Goal: Task Accomplishment & Management: Manage account settings

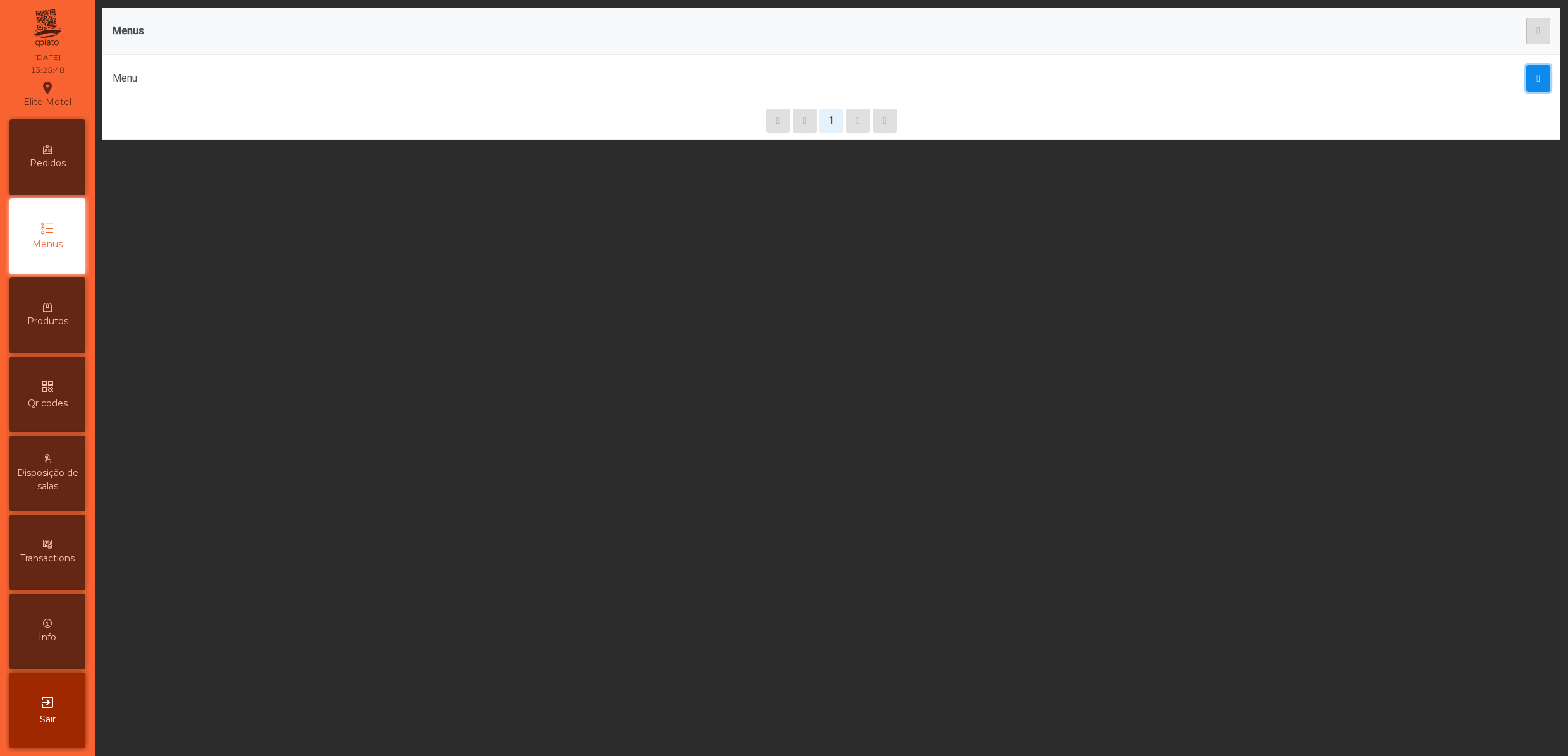
click at [1536, 83] on span "button" at bounding box center [1538, 78] width 4 height 10
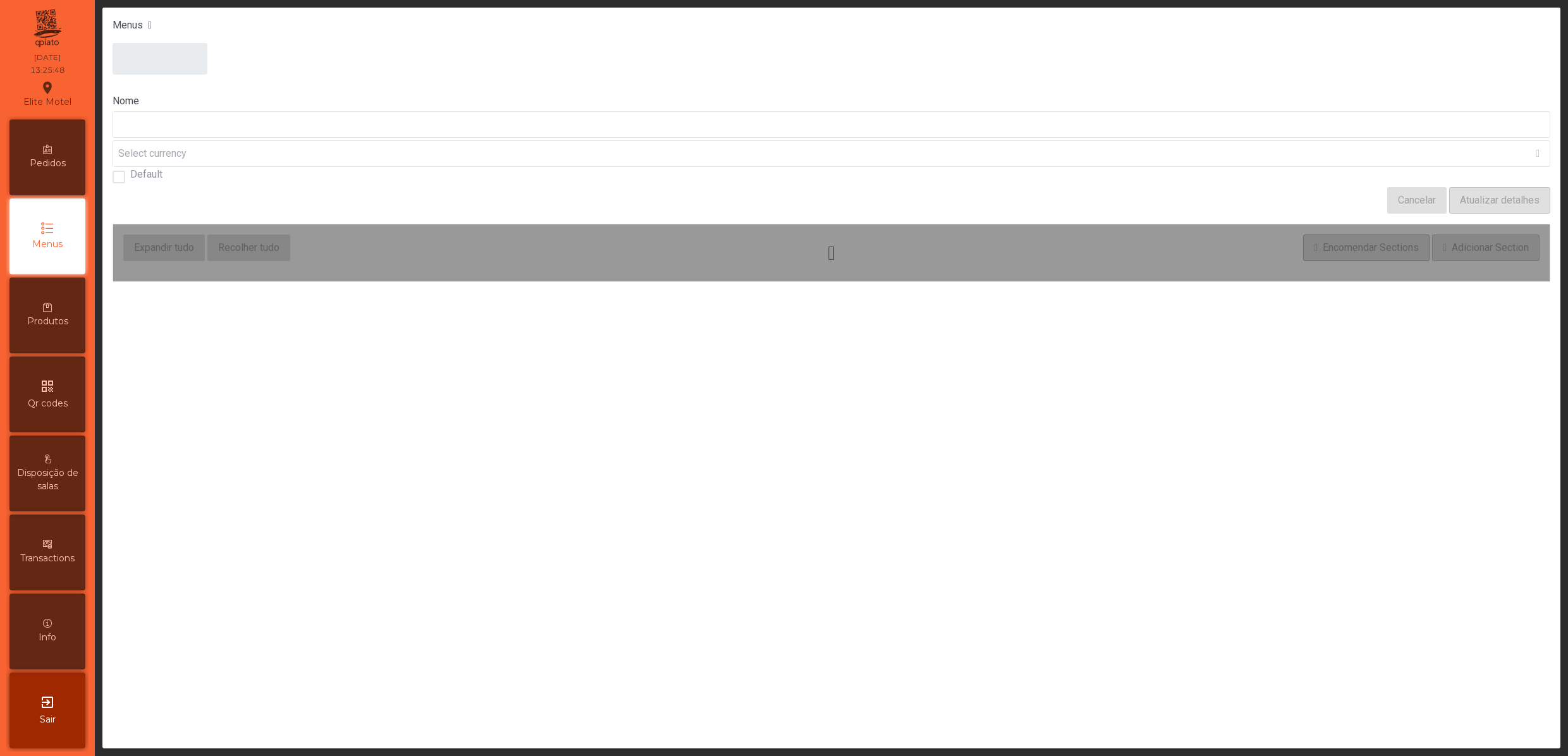
type input "****"
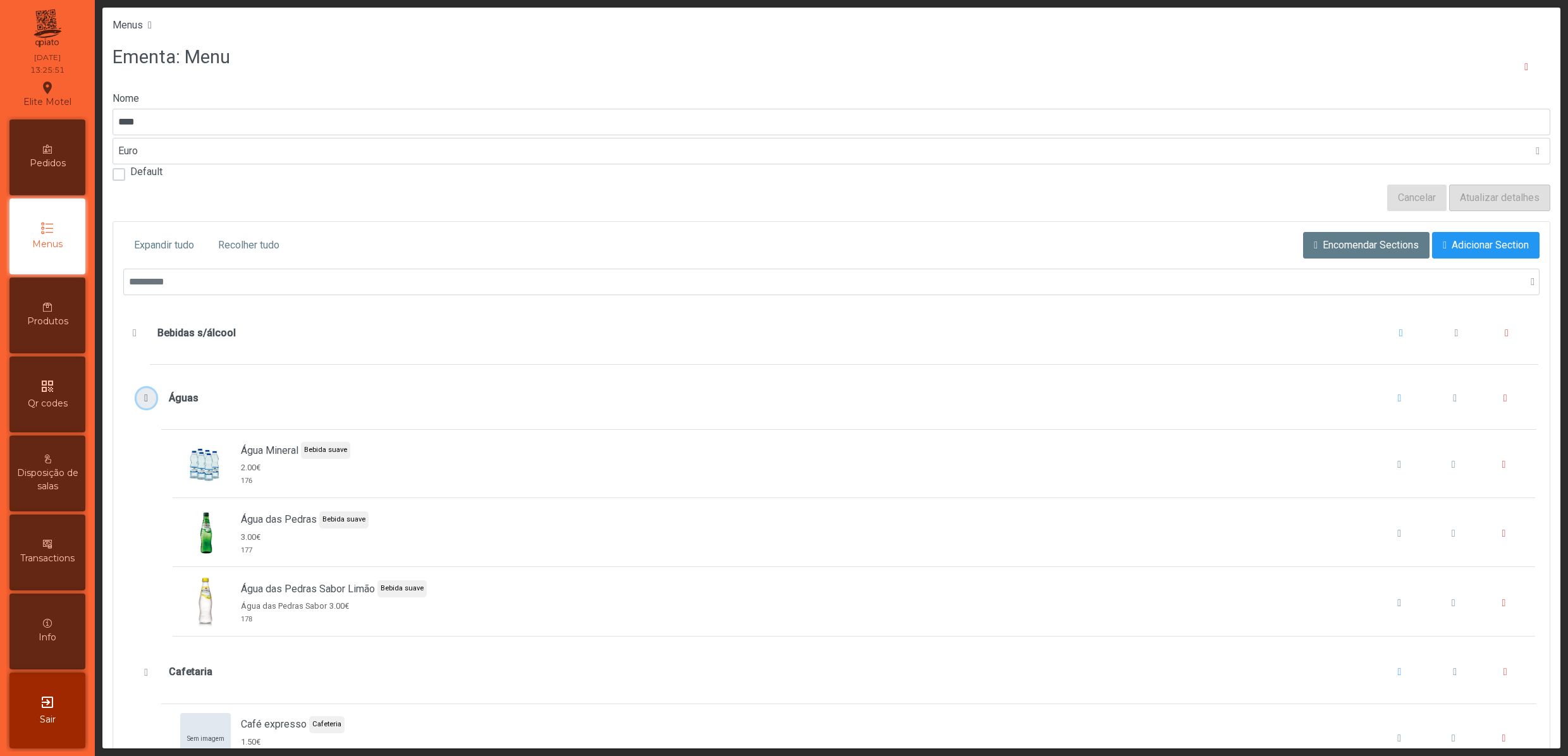
click at [143, 403] on span "Águas" at bounding box center [146, 398] width 13 height 10
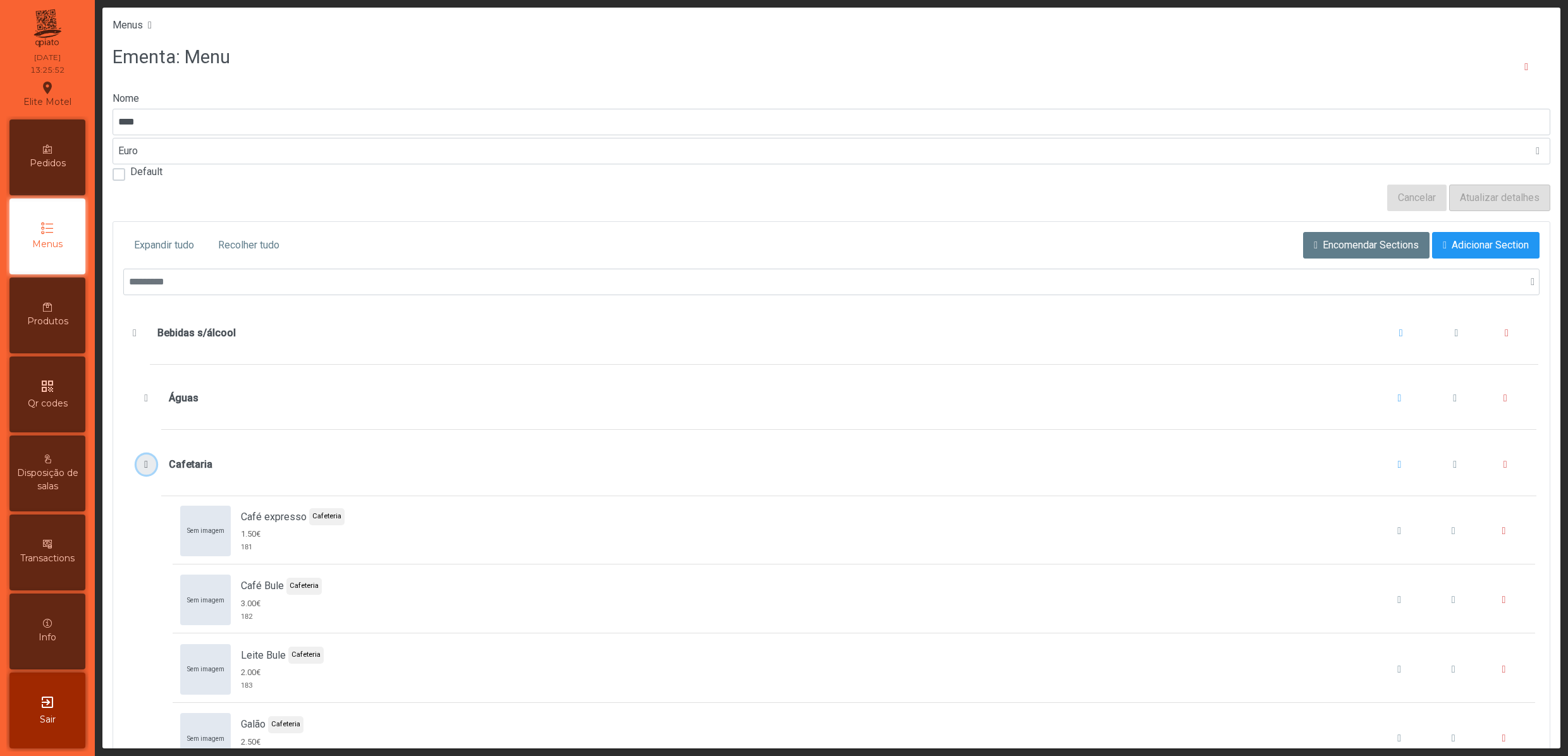
click at [144, 468] on button "Cafetaria" at bounding box center [146, 464] width 20 height 20
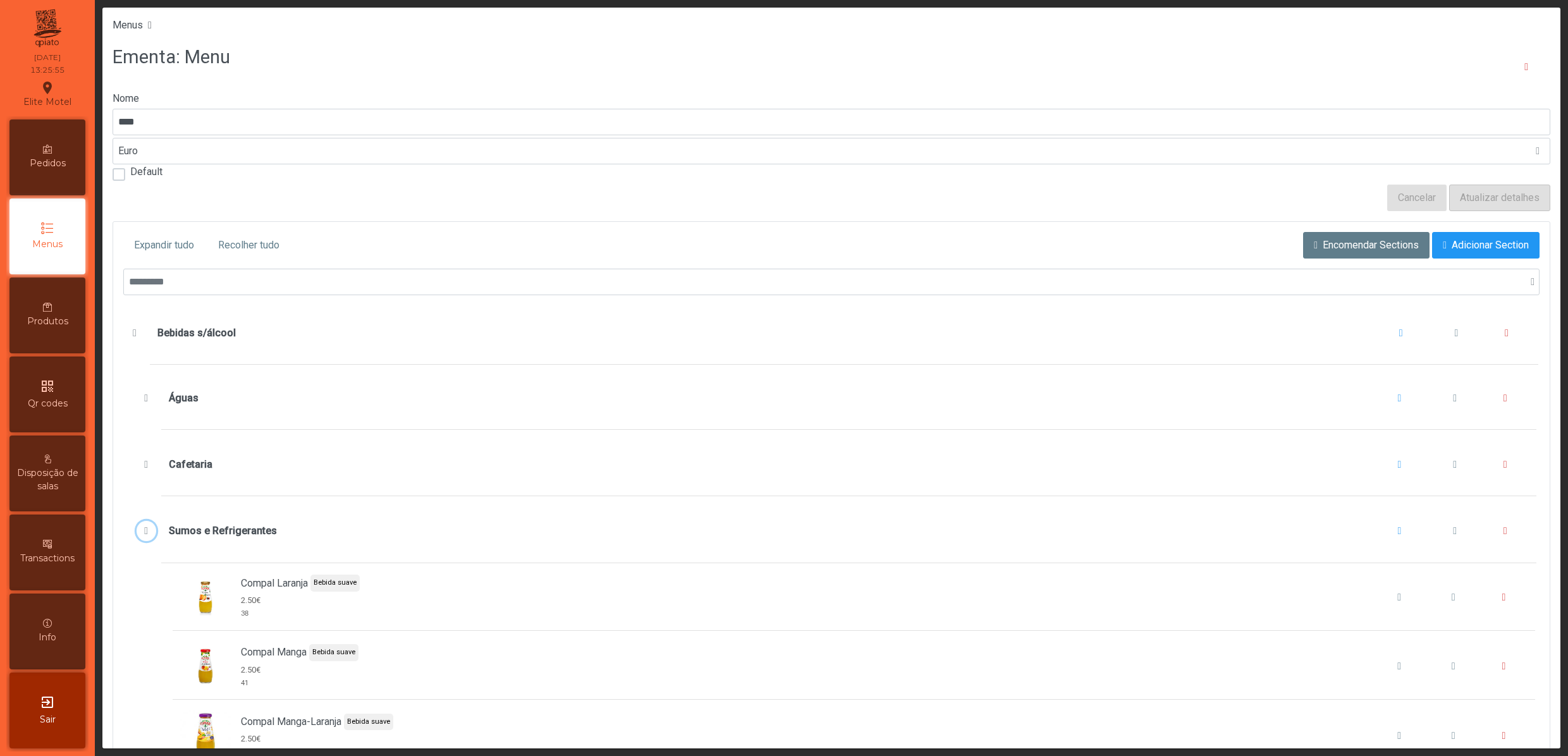
click at [138, 541] on button "Sumos e Refrigerantes" at bounding box center [146, 530] width 20 height 20
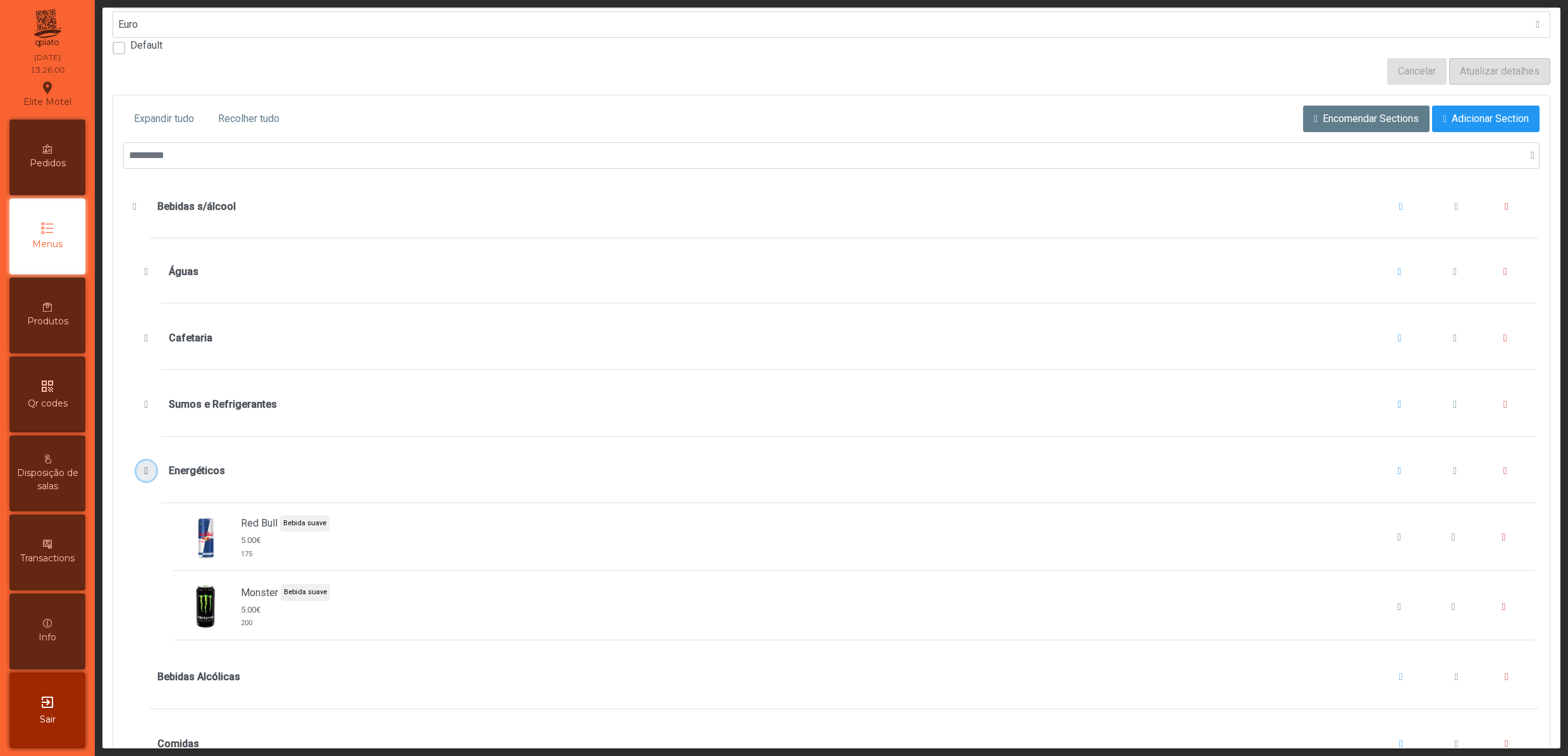
click at [143, 476] on span "Energéticos" at bounding box center [146, 471] width 13 height 10
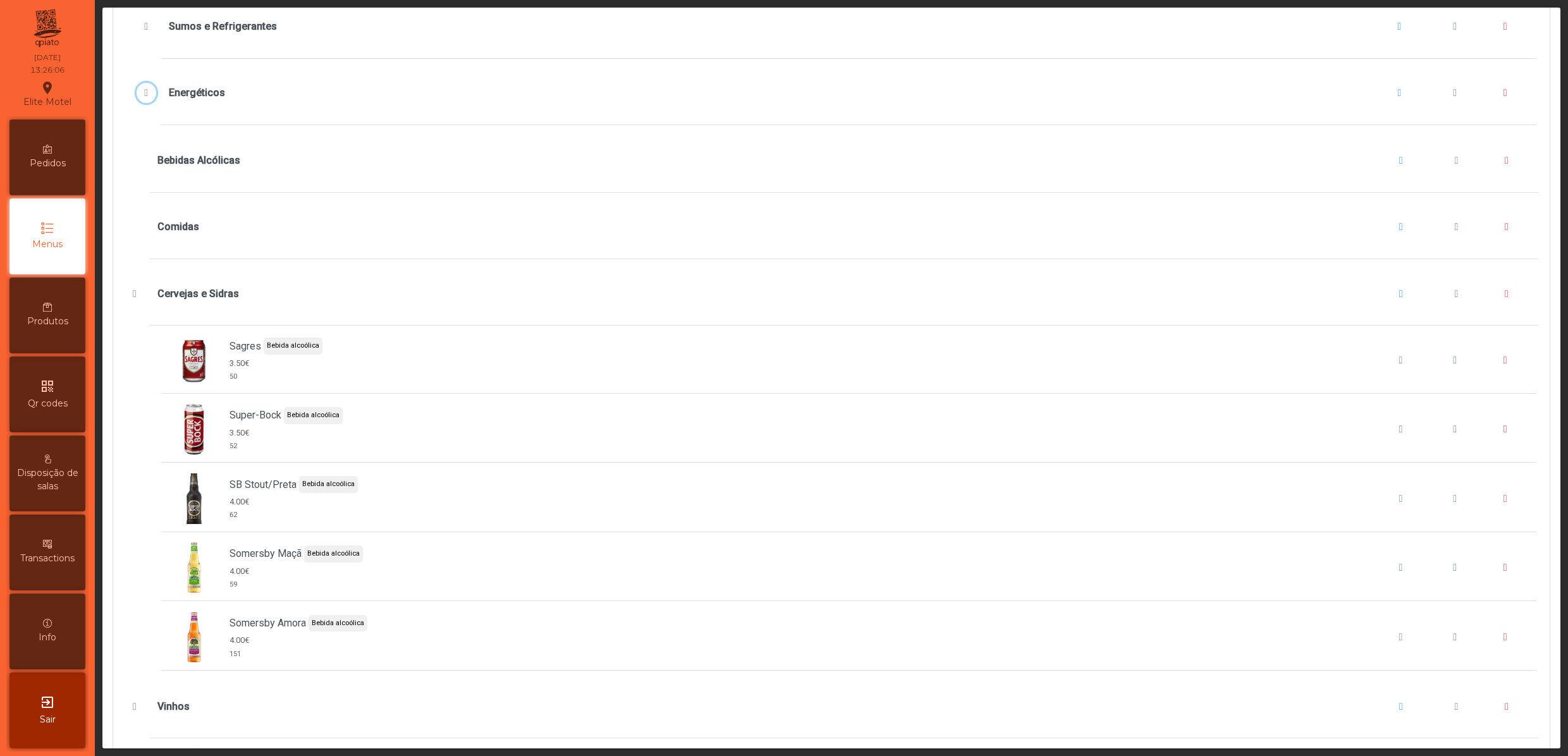
scroll to position [506, 0]
click at [1454, 298] on span "Cervejas e Sidras" at bounding box center [1455, 293] width 4 height 10
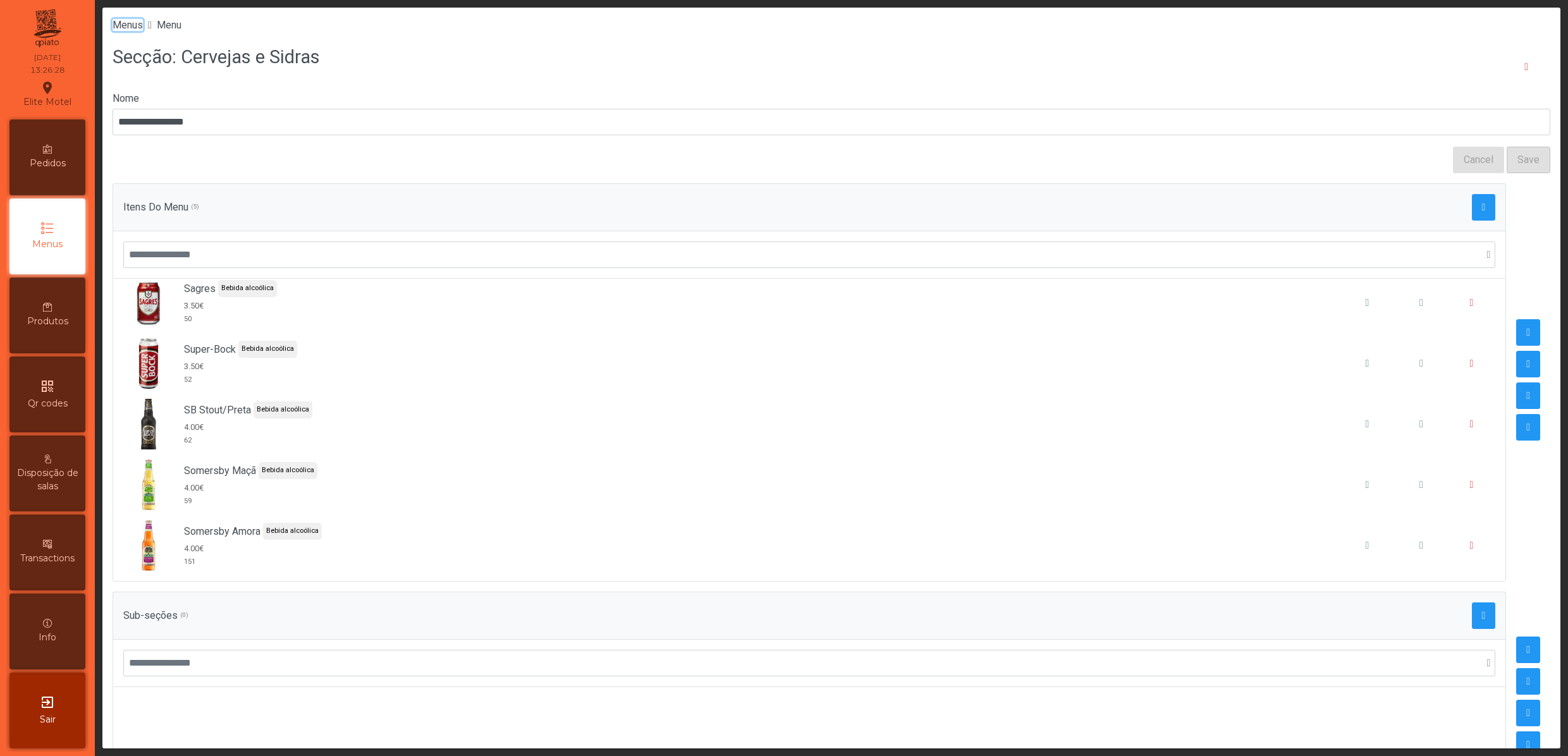
click at [135, 28] on span "Menus" at bounding box center [128, 25] width 30 height 12
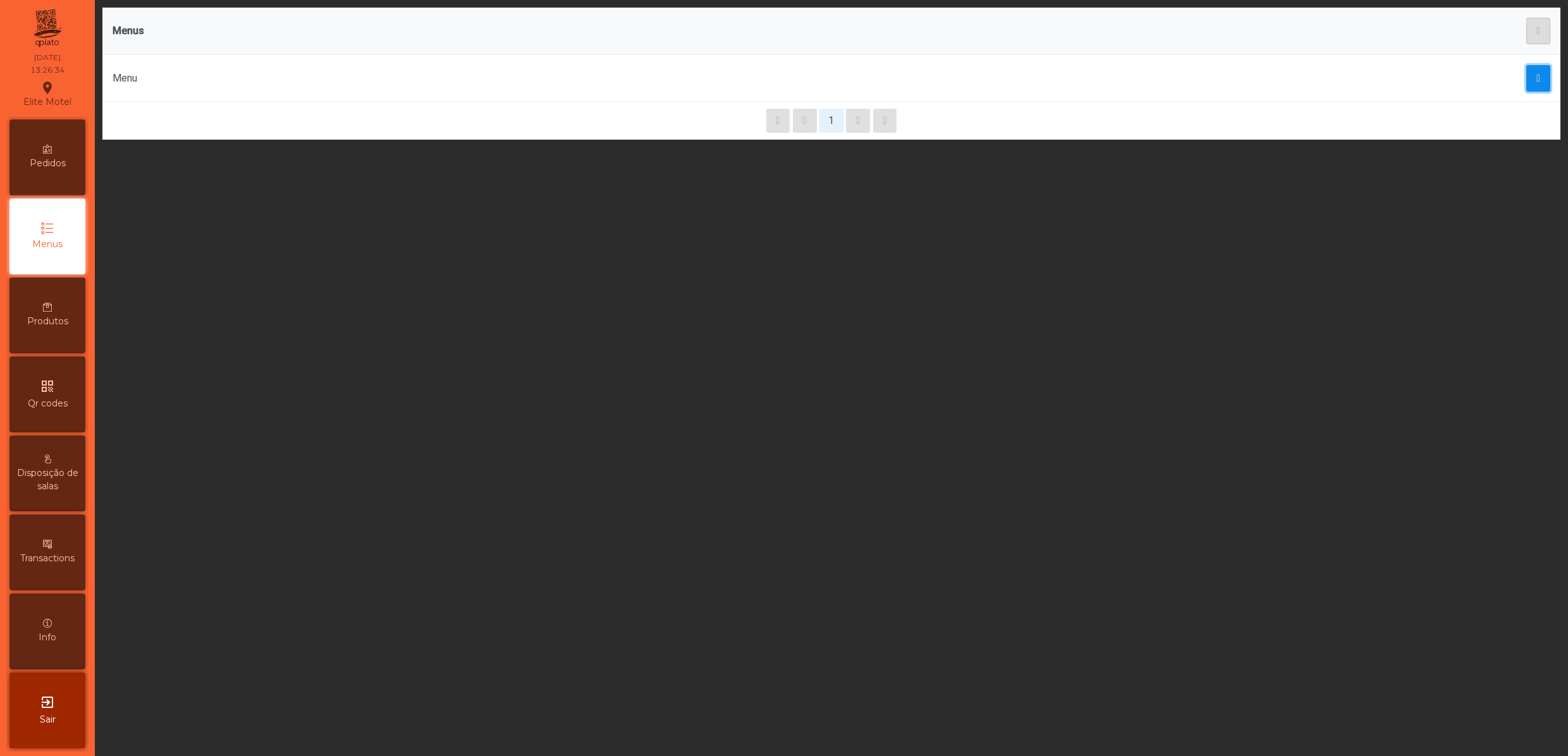
click at [1536, 74] on span "button" at bounding box center [1538, 78] width 4 height 10
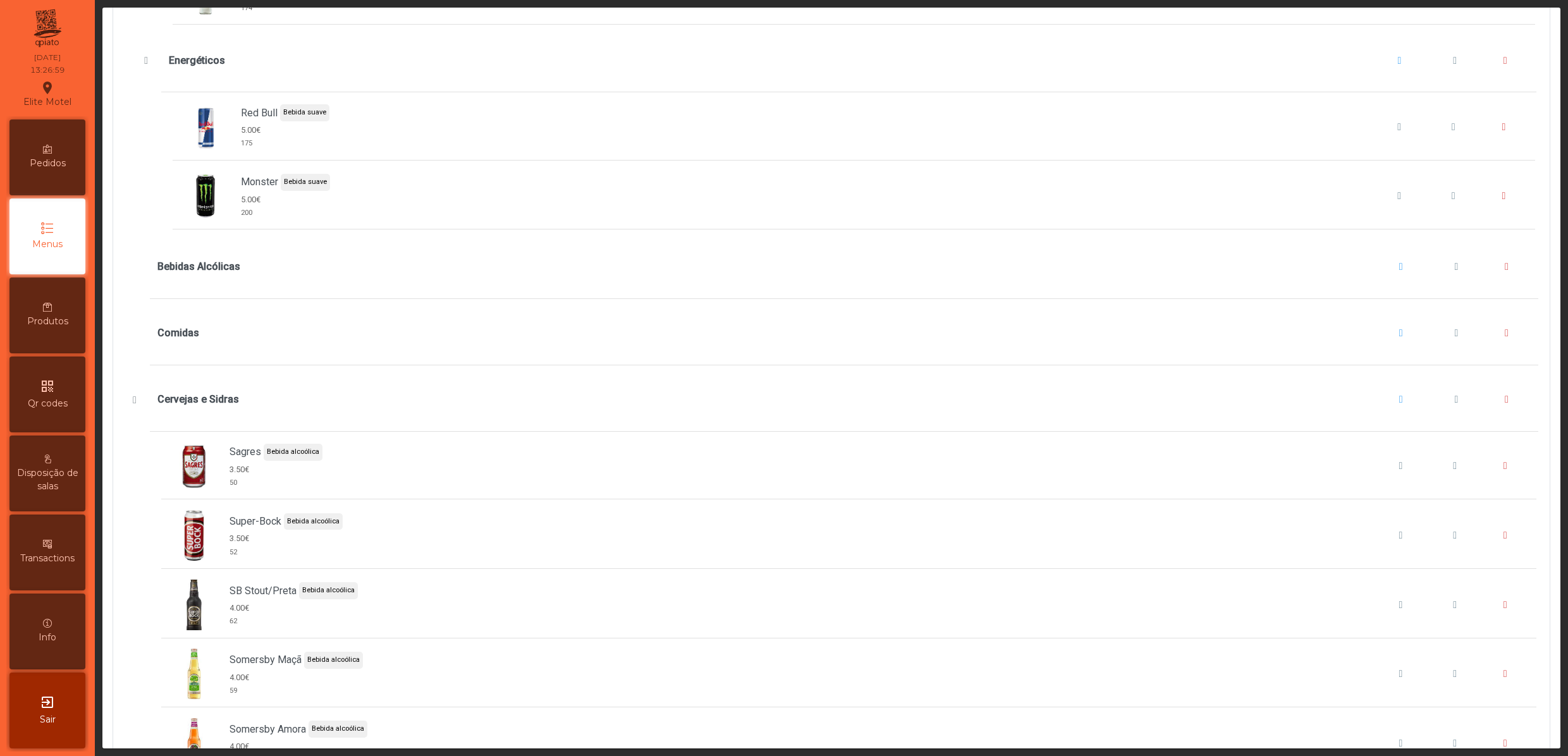
scroll to position [2275, 0]
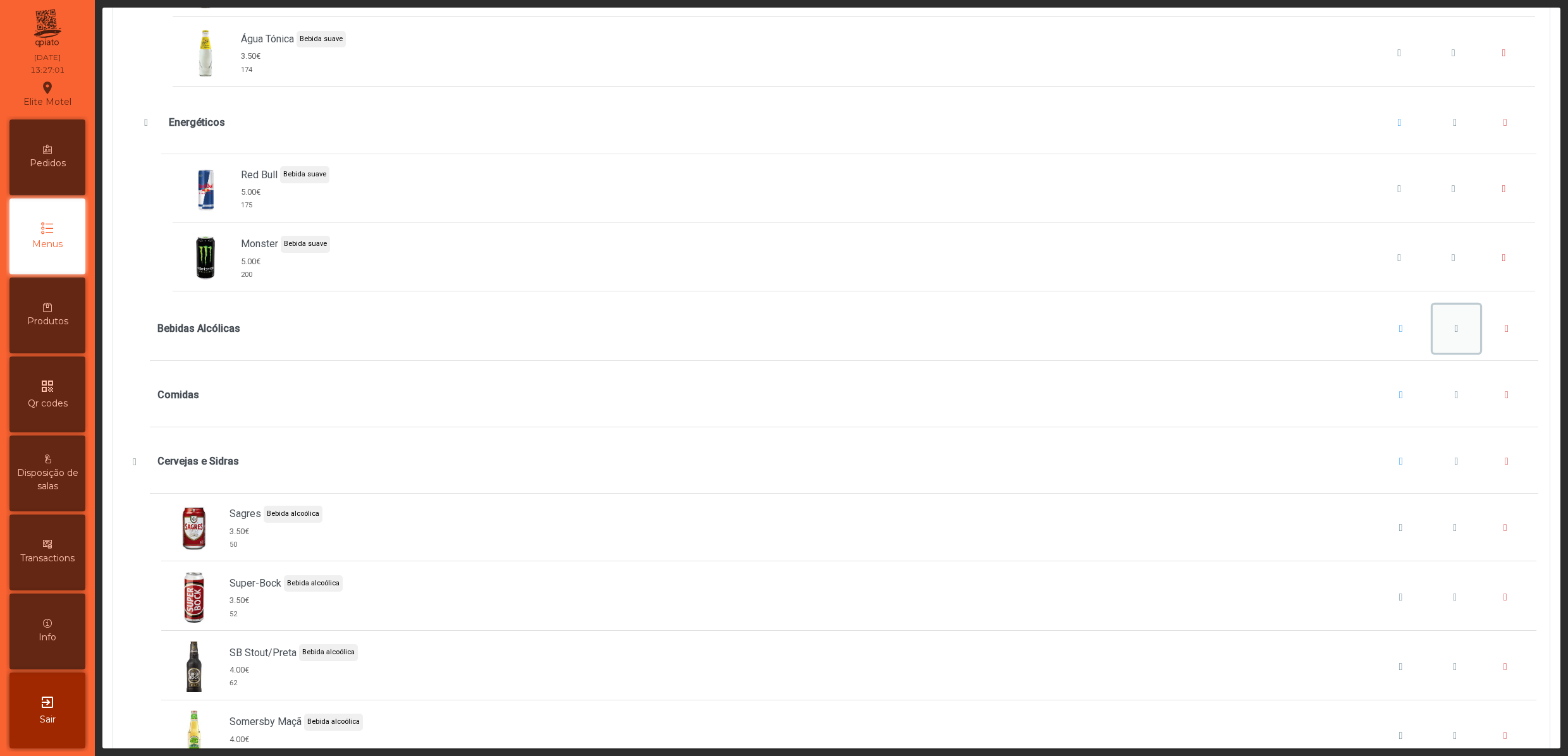
click at [1454, 334] on span "Bebidas Alcólicas" at bounding box center [1455, 329] width 4 height 10
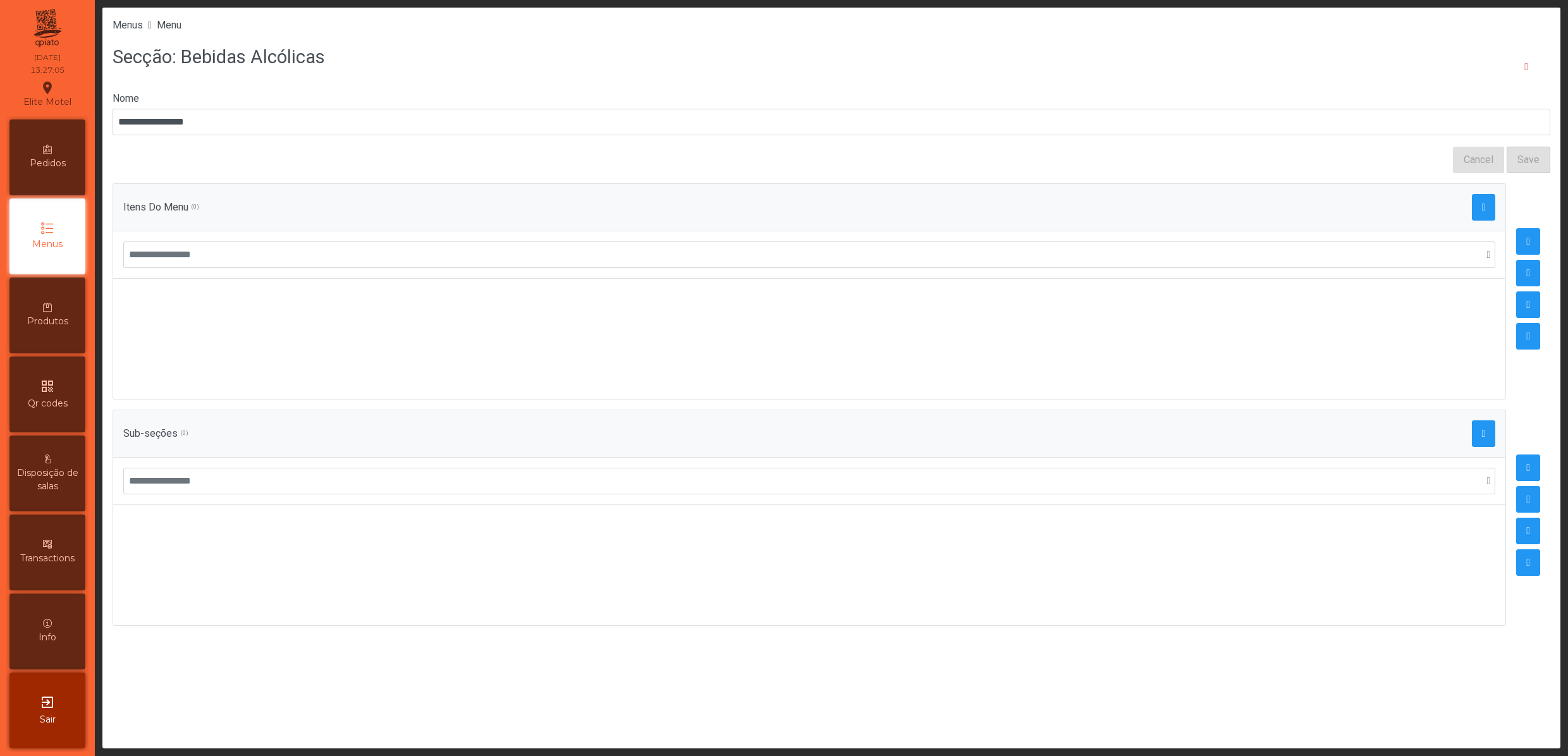
click at [1110, 504] on div at bounding box center [809, 481] width 1393 height 47
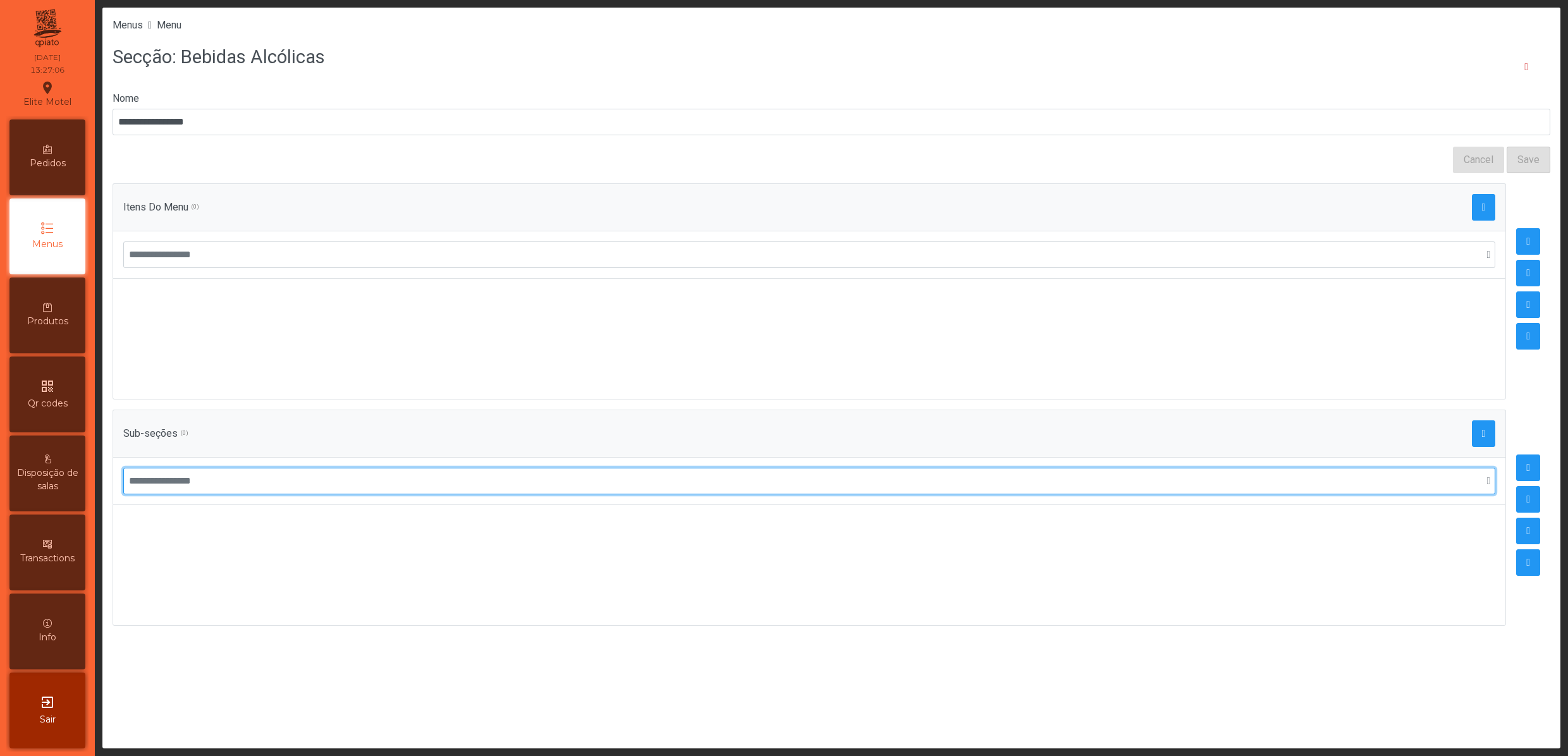
click at [1055, 492] on input "text" at bounding box center [809, 481] width 1372 height 27
type input "**********"
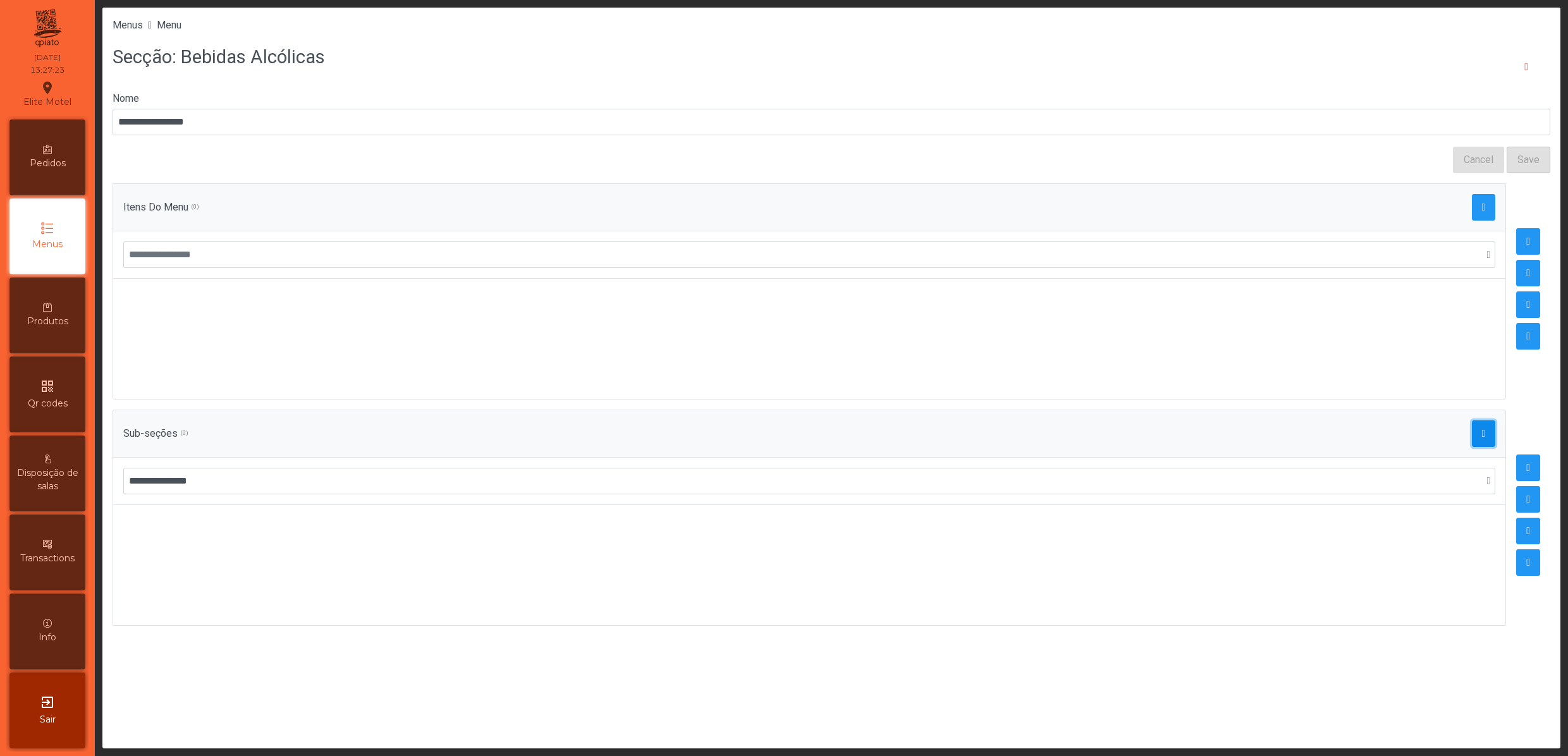
click at [1471, 441] on button "button" at bounding box center [1483, 434] width 24 height 27
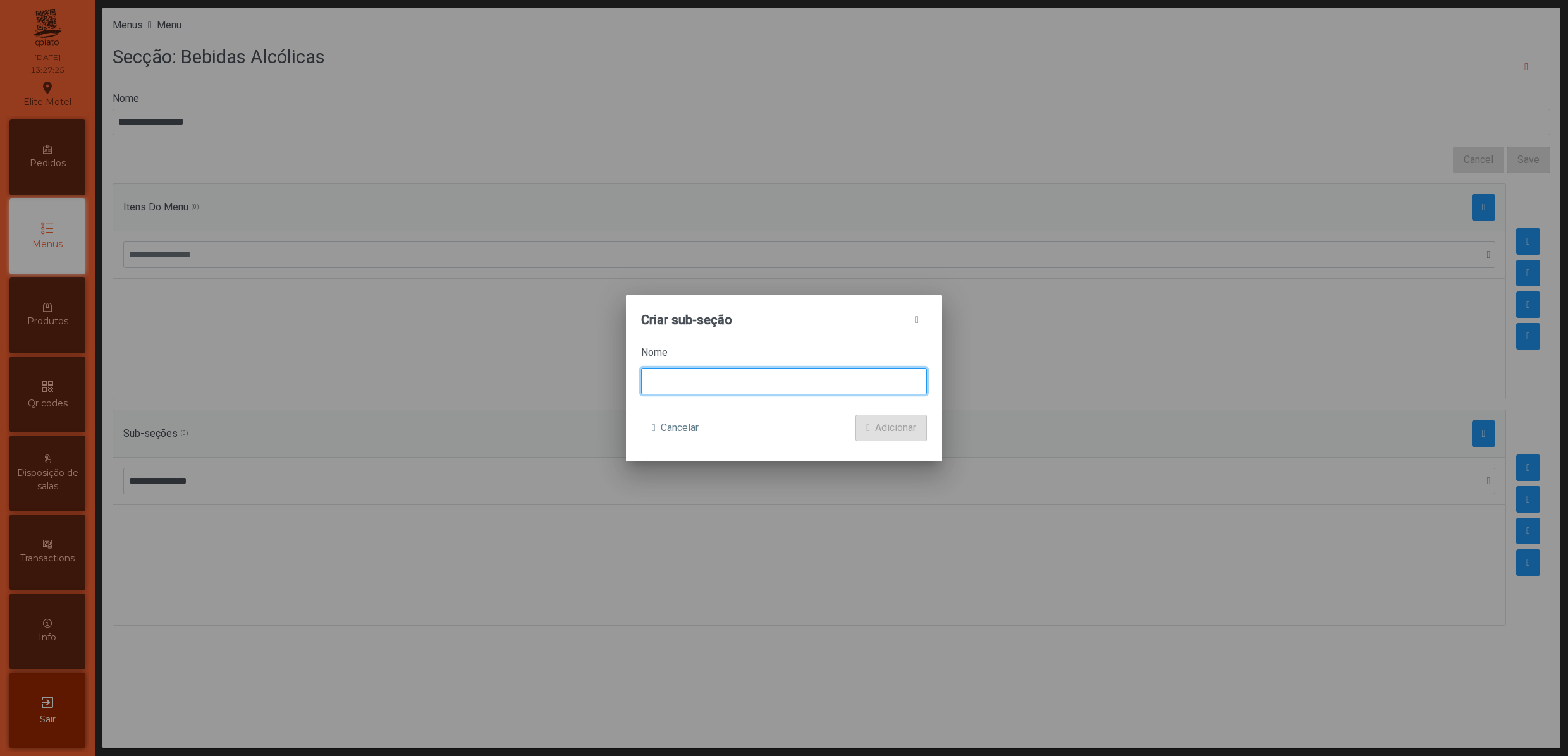
click at [746, 379] on input at bounding box center [783, 381] width 285 height 27
type input "**********"
click at [913, 426] on span "Adicionar" at bounding box center [895, 428] width 41 height 15
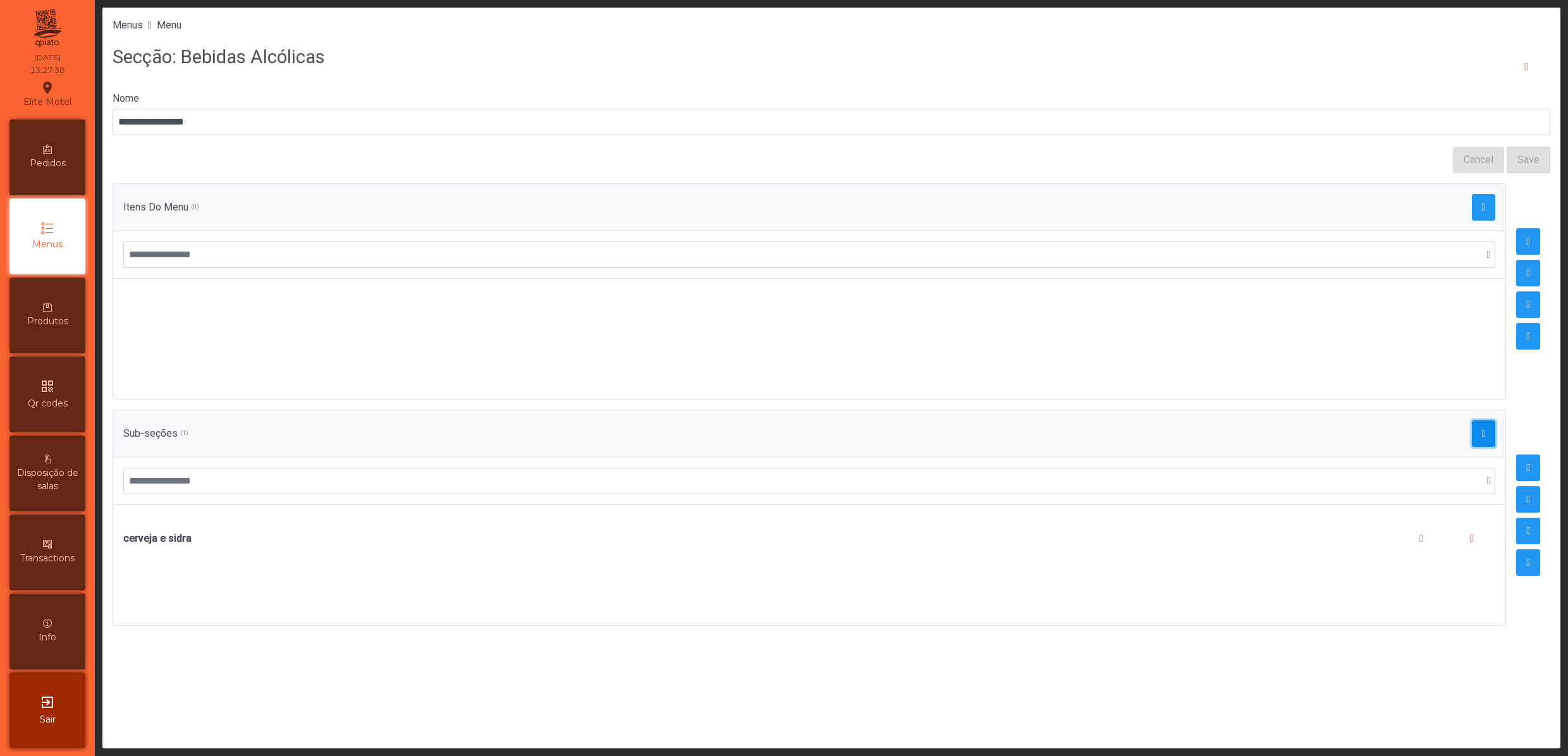
click at [1471, 430] on button "button" at bounding box center [1483, 434] width 24 height 27
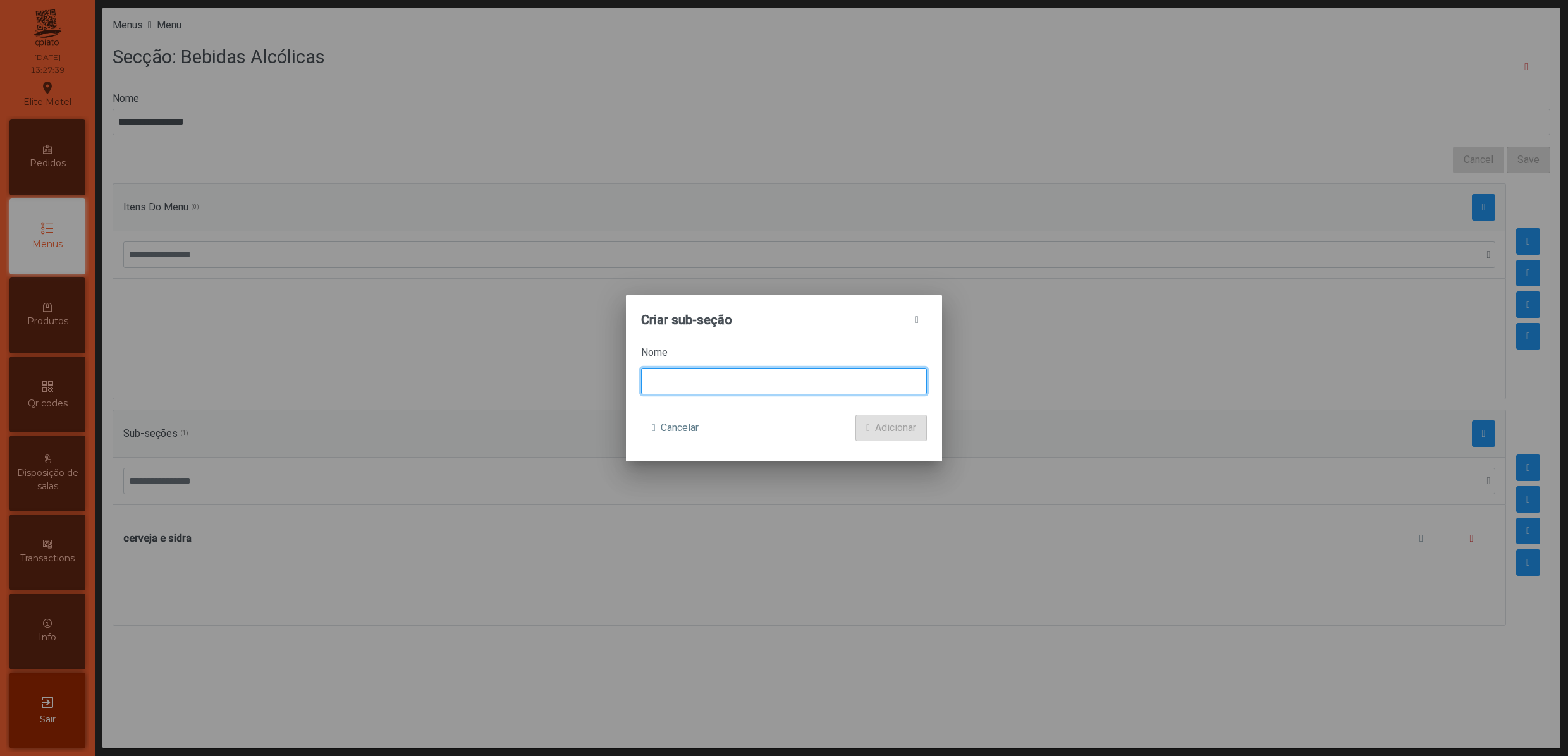
click at [740, 383] on input at bounding box center [783, 381] width 285 height 27
type input "**********"
click at [890, 429] on span "Adicionar" at bounding box center [895, 428] width 41 height 15
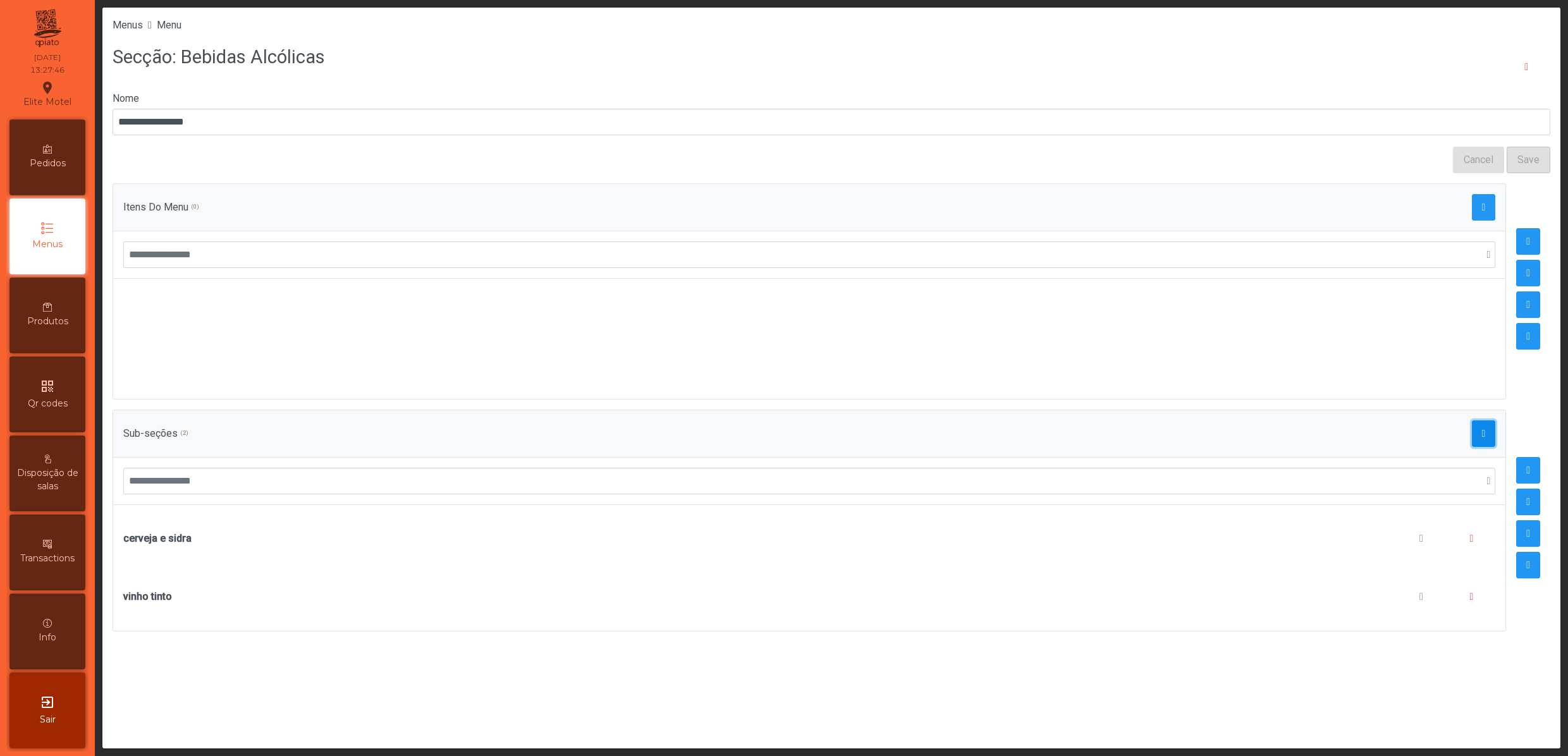
click at [1471, 434] on button "button" at bounding box center [1483, 434] width 24 height 27
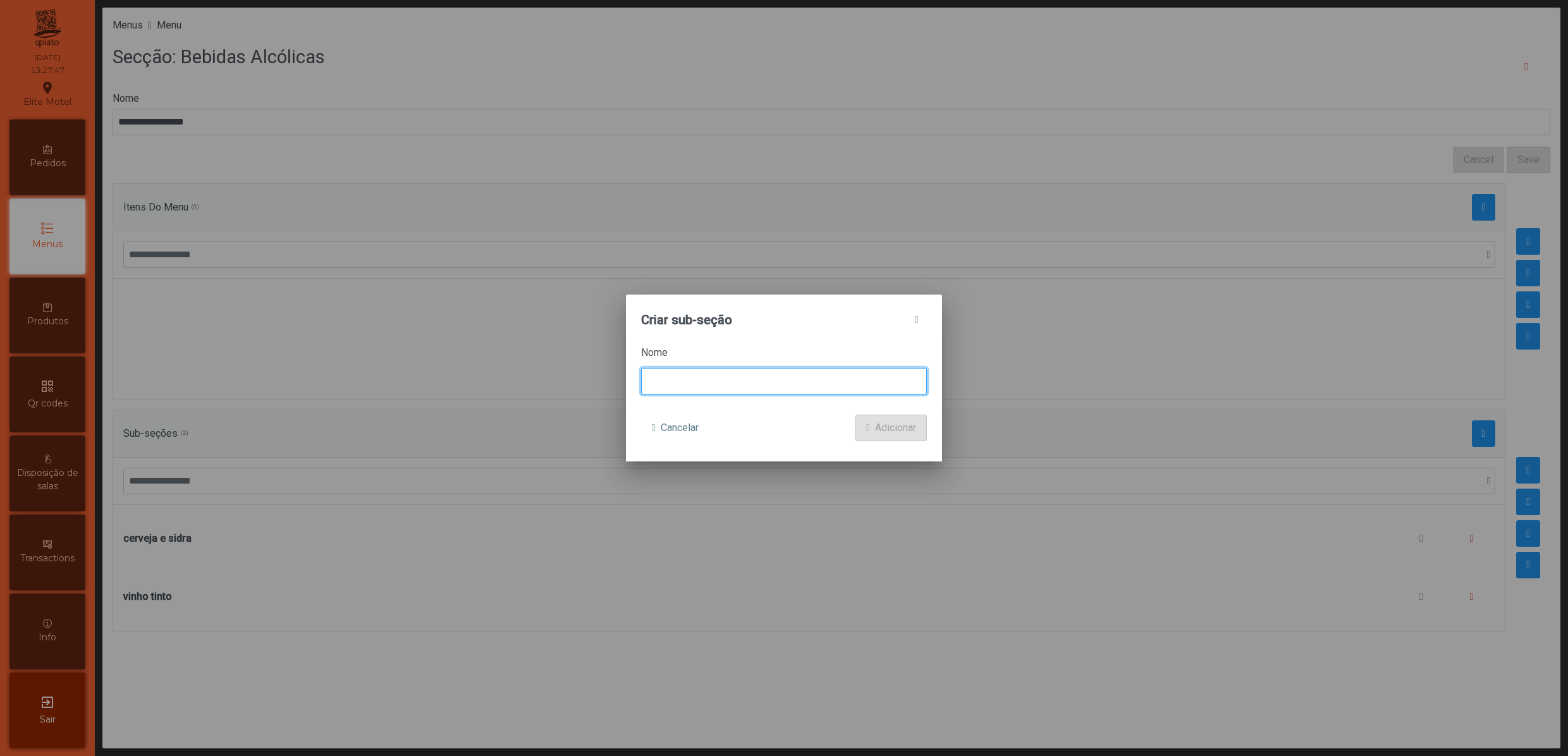
click at [756, 379] on input at bounding box center [783, 381] width 285 height 27
type input "**********"
click at [856, 415] on button "Adicionar" at bounding box center [891, 428] width 72 height 27
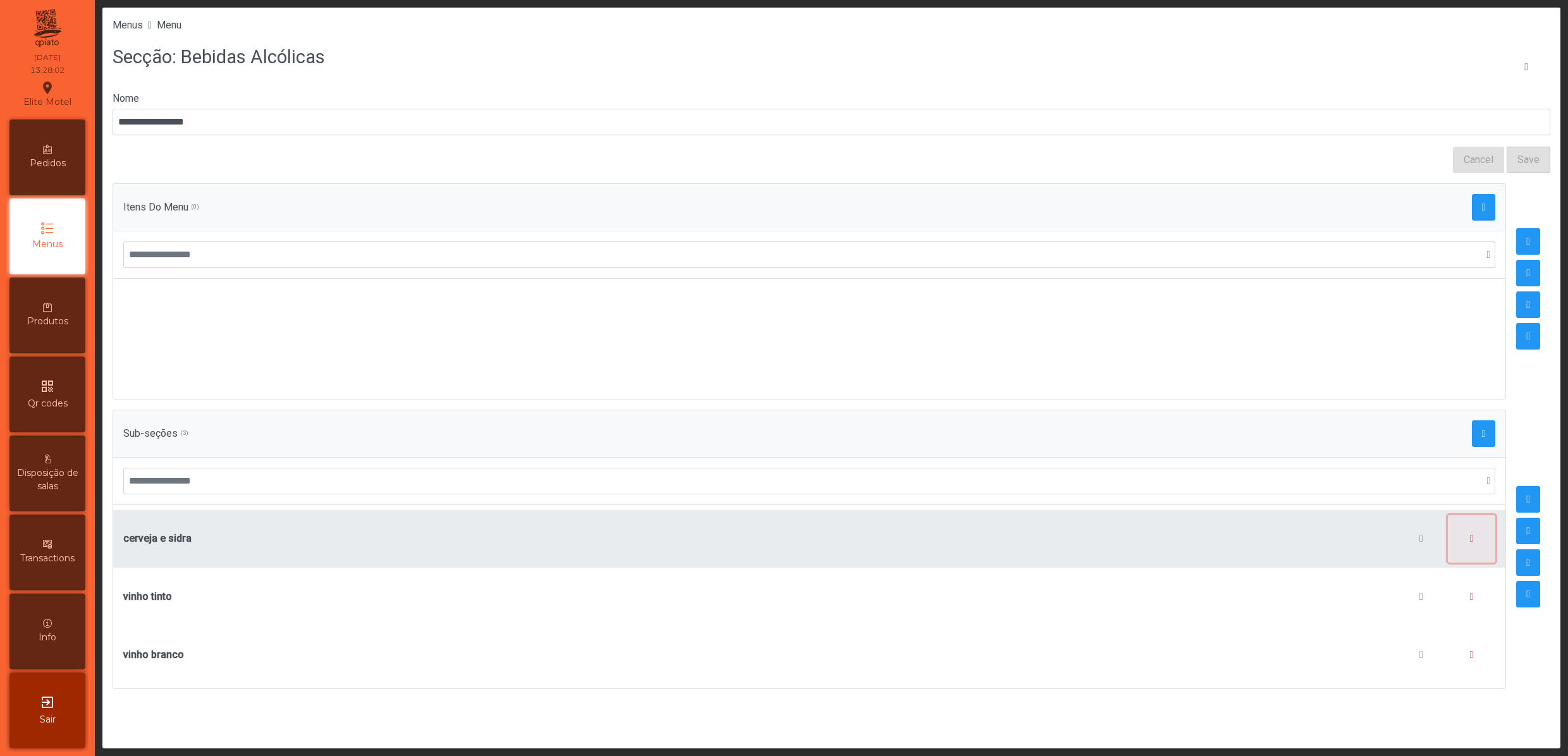
click at [1462, 546] on button "button" at bounding box center [1471, 539] width 48 height 48
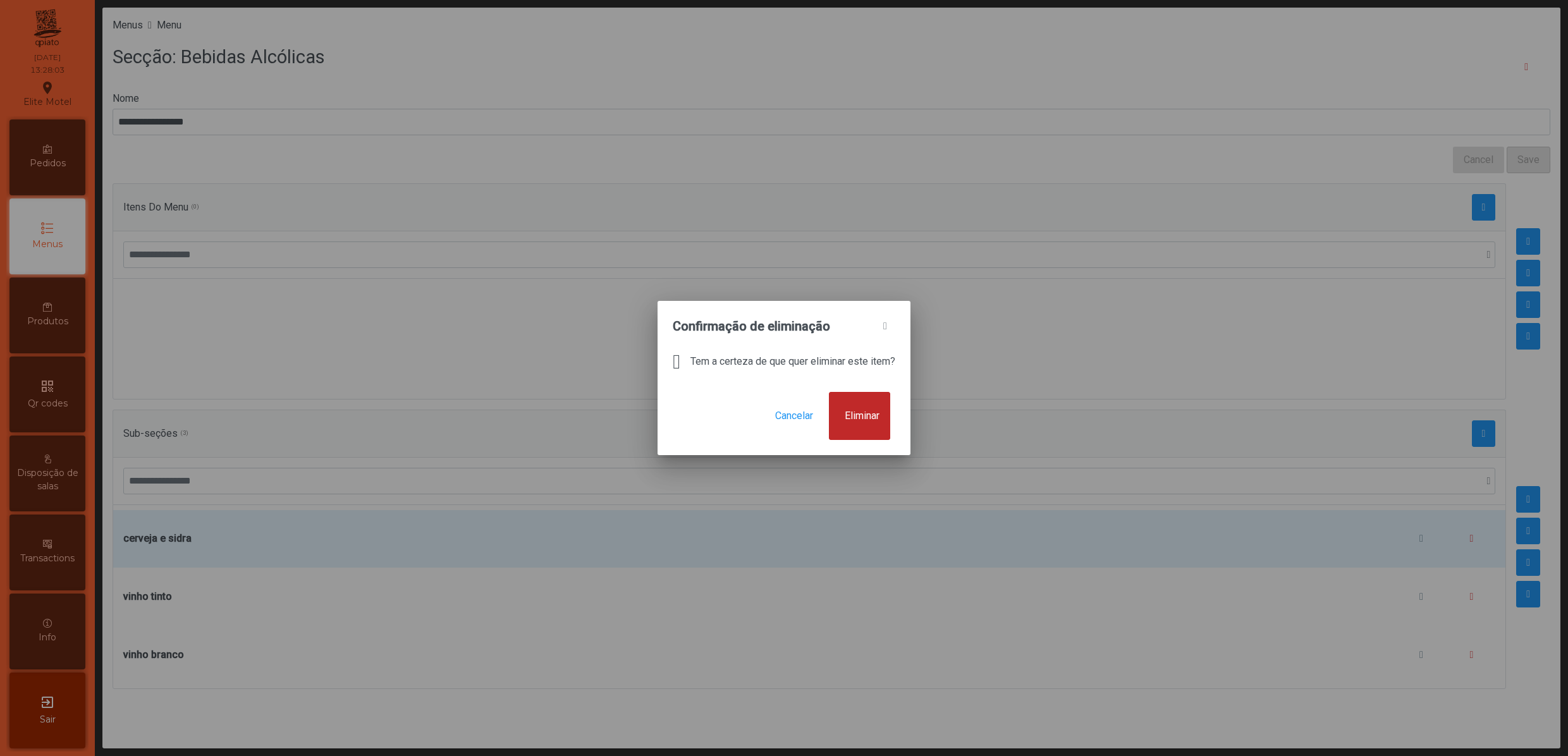
click at [890, 416] on button "Eliminar" at bounding box center [859, 415] width 61 height 48
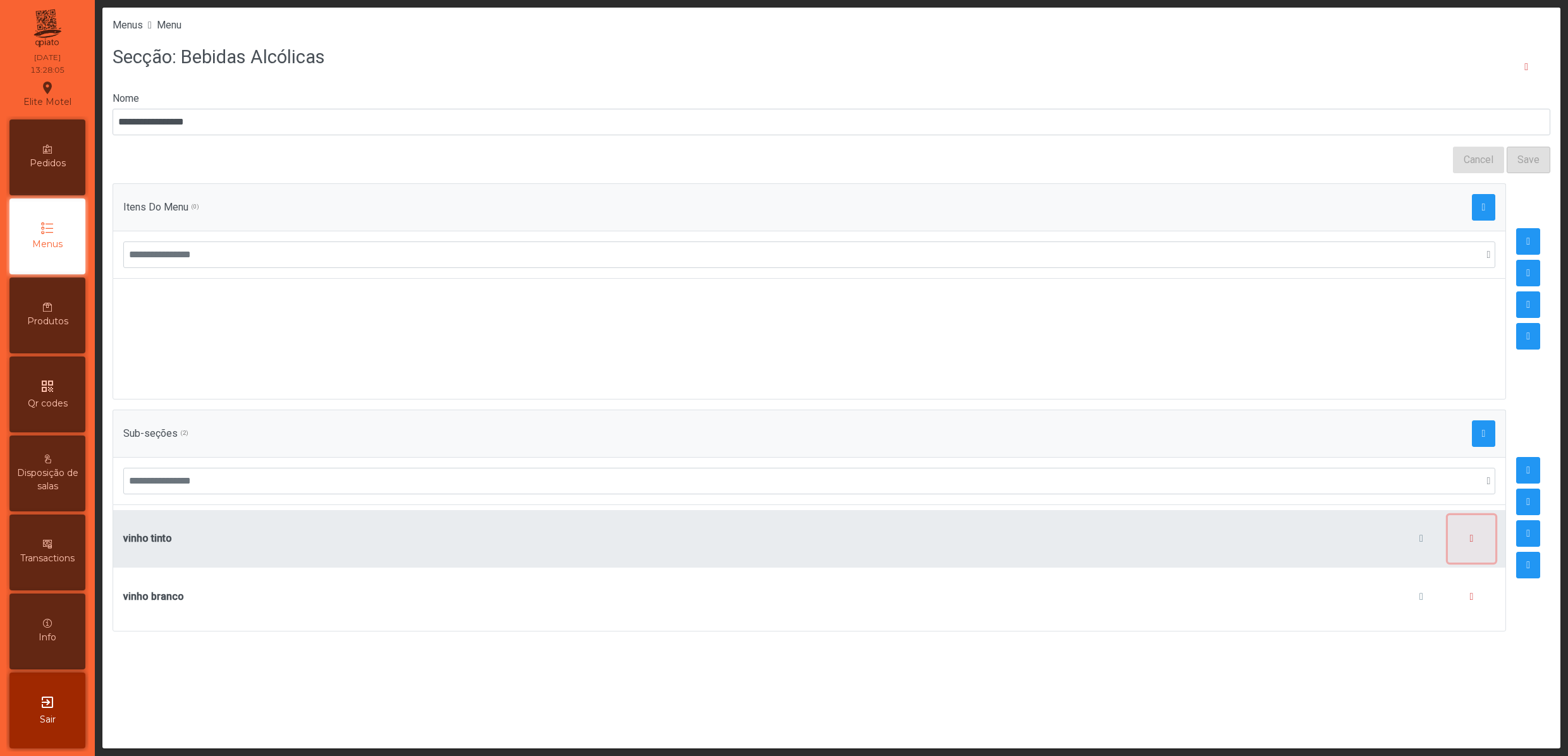
click at [1455, 540] on button "button" at bounding box center [1471, 539] width 48 height 48
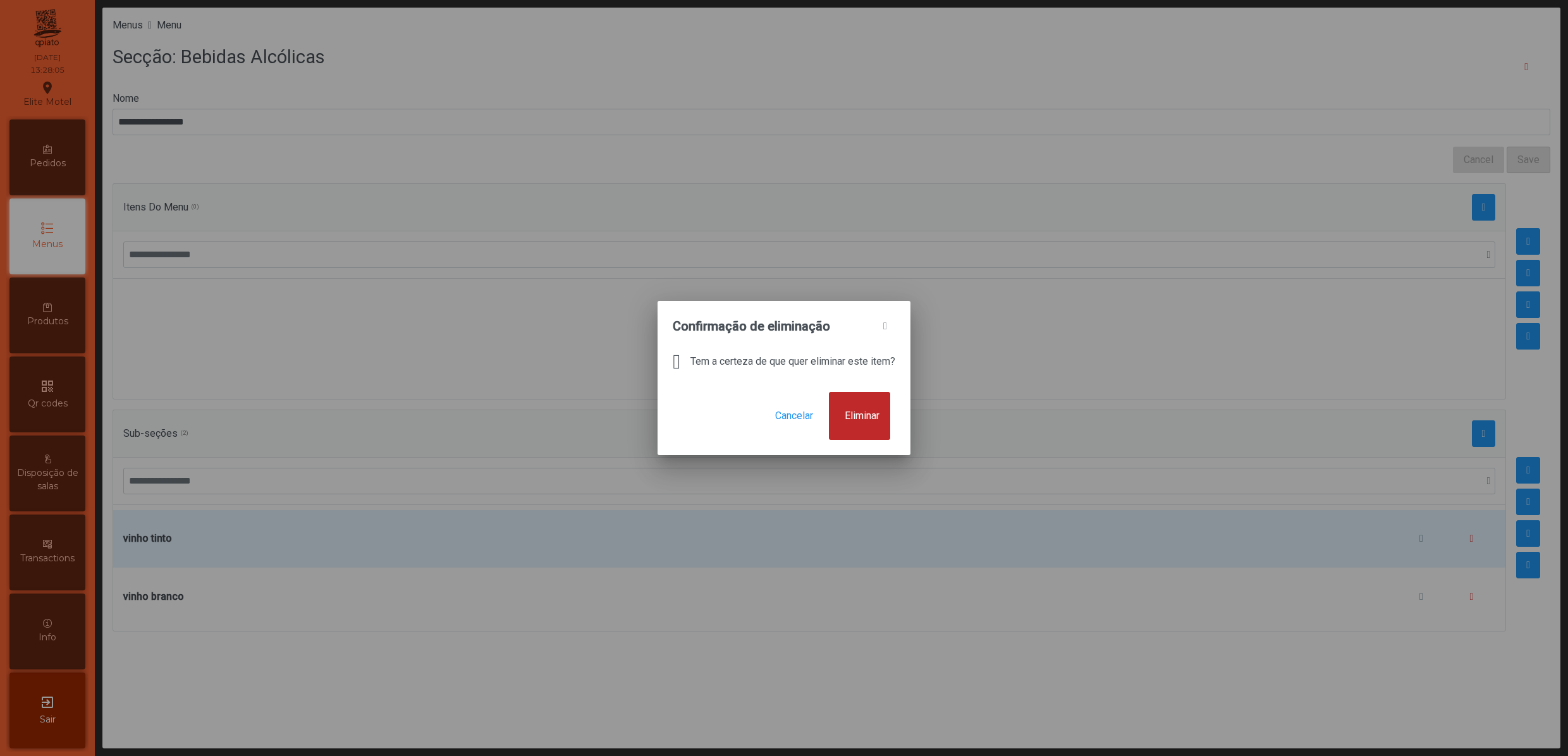
click at [879, 421] on span "Eliminar" at bounding box center [861, 416] width 35 height 15
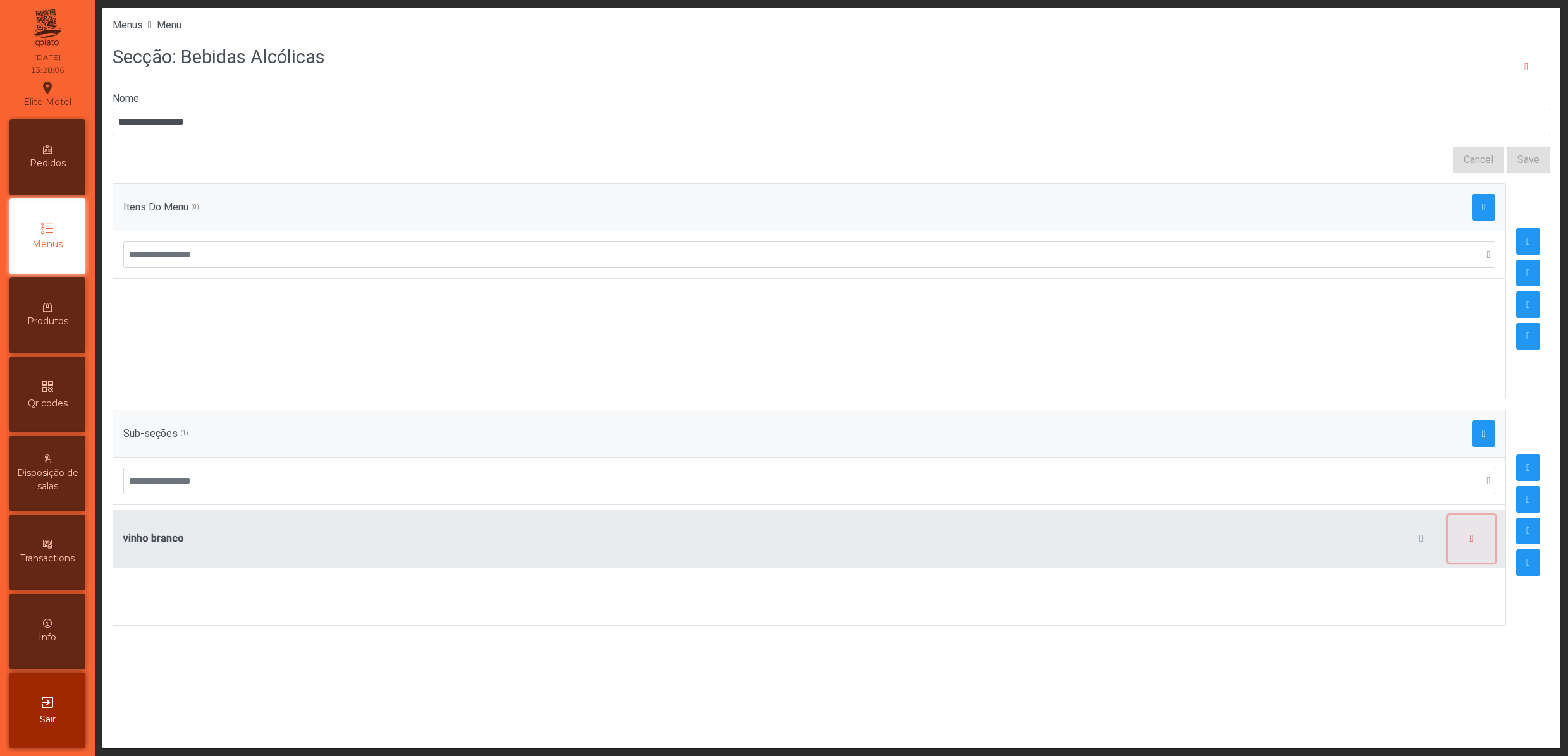
click at [1460, 550] on button "button" at bounding box center [1471, 539] width 48 height 48
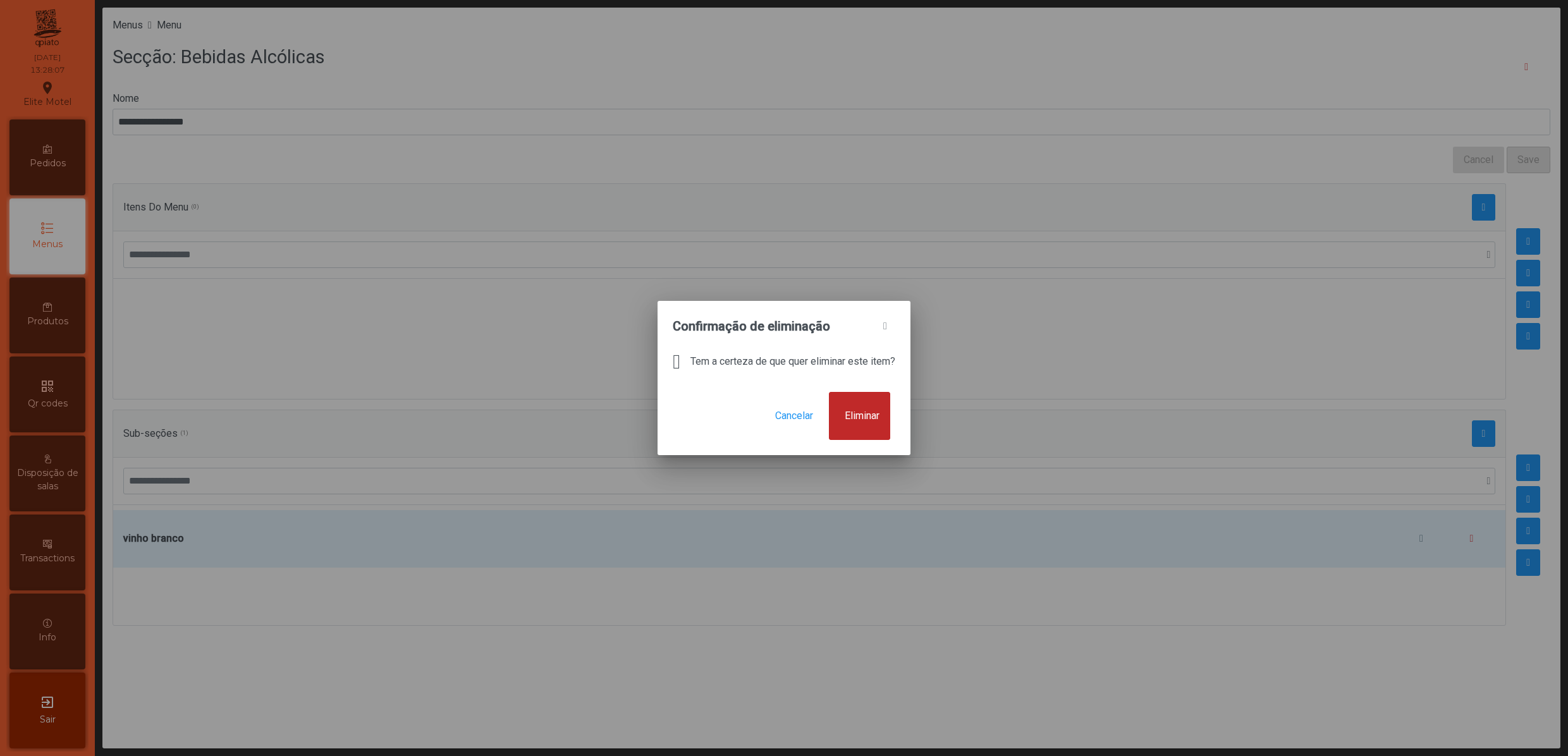
click at [867, 409] on span "Eliminar" at bounding box center [861, 416] width 35 height 15
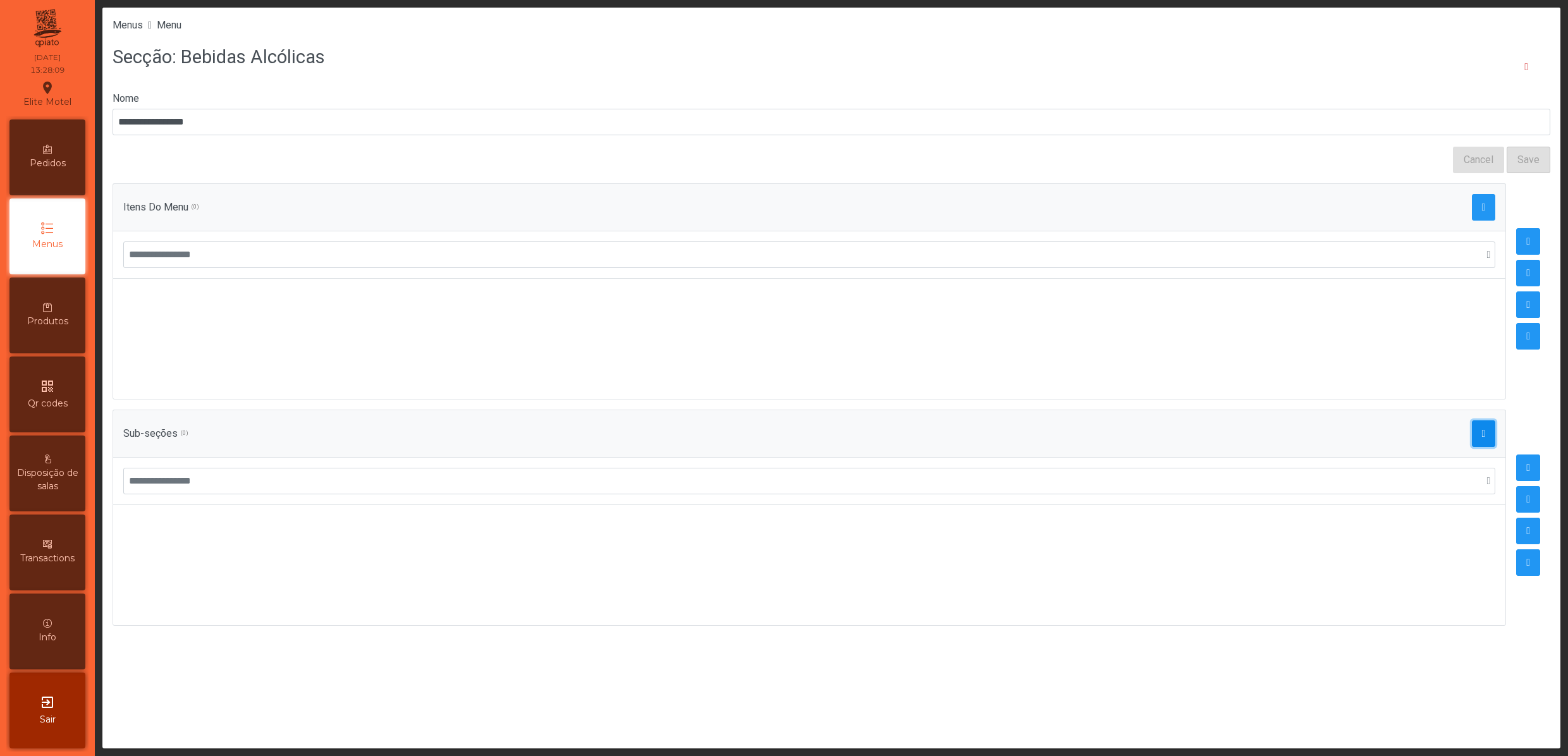
click at [1482, 439] on span "button" at bounding box center [1483, 434] width 4 height 10
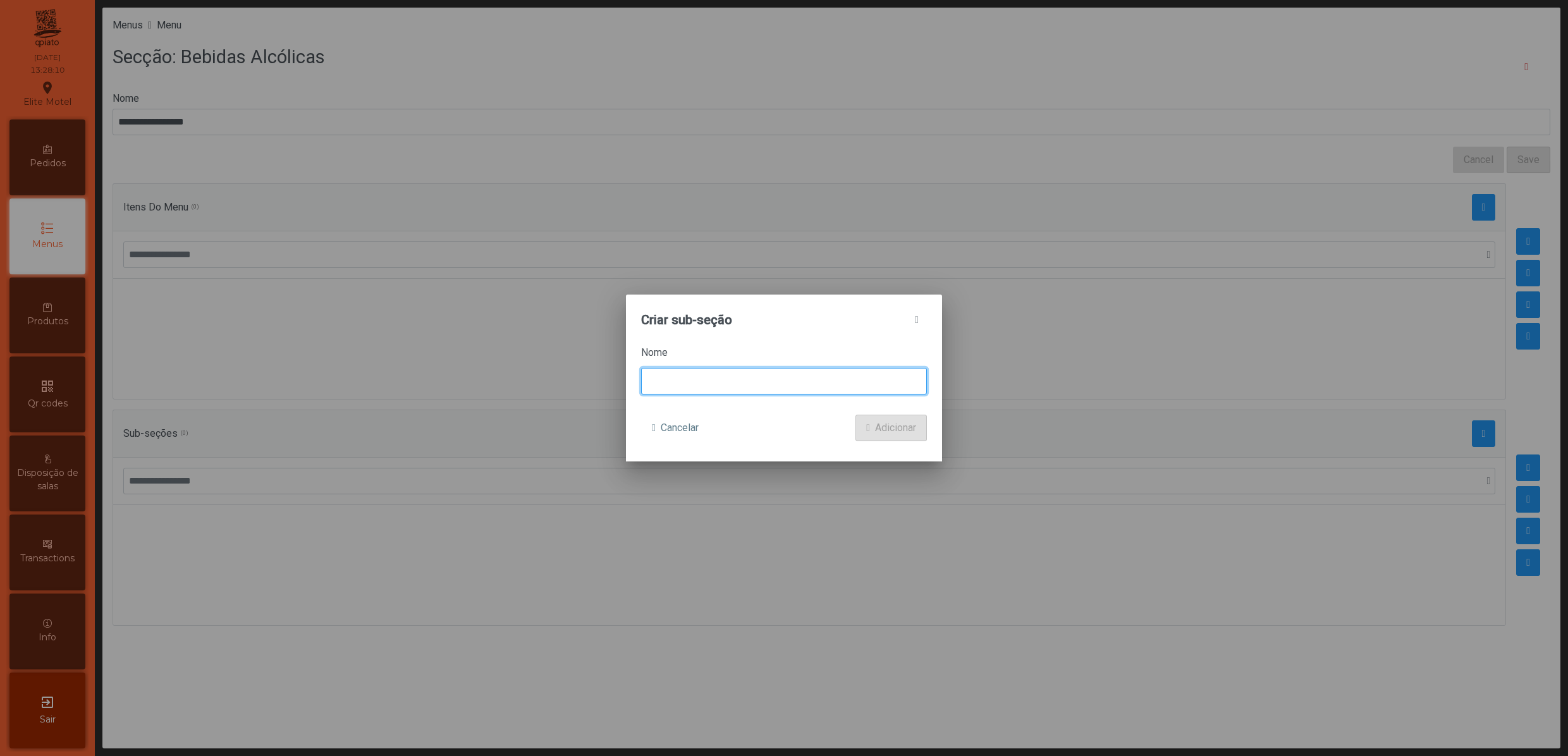
click at [729, 388] on input at bounding box center [783, 381] width 285 height 27
type input "**********"
click at [887, 429] on span "Adicionar" at bounding box center [895, 428] width 41 height 15
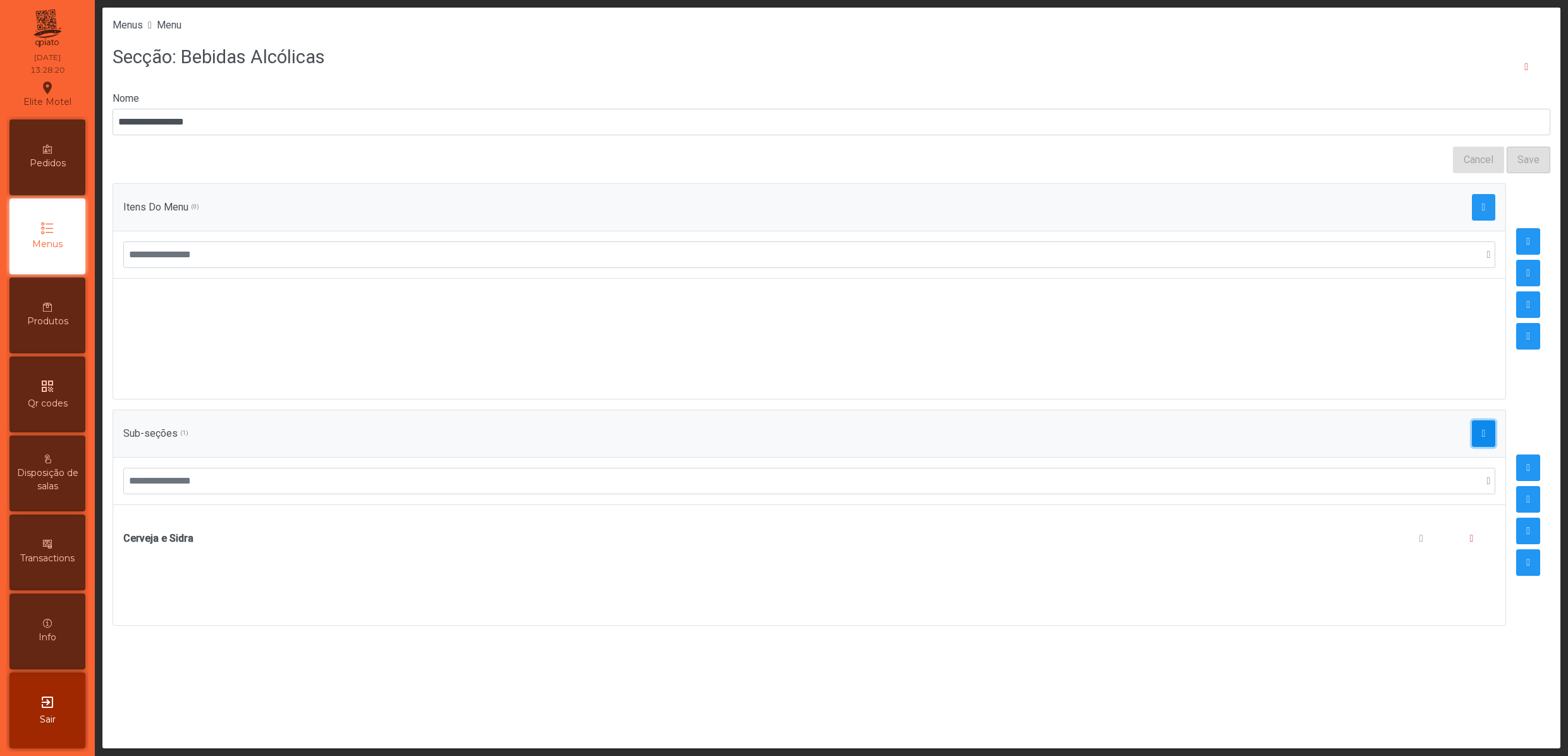
click at [1482, 436] on span "button" at bounding box center [1483, 434] width 4 height 10
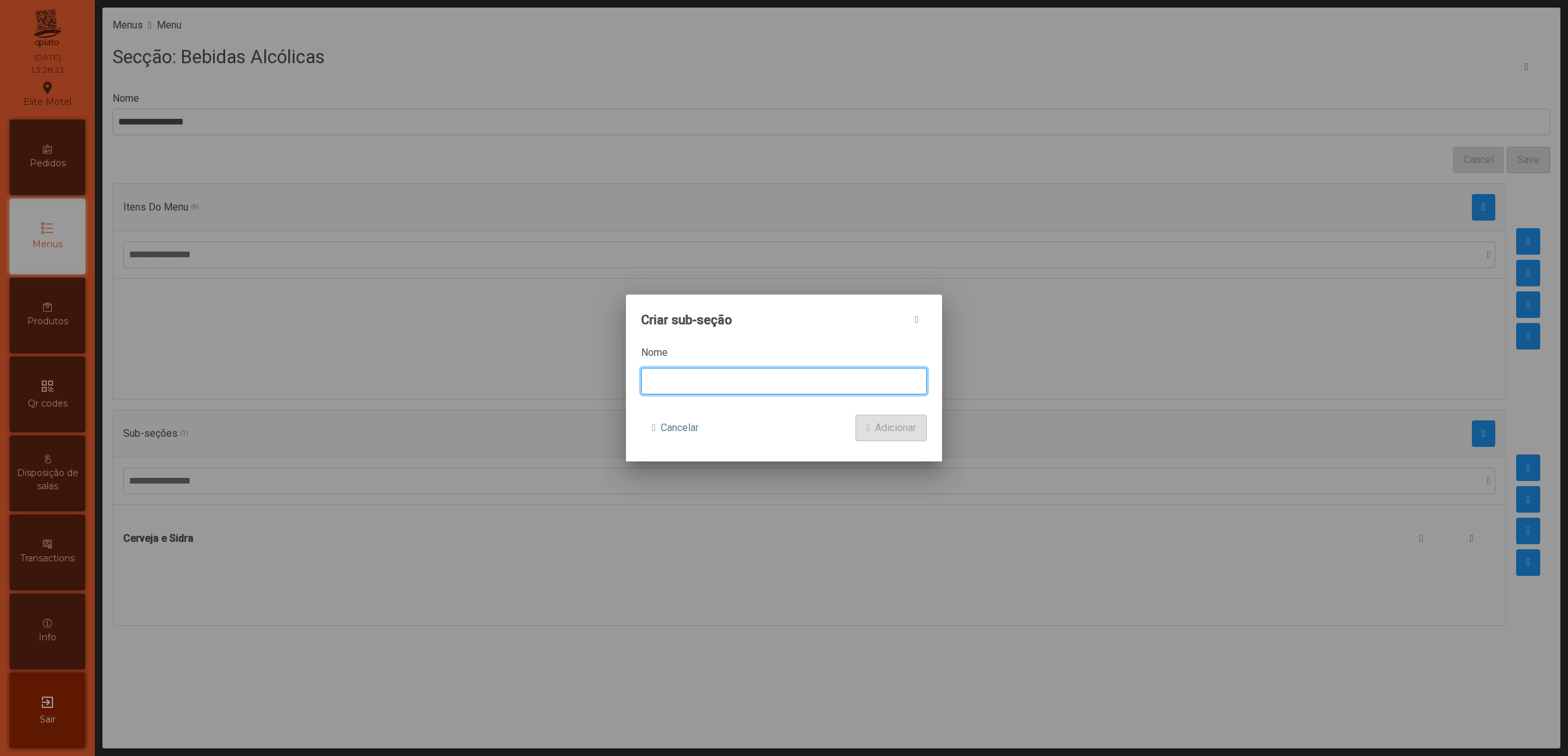
click at [701, 389] on input at bounding box center [783, 381] width 285 height 27
type input "**********"
click at [875, 411] on form "**********" at bounding box center [783, 393] width 285 height 96
click at [881, 430] on span "Adicionar" at bounding box center [895, 428] width 41 height 15
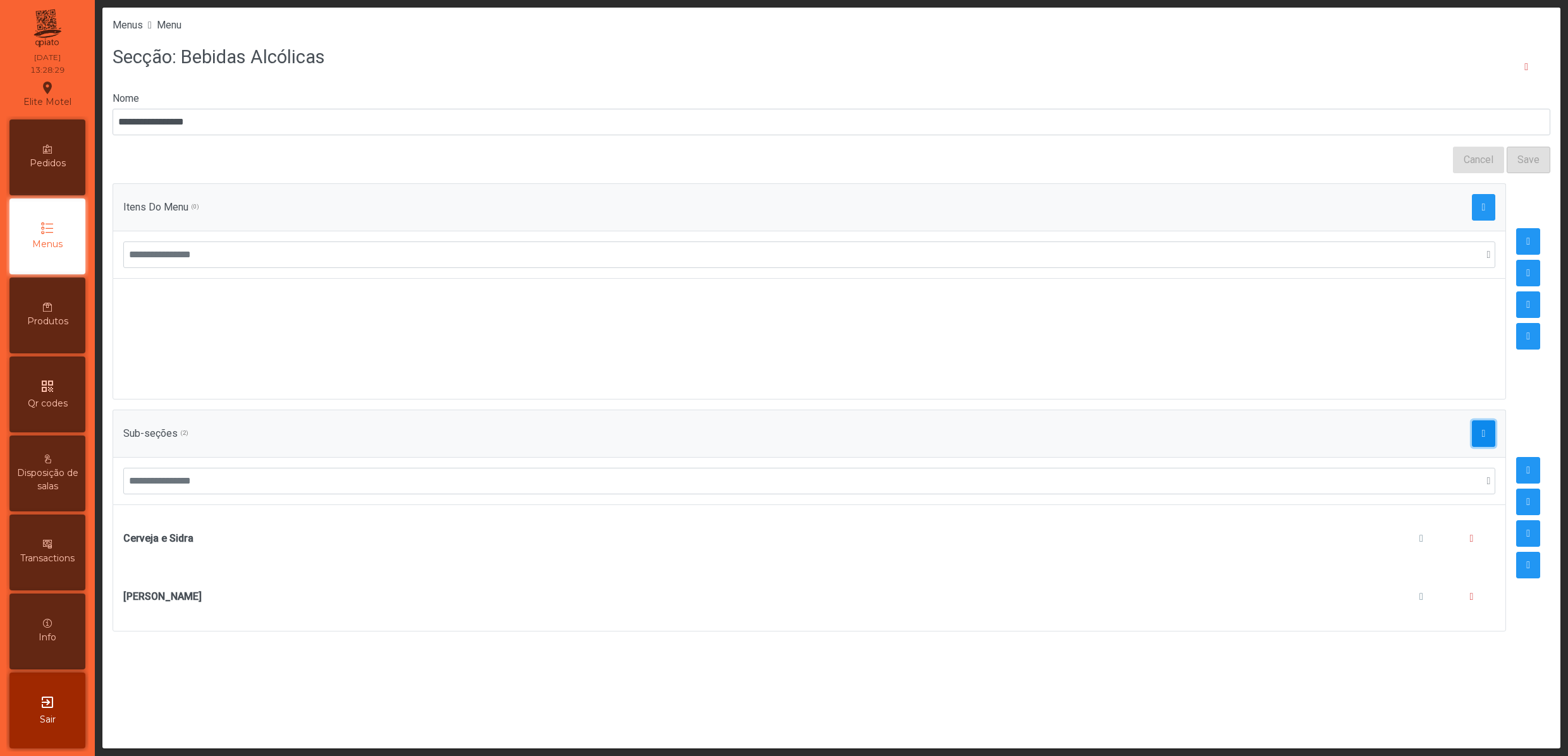
click at [1471, 447] on button "button" at bounding box center [1483, 434] width 24 height 27
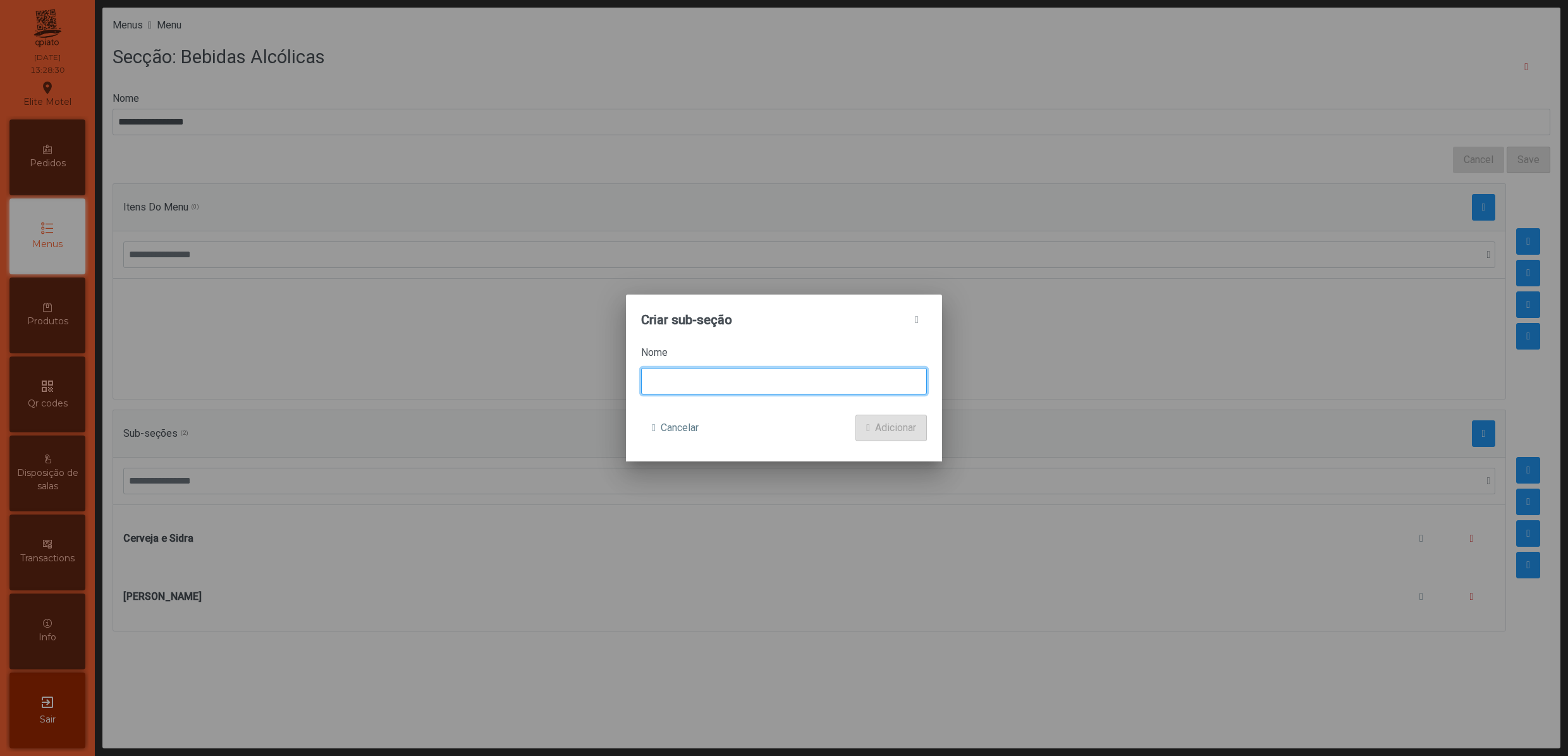
click at [749, 381] on input at bounding box center [783, 381] width 285 height 27
type input "**********"
click at [869, 434] on button "Adicionar" at bounding box center [891, 428] width 72 height 27
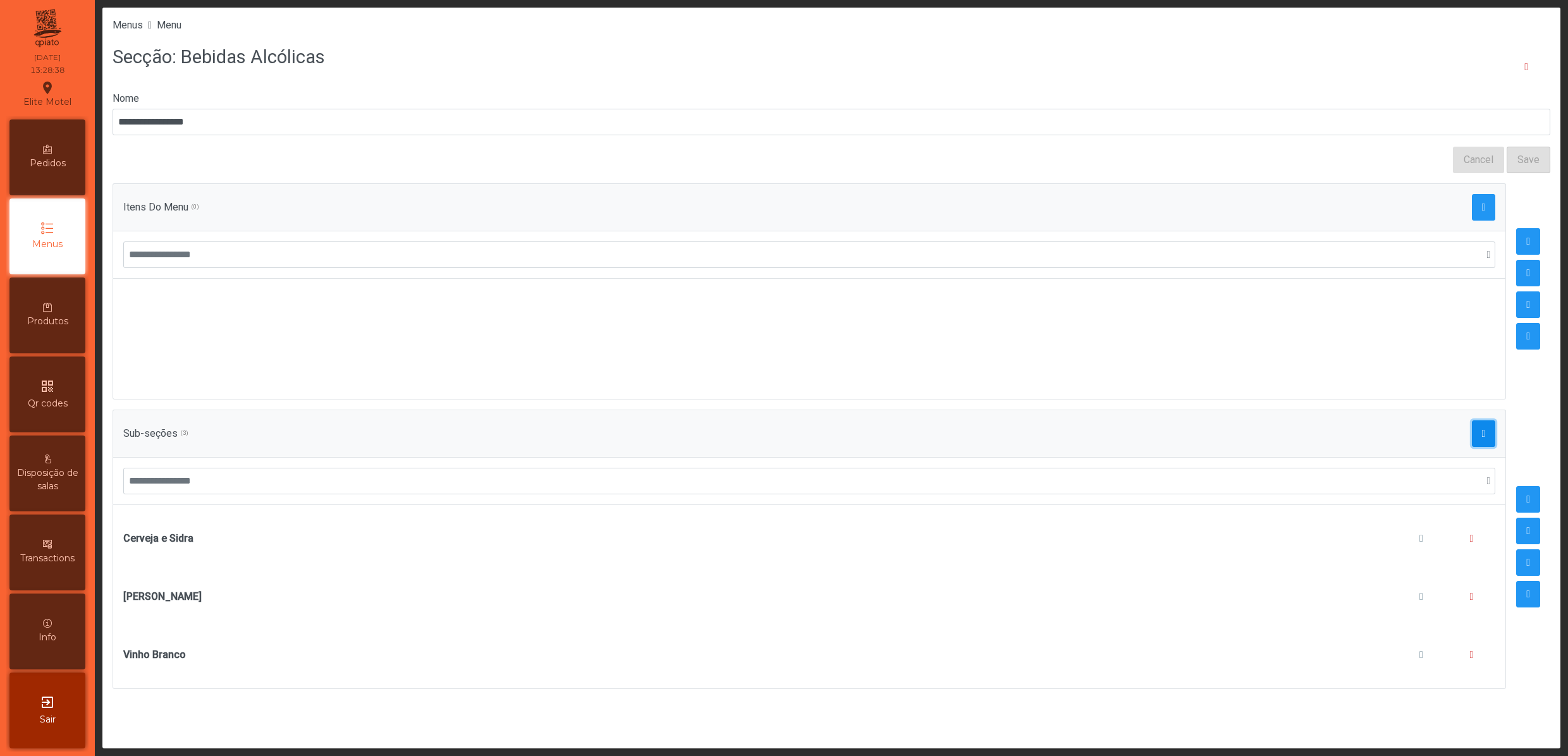
click at [1482, 439] on span "button" at bounding box center [1483, 434] width 4 height 10
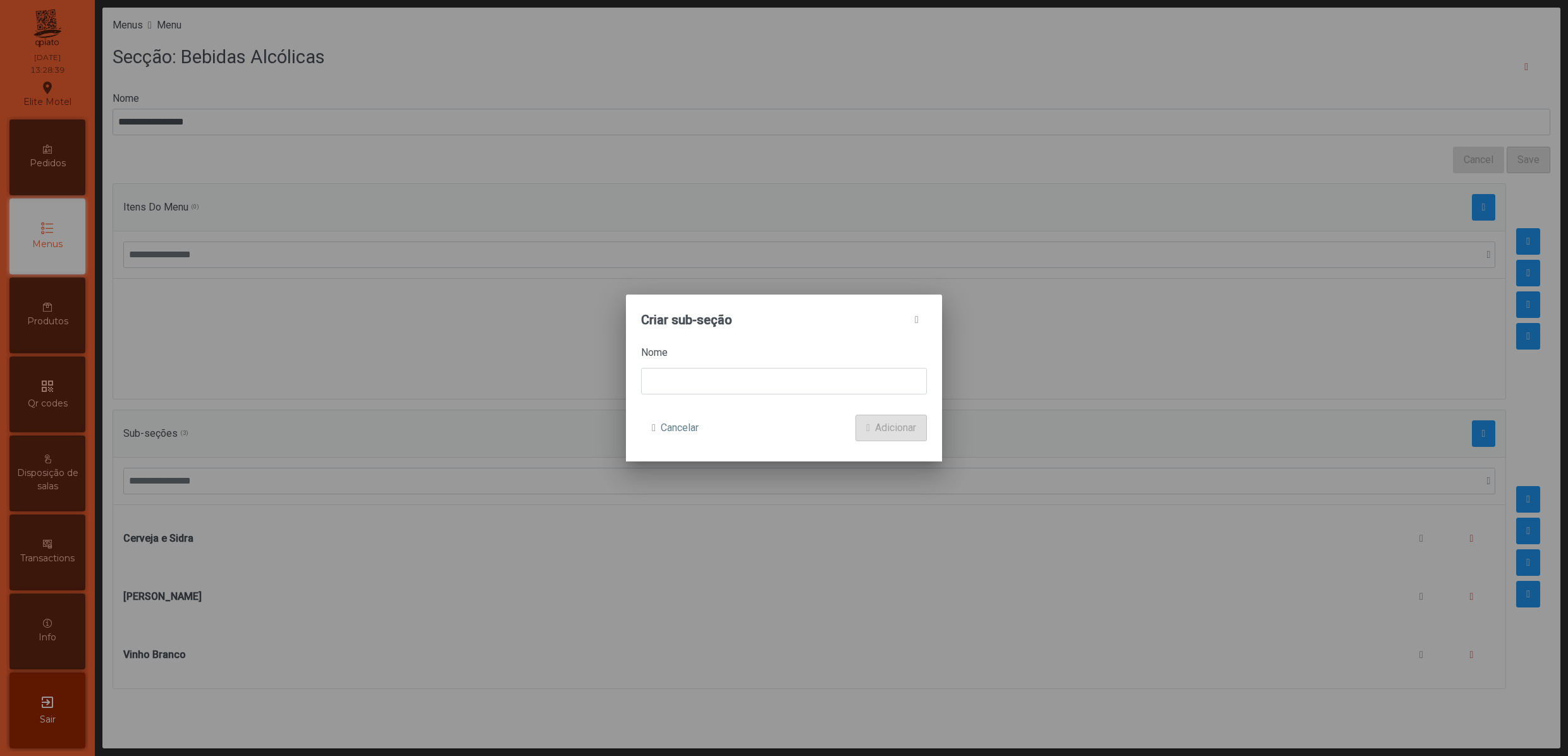
drag, startPoint x: 667, startPoint y: 350, endPoint x: 675, endPoint y: 367, distance: 18.8
click at [669, 356] on label "Nome" at bounding box center [783, 353] width 285 height 15
click at [669, 135] on input "**********" at bounding box center [831, 122] width 1437 height 27
click at [680, 375] on input at bounding box center [783, 381] width 285 height 27
type input "**********"
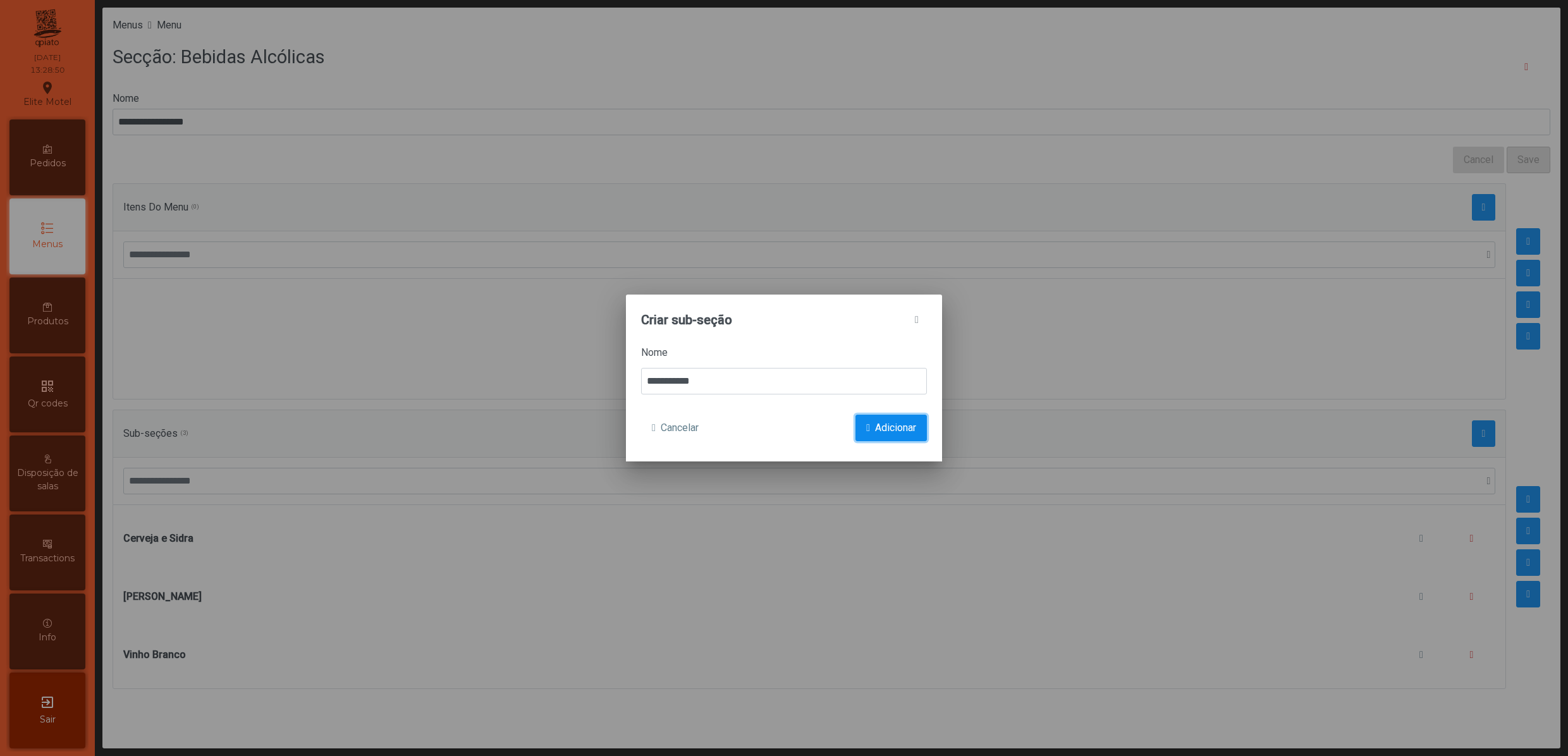
click at [898, 427] on span "Adicionar" at bounding box center [895, 428] width 41 height 15
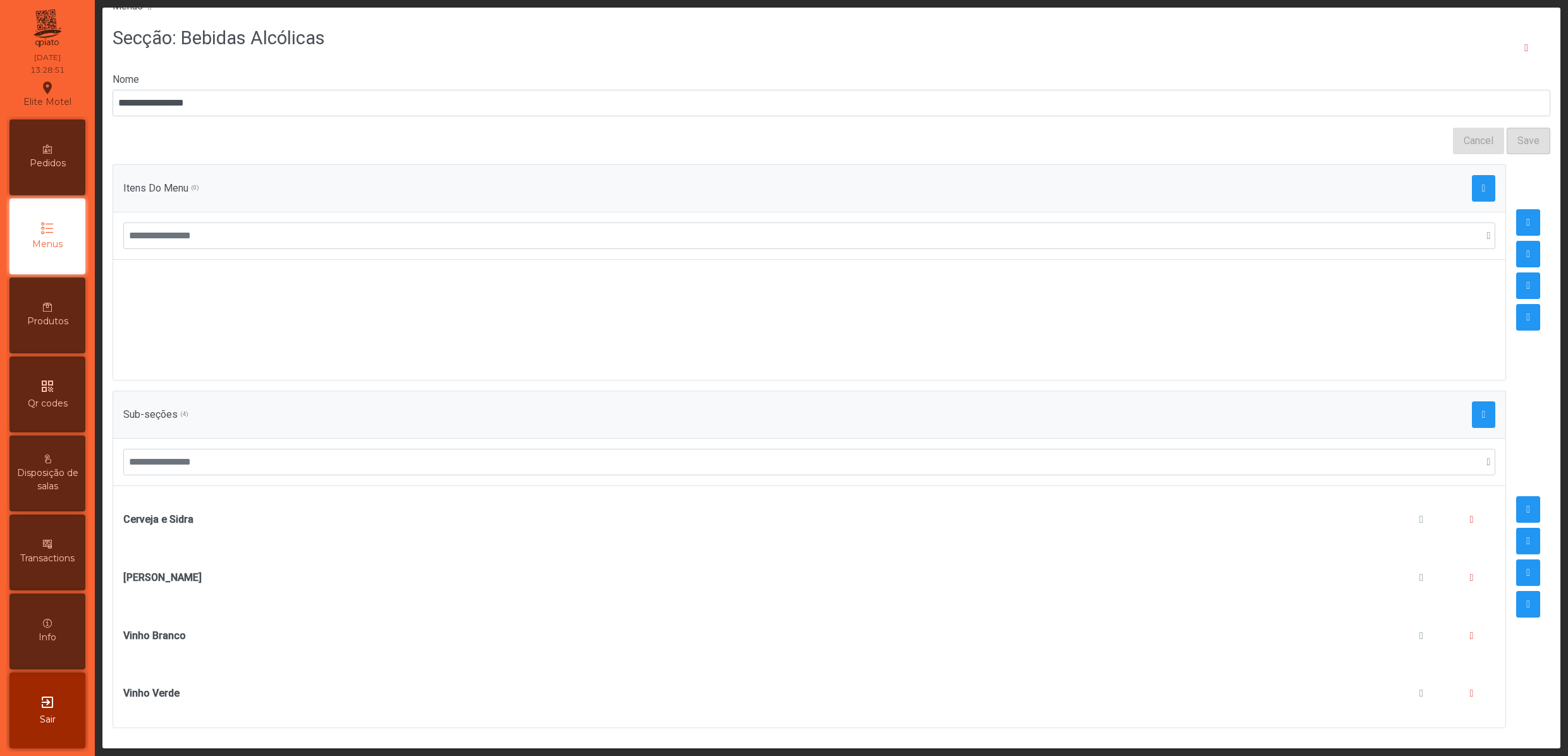
scroll to position [49, 0]
click at [1471, 401] on button "button" at bounding box center [1483, 415] width 24 height 27
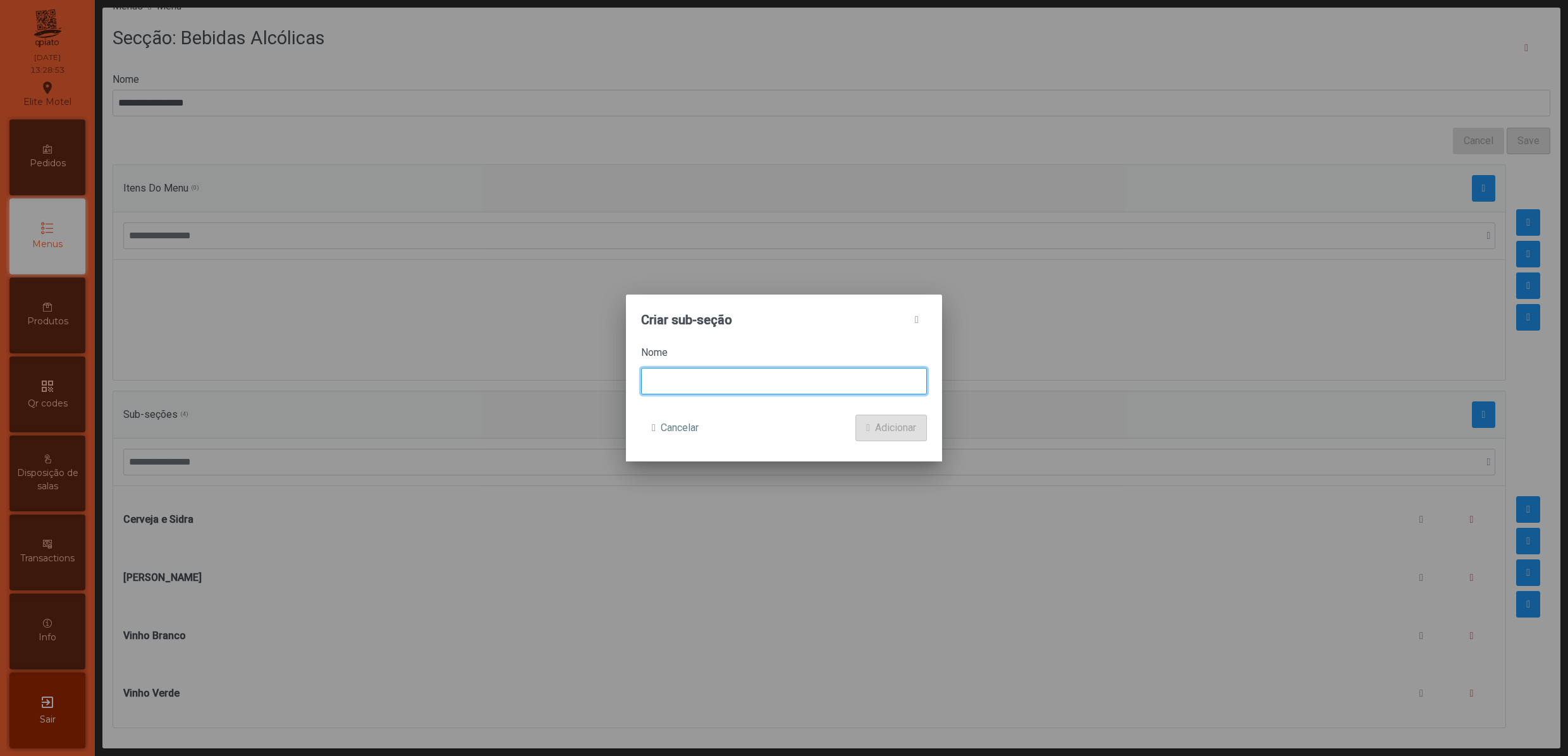
click at [735, 382] on input at bounding box center [783, 381] width 285 height 27
type input "**********"
click at [887, 429] on span "Adicionar" at bounding box center [895, 428] width 41 height 15
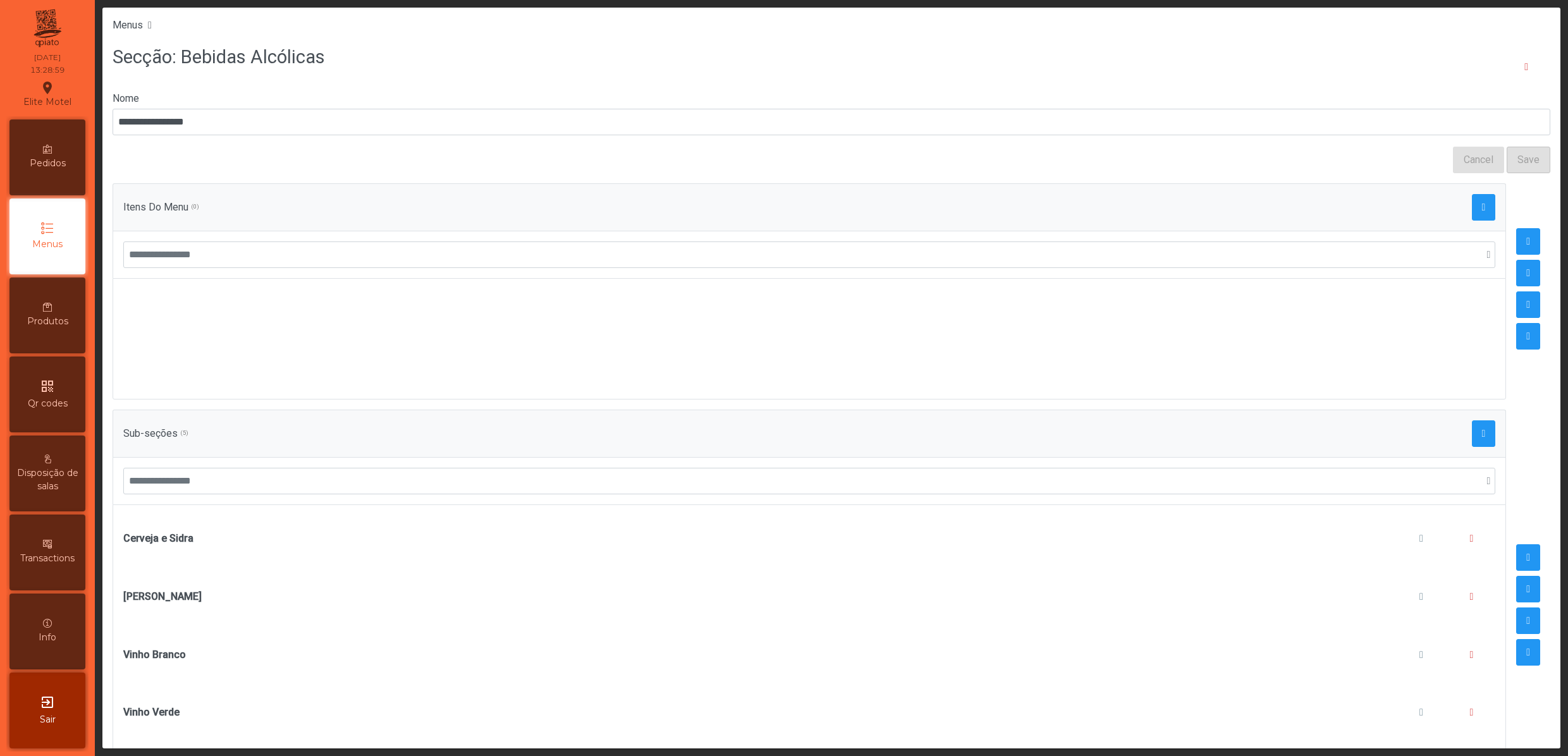
scroll to position [108, 0]
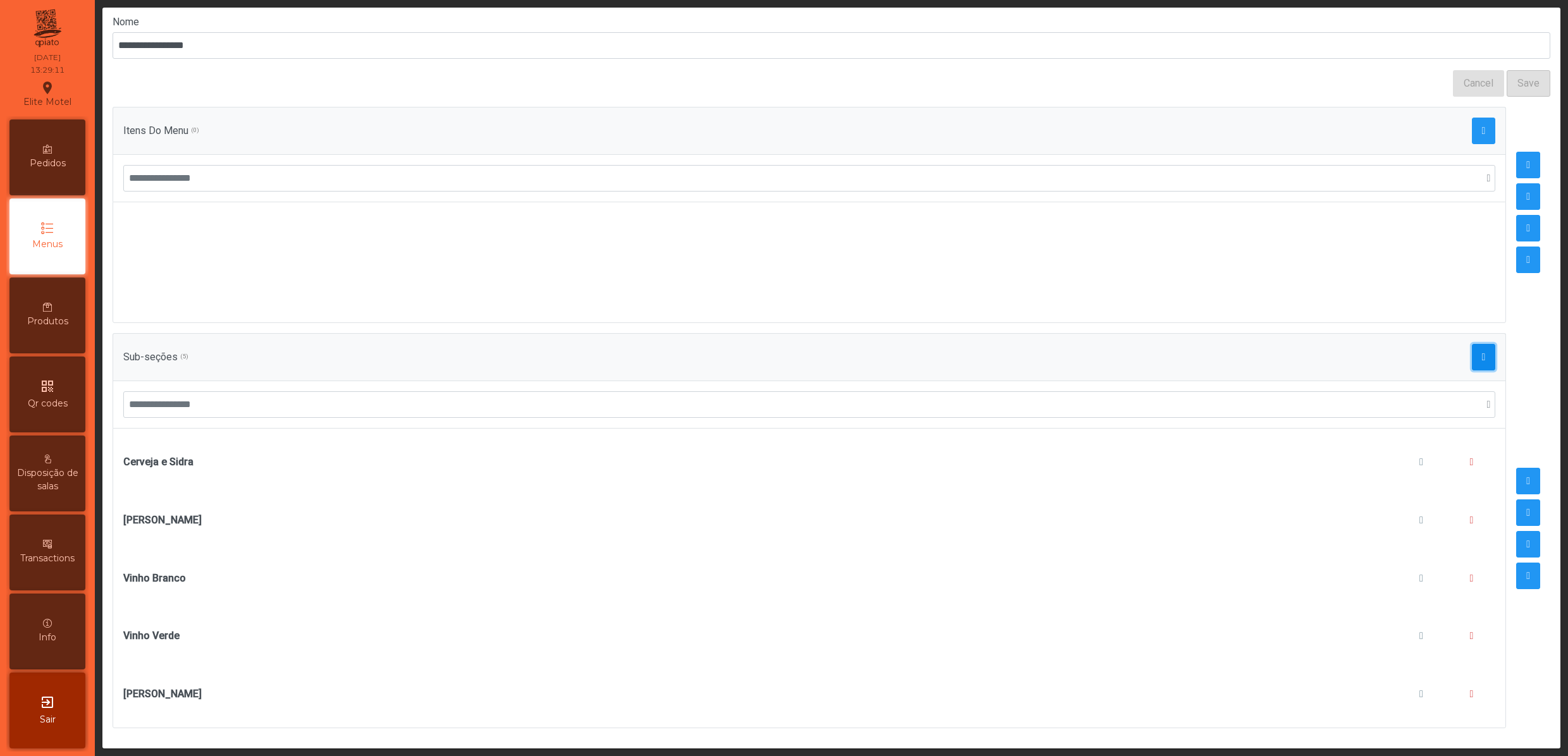
click at [1482, 352] on span "button" at bounding box center [1483, 357] width 4 height 10
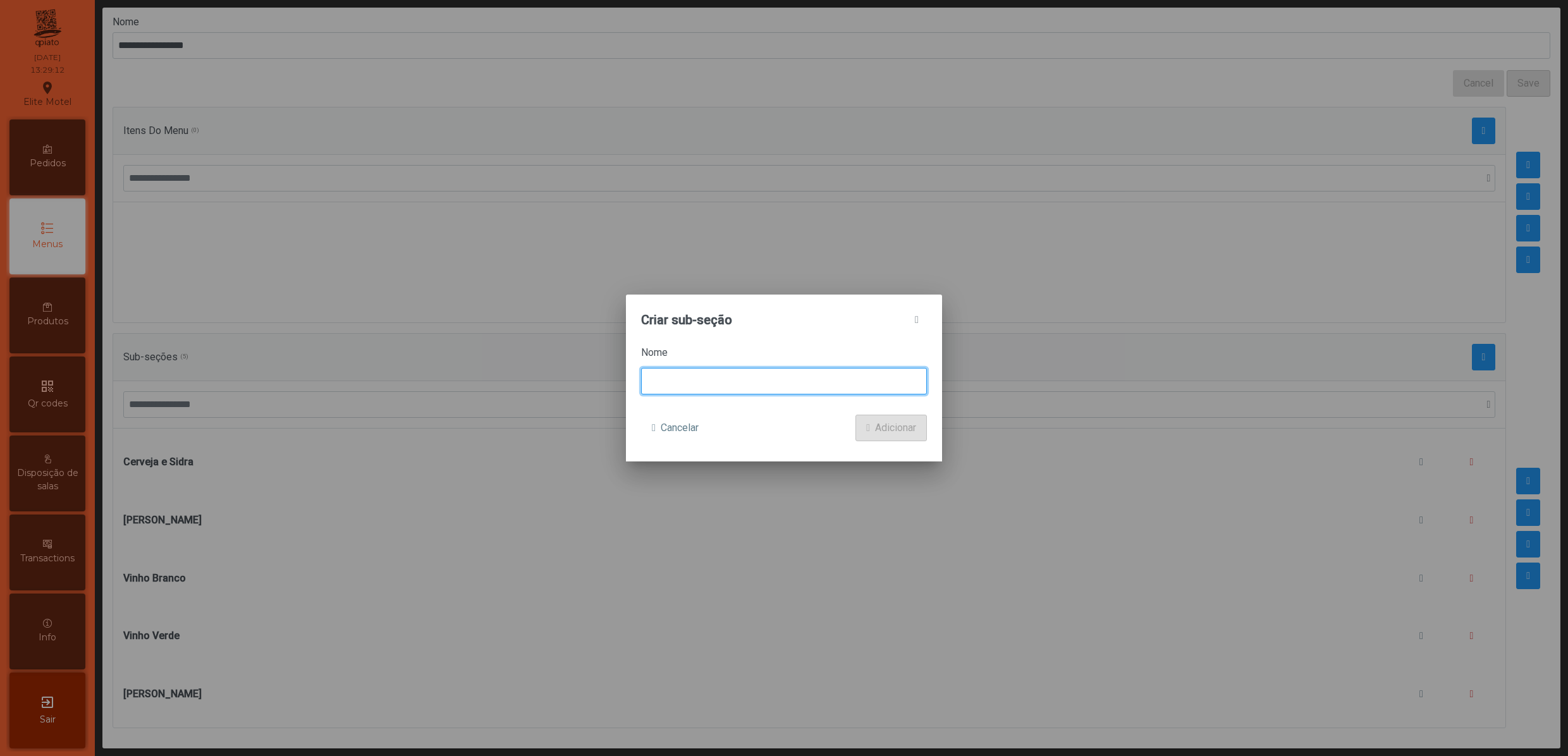
click at [736, 374] on input at bounding box center [783, 381] width 285 height 27
type input "**********"
click at [887, 420] on button "Adicionar" at bounding box center [891, 428] width 72 height 27
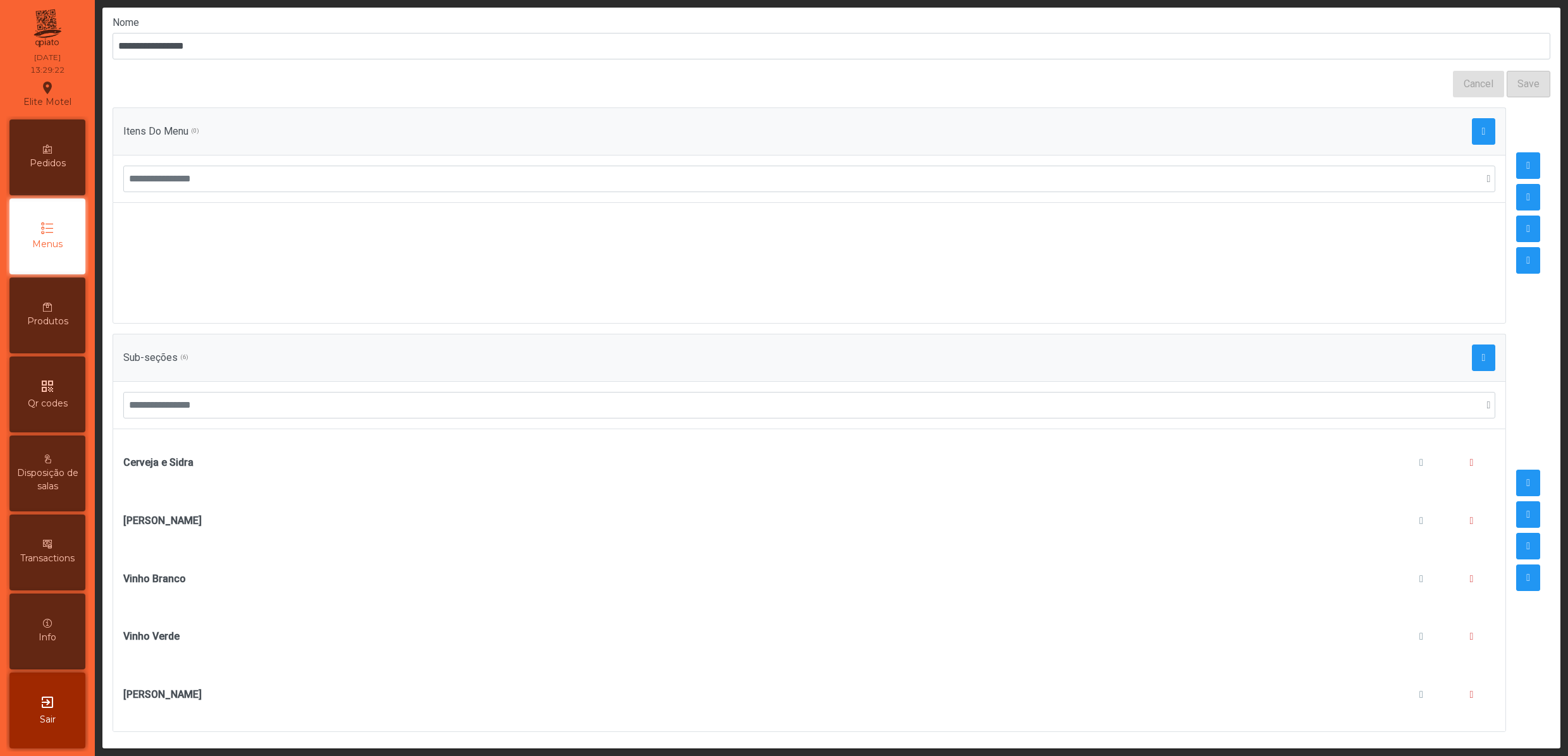
scroll to position [108, 0]
click at [1427, 341] on div "Sub-seções (6)" at bounding box center [809, 354] width 1372 height 27
click at [1471, 341] on button "button" at bounding box center [1483, 354] width 24 height 27
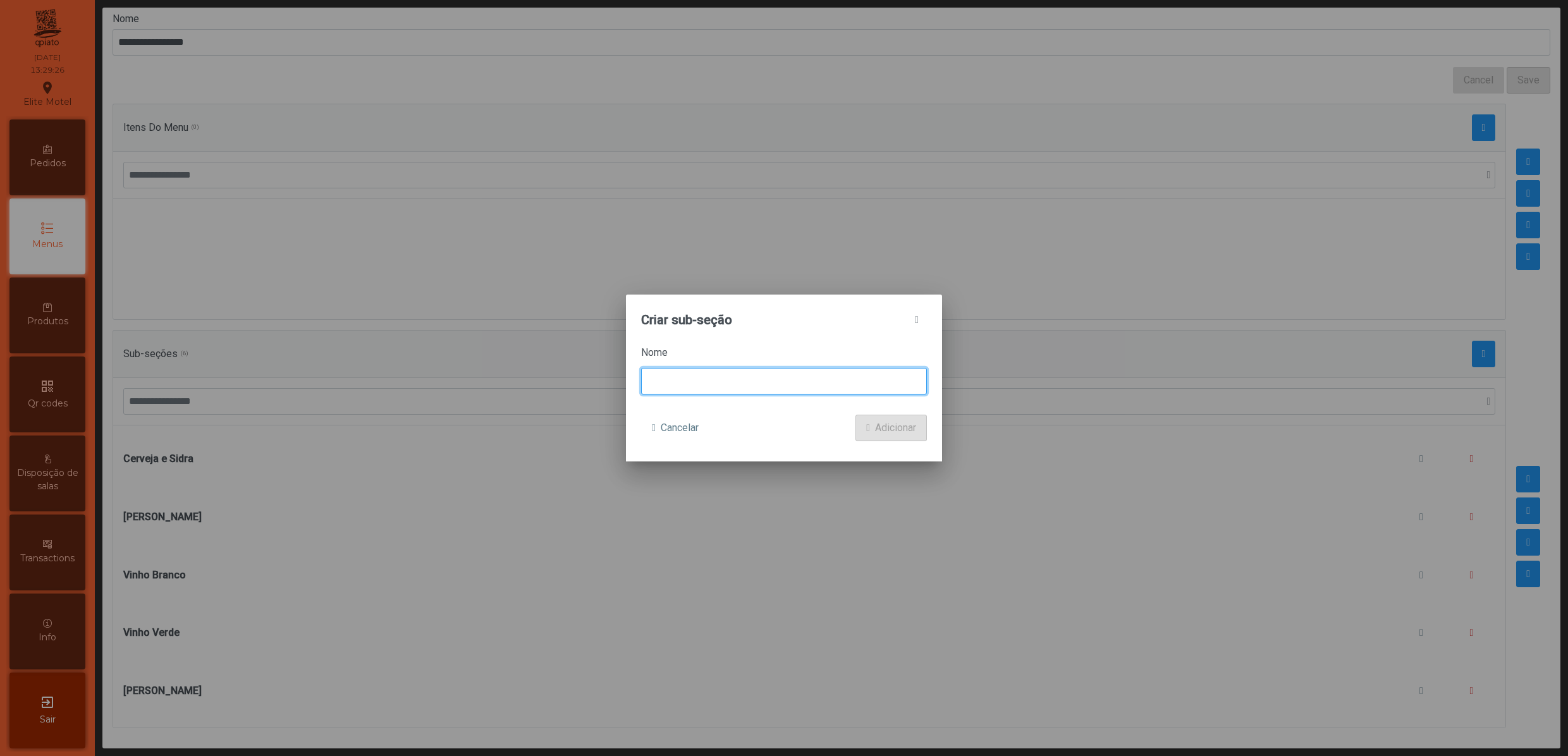
click at [735, 374] on input at bounding box center [783, 381] width 285 height 27
type input "*******"
click at [880, 423] on span "Adicionar" at bounding box center [895, 428] width 41 height 15
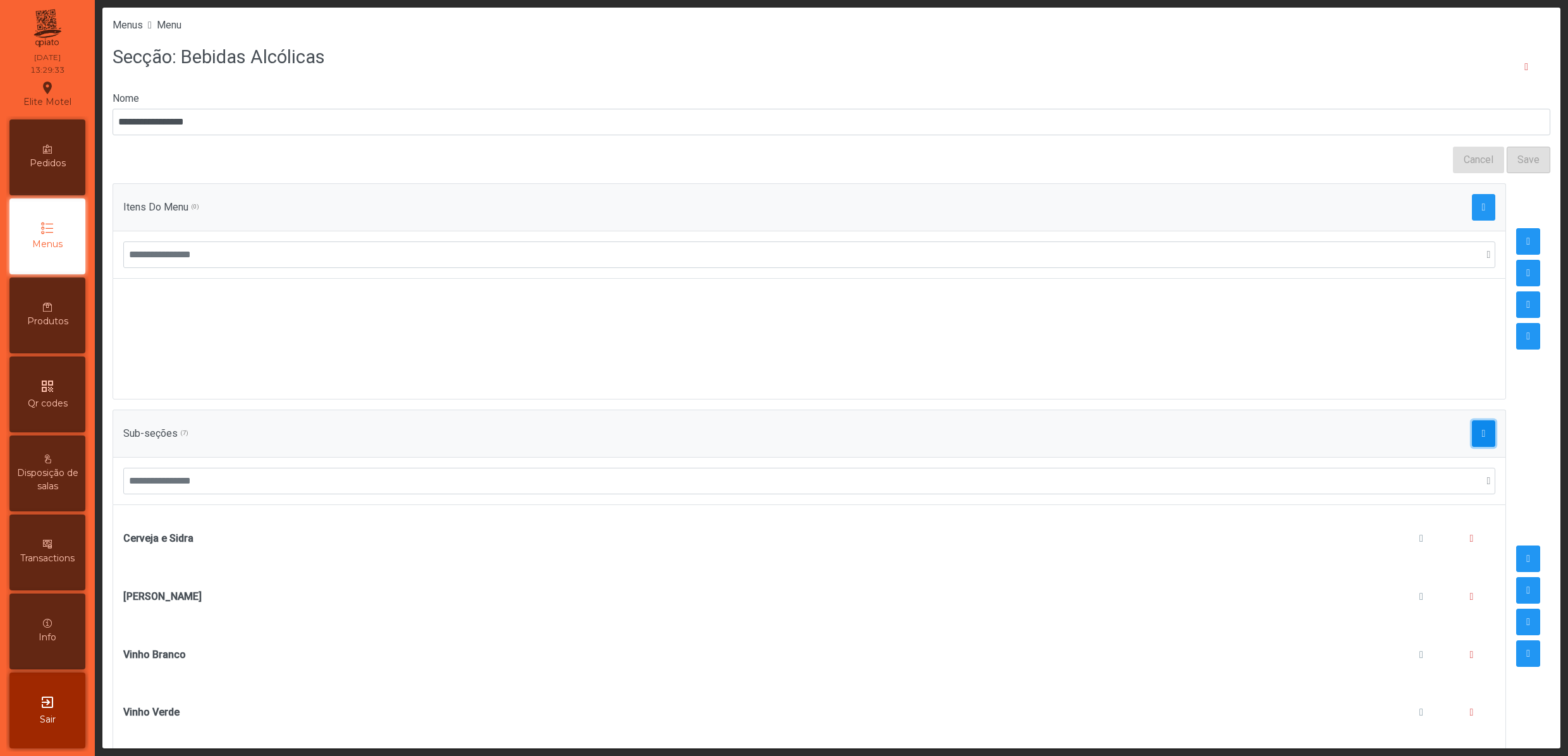
click at [1471, 431] on button "button" at bounding box center [1483, 434] width 24 height 27
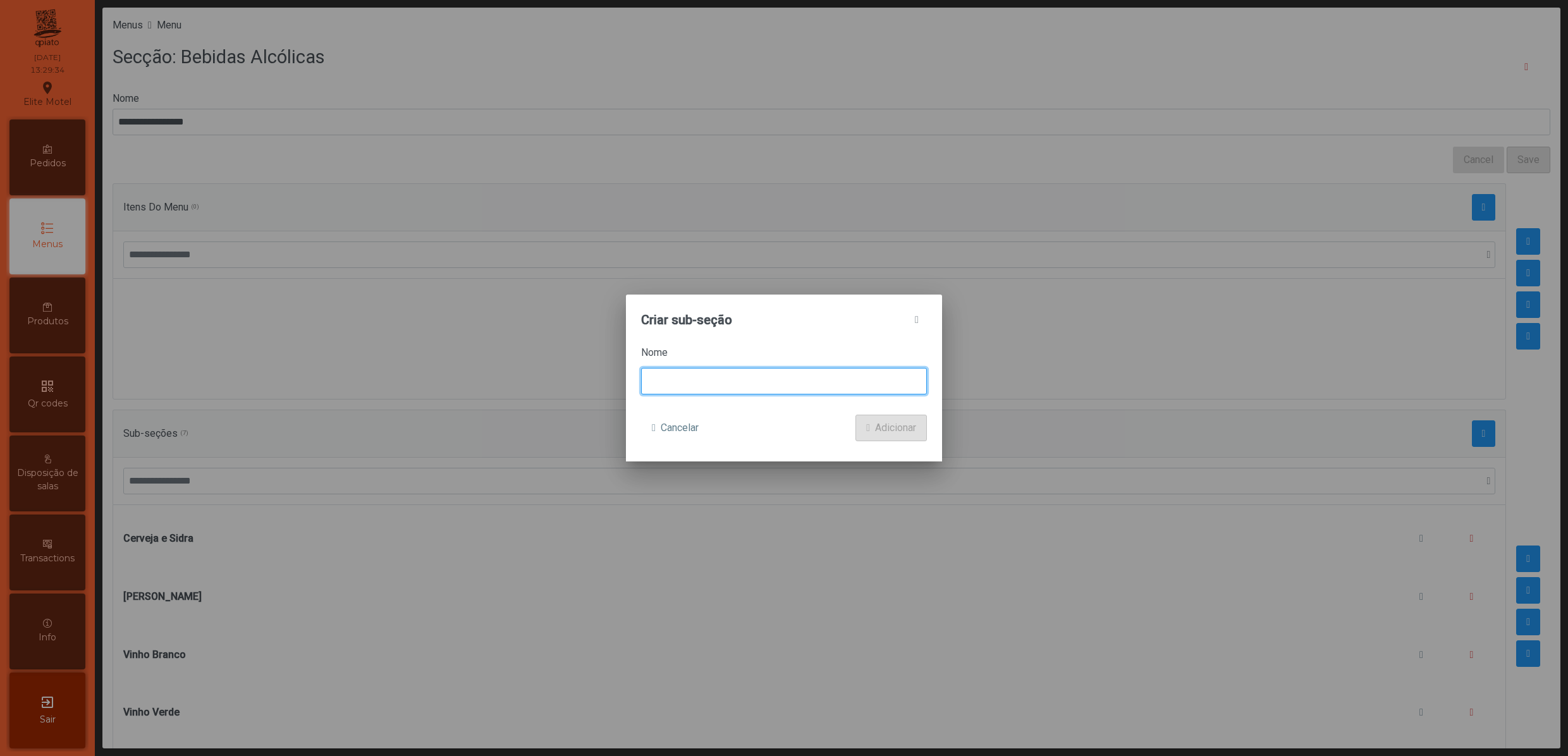
click at [802, 382] on input at bounding box center [783, 381] width 285 height 27
type input "*********"
click at [869, 429] on button "Adicionar" at bounding box center [891, 428] width 72 height 27
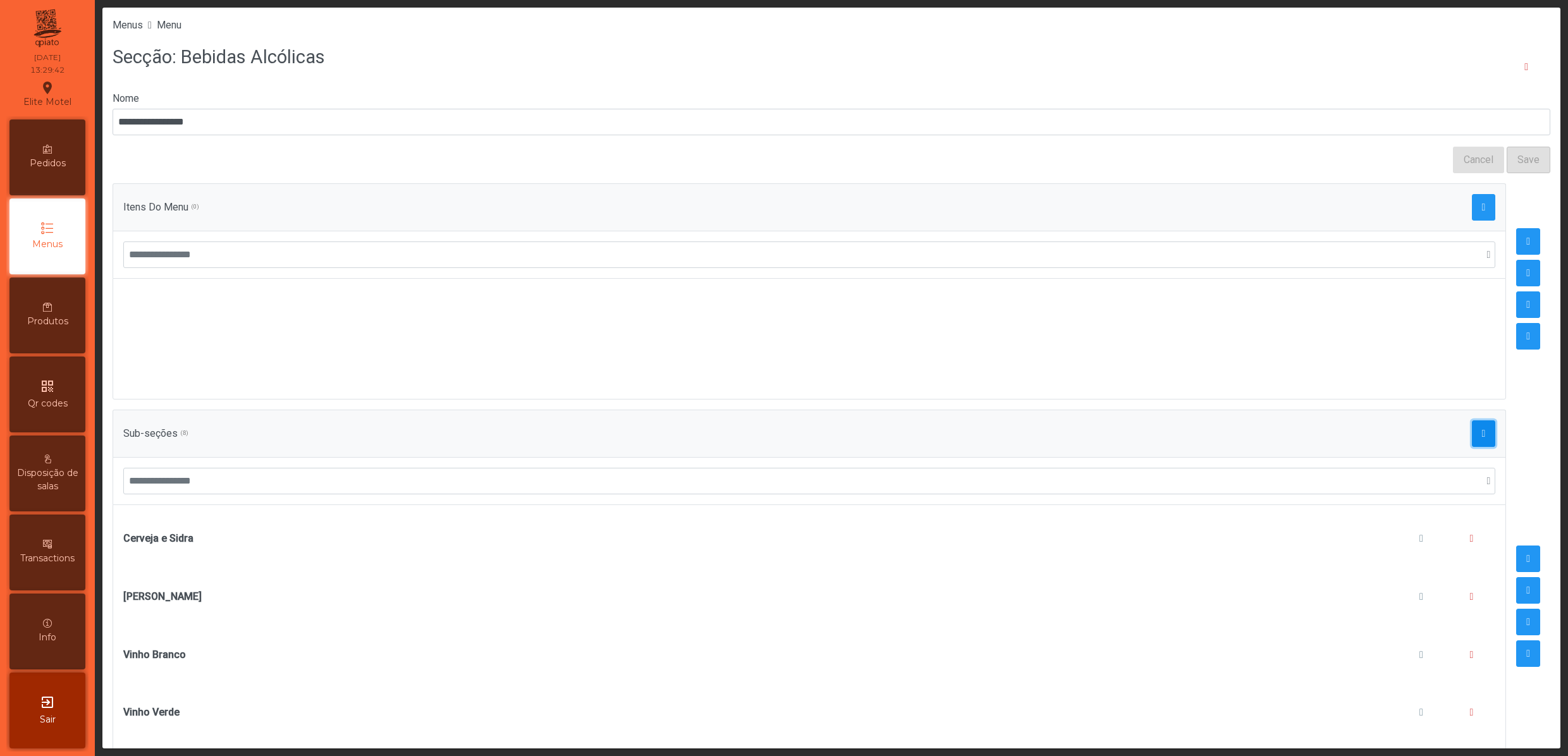
click at [1482, 439] on span "button" at bounding box center [1483, 434] width 4 height 10
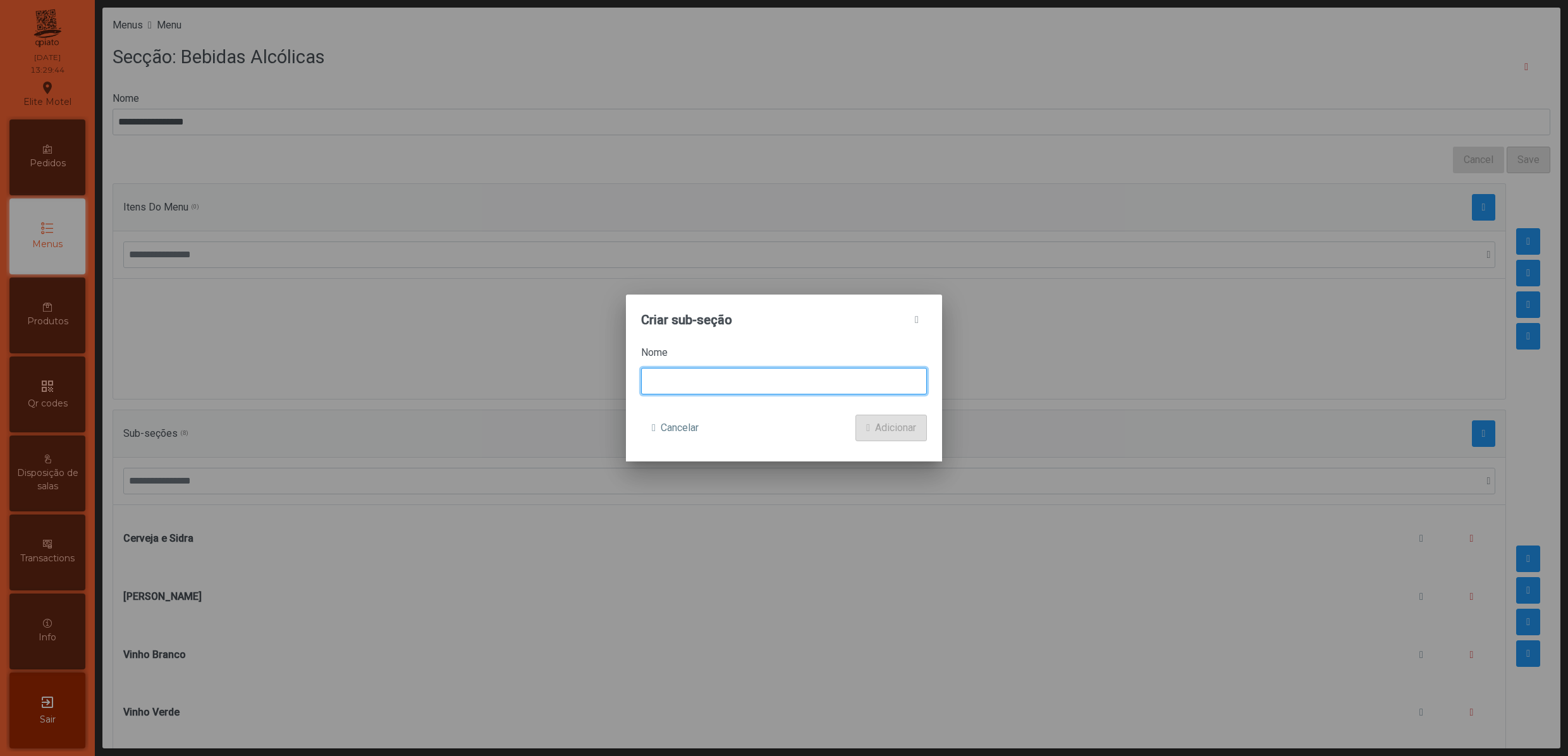
click at [745, 382] on input at bounding box center [783, 381] width 285 height 27
type input "*******"
click at [892, 420] on button "Adicionar" at bounding box center [891, 428] width 72 height 27
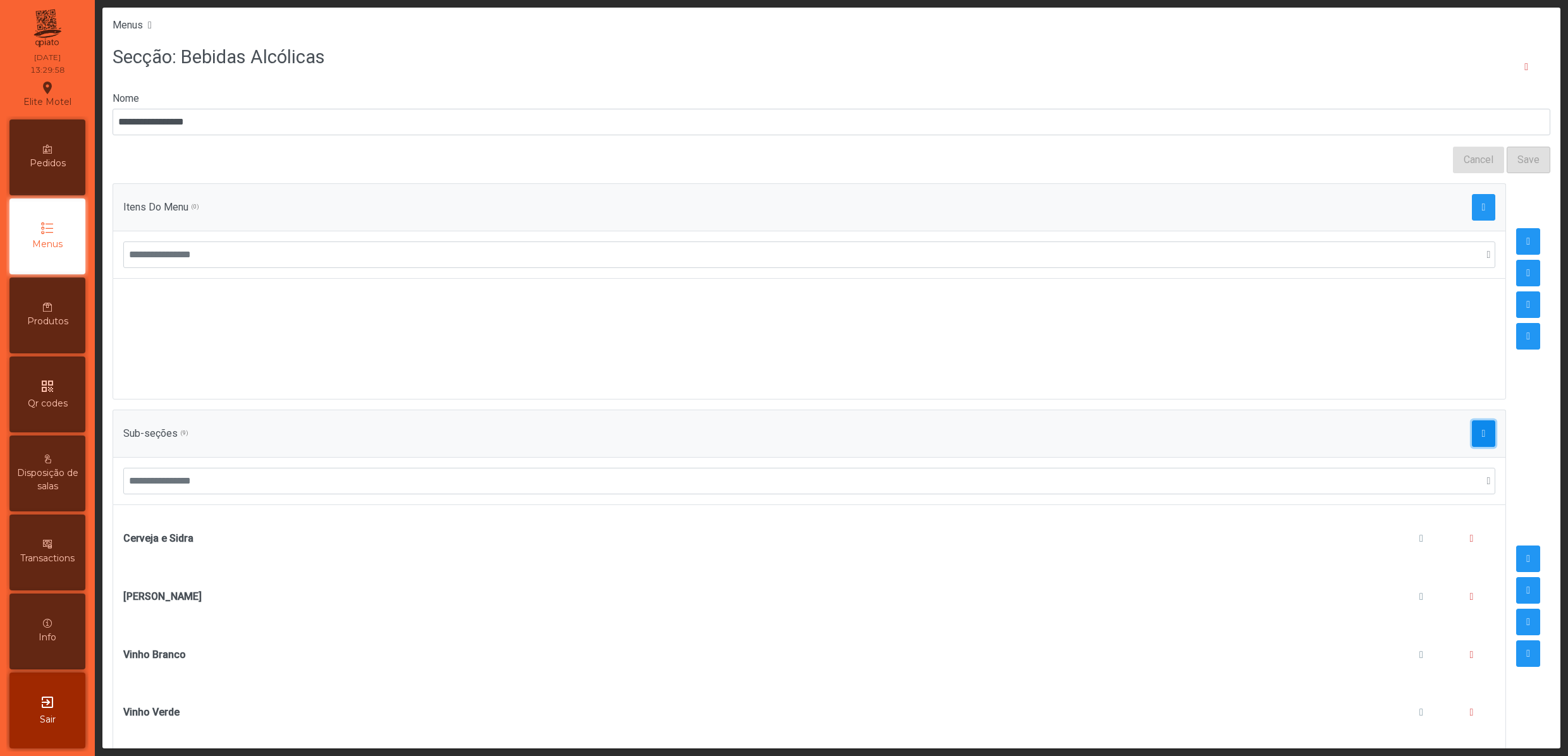
click at [1471, 432] on button "button" at bounding box center [1483, 434] width 24 height 27
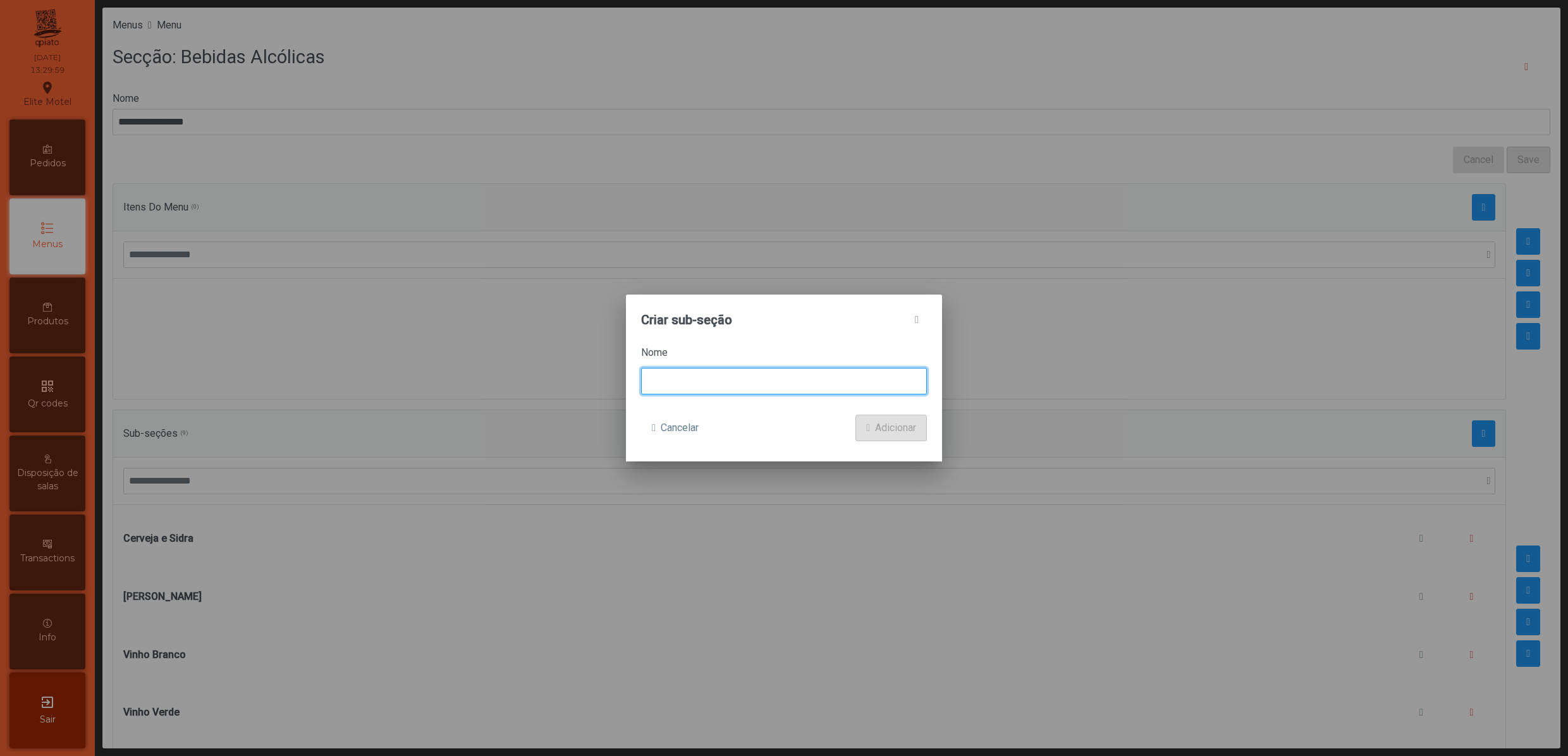
click at [722, 387] on input at bounding box center [783, 381] width 285 height 27
type input "**********"
click at [900, 426] on span "Adicionar" at bounding box center [895, 428] width 41 height 15
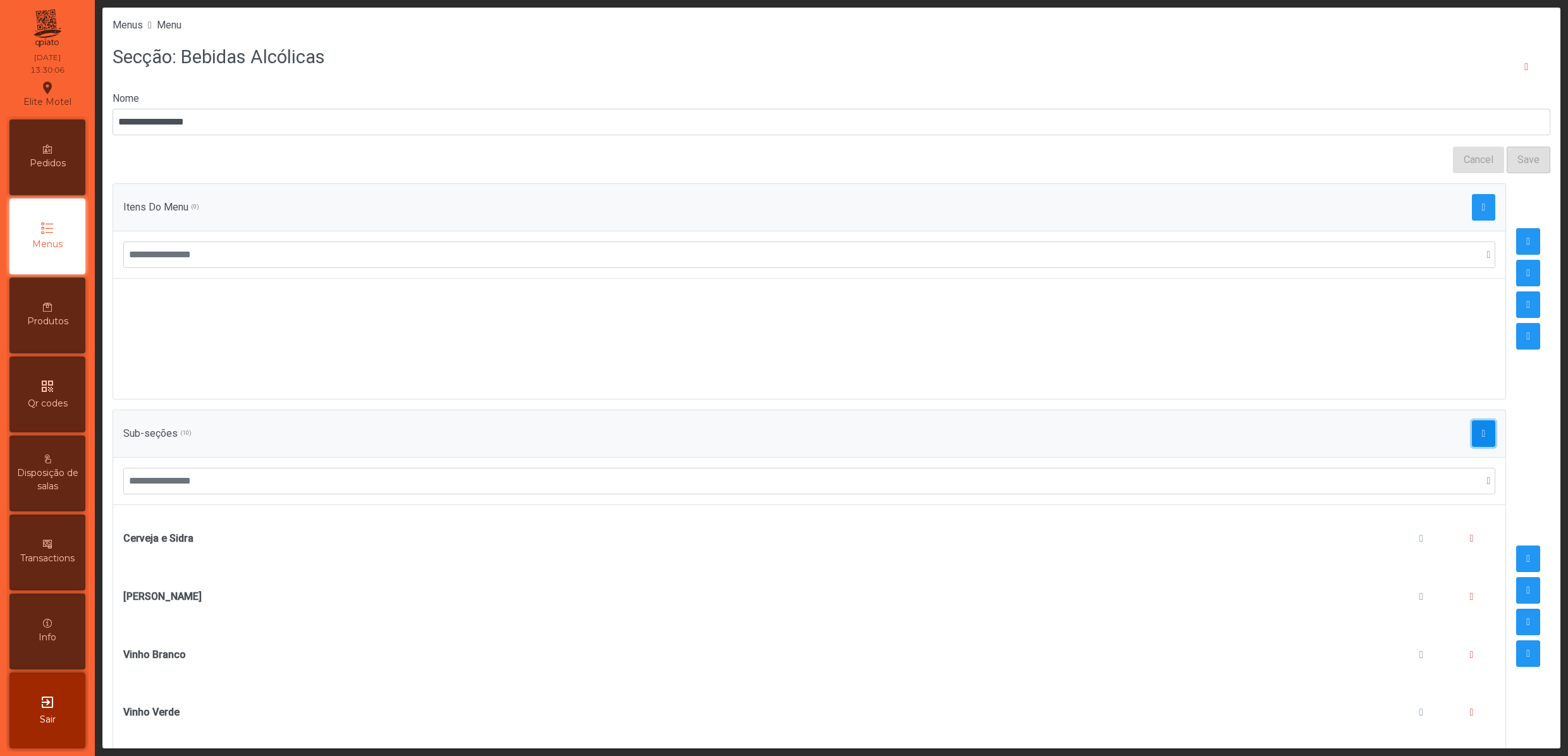
click at [1482, 439] on span "button" at bounding box center [1483, 434] width 4 height 10
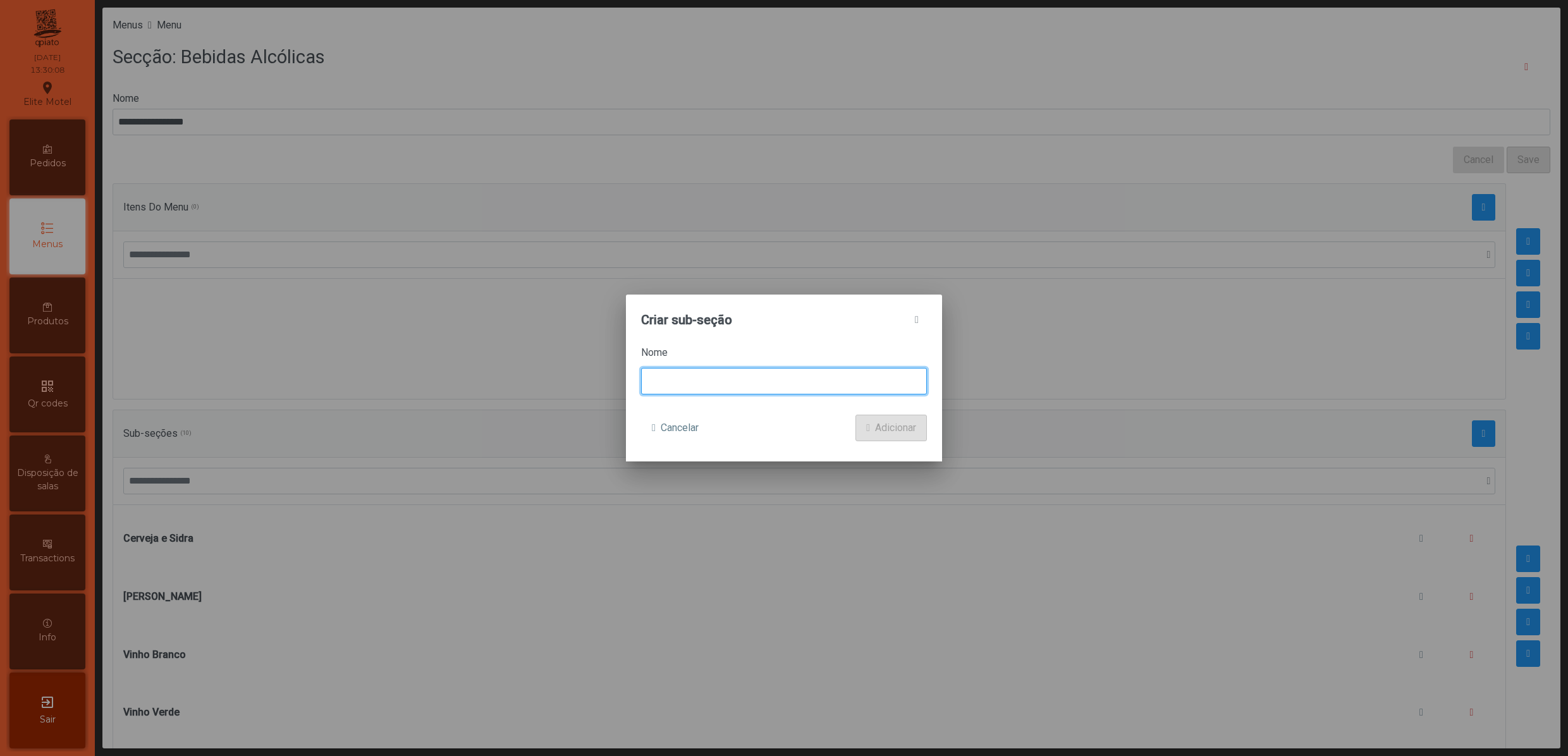
click at [761, 386] on input at bounding box center [783, 381] width 285 height 27
type input "**********"
click at [876, 427] on span "Adicionar" at bounding box center [895, 428] width 41 height 15
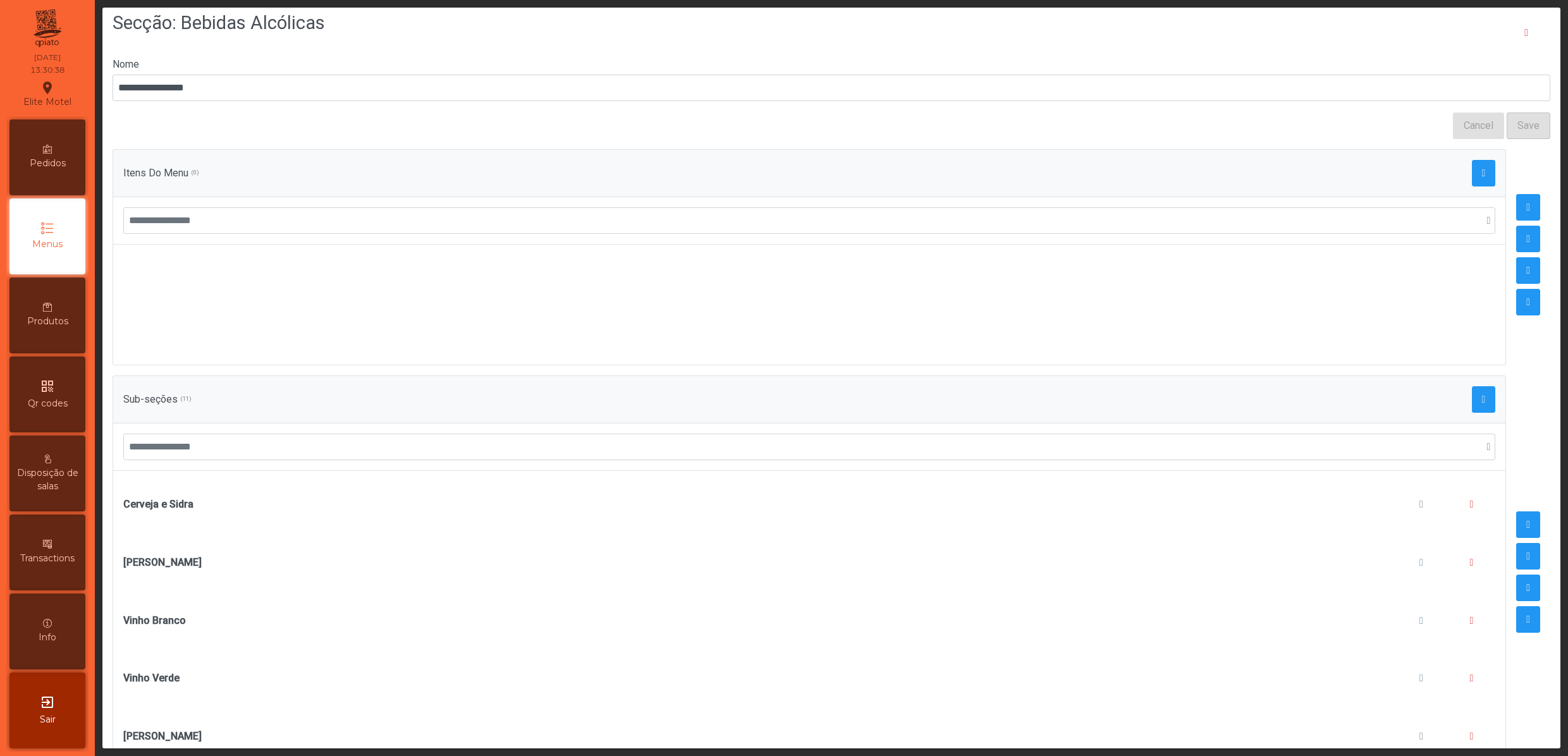
scroll to position [0, 0]
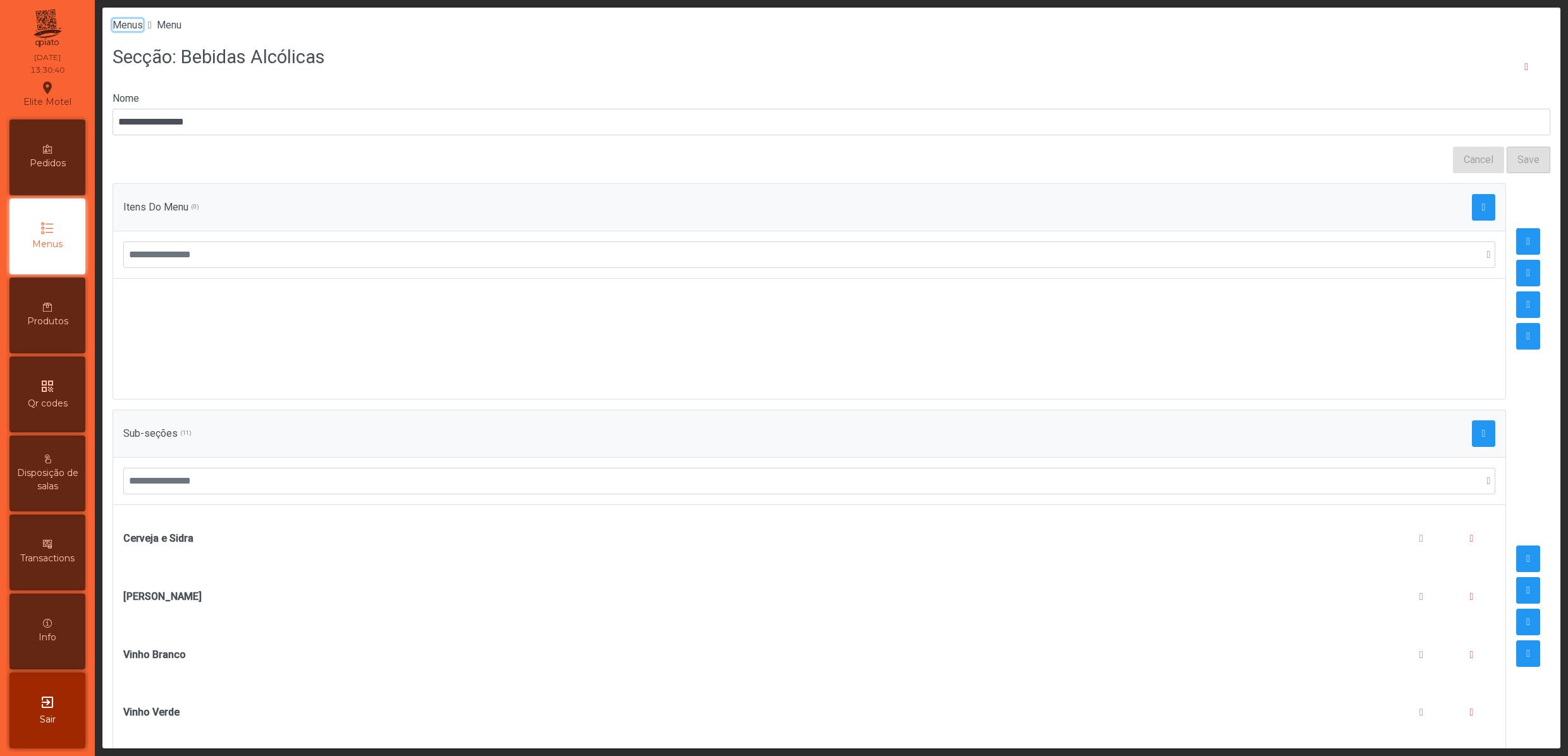
click at [129, 25] on span "Menus" at bounding box center [128, 25] width 30 height 12
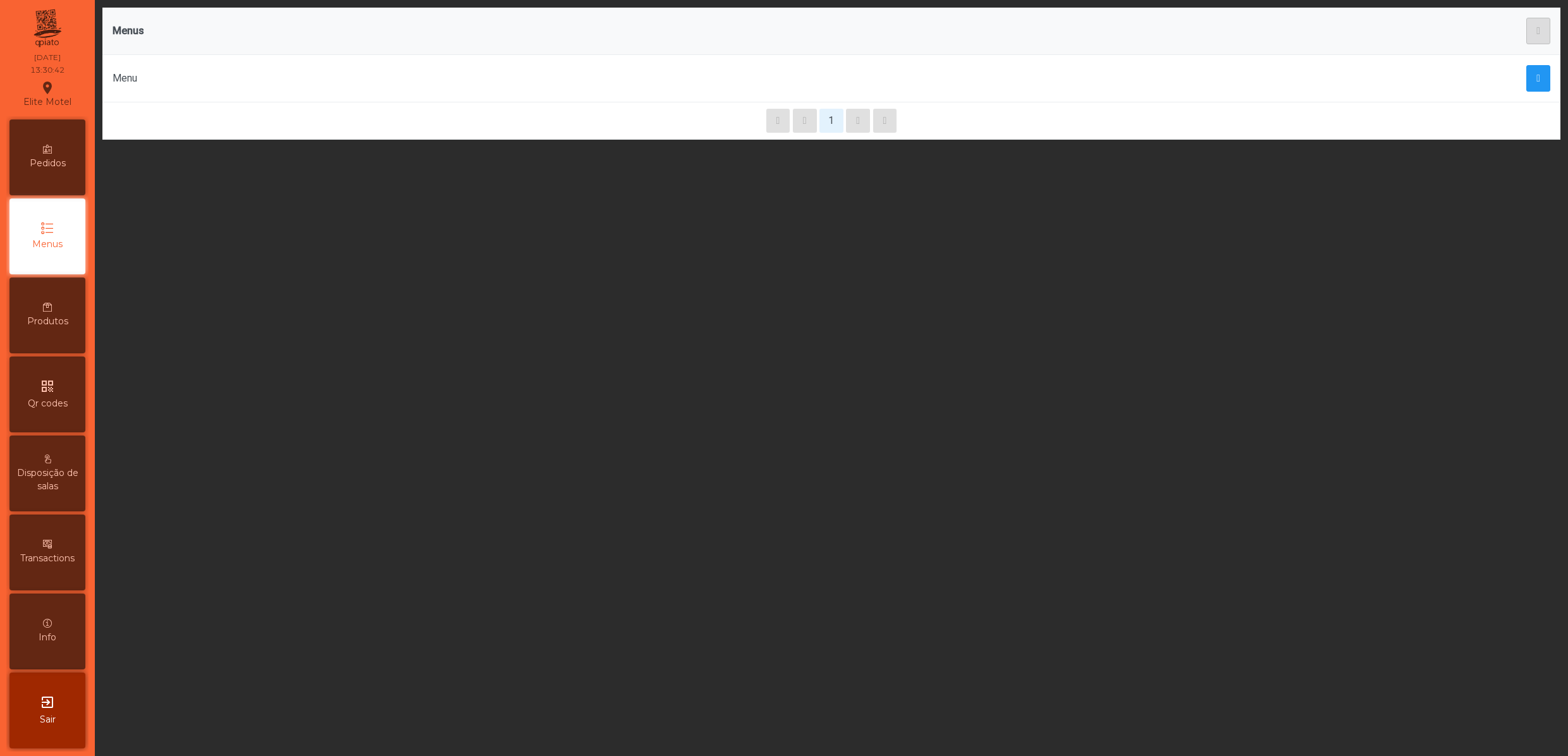
click at [1533, 90] on td at bounding box center [1225, 79] width 670 height 47
click at [1526, 86] on button "button" at bounding box center [1538, 78] width 24 height 27
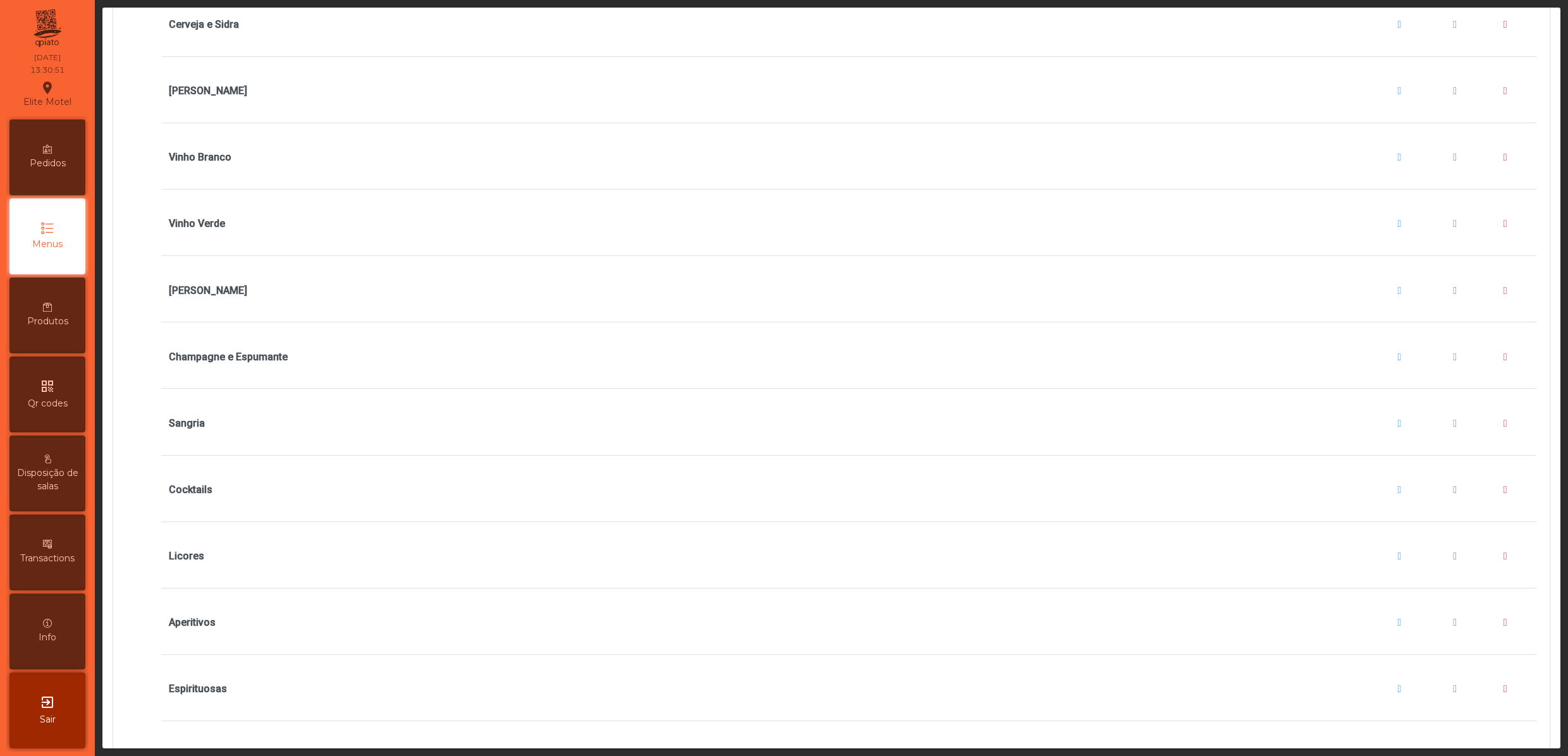
scroll to position [2655, 0]
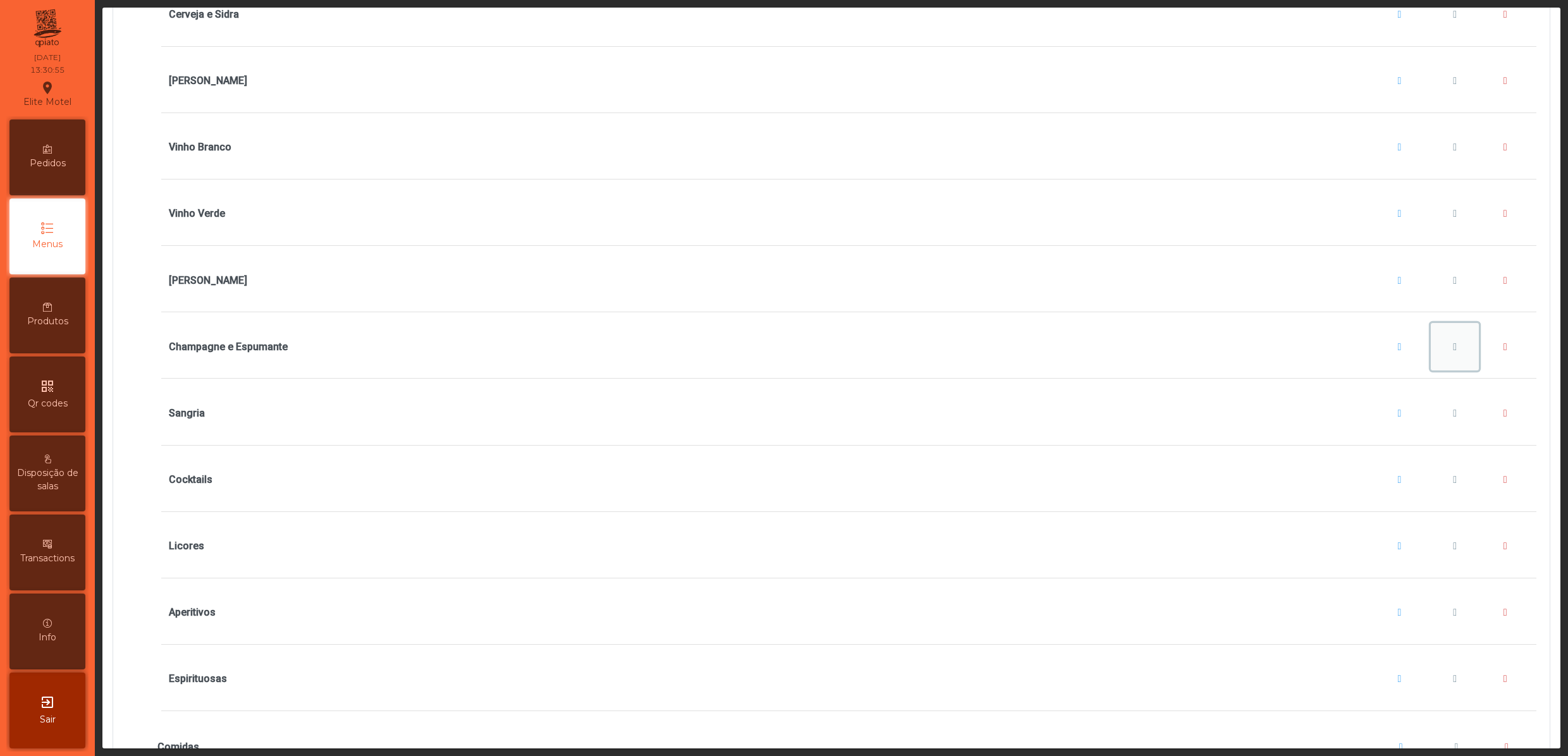
click at [1453, 352] on span "Champagne e Espumante" at bounding box center [1454, 347] width 4 height 10
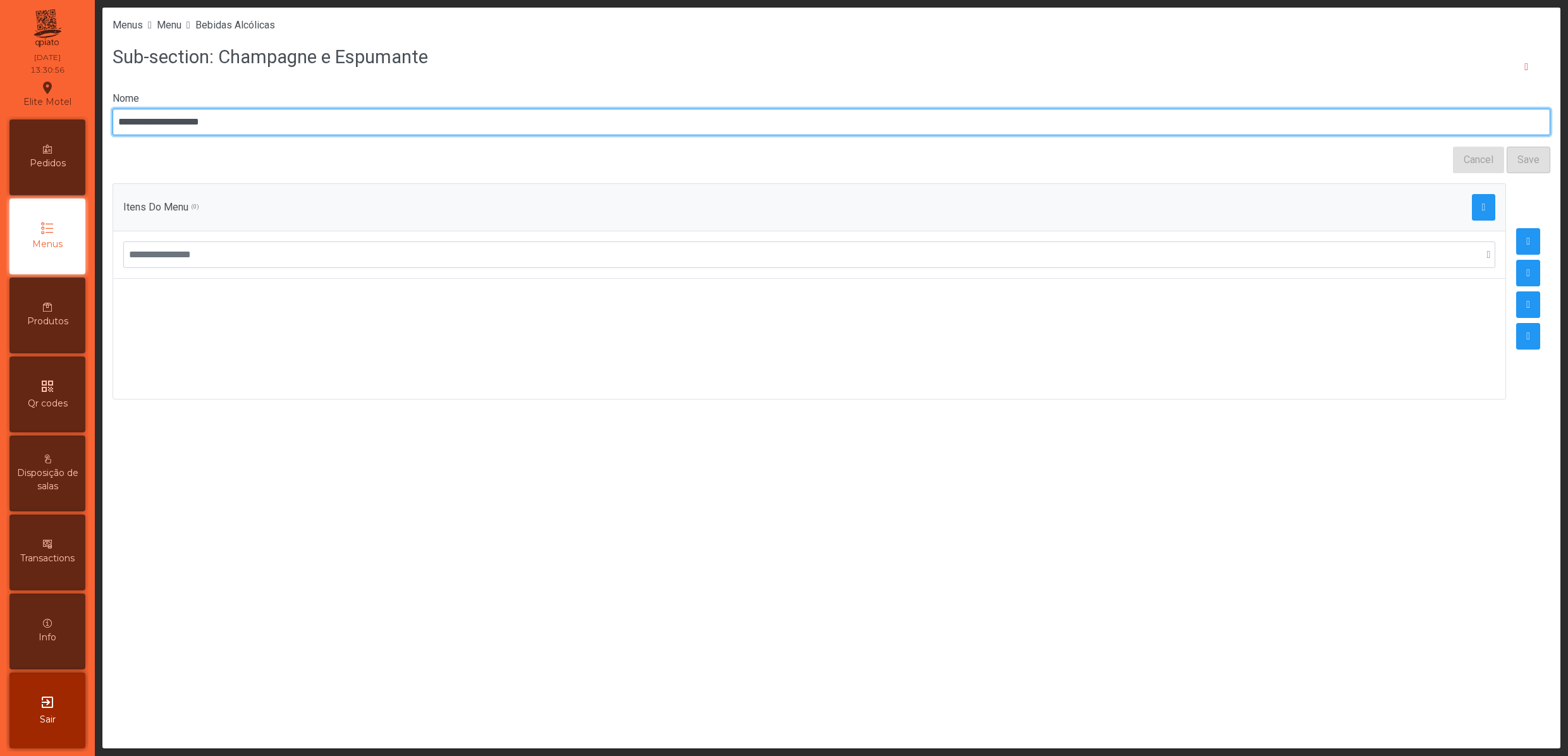
click at [163, 124] on input "**********" at bounding box center [831, 122] width 1437 height 27
type input "**********"
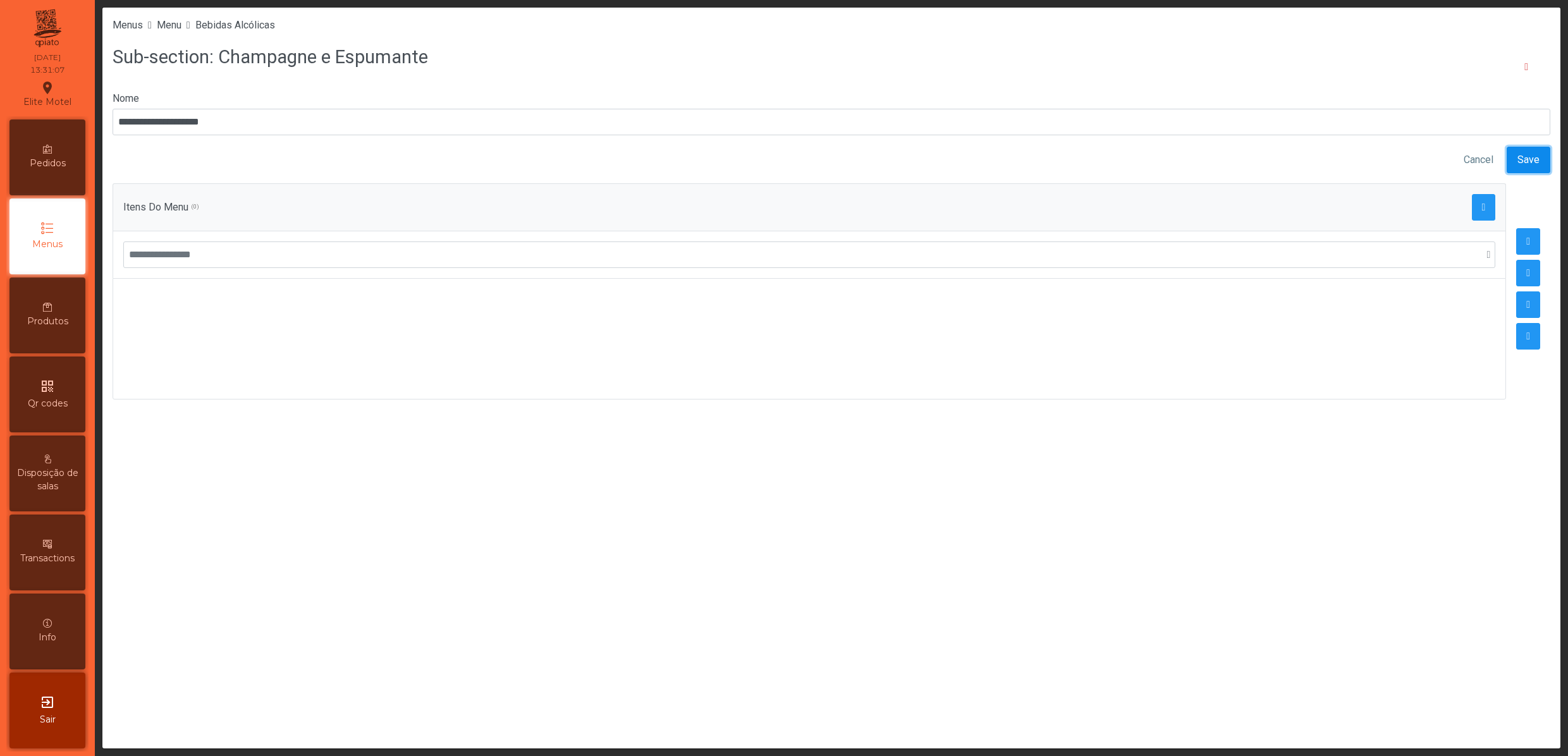
click at [1517, 153] on span "Save" at bounding box center [1528, 160] width 22 height 15
click at [181, 20] on span "Menu" at bounding box center [169, 25] width 24 height 12
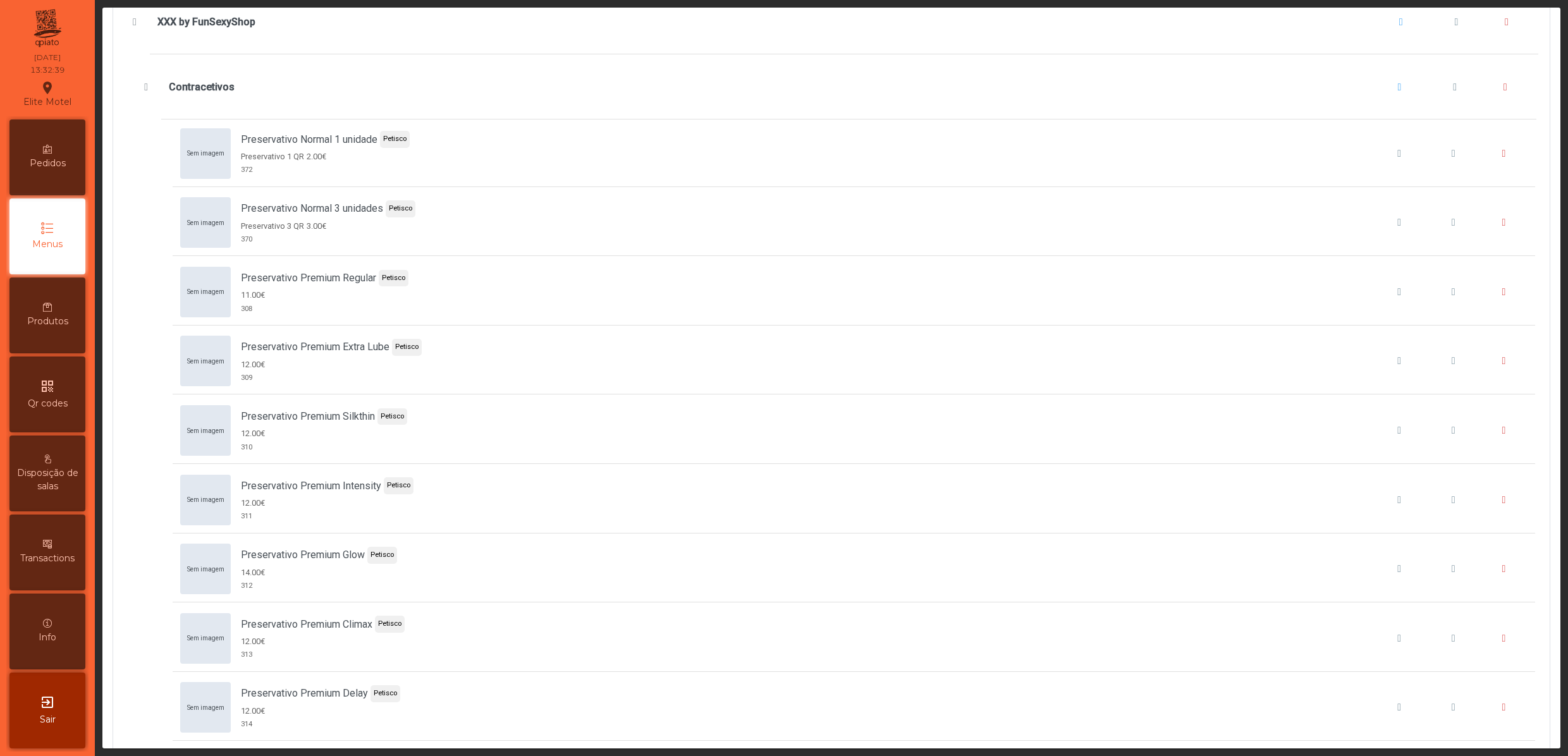
scroll to position [6701, 0]
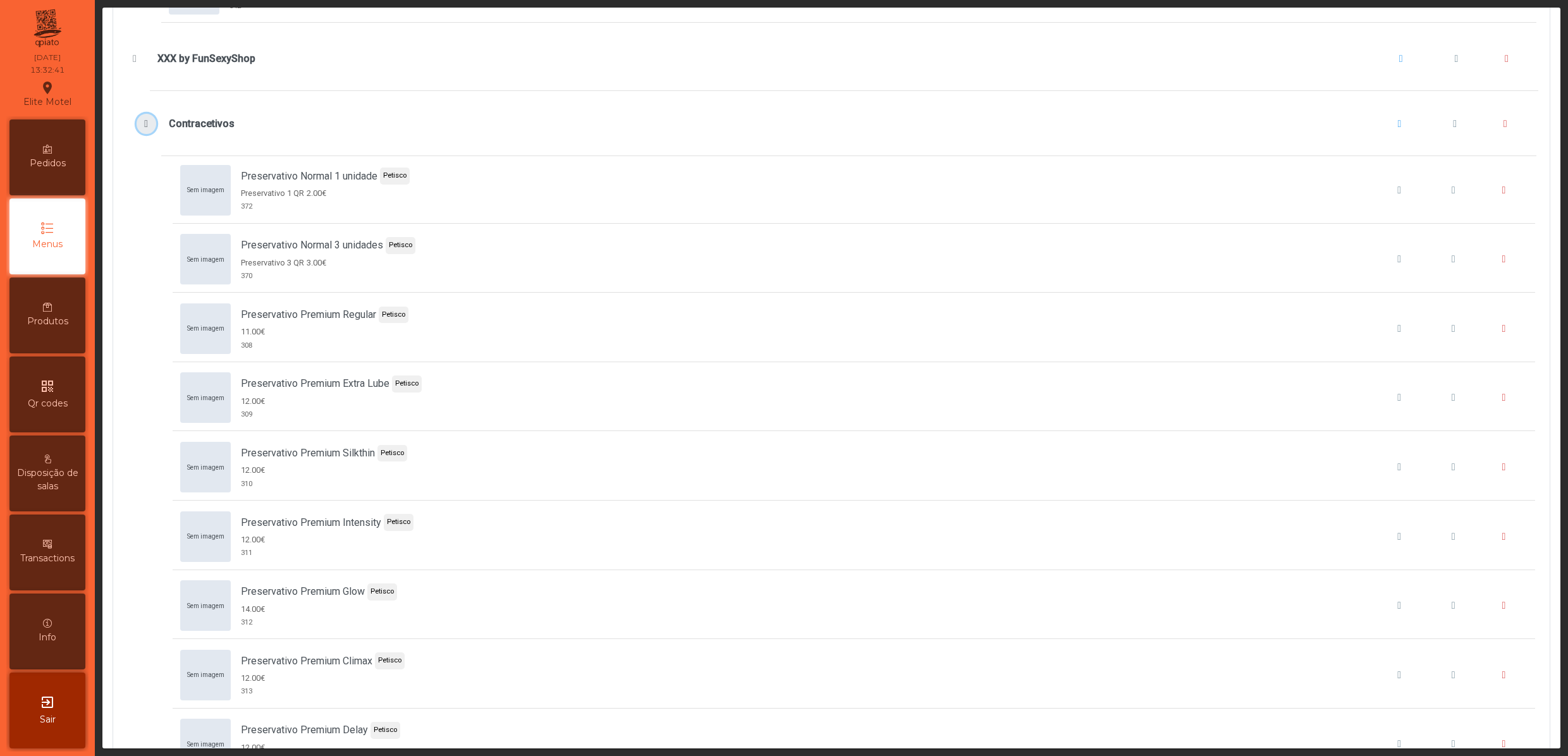
click at [148, 129] on span "Contracetivos" at bounding box center [146, 124] width 13 height 10
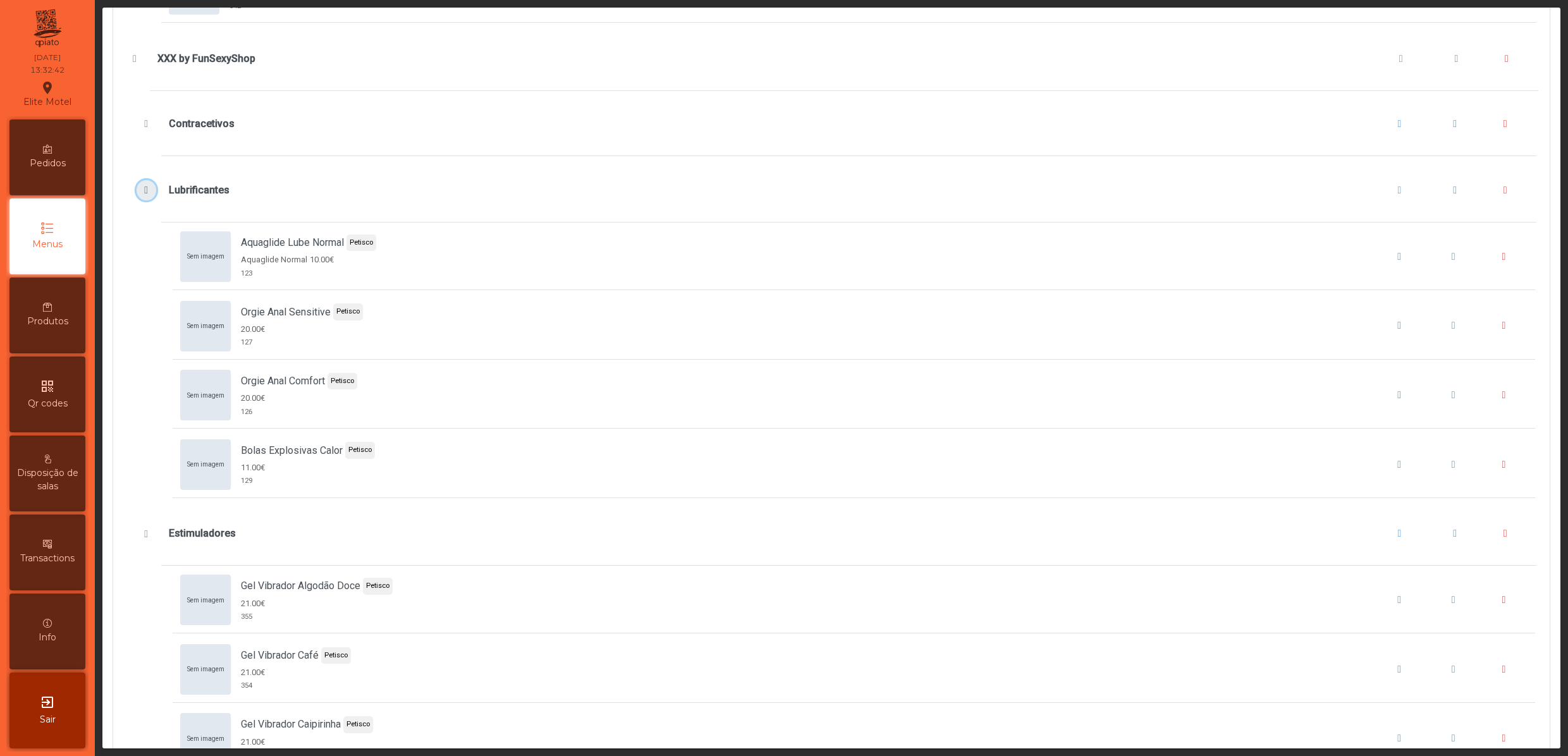
click at [145, 195] on span "Lubrificantes" at bounding box center [146, 190] width 13 height 10
click at [142, 268] on button "Estimuladores" at bounding box center [146, 257] width 20 height 20
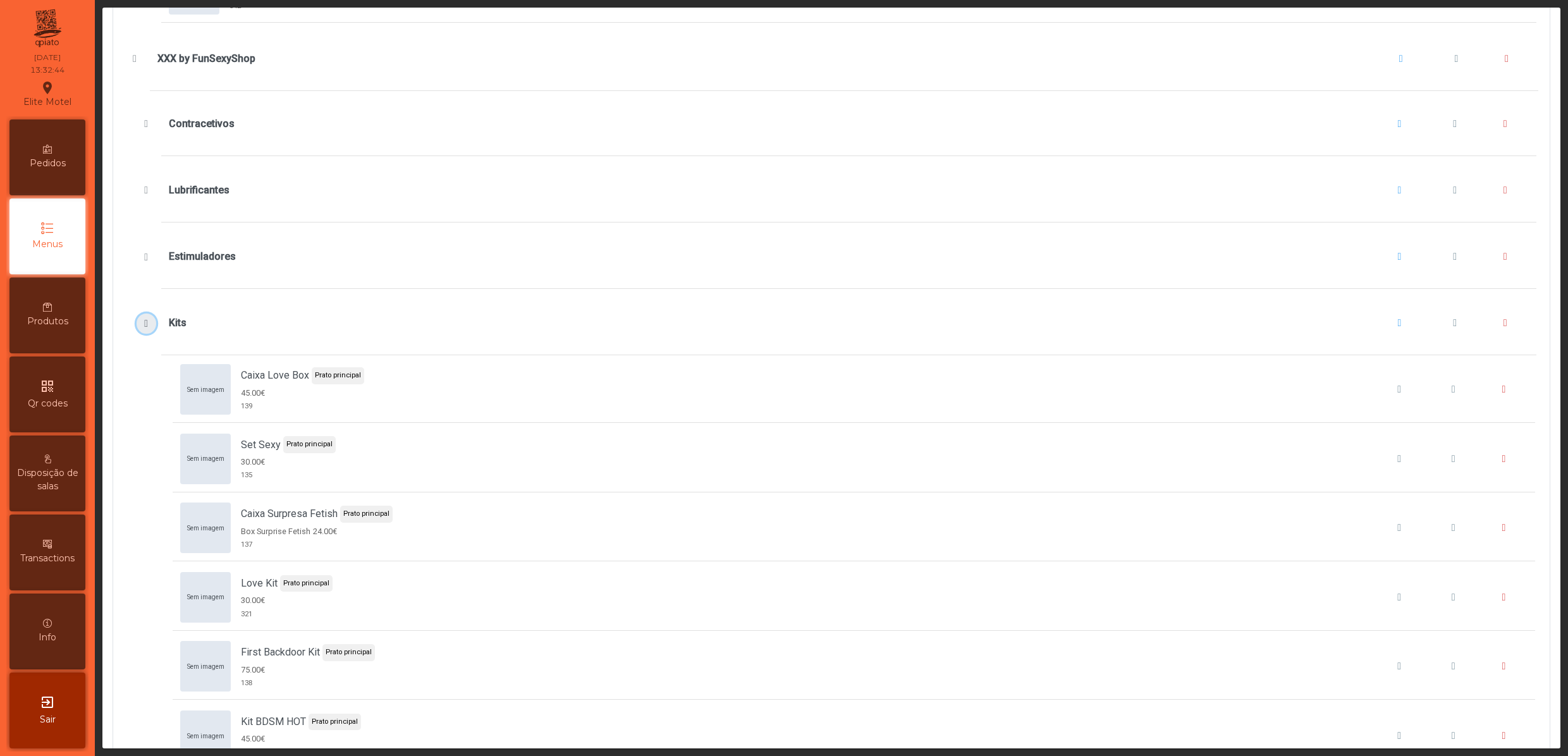
click at [139, 329] on span "Kits" at bounding box center [146, 324] width 13 height 10
click at [139, 395] on span "Vários" at bounding box center [146, 390] width 13 height 10
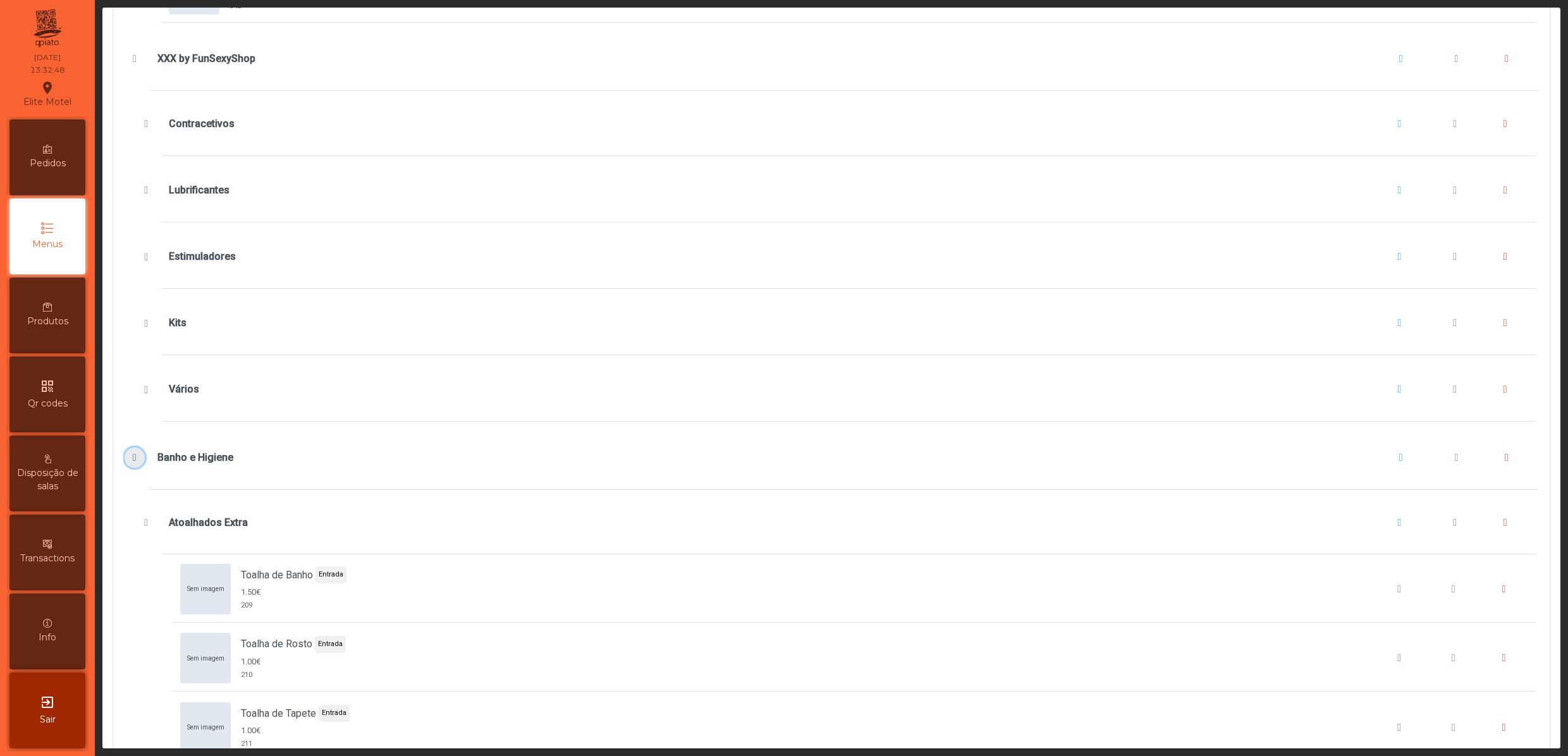
click at [134, 462] on span "Banho e Higiene" at bounding box center [135, 458] width 13 height 10
click at [143, 528] on span "Atoalhados Extra" at bounding box center [146, 523] width 13 height 10
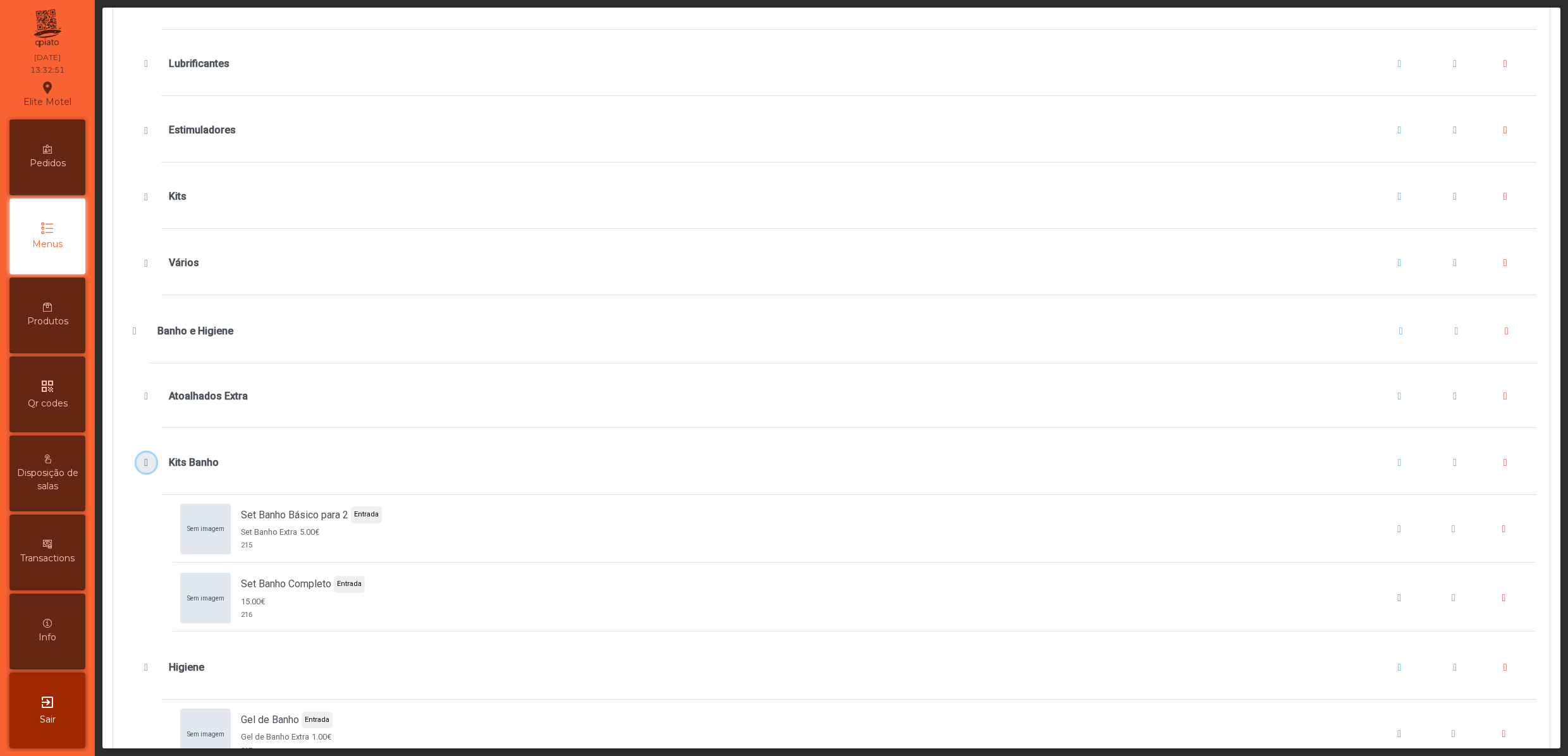
click at [140, 473] on button "Kits Banho" at bounding box center [146, 462] width 20 height 20
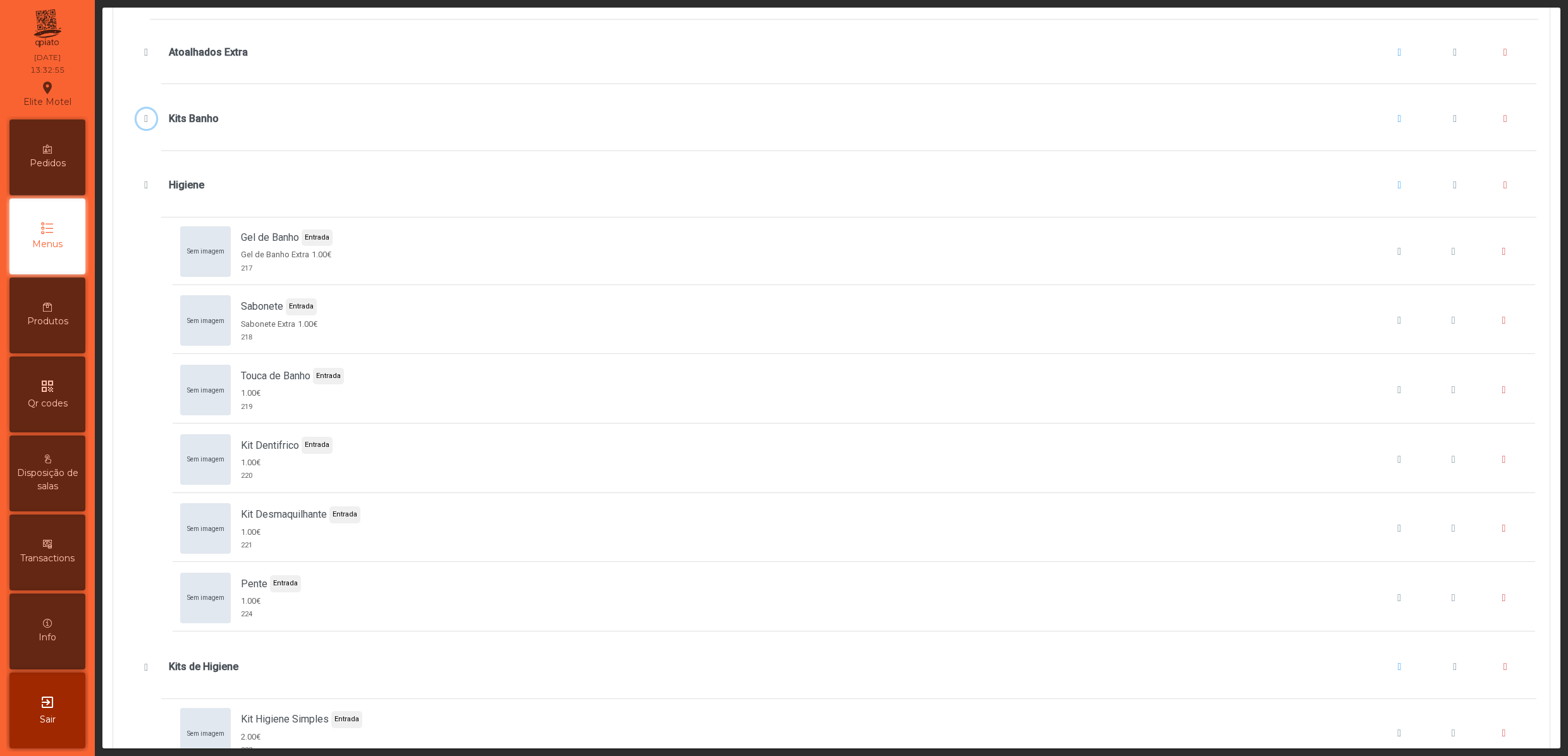
scroll to position [6954, 0]
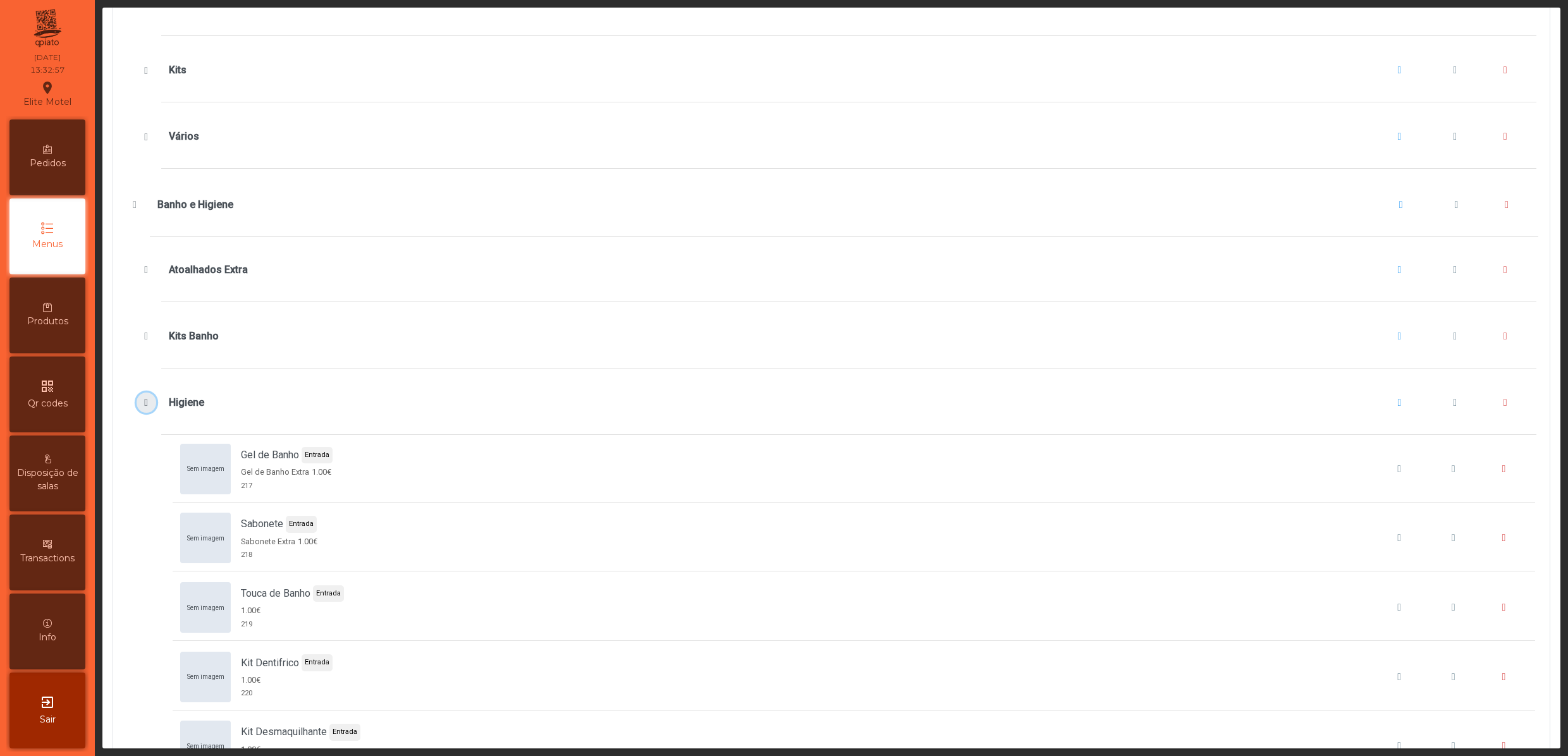
click at [144, 408] on span "Higiene" at bounding box center [146, 403] width 13 height 10
click at [149, 479] on button "Kits de Higiene" at bounding box center [146, 468] width 20 height 20
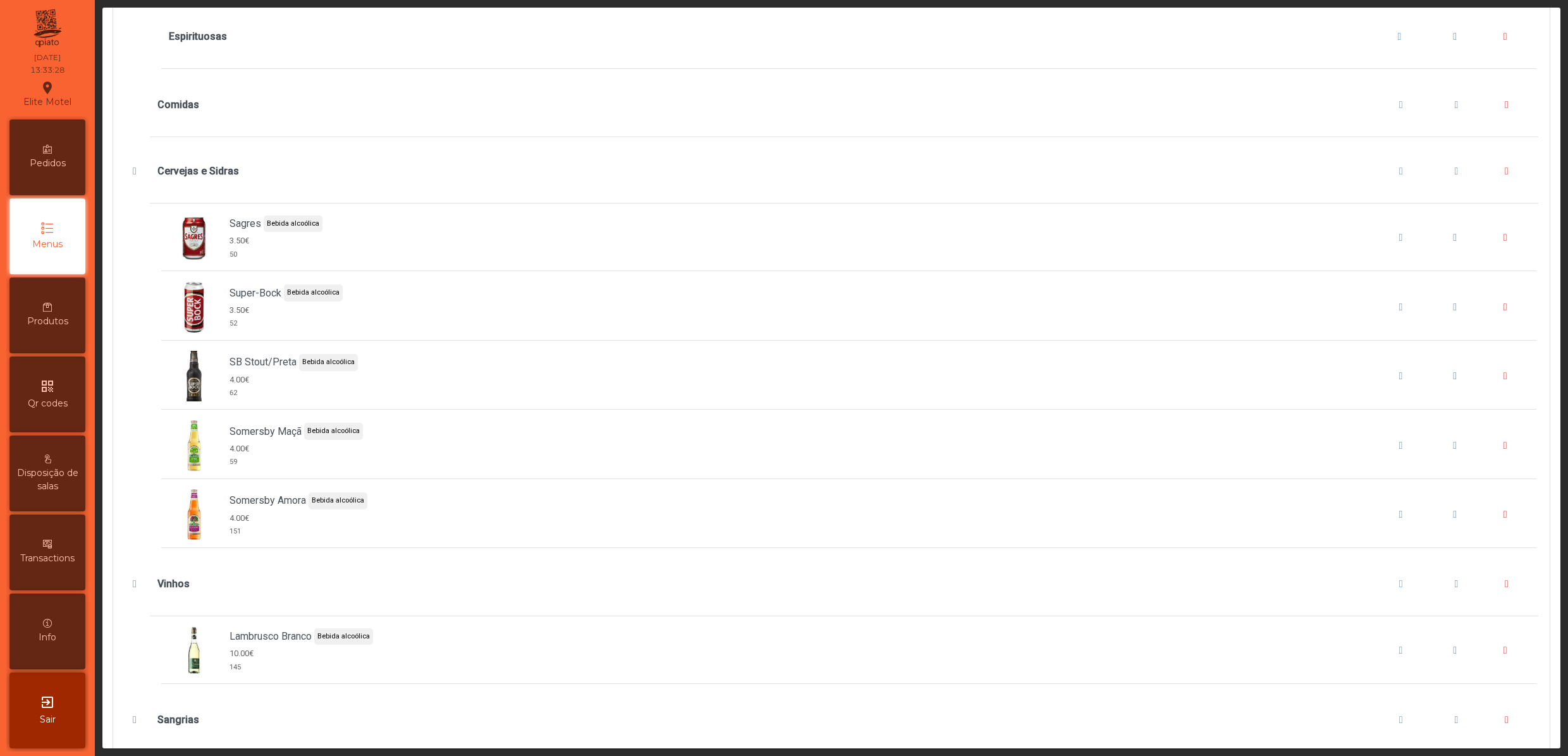
scroll to position [3160, 0]
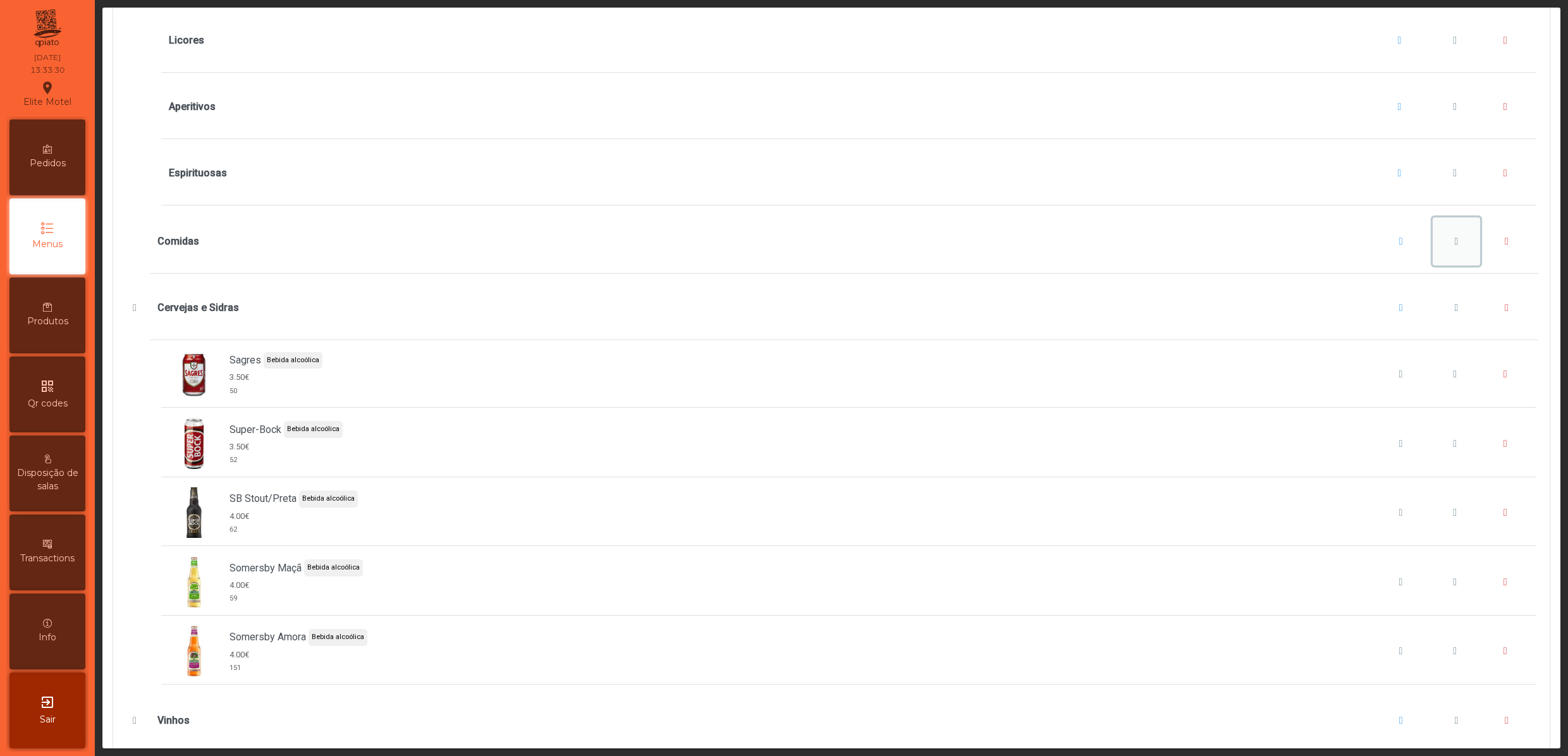
click at [1432, 266] on button "Comidas" at bounding box center [1456, 241] width 48 height 48
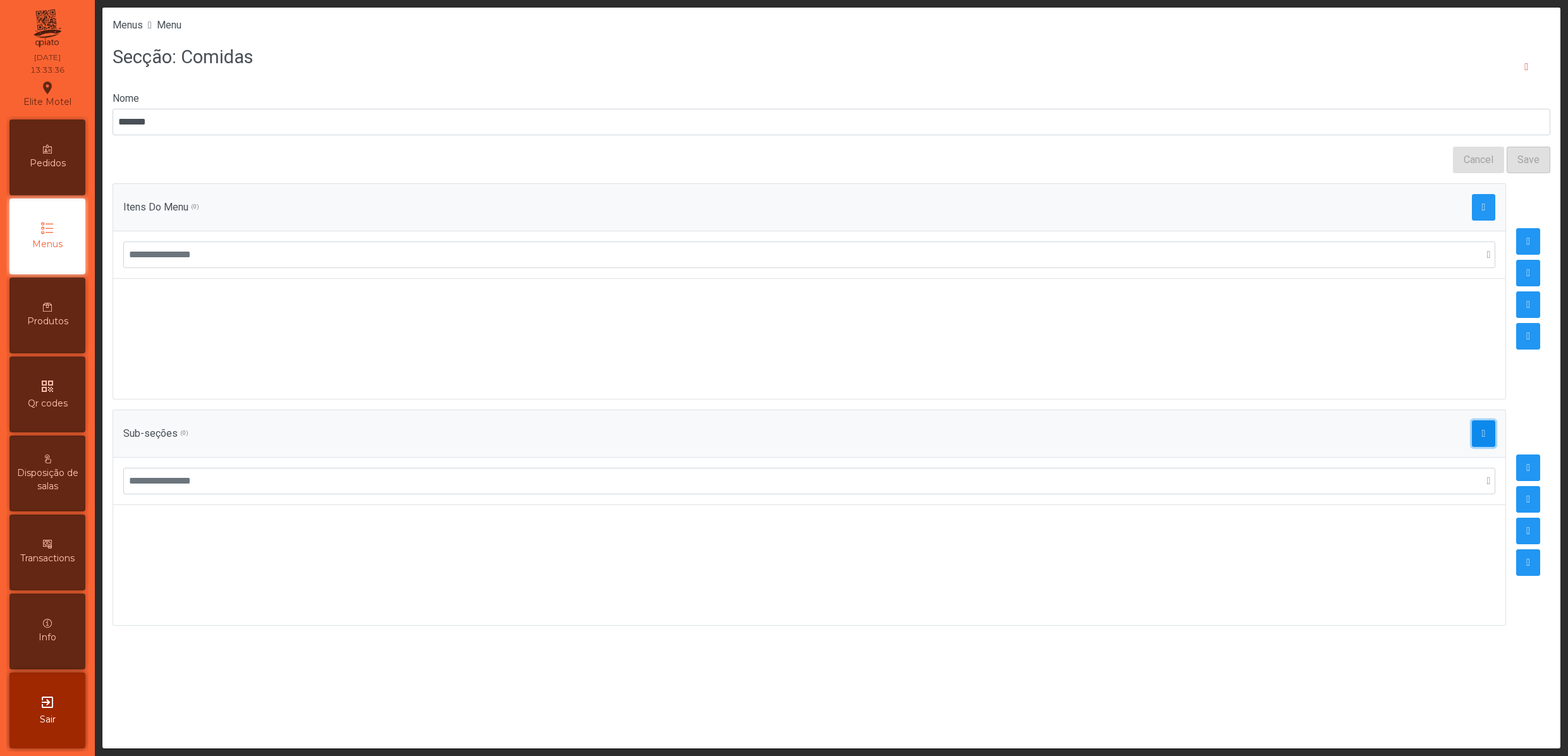
click at [1471, 440] on button "button" at bounding box center [1483, 434] width 24 height 27
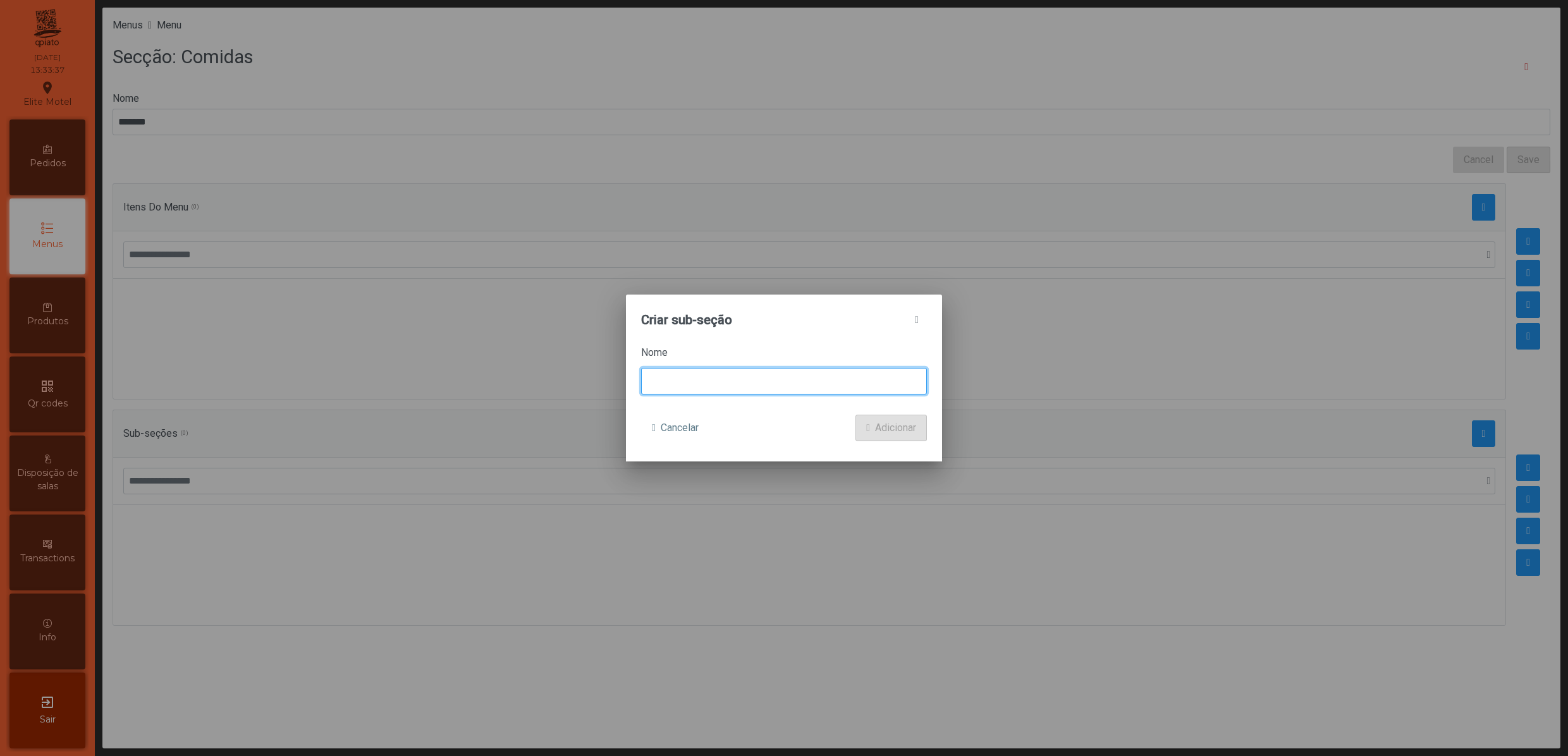
click at [698, 374] on input at bounding box center [783, 381] width 285 height 27
type input "******"
click at [889, 421] on span "Adicionar" at bounding box center [895, 428] width 41 height 15
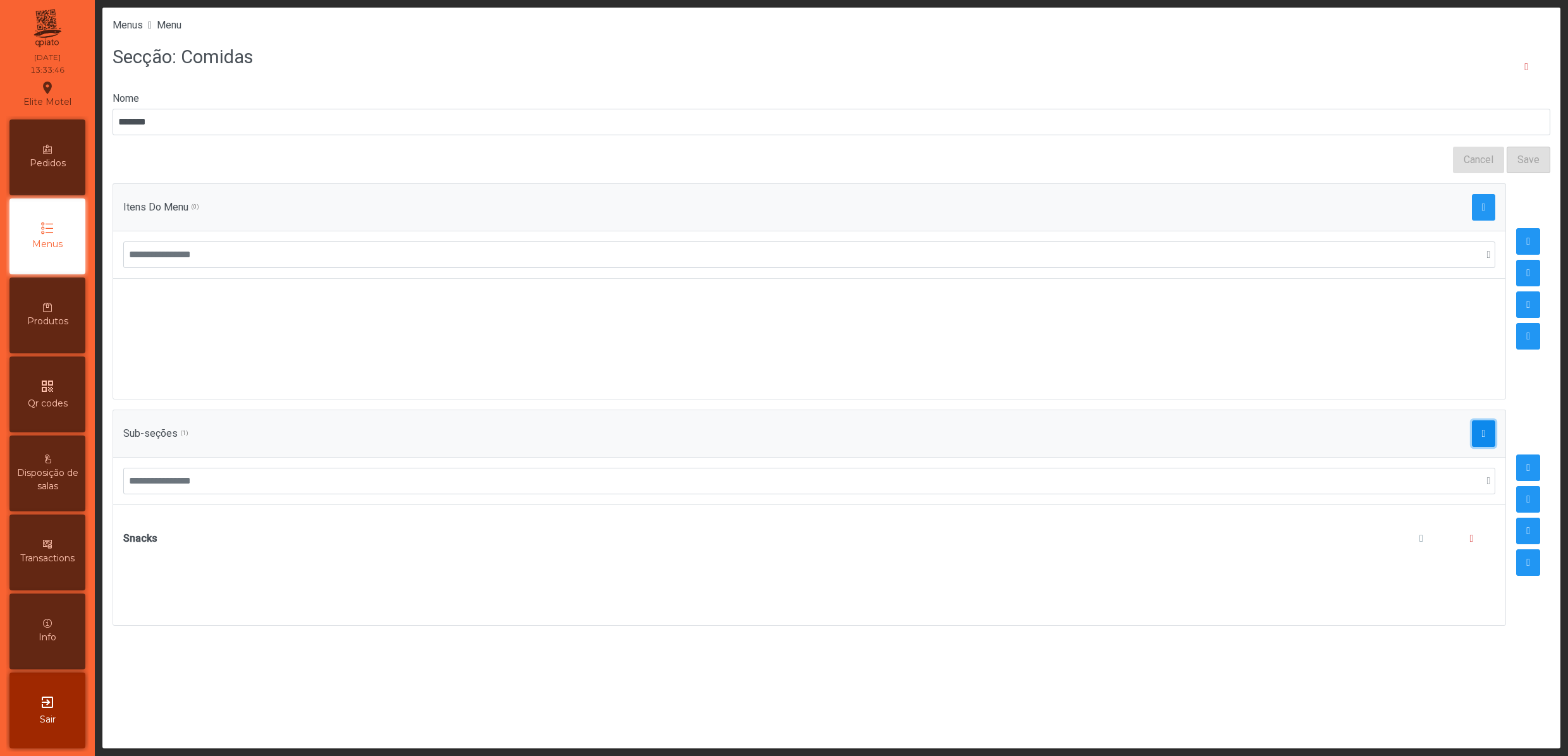
click at [1471, 436] on button "button" at bounding box center [1483, 434] width 24 height 27
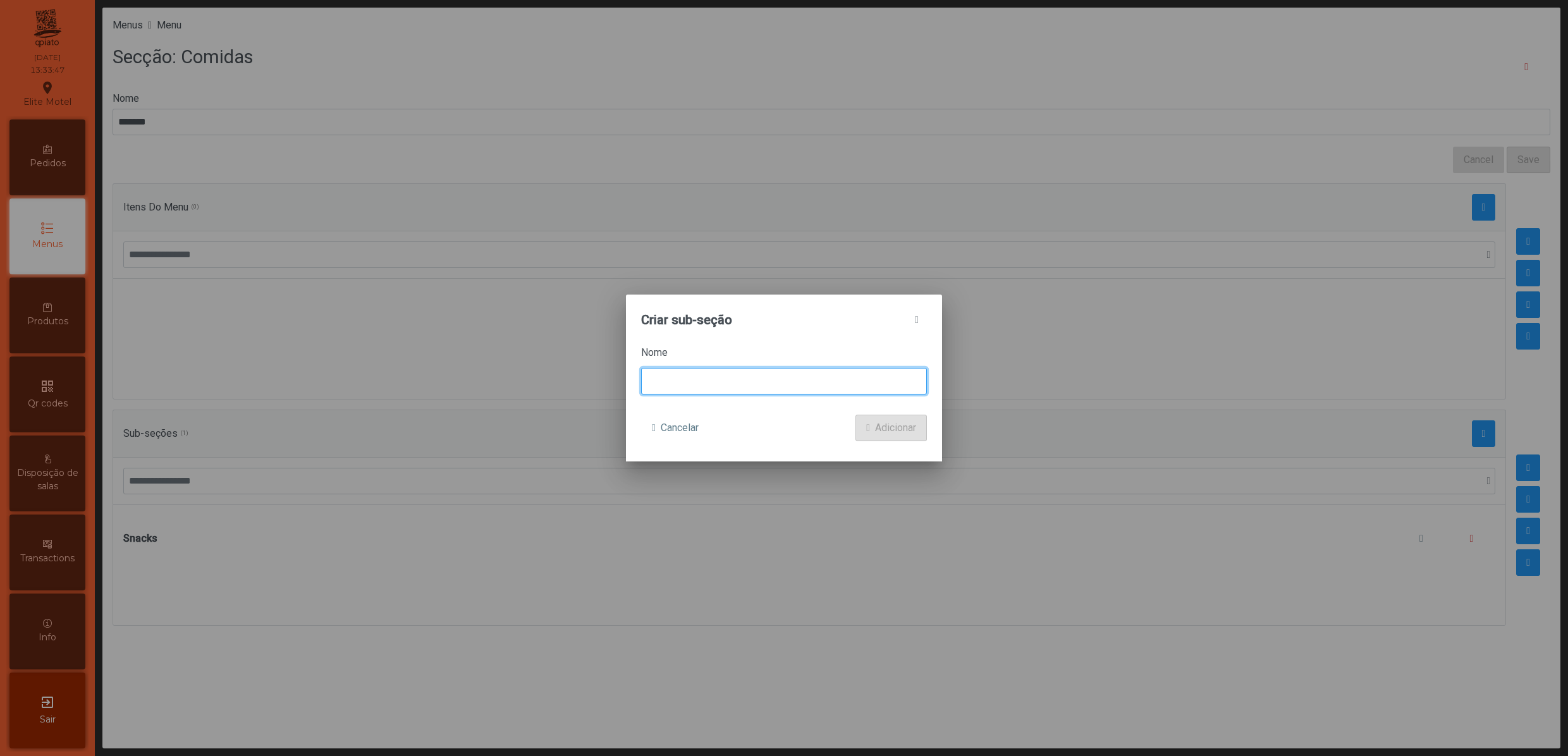
click at [673, 389] on input at bounding box center [783, 381] width 285 height 27
type input "******"
click at [856, 415] on button "Adicionar" at bounding box center [891, 428] width 72 height 27
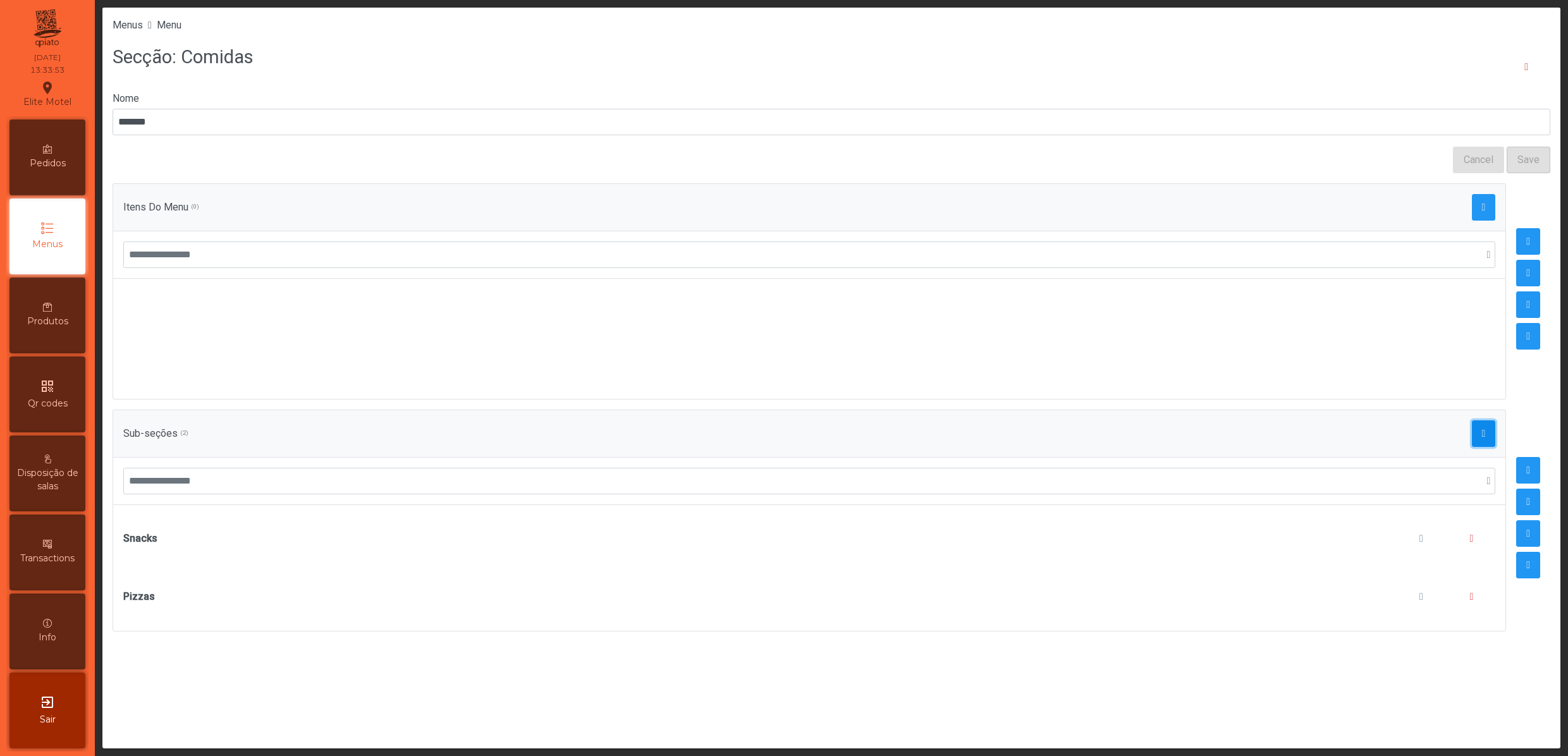
click at [1471, 436] on button "button" at bounding box center [1483, 434] width 24 height 27
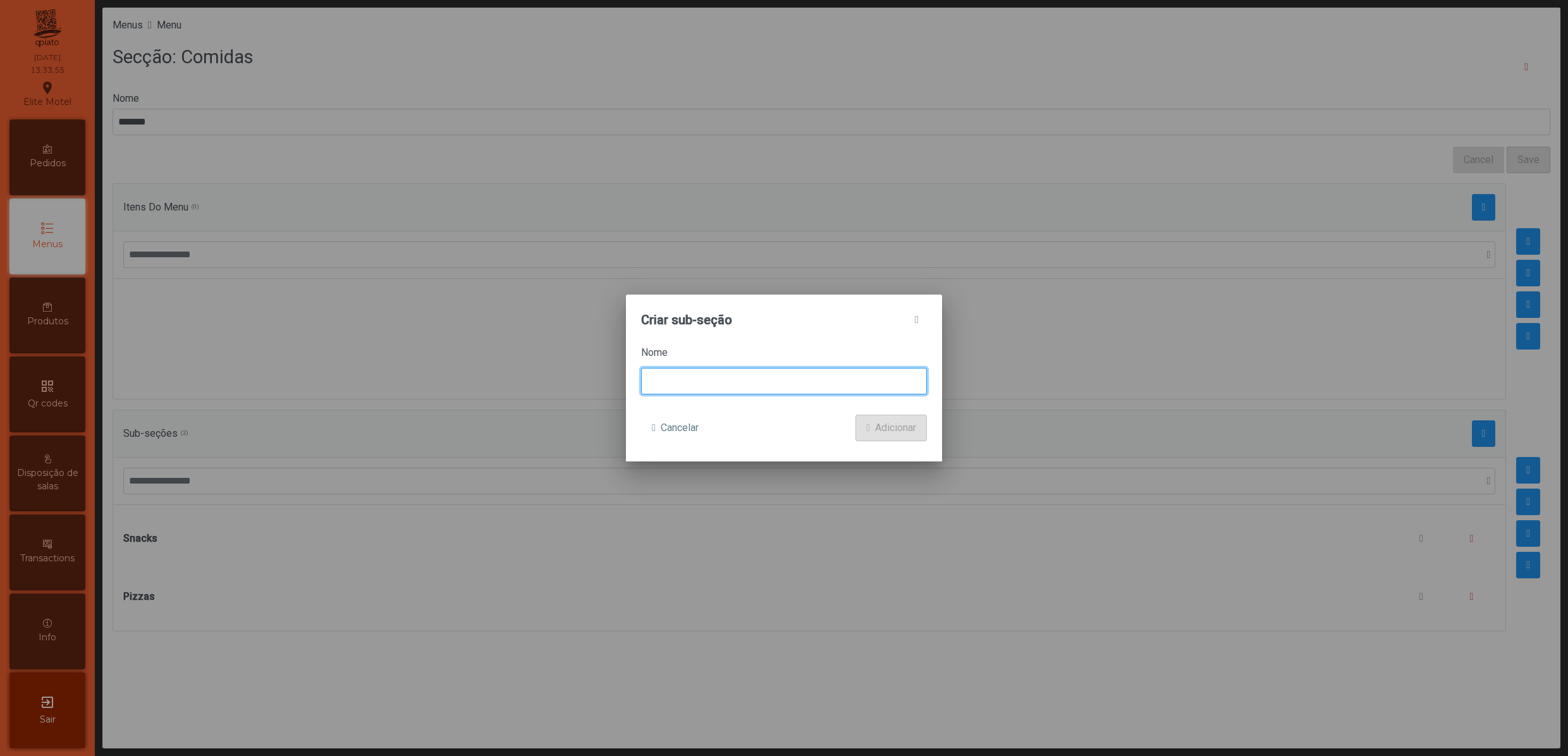
click at [799, 384] on input at bounding box center [783, 381] width 285 height 27
type input "******"
click at [866, 426] on span "submit" at bounding box center [867, 428] width 4 height 10
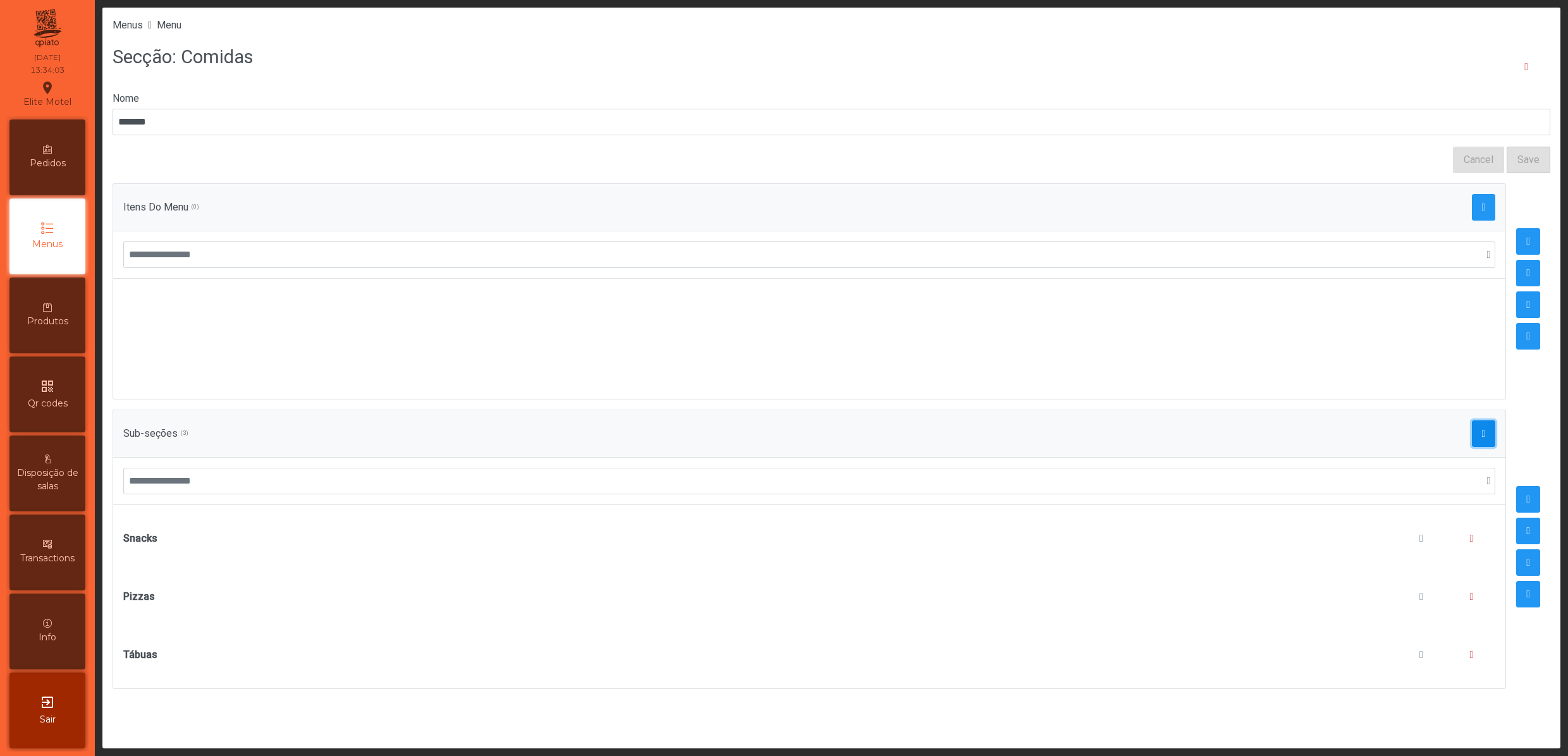
click at [1471, 444] on button "button" at bounding box center [1483, 434] width 24 height 27
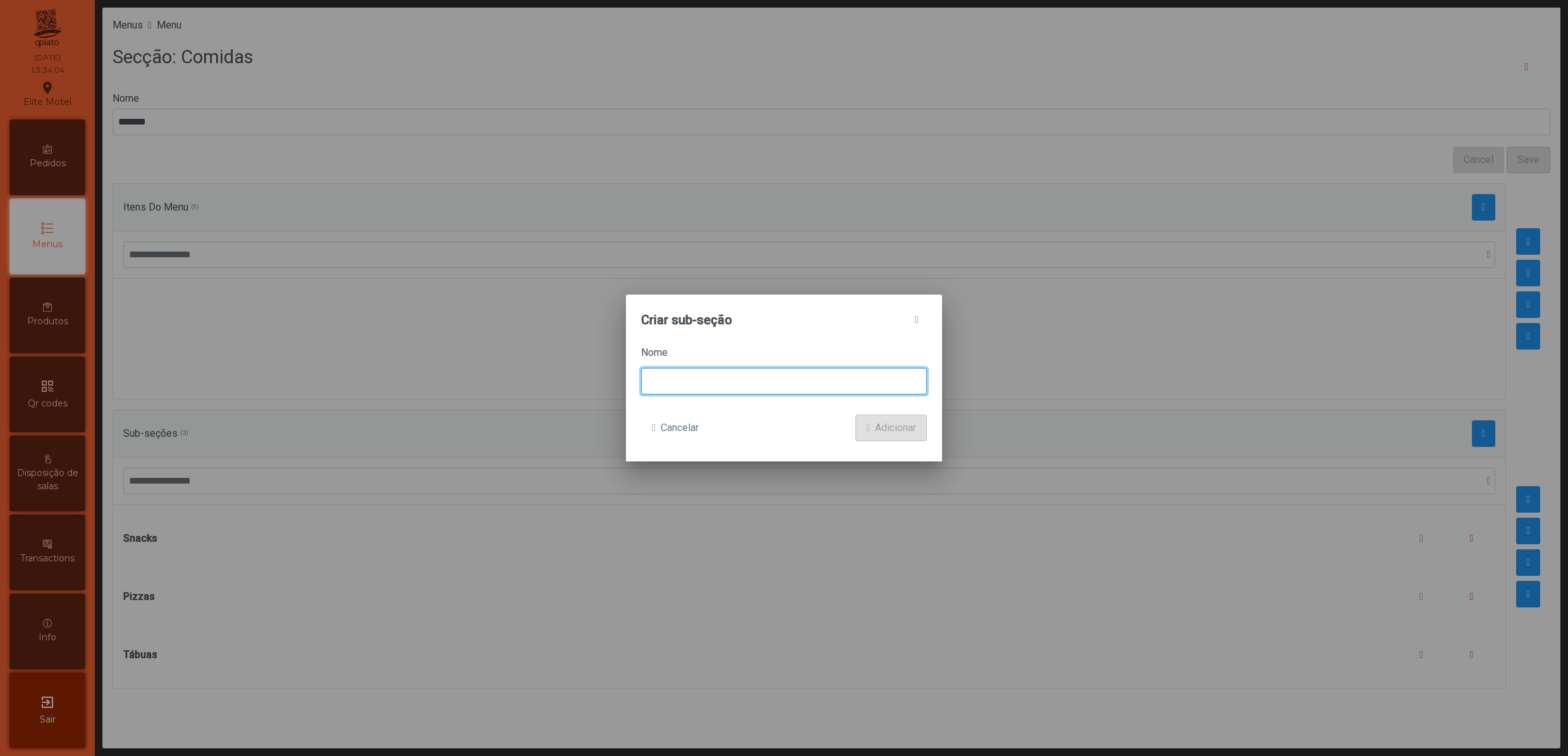
click at [699, 382] on input at bounding box center [783, 381] width 285 height 27
type input "**********"
click at [875, 434] on span "Adicionar" at bounding box center [895, 428] width 41 height 15
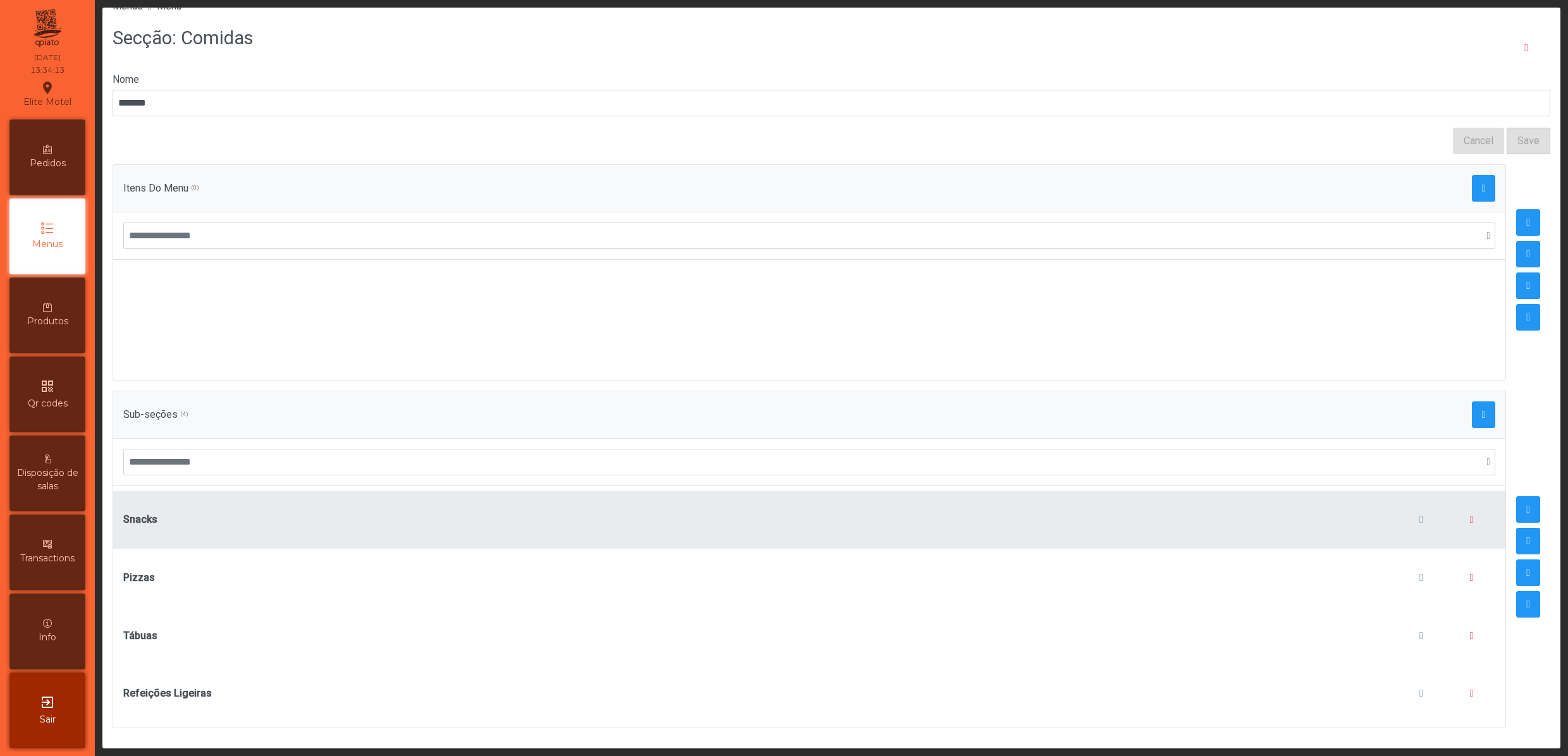
scroll to position [49, 0]
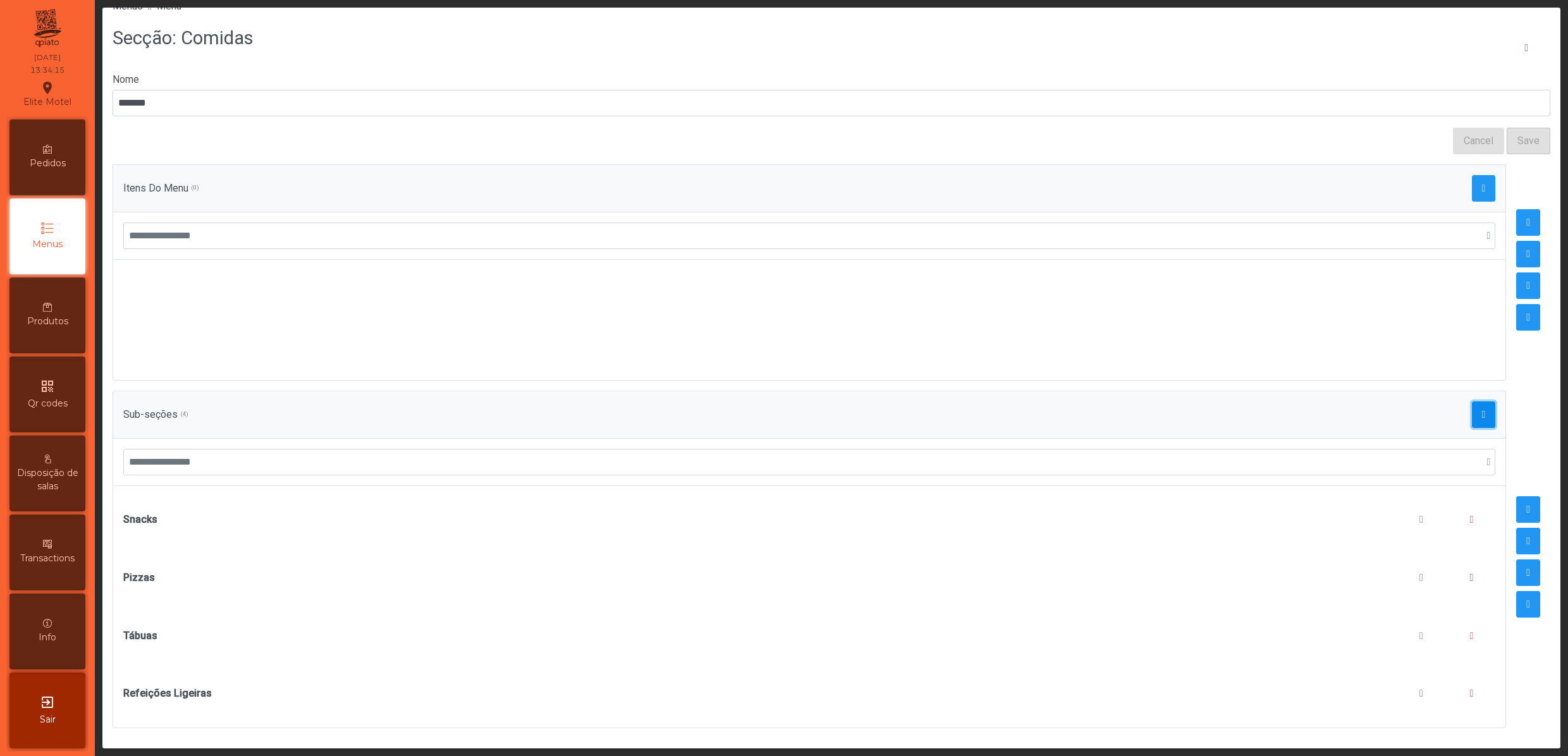
click at [1482, 409] on span "button" at bounding box center [1483, 415] width 4 height 10
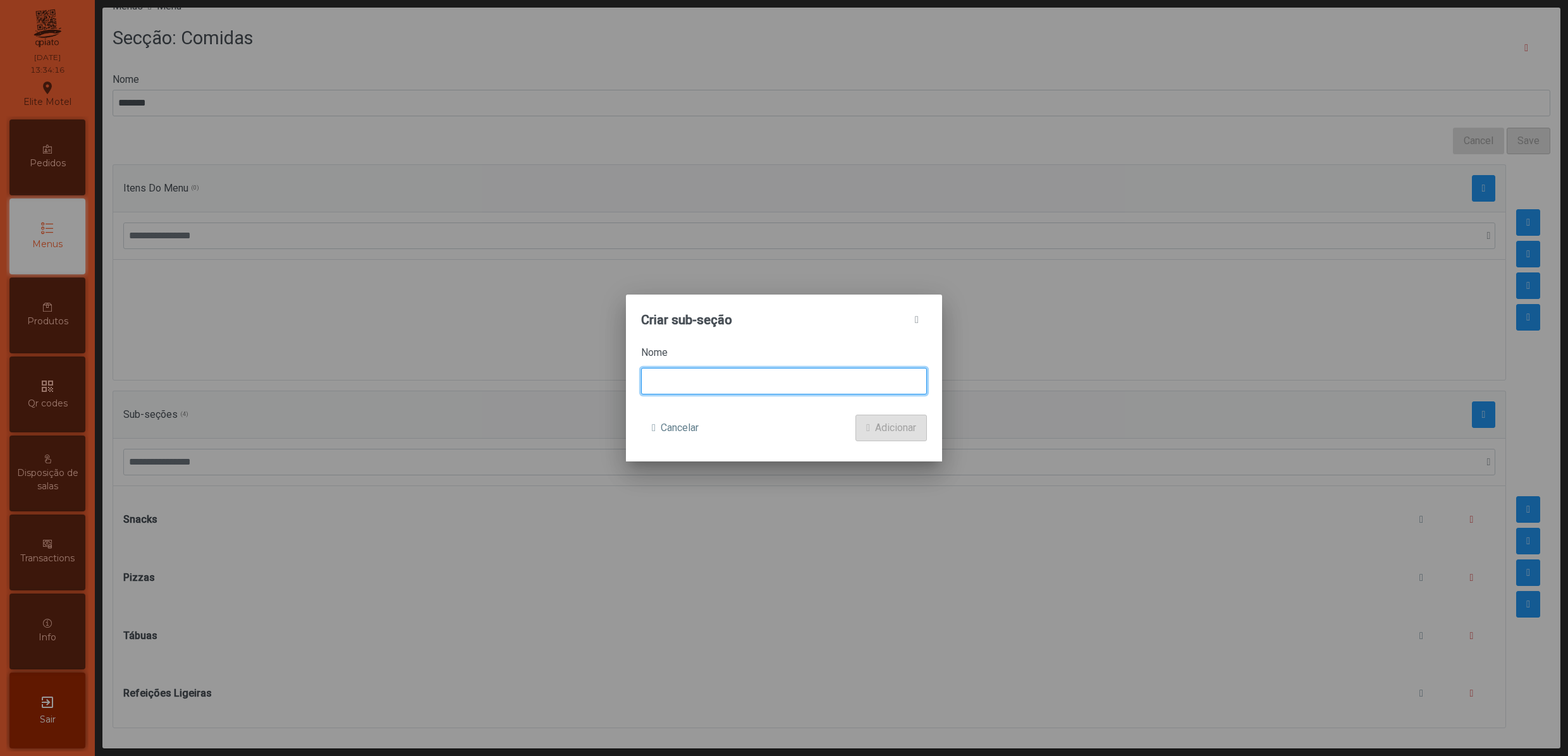
click at [694, 368] on input at bounding box center [783, 381] width 285 height 27
type input "**********"
click at [895, 434] on span "Adicionar" at bounding box center [895, 428] width 41 height 15
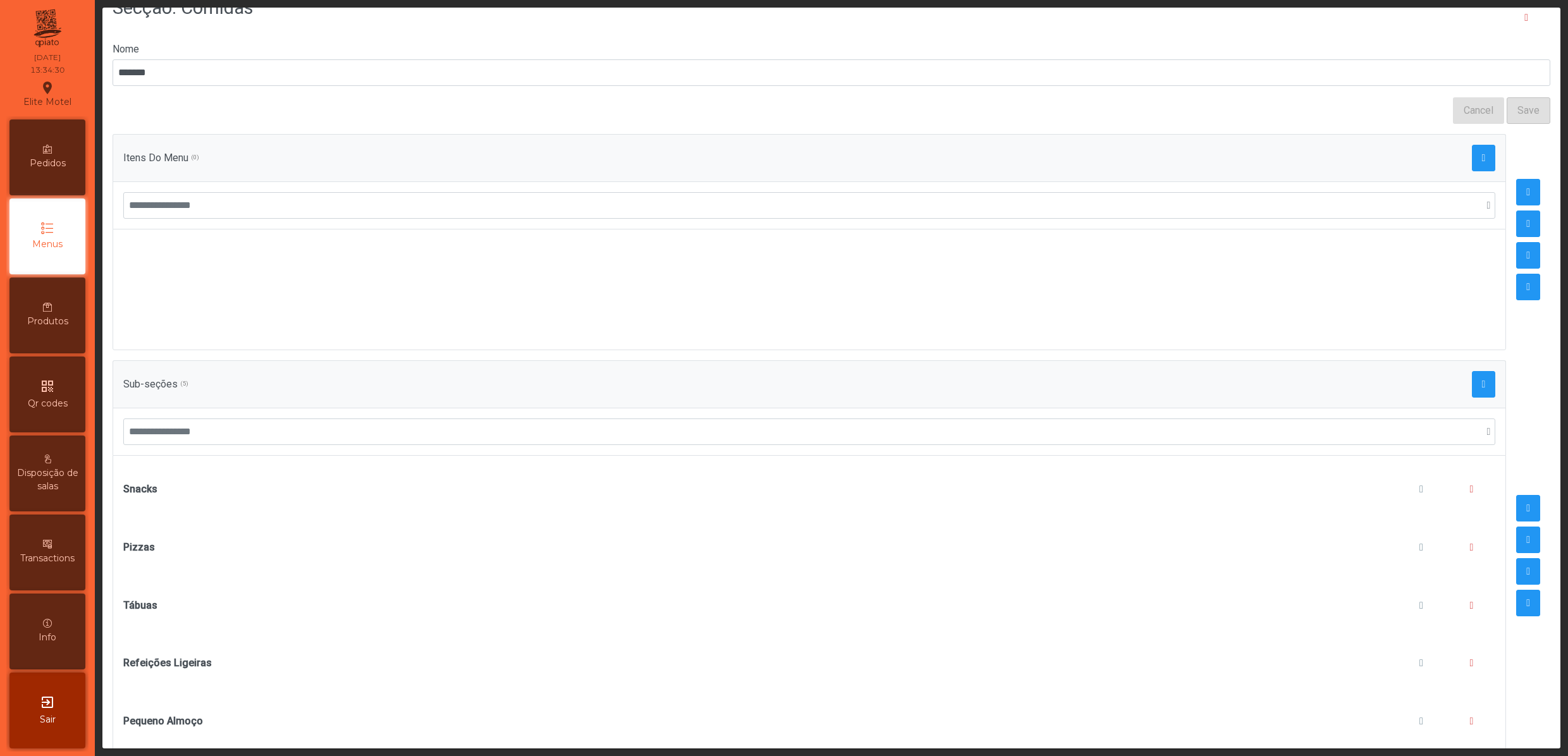
scroll to position [0, 0]
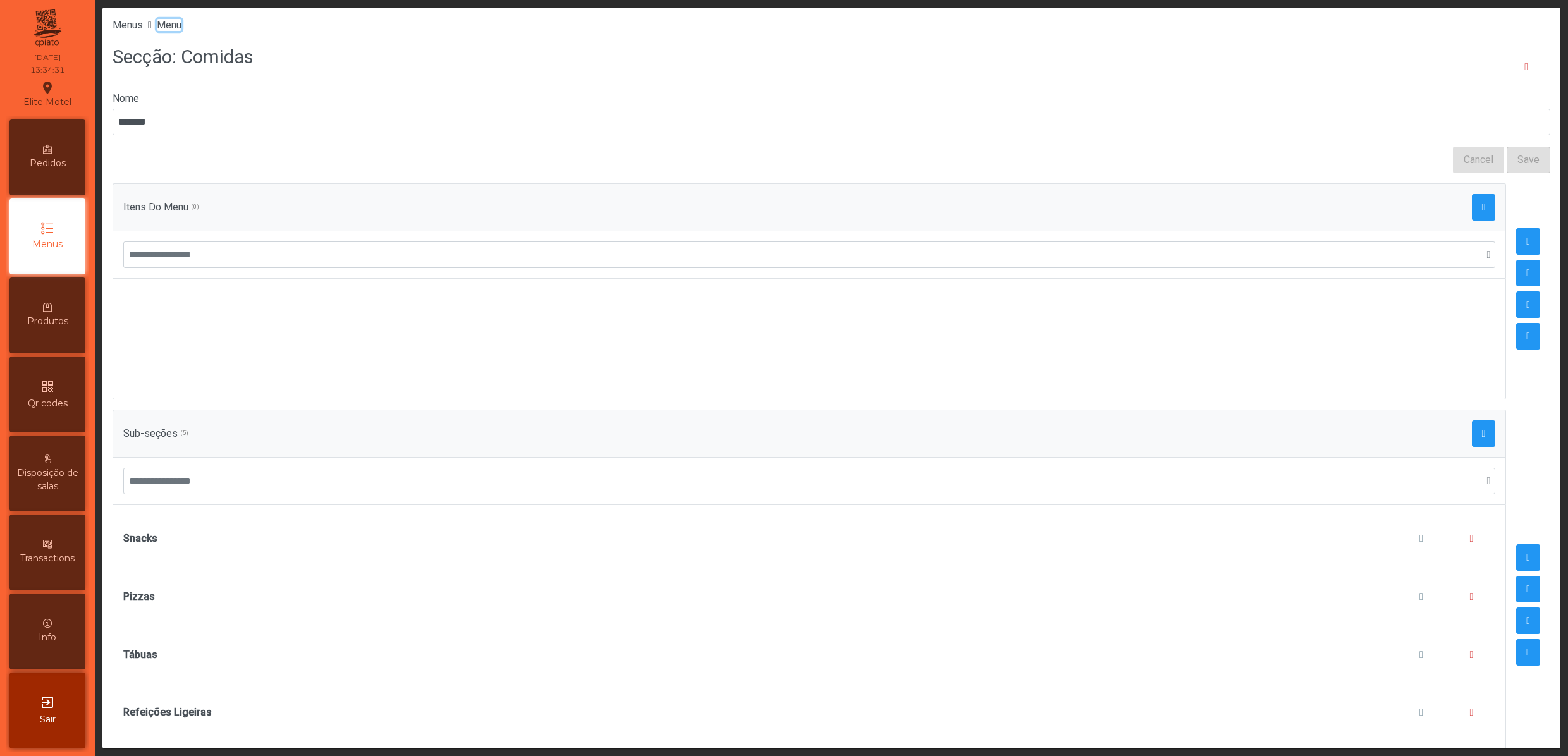
click at [181, 19] on span "Menu" at bounding box center [169, 25] width 24 height 12
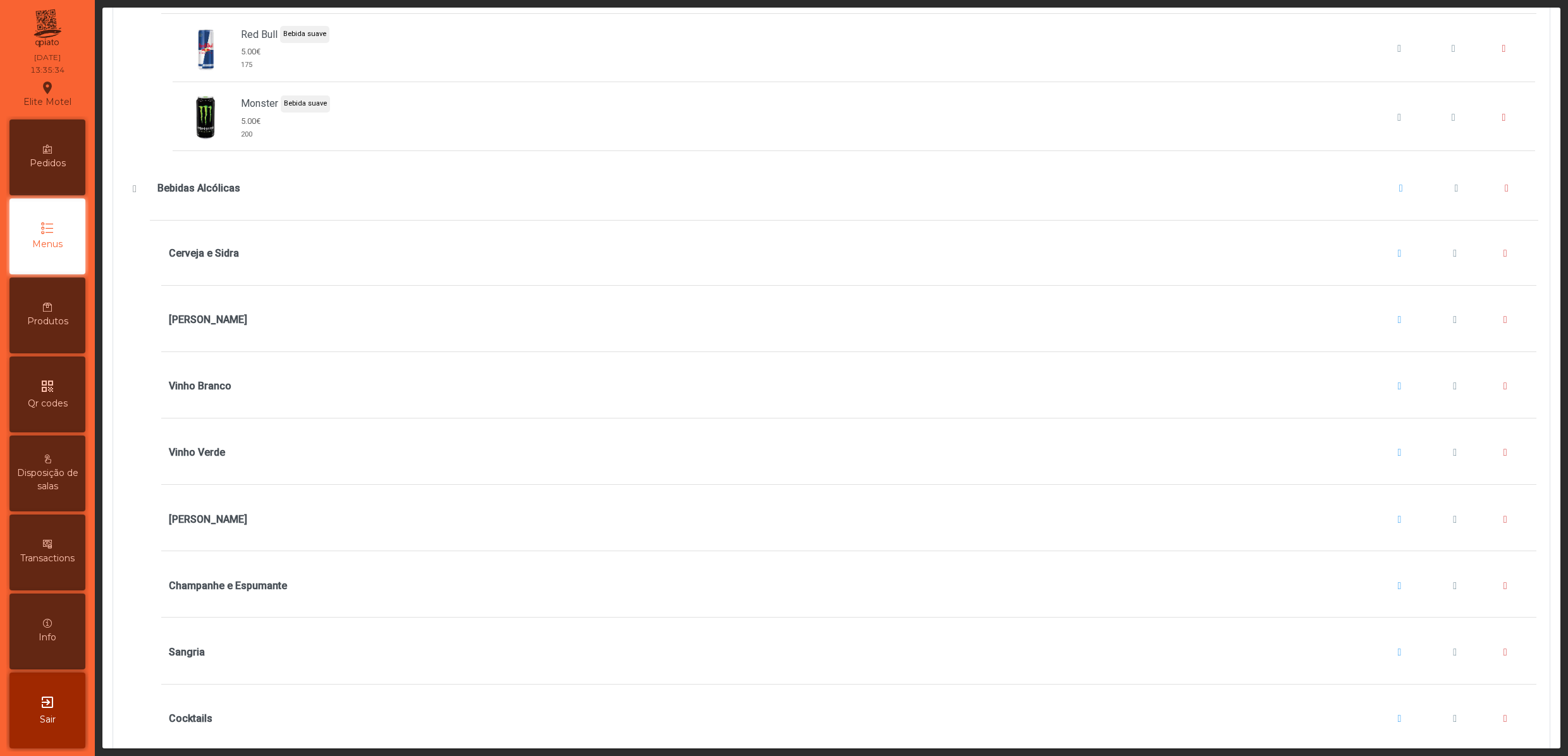
scroll to position [2351, 0]
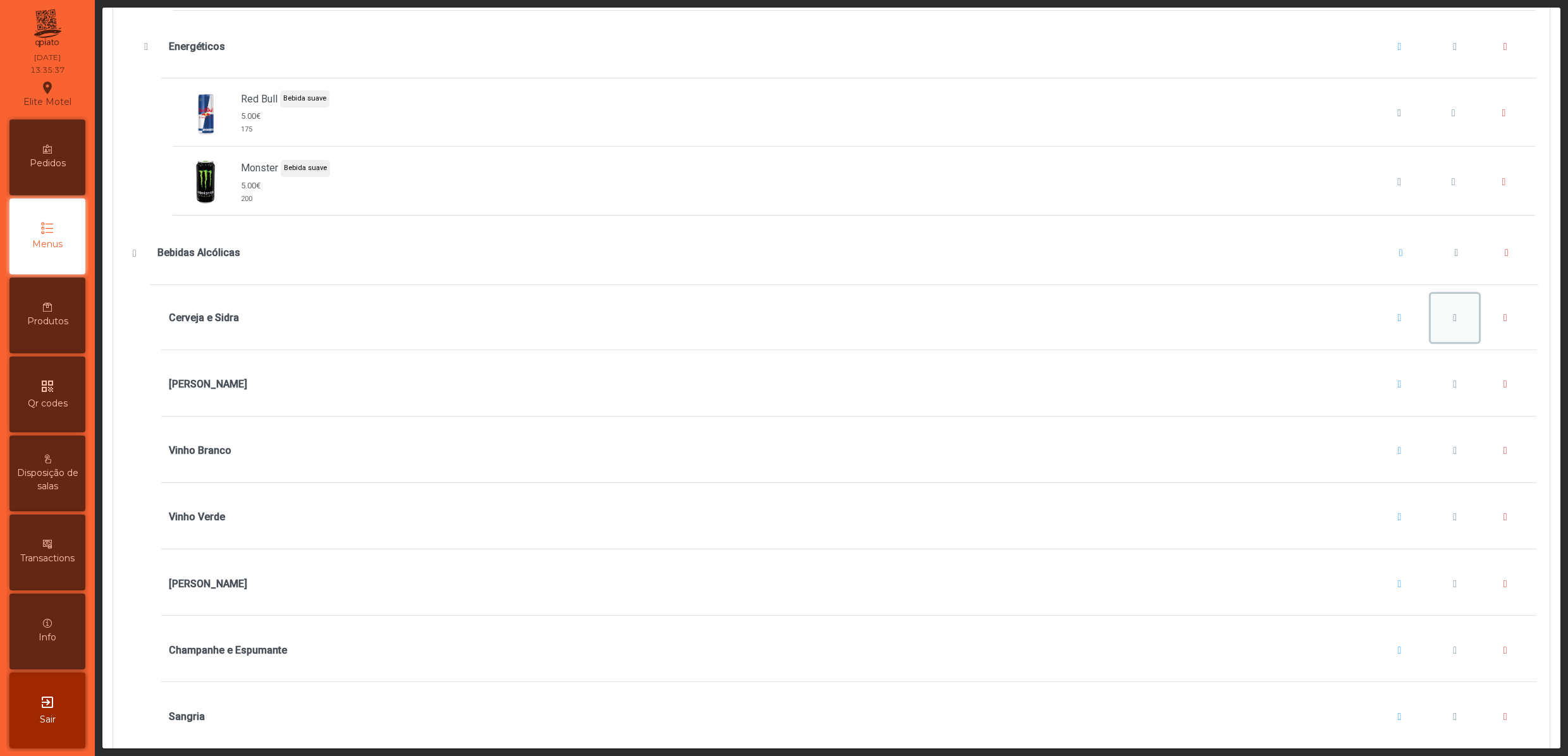
click at [1431, 342] on button "Cerveja e Sidra" at bounding box center [1454, 318] width 48 height 48
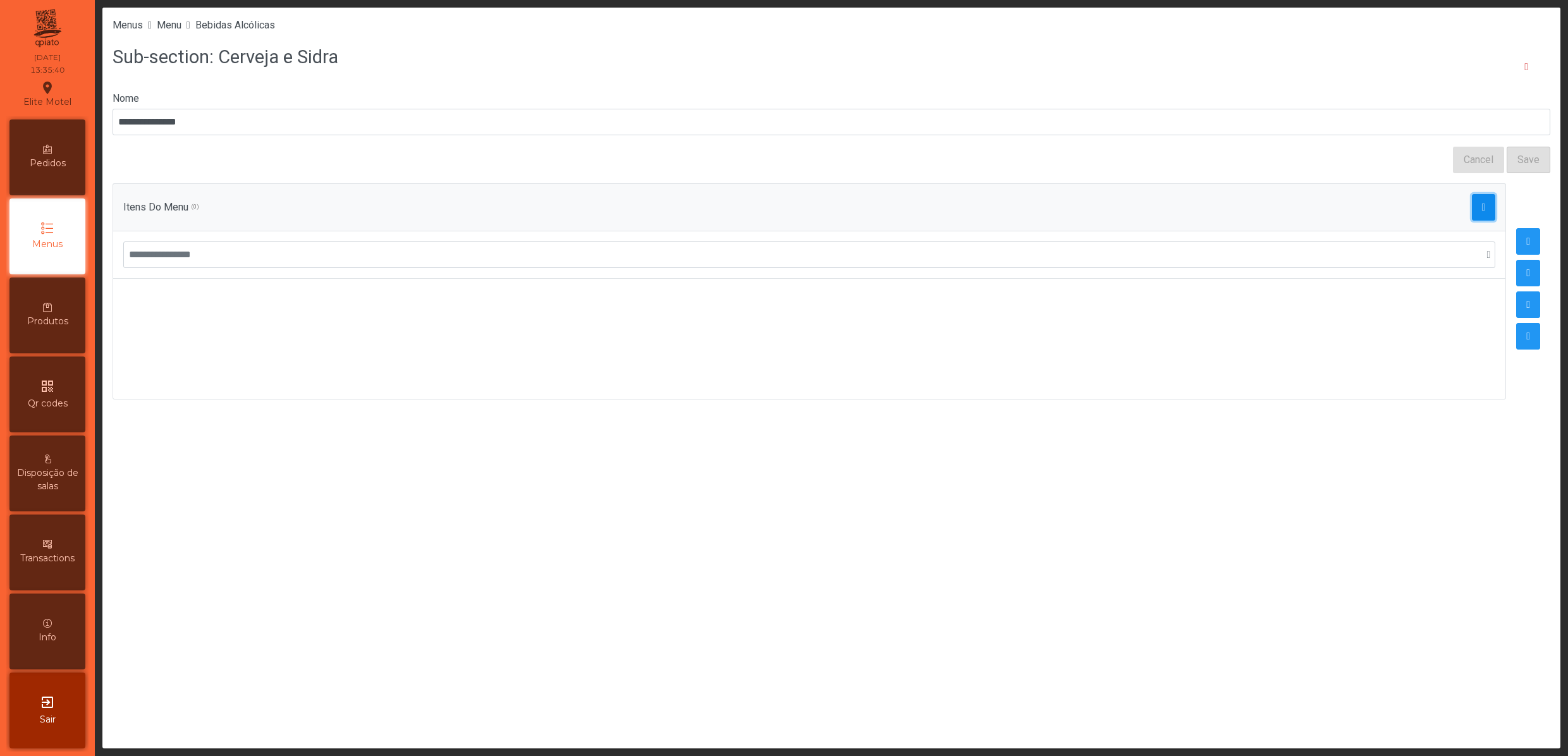
click at [1471, 209] on button "button" at bounding box center [1483, 207] width 24 height 27
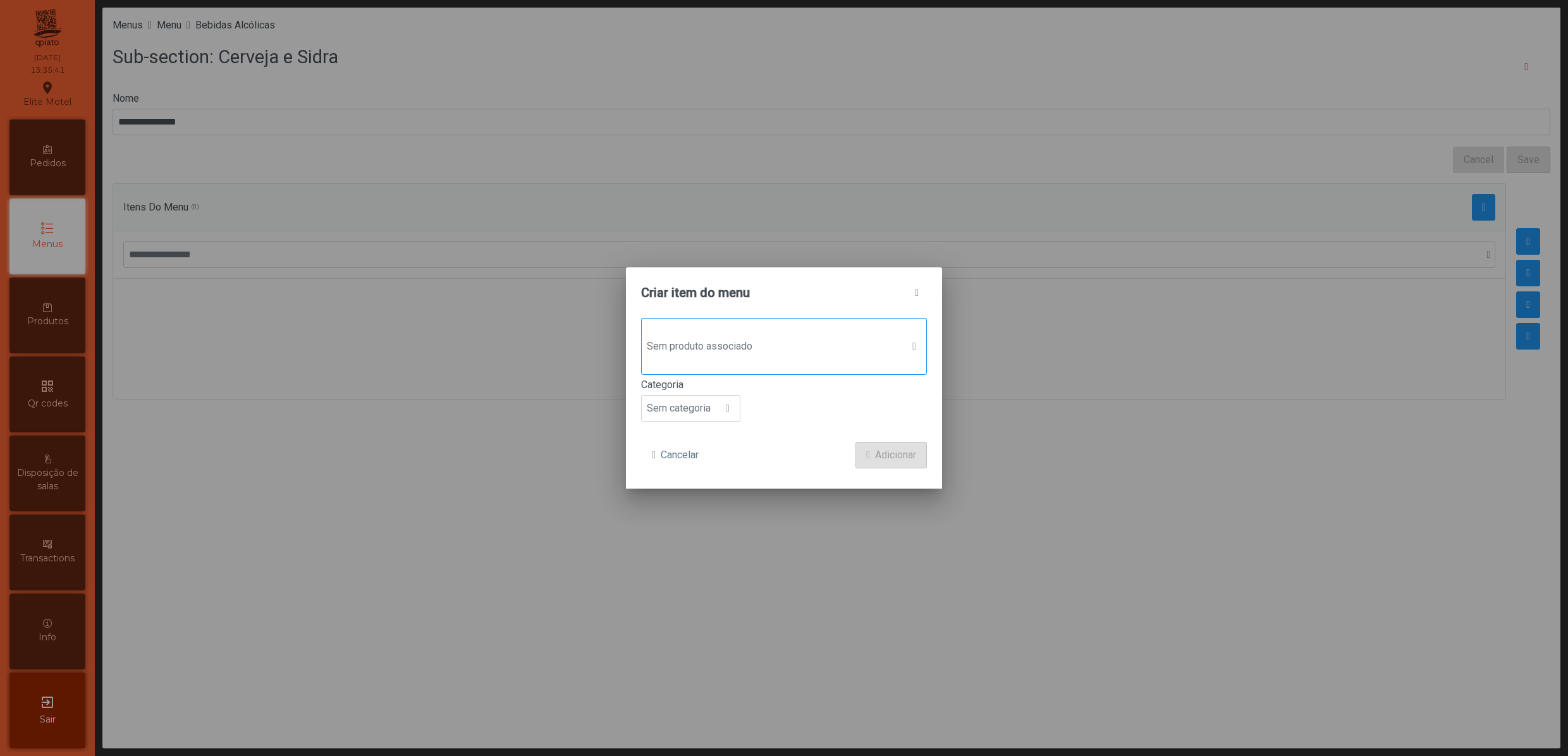
click at [825, 353] on span "Sem produto associado" at bounding box center [771, 347] width 260 height 25
type input "******"
click at [707, 434] on span "Sagres" at bounding box center [705, 430] width 32 height 15
click at [726, 409] on span at bounding box center [727, 410] width 4 height 10
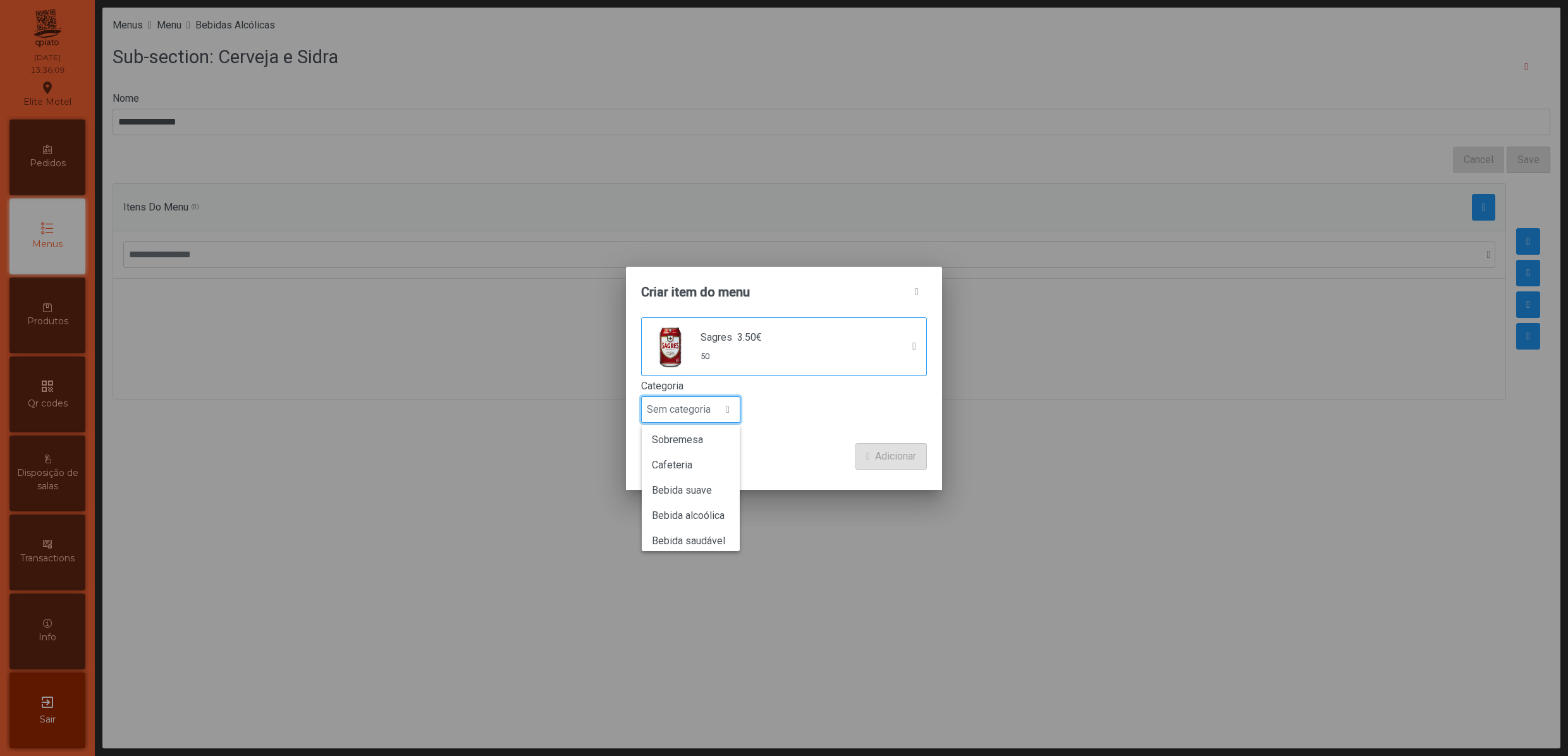
scroll to position [111, 0]
click at [715, 507] on span "Bebida alcoólica" at bounding box center [688, 508] width 73 height 12
click at [889, 459] on span "Adicionar" at bounding box center [895, 457] width 41 height 15
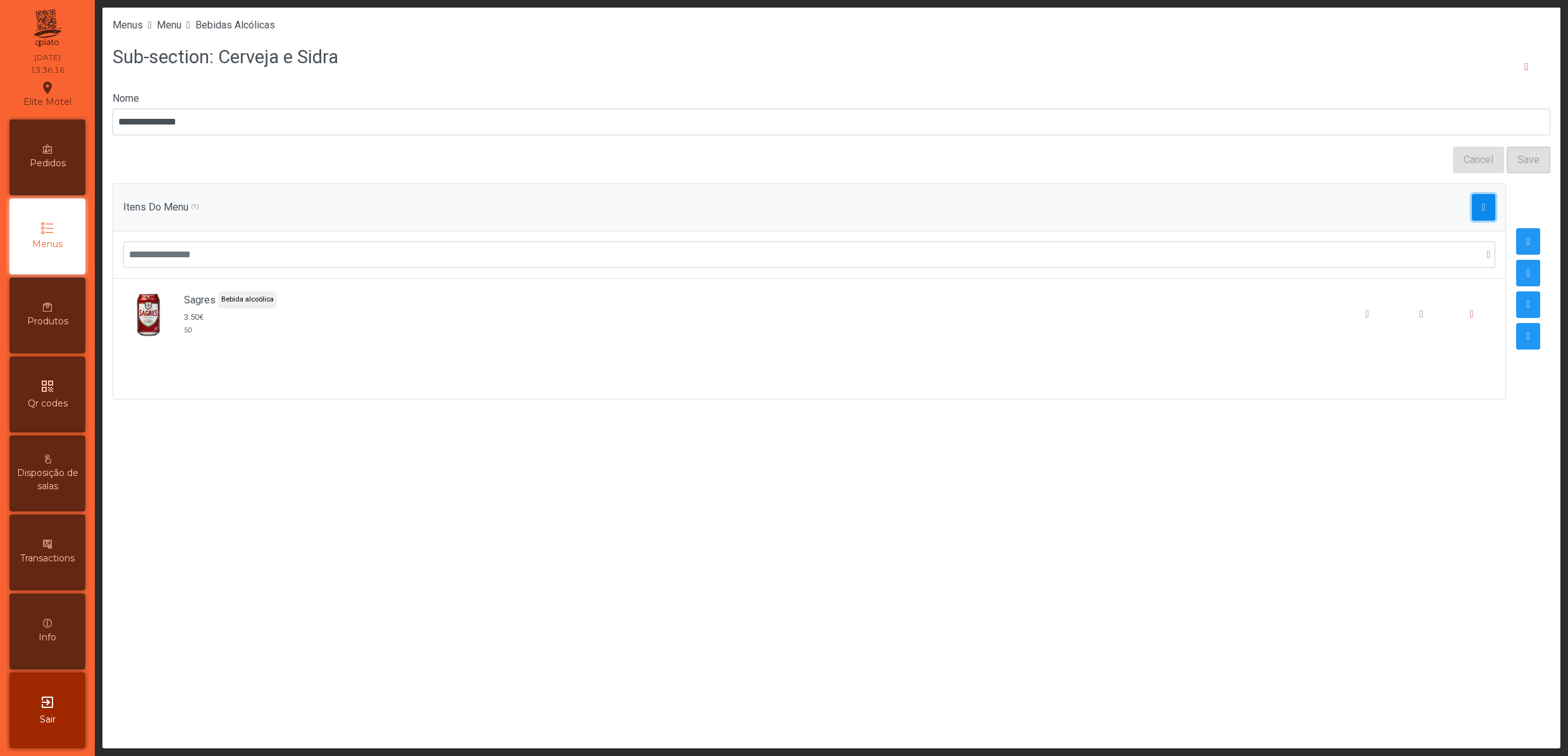
click at [1482, 206] on span "button" at bounding box center [1483, 207] width 4 height 10
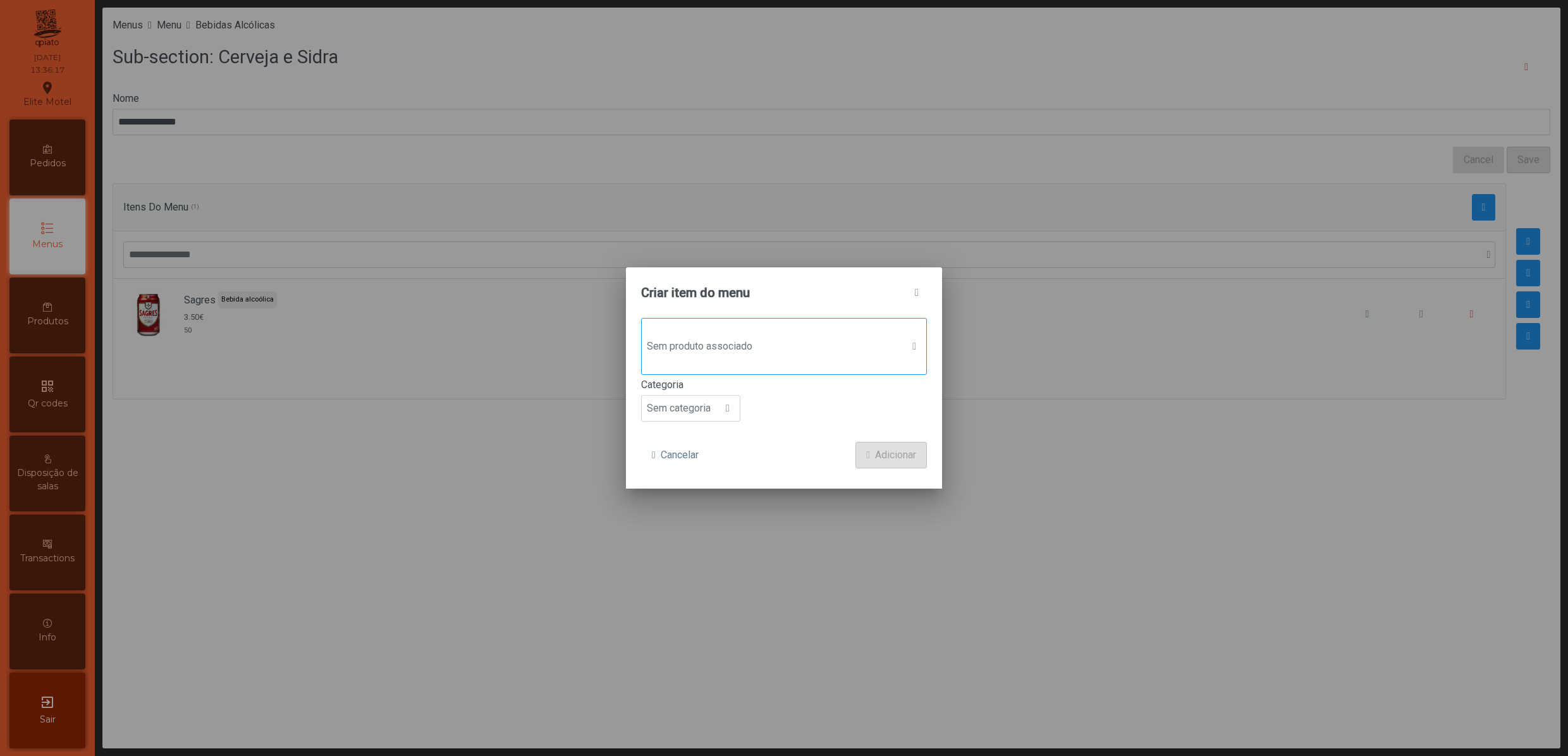
click at [818, 343] on span "Sem produto associado" at bounding box center [771, 347] width 260 height 25
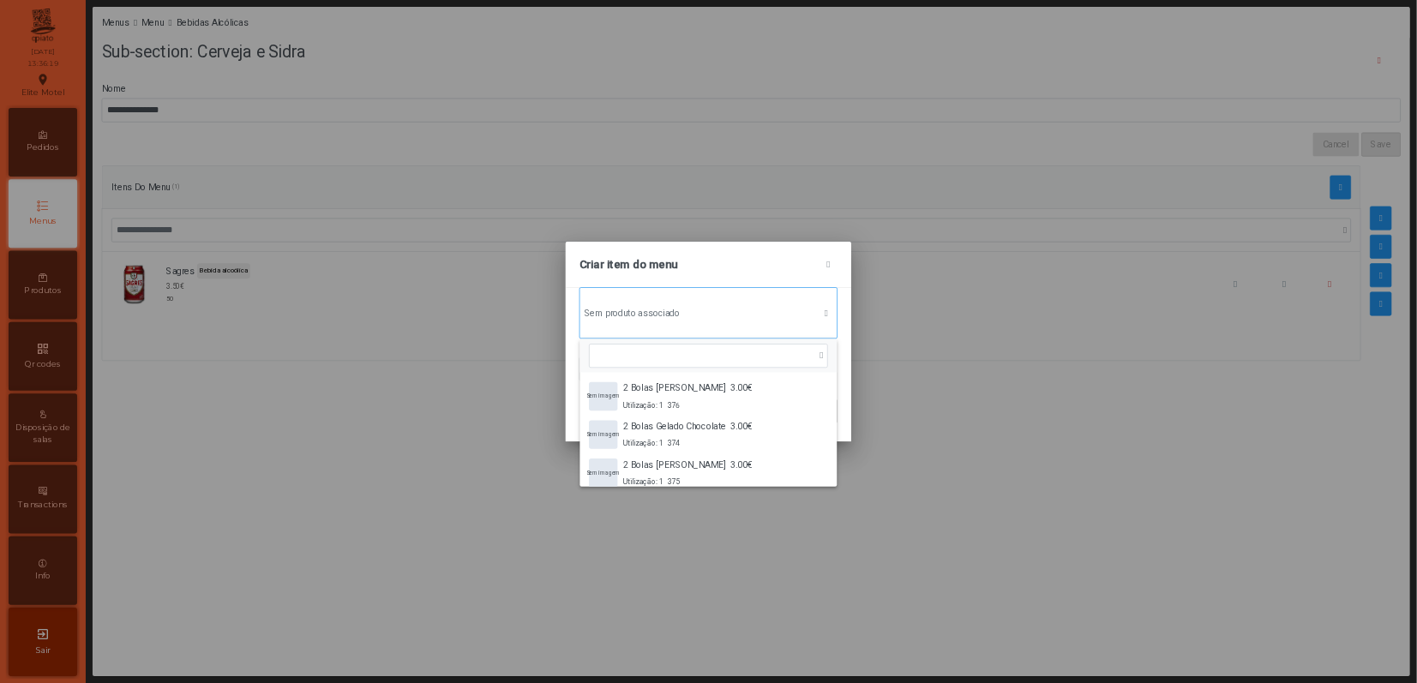
scroll to position [14, 87]
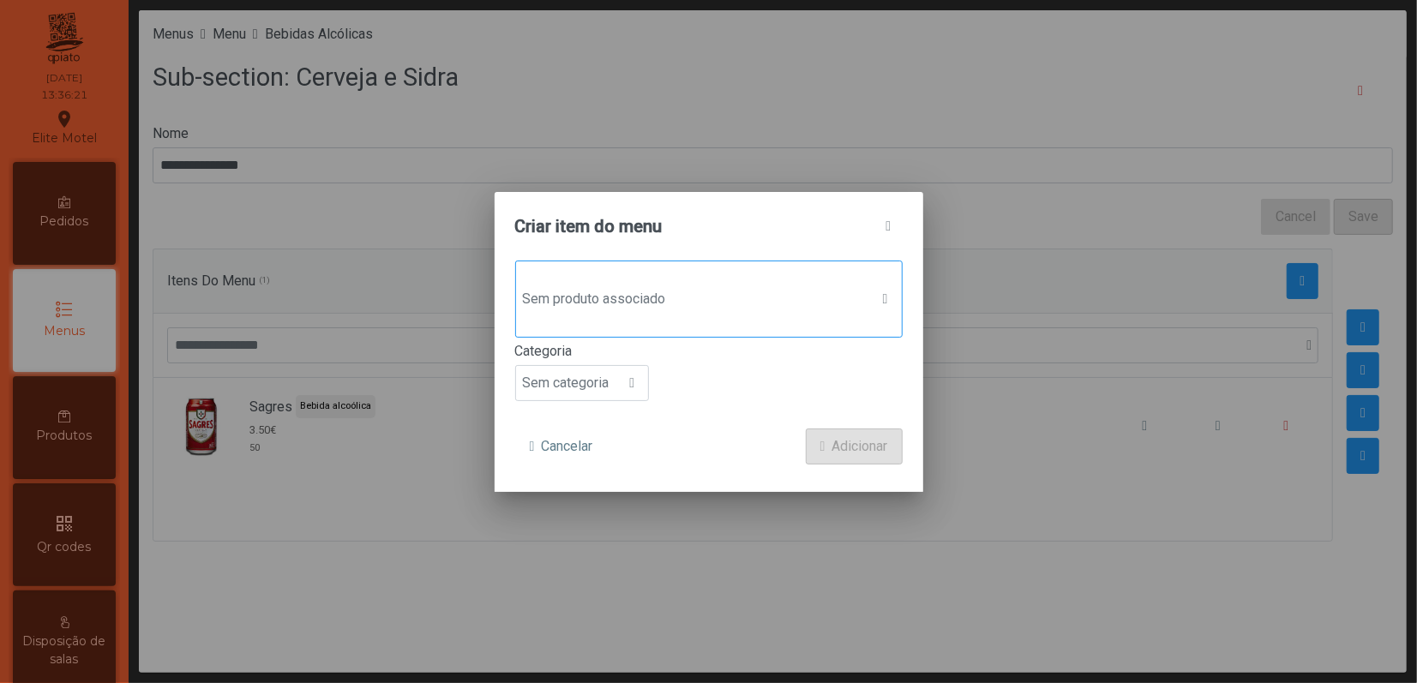
click at [748, 297] on span "Sem produto associado" at bounding box center [692, 299] width 353 height 34
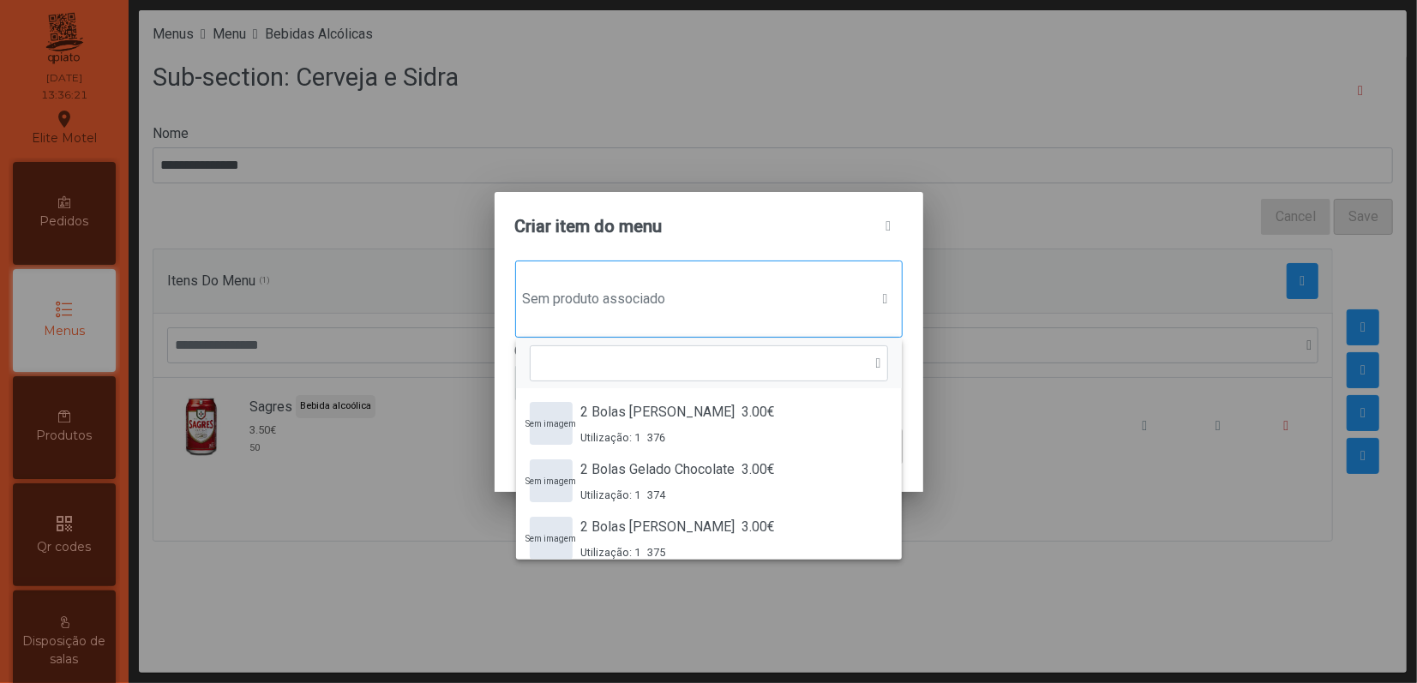
scroll to position [12, 86]
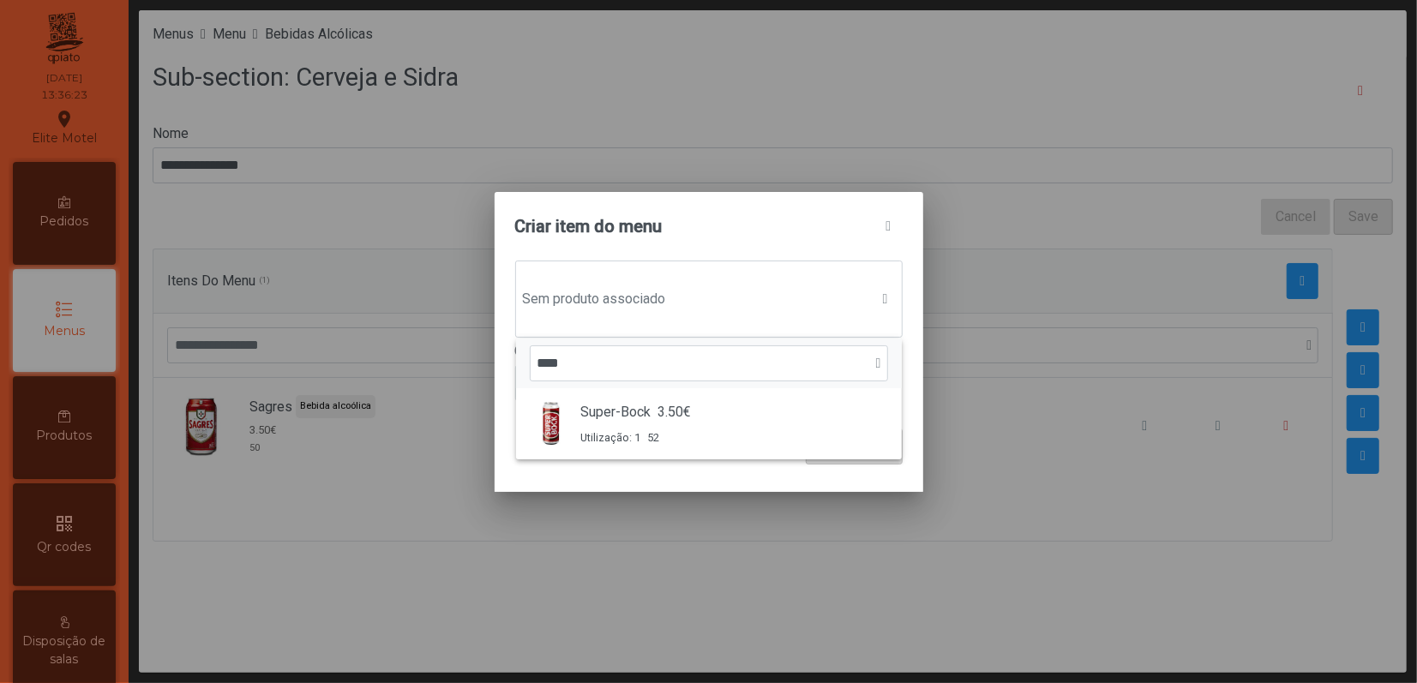
type input "*****"
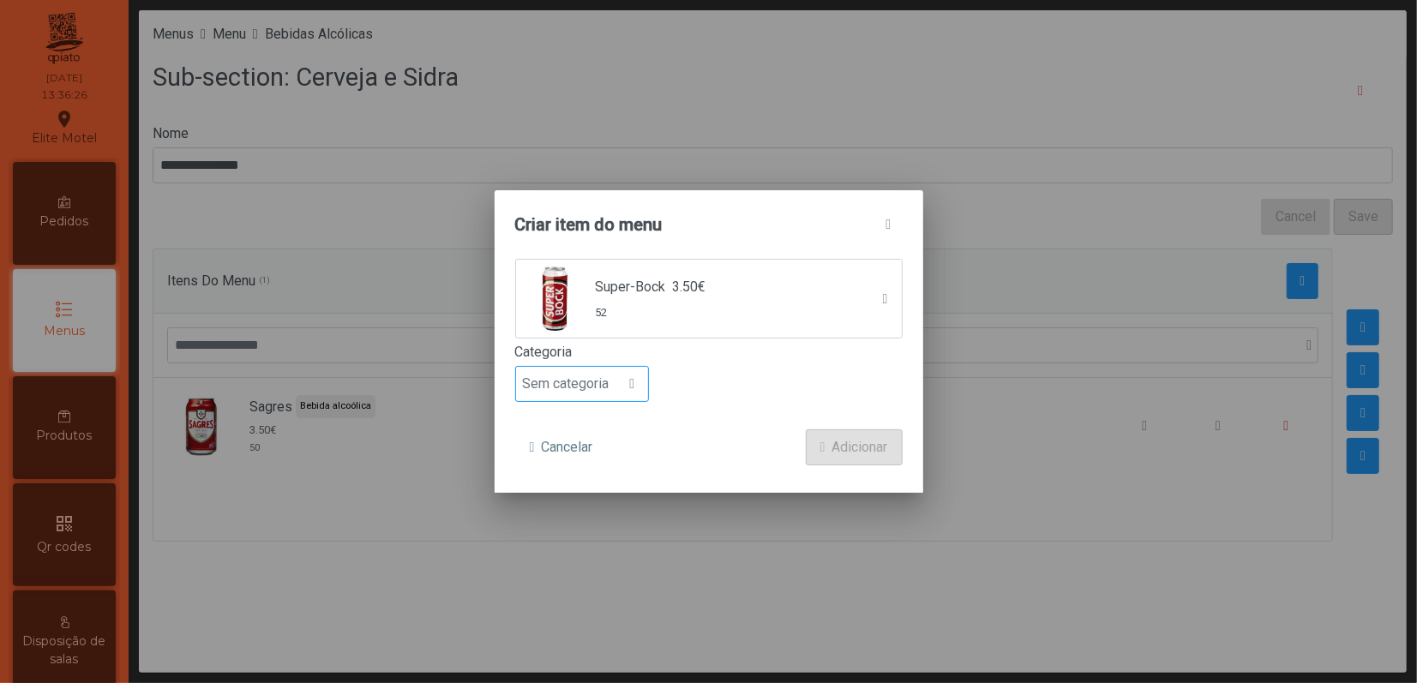
click at [634, 388] on span at bounding box center [631, 384] width 5 height 14
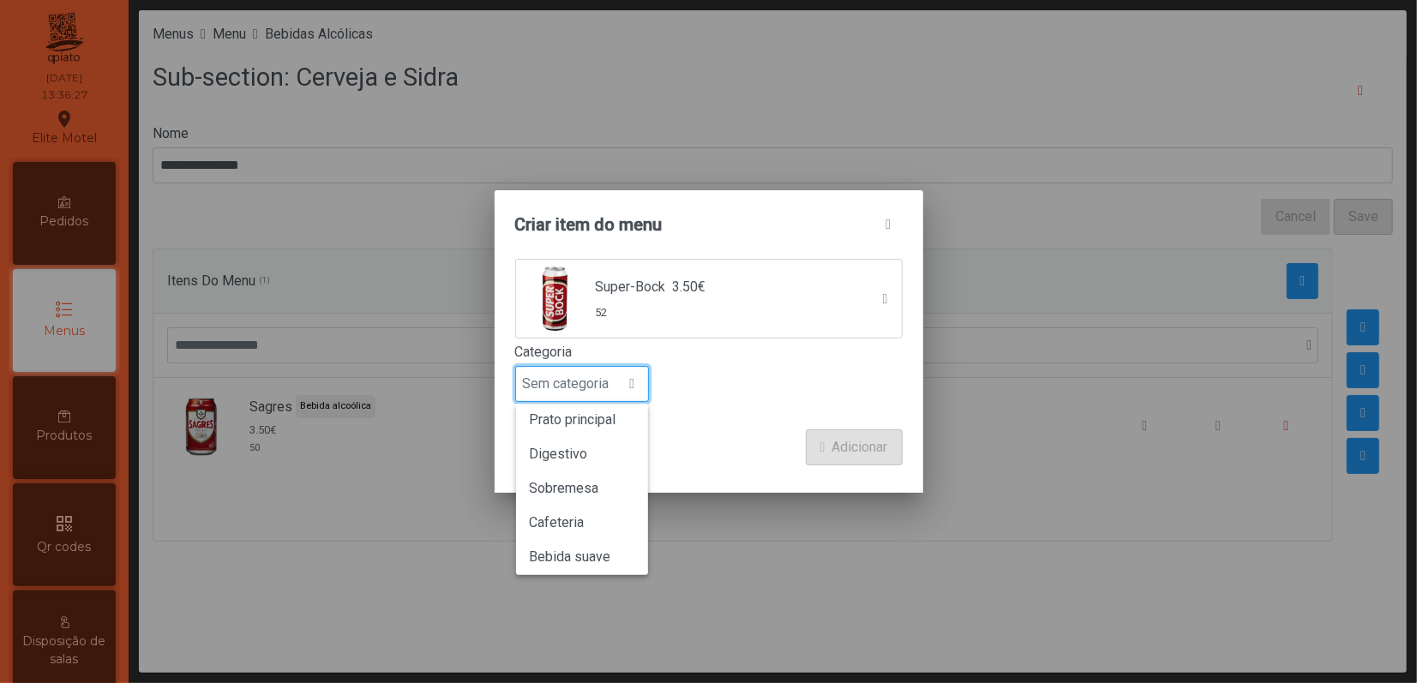
scroll to position [151, 0]
click at [601, 516] on span "Bebida alcoólica" at bounding box center [579, 516] width 99 height 16
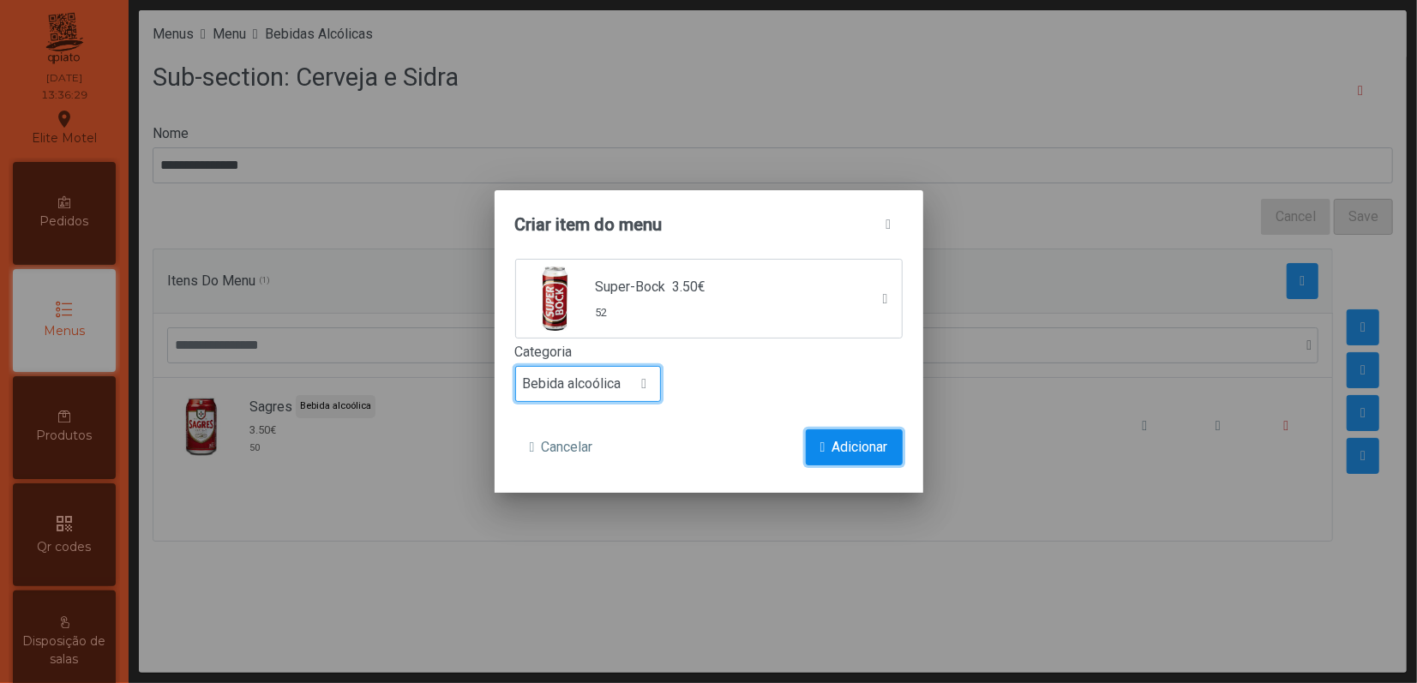
click at [826, 459] on button "Adicionar" at bounding box center [854, 447] width 97 height 36
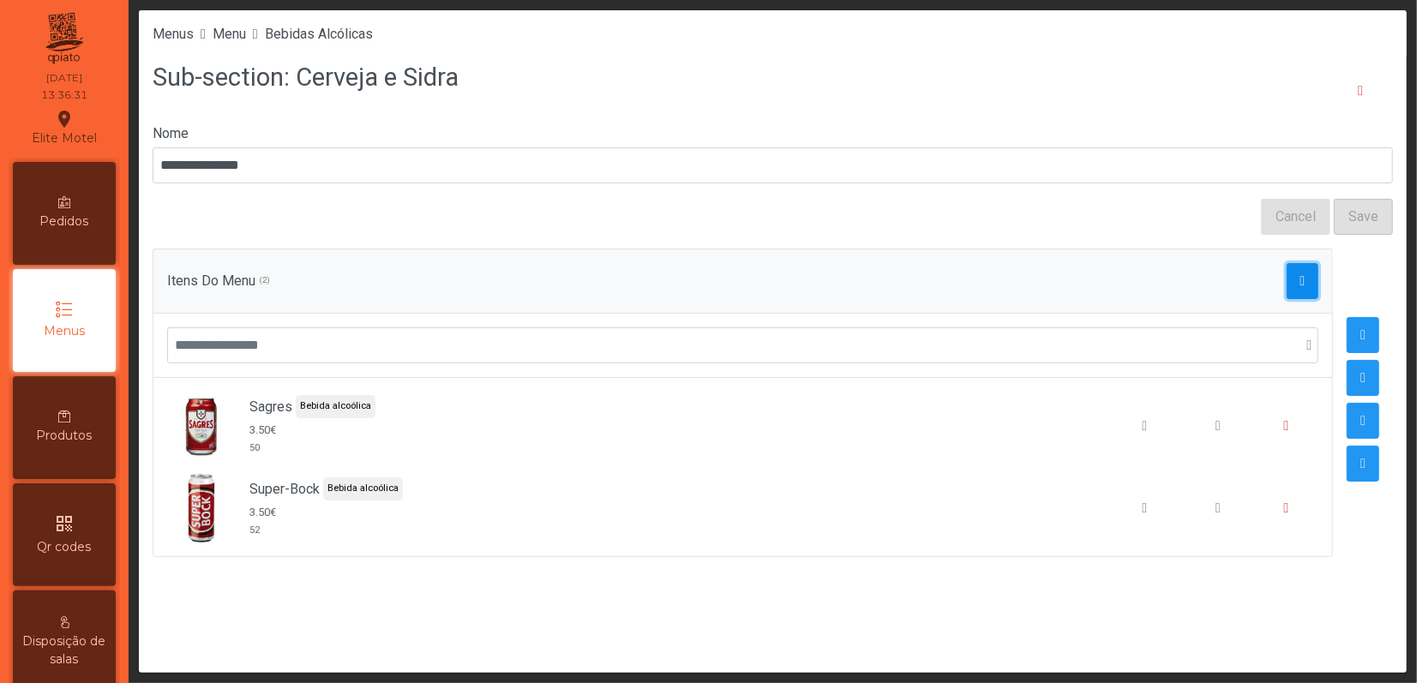
click at [1286, 292] on button "button" at bounding box center [1302, 281] width 33 height 36
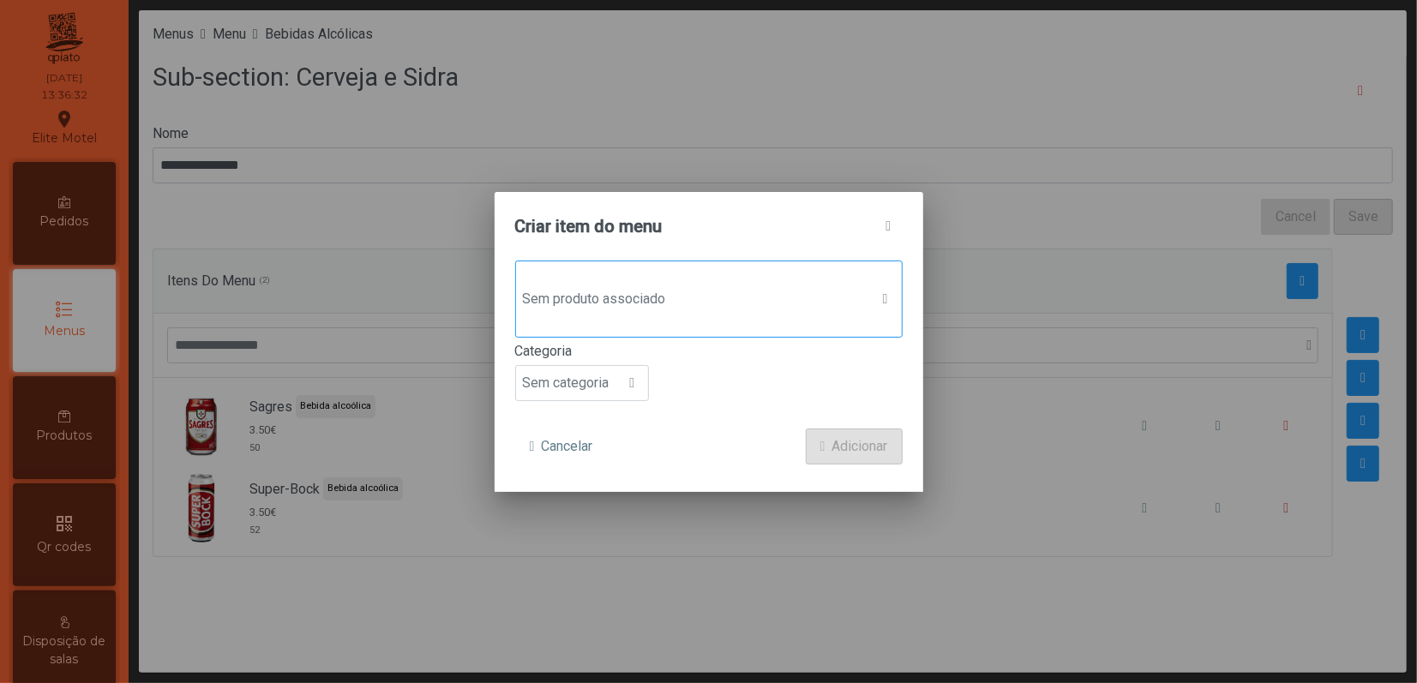
click at [624, 297] on span "Sem produto associado" at bounding box center [692, 299] width 353 height 34
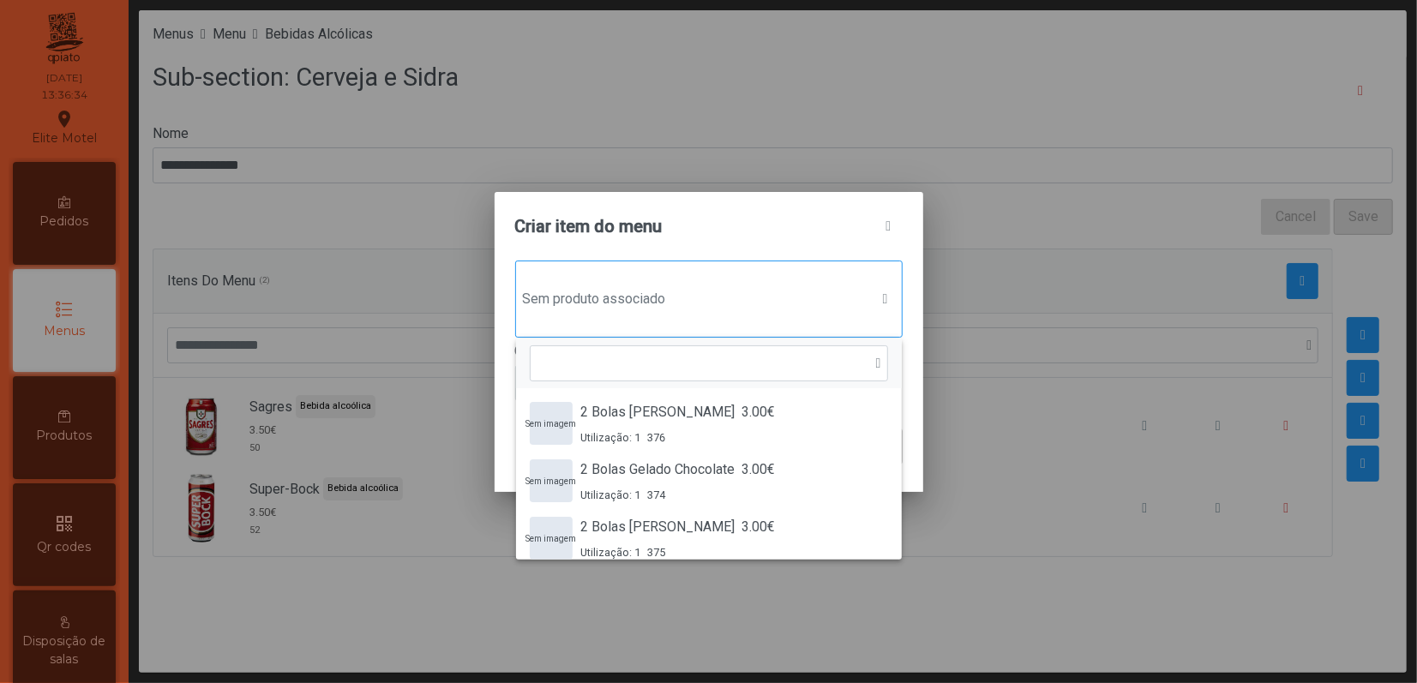
scroll to position [12, 86]
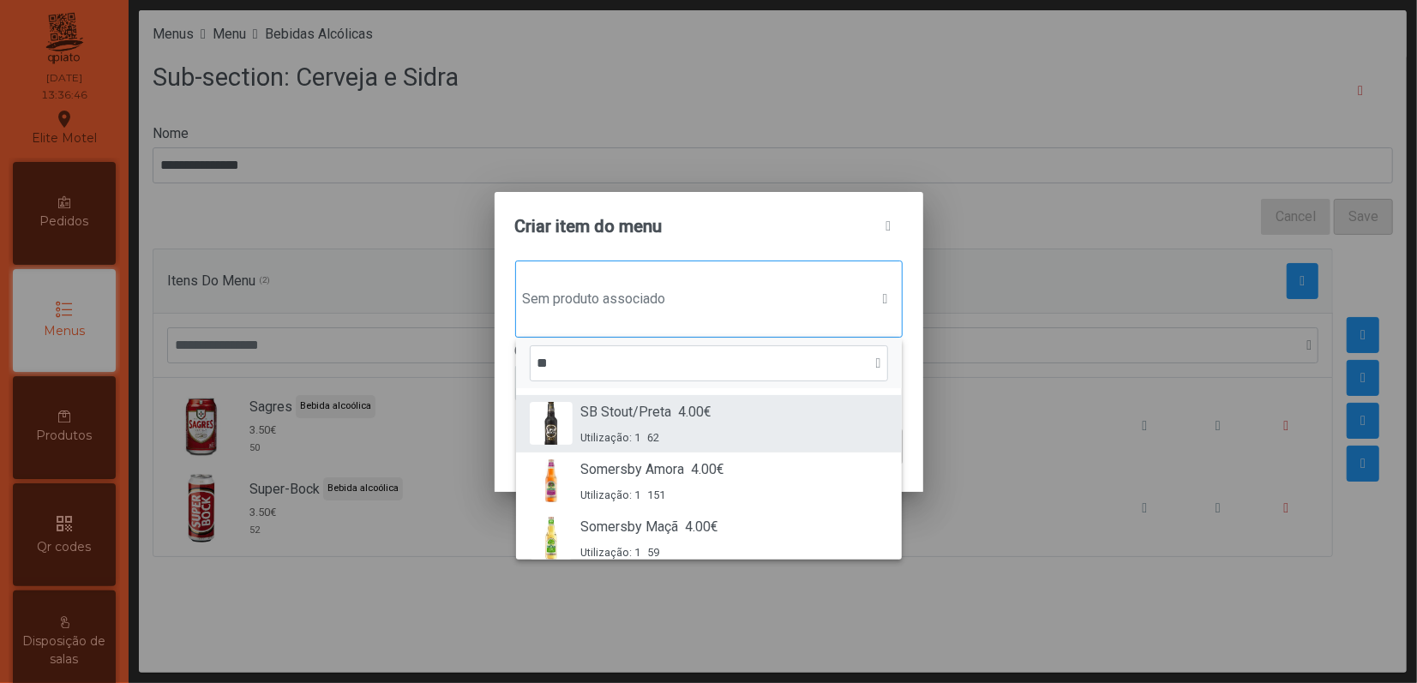
type input "**"
click at [615, 413] on span "SB Stout/Preta" at bounding box center [626, 412] width 91 height 21
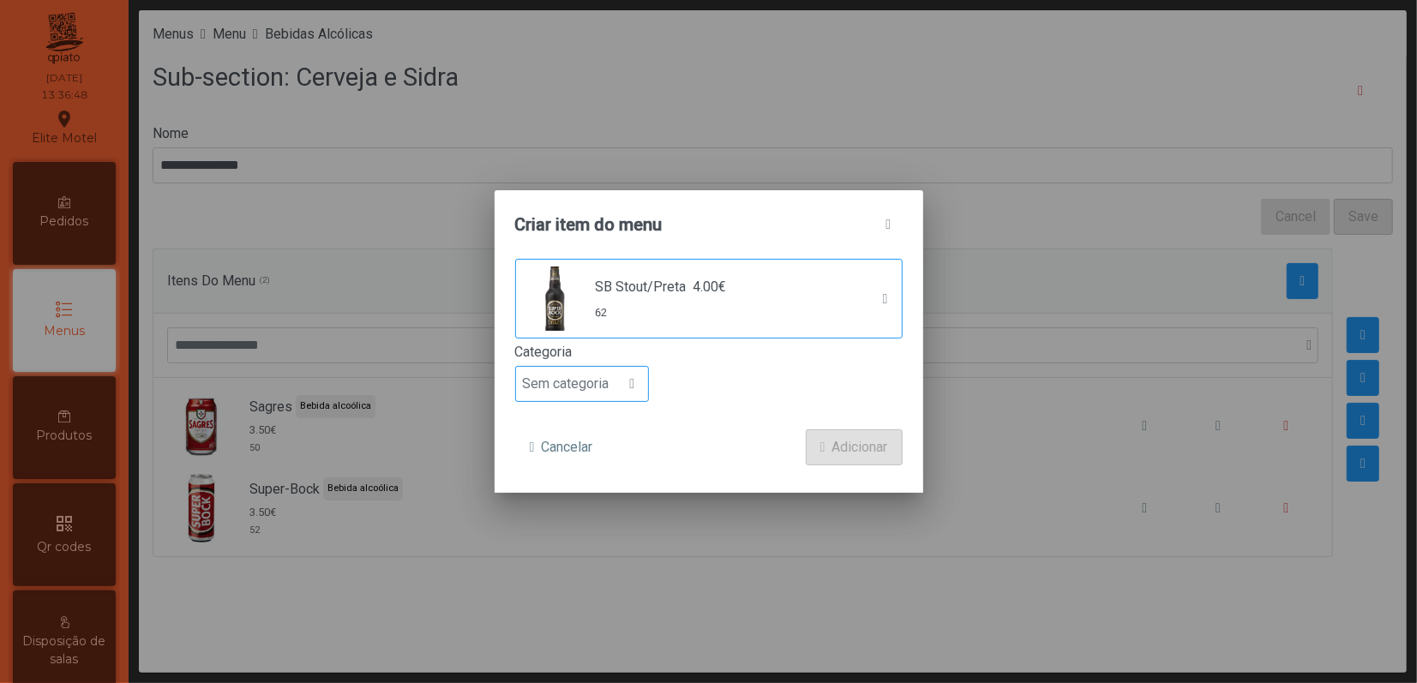
click at [621, 381] on div at bounding box center [632, 384] width 33 height 34
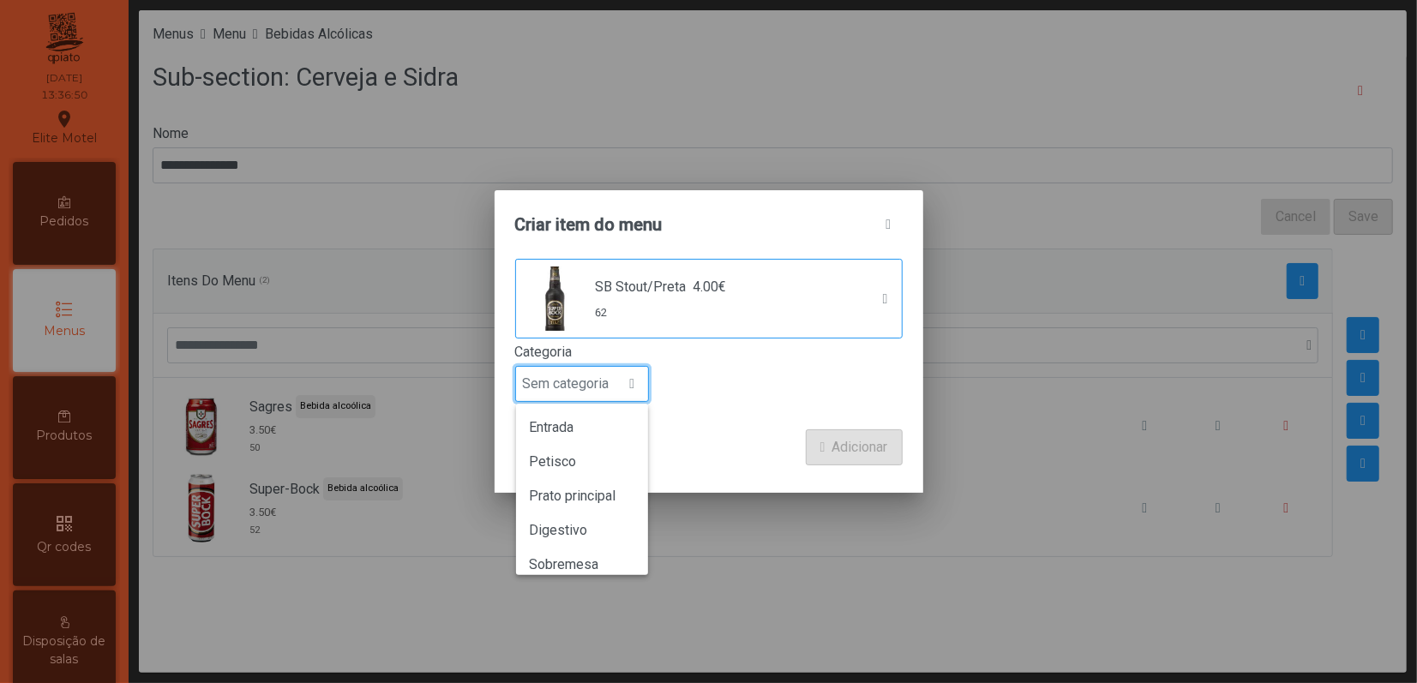
scroll to position [151, 0]
click at [597, 518] on span "Bebida alcoólica" at bounding box center [579, 516] width 99 height 16
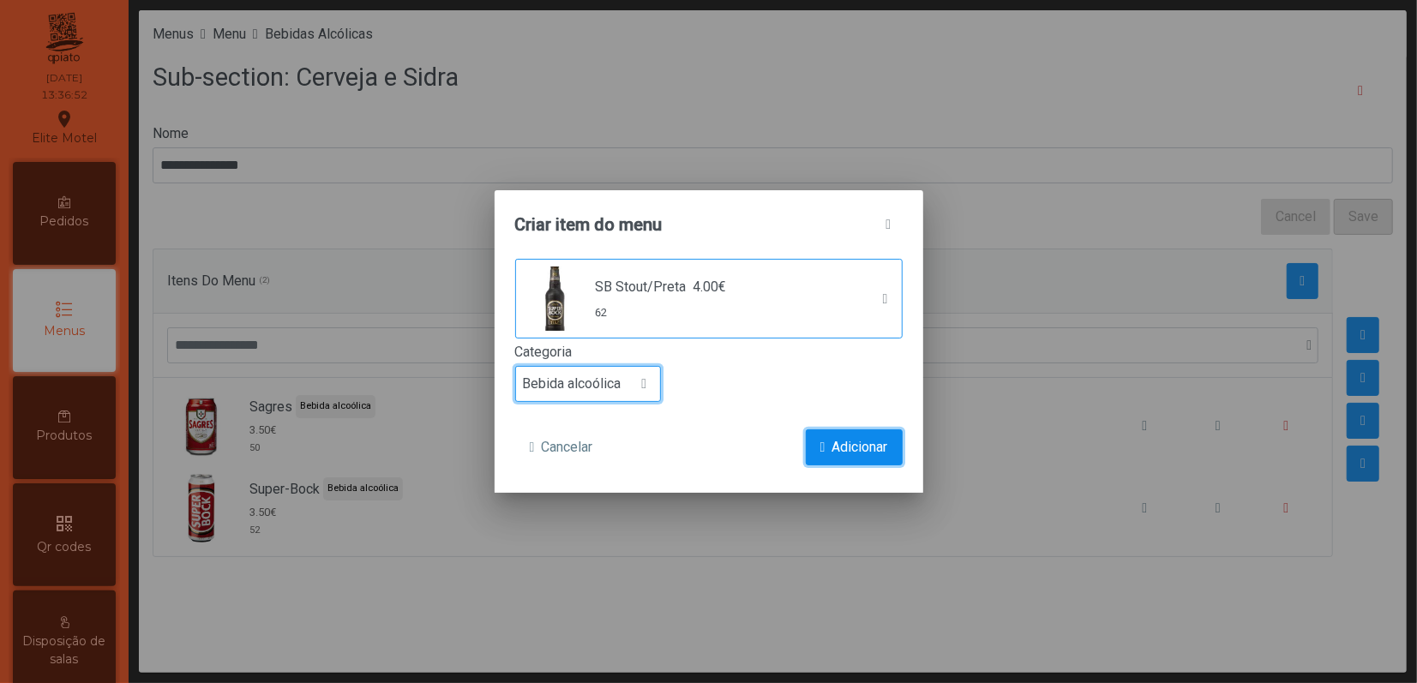
click at [832, 453] on span "Adicionar" at bounding box center [860, 447] width 56 height 21
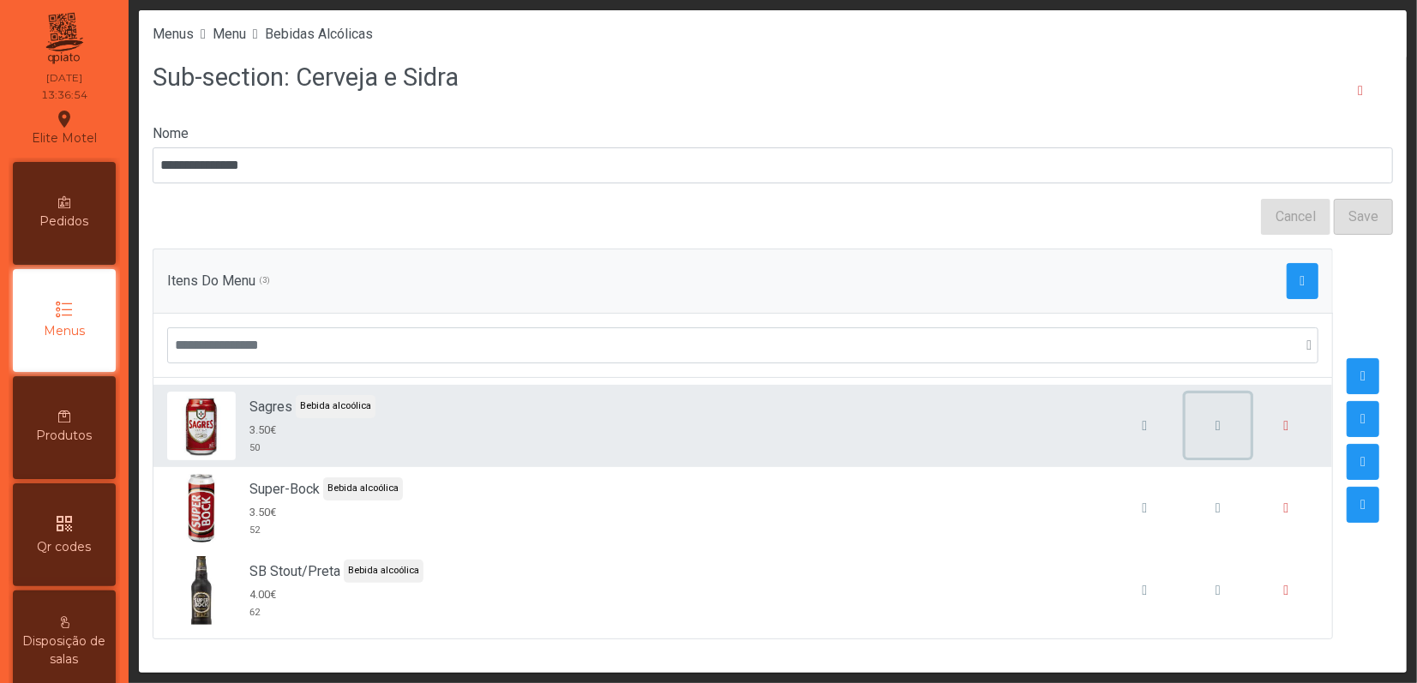
click at [1190, 432] on button "button" at bounding box center [1217, 425] width 65 height 65
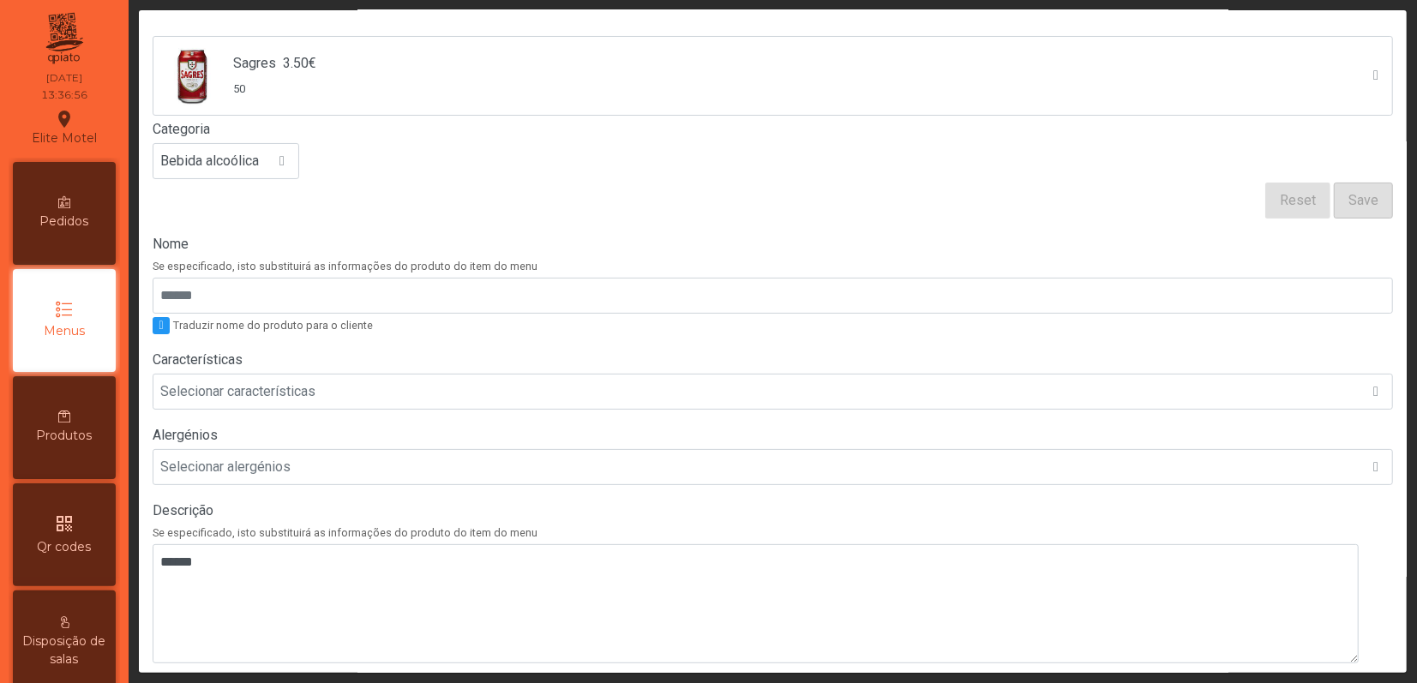
scroll to position [228, 0]
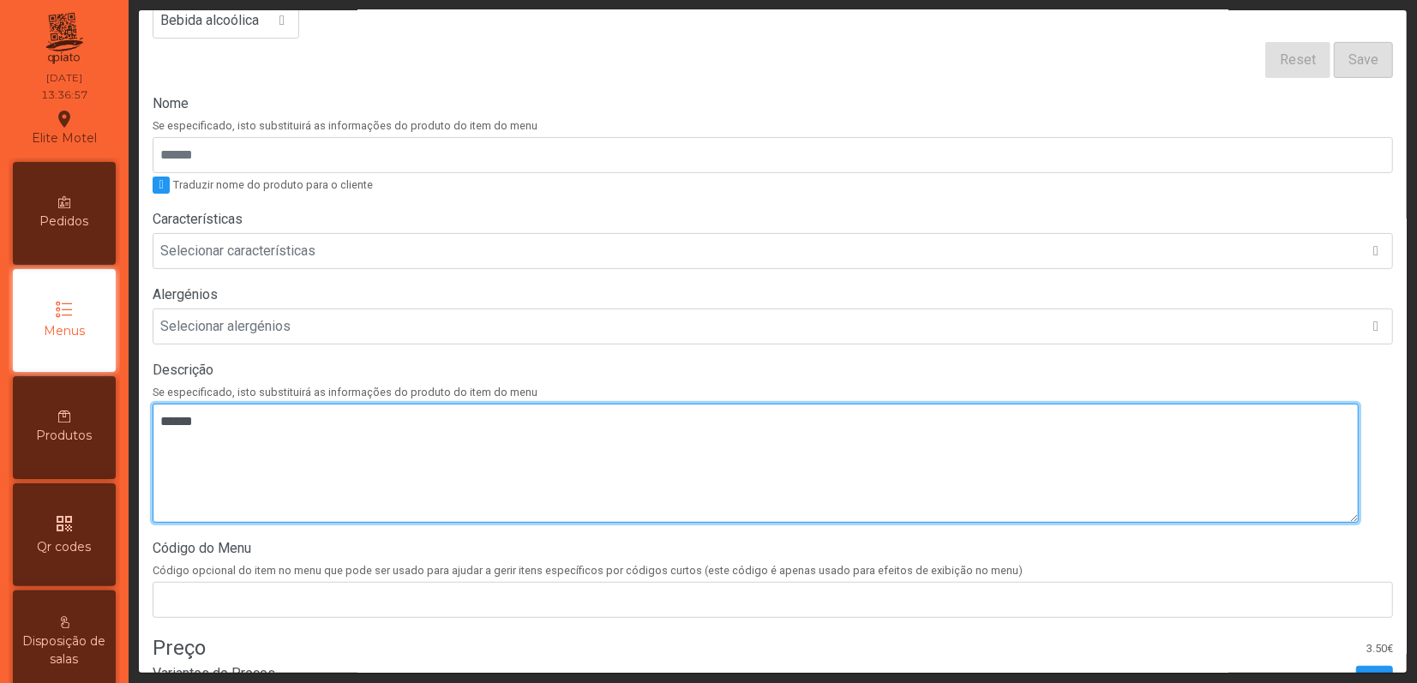
click at [261, 440] on textarea at bounding box center [756, 463] width 1206 height 119
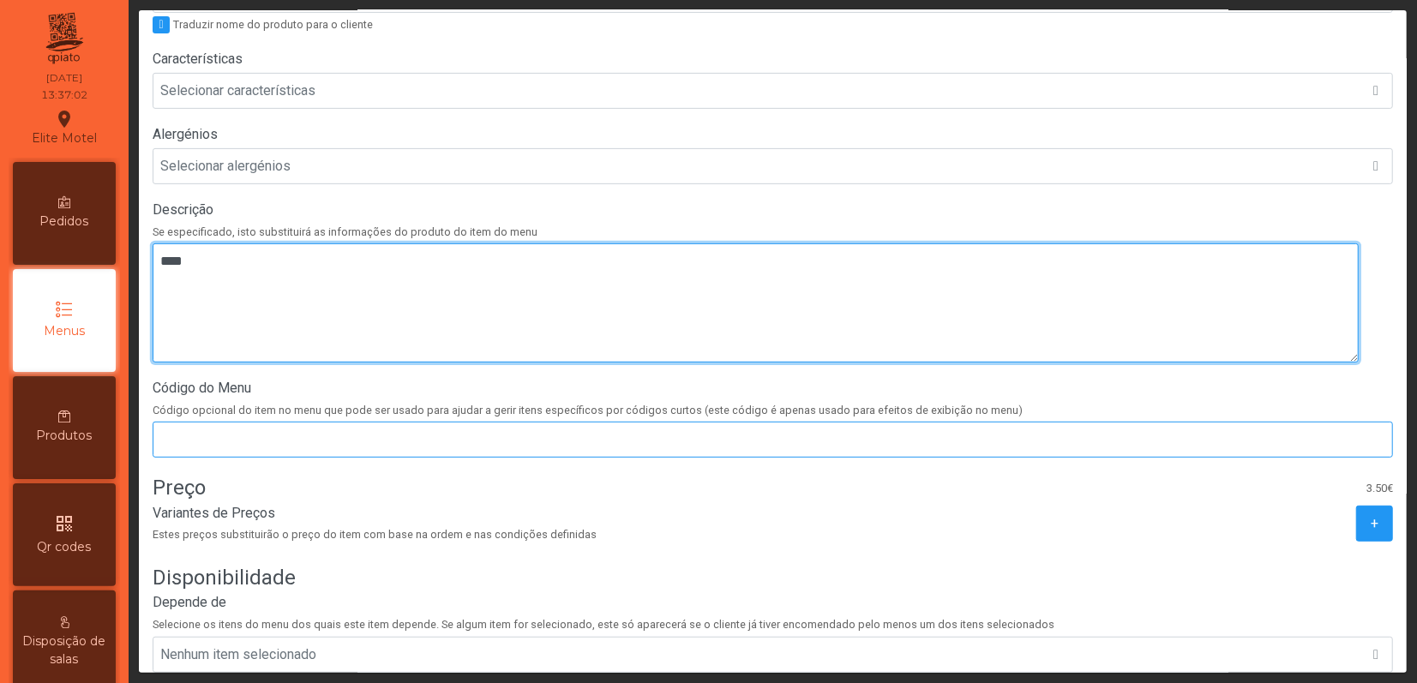
scroll to position [502, 0]
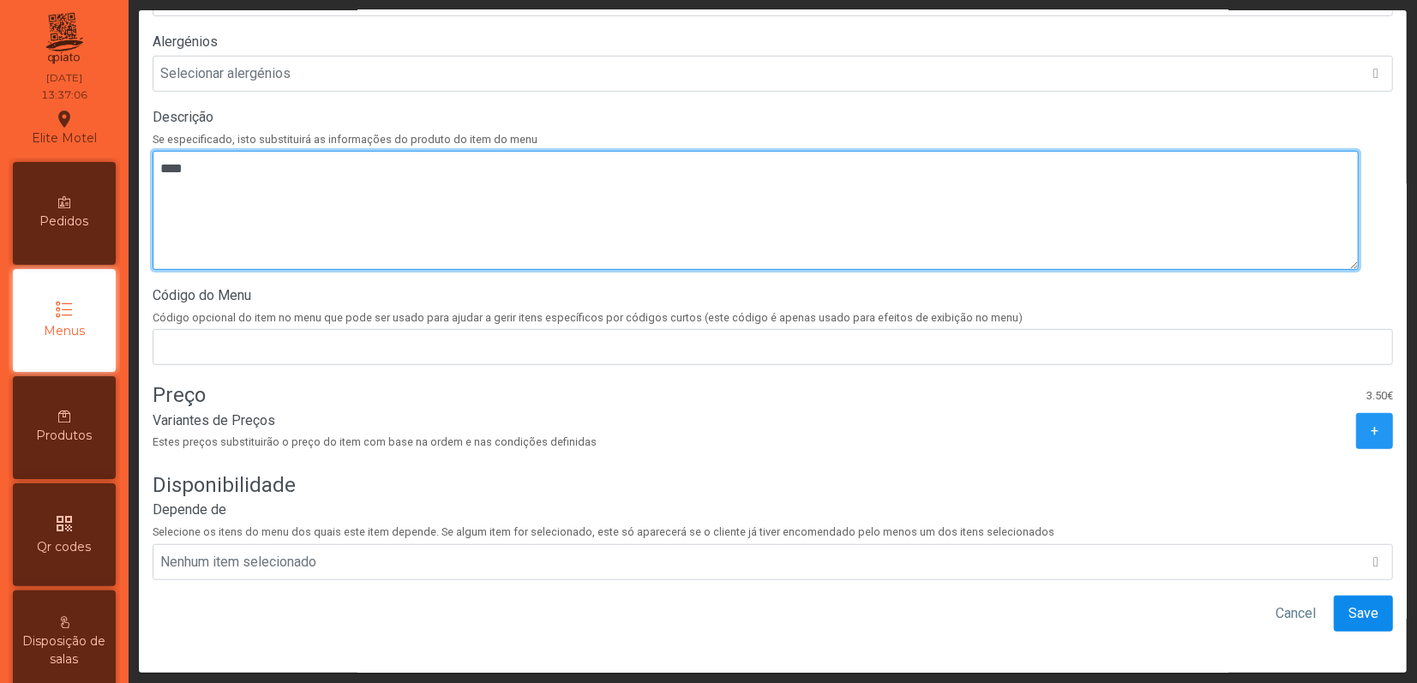
type textarea "****"
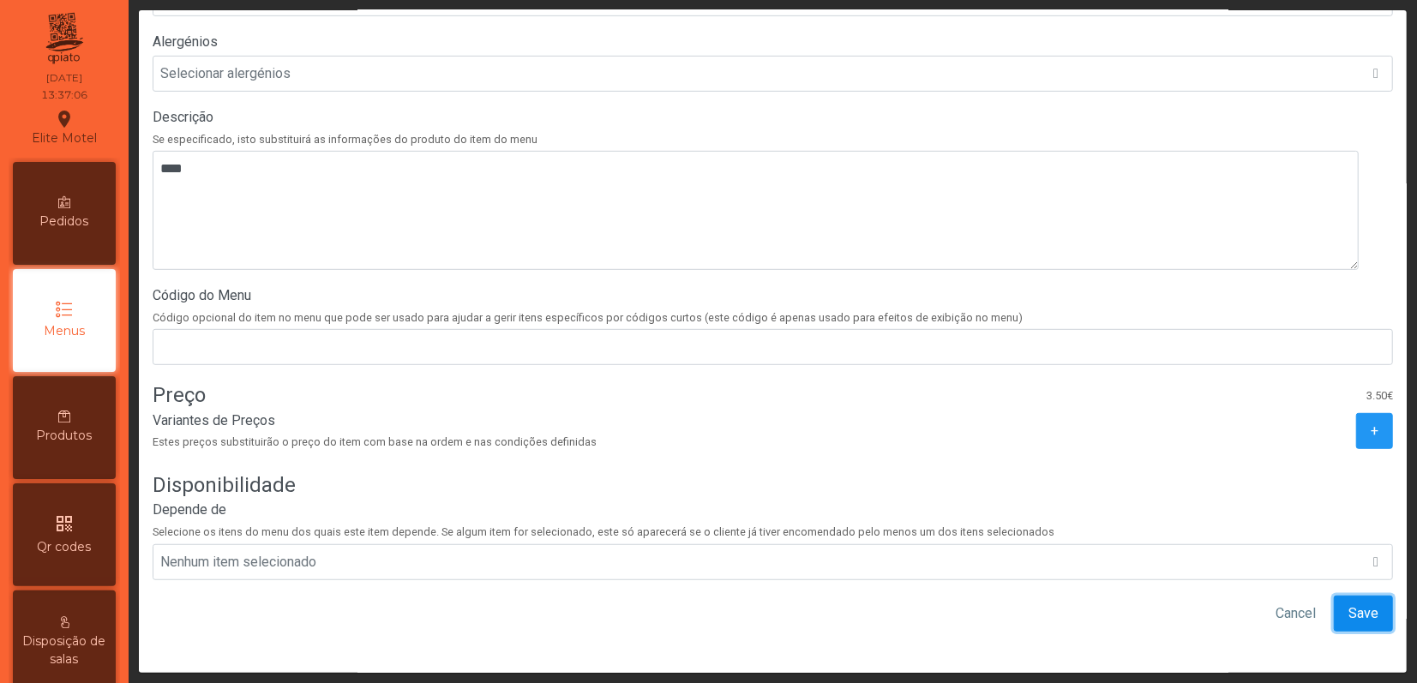
click at [1348, 603] on span "Save" at bounding box center [1363, 613] width 30 height 21
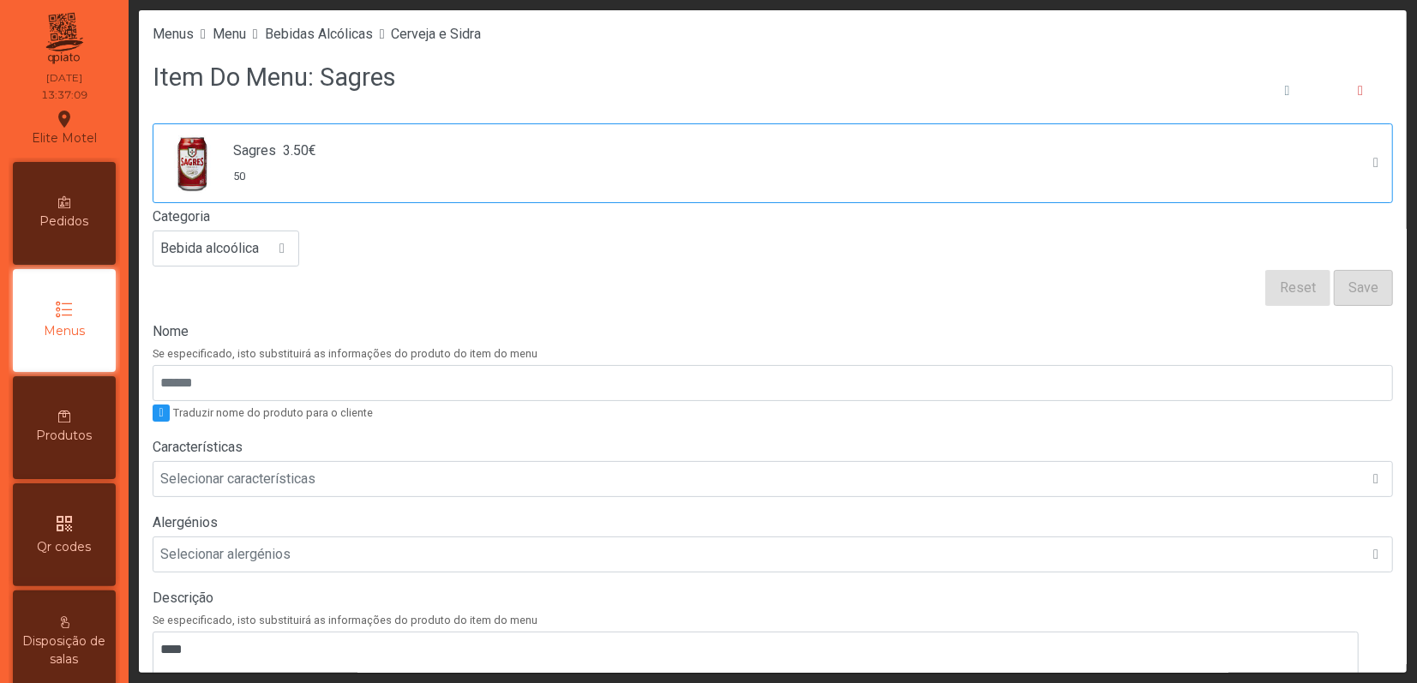
click at [1029, 183] on div "Sagres 3.50€ 50" at bounding box center [756, 163] width 1192 height 64
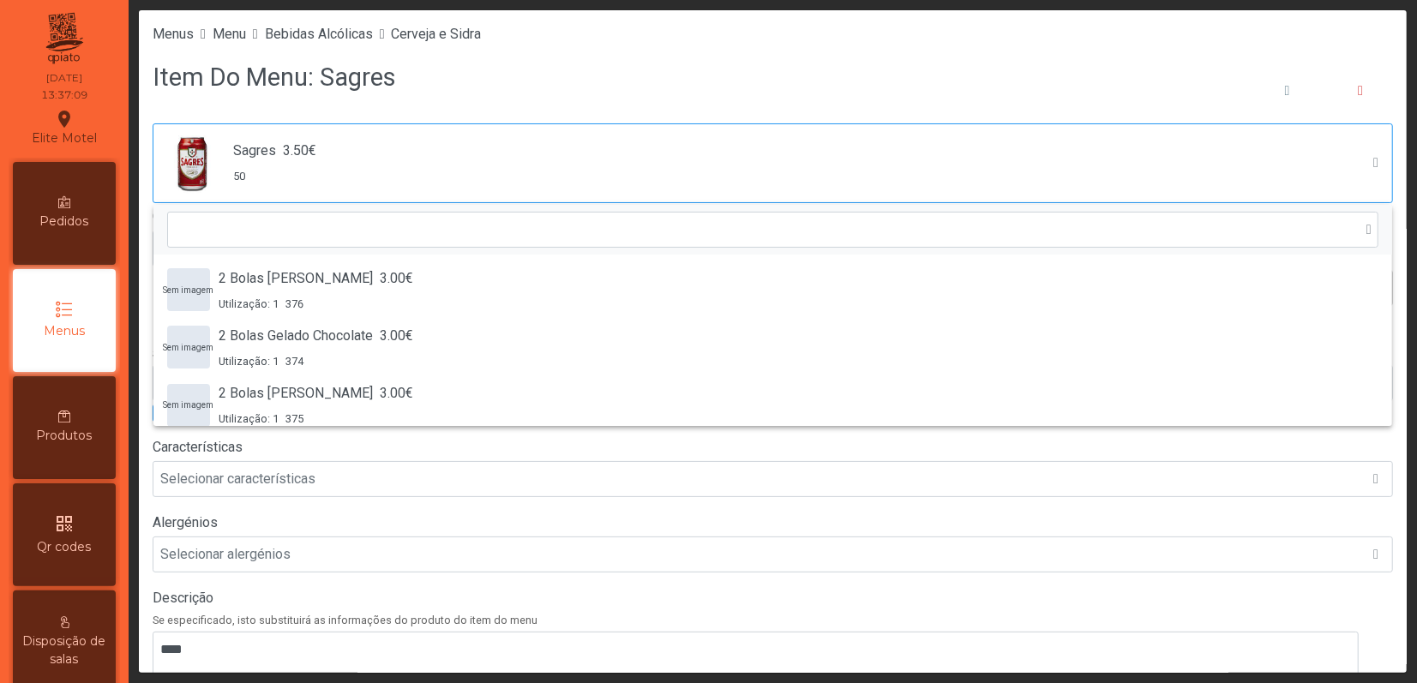
scroll to position [10041, 0]
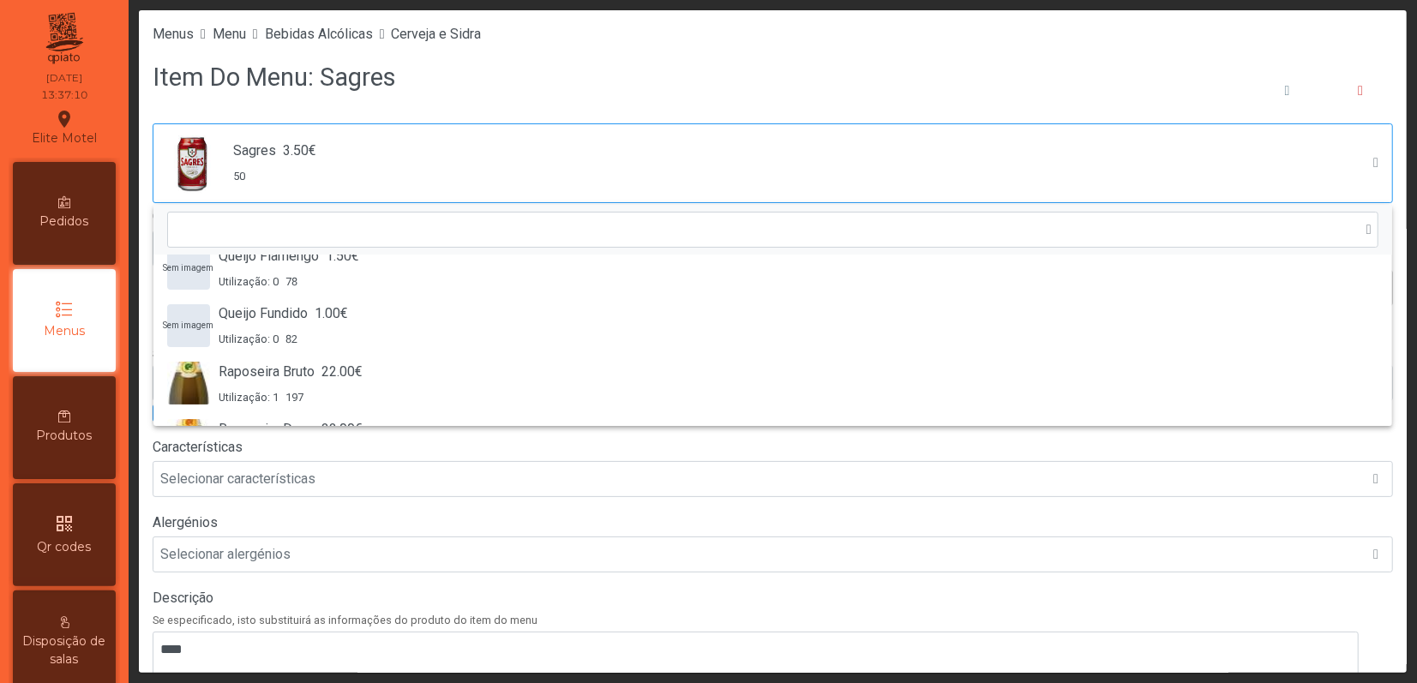
click at [1029, 183] on div "Sagres 3.50€ 50" at bounding box center [756, 163] width 1192 height 64
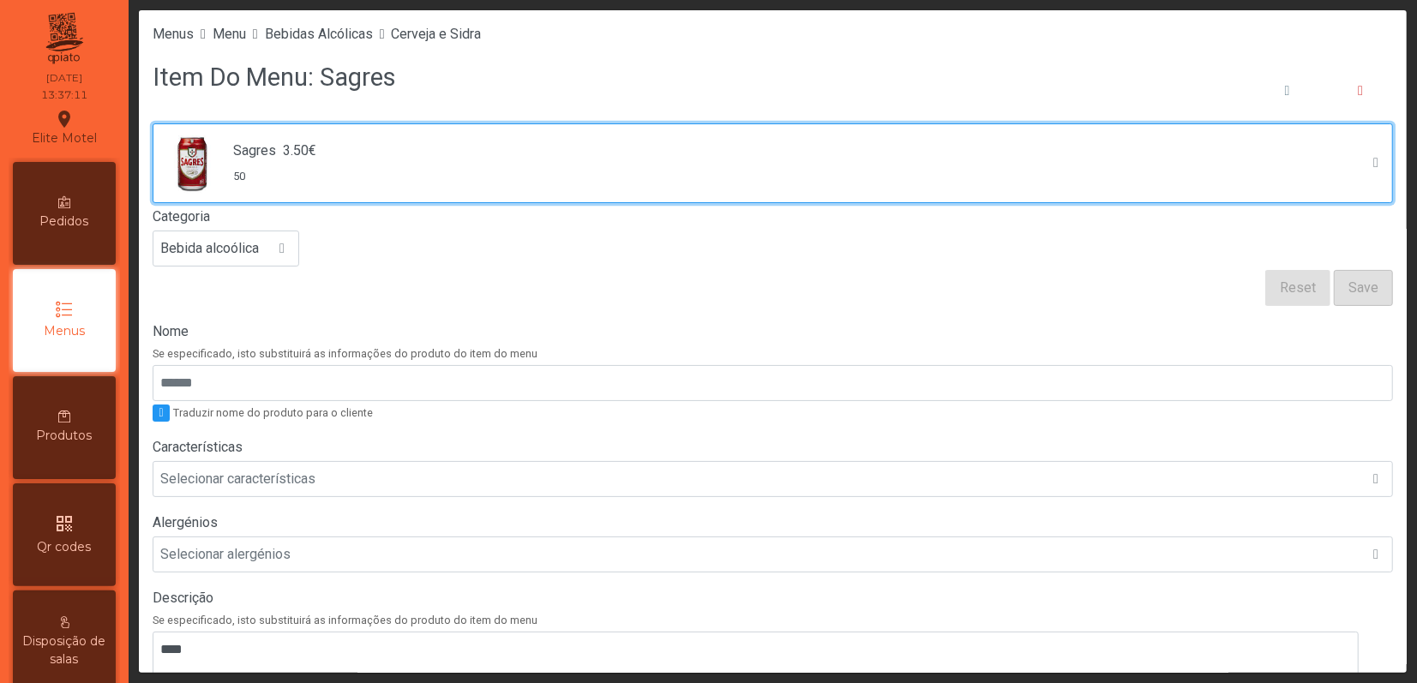
click at [735, 265] on div "Sagres 3.50€ 50 Categoria Bebida alcoólica" at bounding box center [773, 194] width 1240 height 143
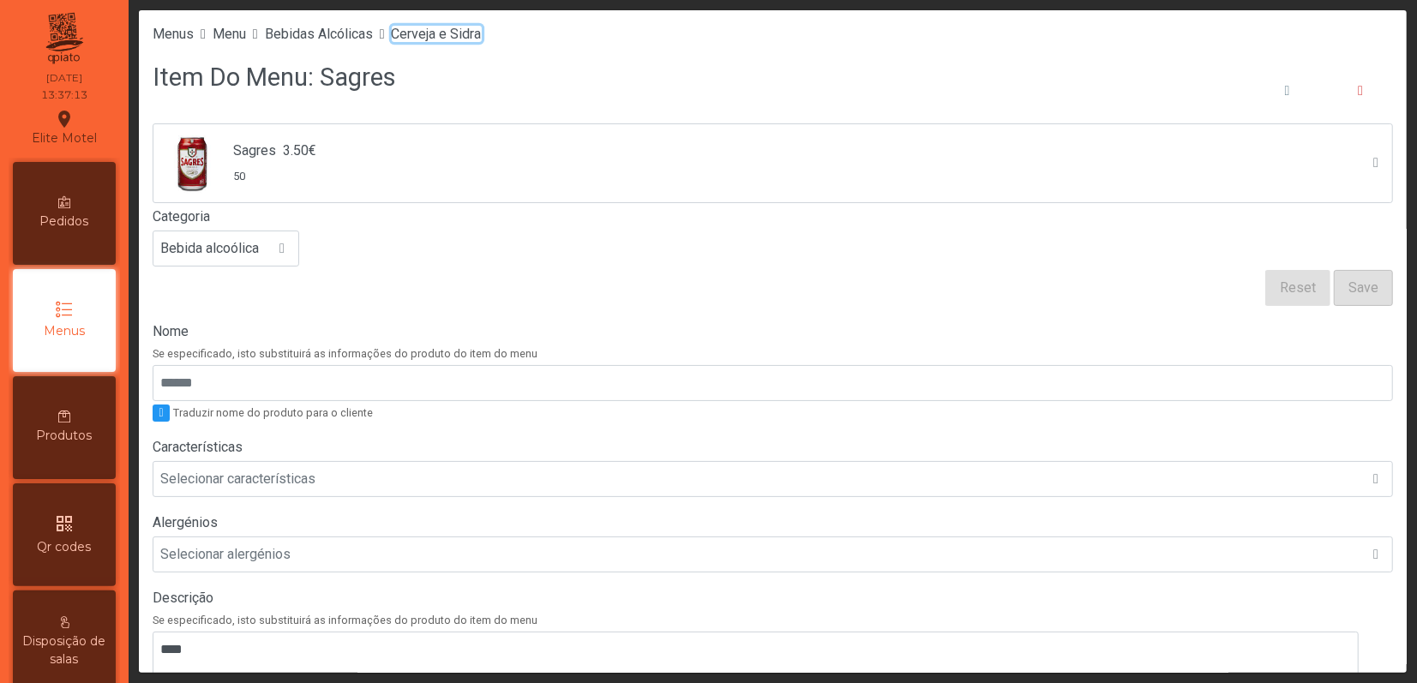
click at [468, 34] on span "Cerveja e Sidra" at bounding box center [437, 34] width 90 height 16
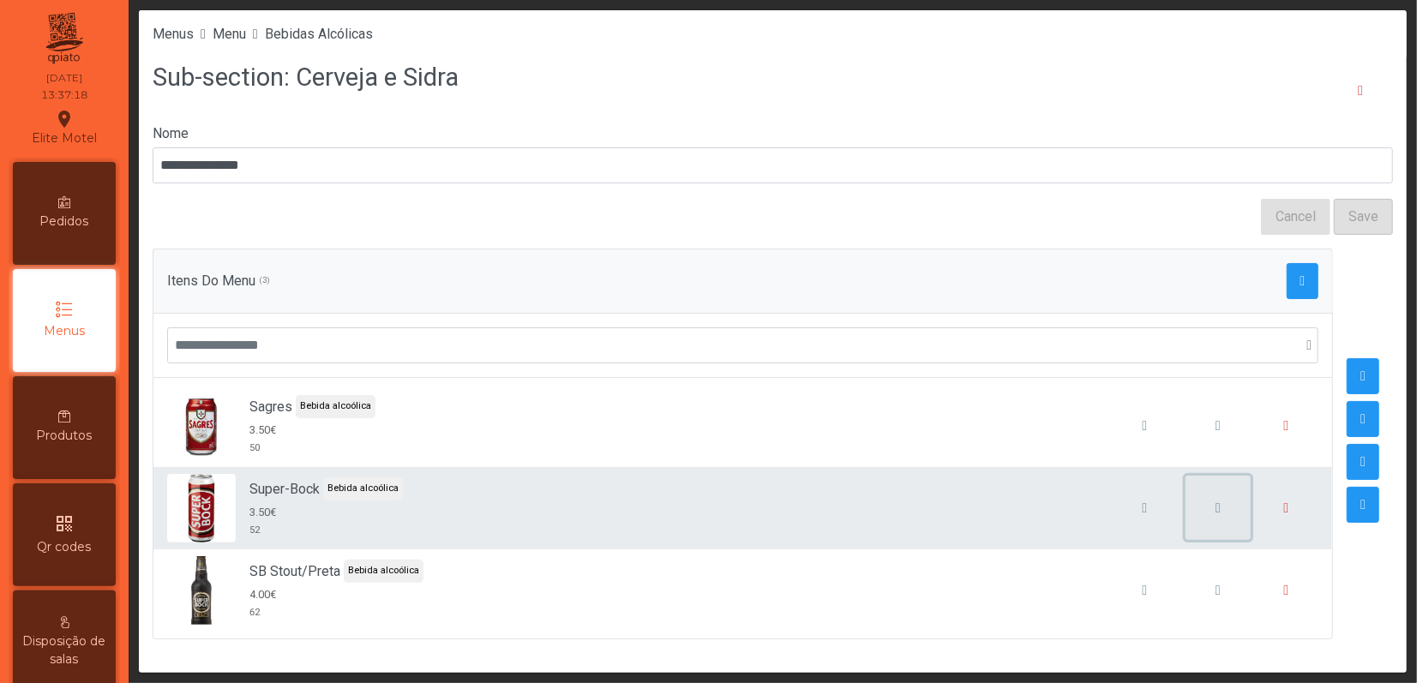
click at [1215, 515] on span "button" at bounding box center [1217, 508] width 5 height 14
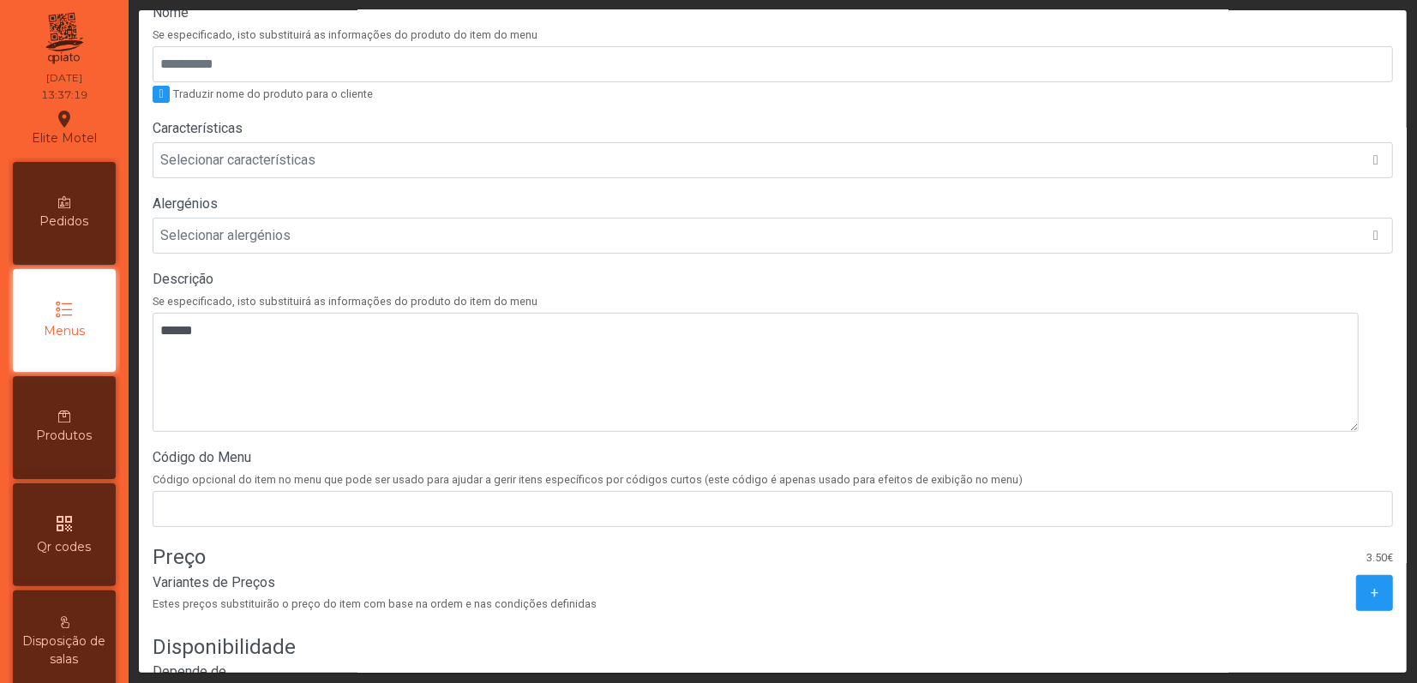
scroll to position [343, 0]
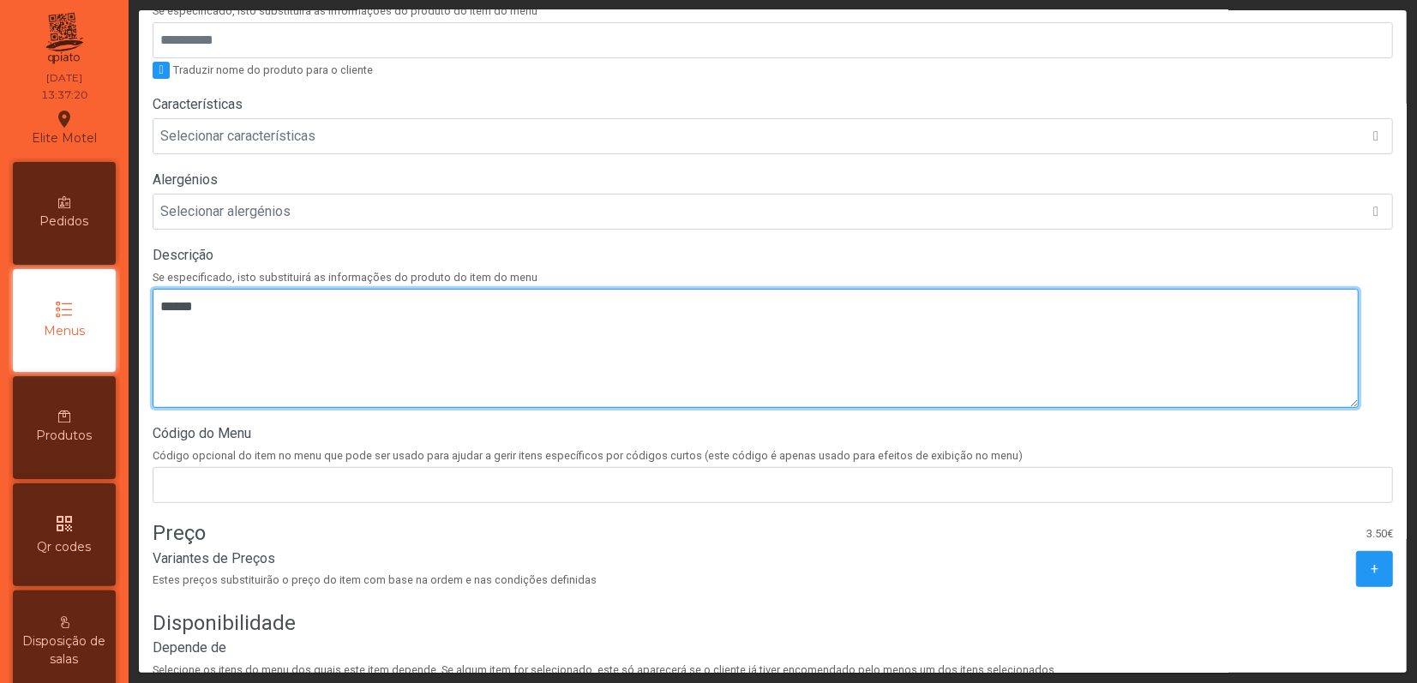
click at [324, 364] on textarea at bounding box center [756, 348] width 1206 height 119
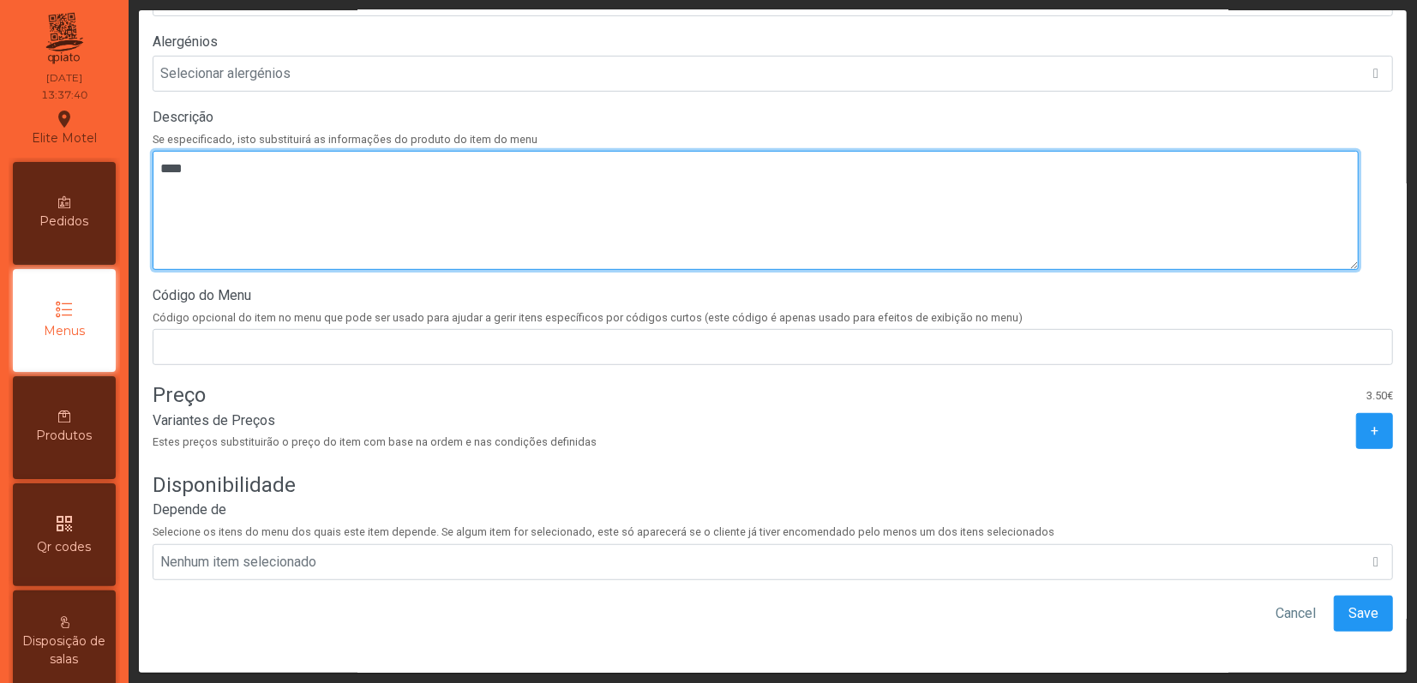
scroll to position [502, 0]
type textarea "****"
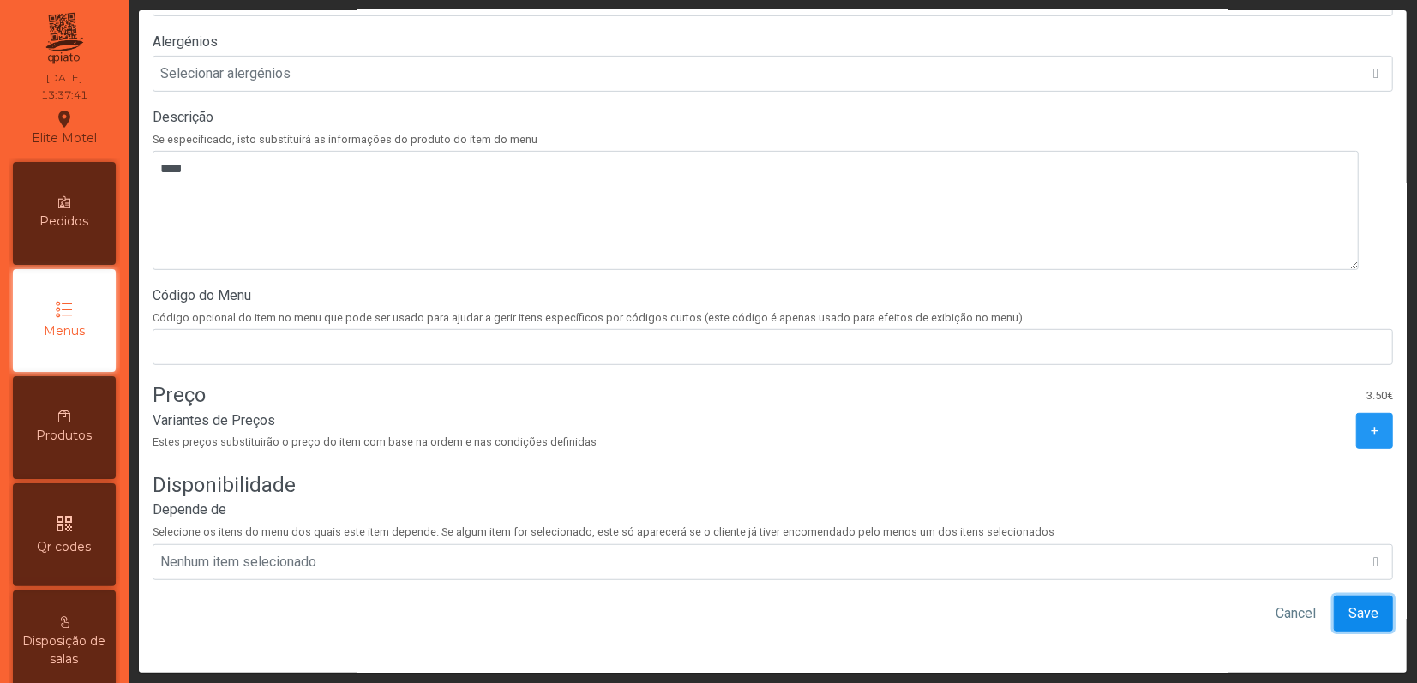
click at [1352, 596] on button "Save" at bounding box center [1363, 614] width 59 height 36
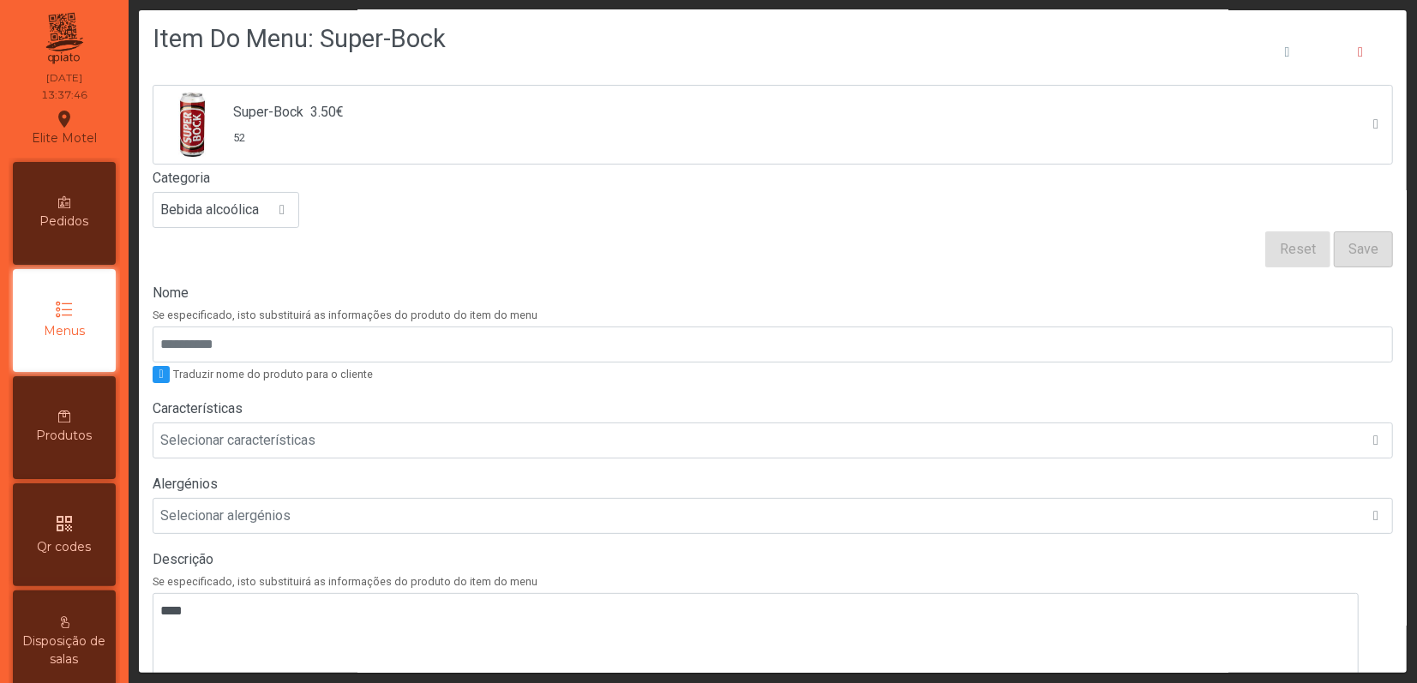
scroll to position [0, 0]
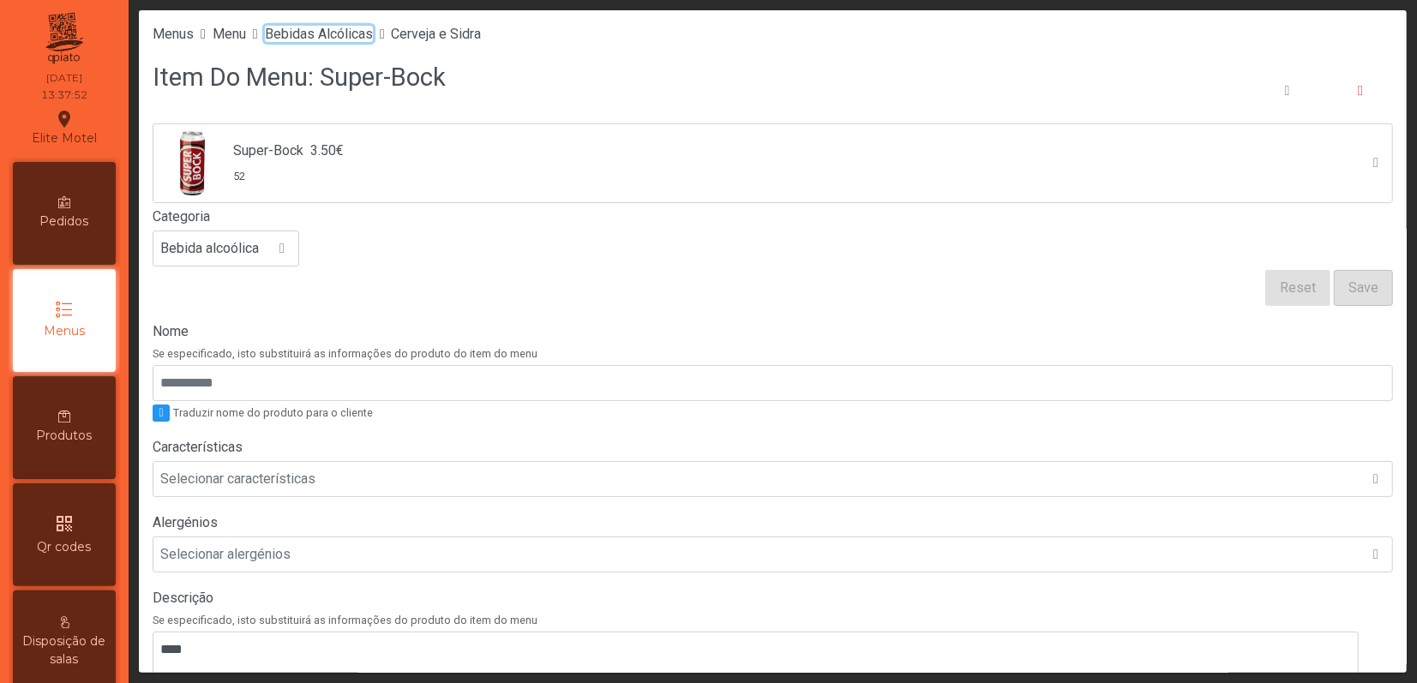
click at [351, 39] on span "Bebidas Alcólicas" at bounding box center [319, 34] width 108 height 16
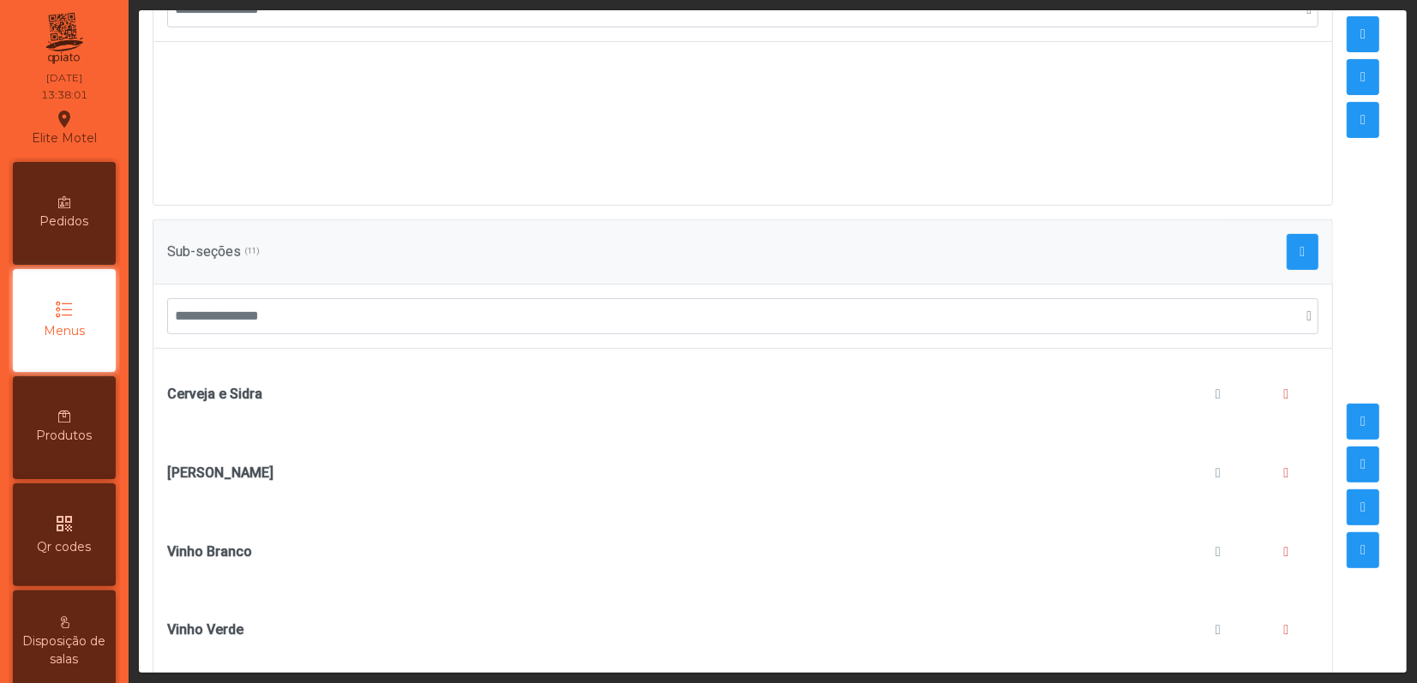
scroll to position [343, 0]
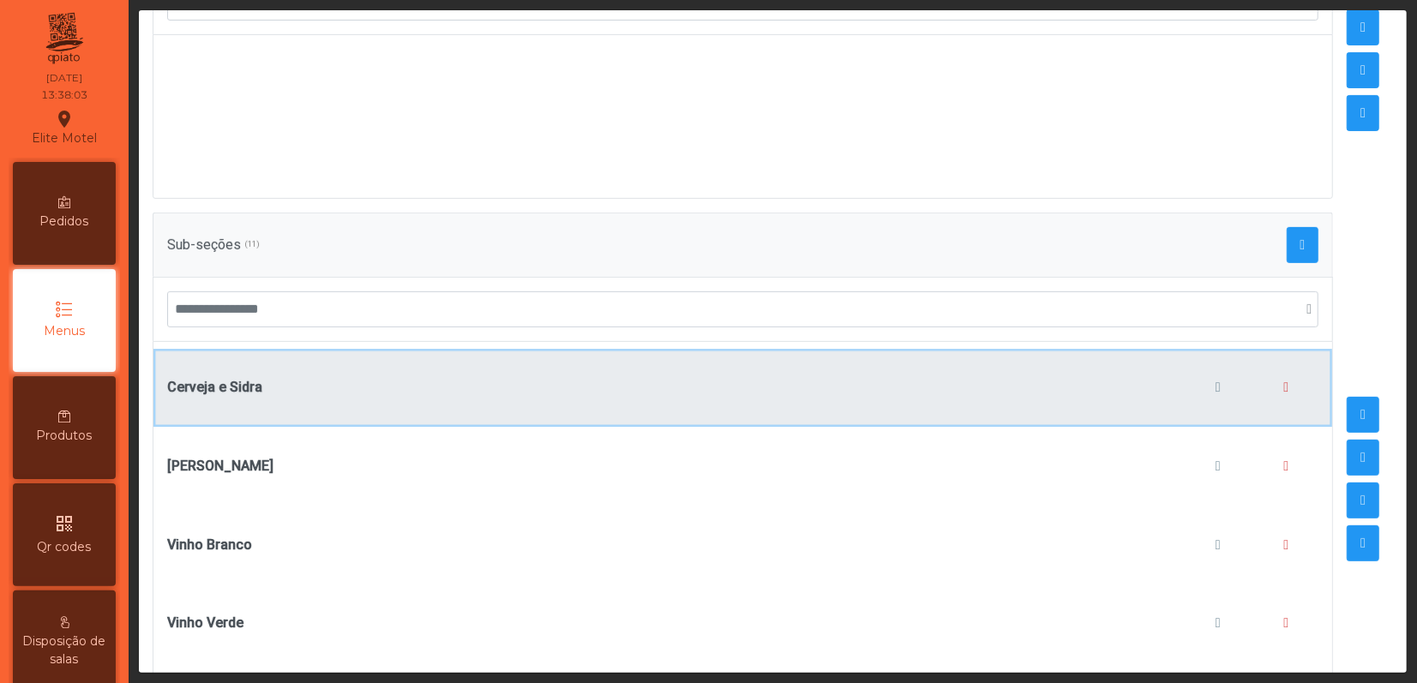
click at [327, 375] on div "Cerveja e Sidra" at bounding box center [742, 388] width 1151 height 65
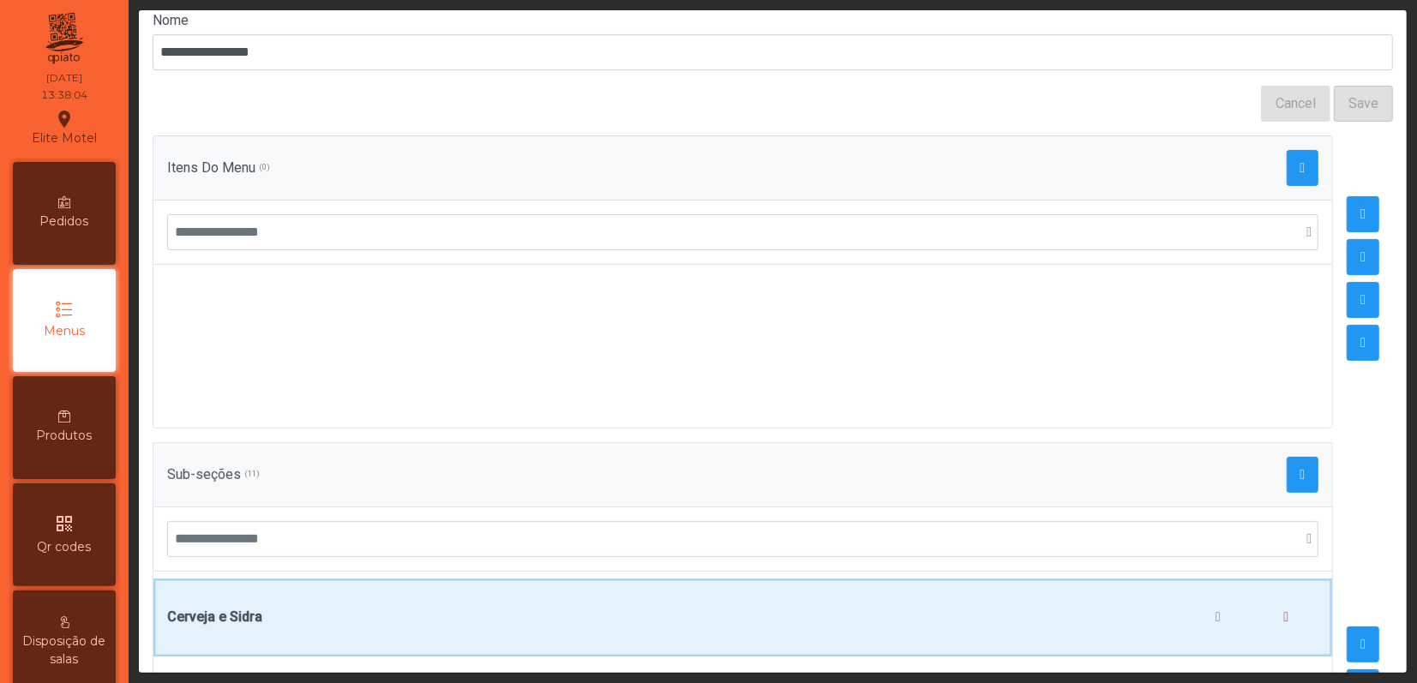
scroll to position [0, 0]
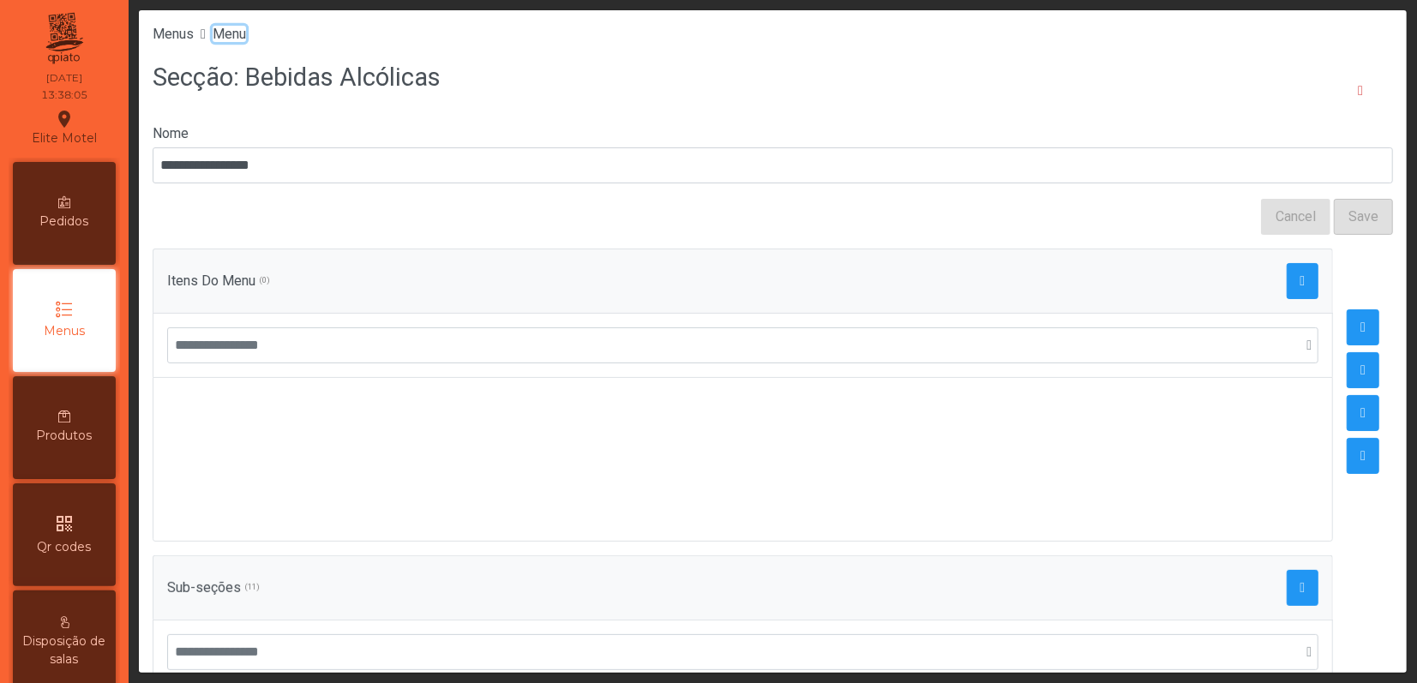
click at [242, 39] on span "Menu" at bounding box center [229, 34] width 33 height 16
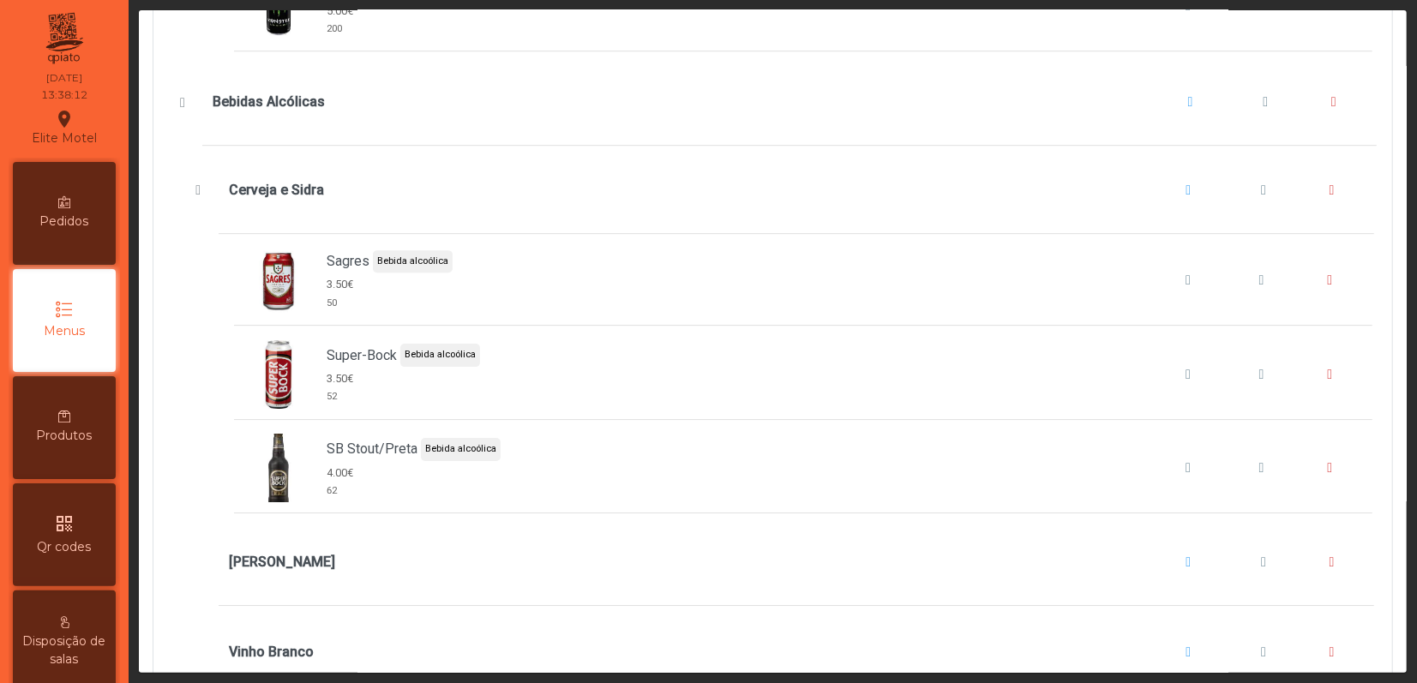
scroll to position [3428, 0]
click at [1261, 198] on span "Cerveja e Sidra" at bounding box center [1263, 191] width 5 height 14
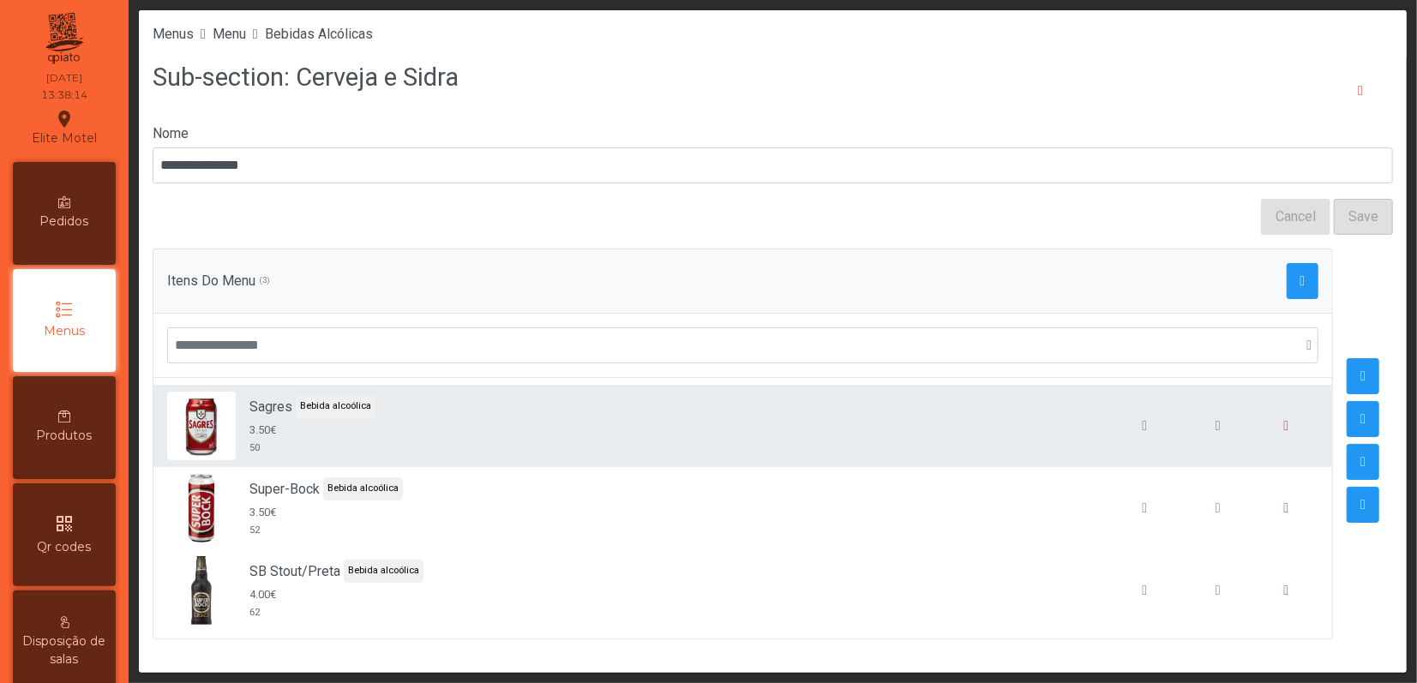
scroll to position [14, 0]
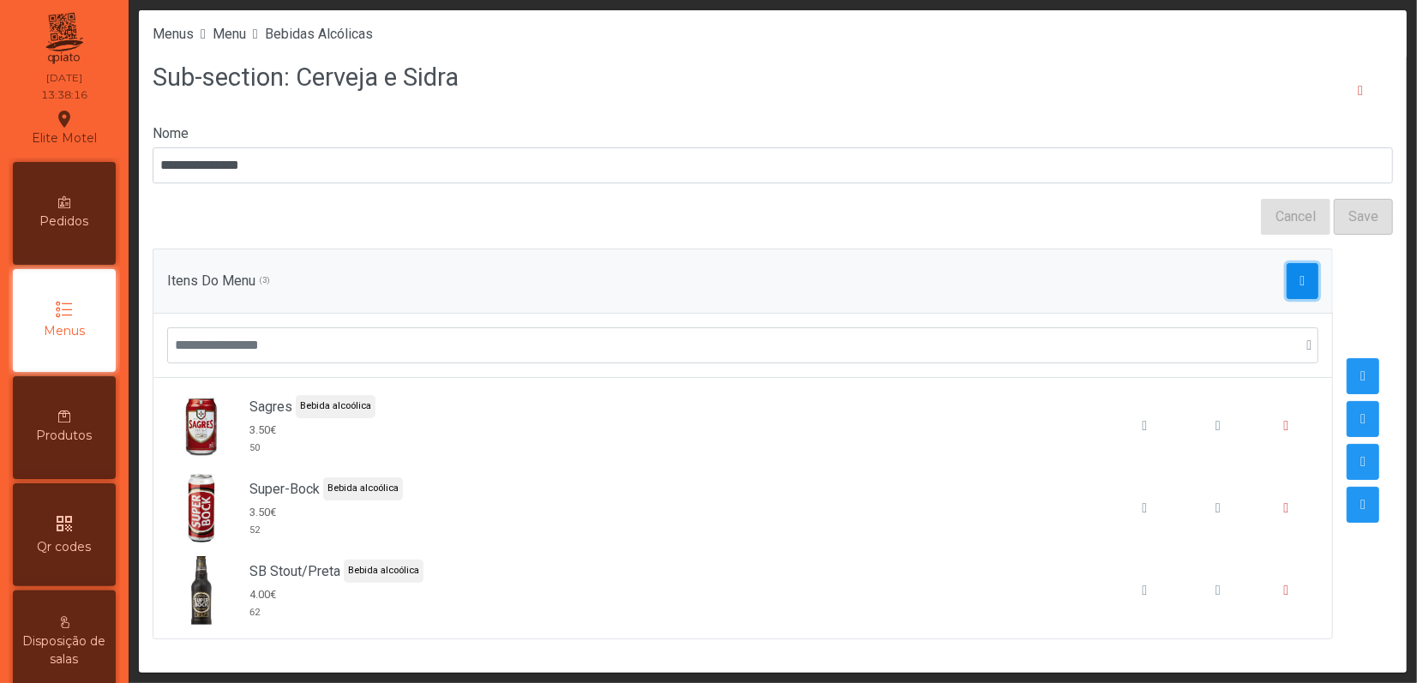
click at [1300, 274] on span "button" at bounding box center [1302, 281] width 5 height 14
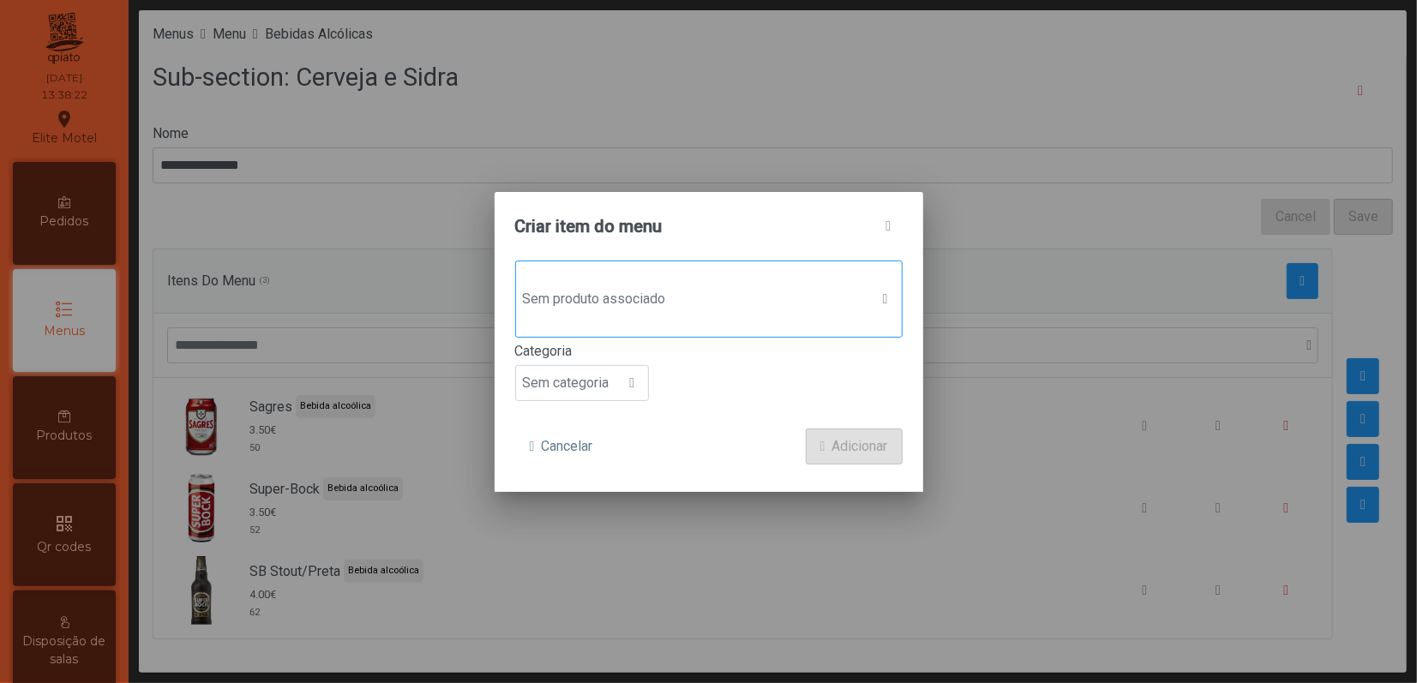
click at [646, 285] on span "Sem produto associado" at bounding box center [692, 299] width 353 height 34
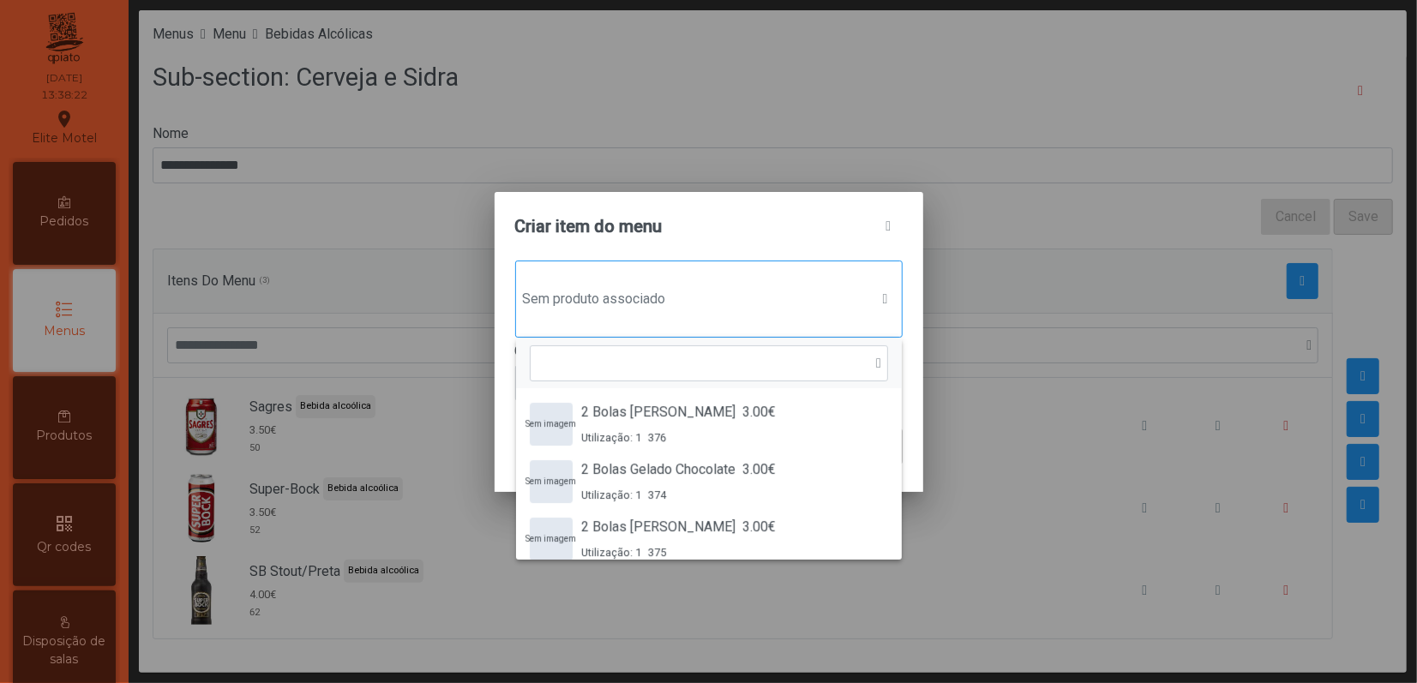
scroll to position [12, 86]
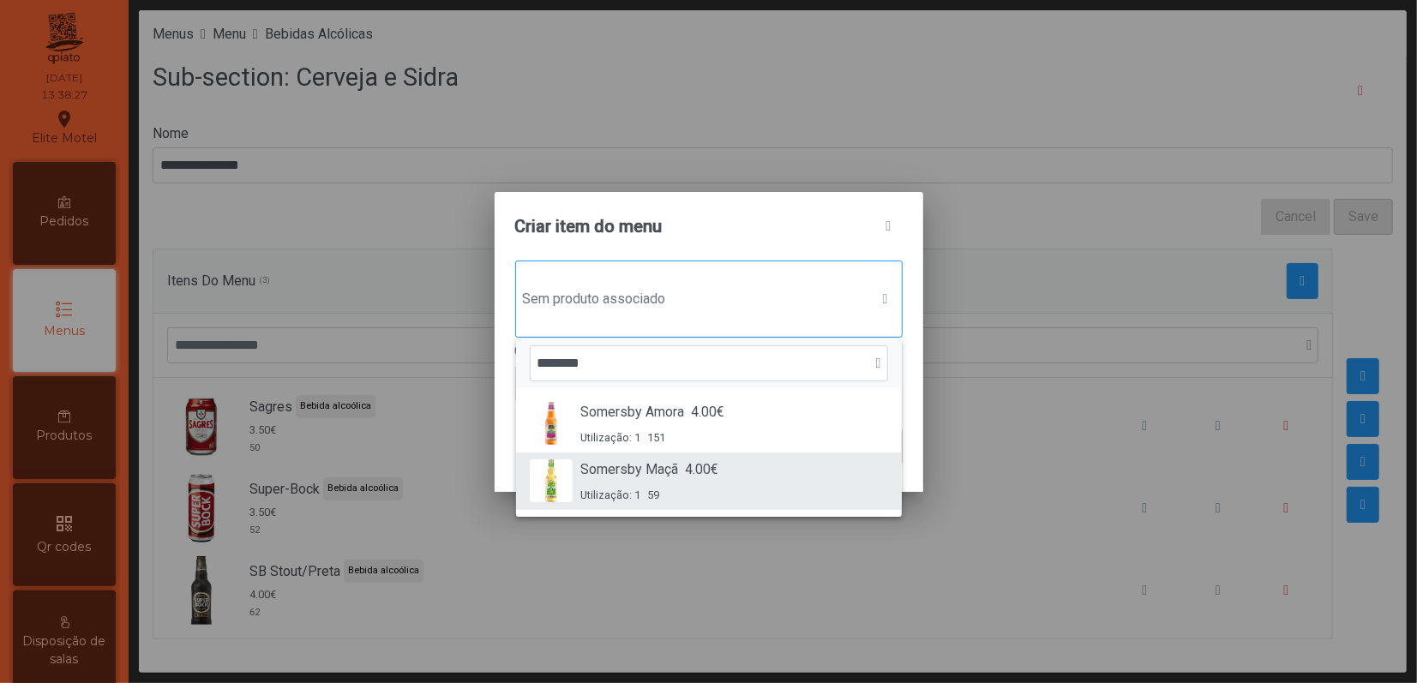
type input "********"
click at [660, 491] on div "Utilização: 1 59" at bounding box center [650, 495] width 138 height 16
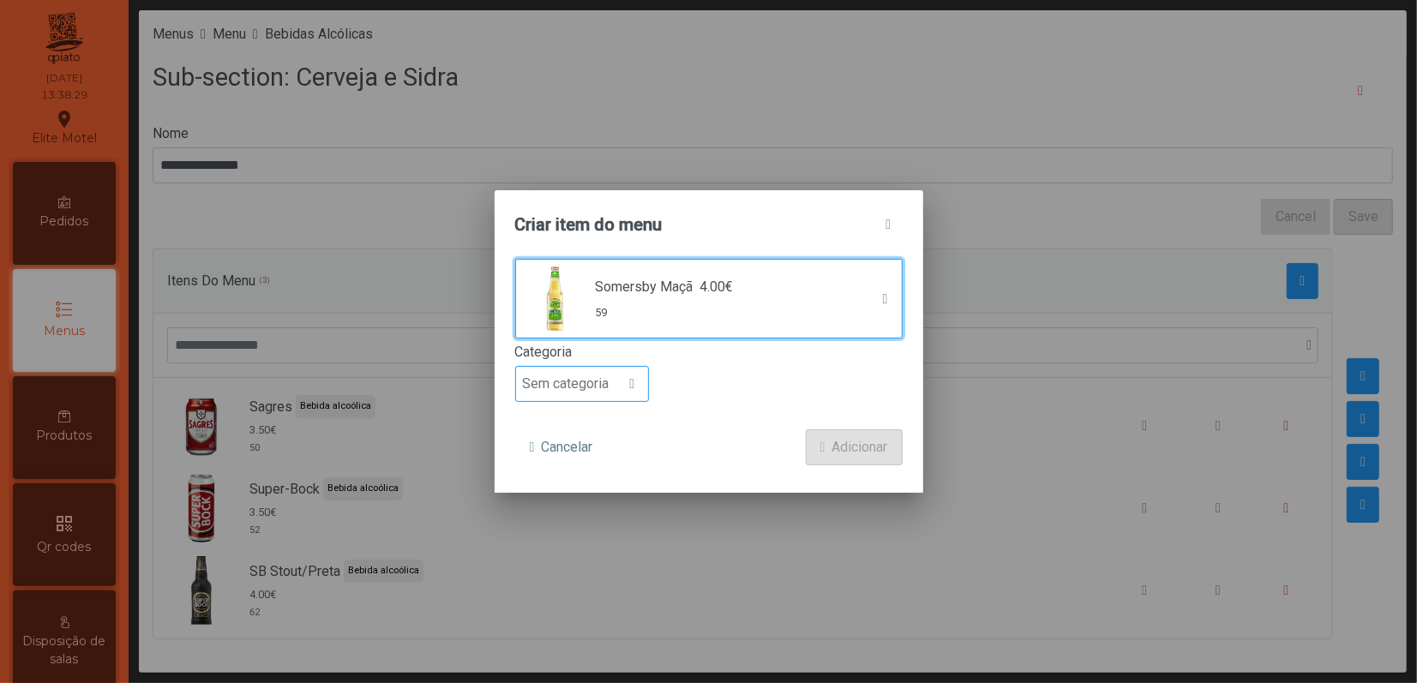
click at [621, 389] on div at bounding box center [632, 384] width 33 height 34
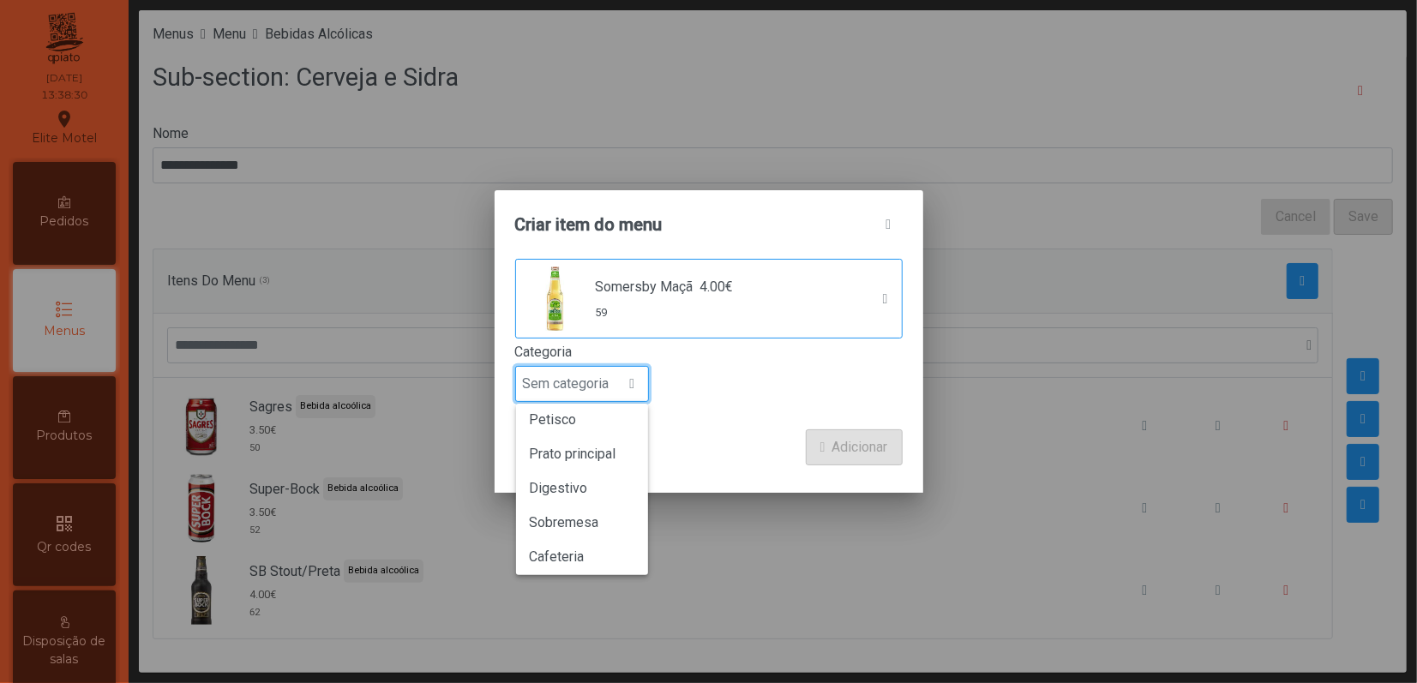
scroll to position [151, 0]
click at [597, 521] on span "Bebida alcoólica" at bounding box center [579, 516] width 99 height 16
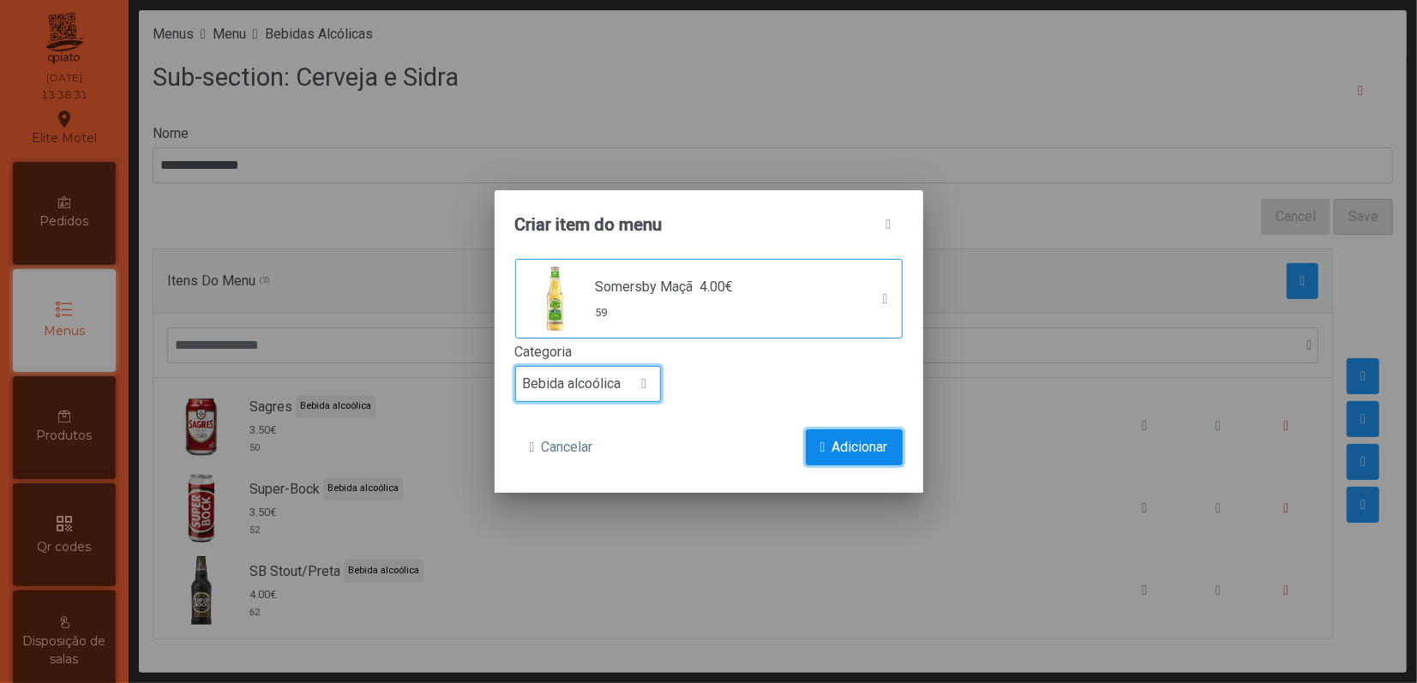
click at [828, 435] on button "Adicionar" at bounding box center [854, 447] width 97 height 36
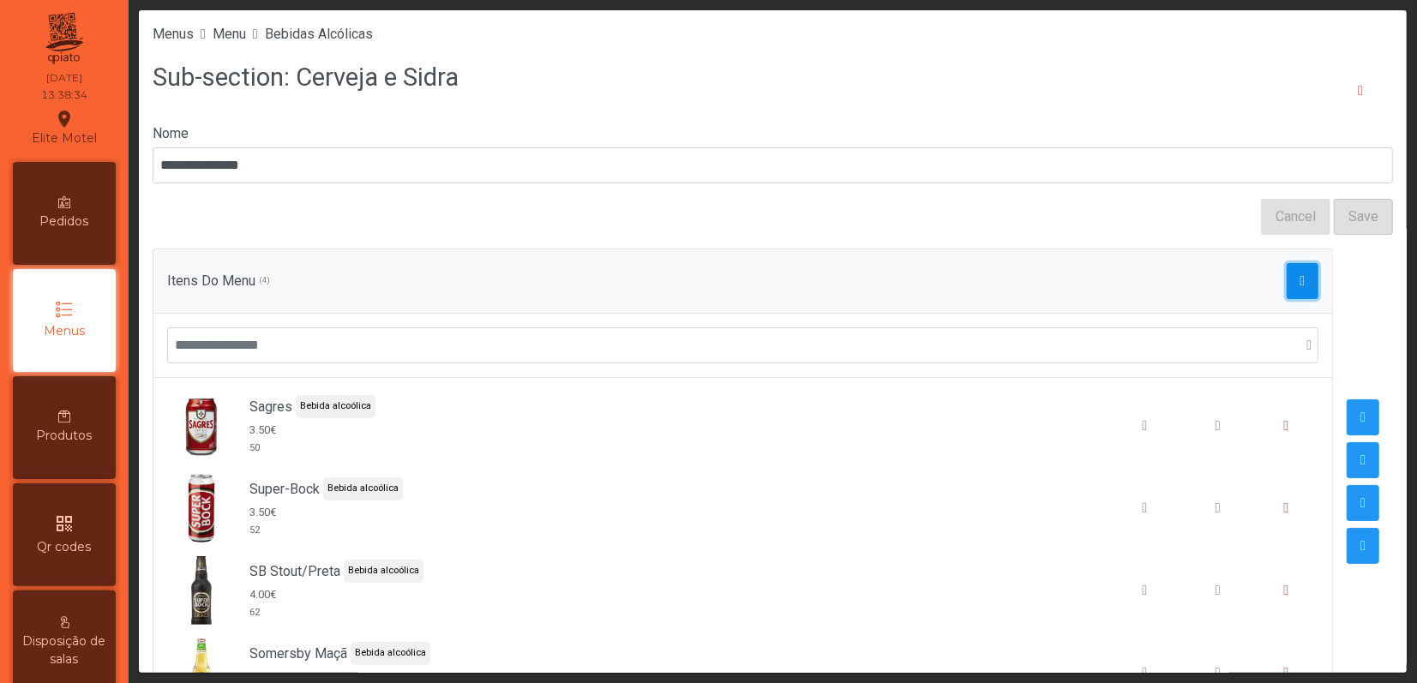
click at [1300, 279] on span "button" at bounding box center [1302, 281] width 5 height 14
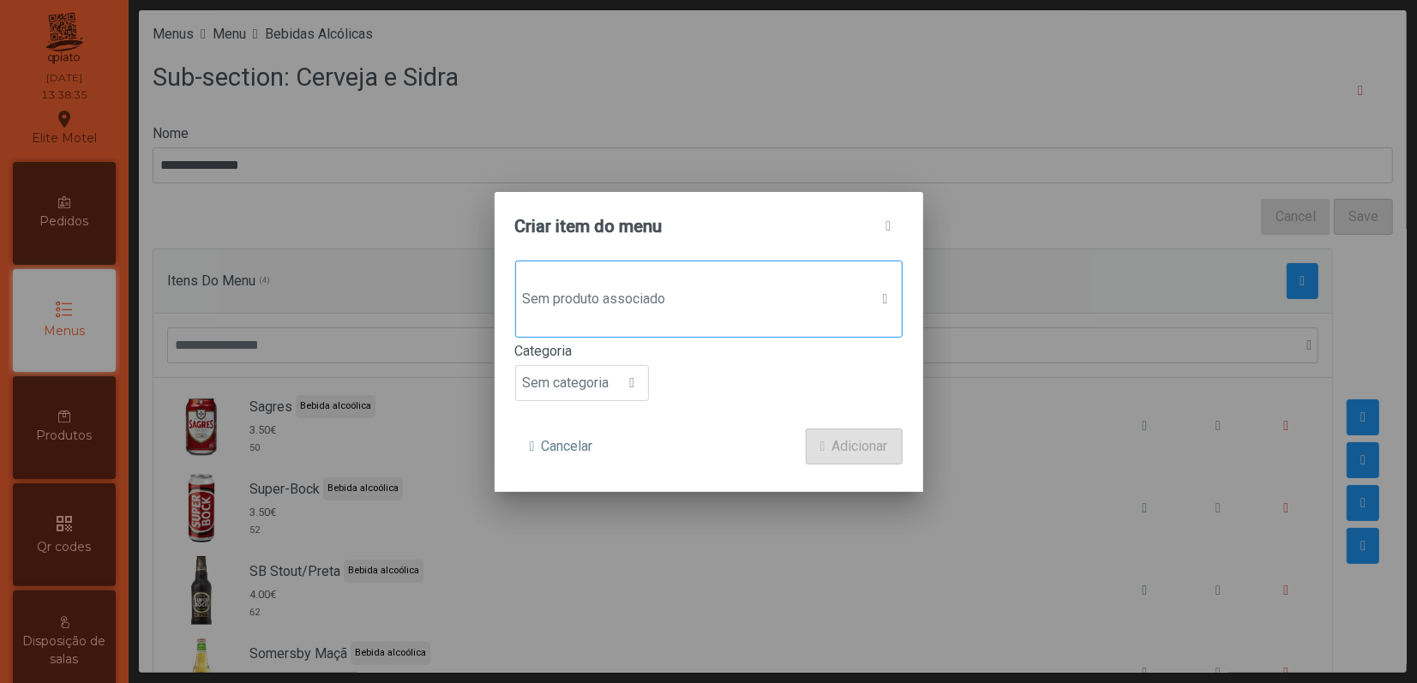
click at [715, 309] on span "Sem produto associado" at bounding box center [692, 299] width 353 height 34
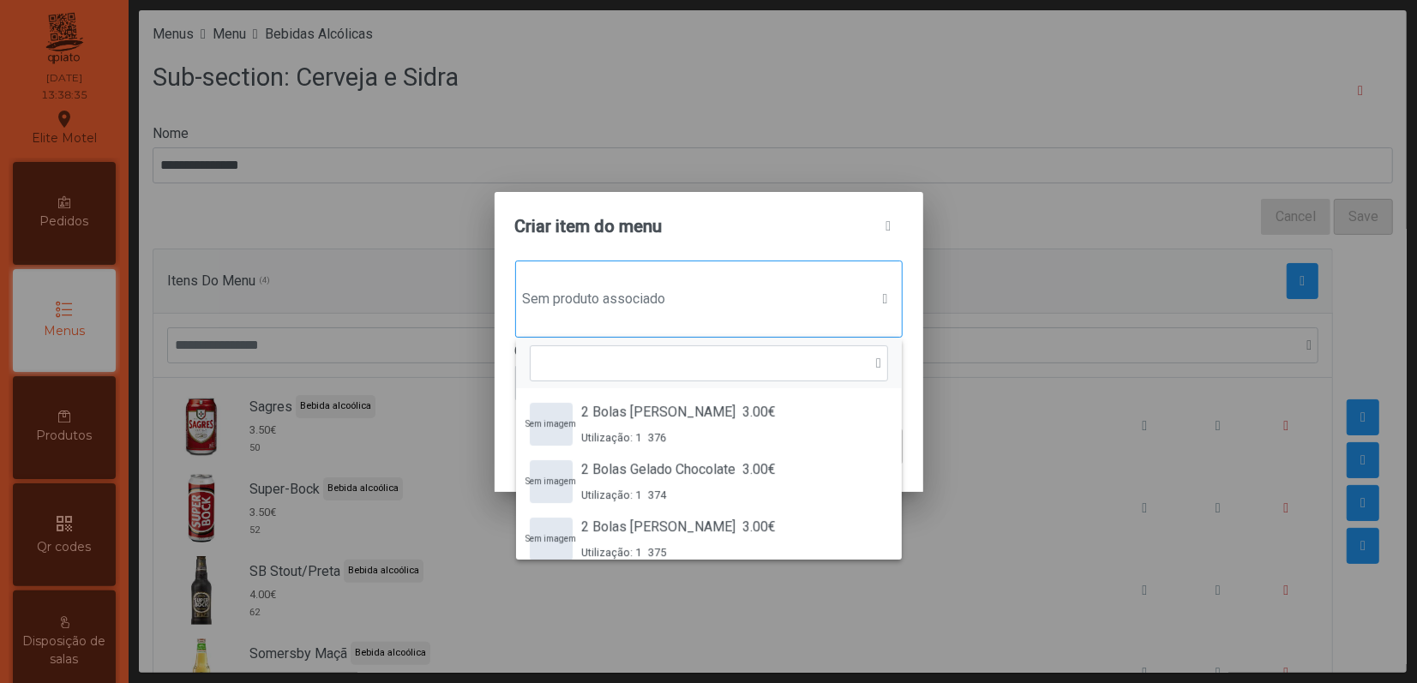
scroll to position [12, 86]
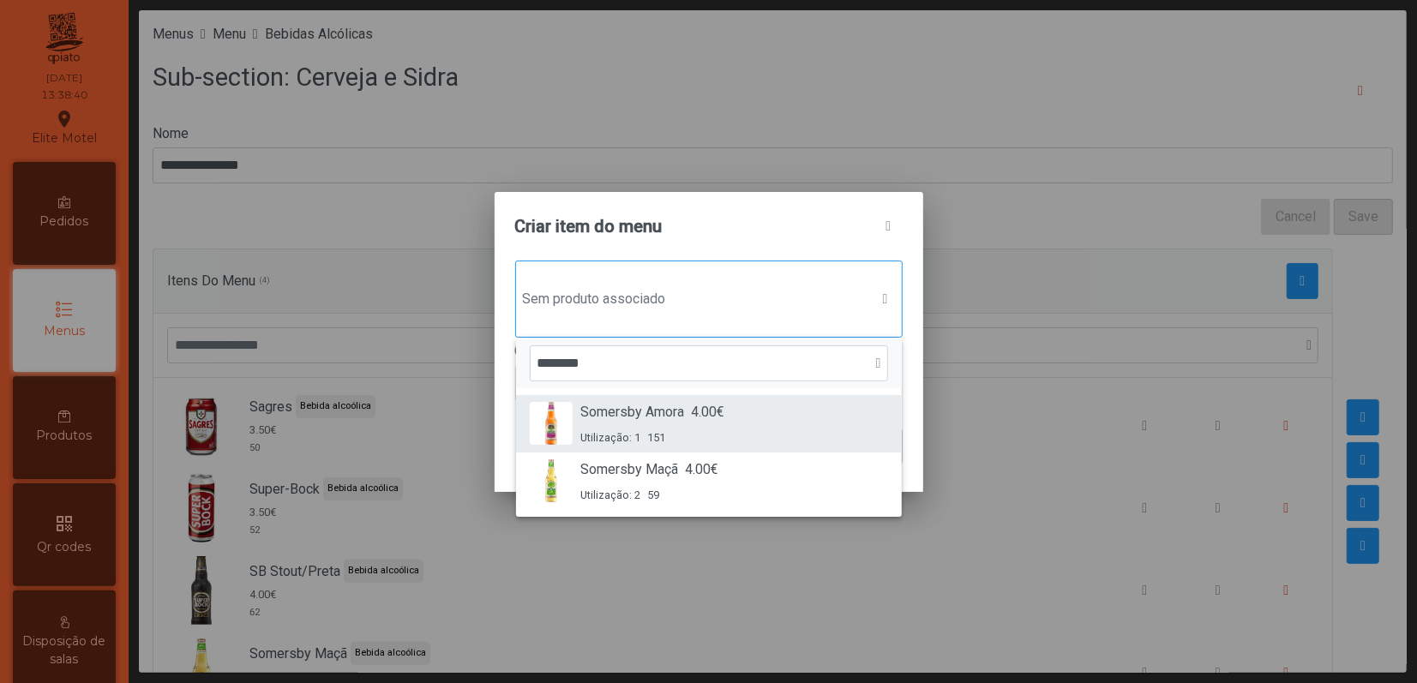
type input "********"
click at [687, 423] on div "Somersby Amora 4.00€ Utilização: 1 151" at bounding box center [653, 424] width 144 height 44
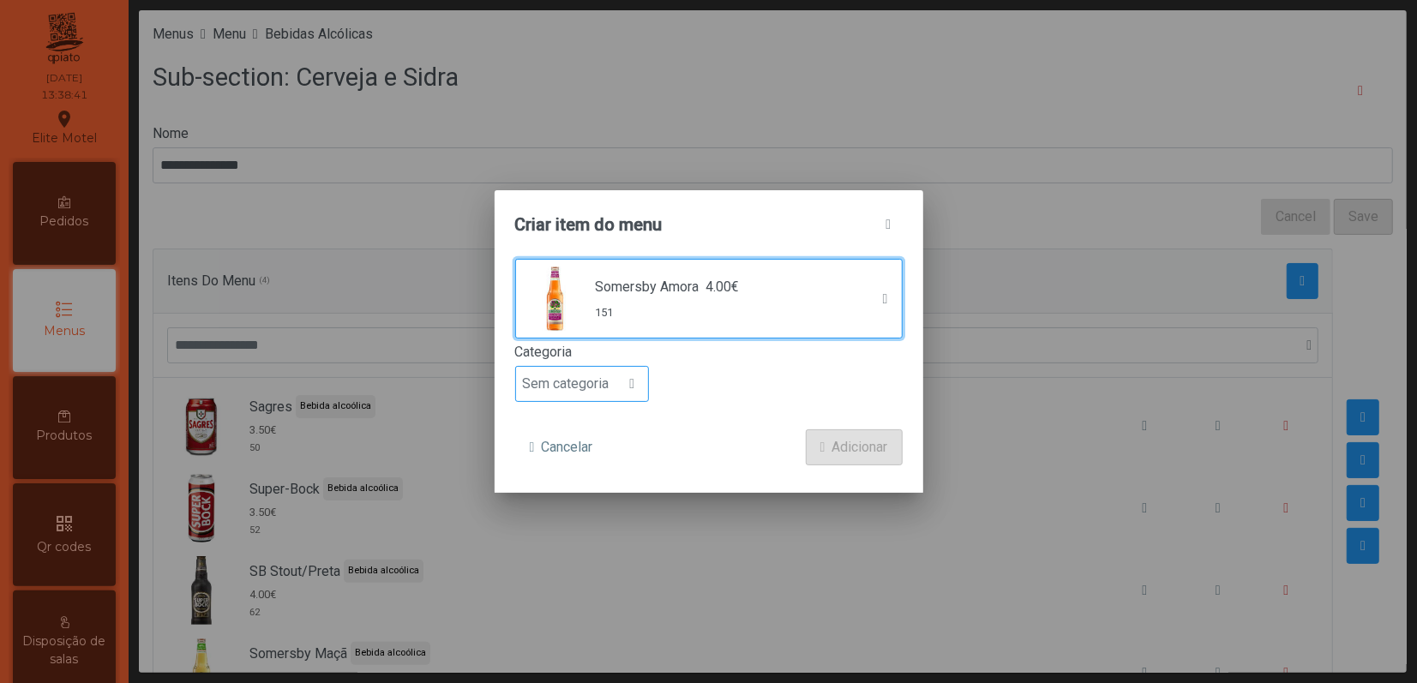
click at [634, 391] on span at bounding box center [631, 384] width 5 height 14
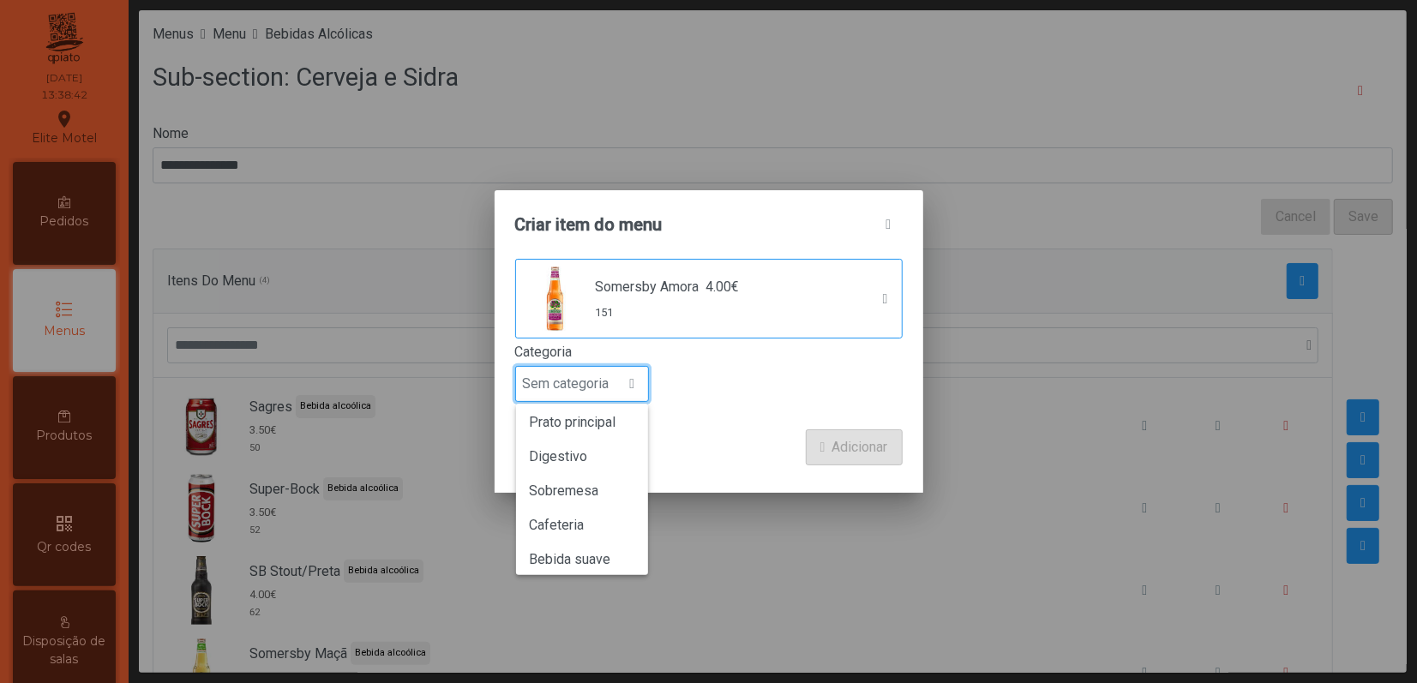
scroll to position [151, 0]
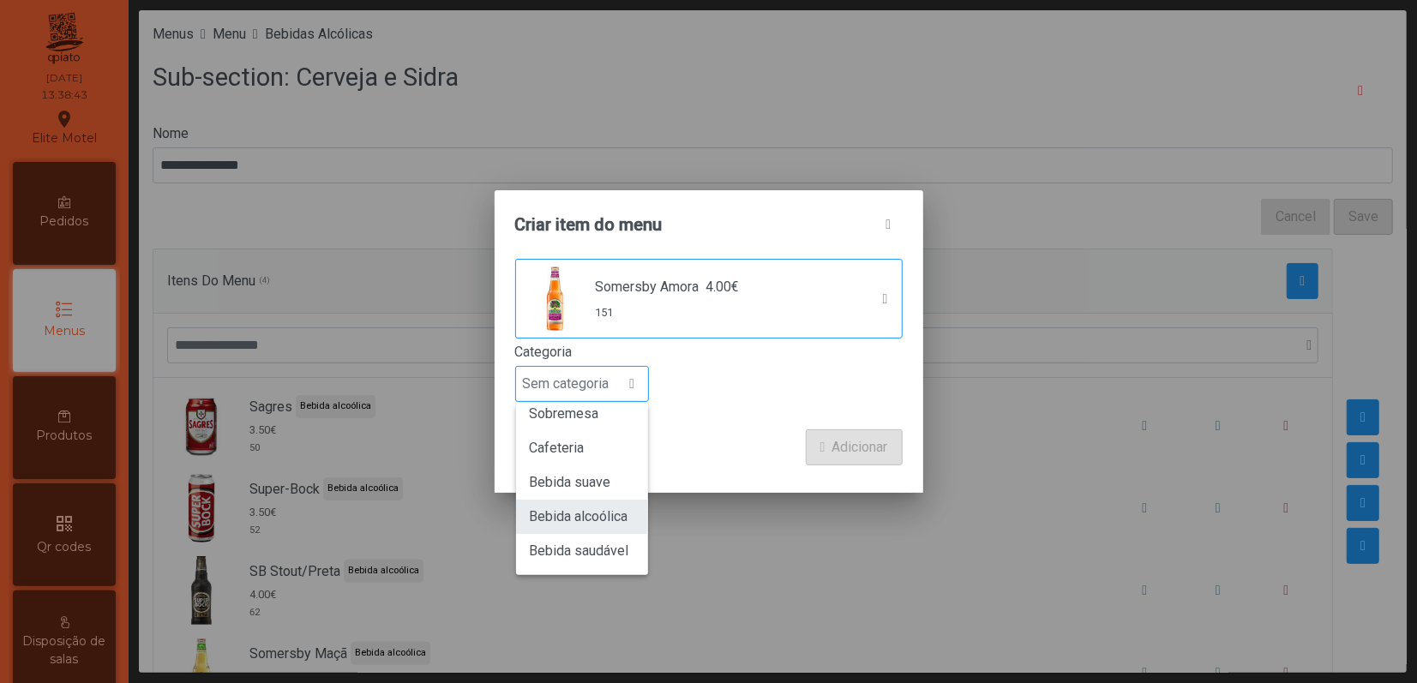
click at [605, 521] on span "Bebida alcoólica" at bounding box center [579, 516] width 99 height 16
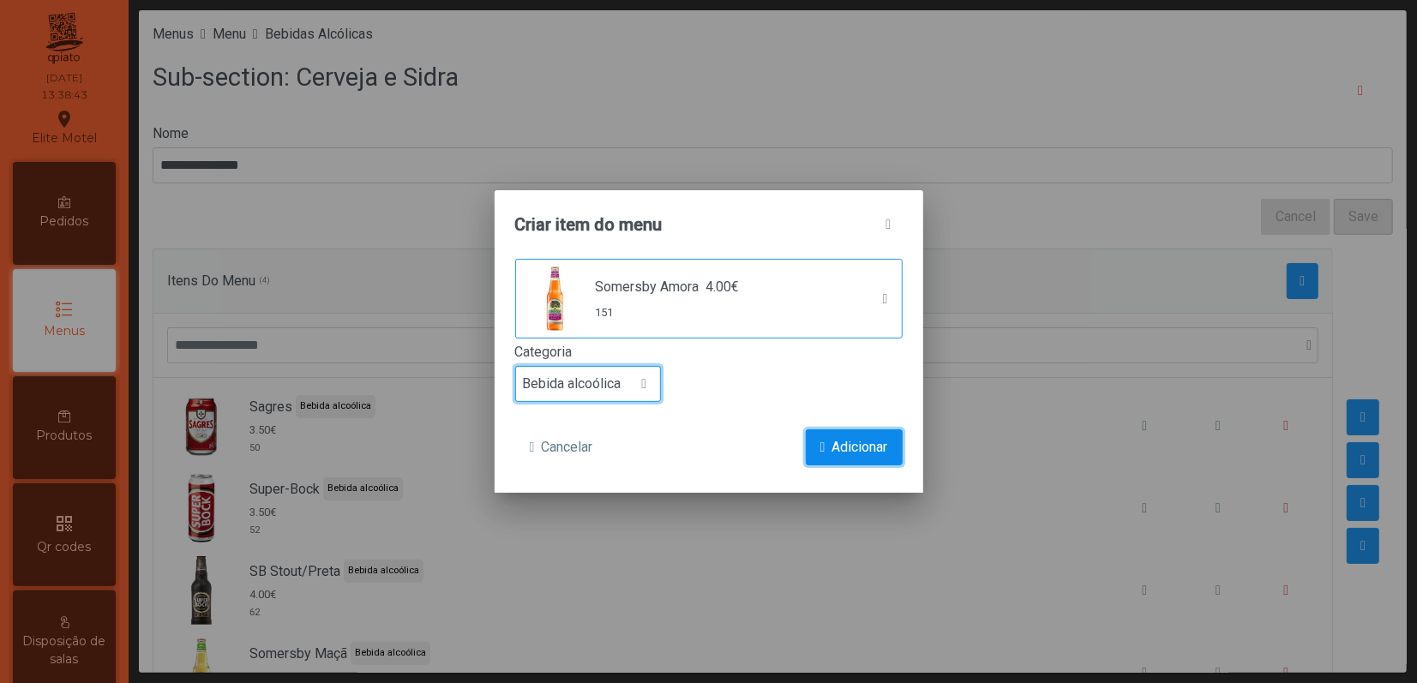
click at [832, 447] on span "Adicionar" at bounding box center [860, 447] width 56 height 21
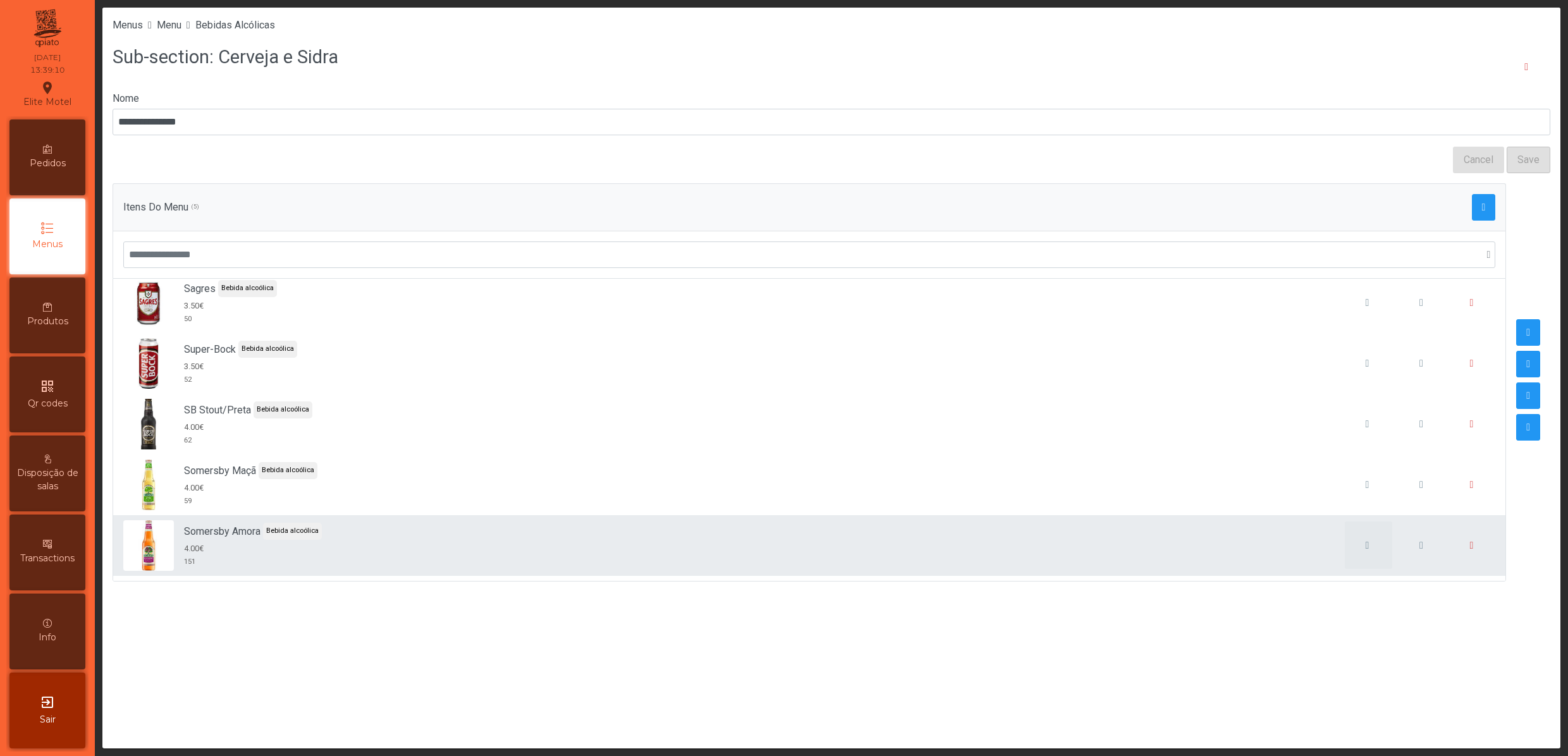
scroll to position [13, 0]
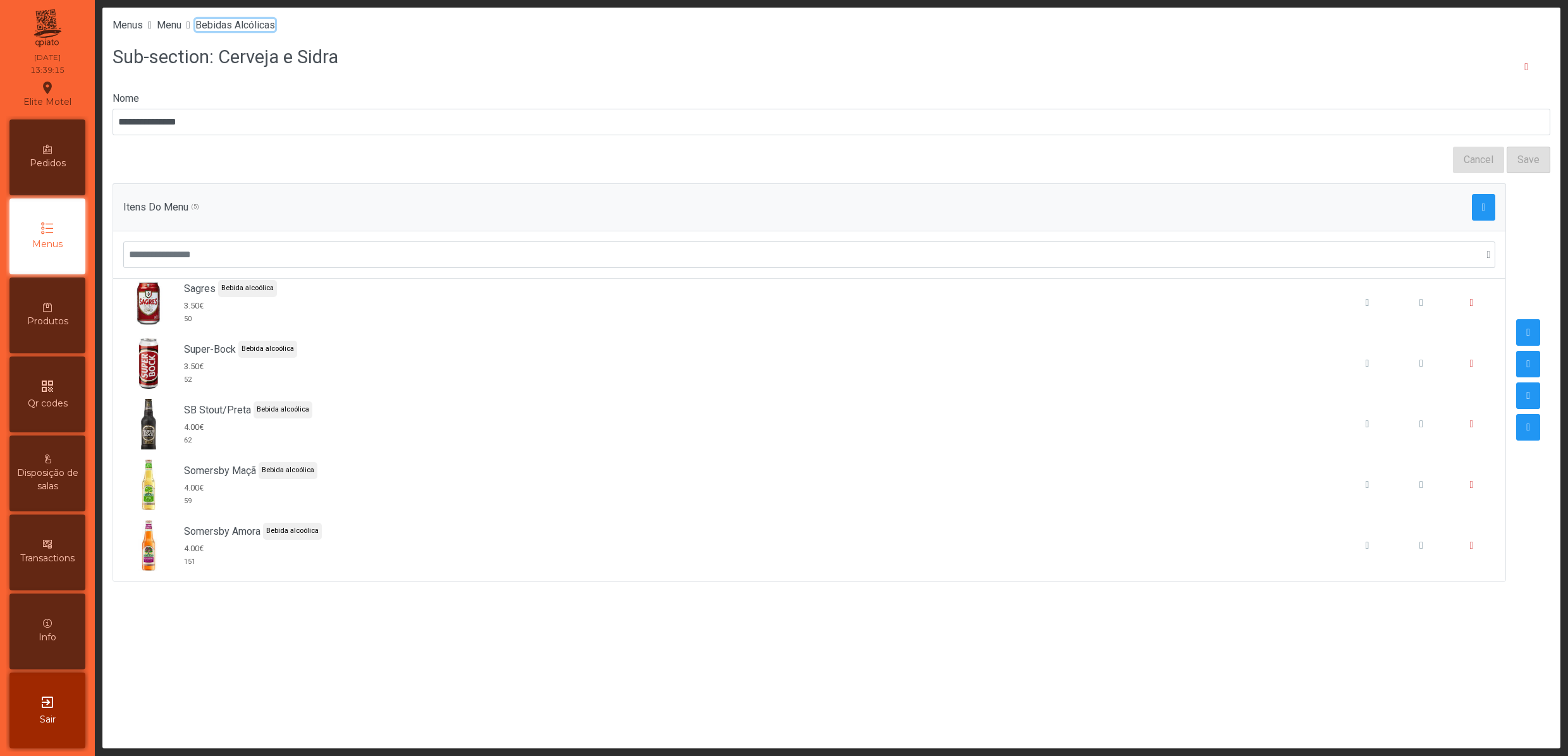
click at [248, 24] on span "Bebidas Alcólicas" at bounding box center [235, 25] width 80 height 12
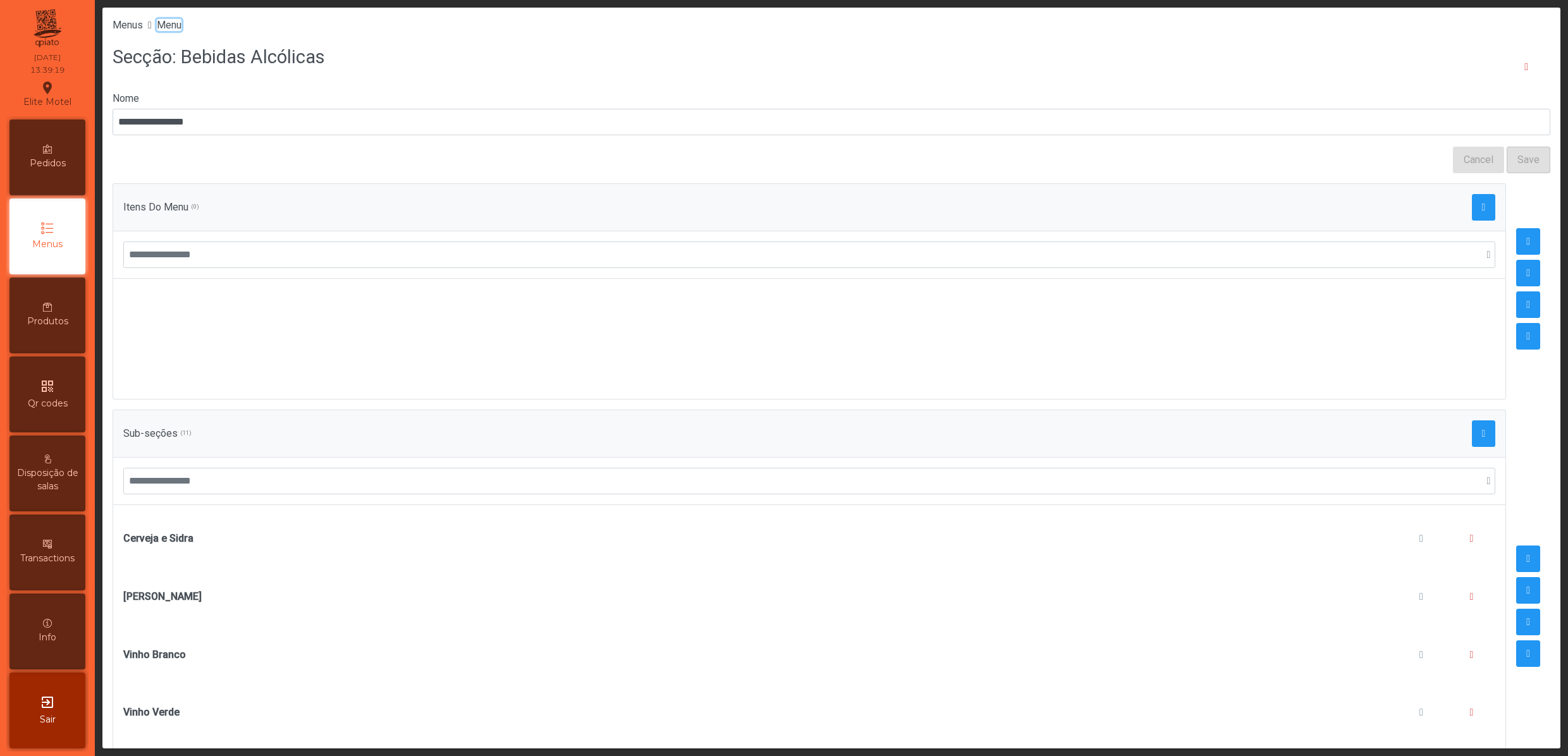
click at [175, 30] on span "Menu" at bounding box center [169, 25] width 24 height 12
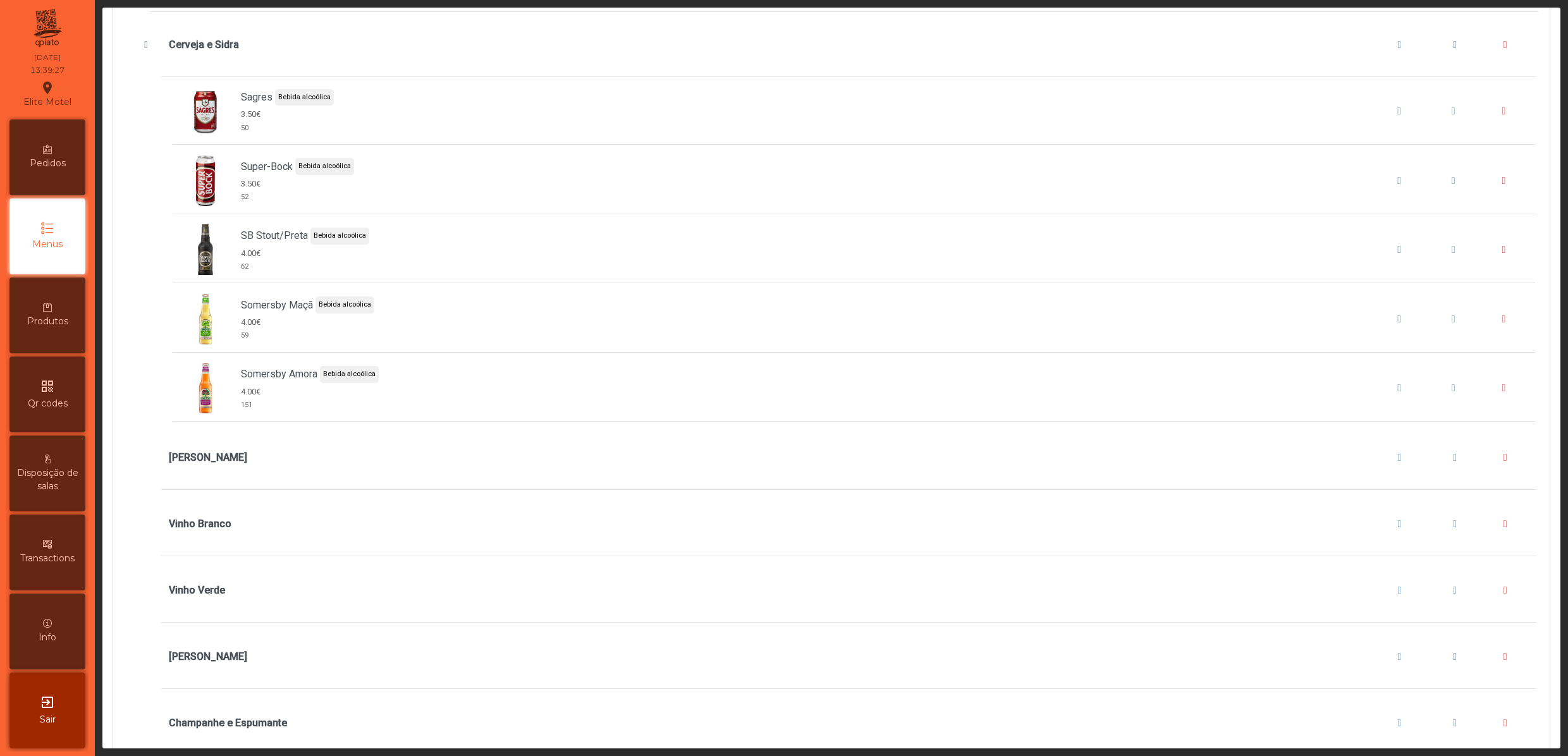
scroll to position [2655, 0]
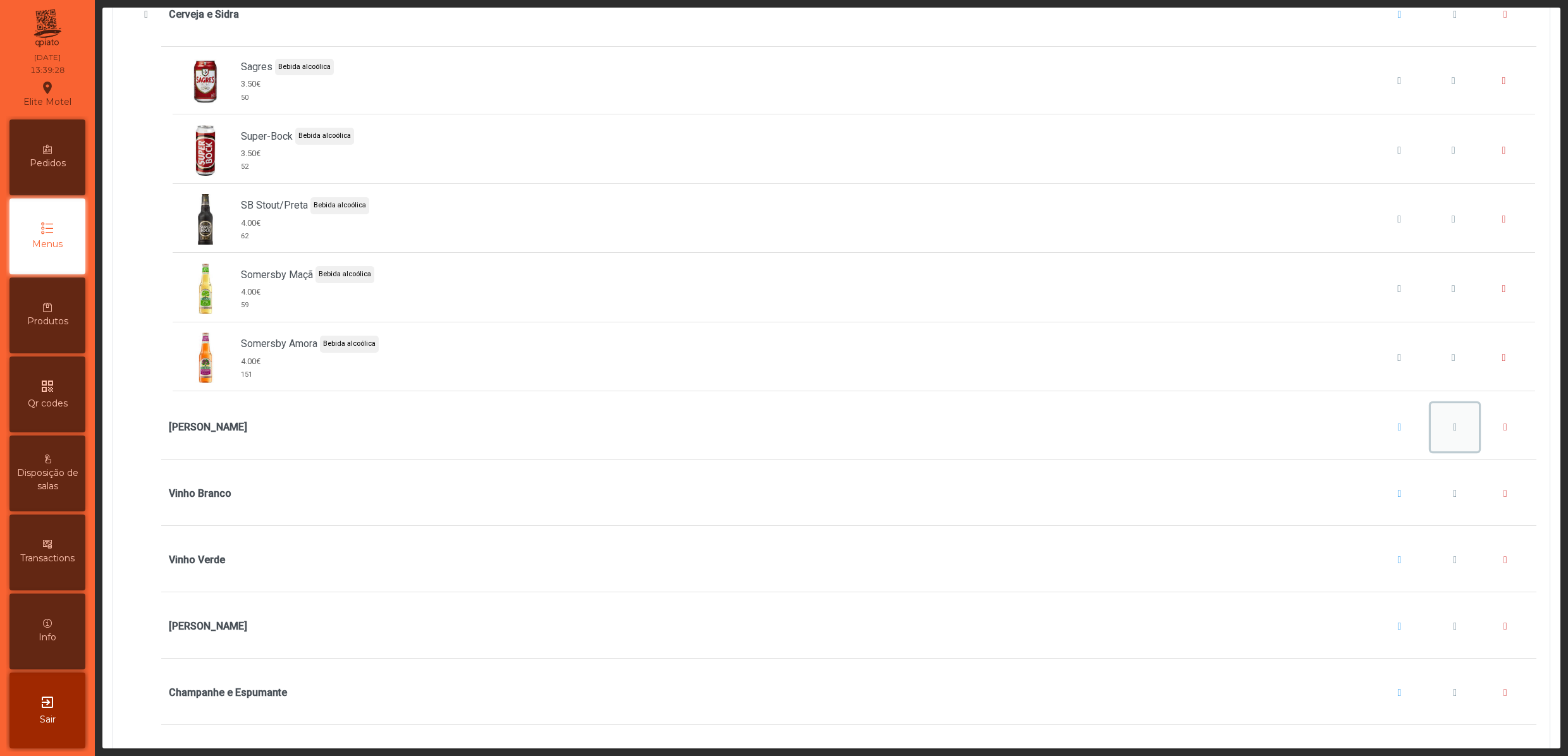
click at [1431, 450] on button "Vinho Tinto" at bounding box center [1454, 427] width 48 height 48
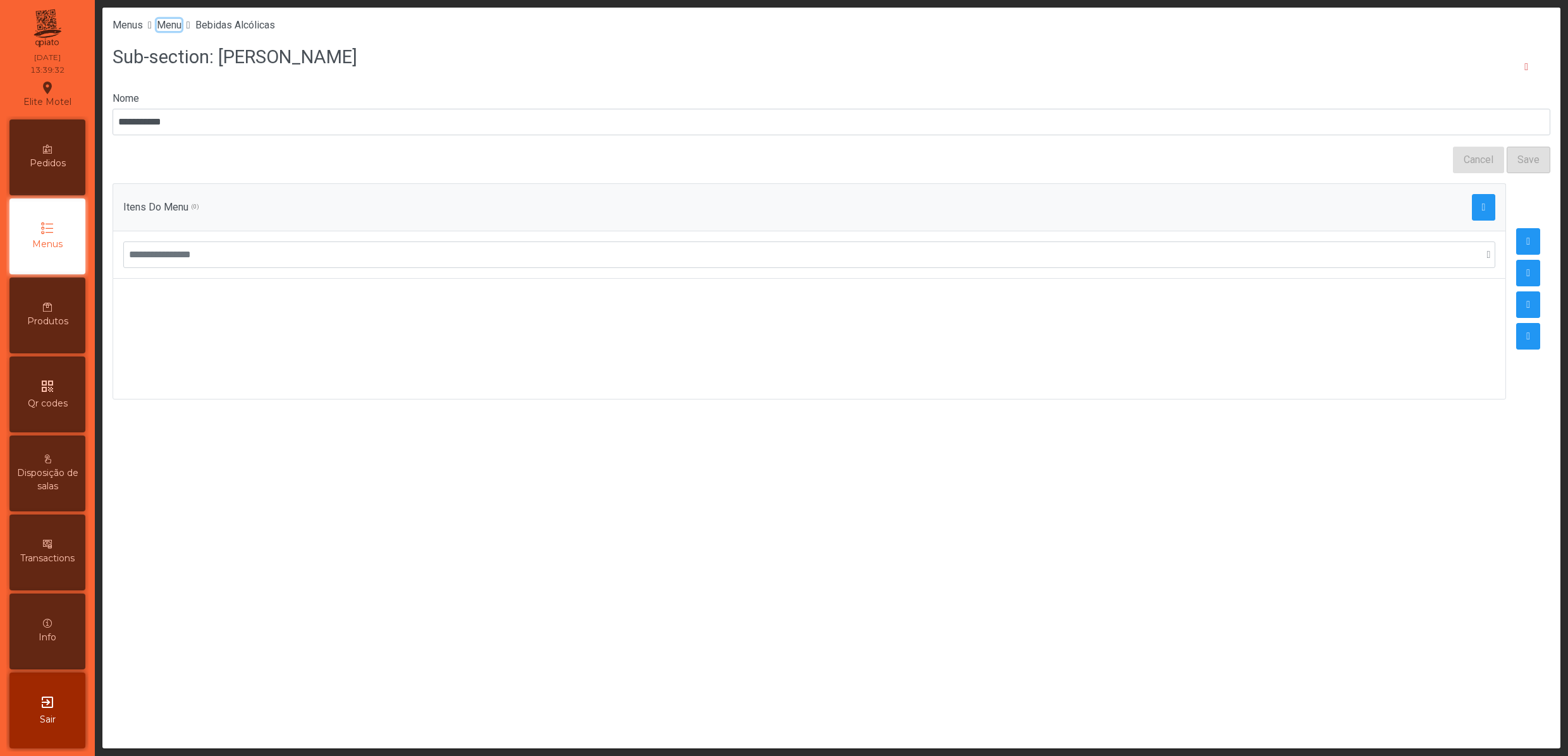
click at [181, 24] on span "Menu" at bounding box center [169, 25] width 24 height 12
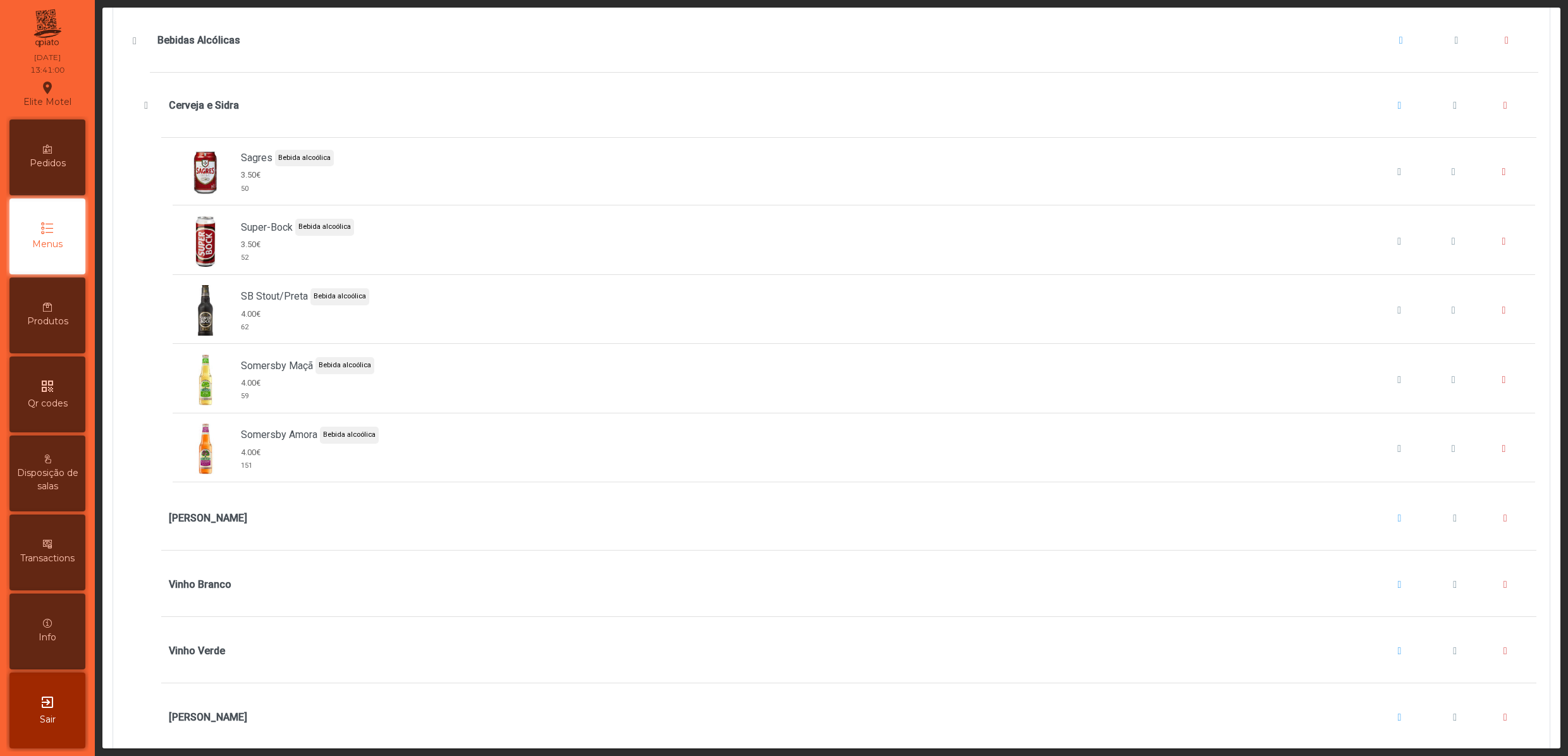
scroll to position [2781, 0]
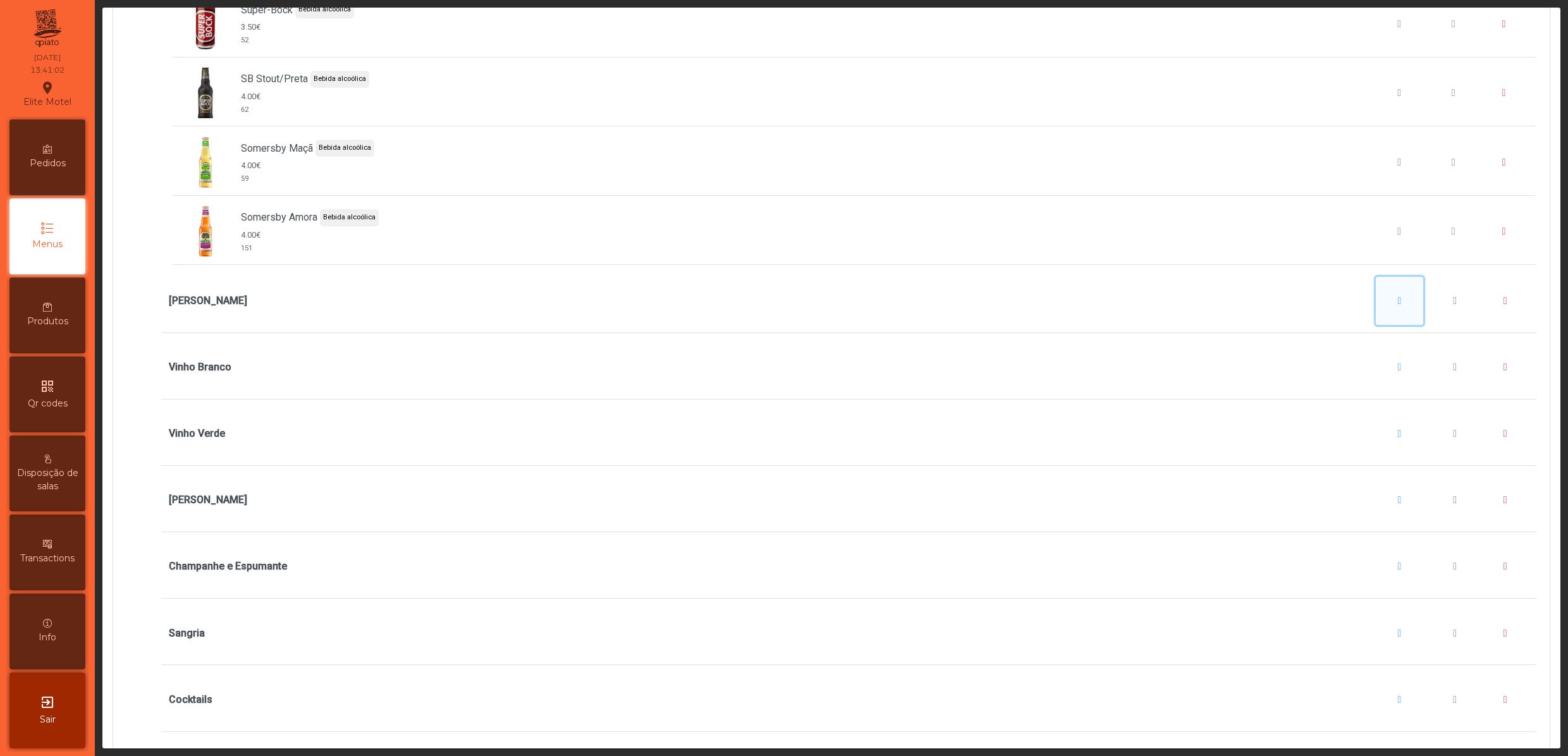
click at [1376, 325] on button "Vinho Tinto" at bounding box center [1399, 300] width 48 height 48
click at [1372, 374] on button "Adicionar item" at bounding box center [1393, 387] width 94 height 27
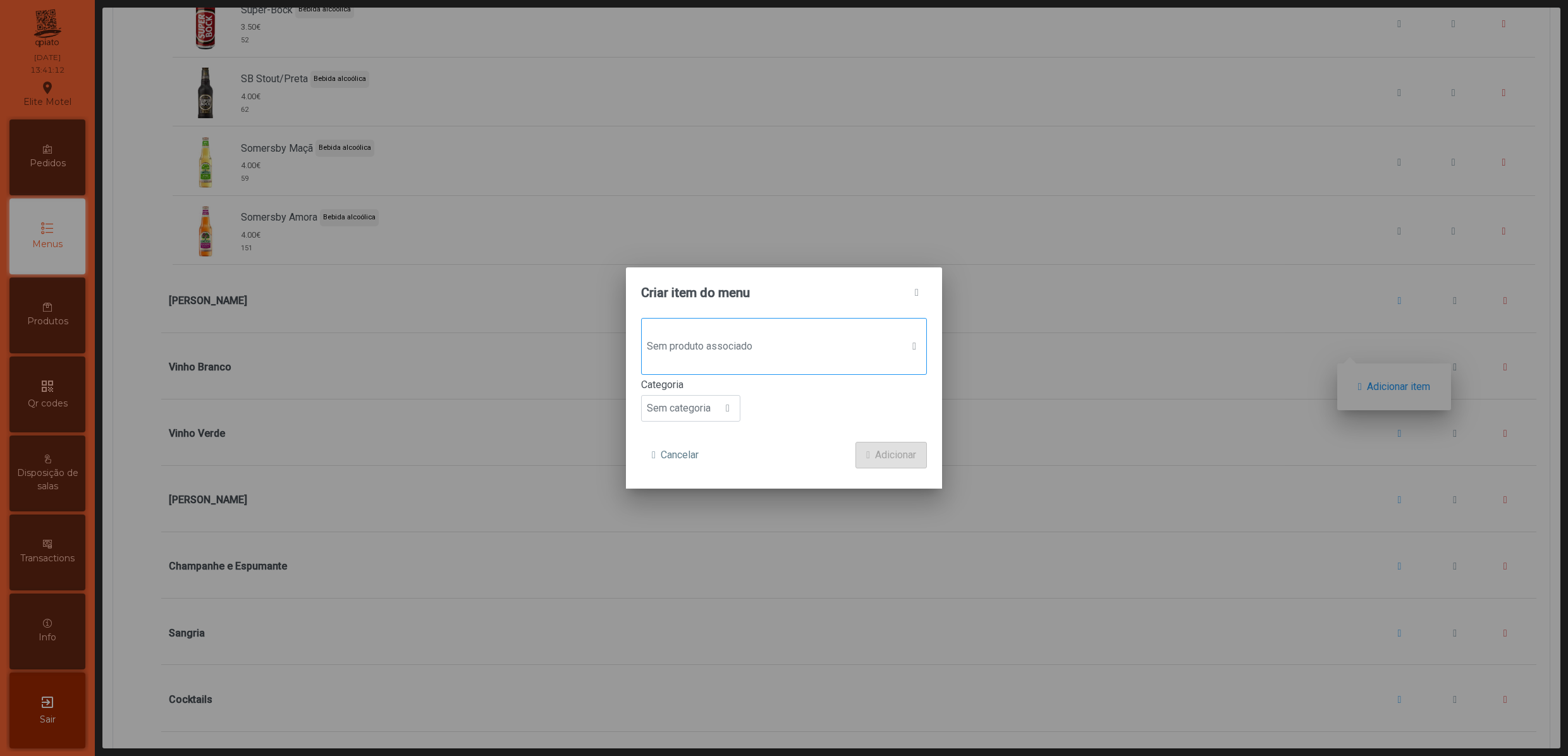
click at [745, 340] on span "Sem produto associado" at bounding box center [771, 347] width 260 height 25
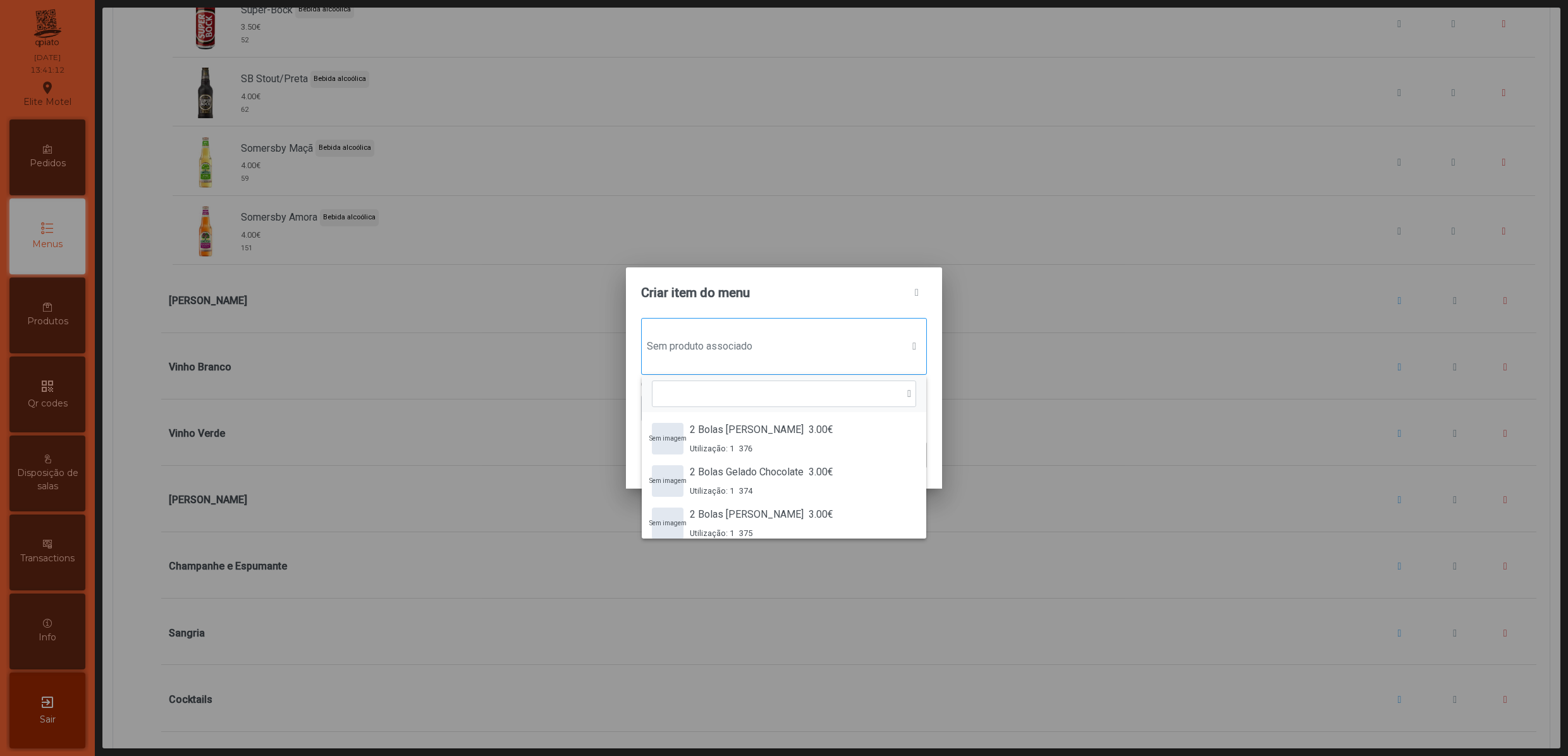
scroll to position [10, 64]
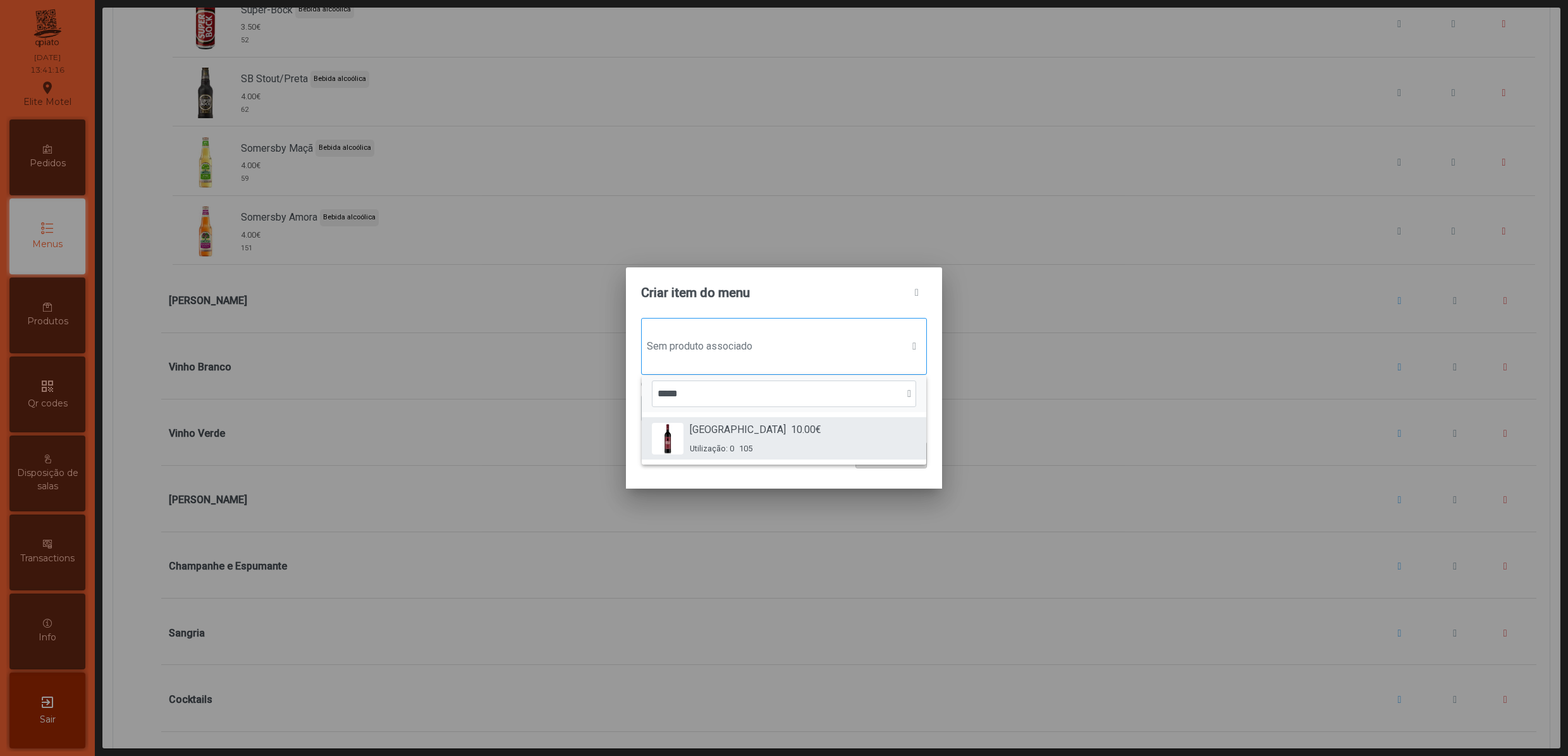
type input "*****"
click at [776, 449] on div "Utilização: 0 105" at bounding box center [755, 448] width 131 height 12
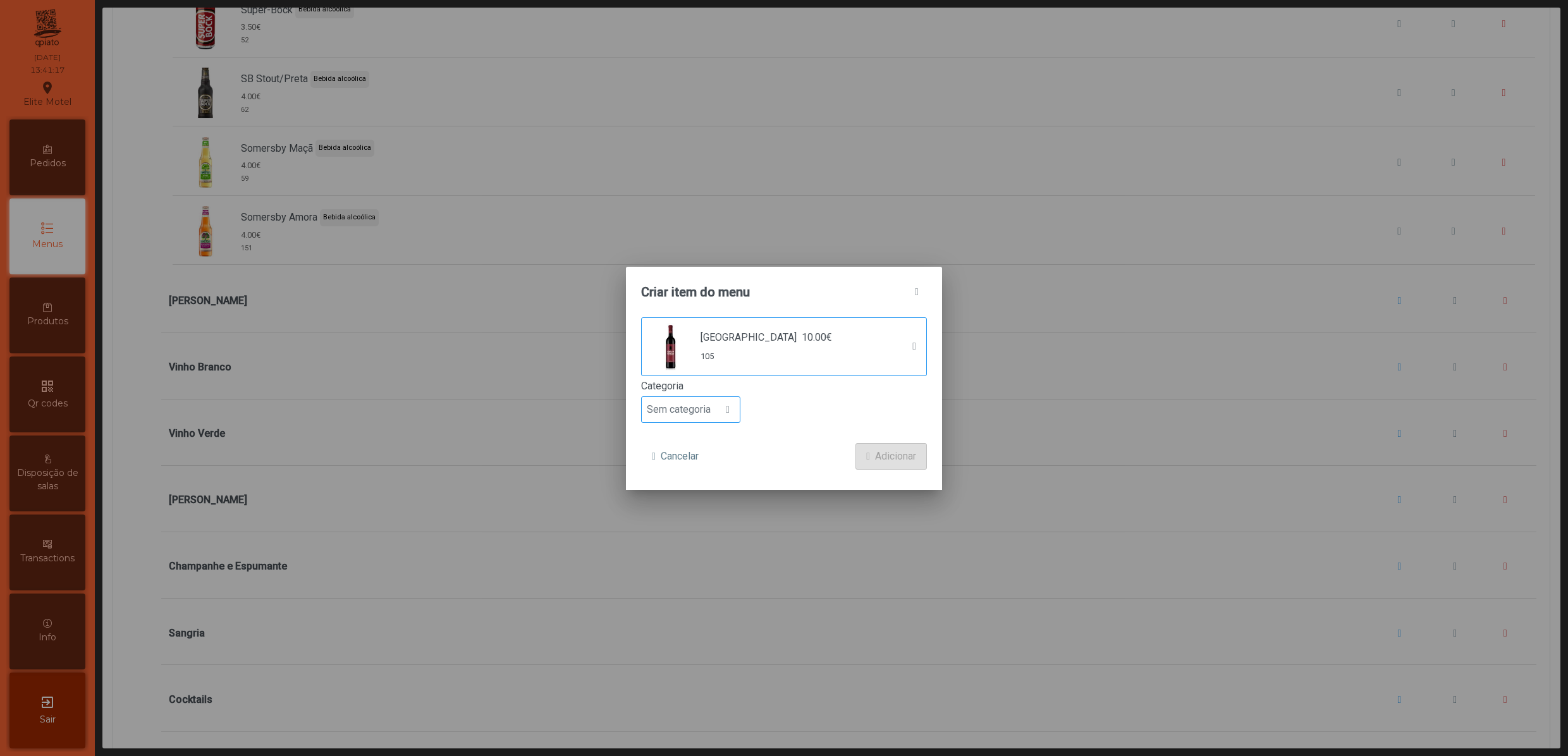
click at [721, 400] on div at bounding box center [727, 409] width 24 height 25
click at [698, 504] on span "Bebida alcoólica" at bounding box center [688, 508] width 73 height 12
click at [885, 455] on span "Adicionar" at bounding box center [895, 457] width 41 height 15
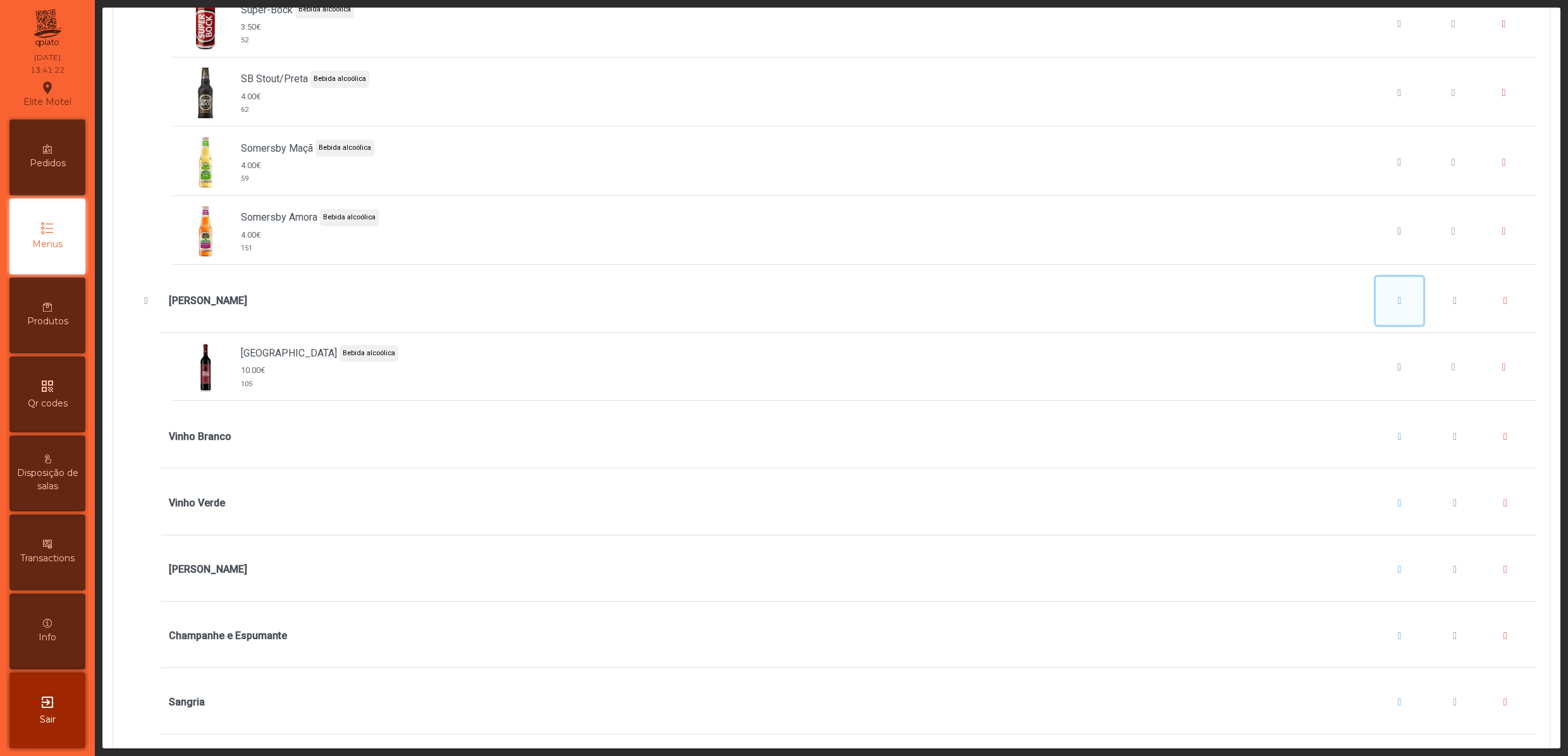
click at [1398, 306] on span "Vinho Tinto" at bounding box center [1399, 301] width 4 height 10
click at [1372, 382] on button "Adicionar item" at bounding box center [1393, 387] width 94 height 27
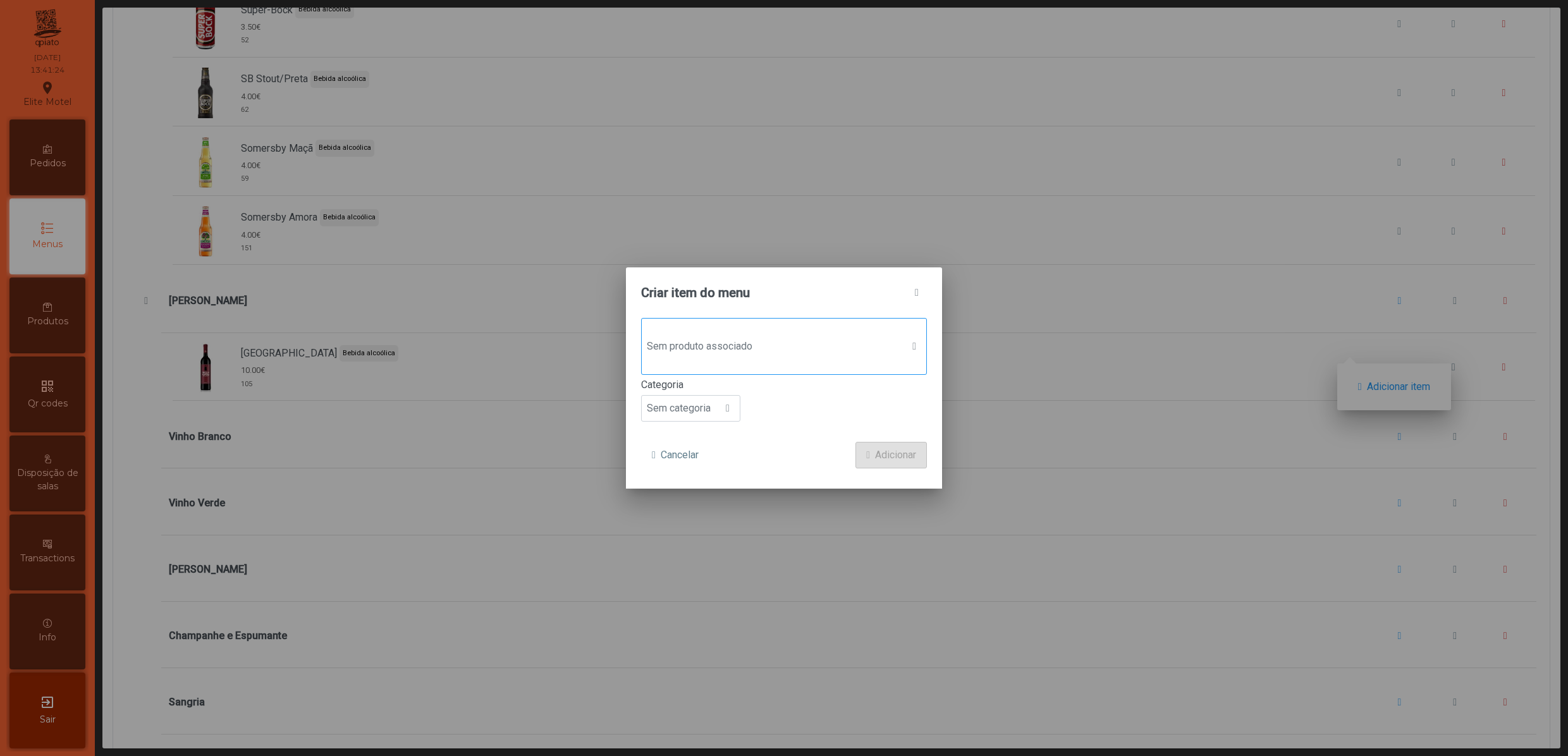
click at [864, 352] on span "Sem produto associado" at bounding box center [771, 347] width 260 height 25
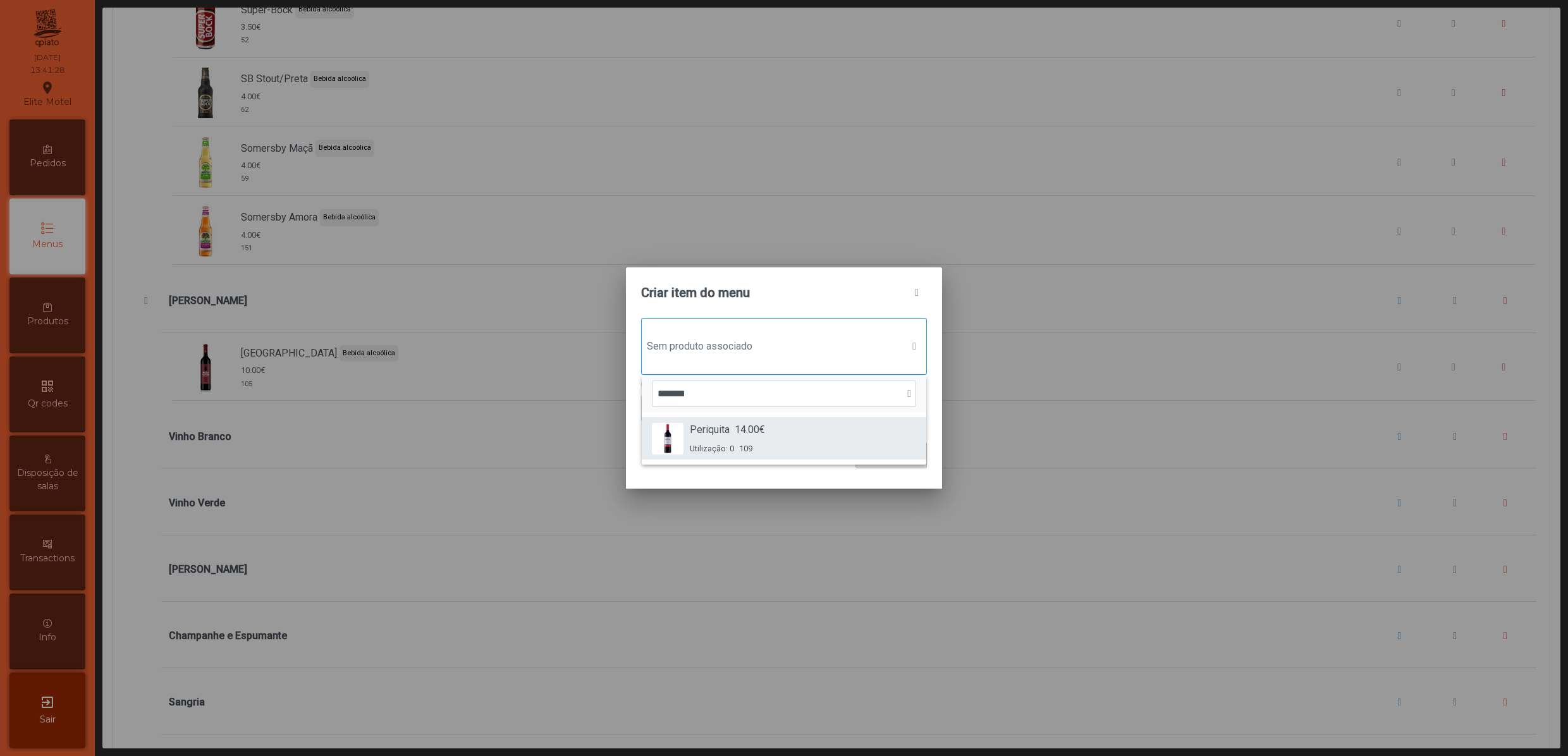
type input "*******"
click at [781, 443] on div "Periquita 14.00€ Utilização: 0 109" at bounding box center [784, 439] width 264 height 32
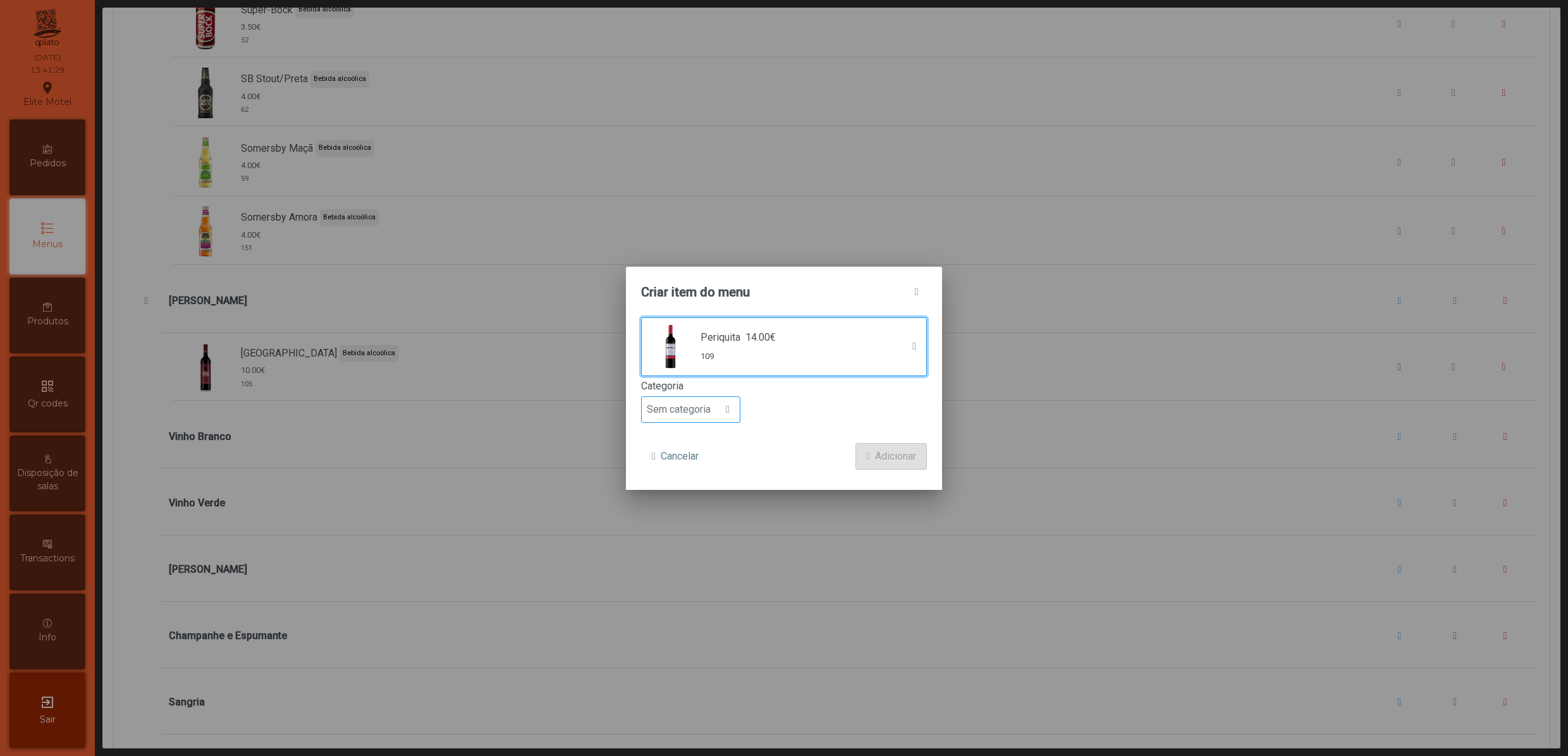
click at [710, 409] on span "Sem categoria" at bounding box center [679, 409] width 74 height 25
click at [694, 511] on span "Bebida alcoólica" at bounding box center [688, 508] width 73 height 12
click at [884, 457] on span "Adicionar" at bounding box center [895, 457] width 41 height 15
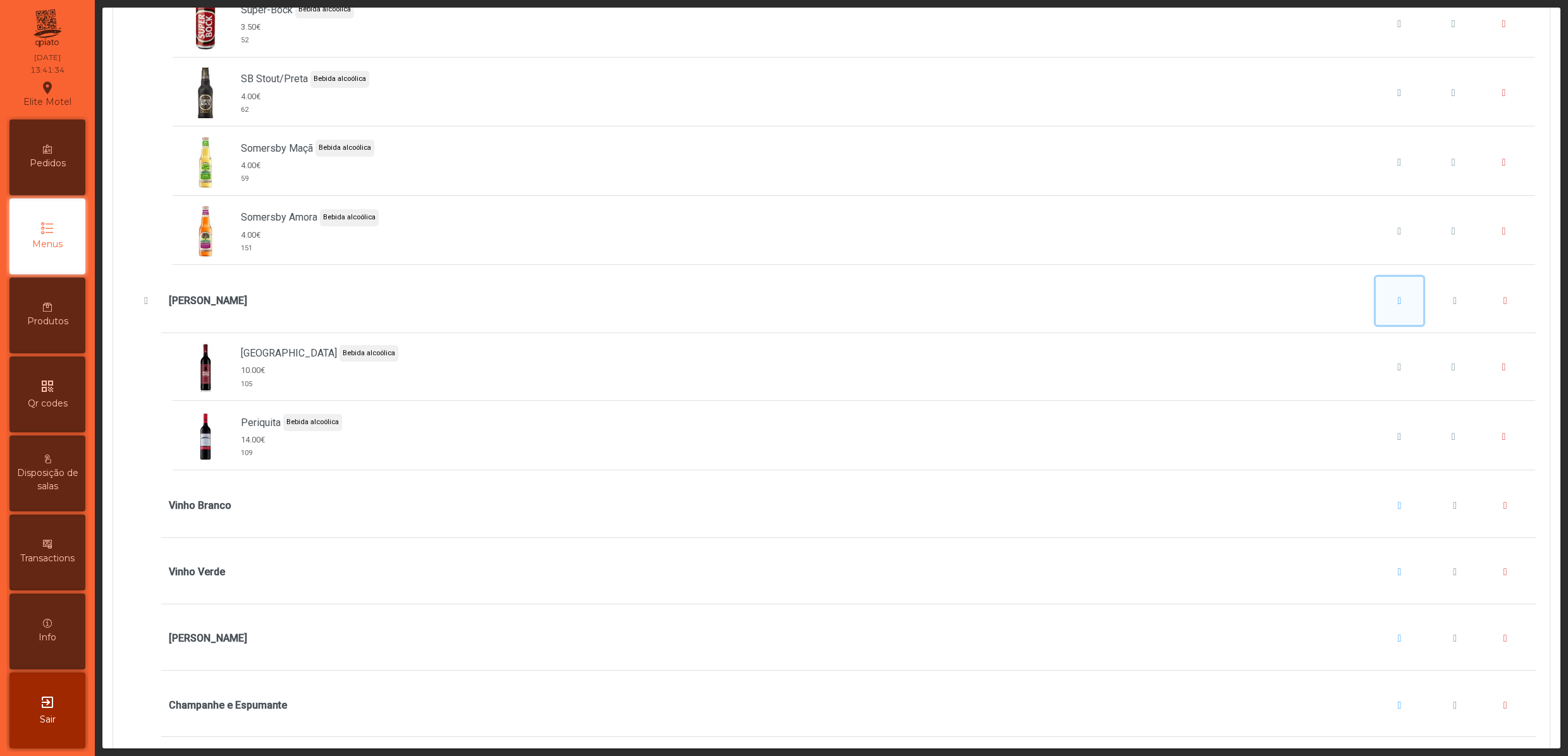
click at [1398, 306] on span "Vinho Tinto" at bounding box center [1399, 301] width 4 height 10
click at [1395, 392] on span "Adicionar item" at bounding box center [1398, 386] width 63 height 15
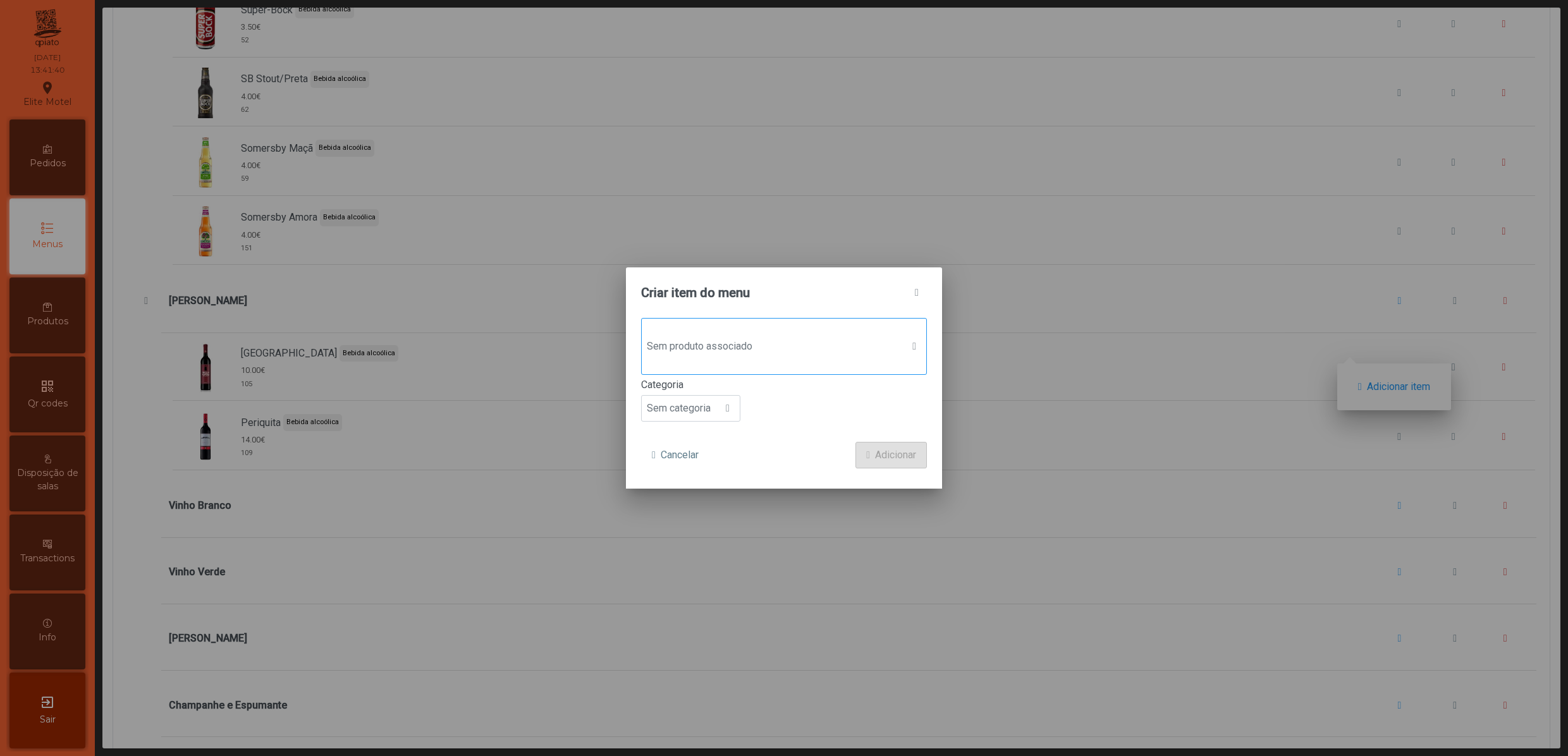
click at [733, 347] on span "Sem produto associado" at bounding box center [771, 347] width 260 height 25
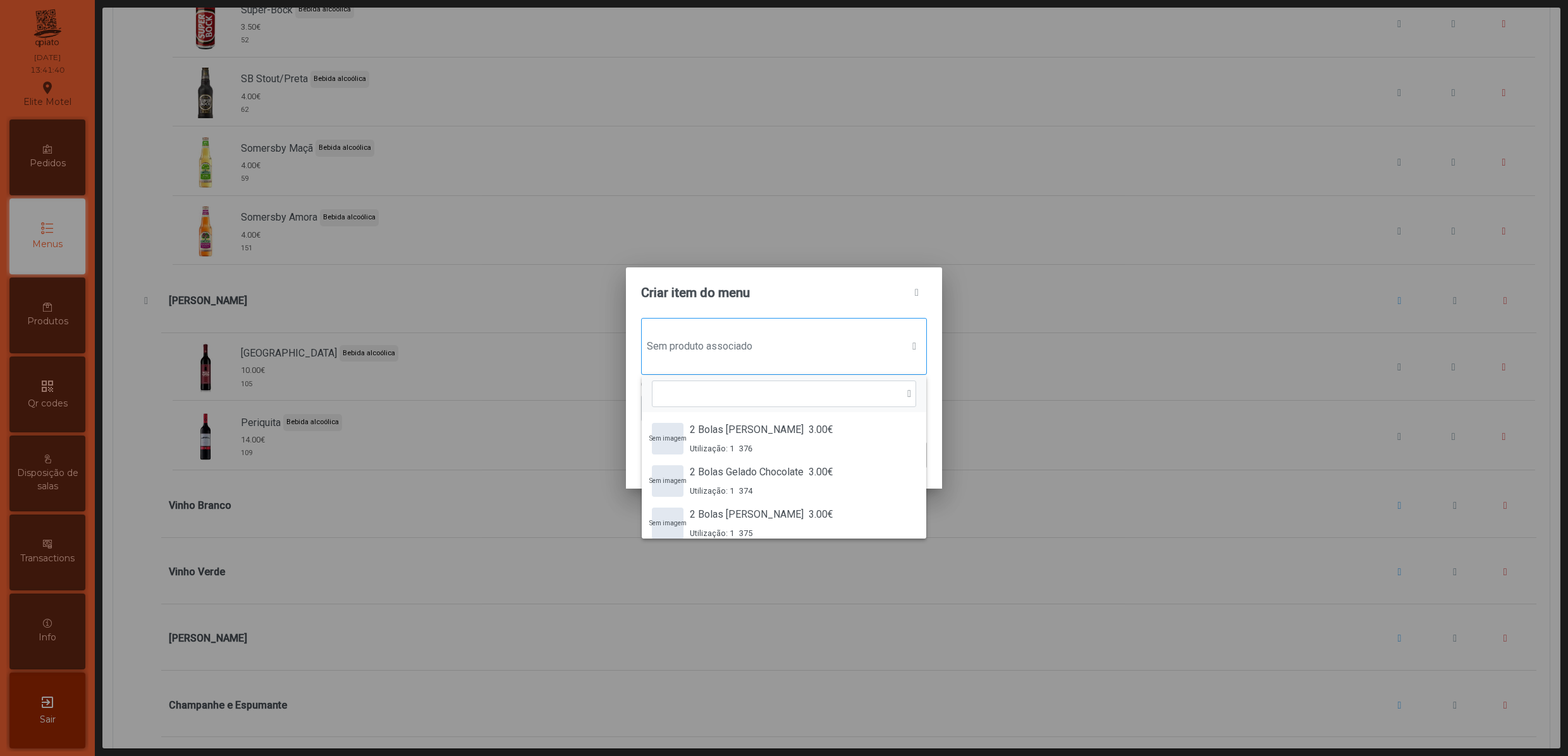
scroll to position [10, 64]
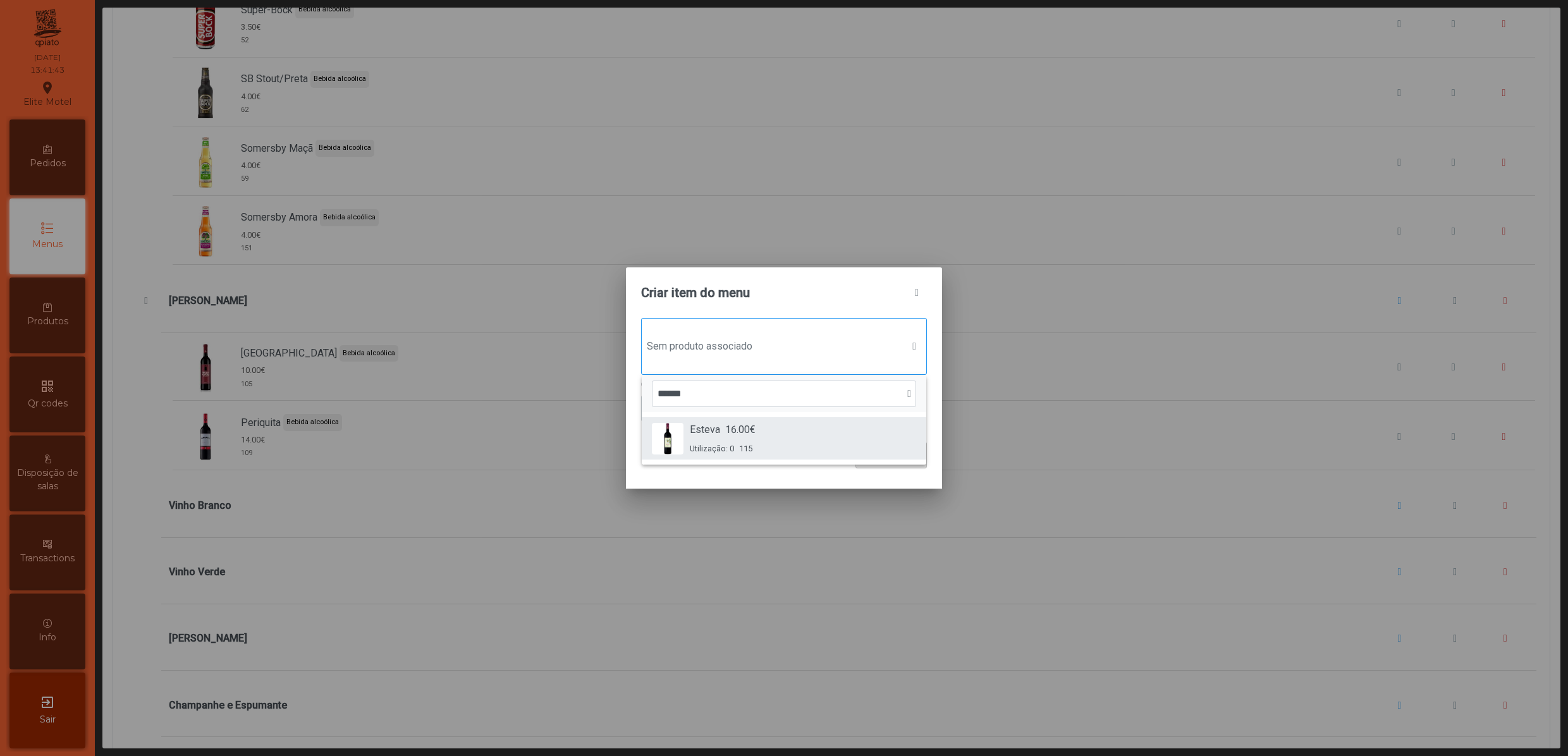
type input "******"
click at [713, 440] on div "Esteva 16.00€ Utilização: 0 115" at bounding box center [722, 439] width 66 height 32
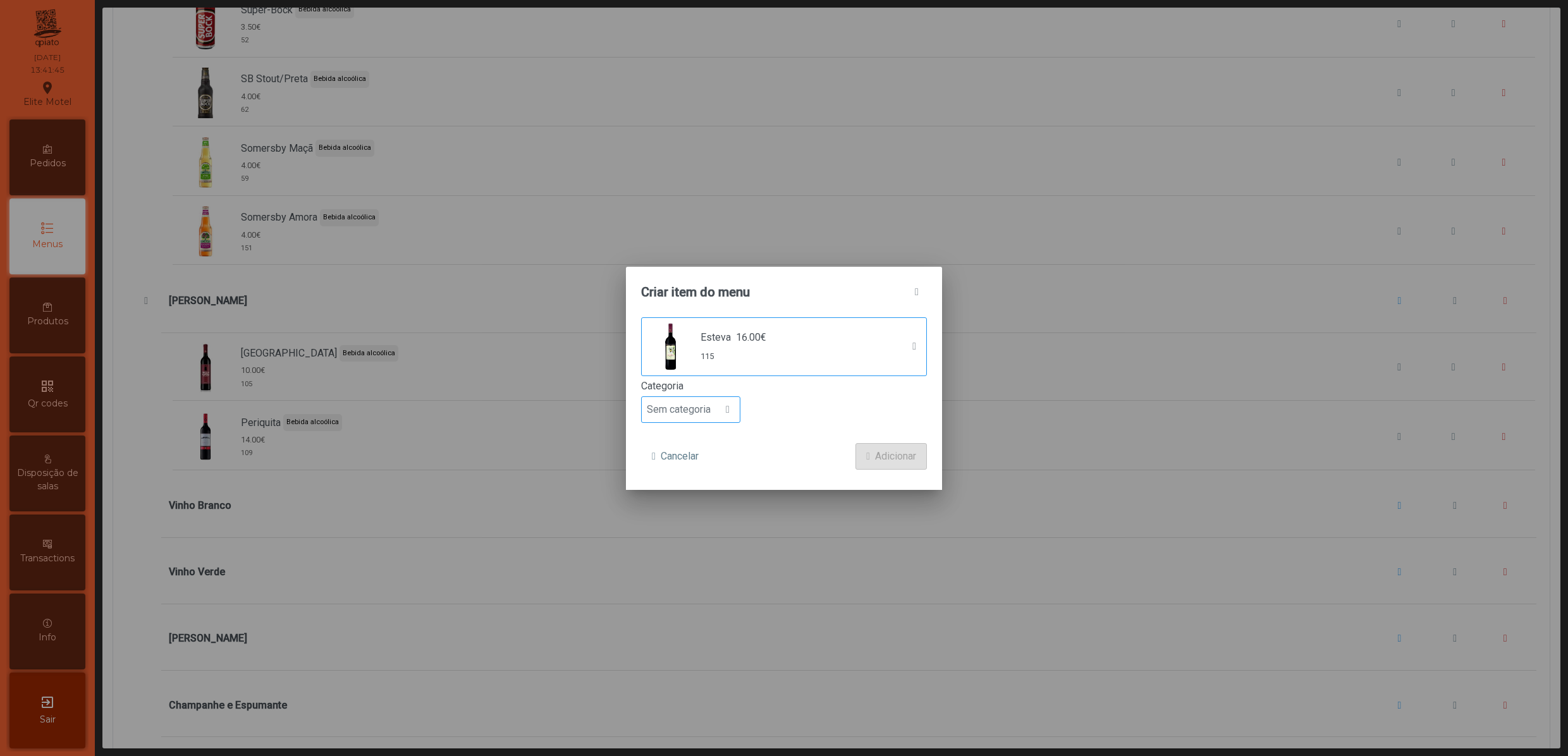
click at [718, 412] on div at bounding box center [727, 409] width 24 height 25
click at [717, 510] on span "Bebida alcoólica" at bounding box center [688, 508] width 73 height 12
click at [878, 458] on span "Adicionar" at bounding box center [895, 457] width 41 height 15
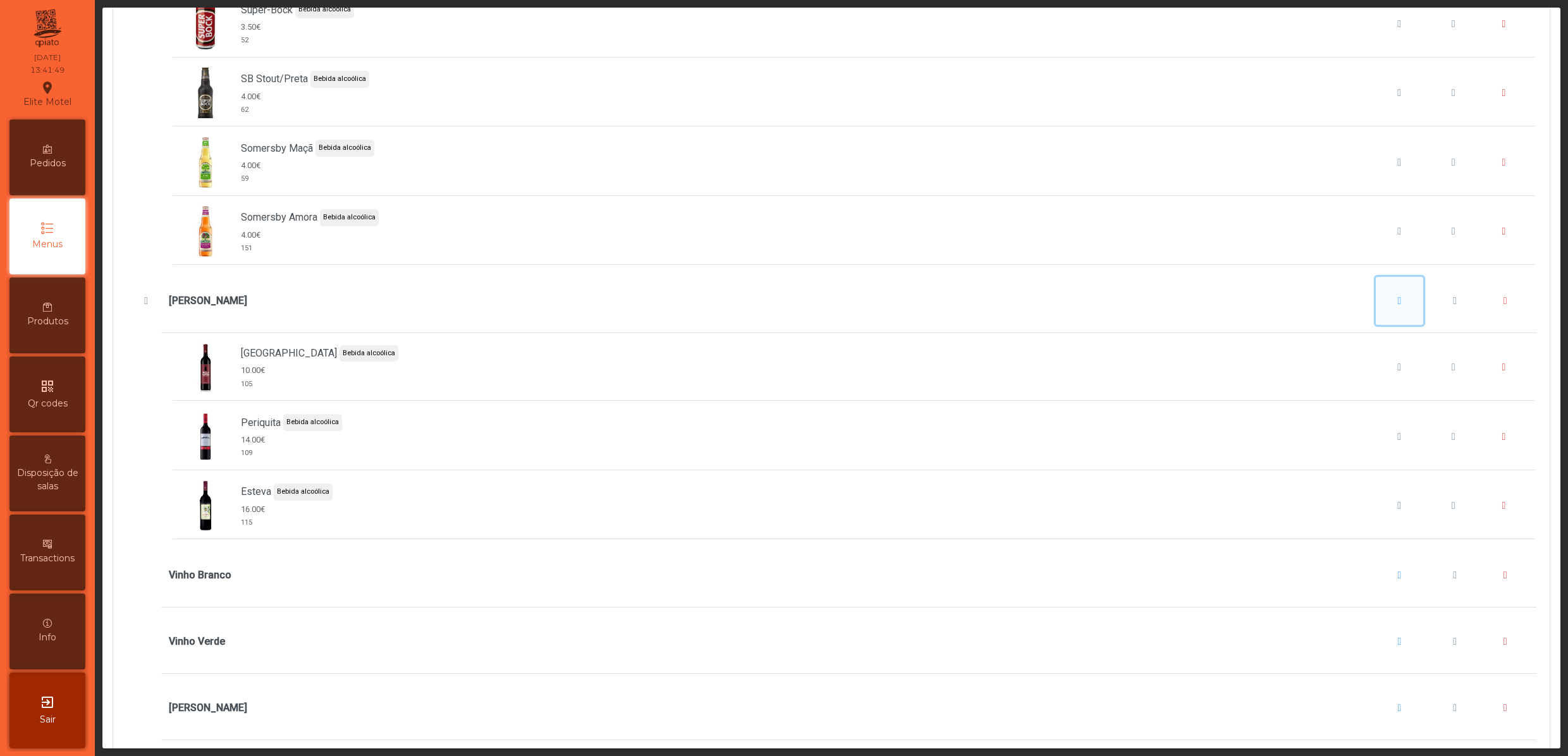
click at [1398, 306] on span "Vinho Tinto" at bounding box center [1399, 301] width 4 height 10
click at [1361, 387] on span "button" at bounding box center [1359, 387] width 4 height 10
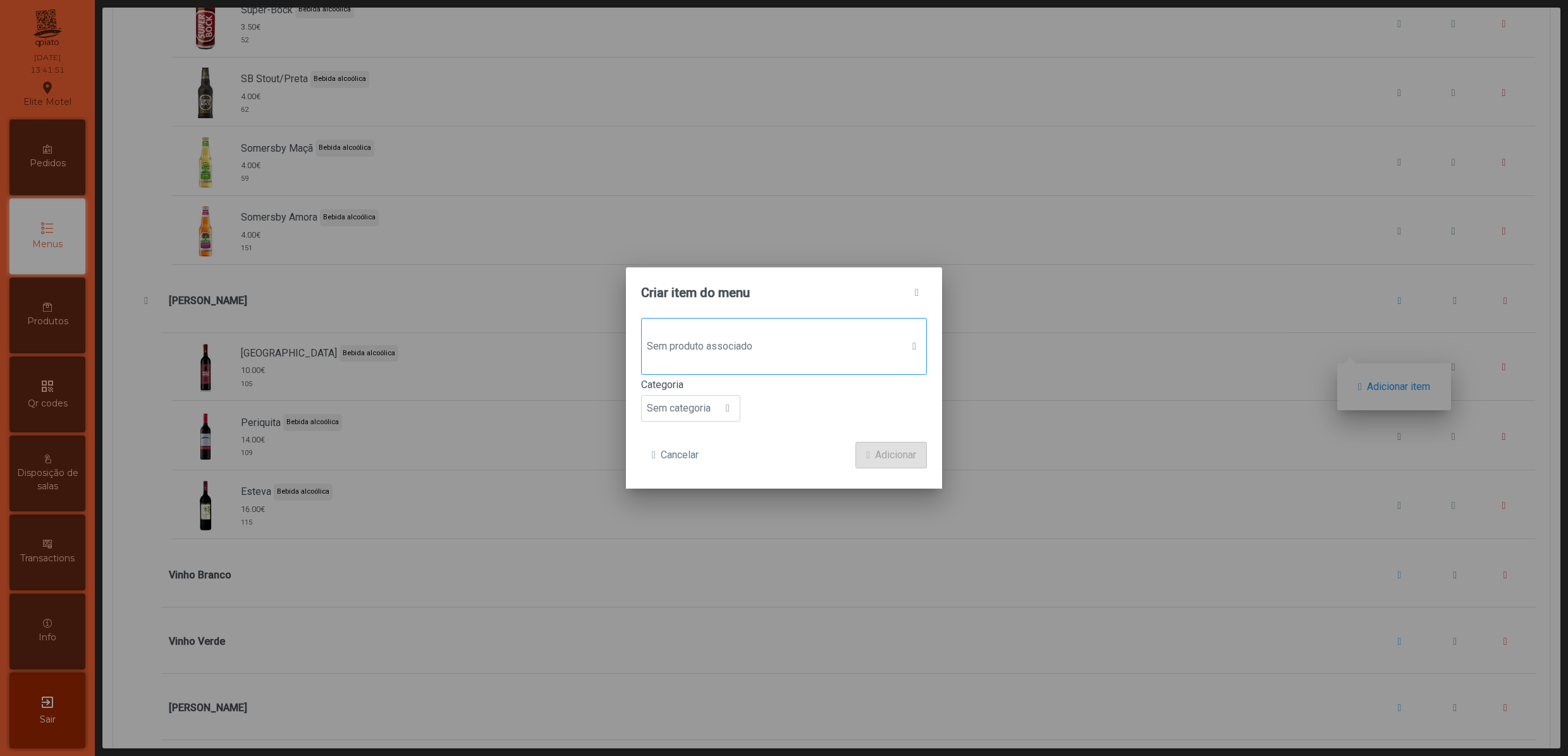
click at [747, 344] on span "Sem produto associado" at bounding box center [771, 347] width 260 height 25
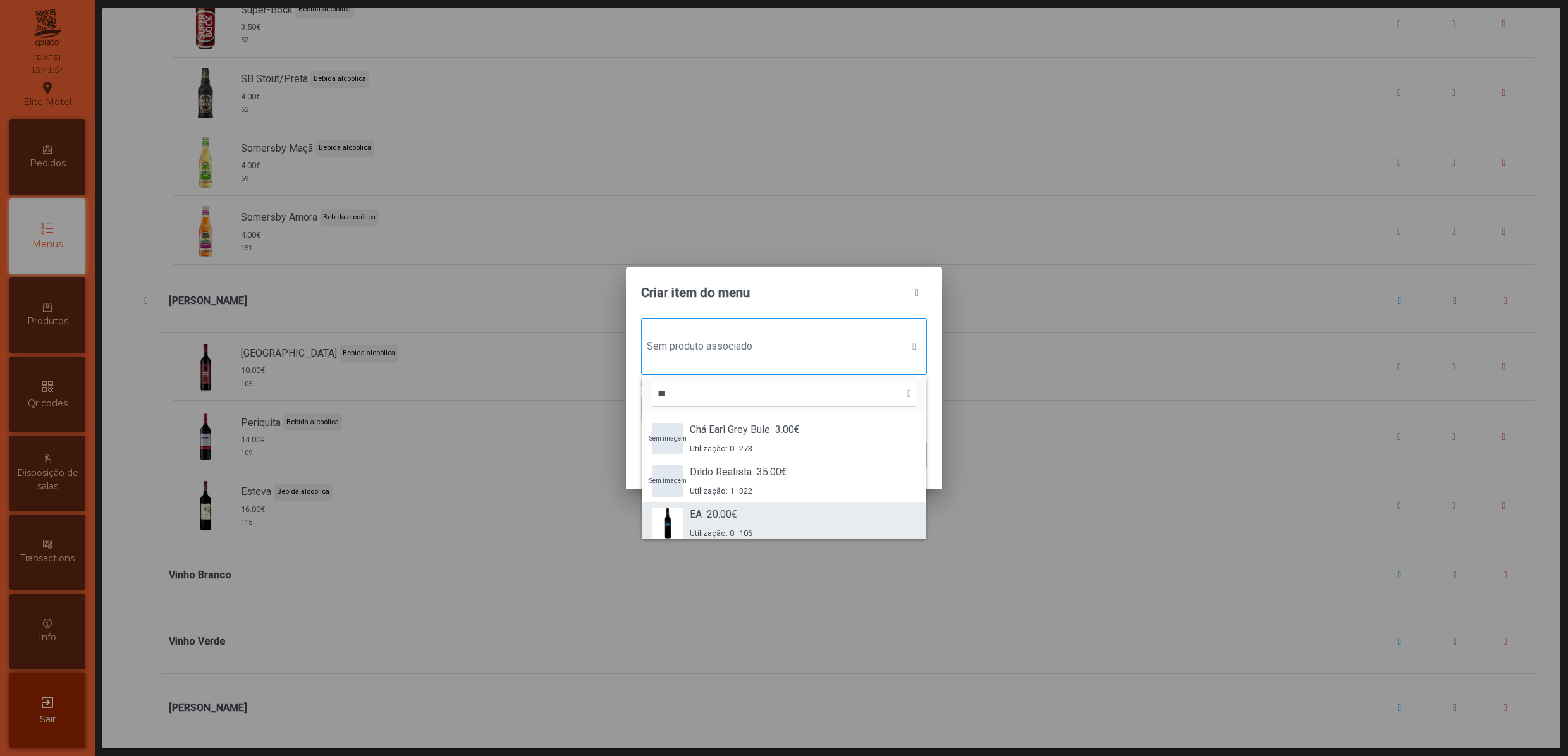
type input "**"
click at [731, 527] on span "Utilização: 0" at bounding box center [712, 533] width 44 height 12
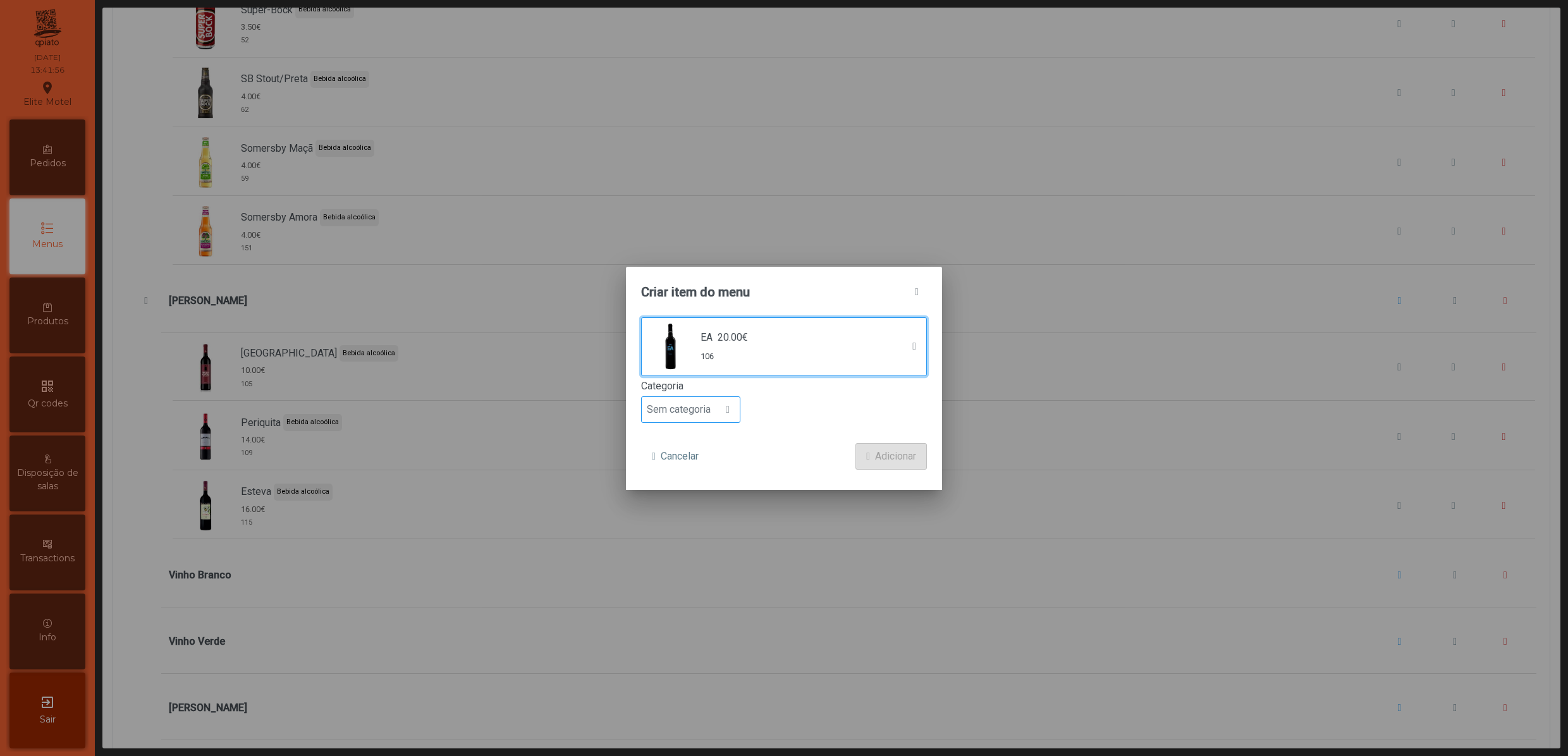
click at [704, 400] on span "Sem categoria" at bounding box center [679, 409] width 74 height 25
click at [694, 506] on span "Bebida alcoólica" at bounding box center [688, 508] width 73 height 12
click at [870, 455] on button "Adicionar" at bounding box center [891, 457] width 72 height 27
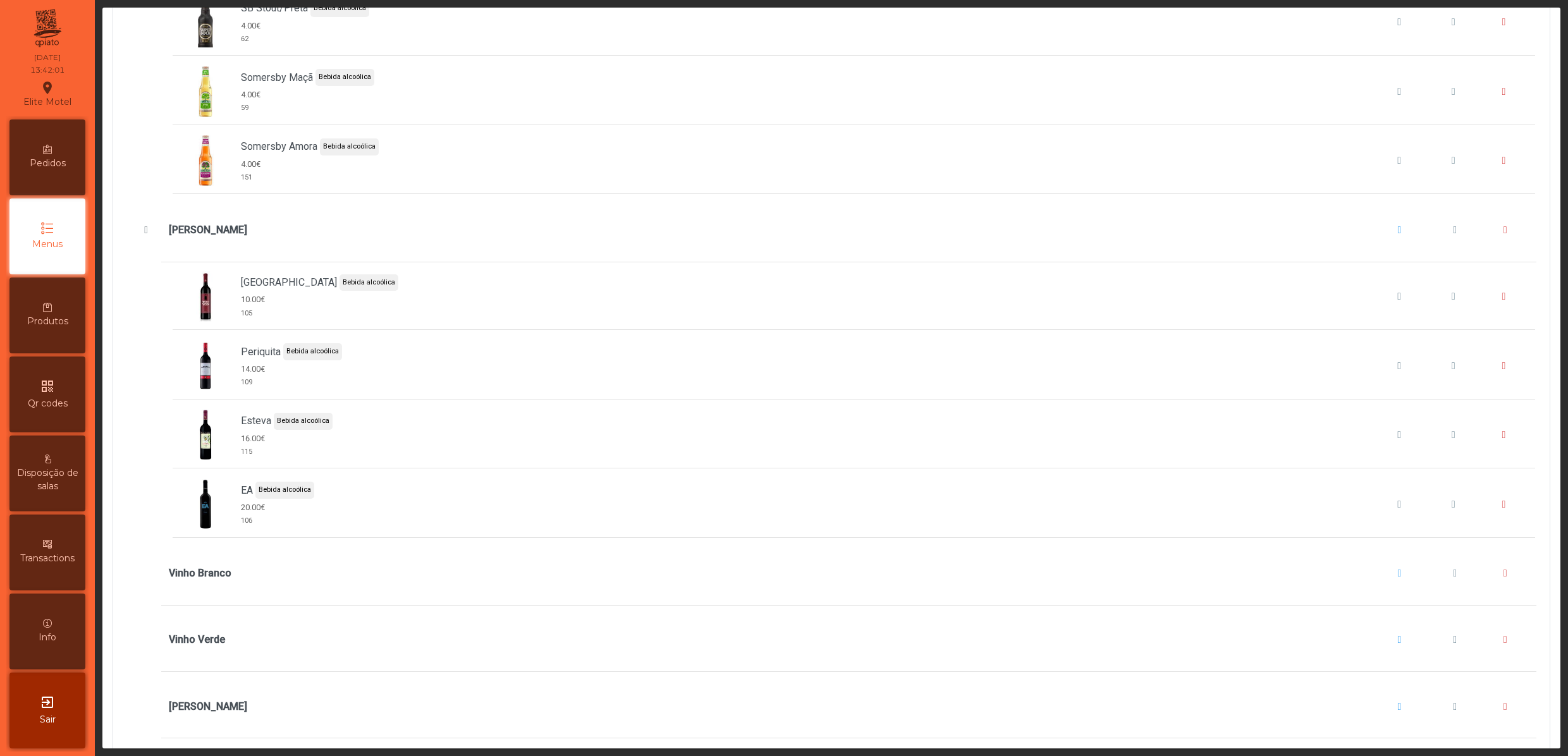
scroll to position [2907, 0]
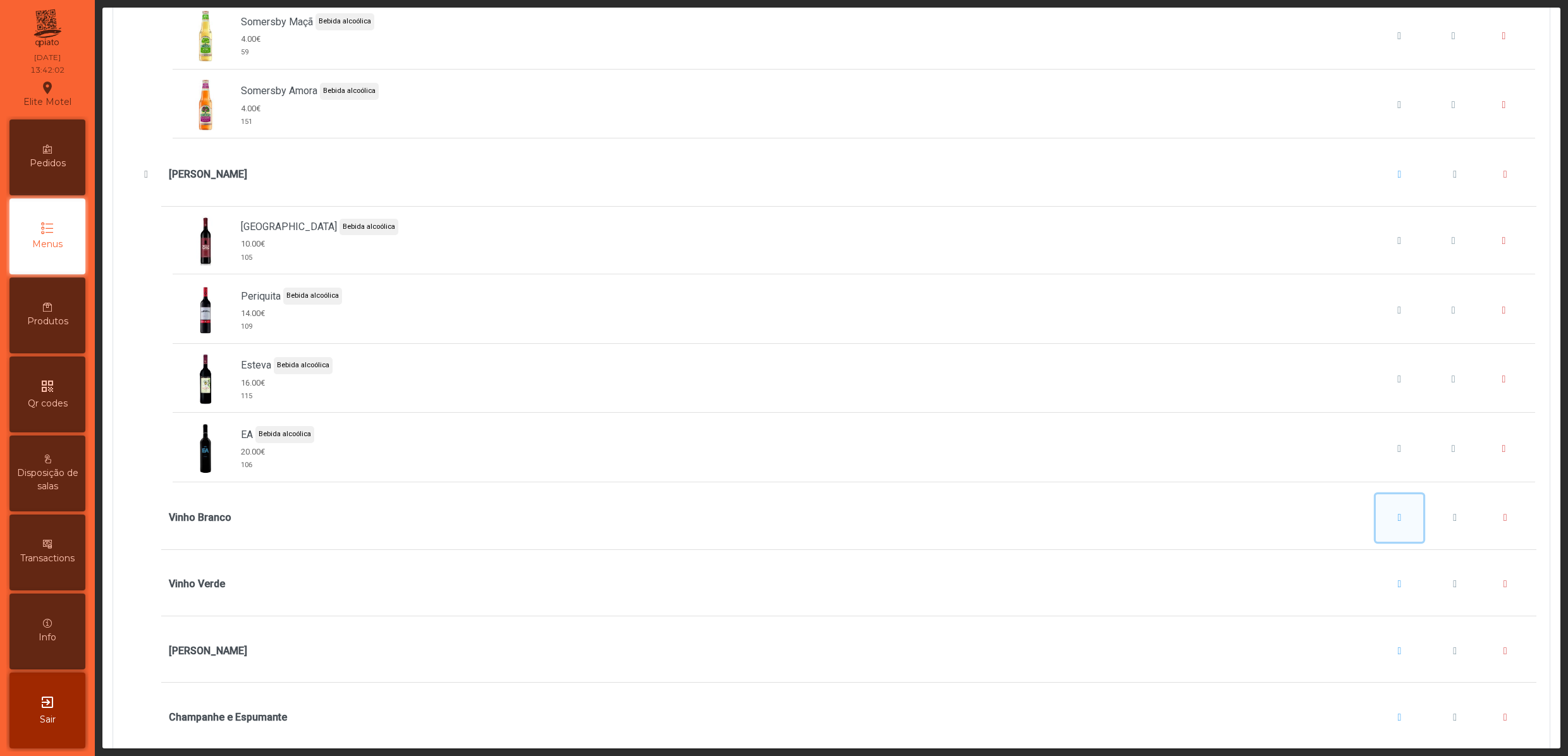
click at [1376, 542] on button "Vinho Branco" at bounding box center [1399, 518] width 48 height 48
click at [1368, 598] on button "Adicionar item" at bounding box center [1393, 607] width 94 height 27
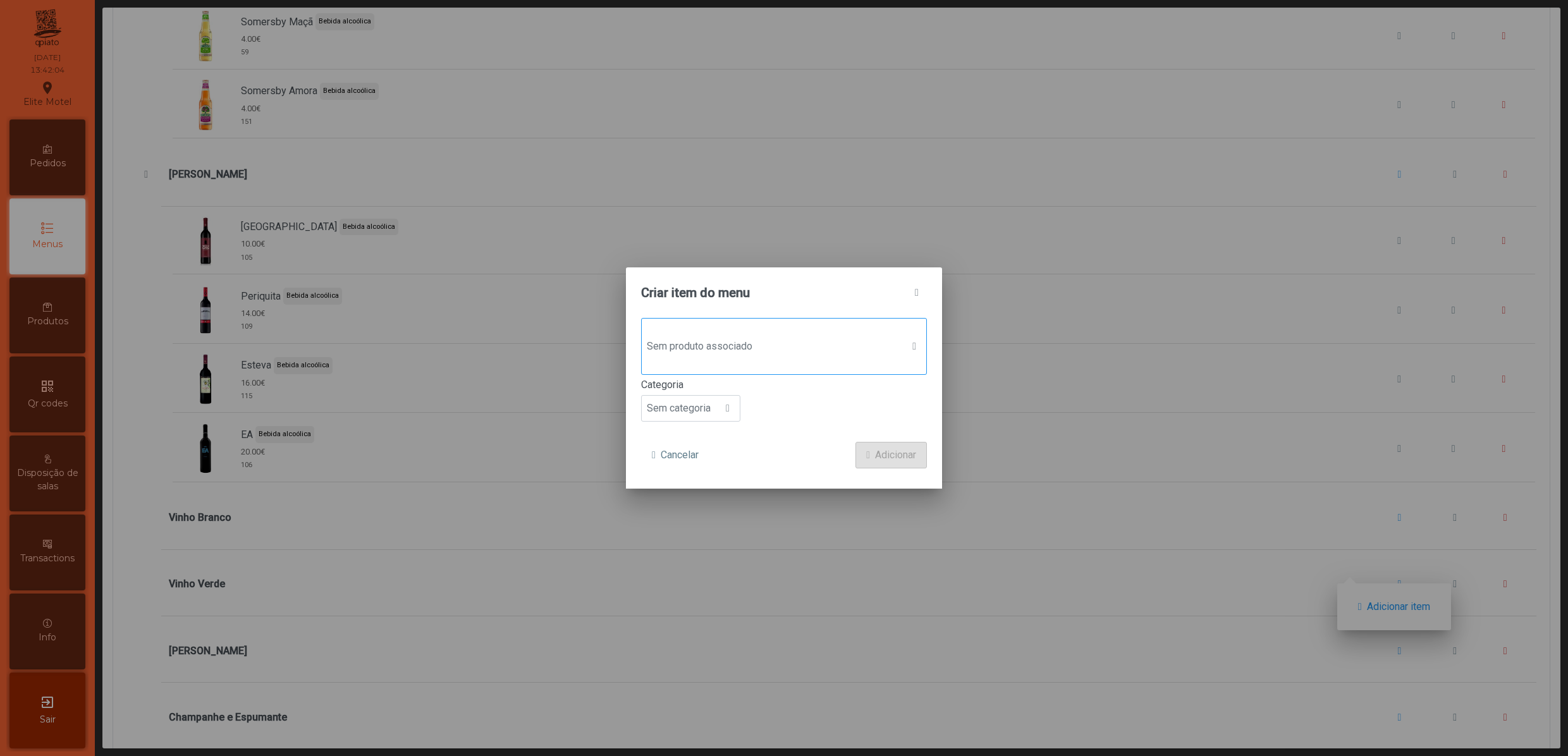
click at [754, 347] on span "Sem produto associado" at bounding box center [771, 347] width 260 height 25
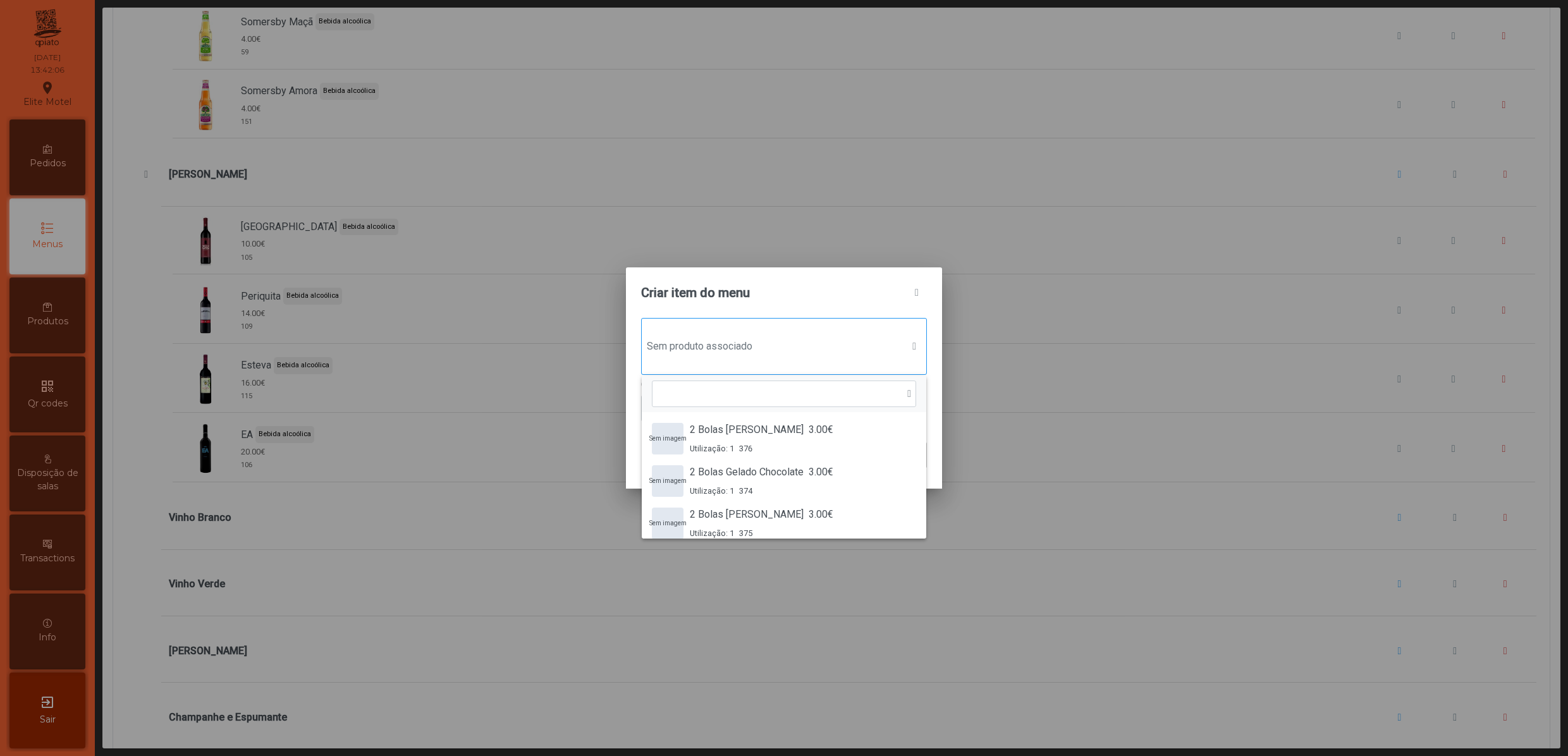
scroll to position [10, 64]
type input "***"
click at [761, 427] on span "Lambrusco Branco" at bounding box center [730, 430] width 82 height 15
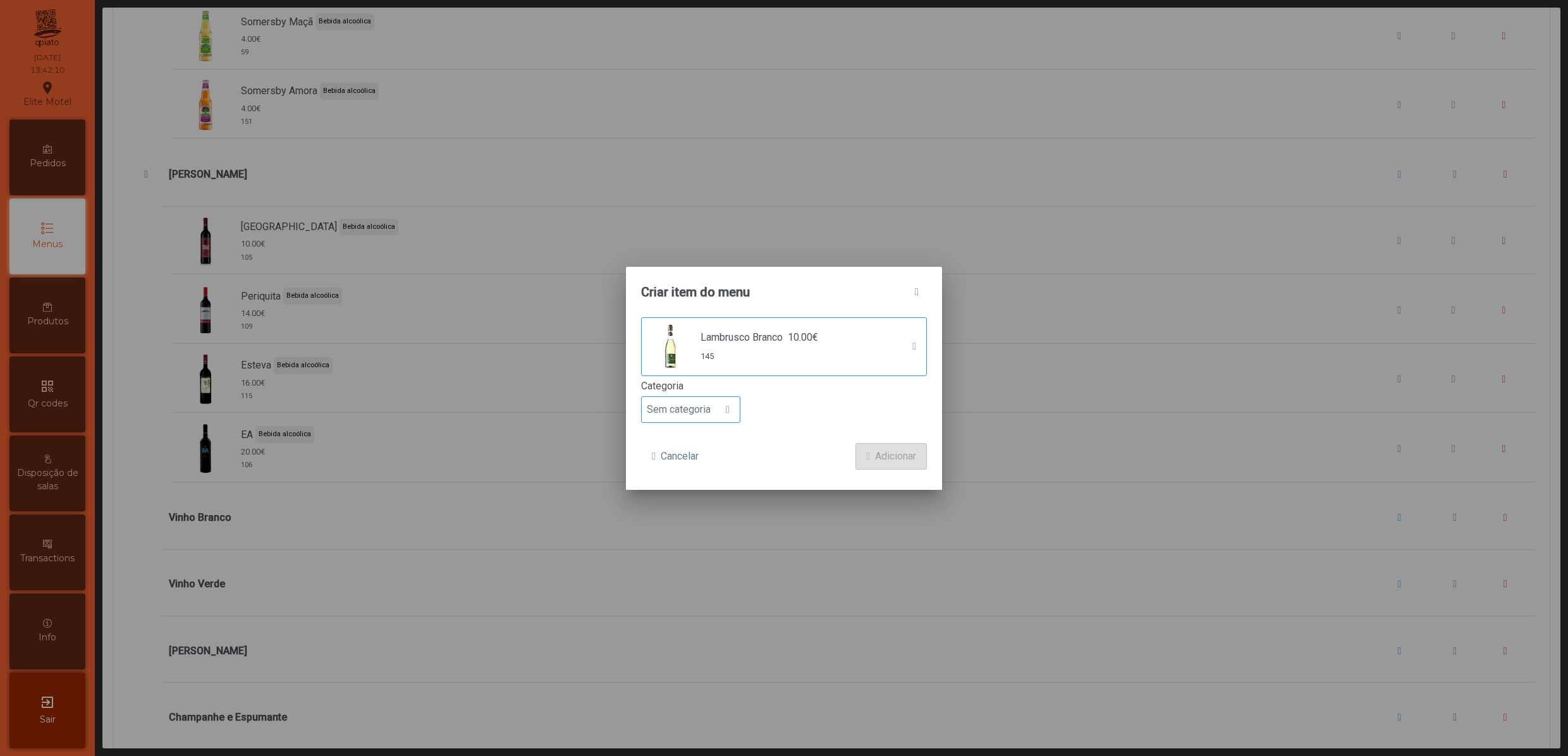
click at [687, 412] on span "Sem categoria" at bounding box center [679, 409] width 74 height 25
click at [705, 514] on span "Bebida alcoólica" at bounding box center [688, 508] width 73 height 12
click at [856, 450] on button "Adicionar" at bounding box center [891, 457] width 72 height 27
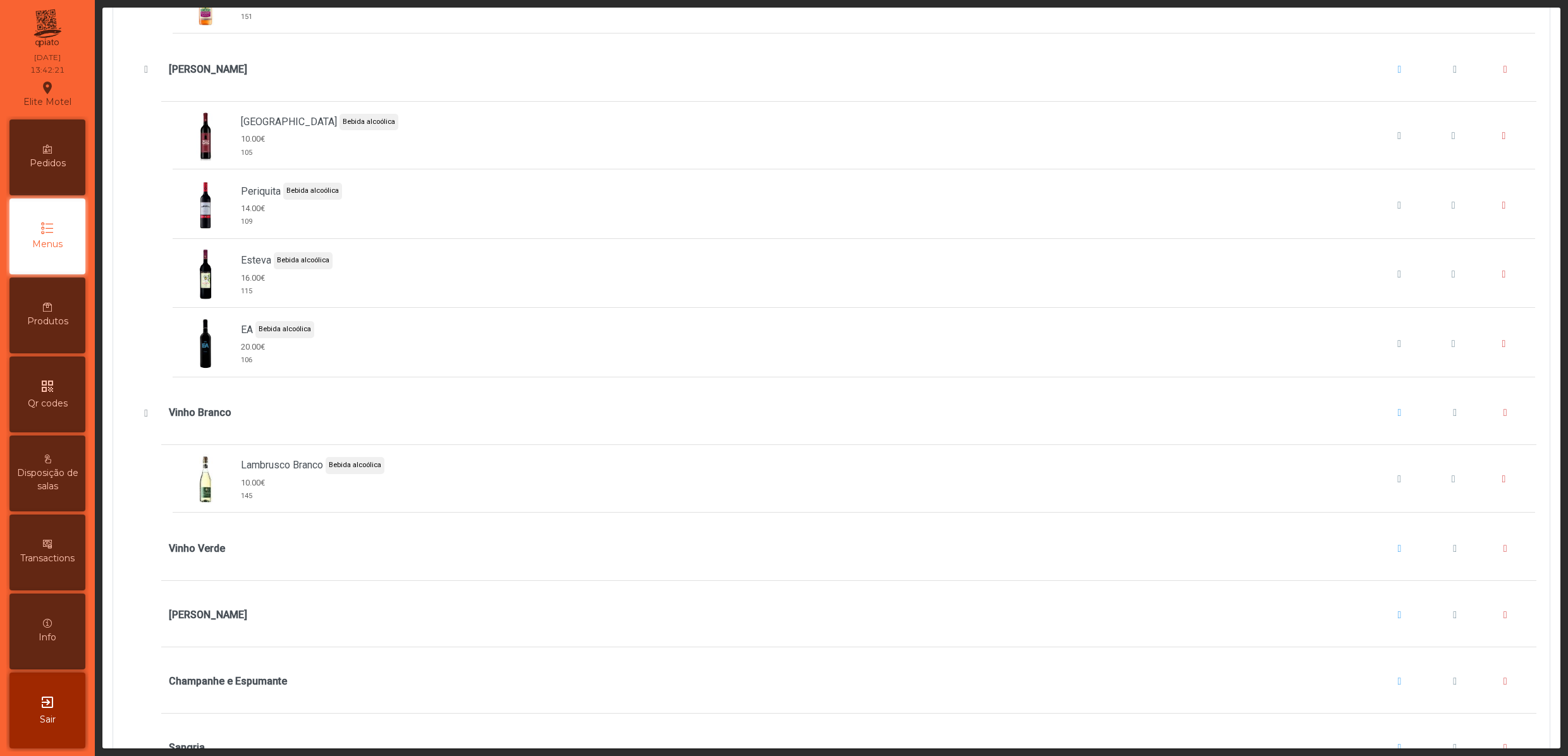
scroll to position [3160, 0]
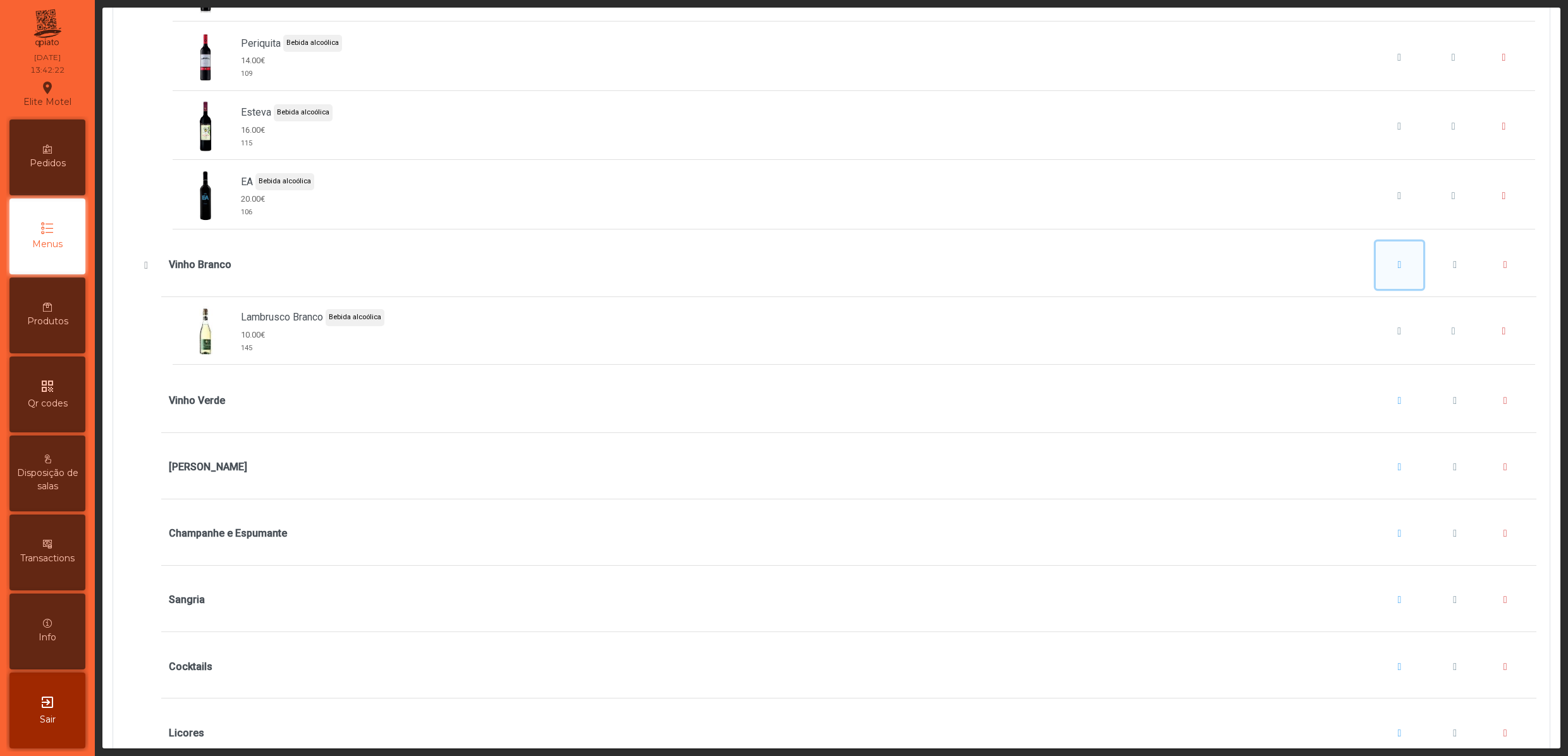
click at [1376, 290] on button "Vinho Branco" at bounding box center [1399, 265] width 48 height 48
click at [1378, 359] on span "Adicionar item" at bounding box center [1398, 354] width 63 height 15
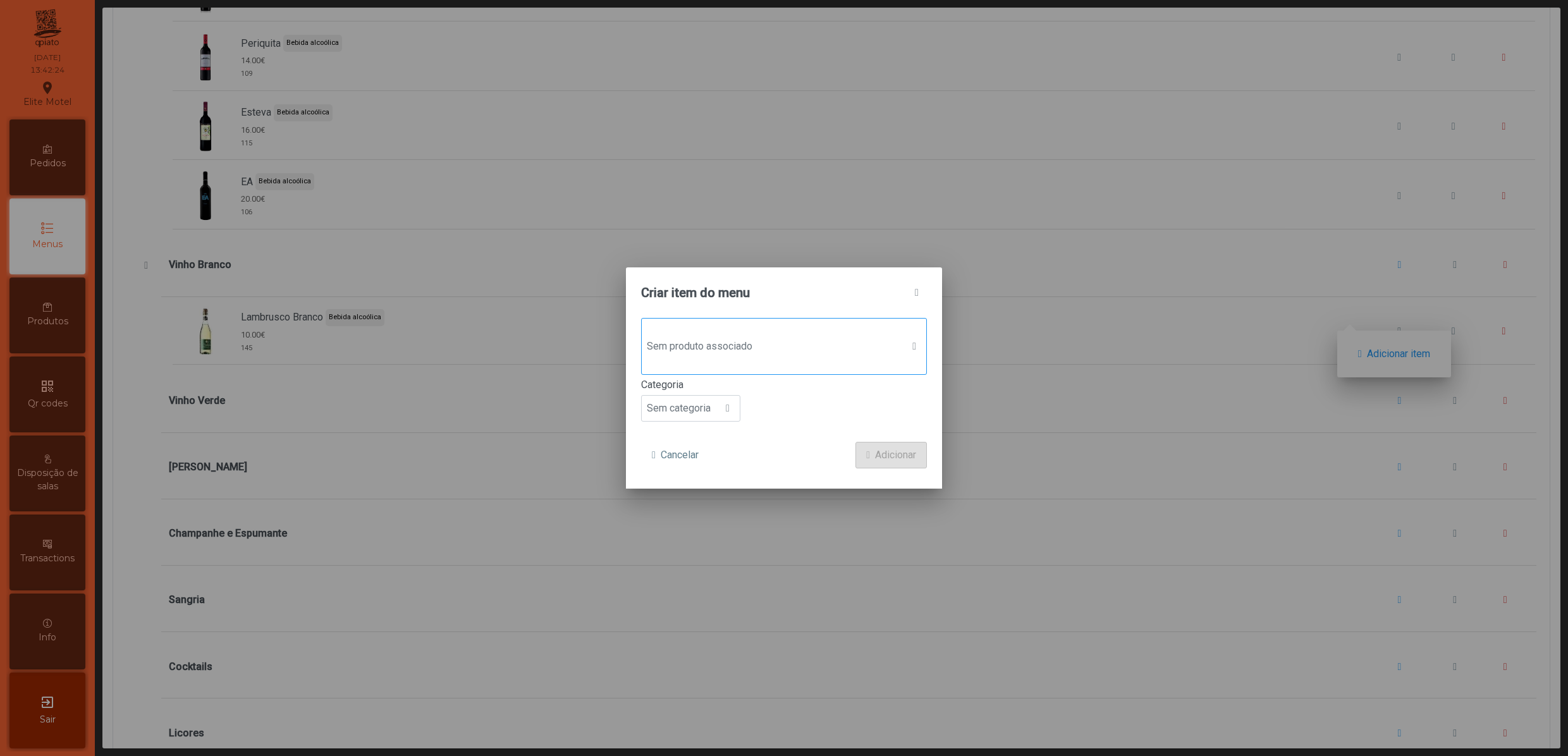
click at [798, 359] on div "Sem produto associado" at bounding box center [783, 346] width 285 height 57
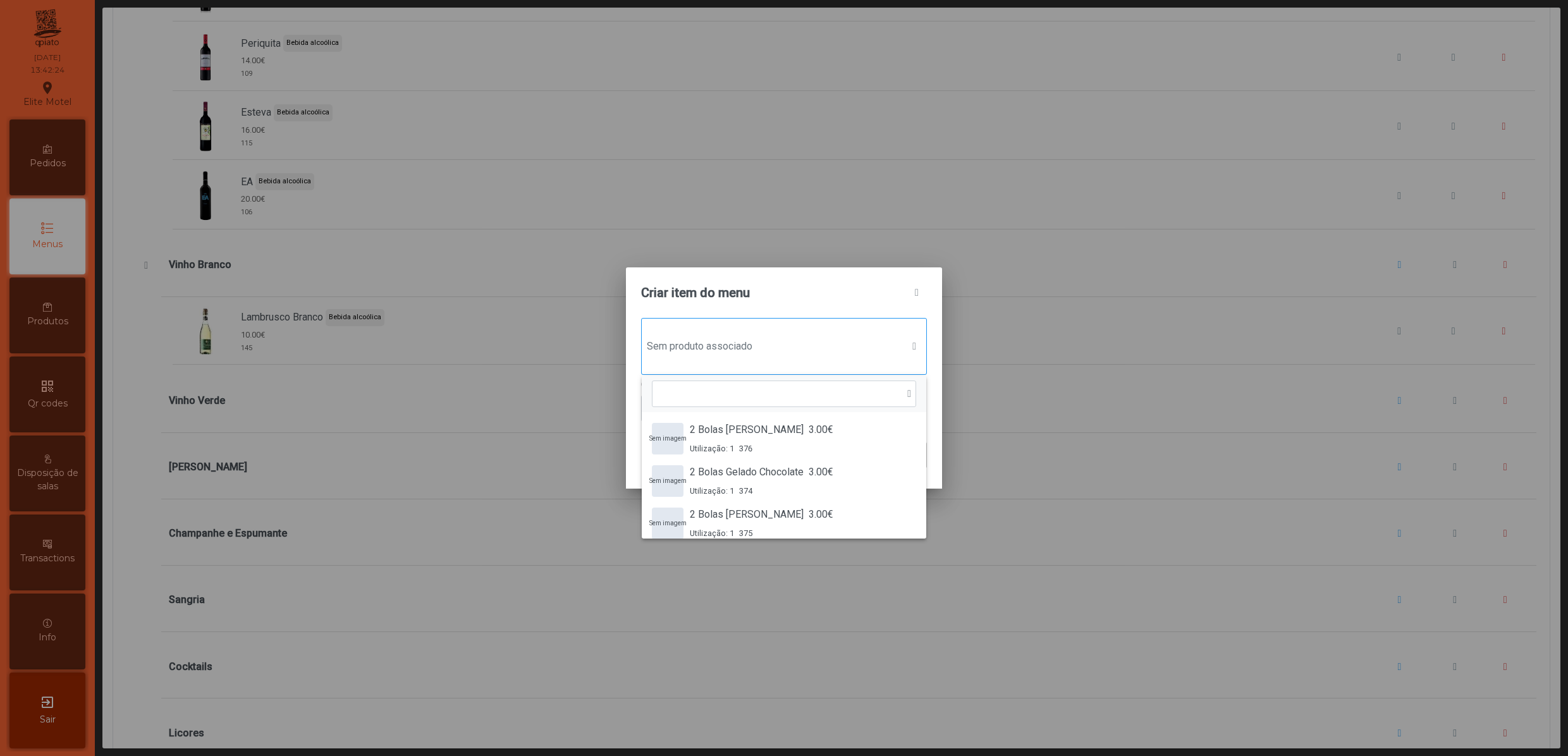
scroll to position [10, 64]
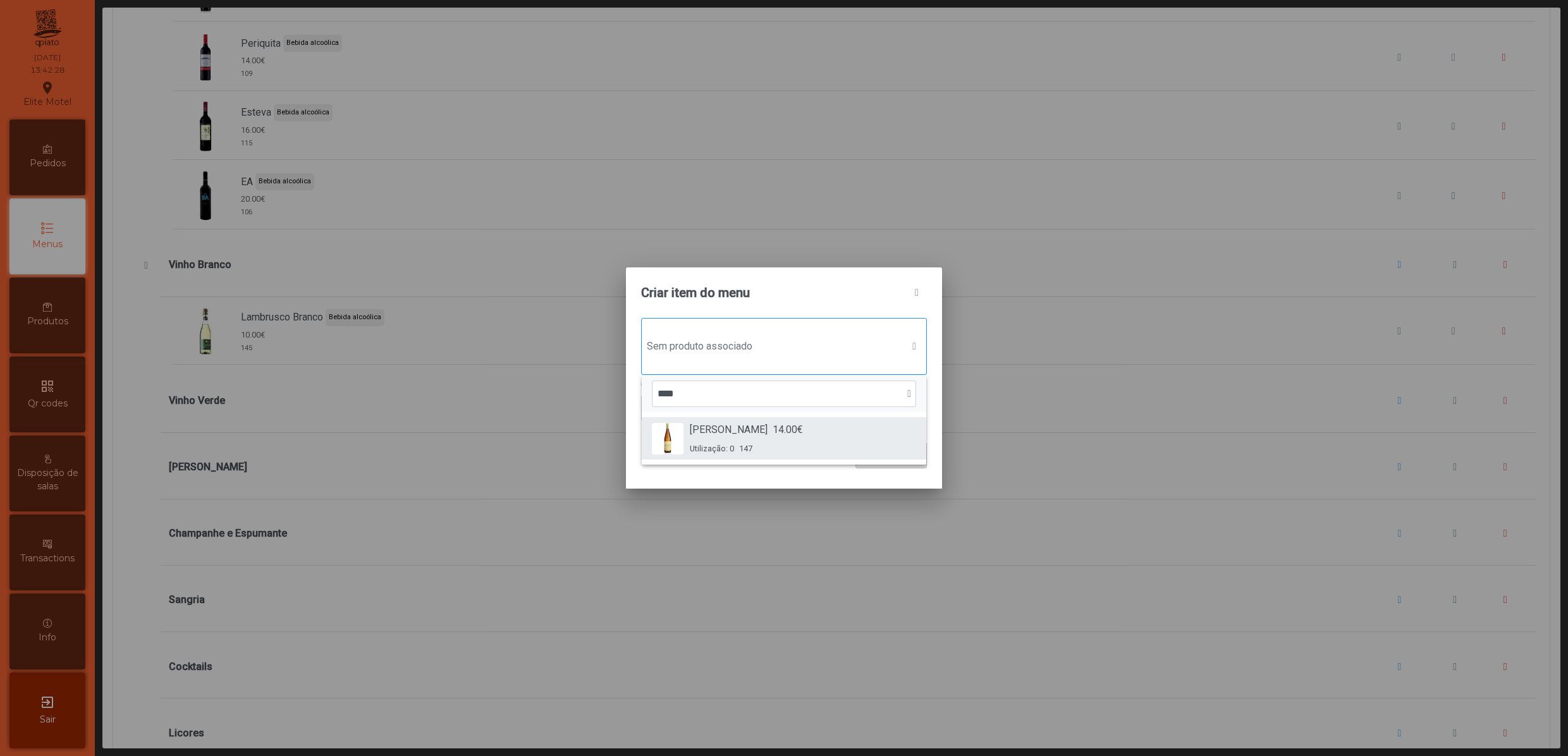
type input "****"
click at [707, 421] on li "João Pires Branco 14.00€ Utilização: 0 147" at bounding box center [784, 438] width 285 height 42
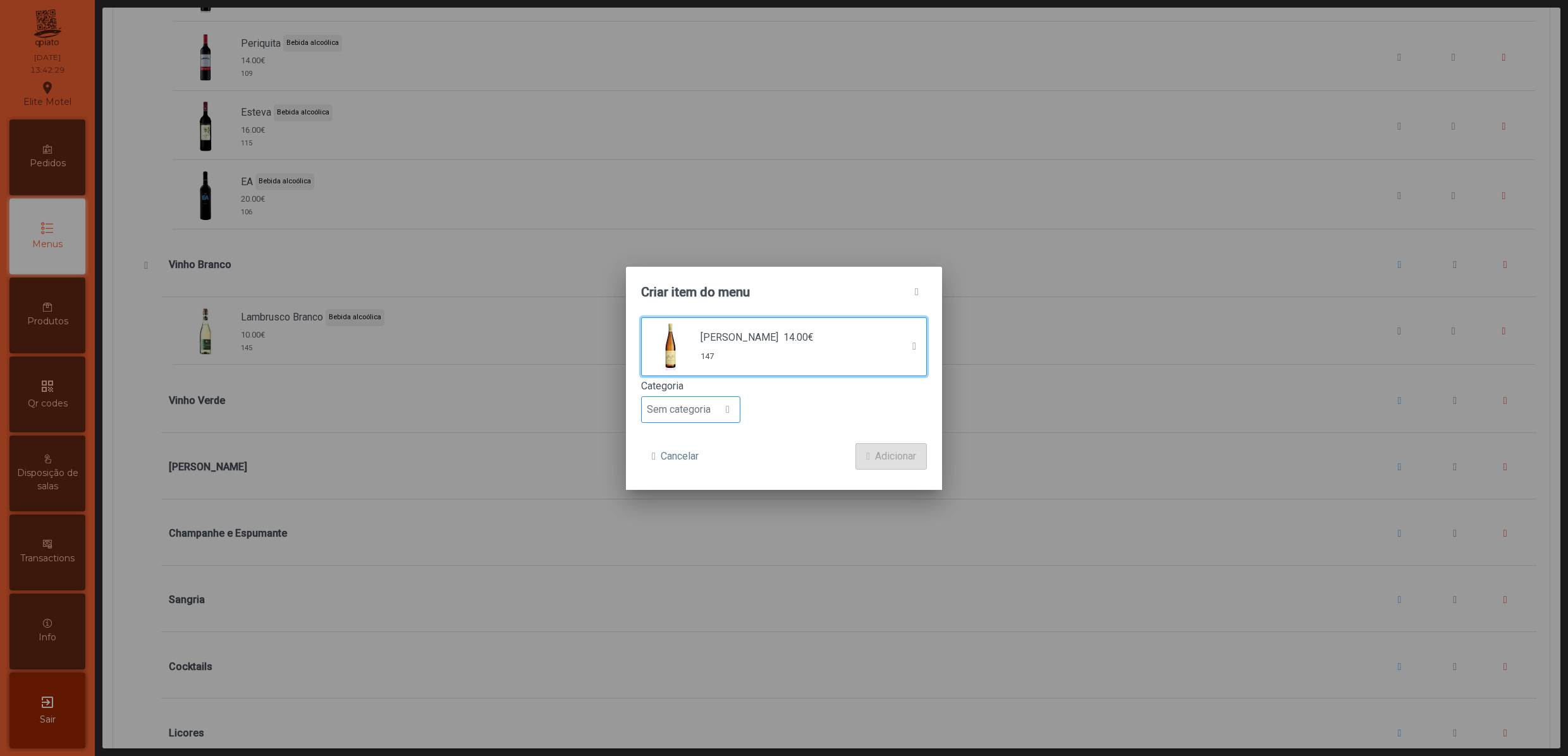
click at [703, 411] on span "Sem categoria" at bounding box center [679, 409] width 74 height 25
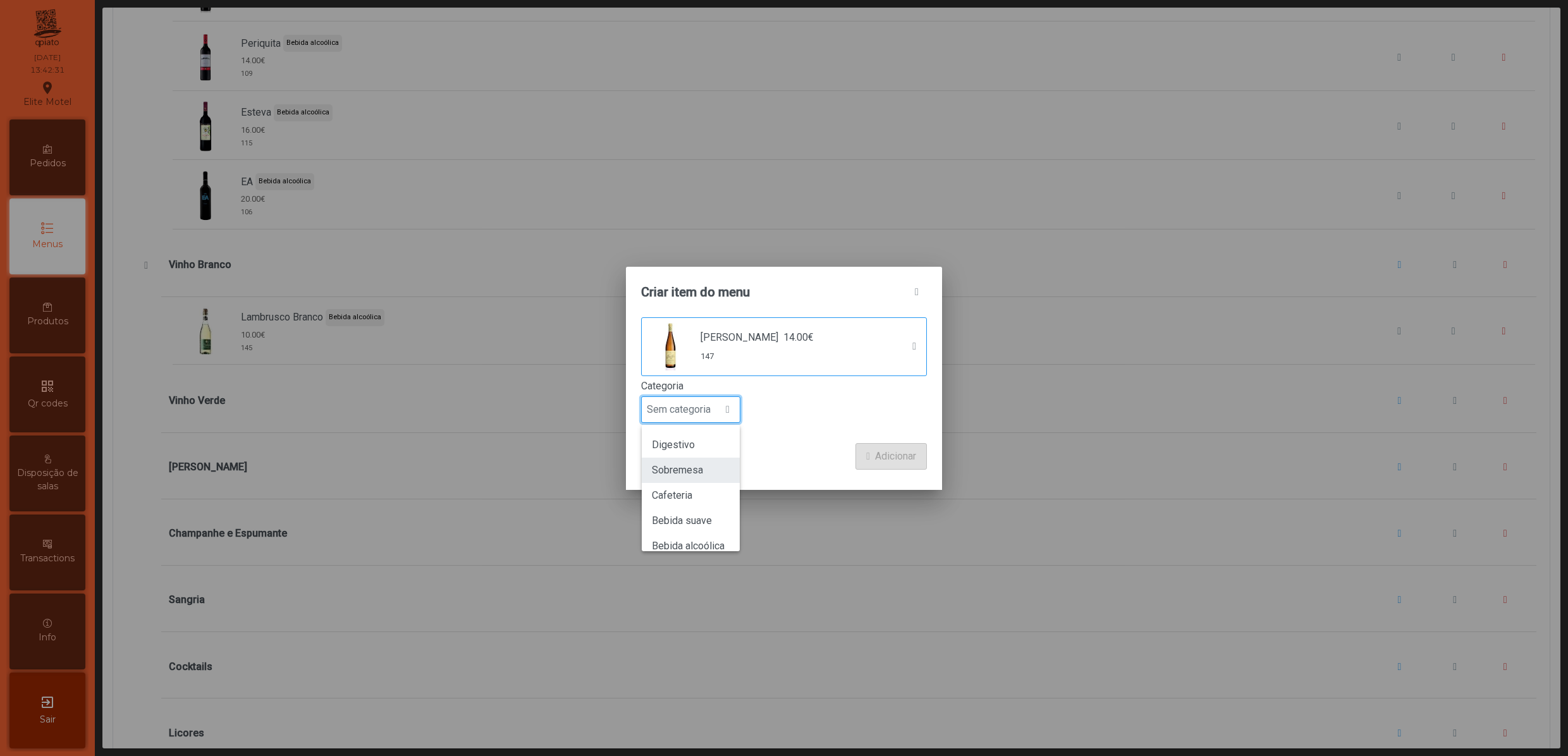
scroll to position [111, 0]
click at [708, 503] on span "Bebida alcoólica" at bounding box center [688, 508] width 73 height 12
click at [878, 448] on button "Adicionar" at bounding box center [891, 457] width 72 height 27
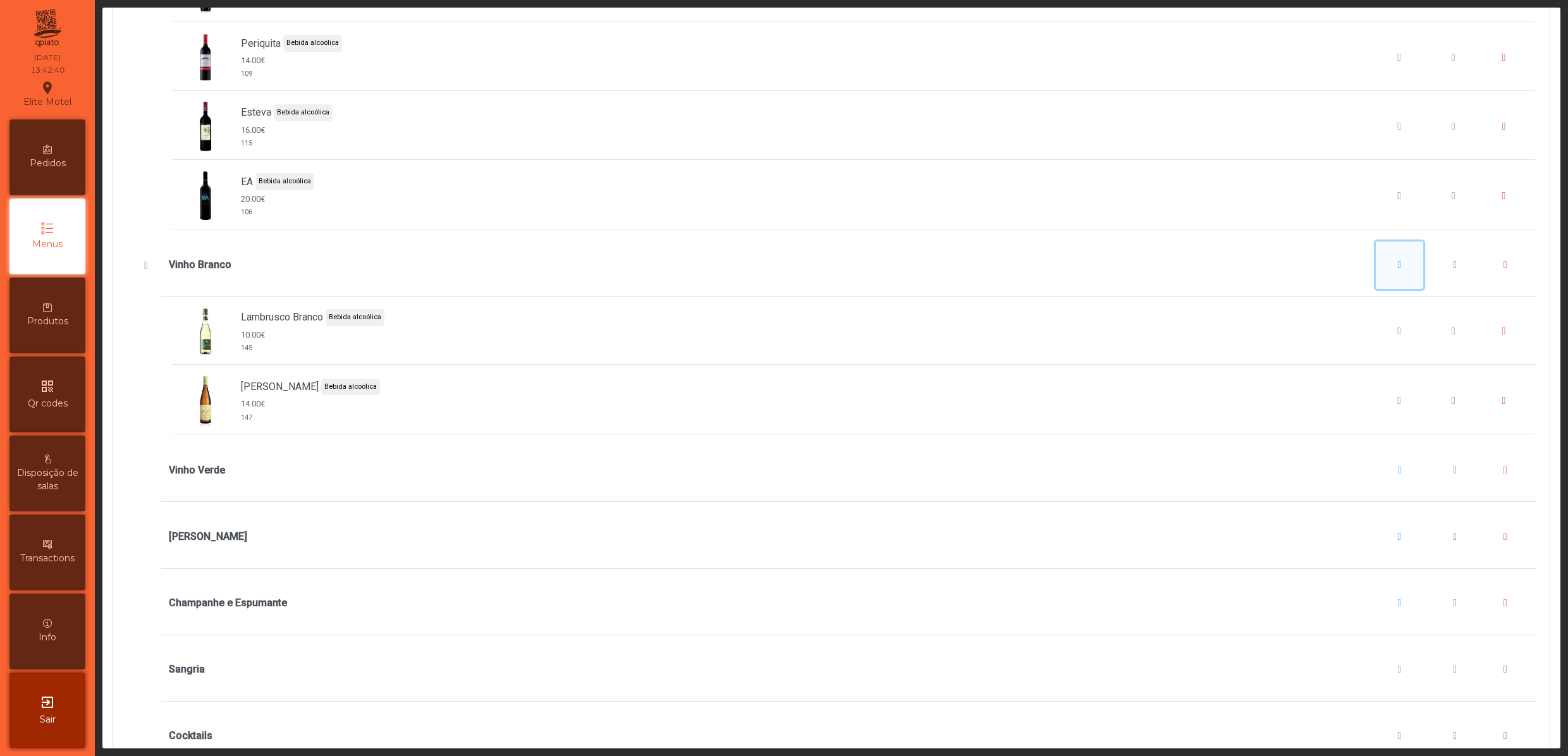
click at [1398, 270] on span "Vinho Branco" at bounding box center [1399, 265] width 4 height 10
click at [1358, 361] on button "Adicionar item" at bounding box center [1393, 354] width 94 height 27
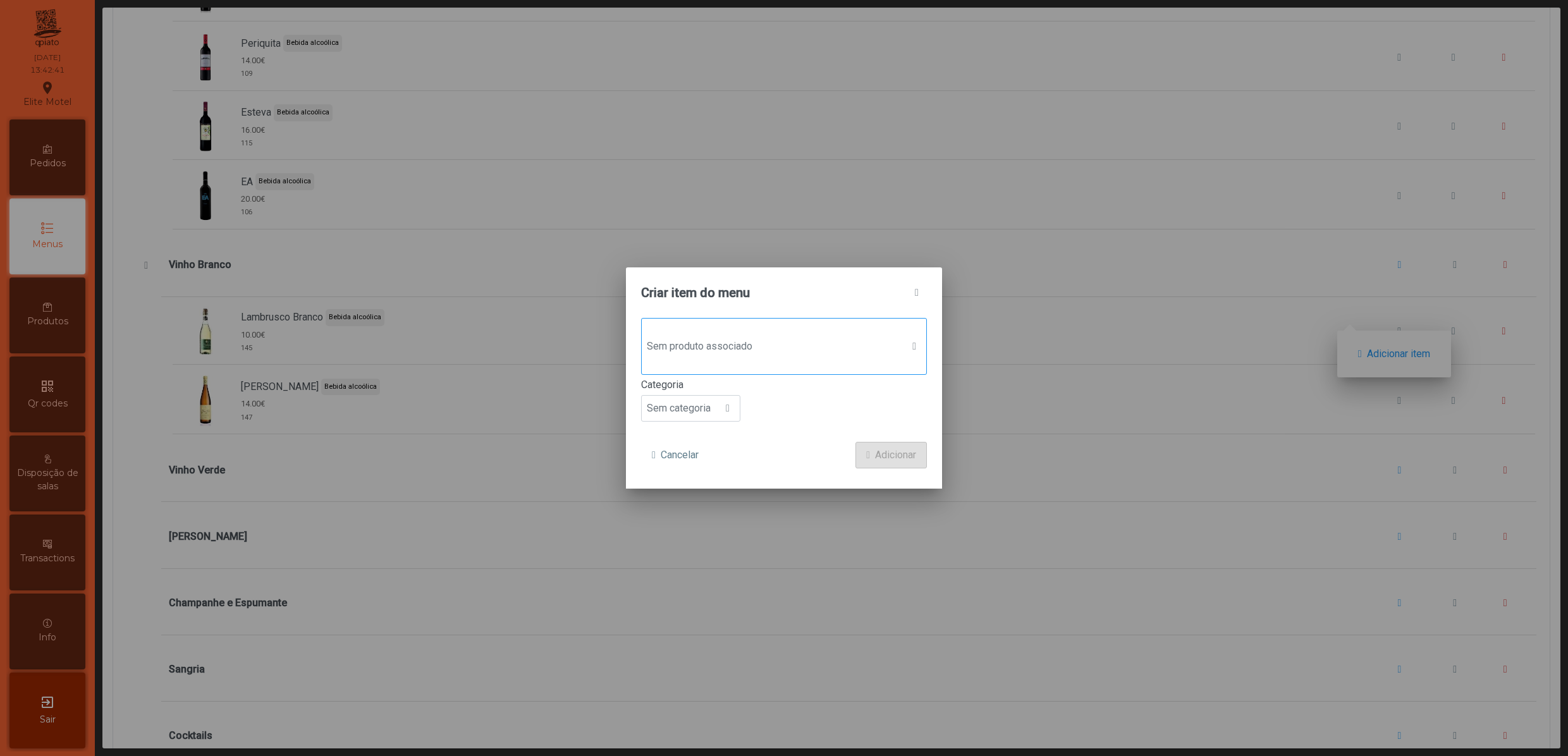
click at [740, 344] on span "Sem produto associado" at bounding box center [771, 347] width 260 height 25
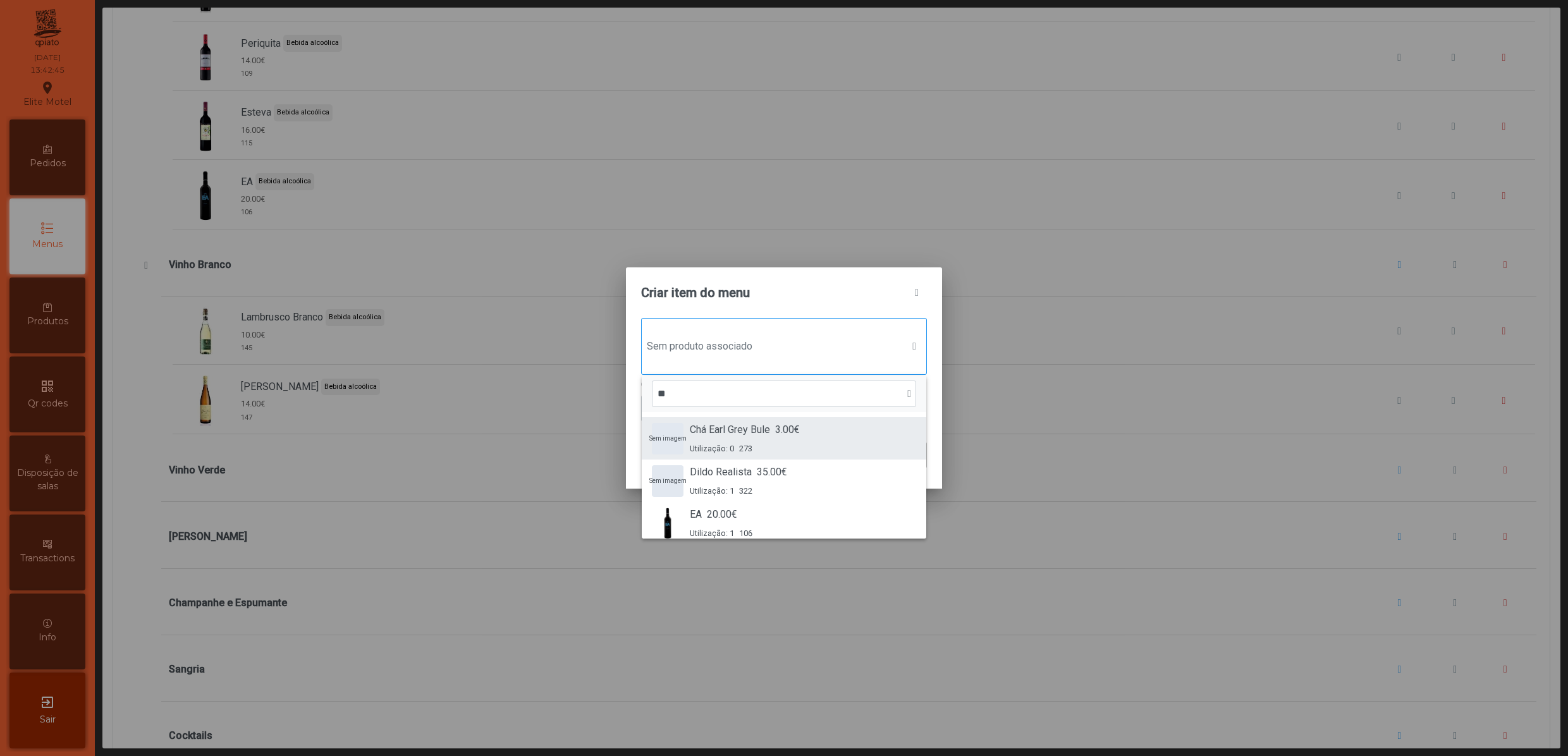
scroll to position [126, 0]
type input "**"
click at [754, 436] on span "20.00€" at bounding box center [754, 431] width 30 height 15
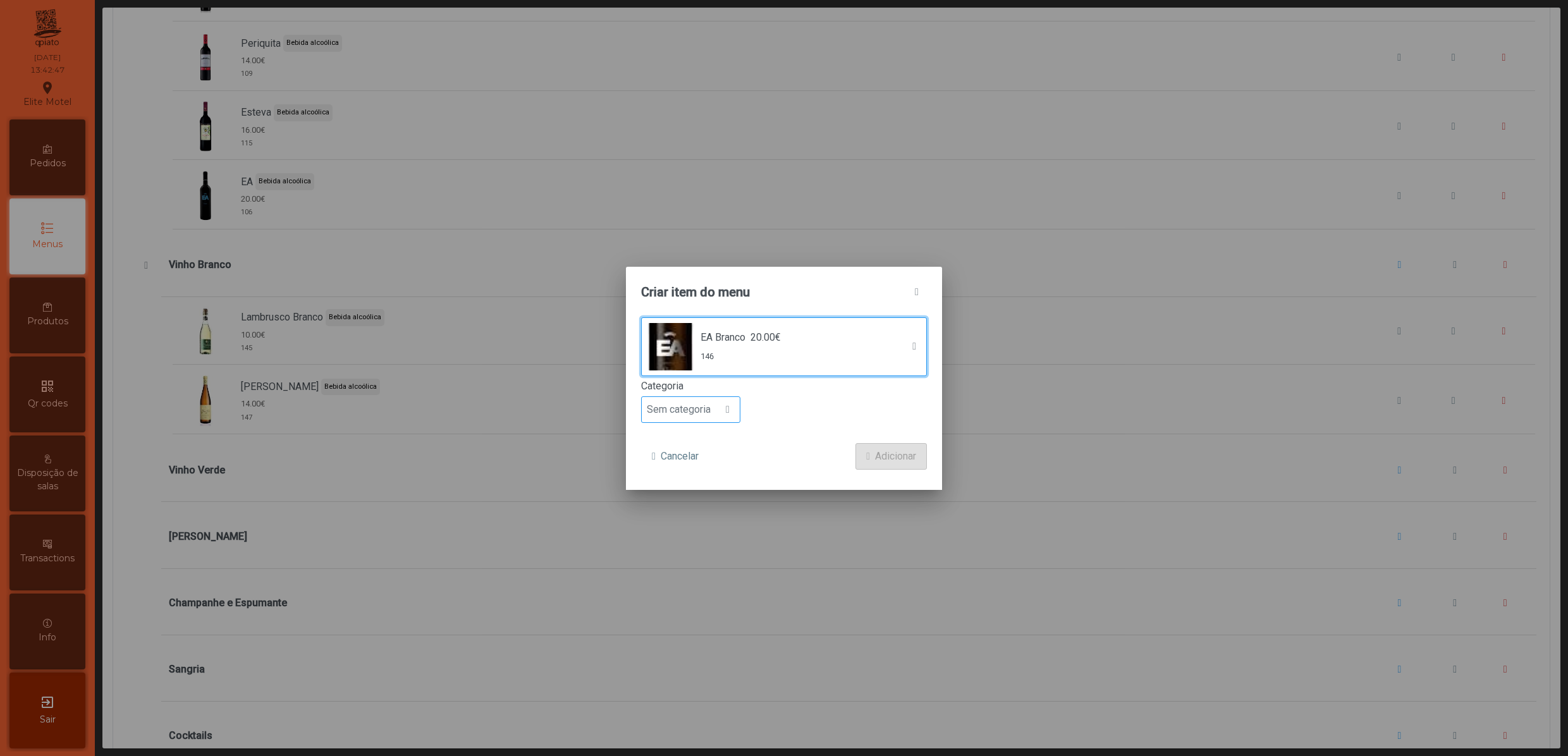
click at [710, 414] on span "Sem categoria" at bounding box center [679, 409] width 74 height 25
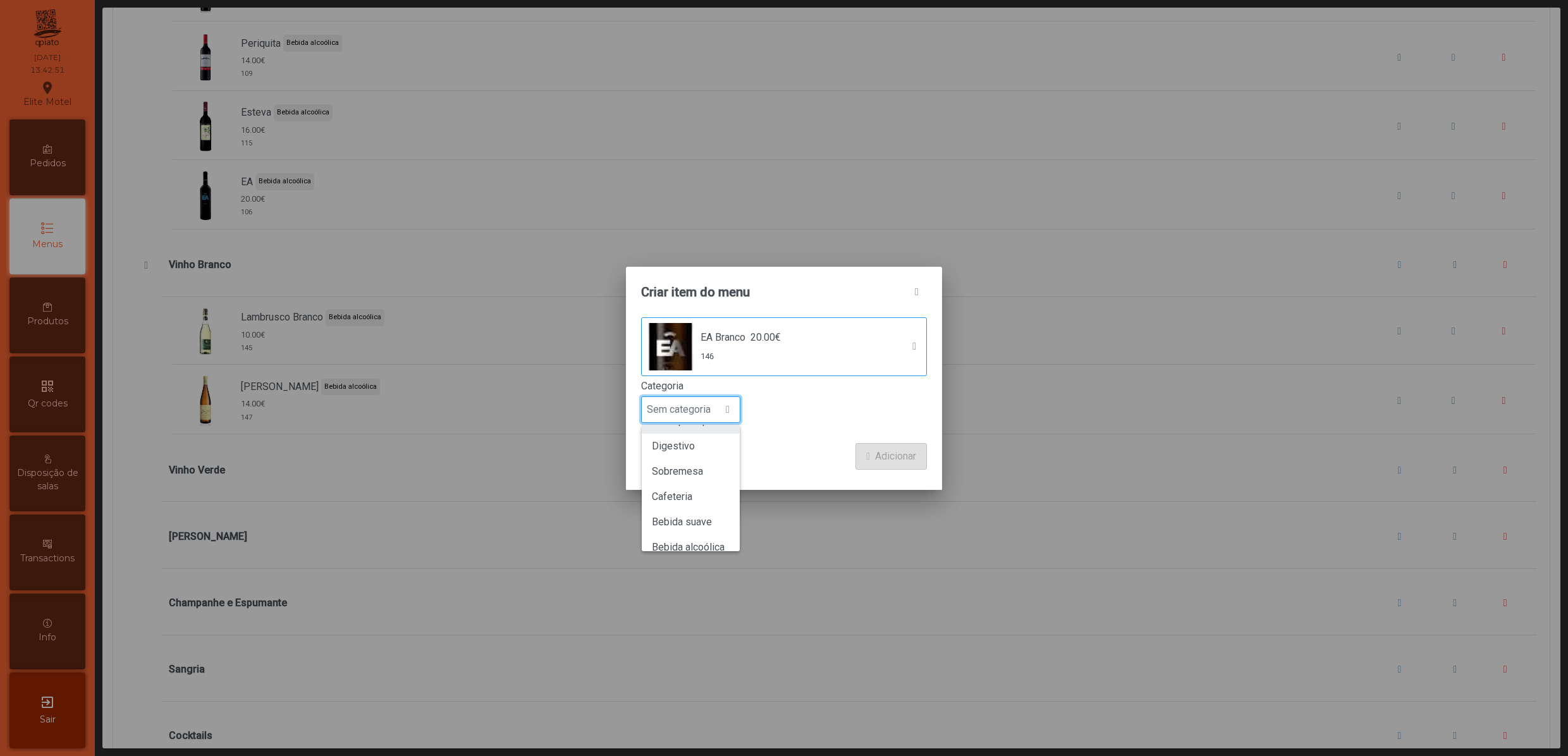
scroll to position [111, 0]
click at [717, 504] on span "Bebida alcoólica" at bounding box center [688, 508] width 73 height 12
click at [892, 459] on span "Adicionar" at bounding box center [895, 457] width 41 height 15
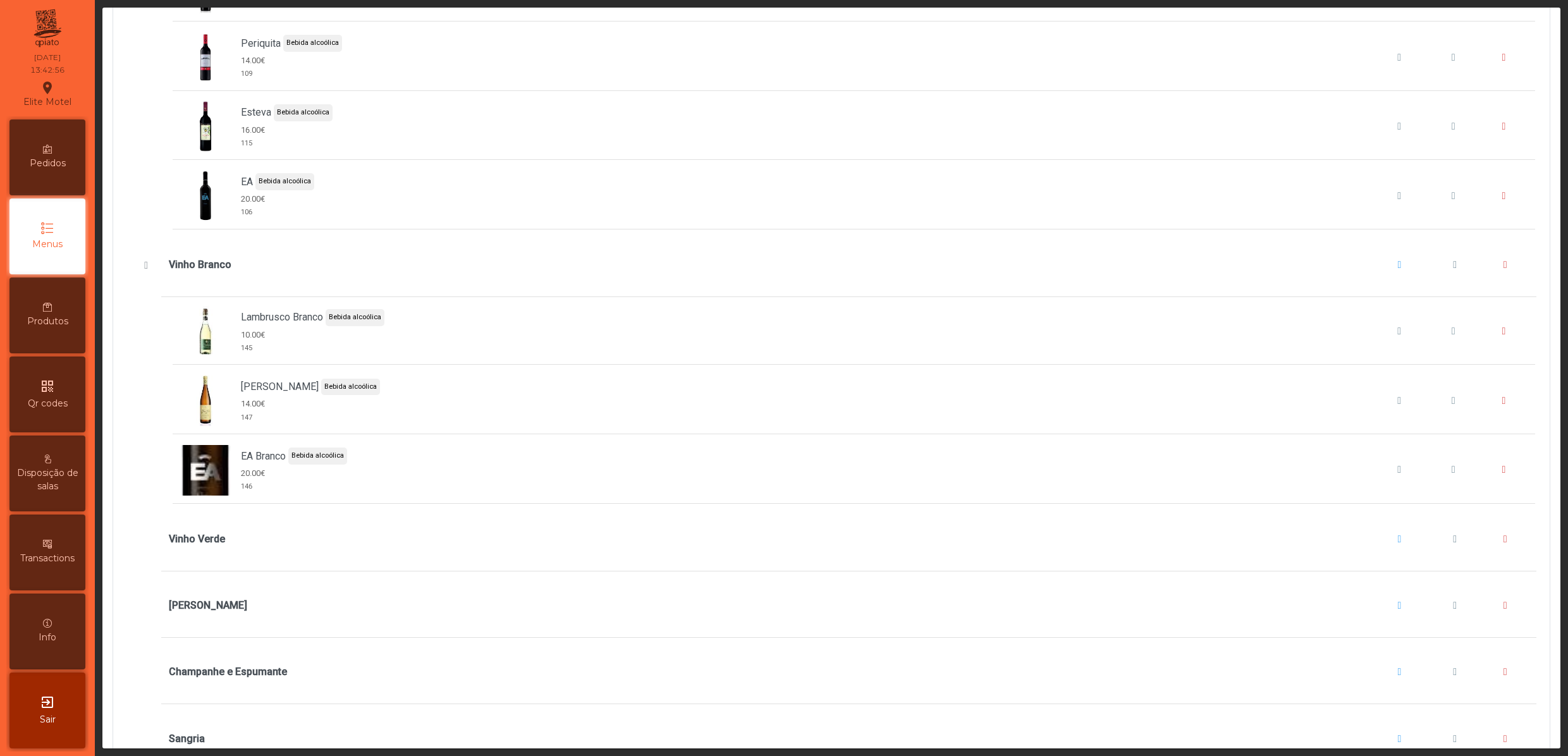
scroll to position [3287, 0]
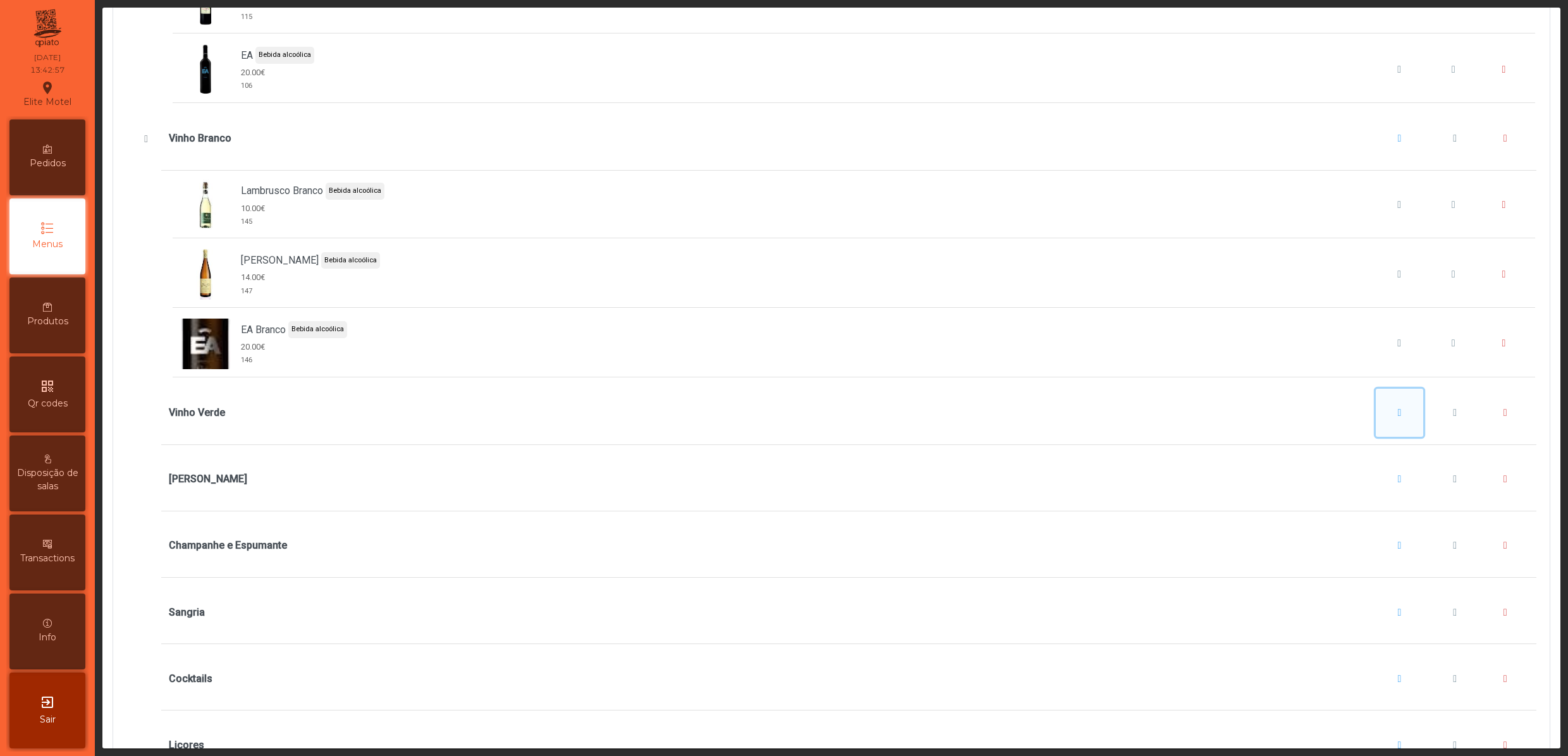
click at [1398, 418] on span "Vinho Verde" at bounding box center [1399, 413] width 4 height 10
click at [1392, 510] on span "Adicionar item" at bounding box center [1398, 504] width 63 height 15
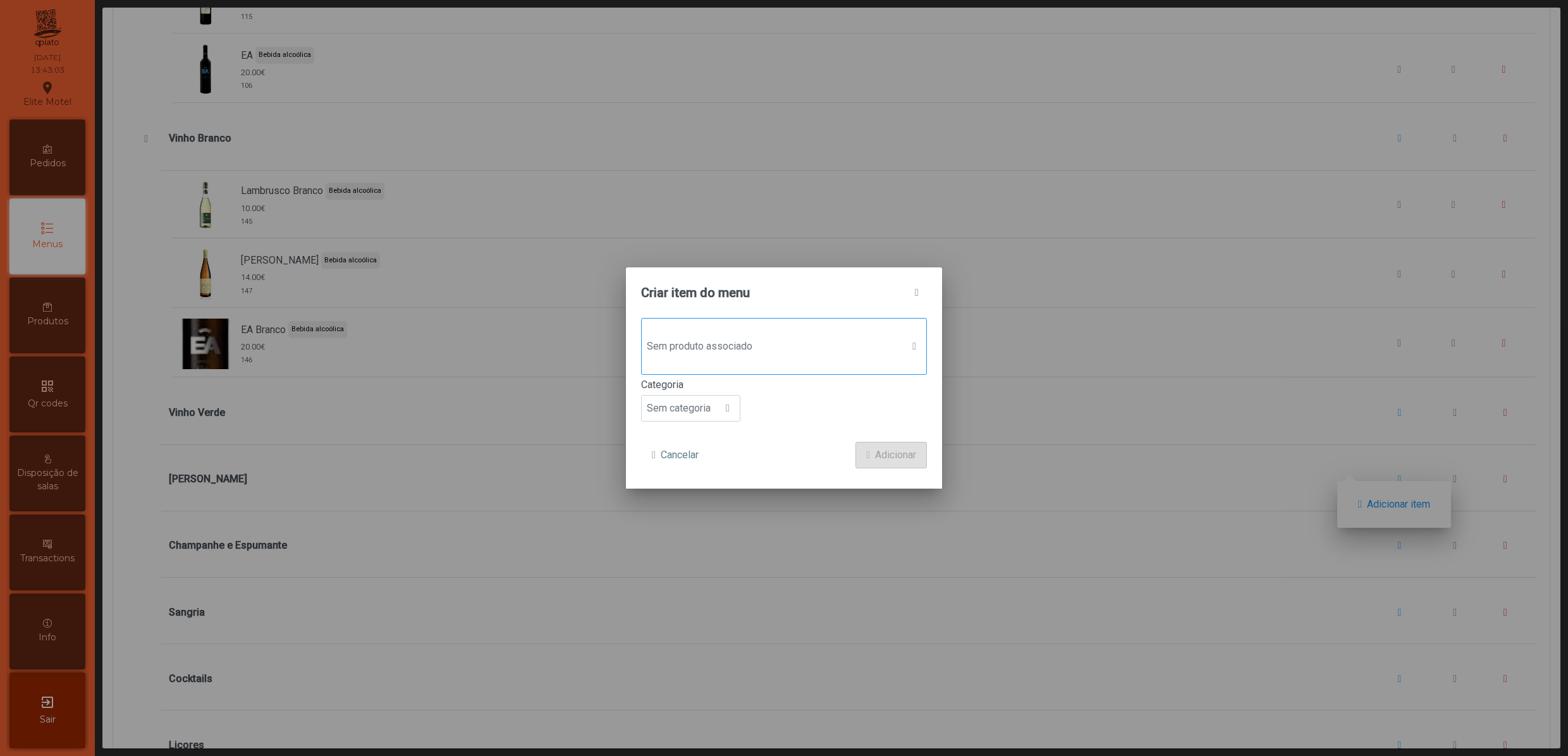
click at [802, 352] on span "Sem produto associado" at bounding box center [771, 347] width 260 height 25
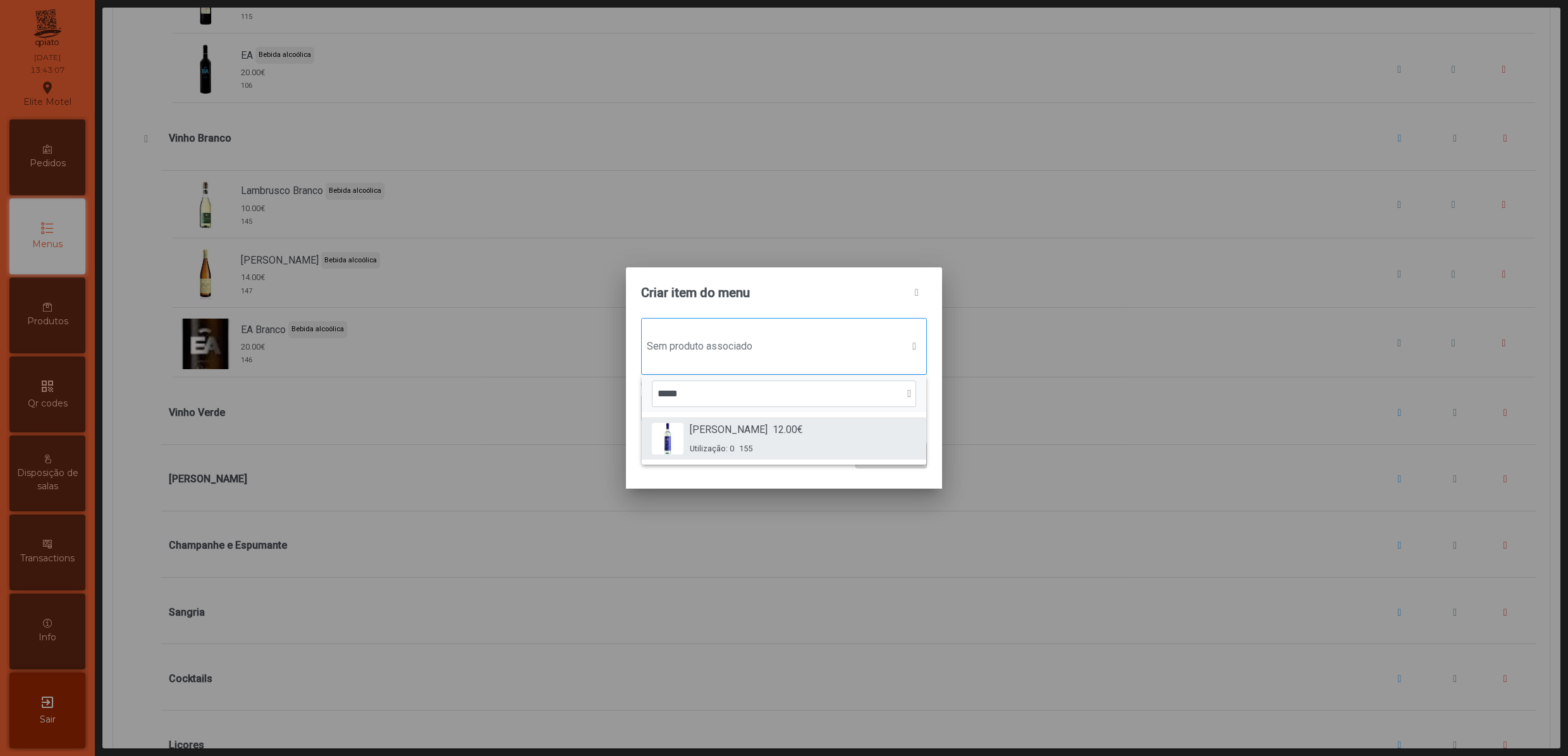
type input "*****"
click at [740, 434] on span "[PERSON_NAME]" at bounding box center [728, 430] width 77 height 15
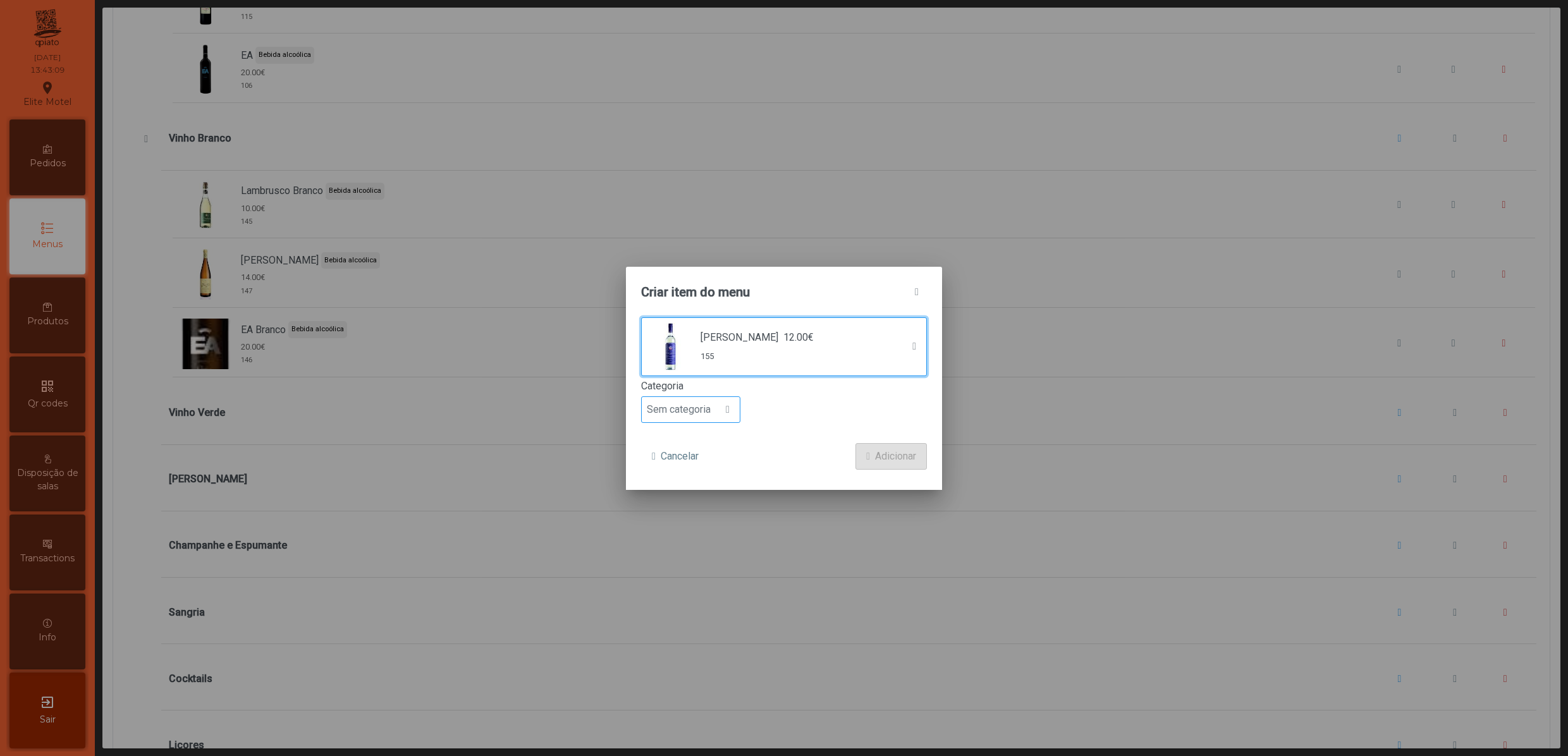
click at [729, 409] on span at bounding box center [727, 410] width 4 height 10
click at [704, 503] on span "Bebida alcoólica" at bounding box center [688, 508] width 73 height 12
click at [880, 454] on span "Adicionar" at bounding box center [895, 457] width 41 height 15
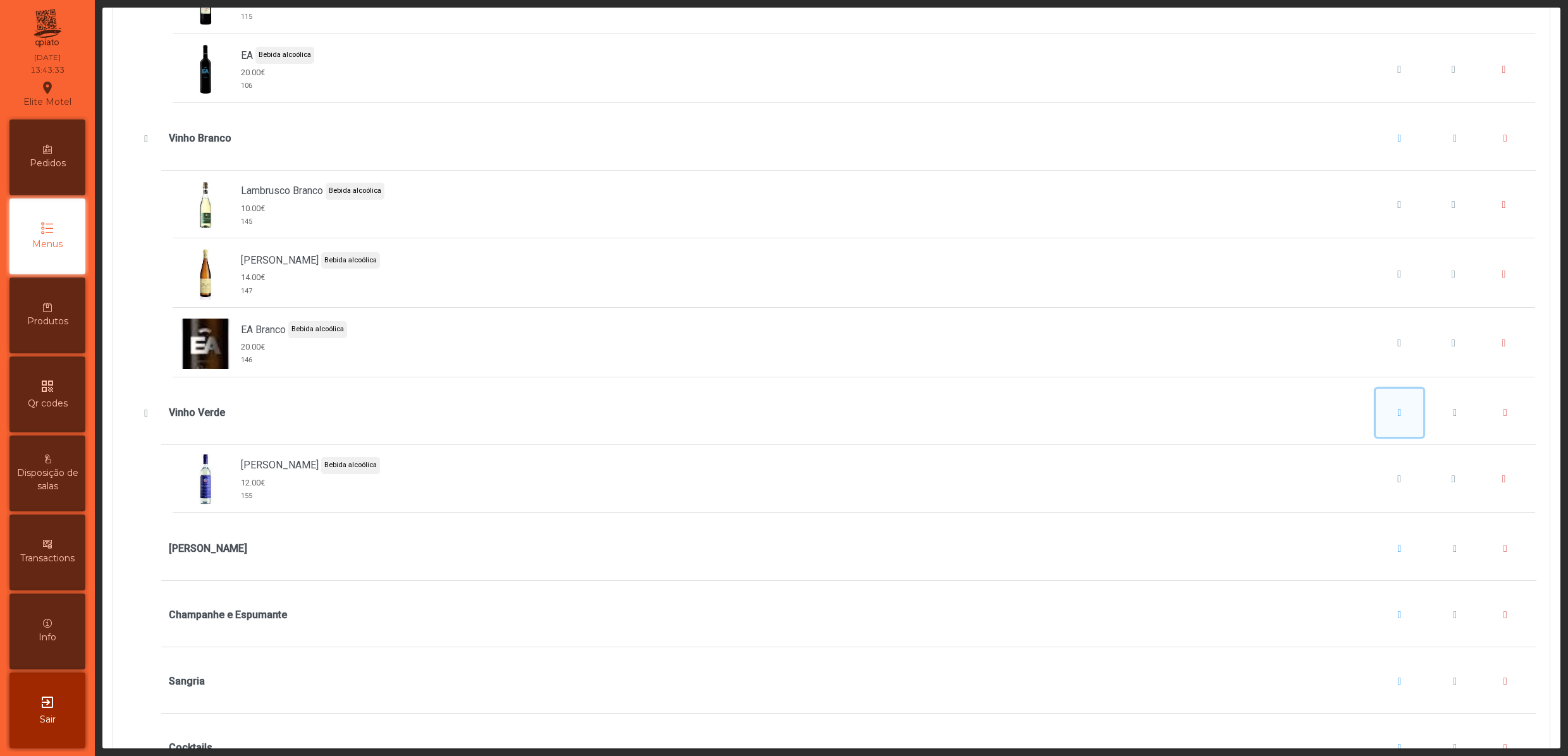
click at [1376, 437] on button "Vinho Verde" at bounding box center [1399, 412] width 48 height 48
click at [1370, 493] on button "Adicionar item" at bounding box center [1393, 504] width 94 height 27
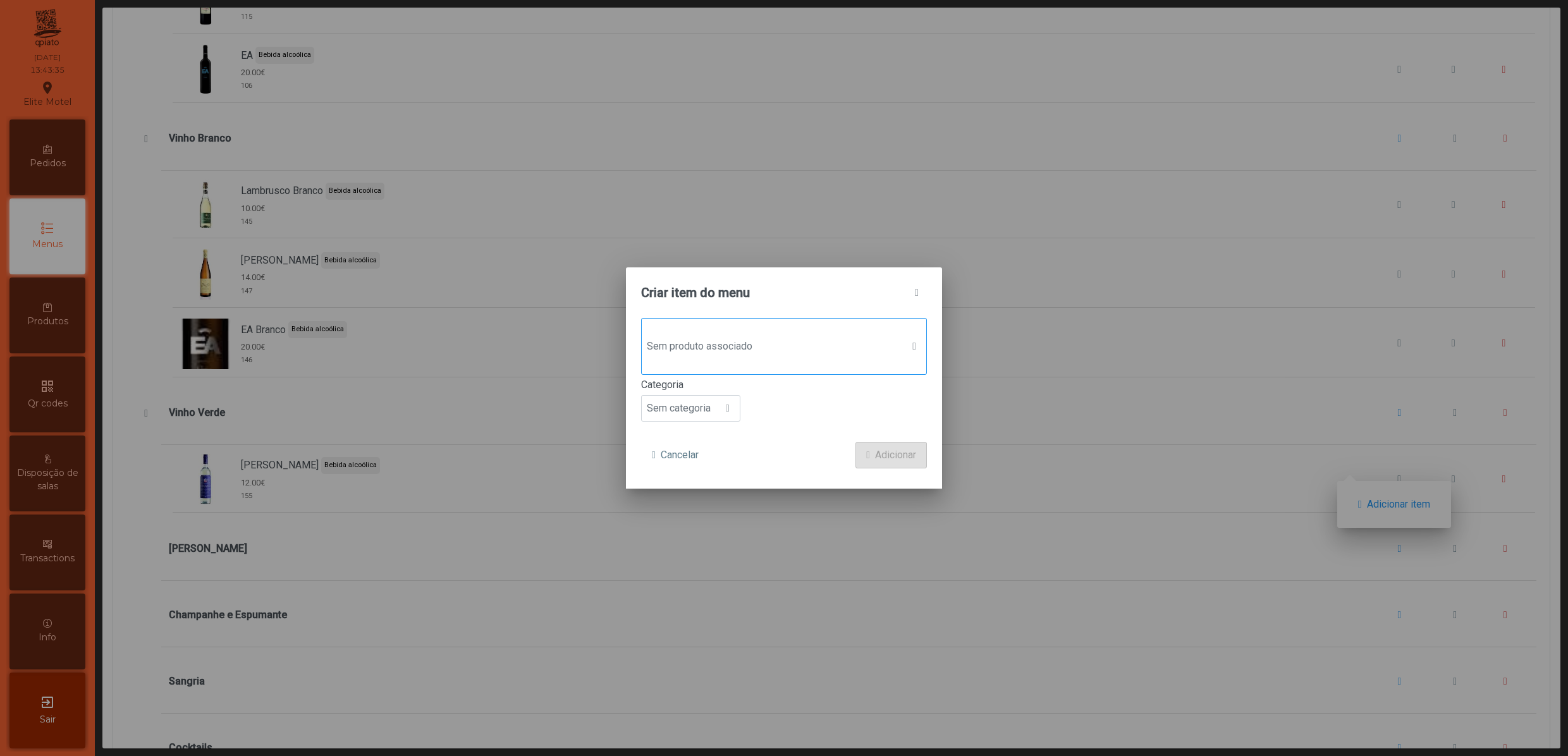
click at [783, 350] on span "Sem produto associado" at bounding box center [771, 347] width 260 height 25
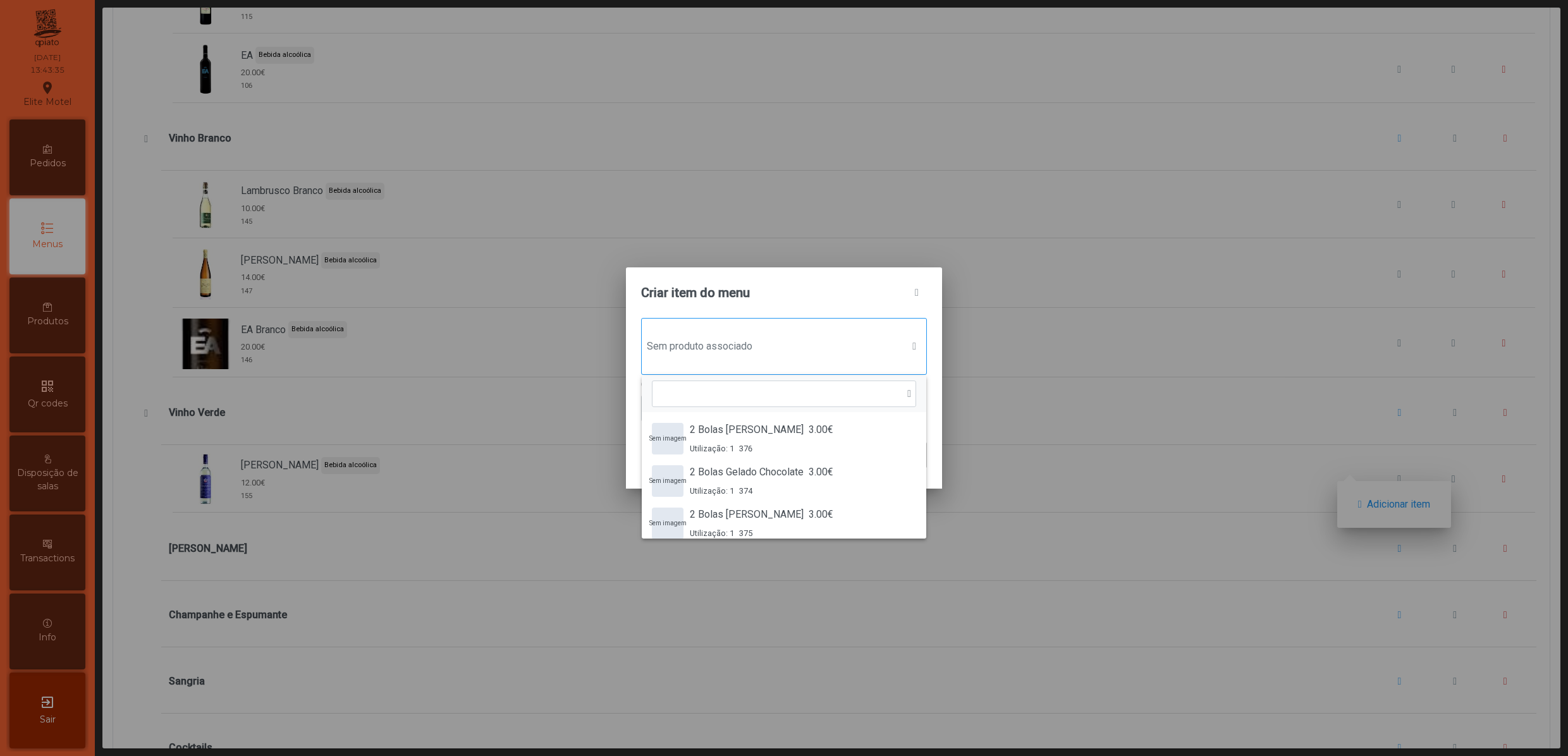
scroll to position [10, 64]
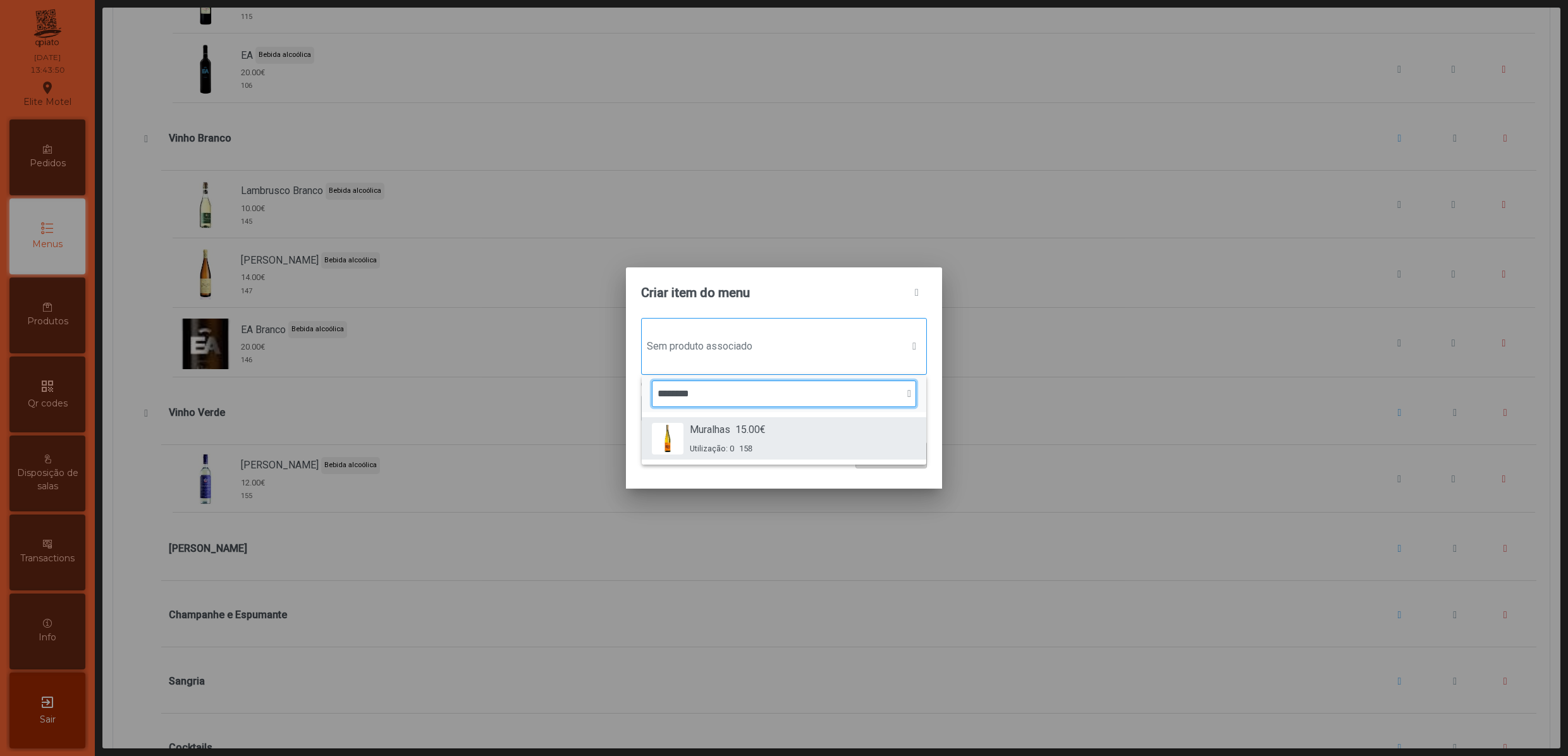
type input "********"
click at [770, 443] on div "Muralhas 15.00€ Utilização: 0 158" at bounding box center [784, 439] width 264 height 32
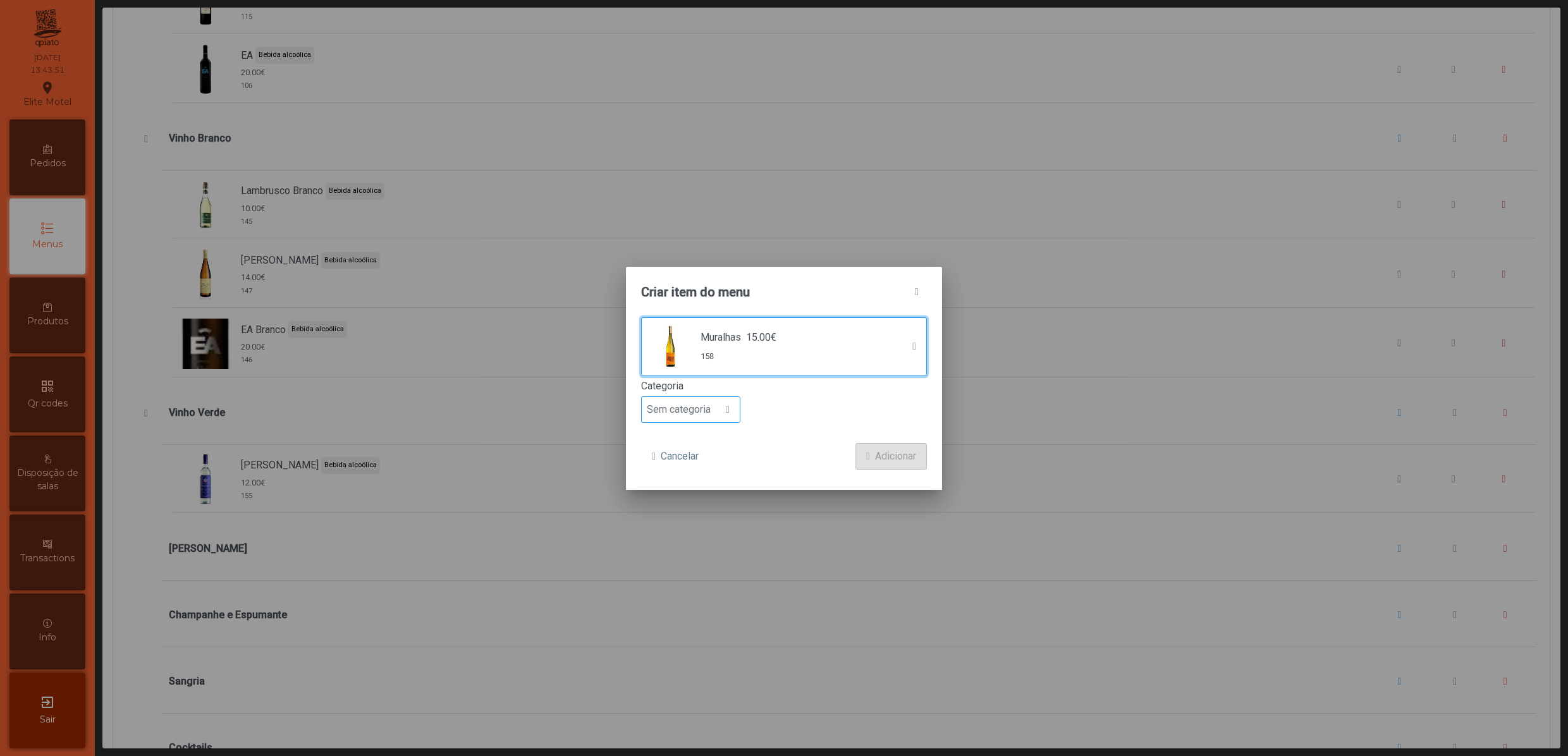
click at [698, 406] on span "Sem categoria" at bounding box center [679, 409] width 74 height 25
click at [701, 503] on span "Bebida alcoólica" at bounding box center [688, 508] width 73 height 12
click at [901, 458] on span "Adicionar" at bounding box center [895, 457] width 41 height 15
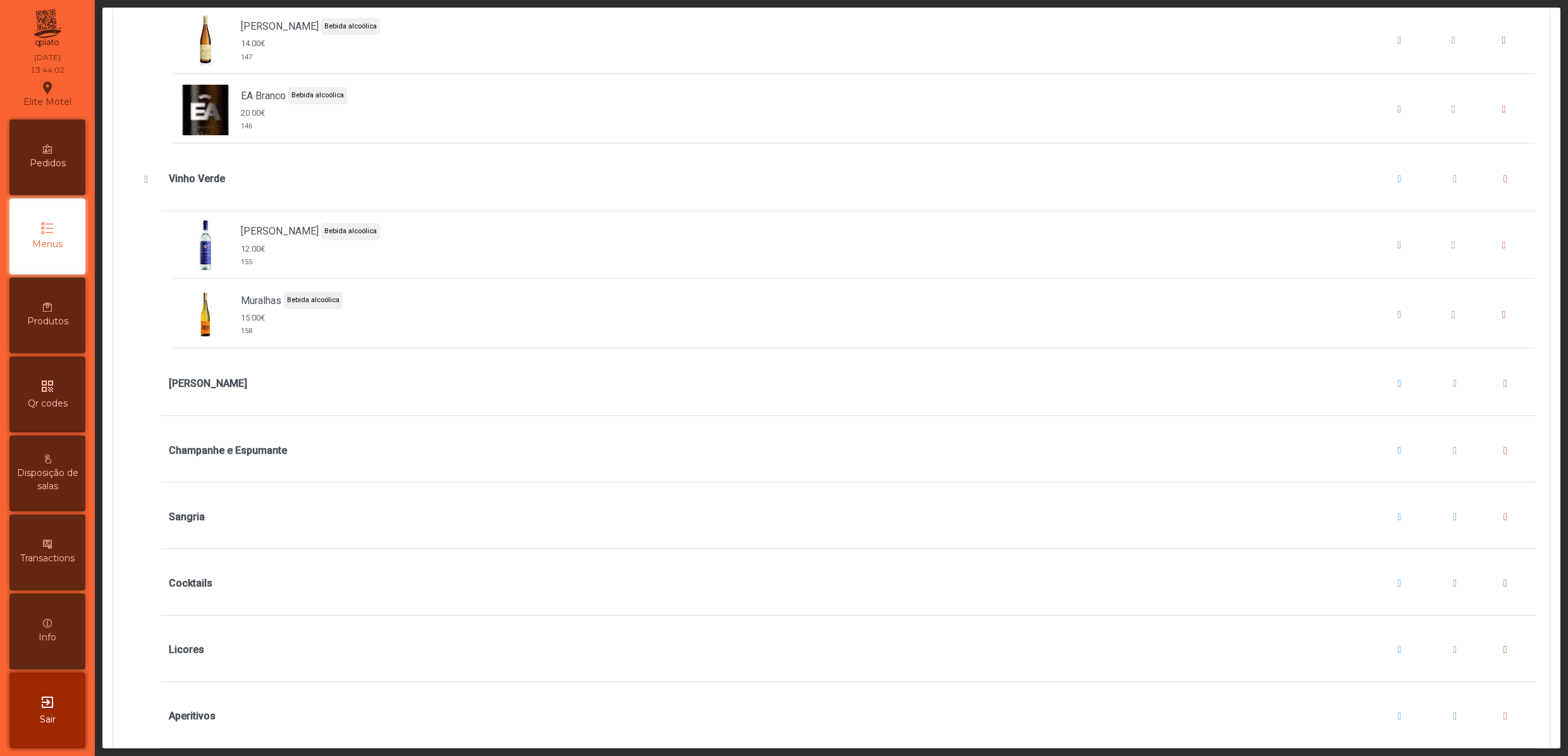
scroll to position [3540, 0]
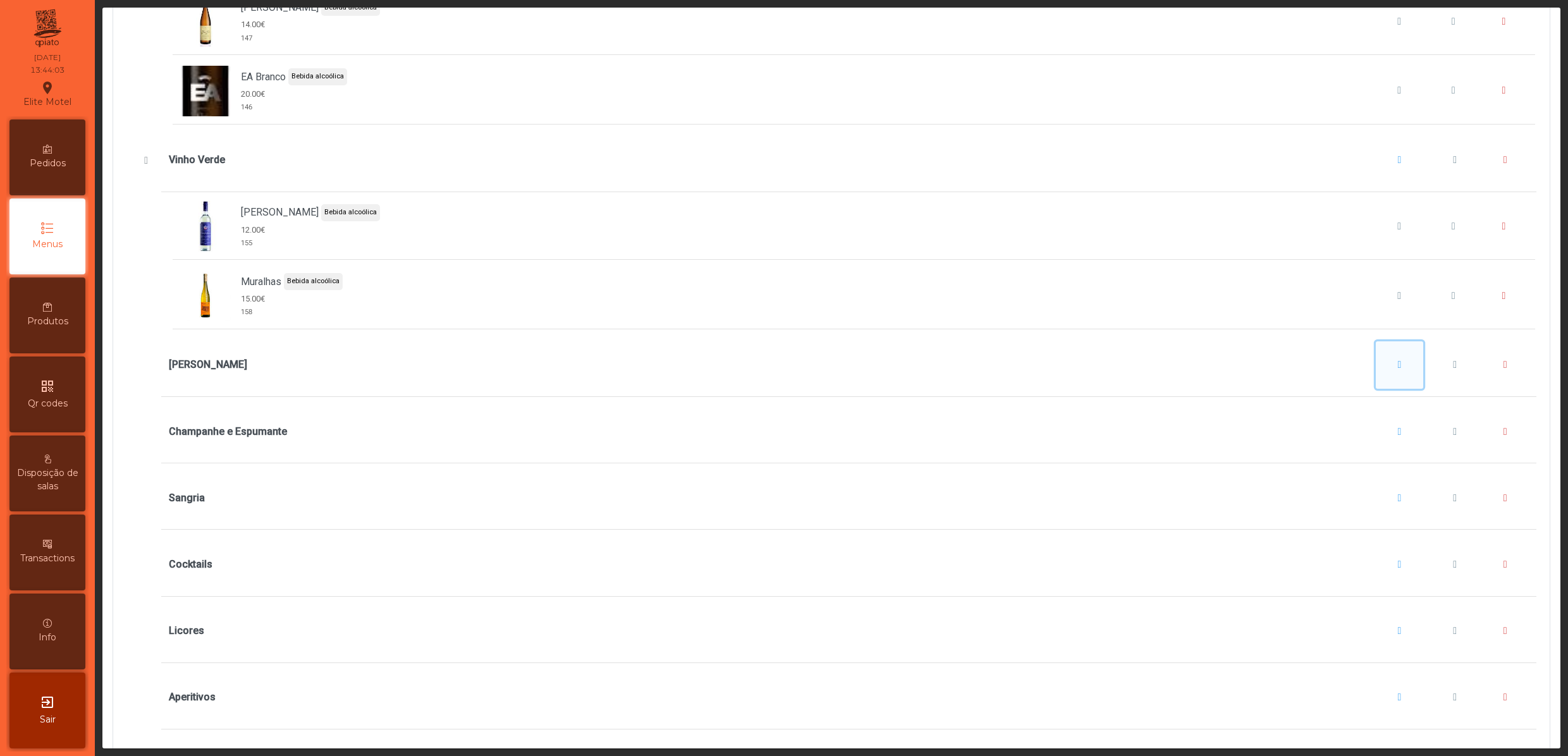
click at [1376, 389] on button "Vinho Rosé" at bounding box center [1399, 365] width 48 height 48
click at [1361, 457] on span "button" at bounding box center [1359, 459] width 4 height 10
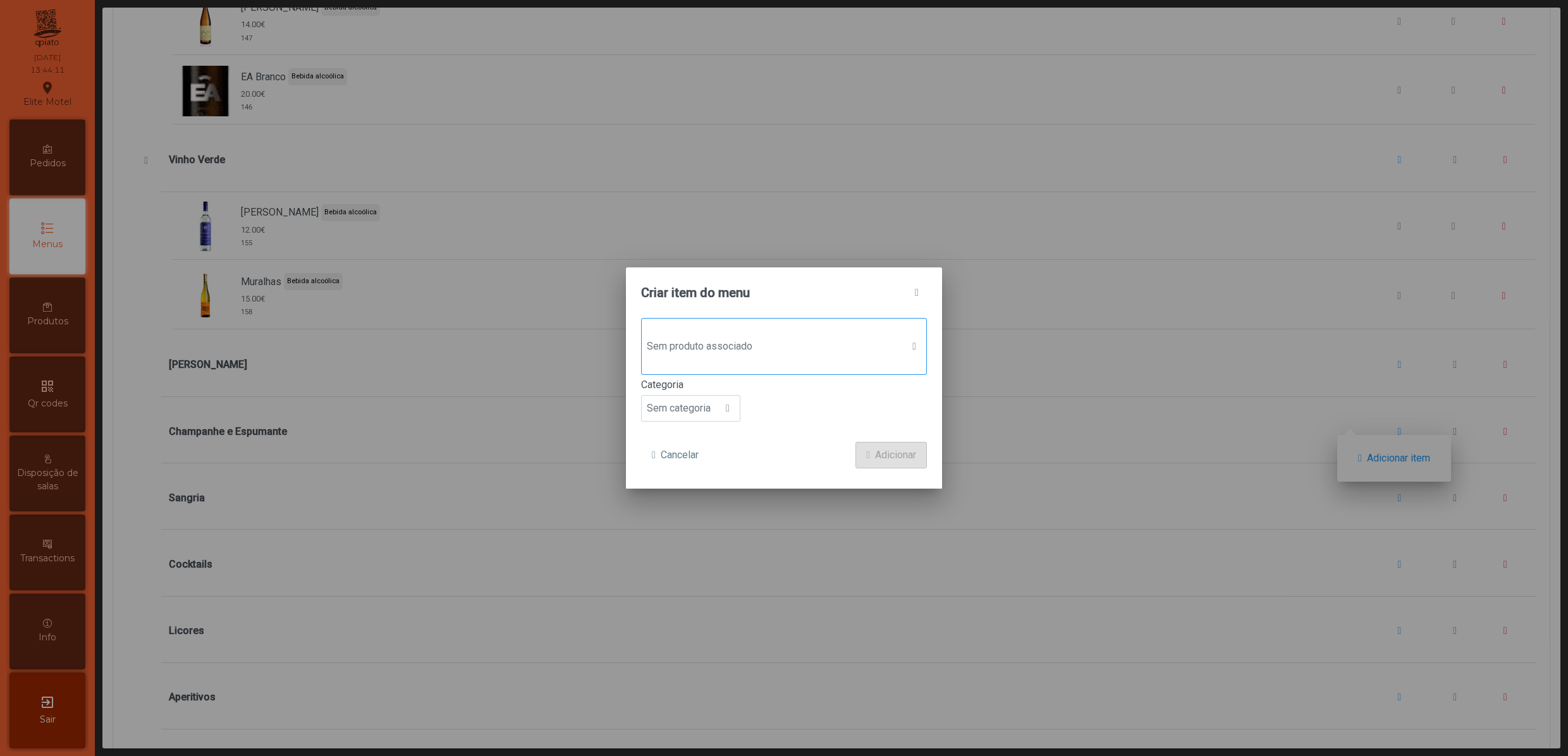
click at [701, 354] on span "Sem produto associado" at bounding box center [771, 347] width 260 height 25
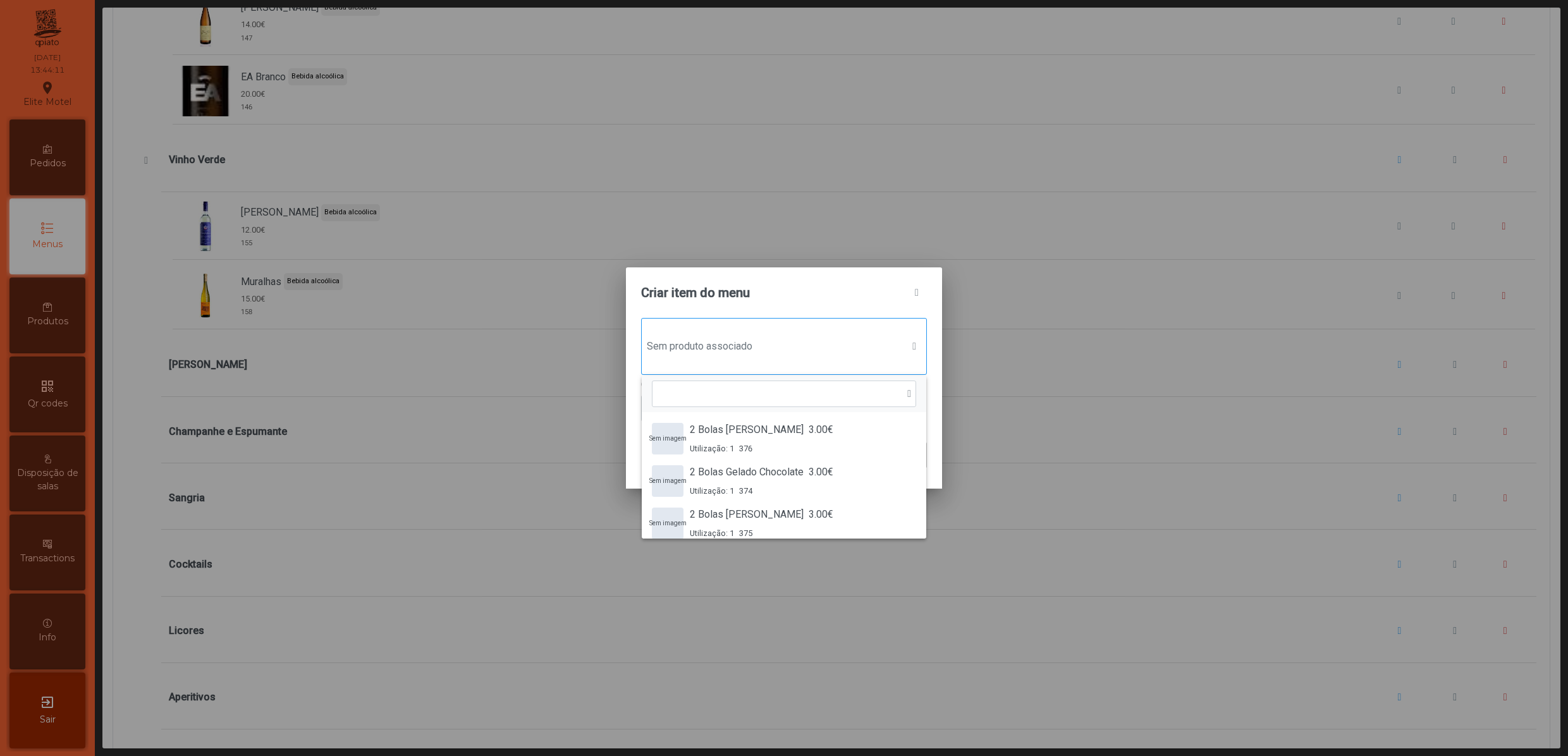
scroll to position [10, 64]
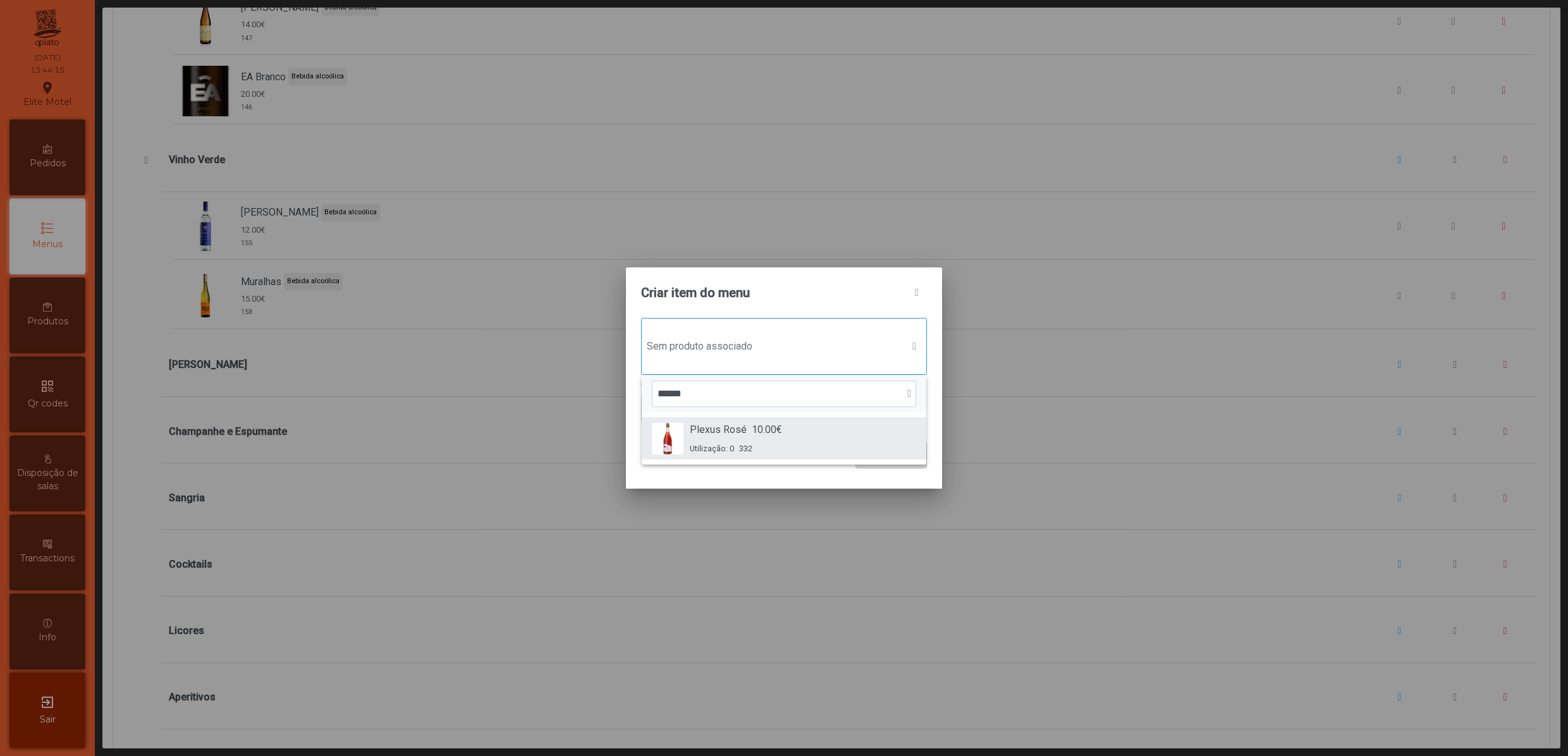
type input "******"
click at [715, 426] on span "Plexus Rosé" at bounding box center [718, 430] width 57 height 15
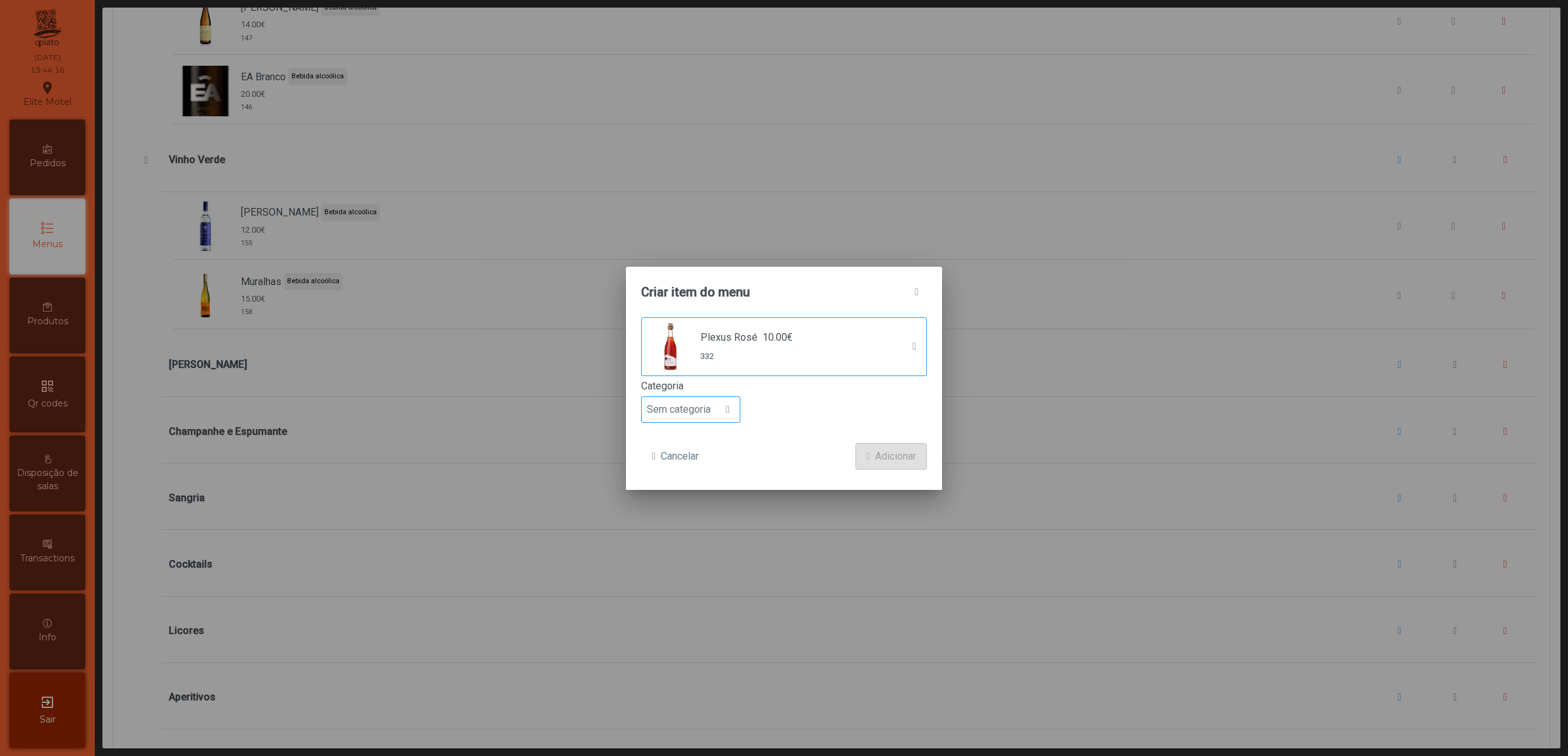
click at [678, 400] on span "Sem categoria" at bounding box center [679, 409] width 74 height 25
click at [676, 511] on span "Bebida alcoólica" at bounding box center [688, 508] width 73 height 12
click at [779, 440] on form "Plexus Rosé 10.00€ 332 Categoria Bebida alcoólica Cancelar Adicionar" at bounding box center [783, 393] width 285 height 153
click at [866, 454] on span "submit" at bounding box center [867, 457] width 4 height 10
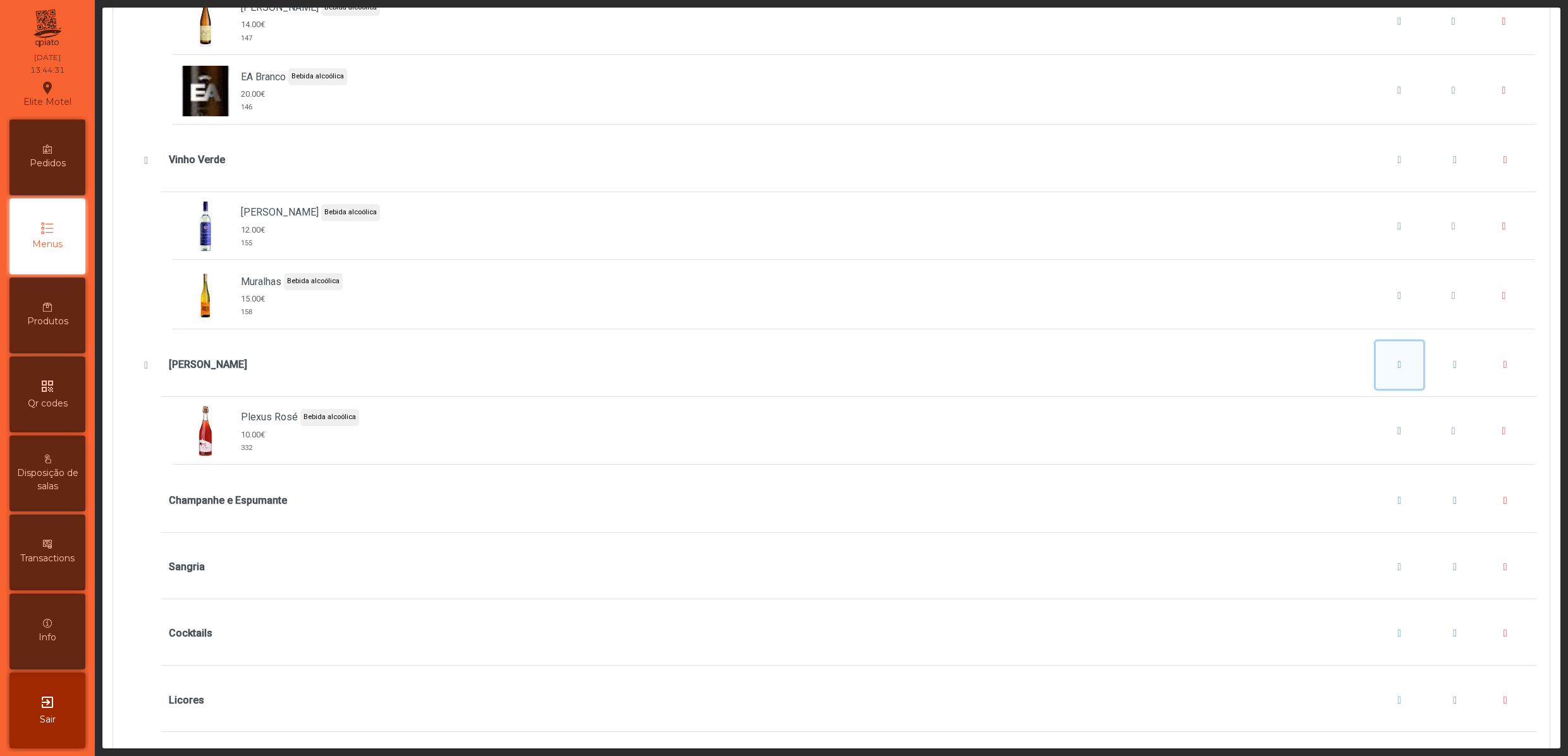
click at [1376, 389] on button "Vinho Rosé" at bounding box center [1399, 365] width 48 height 48
click at [1361, 458] on span "button" at bounding box center [1359, 459] width 4 height 10
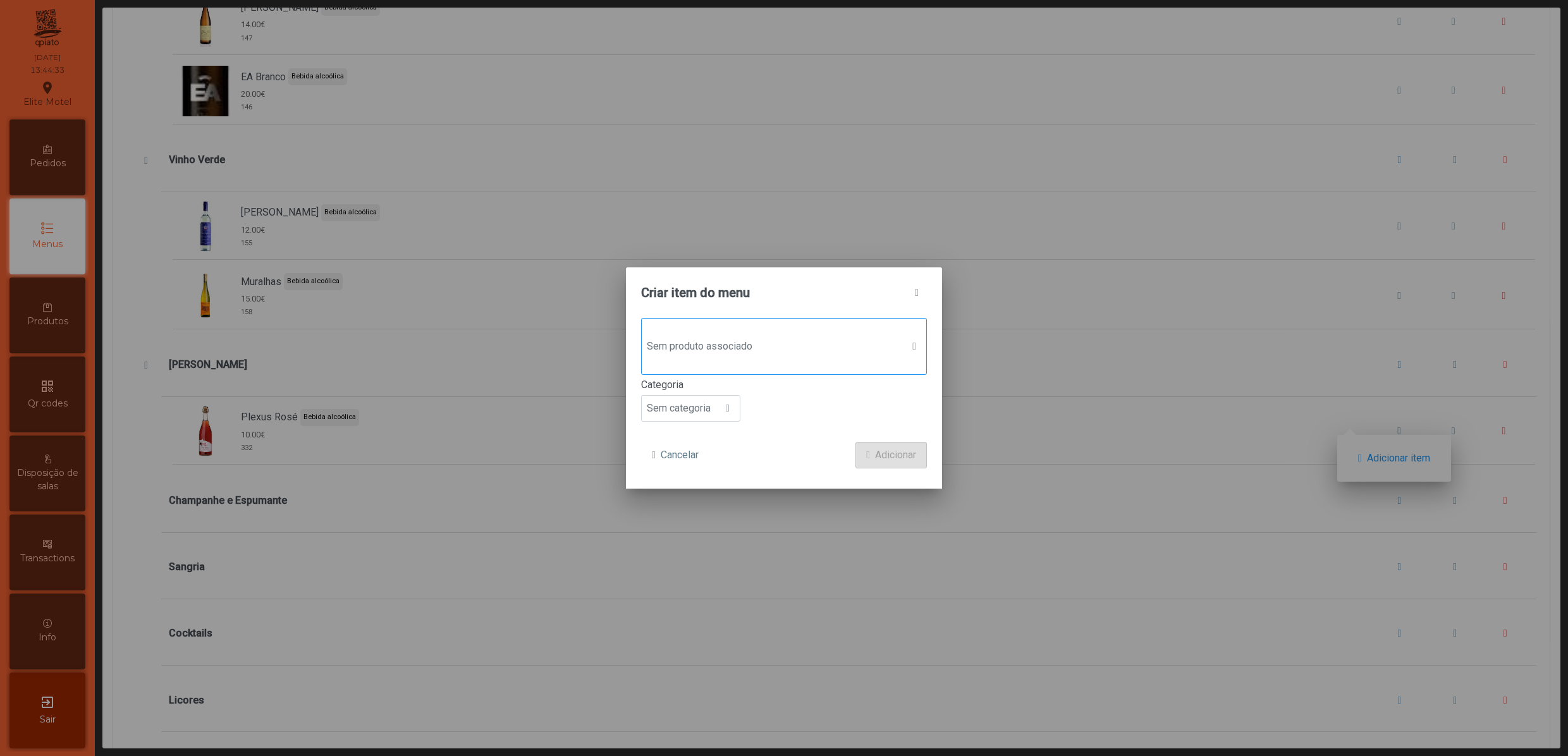
click at [707, 352] on span "Sem produto associado" at bounding box center [771, 347] width 260 height 25
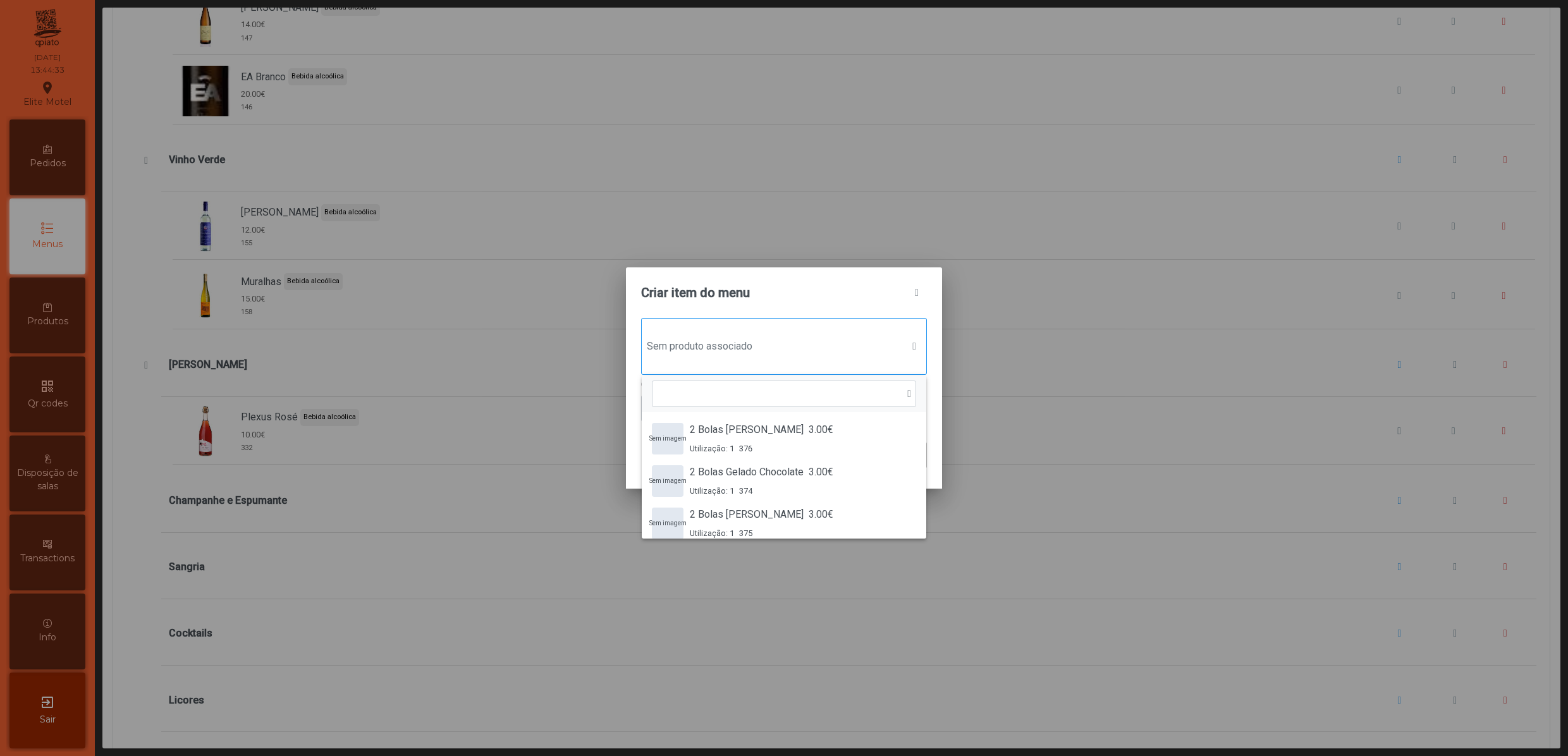
scroll to position [10, 64]
drag, startPoint x: 704, startPoint y: 352, endPoint x: 669, endPoint y: 345, distance: 35.7
click at [669, 345] on span "Sem produto associado" at bounding box center [771, 347] width 260 height 25
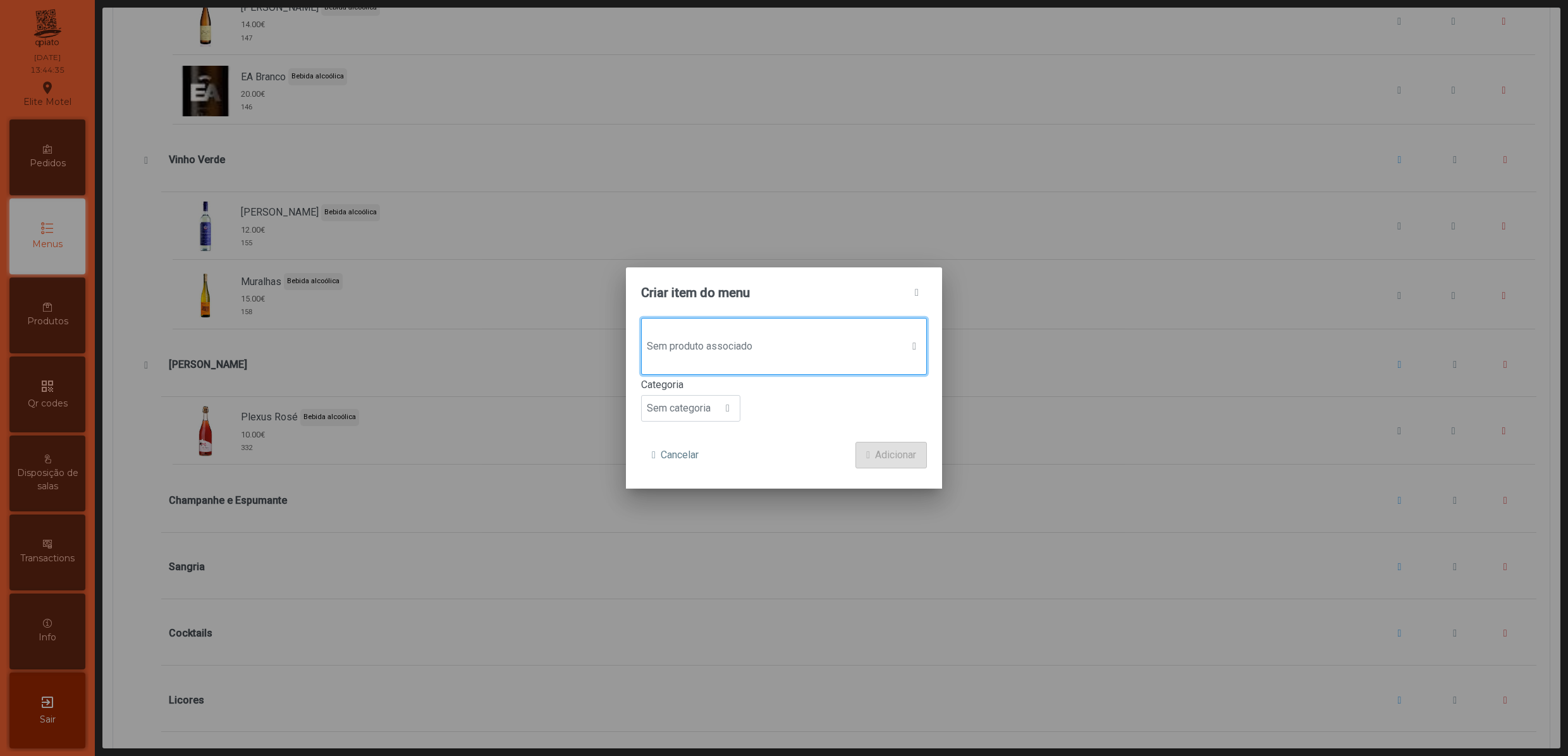
click at [674, 347] on span "Sem produto associado" at bounding box center [771, 347] width 260 height 25
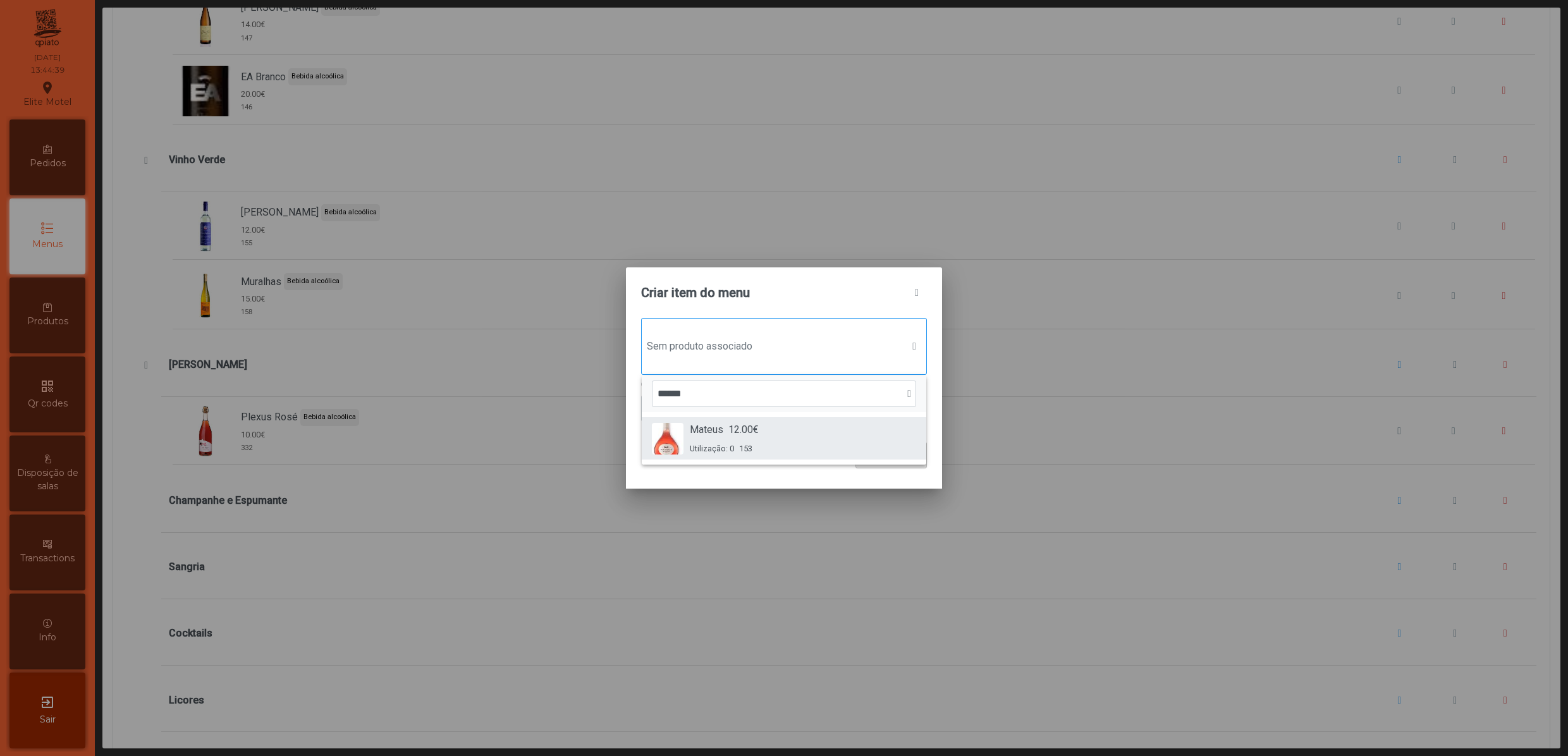
type input "******"
click at [811, 448] on div "Mateus 12.00€ Utilização: 0 153" at bounding box center [784, 439] width 264 height 32
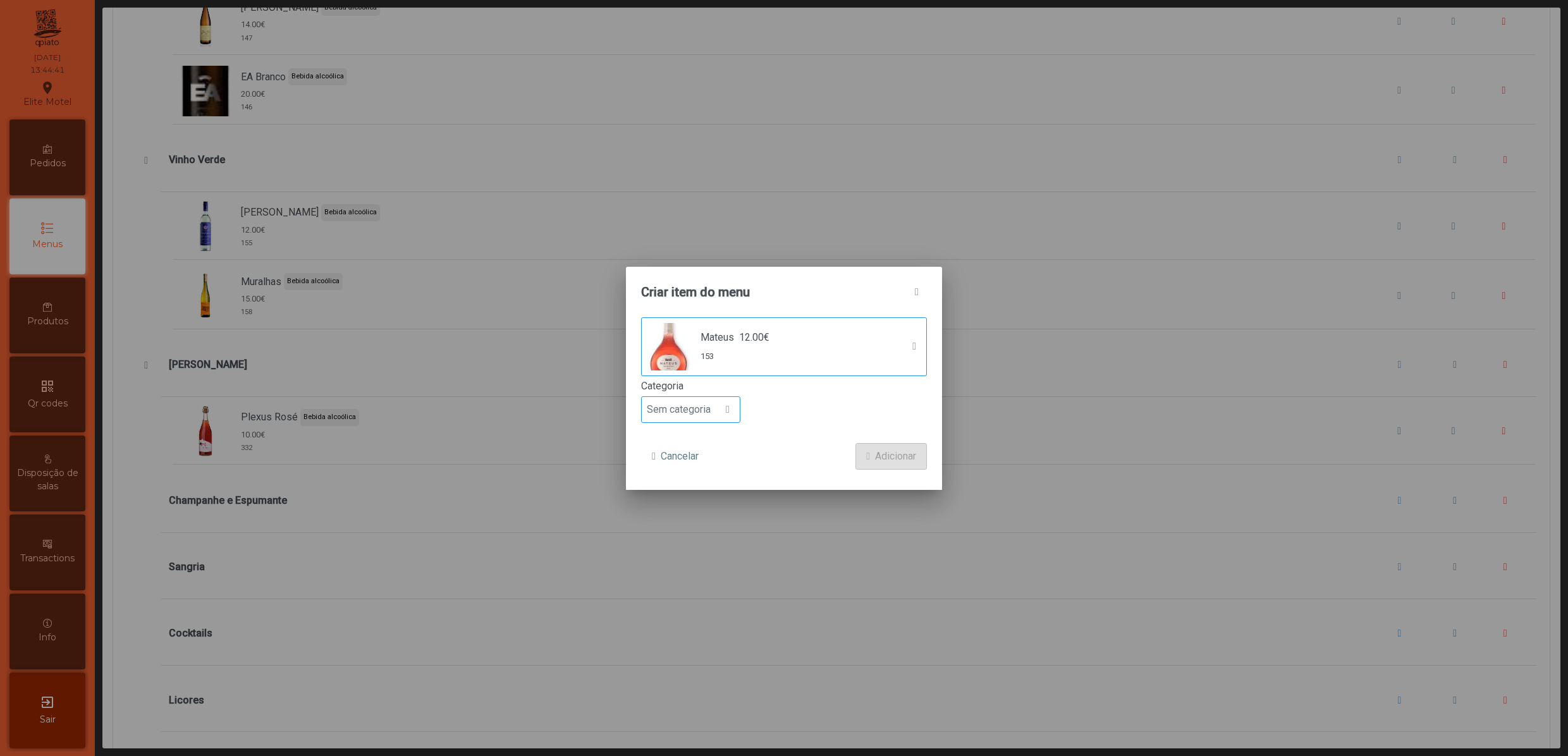
click at [689, 398] on span "Sem categoria" at bounding box center [679, 409] width 74 height 25
click at [680, 511] on span "Bebida alcoólica" at bounding box center [688, 508] width 73 height 12
click at [829, 396] on p-dropdown "Bebida alcoólica" at bounding box center [783, 409] width 285 height 27
click at [878, 454] on span "Adicionar" at bounding box center [895, 457] width 41 height 15
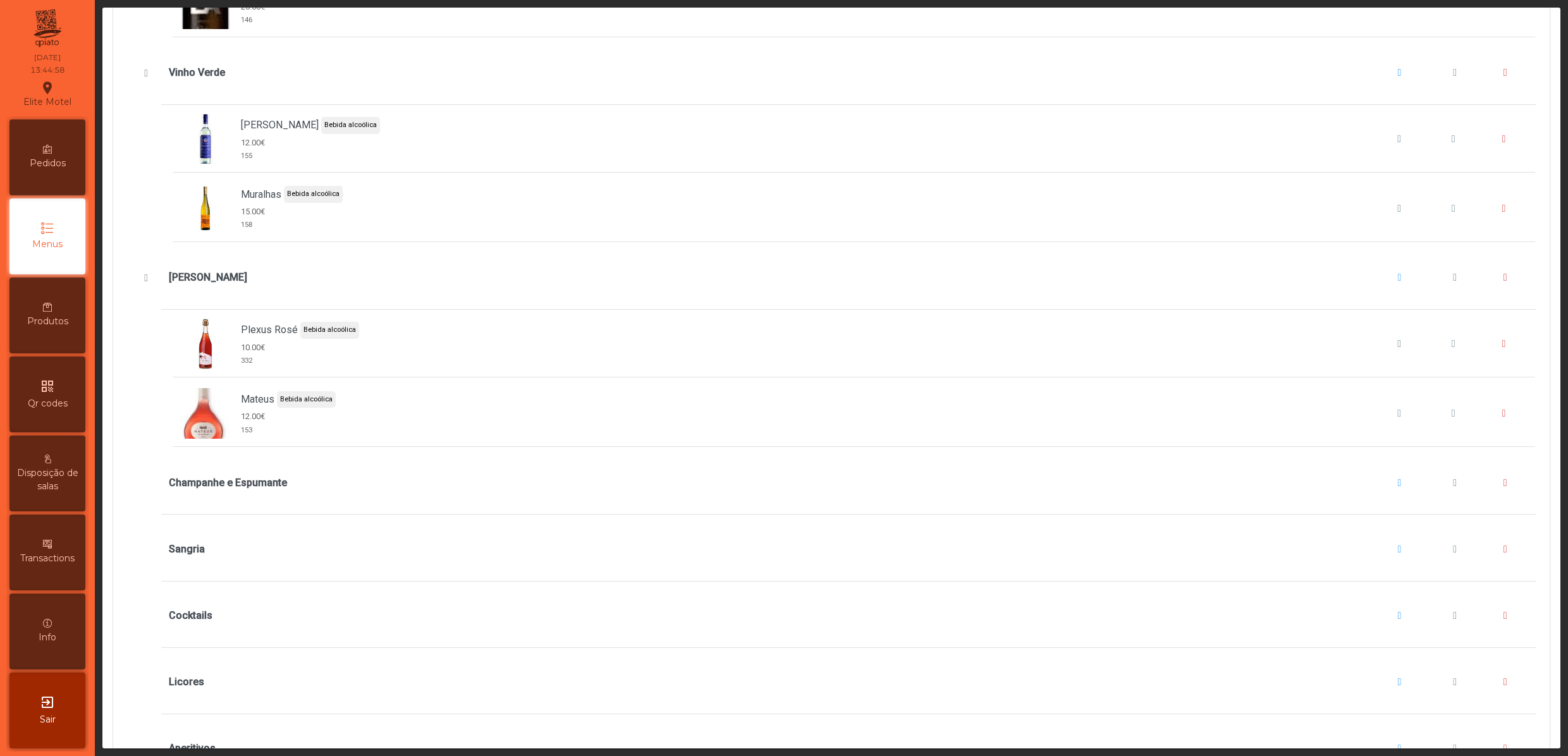
scroll to position [3666, 0]
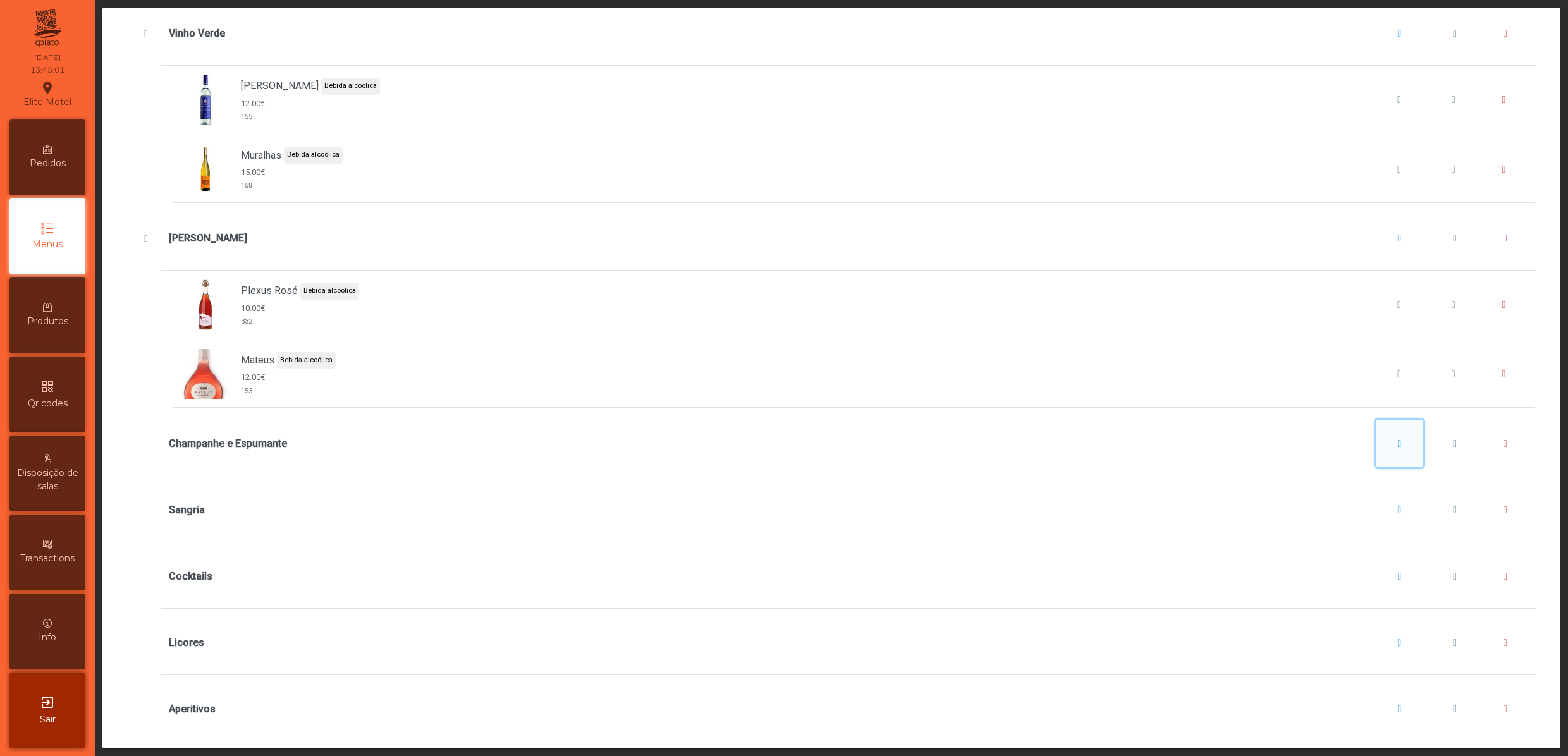
click at [1376, 468] on button "Champanhe e Espumante" at bounding box center [1399, 443] width 48 height 48
click at [1361, 534] on span "button" at bounding box center [1359, 539] width 4 height 10
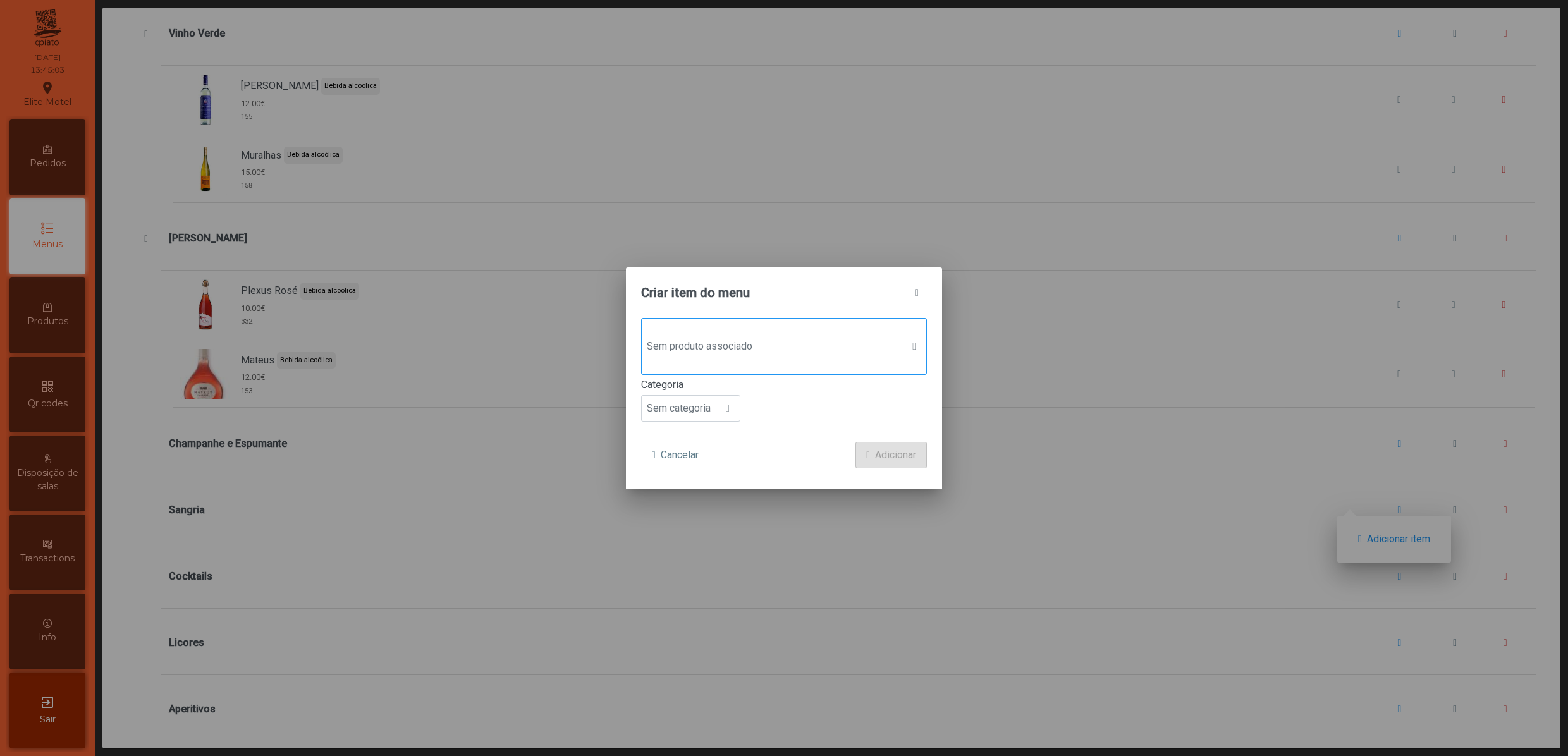
click at [805, 347] on span "Sem produto associado" at bounding box center [771, 347] width 260 height 25
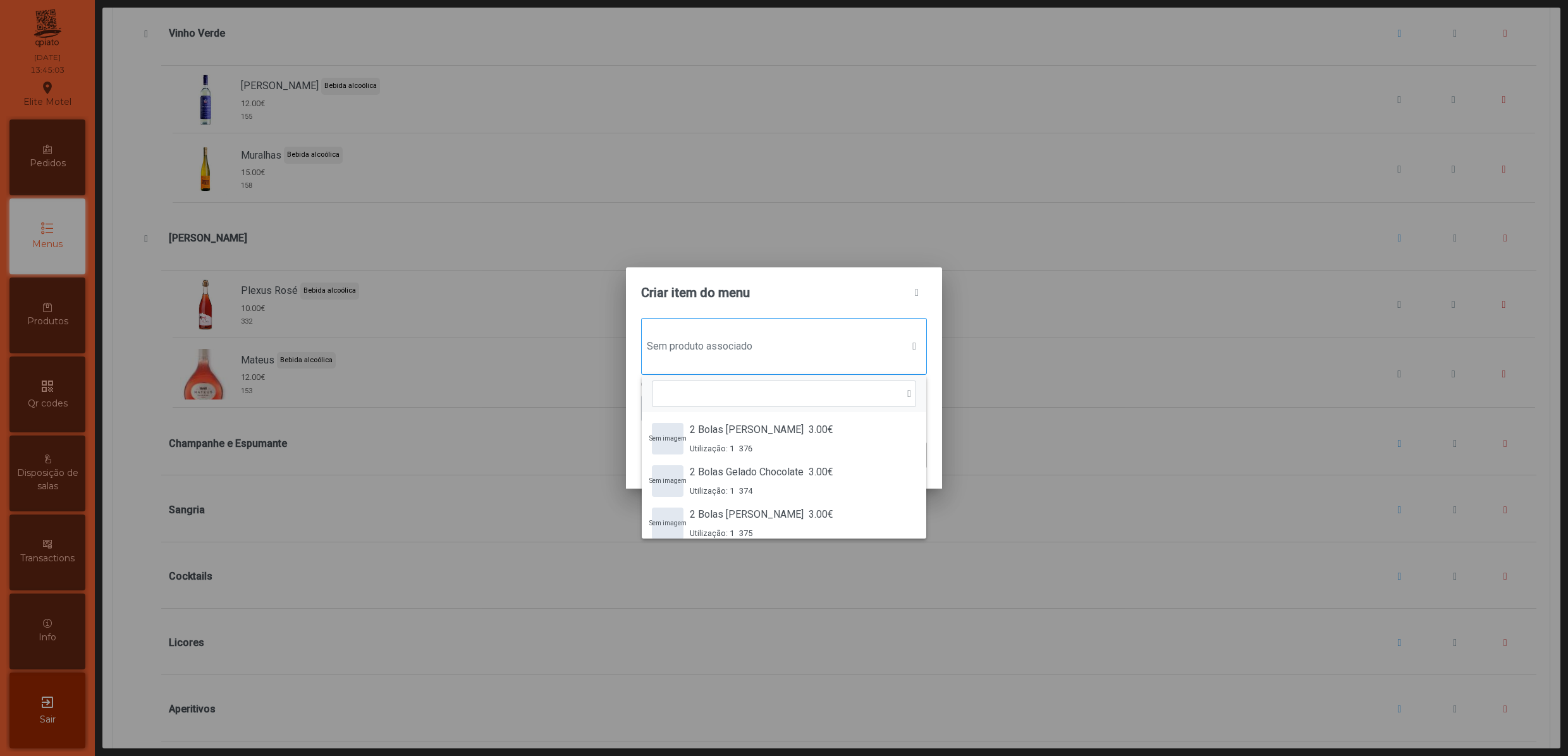
scroll to position [10, 64]
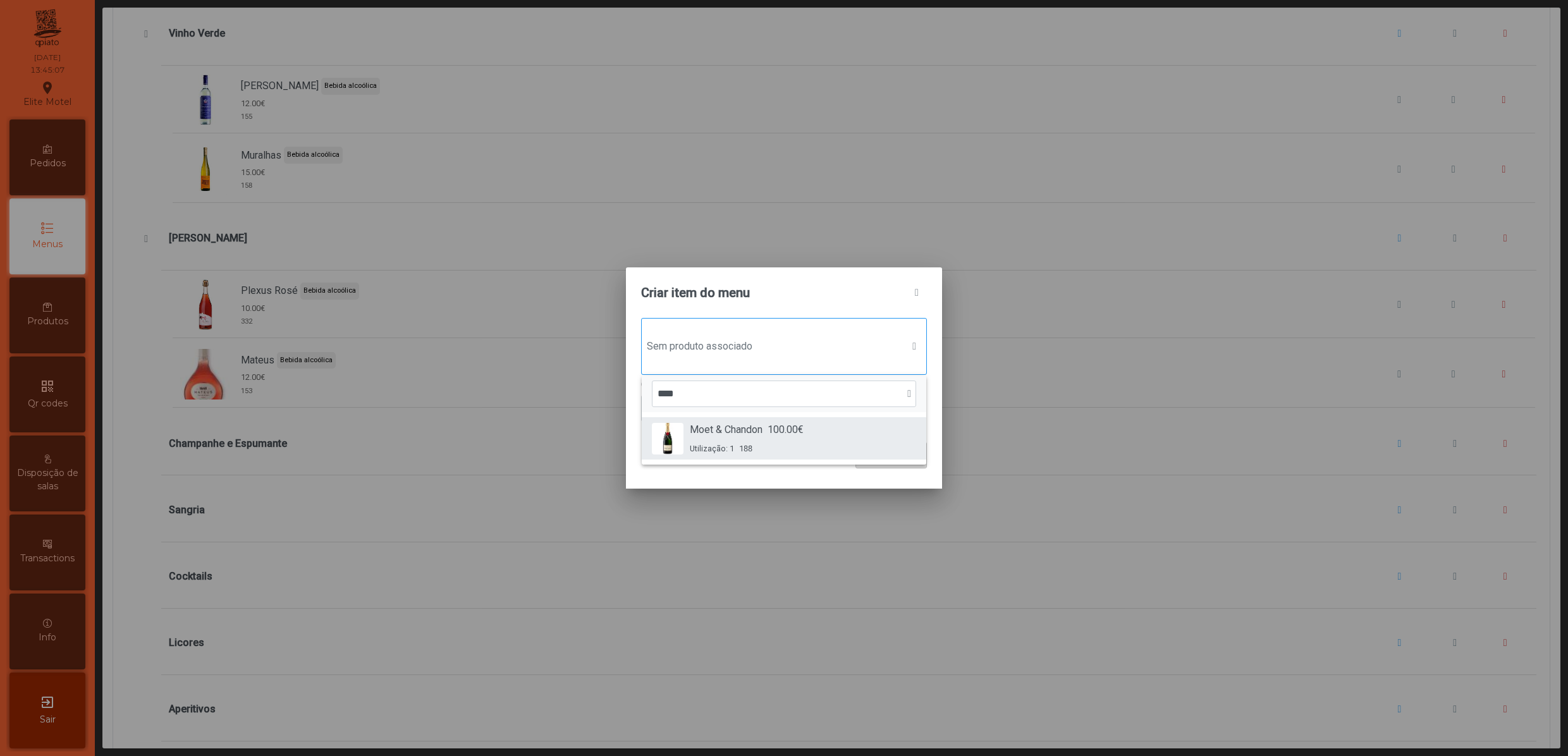
type input "****"
click at [731, 435] on span "Moet & Chandon" at bounding box center [726, 430] width 73 height 15
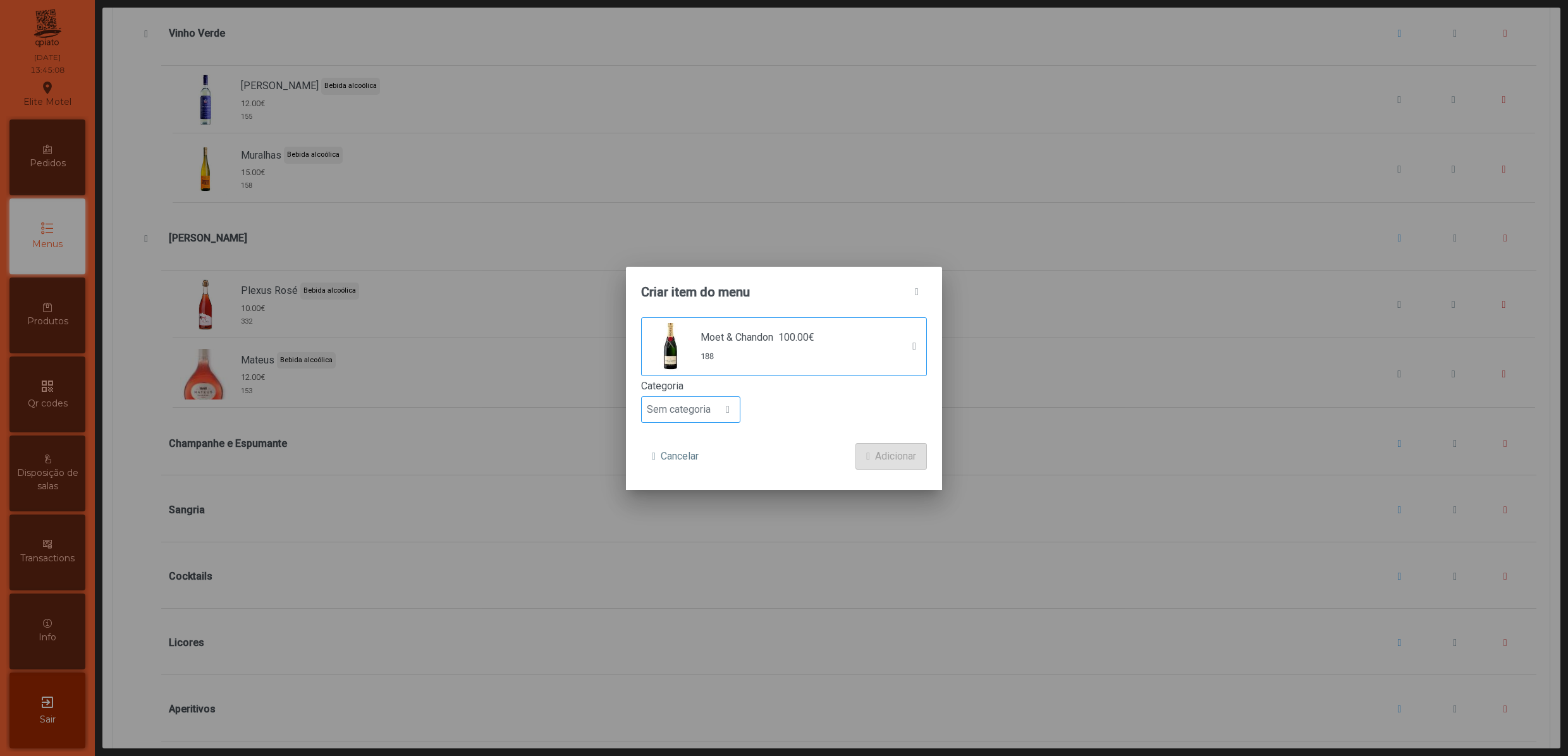
click at [710, 403] on span "Sem categoria" at bounding box center [679, 409] width 74 height 25
click at [712, 498] on li "Bebida alcoólica" at bounding box center [690, 508] width 98 height 25
click at [889, 458] on span "Adicionar" at bounding box center [895, 457] width 41 height 15
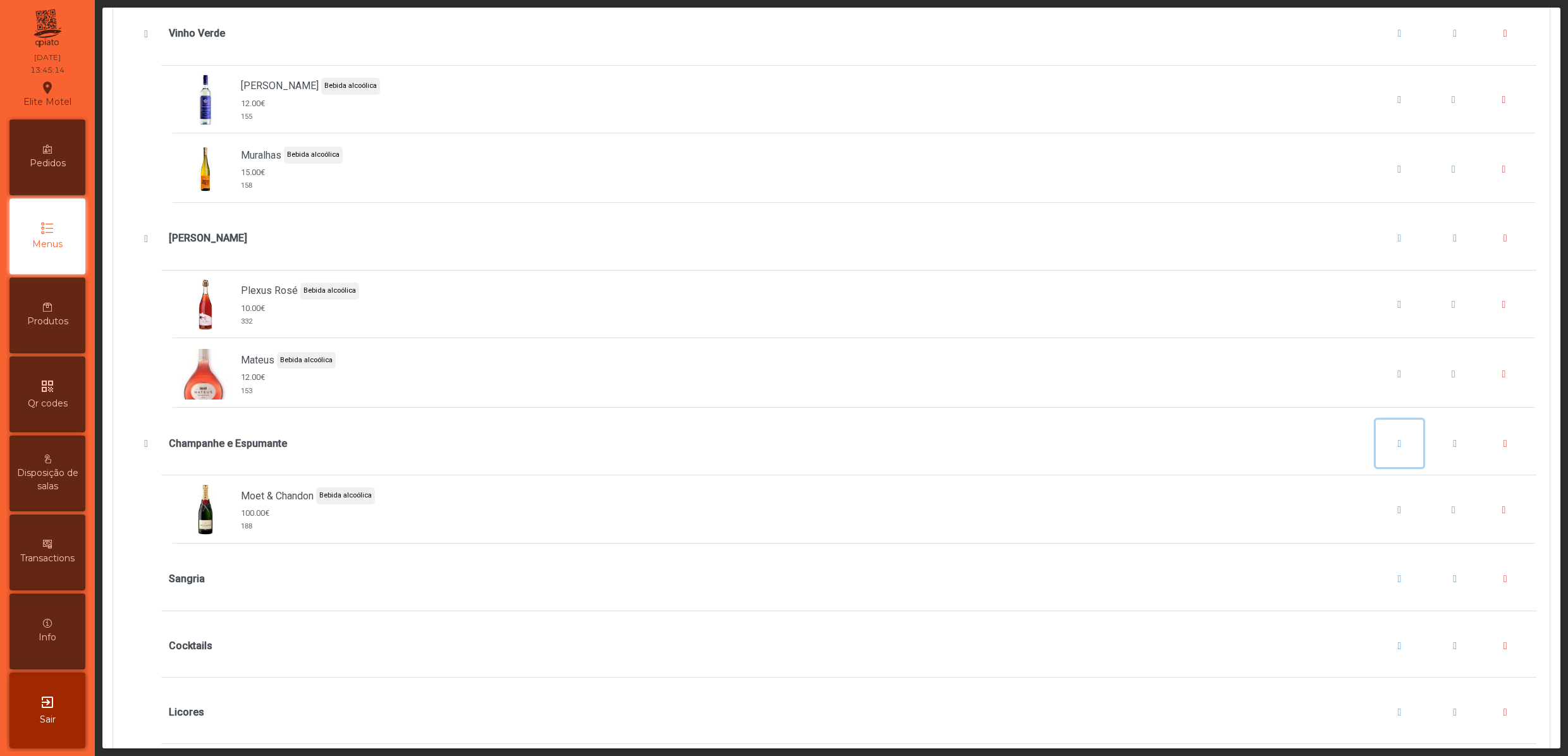
click at [1398, 449] on span "Champanhe e Espumante" at bounding box center [1399, 444] width 4 height 10
click at [1360, 535] on span "button" at bounding box center [1359, 539] width 4 height 10
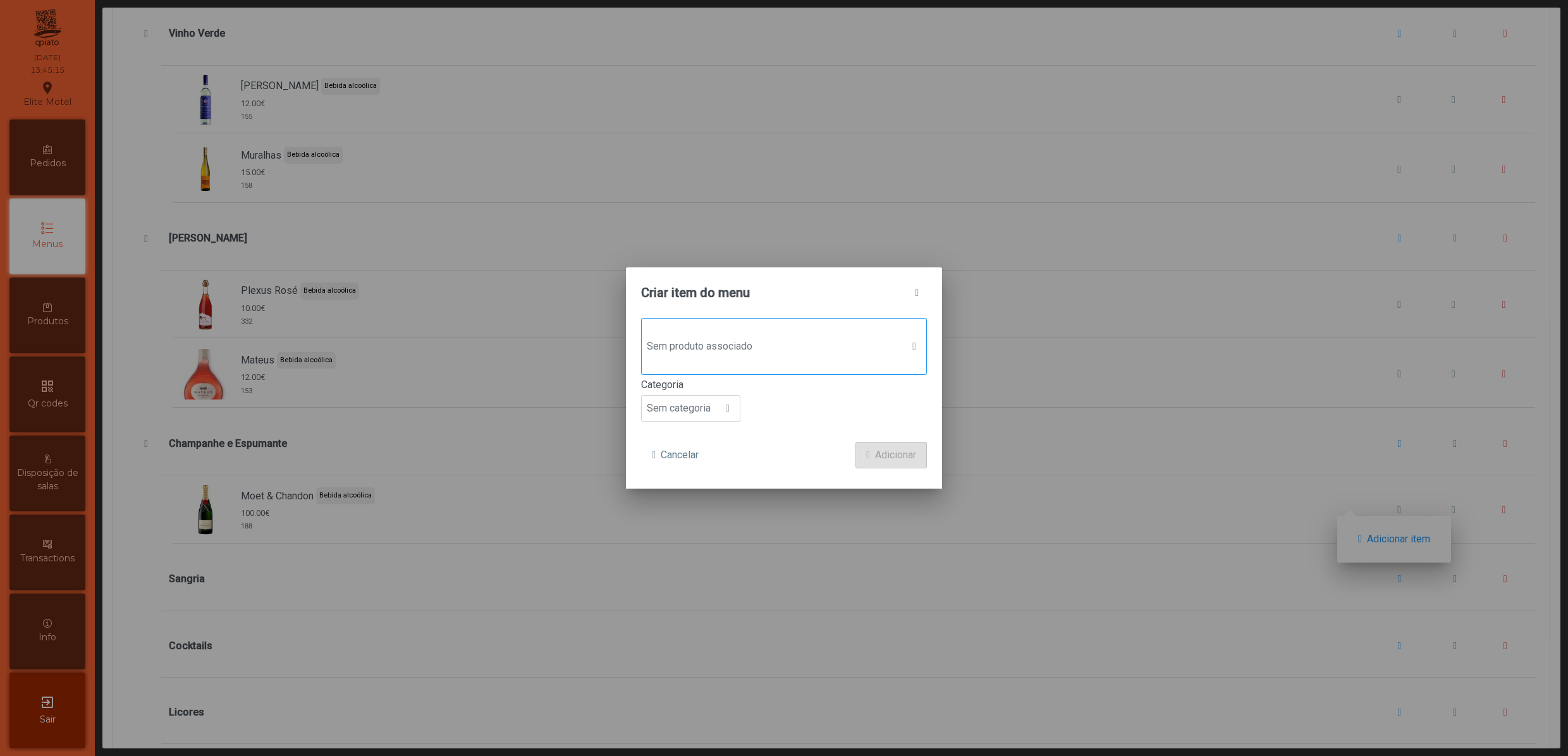
click at [769, 353] on span "Sem produto associado" at bounding box center [771, 347] width 260 height 25
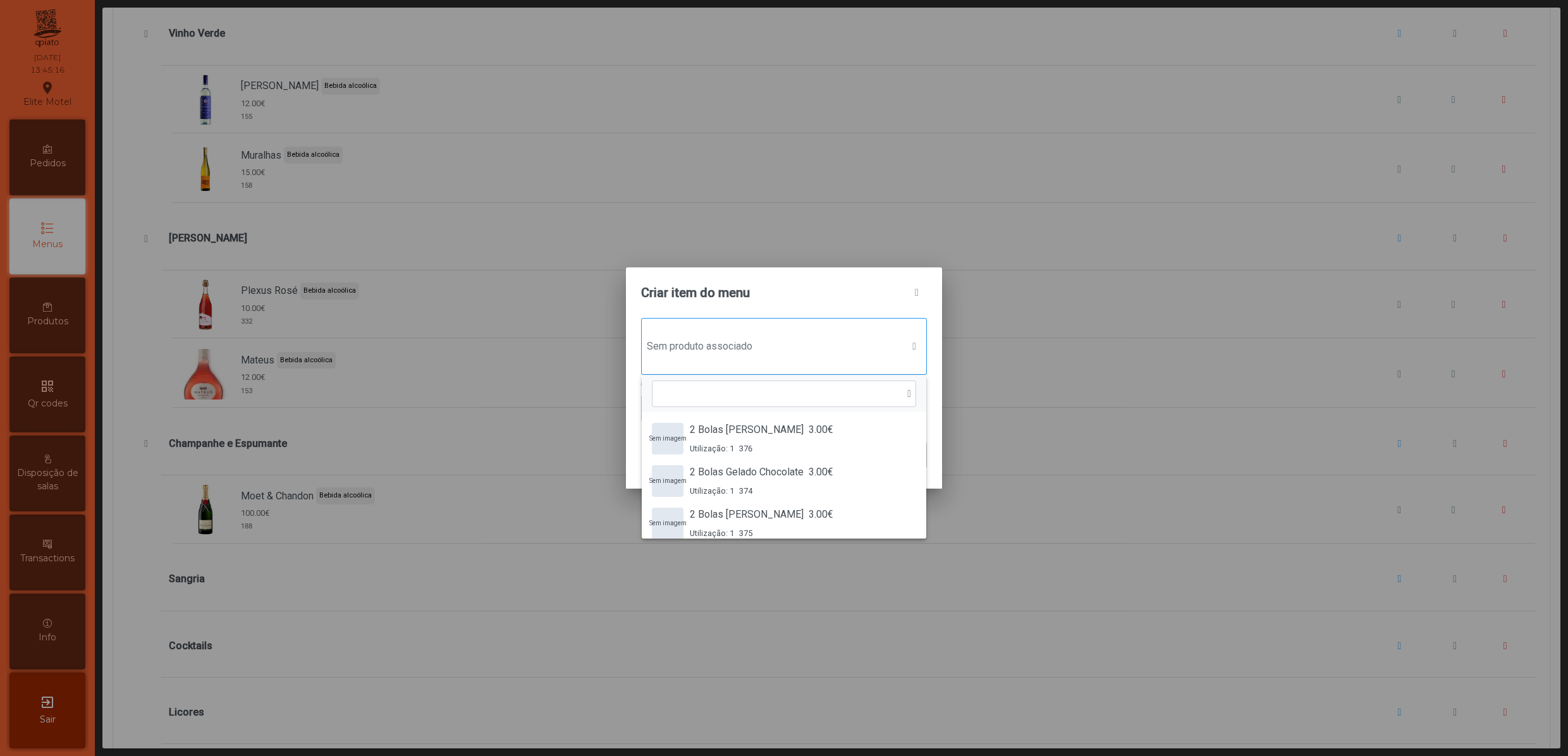
scroll to position [10, 64]
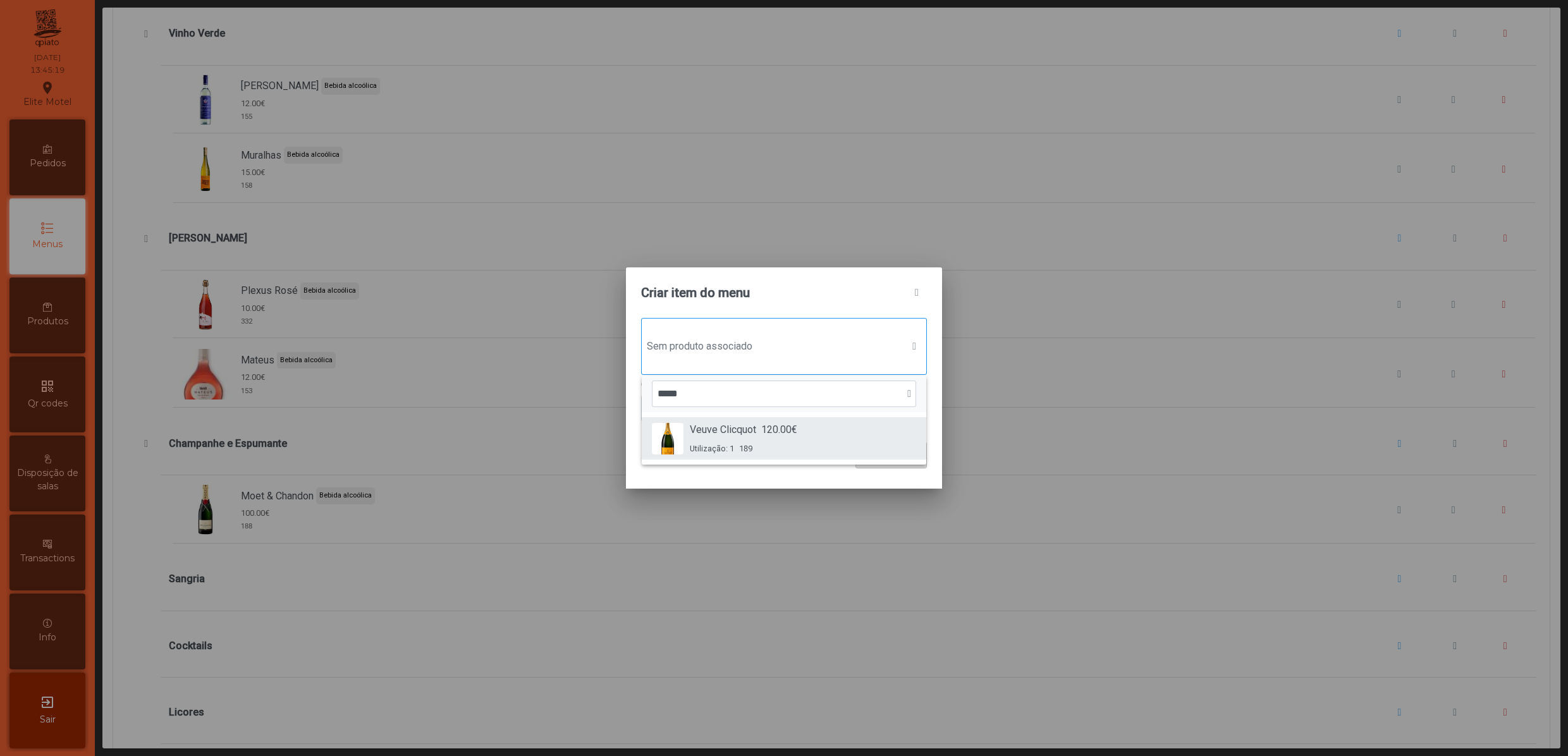
type input "*****"
click at [774, 446] on div "Utilização: 1 189" at bounding box center [743, 448] width 108 height 12
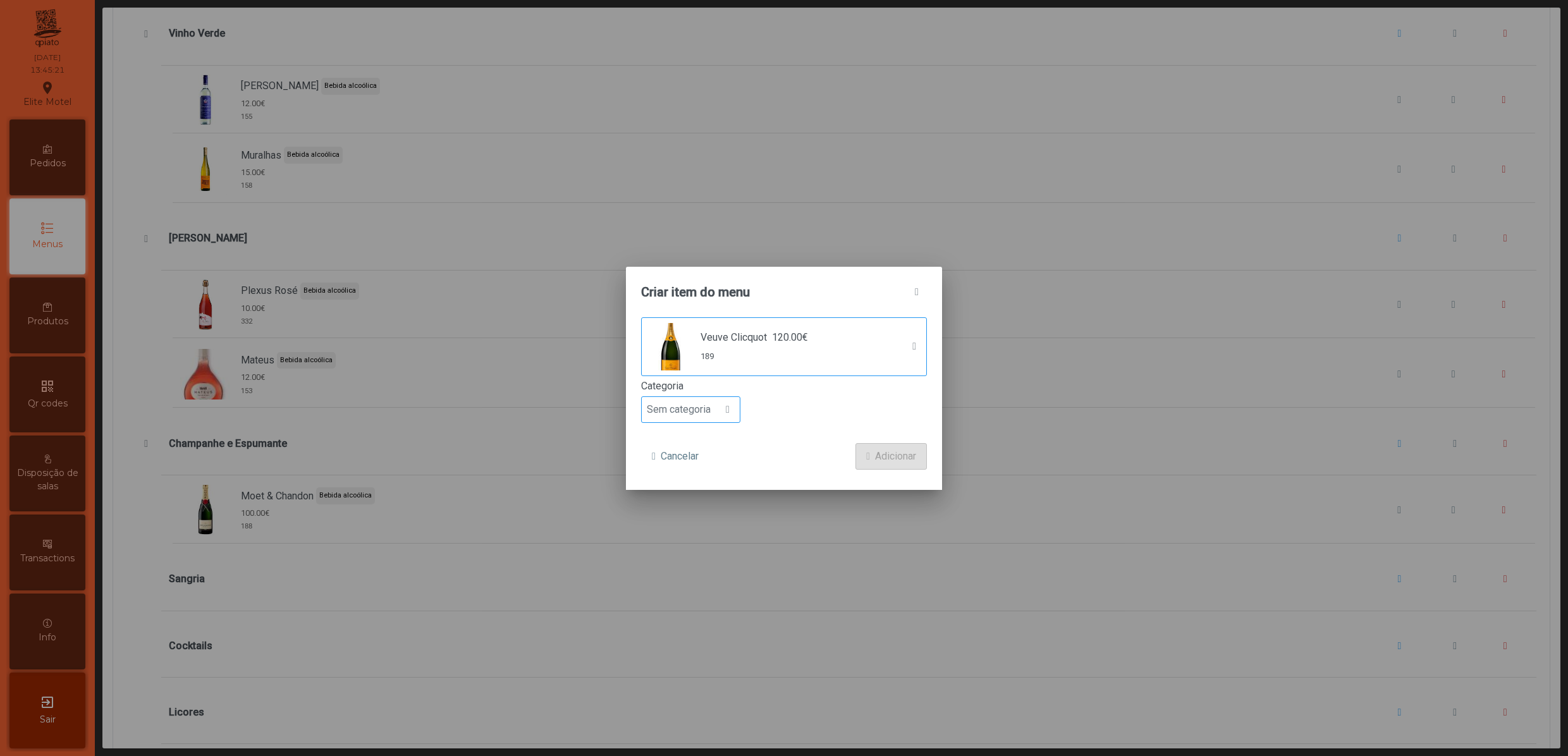
click at [713, 414] on span "Sem categoria" at bounding box center [679, 409] width 74 height 25
click at [715, 510] on span "Bebida alcoólica" at bounding box center [688, 508] width 73 height 12
click at [912, 451] on span "Adicionar" at bounding box center [895, 457] width 41 height 15
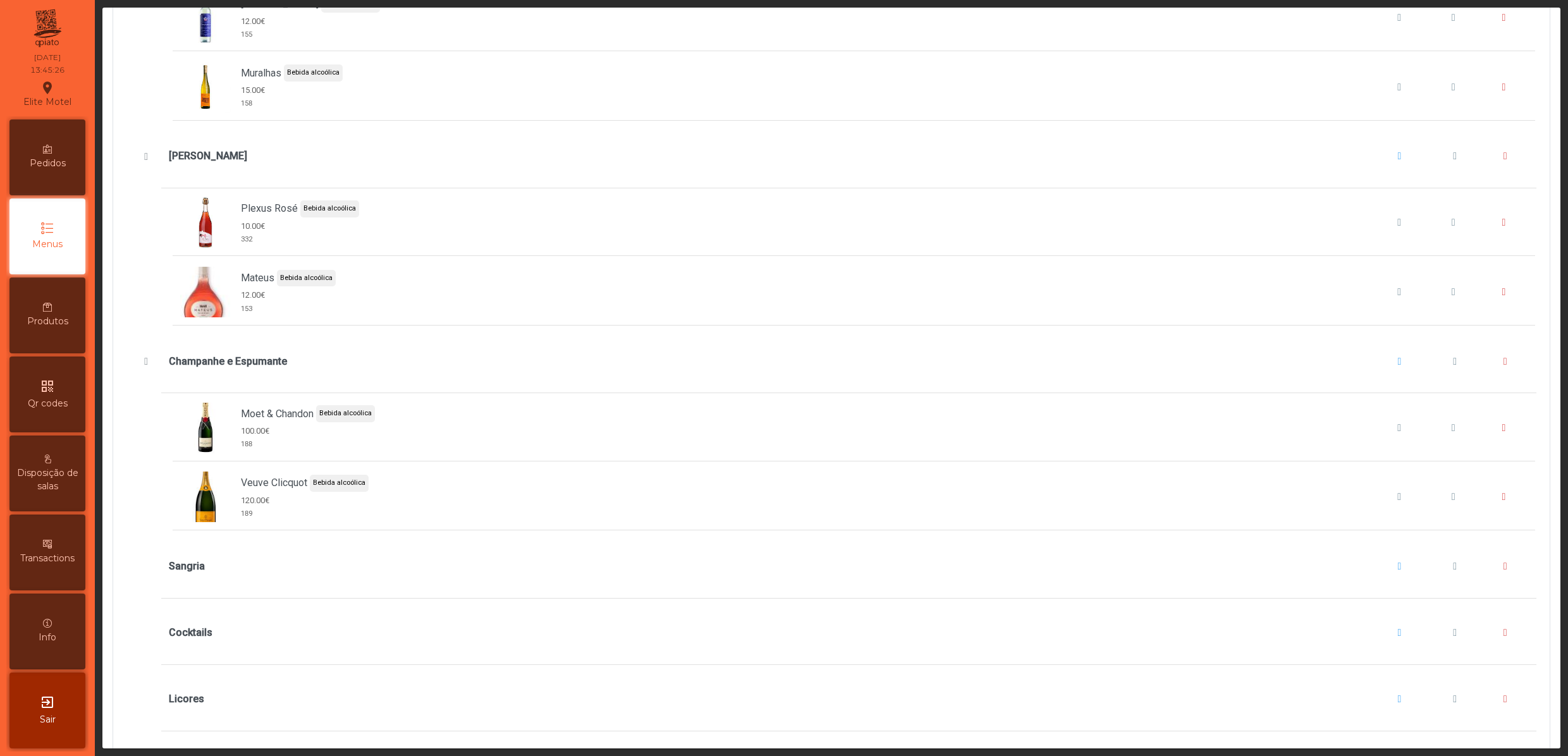
scroll to position [3793, 0]
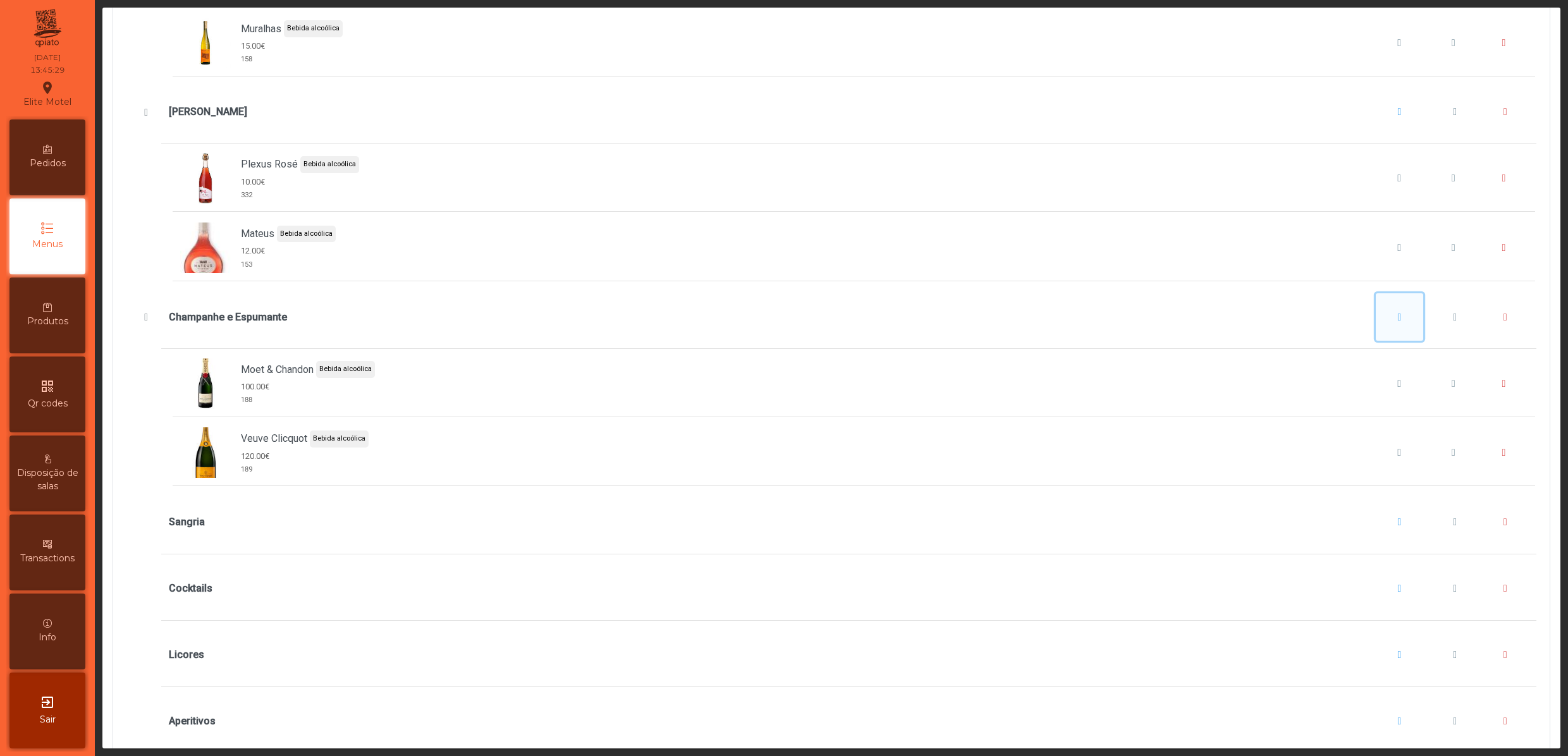
click at [1376, 341] on button "Champanhe e Espumante" at bounding box center [1399, 317] width 48 height 48
click at [1361, 403] on button "Adicionar item" at bounding box center [1393, 413] width 94 height 27
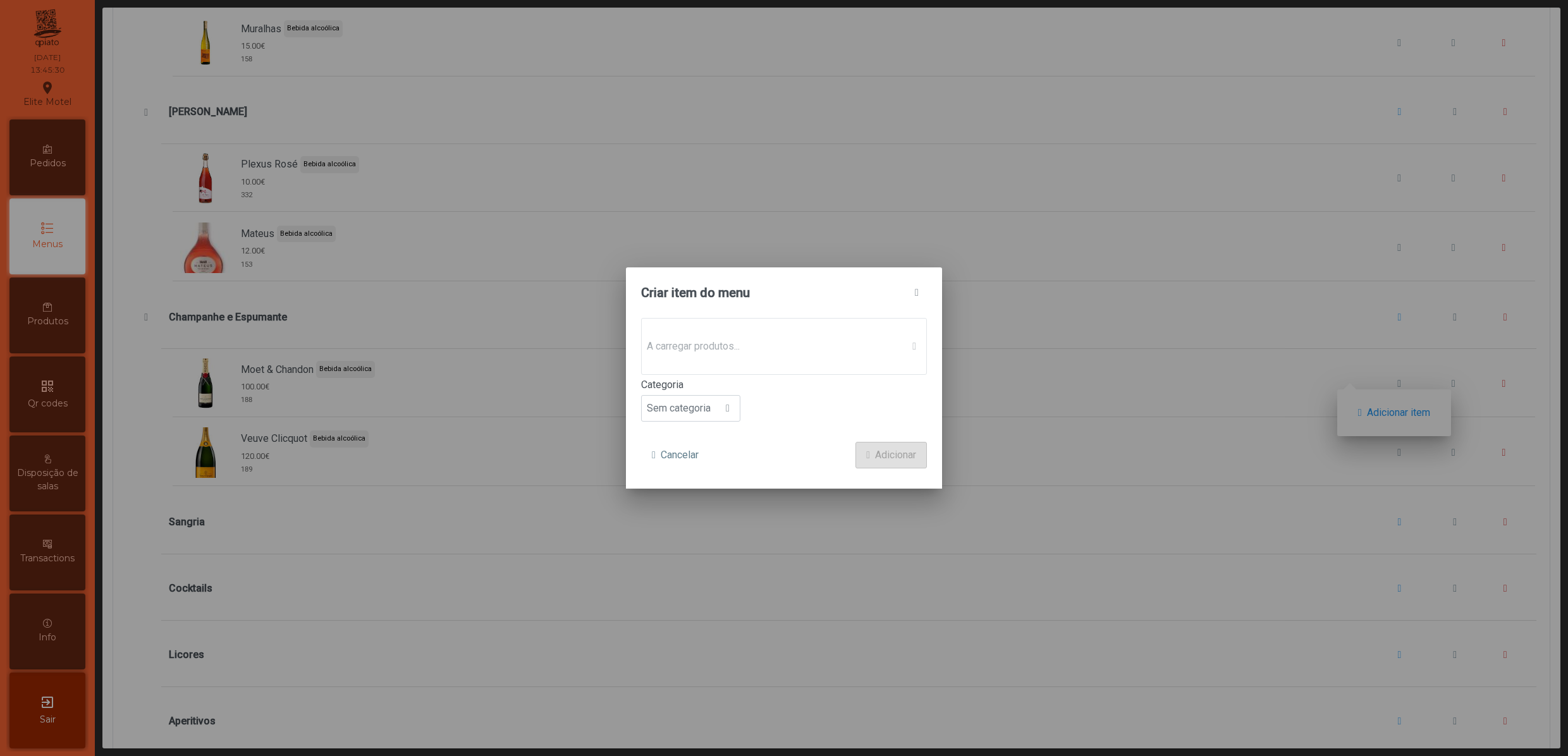
click at [746, 343] on span "A carregar produtos..." at bounding box center [771, 347] width 260 height 25
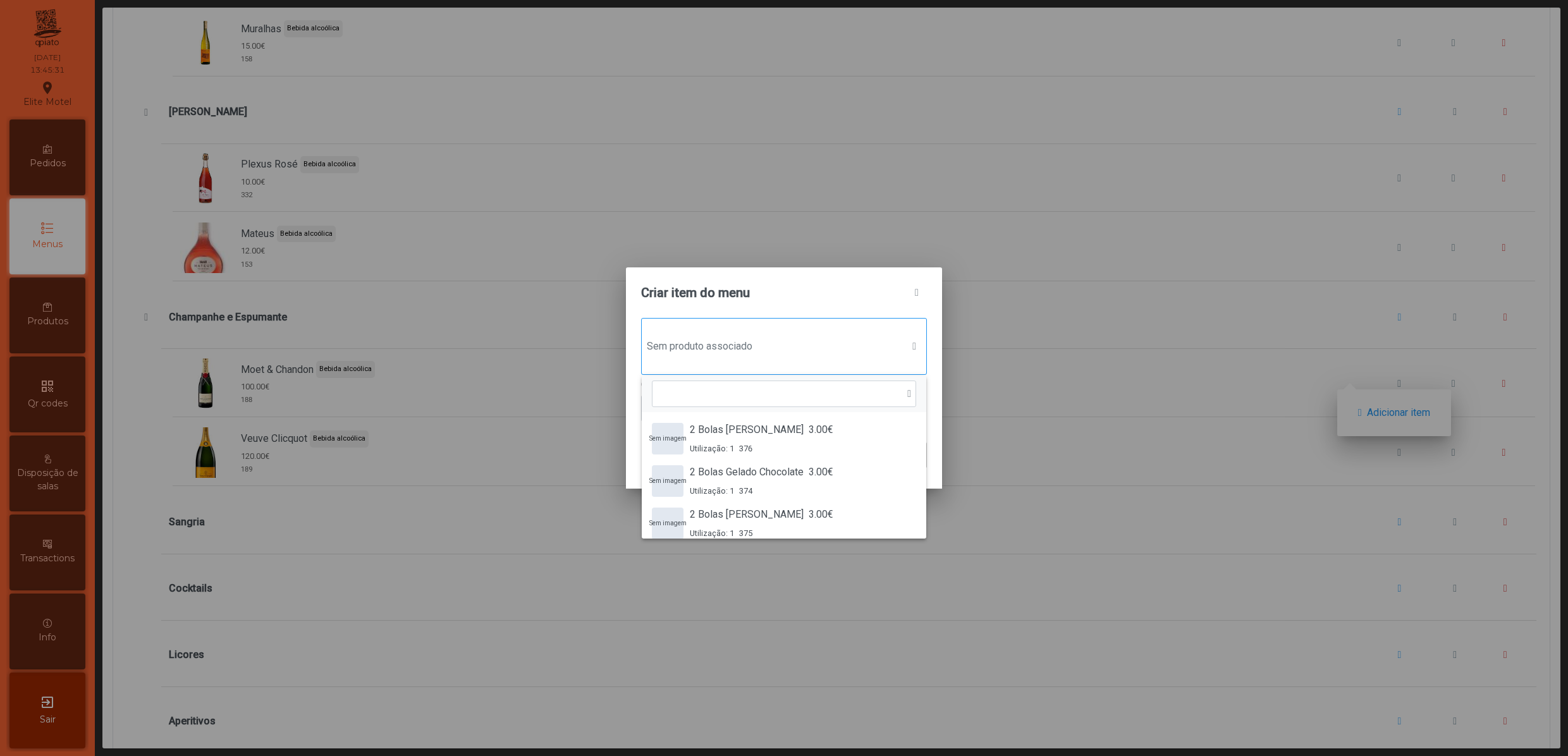
scroll to position [10, 64]
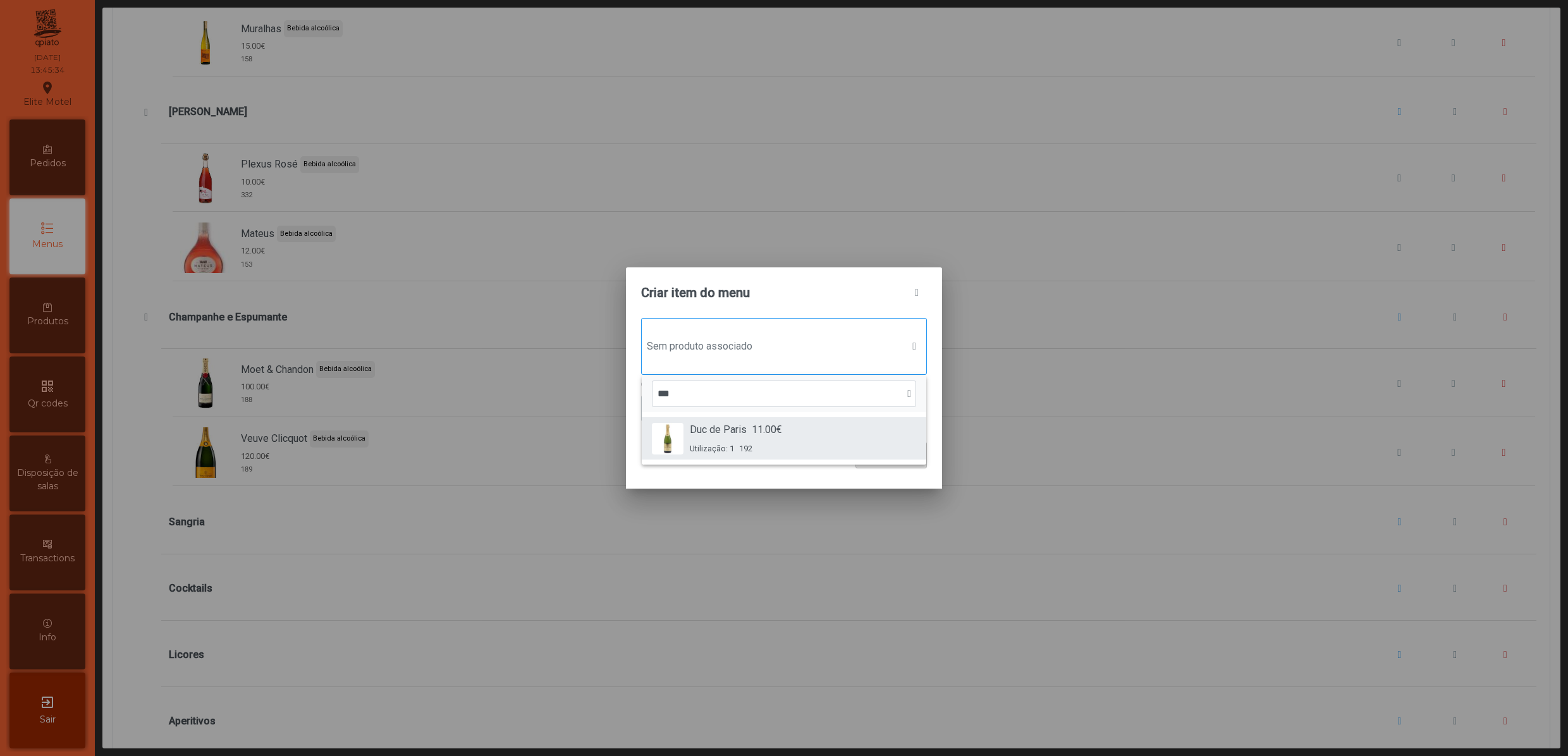
type input "***"
click at [732, 431] on span "Duc de Paris" at bounding box center [718, 430] width 57 height 15
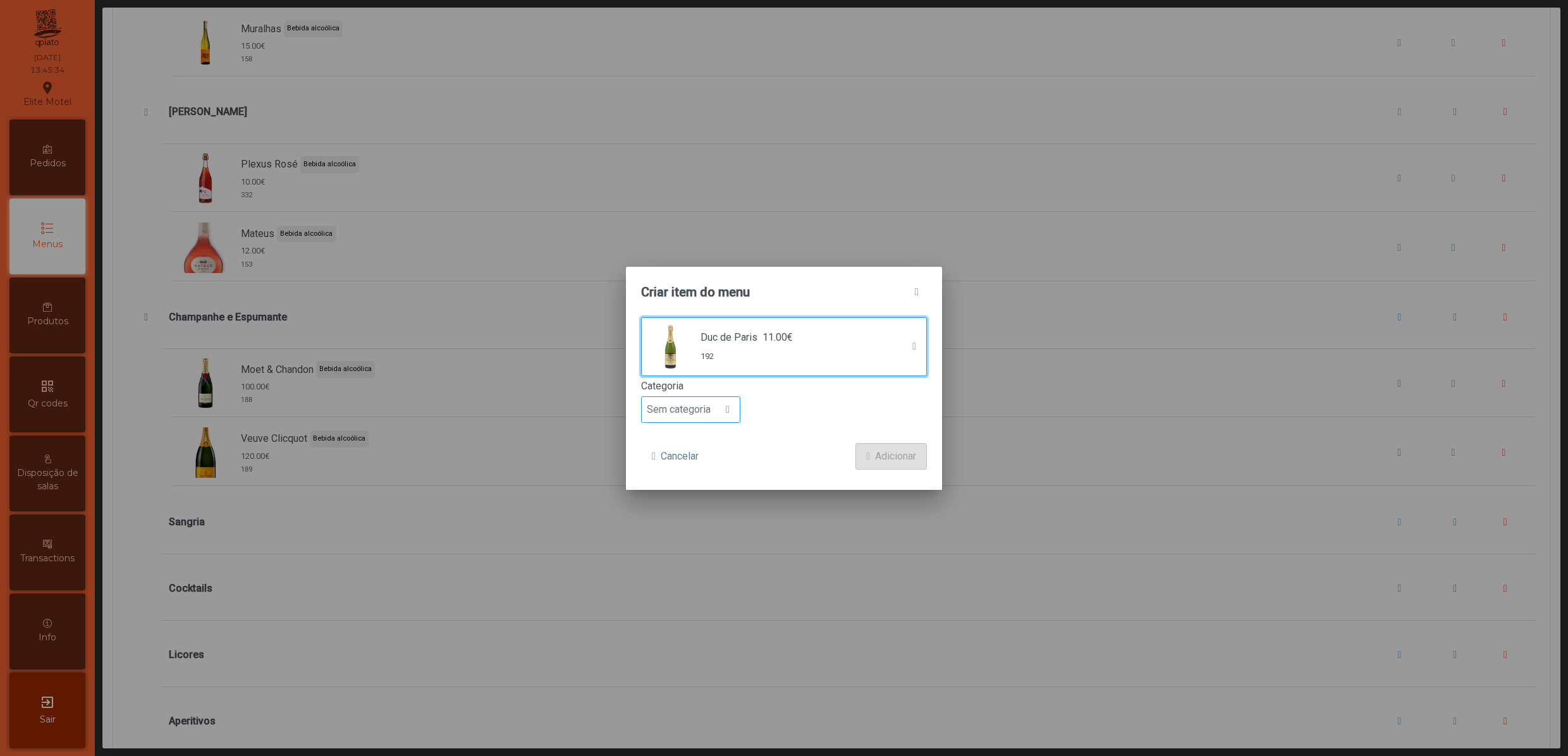
click at [718, 409] on div at bounding box center [727, 409] width 24 height 25
click at [718, 512] on span "Bebida alcoólica" at bounding box center [688, 508] width 73 height 12
click at [882, 457] on span "Adicionar" at bounding box center [895, 457] width 41 height 15
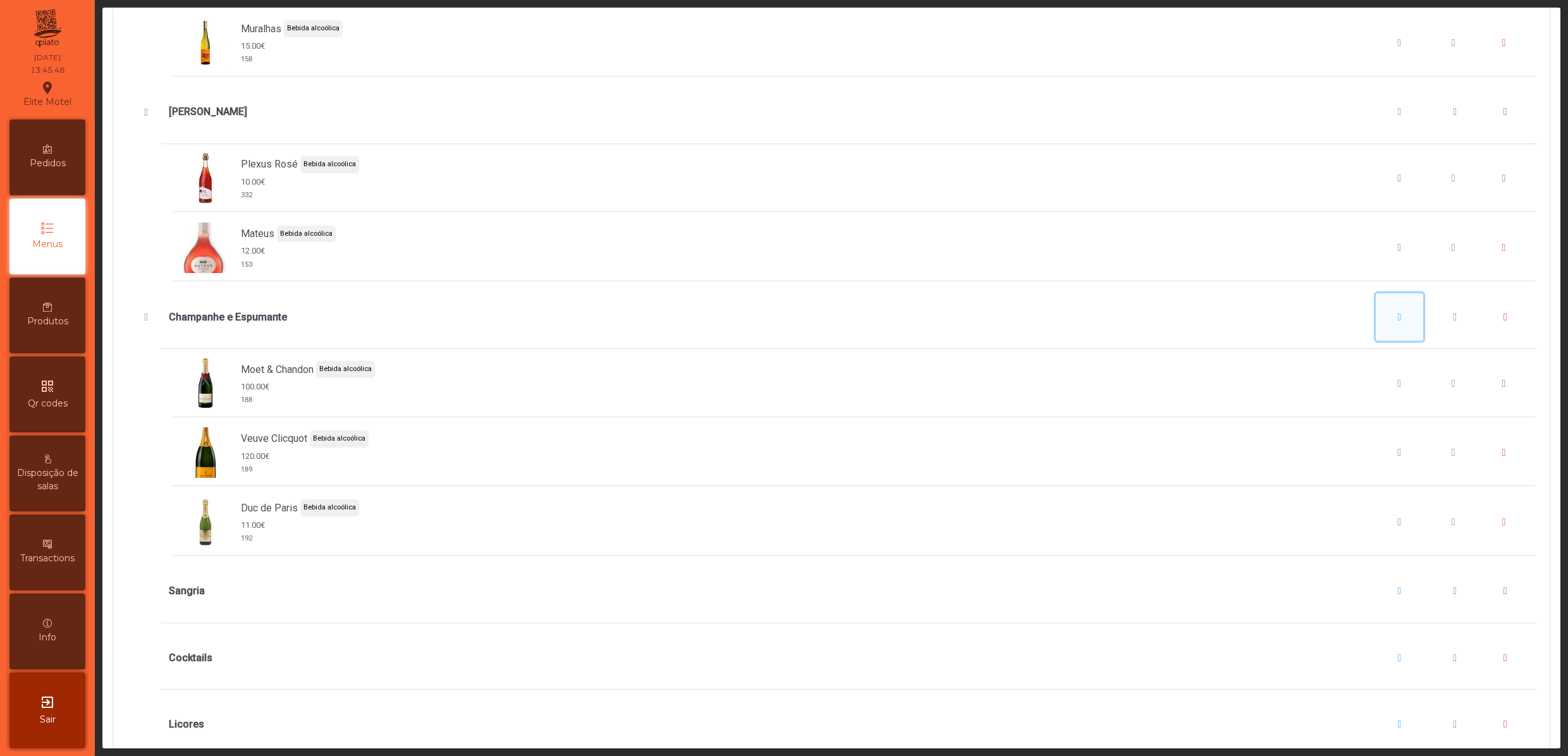
click at [1398, 322] on span "Champanhe e Espumante" at bounding box center [1399, 317] width 4 height 10
click at [1378, 403] on button "Adicionar item" at bounding box center [1393, 413] width 94 height 27
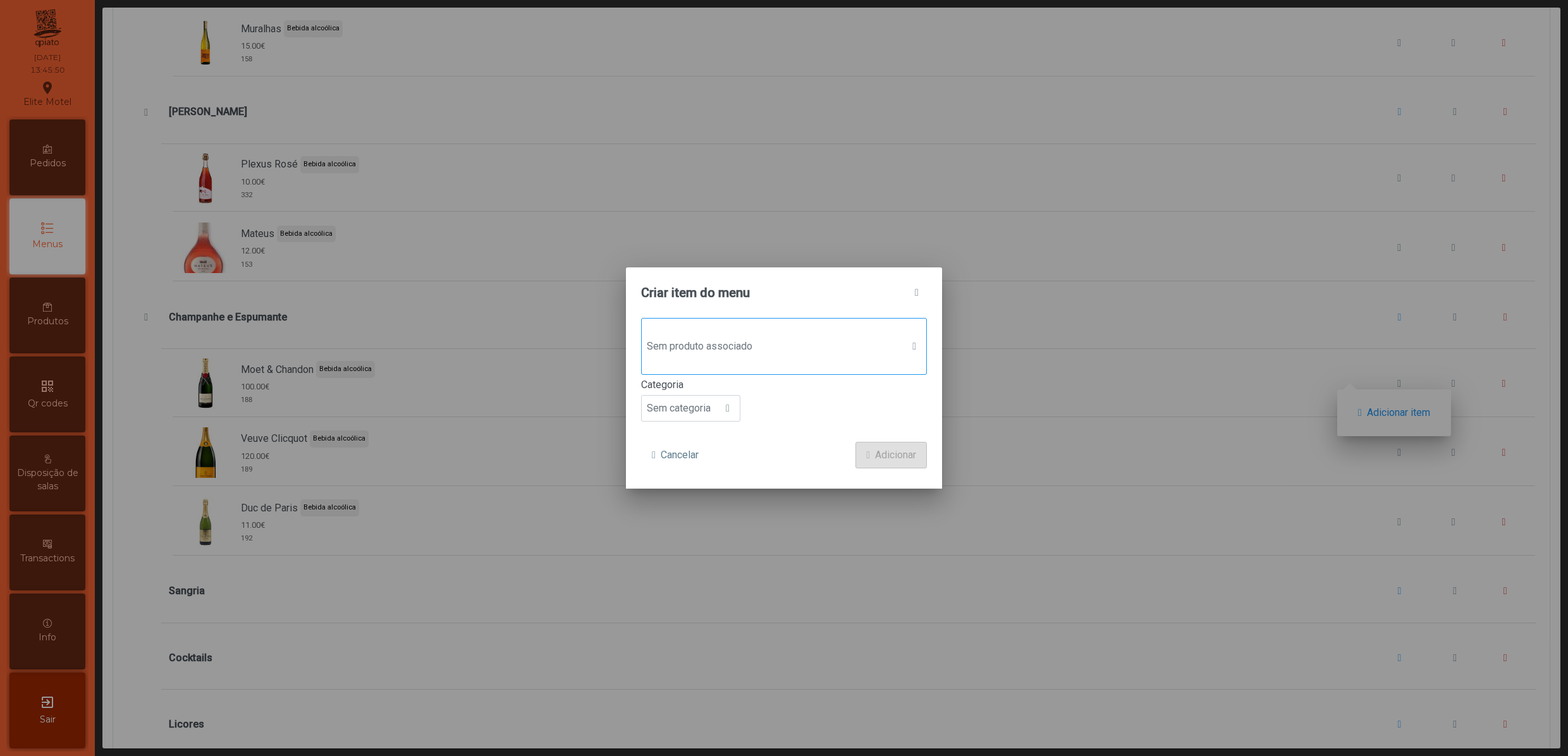
click at [761, 339] on span "Sem produto associado" at bounding box center [771, 347] width 260 height 25
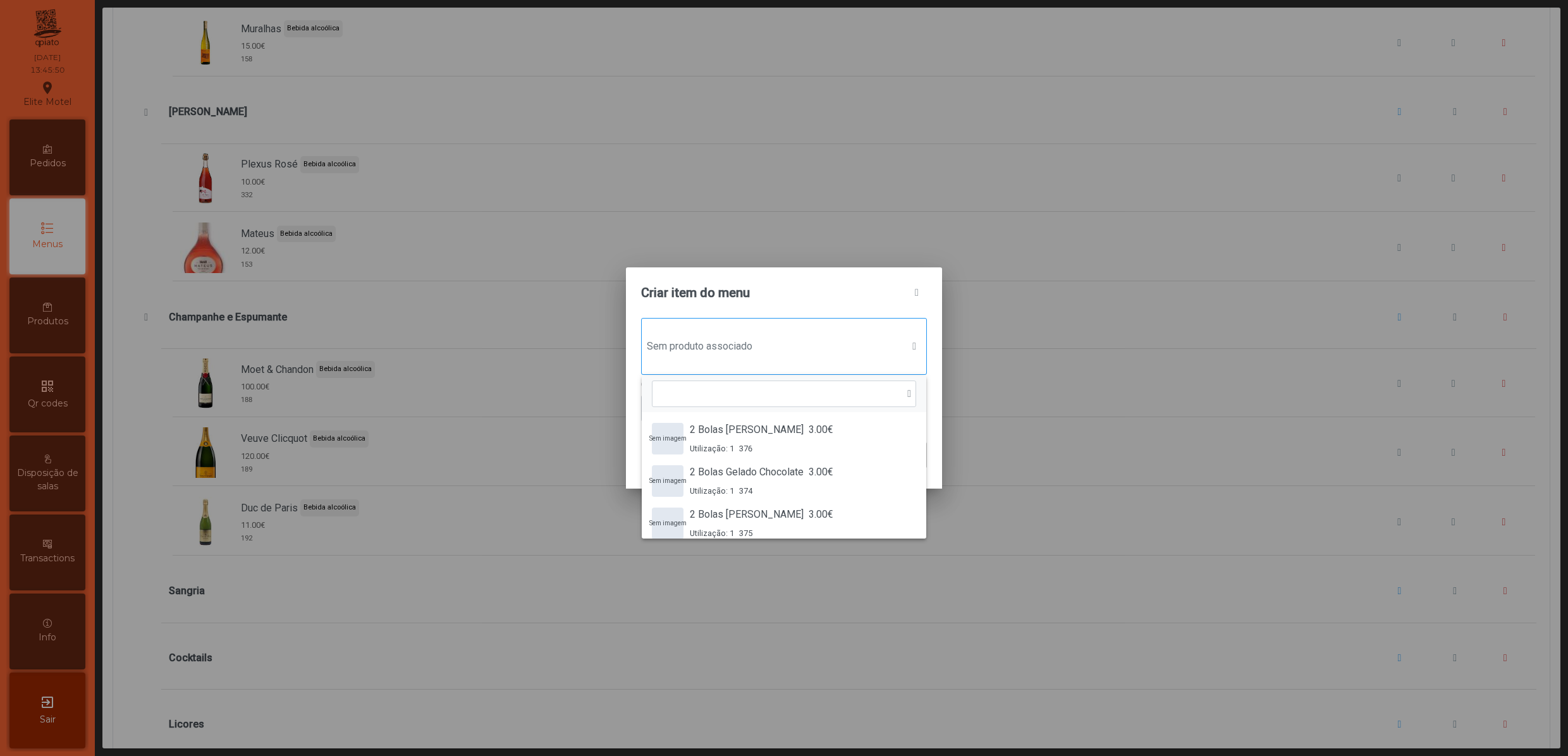
scroll to position [10, 64]
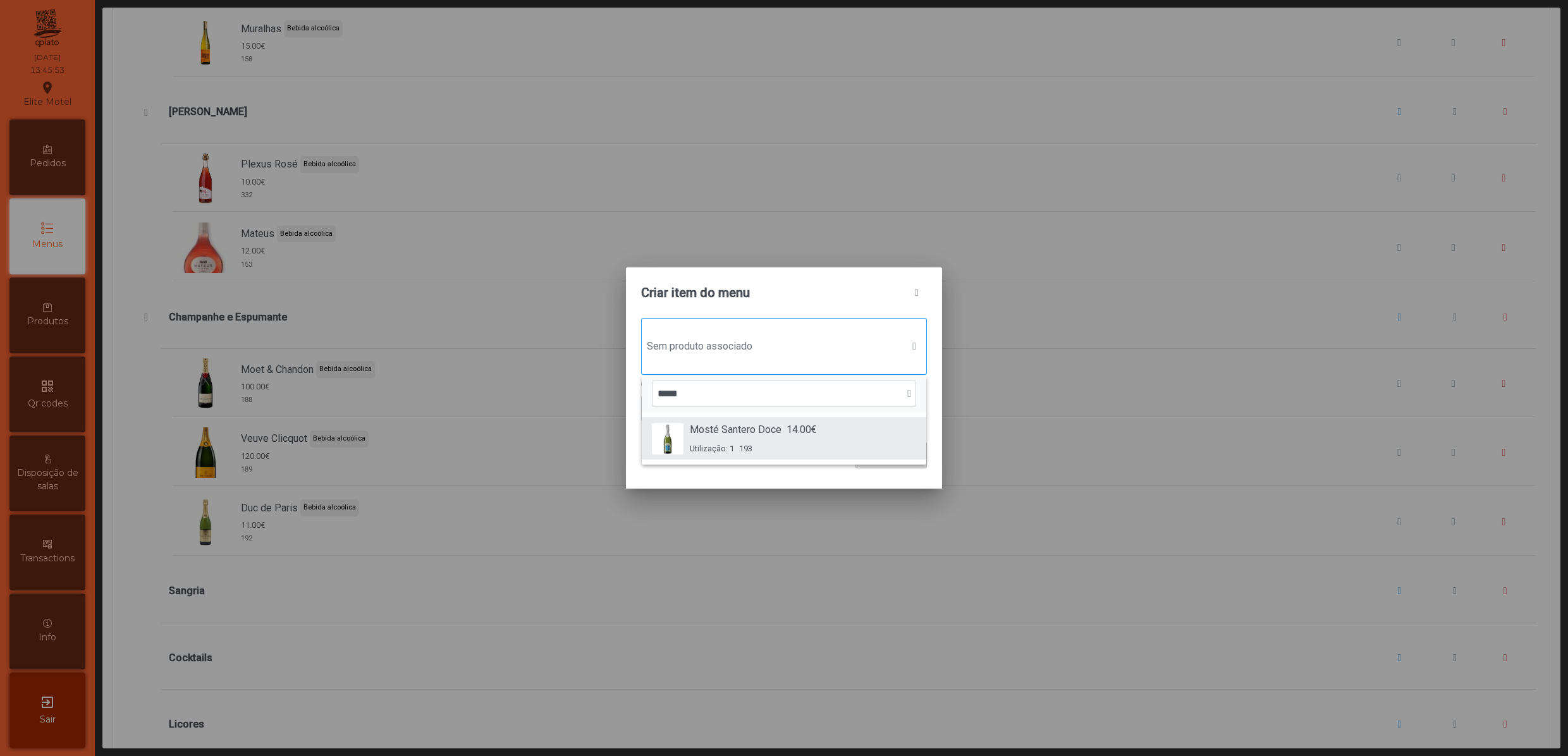
type input "*****"
click at [772, 443] on div "Utilização: 1 193" at bounding box center [753, 448] width 127 height 12
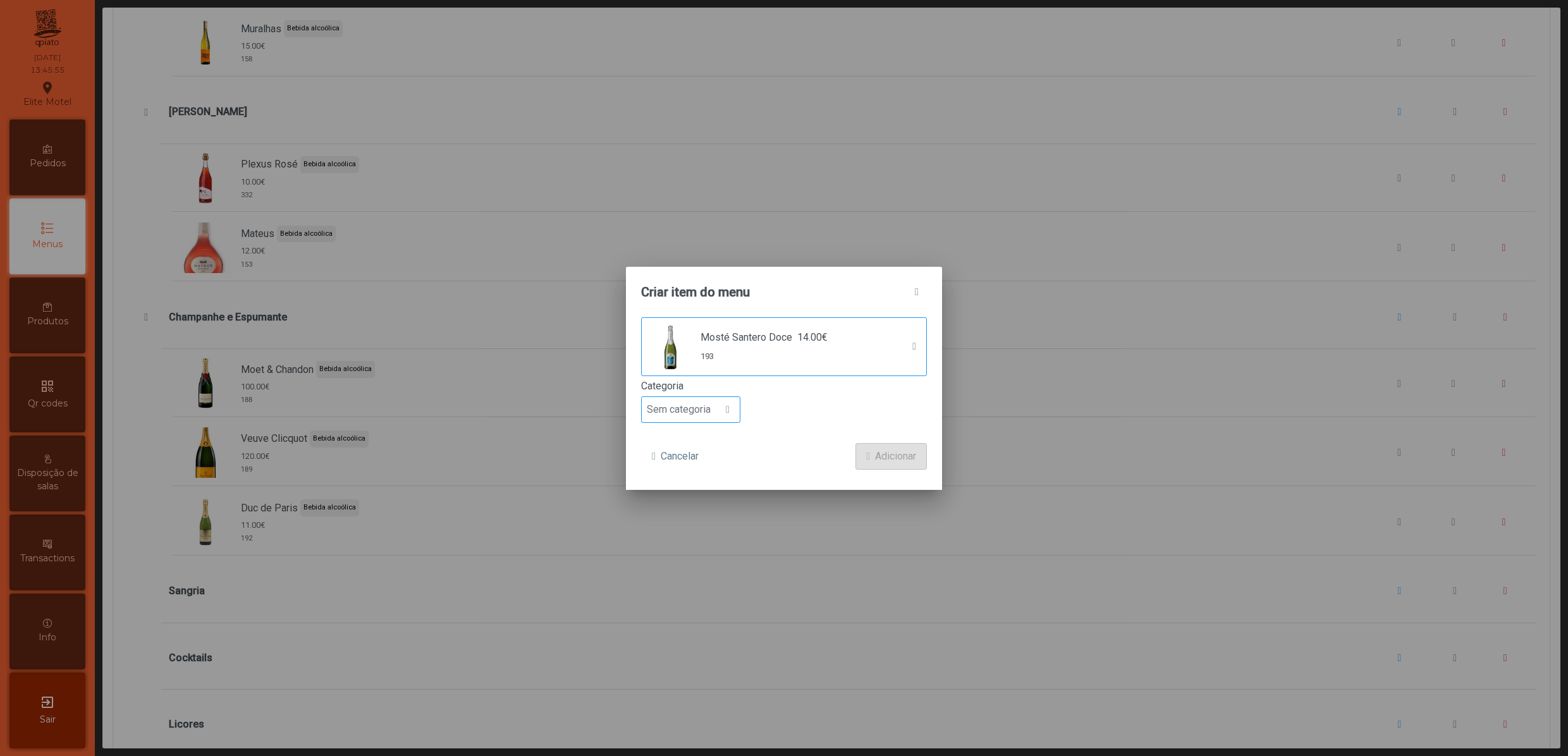
click at [732, 417] on div at bounding box center [727, 409] width 24 height 25
click at [695, 514] on span "Bebida alcoólica" at bounding box center [688, 508] width 73 height 12
click at [898, 459] on span "Adicionar" at bounding box center [895, 457] width 41 height 15
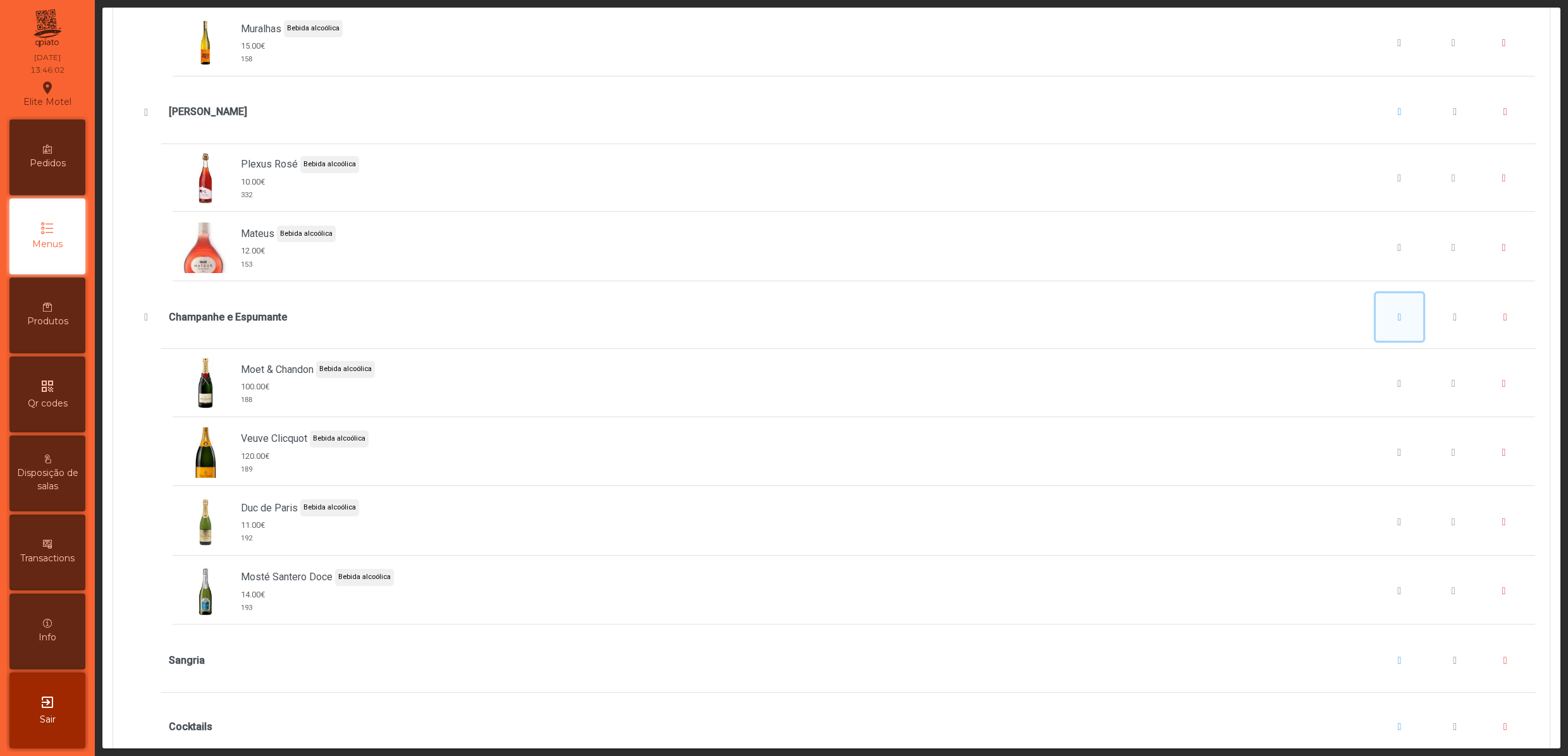
click at [1398, 322] on span "Champanhe e Espumante" at bounding box center [1399, 317] width 4 height 10
click at [1374, 406] on span "Adicionar item" at bounding box center [1398, 412] width 63 height 15
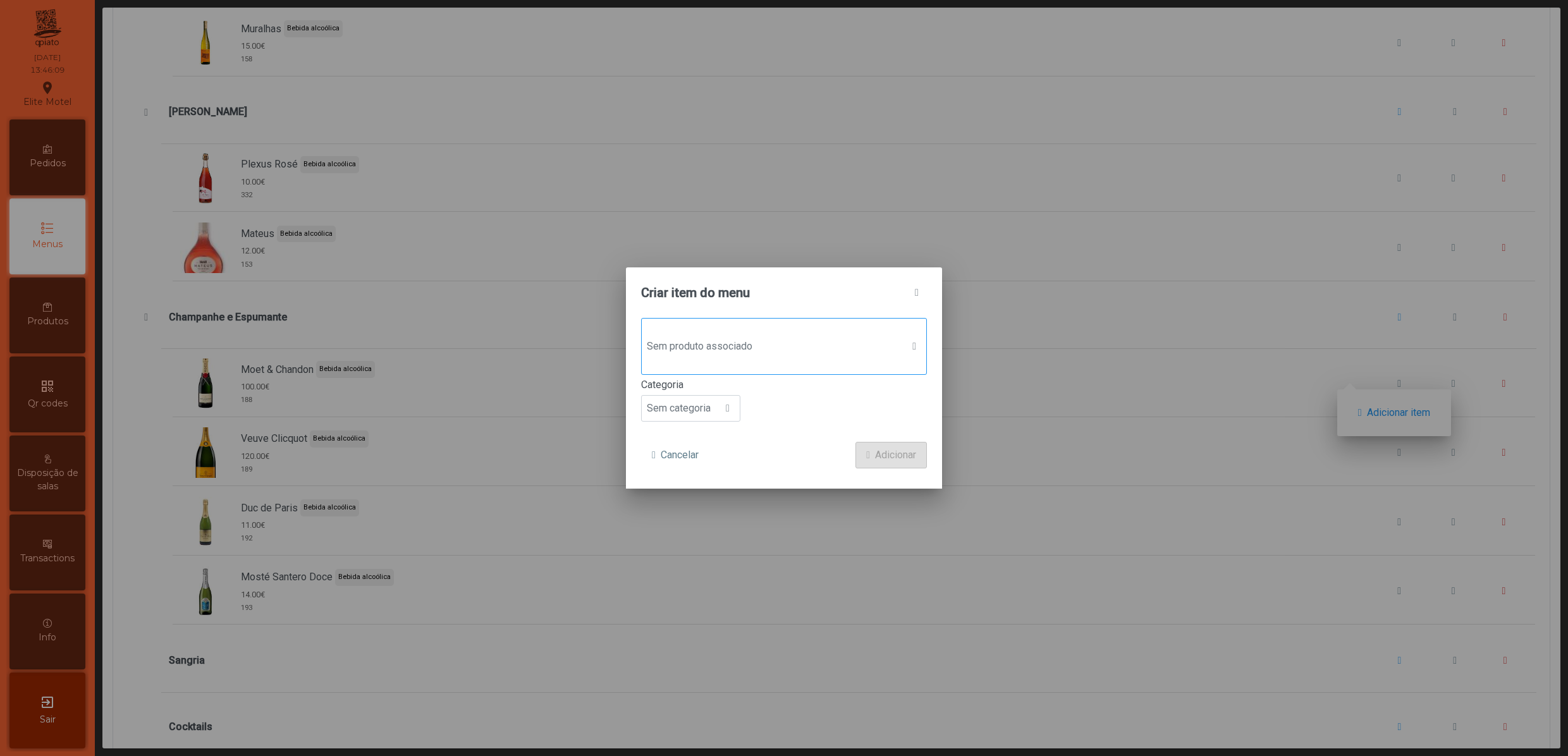
click at [789, 341] on span "Sem produto associado" at bounding box center [771, 347] width 260 height 25
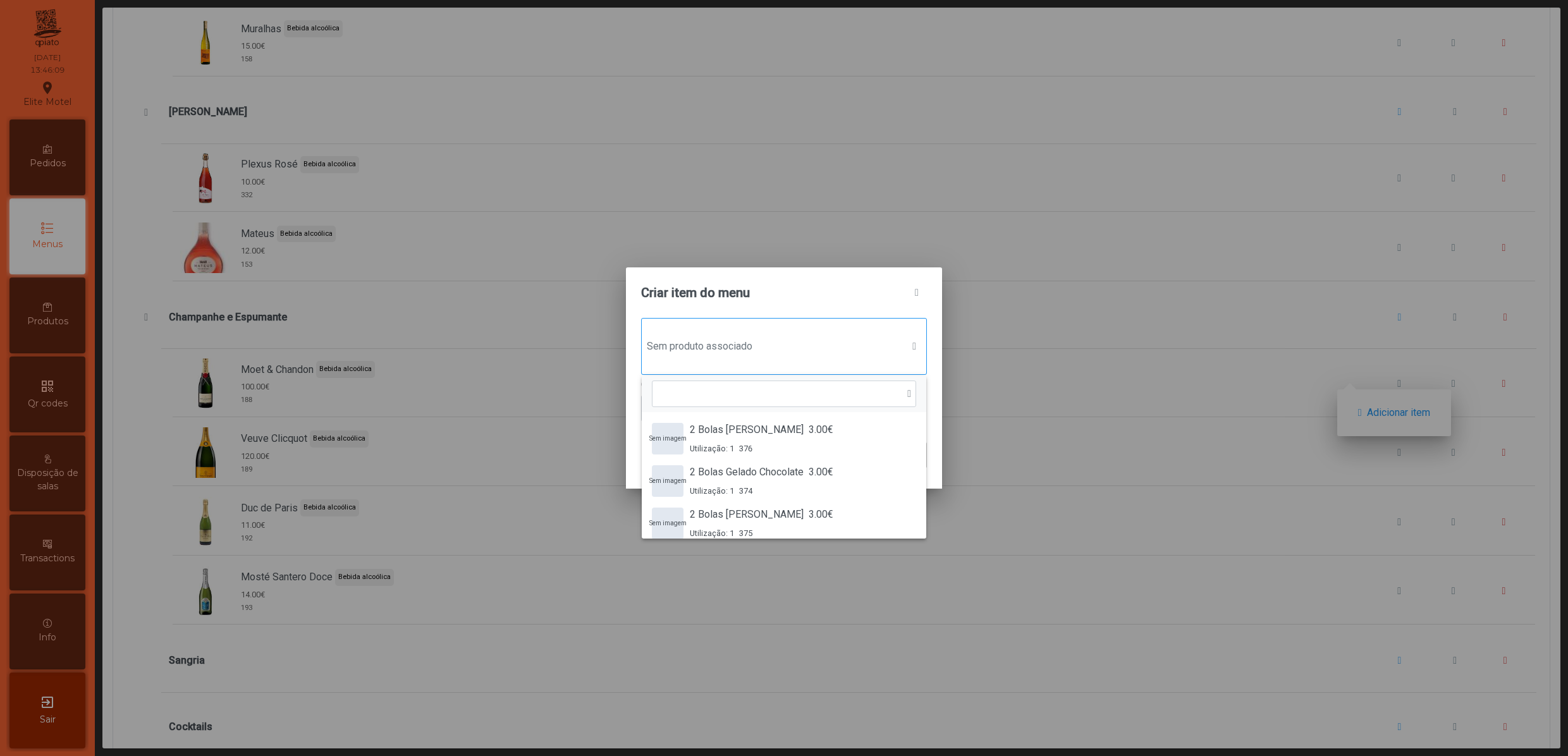
scroll to position [10, 64]
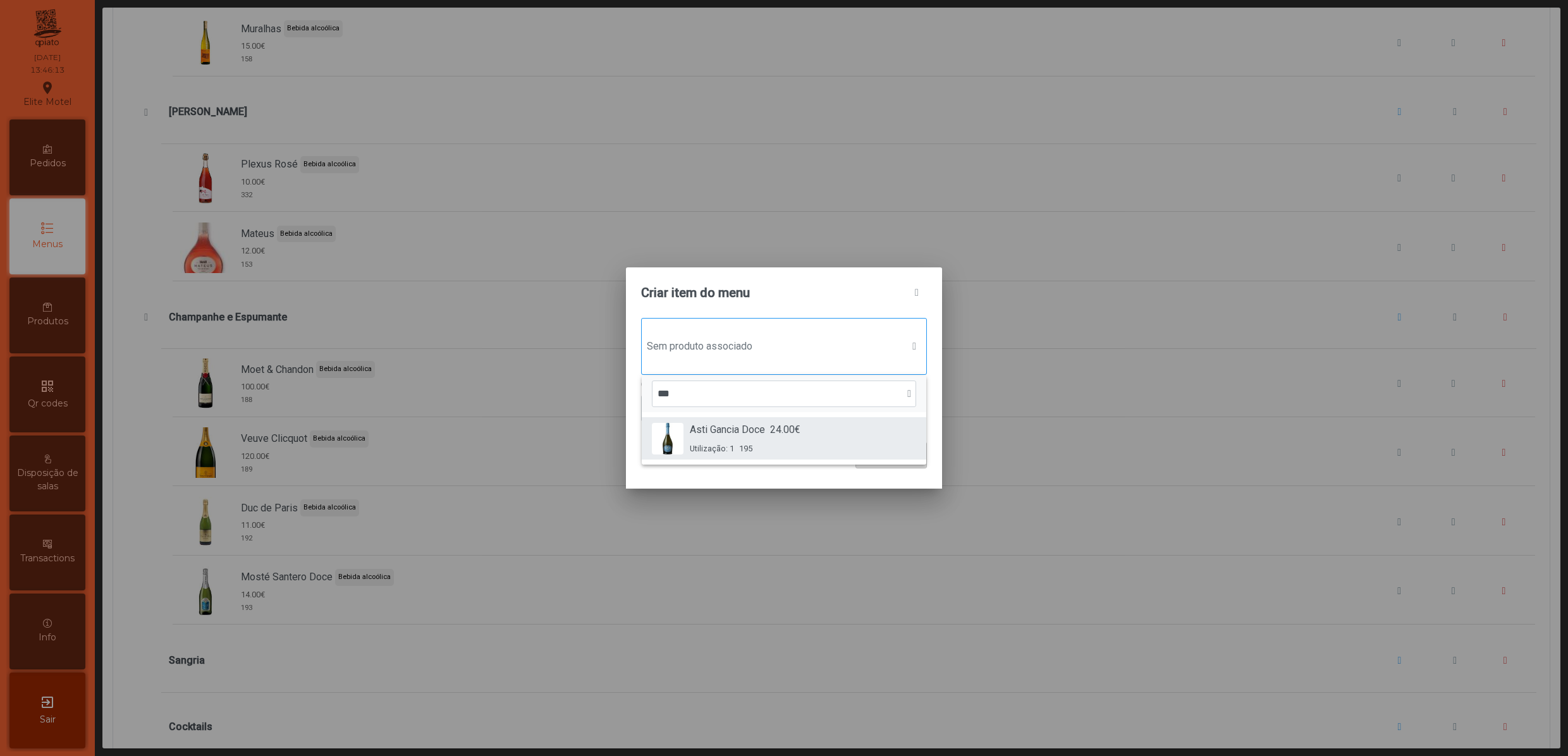
type input "***"
click at [758, 436] on span "Asti Gancia Doce" at bounding box center [727, 430] width 75 height 15
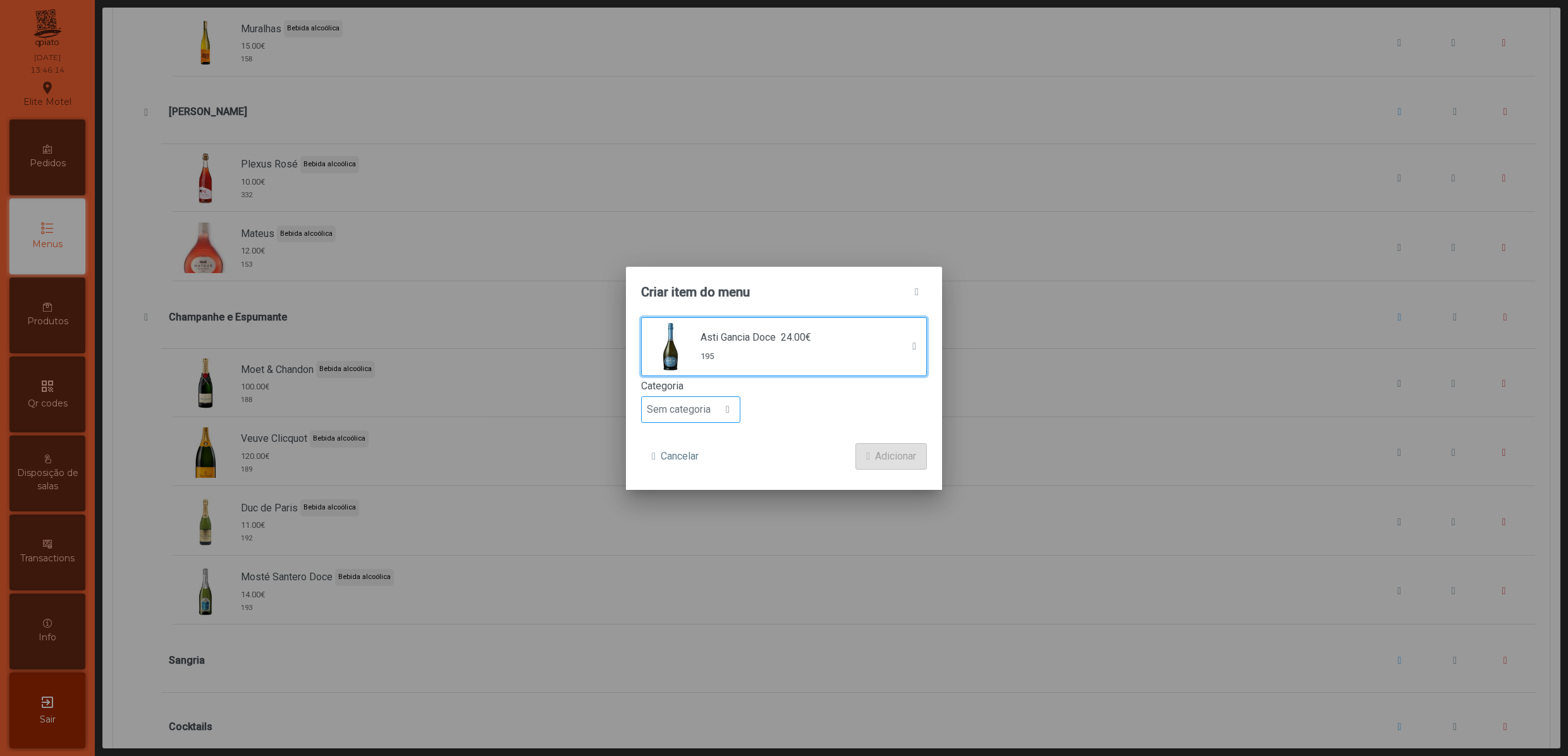
click at [703, 407] on span "Sem categoria" at bounding box center [679, 409] width 74 height 25
click at [713, 511] on span "Bebida alcoólica" at bounding box center [688, 508] width 73 height 12
drag, startPoint x: 740, startPoint y: 507, endPoint x: 715, endPoint y: 482, distance: 35.4
click at [703, 482] on div "Asti Gancia Doce 24.00€ 195 Categoria Bebida alcoólica Cancelar Adicionar" at bounding box center [783, 403] width 316 height 173
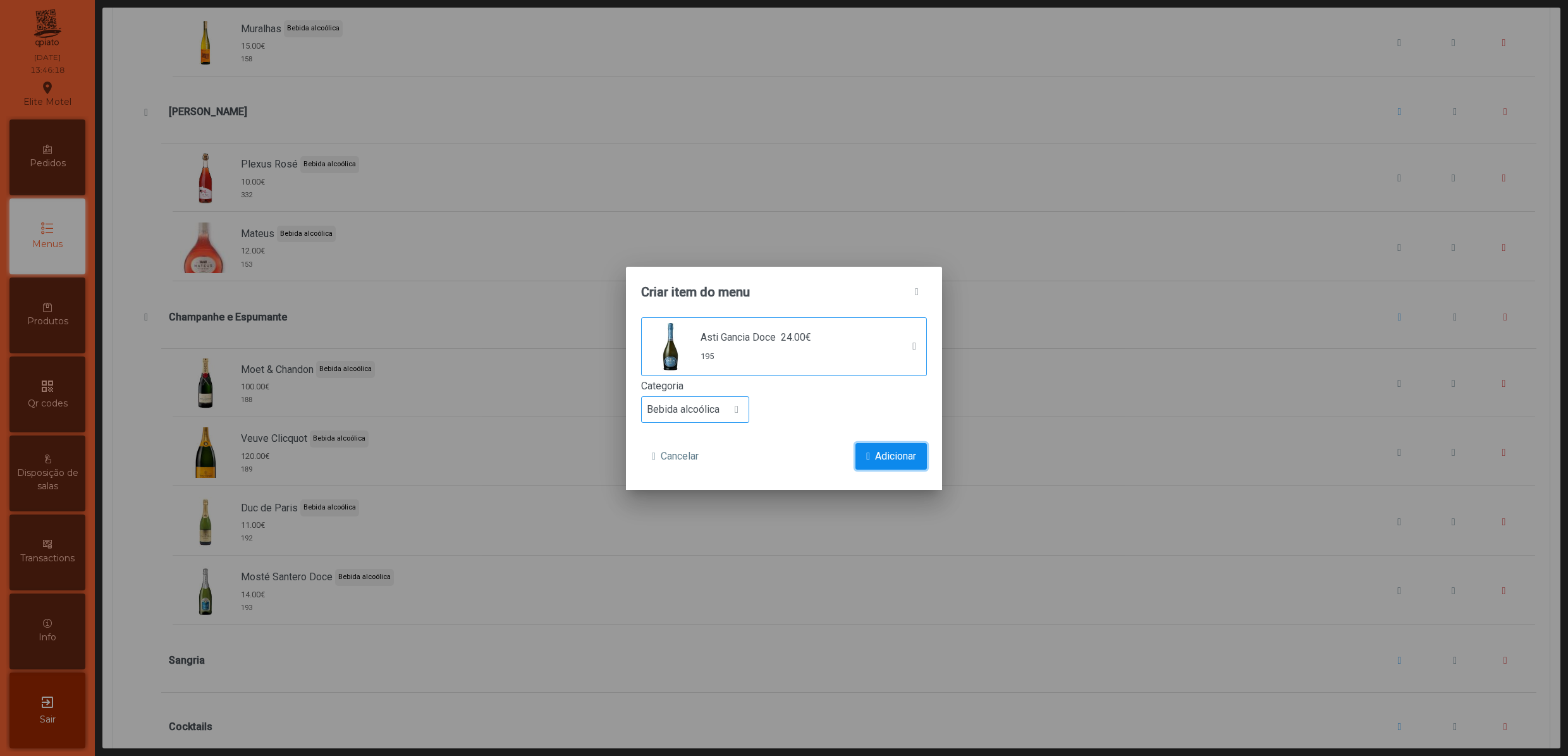
click at [866, 454] on span "submit" at bounding box center [867, 457] width 4 height 10
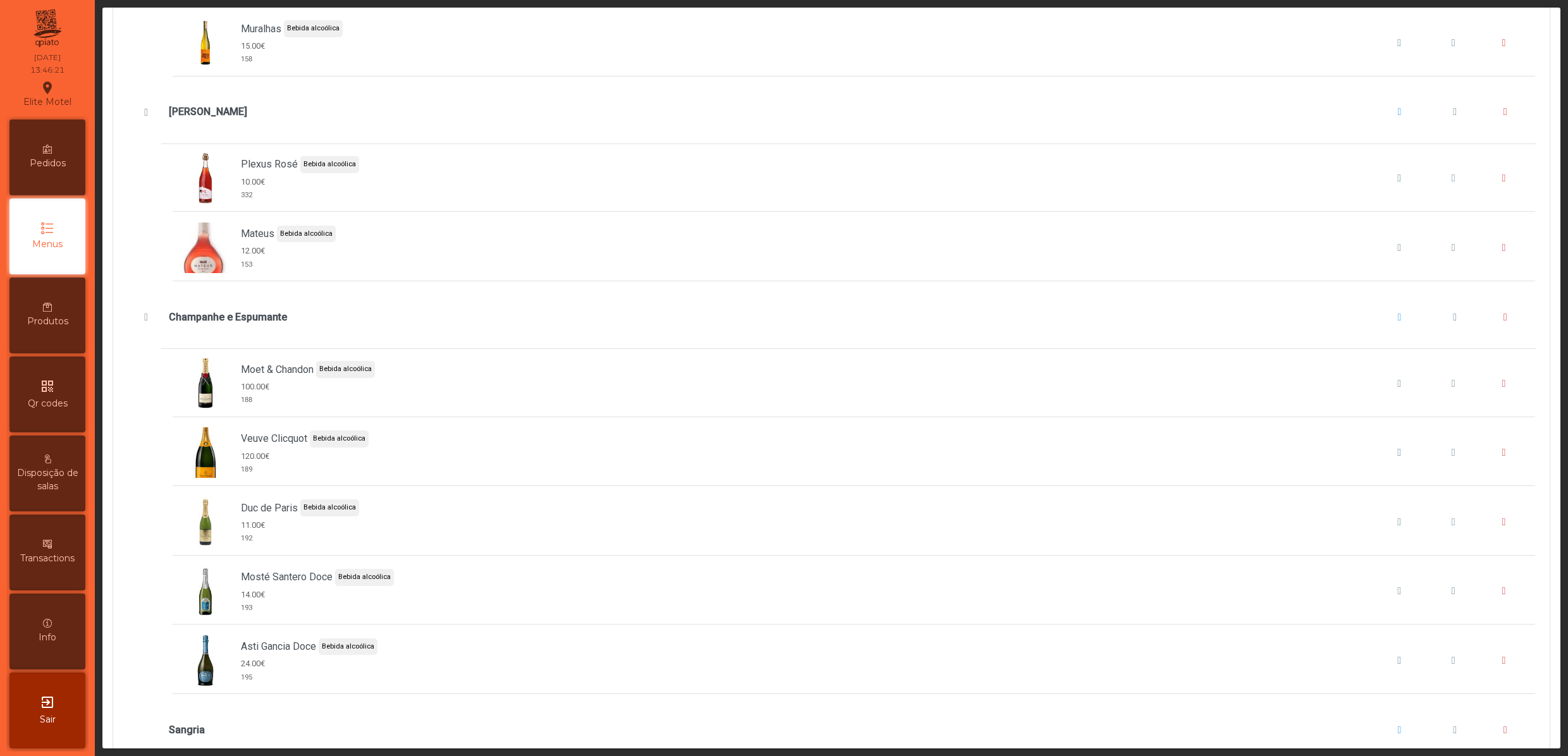
scroll to position [4046, 0]
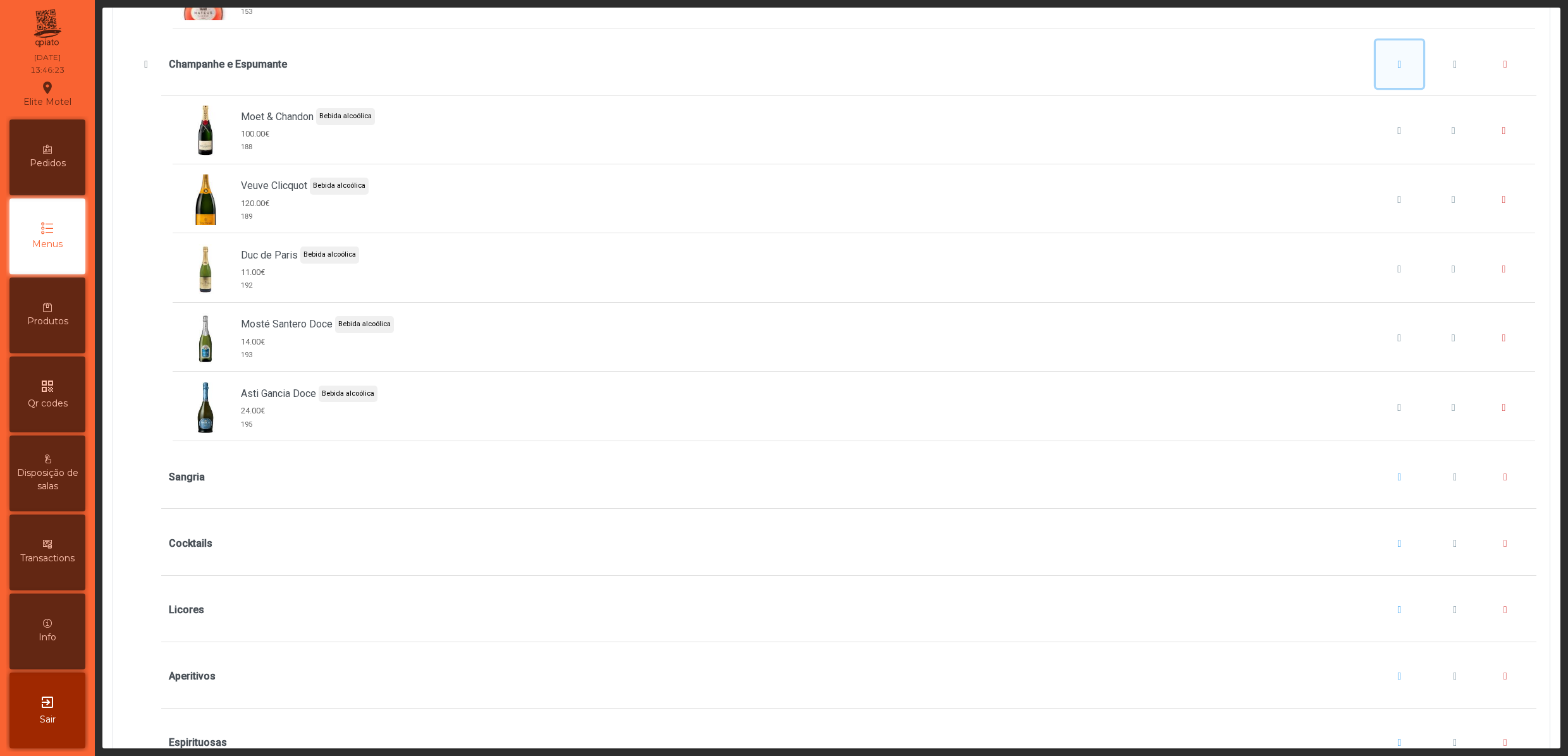
click at [1376, 89] on button "Champanhe e Espumante" at bounding box center [1399, 64] width 48 height 48
click at [1368, 147] on button "Adicionar item" at bounding box center [1393, 160] width 94 height 27
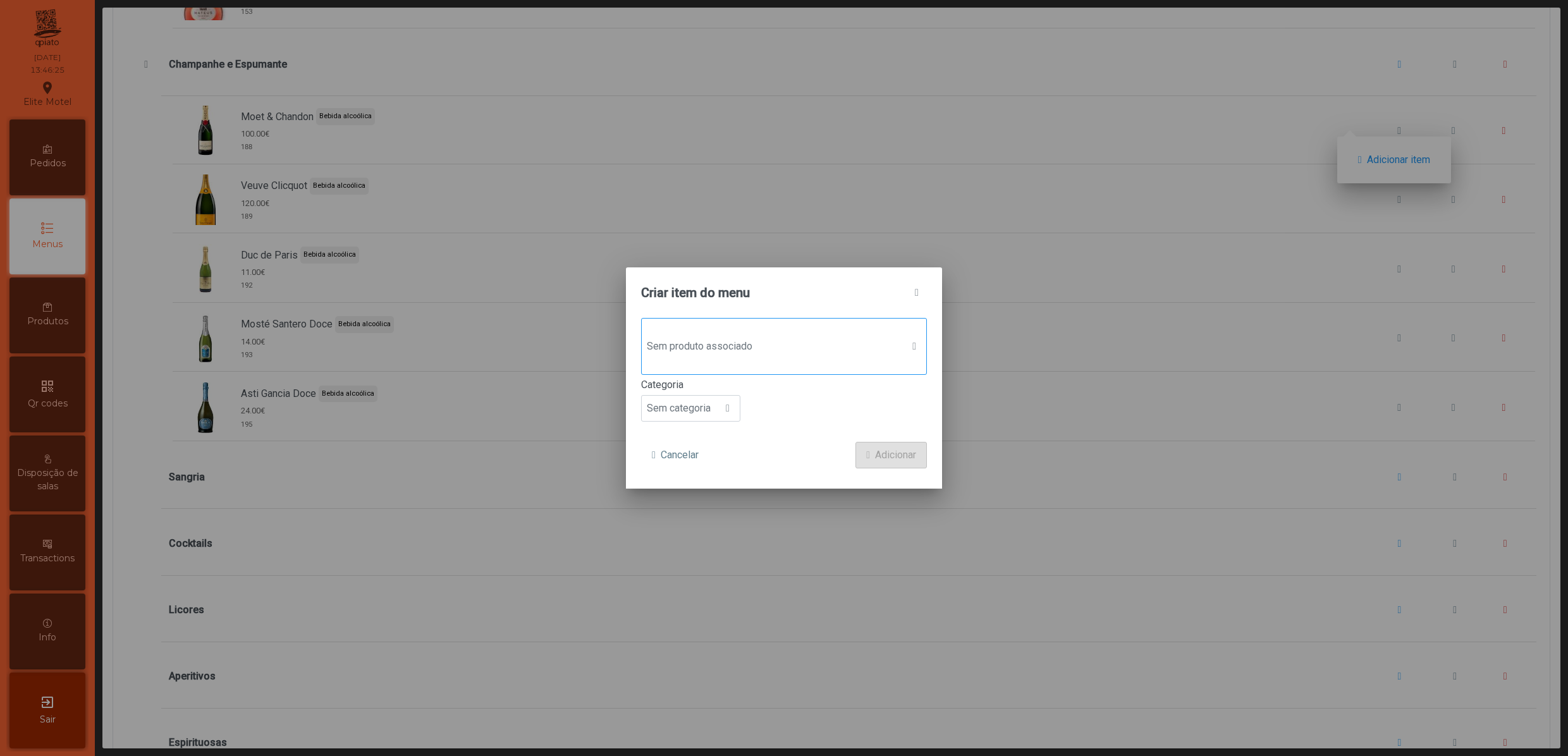
click at [802, 358] on div "Sem produto associado" at bounding box center [783, 346] width 285 height 57
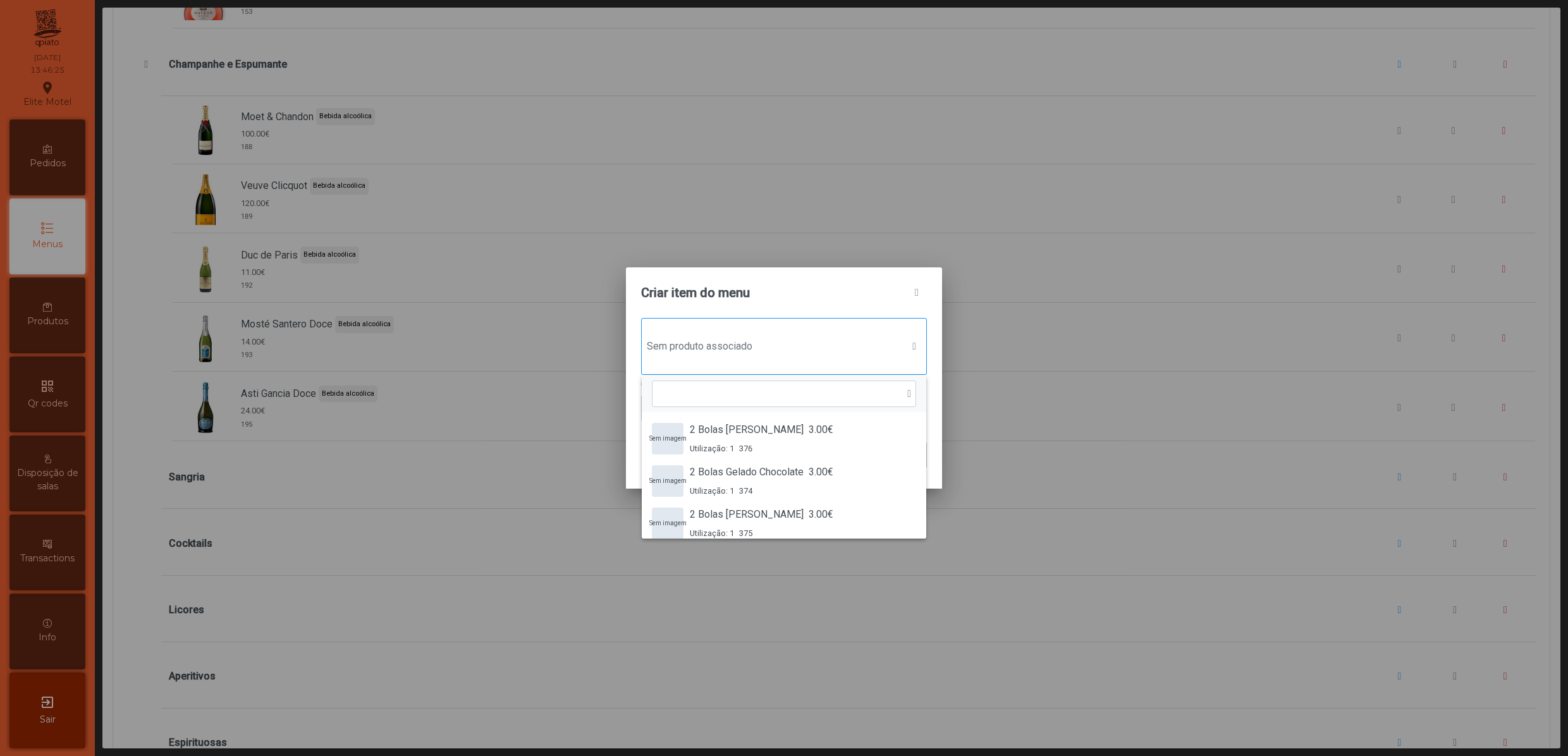
scroll to position [10, 64]
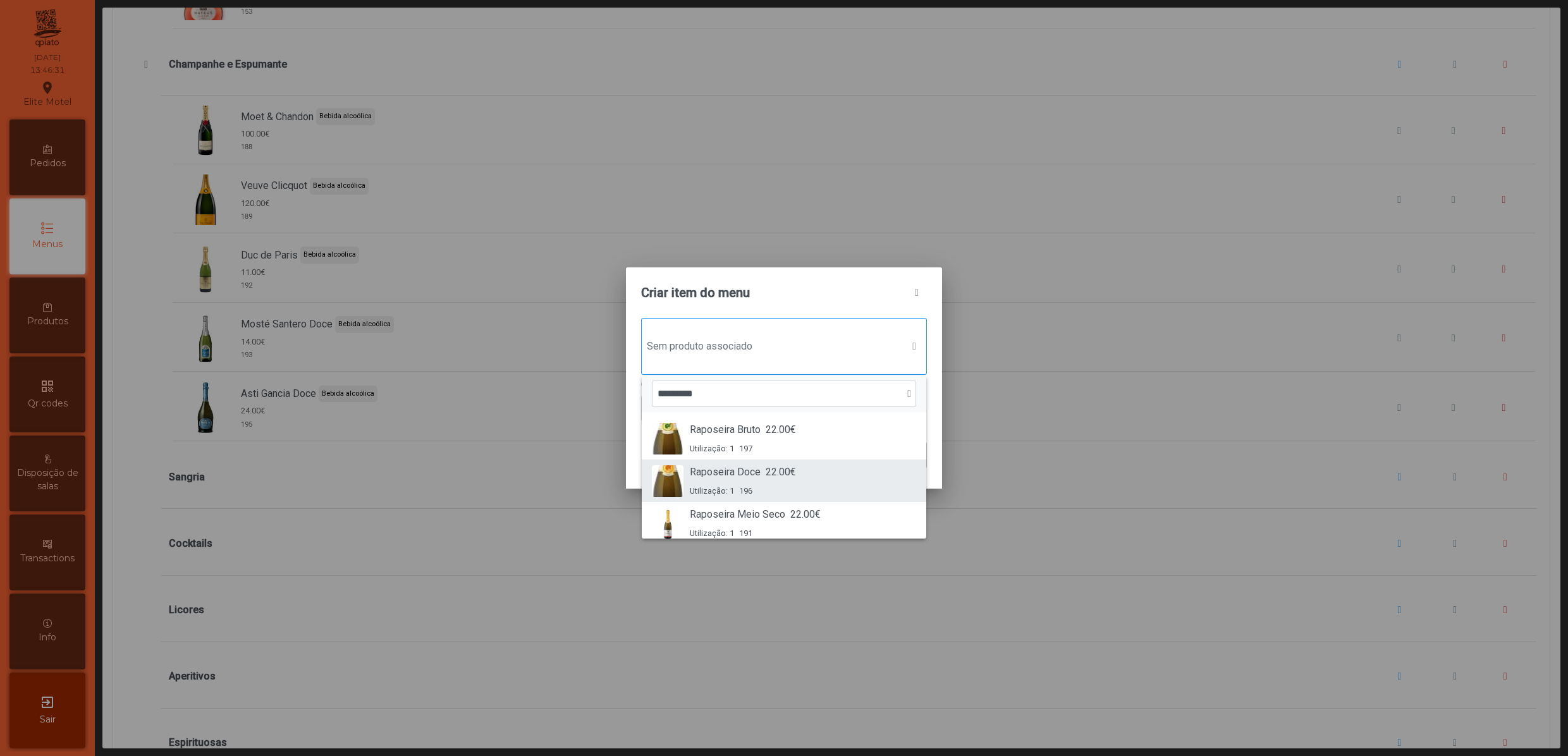
type input "*********"
click at [733, 485] on div "Utilização: 1 196" at bounding box center [743, 490] width 106 height 12
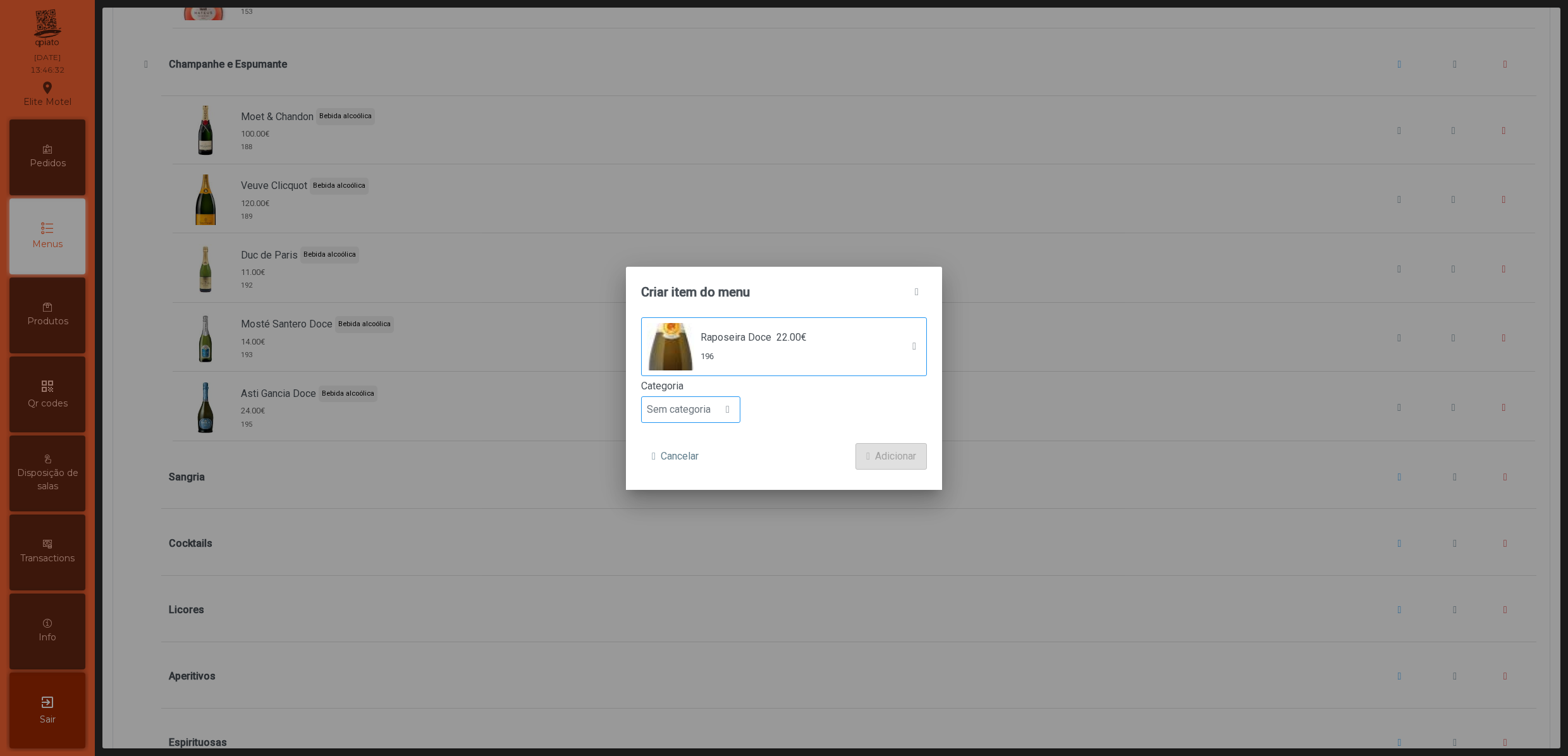
click at [701, 409] on span "Sem categoria" at bounding box center [679, 409] width 74 height 25
click at [710, 502] on span "Bebida alcoólica" at bounding box center [688, 508] width 73 height 12
click at [900, 449] on span "Adicionar" at bounding box center [895, 457] width 41 height 15
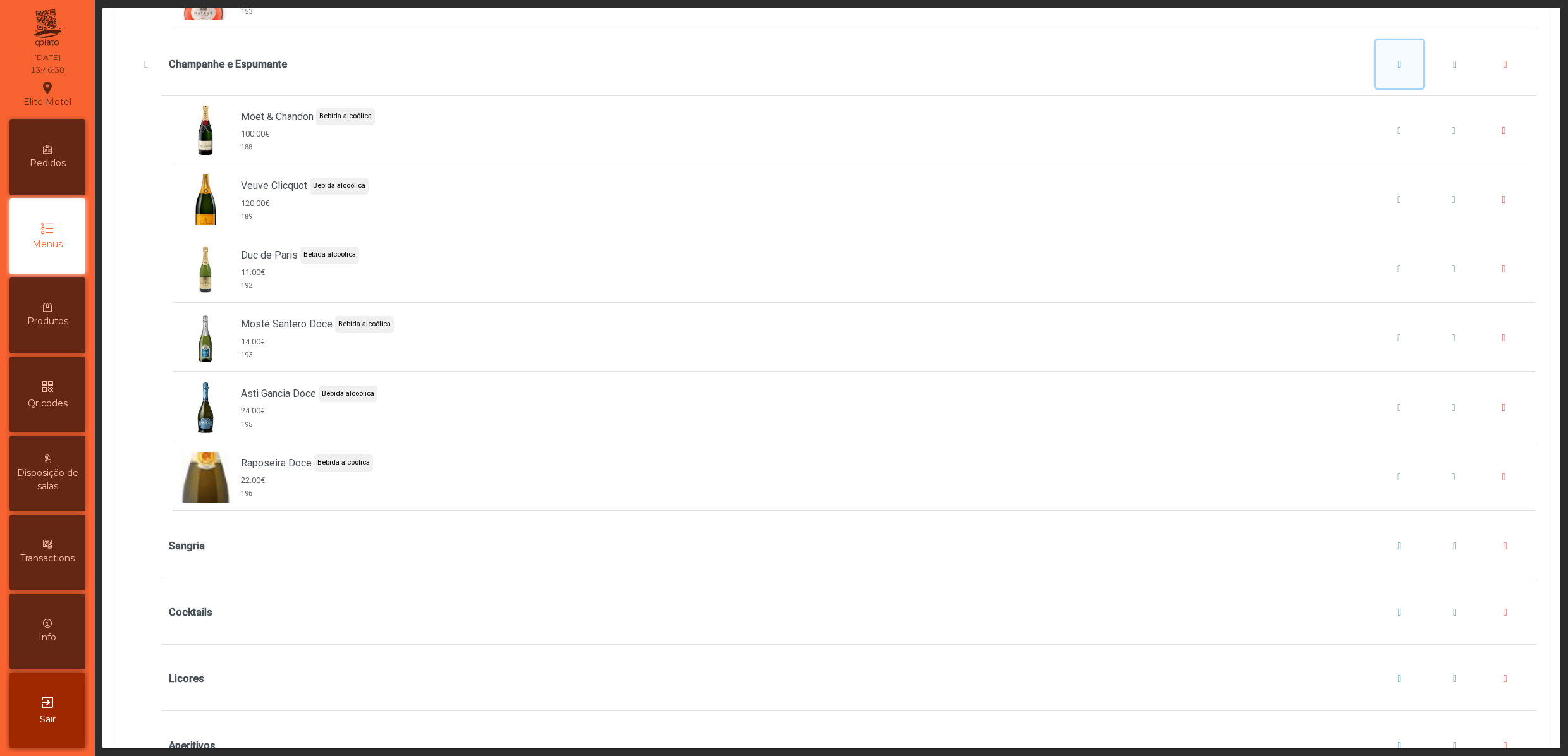
click at [1398, 69] on span "Champanhe e Espumante" at bounding box center [1399, 65] width 4 height 10
click at [1361, 158] on span "button" at bounding box center [1359, 160] width 4 height 10
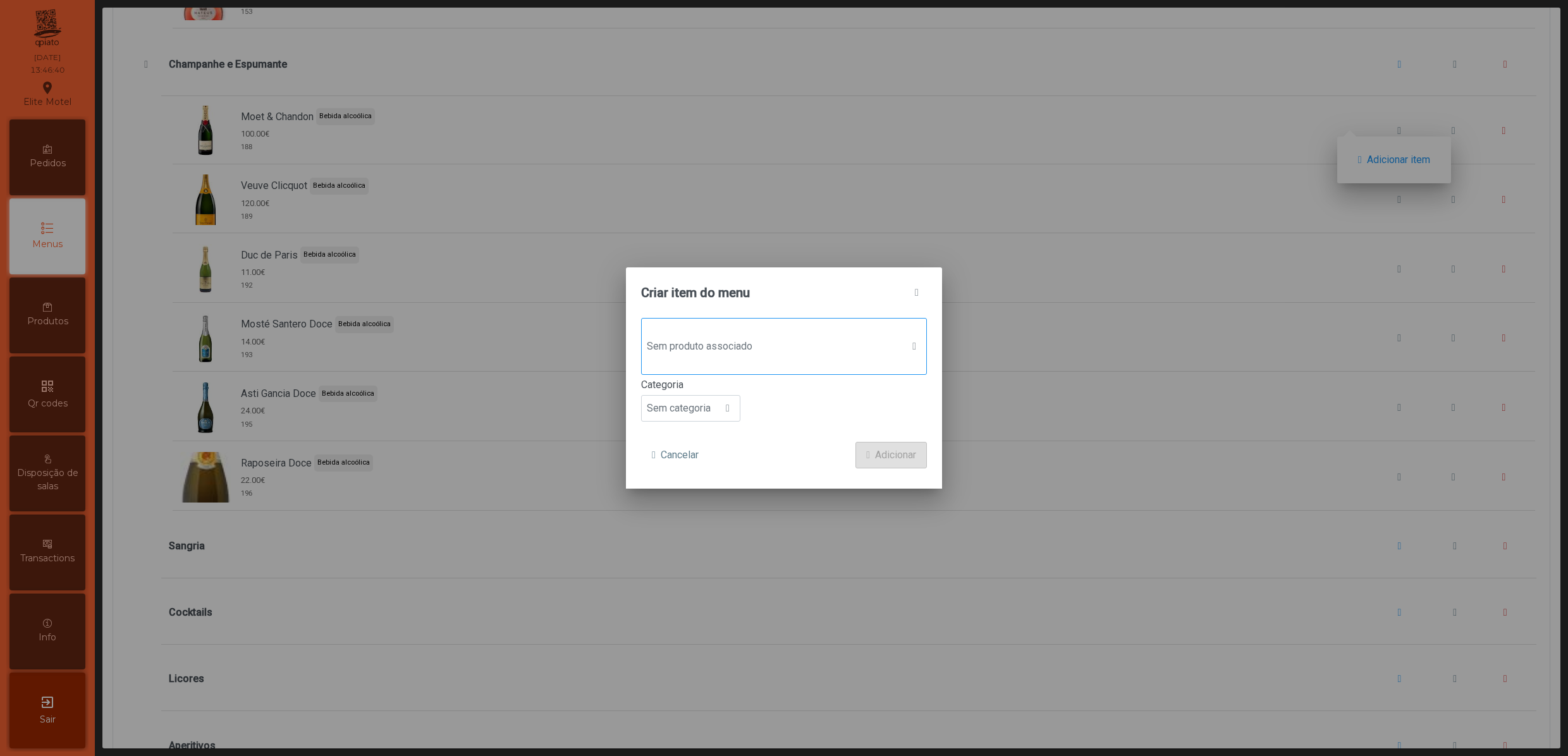
click at [742, 344] on span "Sem produto associado" at bounding box center [771, 347] width 260 height 25
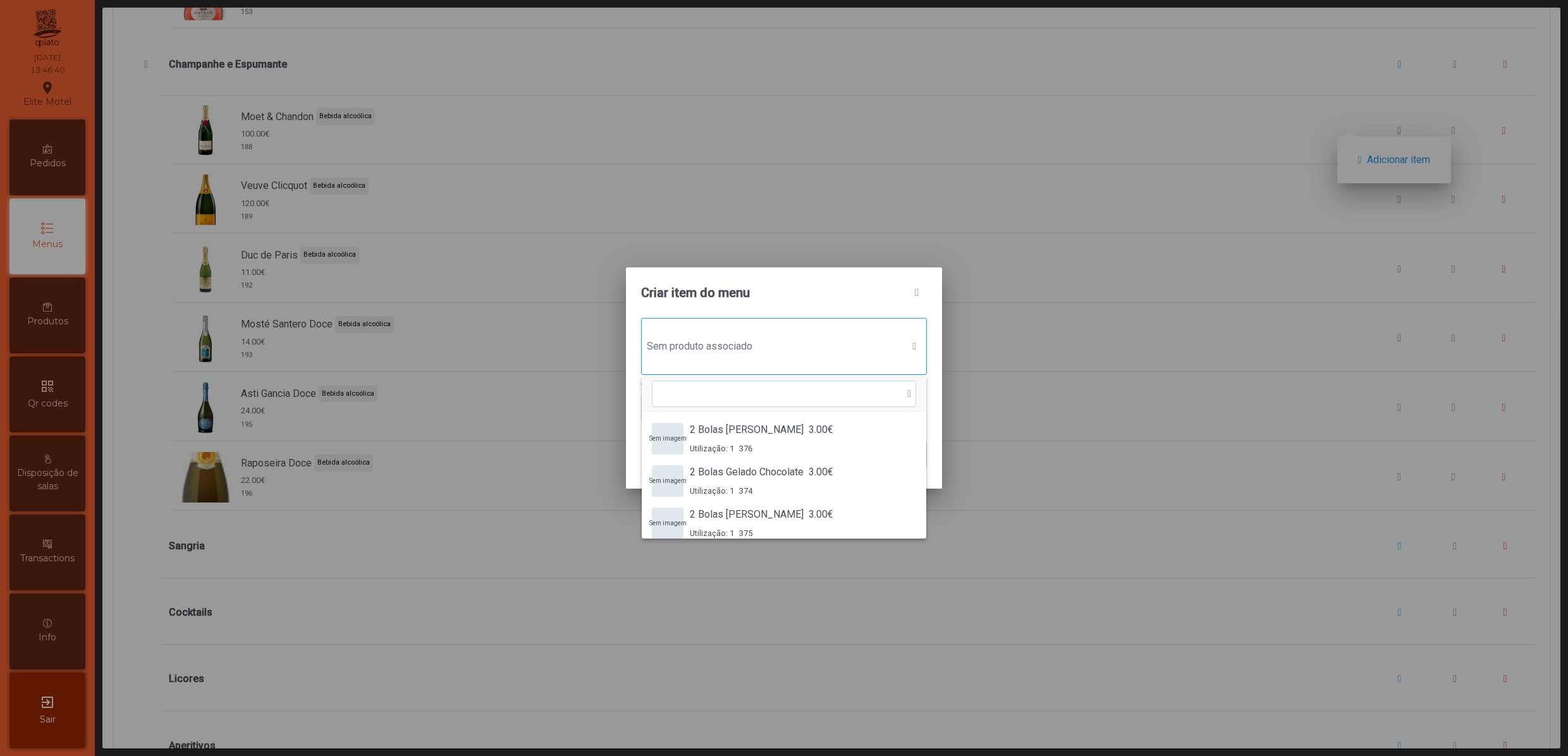
scroll to position [10, 64]
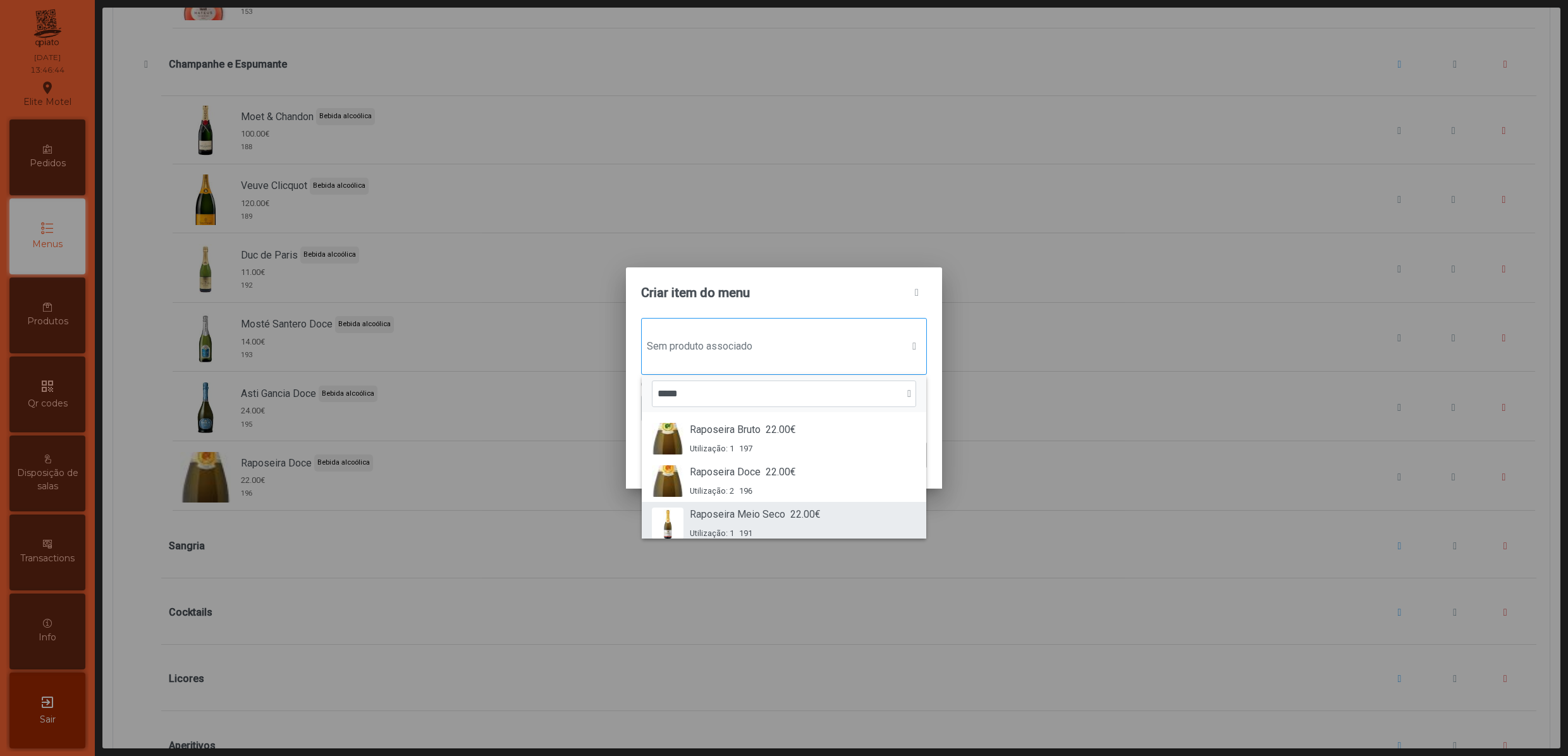
type input "*****"
click at [771, 524] on div "Raposeira Meio Seco 22.00€ Utilização: 1 191" at bounding box center [754, 523] width 131 height 32
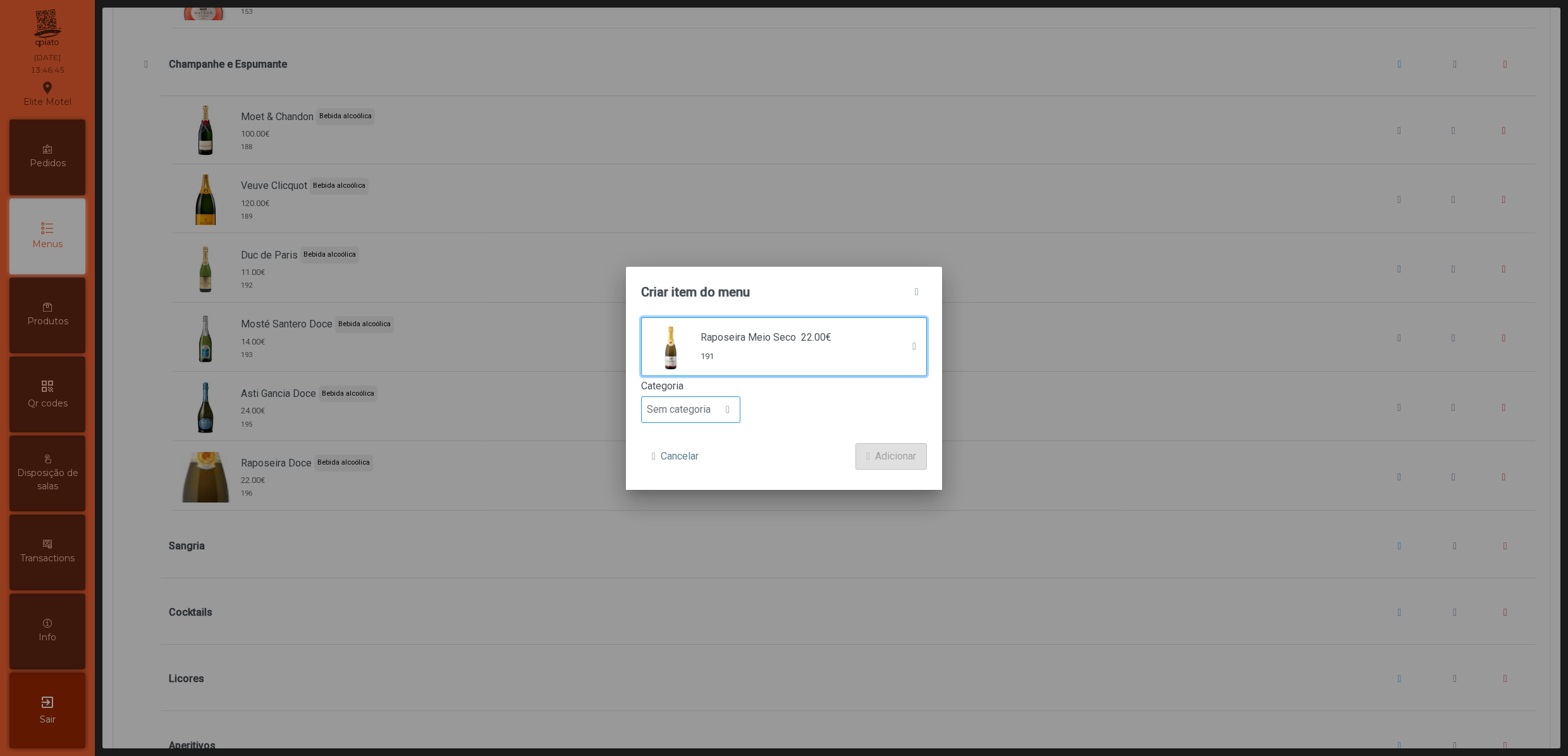
click at [715, 416] on div at bounding box center [727, 409] width 24 height 25
click at [710, 507] on span "Bebida alcoólica" at bounding box center [688, 508] width 73 height 12
click at [890, 462] on span "Adicionar" at bounding box center [895, 457] width 41 height 15
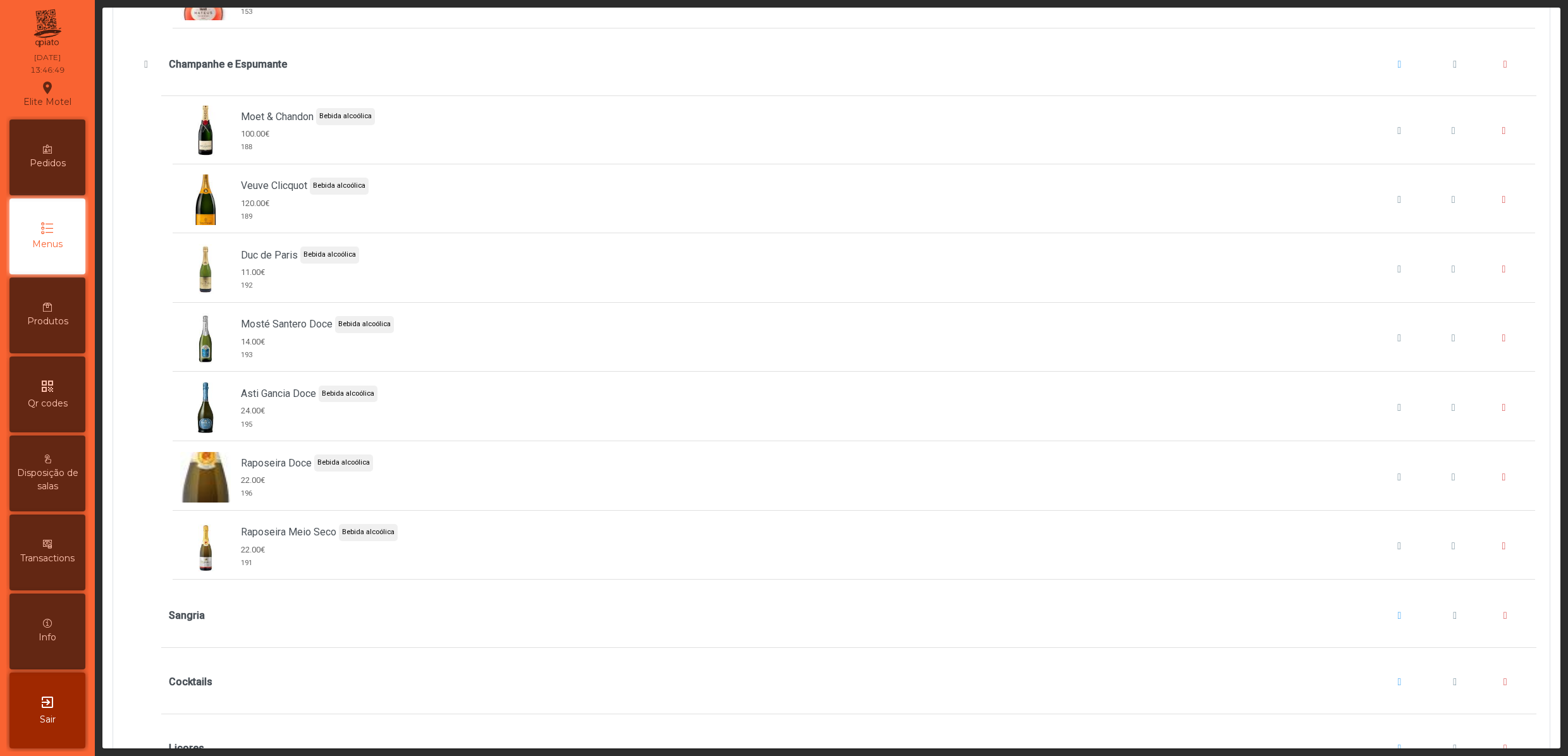
click at [1398, 69] on span "Champanhe e Espumante" at bounding box center [1399, 65] width 4 height 10
click at [1361, 158] on span "button" at bounding box center [1359, 160] width 4 height 10
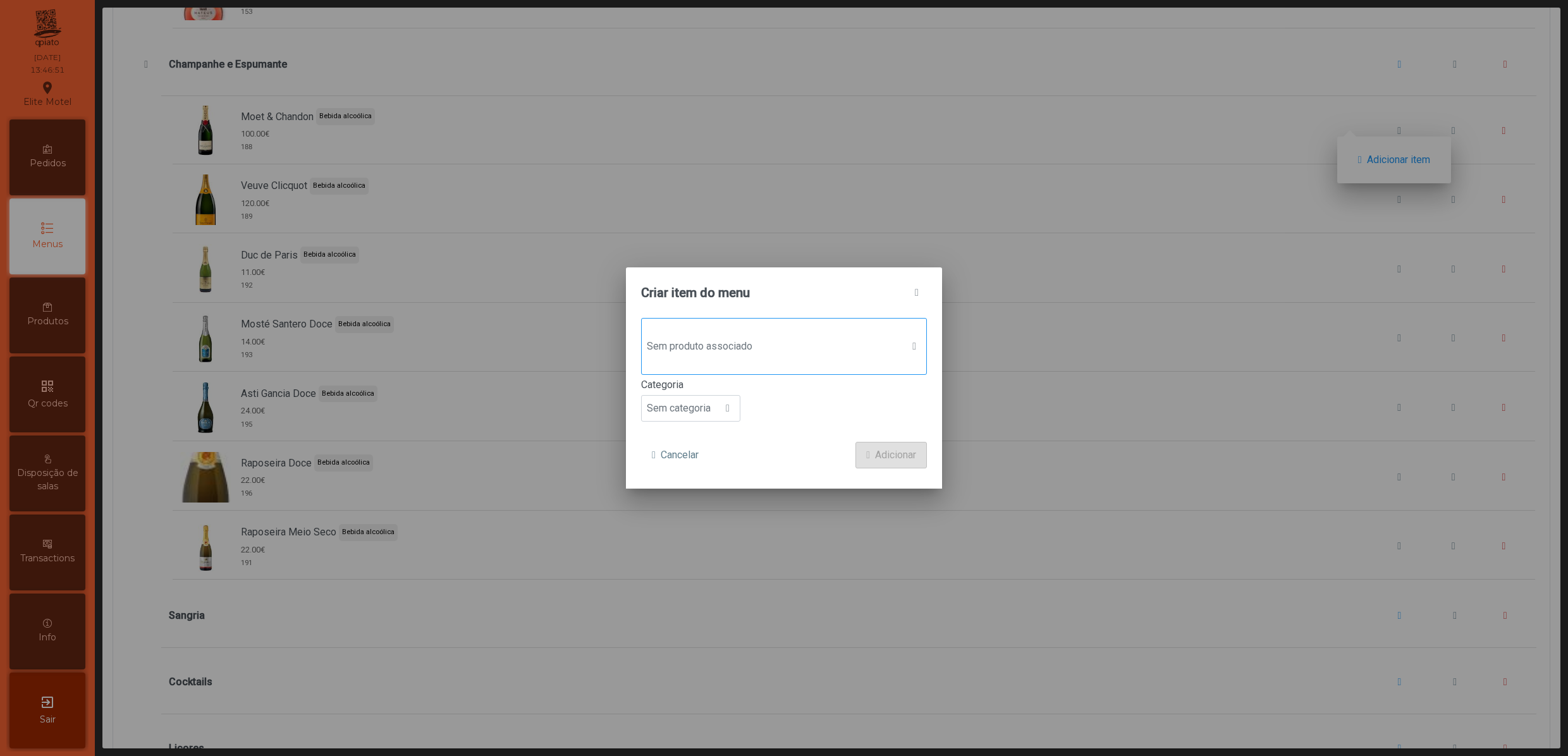
click at [747, 350] on span "Sem produto associado" at bounding box center [771, 347] width 260 height 25
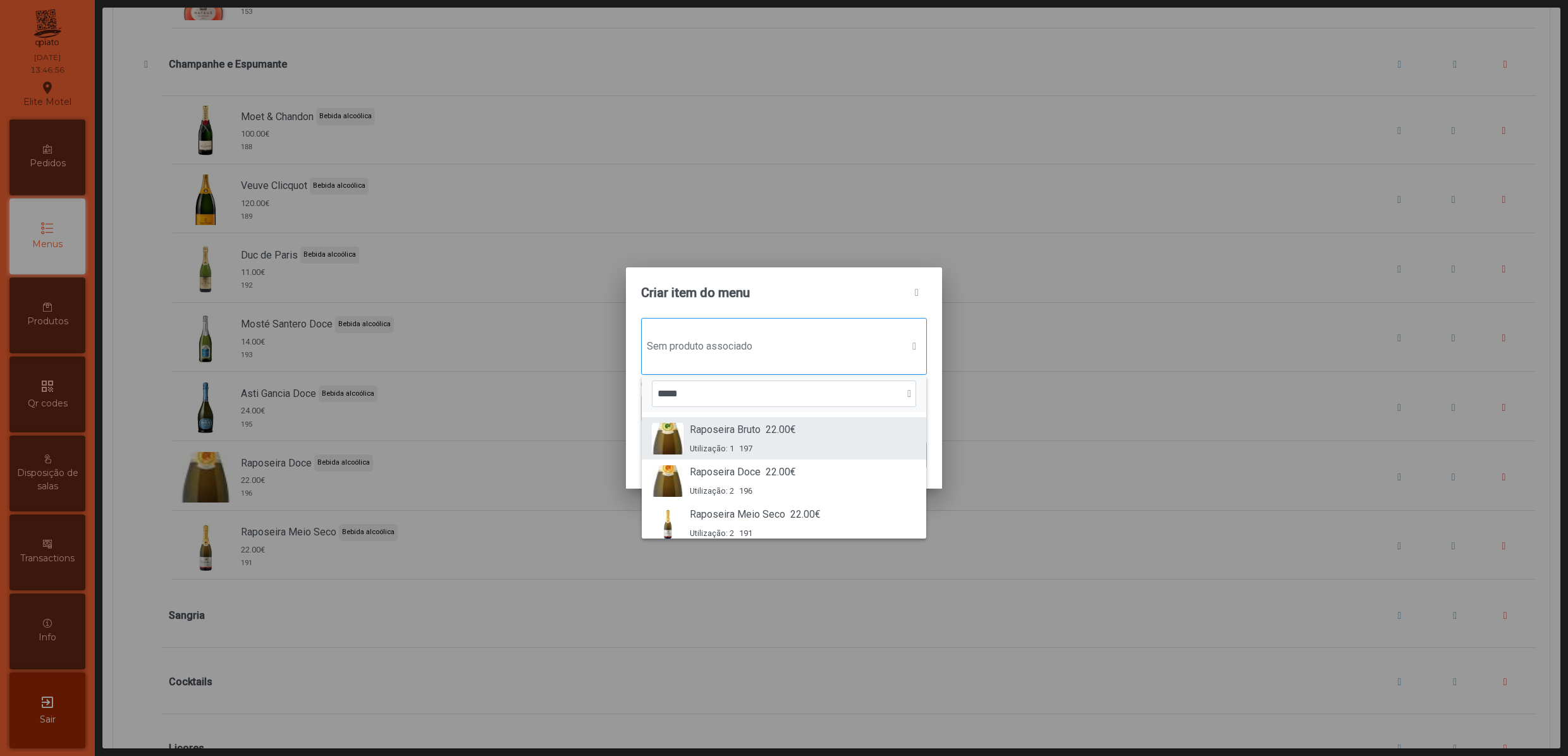
type input "*****"
click at [717, 431] on span "Raposeira Bruto" at bounding box center [725, 430] width 71 height 15
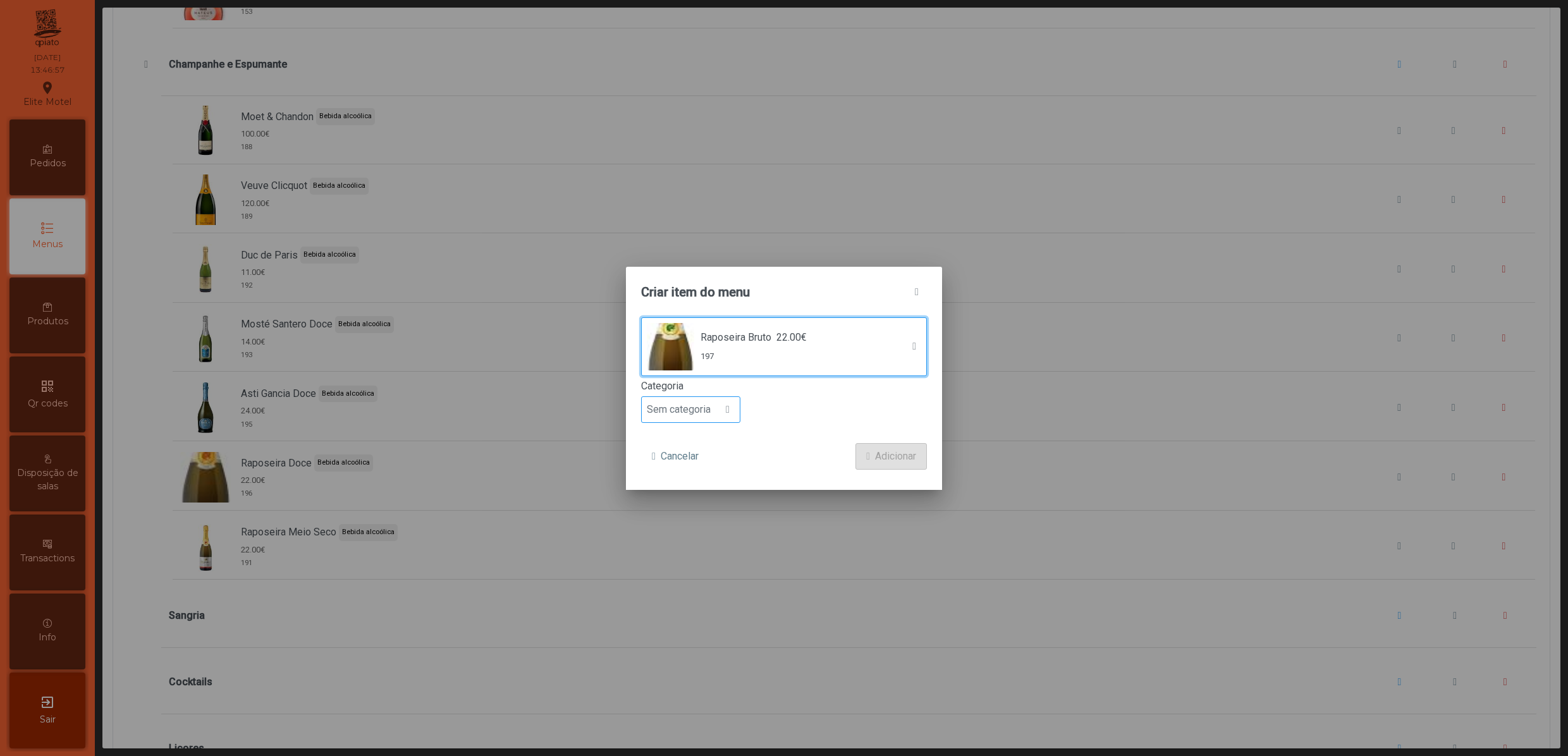
click at [693, 421] on span "Sem categoria" at bounding box center [679, 409] width 74 height 25
click at [713, 510] on span "Bebida alcoólica" at bounding box center [688, 508] width 73 height 12
click at [887, 451] on span "Adicionar" at bounding box center [895, 457] width 41 height 15
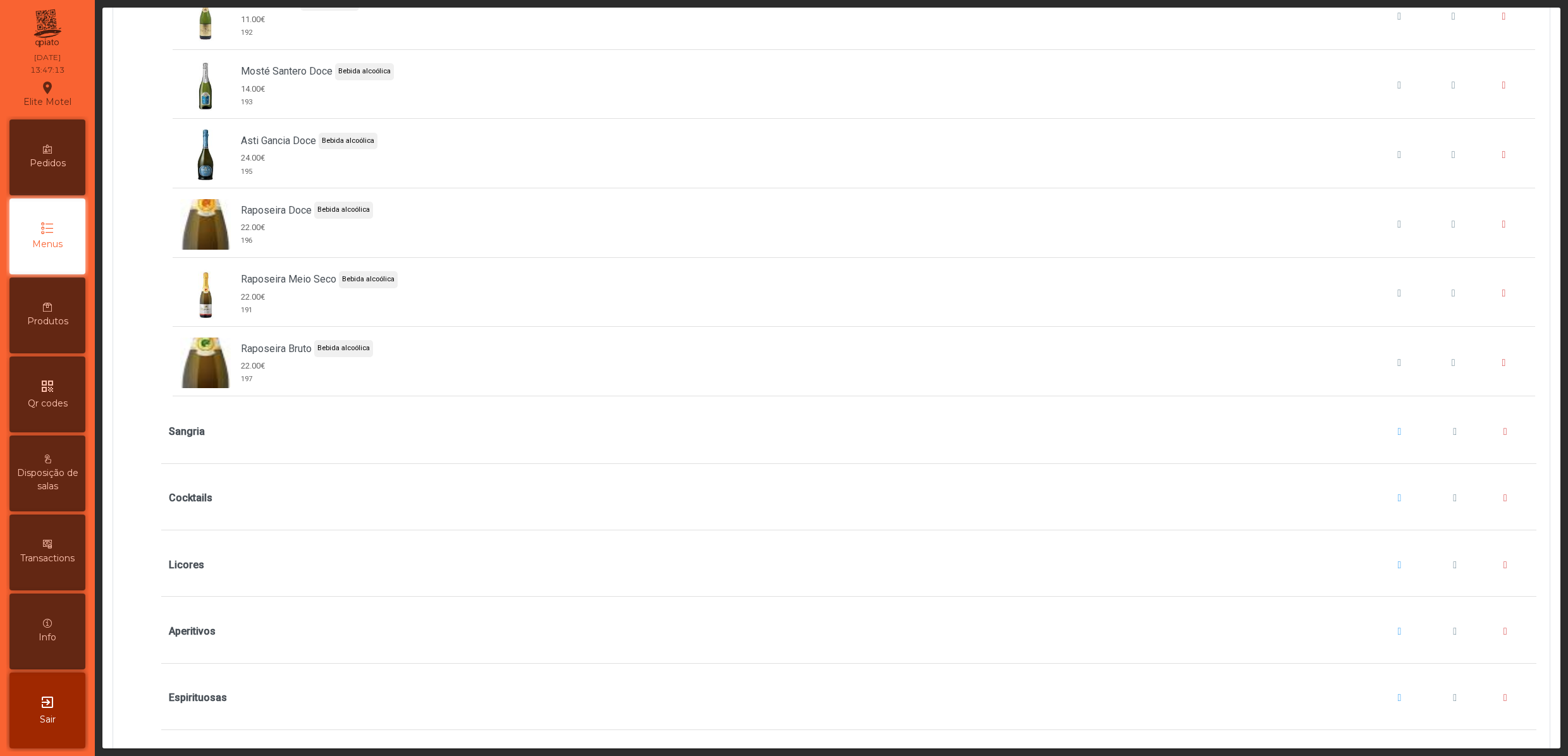
scroll to position [4425, 0]
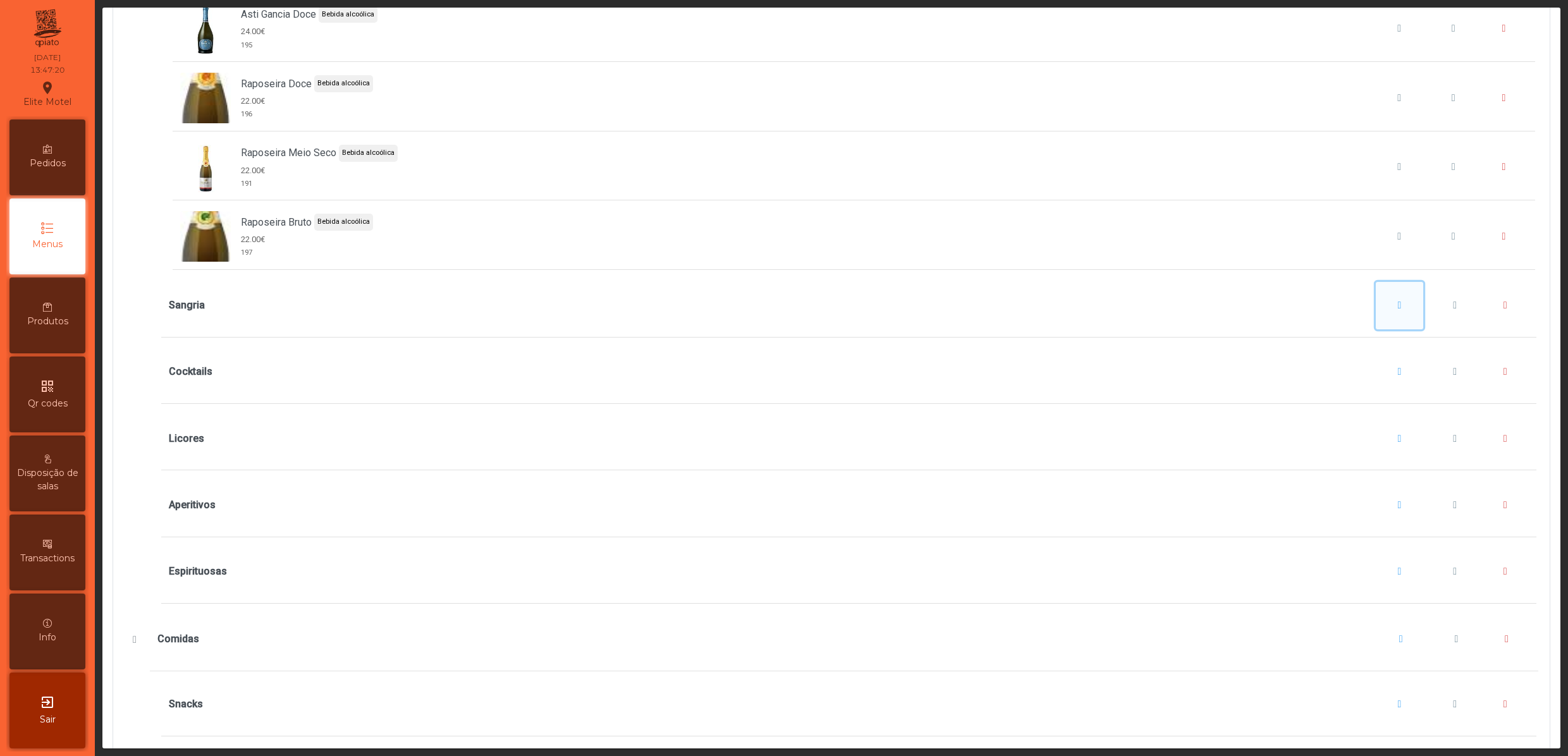
click at [1376, 330] on button "Sangria" at bounding box center [1399, 305] width 48 height 48
click at [1372, 400] on button "Adicionar item" at bounding box center [1393, 406] width 94 height 27
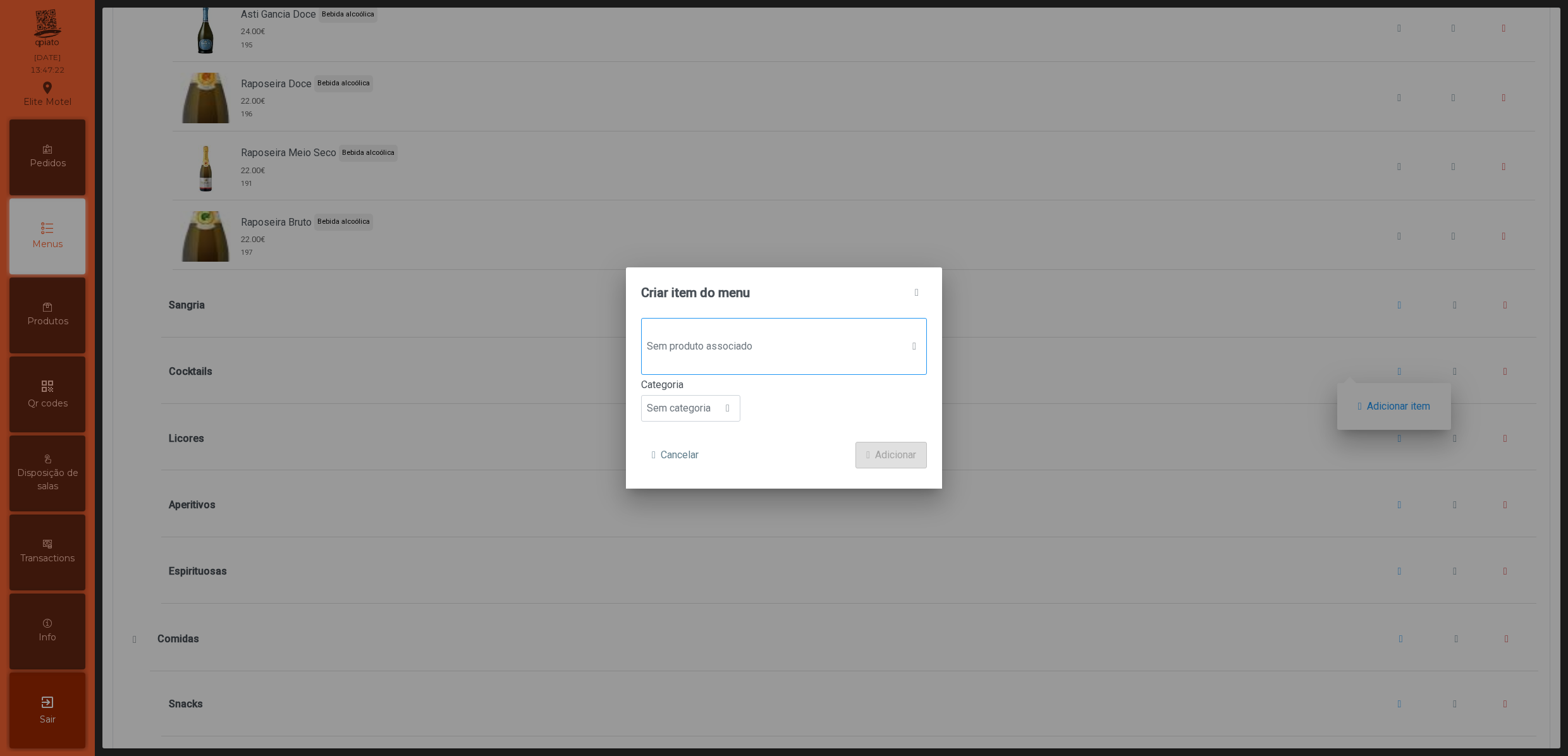
click at [790, 339] on span "Sem produto associado" at bounding box center [771, 347] width 260 height 25
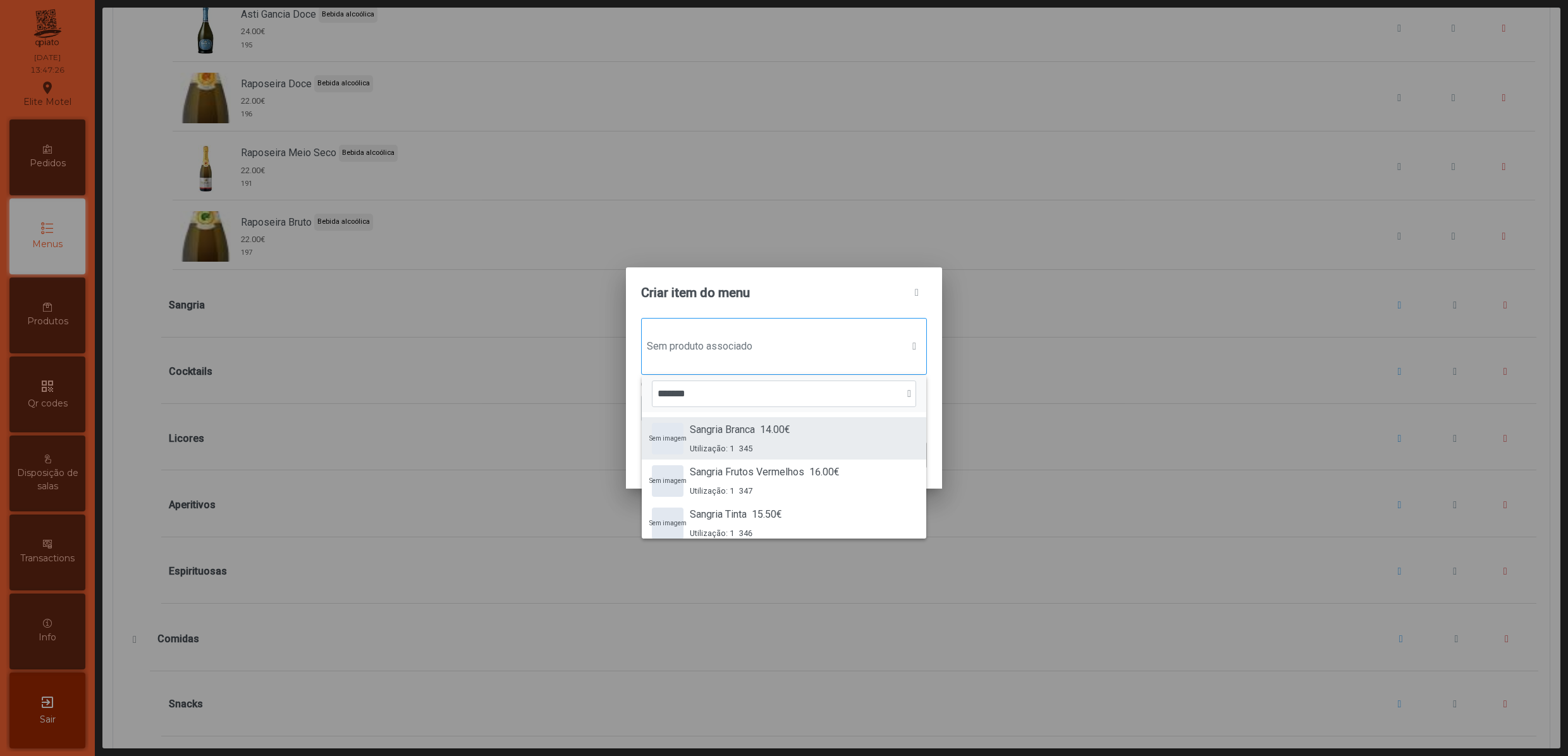
type input "*******"
click at [763, 436] on span "14.00€" at bounding box center [774, 430] width 30 height 15
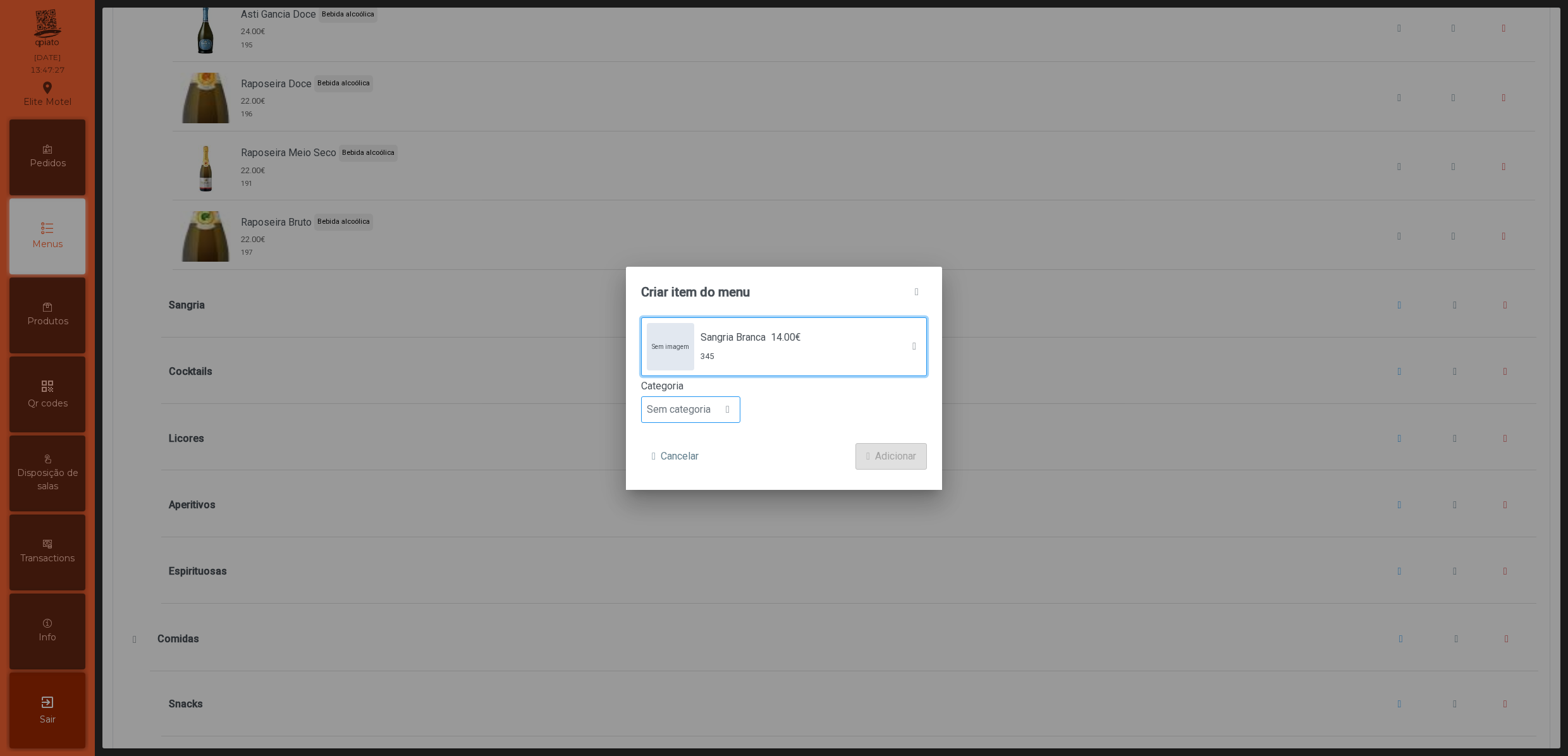
click at [705, 411] on span "Sem categoria" at bounding box center [679, 409] width 74 height 25
click at [704, 513] on span "Bebida alcoólica" at bounding box center [688, 508] width 73 height 12
click at [875, 450] on span "Adicionar" at bounding box center [895, 457] width 41 height 15
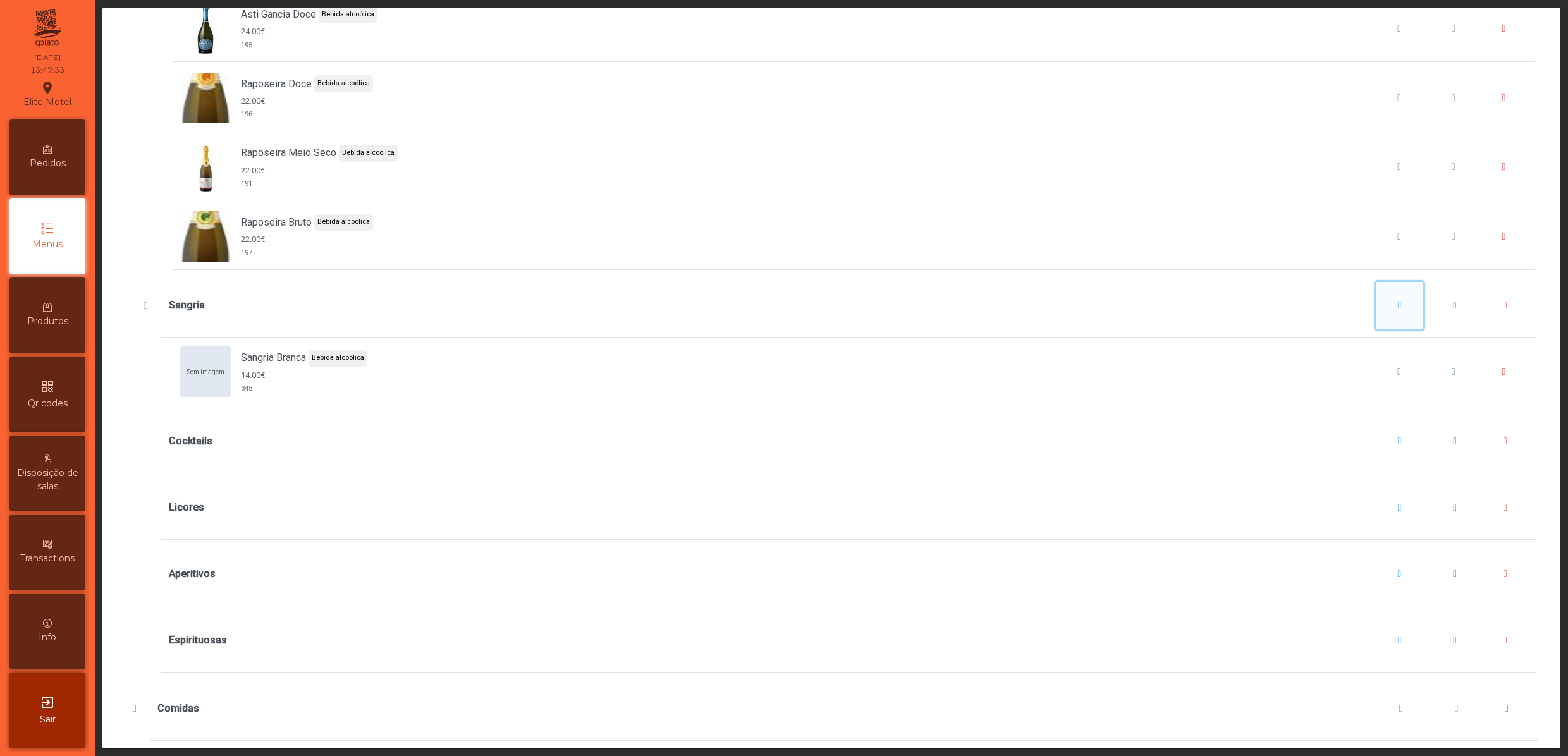
click at [1376, 330] on button "Sangria" at bounding box center [1399, 305] width 48 height 48
click at [1383, 403] on span "Adicionar item" at bounding box center [1398, 406] width 63 height 15
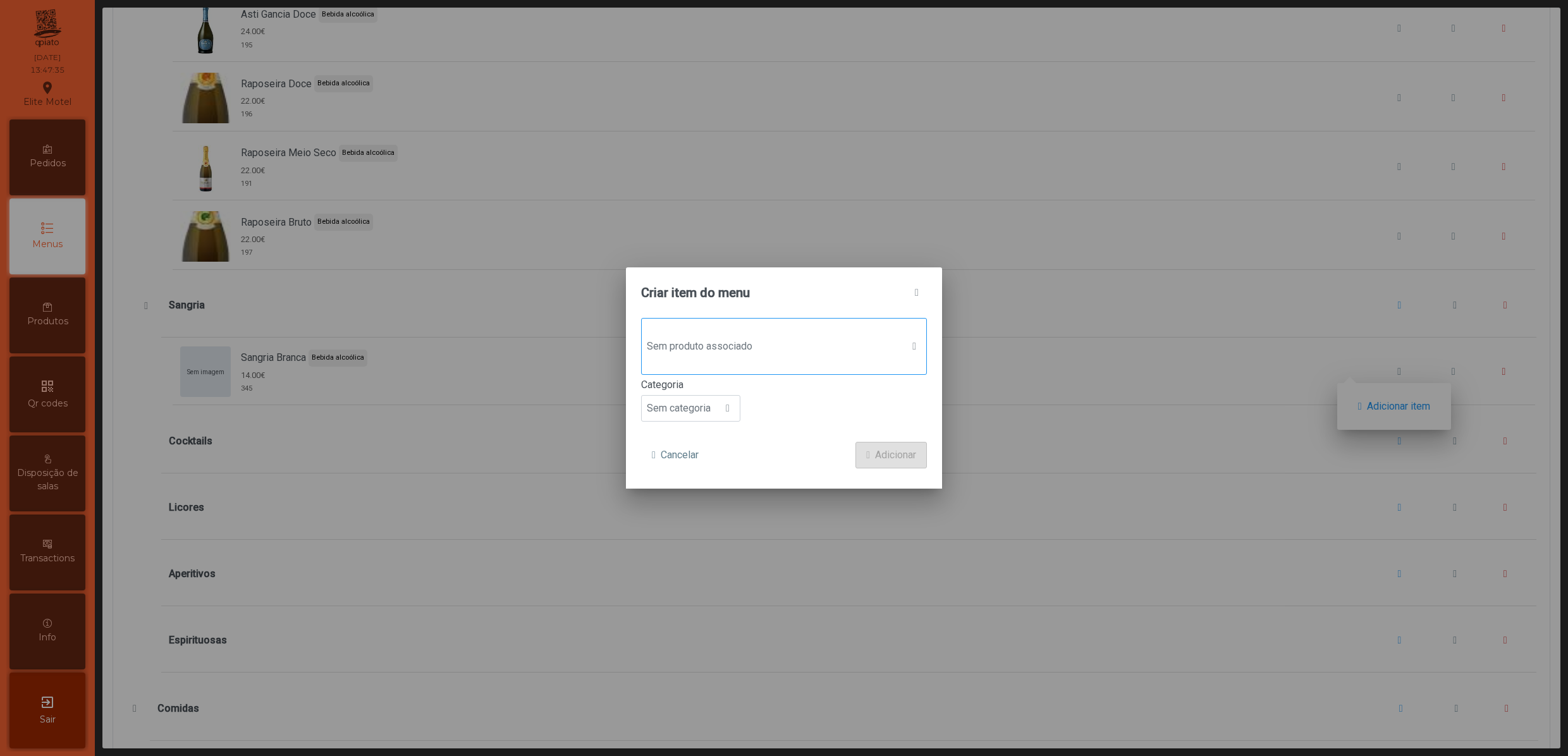
click at [805, 356] on span "Sem produto associado" at bounding box center [771, 347] width 260 height 25
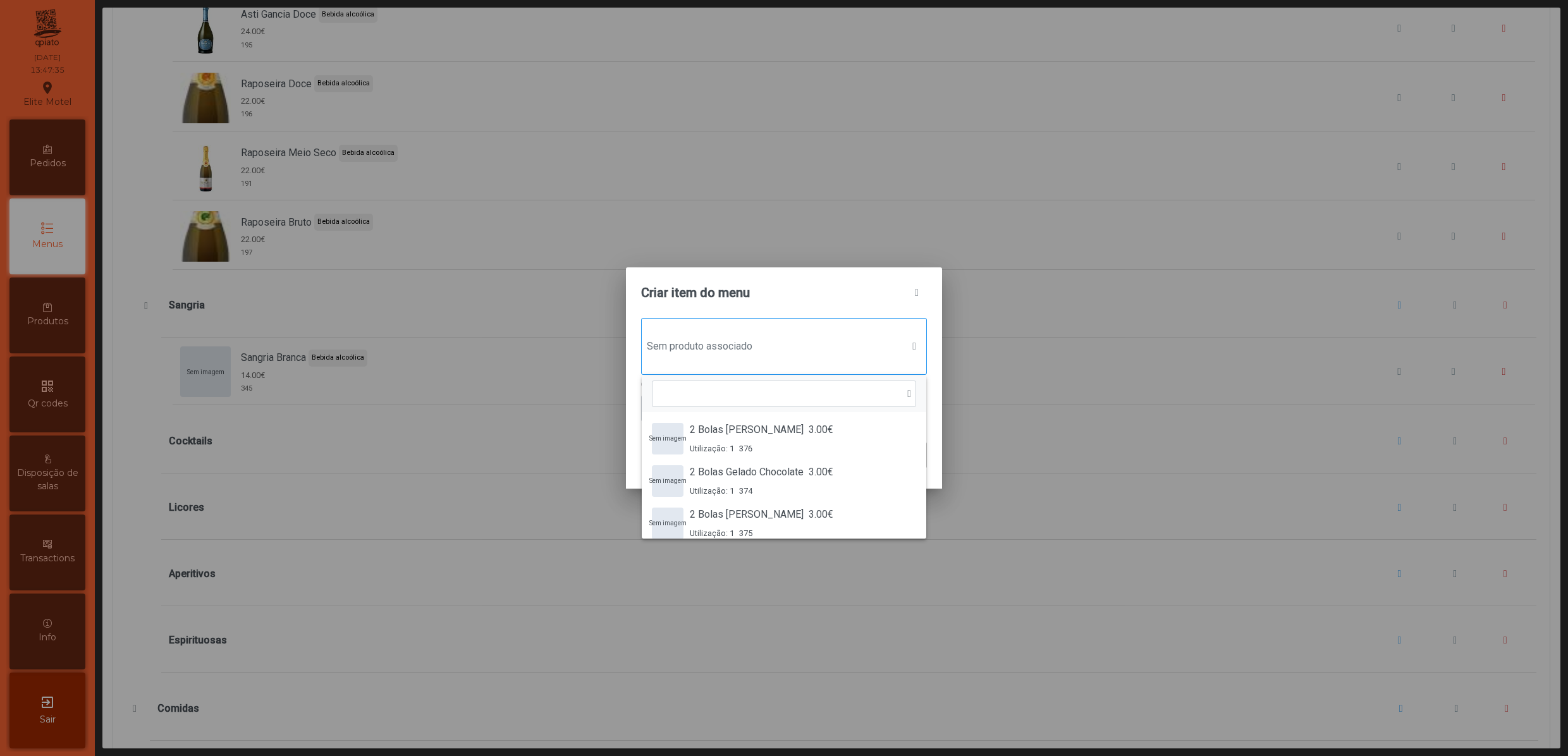
scroll to position [10, 64]
type input "*******"
click at [732, 529] on span "Utilização: 1" at bounding box center [712, 533] width 44 height 12
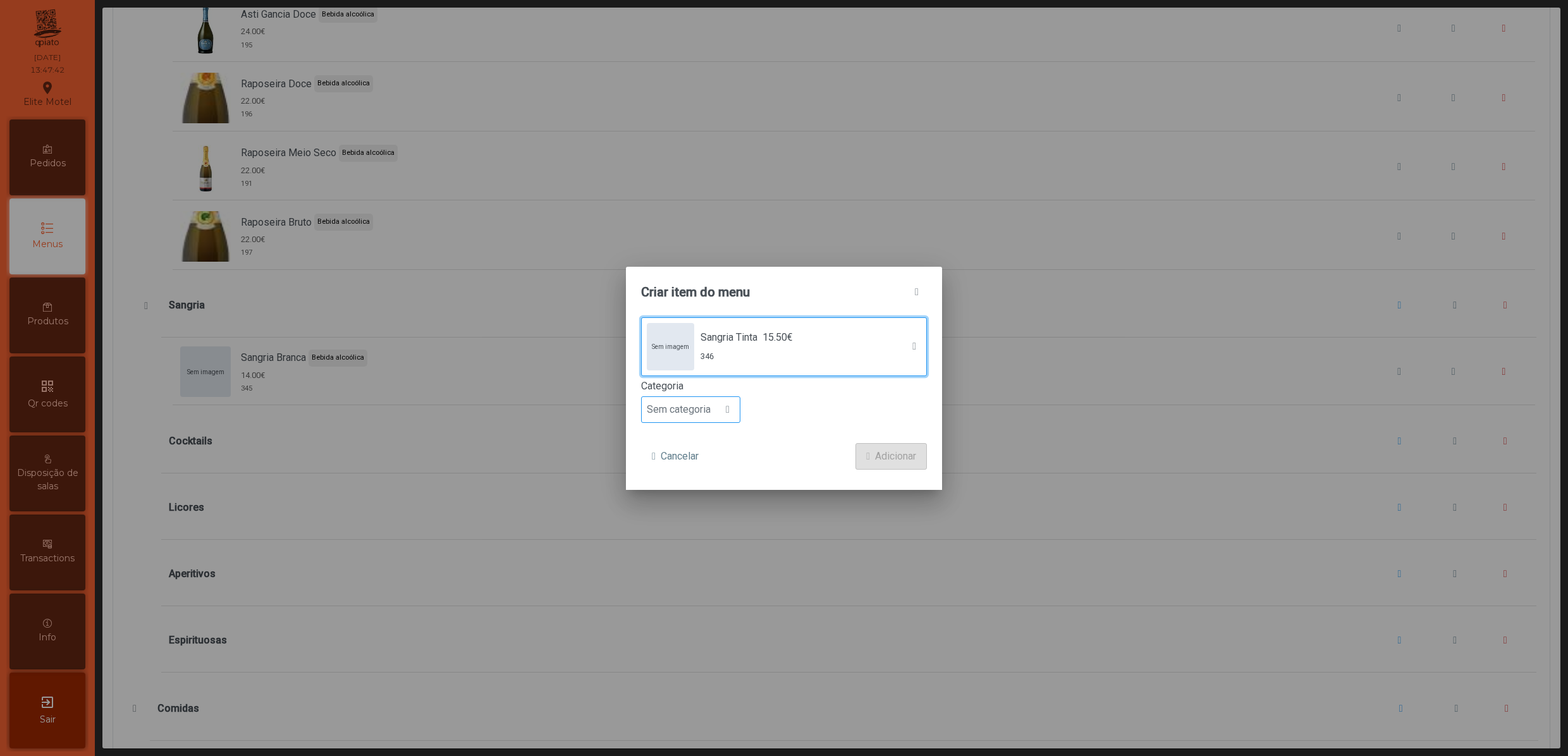
click at [731, 416] on div at bounding box center [727, 409] width 24 height 25
click at [721, 506] on span "Bebida alcoólica" at bounding box center [688, 508] width 73 height 12
click at [862, 465] on button "Adicionar" at bounding box center [891, 457] width 72 height 27
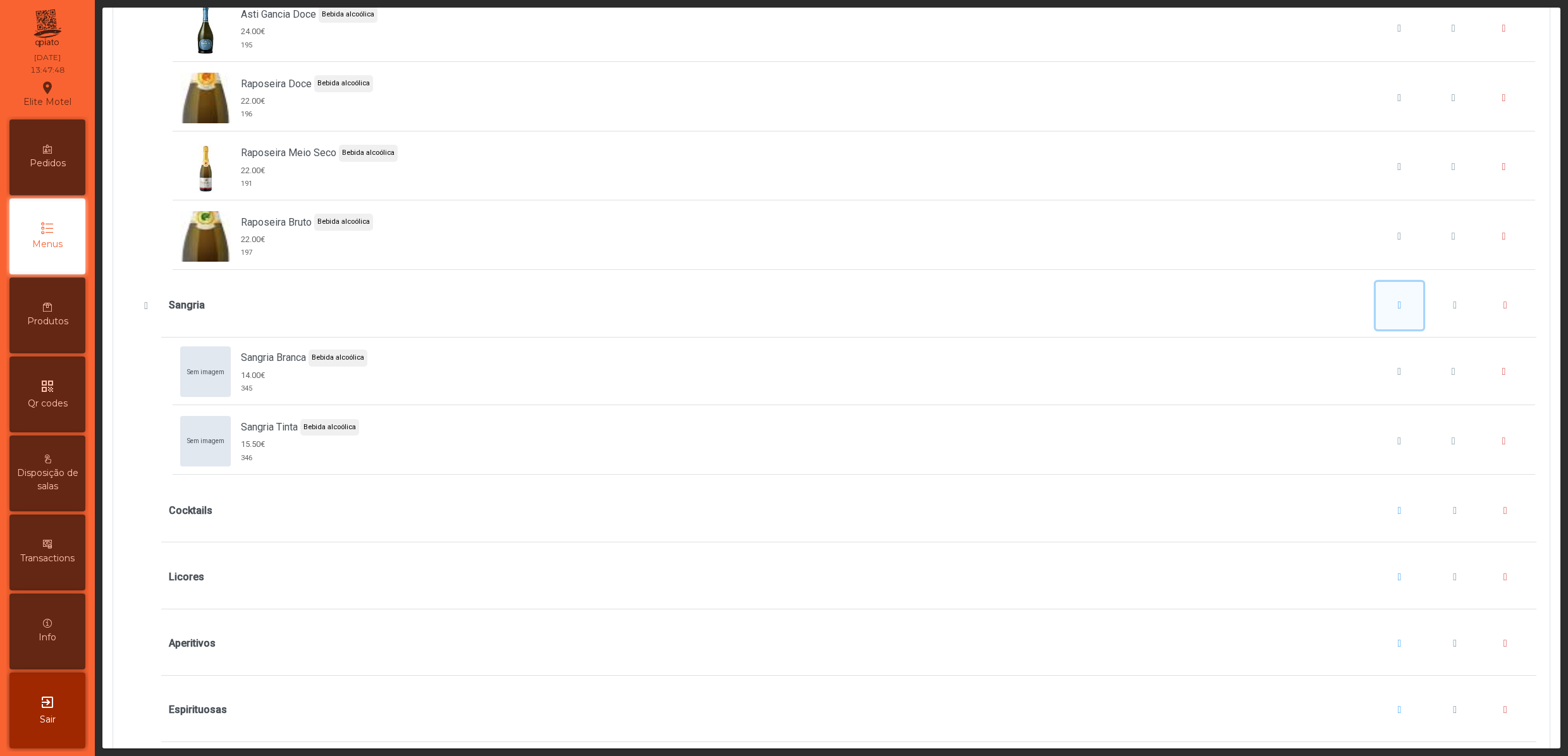
click at [1398, 311] on span "Sangria" at bounding box center [1399, 305] width 4 height 10
click at [1381, 396] on button "Adicionar item" at bounding box center [1393, 406] width 94 height 27
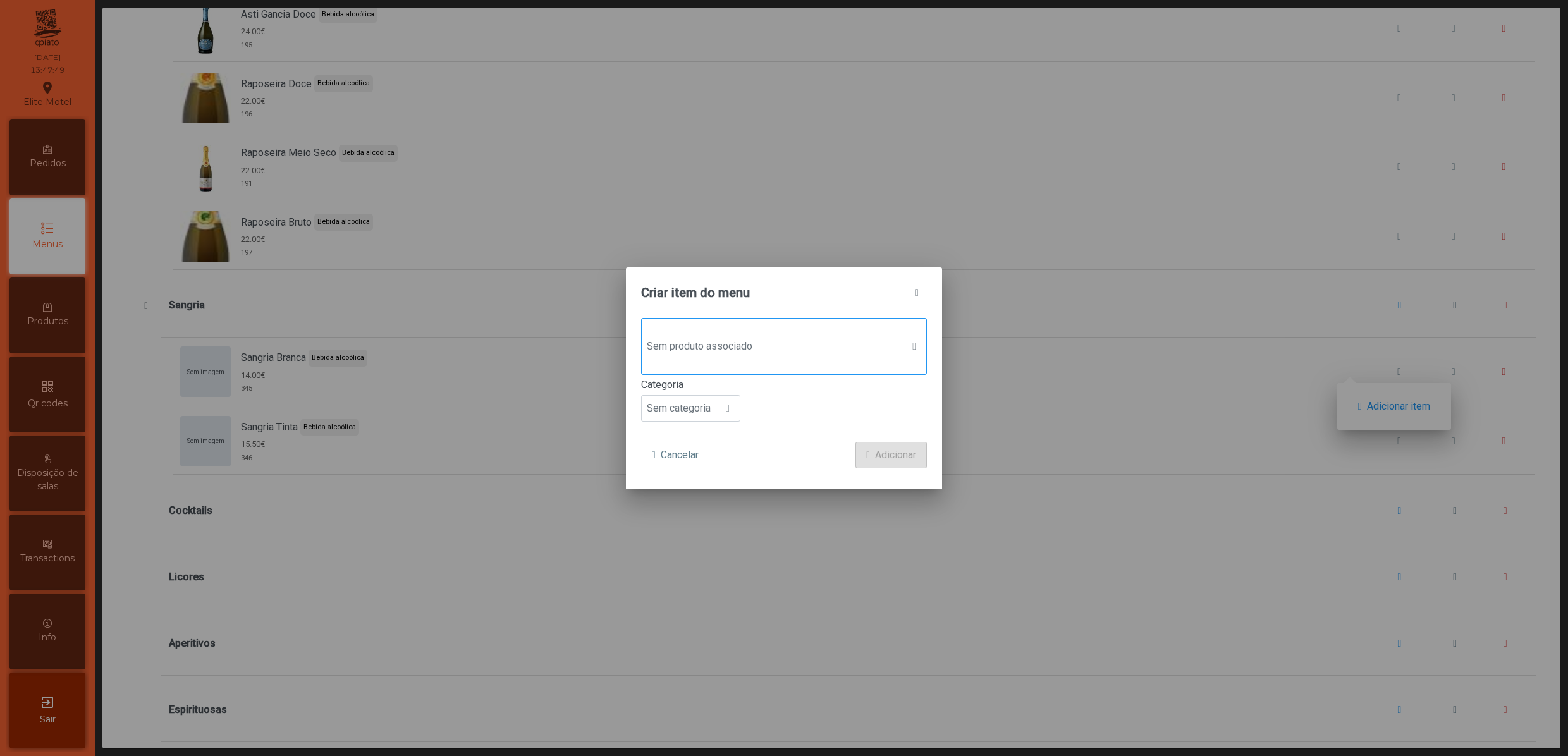
click at [842, 352] on span "Sem produto associado" at bounding box center [771, 347] width 260 height 25
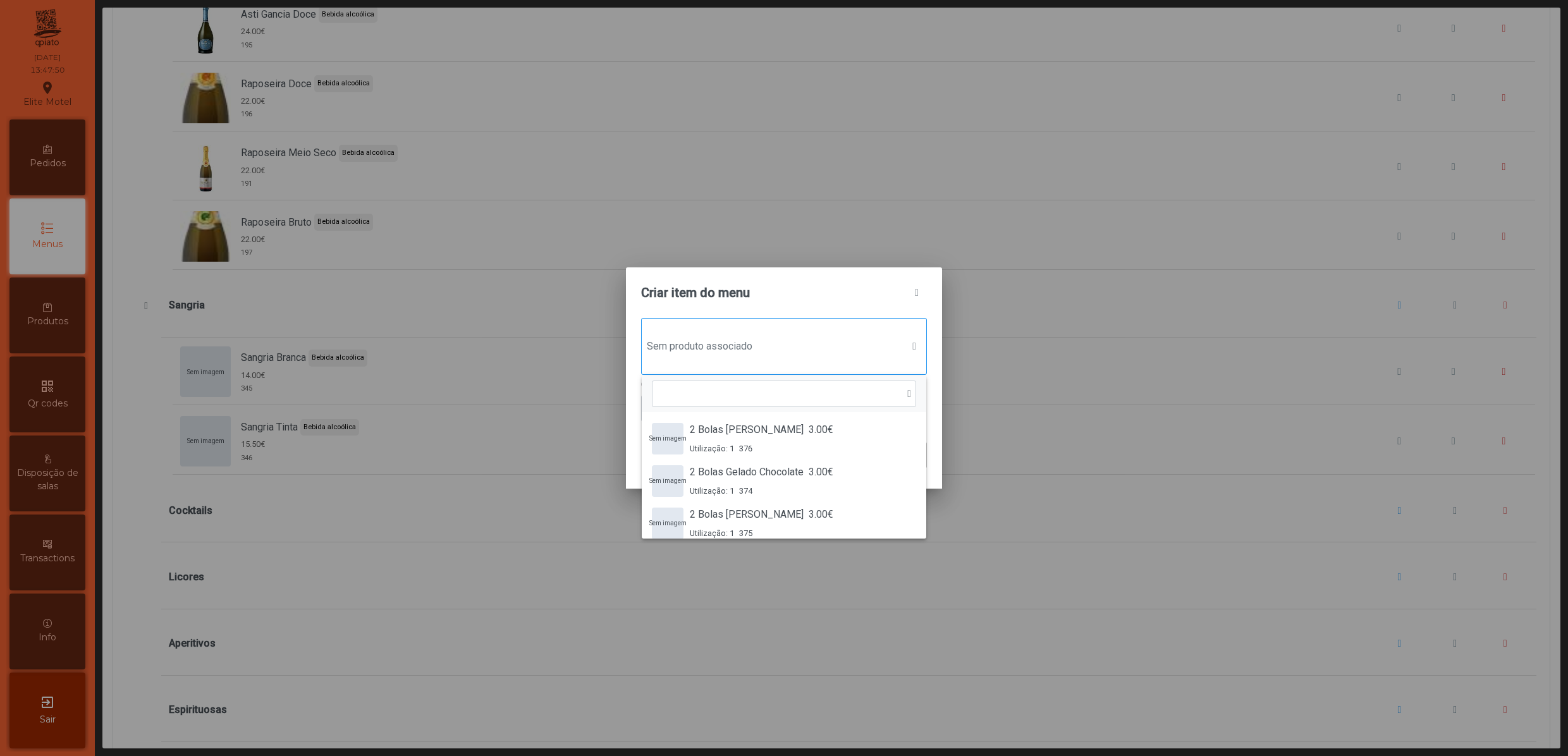
scroll to position [10, 64]
type input "*******"
click at [770, 467] on span "Sangria Frutos Vermelhos" at bounding box center [746, 472] width 114 height 15
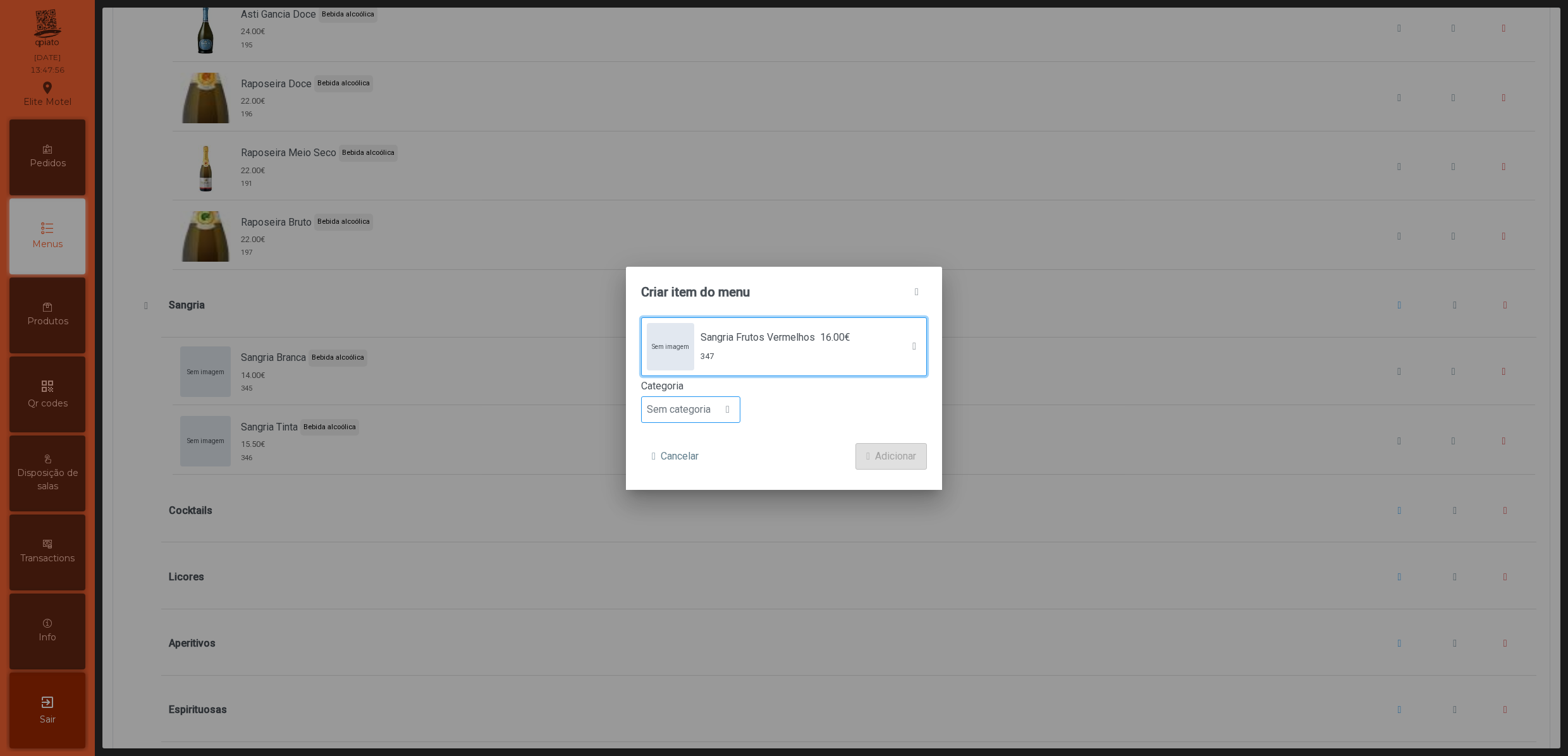
click at [714, 409] on span "Sem categoria" at bounding box center [679, 409] width 74 height 25
click at [699, 512] on span "Bebida alcoólica" at bounding box center [688, 508] width 73 height 12
click at [880, 453] on span "Adicionar" at bounding box center [895, 457] width 41 height 15
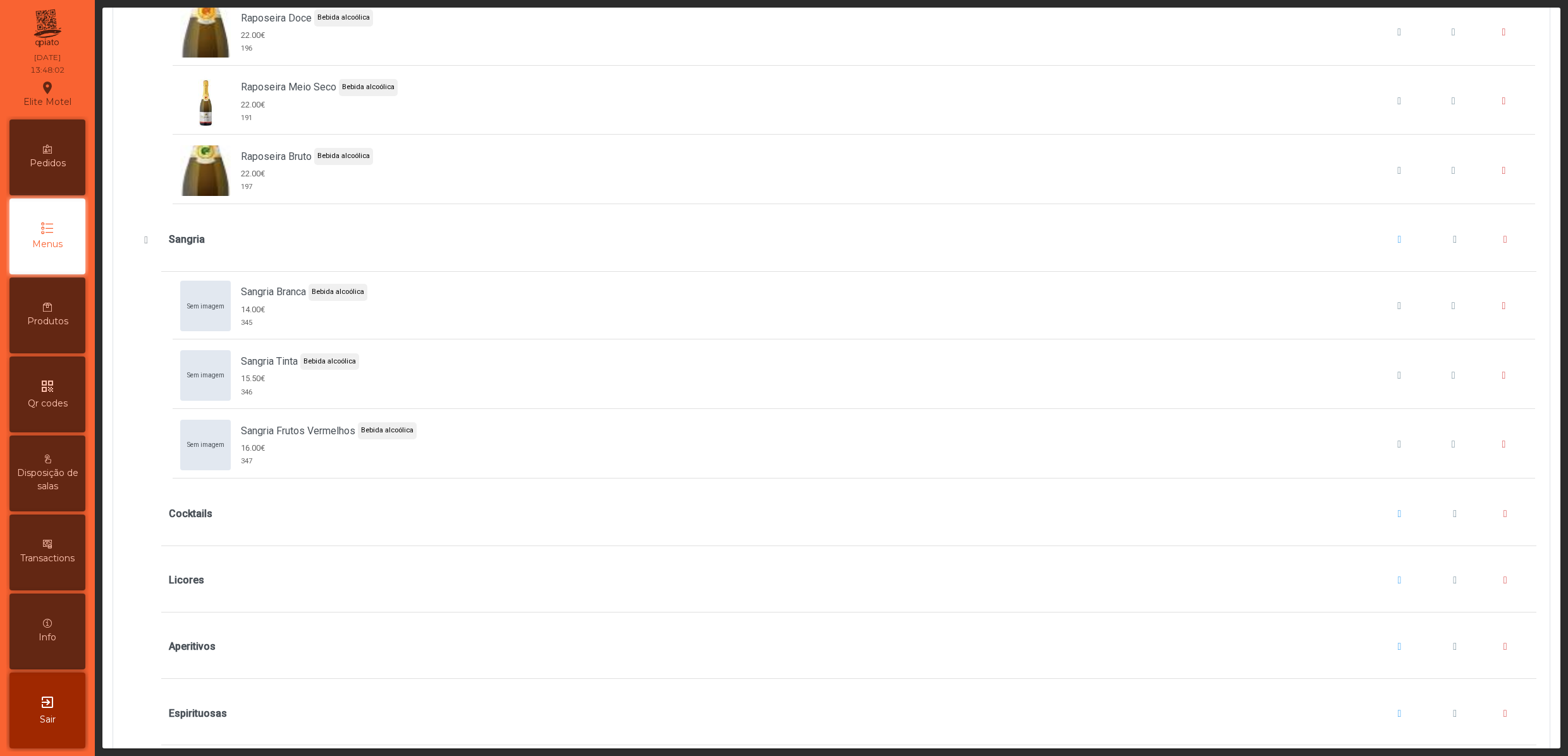
scroll to position [4551, 0]
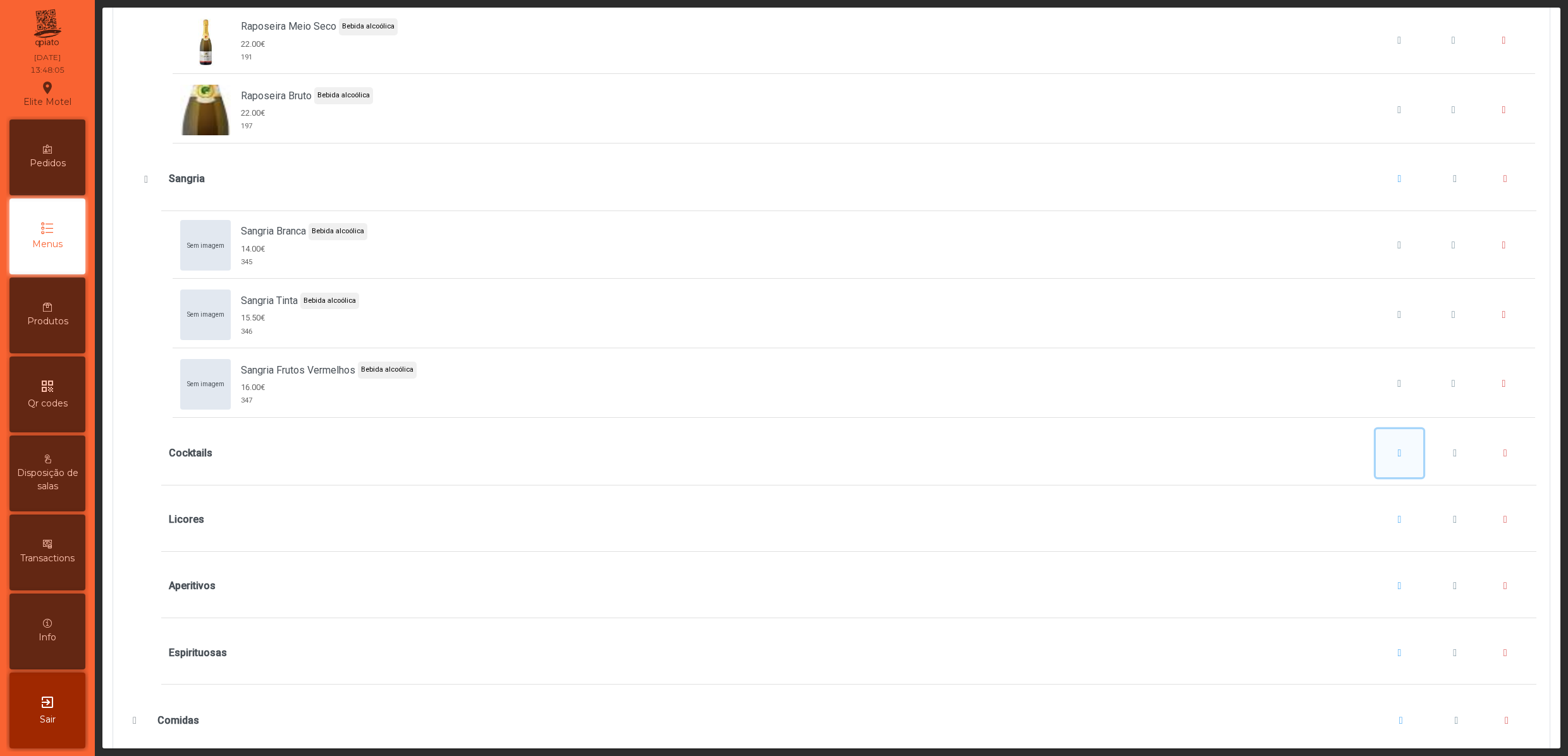
click at [1398, 458] on span "Cocktails" at bounding box center [1399, 454] width 4 height 10
click at [1377, 559] on span "Adicionar item" at bounding box center [1398, 557] width 63 height 15
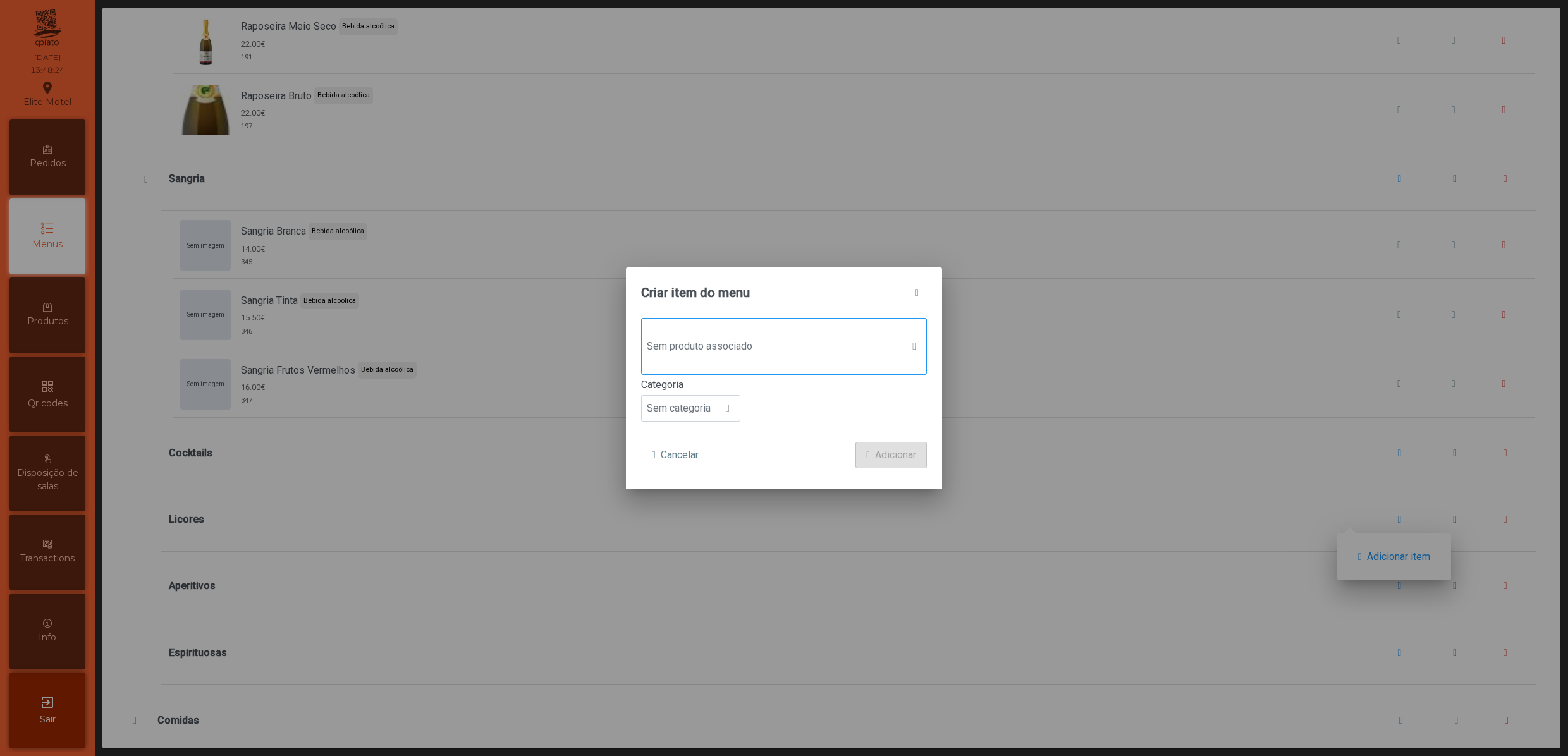
click at [724, 334] on span "Sem produto associado" at bounding box center [771, 347] width 260 height 25
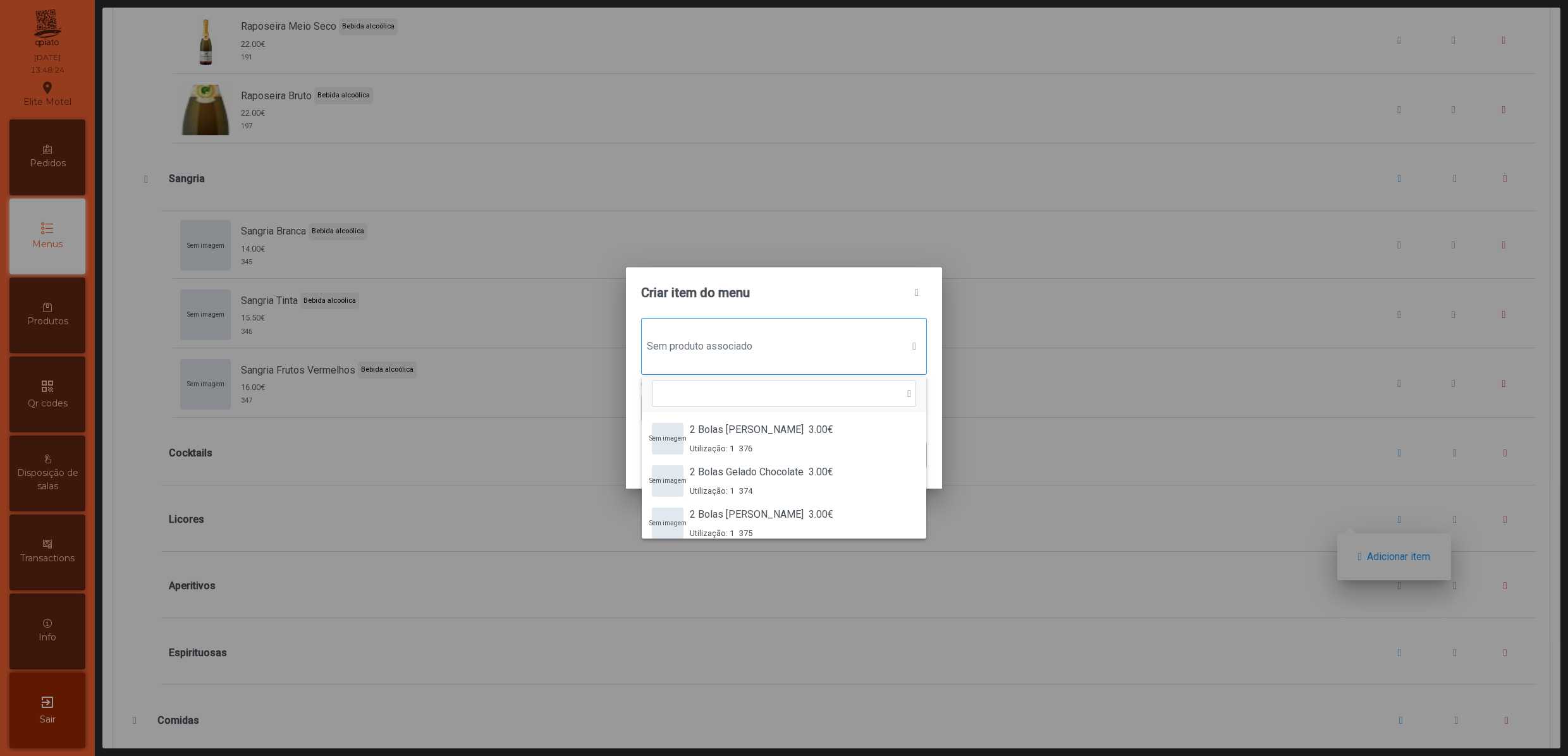
scroll to position [10, 64]
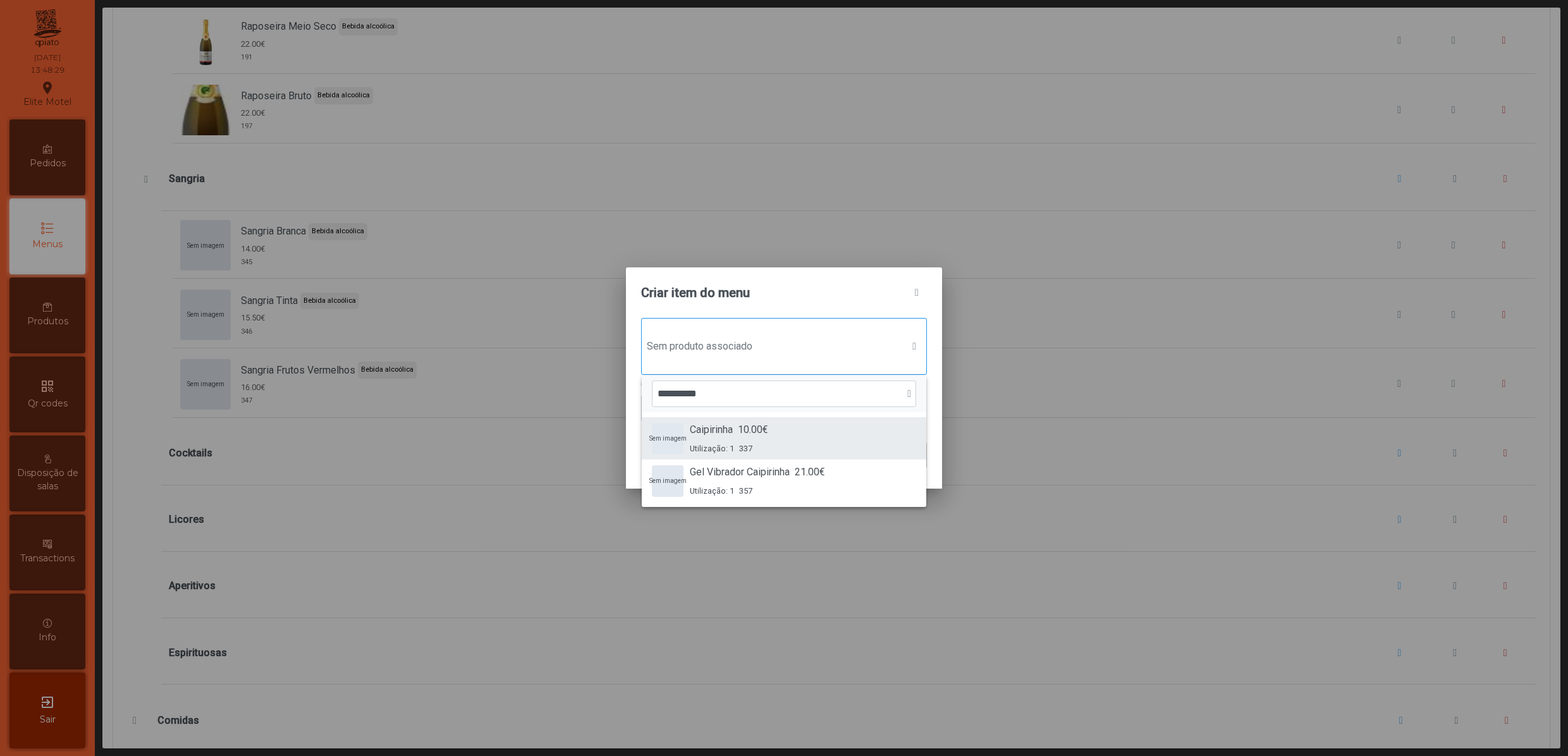
type input "**********"
click at [771, 432] on div "Sem imagem Caipirinha 10.00€ Utilização: 1 337" at bounding box center [784, 439] width 264 height 32
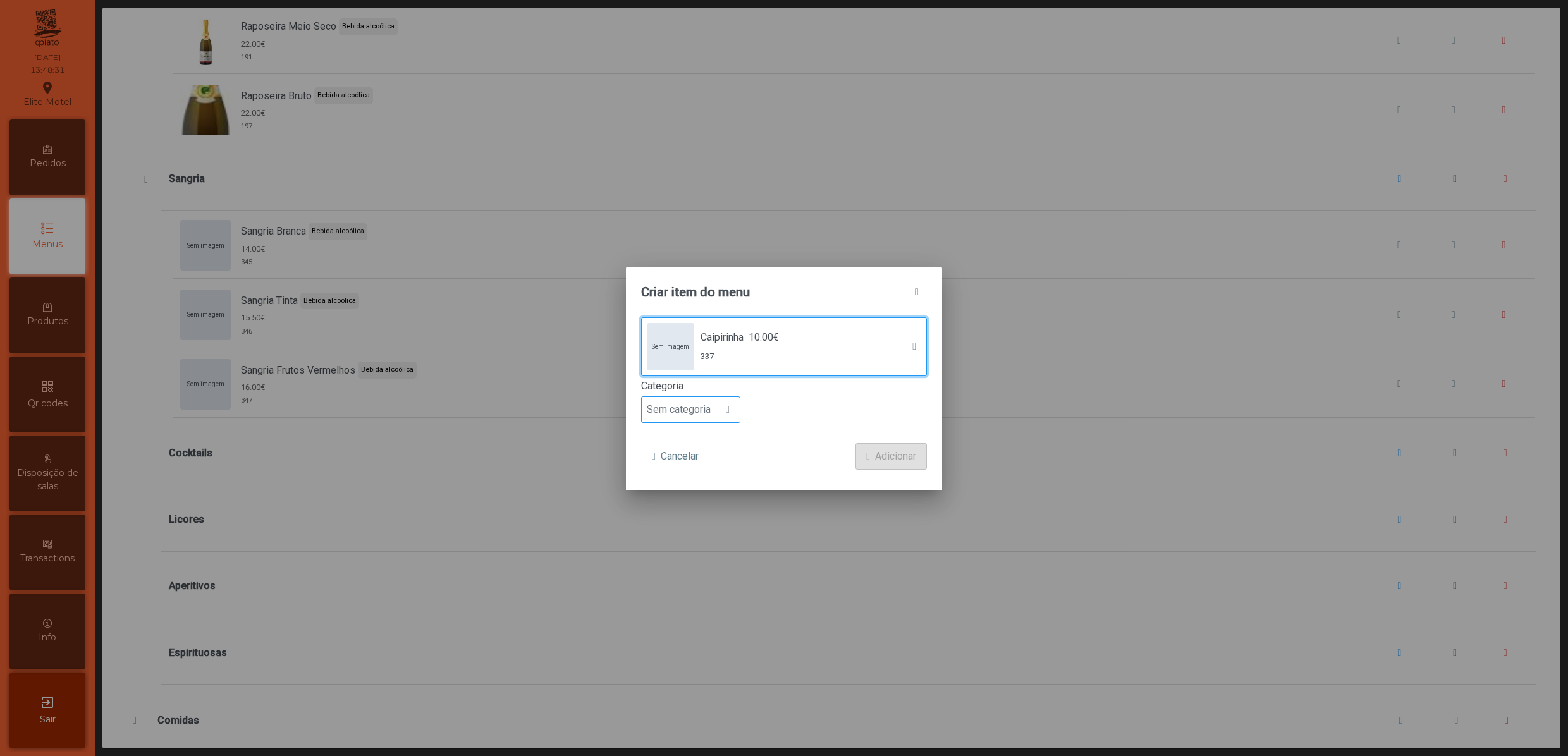
click at [712, 409] on span "Sem categoria" at bounding box center [679, 409] width 74 height 25
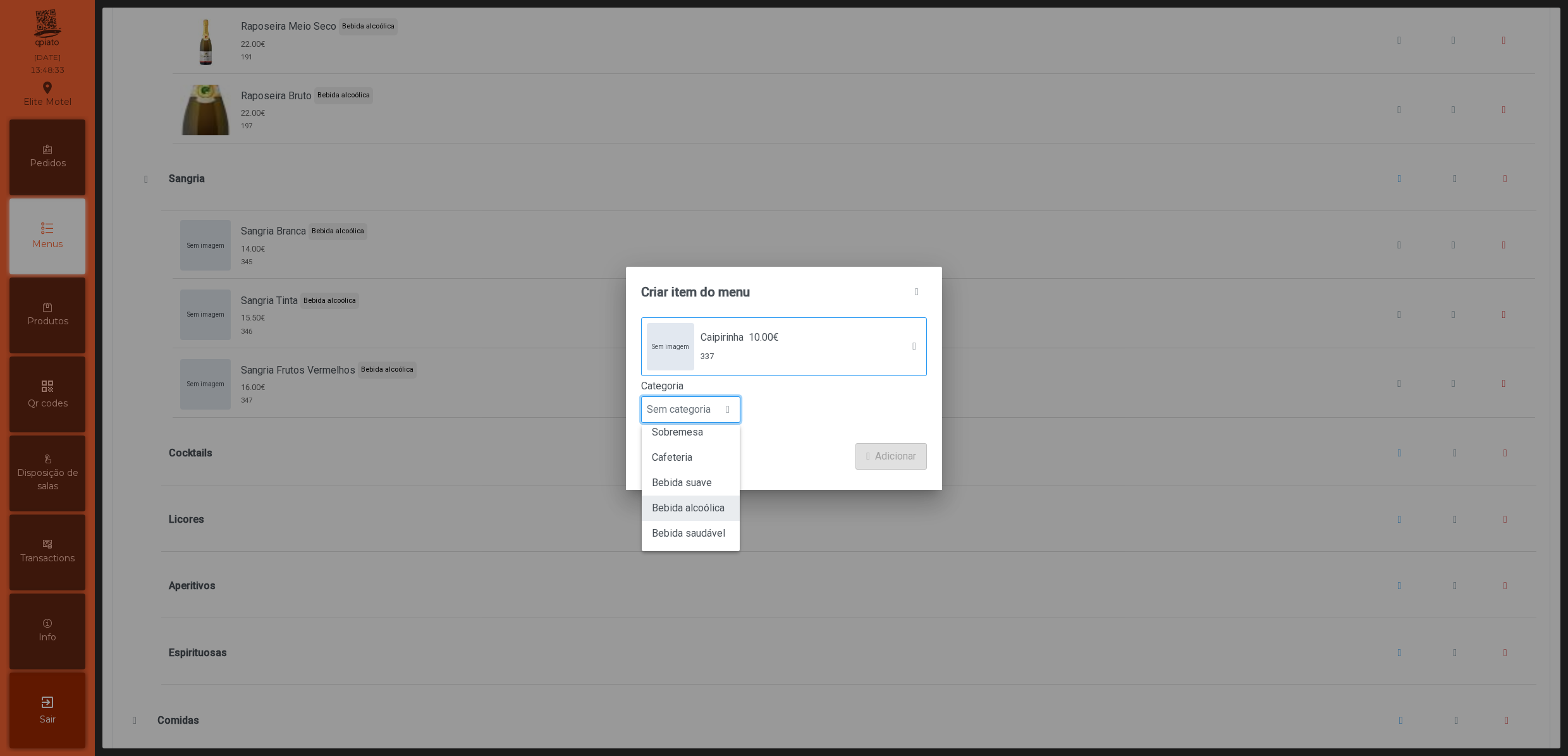
click at [717, 504] on span "Bebida alcoólica" at bounding box center [688, 508] width 73 height 12
click at [882, 450] on span "Adicionar" at bounding box center [895, 457] width 41 height 15
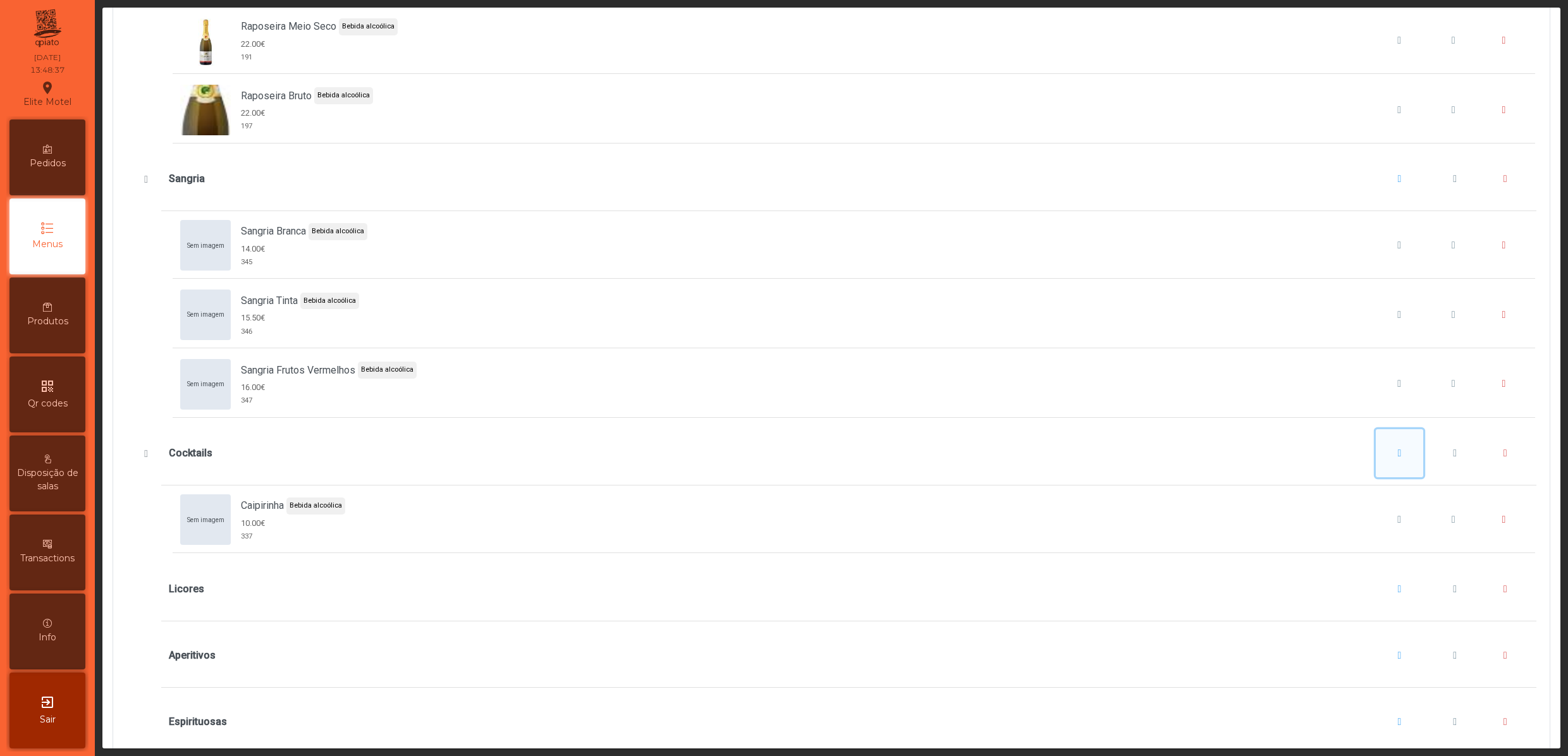
click at [1376, 477] on button "Cocktails" at bounding box center [1399, 453] width 48 height 48
click at [1359, 545] on button "Adicionar item" at bounding box center [1393, 557] width 94 height 27
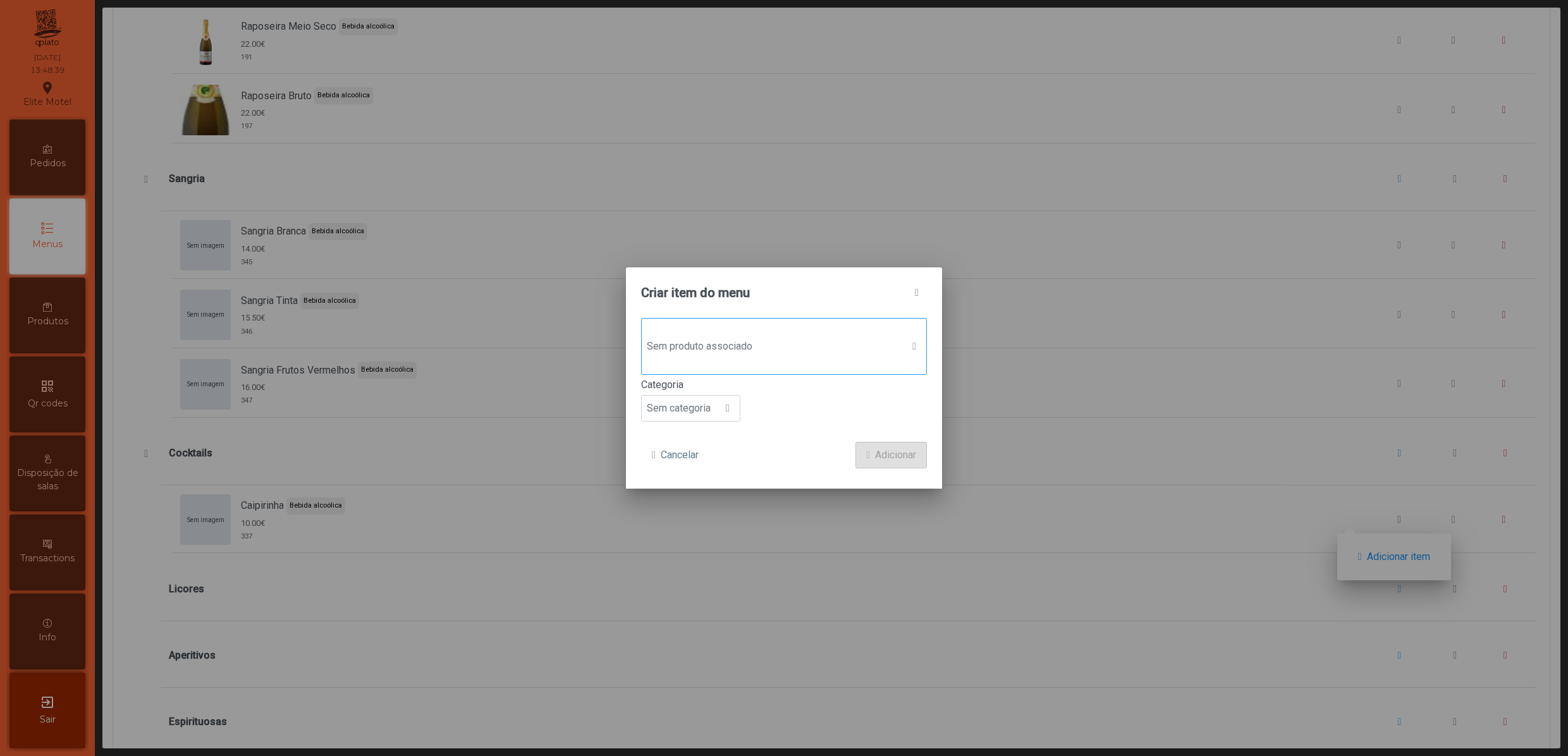
click at [731, 349] on span "Sem produto associado" at bounding box center [771, 347] width 260 height 25
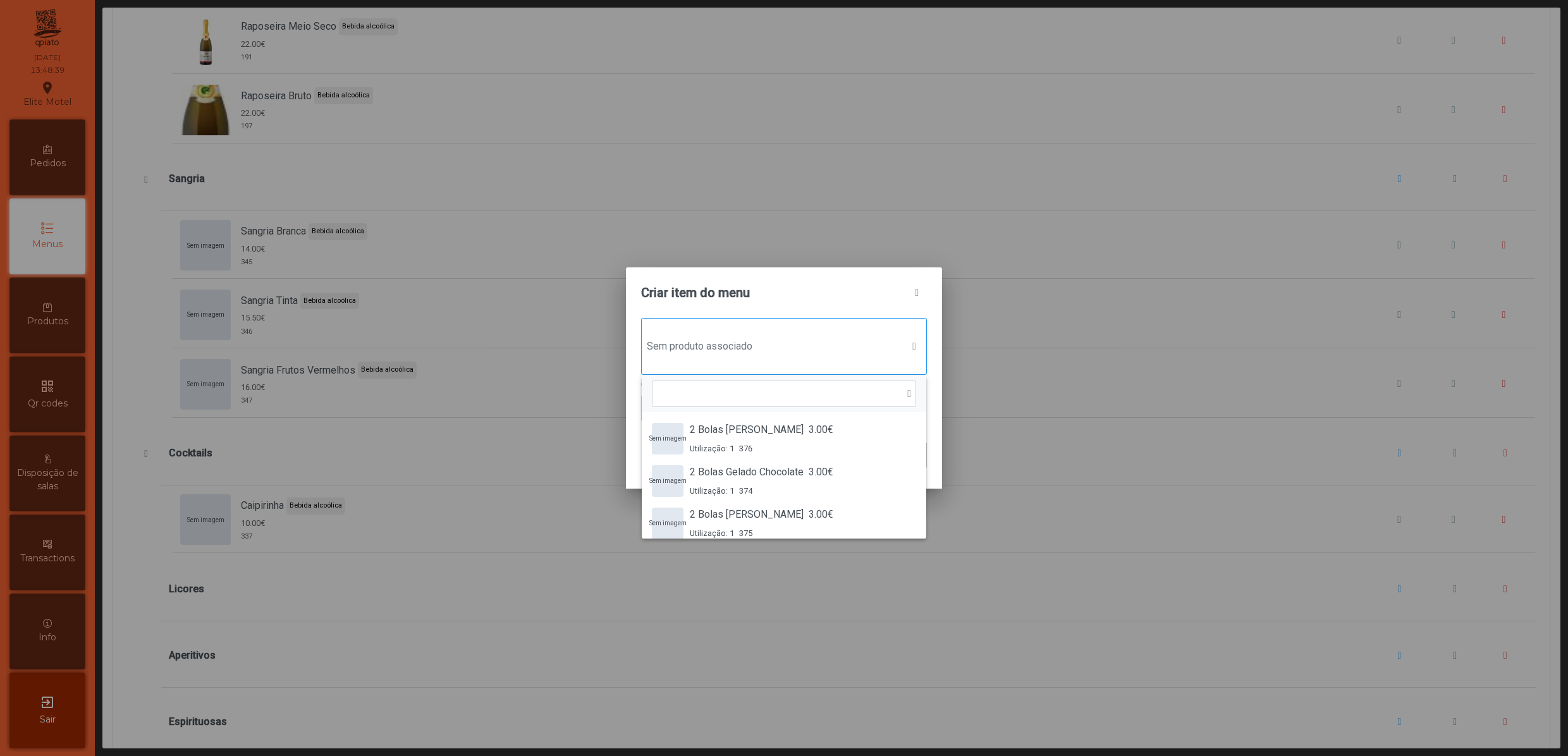
scroll to position [10, 64]
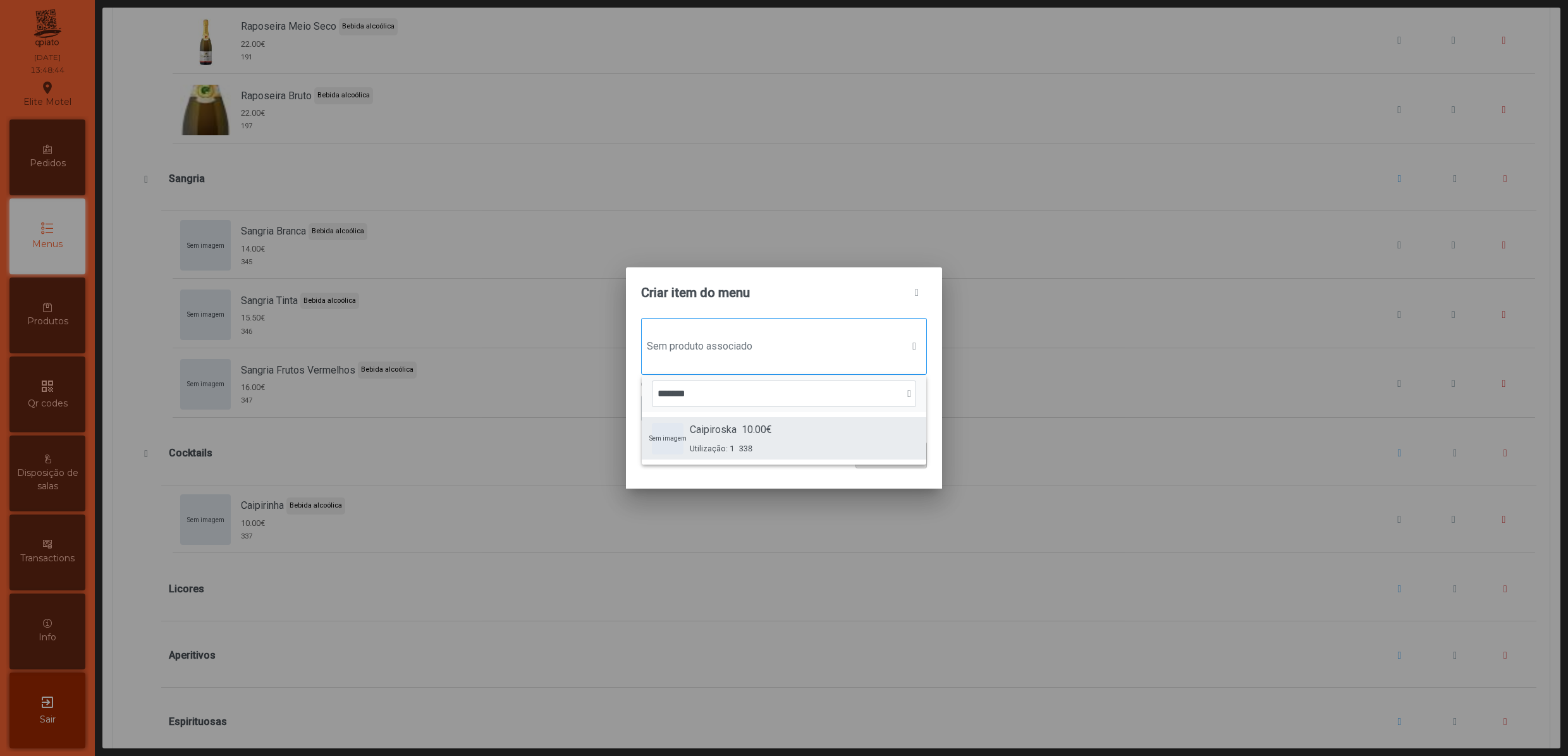
type input "*******"
click at [737, 430] on div "Caipiroska 10.00€" at bounding box center [730, 430] width 82 height 15
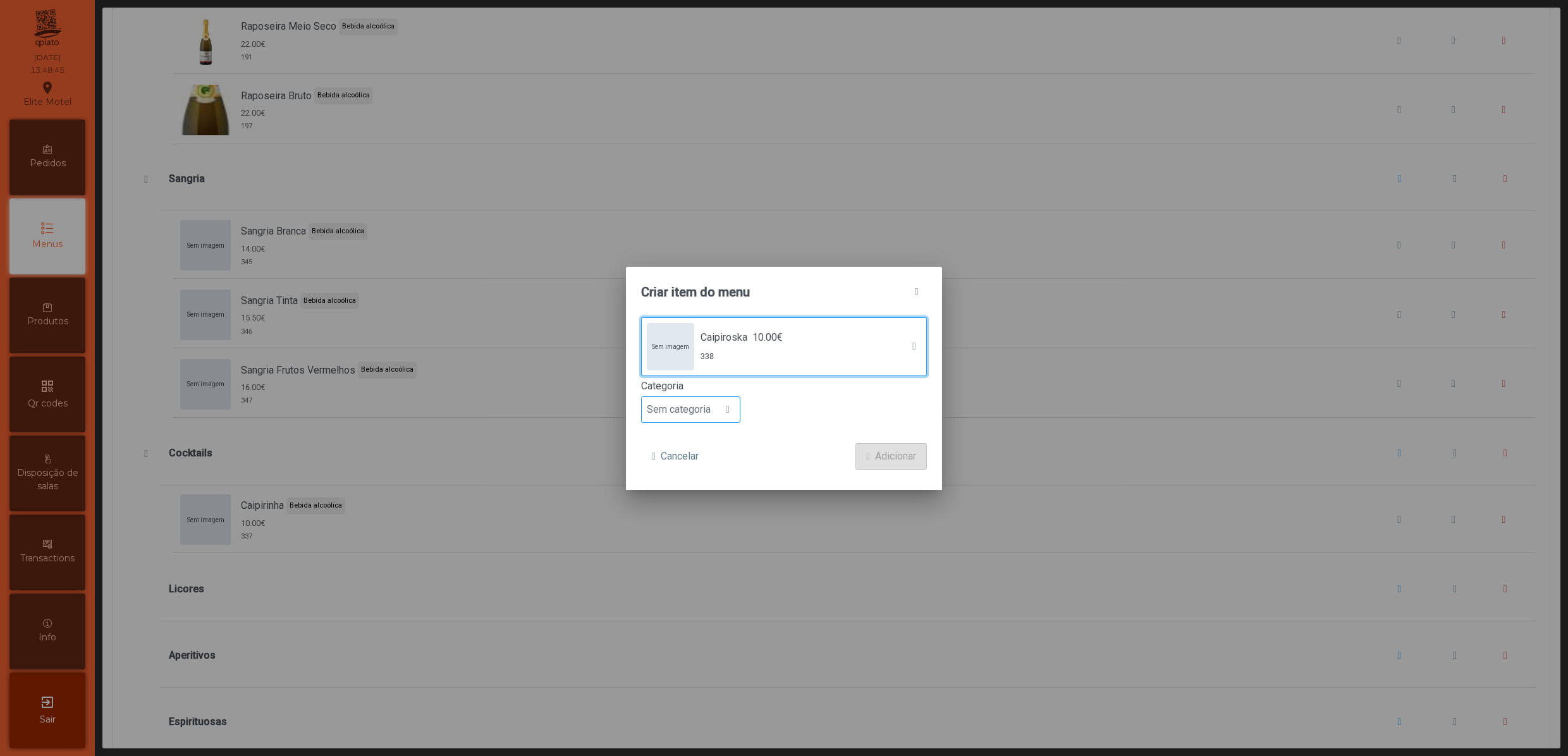
click at [733, 412] on div at bounding box center [727, 409] width 24 height 25
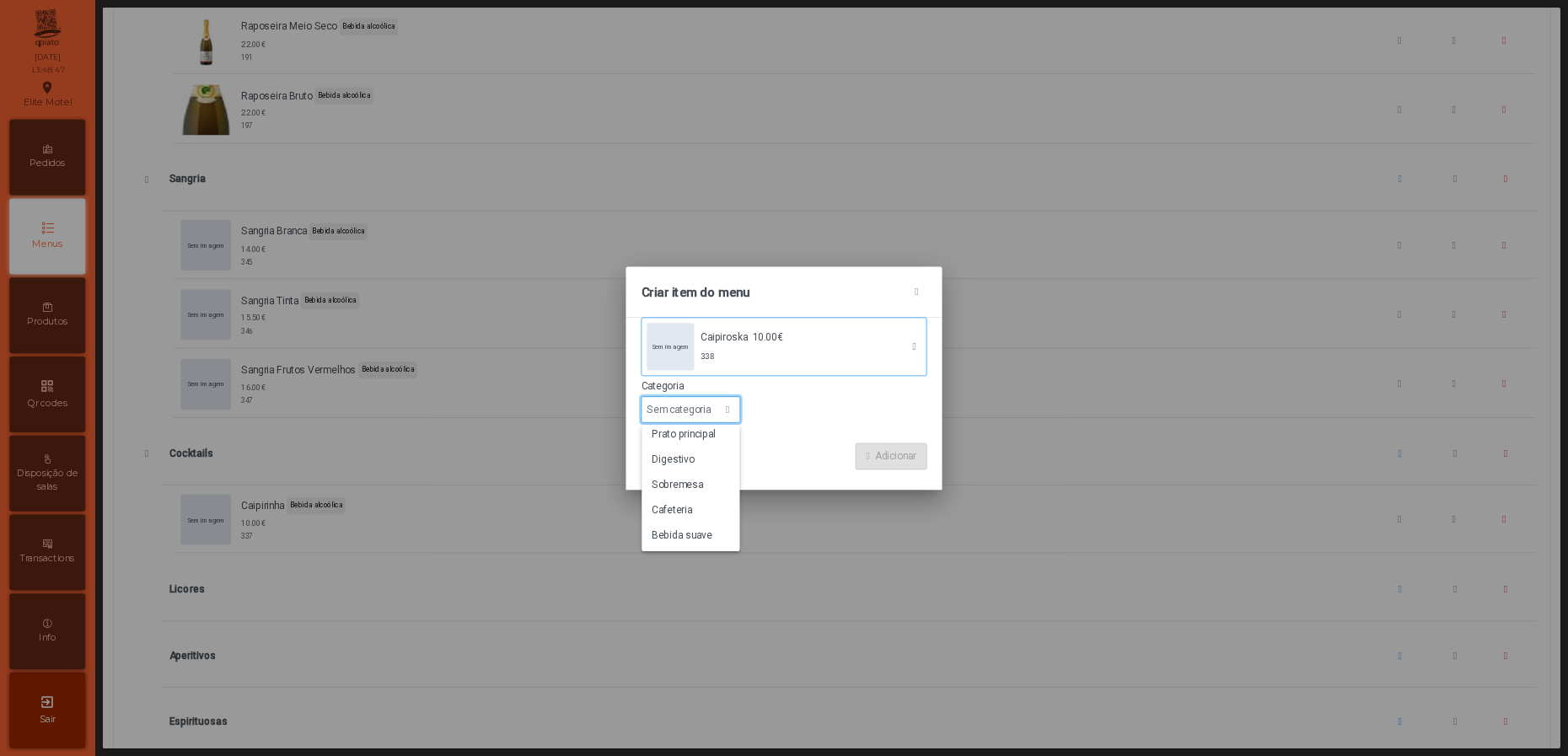
scroll to position [148, 0]
click at [935, 674] on span "Bebida alcoólica" at bounding box center [918, 677] width 97 height 16
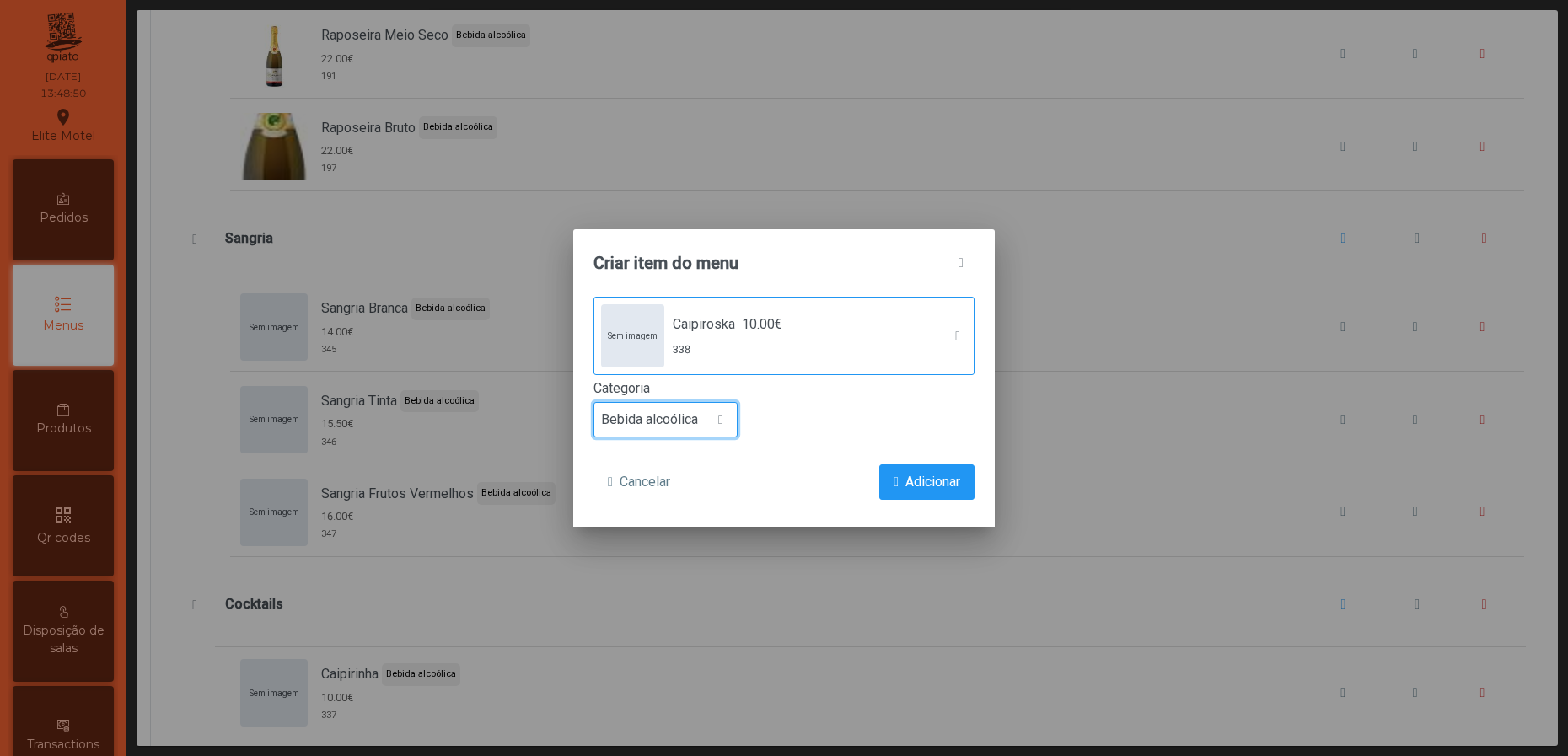
scroll to position [14, 86]
click at [929, 479] on span "Adicionar" at bounding box center [933, 482] width 55 height 21
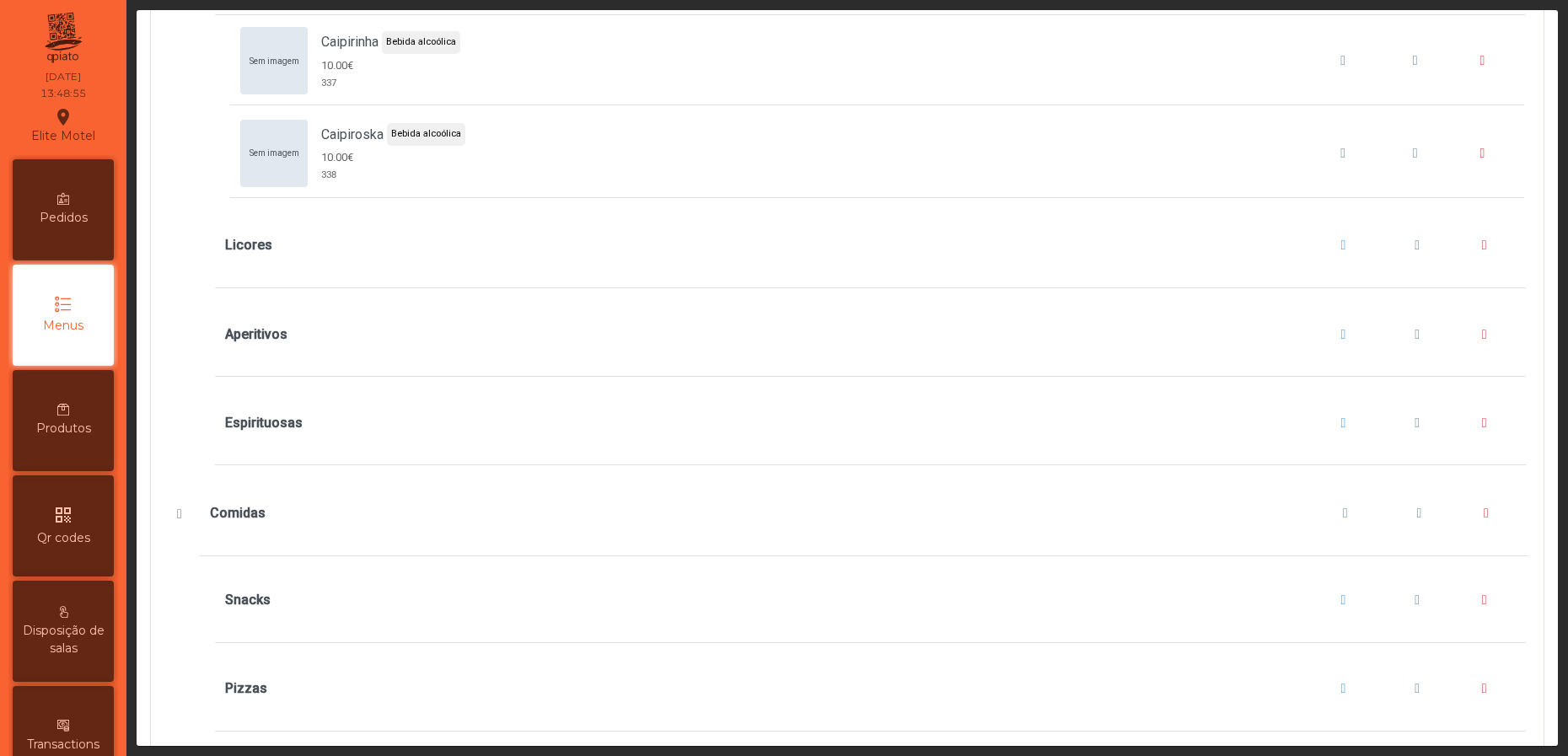
scroll to position [6572, 0]
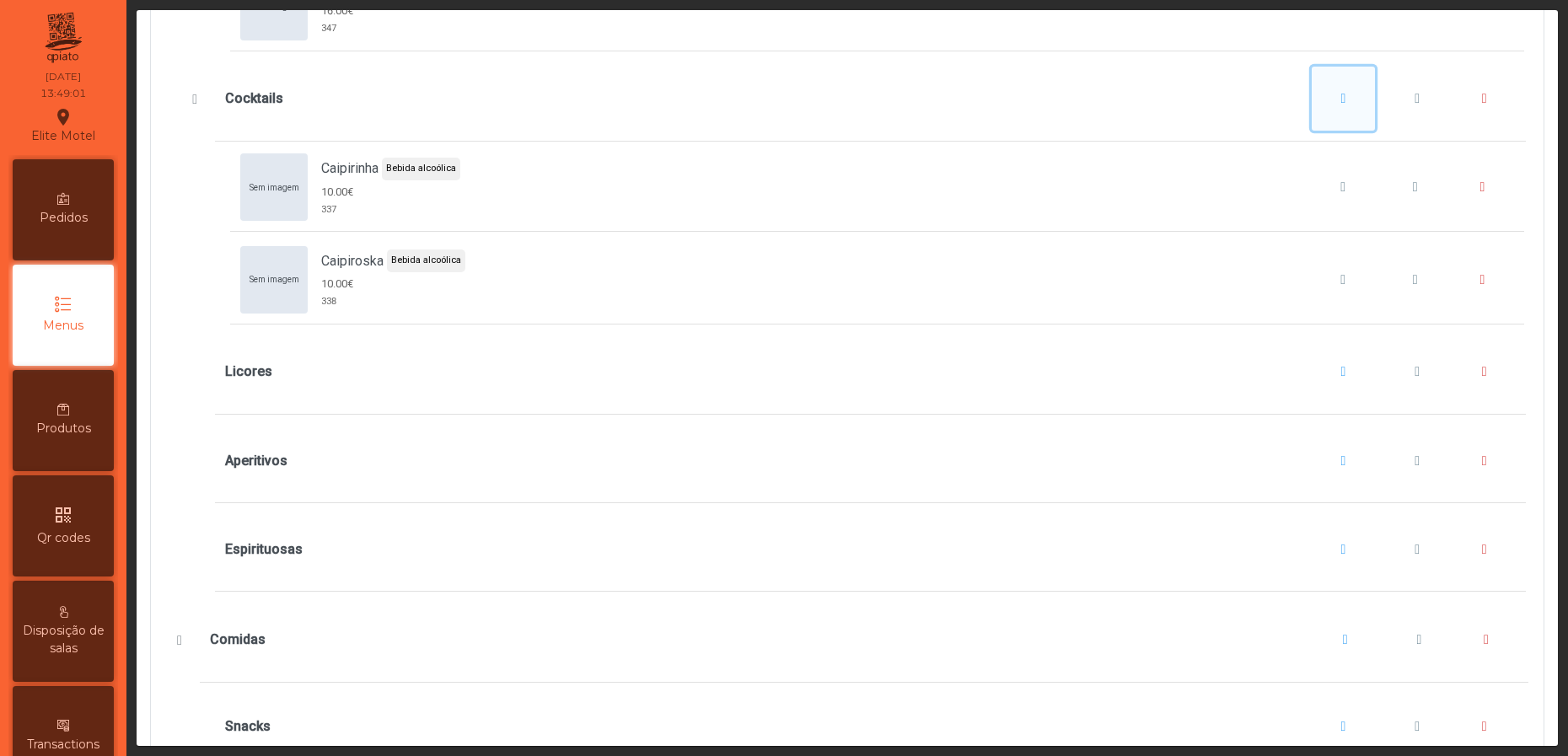
click at [1318, 127] on button "Cocktails" at bounding box center [1344, 98] width 64 height 64
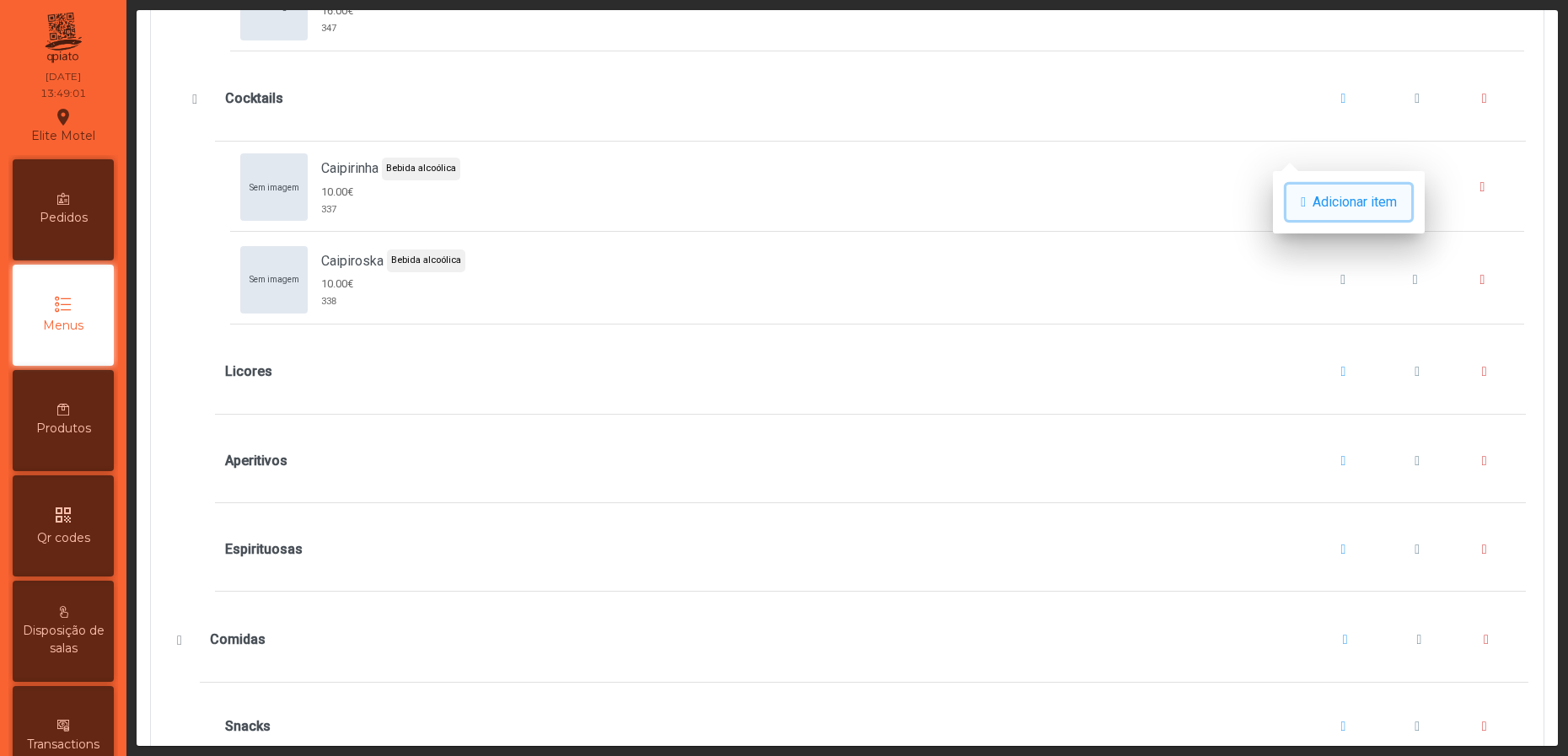
click at [1376, 193] on span "Adicionar item" at bounding box center [1355, 202] width 85 height 21
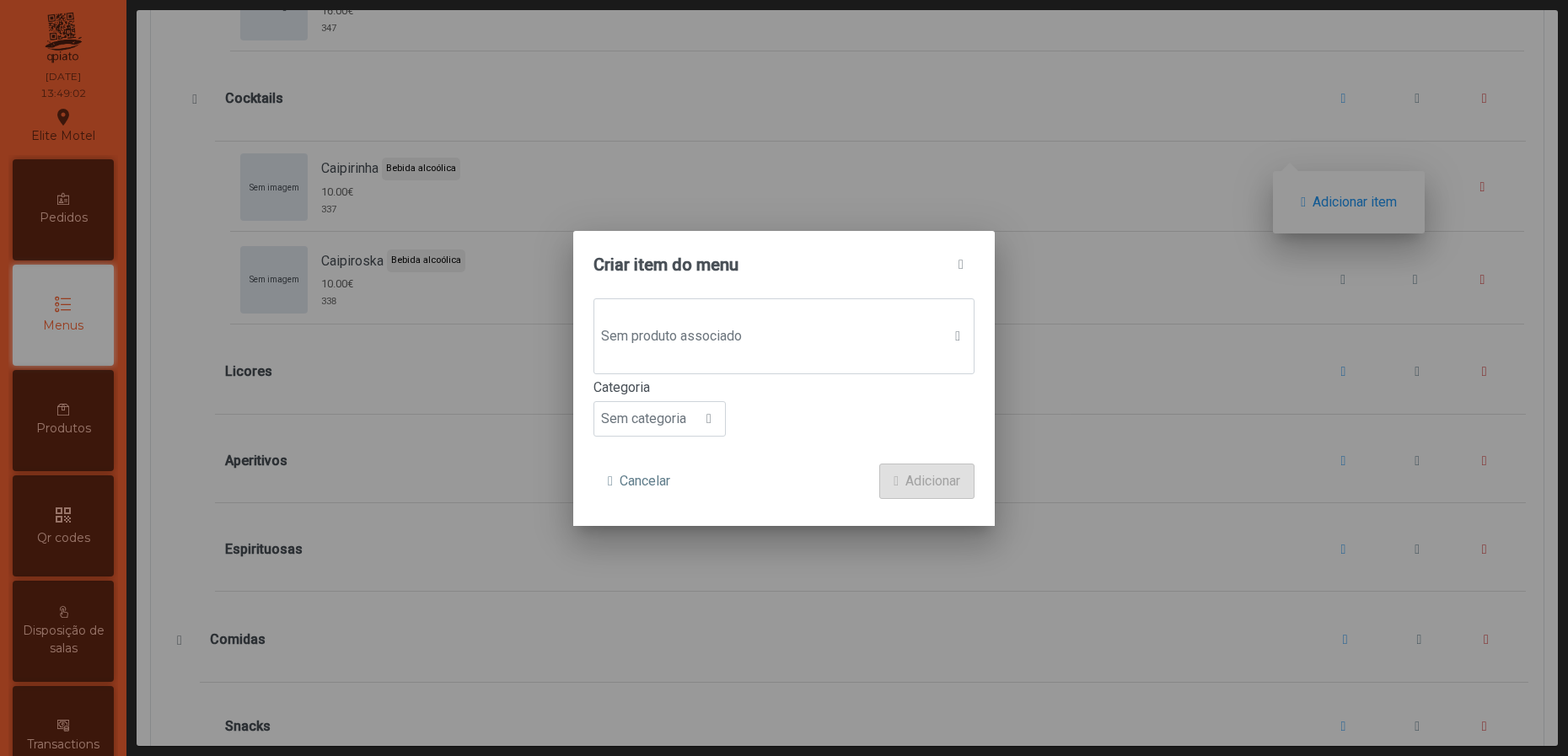
click at [746, 320] on span "Sem produto associado" at bounding box center [767, 336] width 347 height 33
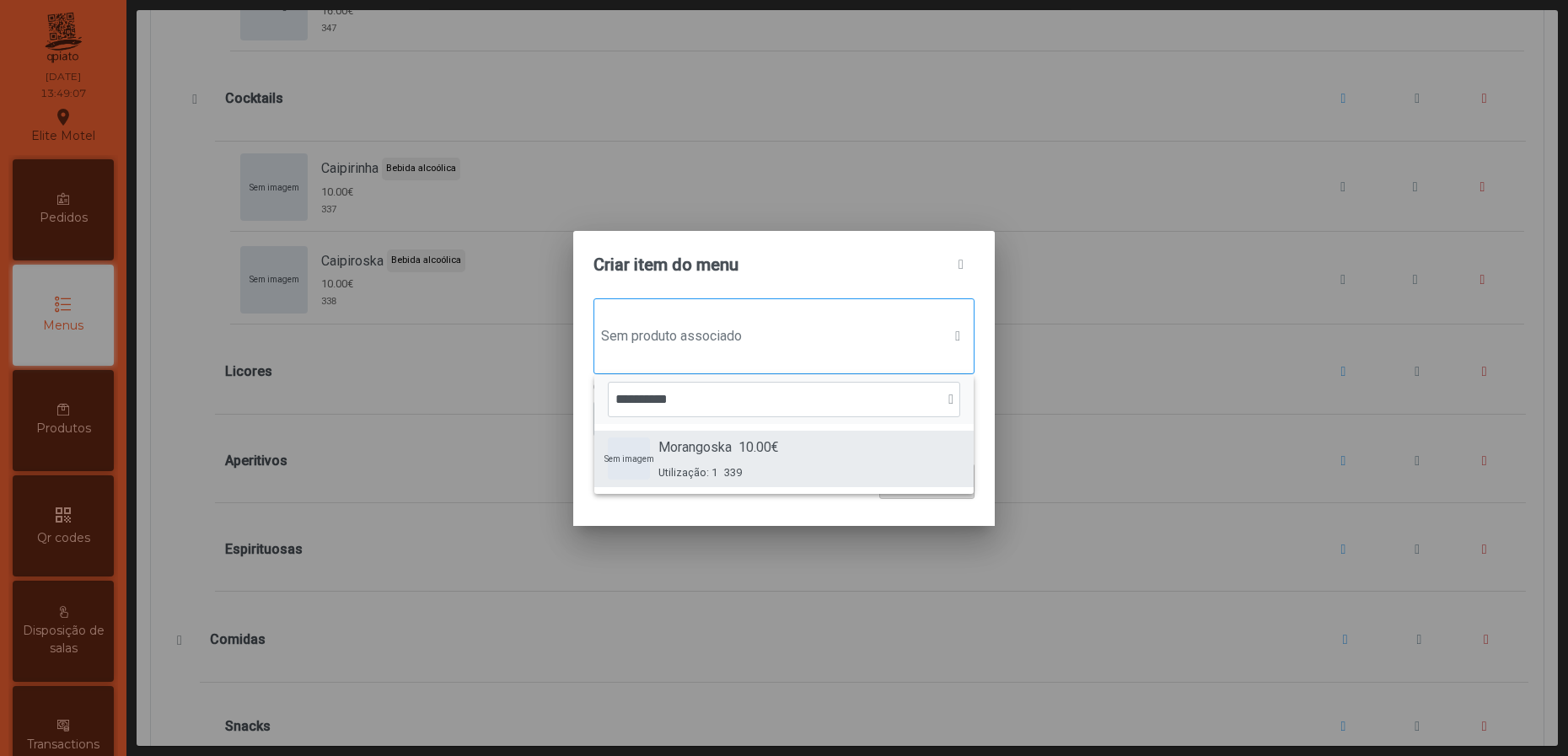
type input "**********"
click at [740, 464] on span "339" at bounding box center [733, 472] width 18 height 16
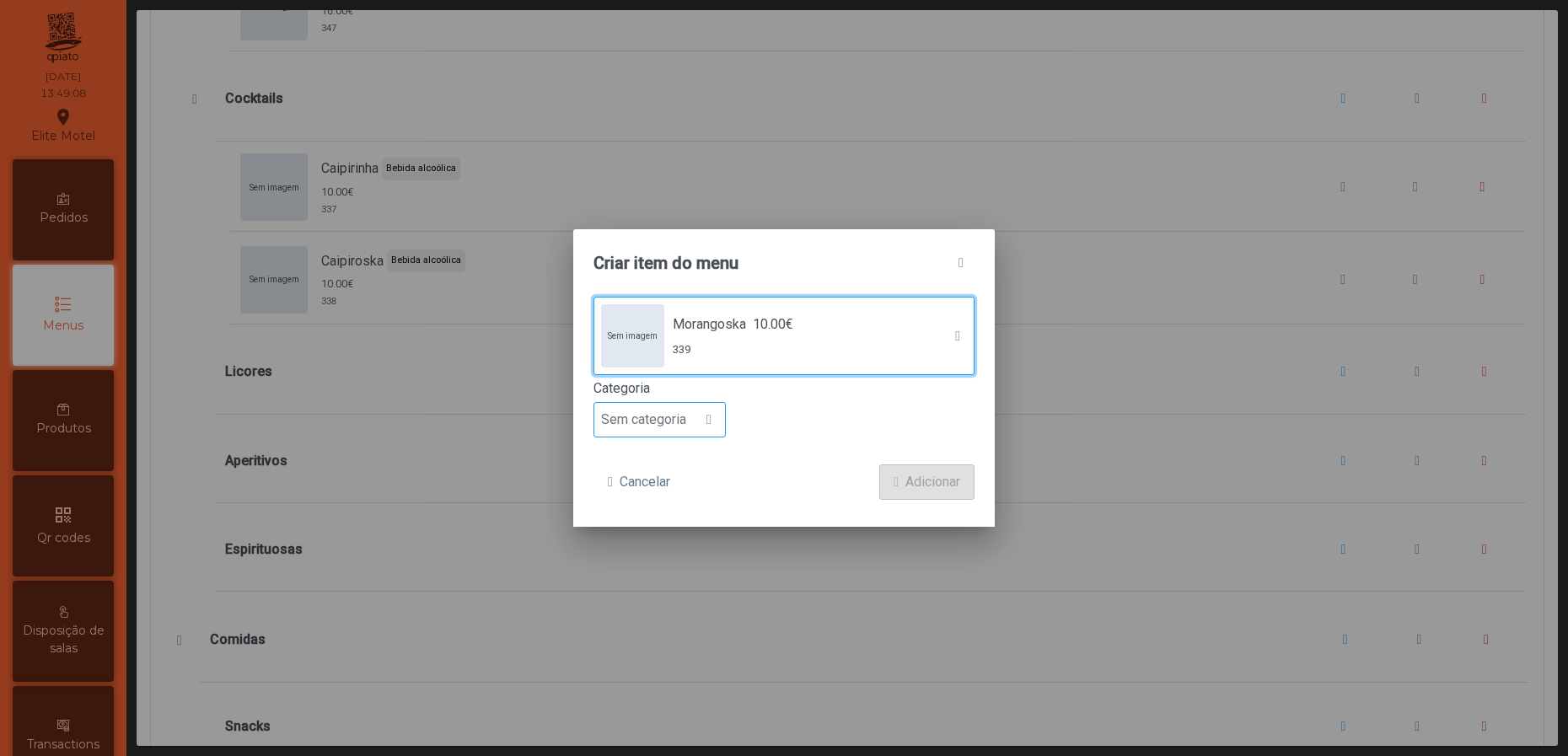
click at [708, 428] on div at bounding box center [709, 420] width 32 height 33
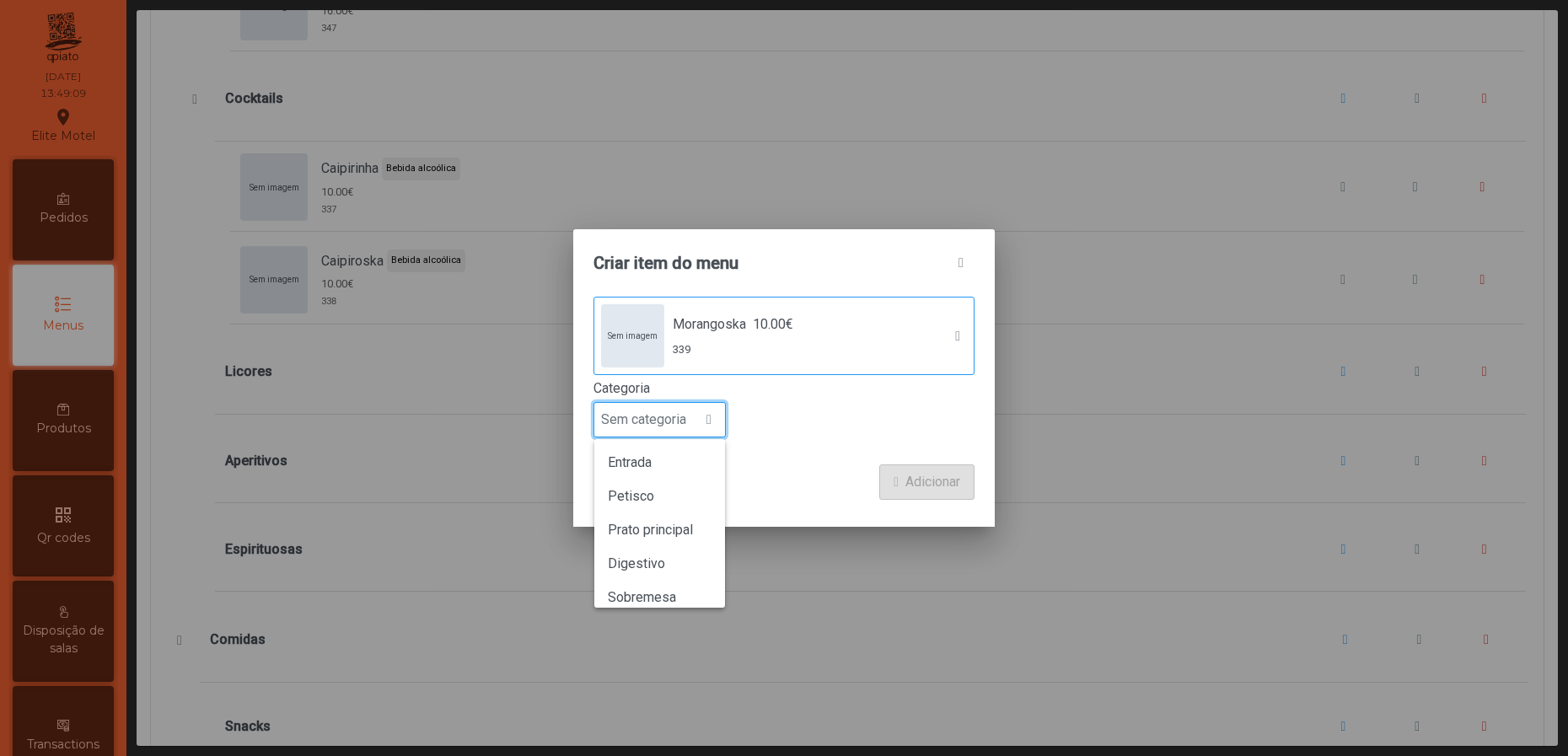
scroll to position [147, 0]
click at [688, 550] on span "Bebida alcoólica" at bounding box center [656, 551] width 97 height 16
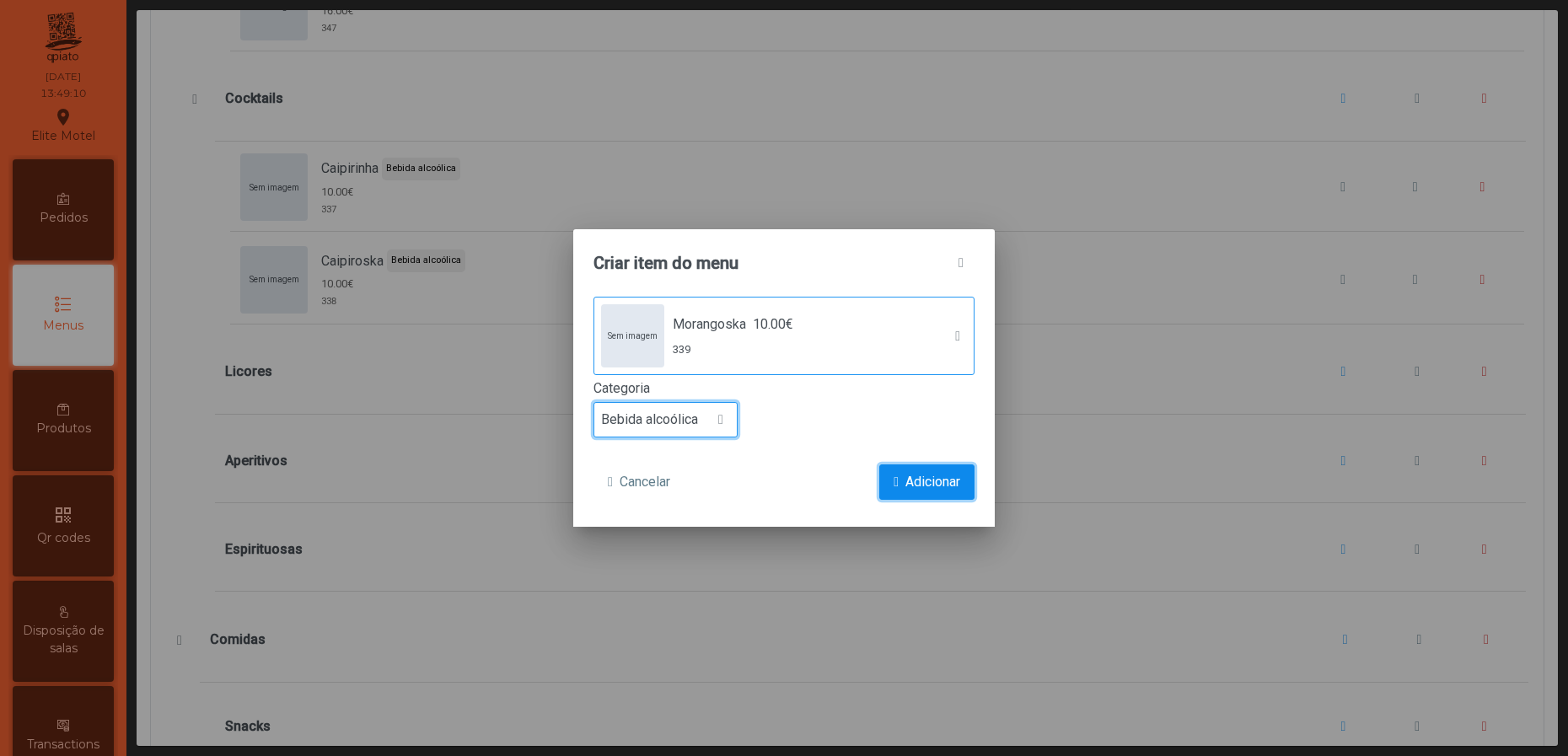
click at [970, 489] on button "Adicionar" at bounding box center [927, 482] width 95 height 35
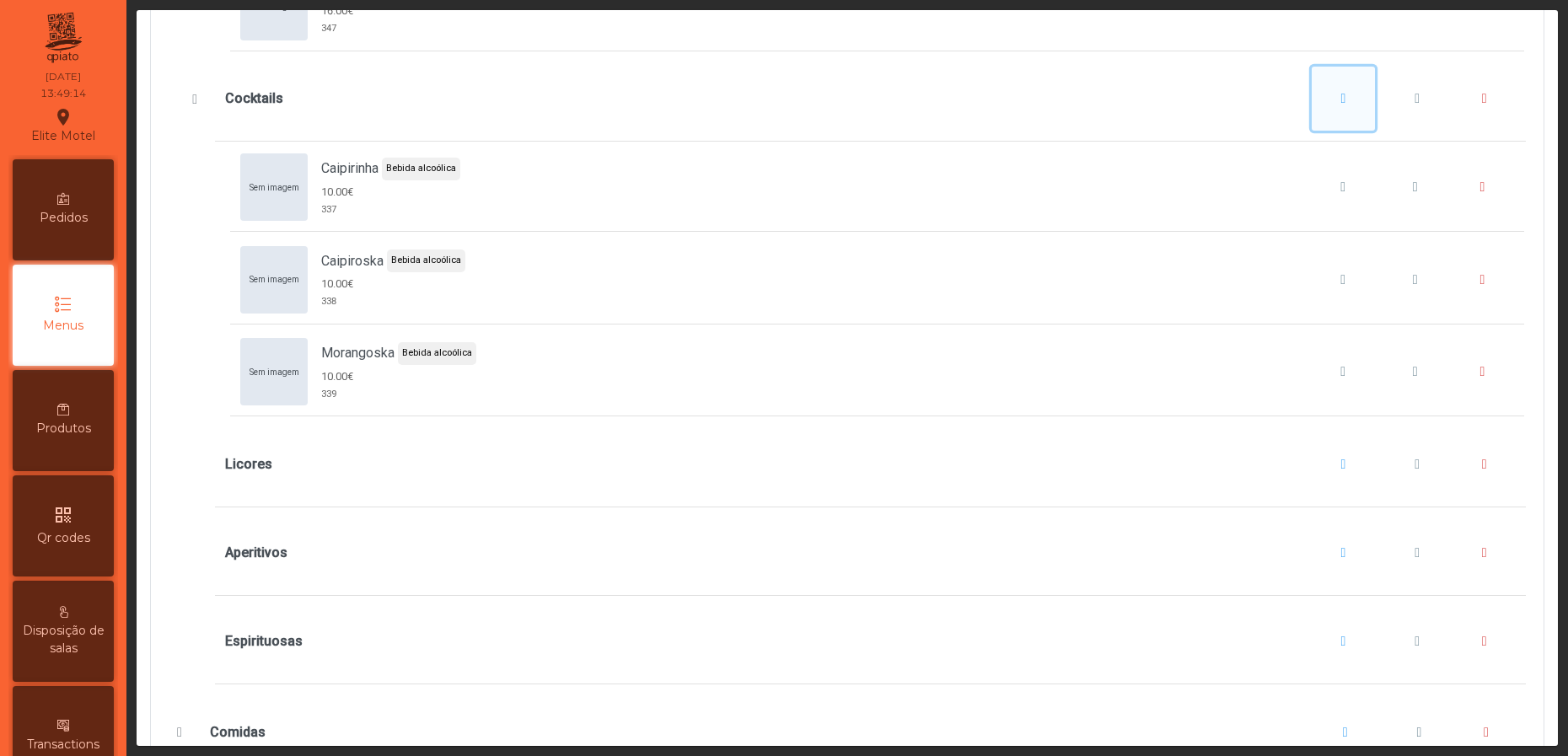
click at [1316, 131] on button "Cocktails" at bounding box center [1344, 98] width 64 height 64
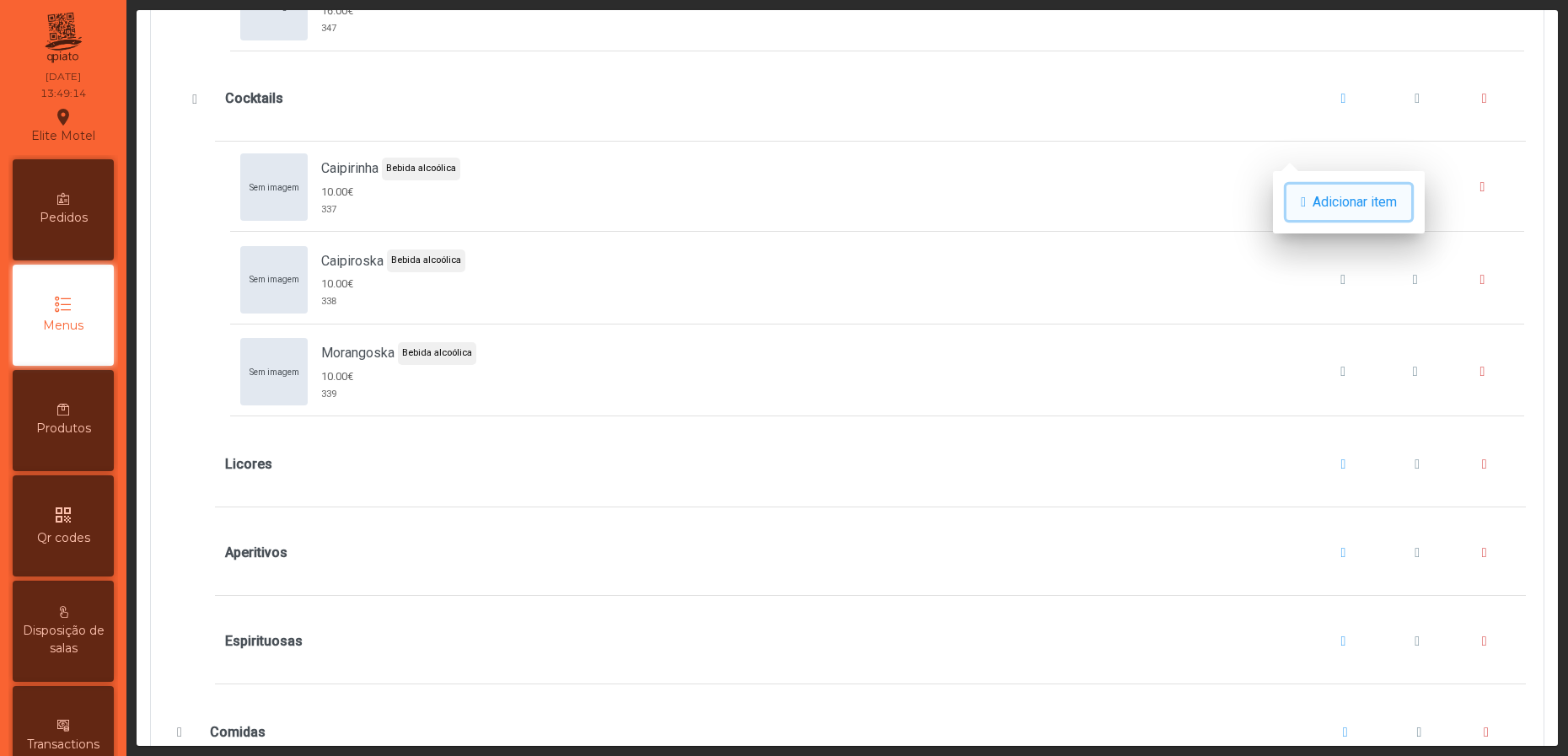
click at [1323, 193] on span "Adicionar item" at bounding box center [1355, 202] width 85 height 21
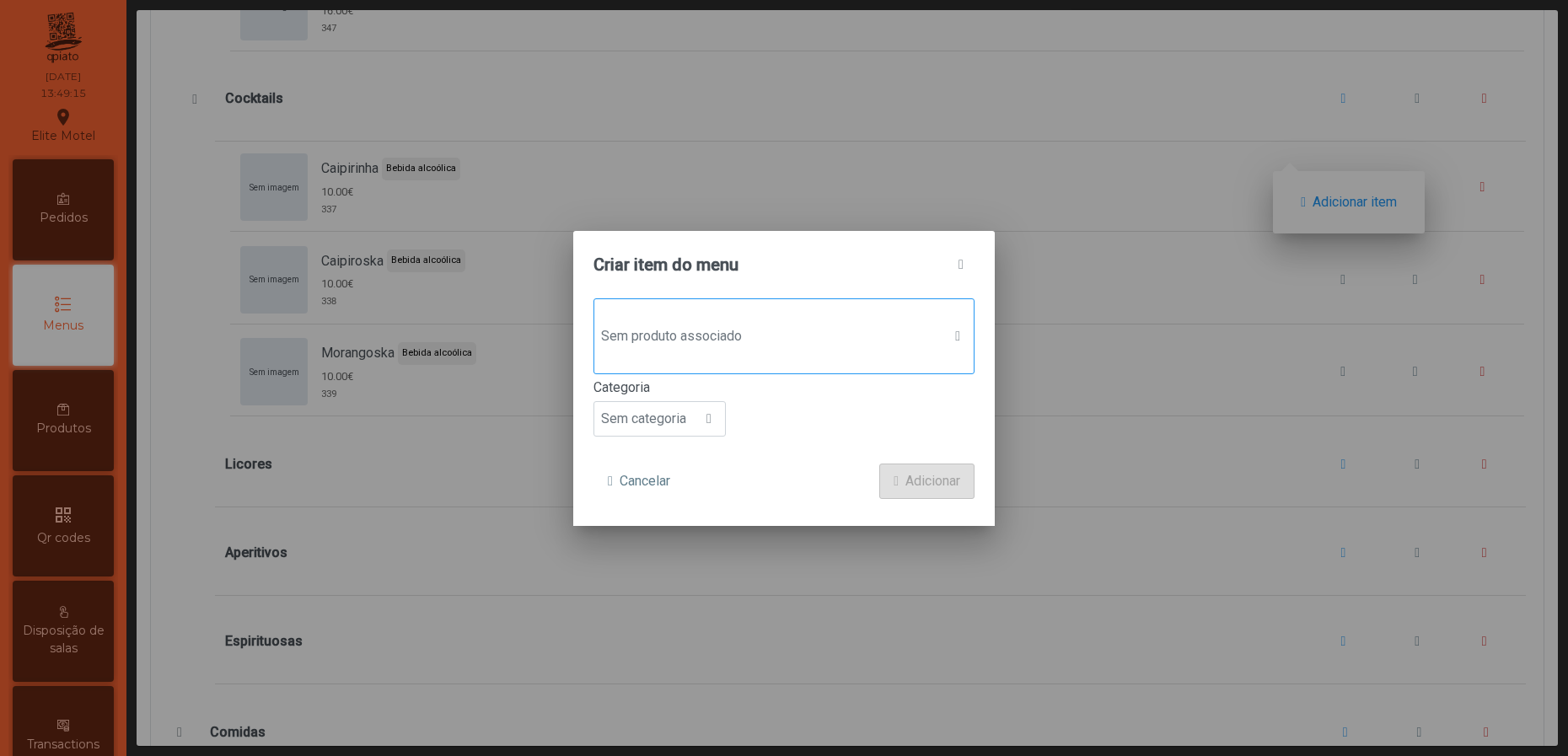
click at [793, 339] on span "Sem produto associado" at bounding box center [767, 336] width 347 height 33
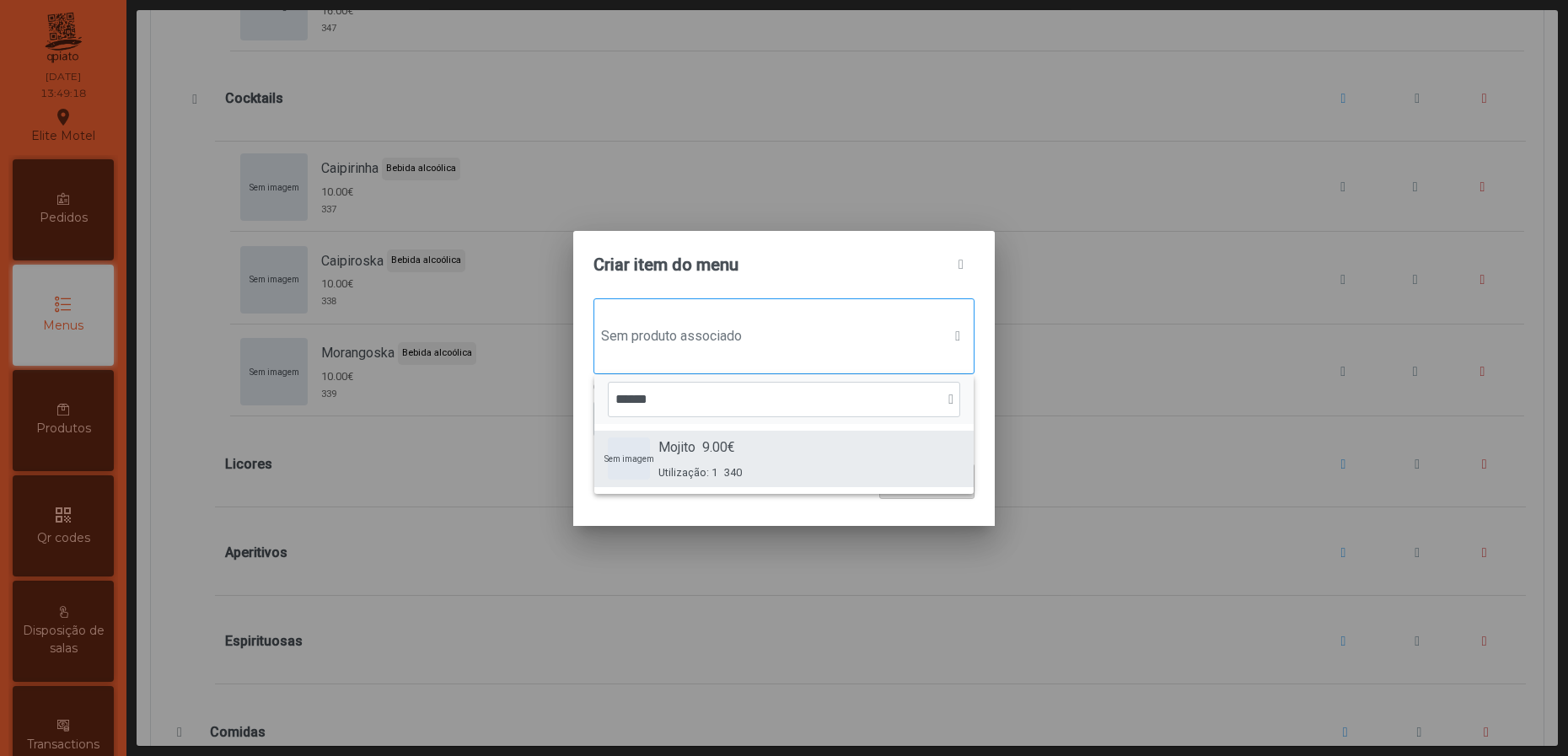
type input "******"
click at [746, 453] on div "Sem imagem Mojito 9.00€ Utilização: 1 340" at bounding box center [784, 459] width 352 height 43
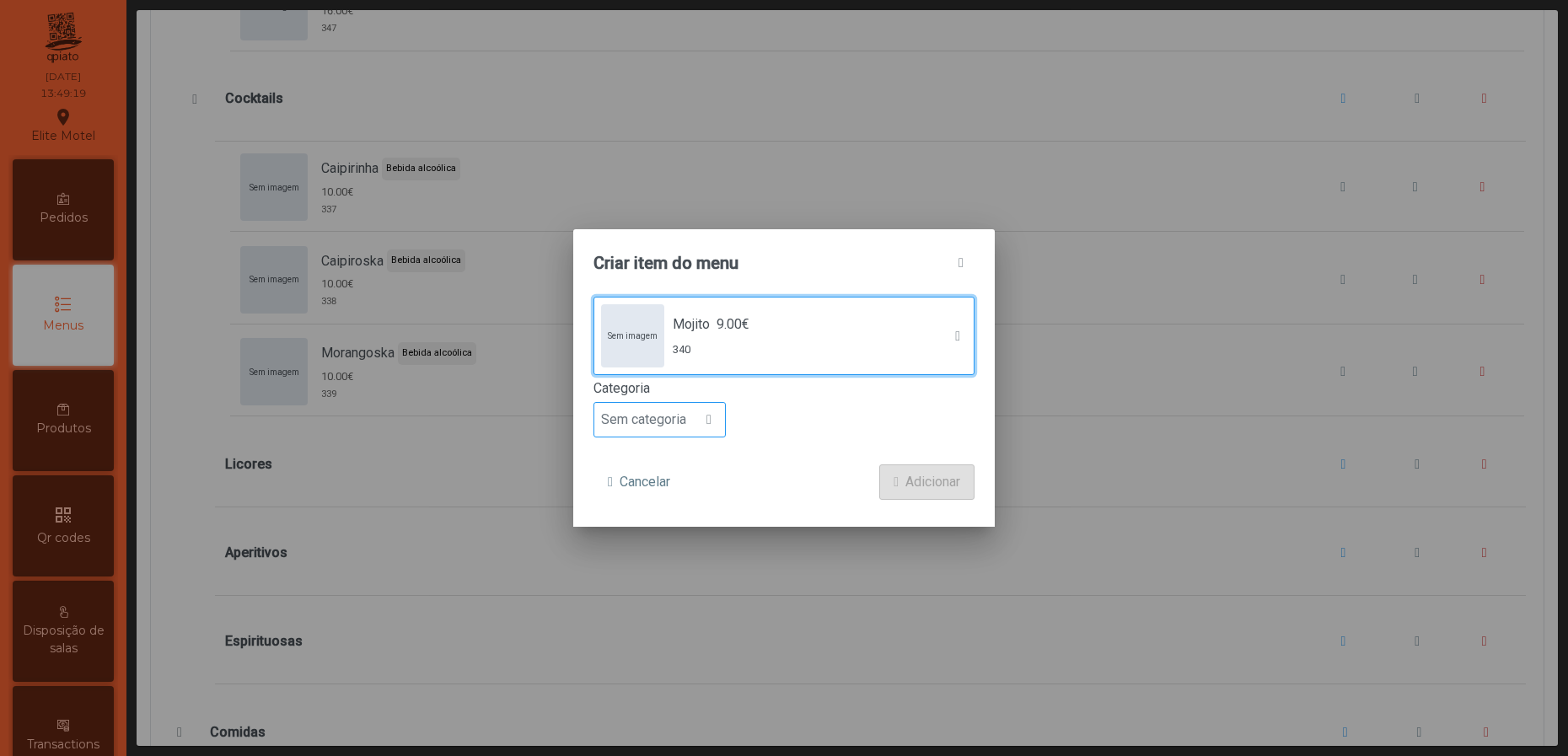
click at [676, 403] on span "Sem categoria" at bounding box center [643, 420] width 98 height 33
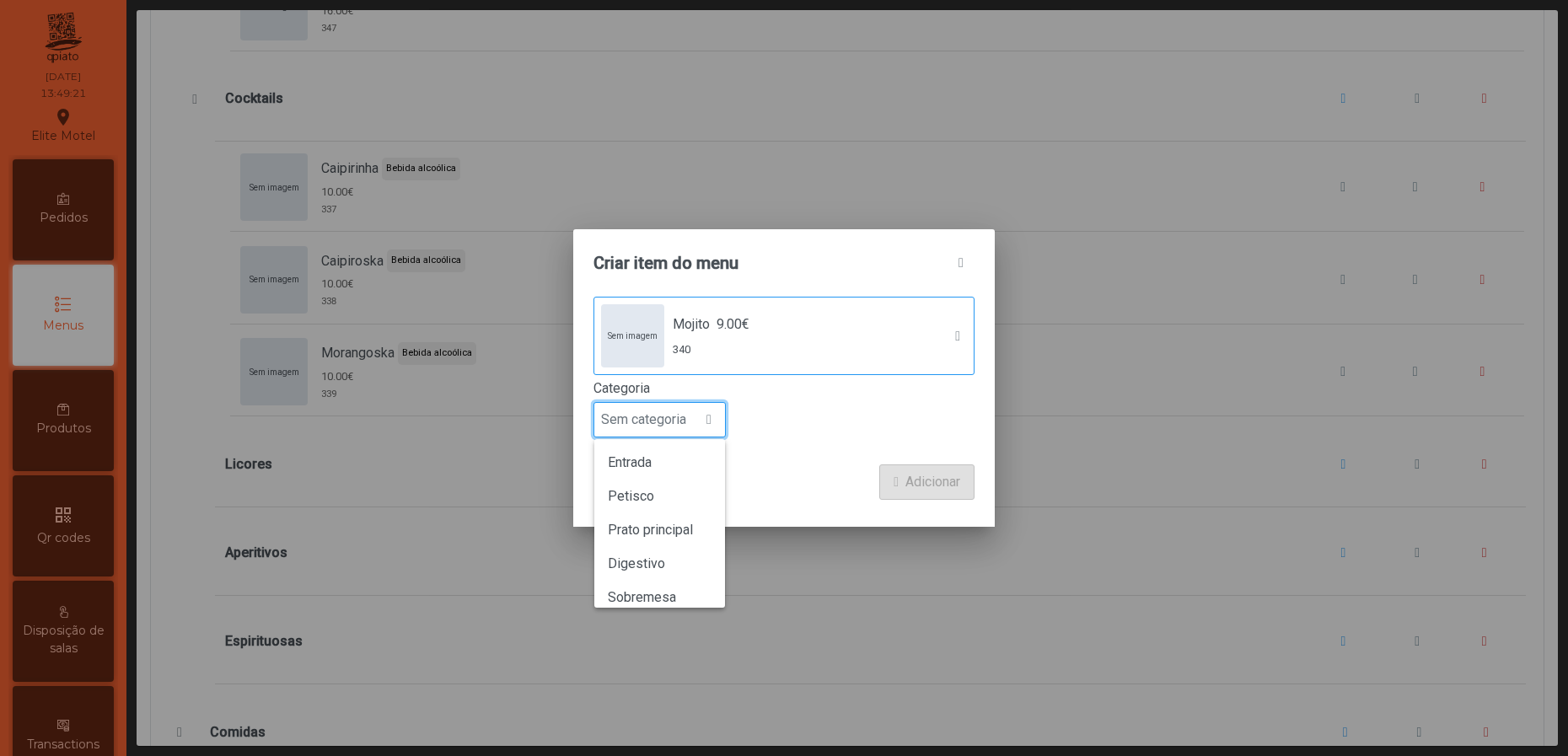
scroll to position [147, 0]
click at [688, 557] on span "Bebida alcoólica" at bounding box center [656, 551] width 97 height 16
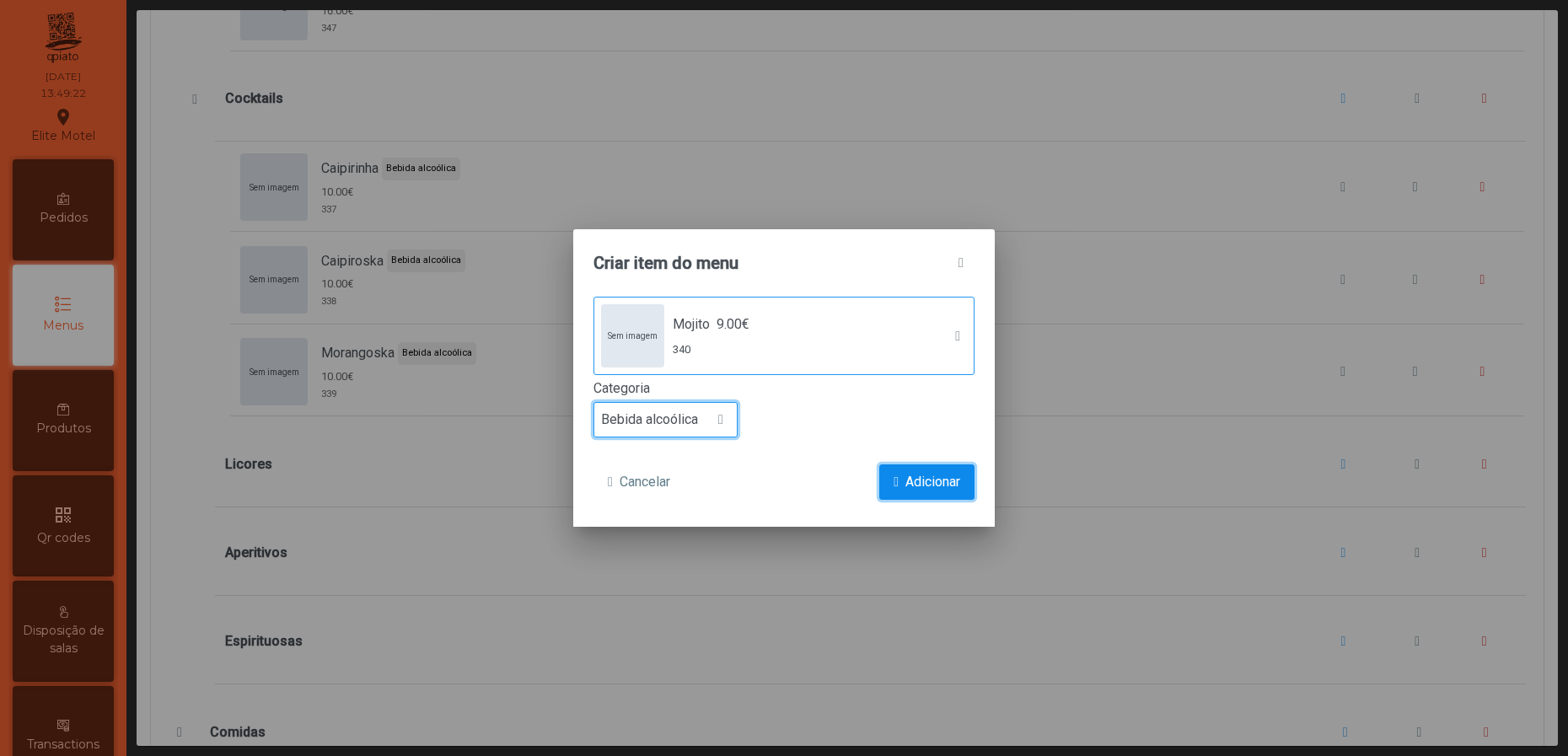
click at [918, 479] on span "Adicionar" at bounding box center [933, 482] width 55 height 21
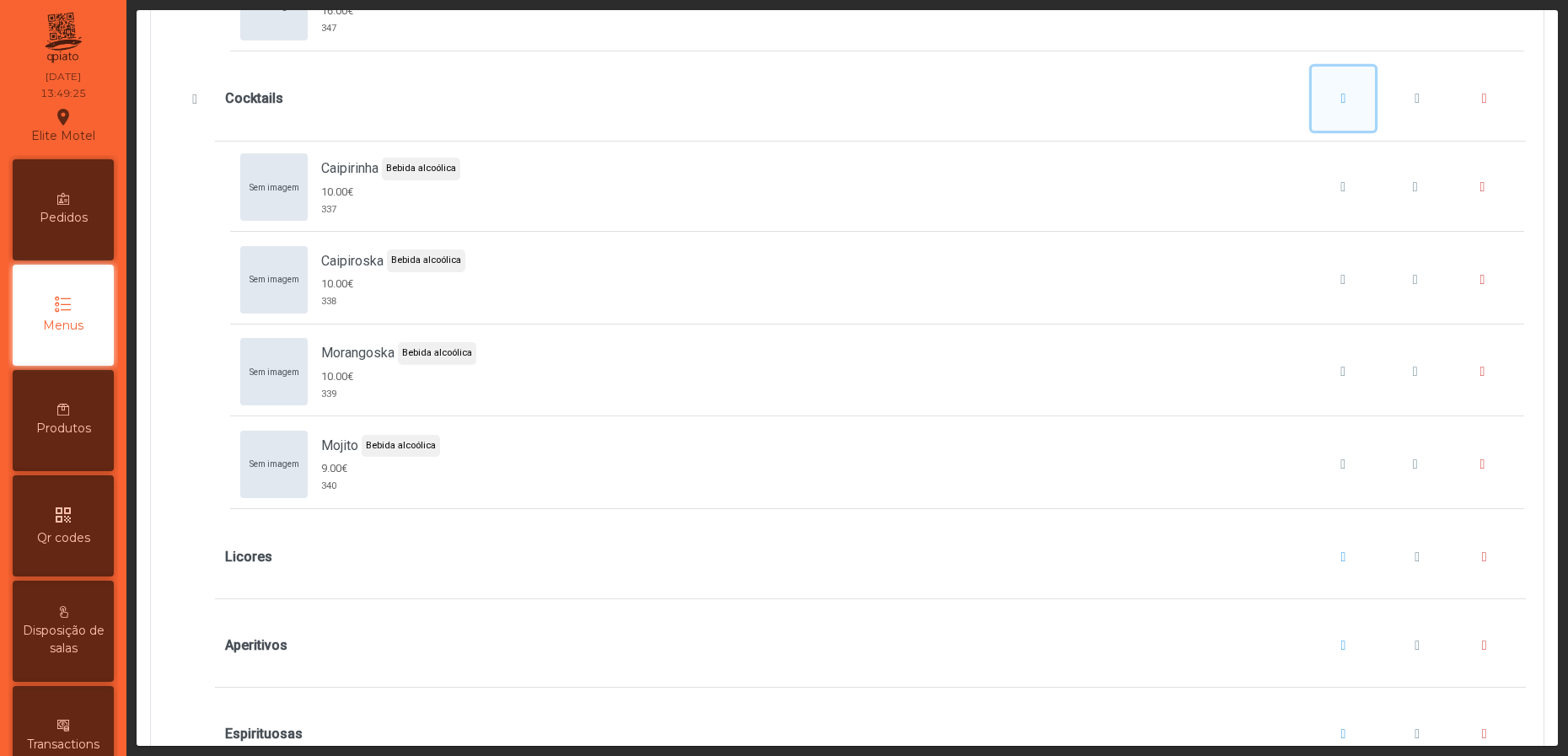
click at [1318, 129] on button "Cocktails" at bounding box center [1344, 98] width 64 height 64
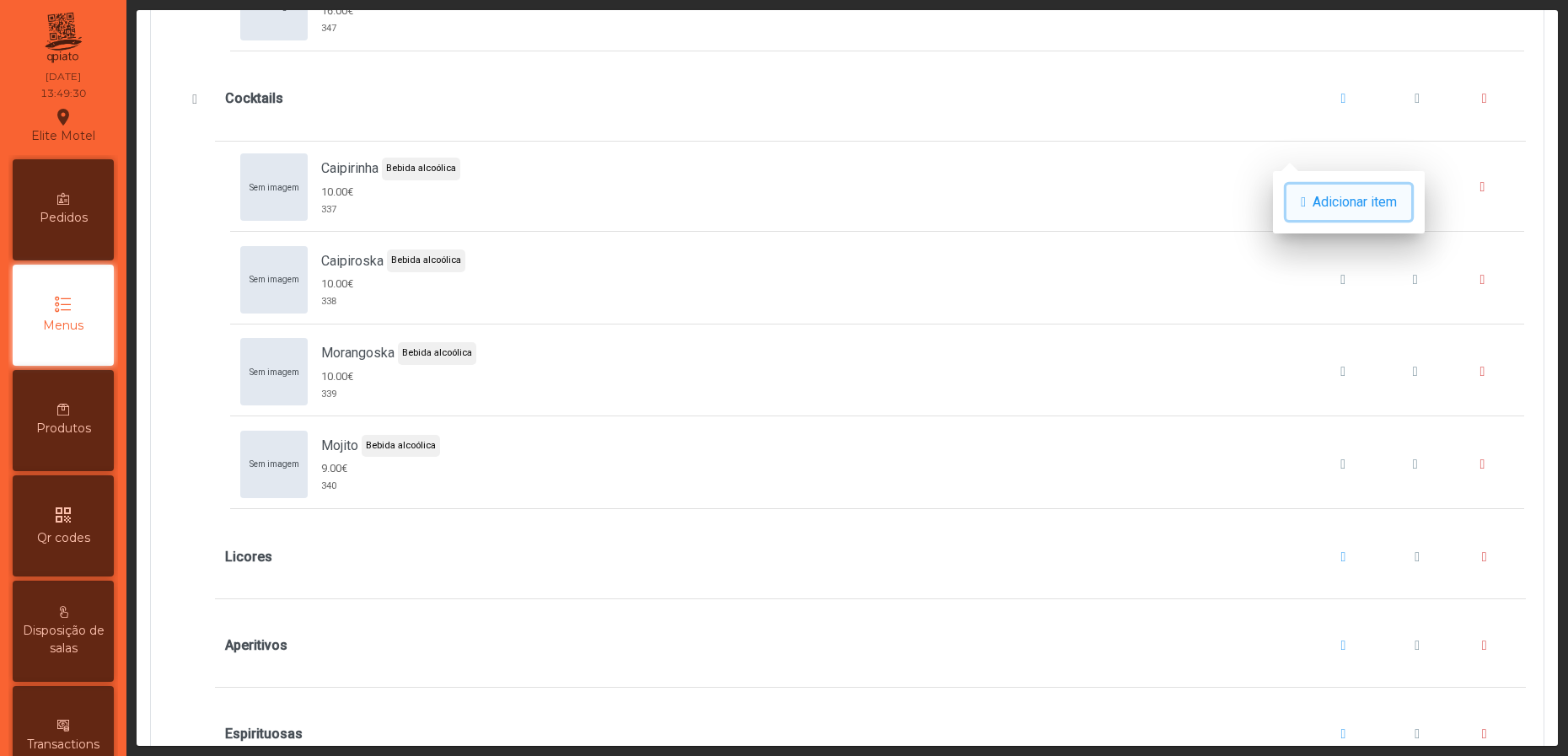
click at [1318, 203] on button "Adicionar item" at bounding box center [1349, 203] width 125 height 35
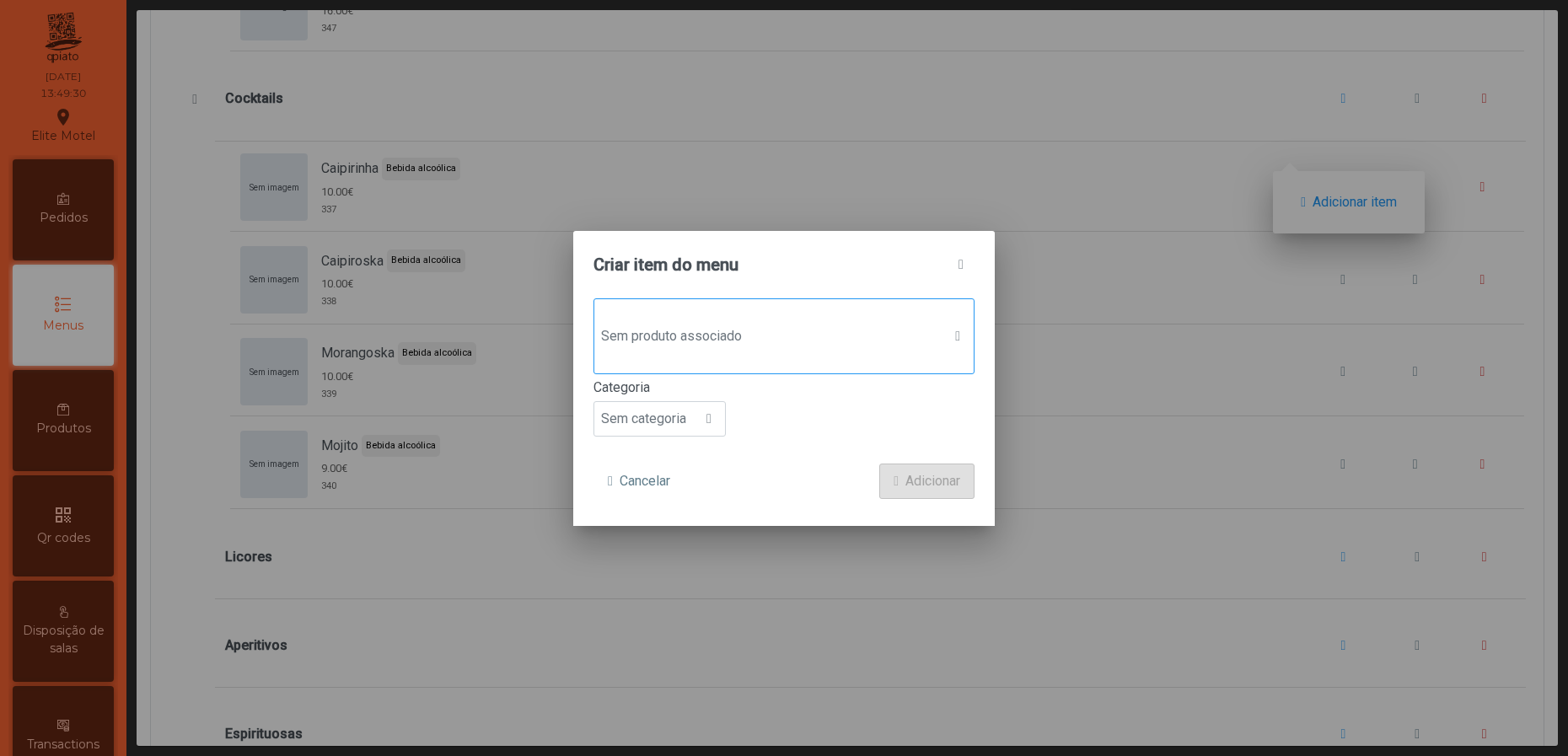
click at [805, 331] on span "Sem produto associado" at bounding box center [767, 336] width 347 height 33
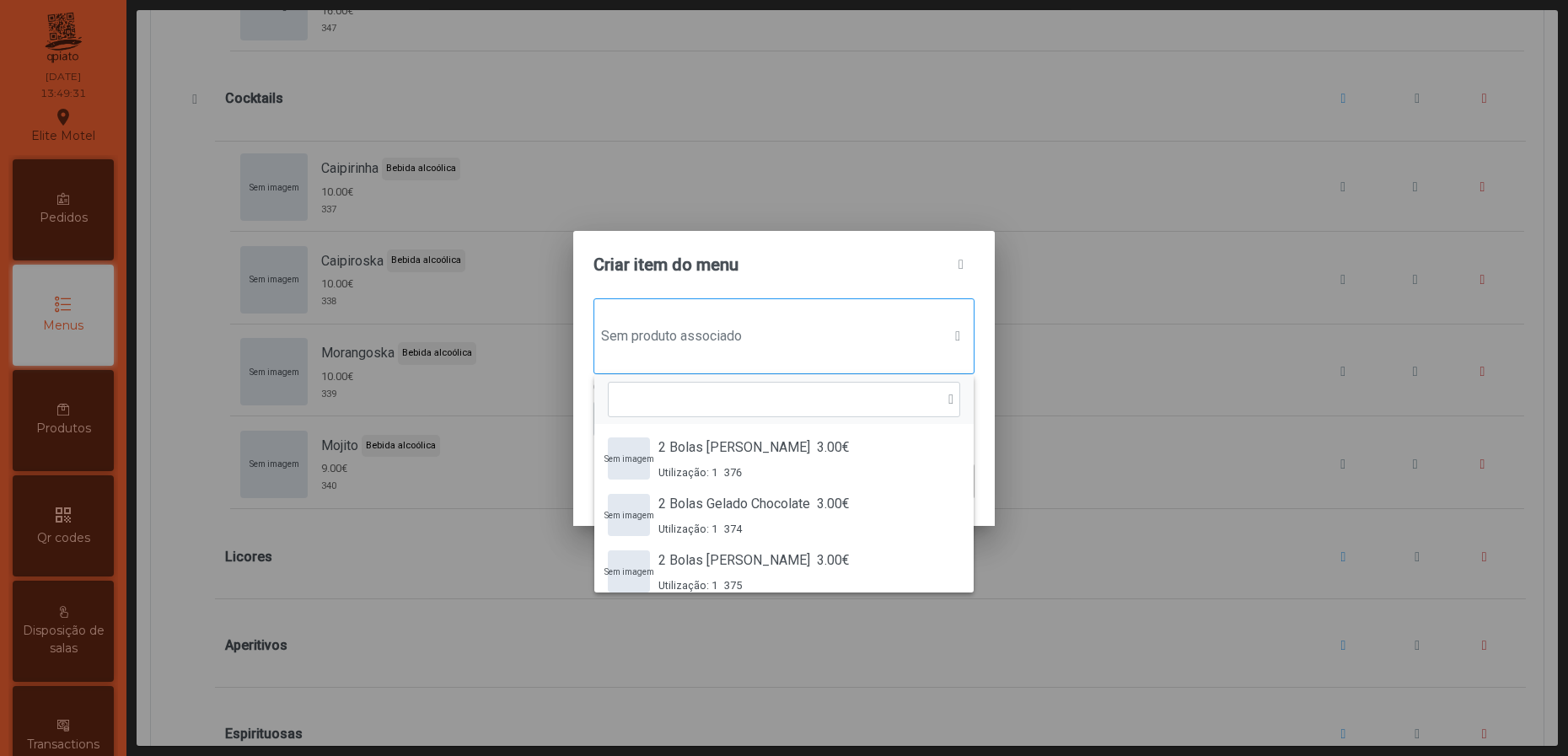
scroll to position [11, 89]
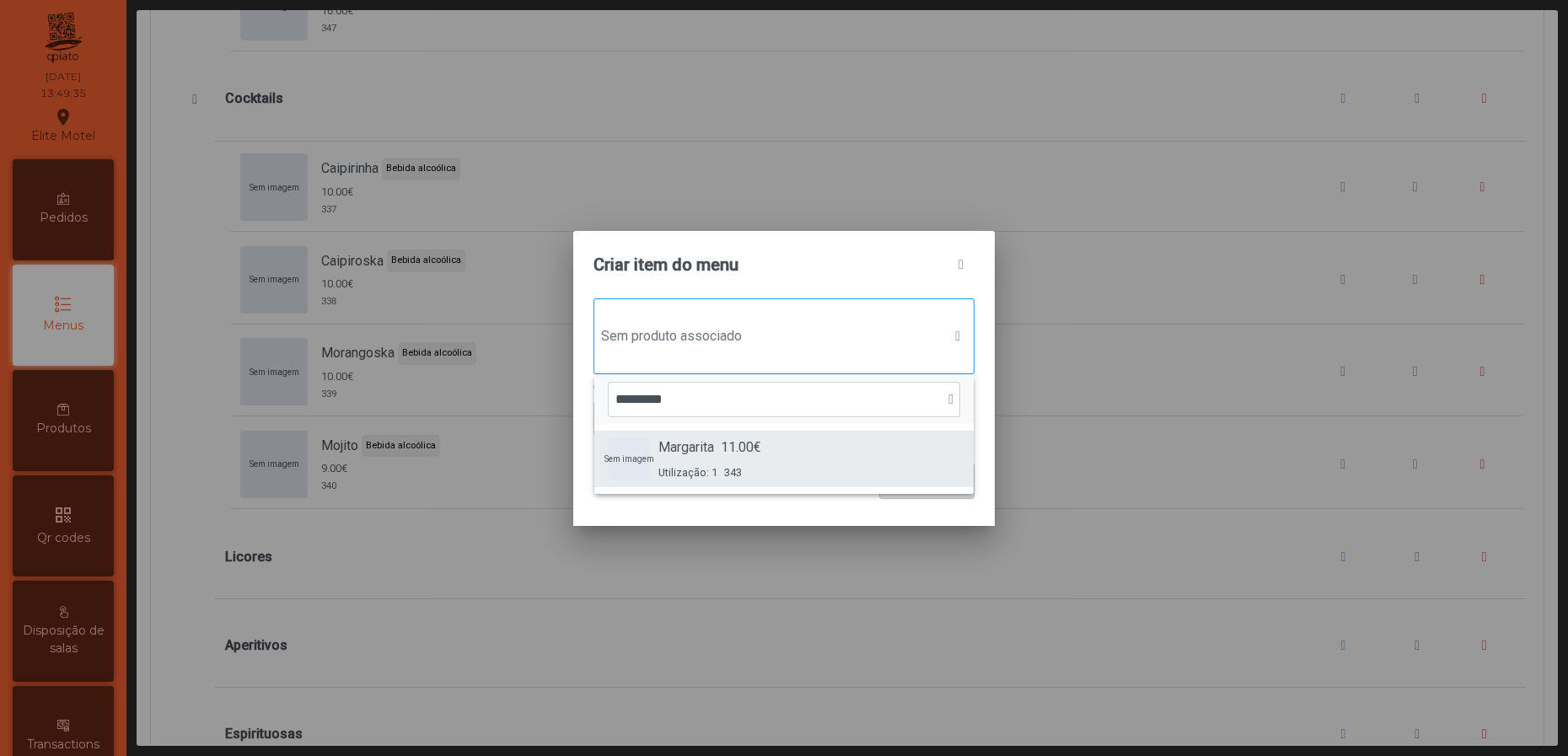
type input "*********"
click at [779, 443] on div "Sem imagem Margarita 11.00€ Utilização: 1 343" at bounding box center [784, 459] width 352 height 43
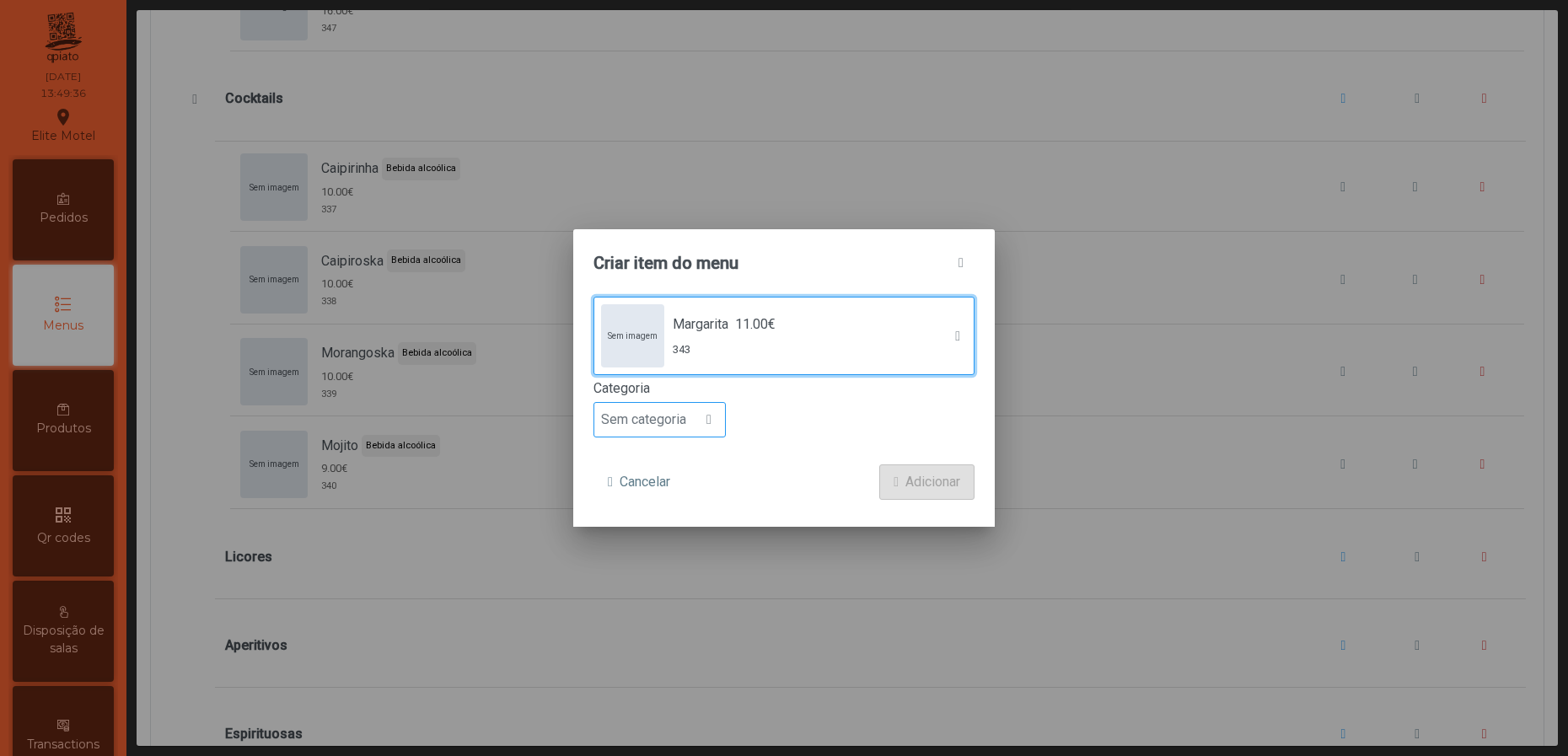
click at [661, 426] on span "Sem categoria" at bounding box center [643, 420] width 98 height 33
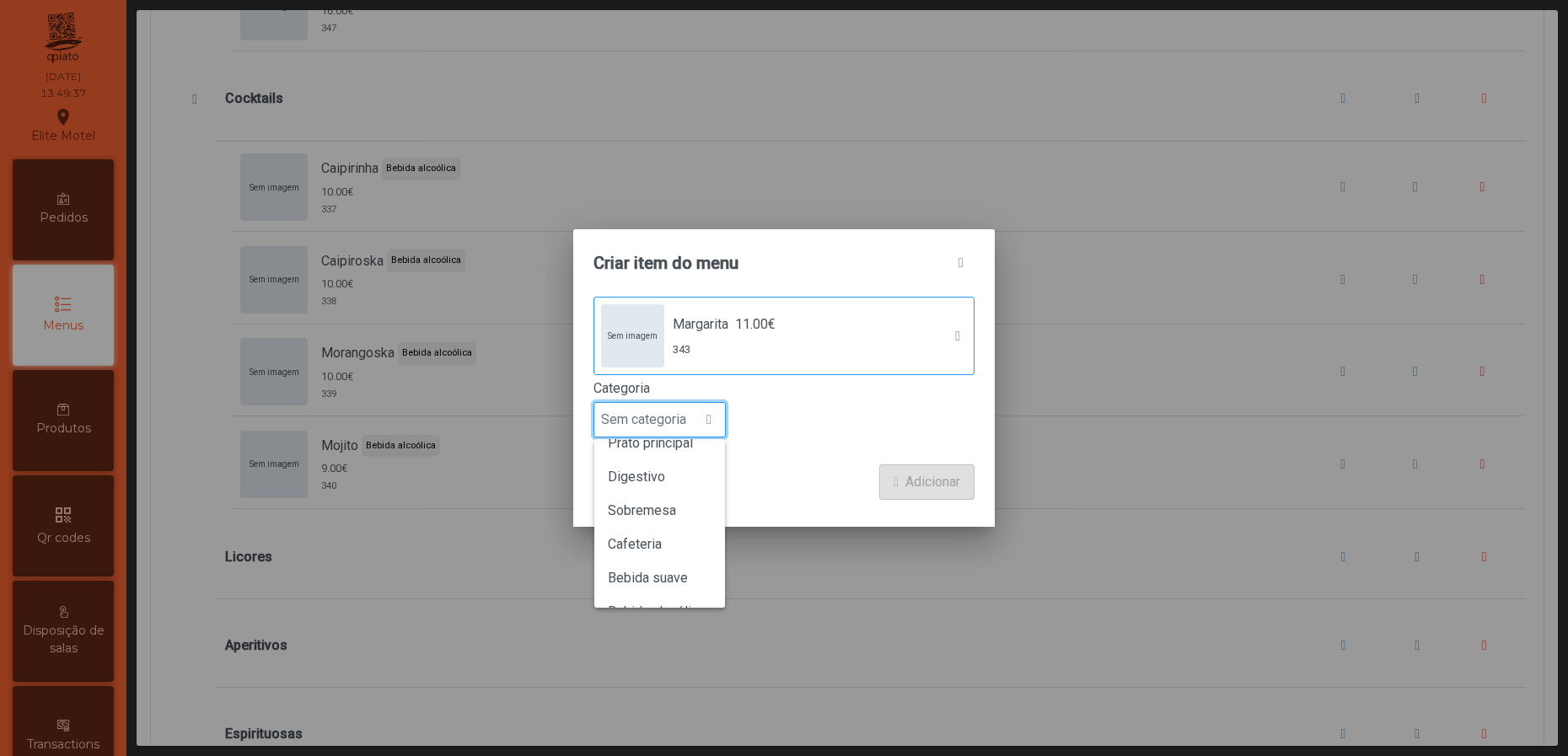
scroll to position [147, 0]
click at [696, 557] on span "Bebida alcoólica" at bounding box center [656, 551] width 97 height 16
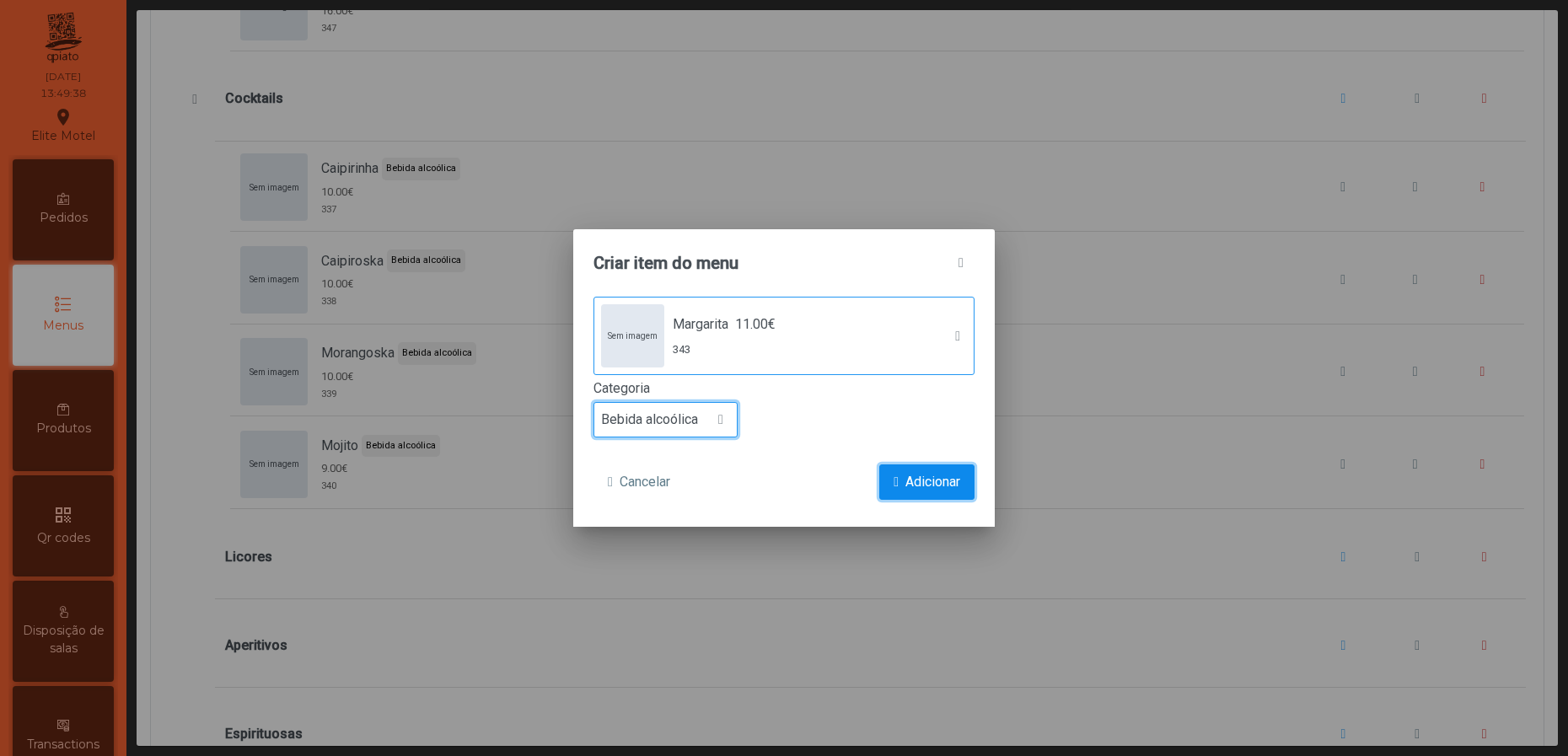
click at [935, 491] on span "Adicionar" at bounding box center [933, 482] width 55 height 21
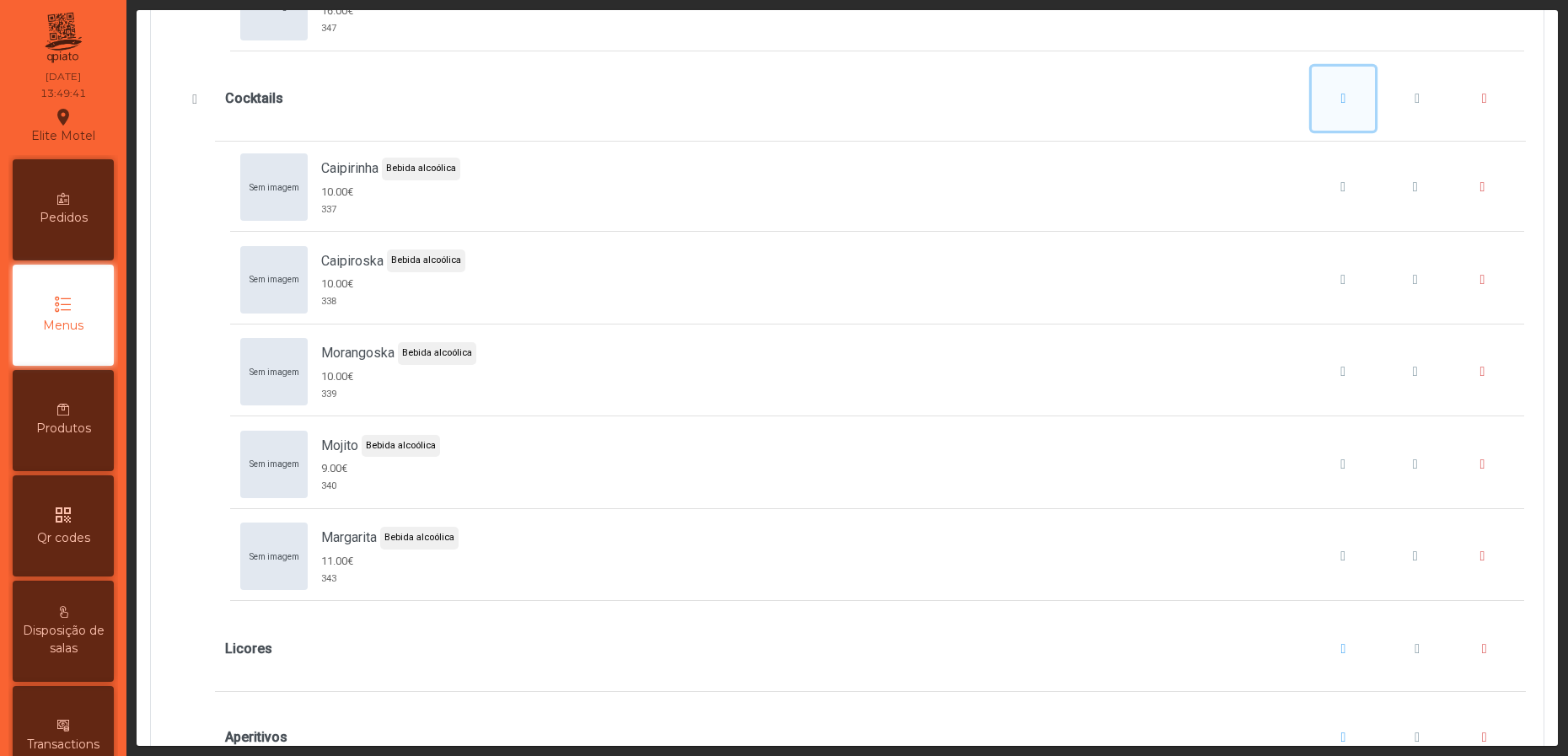
click at [1312, 112] on button "Cocktails" at bounding box center [1344, 98] width 64 height 64
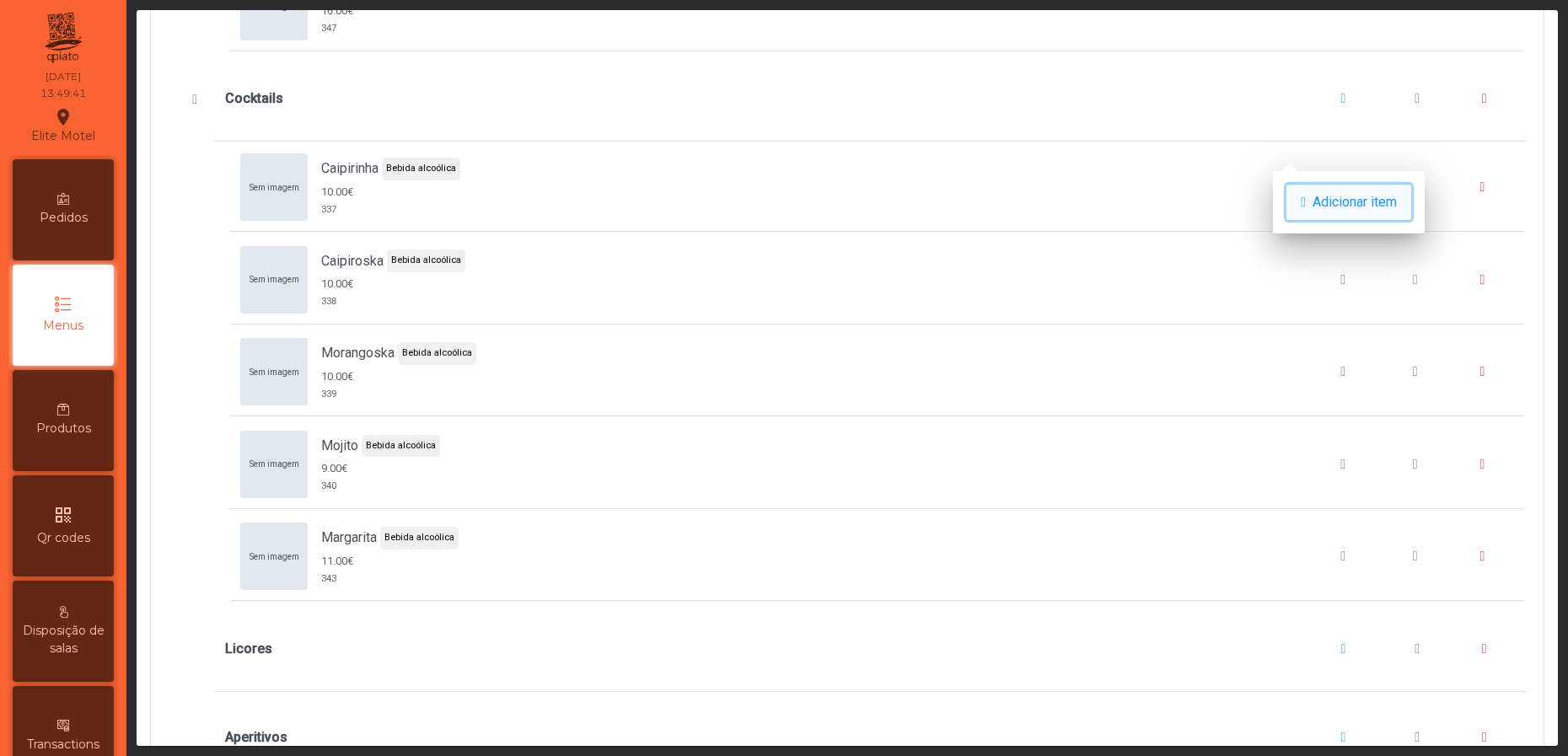
click at [1306, 198] on span "button" at bounding box center [1302, 203] width 5 height 14
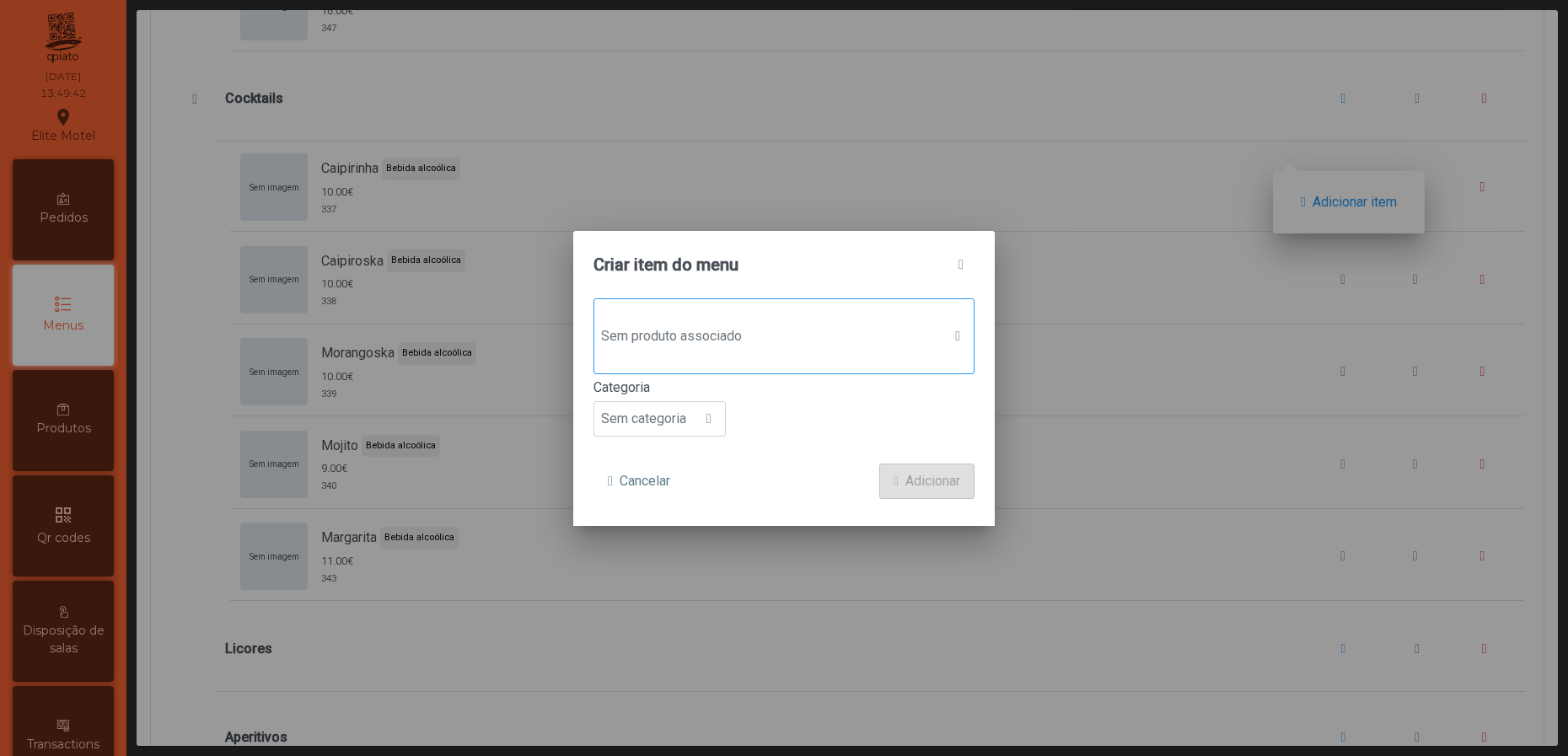
click at [752, 329] on span "Sem produto associado" at bounding box center [767, 336] width 347 height 33
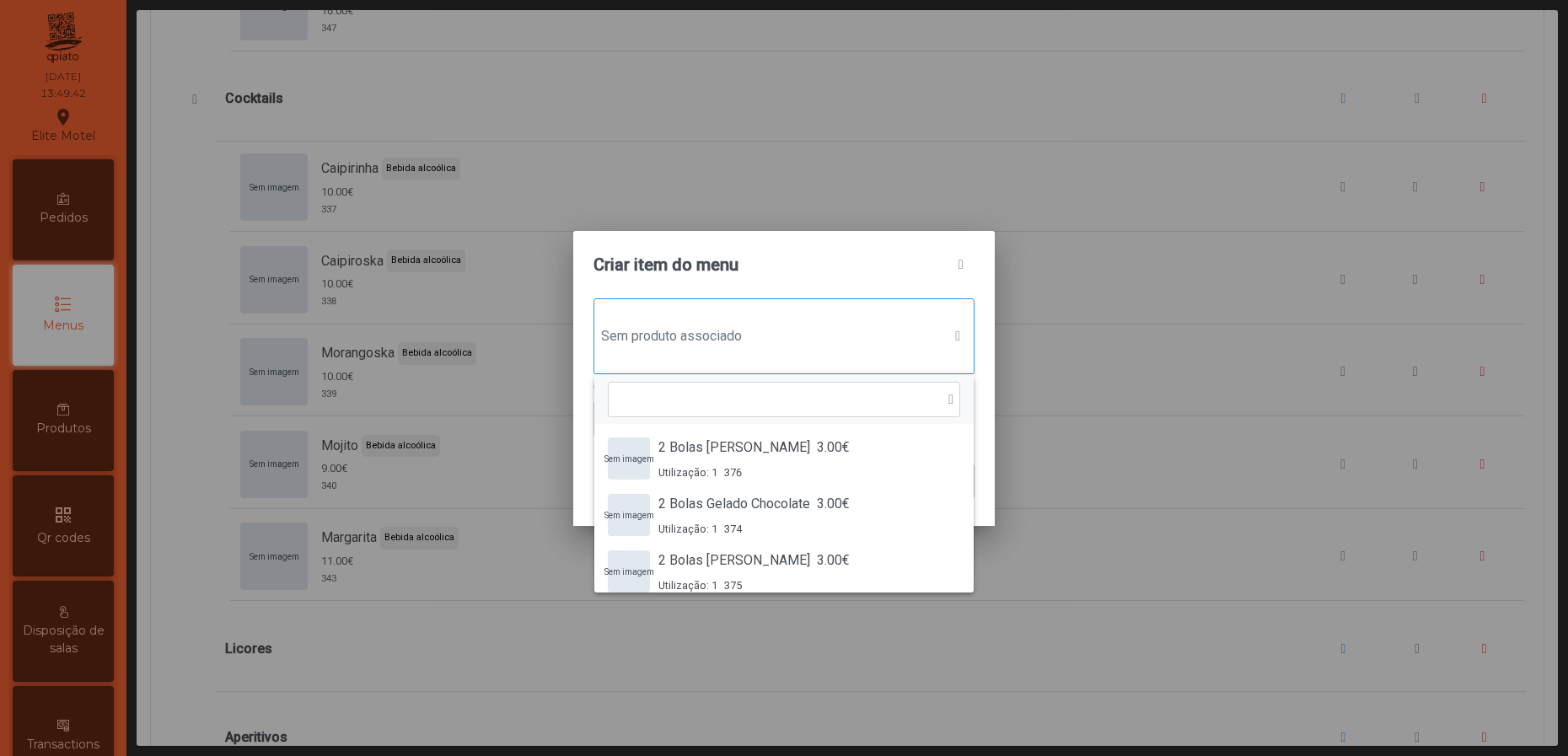
scroll to position [11, 89]
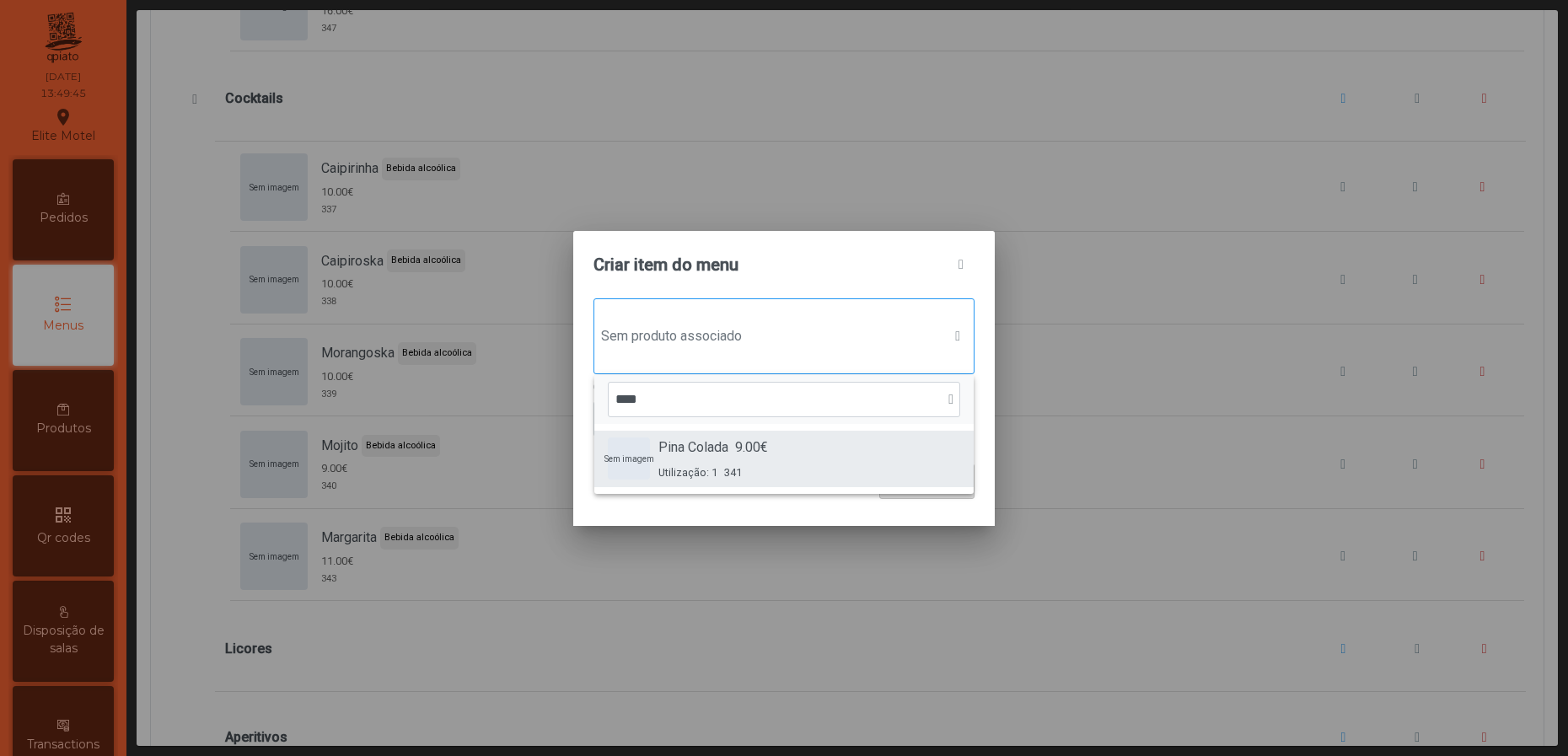
type input "****"
click at [709, 445] on span "Pina Colada" at bounding box center [693, 447] width 70 height 21
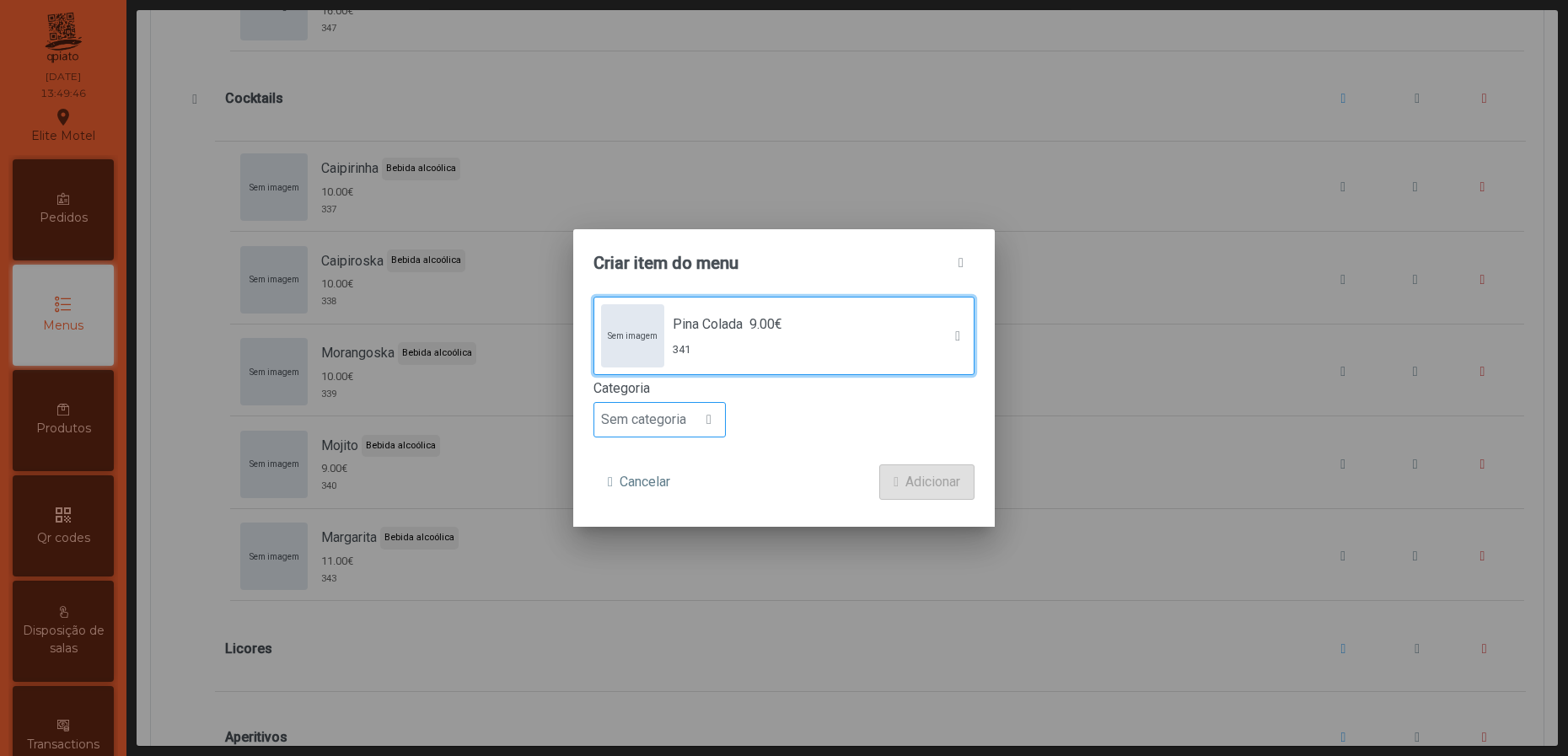
click at [706, 417] on span at bounding box center [708, 420] width 5 height 14
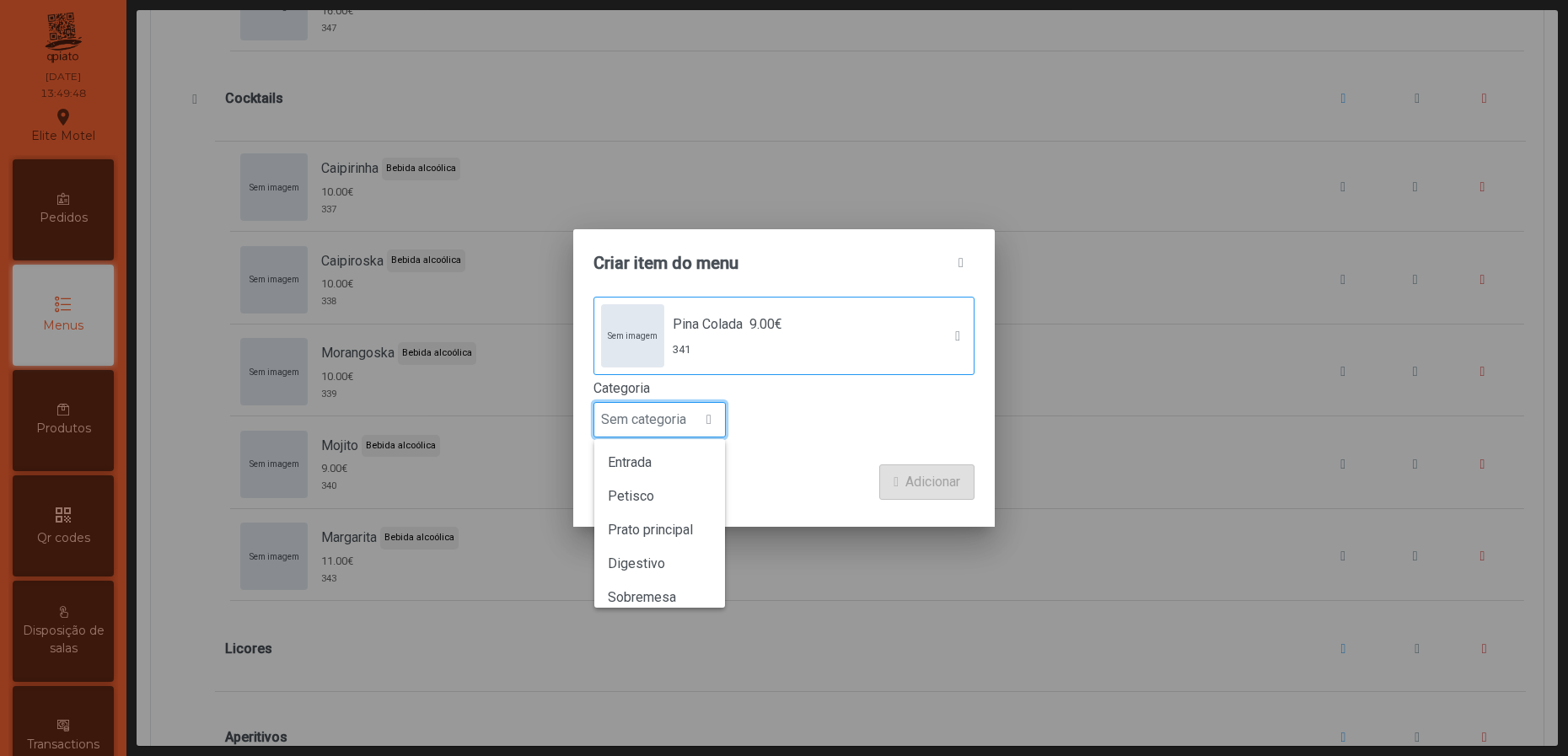
scroll to position [147, 0]
click at [688, 550] on span "Bebida alcoólica" at bounding box center [656, 551] width 97 height 16
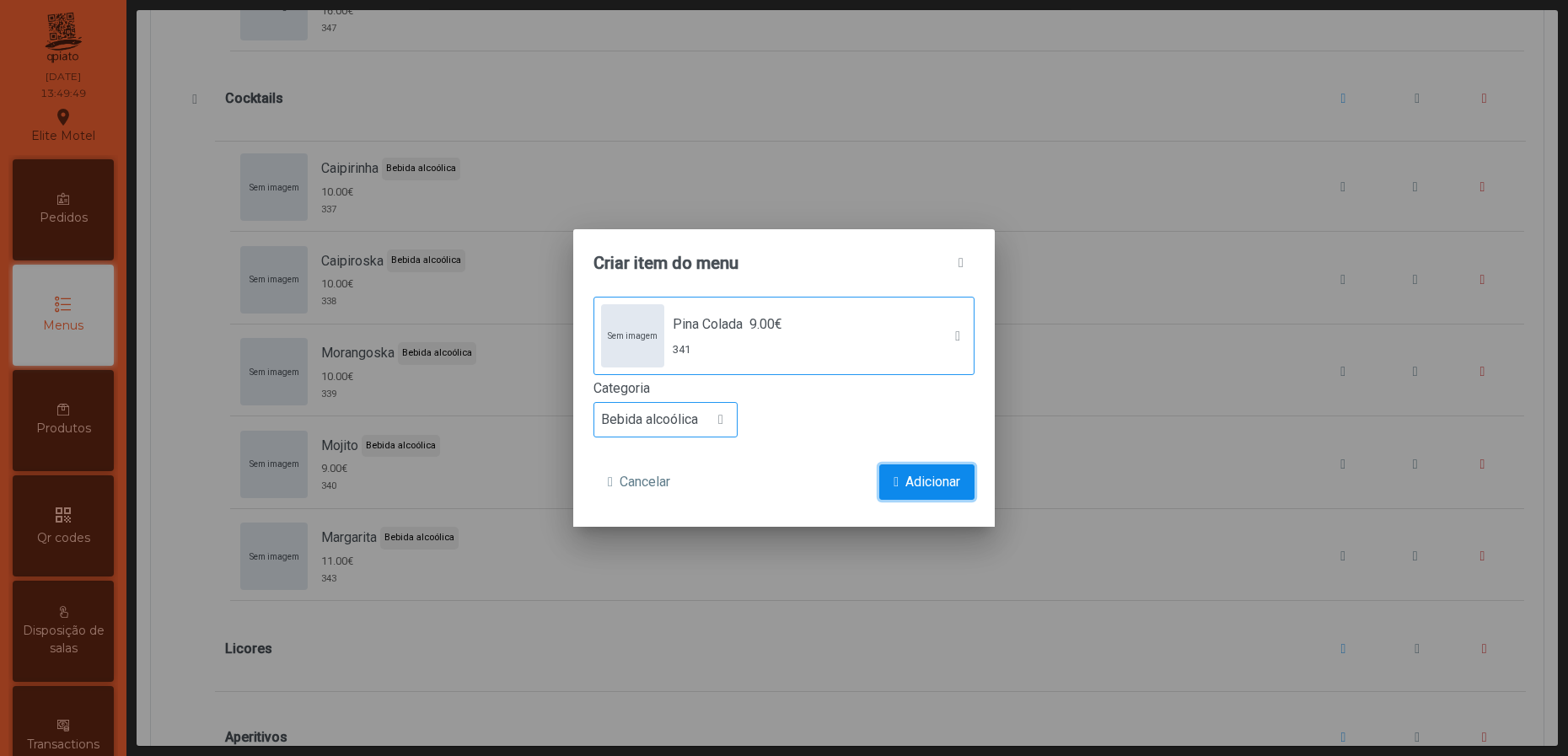
click at [893, 475] on span "submit" at bounding box center [895, 482] width 5 height 14
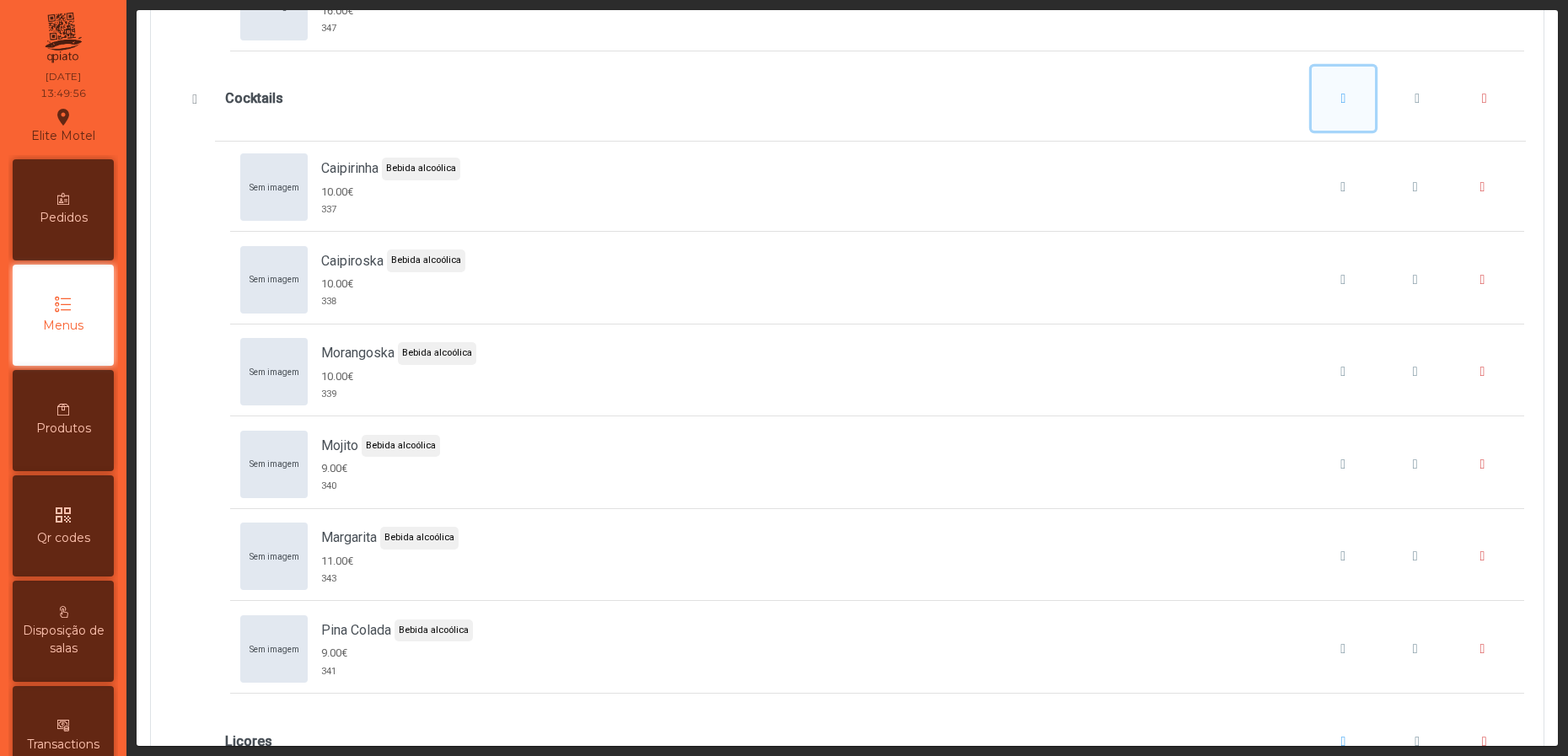
click at [1318, 125] on button "Cocktails" at bounding box center [1344, 98] width 64 height 64
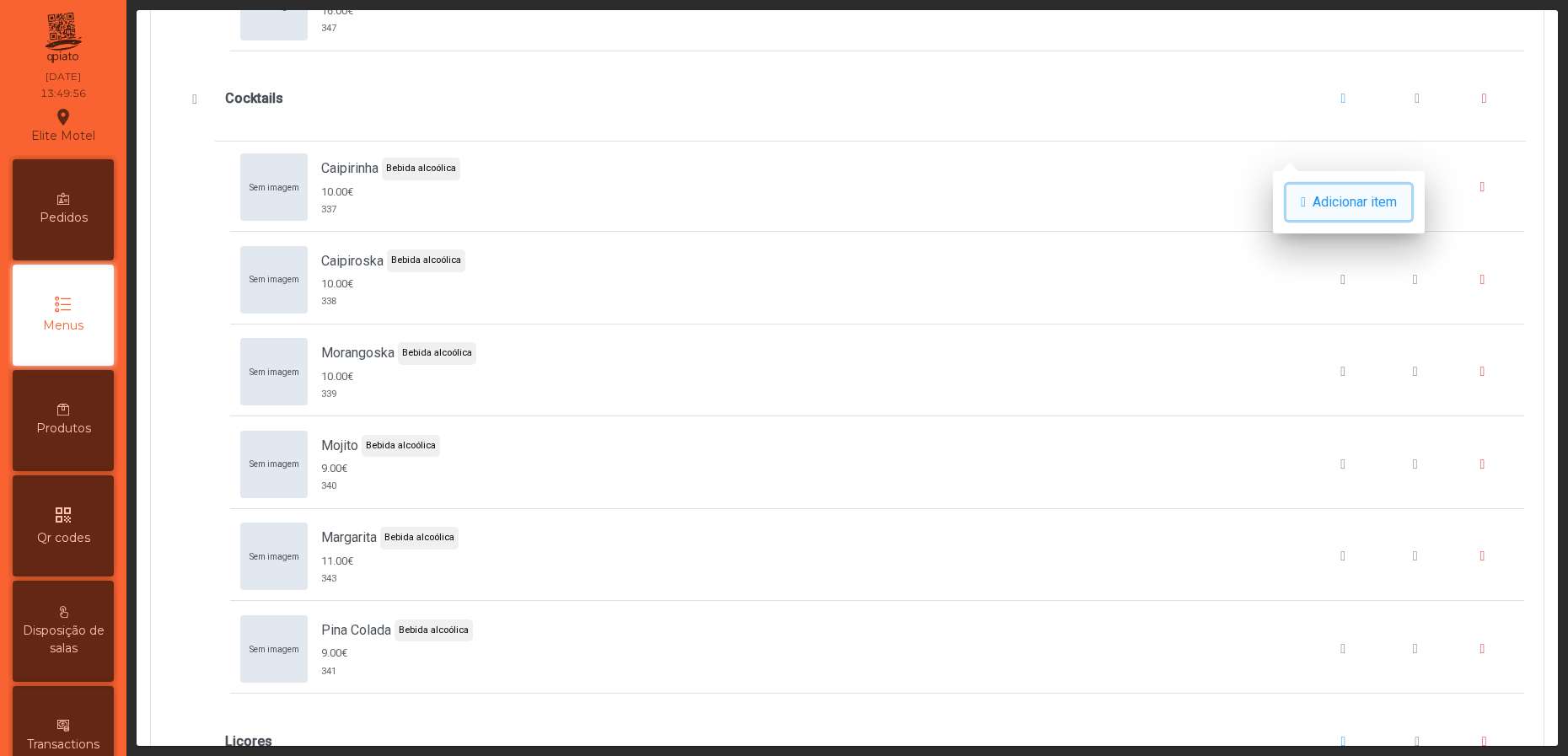
click at [1331, 190] on button "Adicionar item" at bounding box center [1349, 203] width 125 height 35
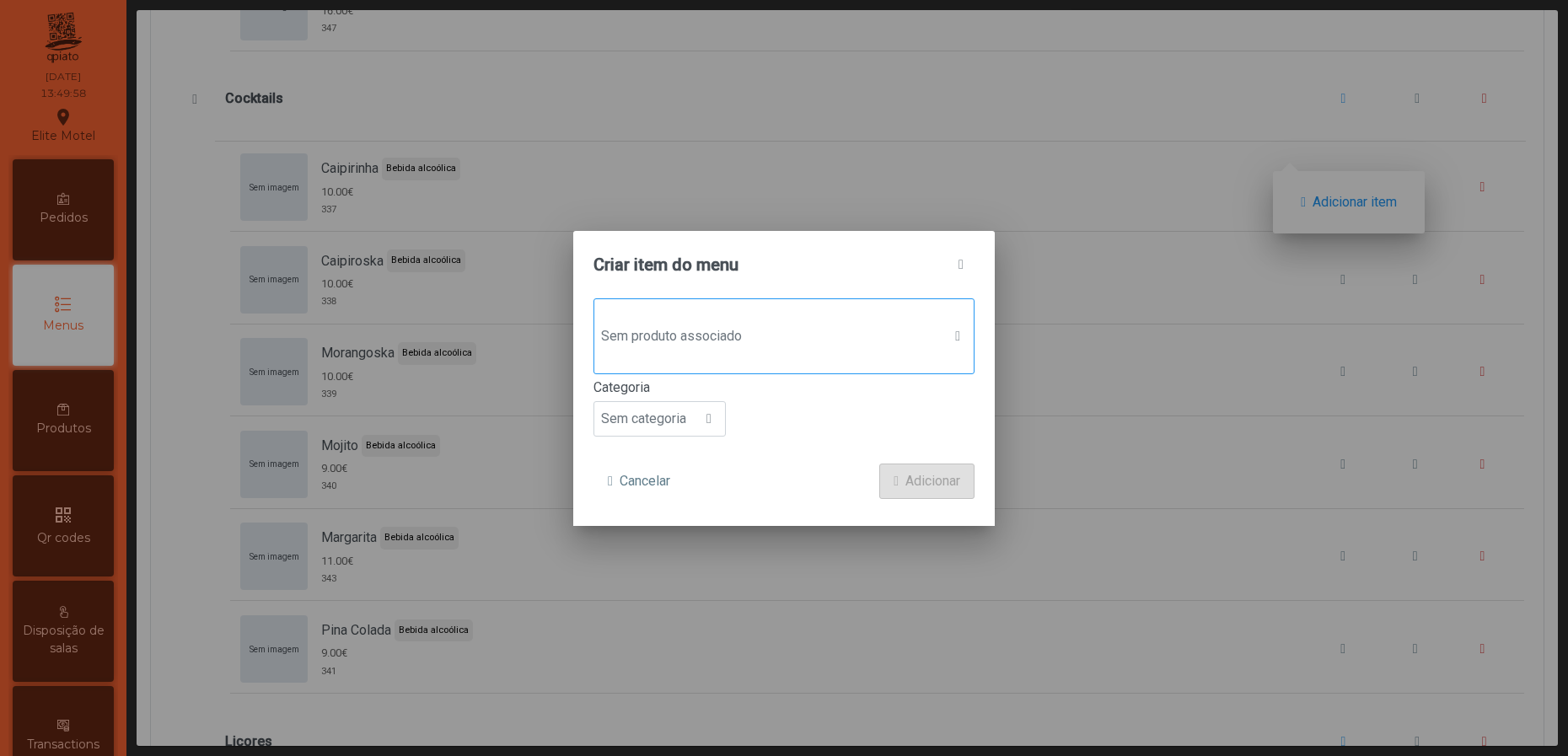
click at [742, 354] on div "Sem produto associado" at bounding box center [783, 335] width 381 height 76
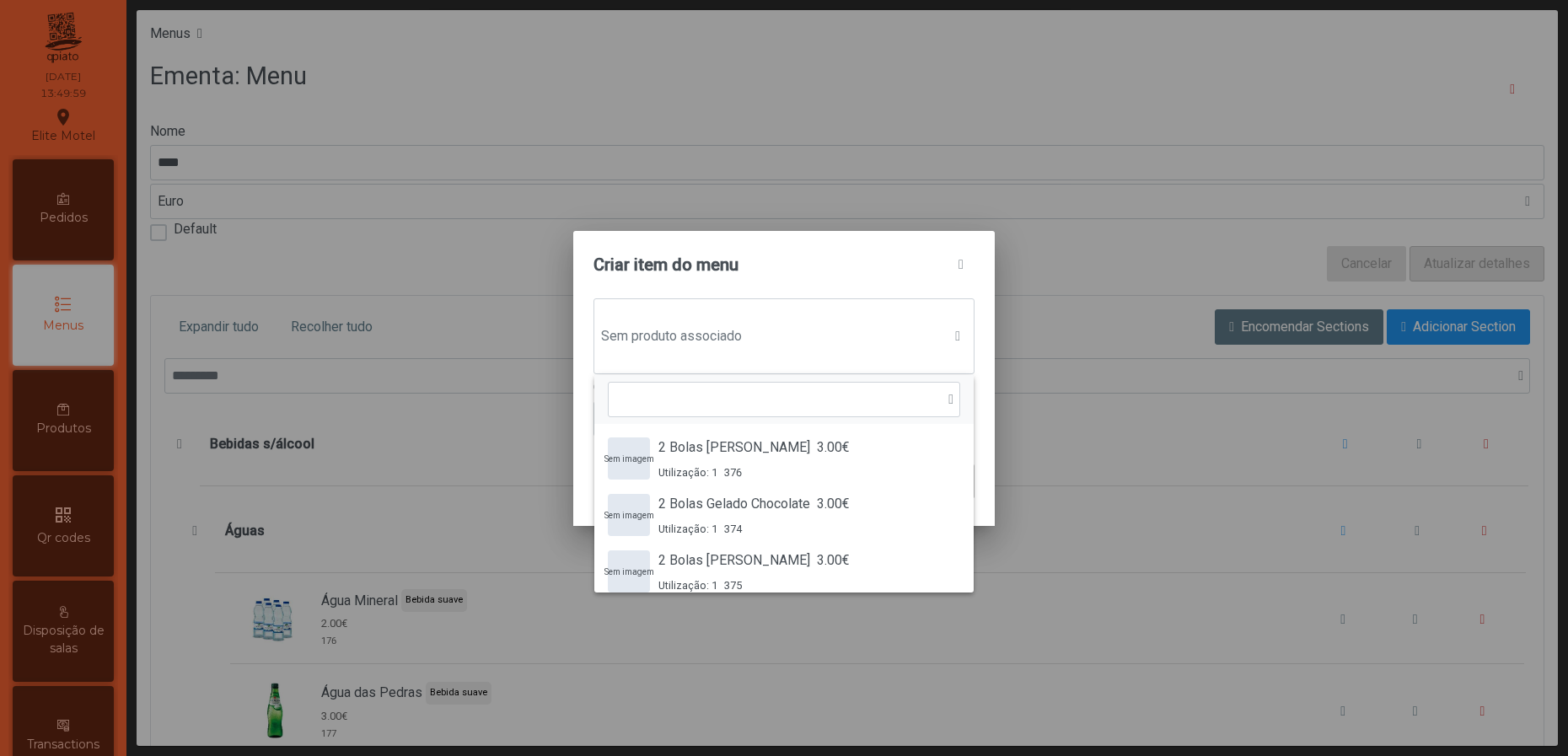
scroll to position [11, 89]
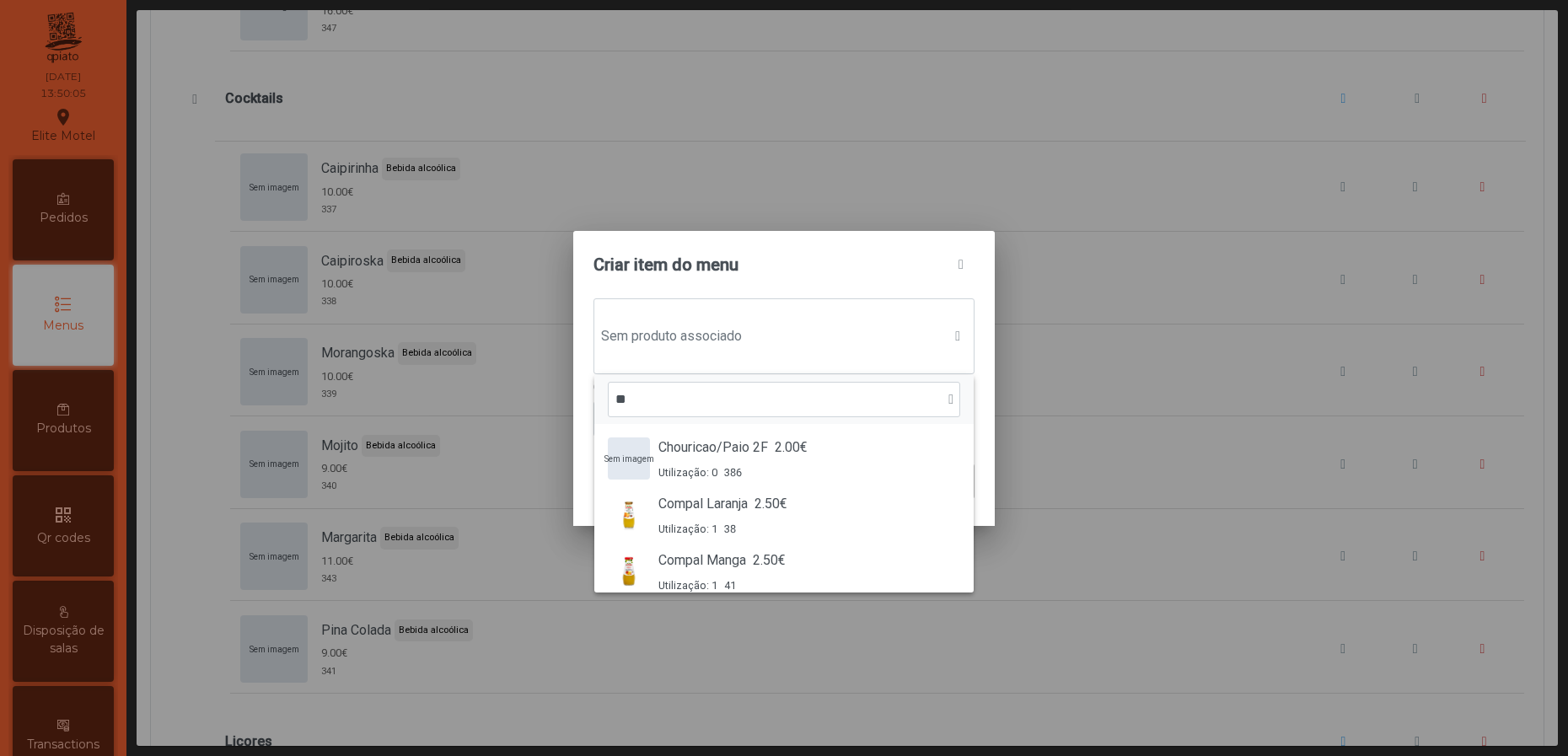
type input "*"
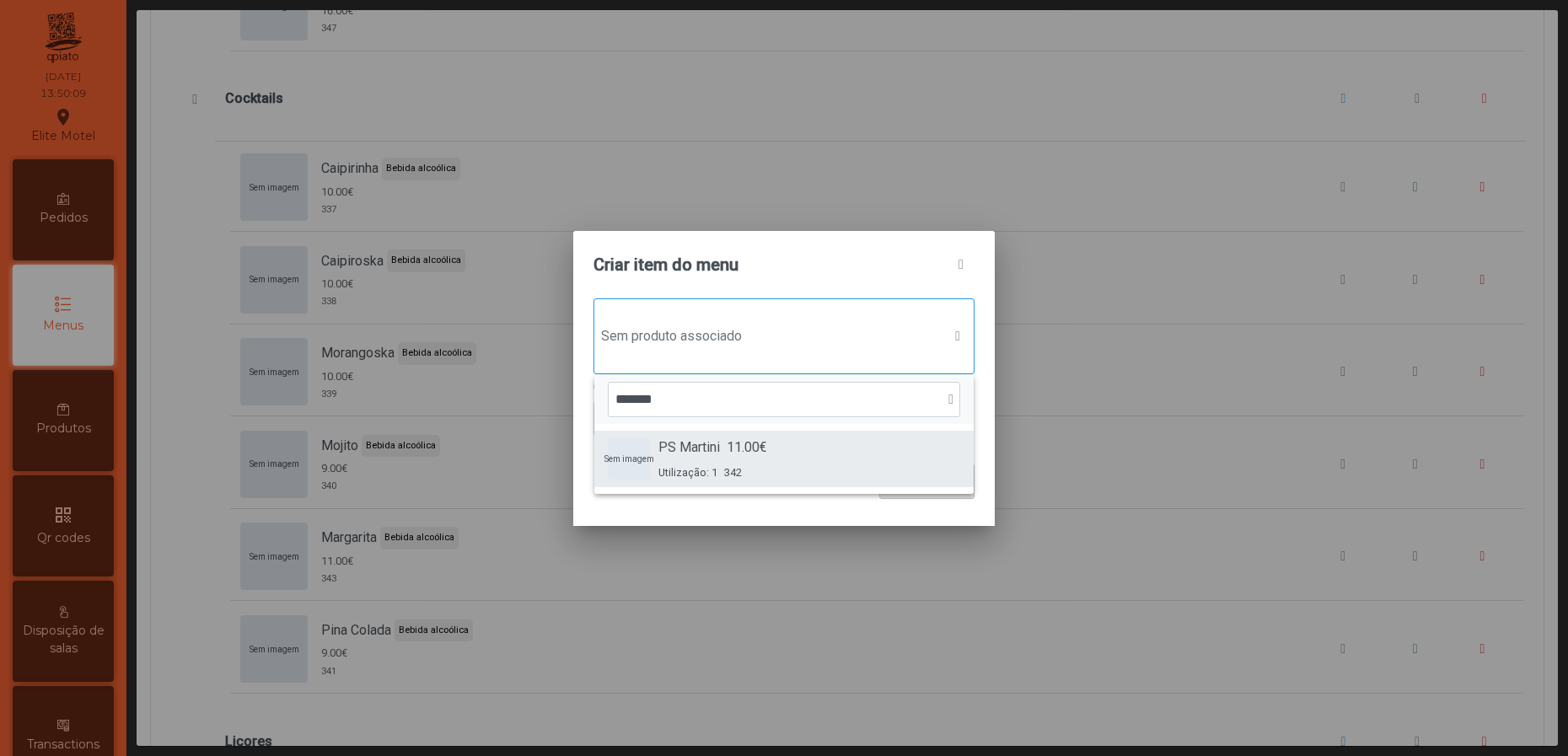
type input "*******"
click at [688, 442] on span "PS Martini" at bounding box center [689, 447] width 62 height 21
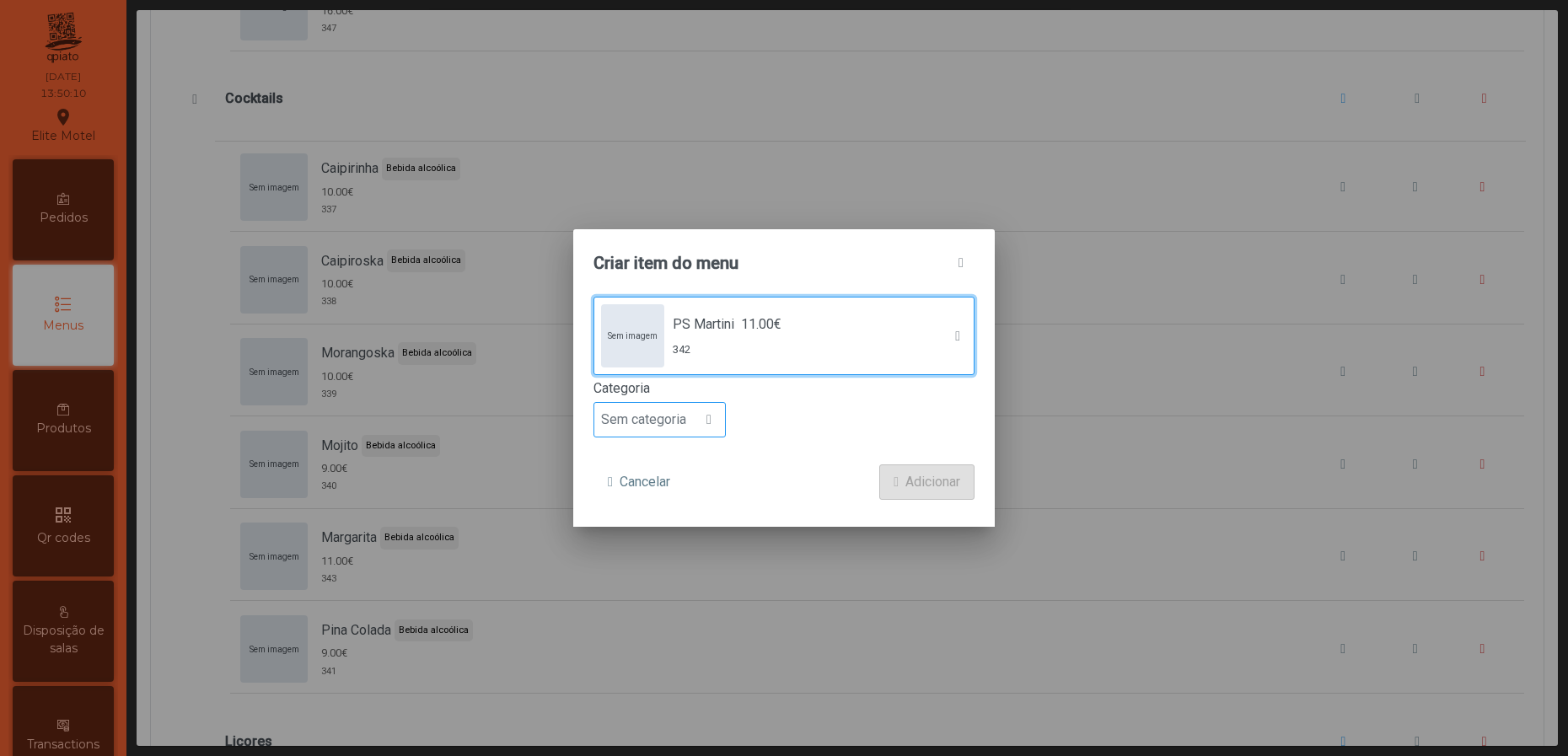
click at [696, 418] on div at bounding box center [709, 420] width 32 height 33
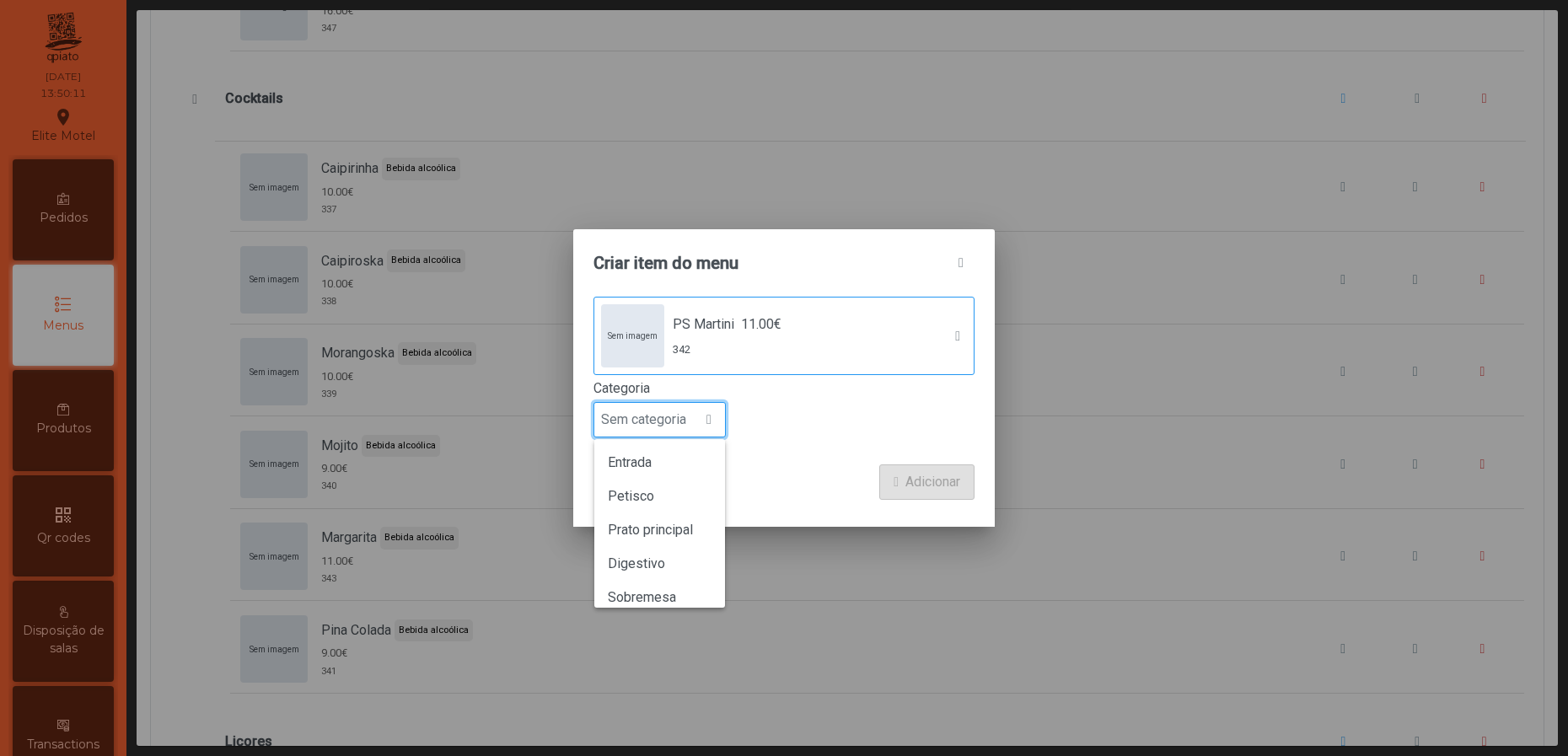
scroll to position [147, 0]
click at [687, 557] on span "Bebida alcoólica" at bounding box center [656, 551] width 97 height 16
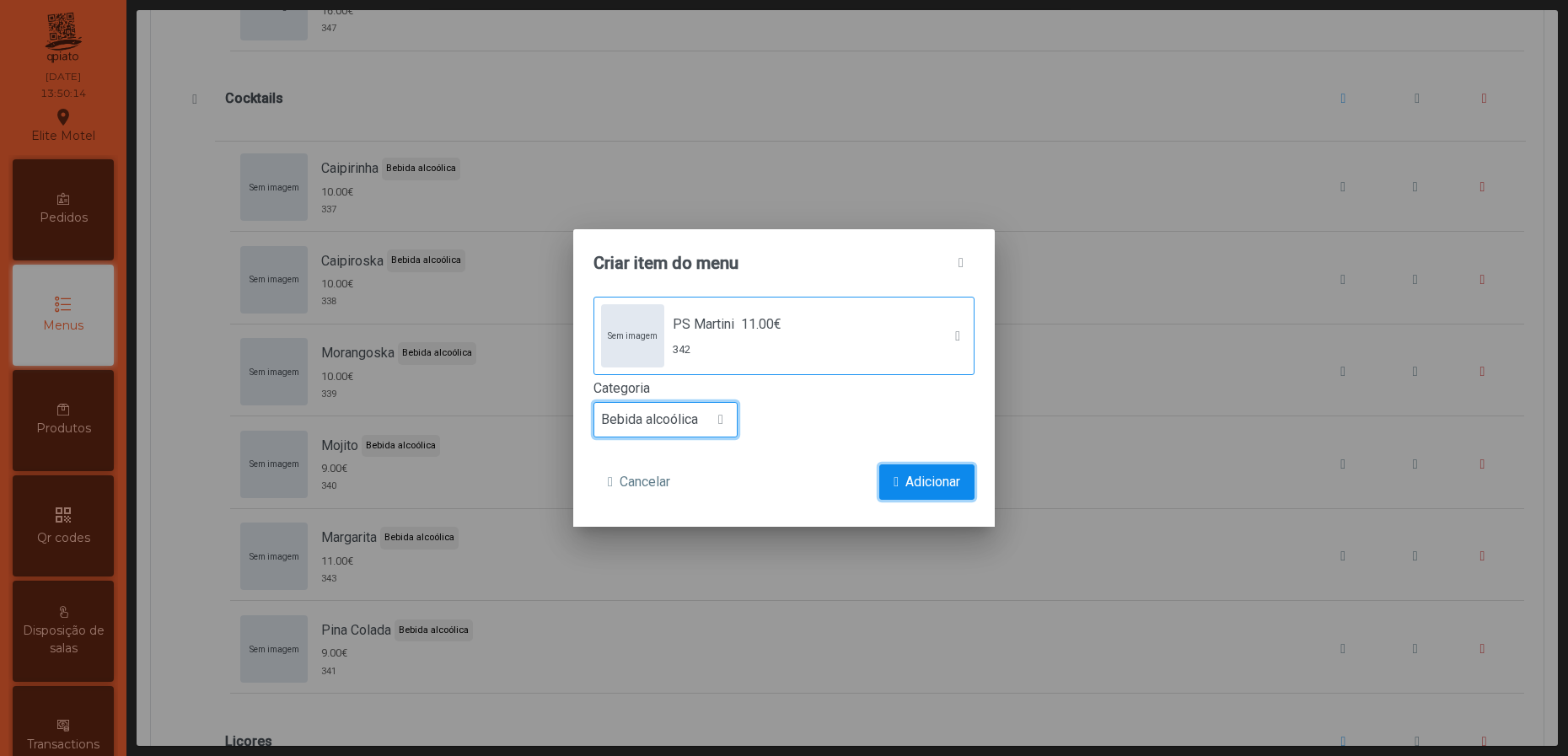
click at [908, 478] on span "Adicionar" at bounding box center [933, 482] width 55 height 21
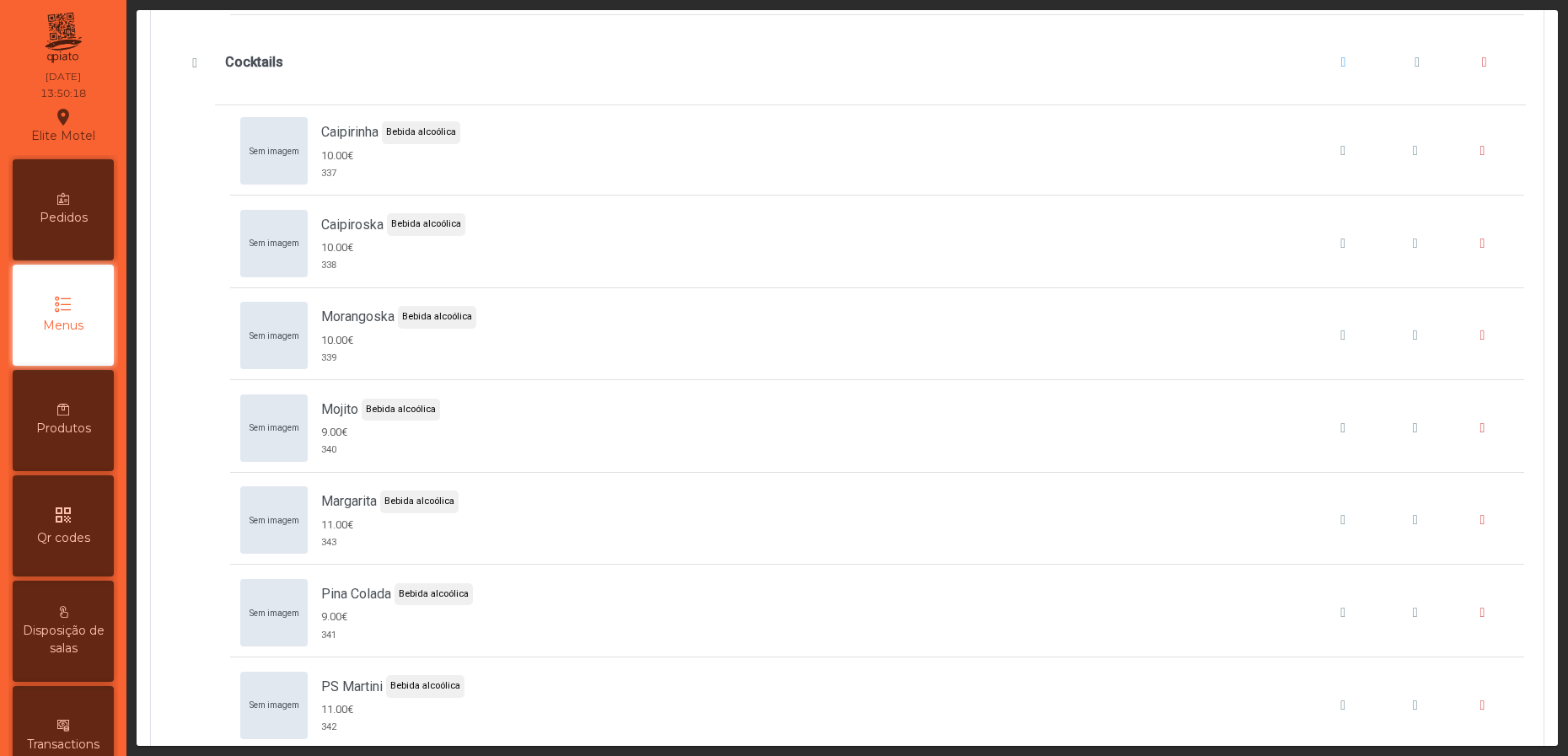
scroll to position [6572, 0]
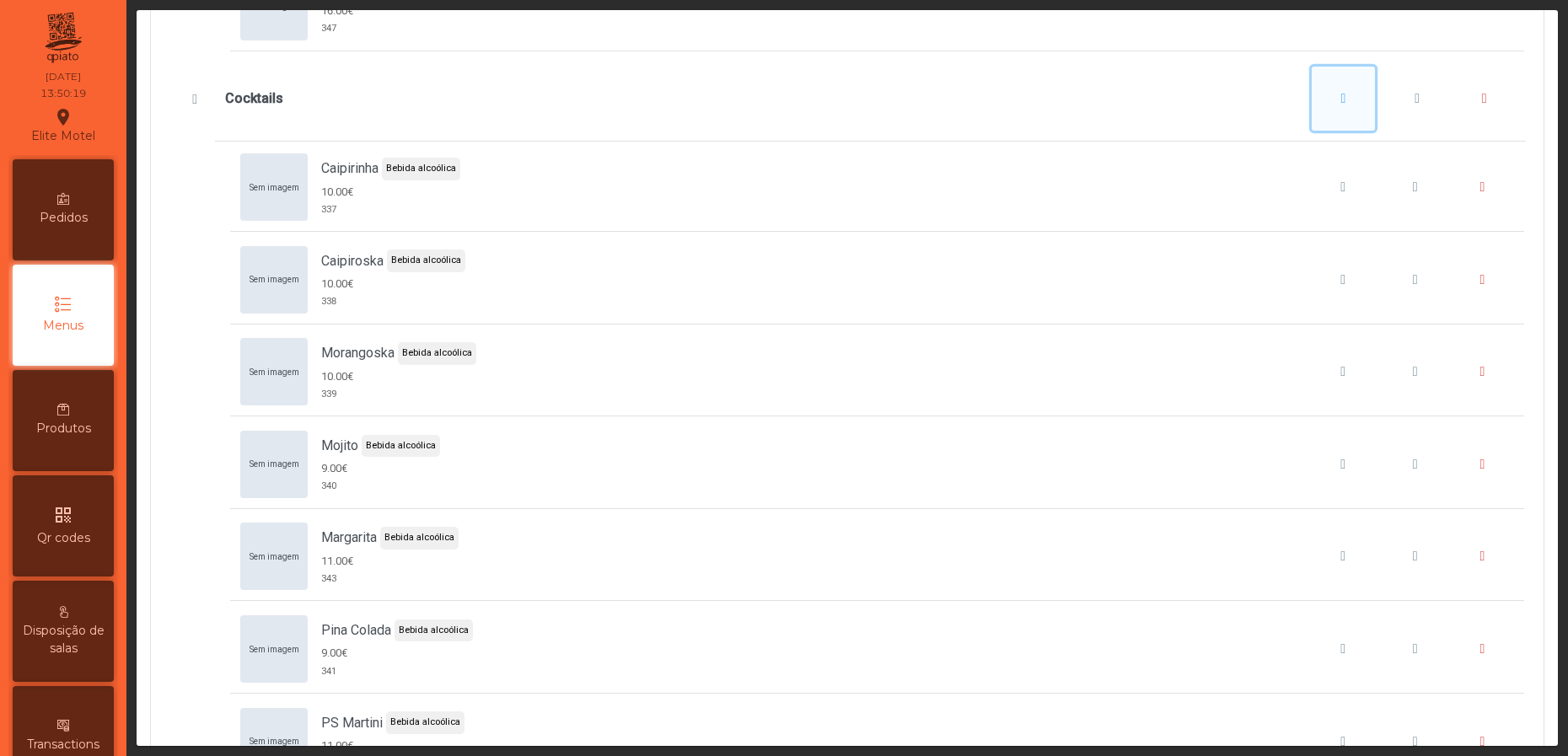
click at [1342, 105] on span "Cocktails" at bounding box center [1344, 98] width 5 height 14
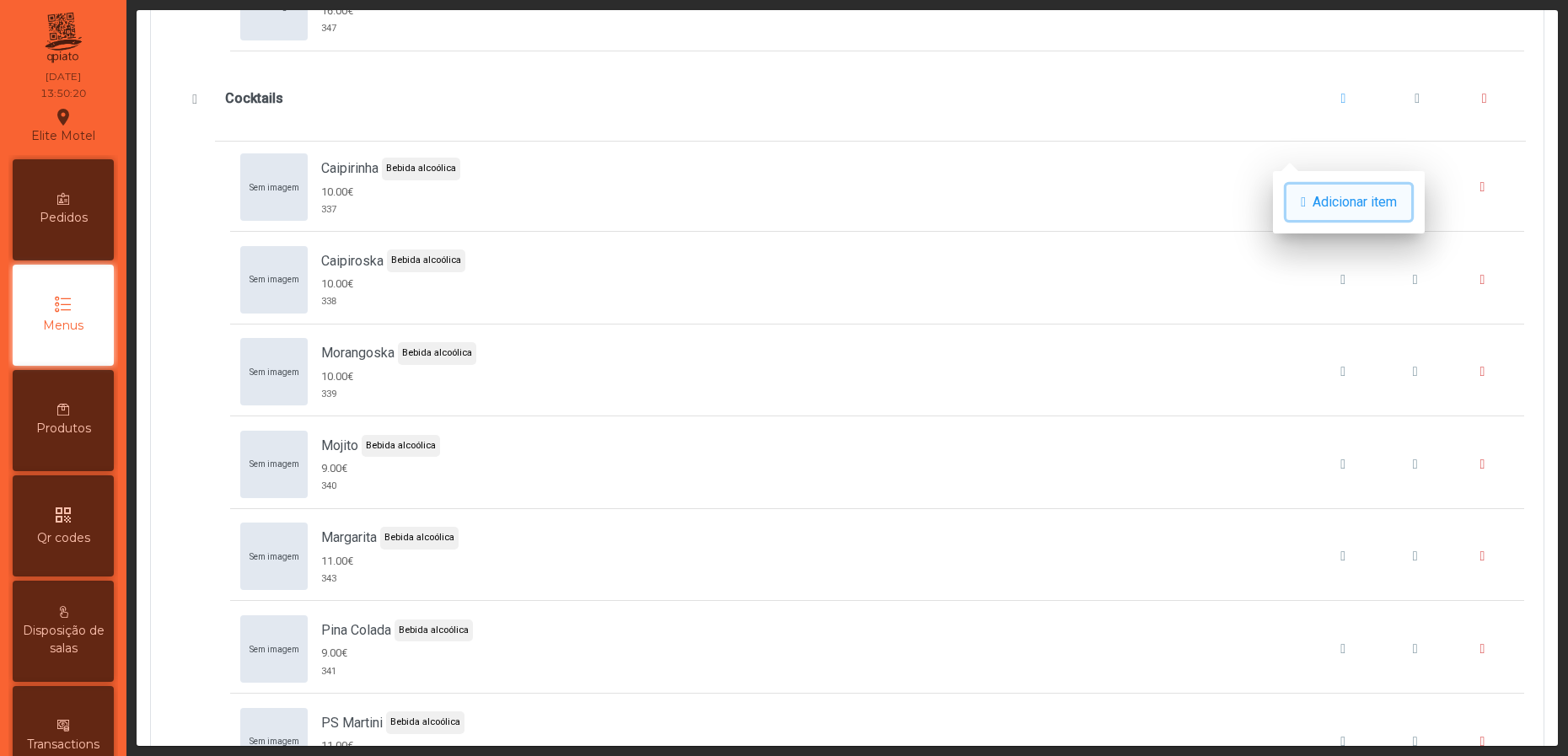
click at [1328, 188] on button "Adicionar item" at bounding box center [1349, 203] width 125 height 35
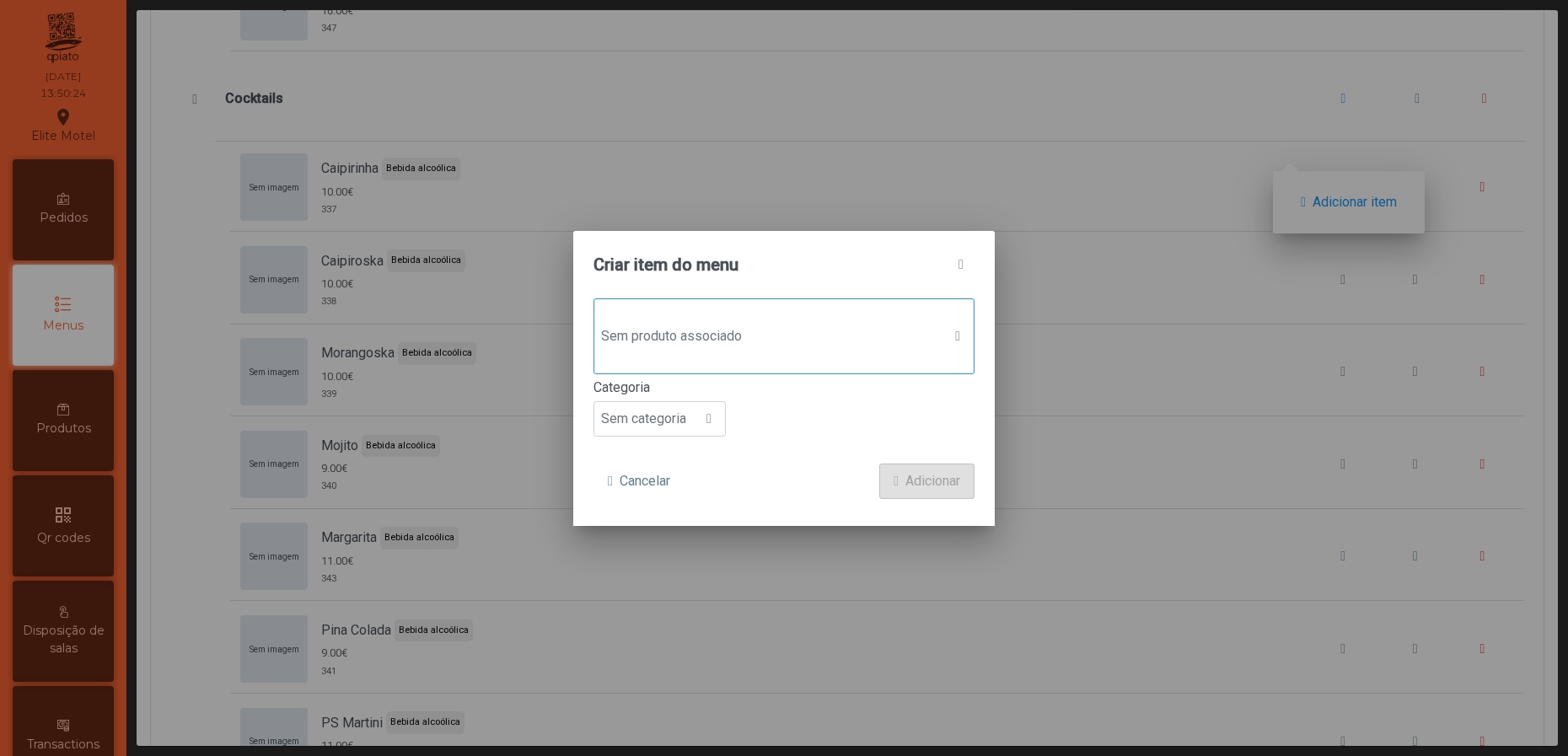
click at [706, 337] on span "Sem produto associado" at bounding box center [767, 336] width 347 height 33
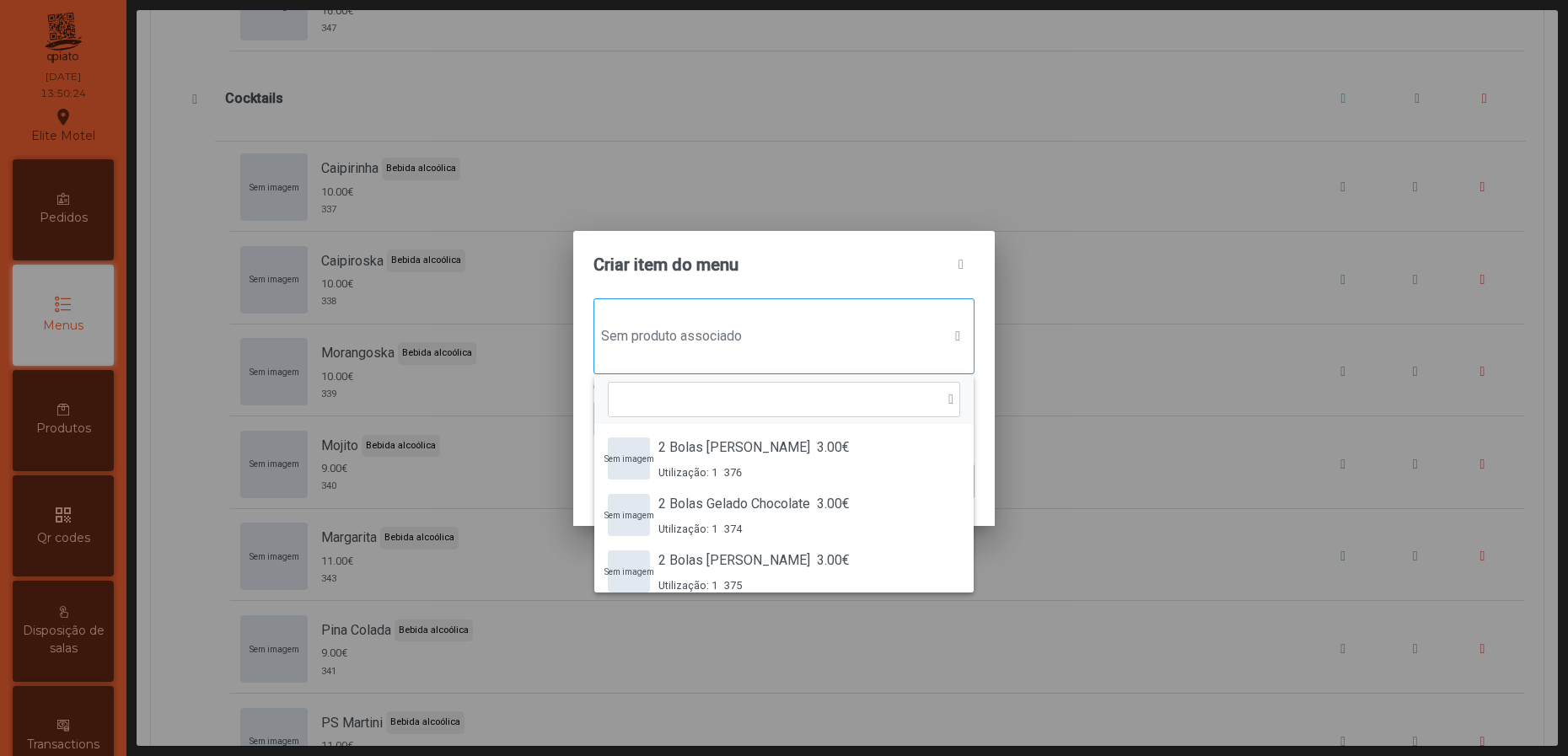
scroll to position [11, 89]
type input "*"
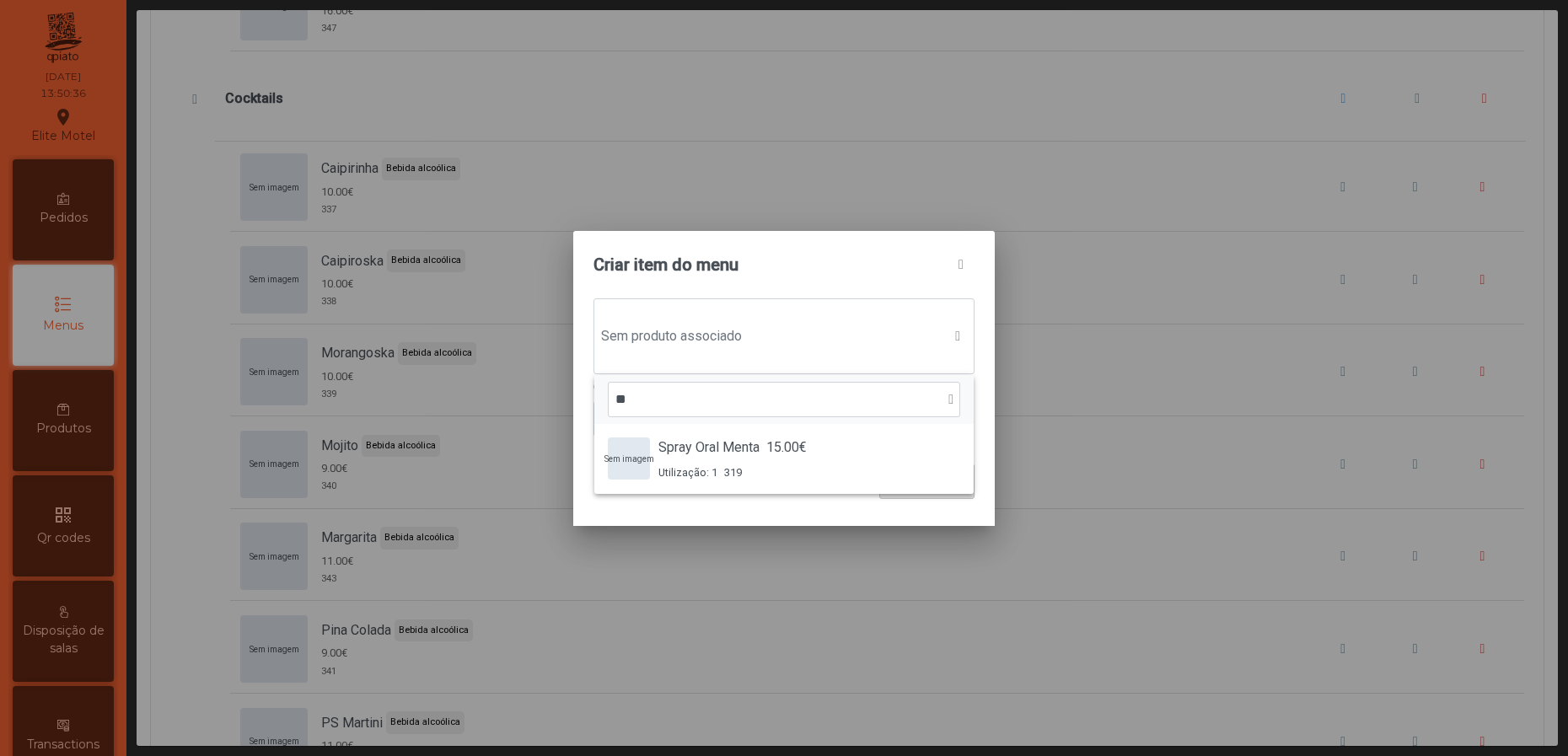
type input "*"
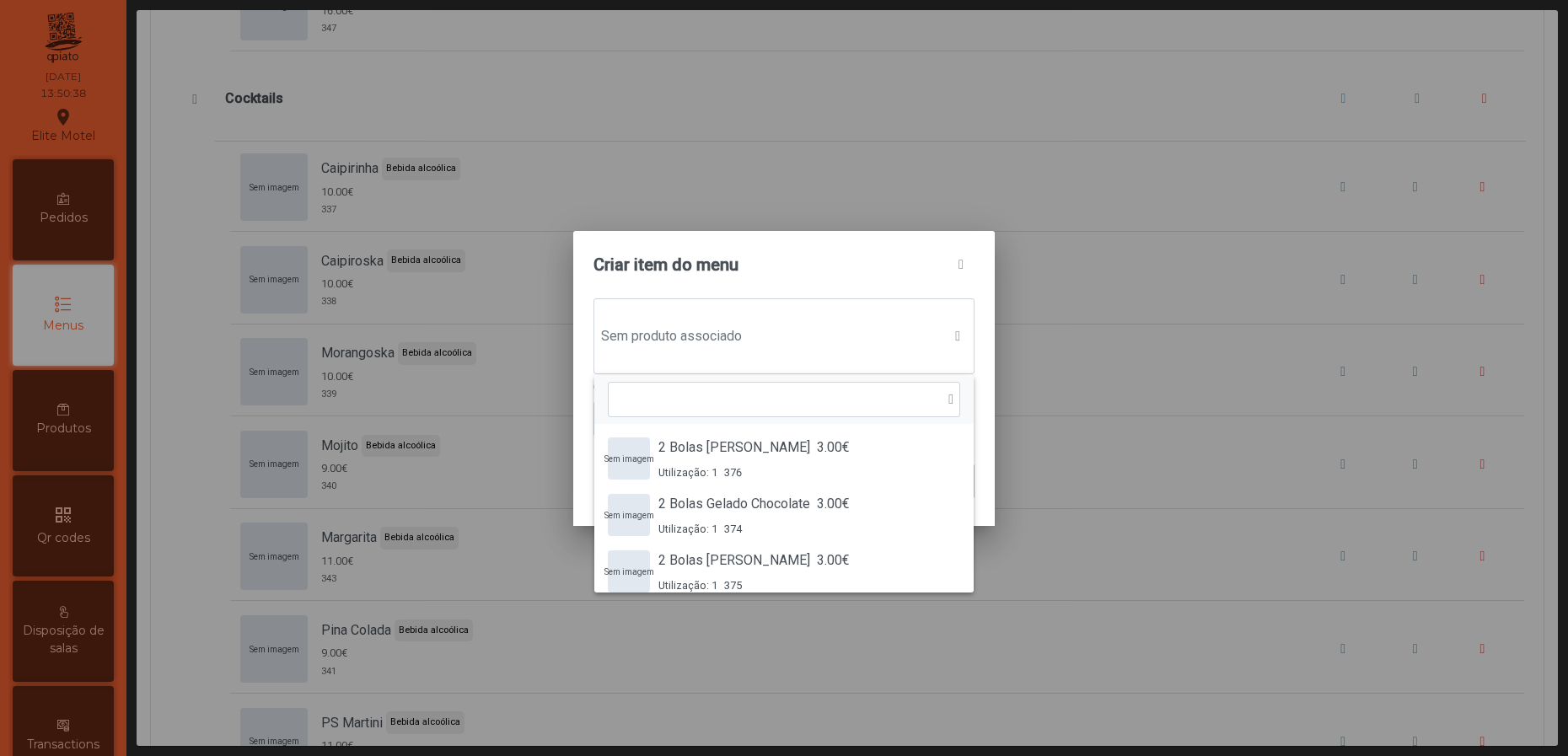
click at [1029, 294] on div "Criar item do menu Sem produto associado Sem imagem 2 Bolas Gelado Baunilha 3.0…" at bounding box center [784, 378] width 1568 height 756
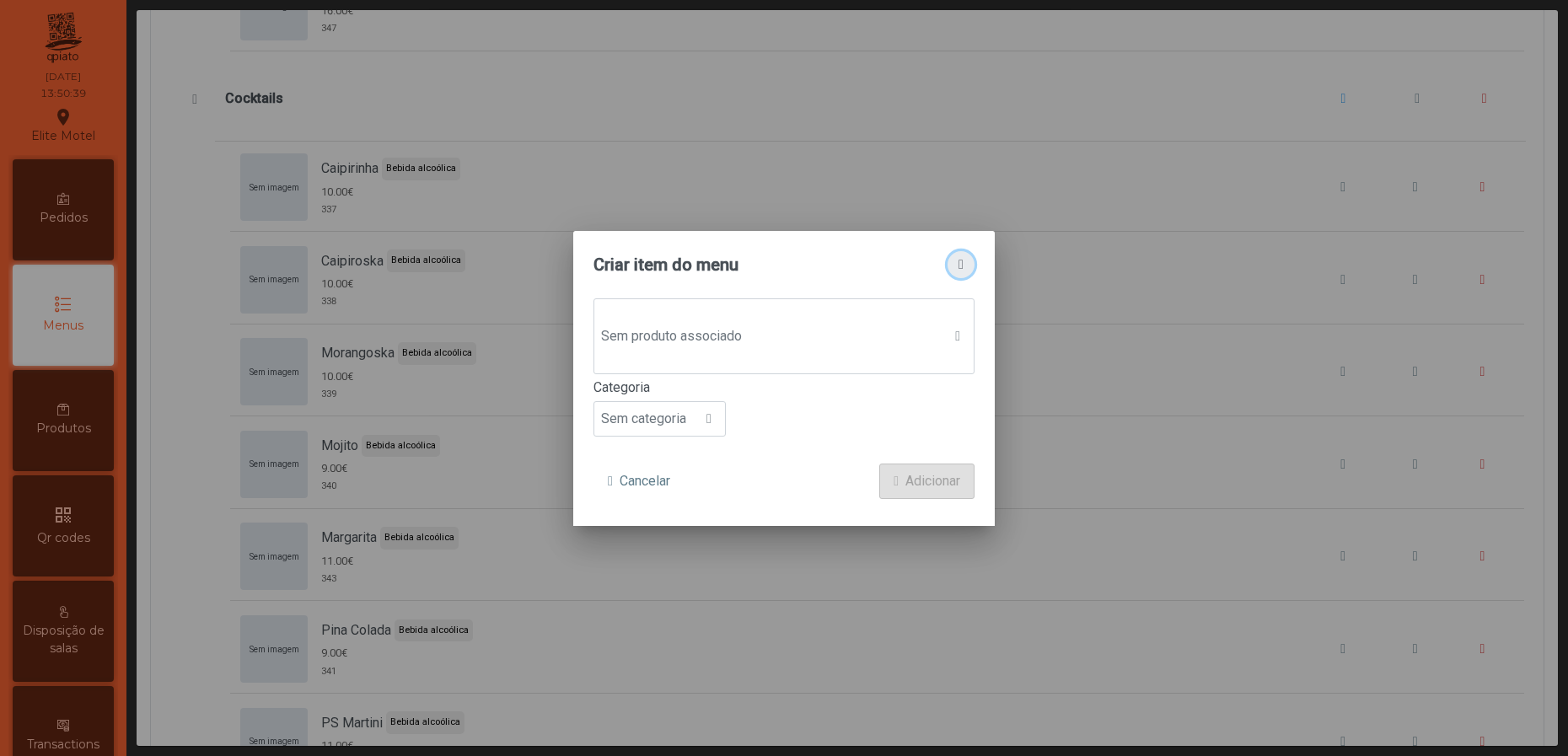
click at [958, 258] on span "button" at bounding box center [960, 264] width 5 height 14
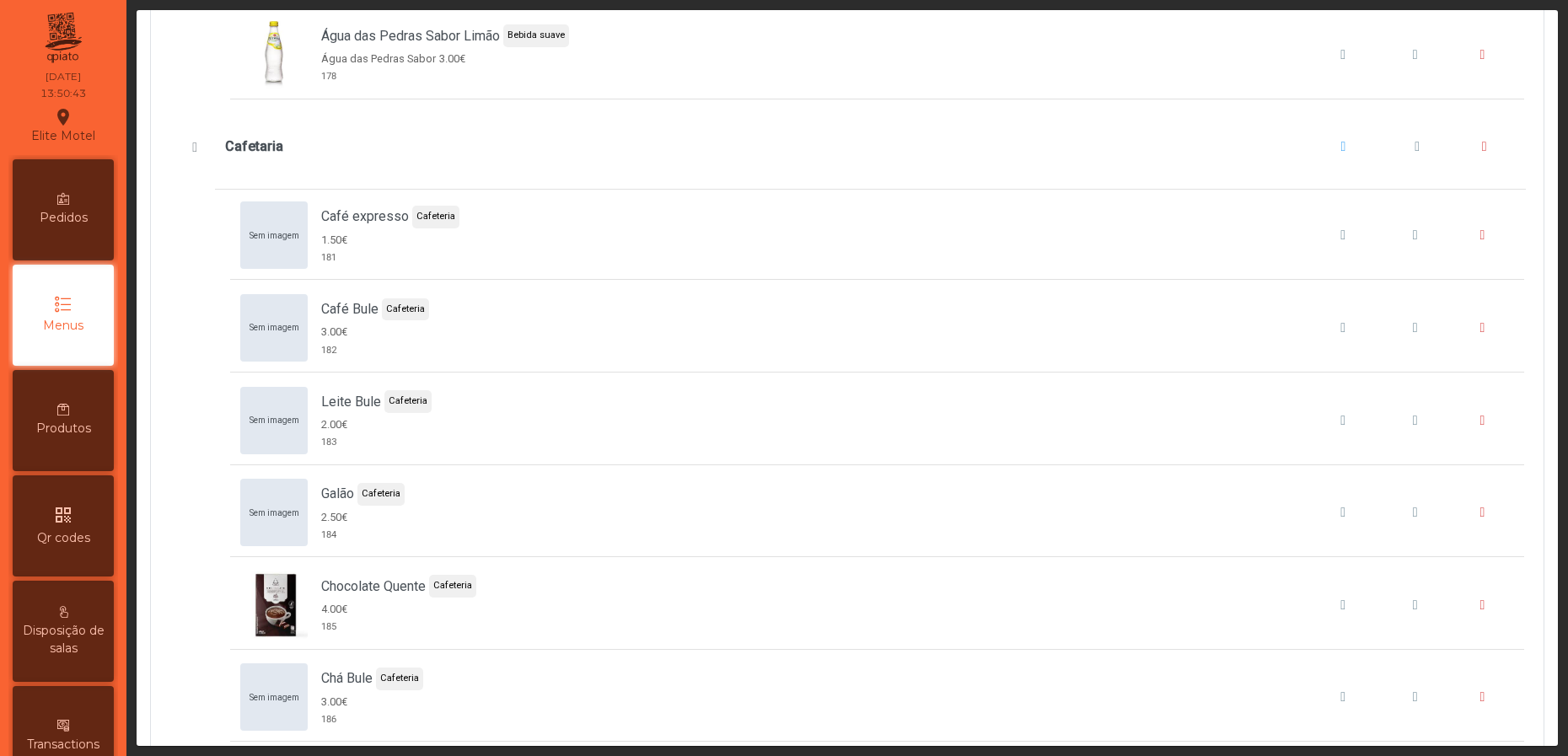
scroll to position [0, 0]
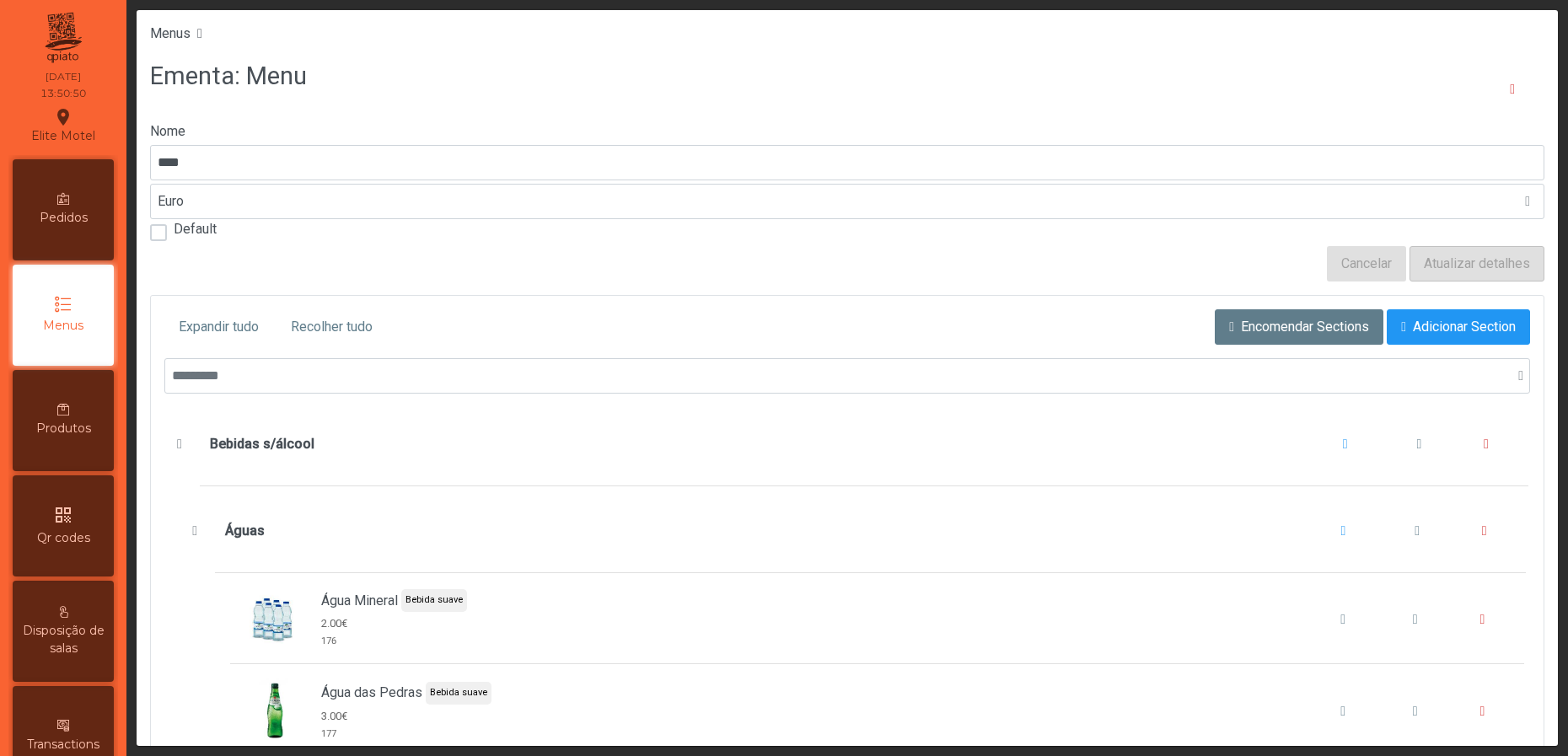
click at [64, 413] on div "Produtos" at bounding box center [63, 420] width 101 height 101
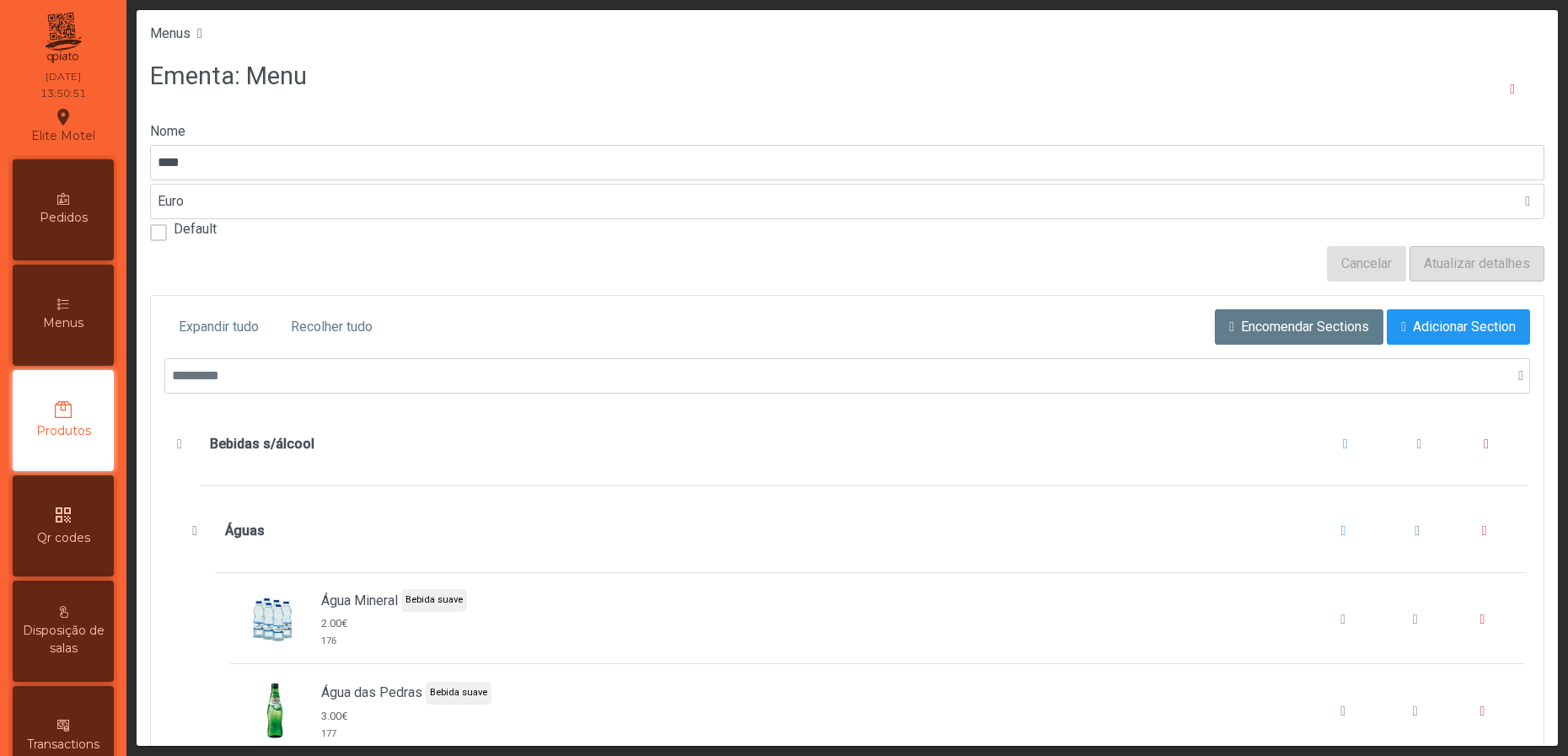
scroll to position [51, 0]
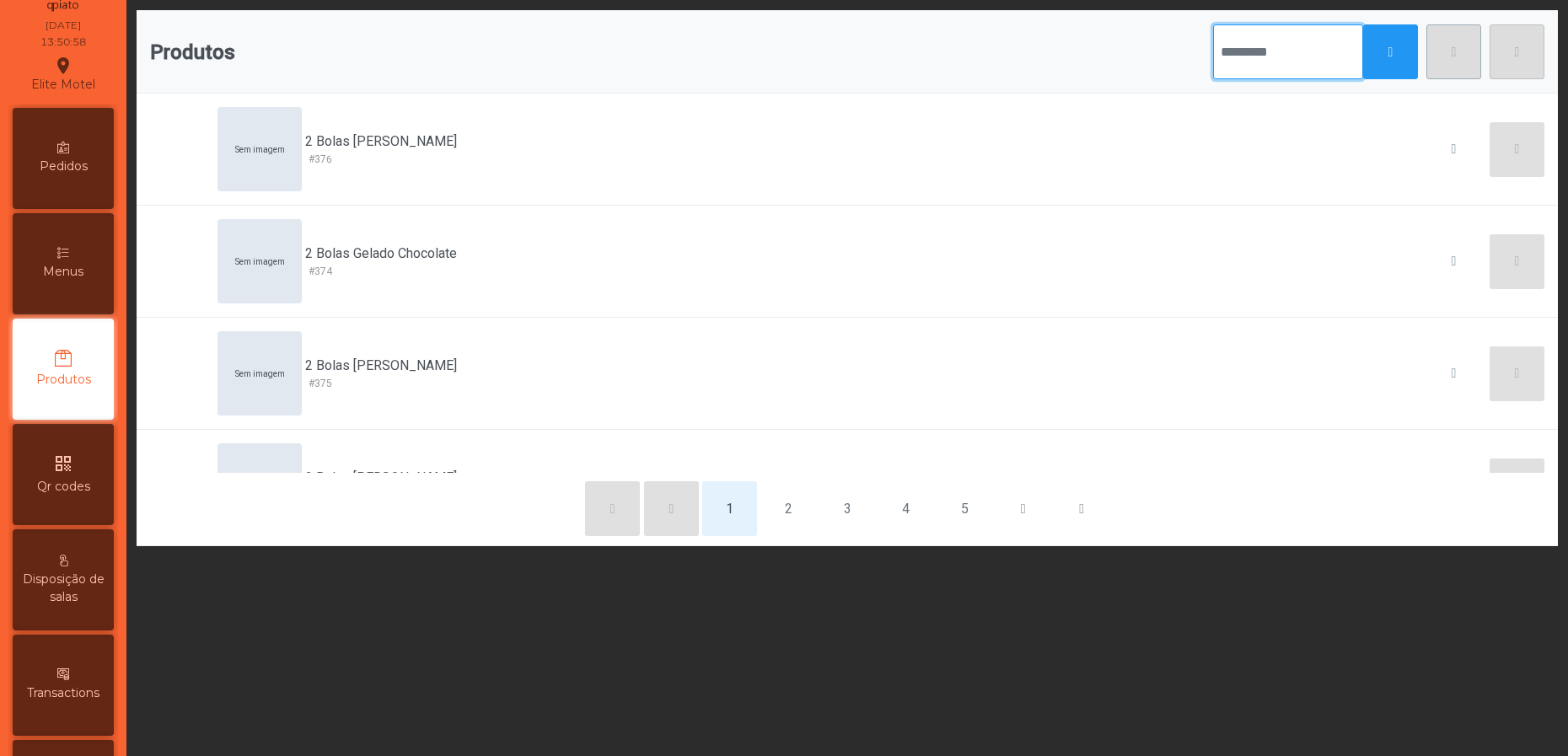
click at [1297, 67] on input "text" at bounding box center [1288, 52] width 151 height 55
type input "******"
click at [1363, 53] on button "button" at bounding box center [1391, 52] width 55 height 55
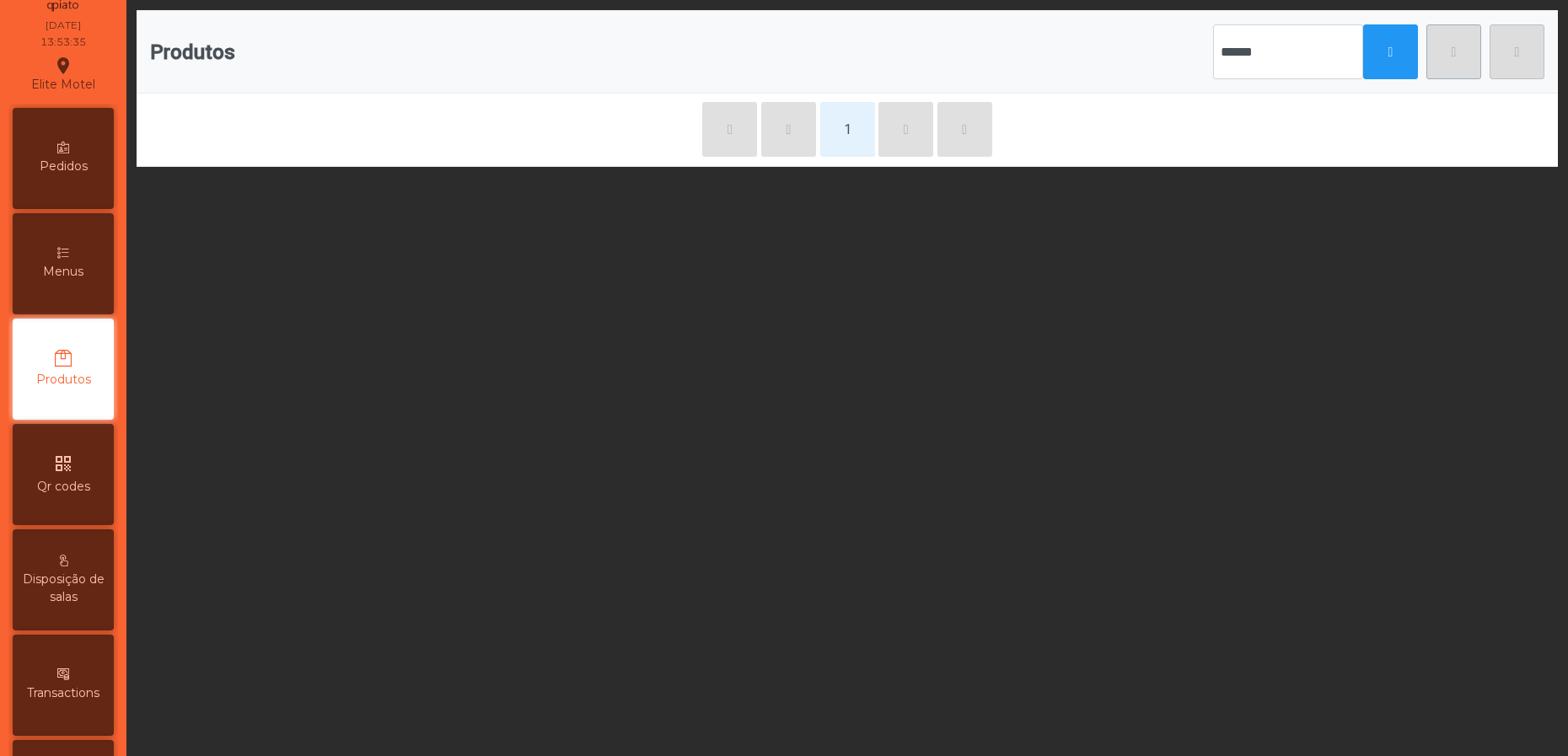
click at [66, 275] on span "Menus" at bounding box center [63, 271] width 40 height 18
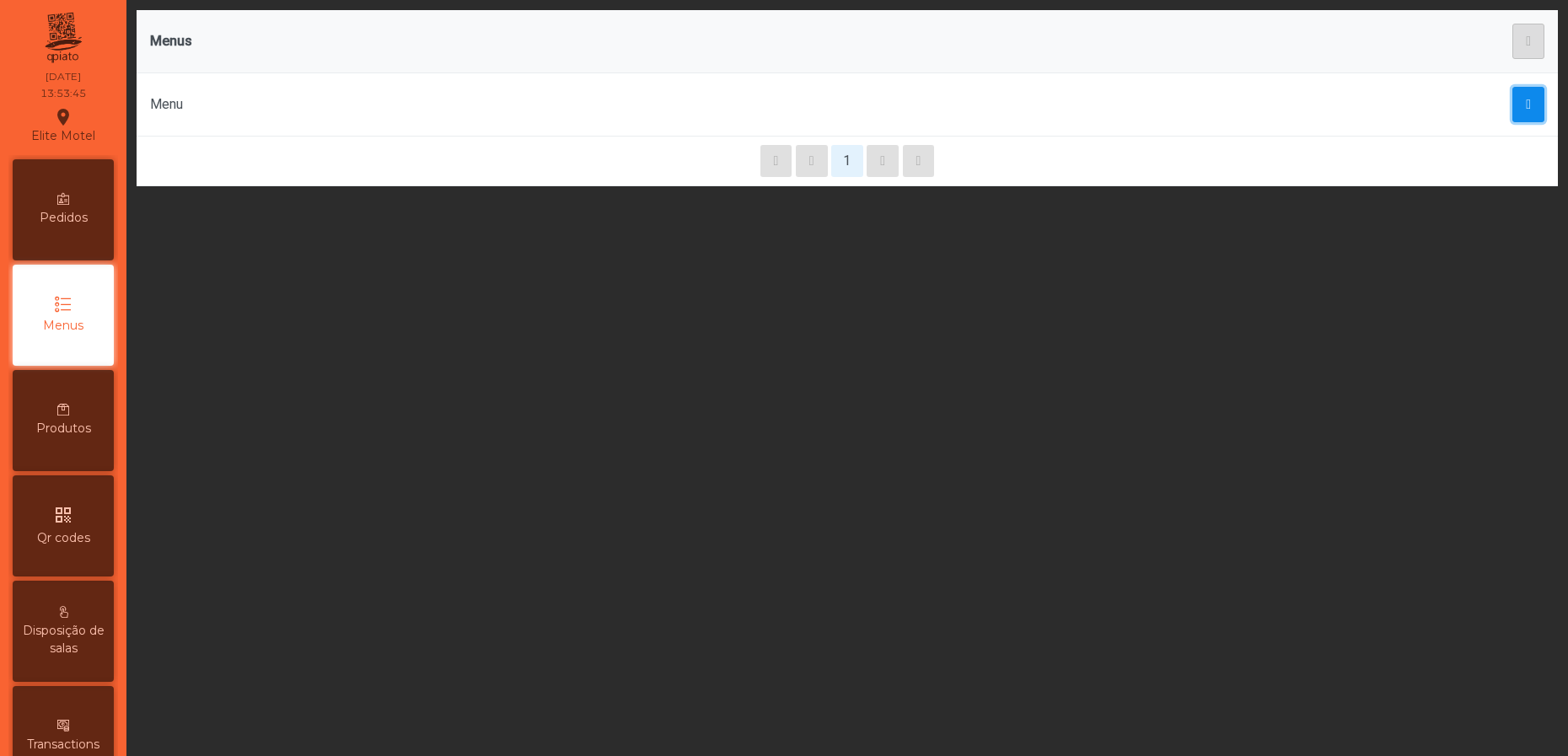
click at [1513, 89] on button "button" at bounding box center [1529, 104] width 32 height 35
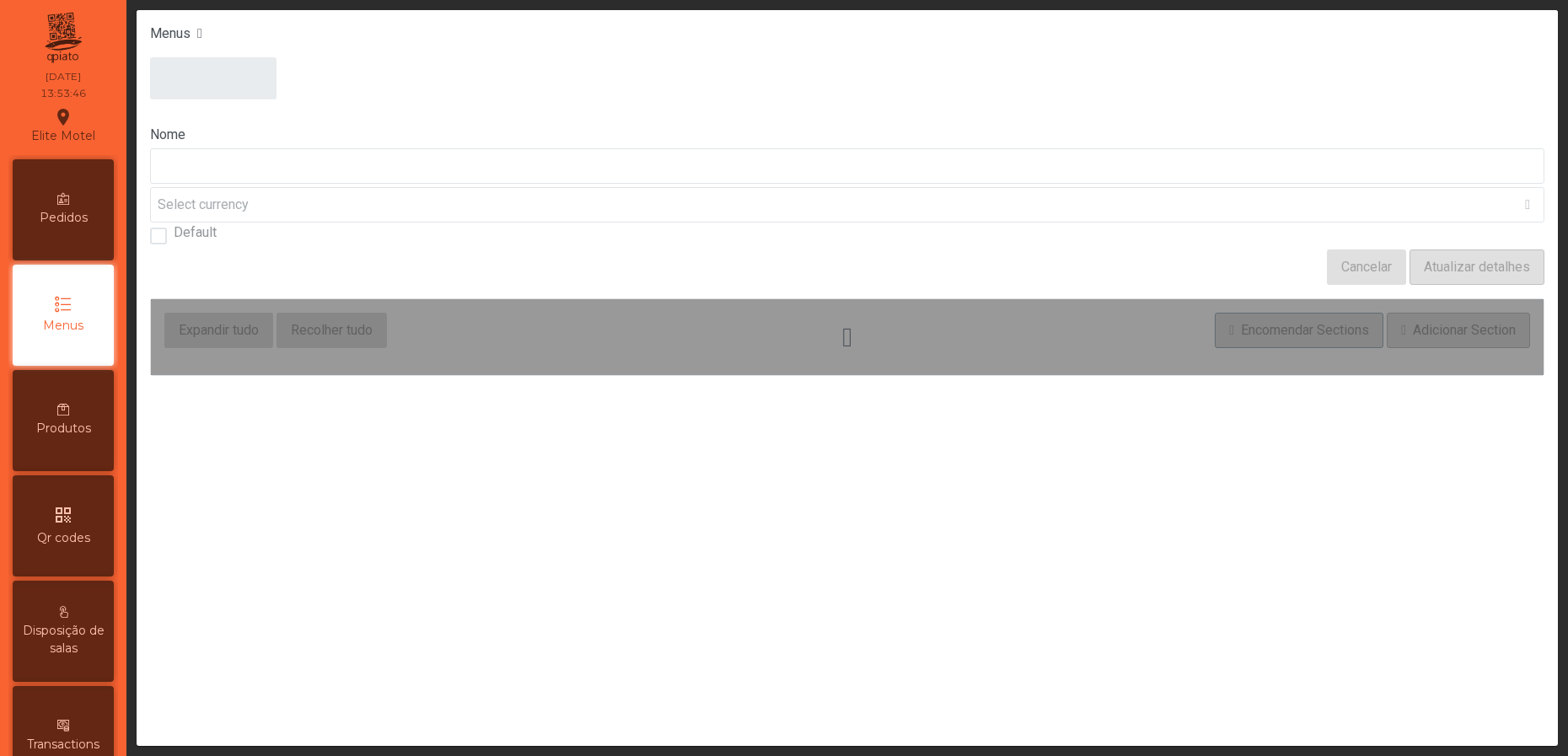
type input "****"
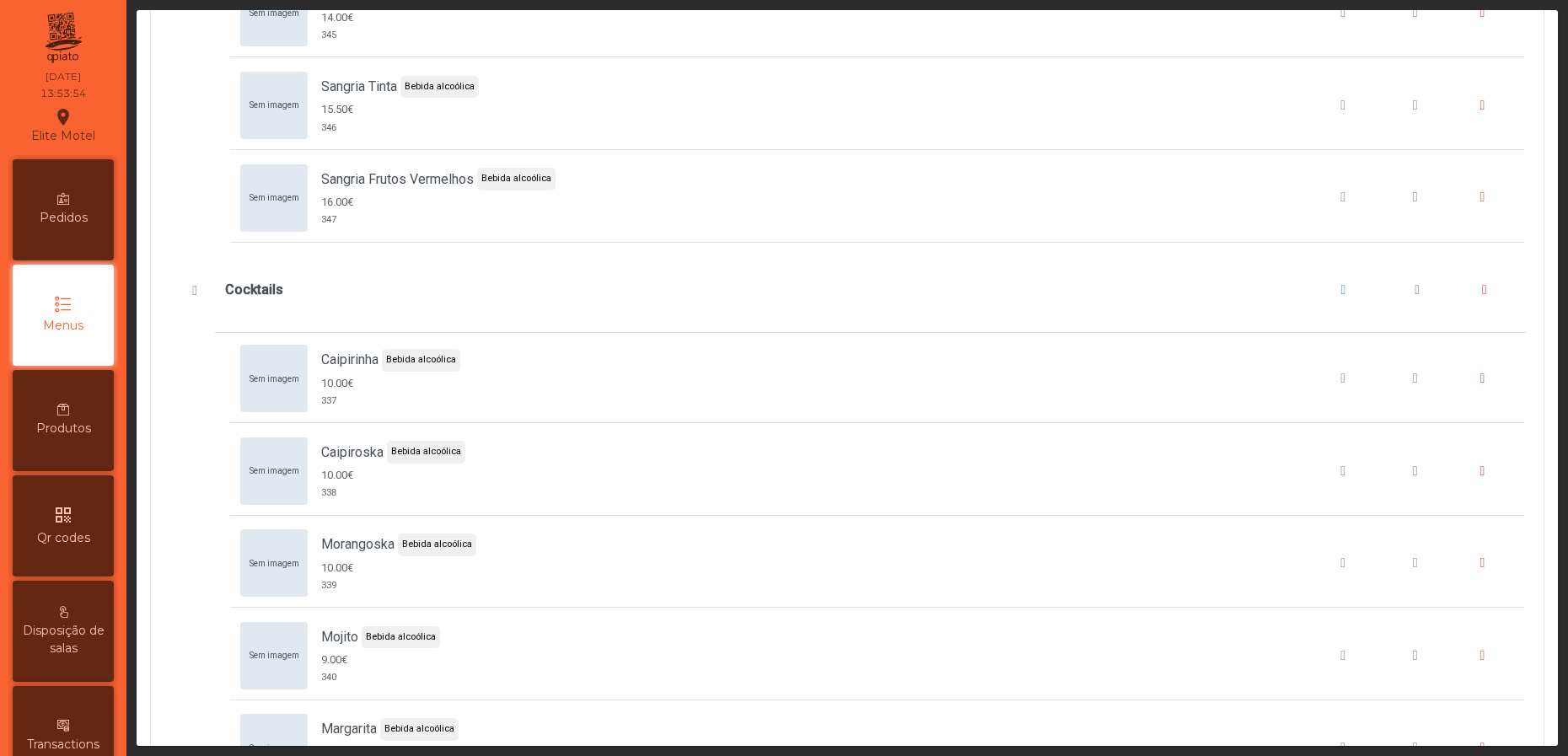
scroll to position [6319, 0]
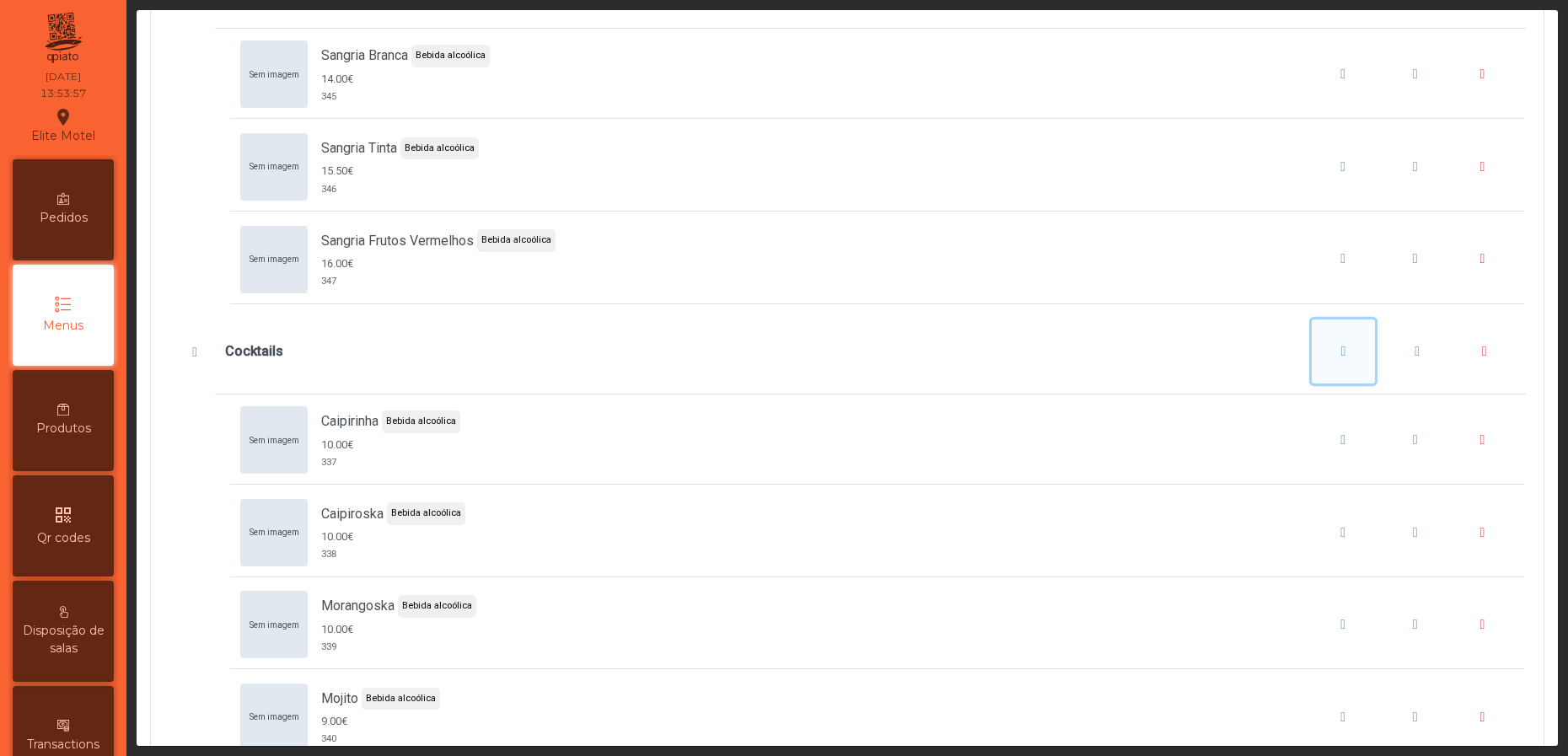
click at [1325, 383] on button "Cocktails" at bounding box center [1344, 351] width 64 height 64
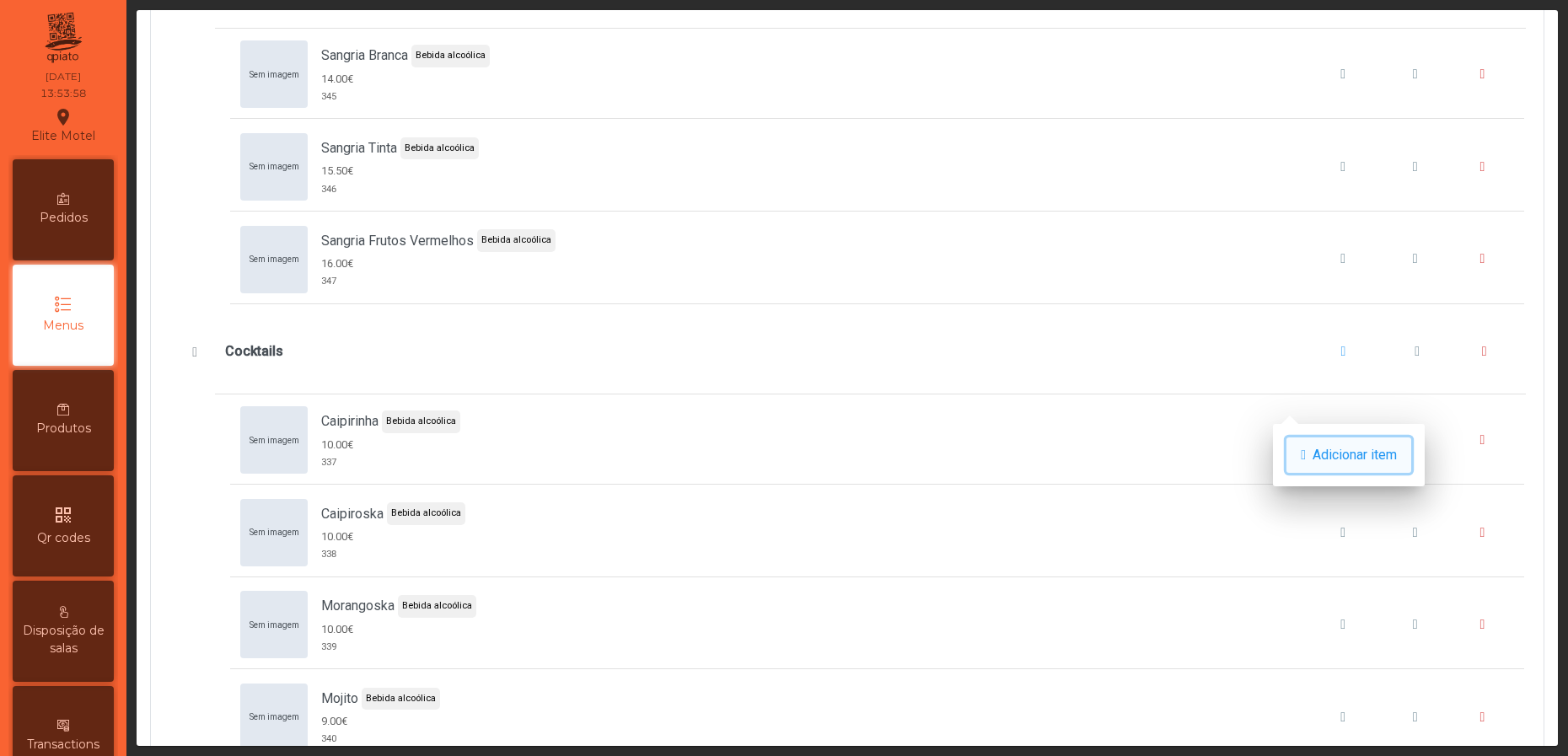
click at [1325, 445] on span "Adicionar item" at bounding box center [1355, 455] width 85 height 21
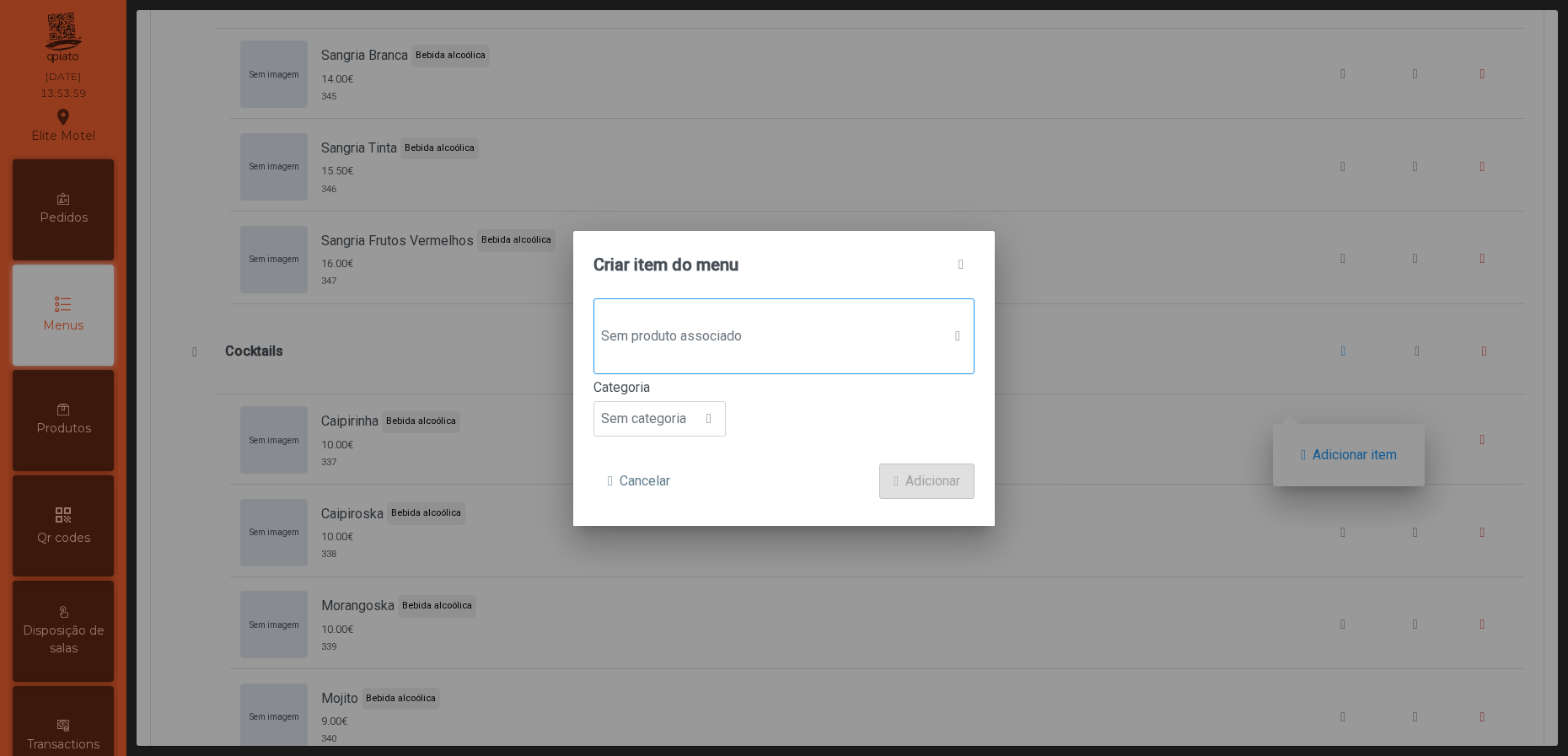
click at [785, 329] on span "Sem produto associado" at bounding box center [767, 336] width 347 height 33
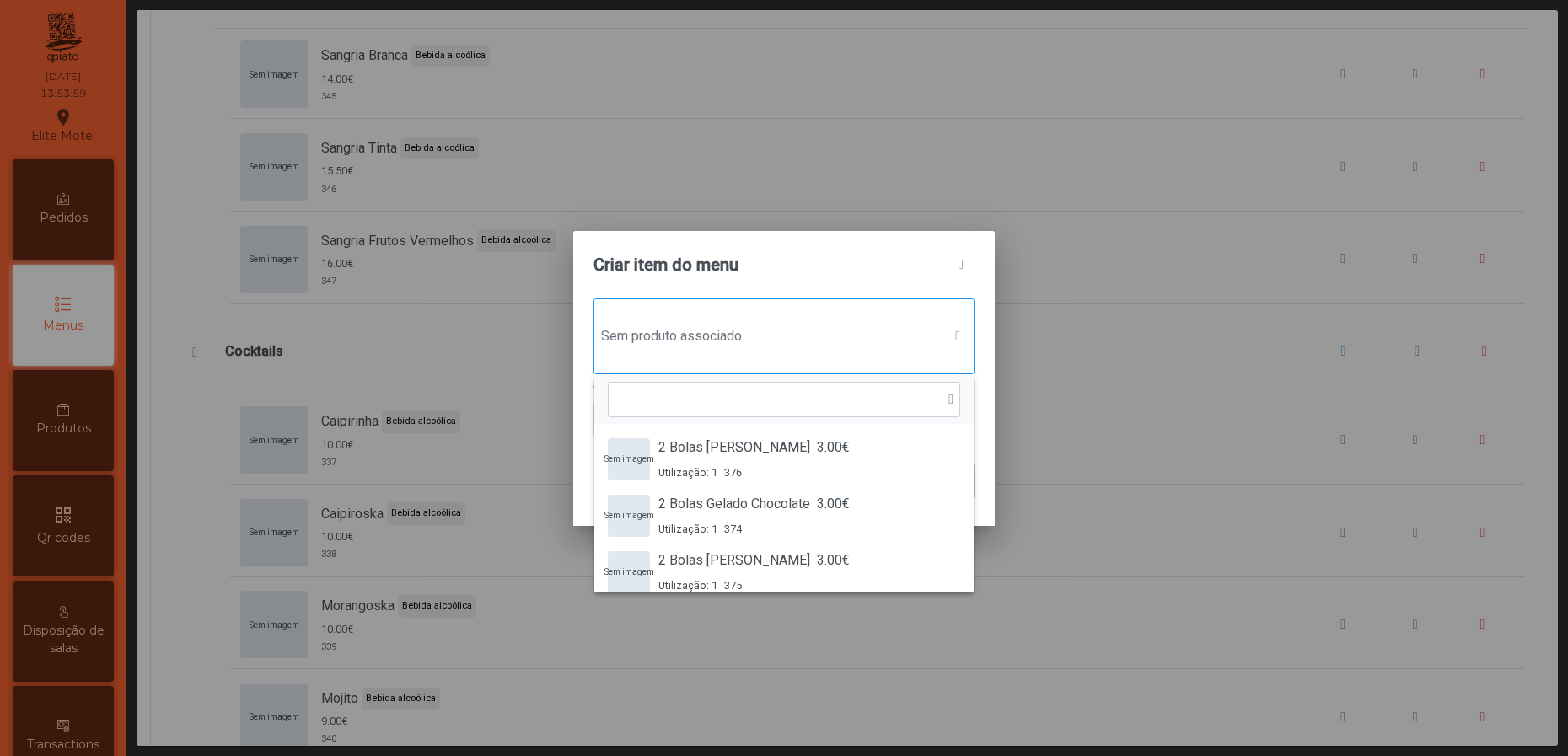
scroll to position [11, 89]
type input "*"
click at [824, 275] on div "Criar item do menu" at bounding box center [784, 264] width 422 height 68
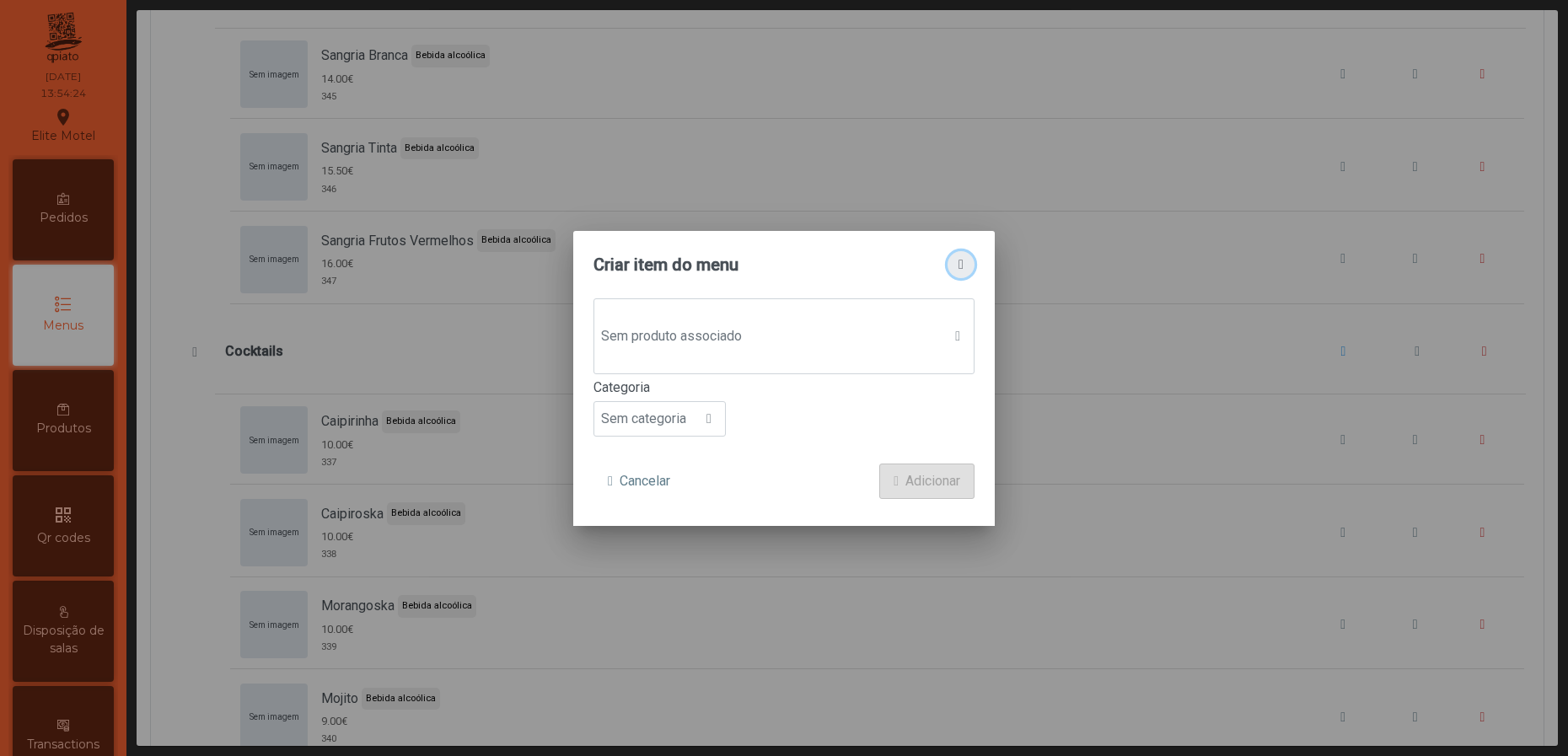
click at [962, 258] on span "button" at bounding box center [960, 264] width 5 height 14
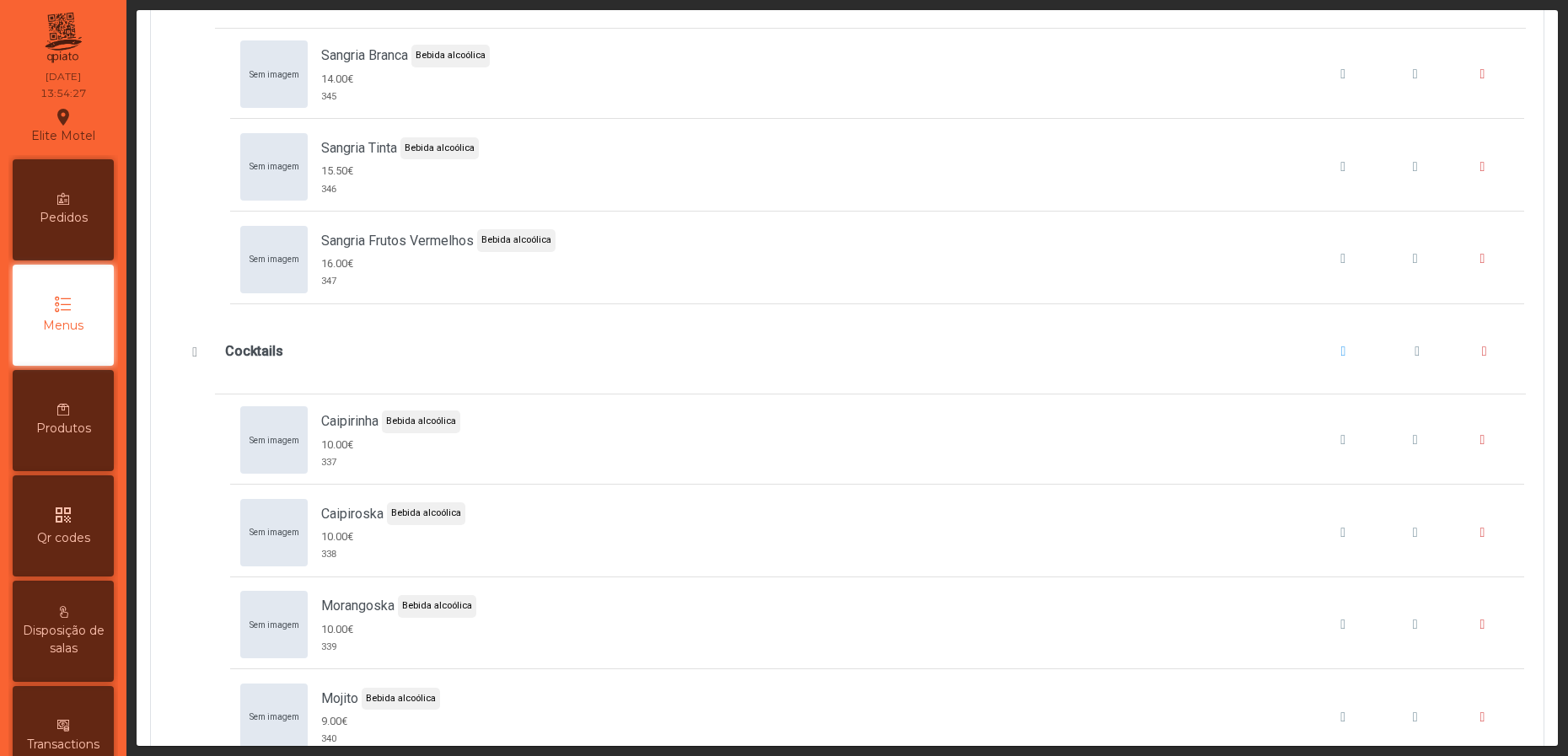
scroll to position [6825, 0]
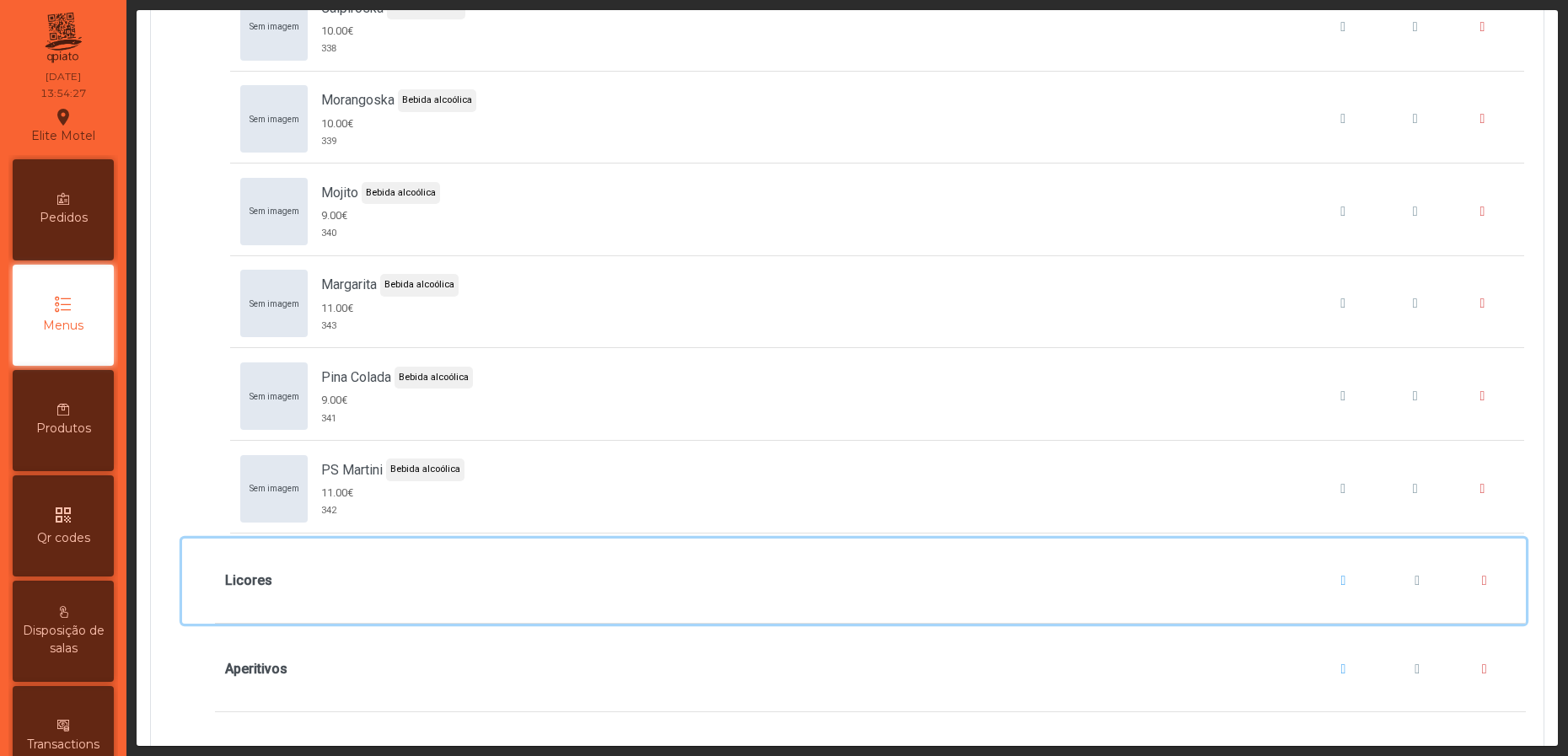
click at [479, 612] on div "Licores" at bounding box center [871, 580] width 1292 height 64
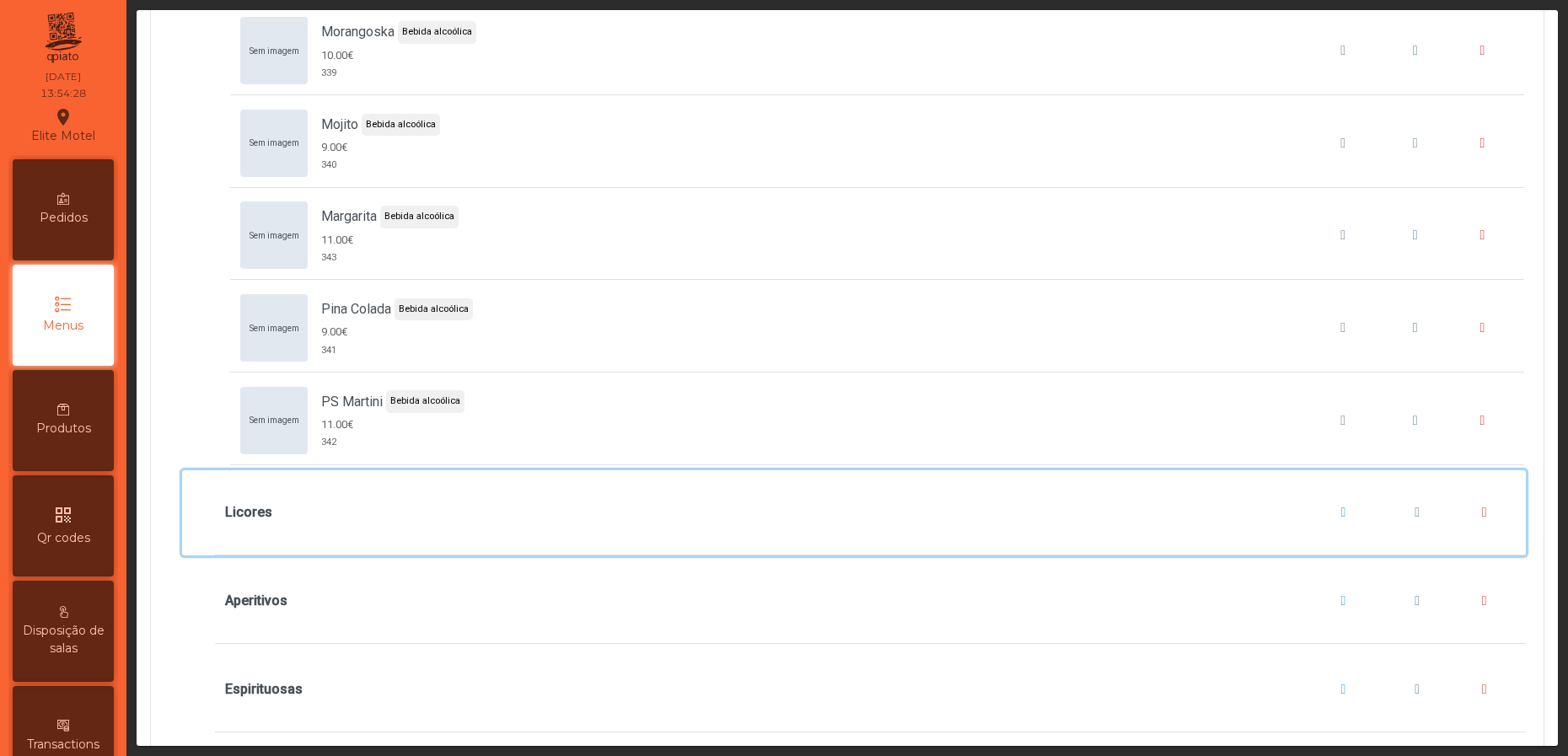
scroll to position [6951, 0]
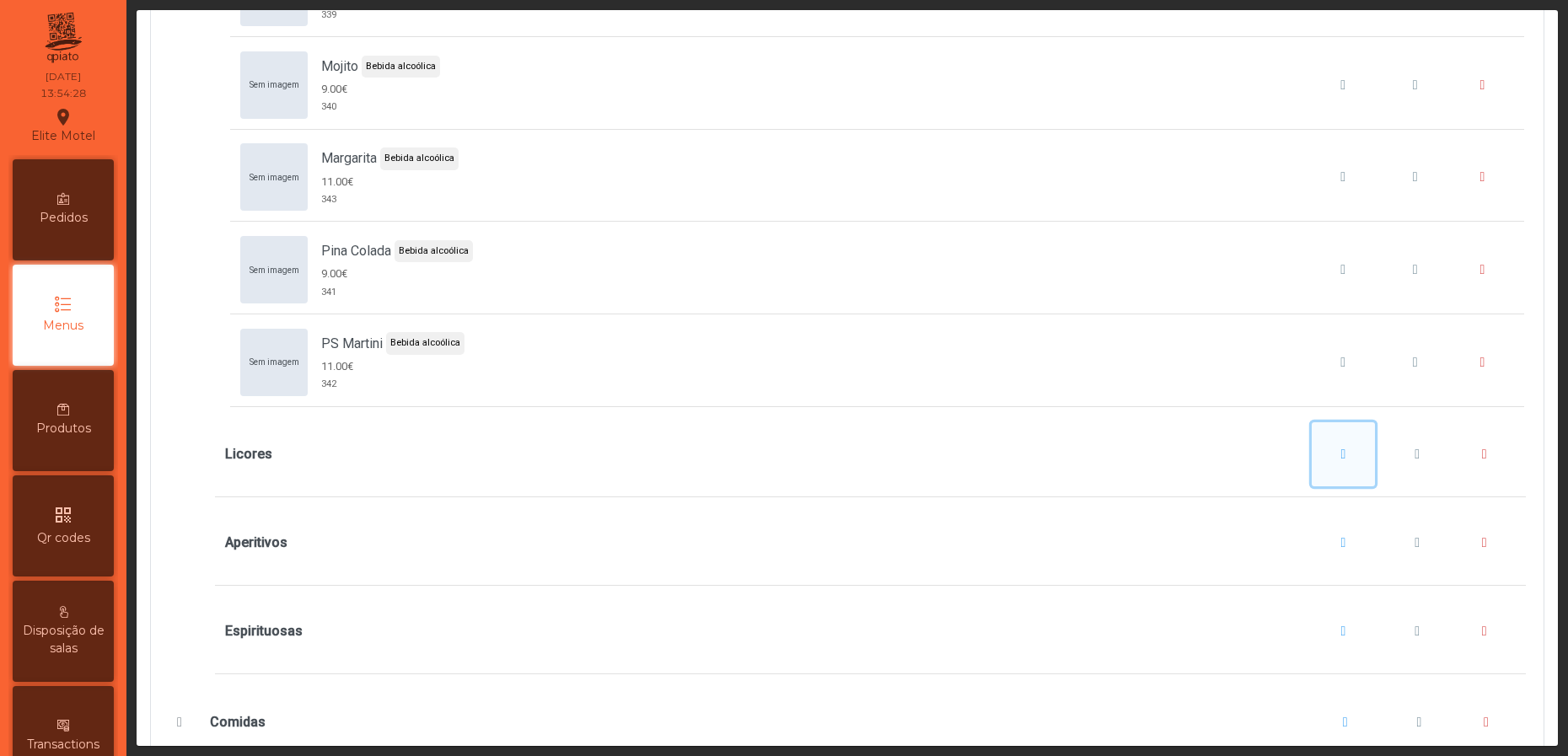
click at [1342, 461] on span "Licores" at bounding box center [1344, 454] width 5 height 14
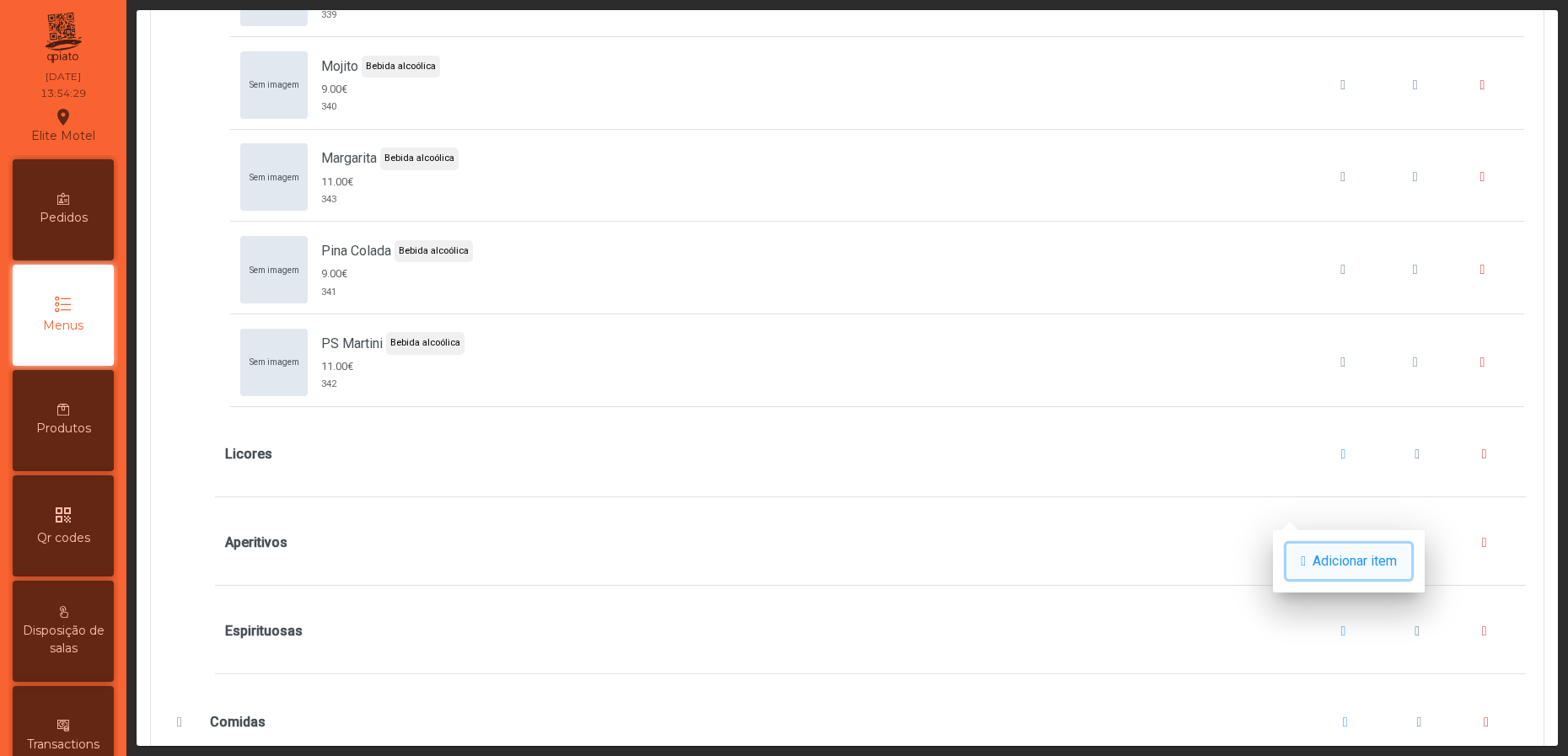
click at [1342, 564] on span "Adicionar item" at bounding box center [1355, 561] width 85 height 21
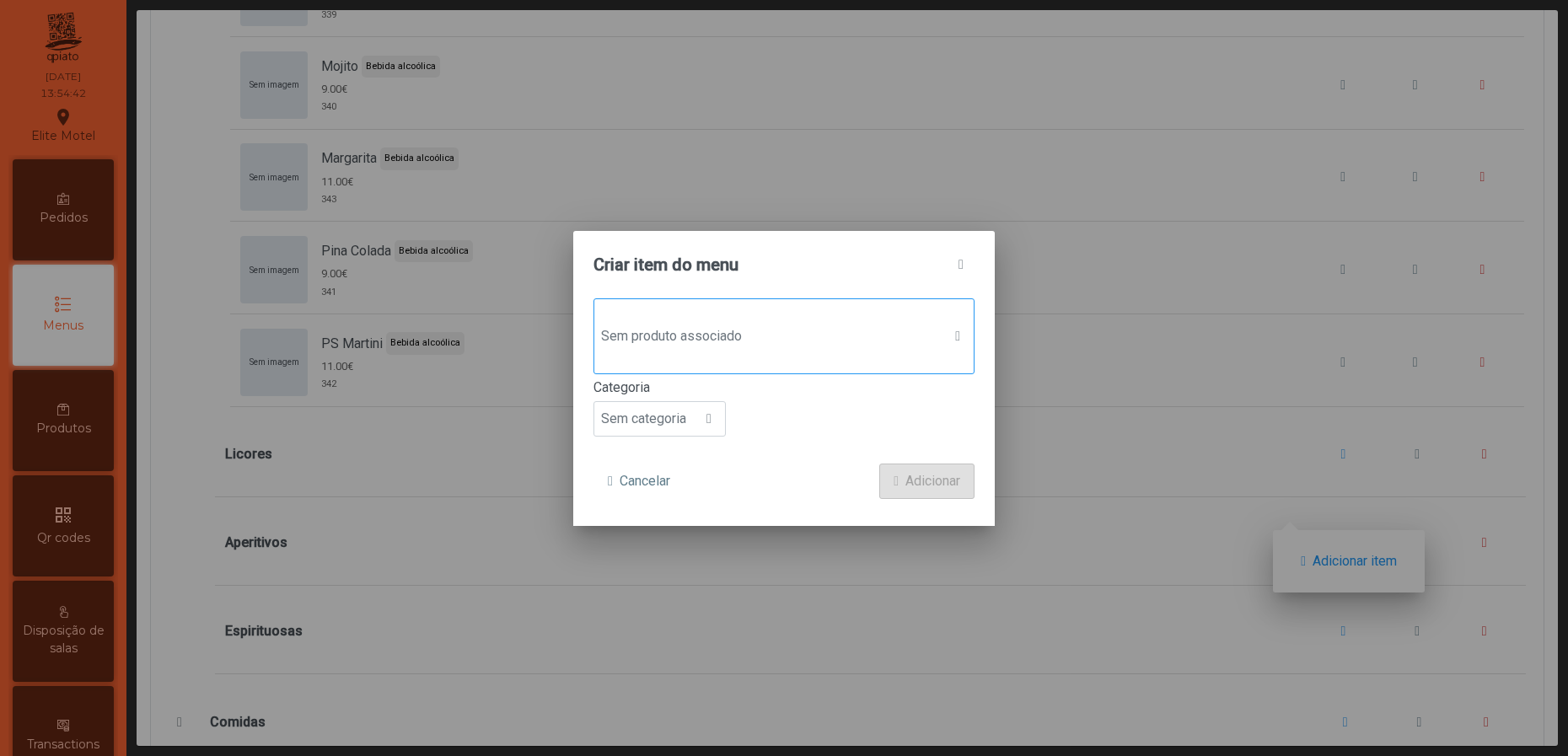
click at [775, 328] on span "Sem produto associado" at bounding box center [767, 336] width 347 height 33
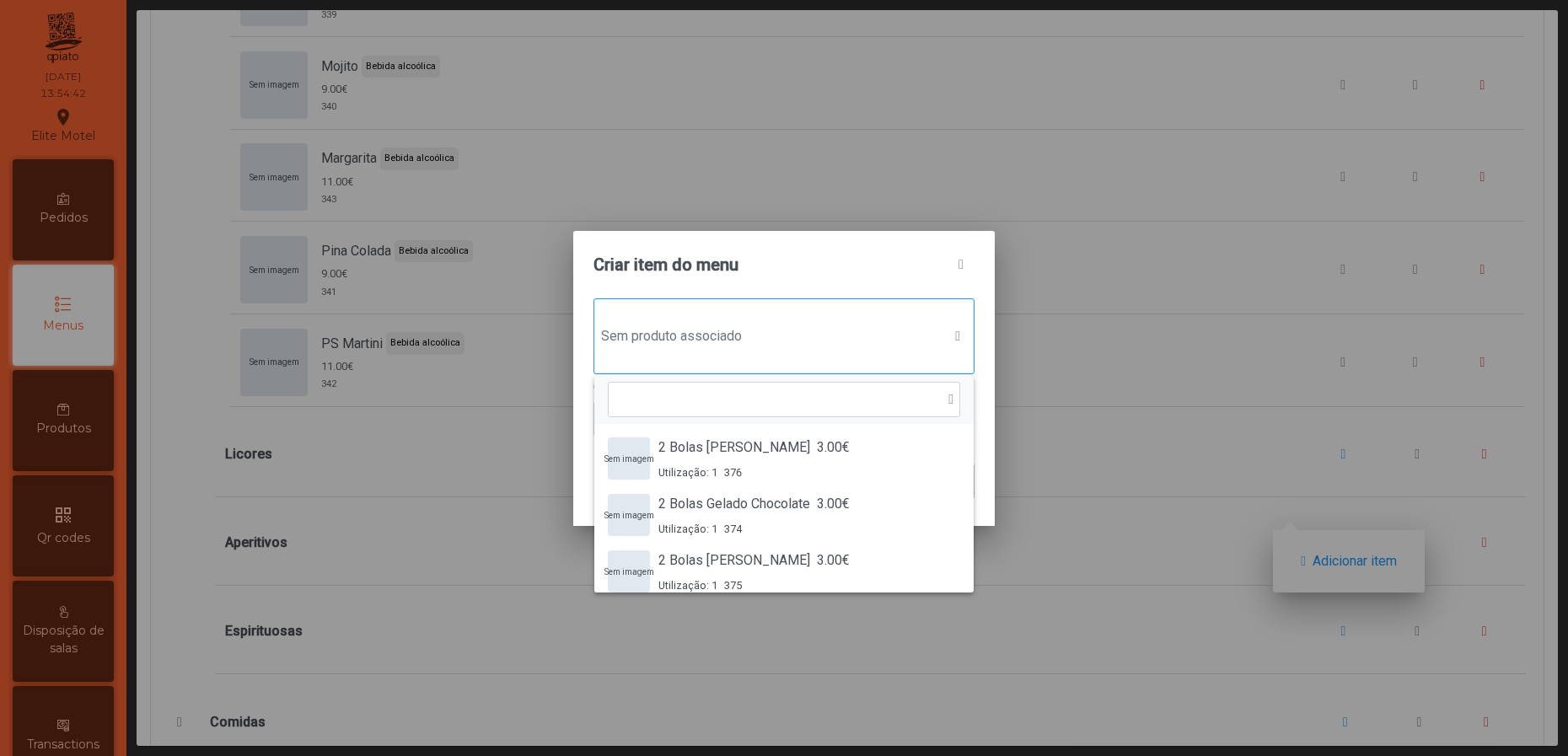
scroll to position [11, 89]
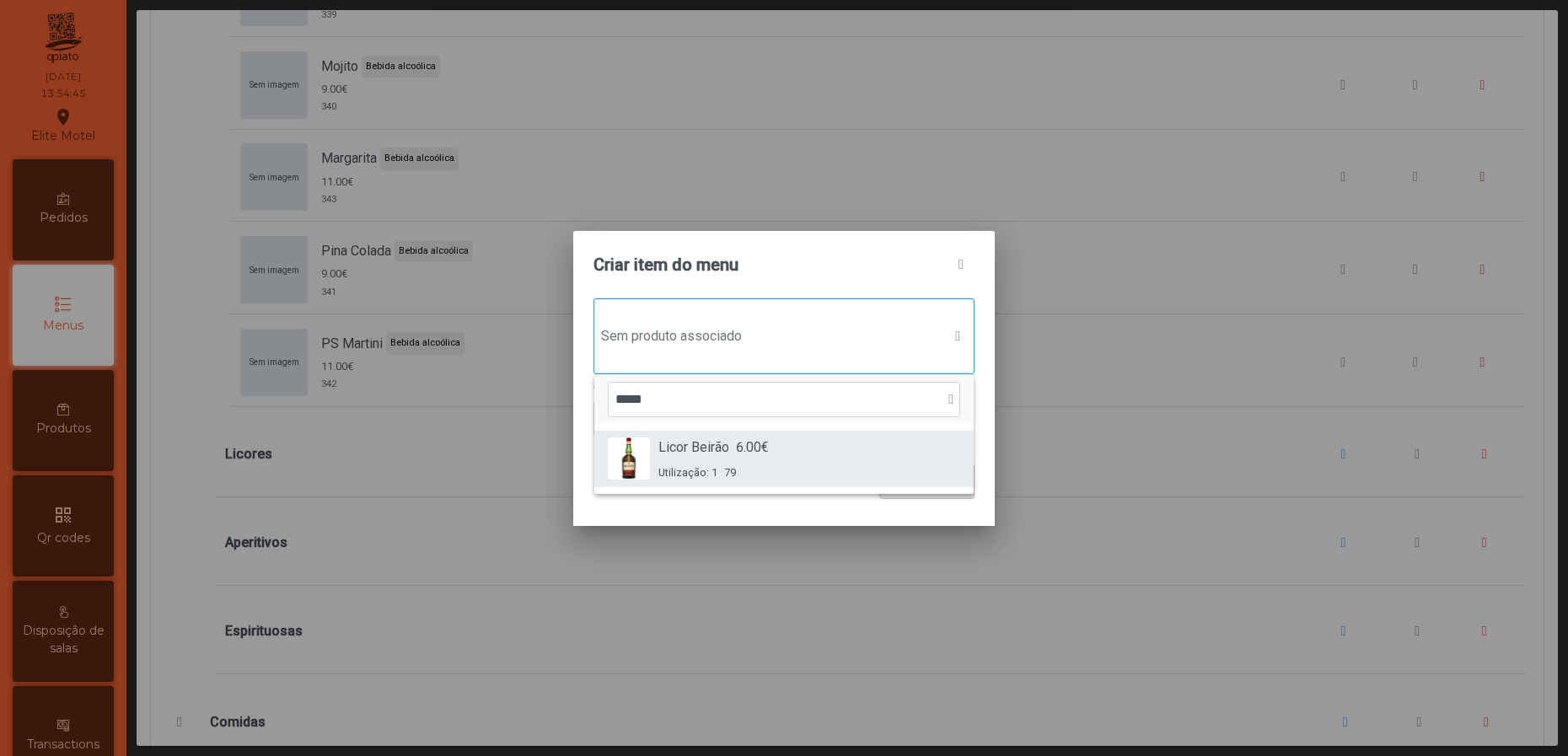
type input "*****"
click at [752, 458] on div "Licor Beirão 6.00€ Utilização: 1 79" at bounding box center [713, 459] width 110 height 43
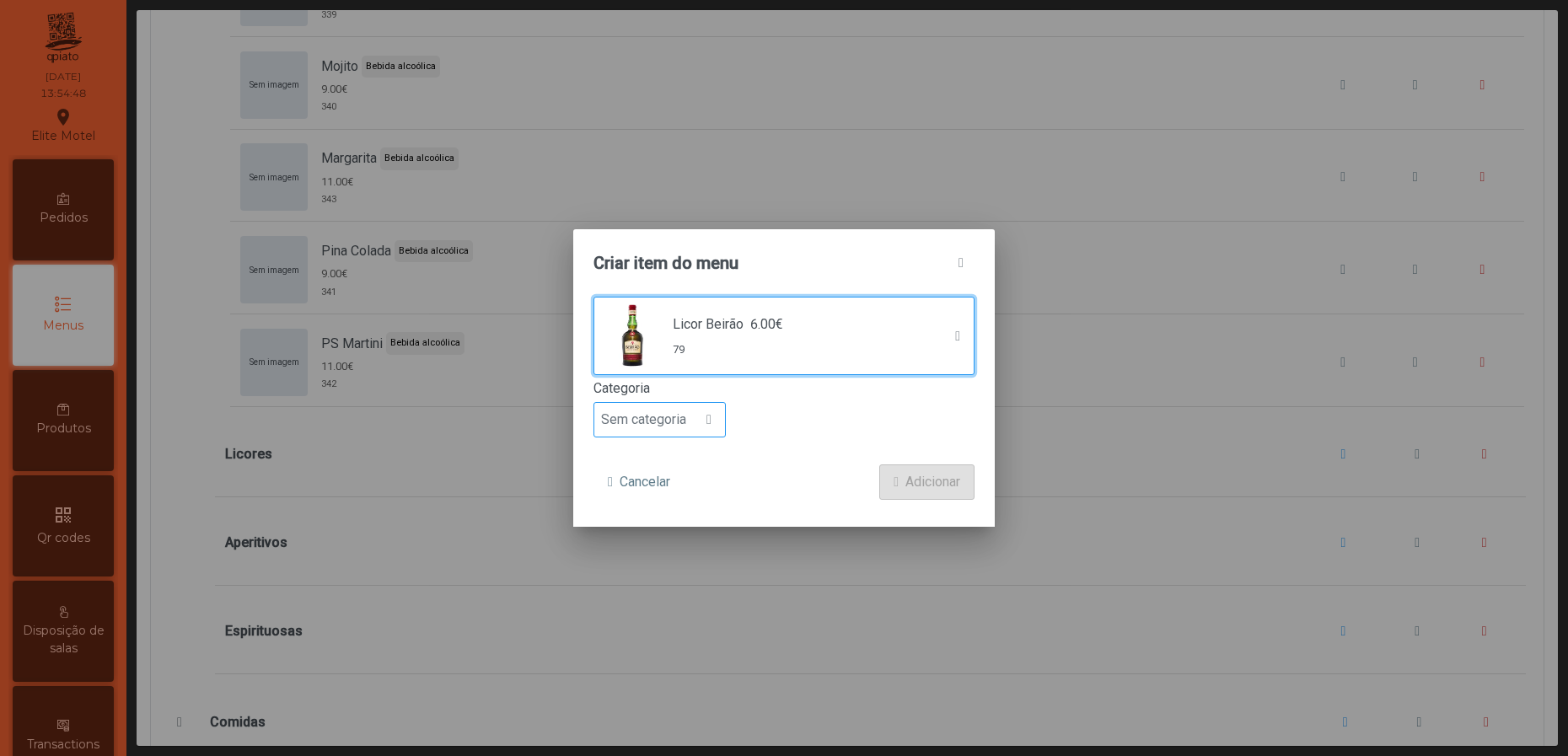
click at [722, 425] on div at bounding box center [709, 420] width 32 height 33
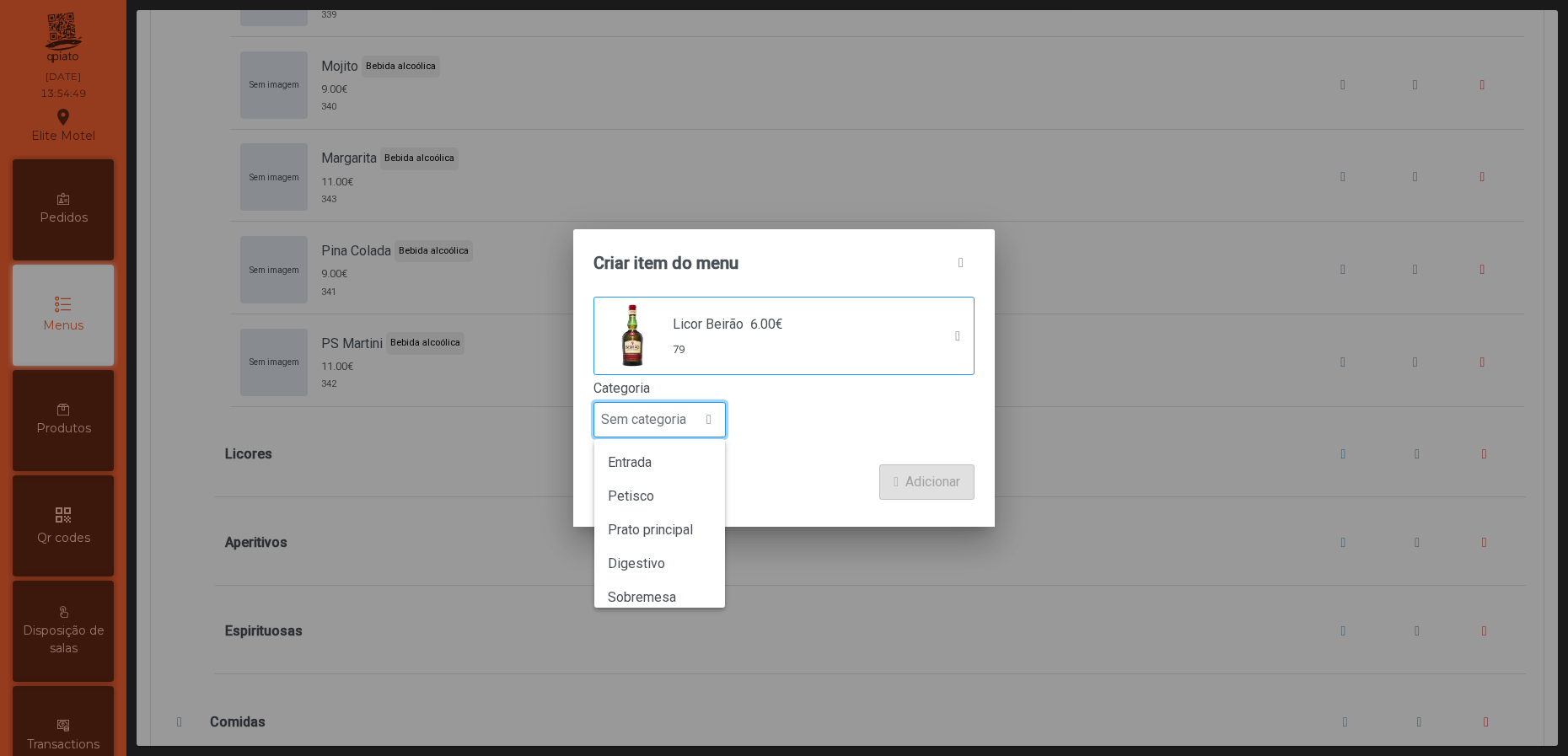
scroll to position [147, 0]
click at [658, 547] on span "Bebida alcoólica" at bounding box center [656, 551] width 97 height 16
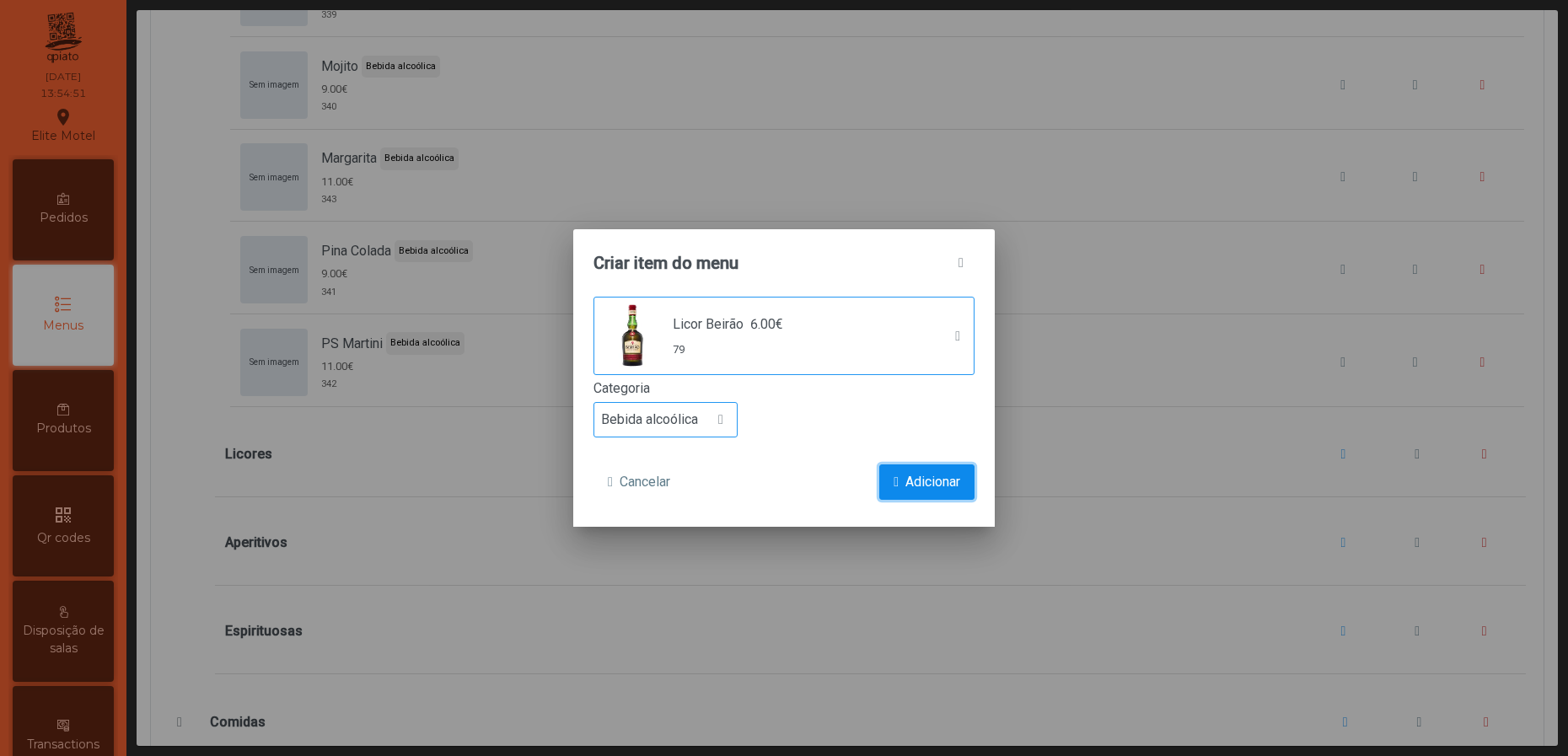
click at [911, 481] on span "Adicionar" at bounding box center [933, 482] width 55 height 21
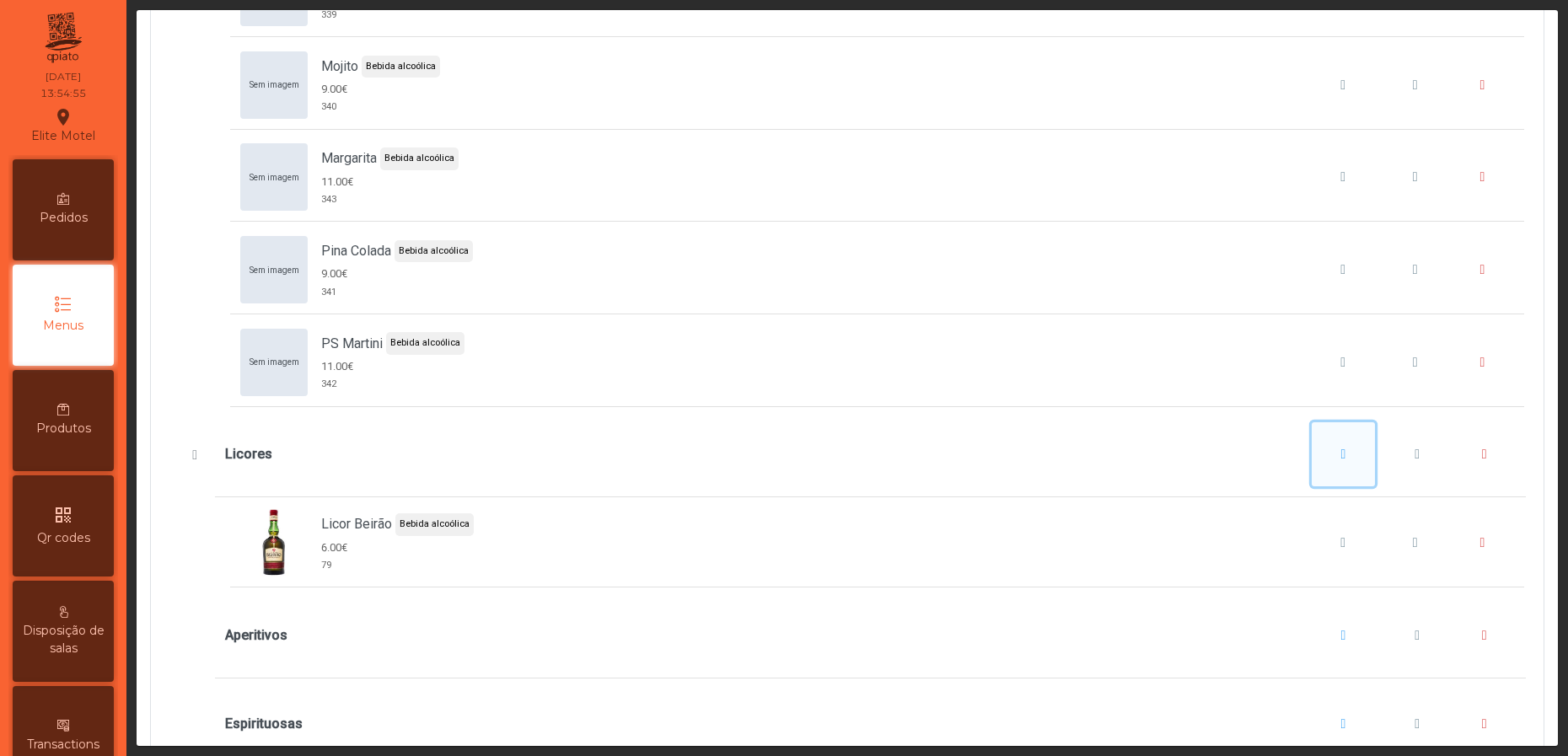
click at [1342, 461] on span "Licores" at bounding box center [1344, 454] width 5 height 14
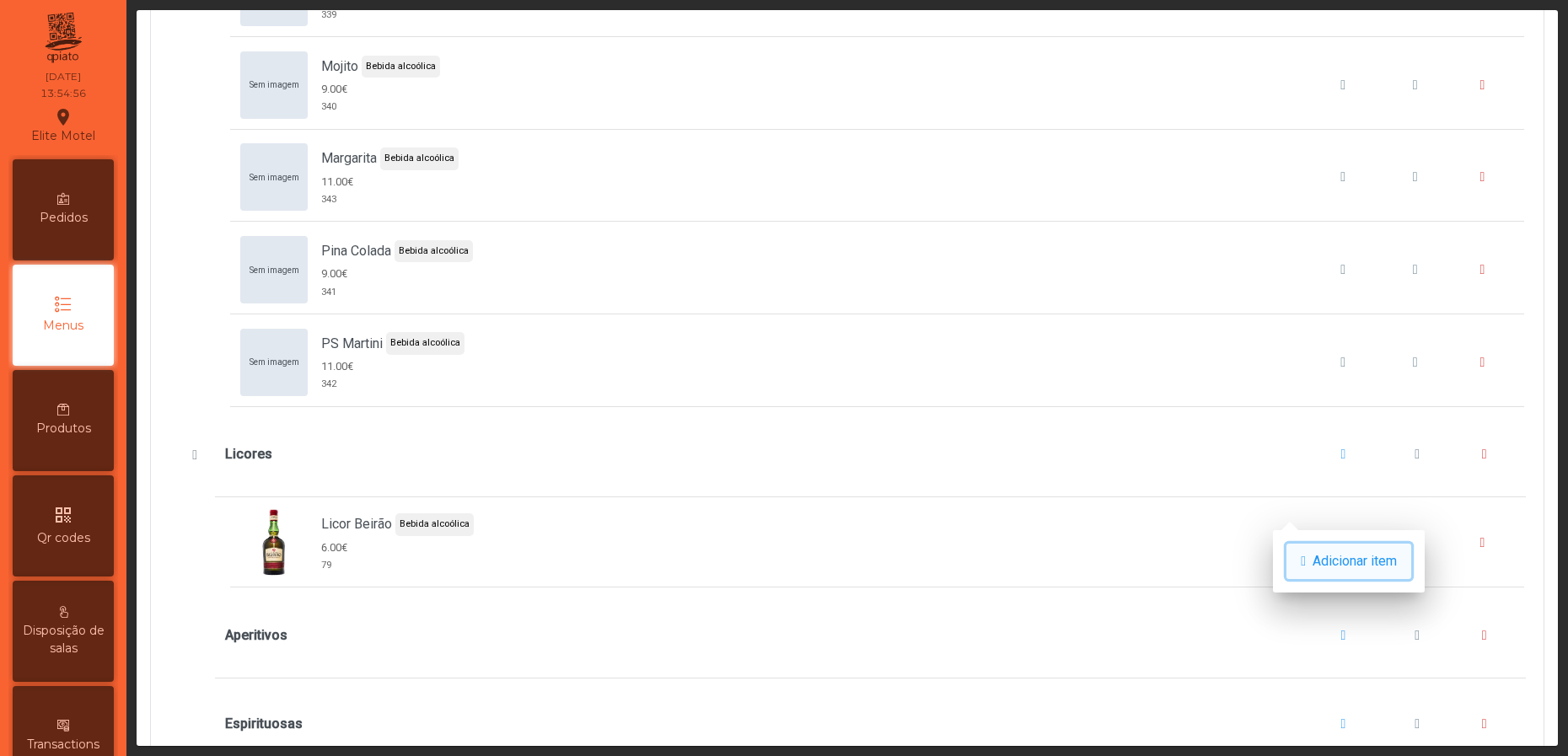
click at [1339, 552] on span "Adicionar item" at bounding box center [1355, 561] width 85 height 21
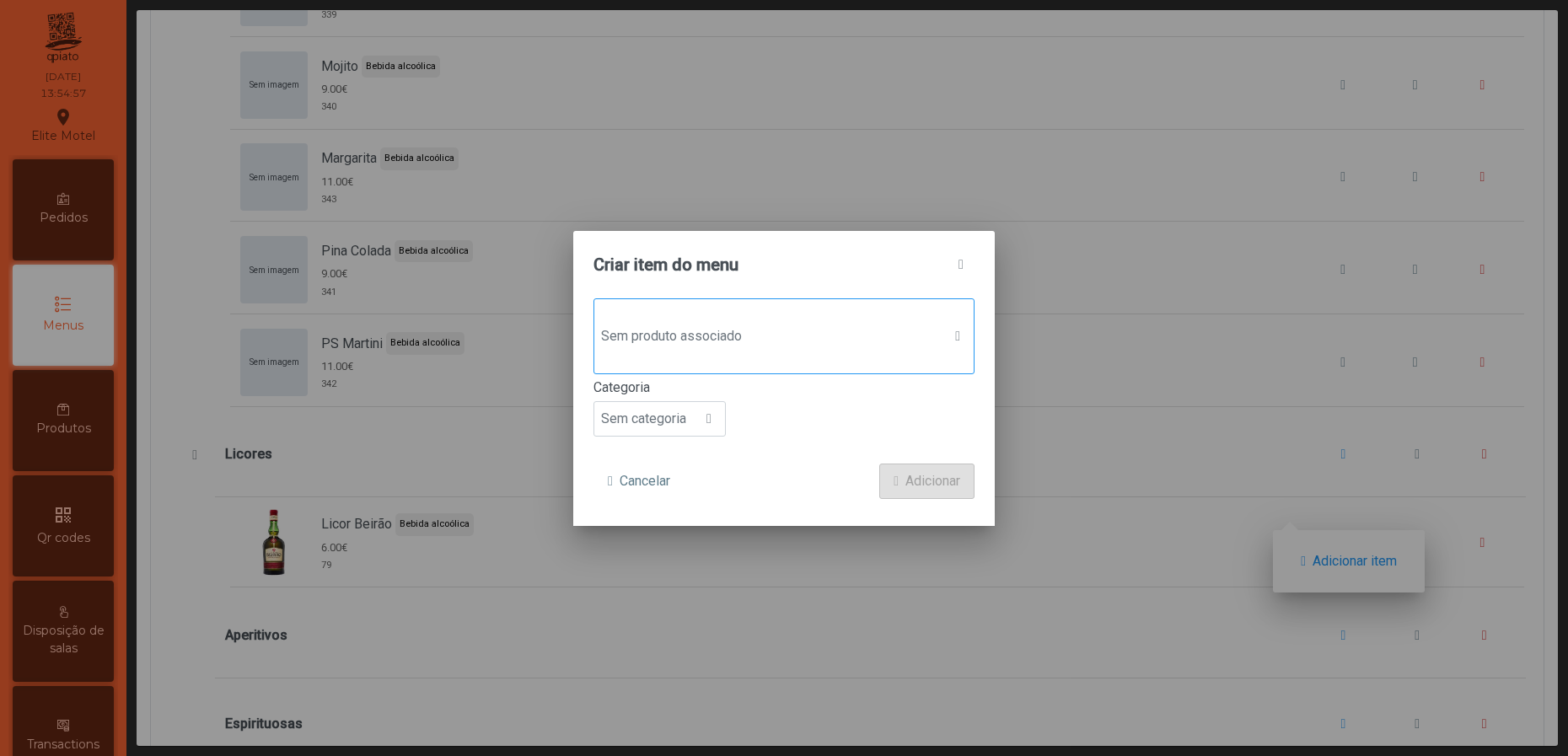
click at [726, 328] on span "Sem produto associado" at bounding box center [767, 336] width 347 height 33
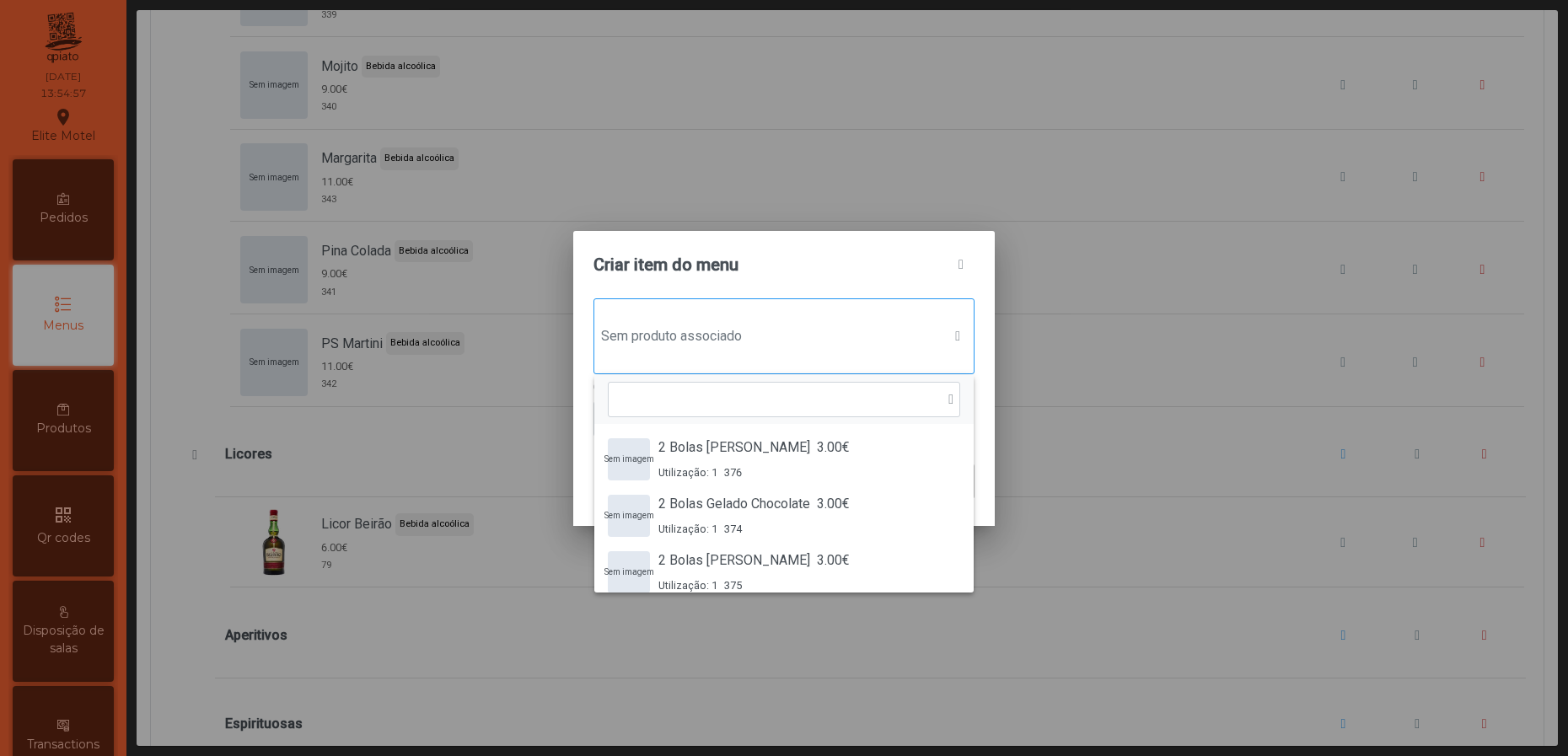
scroll to position [11, 89]
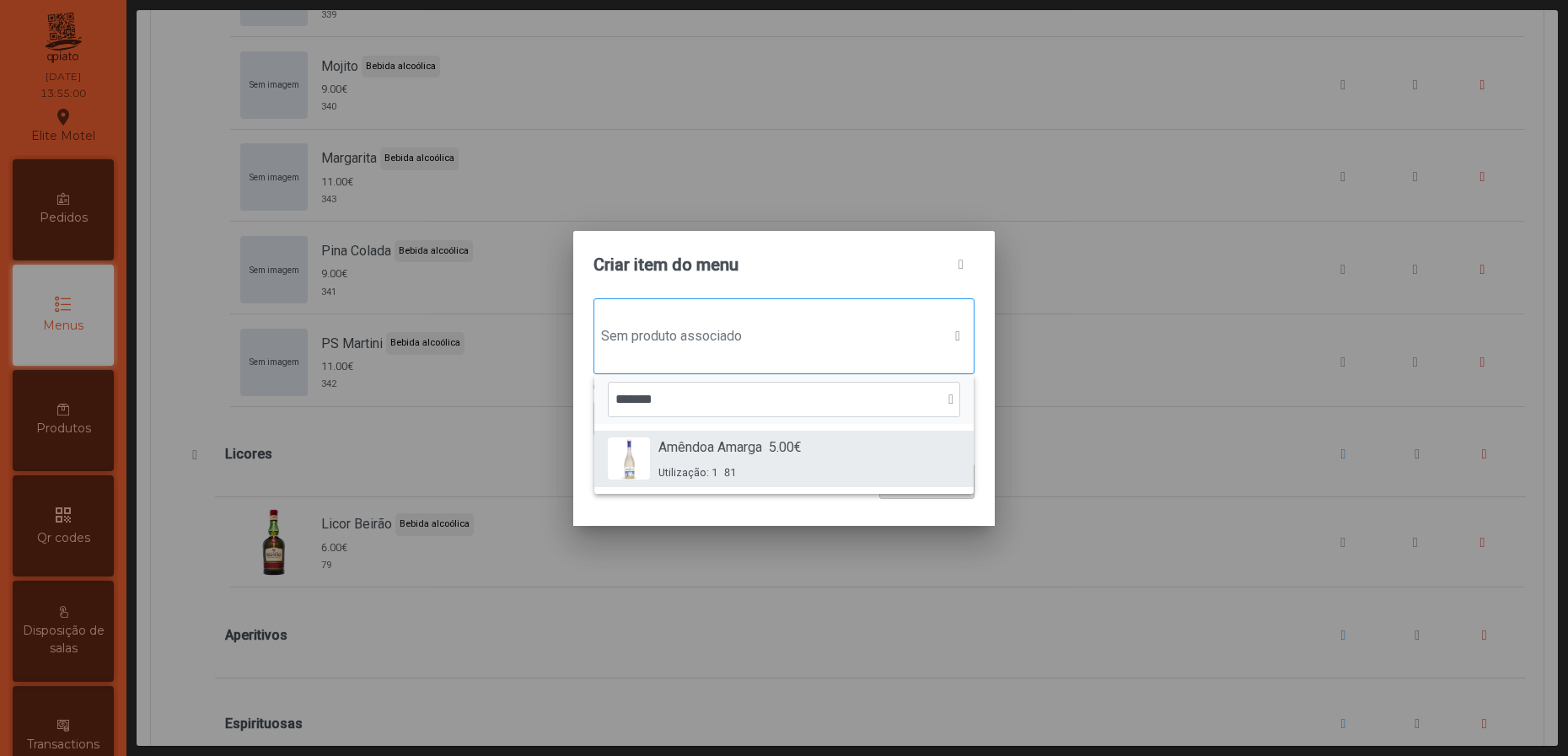
type input "*******"
click at [795, 452] on span "5.00€" at bounding box center [785, 447] width 32 height 21
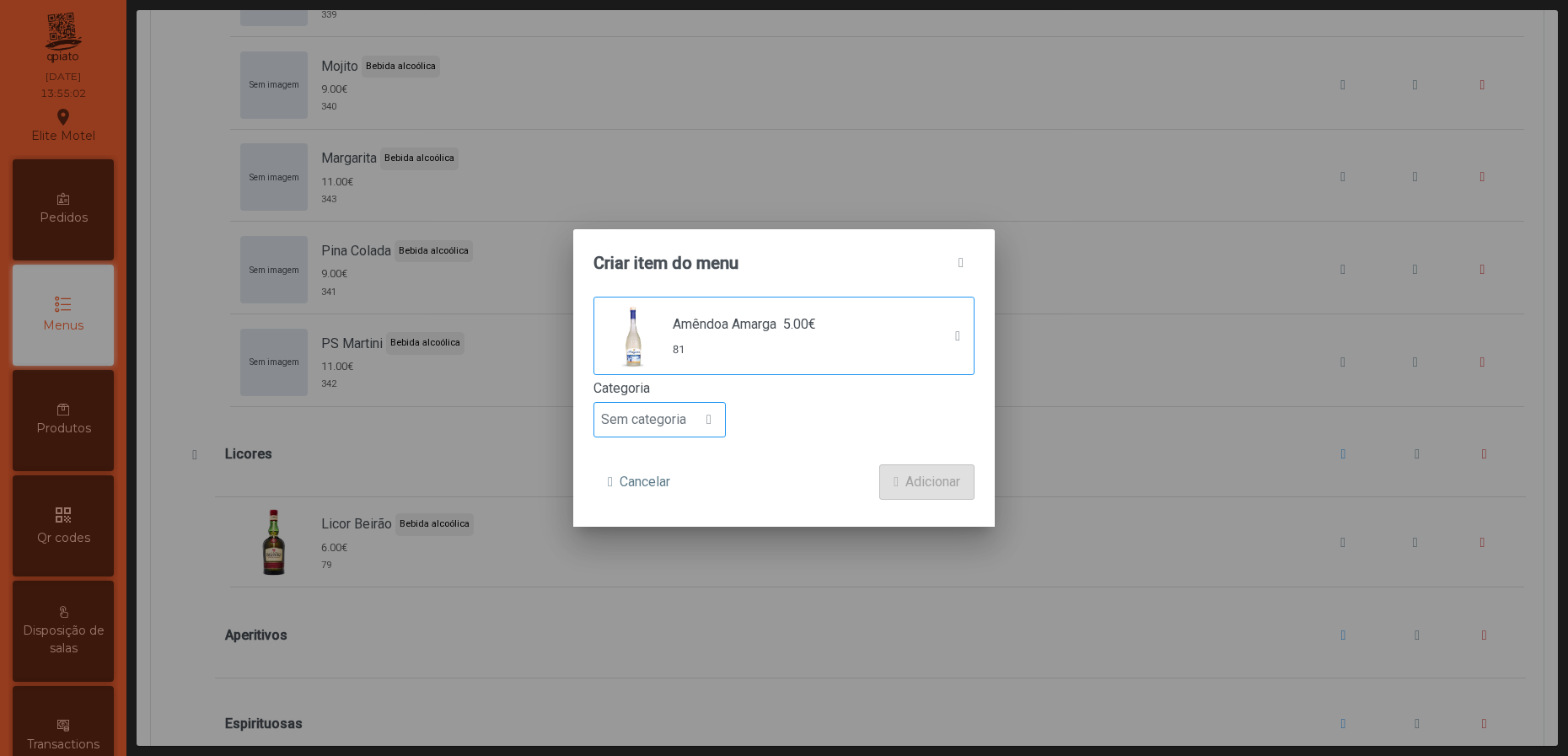
click at [700, 426] on div at bounding box center [709, 420] width 32 height 33
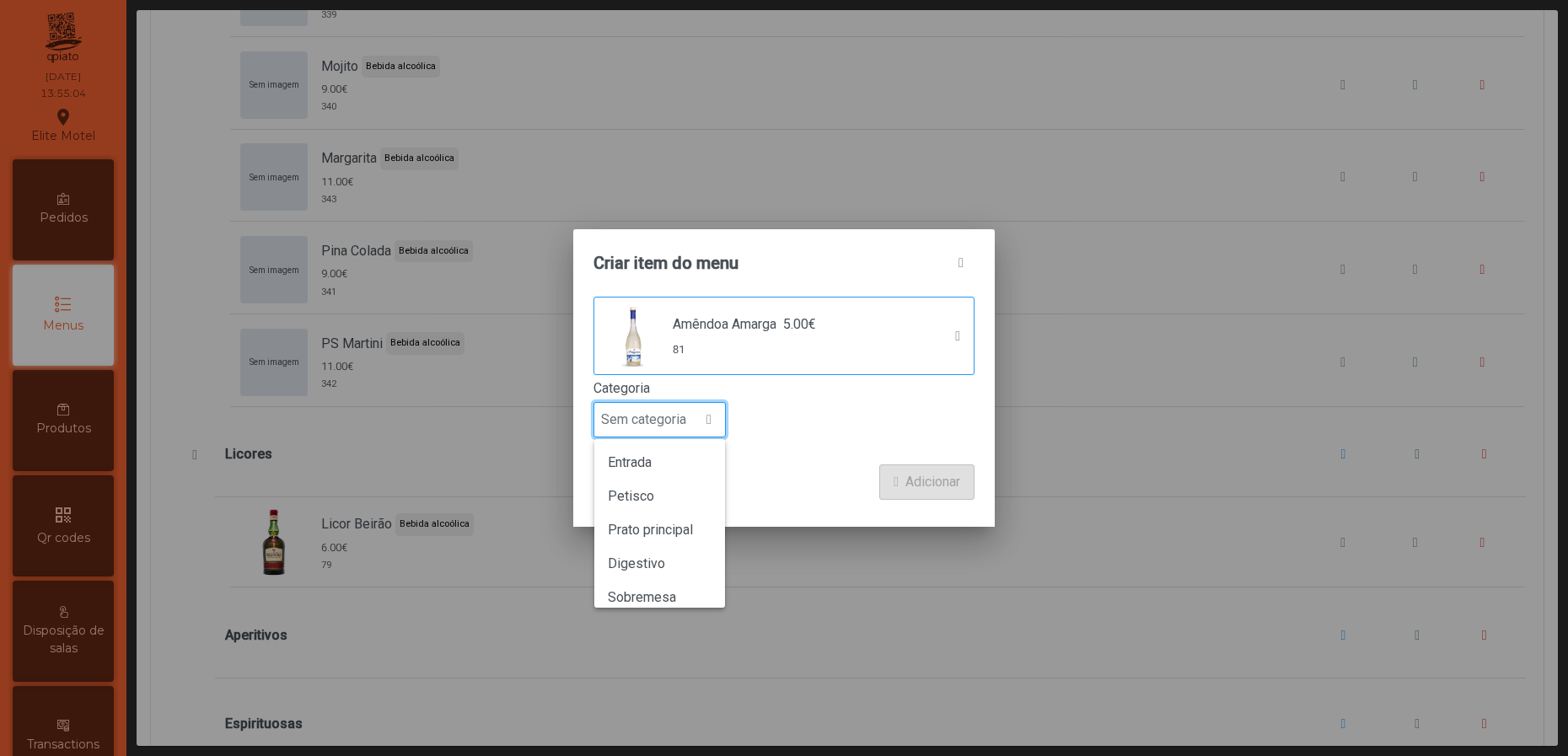
scroll to position [147, 0]
click at [696, 547] on span "Bebida alcoólica" at bounding box center [656, 551] width 97 height 16
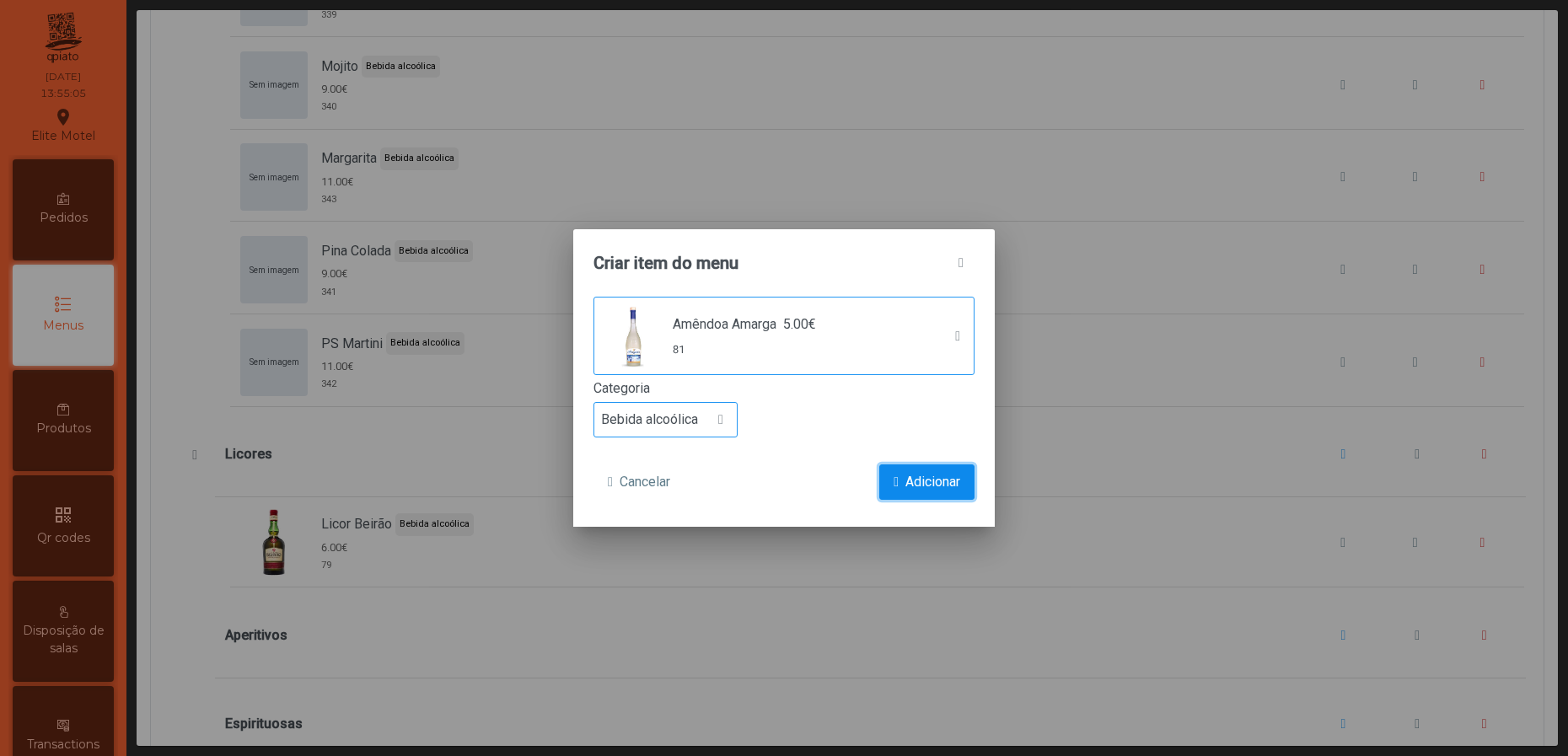
click at [940, 483] on span "Adicionar" at bounding box center [933, 482] width 55 height 21
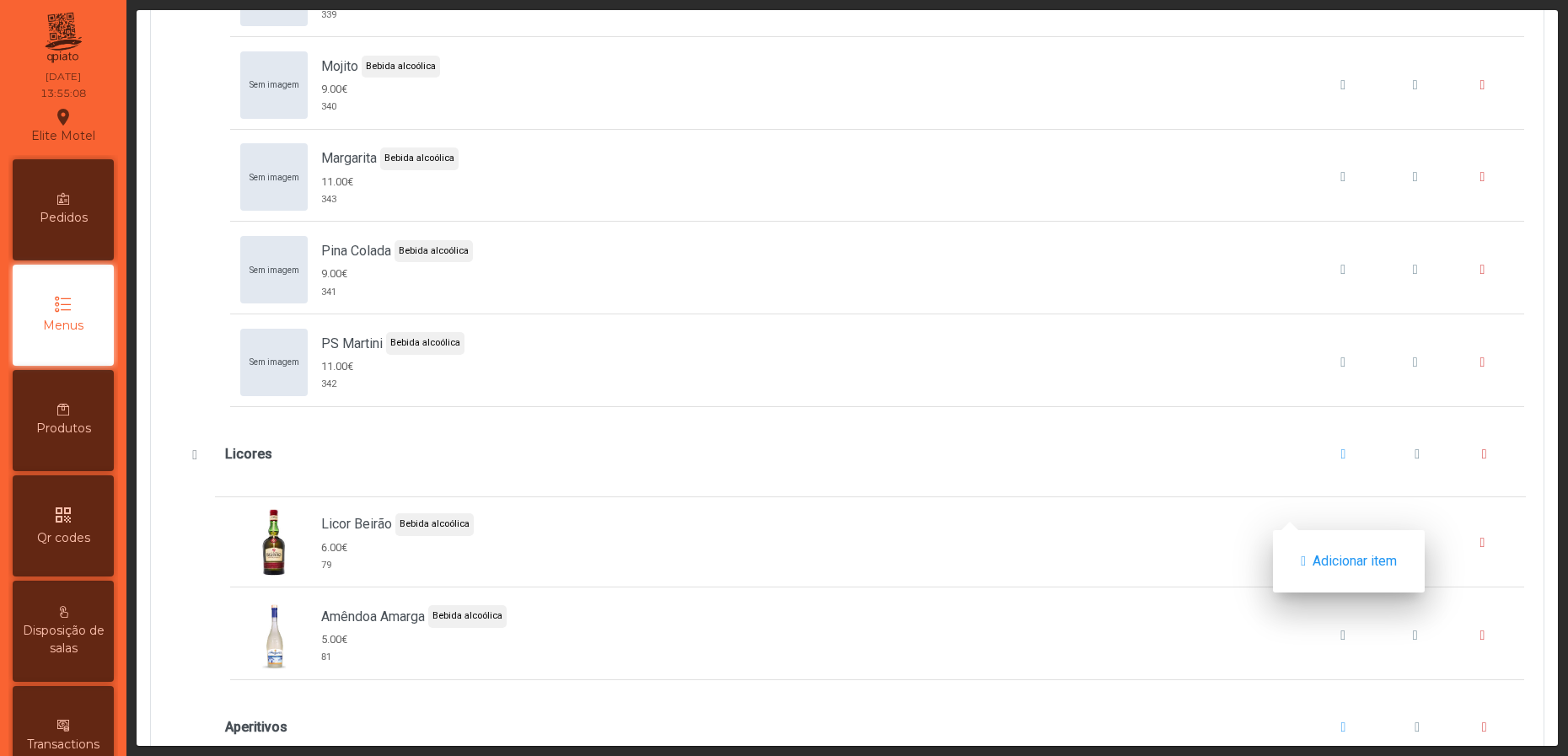
click at [1308, 539] on div "Adicionar item" at bounding box center [1349, 560] width 151 height 62
click at [1310, 550] on button "Adicionar item" at bounding box center [1349, 561] width 125 height 35
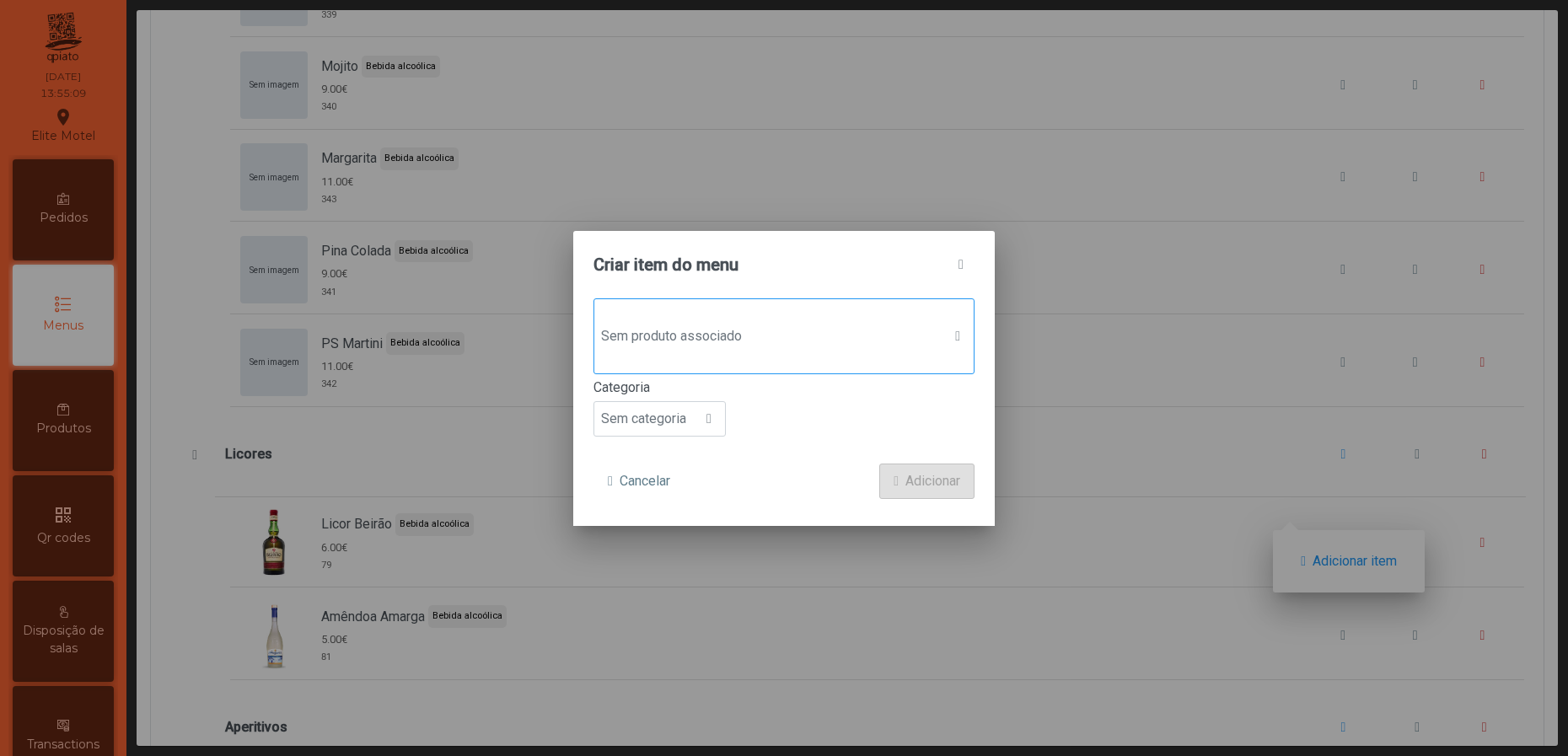
click at [752, 337] on span "Sem produto associado" at bounding box center [767, 336] width 347 height 33
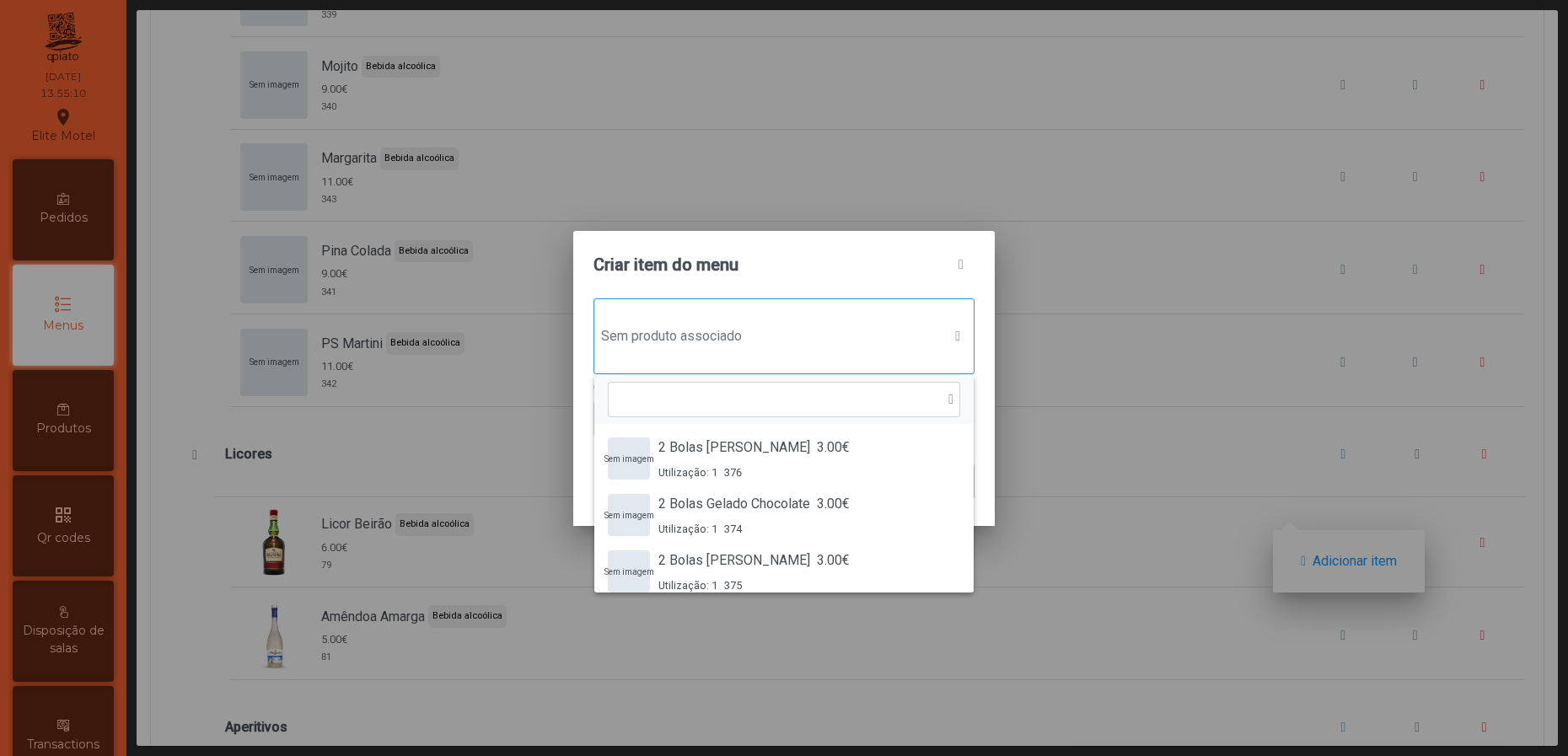
scroll to position [11, 89]
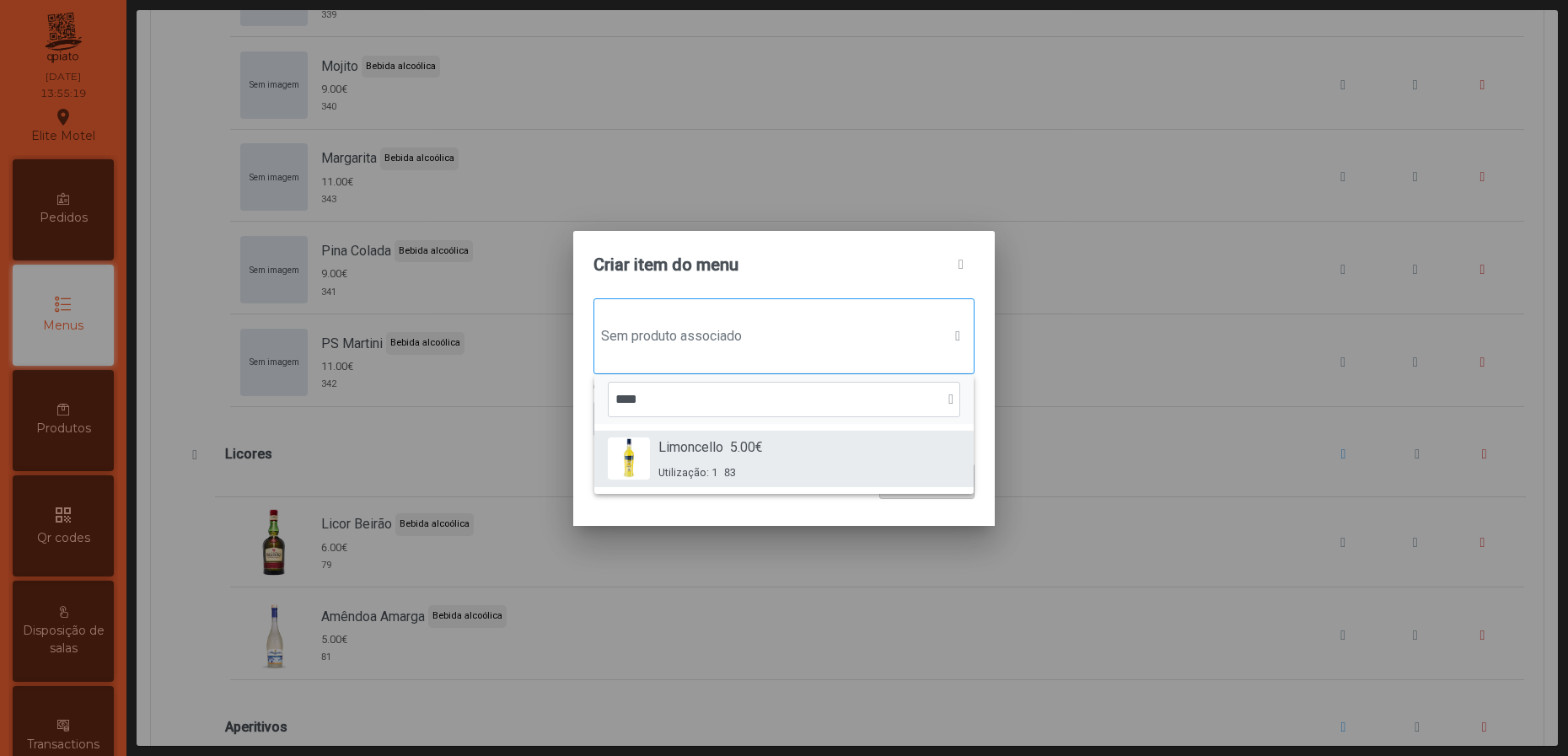
type input "****"
click at [734, 445] on span "5.00€" at bounding box center [746, 447] width 32 height 21
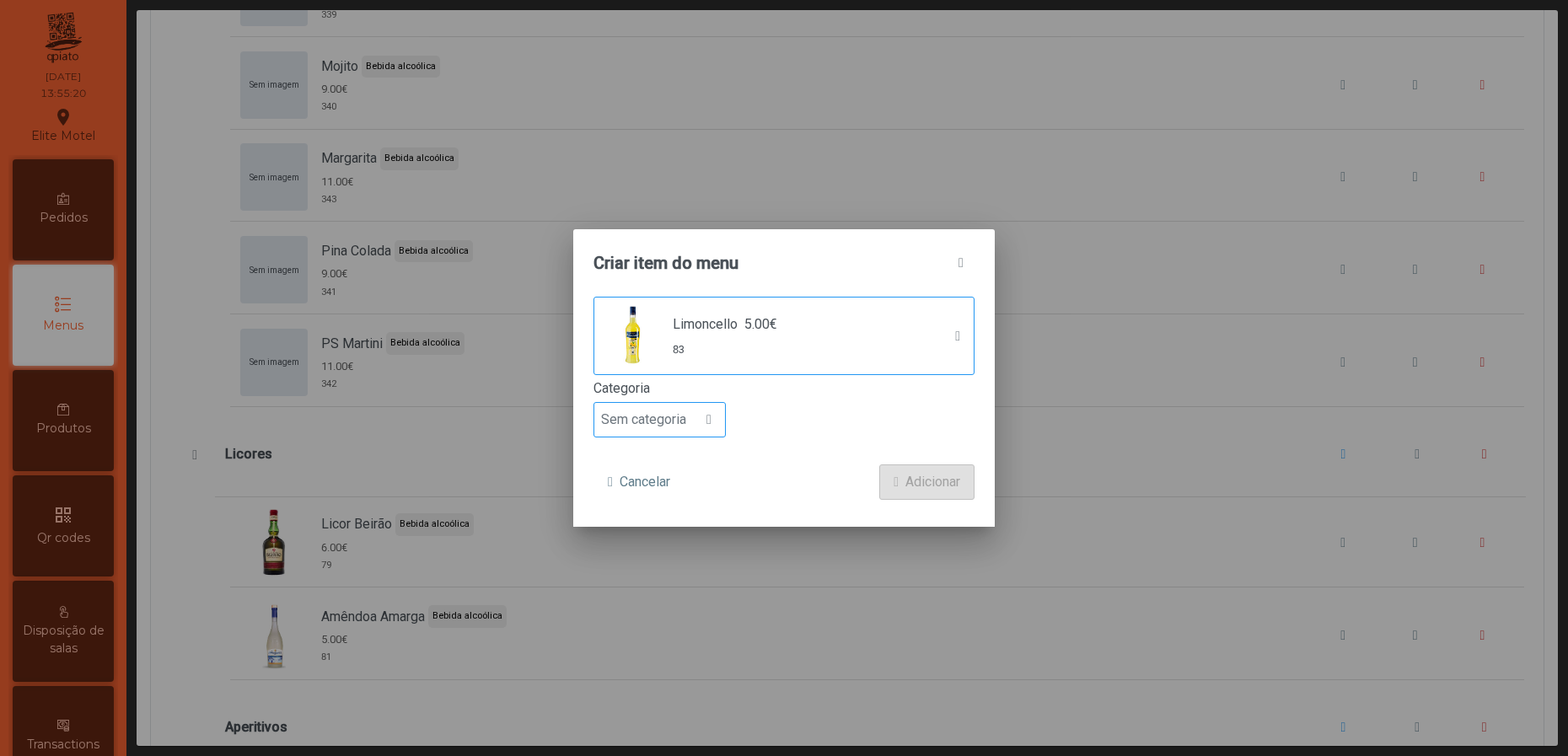
click at [722, 428] on div at bounding box center [709, 420] width 32 height 33
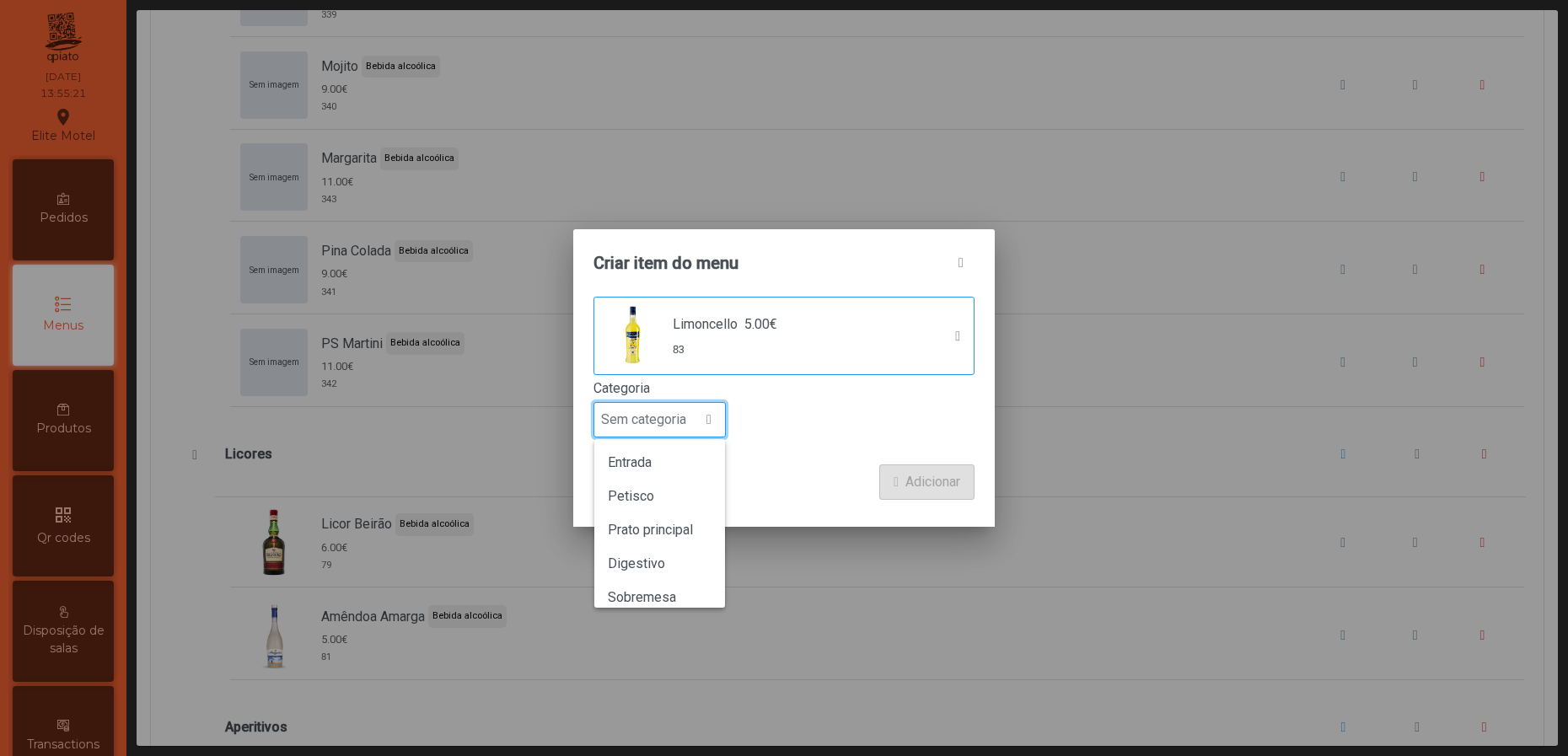
scroll to position [147, 0]
click at [676, 559] on li "Bebida alcoólica" at bounding box center [659, 551] width 131 height 33
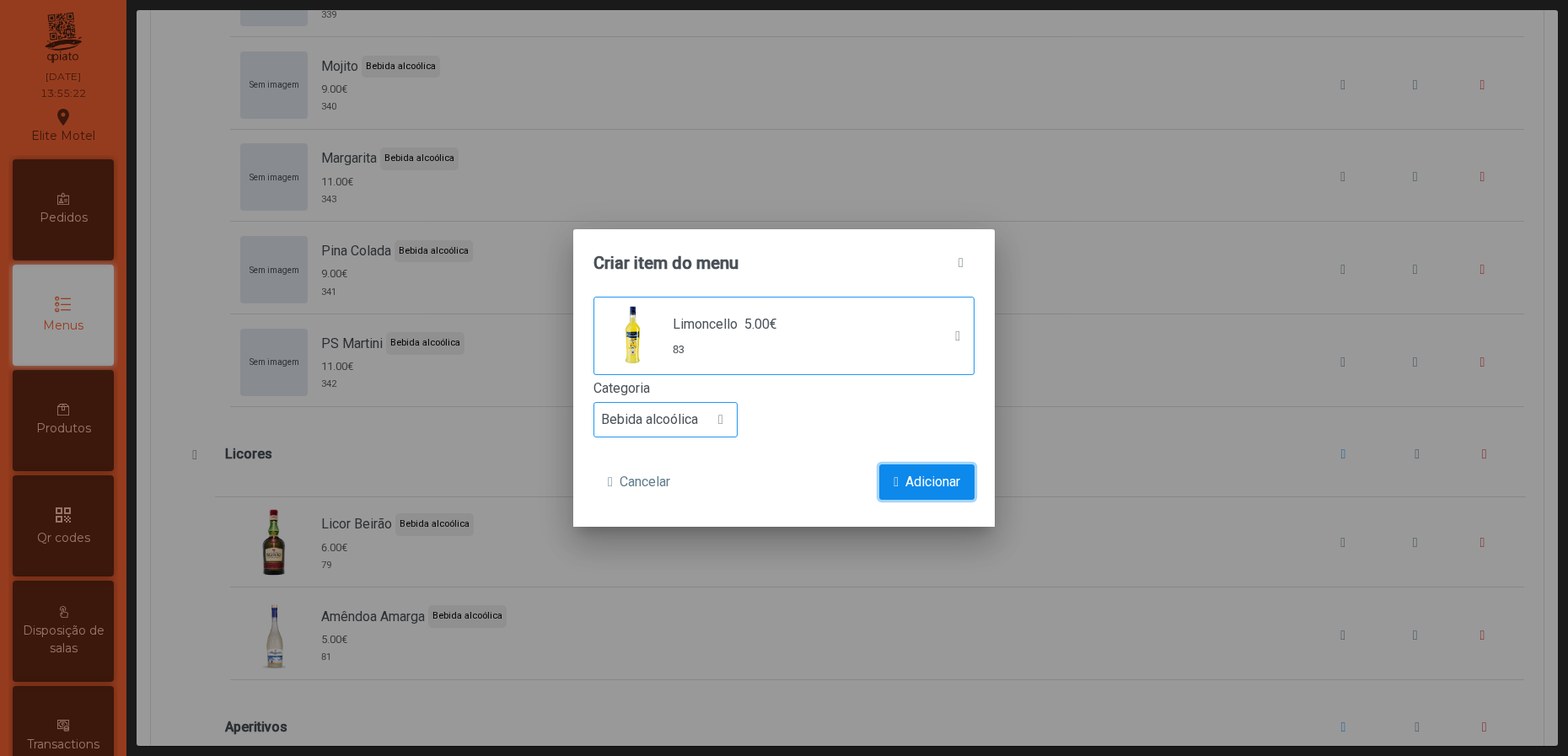
click at [956, 478] on span "Adicionar" at bounding box center [933, 482] width 55 height 21
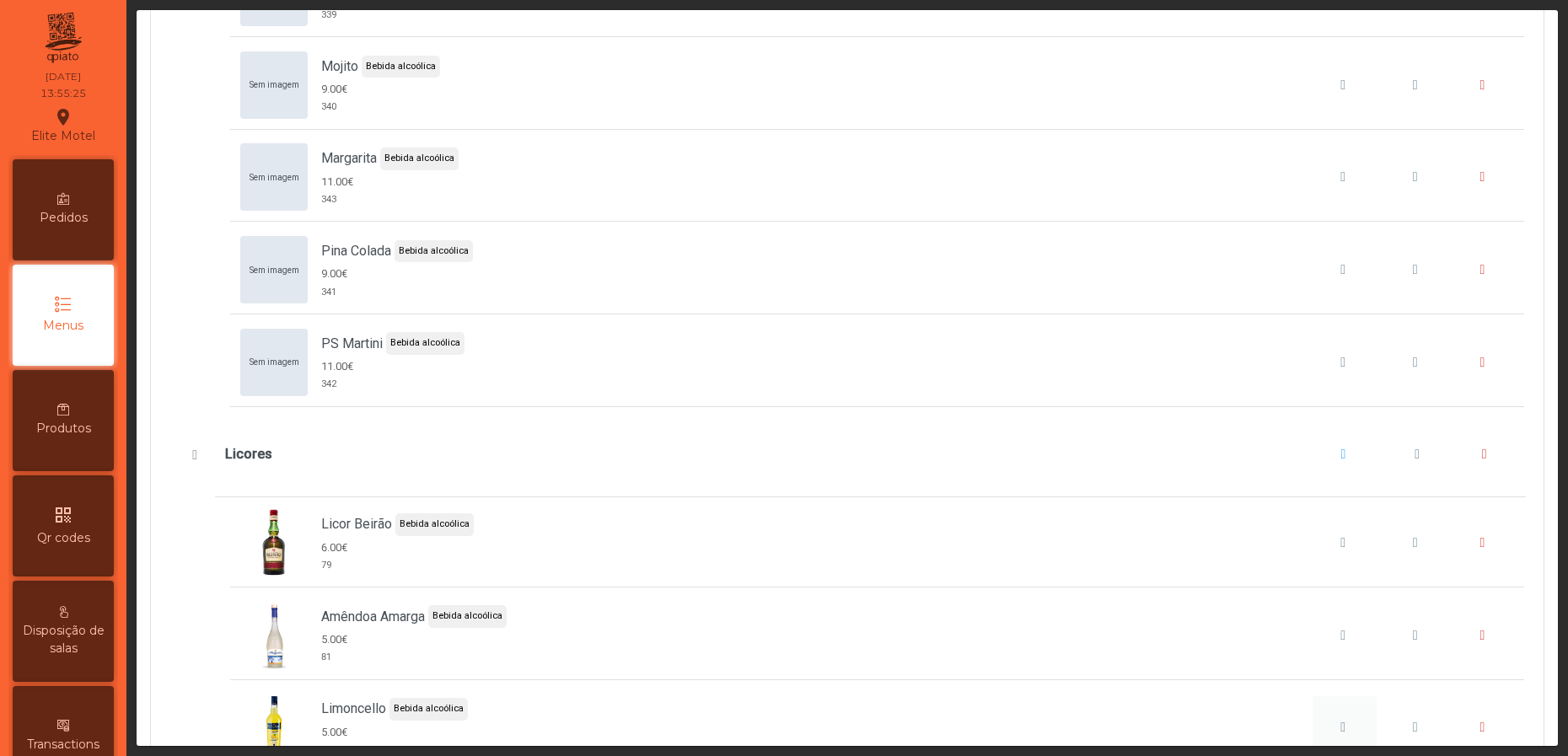
scroll to position [7204, 0]
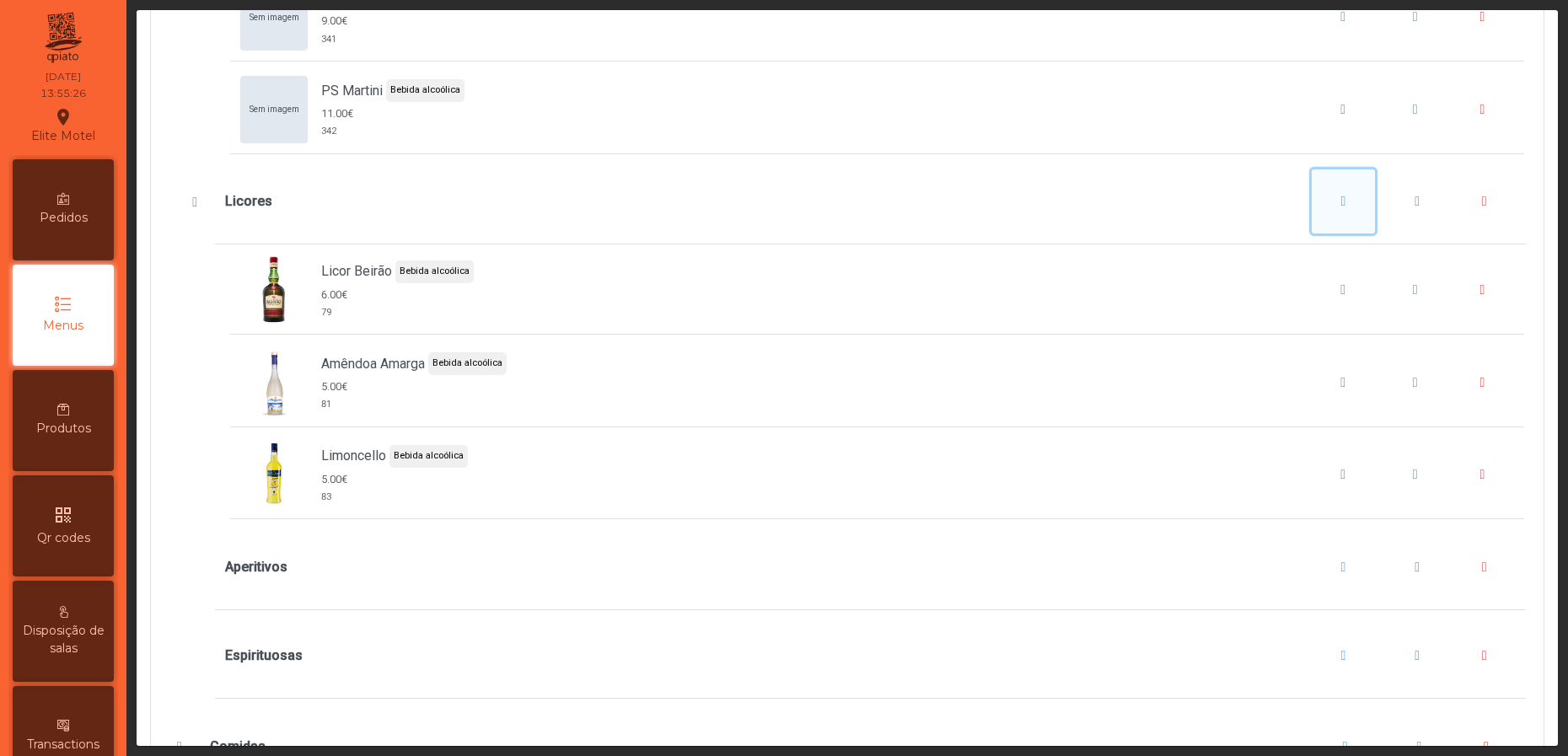
click at [1312, 223] on button "Licores" at bounding box center [1344, 201] width 64 height 64
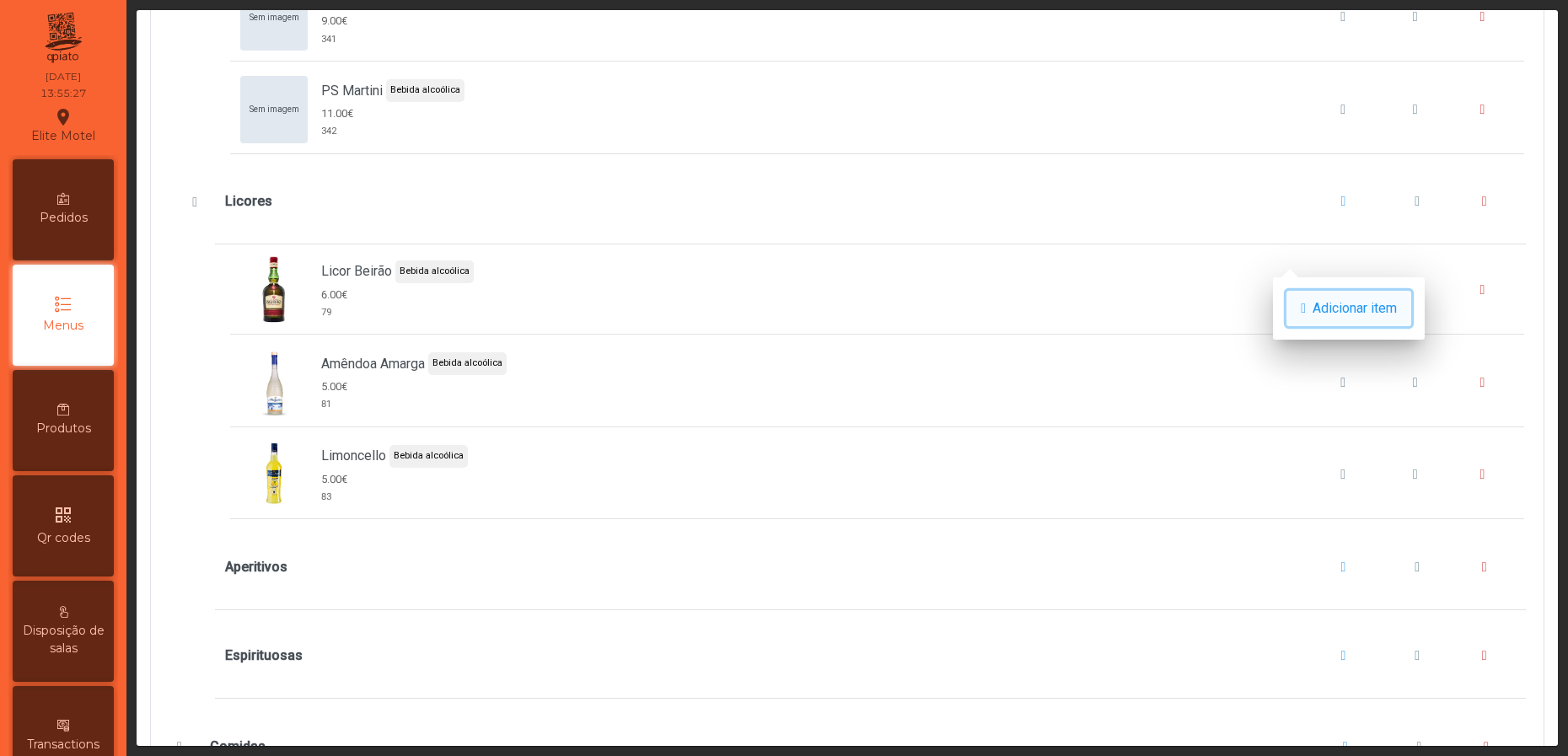
click at [1306, 307] on span "button" at bounding box center [1302, 309] width 5 height 14
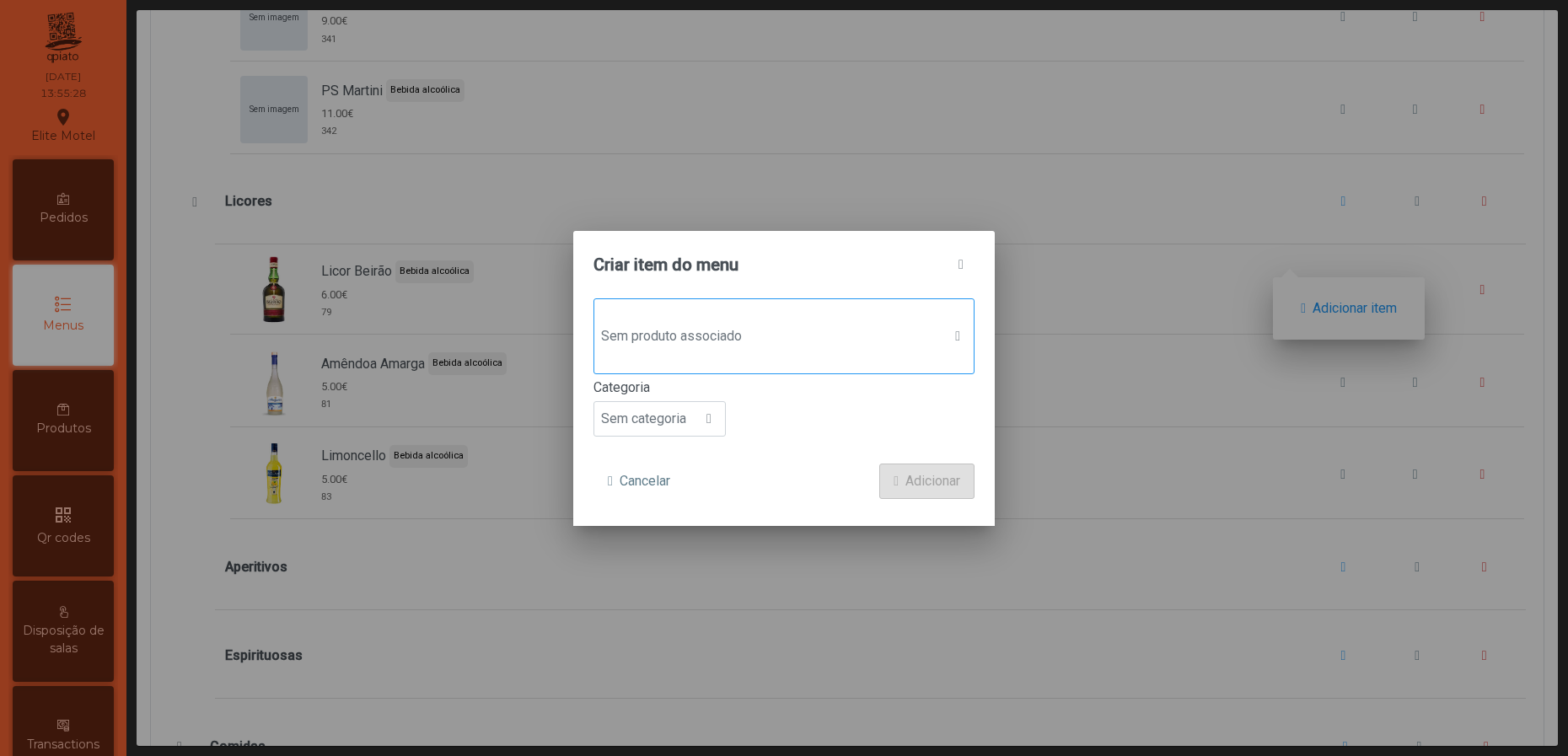
click at [799, 352] on div "Sem produto associado" at bounding box center [783, 335] width 381 height 76
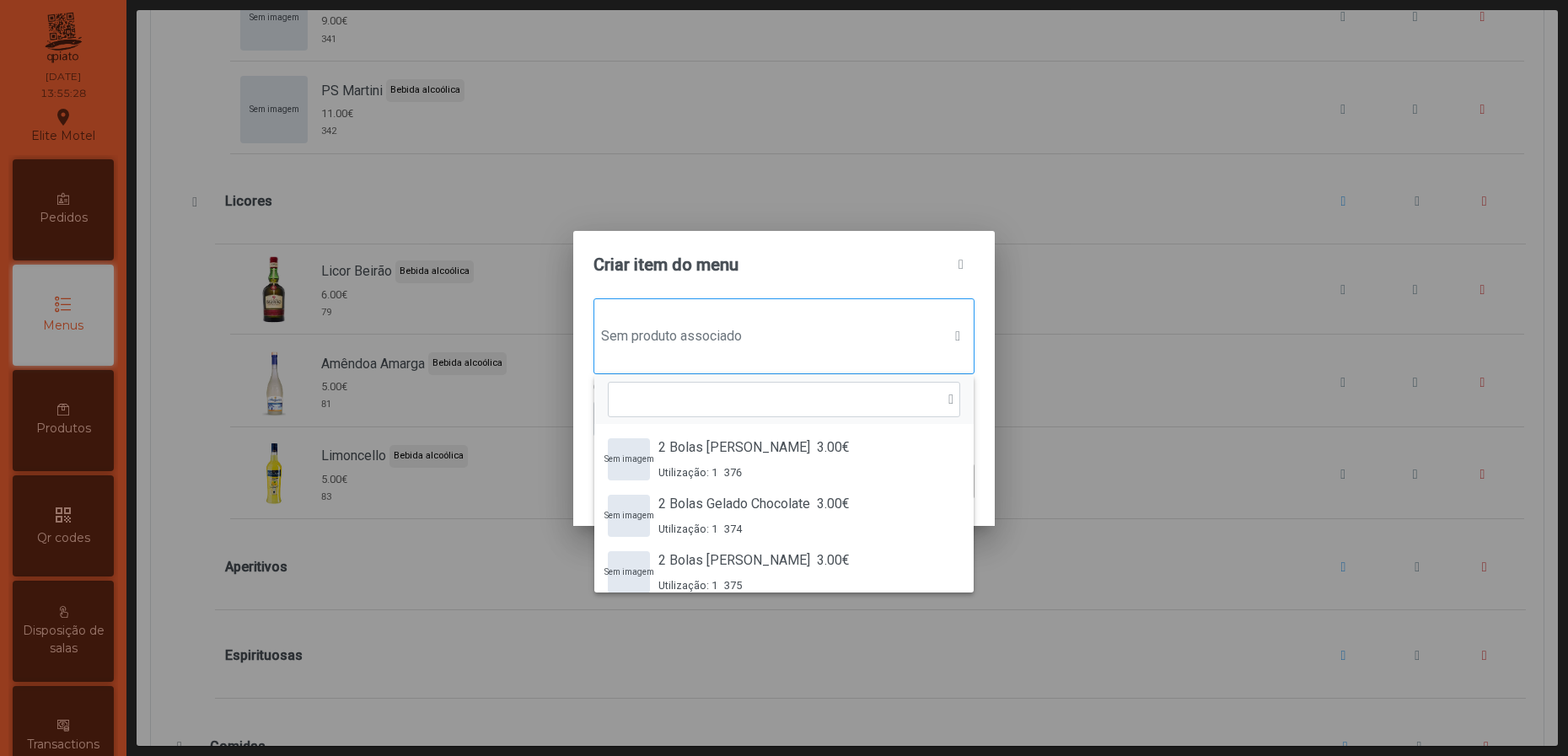
scroll to position [11, 89]
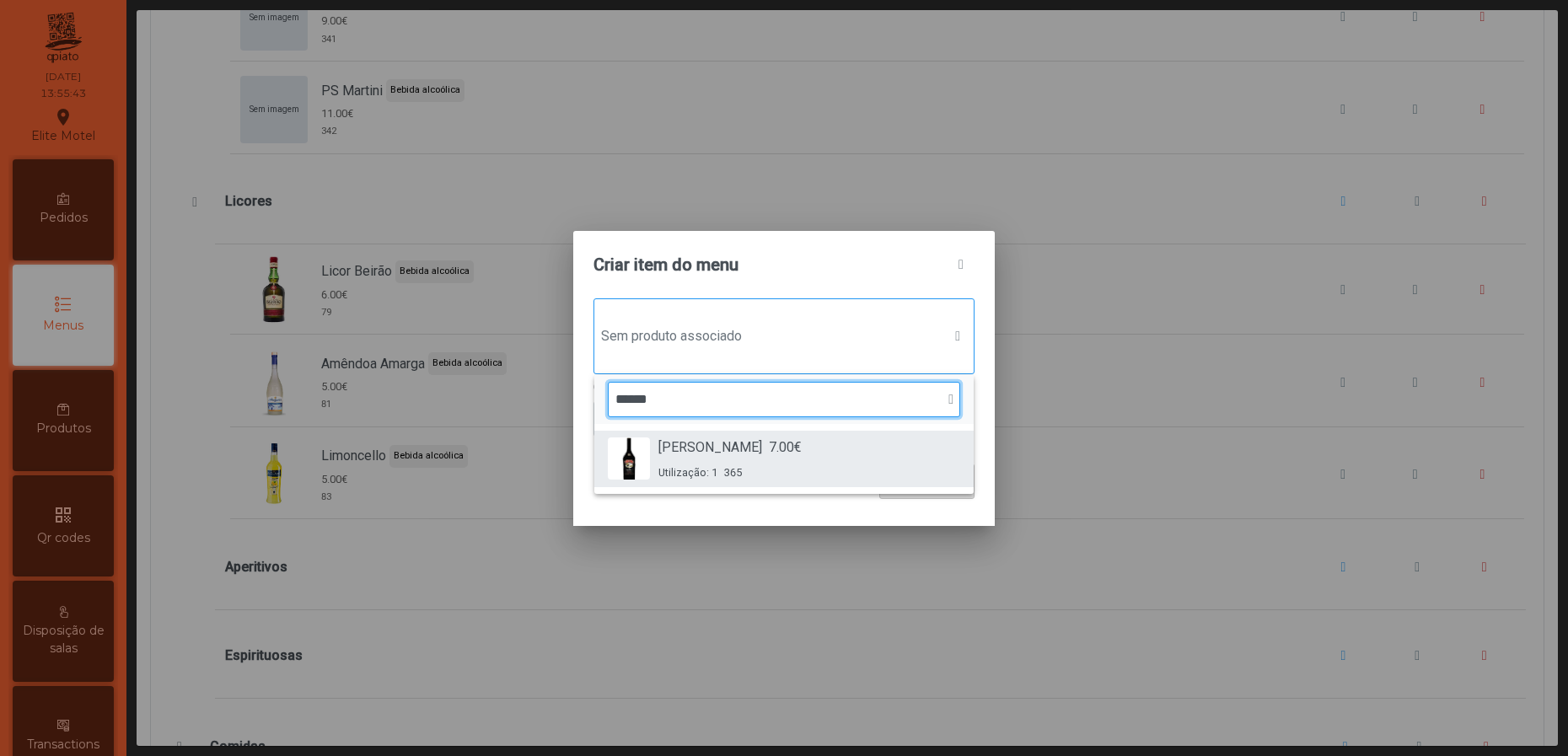
type input "******"
click at [769, 448] on span "7.00€" at bounding box center [785, 447] width 32 height 21
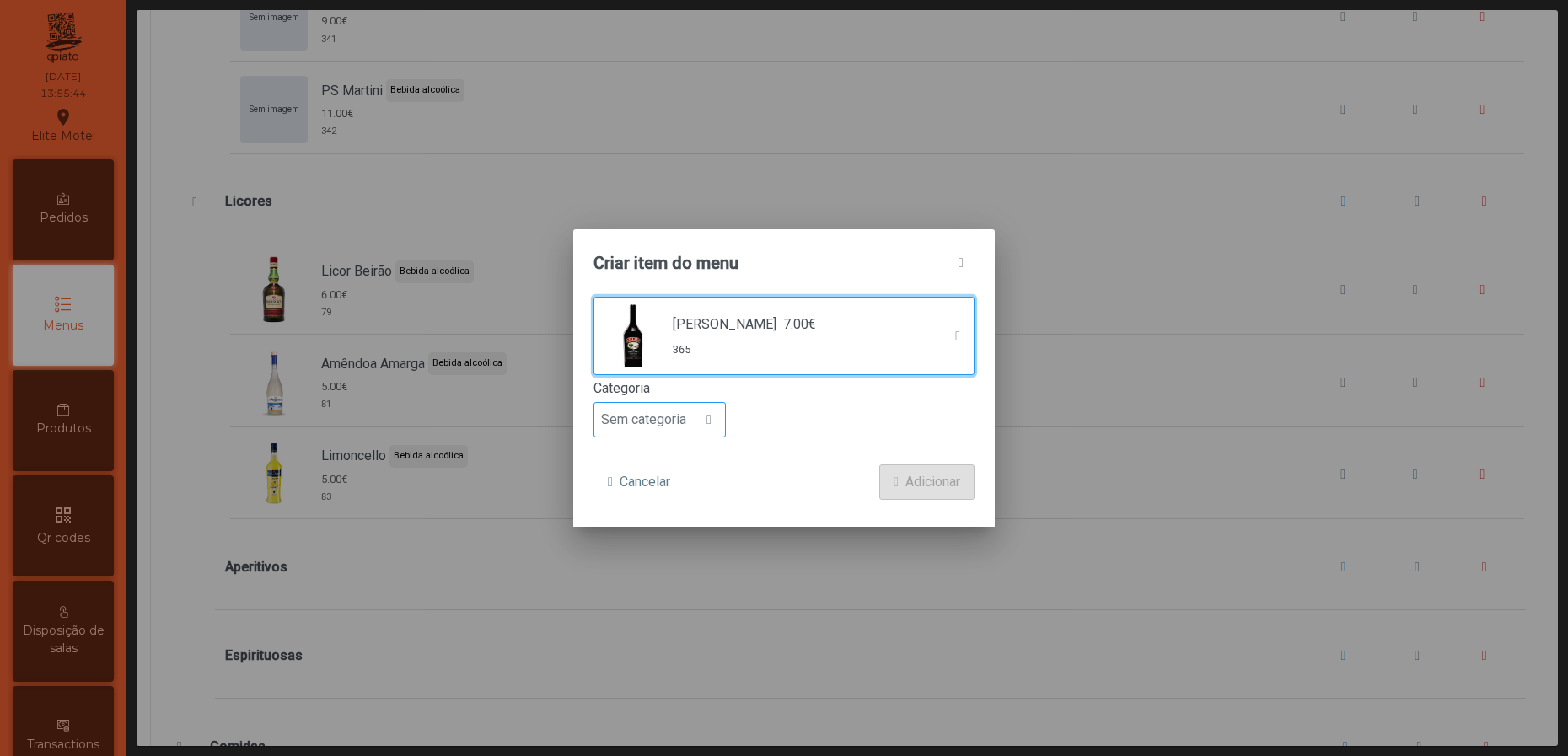
click at [711, 413] on span at bounding box center [708, 420] width 5 height 14
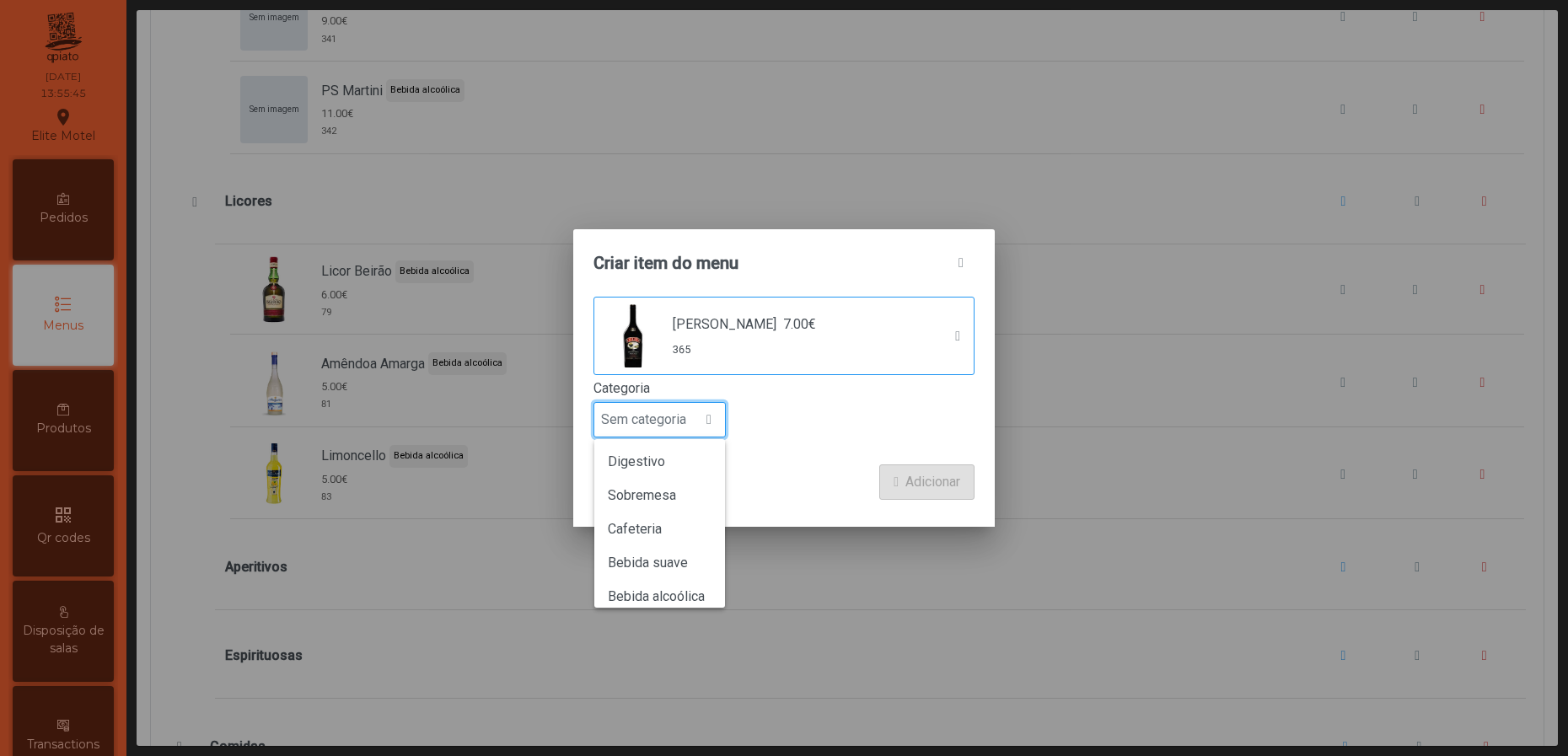
scroll to position [147, 0]
click at [681, 556] on span "Bebida alcoólica" at bounding box center [656, 551] width 97 height 16
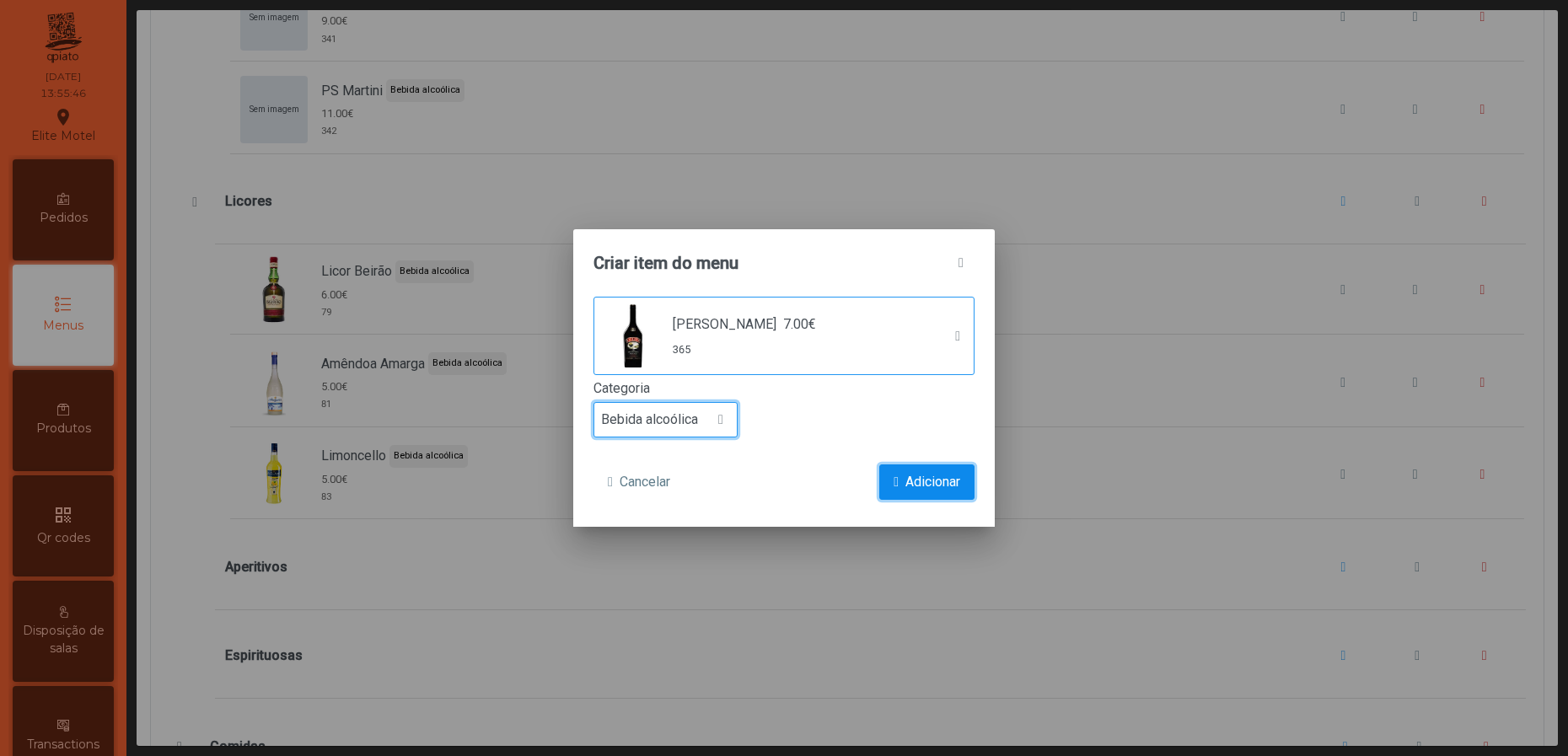
click at [919, 476] on span "Adicionar" at bounding box center [933, 482] width 55 height 21
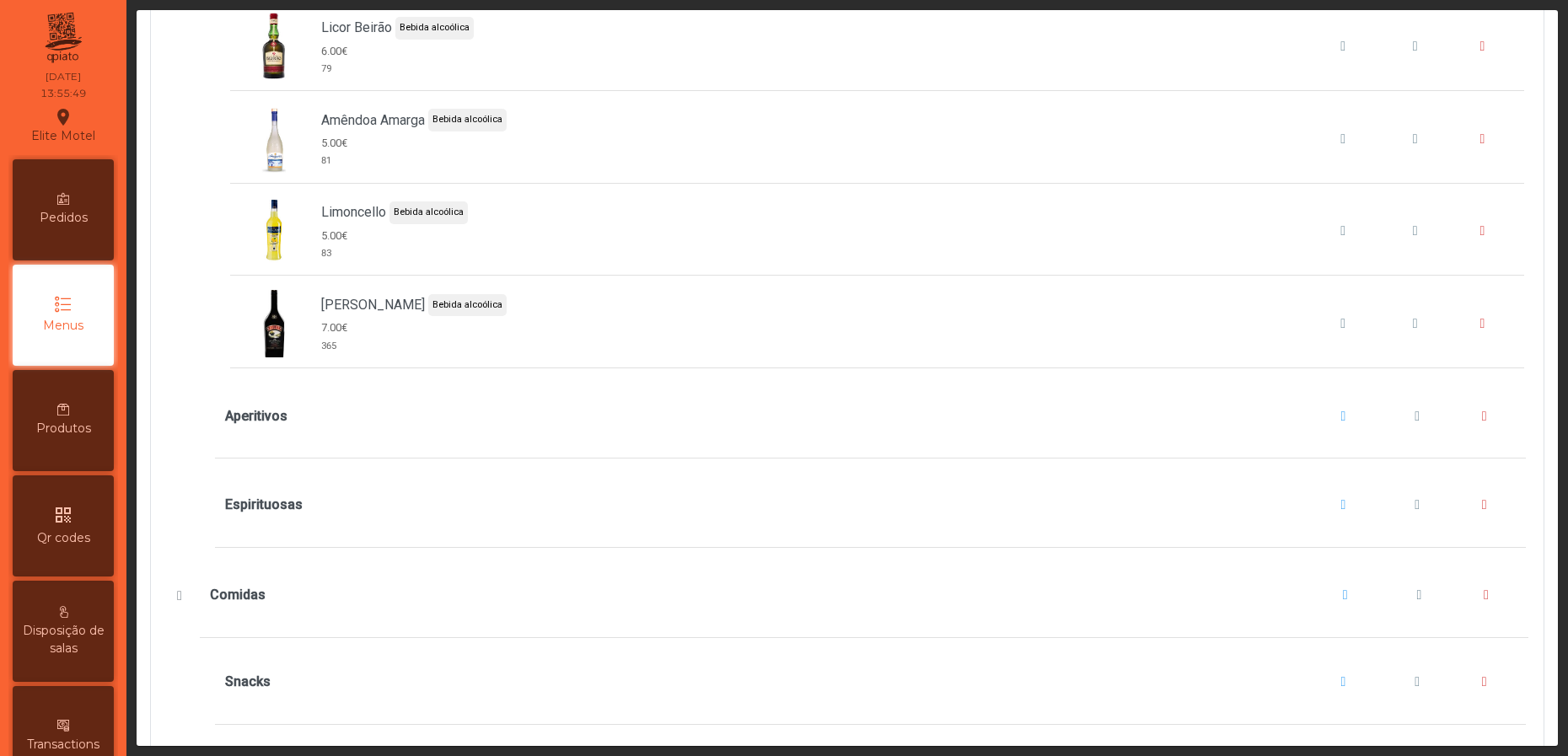
scroll to position [7457, 0]
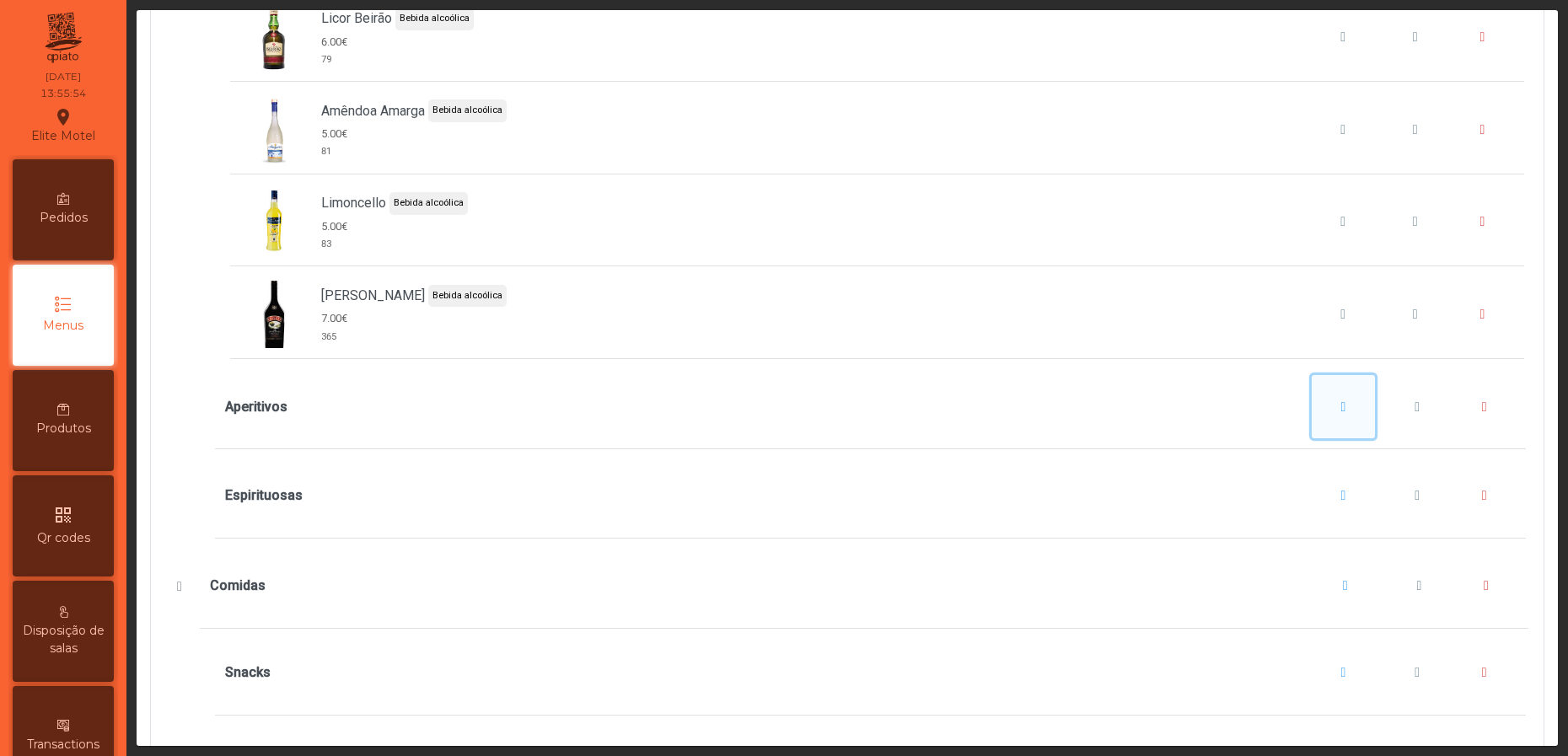
click at [1342, 414] on span "Aperitivos" at bounding box center [1344, 407] width 5 height 14
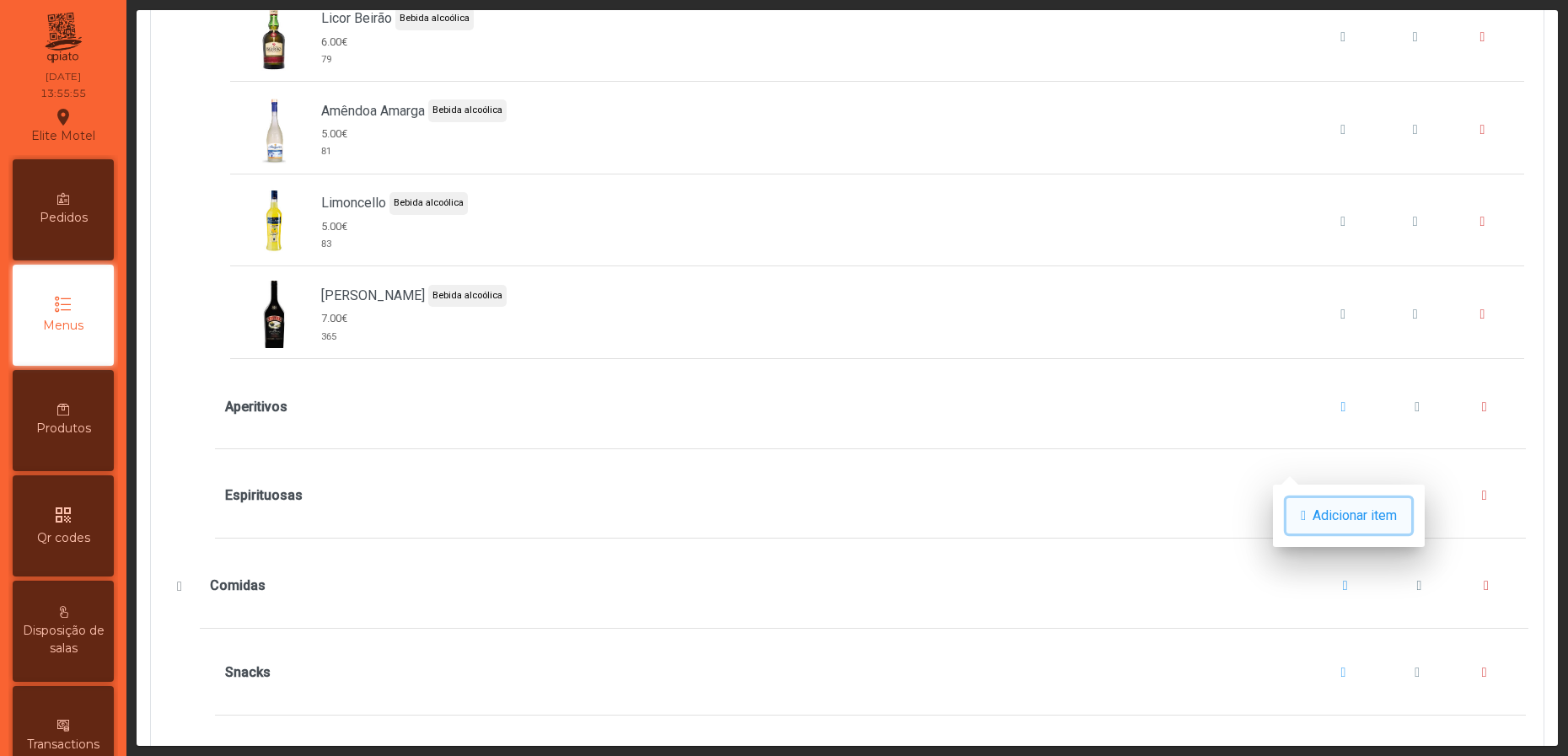
click at [1341, 519] on span "Adicionar item" at bounding box center [1355, 515] width 85 height 21
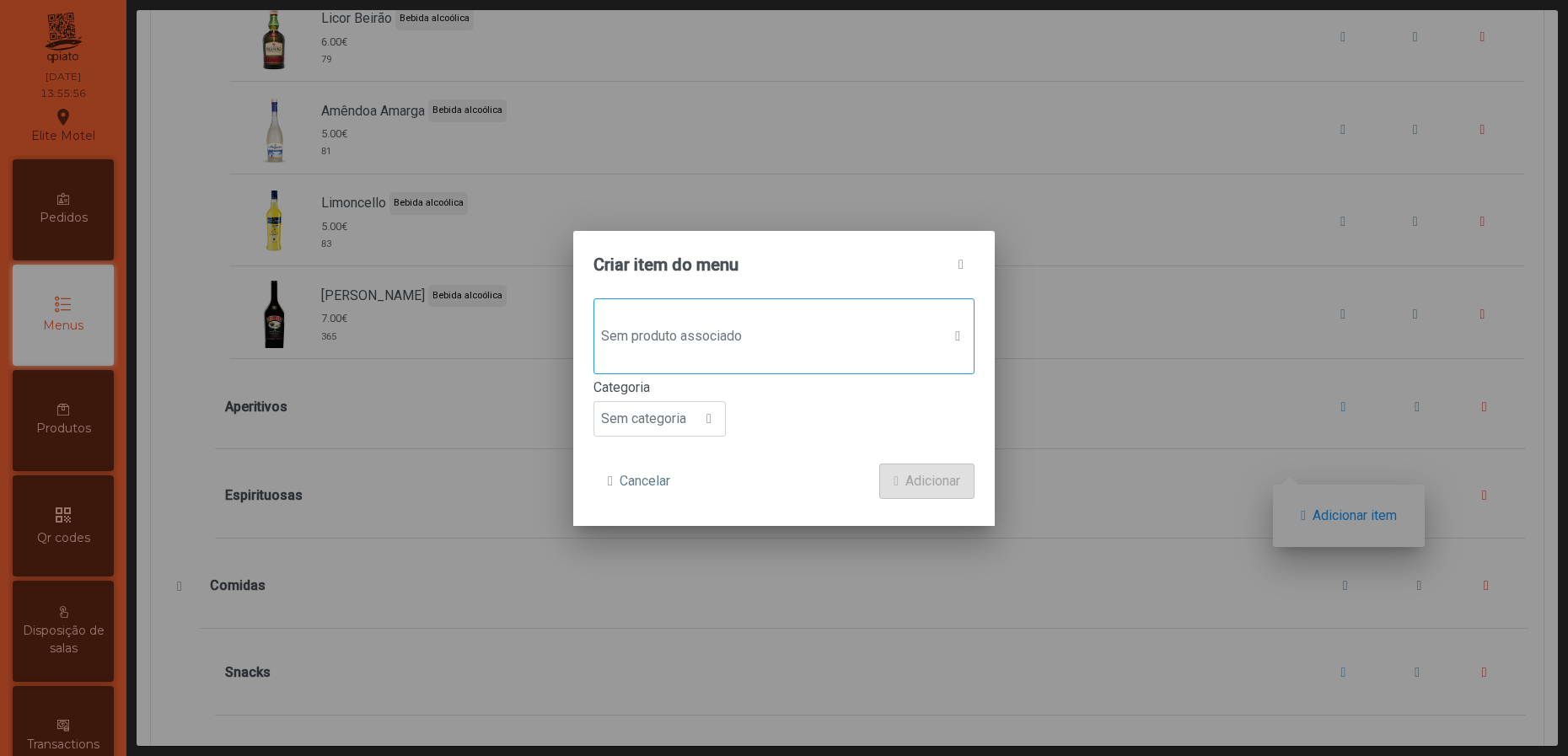
click at [756, 321] on span "Sem produto associado" at bounding box center [767, 336] width 347 height 33
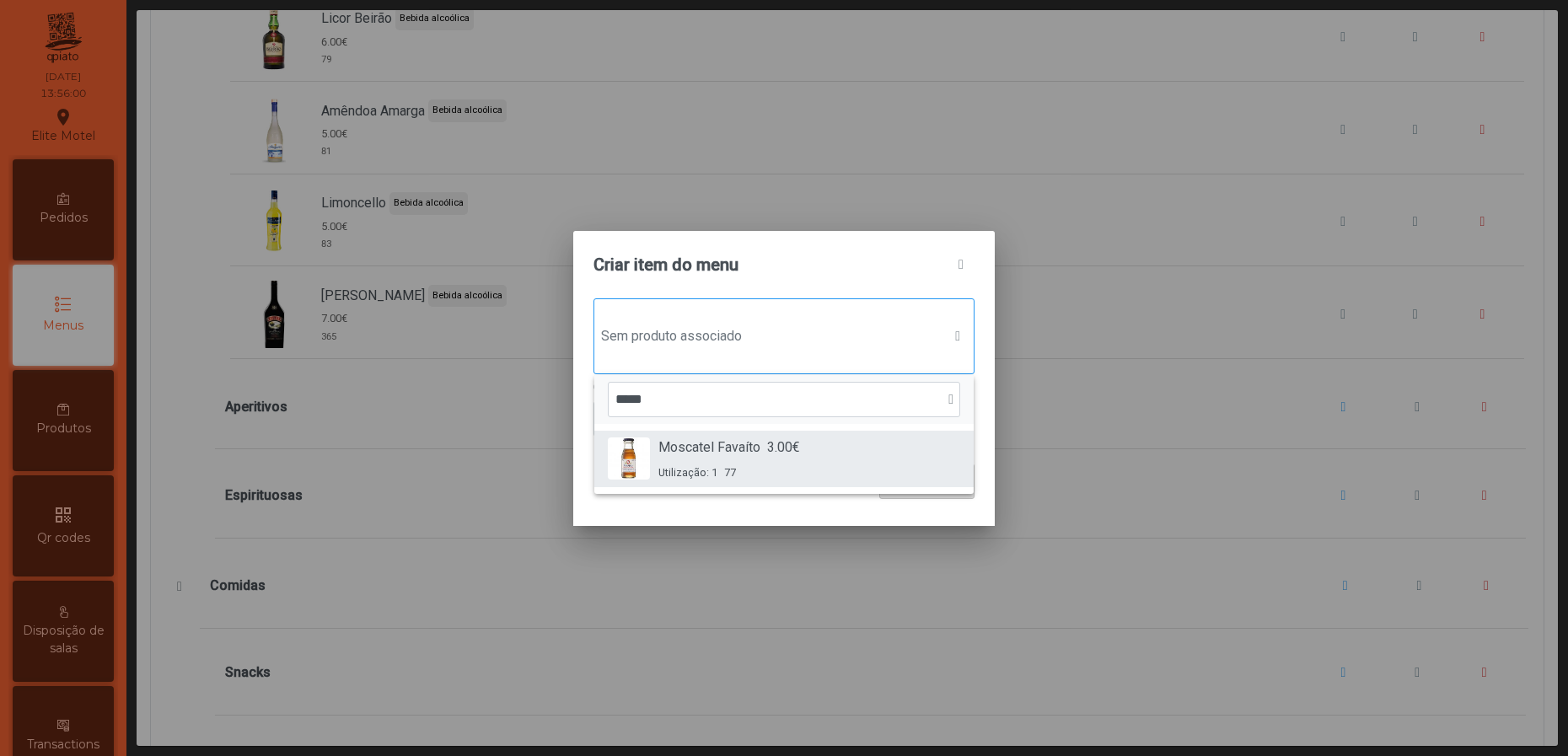
type input "*****"
click at [779, 460] on div "Moscatel Favaíto 3.00€ Utilização: 1 77" at bounding box center [729, 459] width 142 height 43
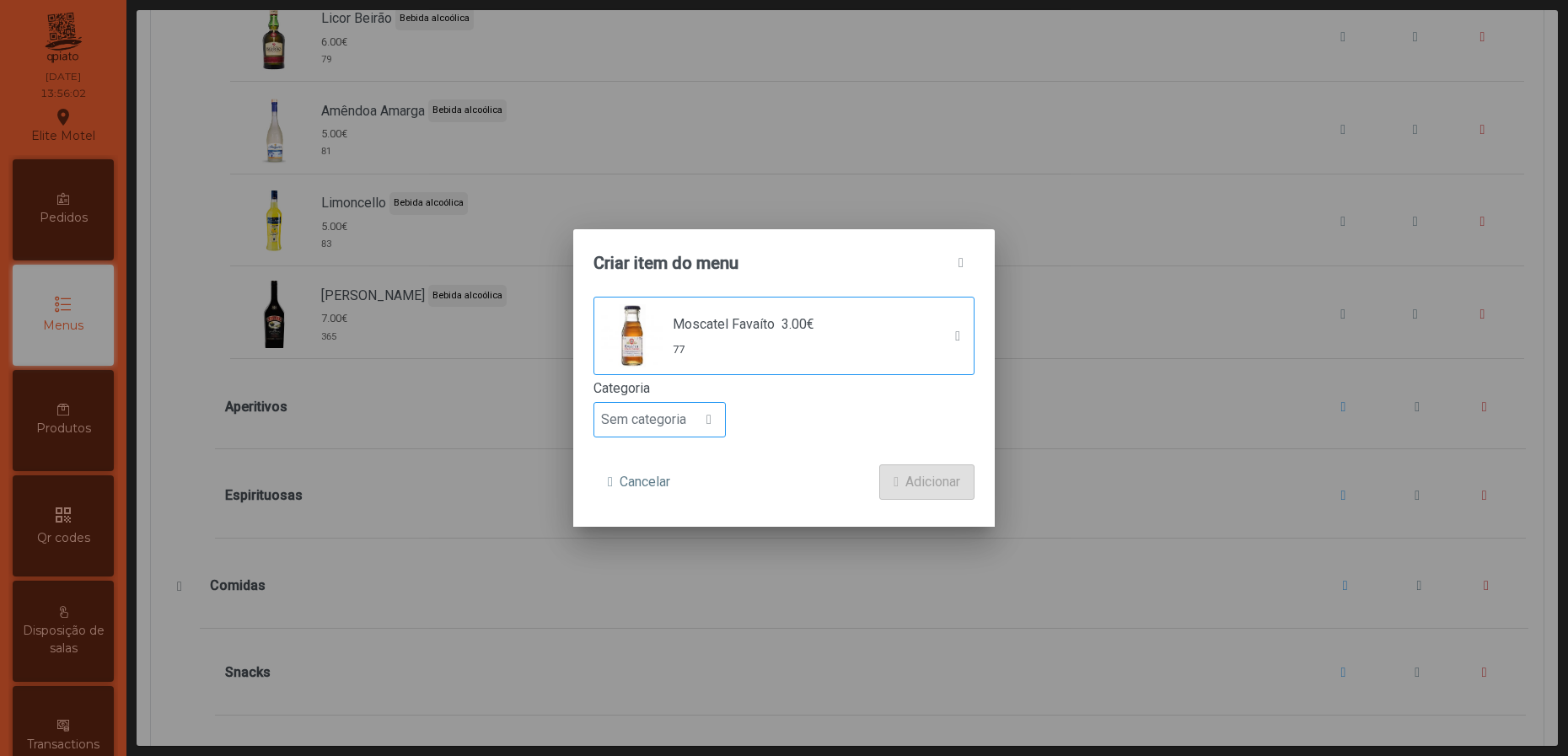
click at [708, 415] on span at bounding box center [708, 420] width 5 height 14
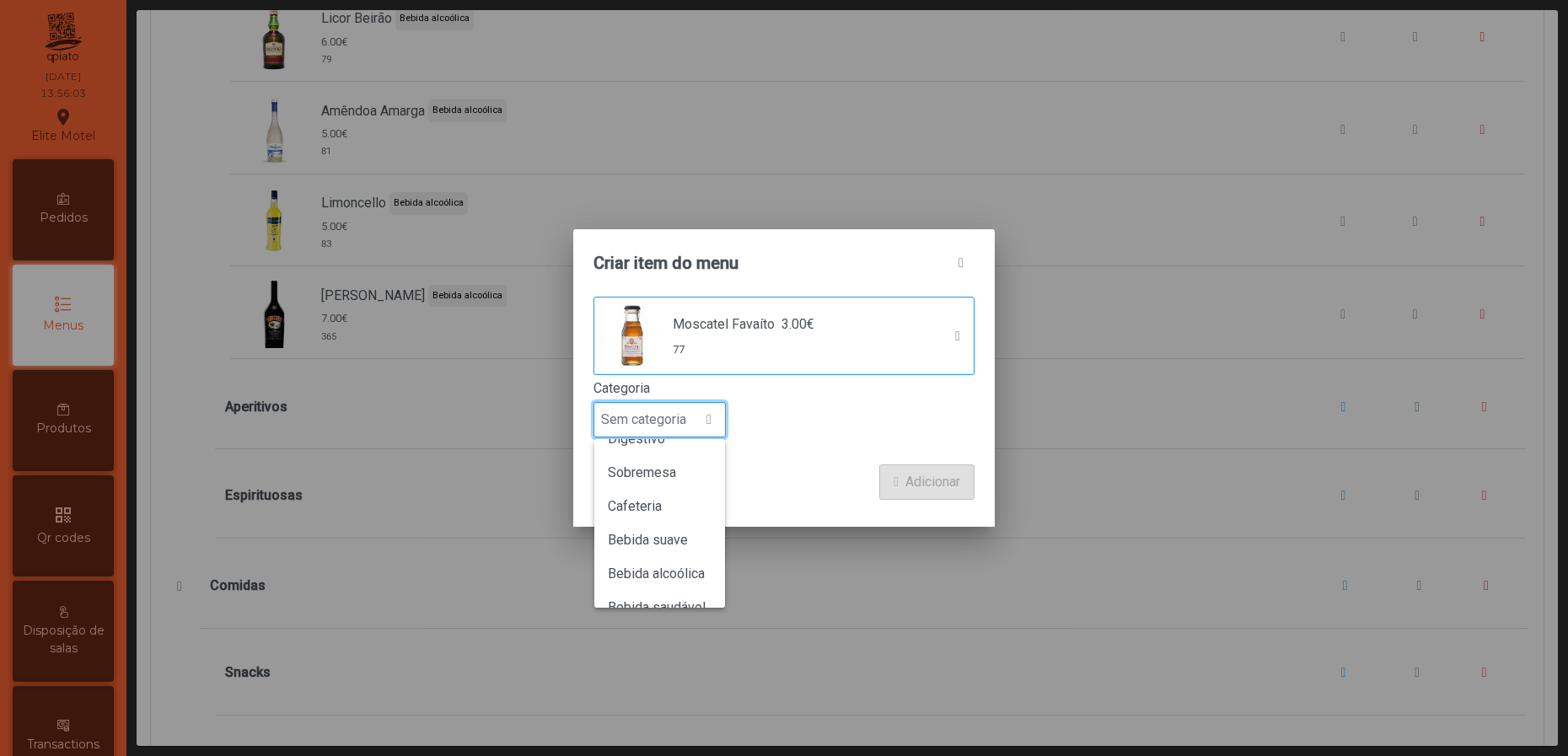
scroll to position [147, 0]
click at [673, 543] on span "Bebida alcoólica" at bounding box center [656, 551] width 97 height 16
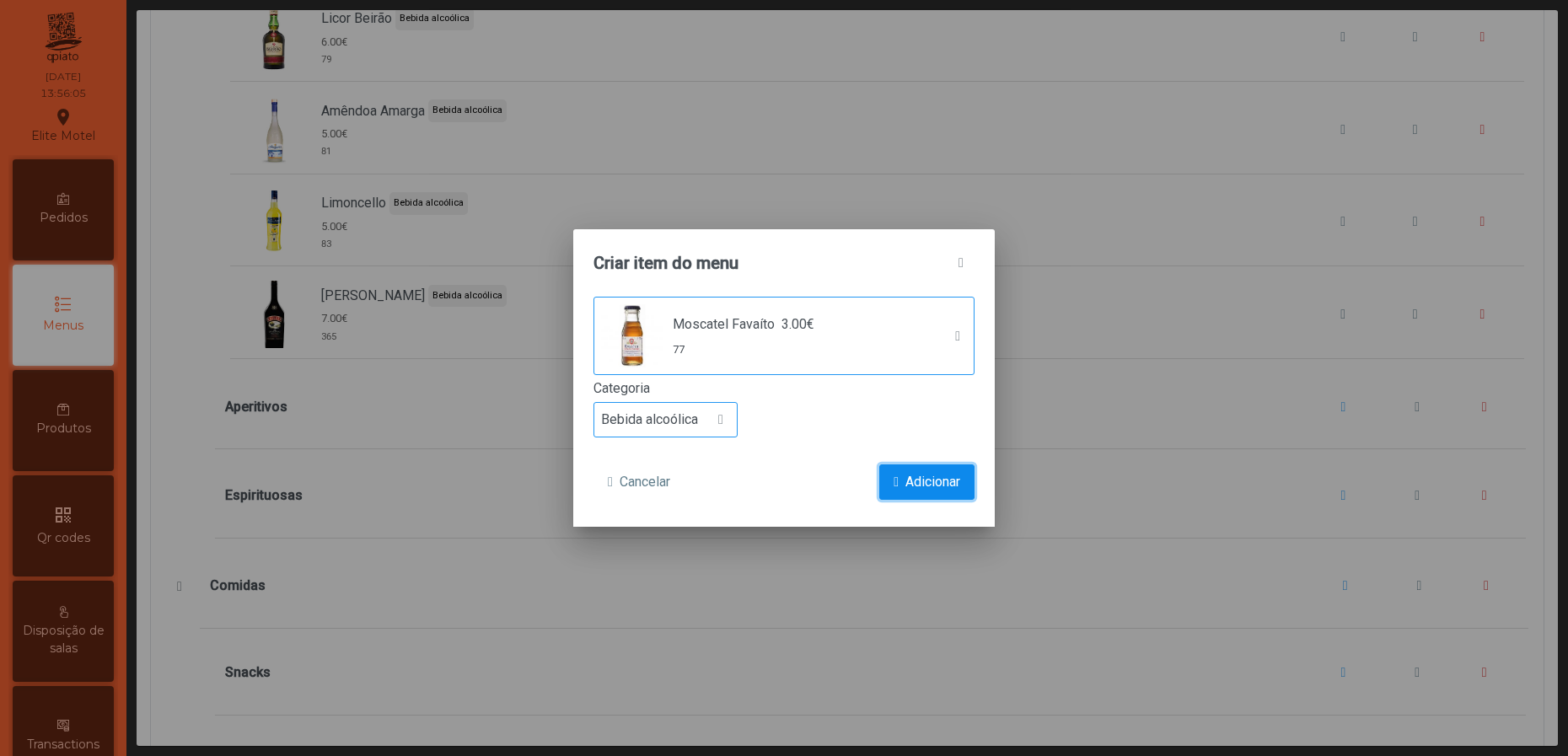
click at [919, 468] on button "Adicionar" at bounding box center [927, 482] width 95 height 35
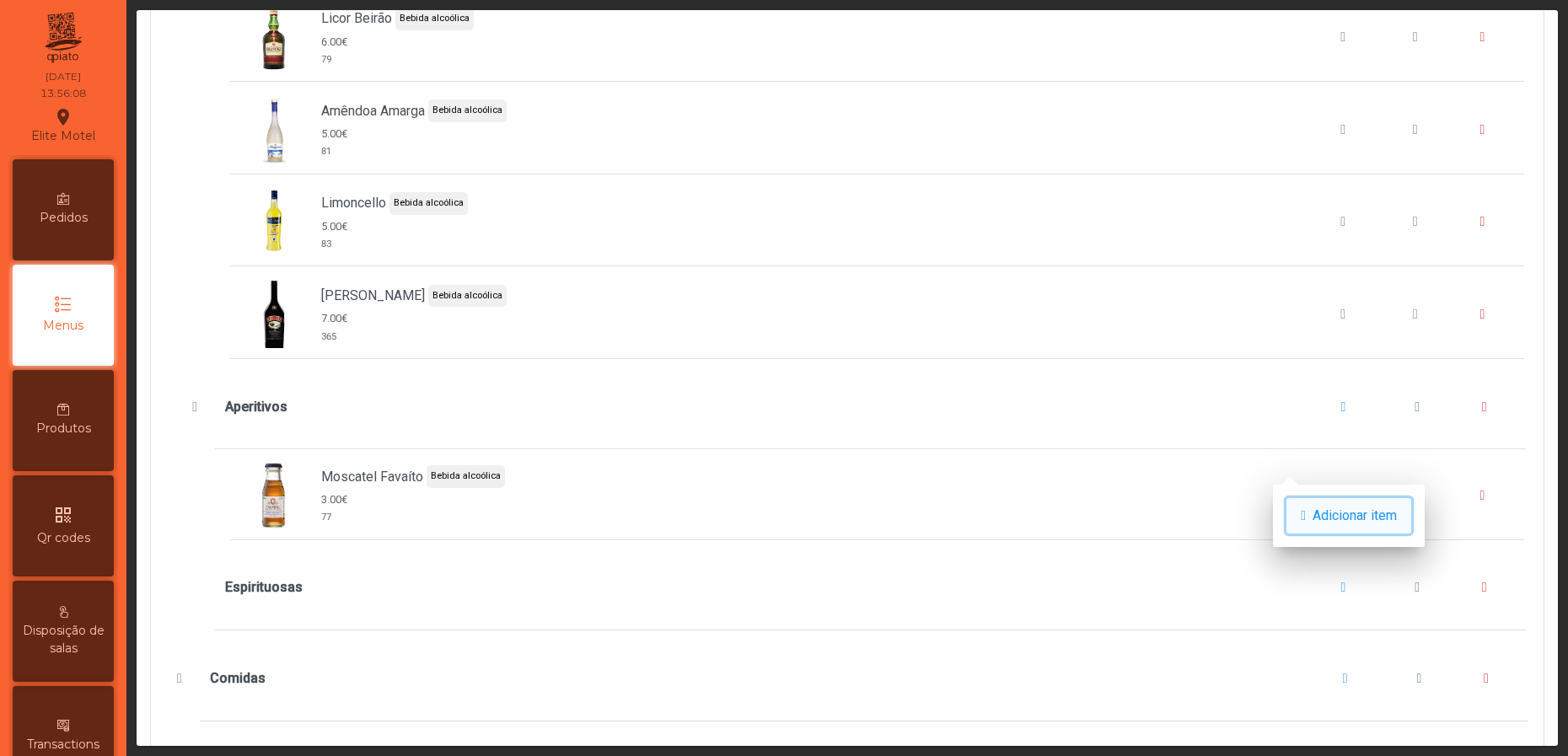
click at [1330, 505] on span "Adicionar item" at bounding box center [1355, 515] width 85 height 21
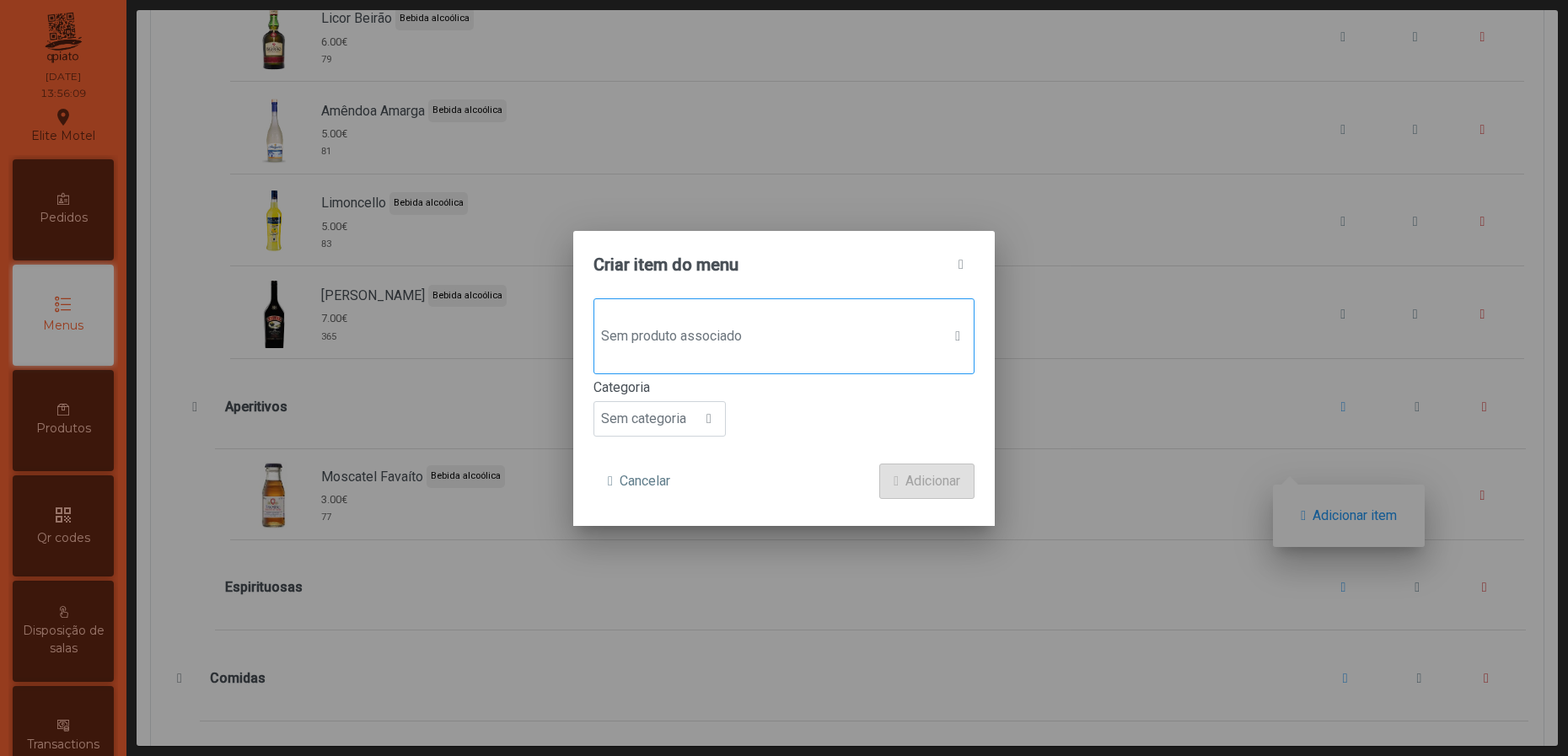
click at [727, 352] on div "Sem produto associado" at bounding box center [783, 335] width 381 height 76
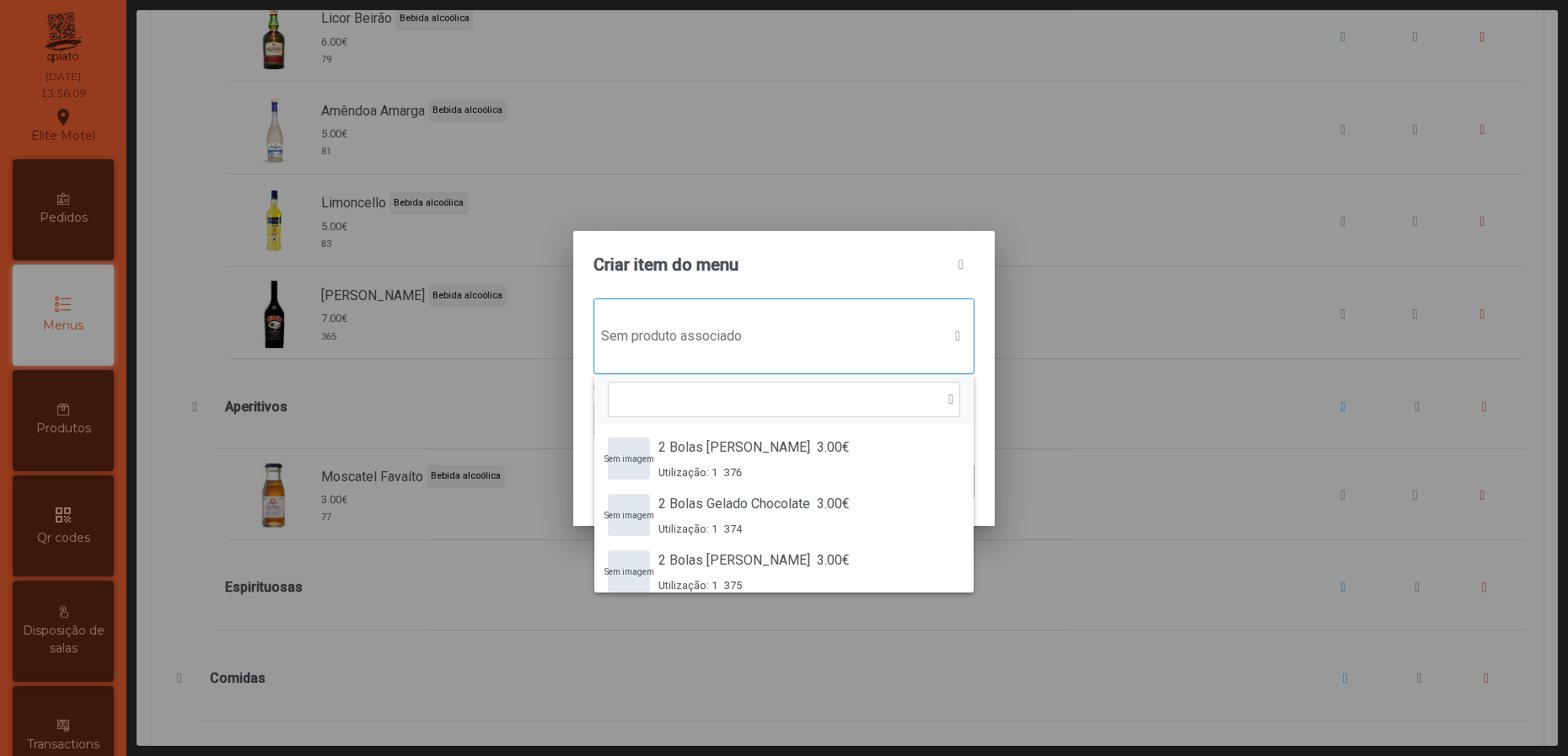
scroll to position [11, 89]
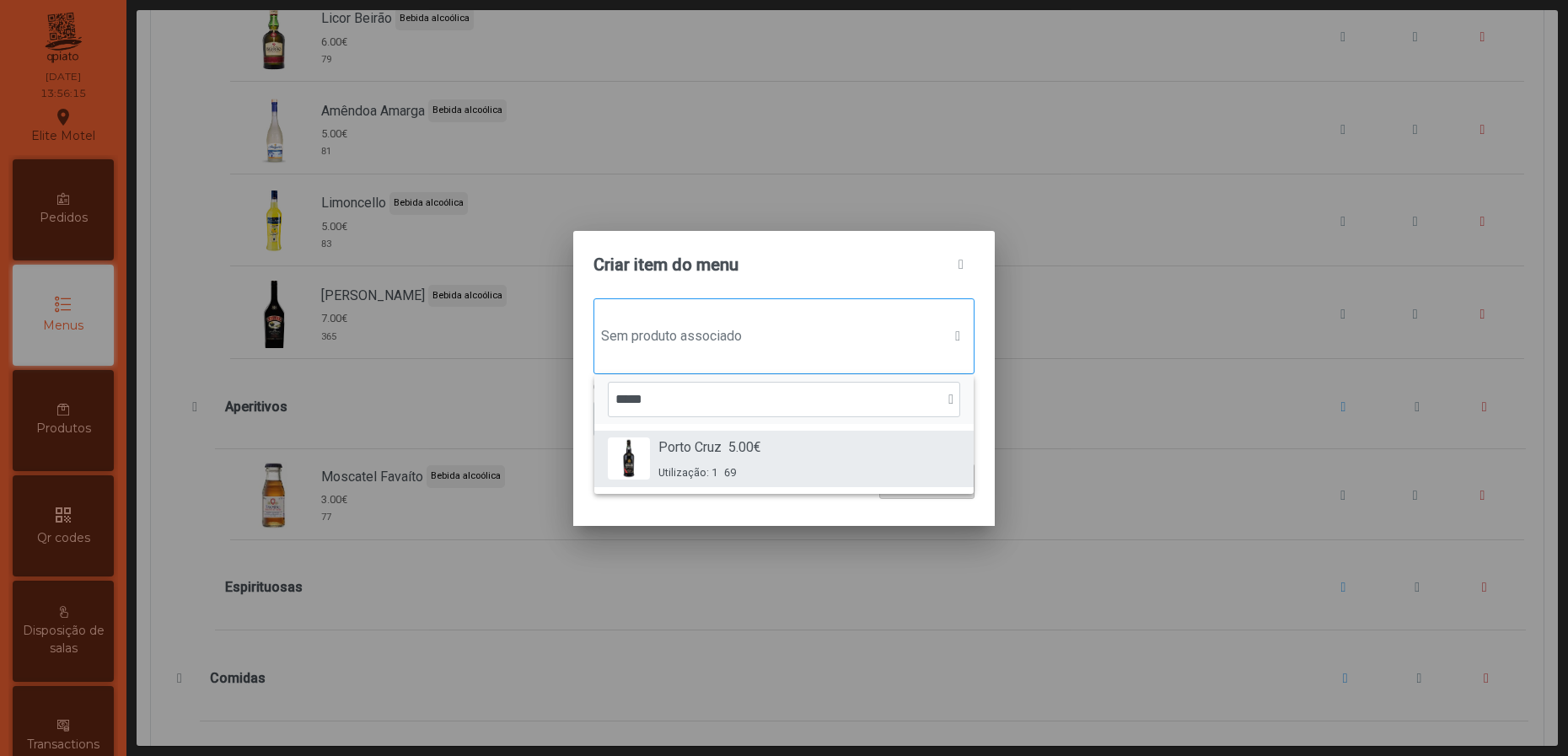
type input "*****"
click at [711, 451] on span "Porto Cruz" at bounding box center [690, 447] width 63 height 21
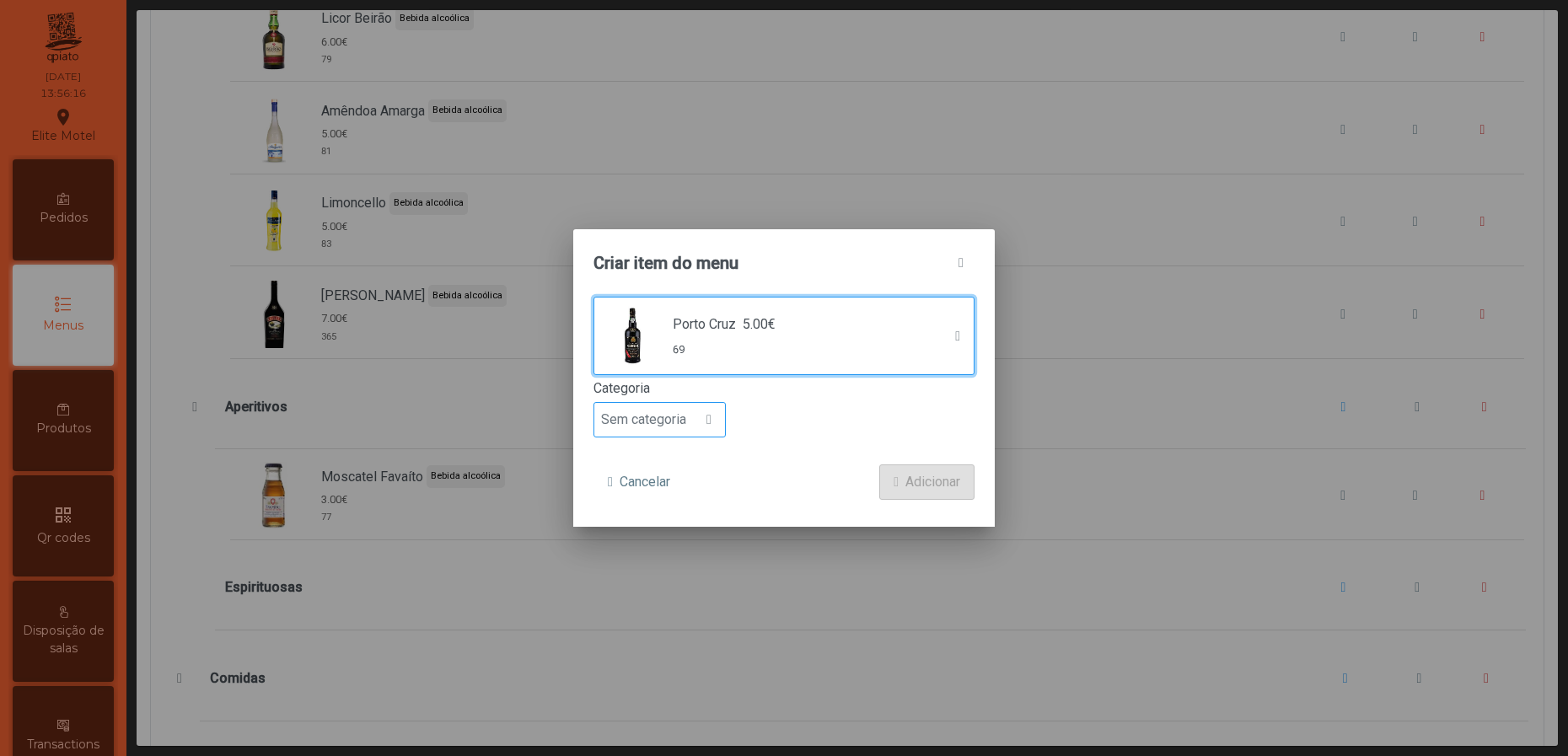
click at [656, 423] on span "Sem categoria" at bounding box center [643, 420] width 98 height 33
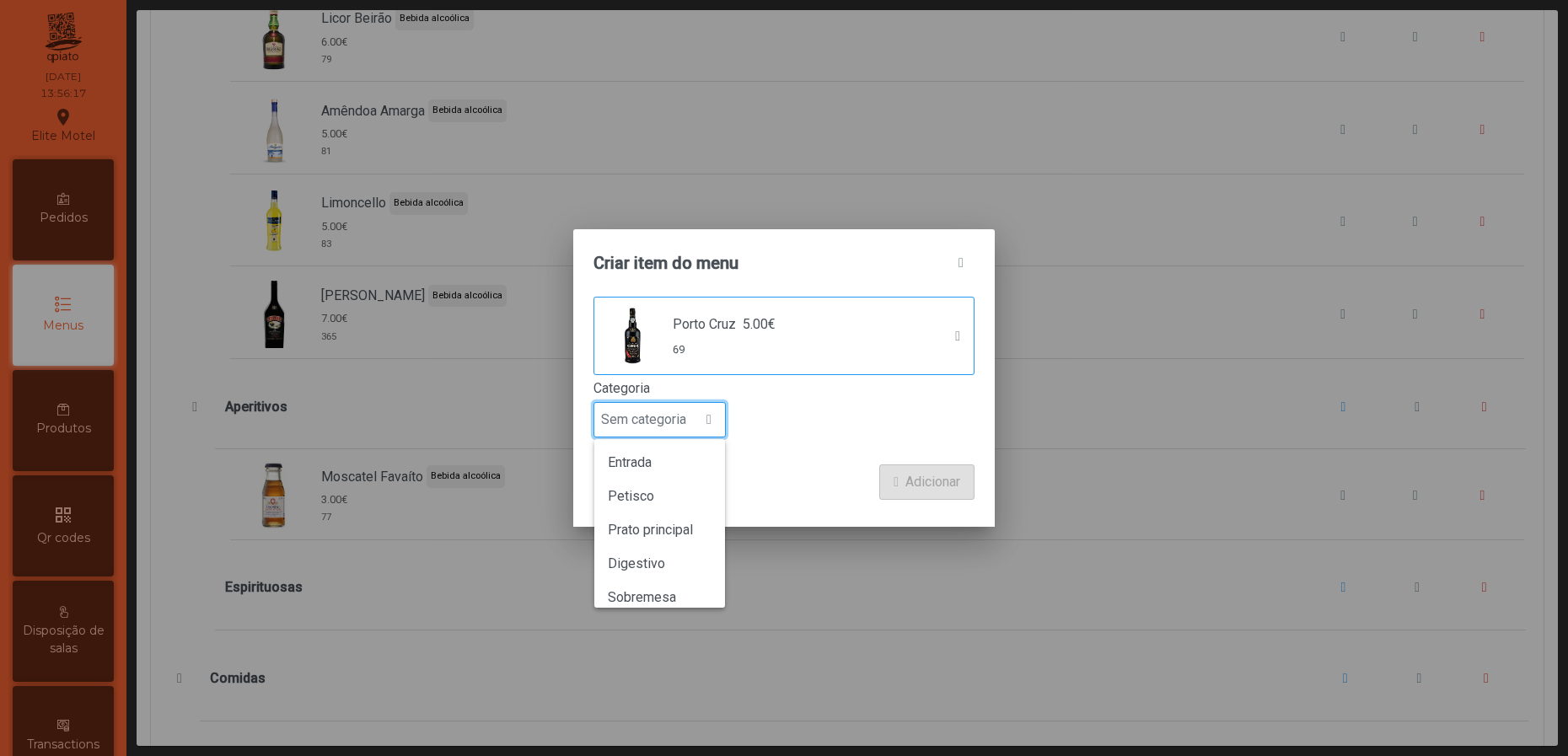
scroll to position [147, 0]
click at [694, 554] on span "Bebida alcoólica" at bounding box center [656, 551] width 97 height 16
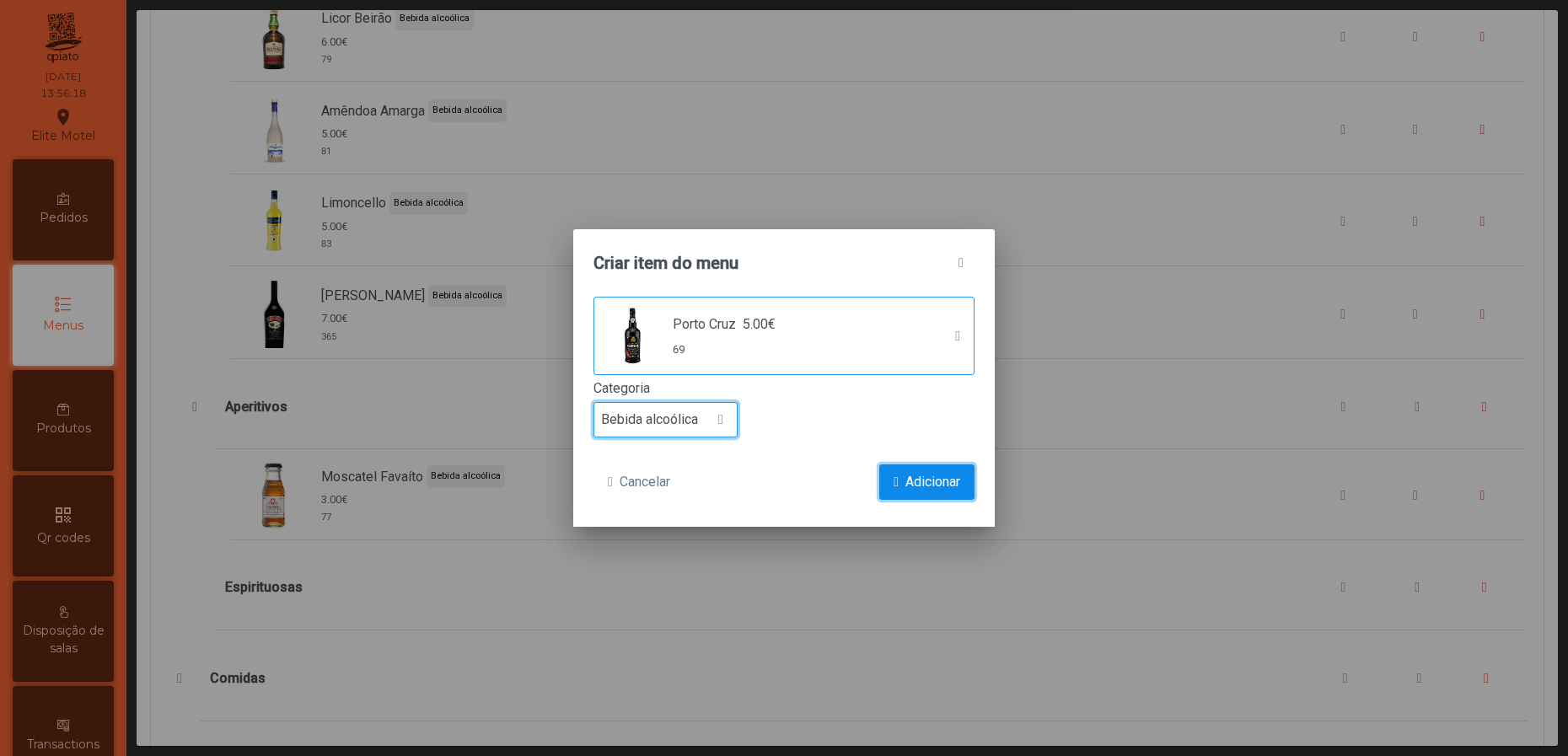
click at [940, 473] on span "Adicionar" at bounding box center [933, 482] width 55 height 21
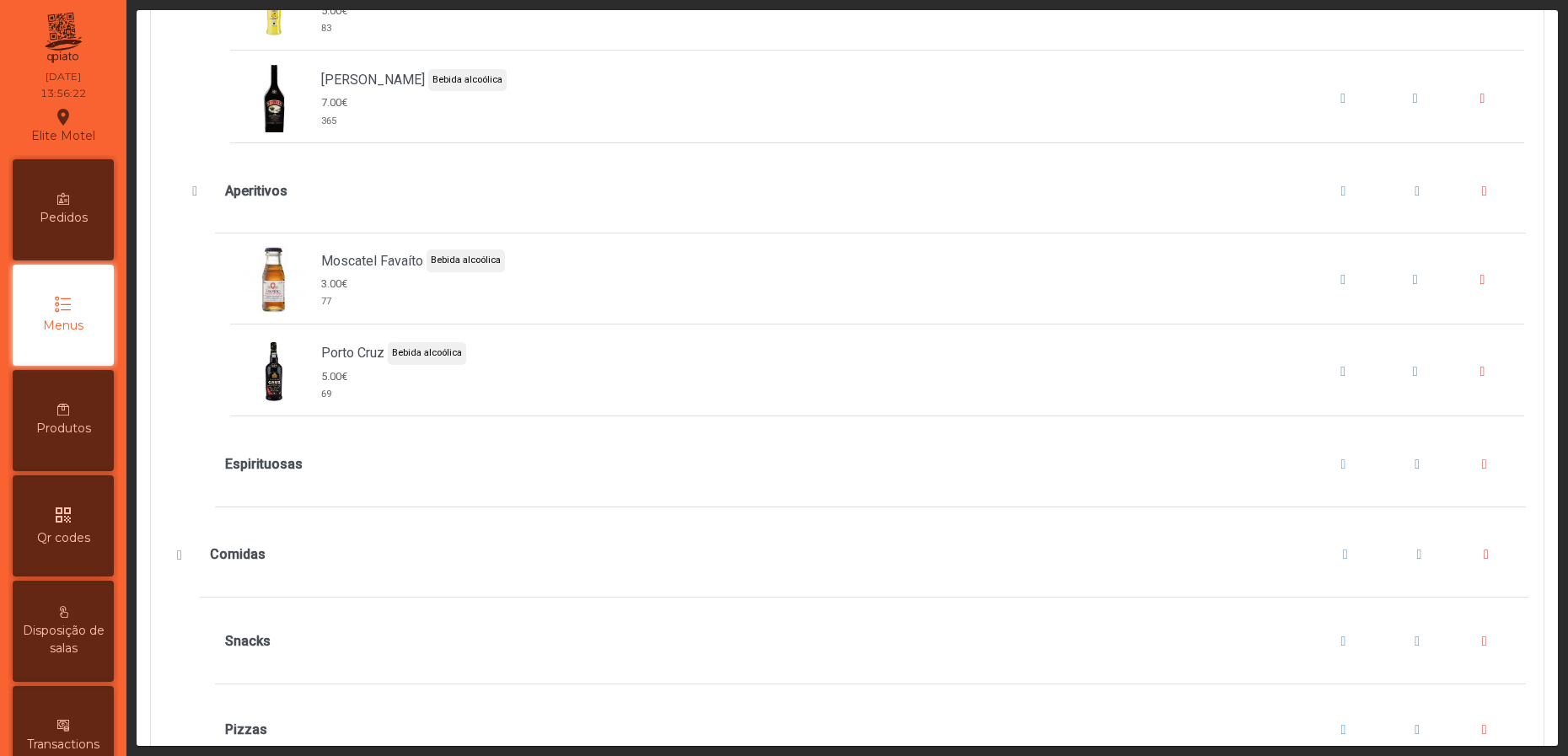
scroll to position [7709, 0]
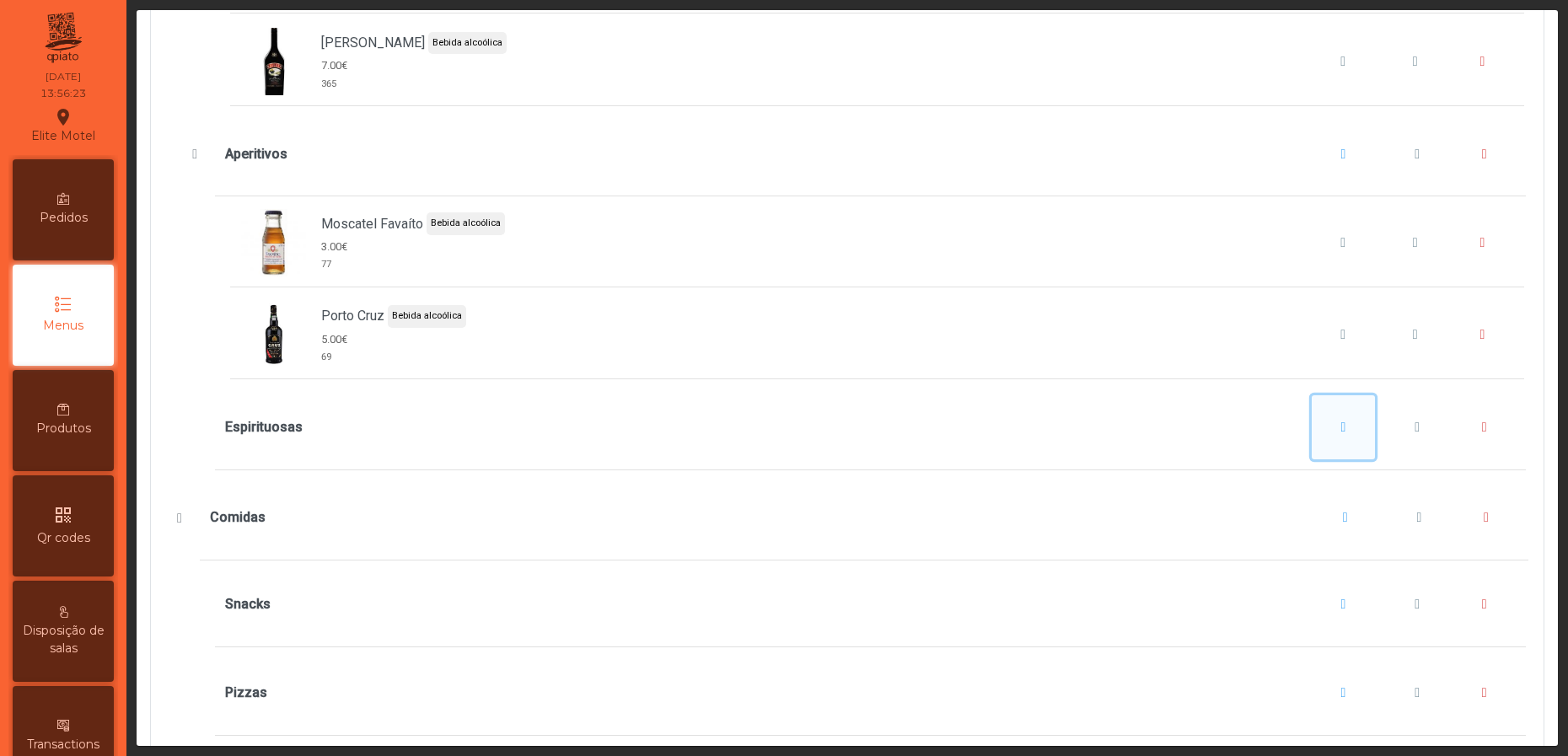
click at [1342, 434] on span "Espirituosas" at bounding box center [1344, 428] width 5 height 14
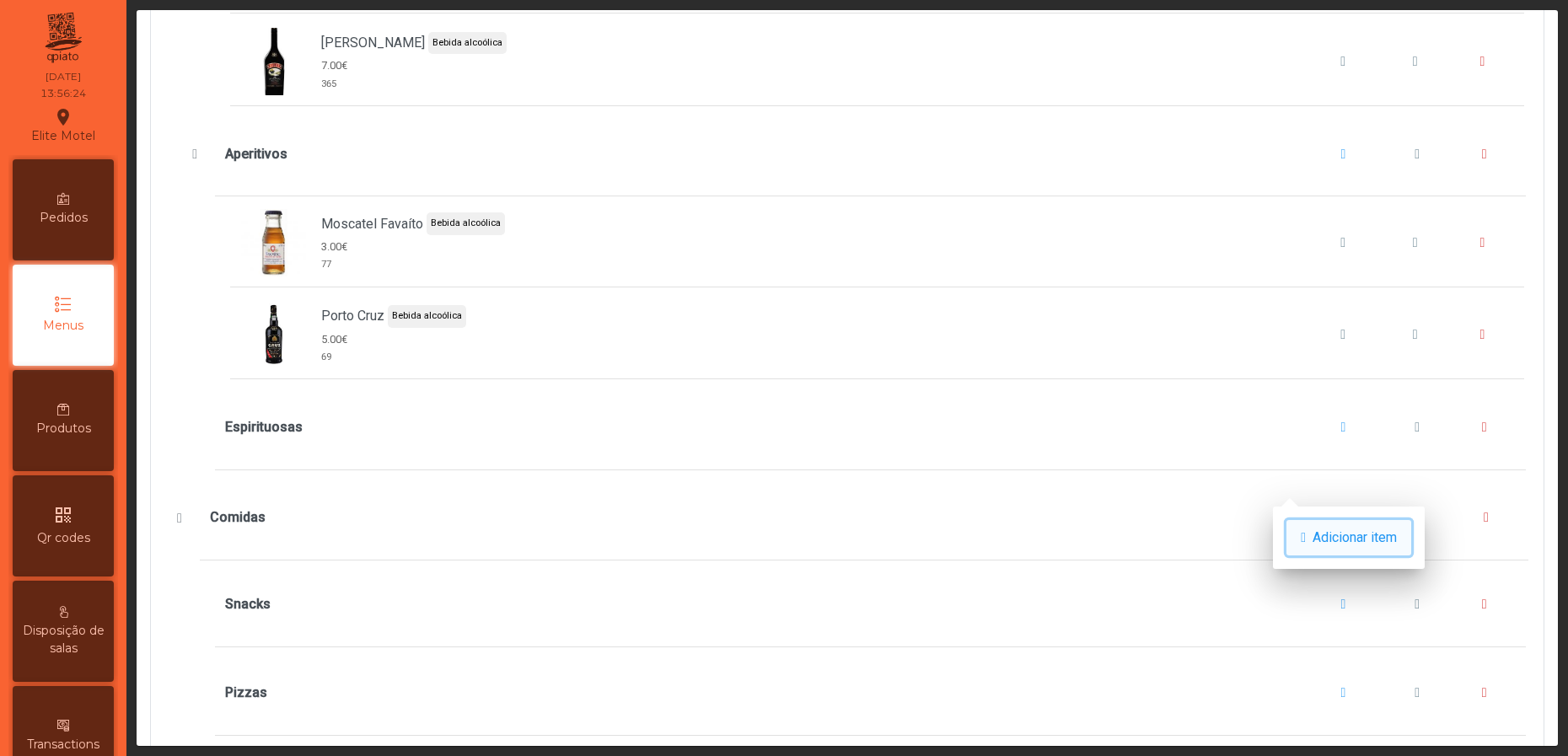
click at [1320, 523] on button "Adicionar item" at bounding box center [1349, 538] width 125 height 35
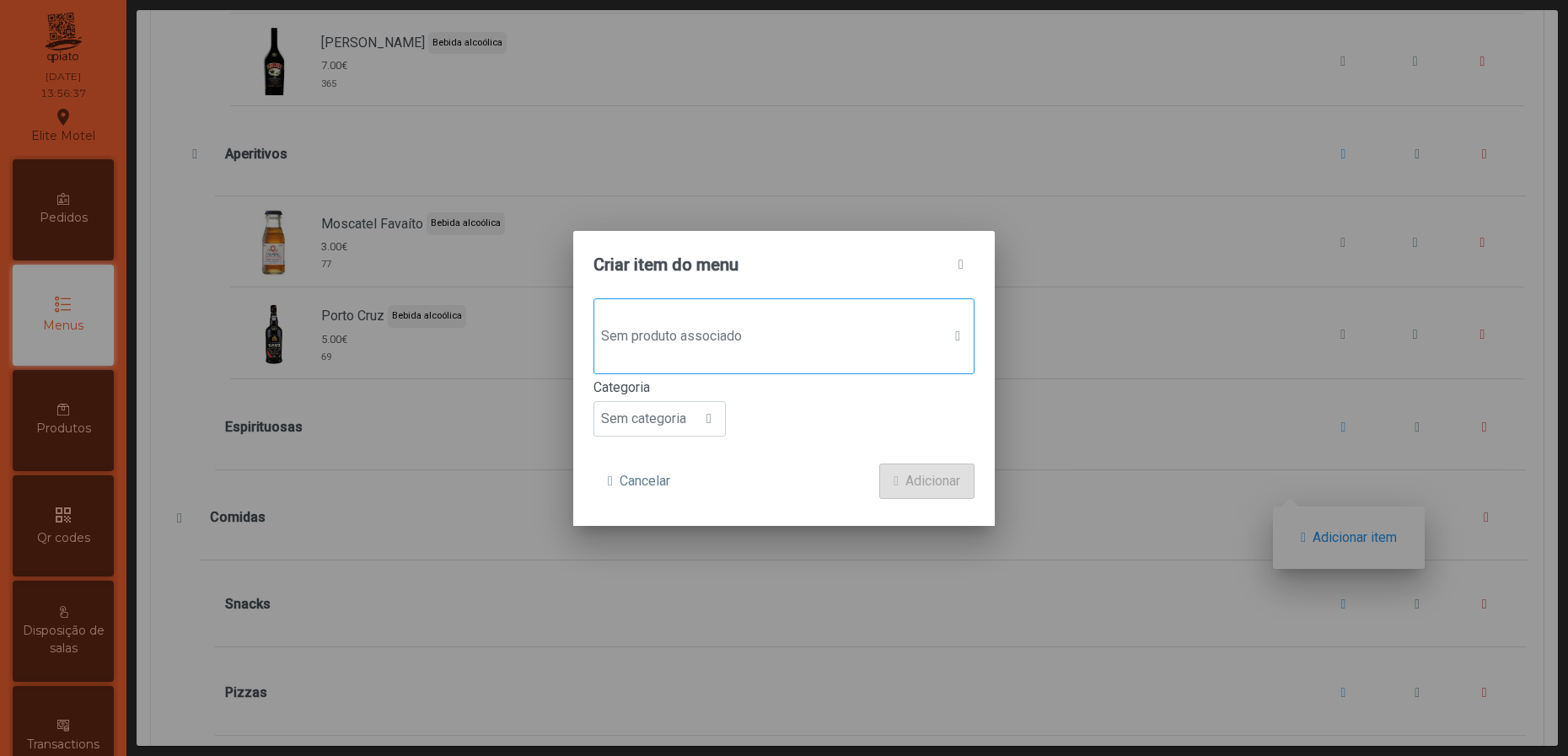
click at [798, 326] on span "Sem produto associado" at bounding box center [767, 336] width 347 height 33
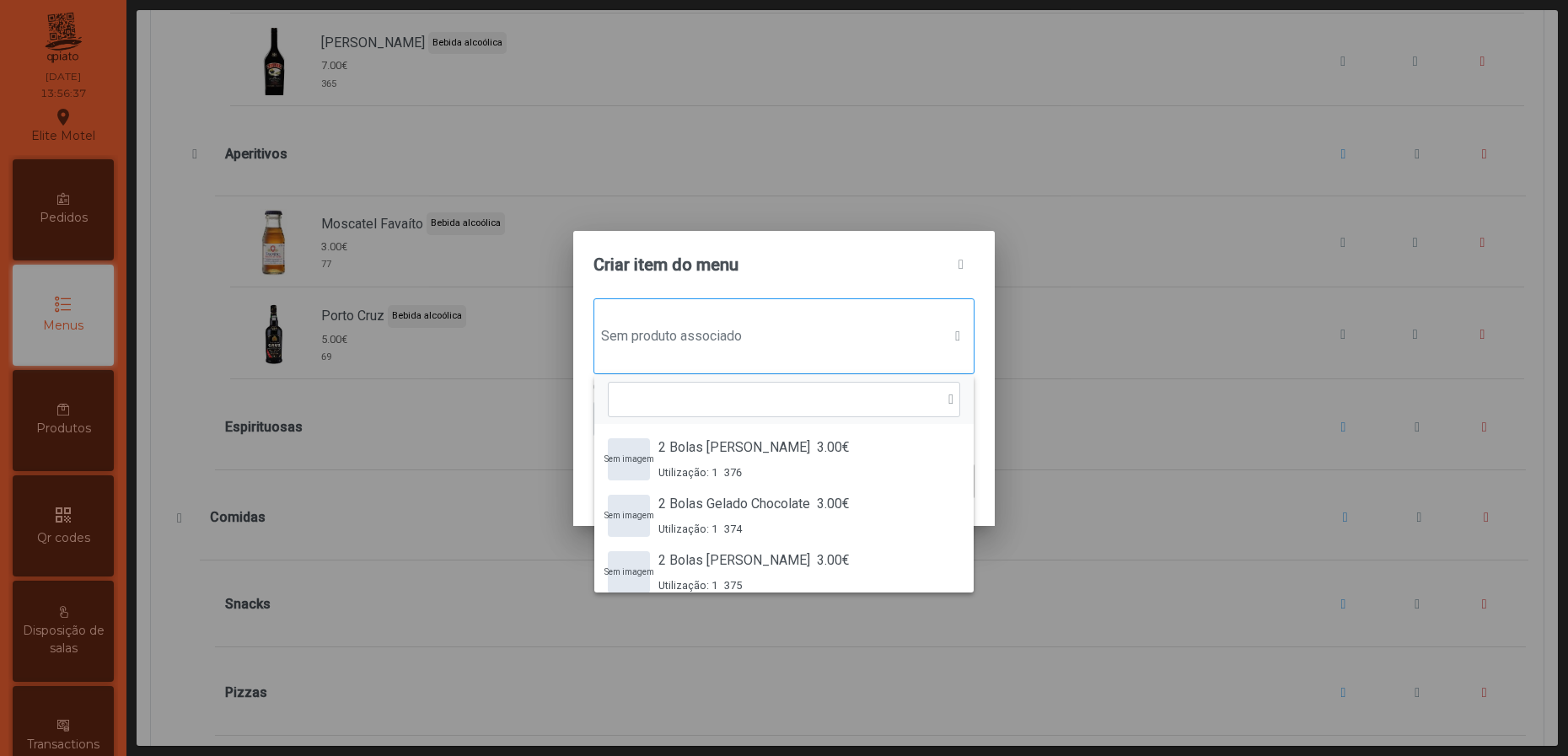
scroll to position [11, 89]
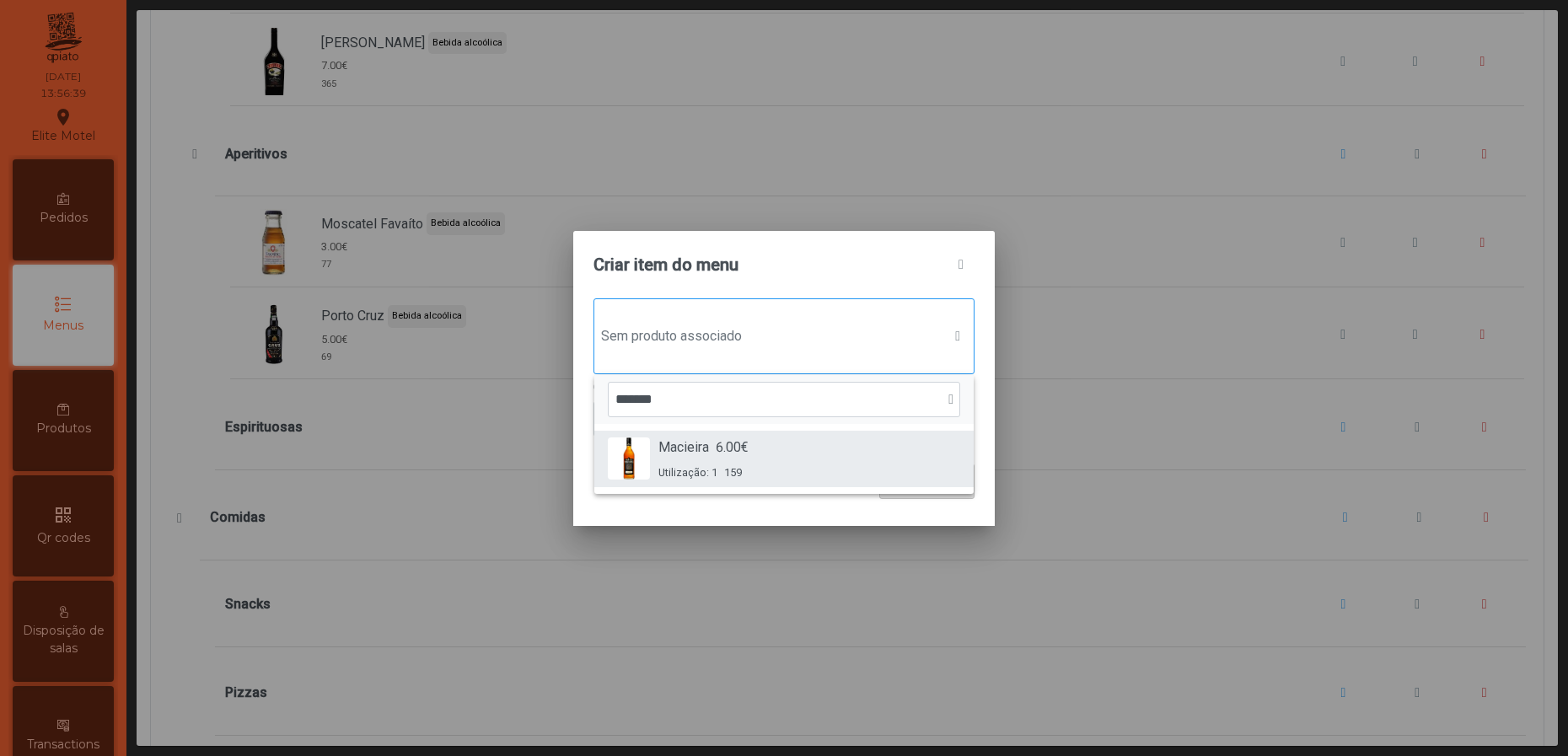
type input "*******"
click at [752, 438] on div "Macieira 6.00€ Utilização: 1 159" at bounding box center [784, 459] width 352 height 43
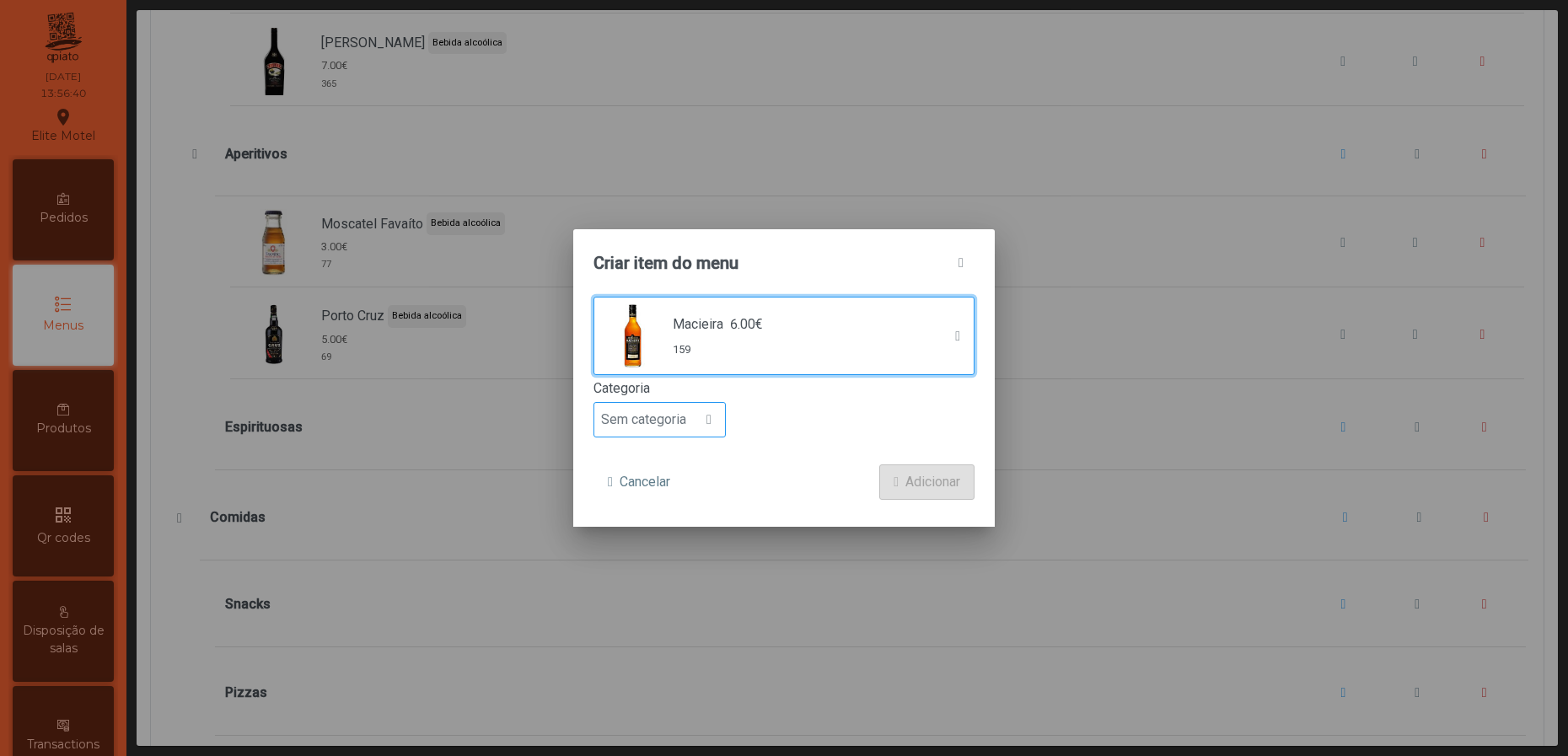
click at [692, 410] on span "Sem categoria" at bounding box center [643, 420] width 98 height 33
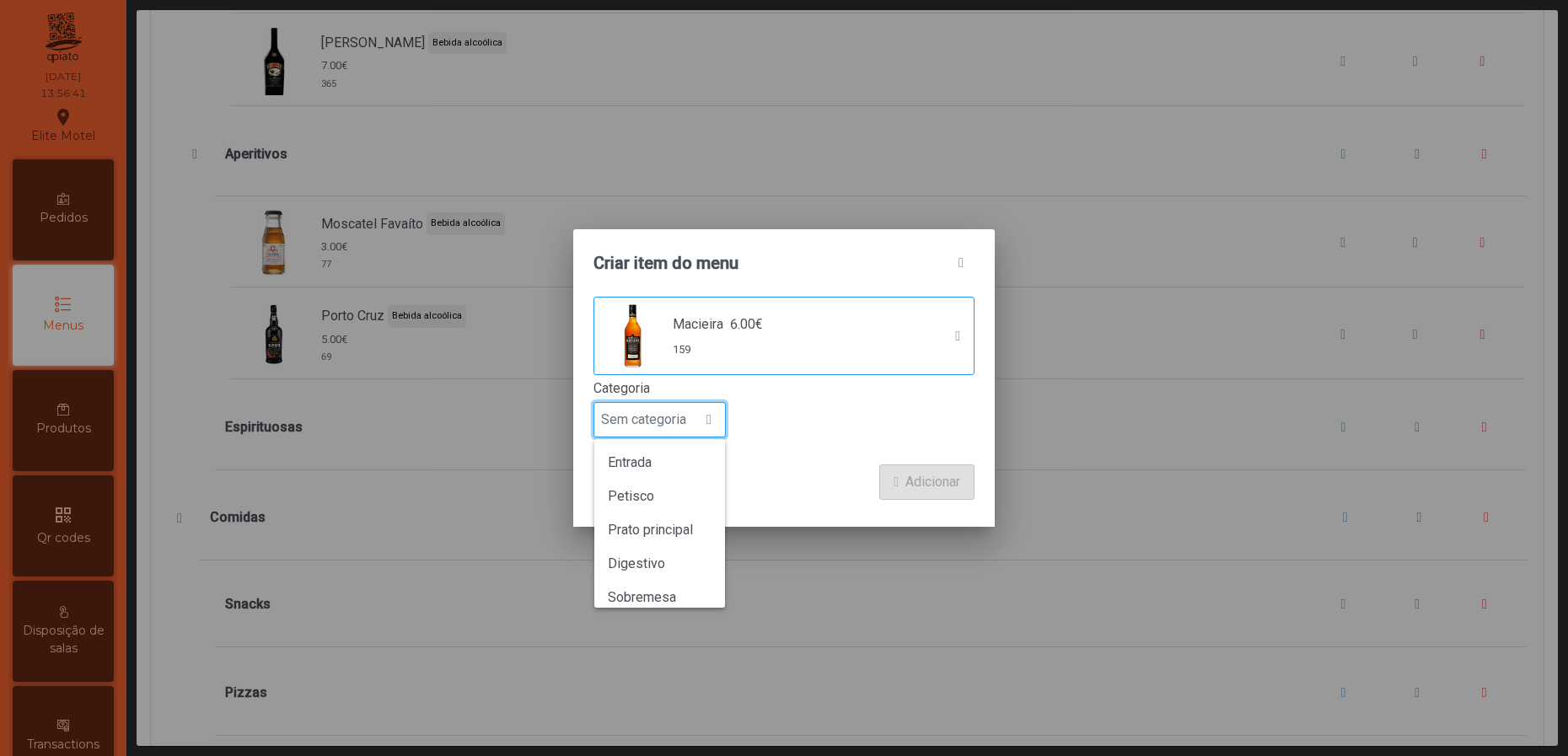
scroll to position [147, 0]
click at [695, 543] on span "Bebida alcoólica" at bounding box center [656, 551] width 97 height 16
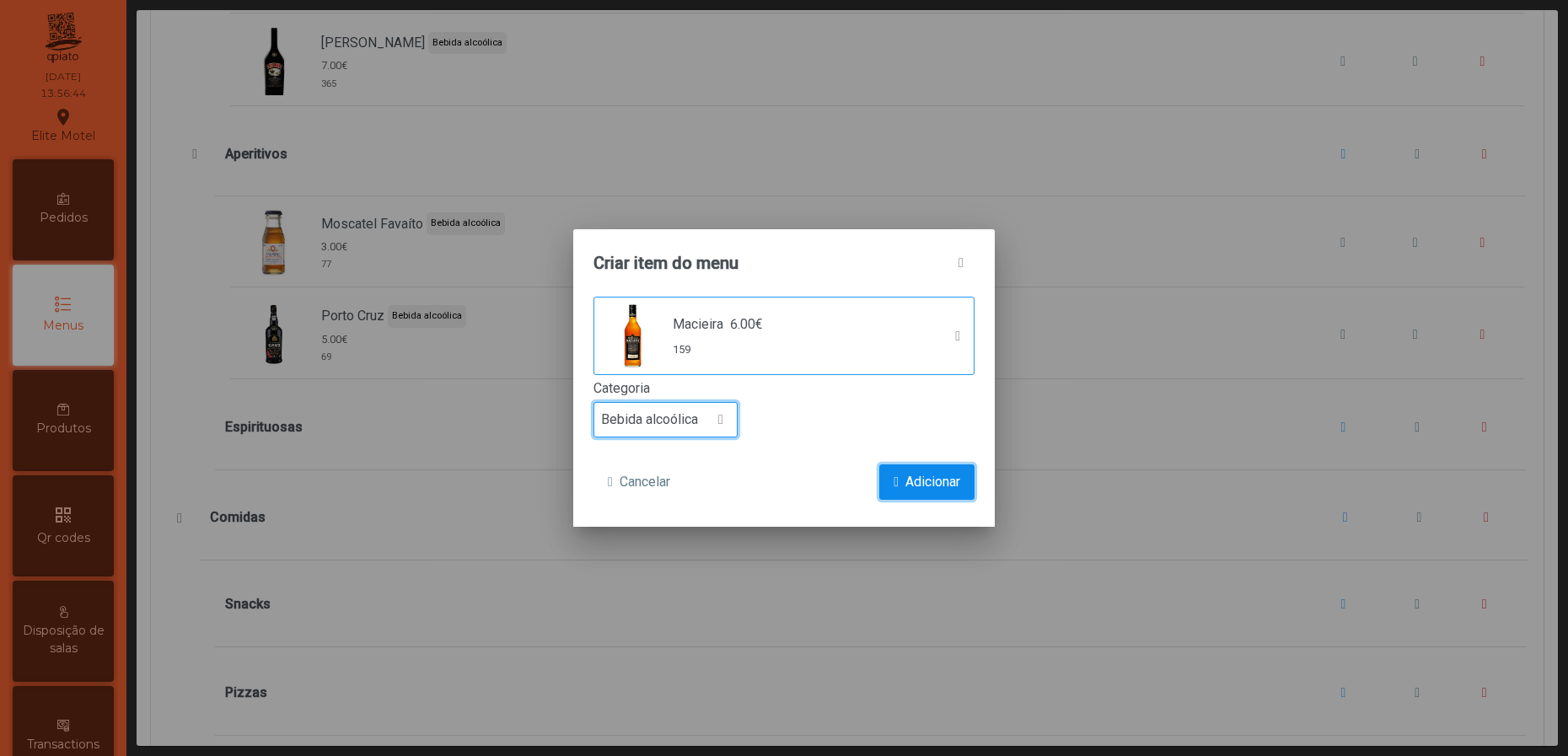
click at [919, 478] on span "Adicionar" at bounding box center [933, 482] width 55 height 21
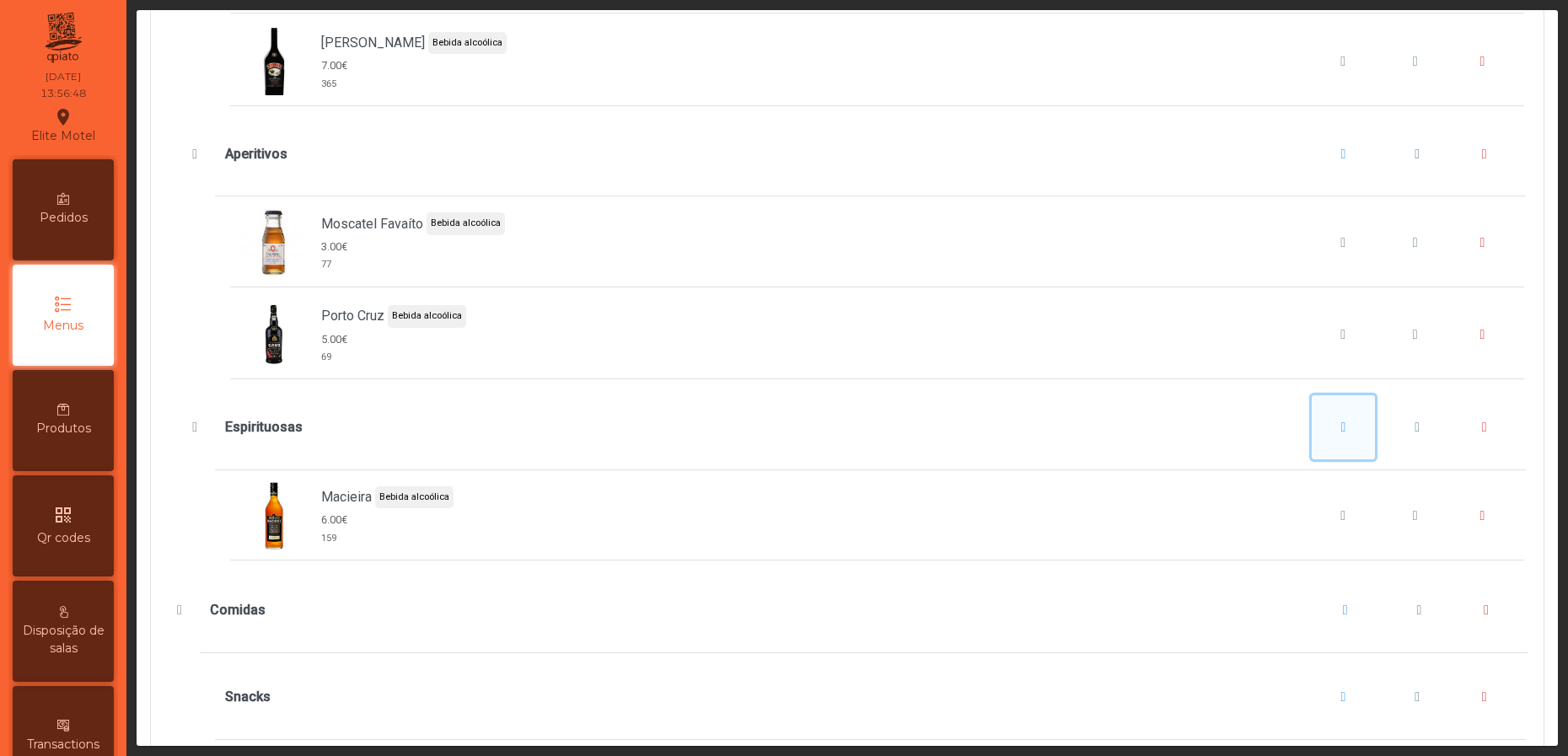
click at [1313, 459] on button "Espirituosas" at bounding box center [1344, 427] width 64 height 64
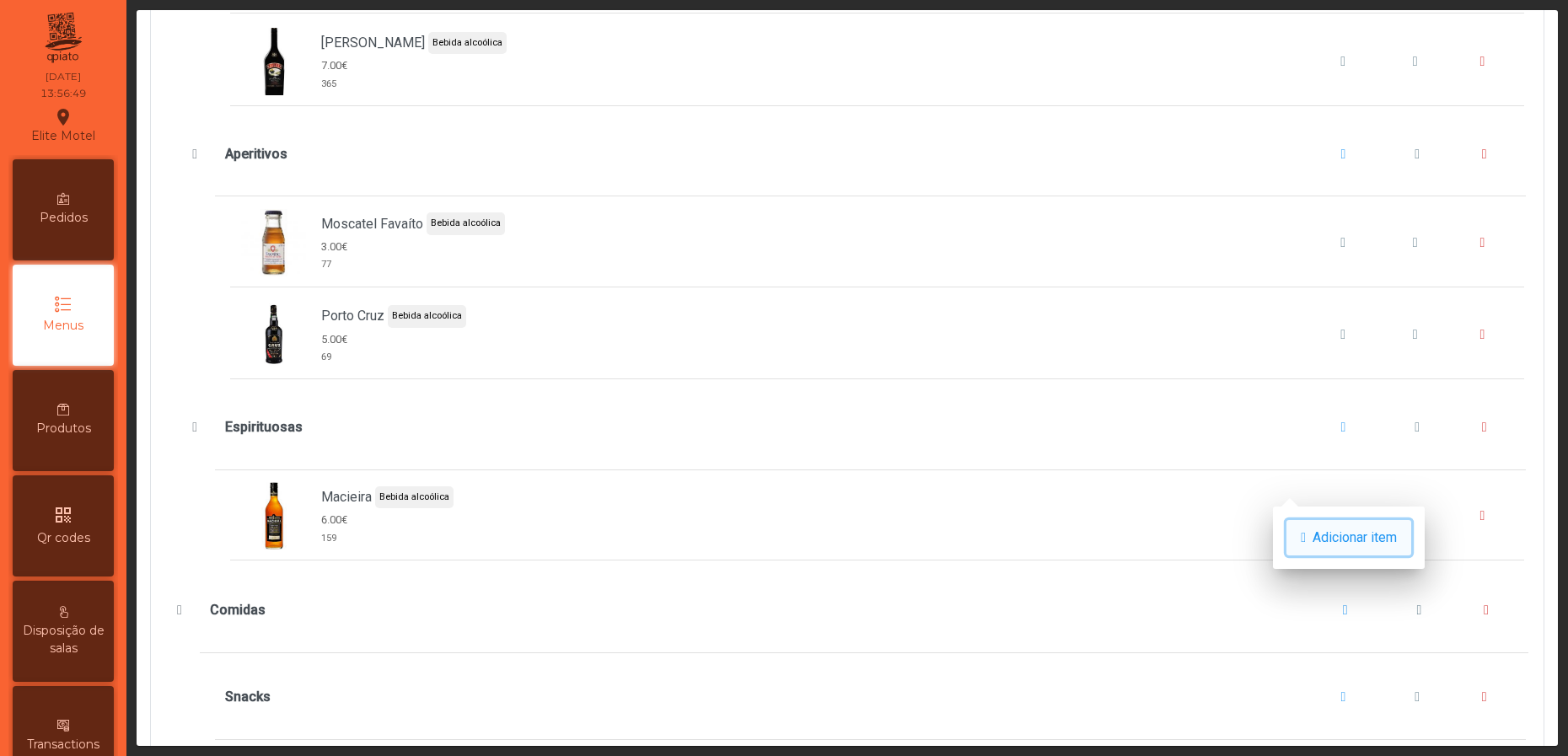
click at [1333, 537] on span "Adicionar item" at bounding box center [1355, 538] width 85 height 21
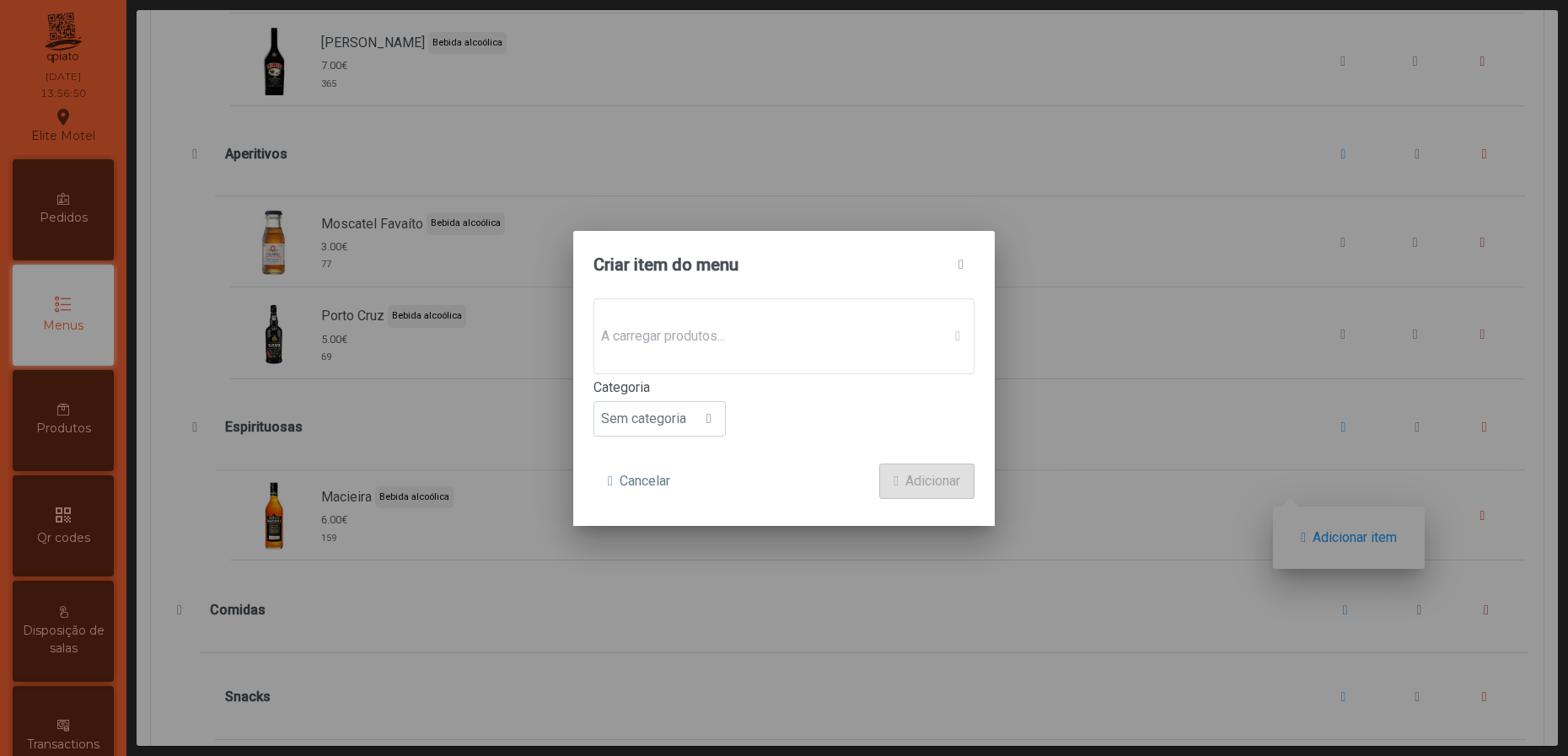
click at [769, 337] on p-dropdown "A carregar produtos..." at bounding box center [783, 335] width 381 height 76
click at [769, 337] on span "Sem produto associado" at bounding box center [767, 336] width 347 height 33
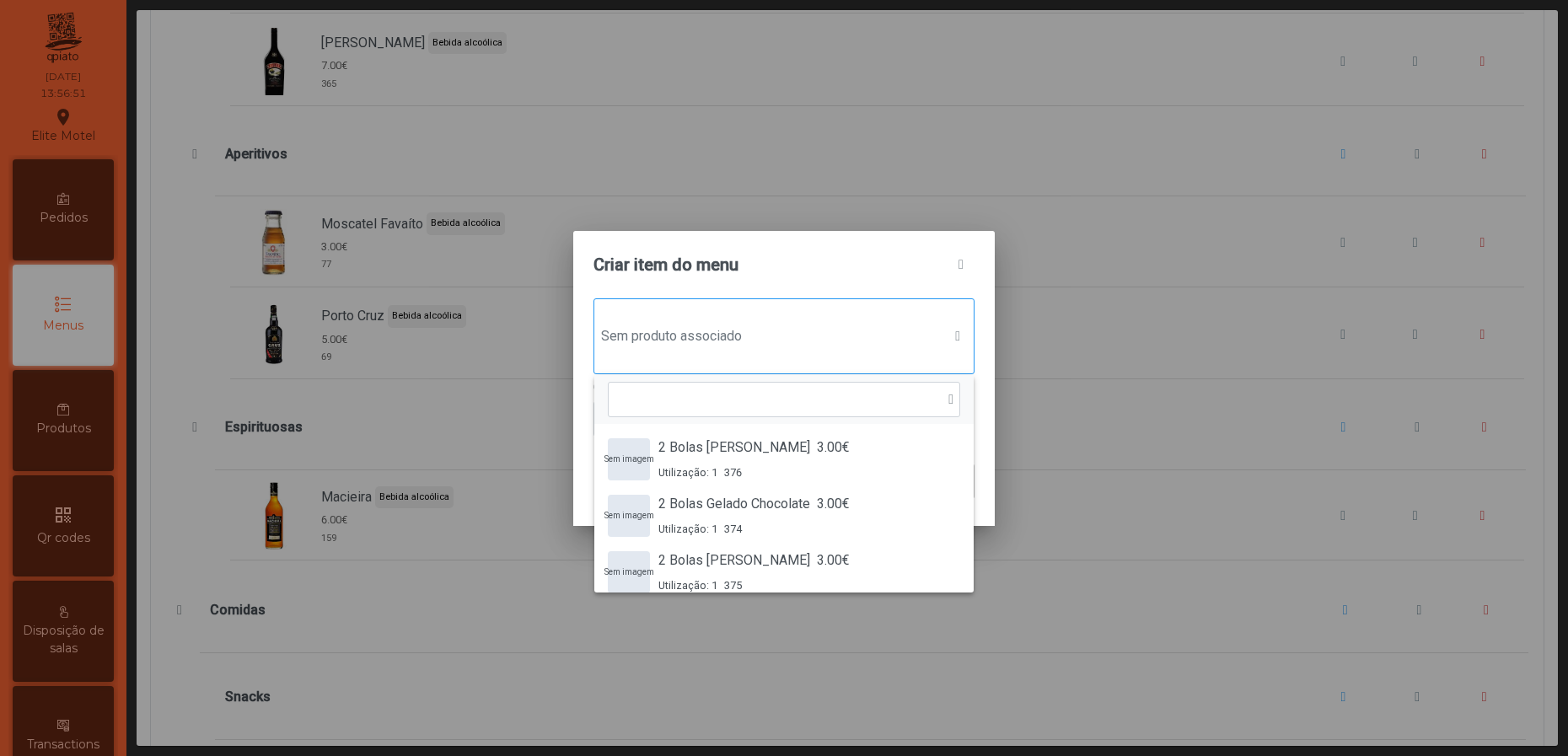
scroll to position [11, 89]
type input "***"
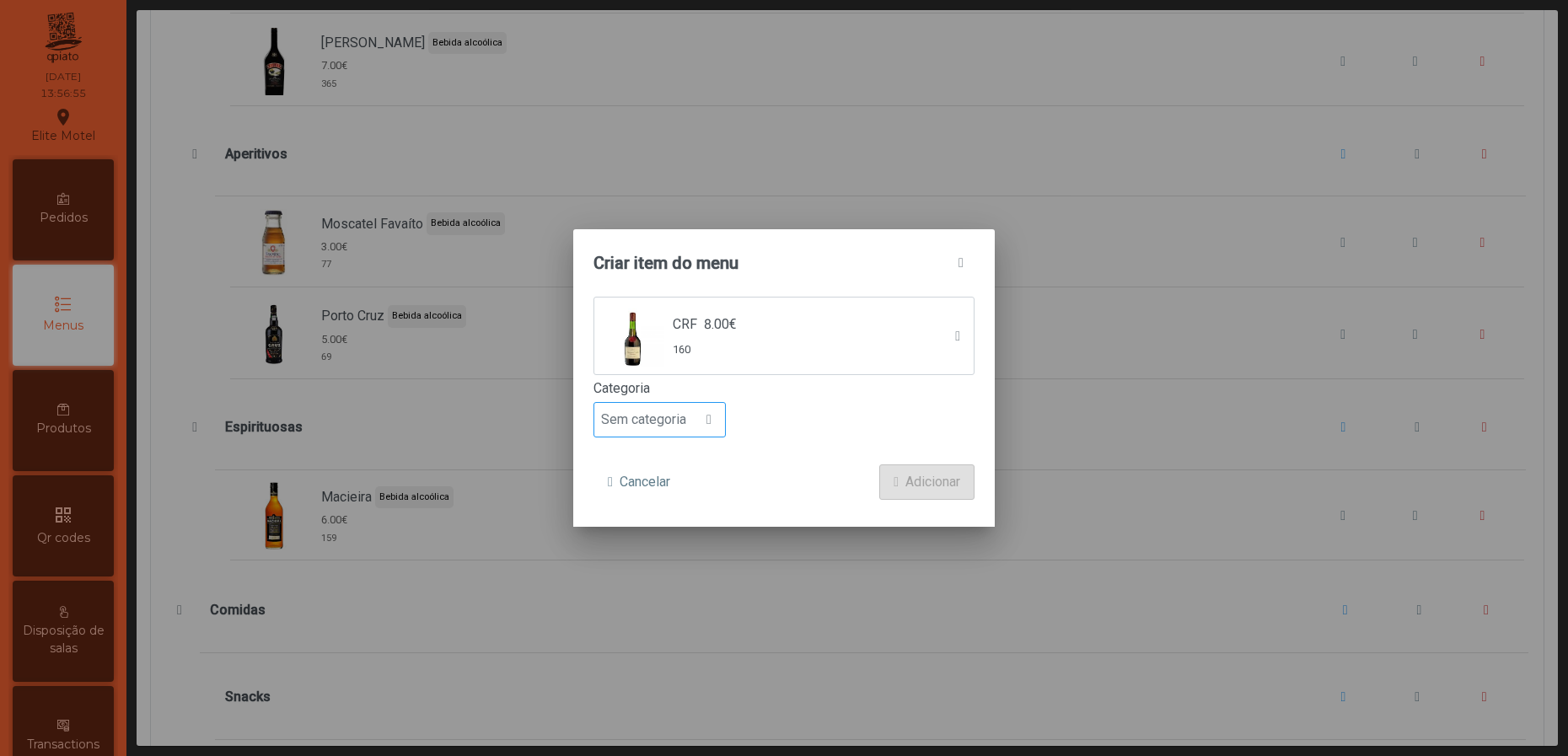
click at [663, 408] on span "Sem categoria" at bounding box center [643, 420] width 98 height 33
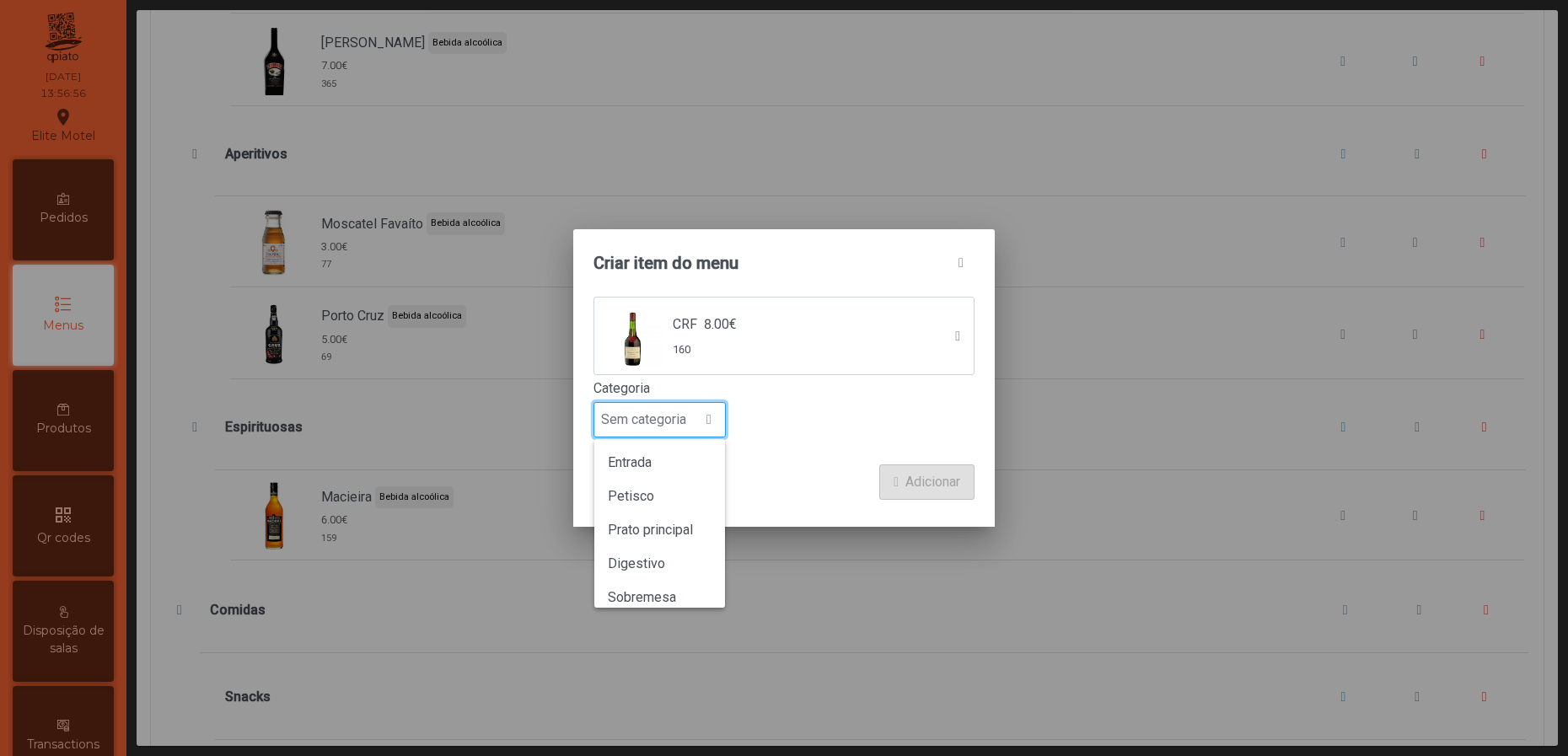
scroll to position [147, 0]
click at [678, 552] on span "Bebida alcoólica" at bounding box center [656, 551] width 97 height 16
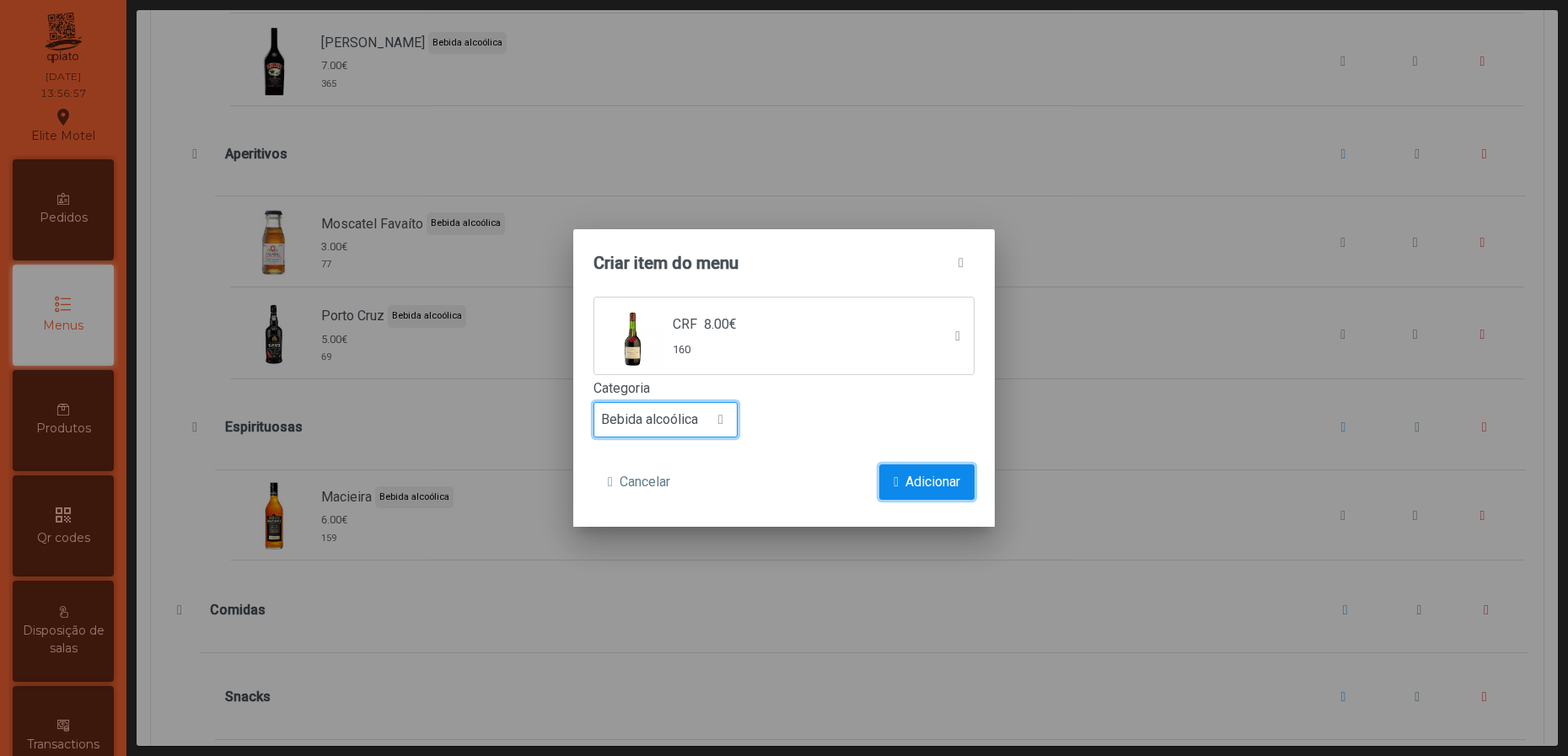
click at [922, 470] on button "Adicionar" at bounding box center [927, 482] width 95 height 35
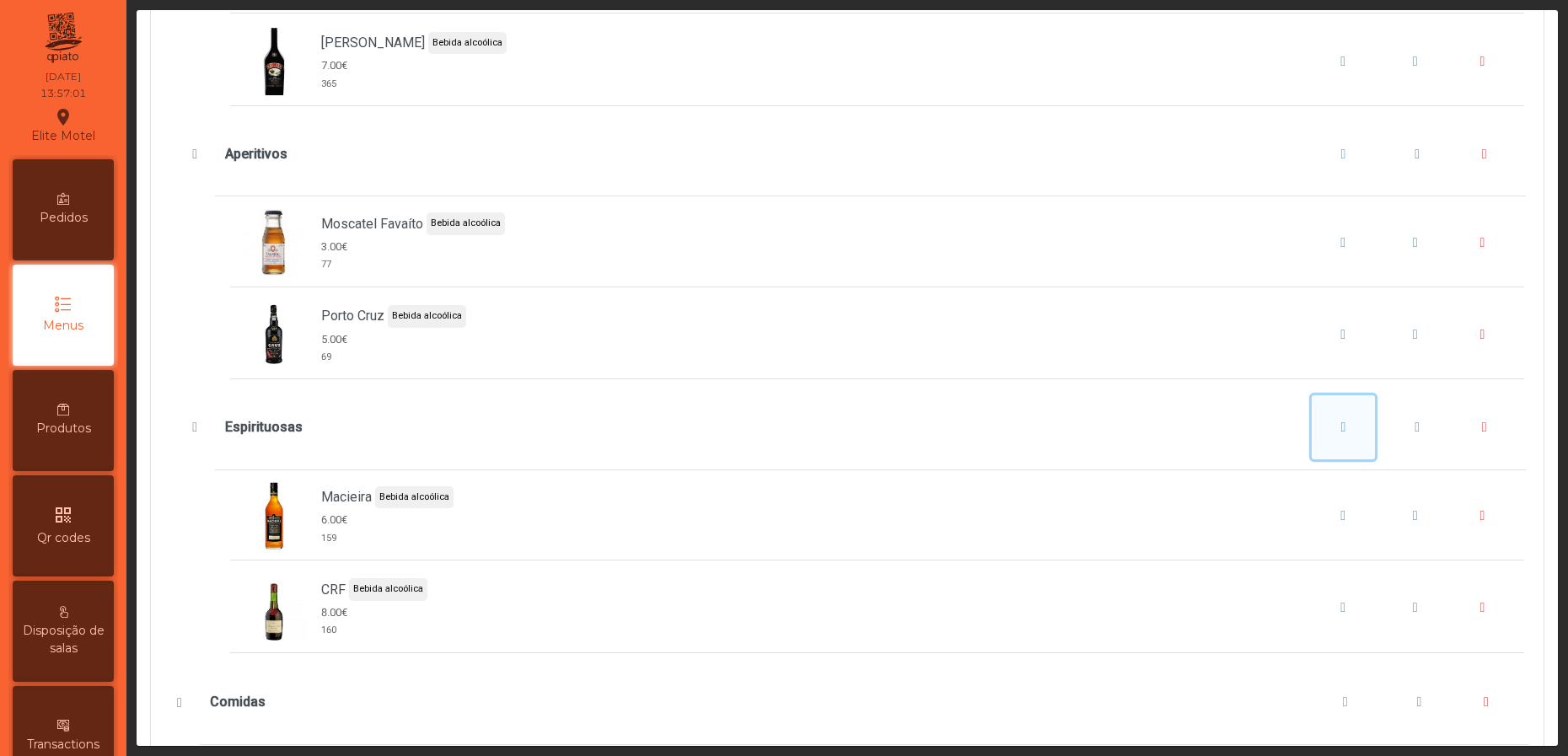
click at [1318, 459] on button "Espirituosas" at bounding box center [1344, 427] width 64 height 64
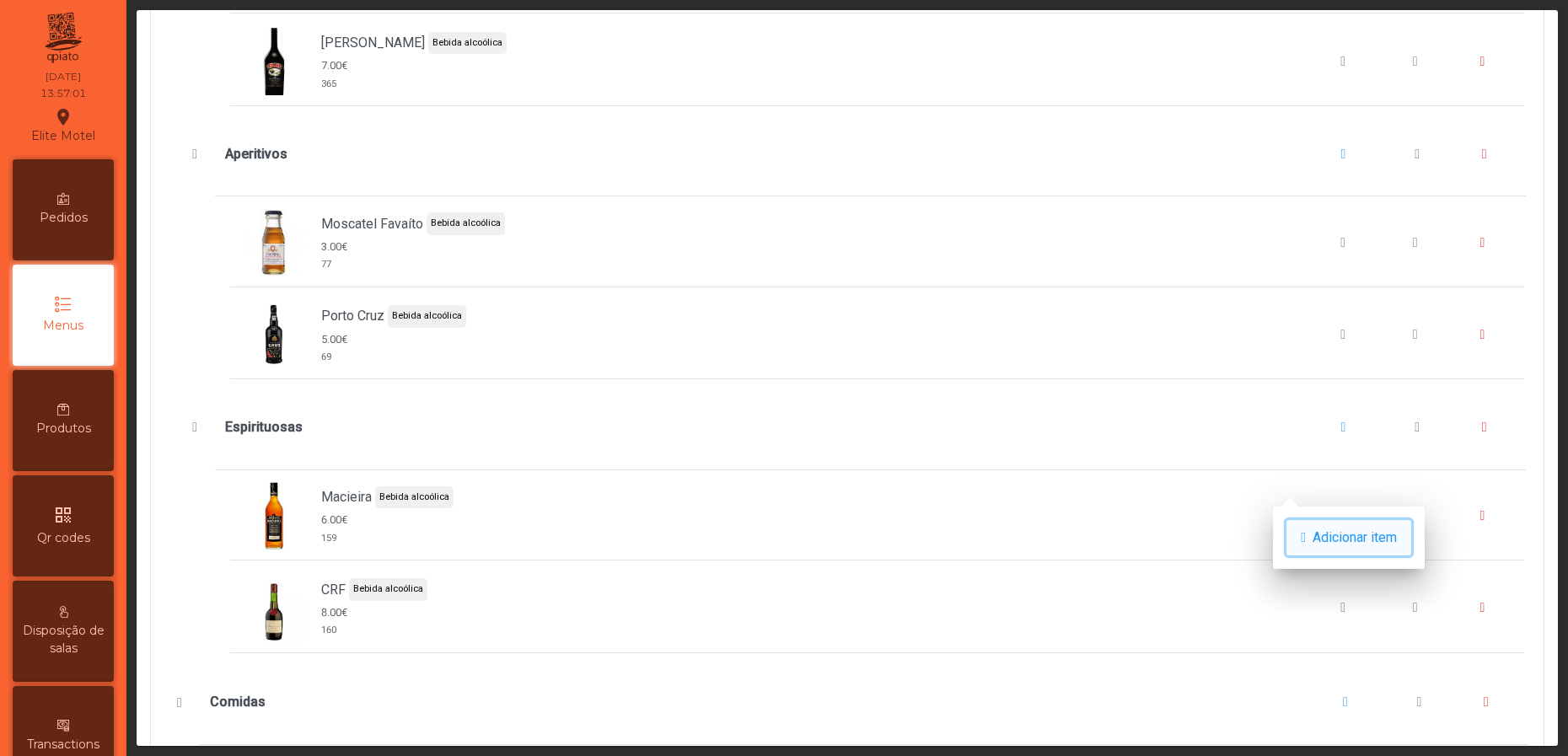
click at [1326, 531] on span "Adicionar item" at bounding box center [1355, 538] width 85 height 21
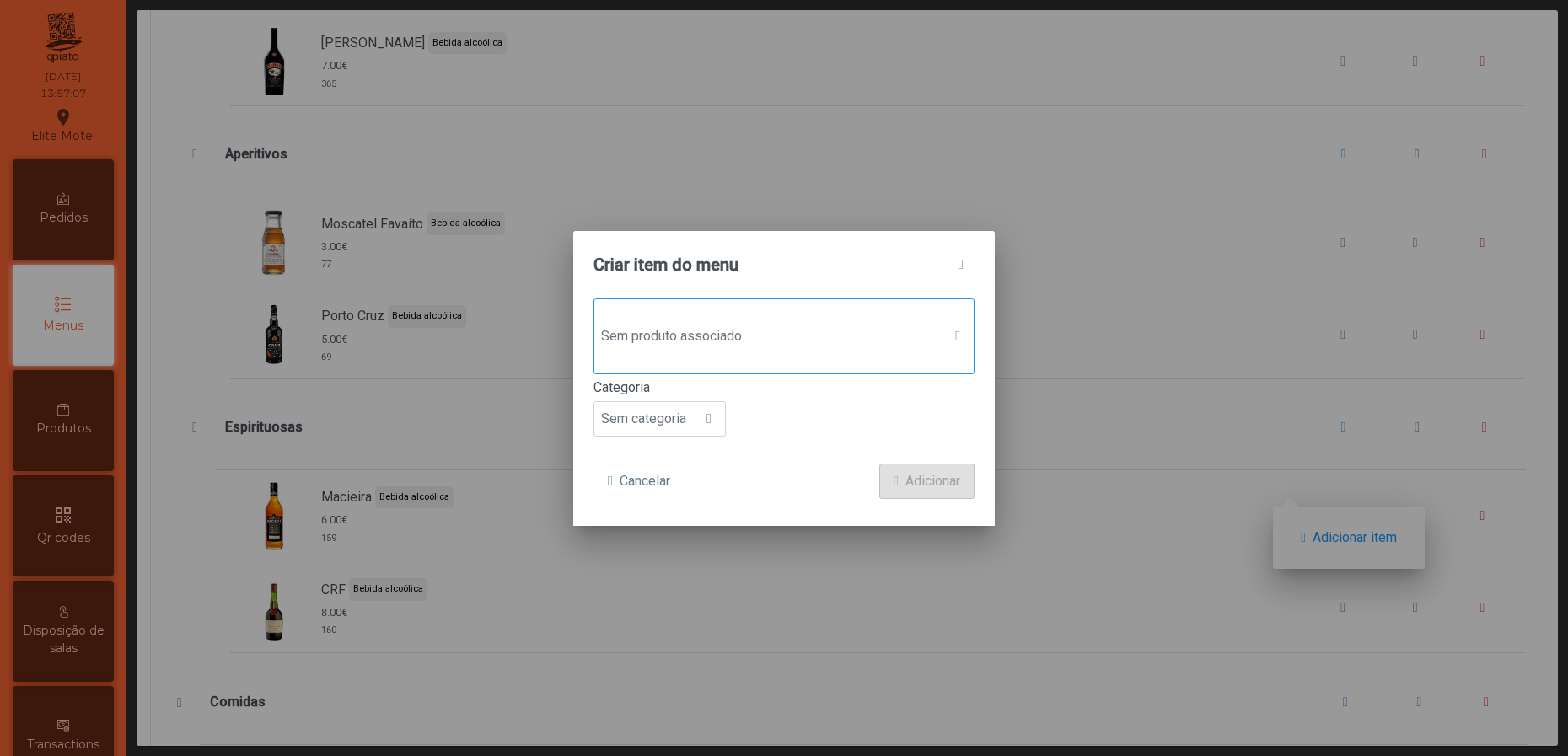
click at [853, 339] on span "Sem produto associado" at bounding box center [767, 336] width 347 height 33
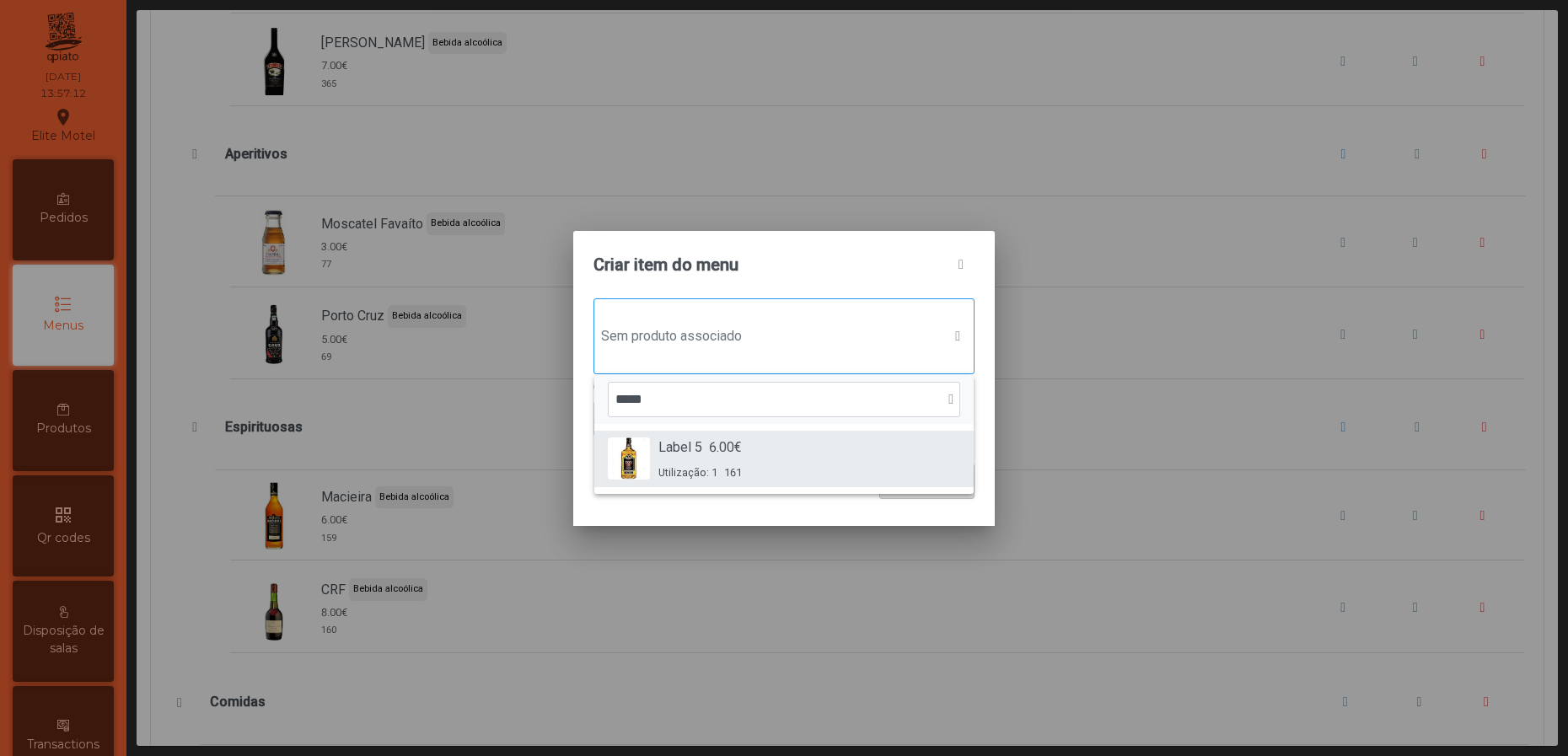
type input "*****"
click at [737, 476] on span "161" at bounding box center [733, 472] width 18 height 16
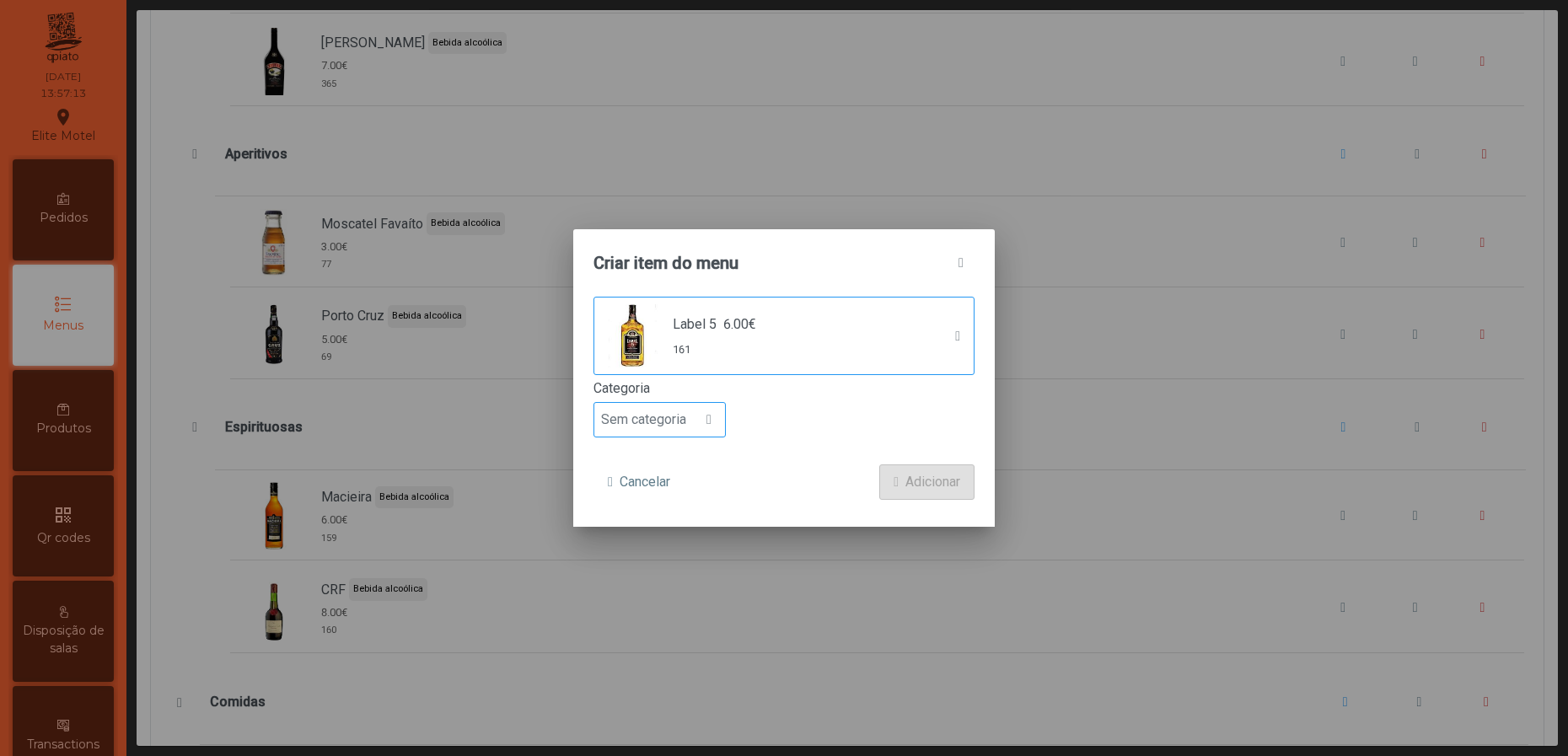
click at [706, 420] on span at bounding box center [708, 420] width 5 height 14
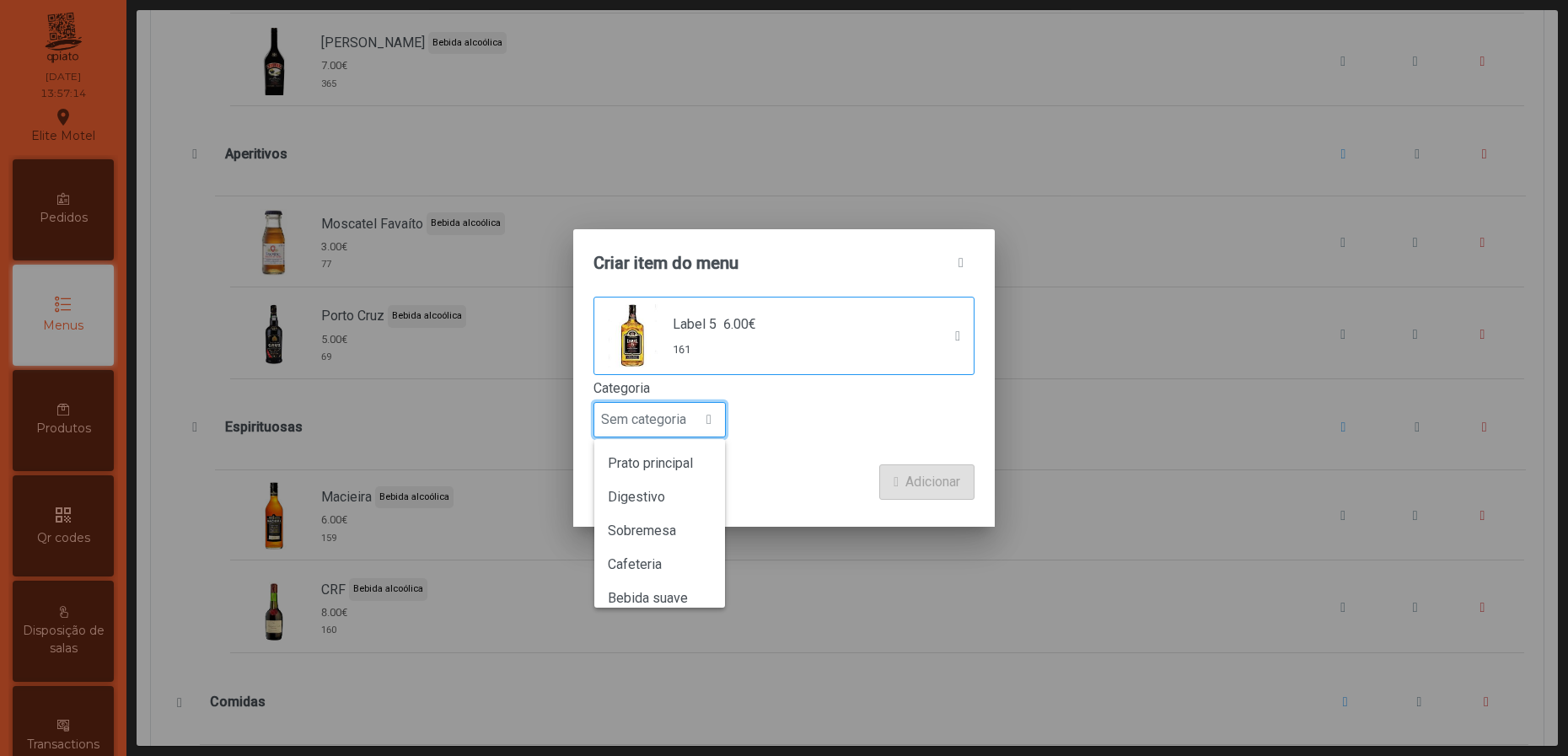
scroll to position [147, 0]
click at [691, 543] on span "Bebida alcoólica" at bounding box center [656, 551] width 97 height 16
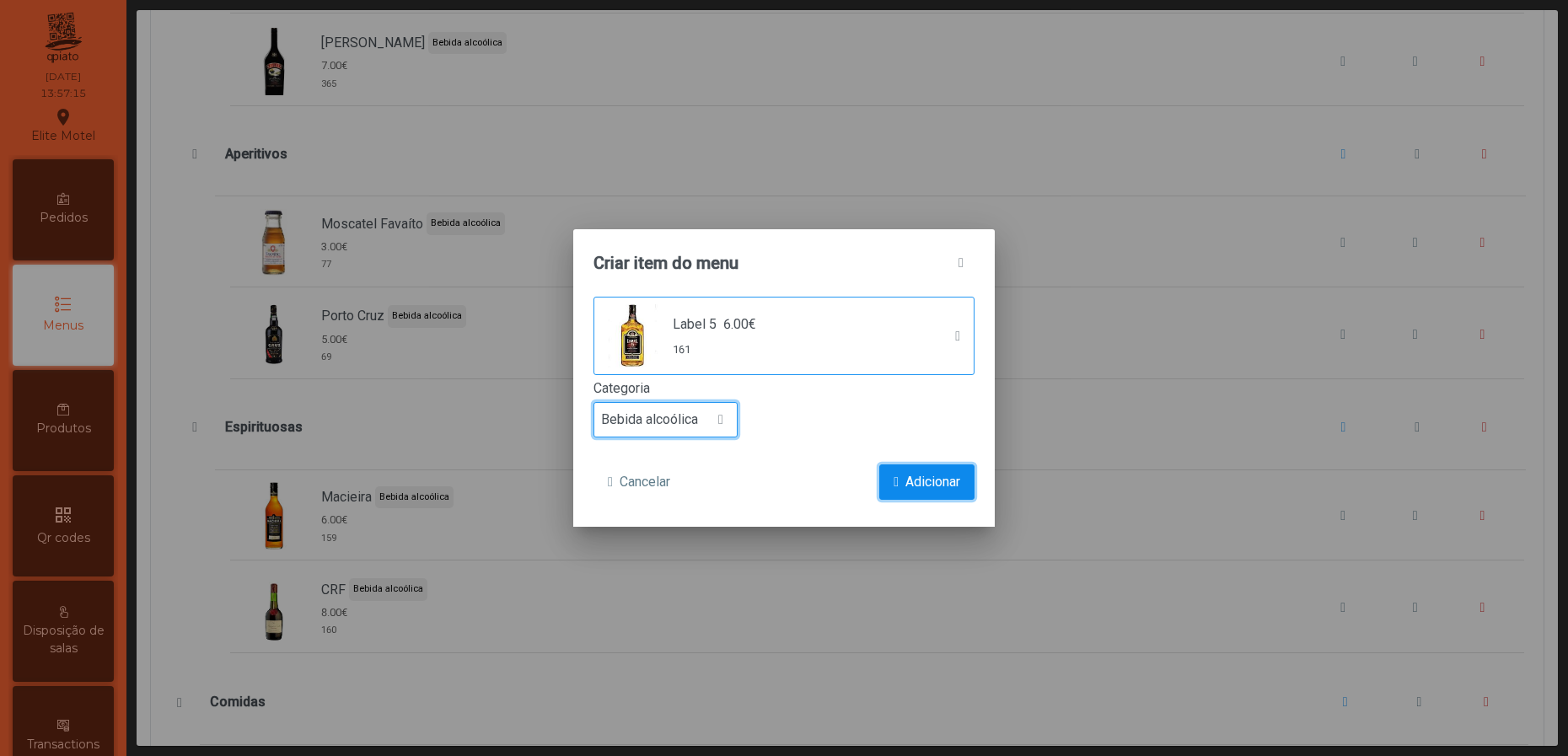
click at [893, 475] on span "submit" at bounding box center [895, 482] width 5 height 14
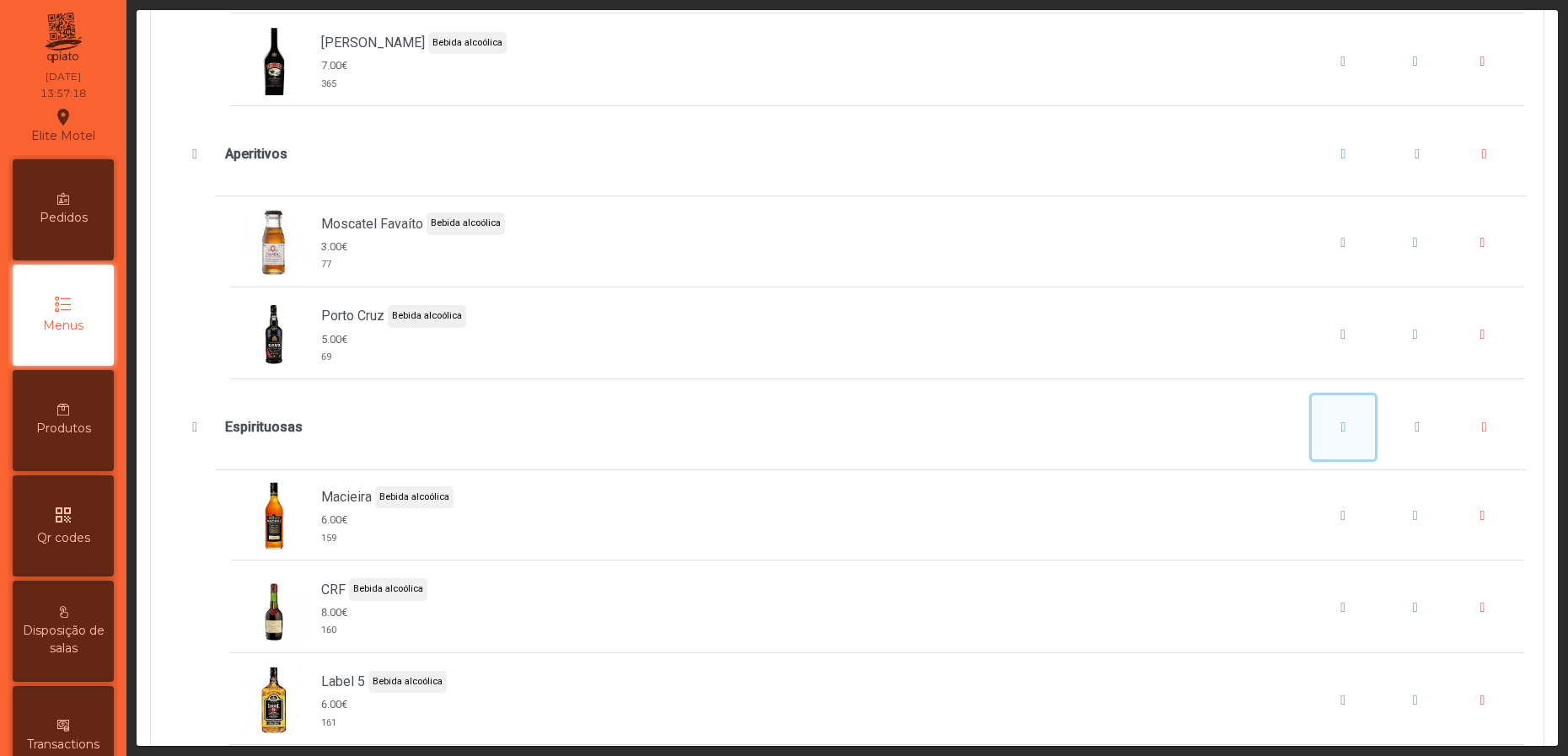
click at [1318, 448] on button "Espirituosas" at bounding box center [1344, 427] width 64 height 64
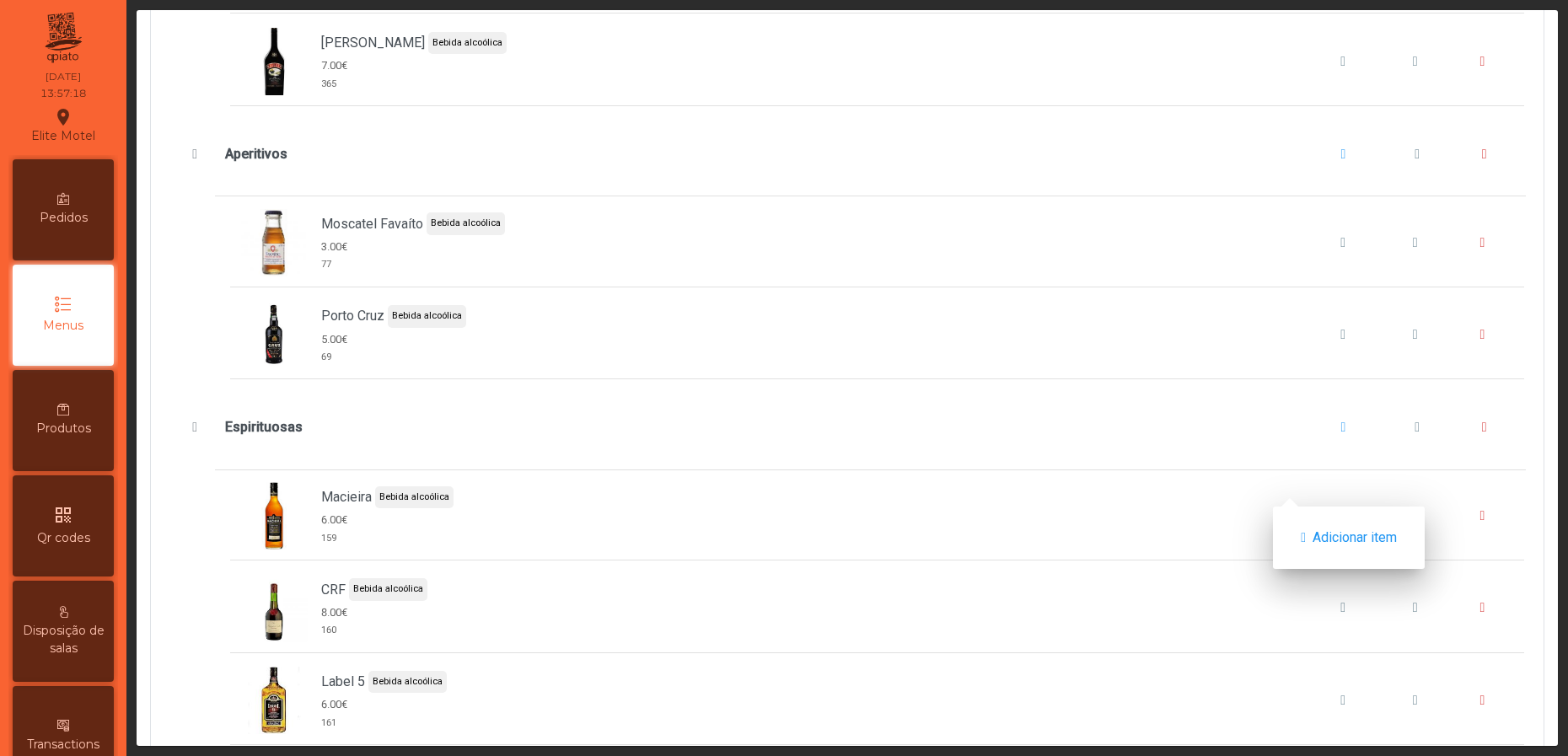
click at [1324, 513] on div "Adicionar item" at bounding box center [1349, 537] width 151 height 62
click at [1324, 540] on span "Adicionar item" at bounding box center [1355, 538] width 85 height 21
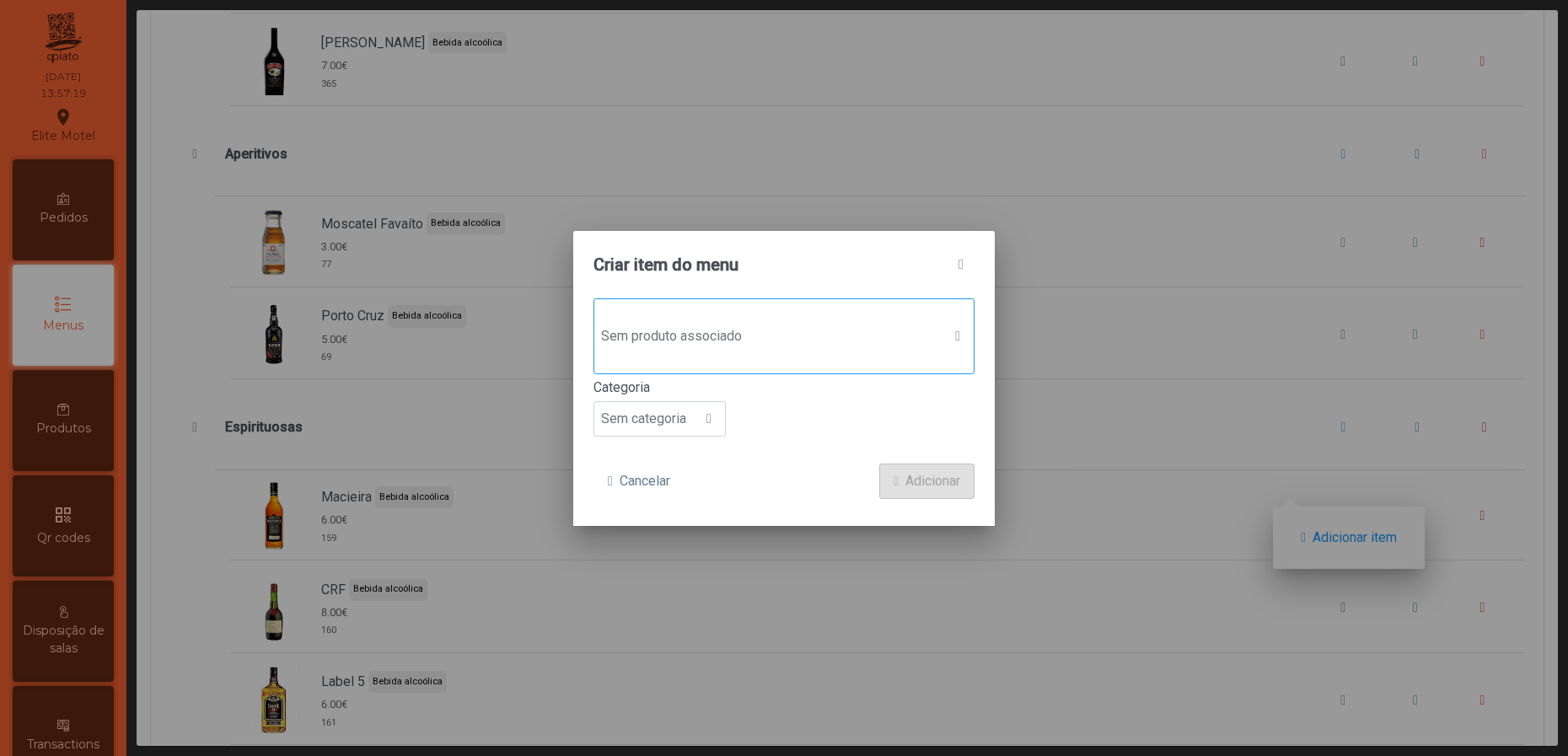
click at [701, 324] on span "Sem produto associado" at bounding box center [767, 336] width 347 height 33
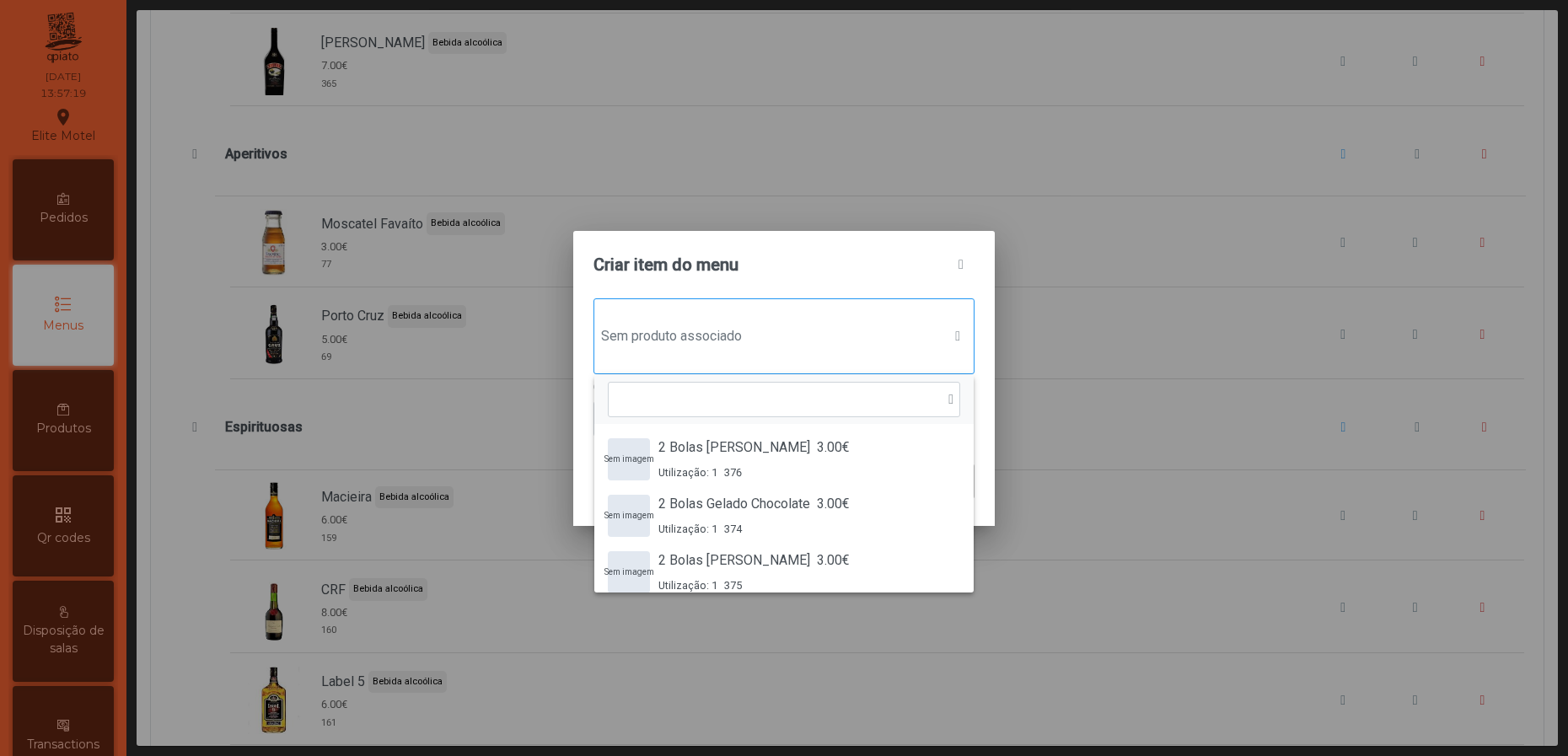
scroll to position [11, 89]
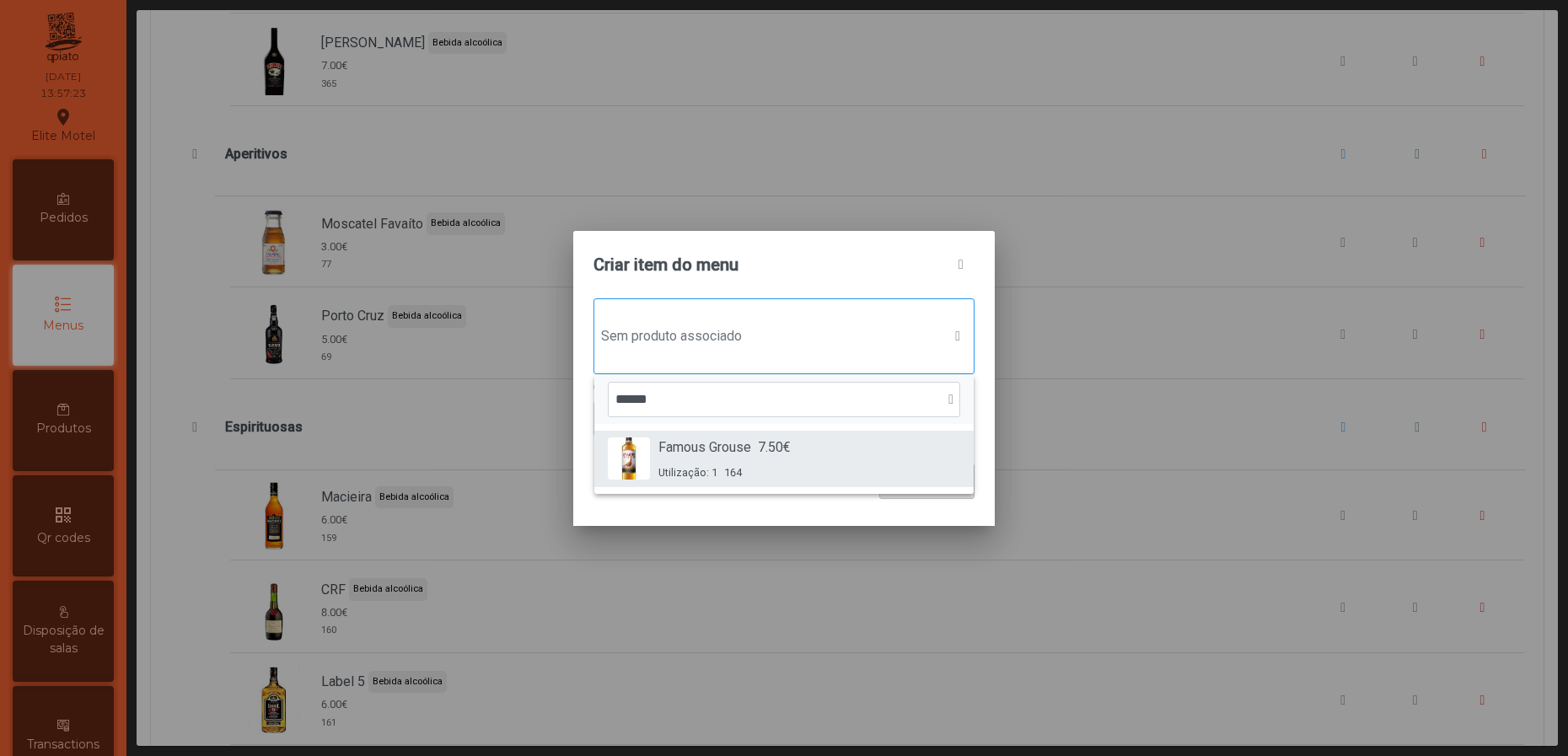
type input "******"
click at [761, 443] on span "7.50€" at bounding box center [773, 447] width 32 height 21
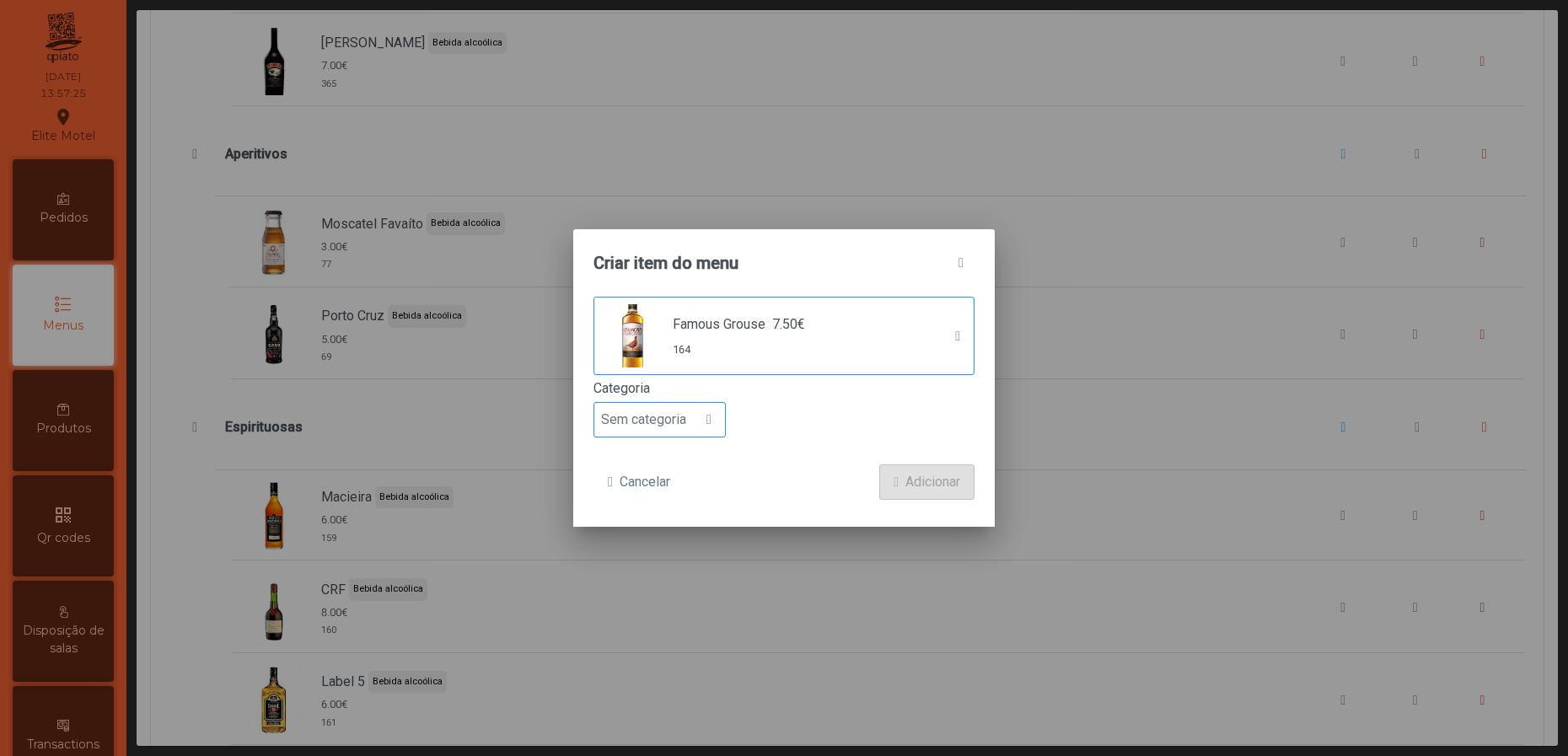
click at [679, 415] on span "Sem categoria" at bounding box center [643, 420] width 98 height 33
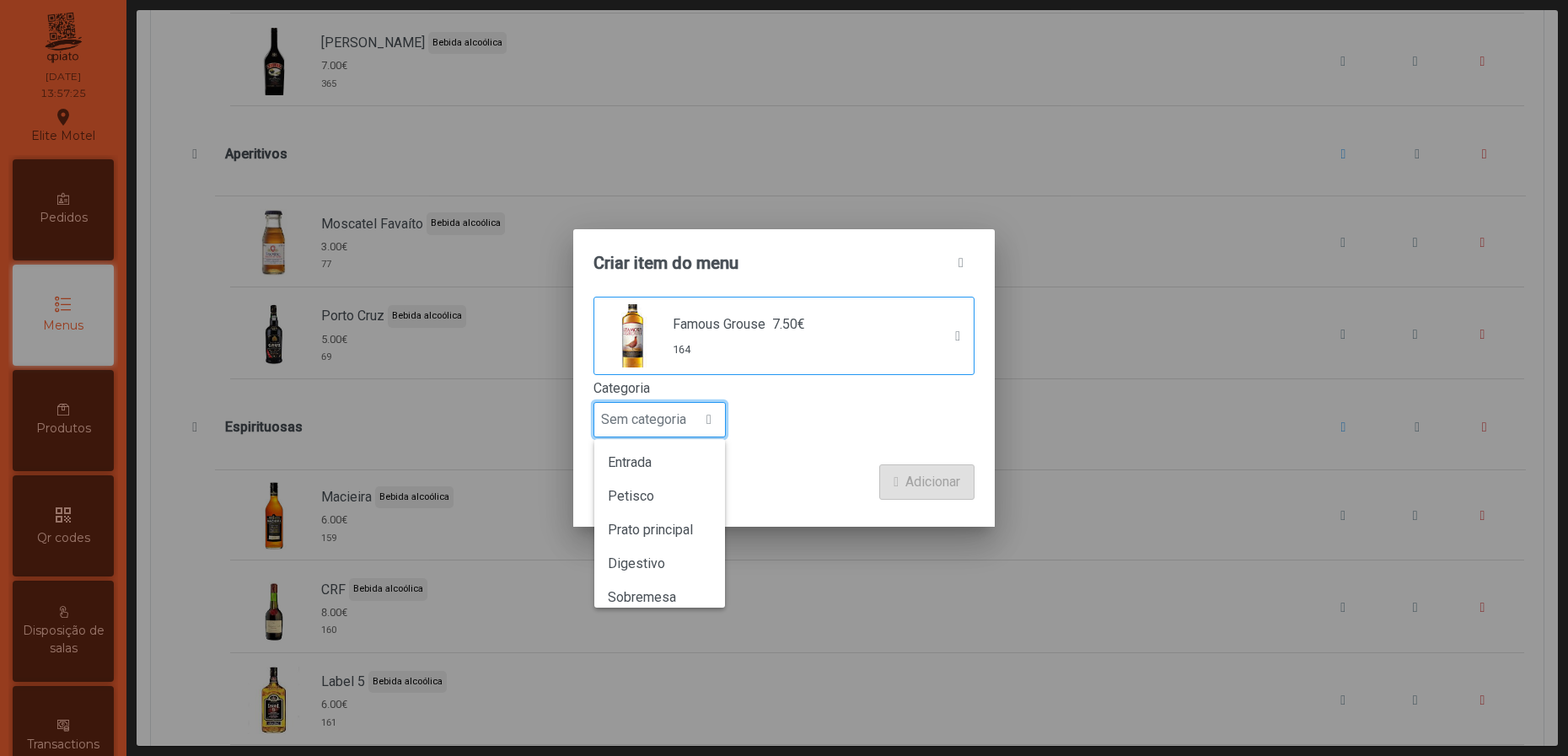
scroll to position [147, 0]
click at [688, 546] on span "Bebida alcoólica" at bounding box center [656, 551] width 97 height 16
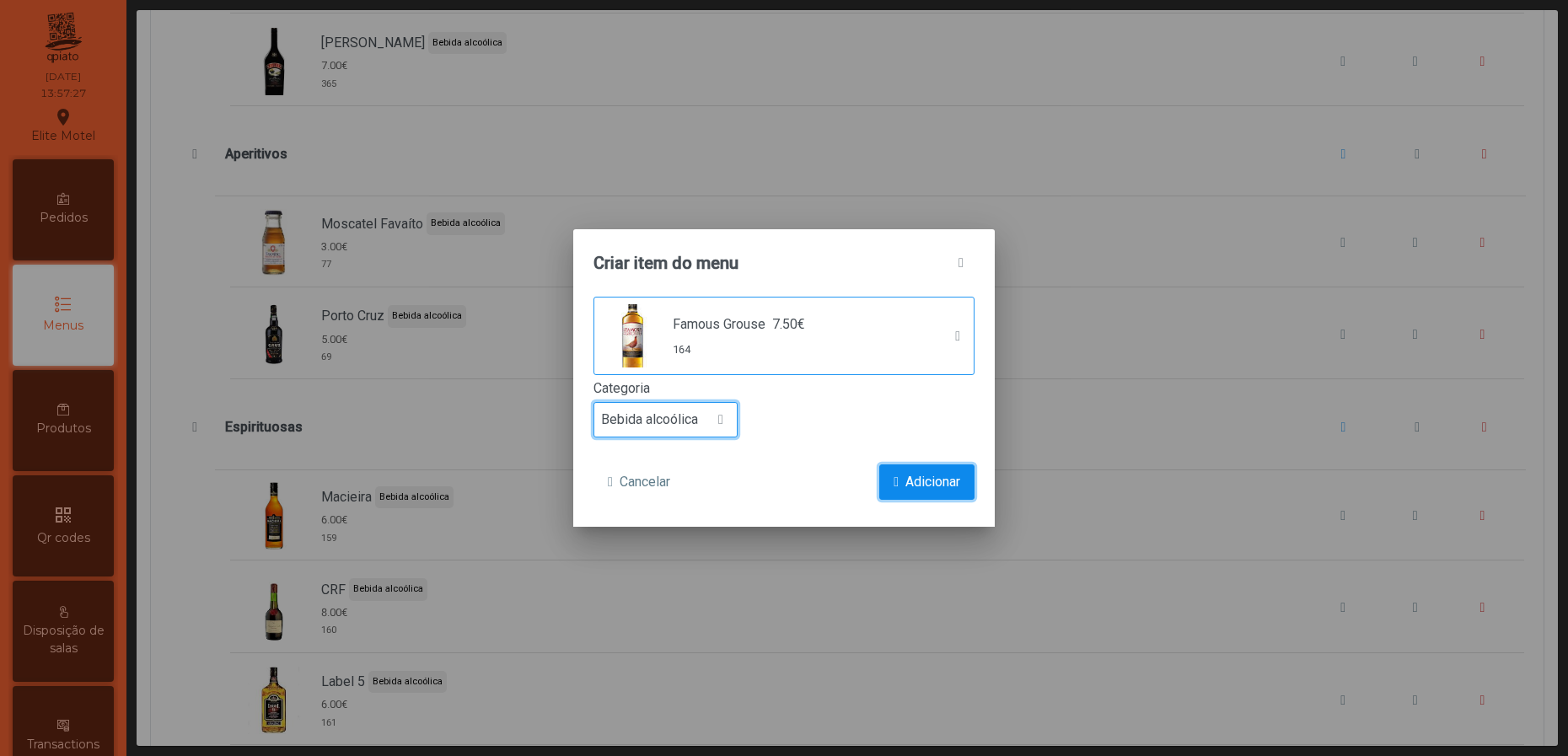
click at [916, 483] on span "Adicionar" at bounding box center [933, 482] width 55 height 21
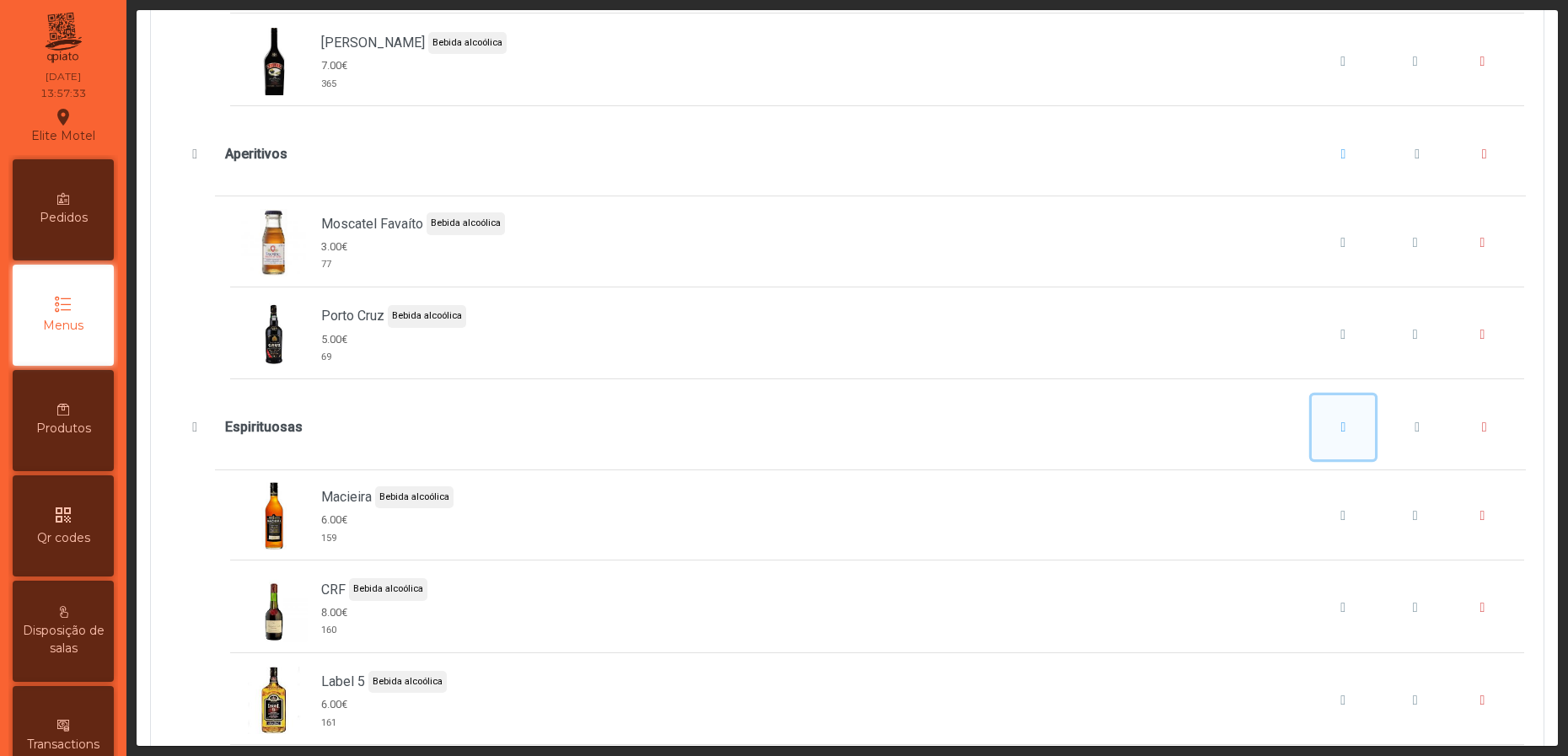
click at [1342, 434] on span "Espirituosas" at bounding box center [1344, 428] width 5 height 14
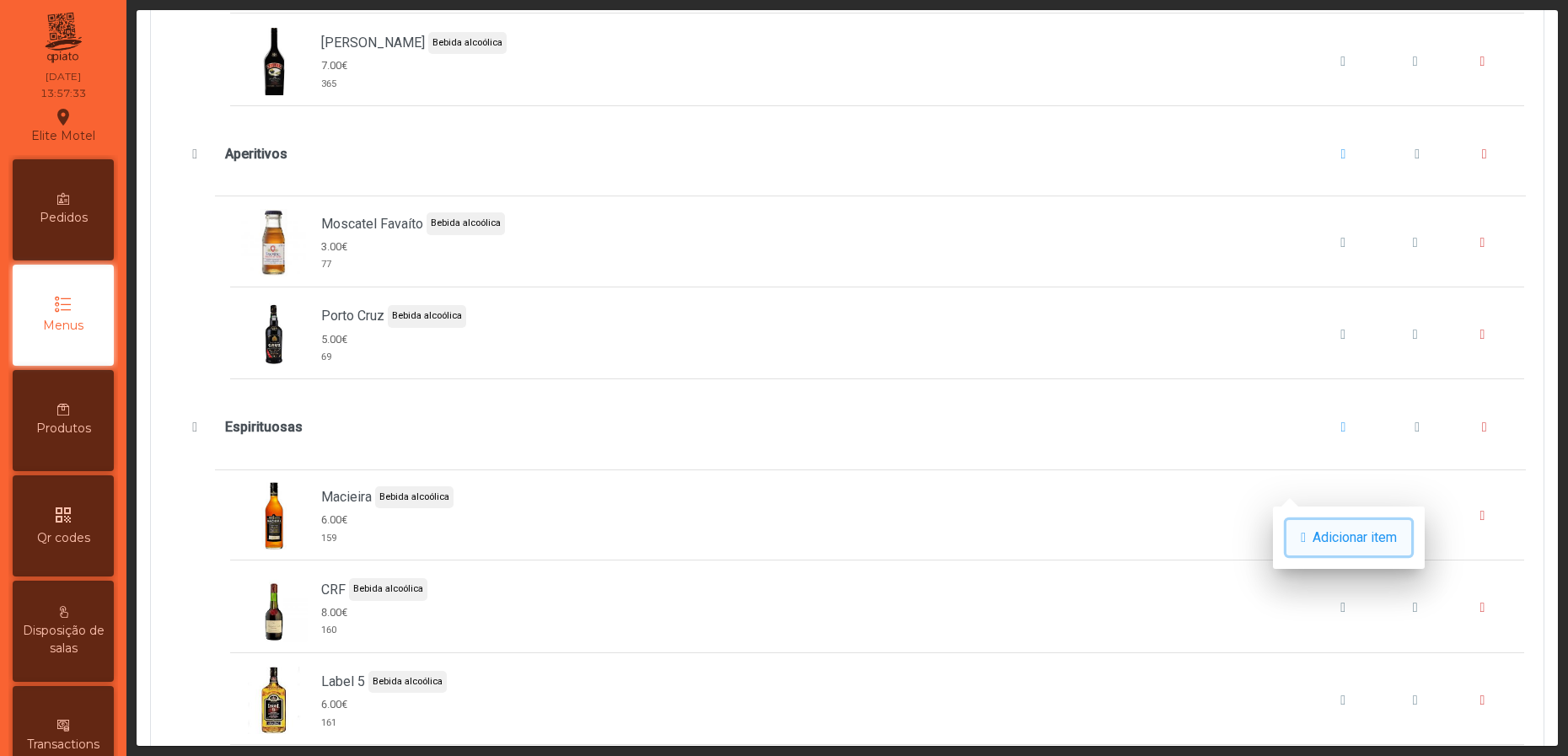
click at [1352, 534] on span "Adicionar item" at bounding box center [1355, 538] width 85 height 21
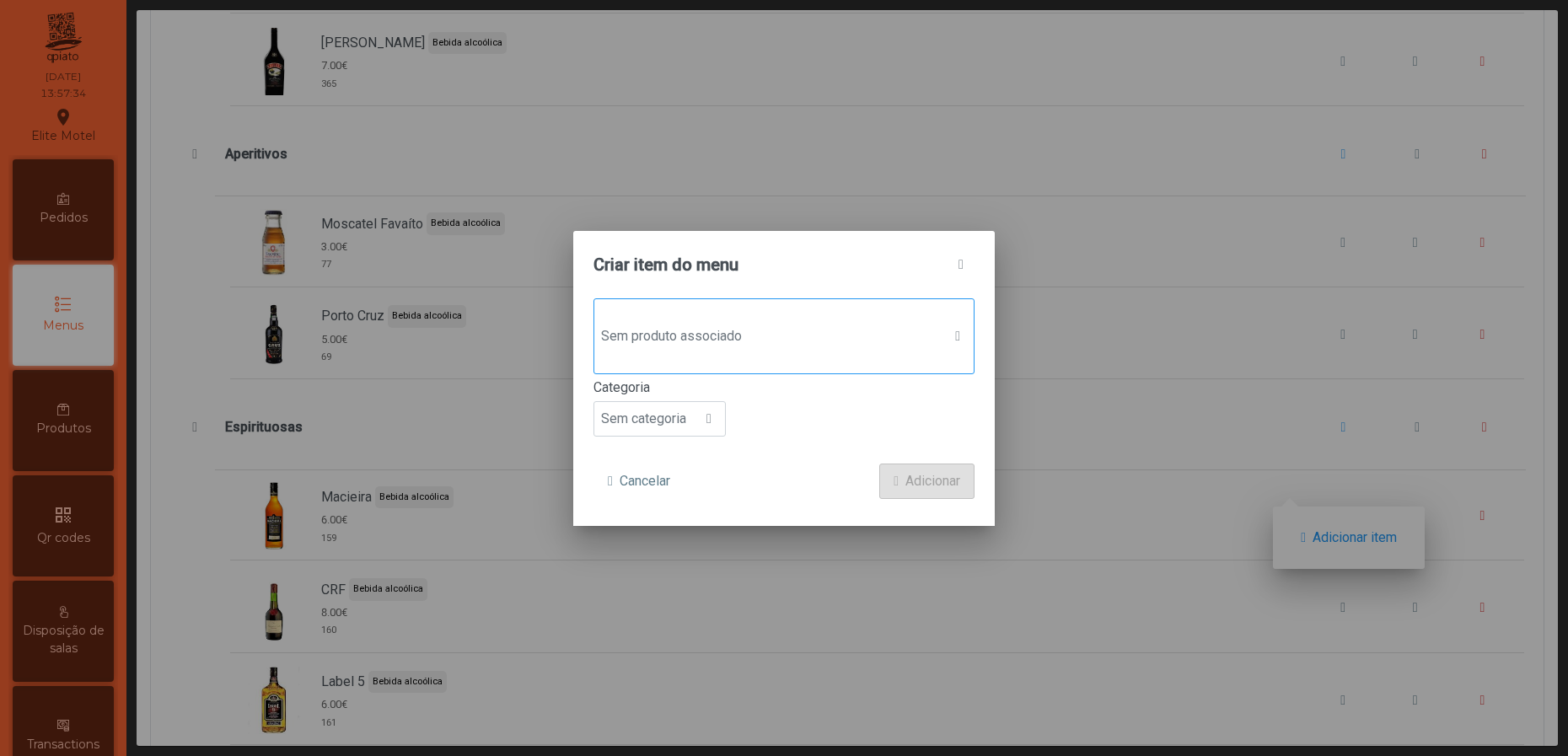
click at [817, 347] on span "Sem produto associado" at bounding box center [767, 336] width 347 height 33
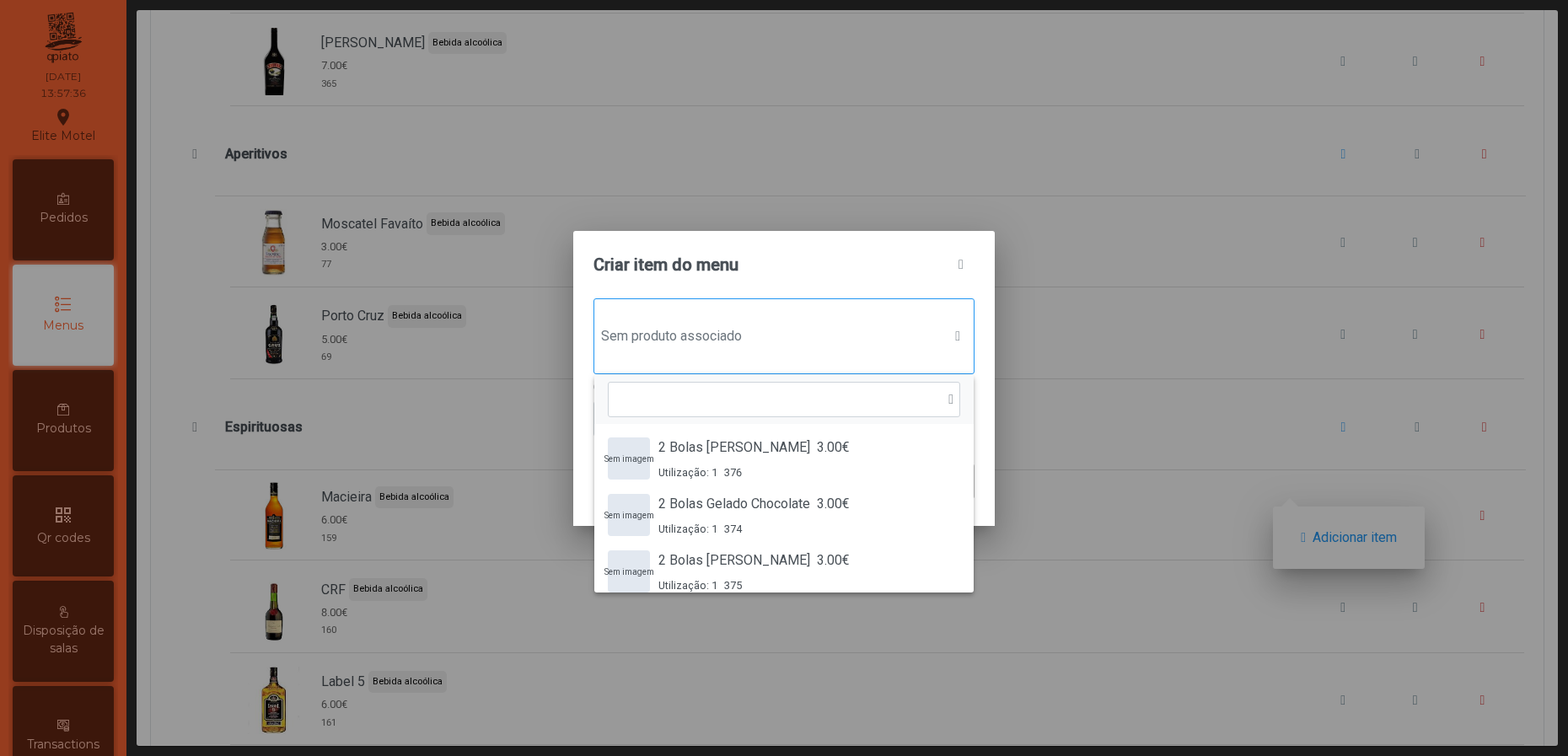
scroll to position [11, 89]
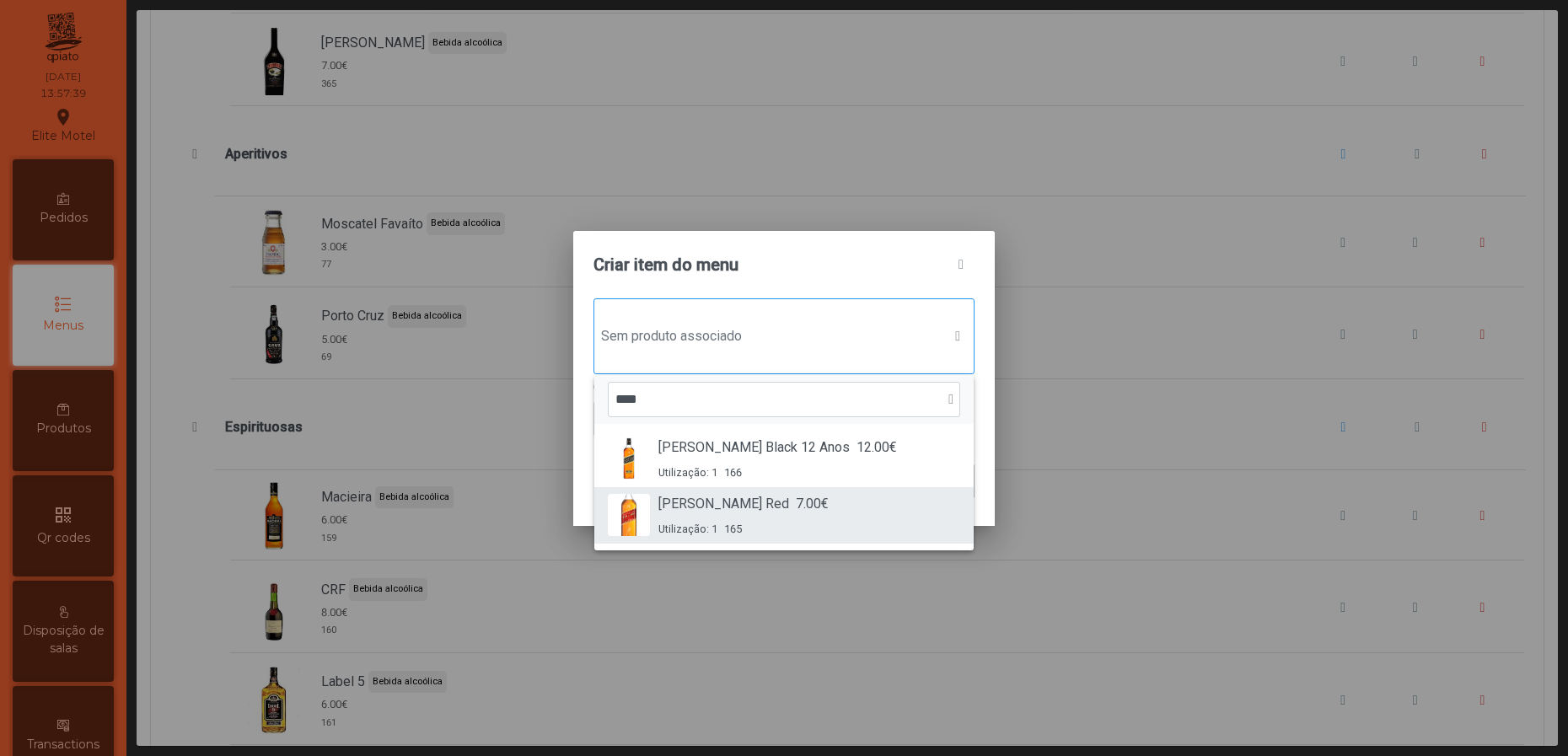
type input "****"
click at [742, 514] on div "J Walker Red 7.00€ Utilização: 1 165" at bounding box center [743, 515] width 170 height 43
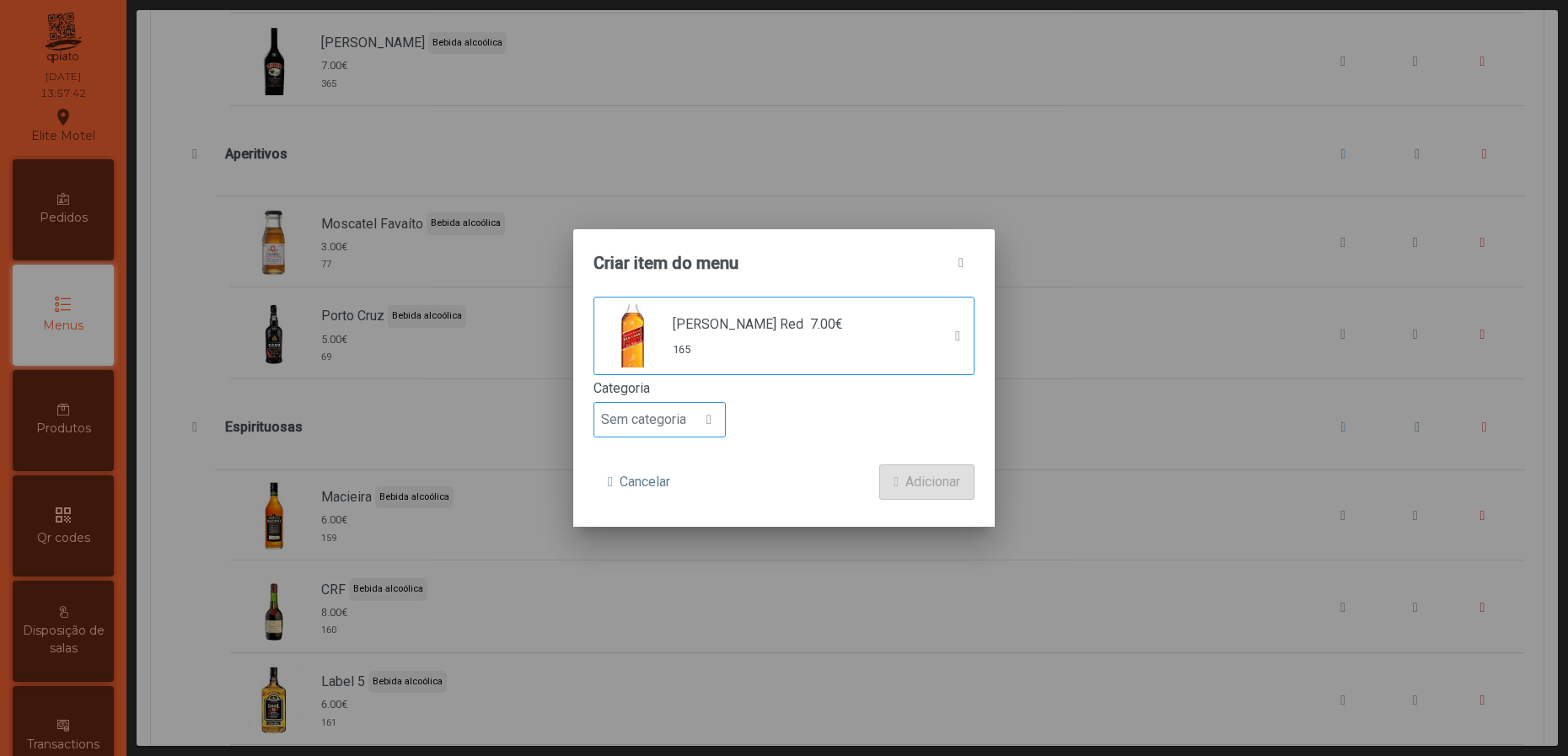
click at [681, 415] on span "Sem categoria" at bounding box center [643, 420] width 98 height 33
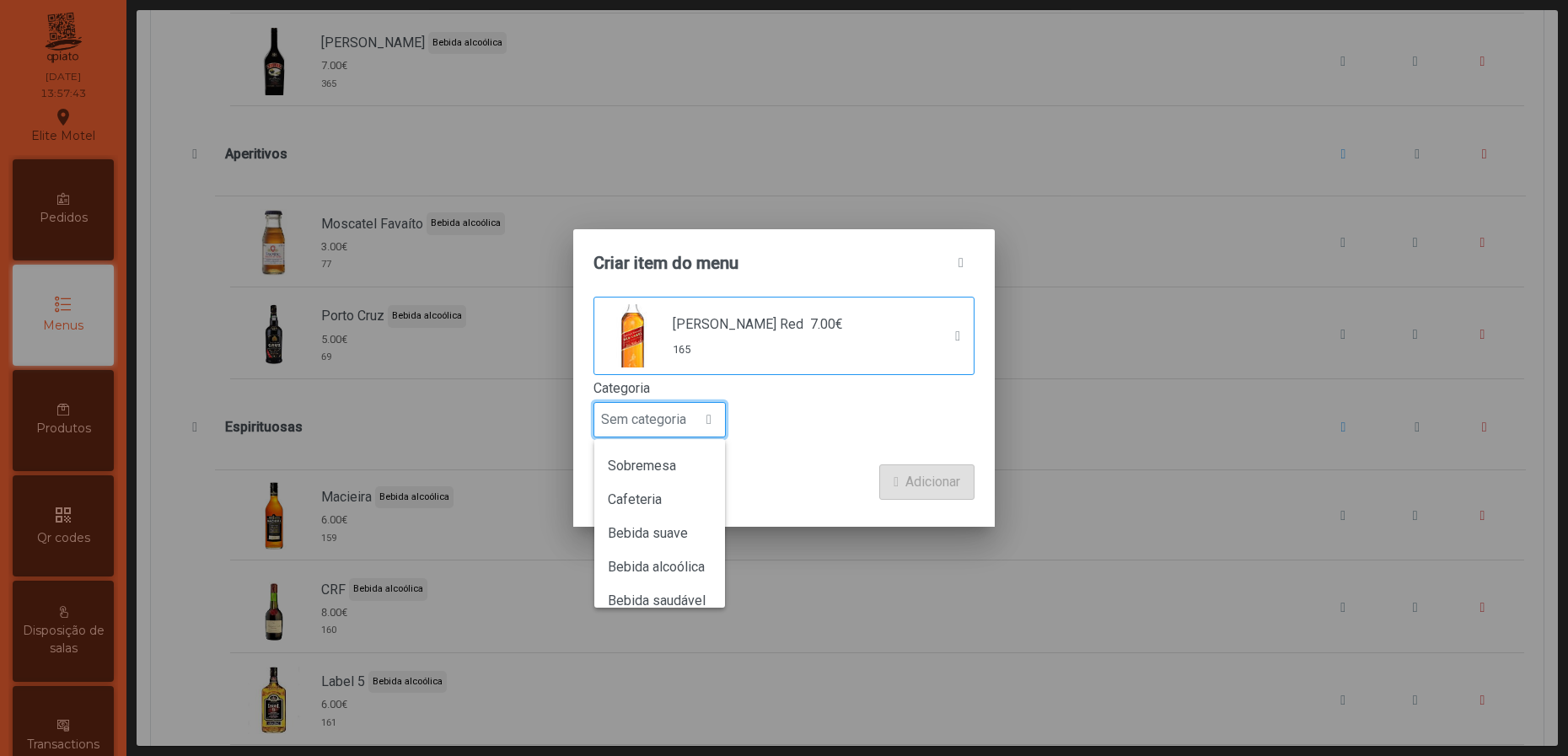
scroll to position [147, 0]
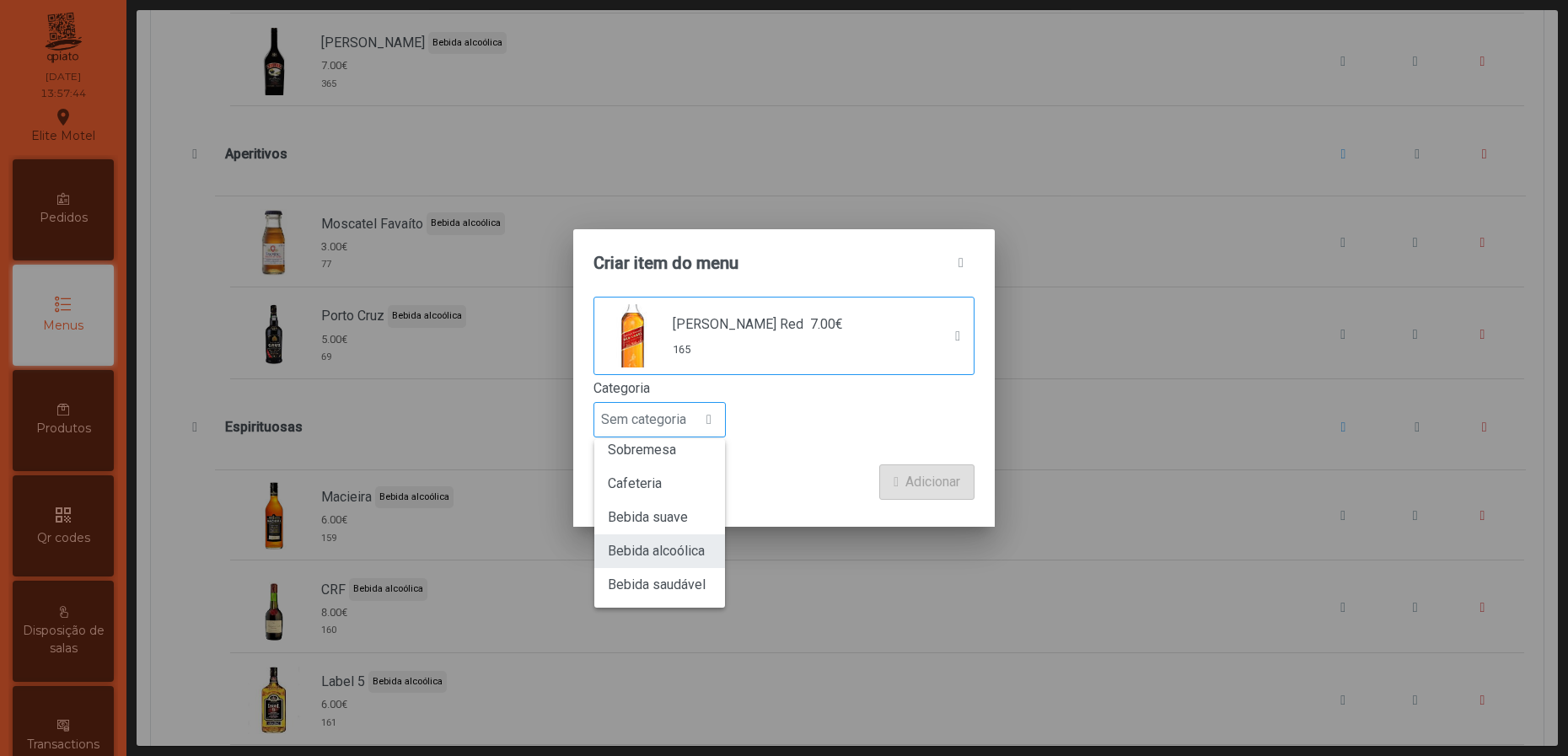
click at [687, 545] on span "Bebida alcoólica" at bounding box center [656, 551] width 97 height 16
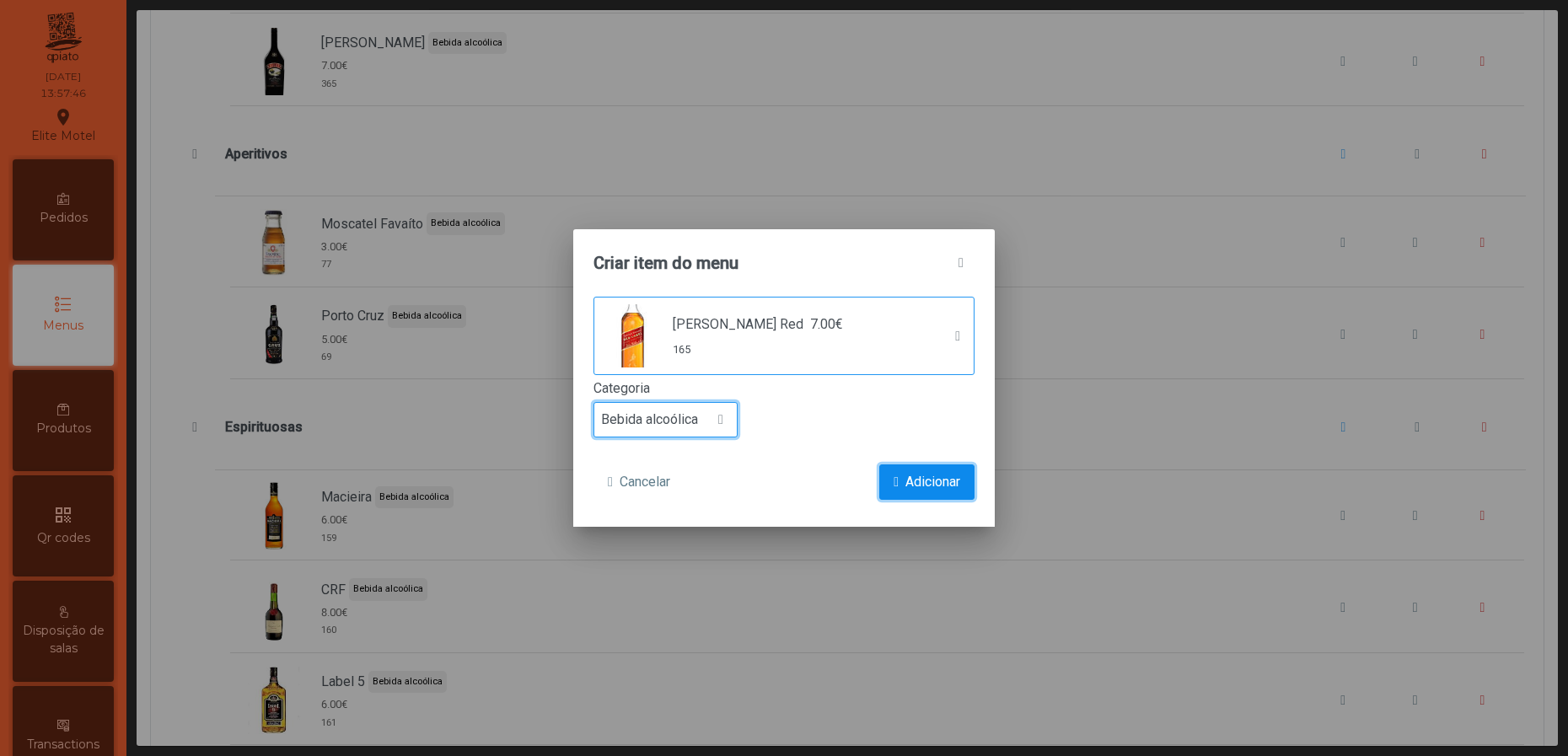
click at [914, 487] on span "Adicionar" at bounding box center [933, 482] width 55 height 21
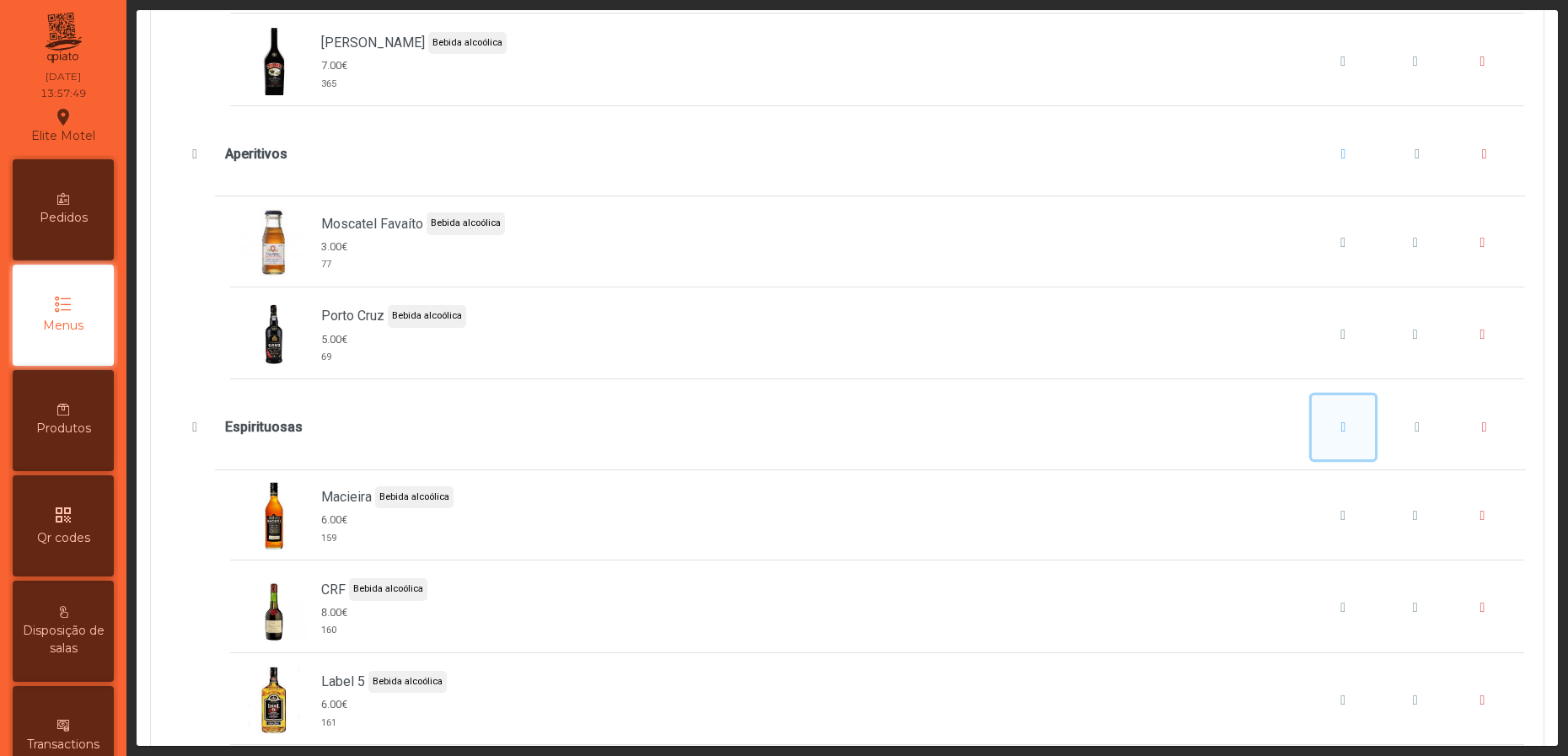
click at [1321, 459] on button "Espirituosas" at bounding box center [1344, 427] width 64 height 64
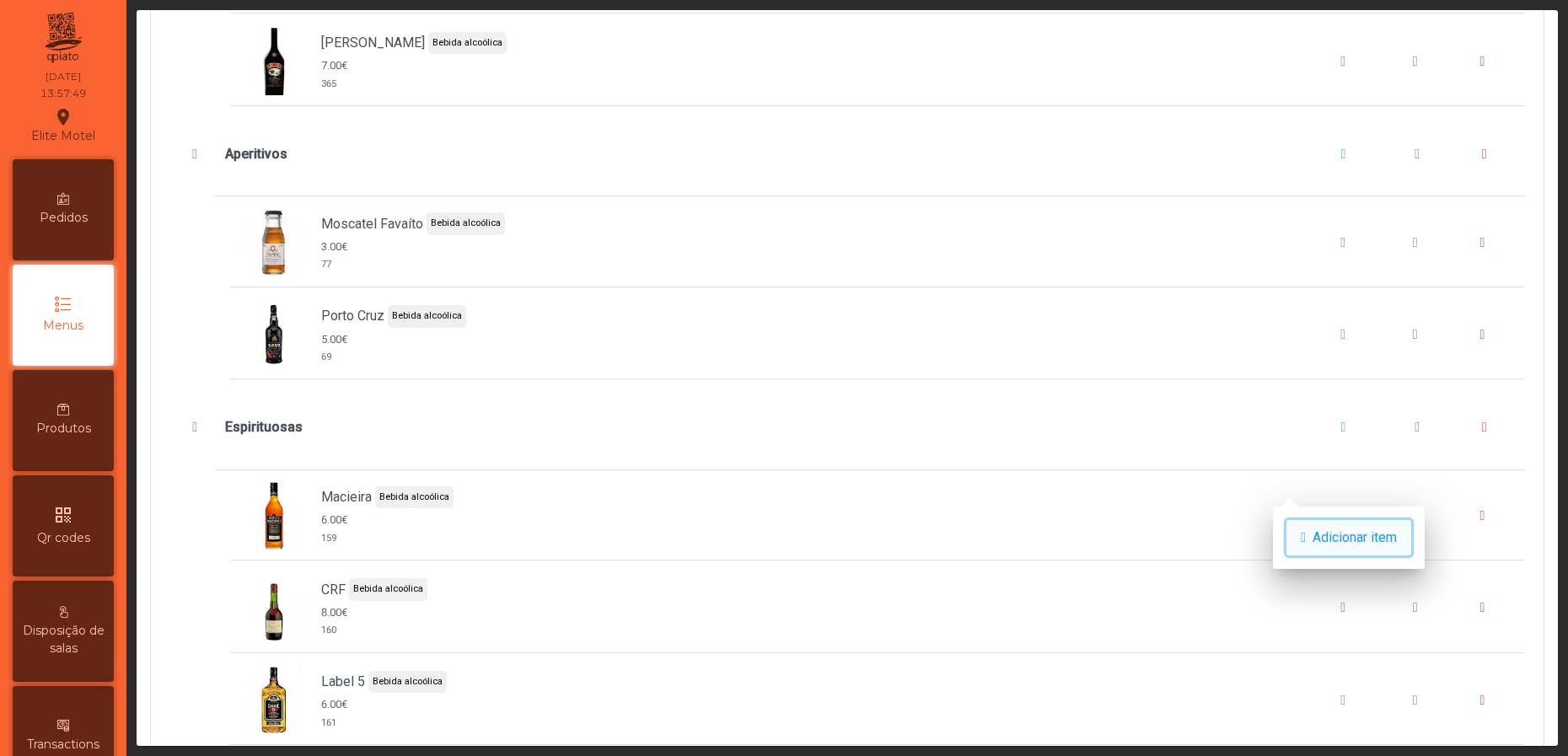
click at [1321, 531] on span "Adicionar item" at bounding box center [1355, 538] width 85 height 21
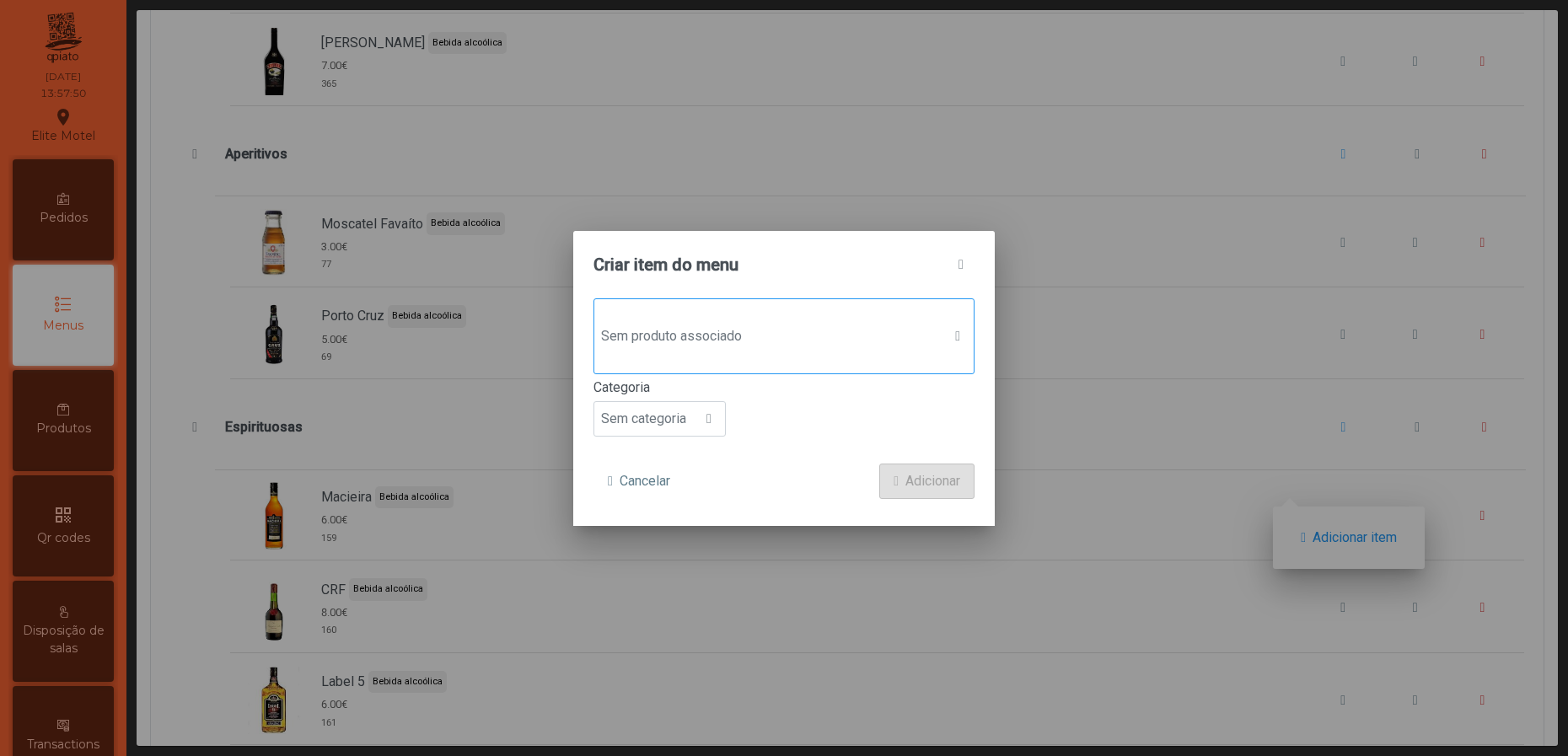
click at [852, 352] on div "Sem produto associado" at bounding box center [783, 335] width 381 height 76
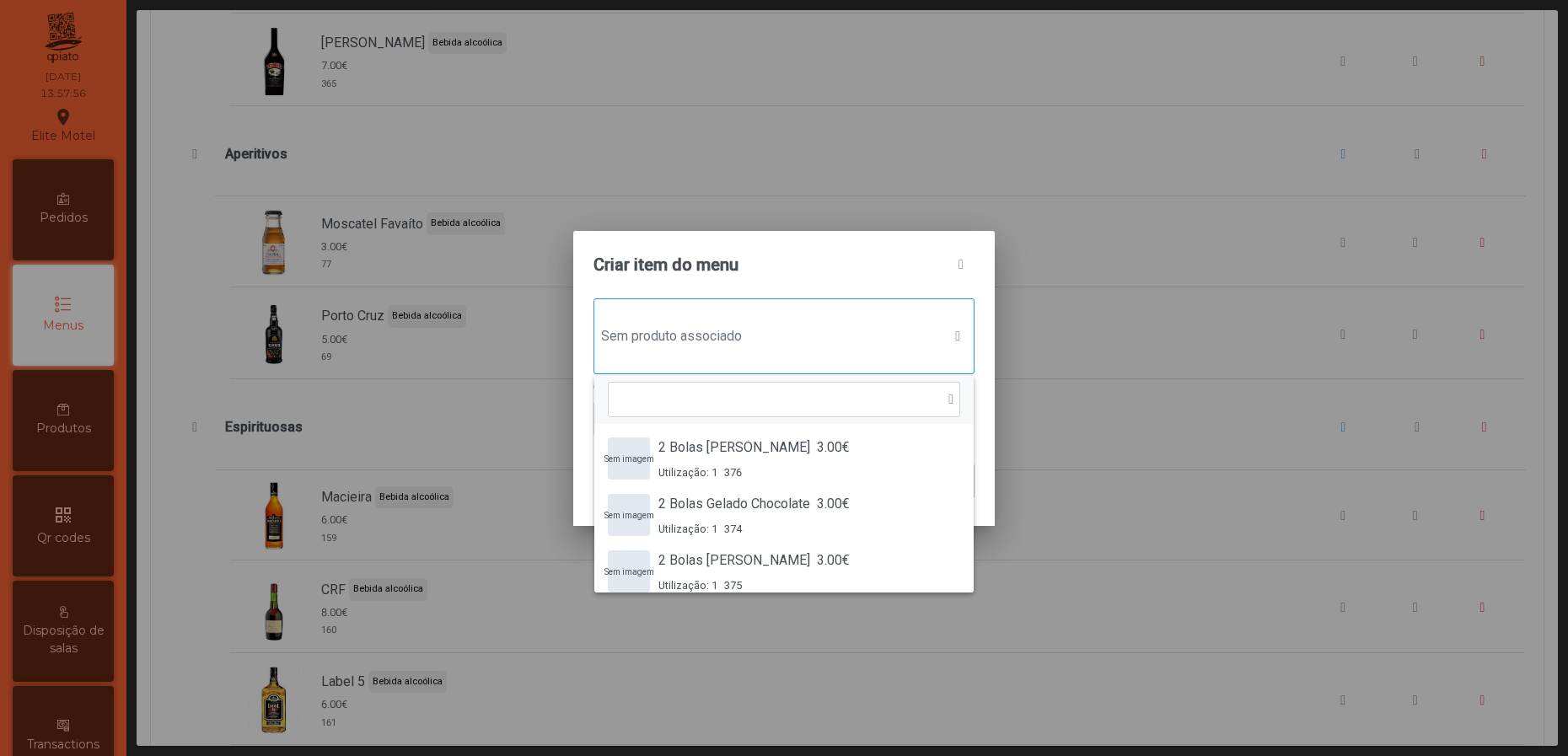
click at [795, 324] on span "Sem produto associado" at bounding box center [767, 336] width 347 height 33
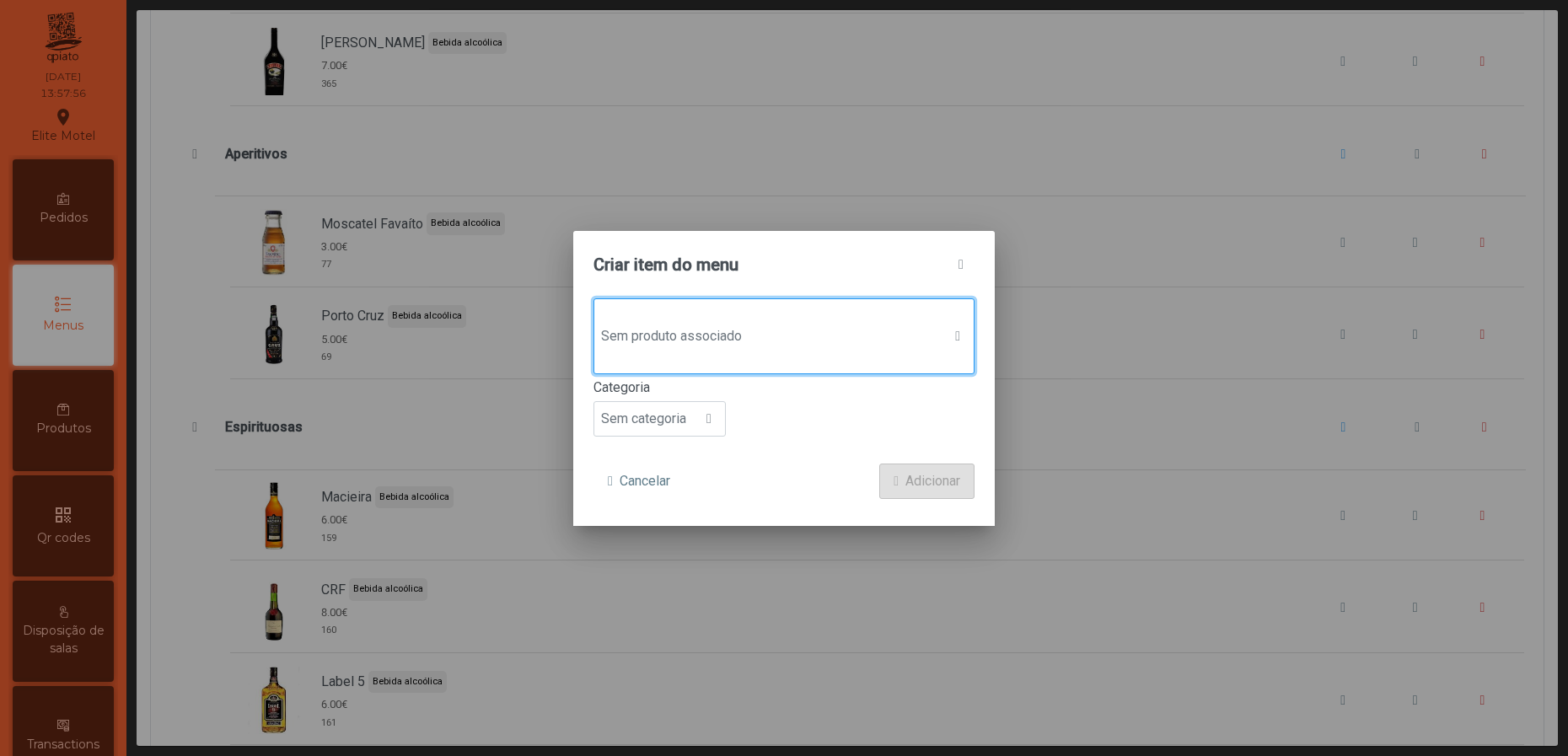
click at [775, 336] on span "Sem produto associado" at bounding box center [767, 336] width 347 height 33
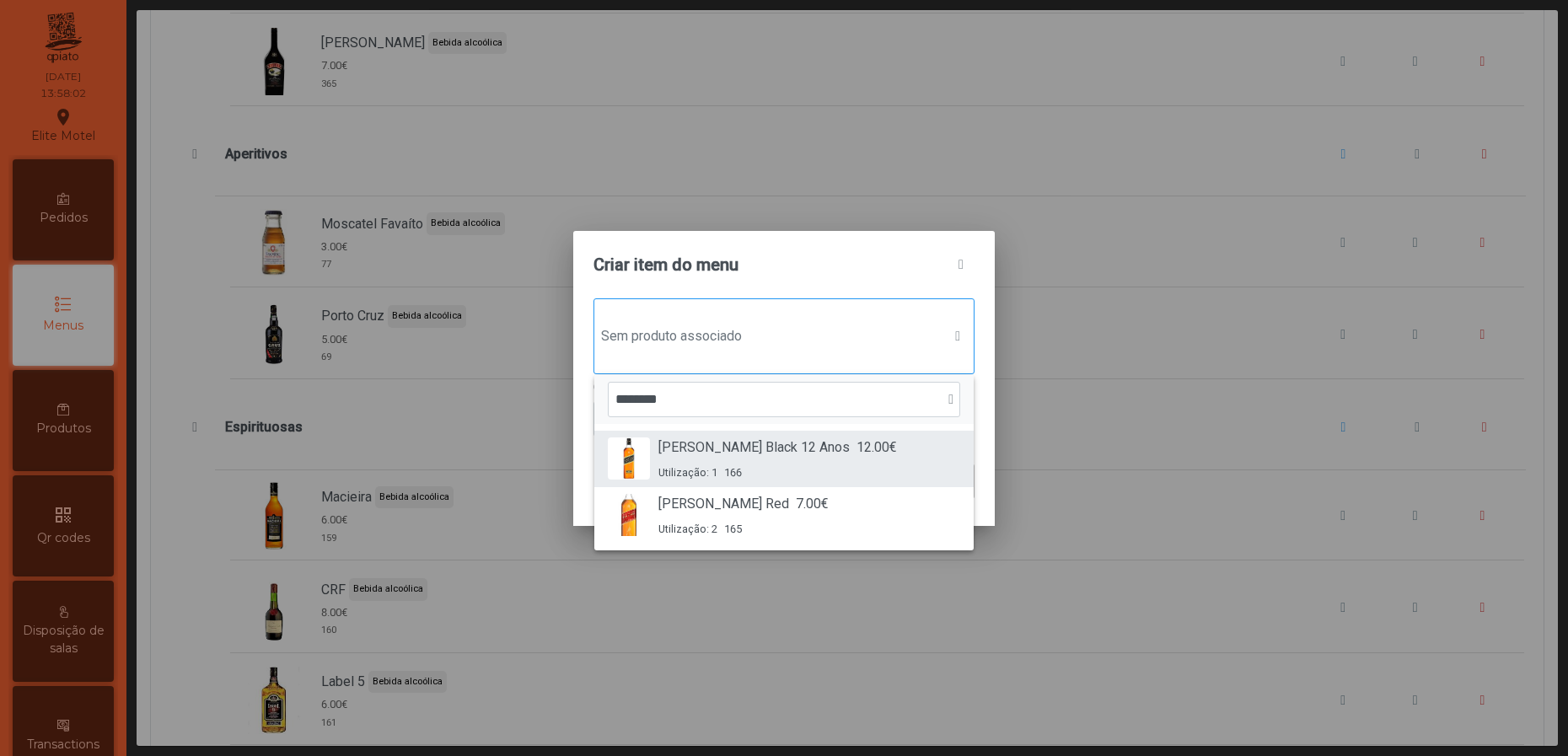
type input "********"
click at [777, 457] on div "J Walker Black 12 Anos 12.00€ Utilização: 1 166" at bounding box center [777, 459] width 239 height 43
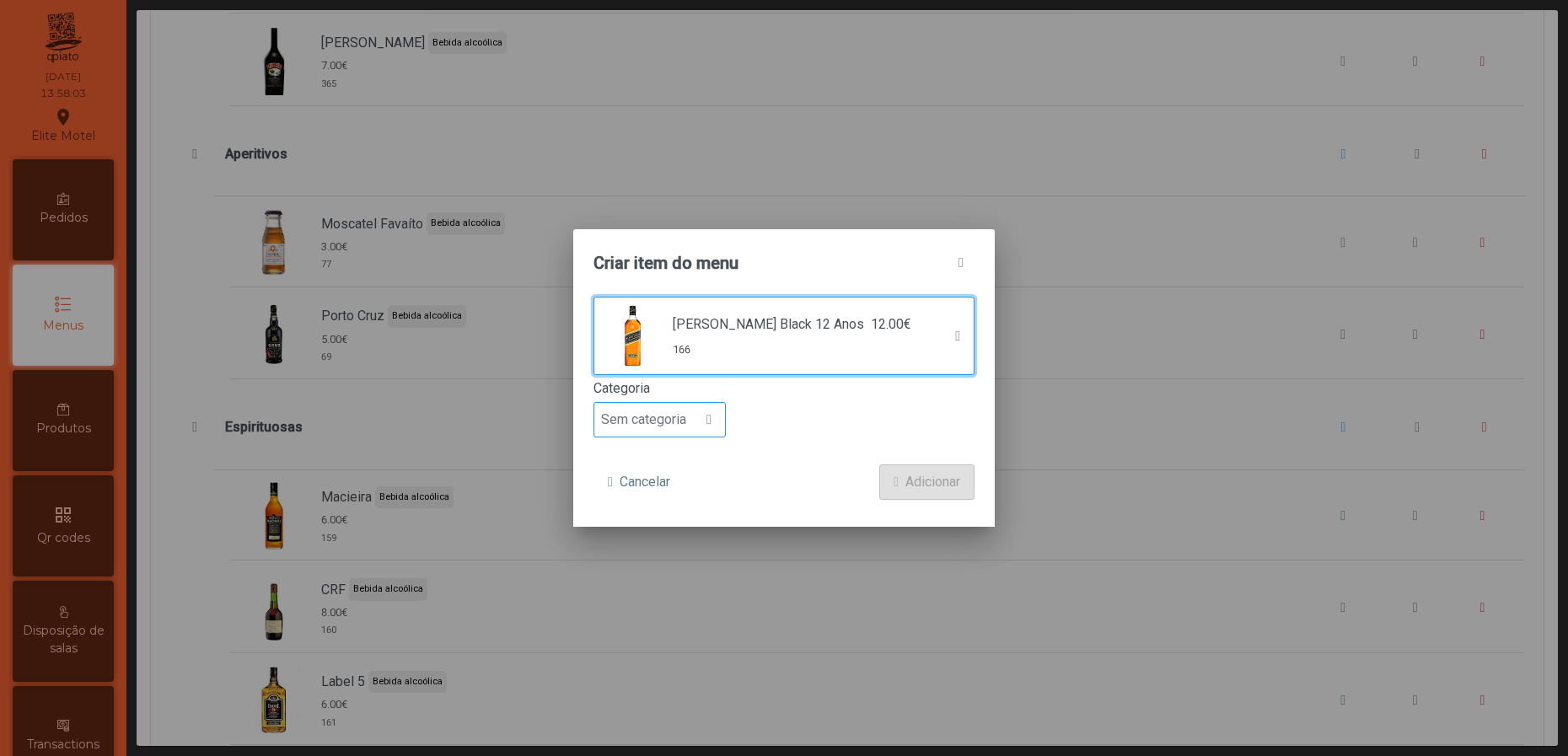
click at [692, 404] on span "Sem categoria" at bounding box center [643, 420] width 98 height 33
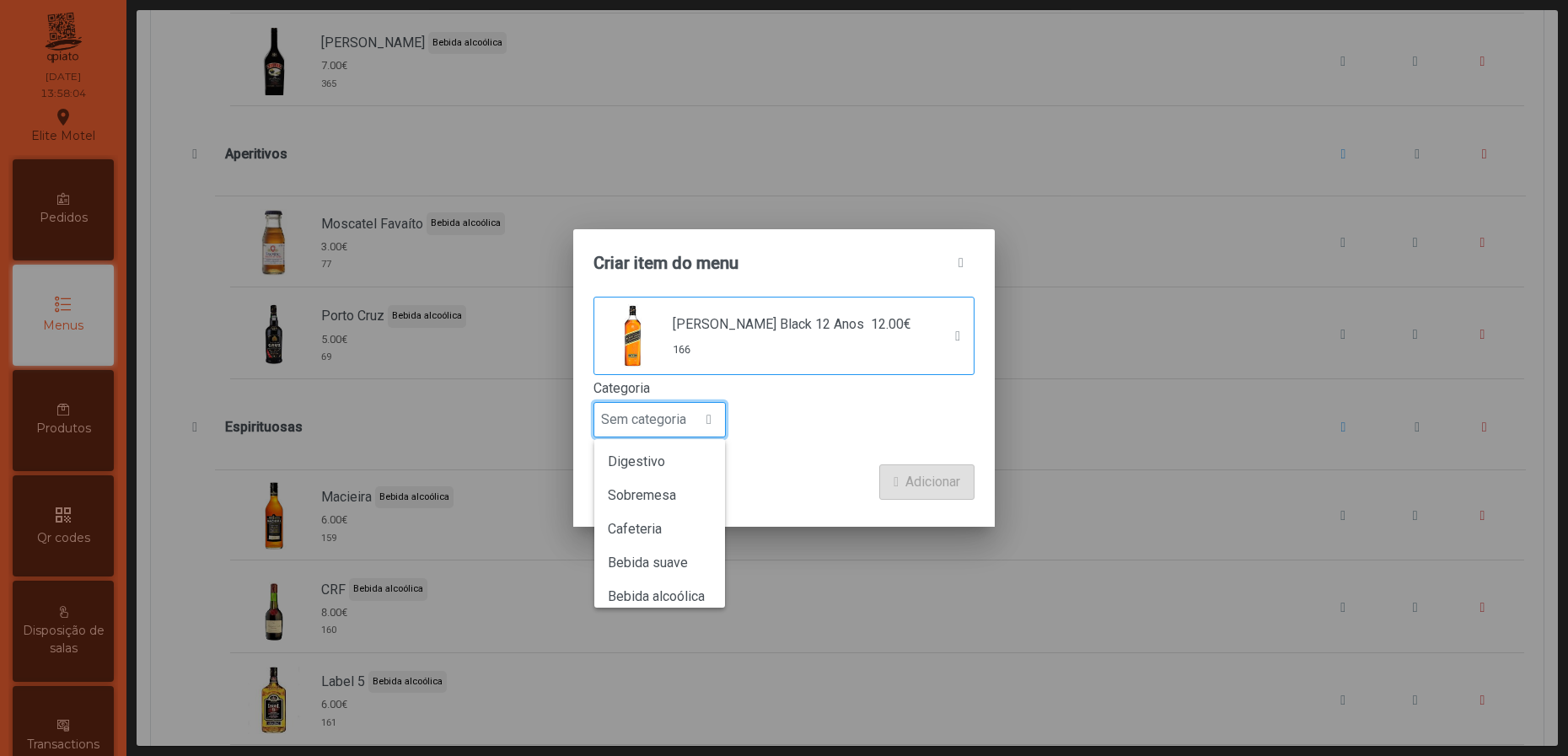
scroll to position [147, 0]
click at [692, 554] on span "Bebida alcoólica" at bounding box center [656, 551] width 97 height 16
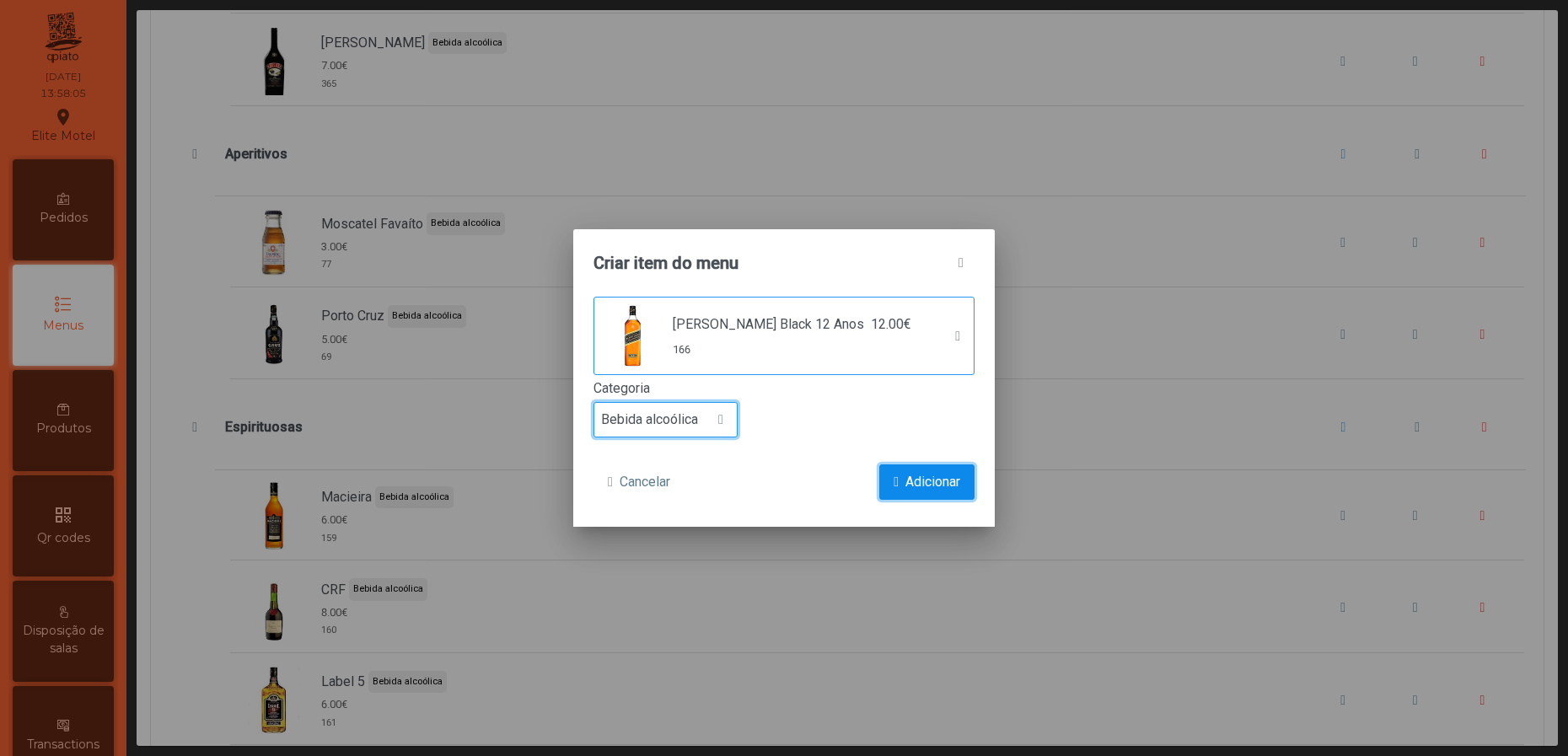
click at [927, 475] on span "Adicionar" at bounding box center [933, 482] width 55 height 21
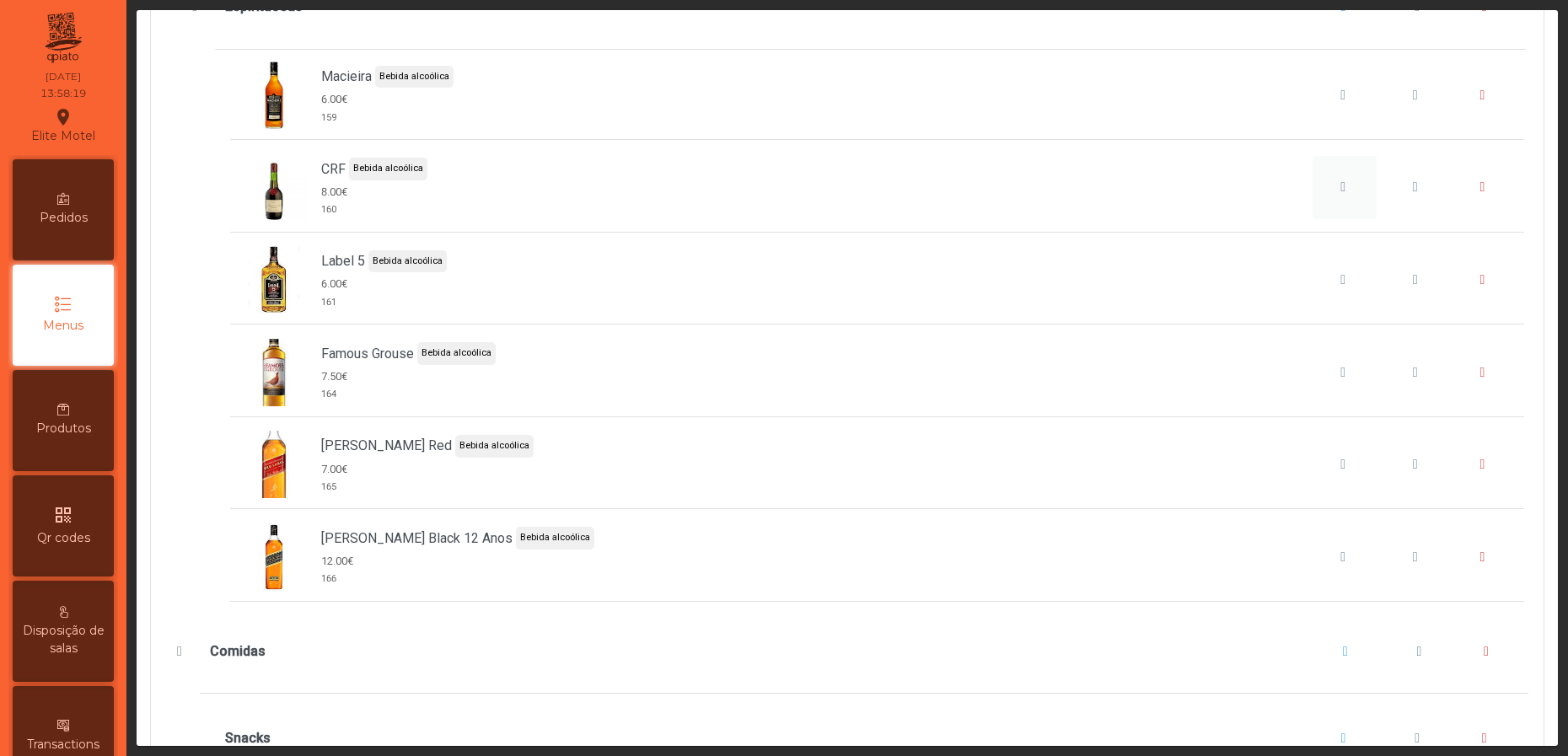
scroll to position [8089, 0]
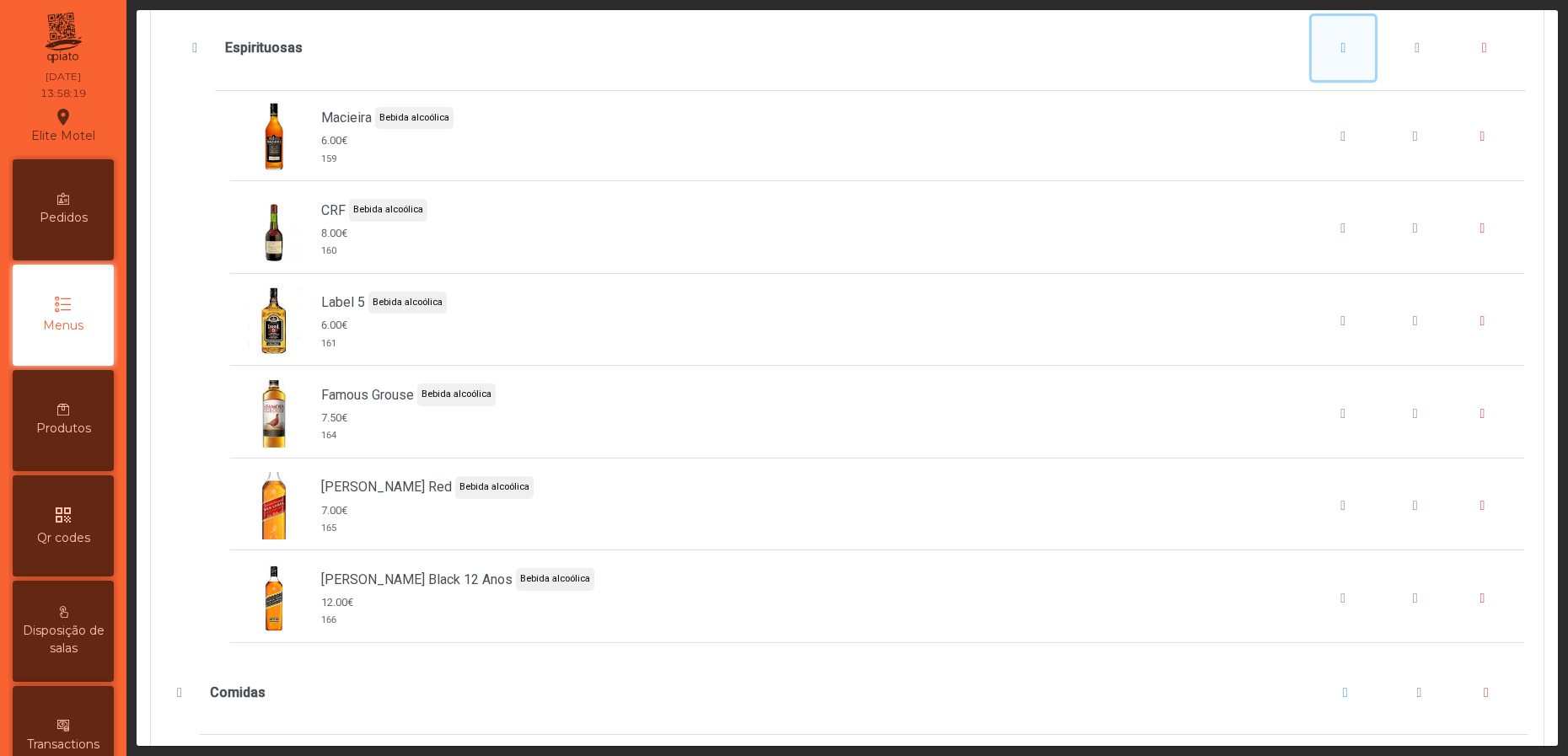
click at [1312, 77] on button "Espirituosas" at bounding box center [1344, 47] width 64 height 64
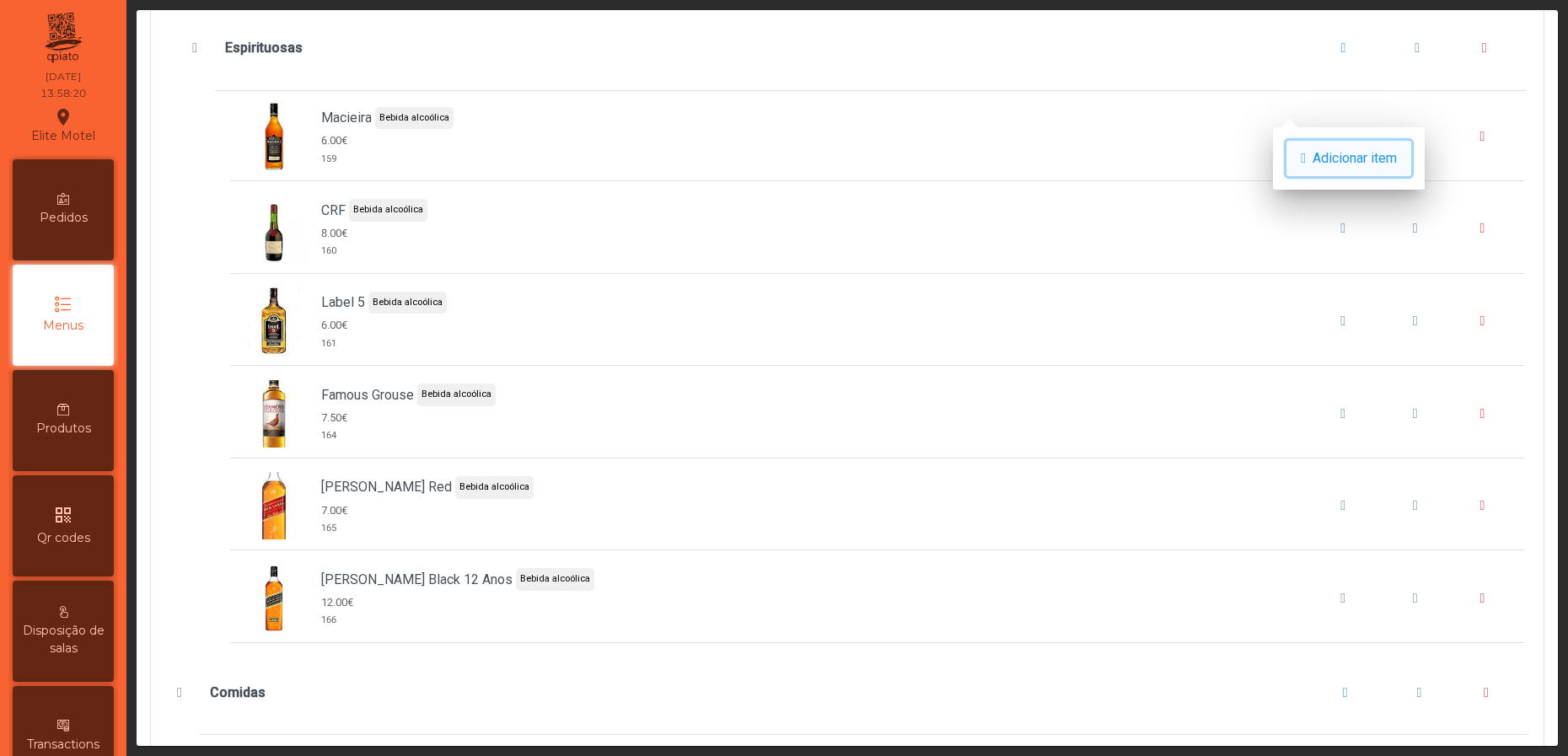
click at [1311, 147] on button "Adicionar item" at bounding box center [1349, 158] width 125 height 35
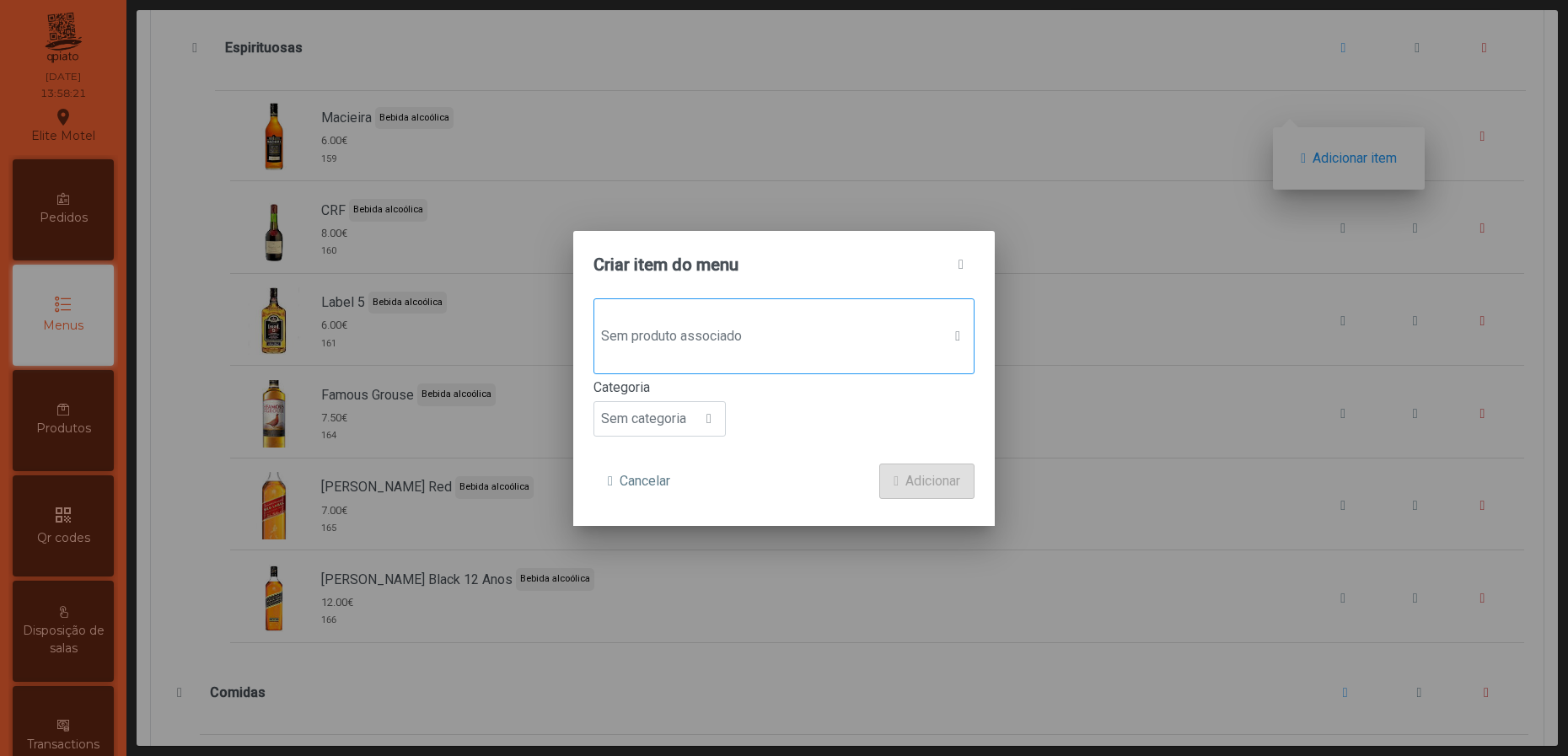
click at [774, 329] on span "Sem produto associado" at bounding box center [767, 336] width 347 height 33
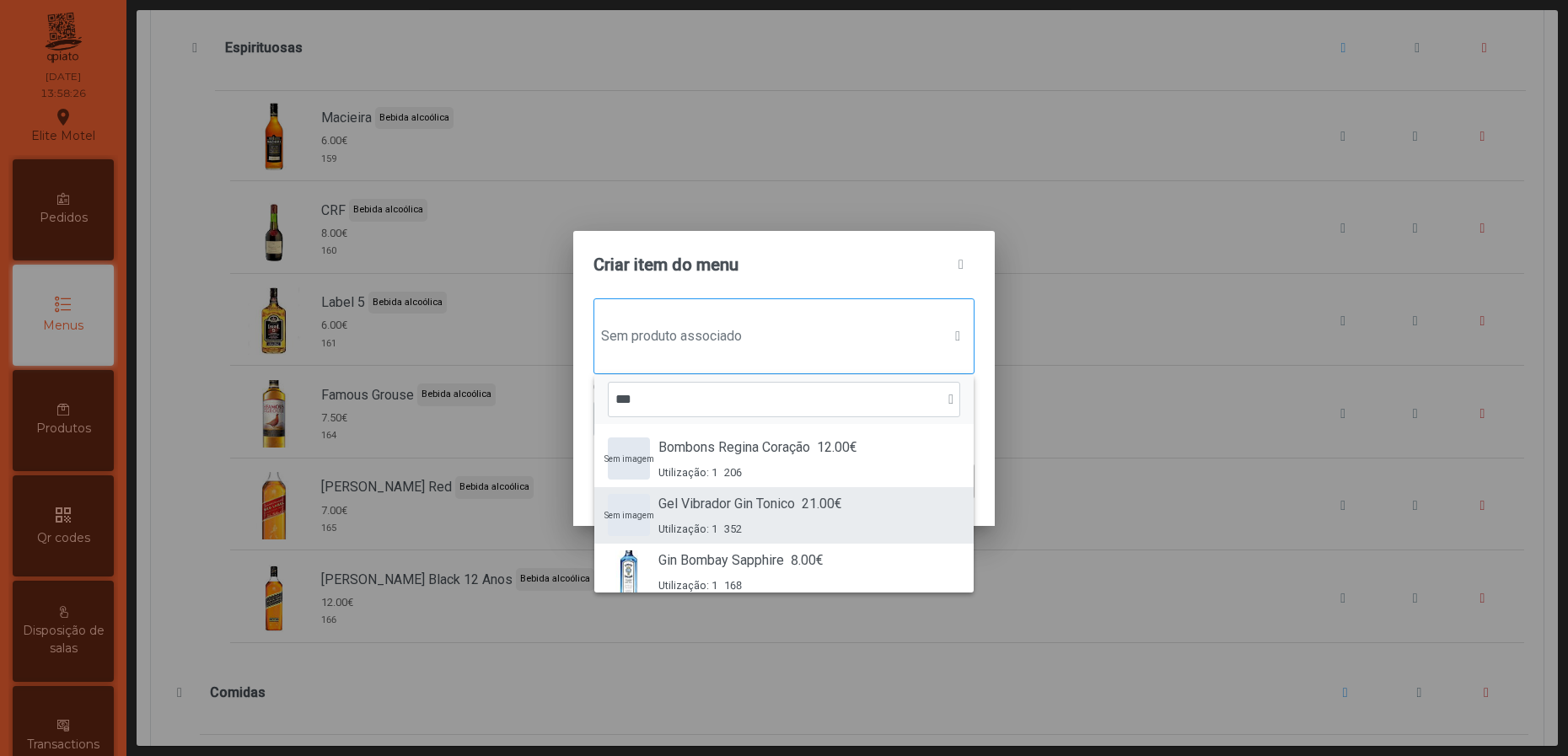
scroll to position [127, 0]
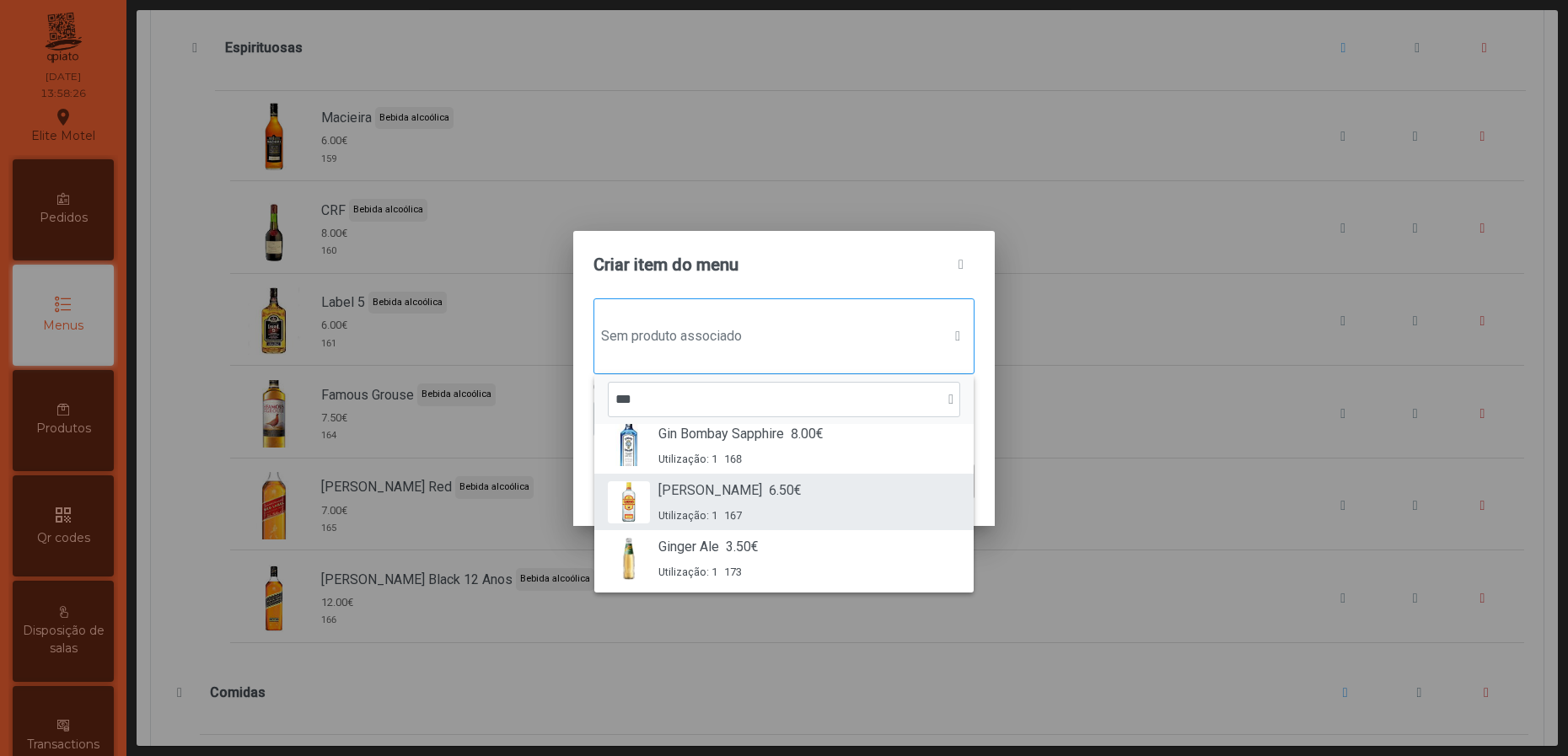
type input "***"
click at [813, 501] on div "Gin Gordon 6.50€ Utilização: 1 167" at bounding box center [784, 502] width 352 height 43
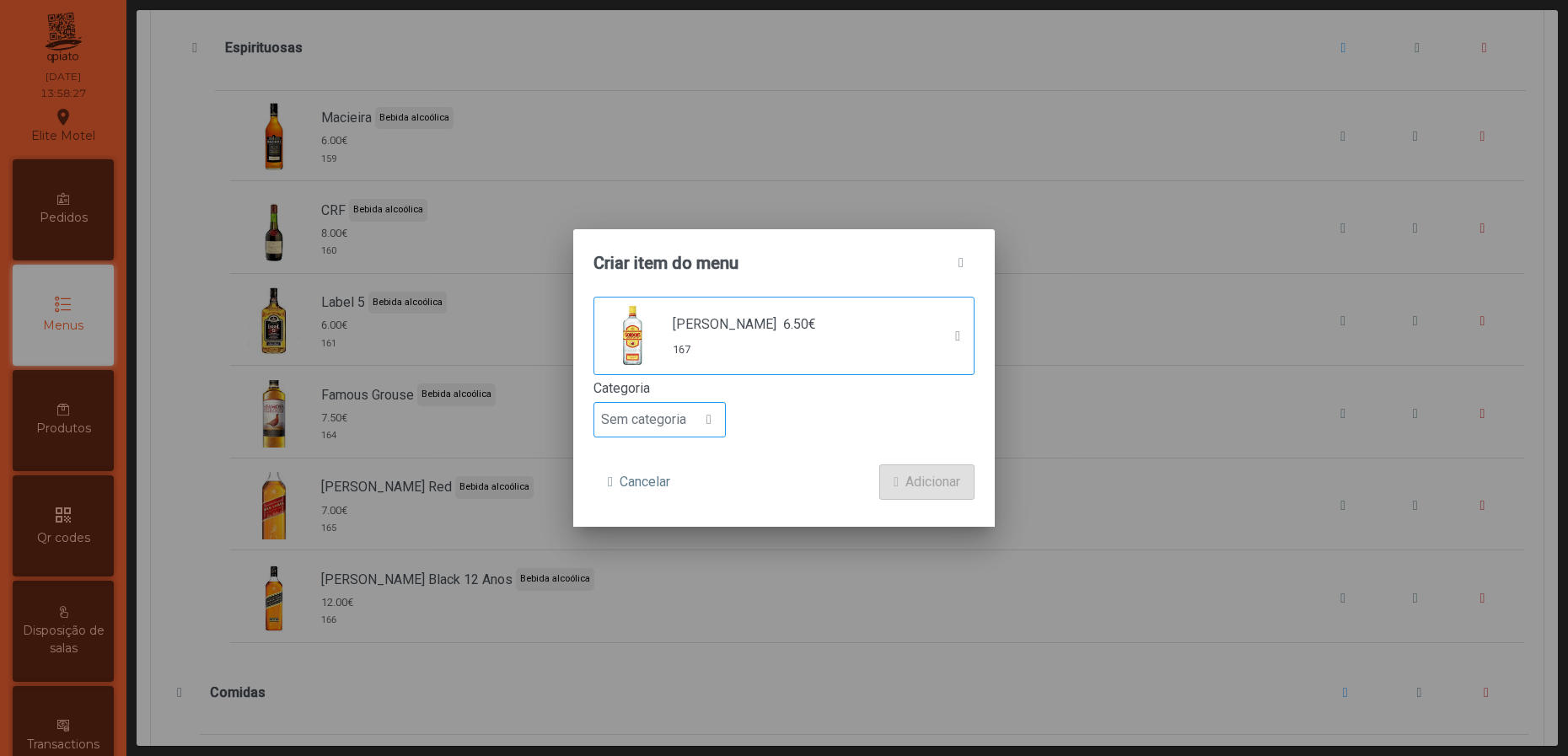
click at [718, 410] on div at bounding box center [709, 420] width 32 height 33
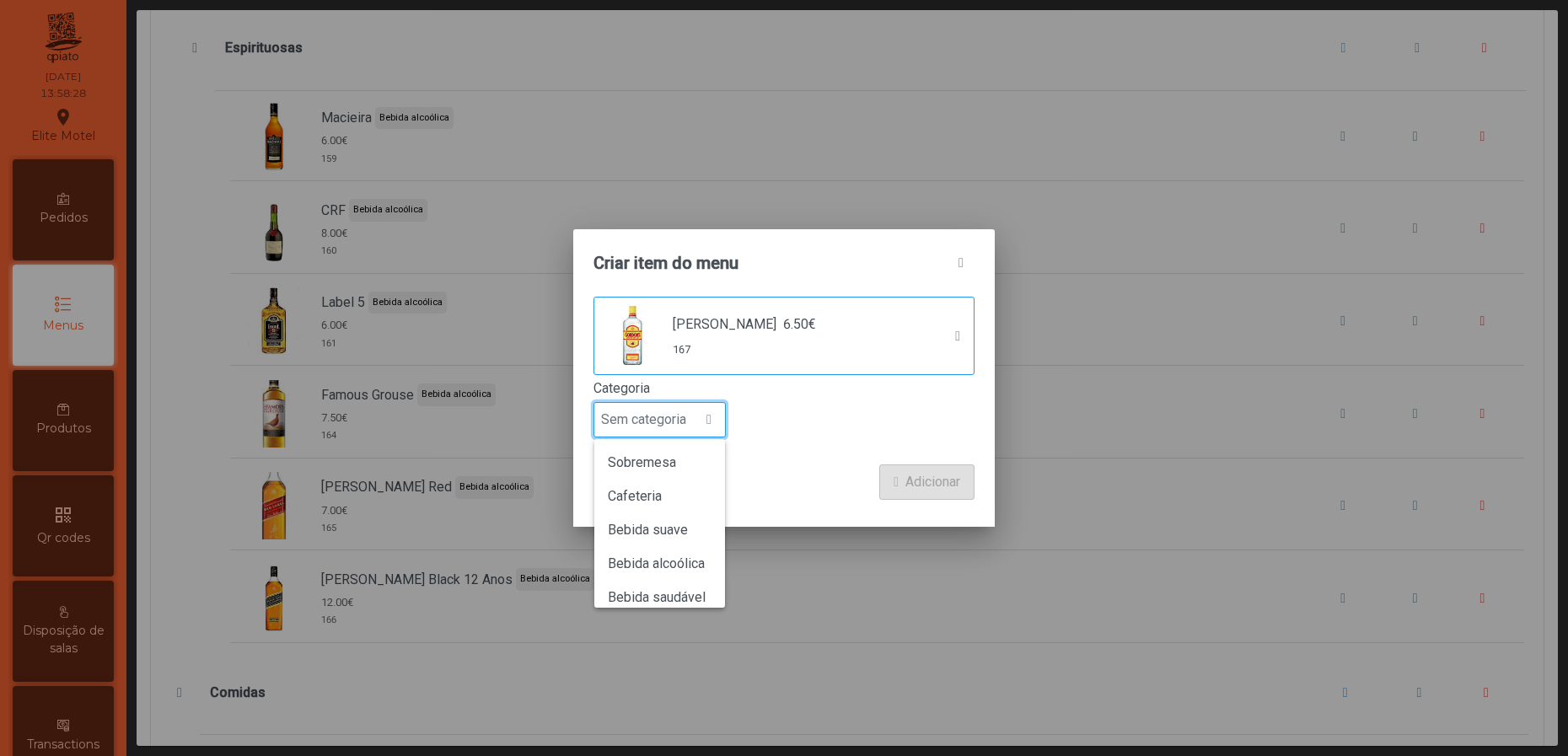
scroll to position [147, 0]
click at [683, 552] on span "Bebida alcoólica" at bounding box center [656, 551] width 97 height 16
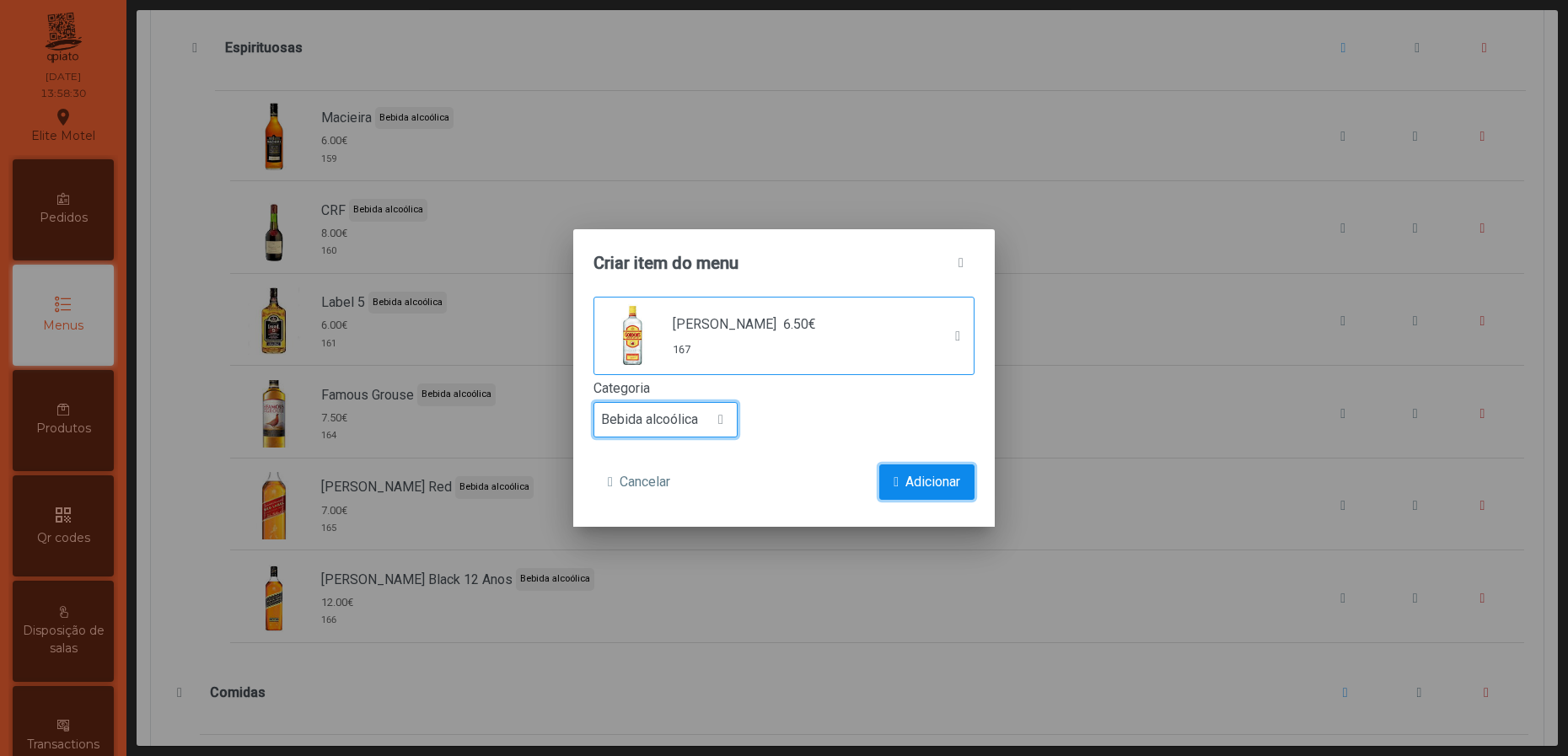
click at [938, 487] on span "Adicionar" at bounding box center [933, 482] width 55 height 21
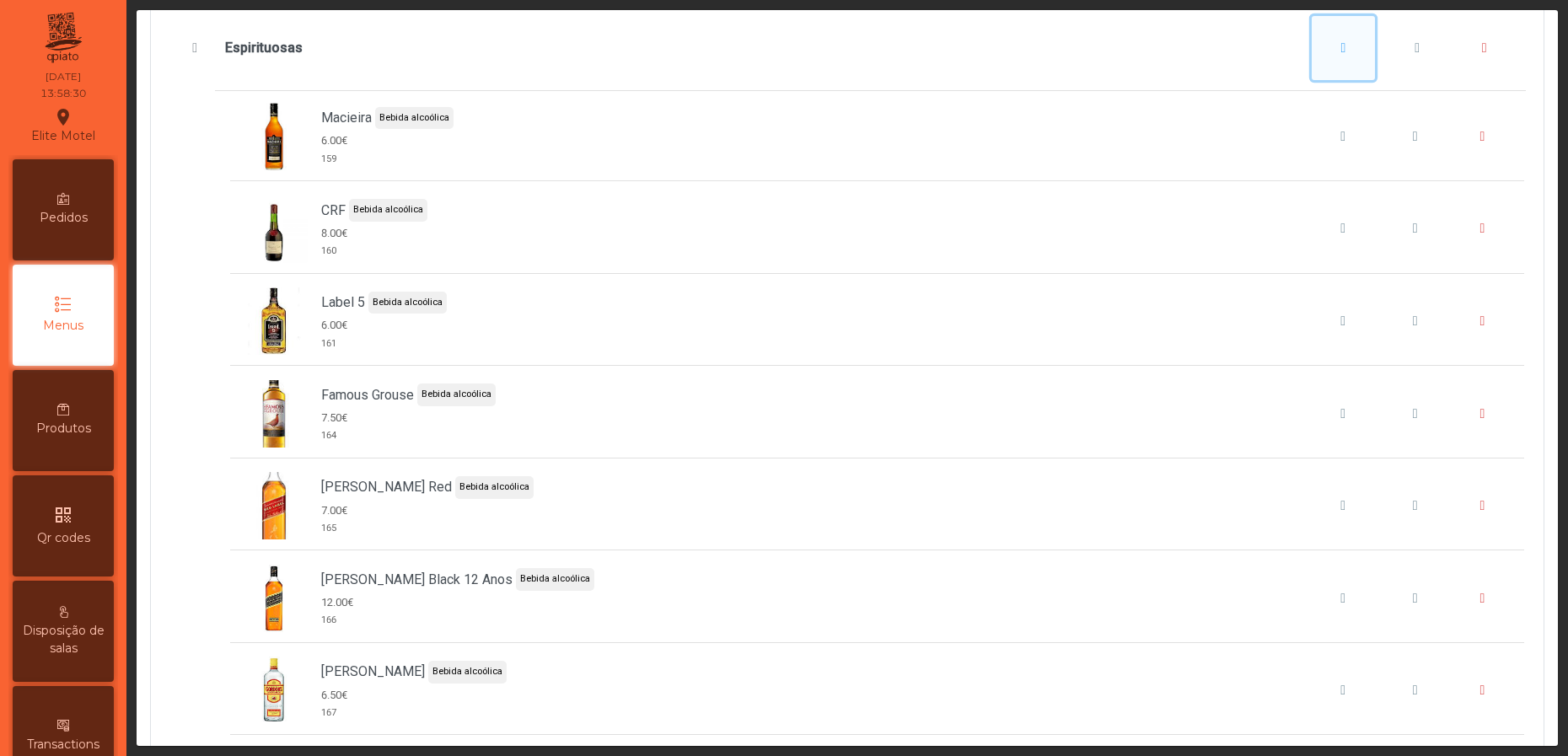
click at [1312, 80] on button "Espirituosas" at bounding box center [1344, 47] width 64 height 64
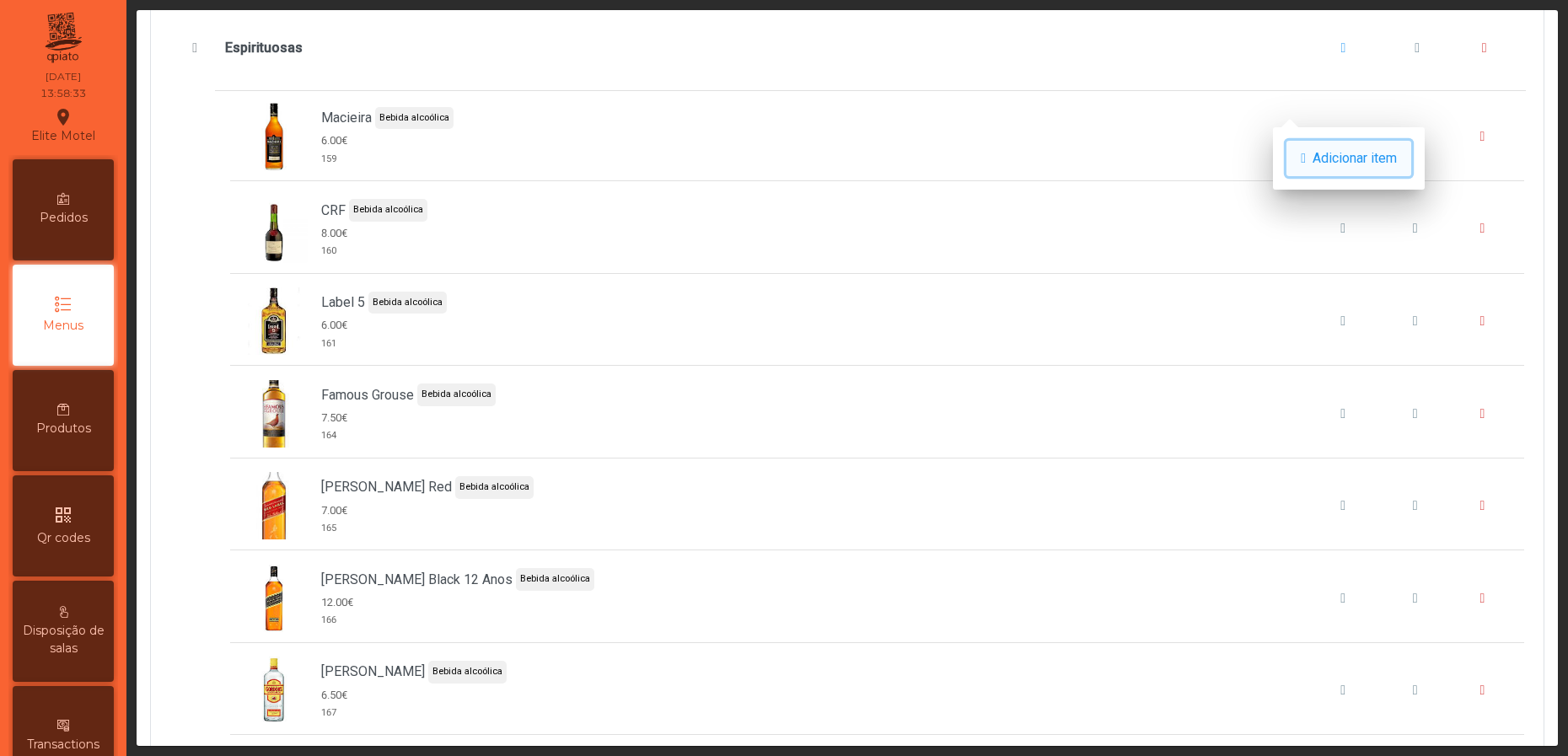
click at [1305, 141] on button "Adicionar item" at bounding box center [1349, 158] width 125 height 35
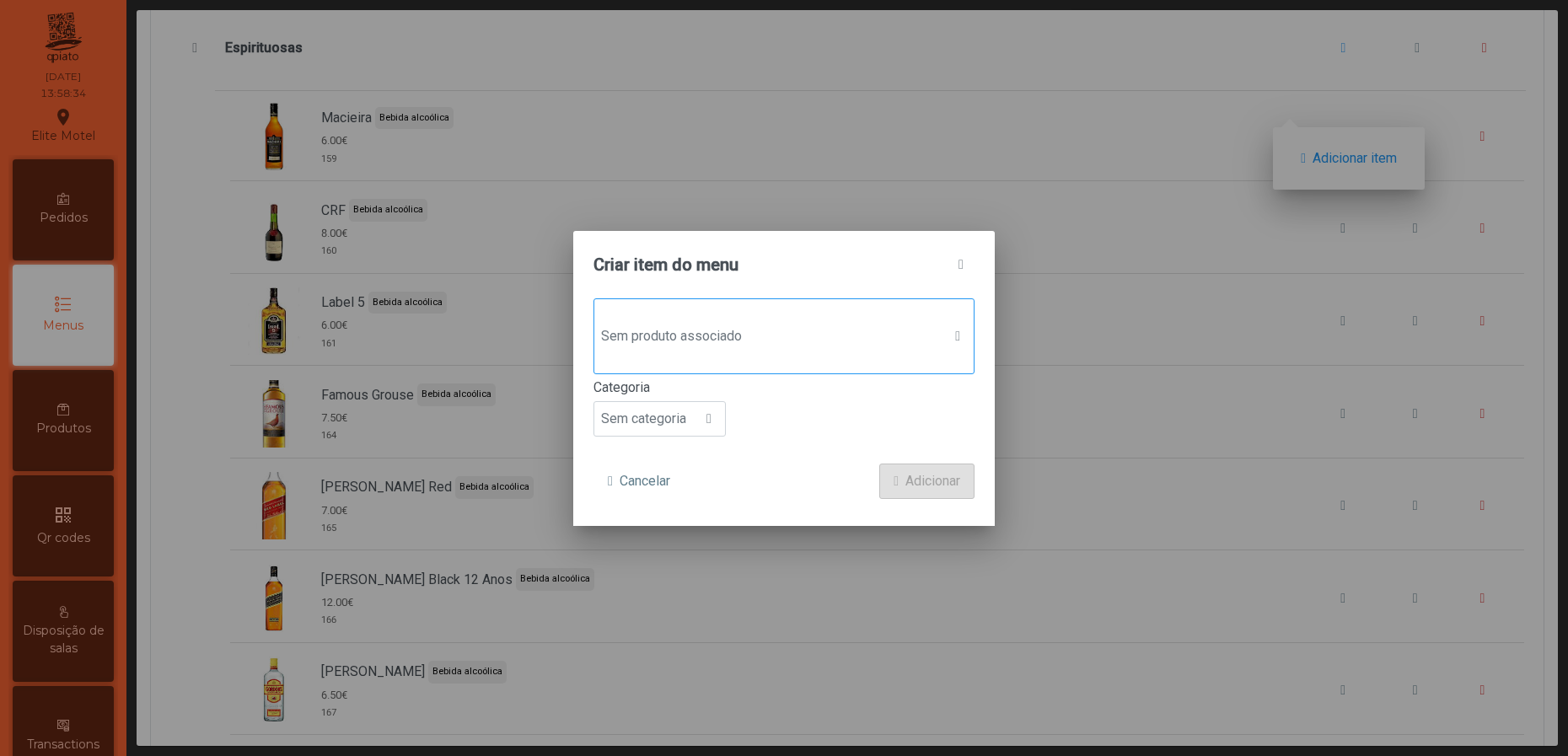
click at [792, 321] on span "Sem produto associado" at bounding box center [767, 336] width 347 height 33
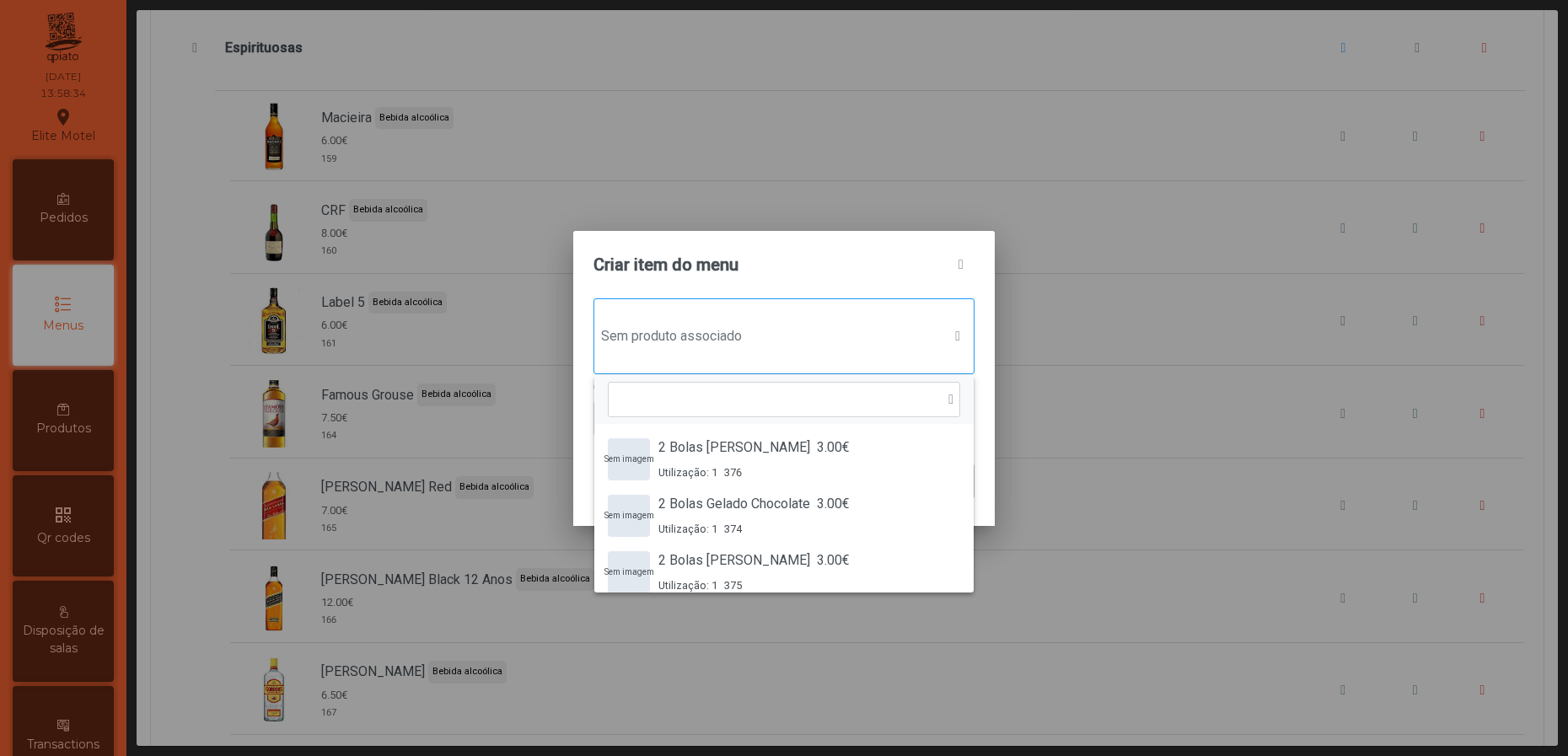
scroll to position [11, 89]
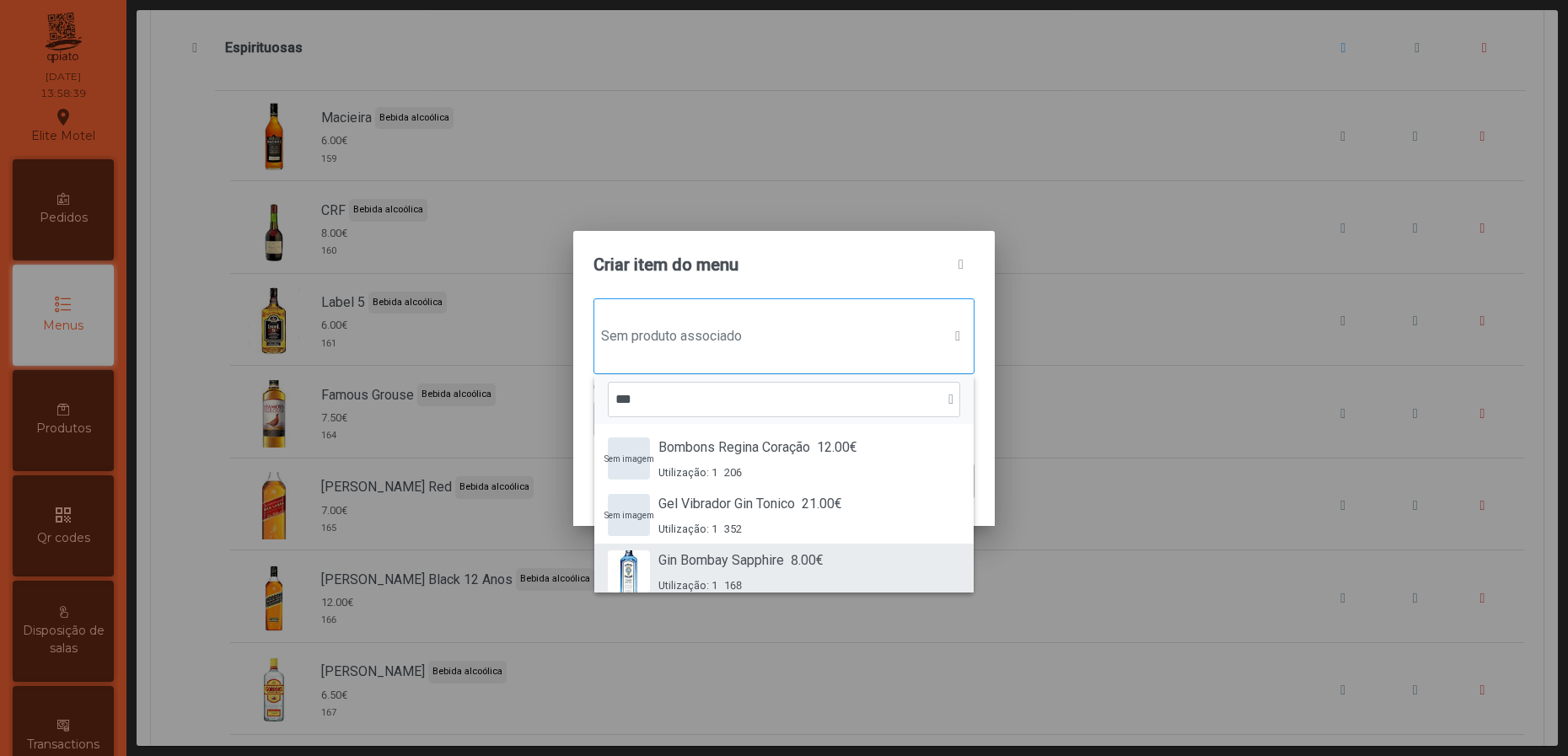
type input "***"
click at [754, 563] on span "Gin Bombay Sapphire" at bounding box center [721, 560] width 126 height 21
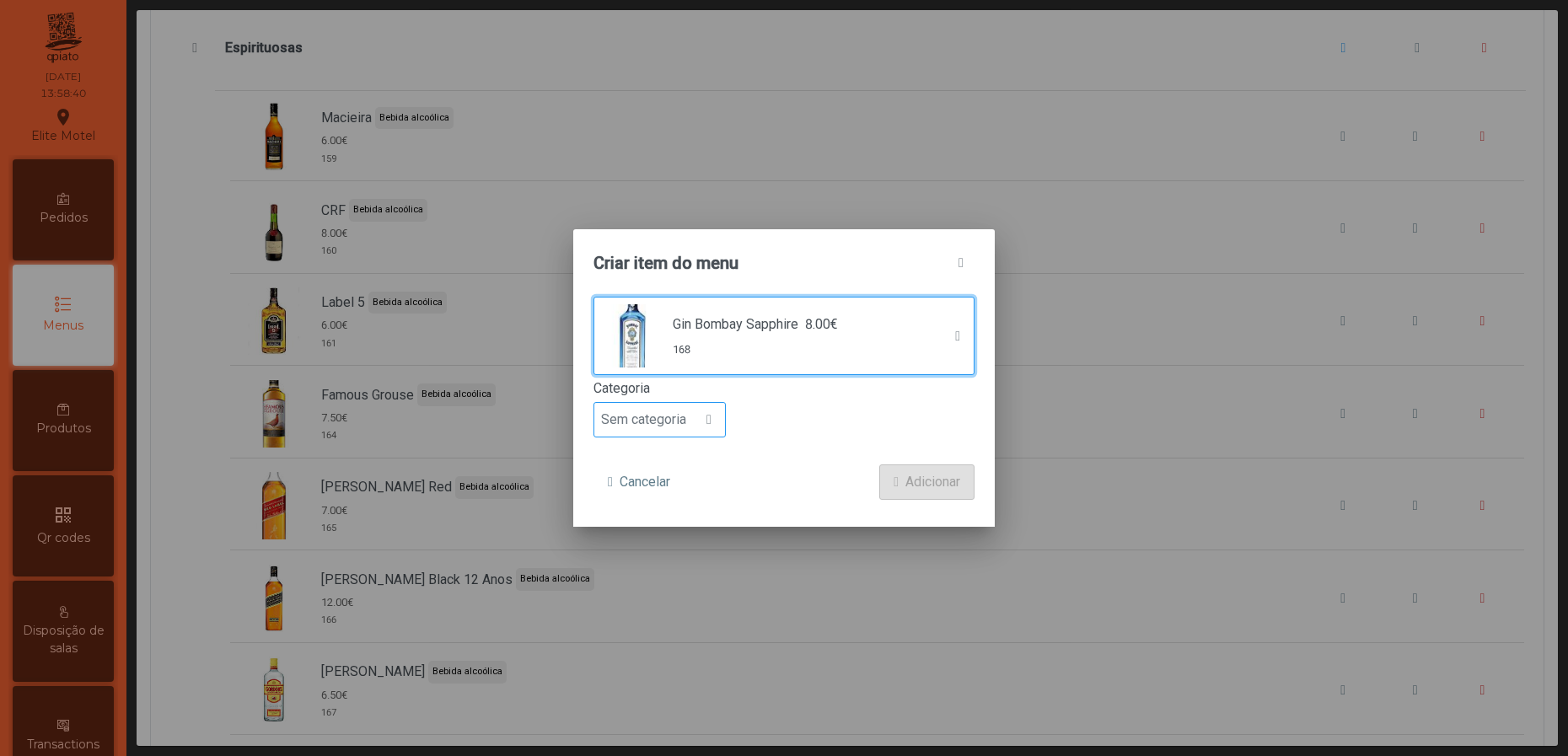
click at [674, 413] on span "Sem categoria" at bounding box center [643, 420] width 98 height 33
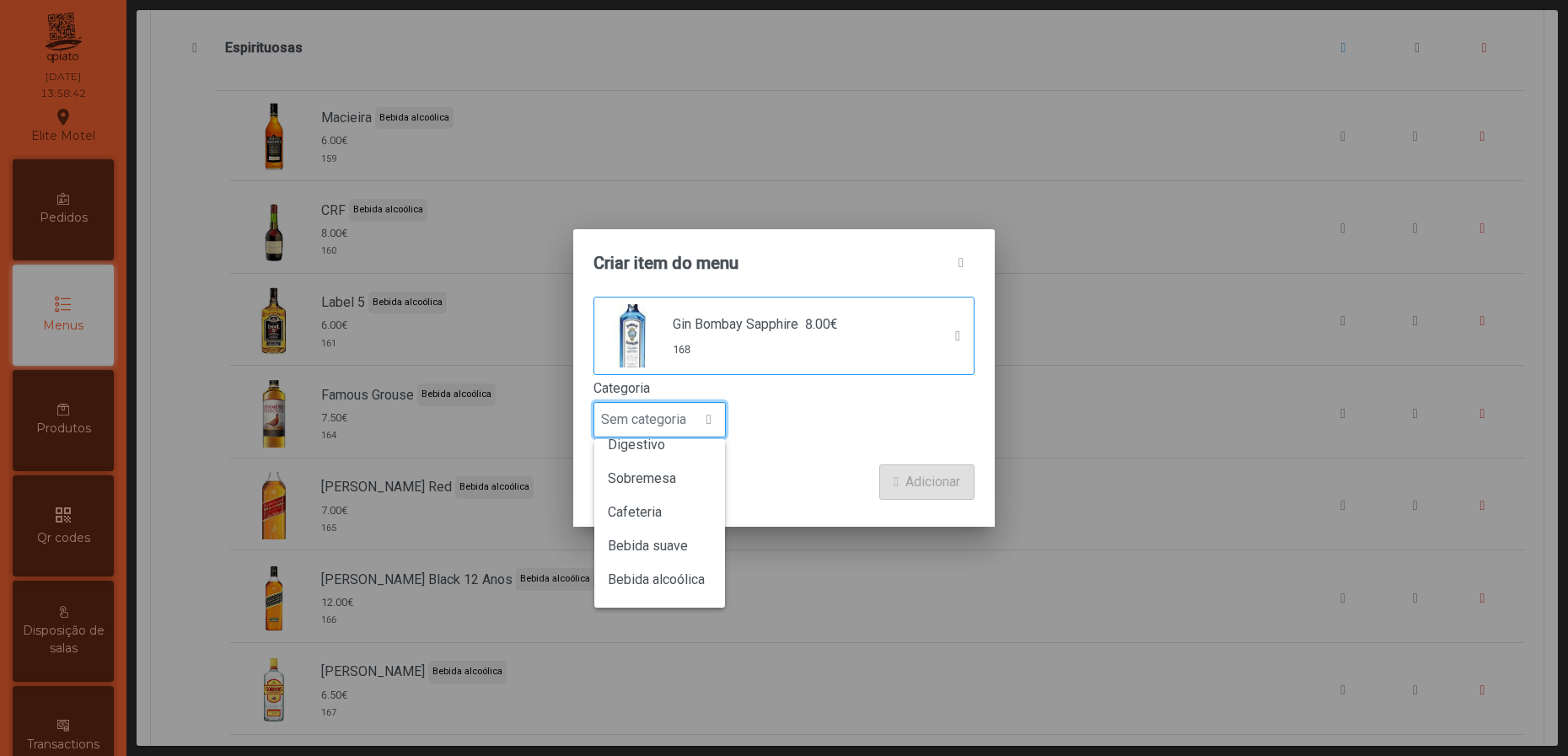
scroll to position [147, 0]
click at [676, 552] on span "Bebida alcoólica" at bounding box center [656, 551] width 97 height 16
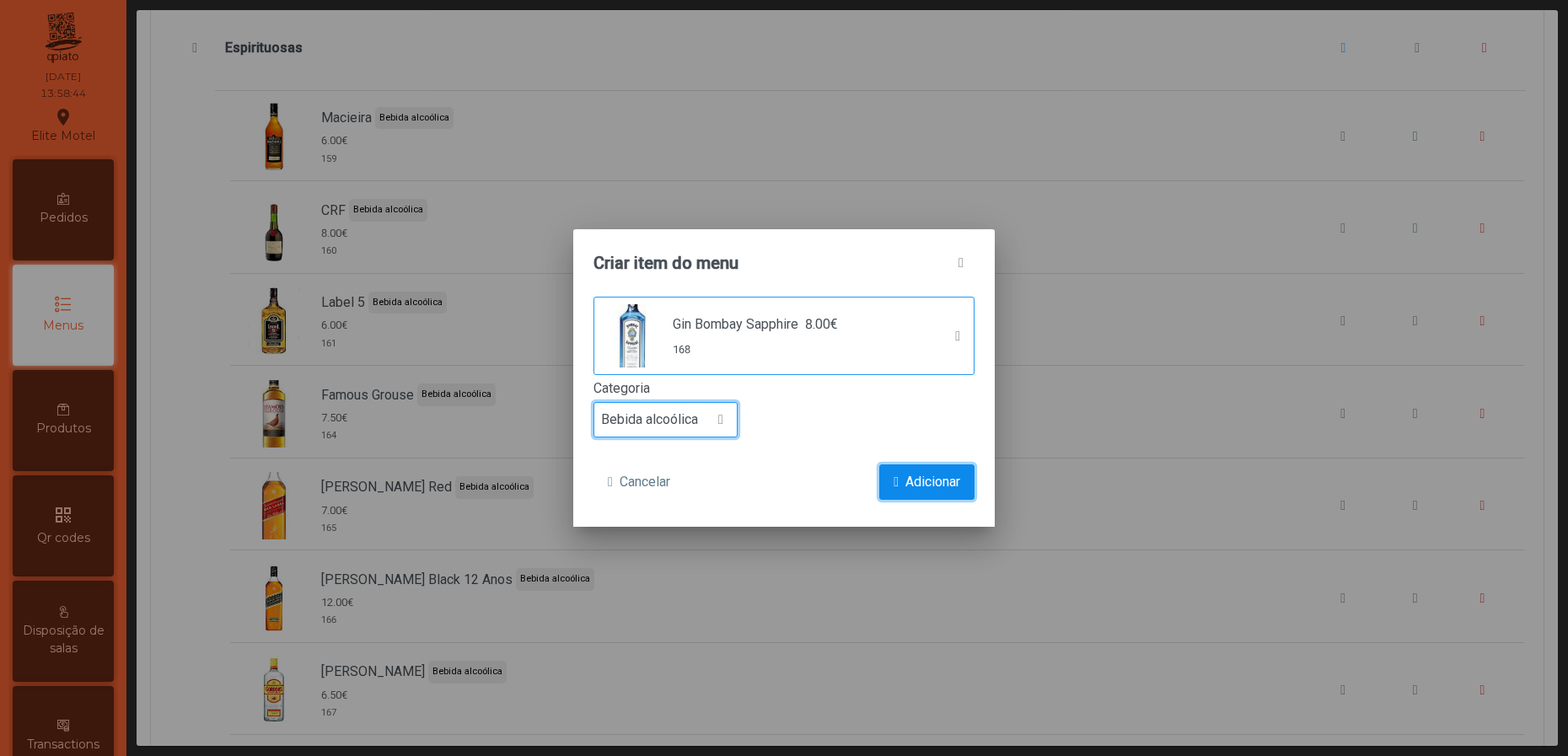
click at [893, 481] on span "submit" at bounding box center [895, 482] width 5 height 14
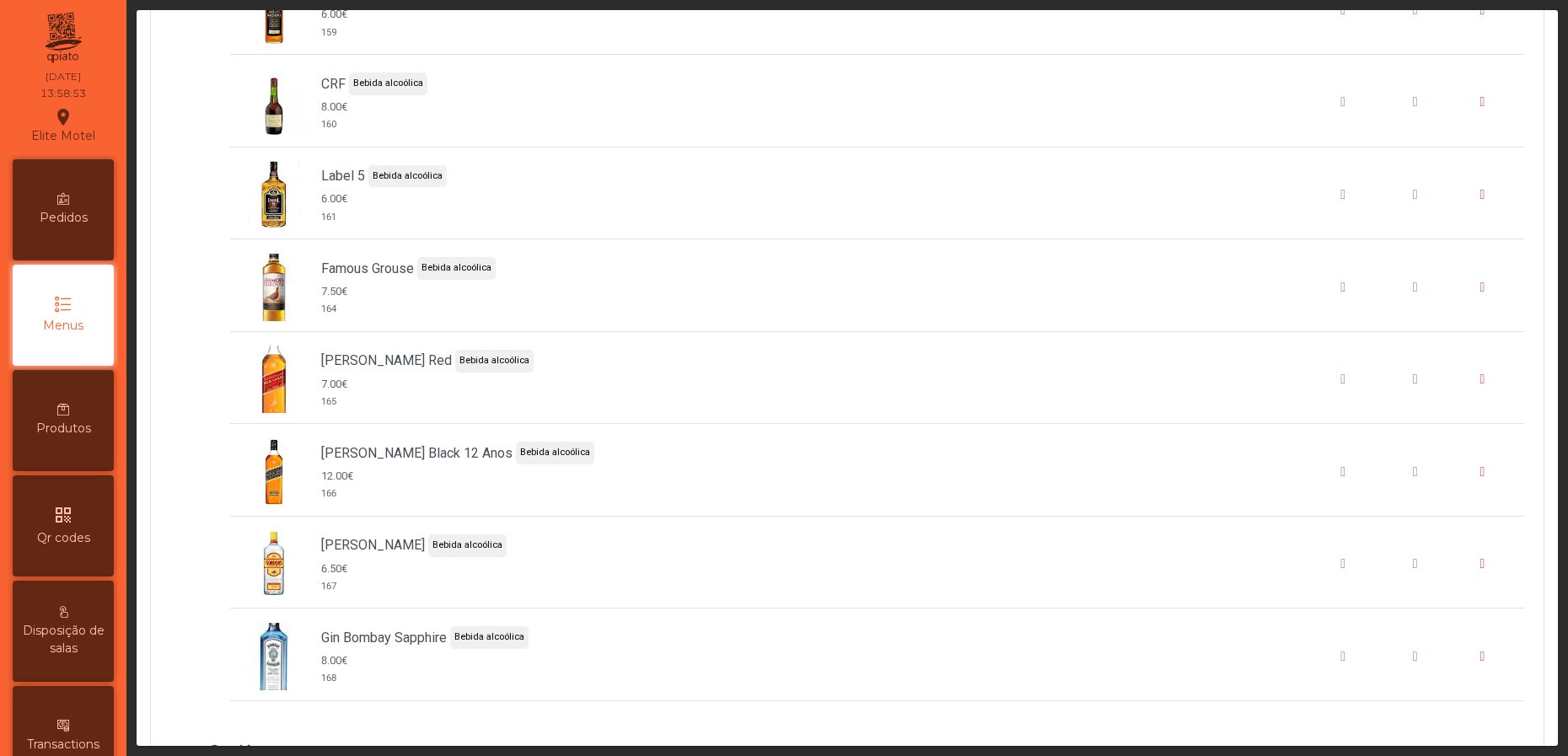
scroll to position [8089, 0]
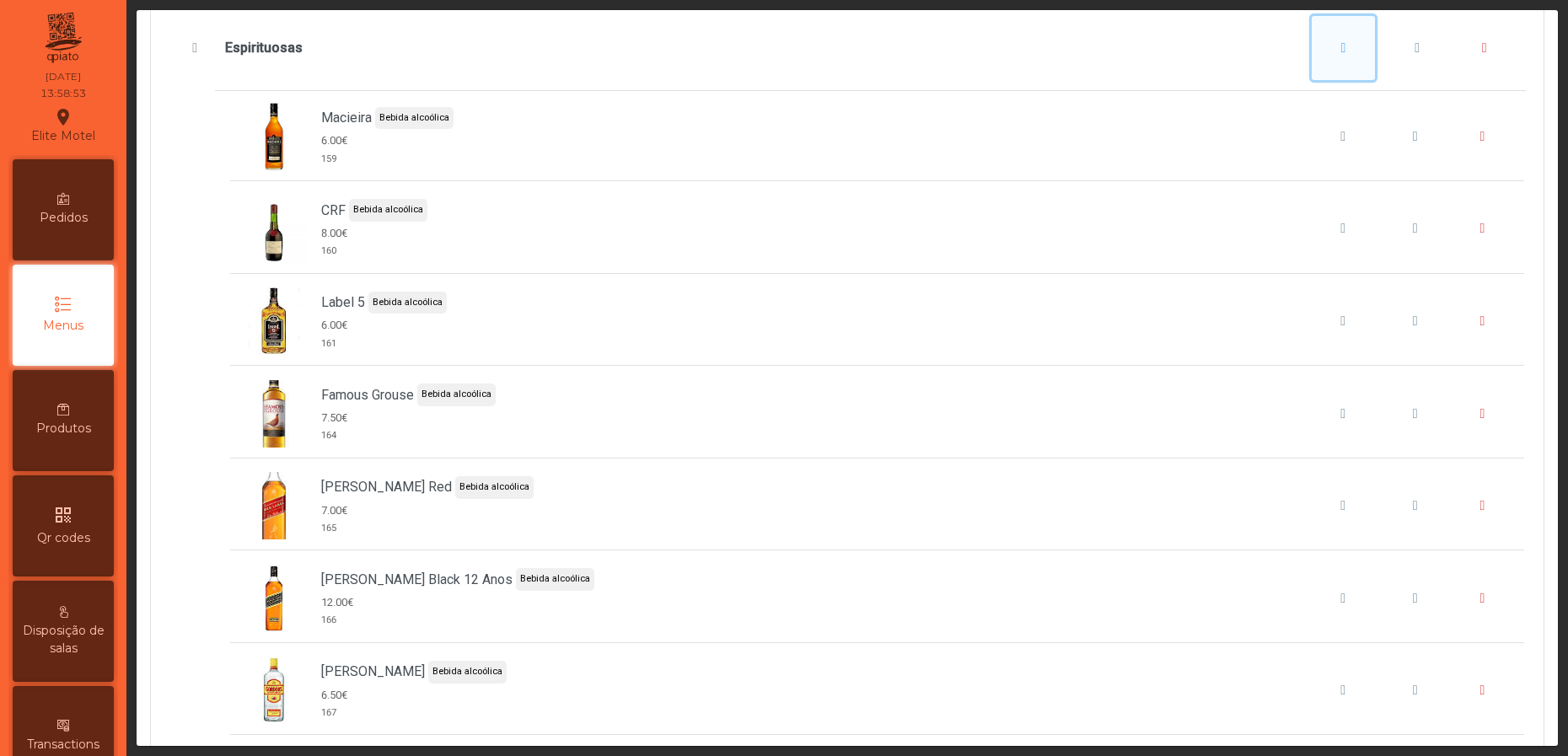
click at [1312, 80] on button "Espirituosas" at bounding box center [1344, 47] width 64 height 64
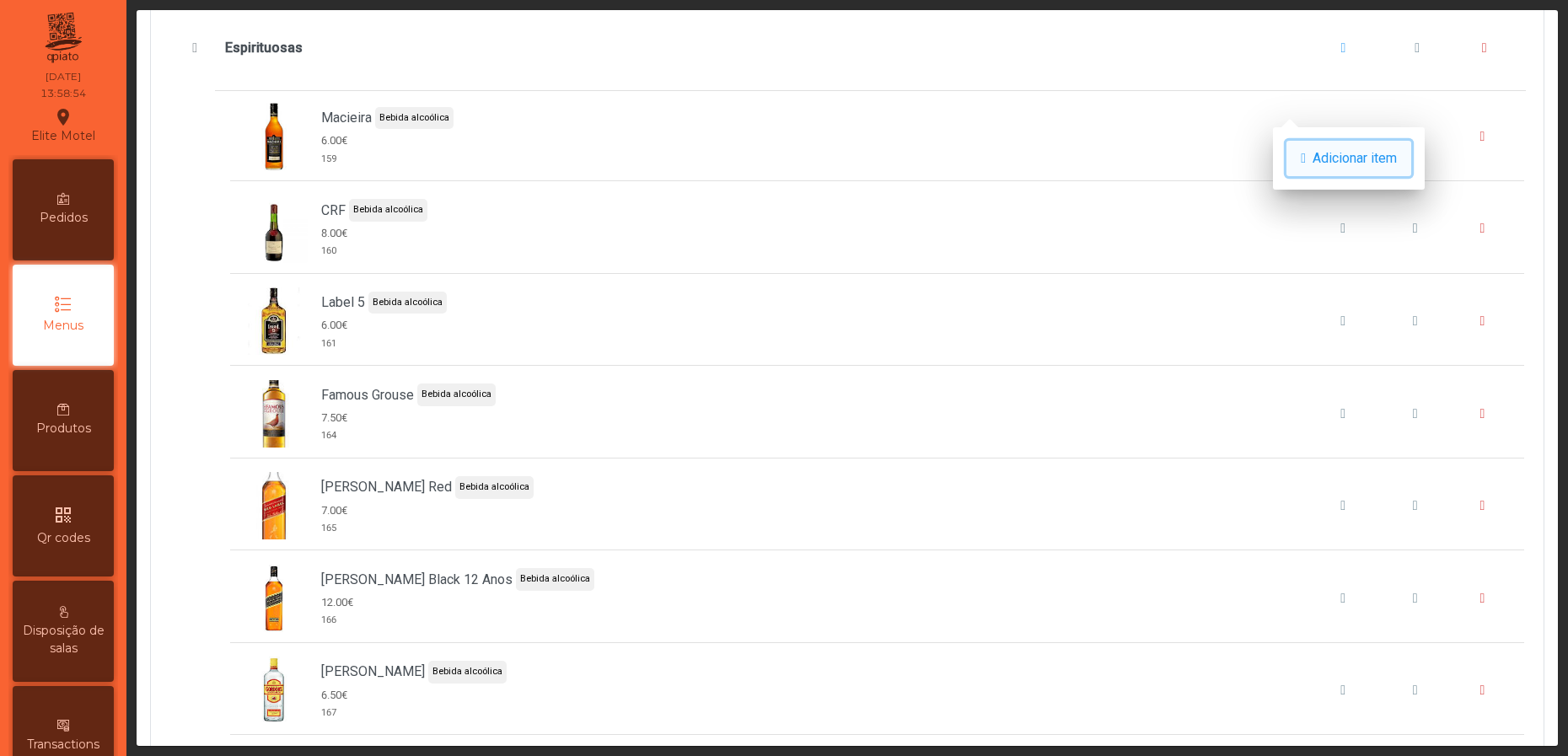
click at [1300, 151] on span "button" at bounding box center [1302, 158] width 5 height 14
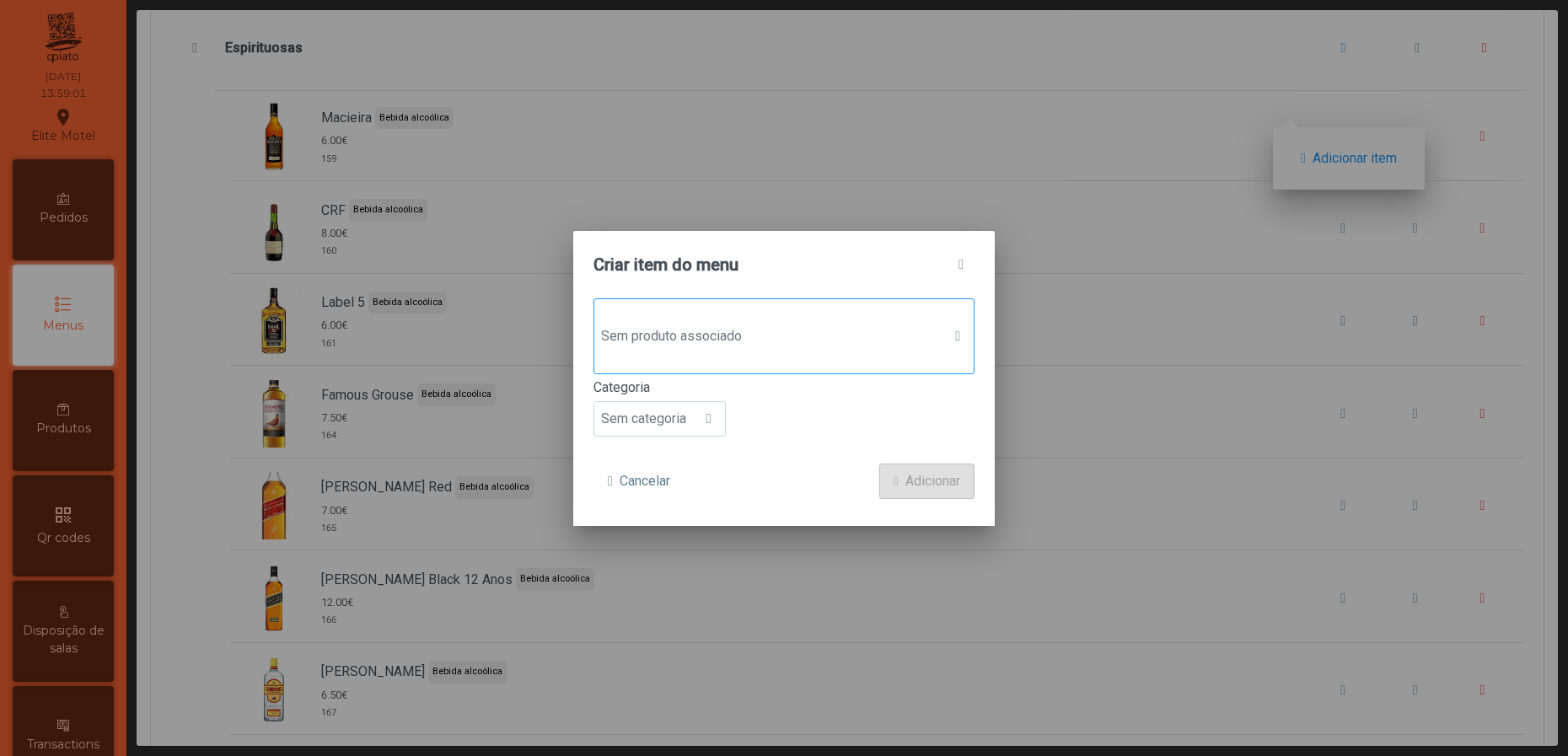
click at [769, 346] on span "Sem produto associado" at bounding box center [767, 336] width 347 height 33
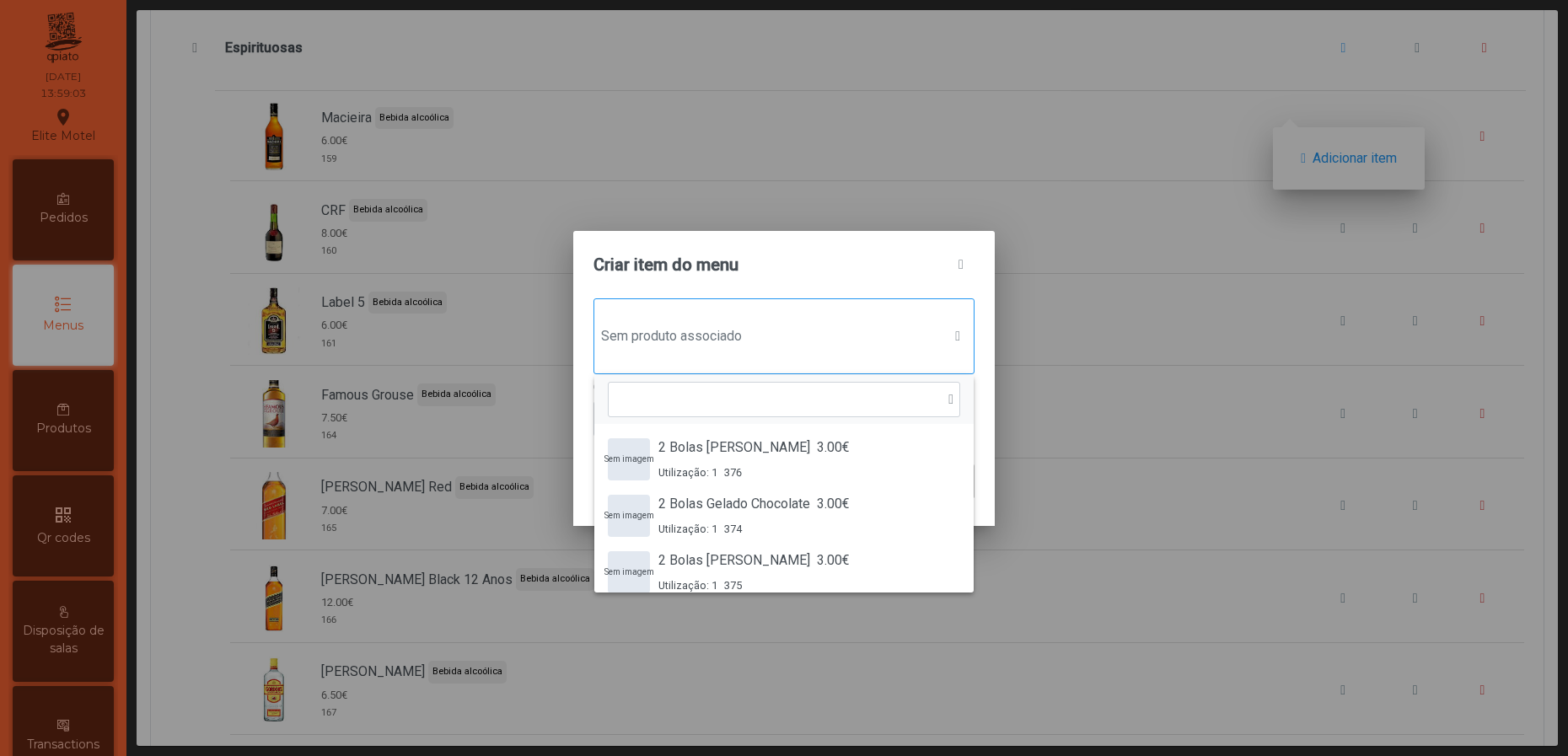
scroll to position [11, 89]
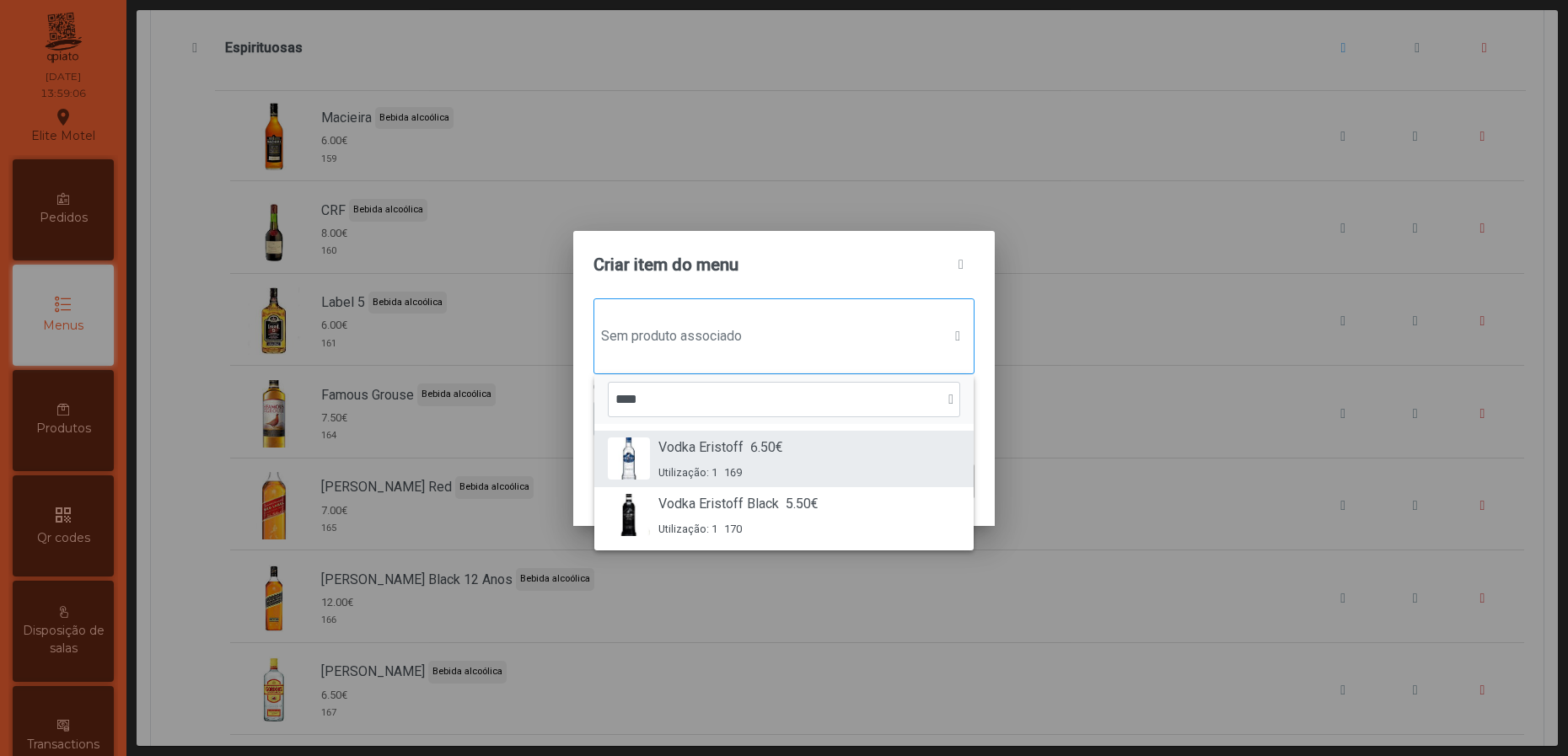
type input "****"
click at [692, 433] on li "Vodka Eristoff 6.50€ Utilização: 1 169" at bounding box center [784, 458] width 380 height 56
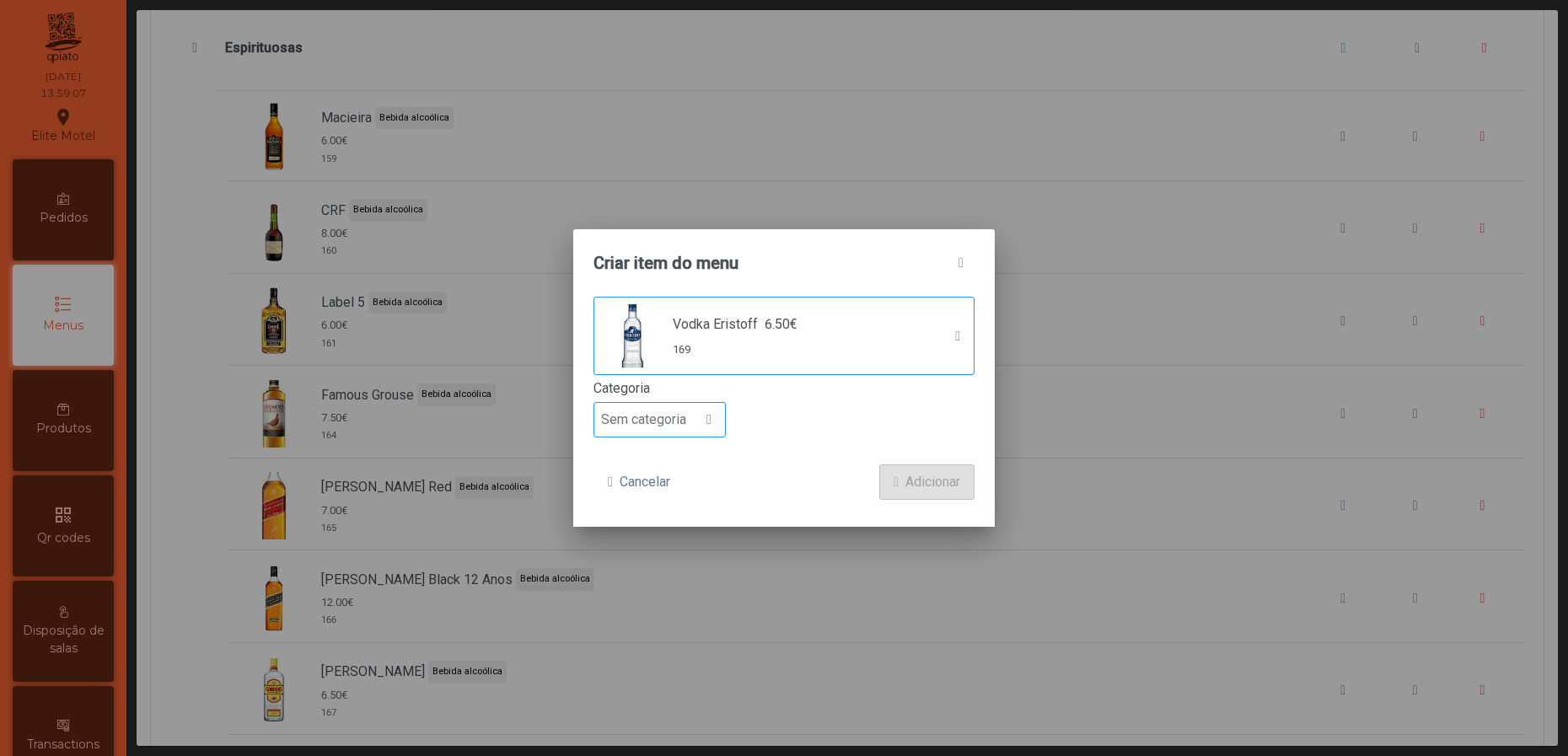
click at [666, 421] on span "Sem categoria" at bounding box center [643, 420] width 98 height 33
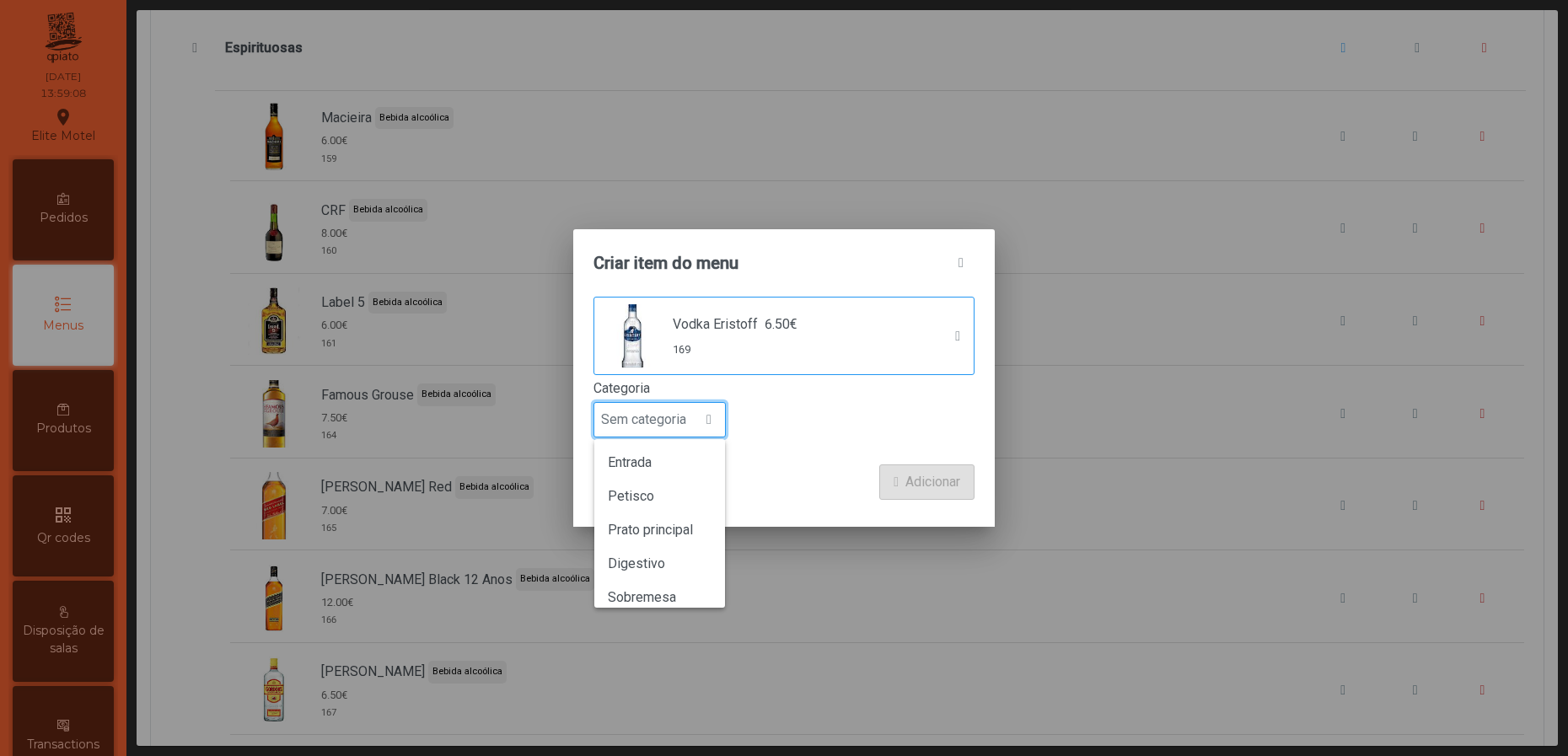
scroll to position [147, 0]
click at [683, 545] on span "Bebida alcoólica" at bounding box center [656, 551] width 97 height 16
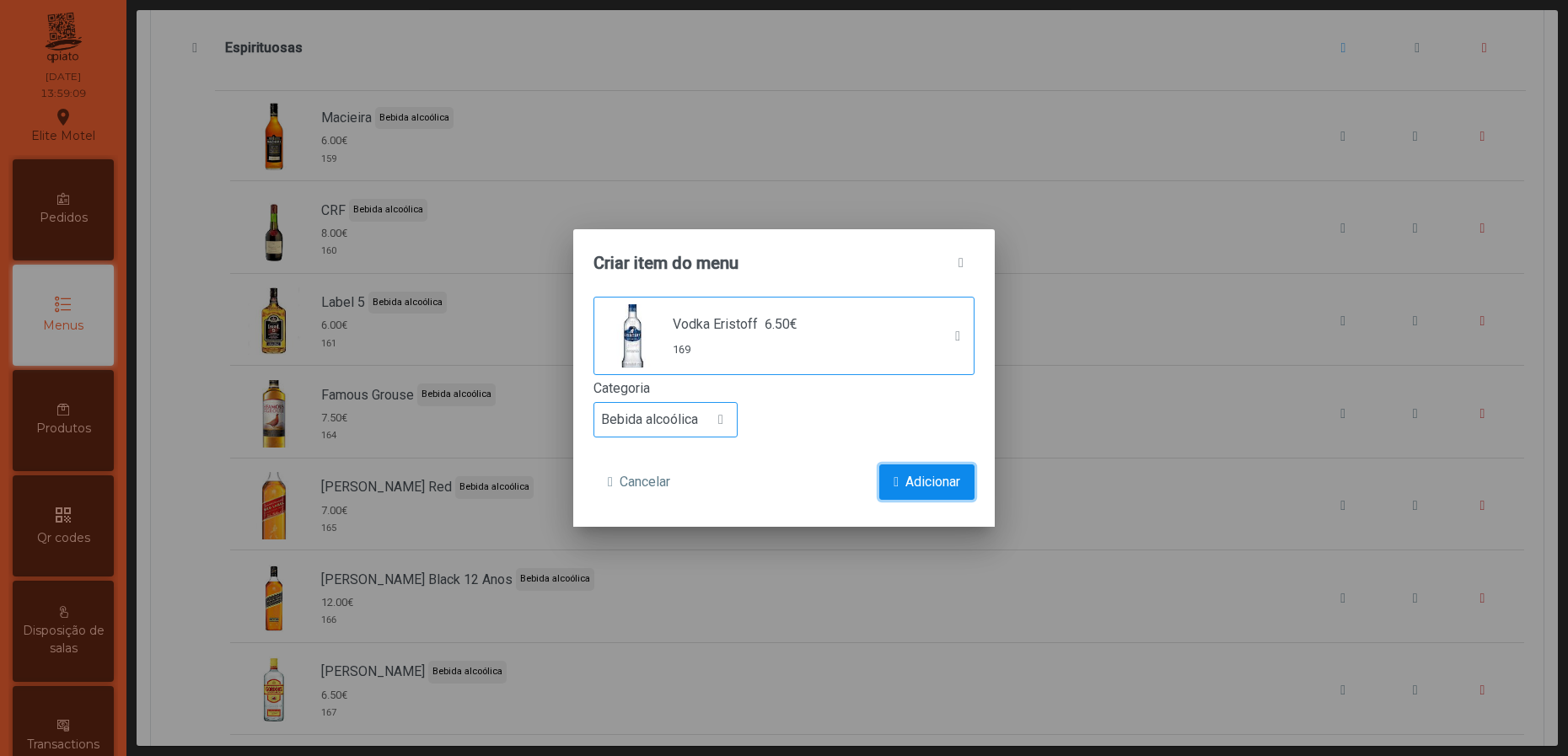
click at [911, 476] on span "Adicionar" at bounding box center [933, 482] width 55 height 21
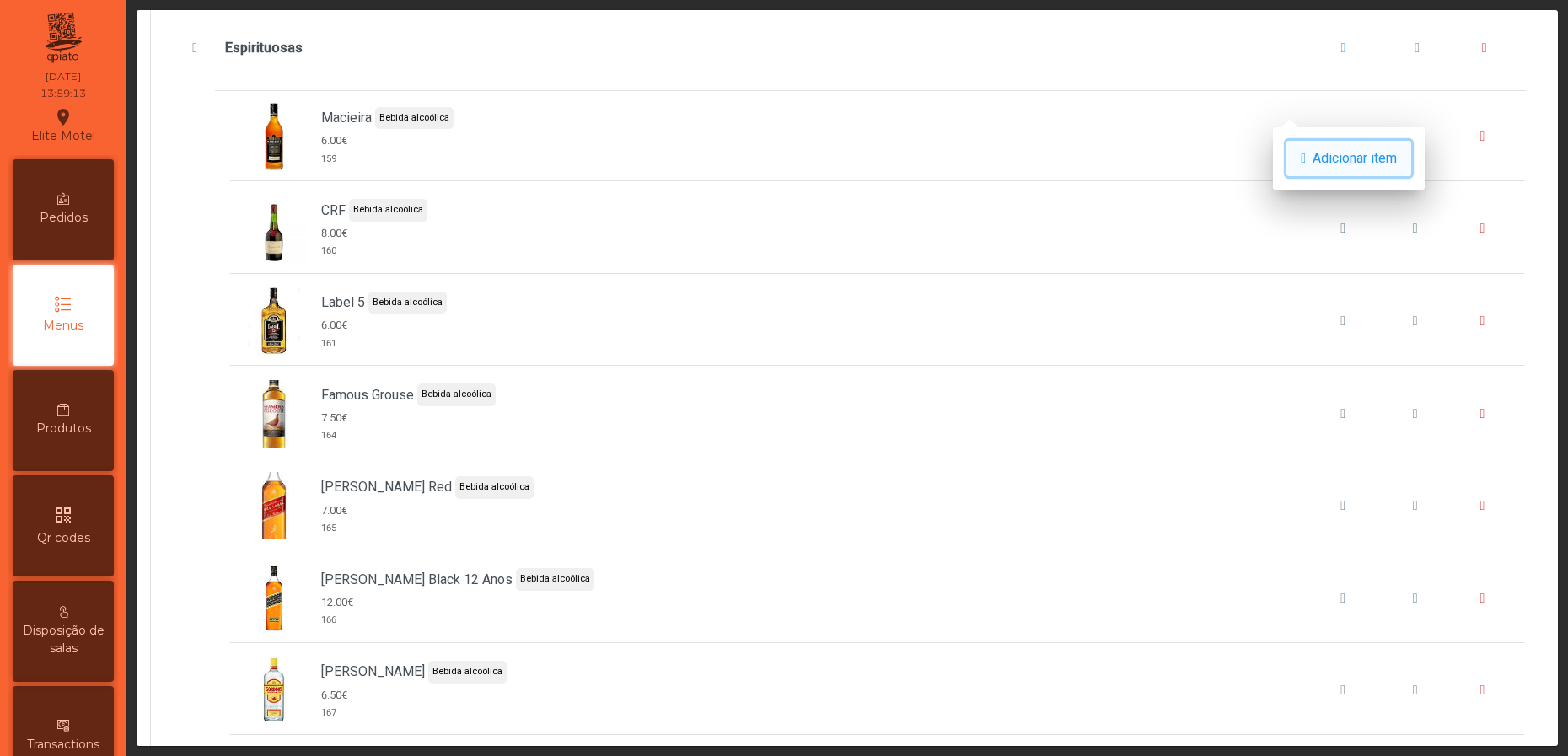
click at [1320, 162] on span "Adicionar item" at bounding box center [1355, 158] width 85 height 21
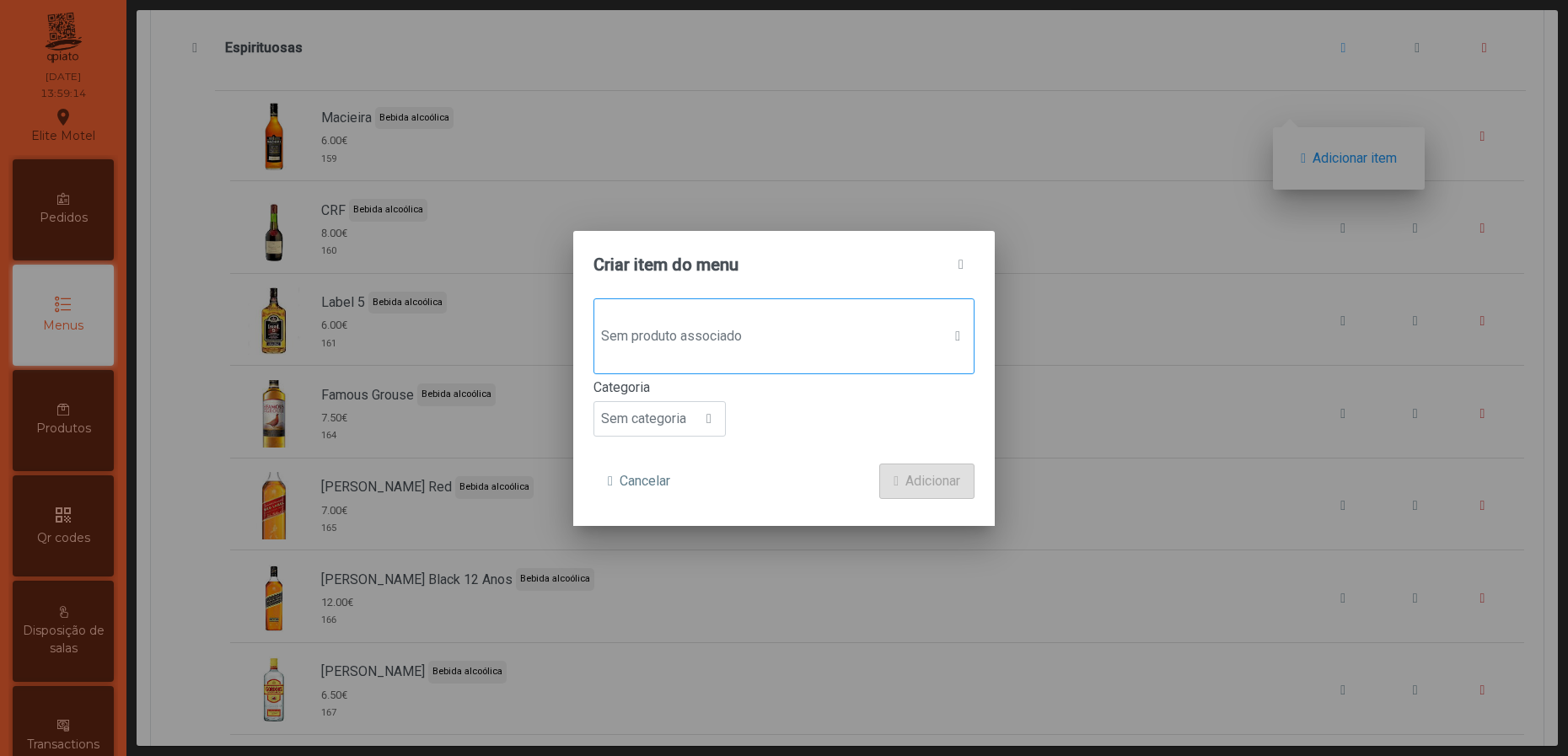
click at [825, 324] on span "Sem produto associado" at bounding box center [767, 336] width 347 height 33
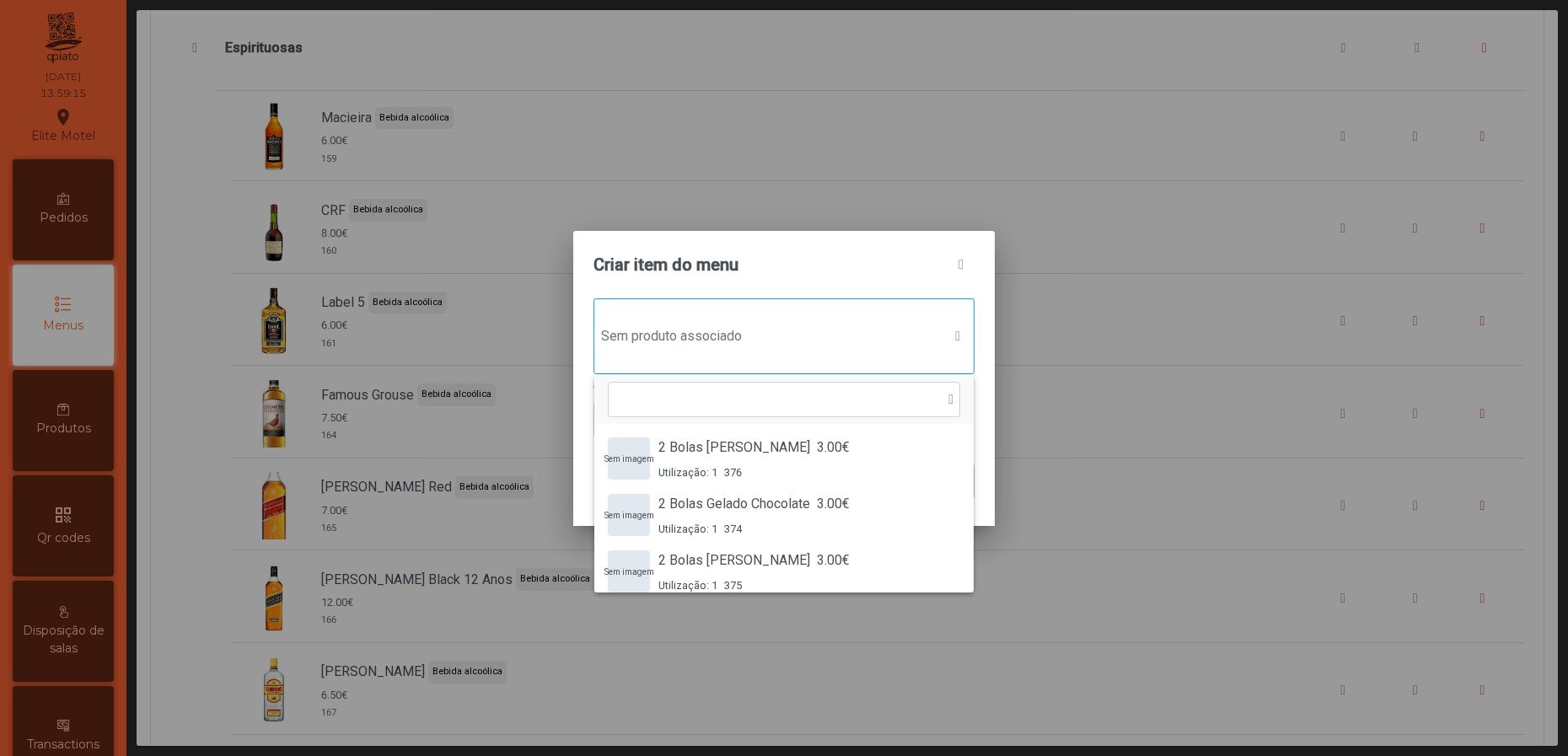
scroll to position [11, 89]
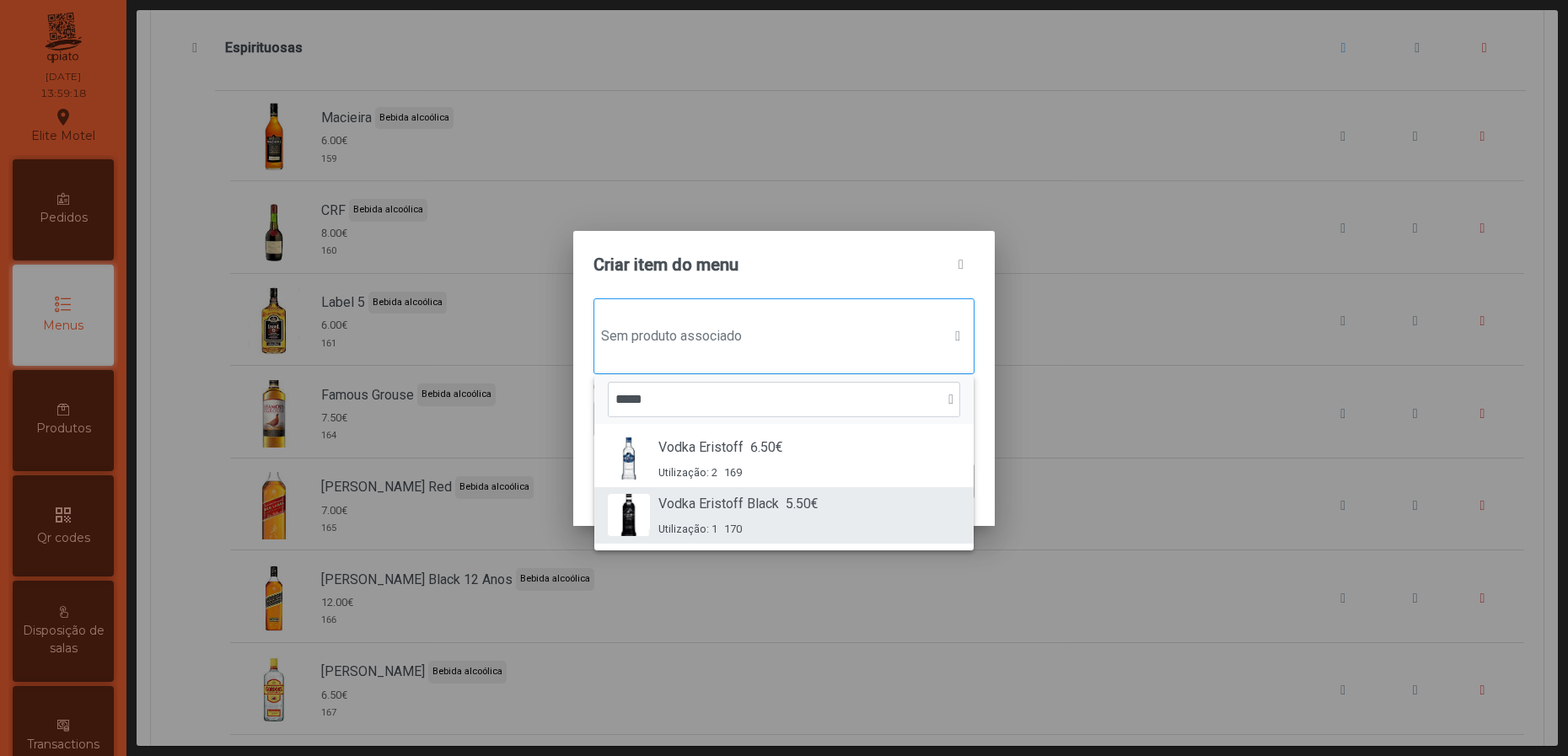
type input "*****"
click at [754, 500] on span "Vodka Eristoff Black" at bounding box center [718, 503] width 121 height 21
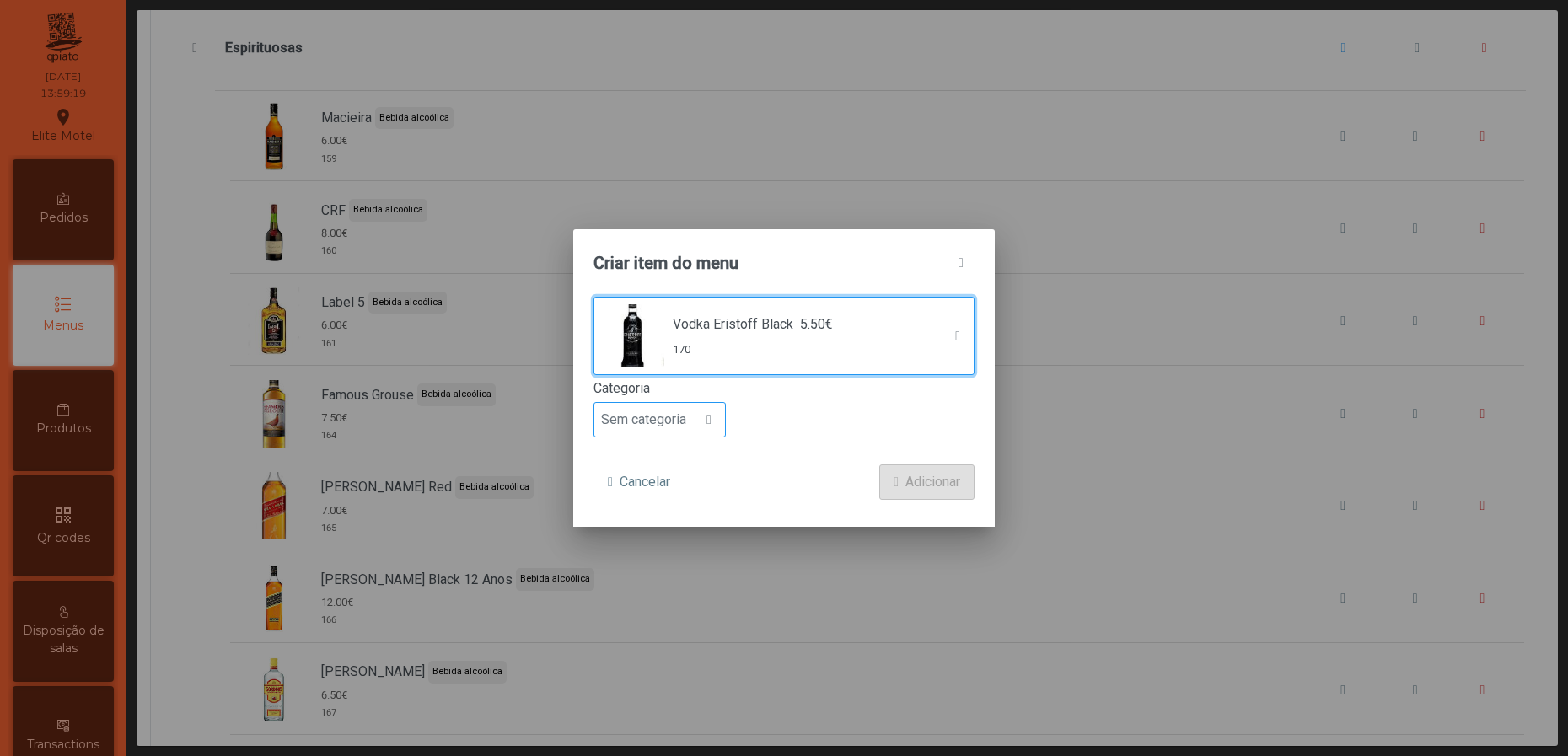
click at [694, 405] on div at bounding box center [709, 420] width 32 height 33
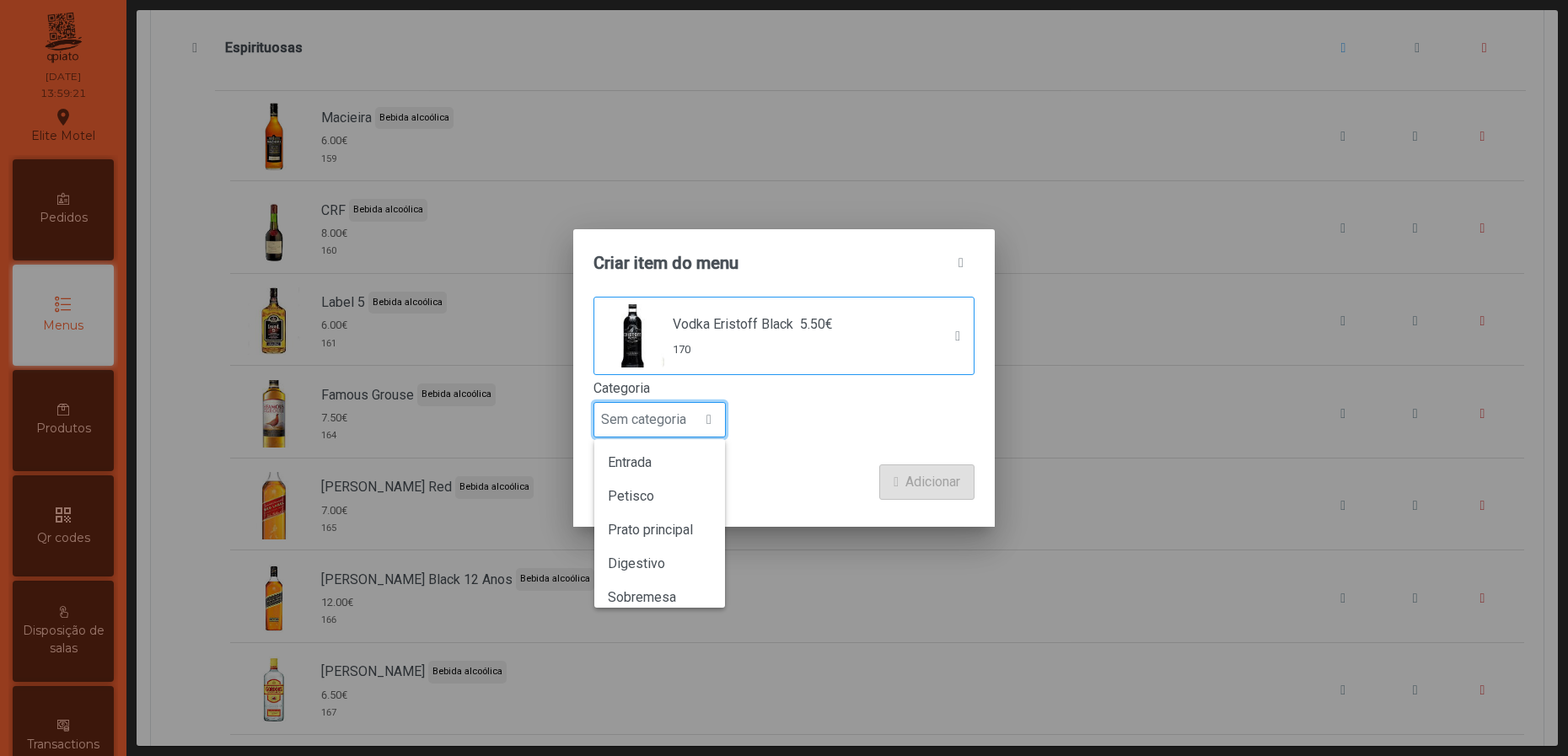
scroll to position [147, 0]
click at [670, 552] on span "Bebida alcoólica" at bounding box center [656, 551] width 97 height 16
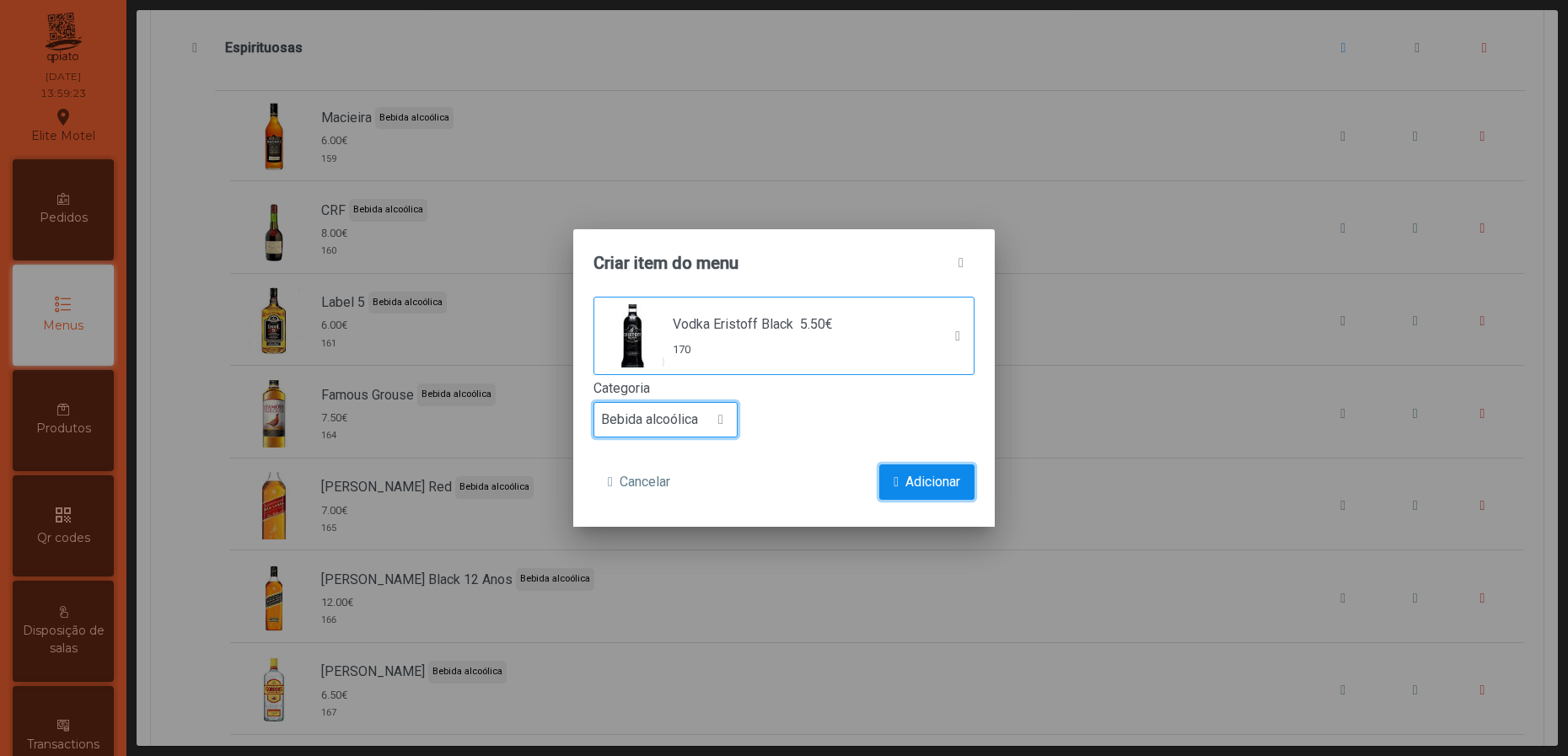
click at [911, 478] on span "Adicionar" at bounding box center [933, 482] width 55 height 21
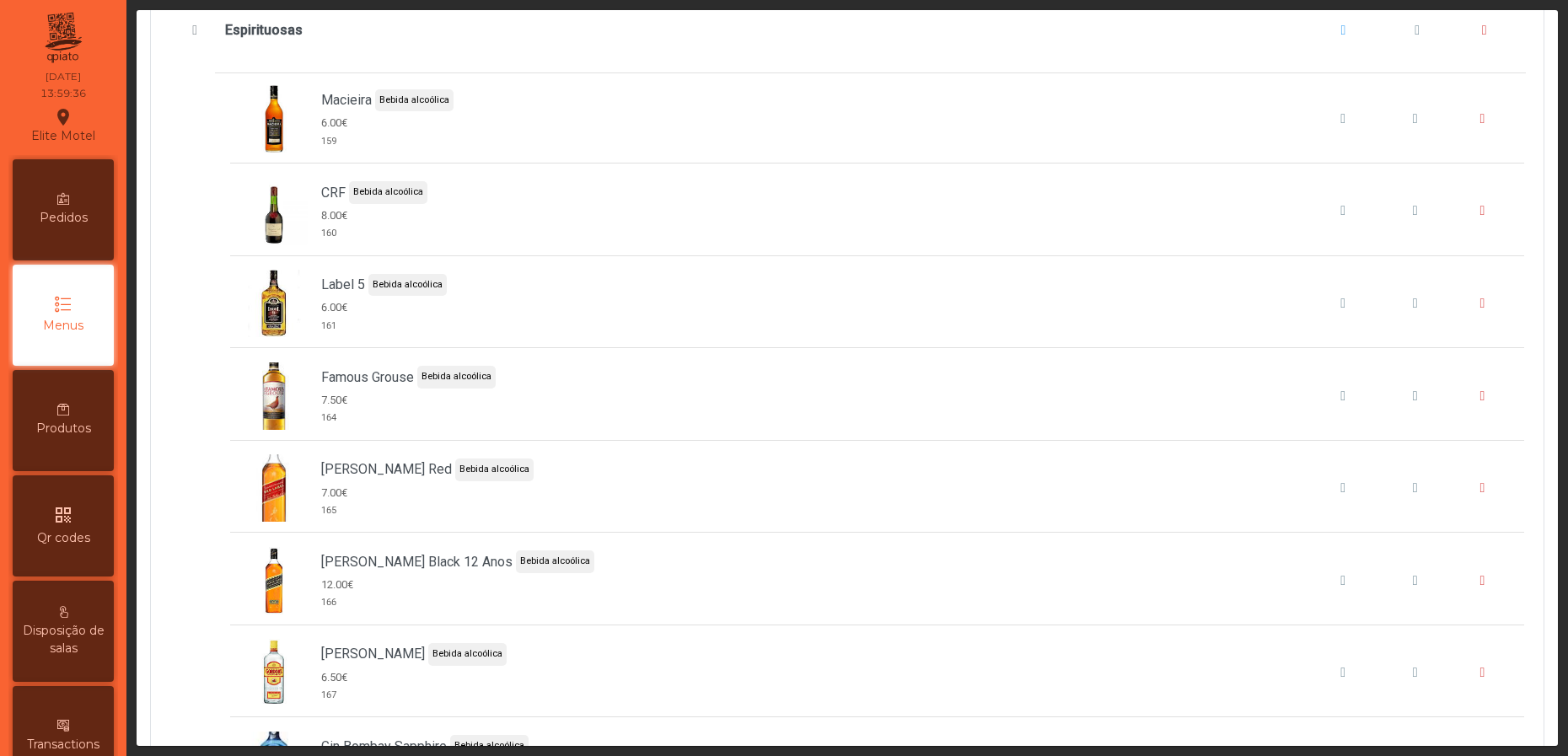
scroll to position [8089, 0]
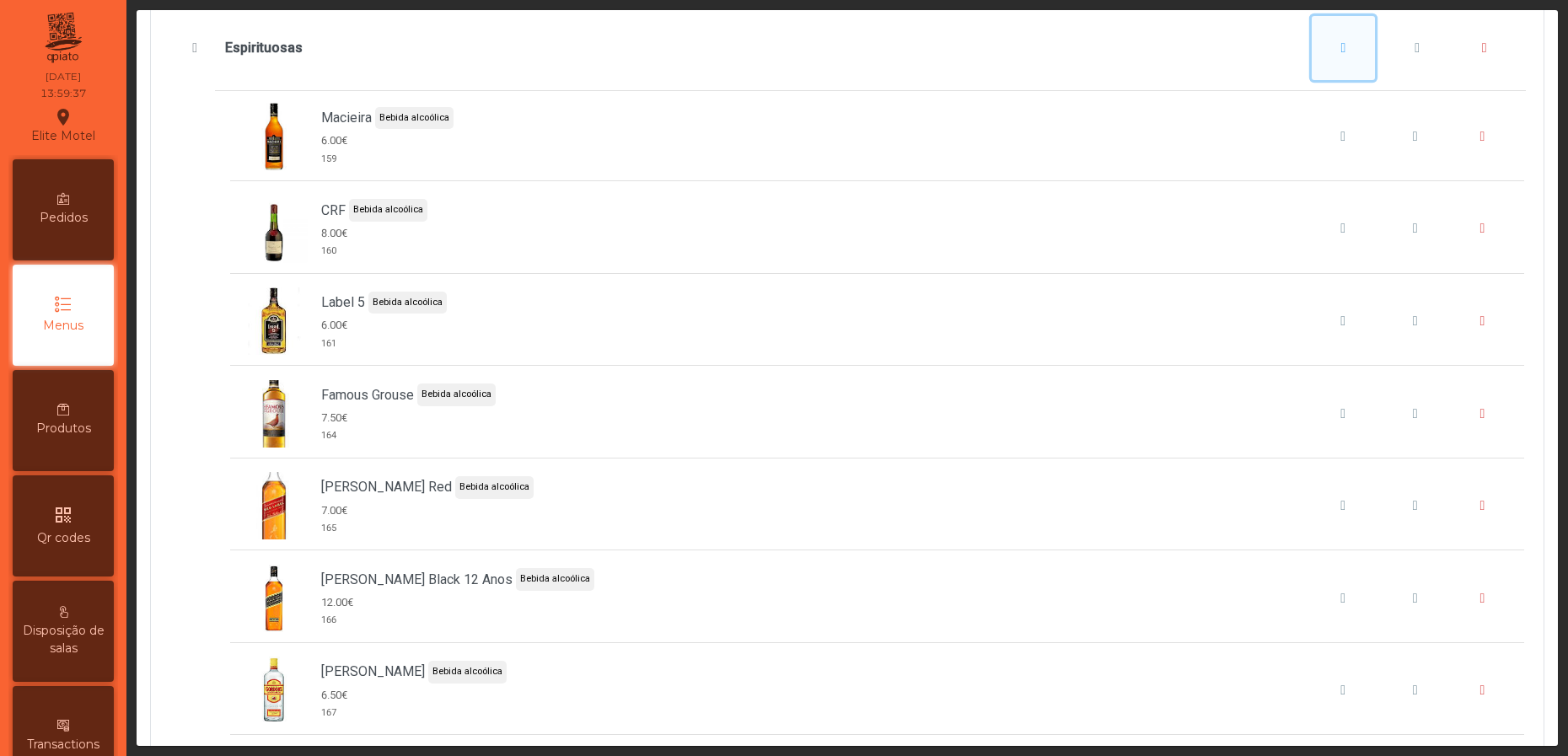
click at [1312, 80] on button "Espirituosas" at bounding box center [1344, 47] width 64 height 64
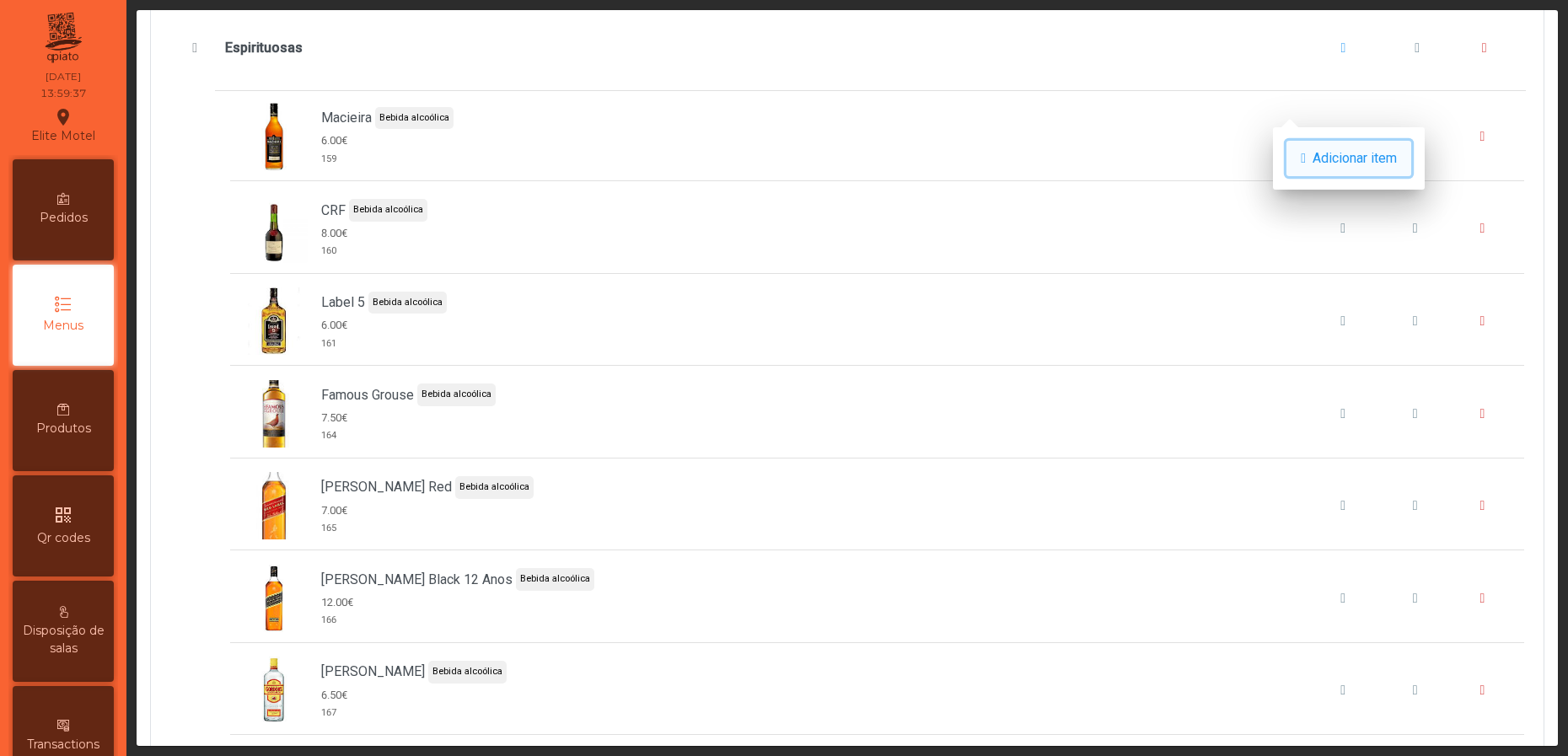
click at [1344, 152] on span "Adicionar item" at bounding box center [1355, 158] width 85 height 21
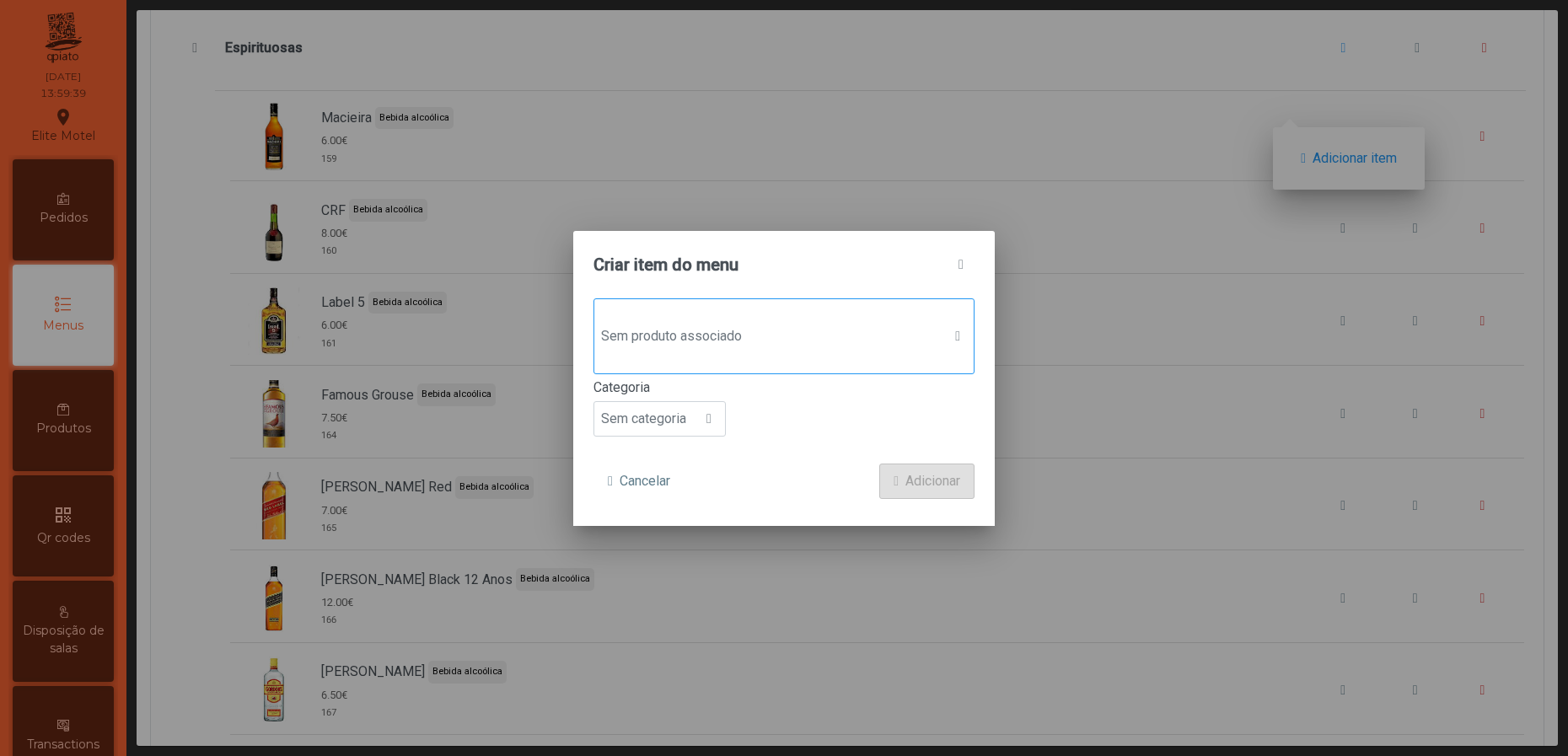
click at [805, 333] on span "Sem produto associado" at bounding box center [767, 336] width 347 height 33
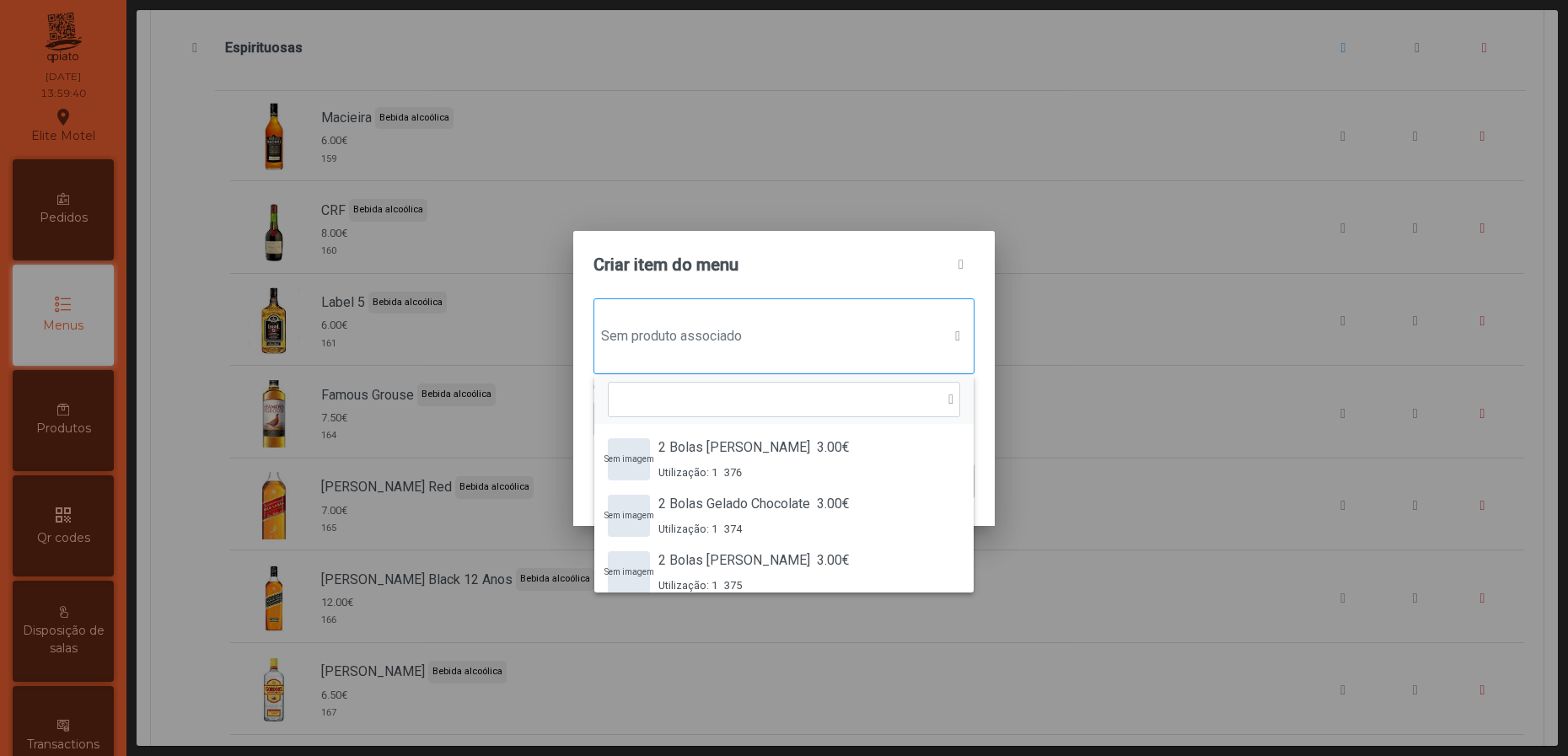
scroll to position [11, 89]
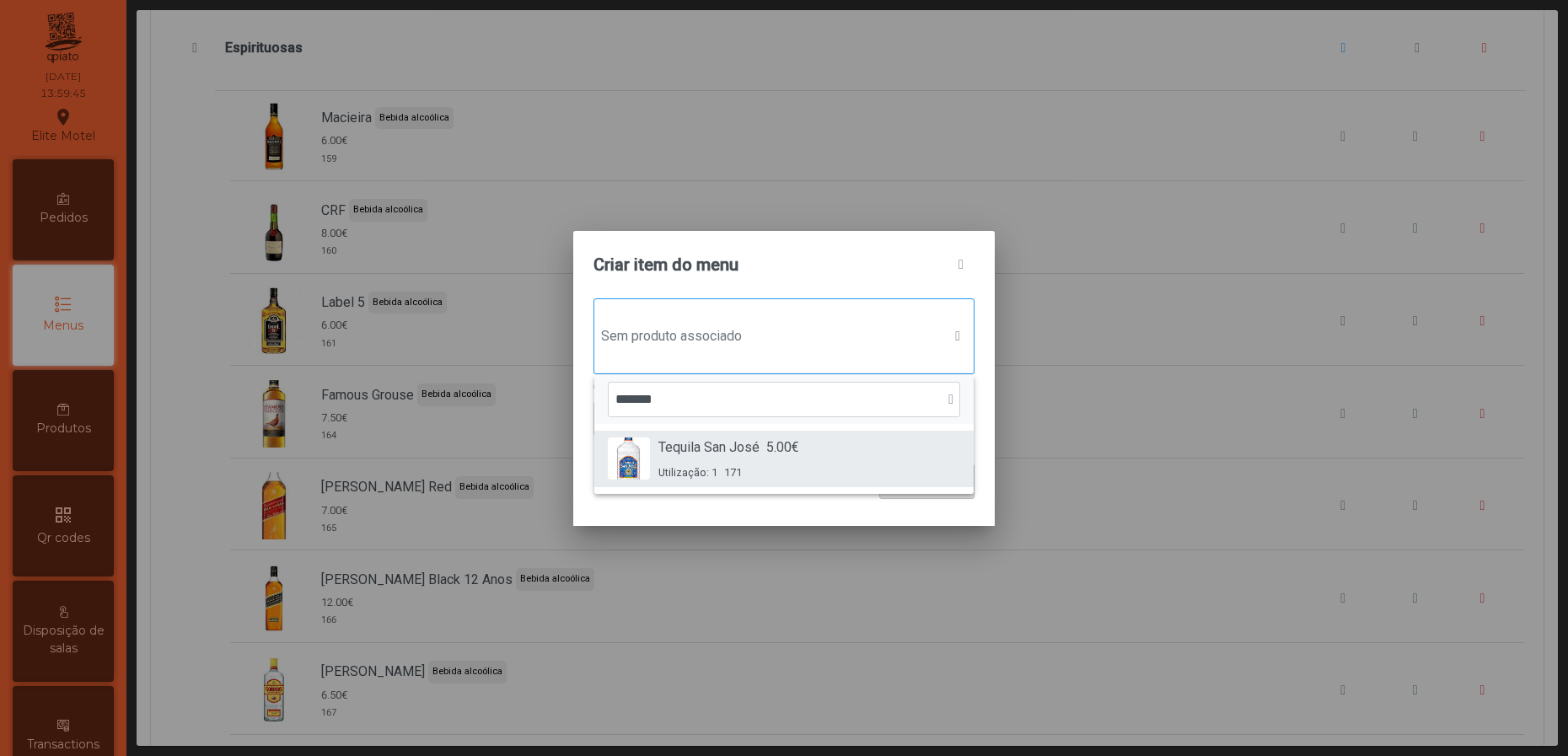
type input "*******"
click at [713, 452] on span "Tequila San José" at bounding box center [708, 447] width 101 height 21
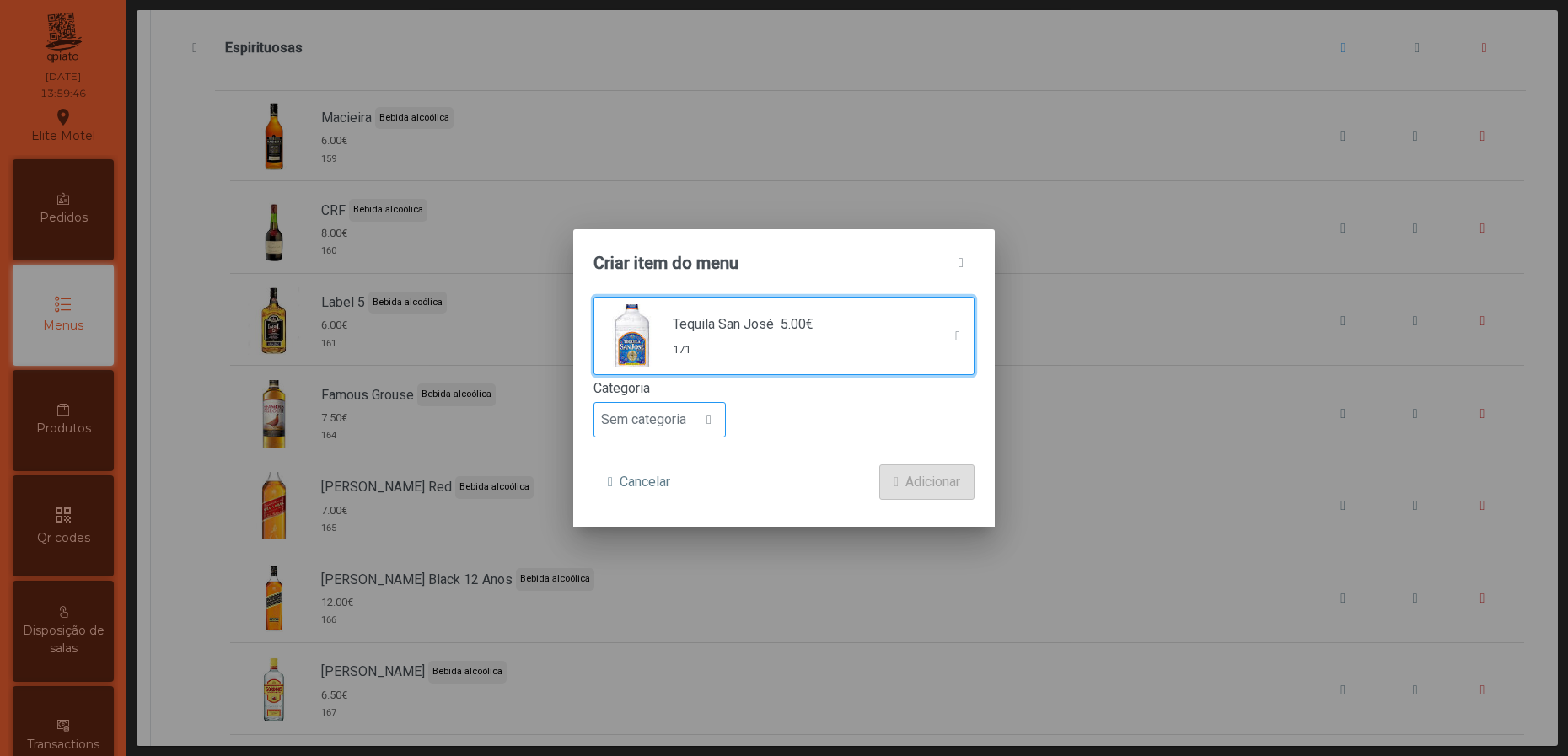
click at [726, 425] on div "Sem categoria" at bounding box center [659, 420] width 133 height 35
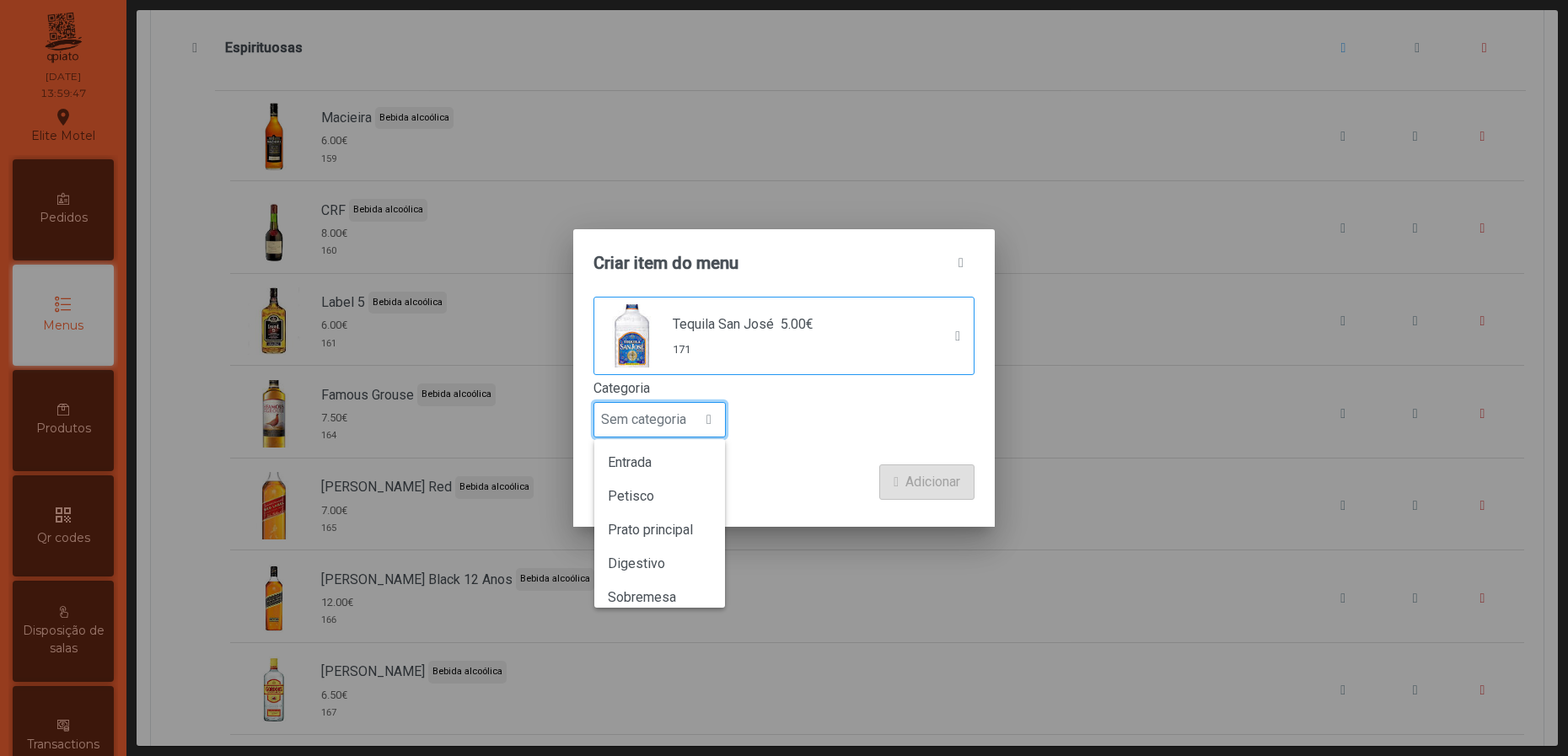
scroll to position [147, 0]
click at [689, 553] on span "Bebida alcoólica" at bounding box center [656, 551] width 97 height 16
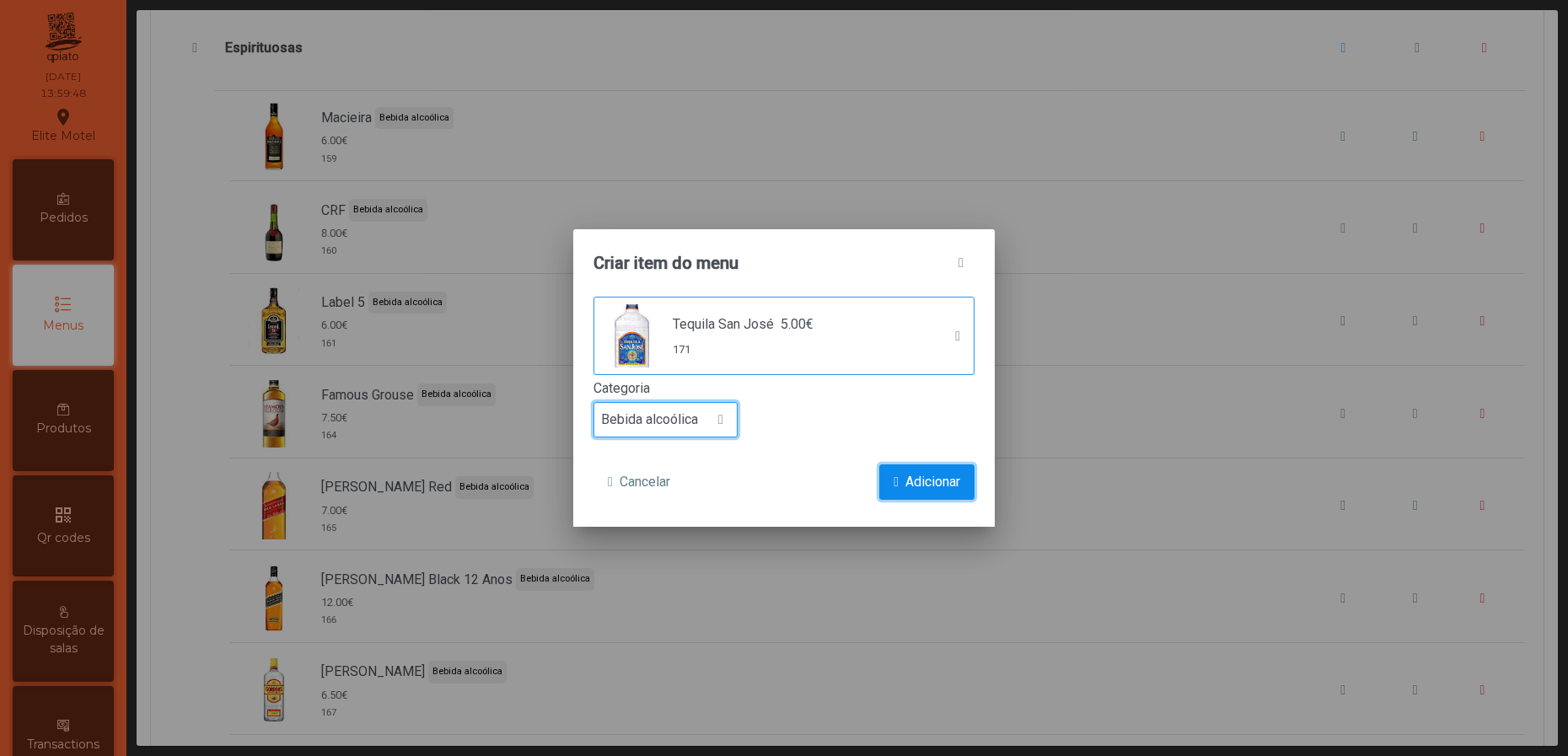
click at [898, 481] on button "Adicionar" at bounding box center [927, 482] width 95 height 35
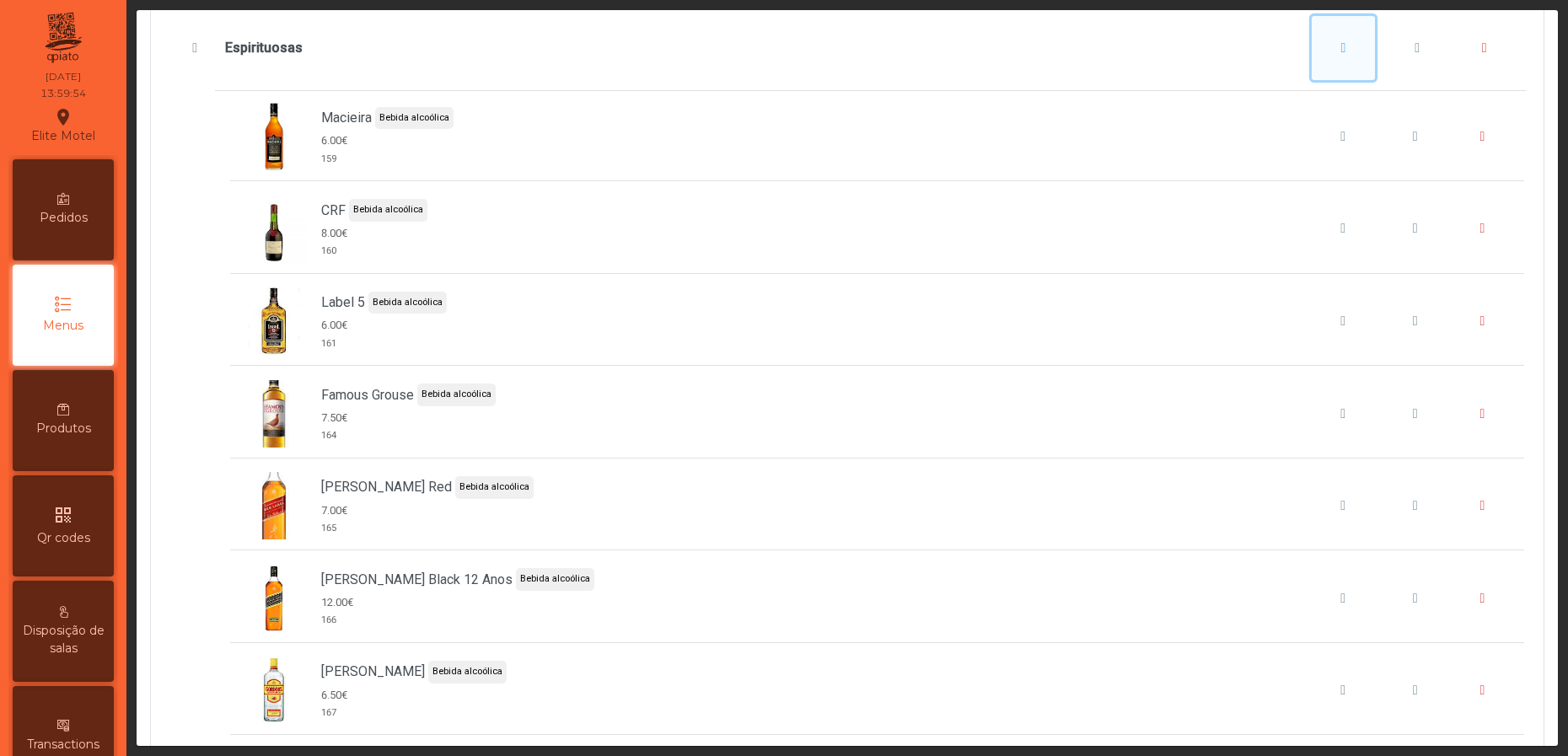
click at [1312, 79] on button "Espirituosas" at bounding box center [1344, 47] width 64 height 64
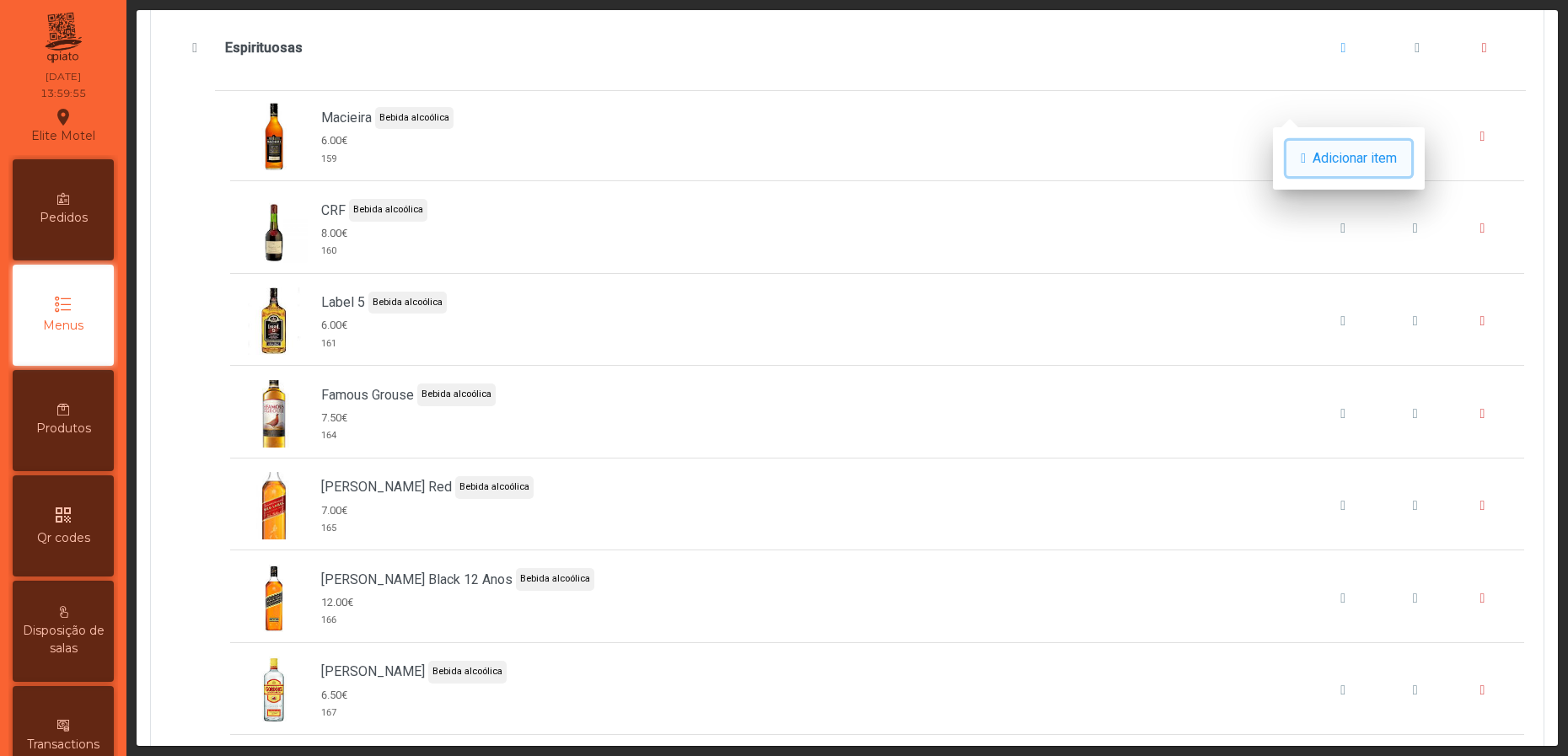
click at [1289, 150] on button "Adicionar item" at bounding box center [1349, 158] width 125 height 35
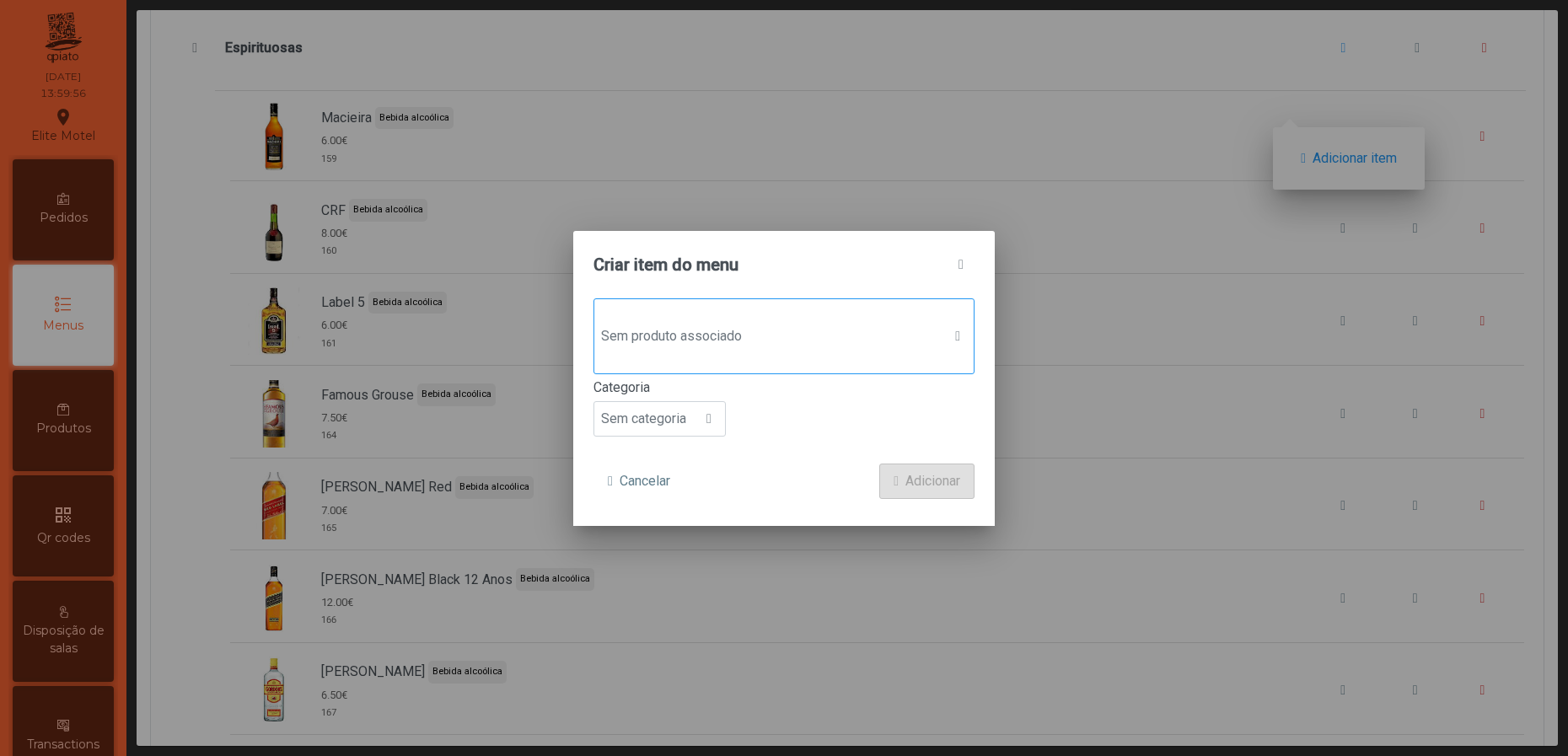
click at [813, 334] on span "Sem produto associado" at bounding box center [767, 336] width 347 height 33
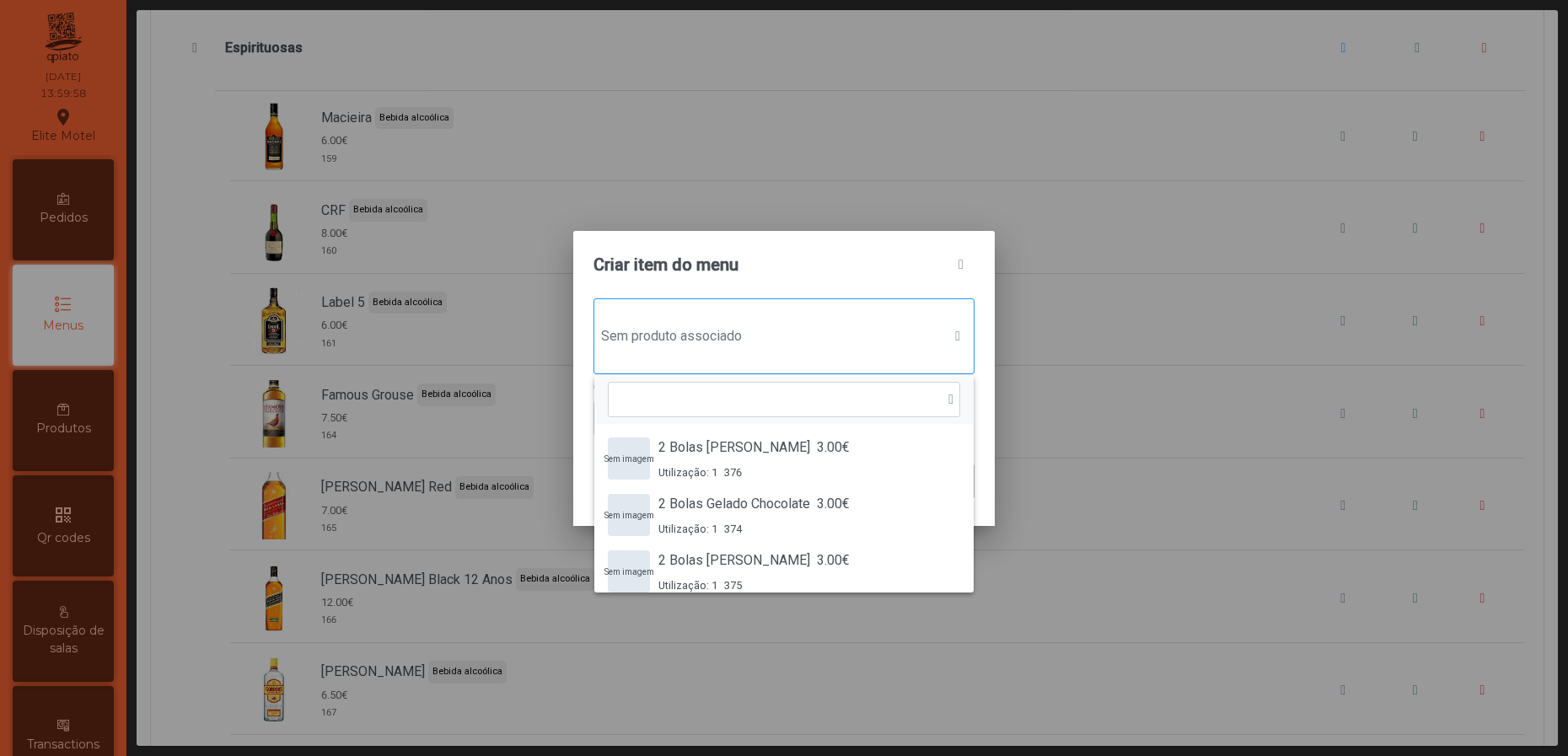
scroll to position [11, 89]
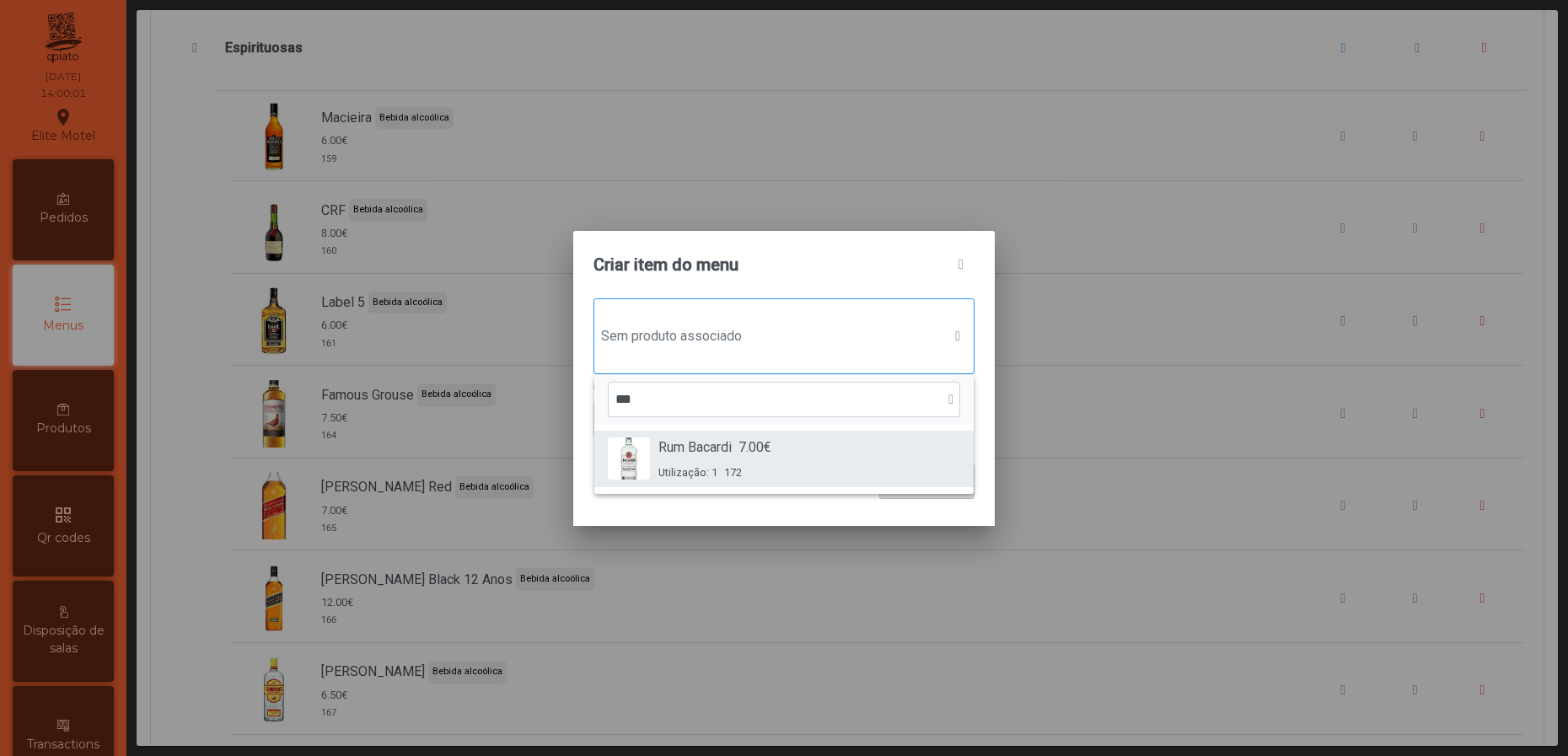
type input "***"
click at [758, 466] on div "Utilização: 1 172" at bounding box center [714, 472] width 113 height 16
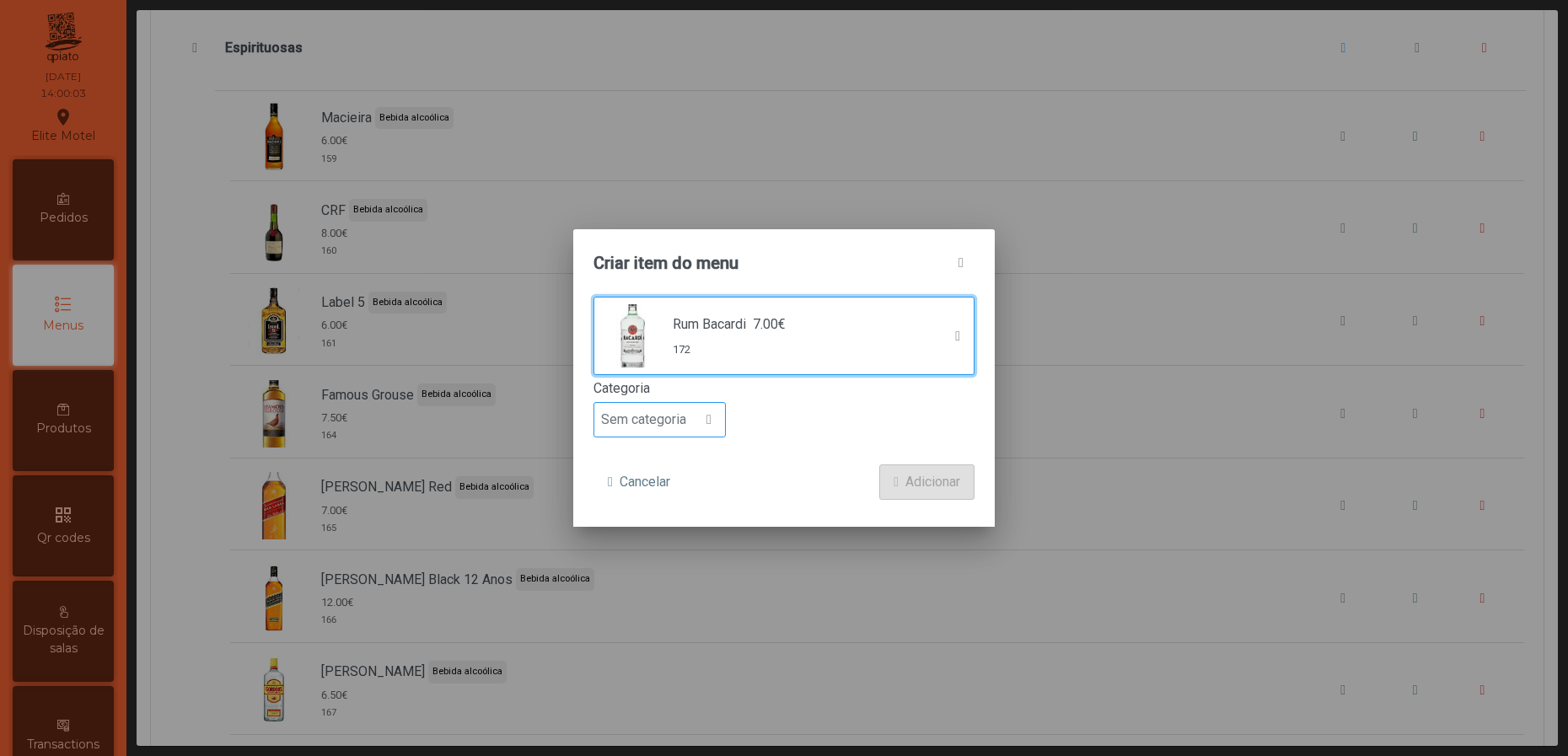
click at [687, 412] on span "Sem categoria" at bounding box center [643, 420] width 98 height 33
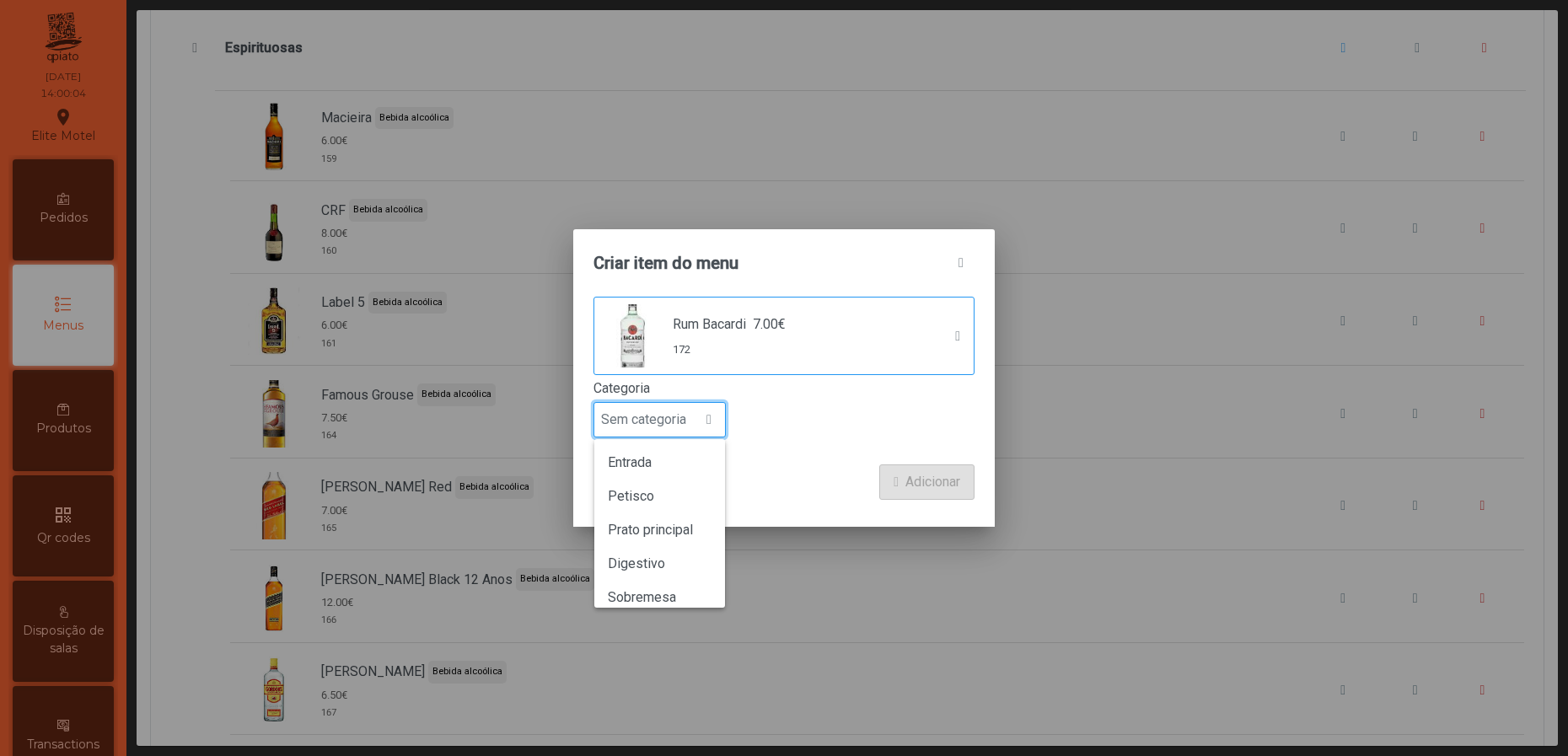
scroll to position [147, 0]
click at [691, 557] on span "Bebida alcoólica" at bounding box center [656, 551] width 97 height 16
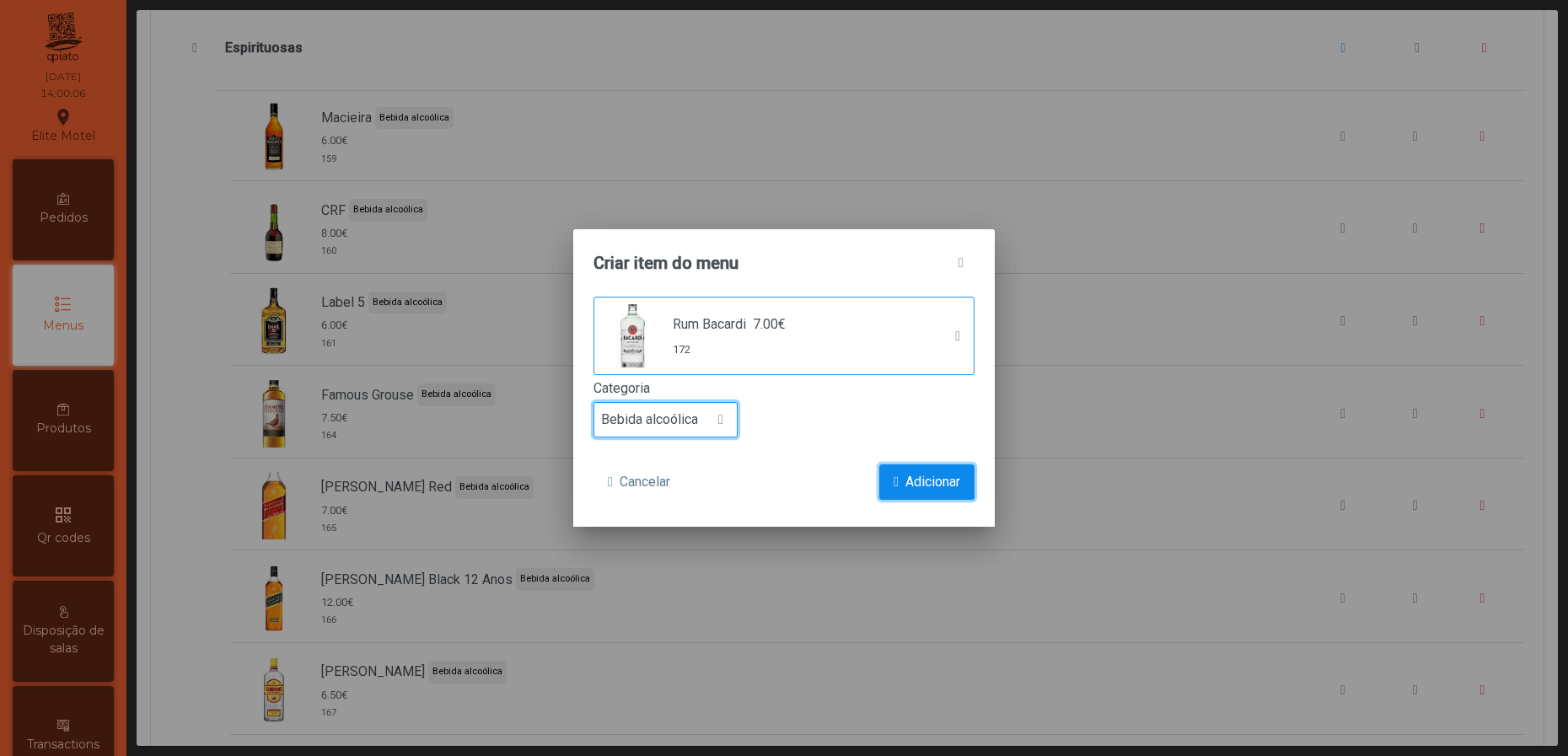
click at [935, 481] on span "Adicionar" at bounding box center [933, 482] width 55 height 21
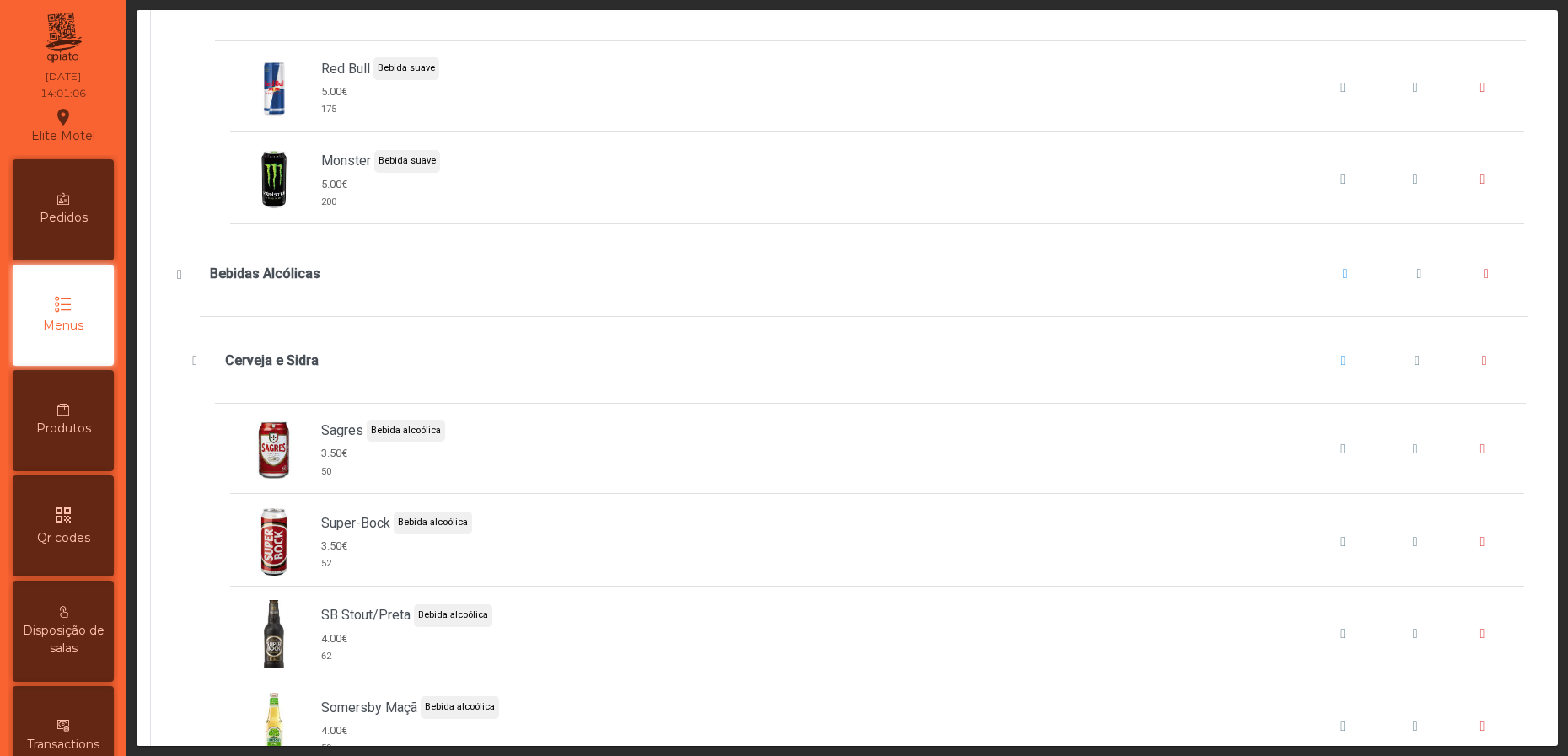
scroll to position [3286, 0]
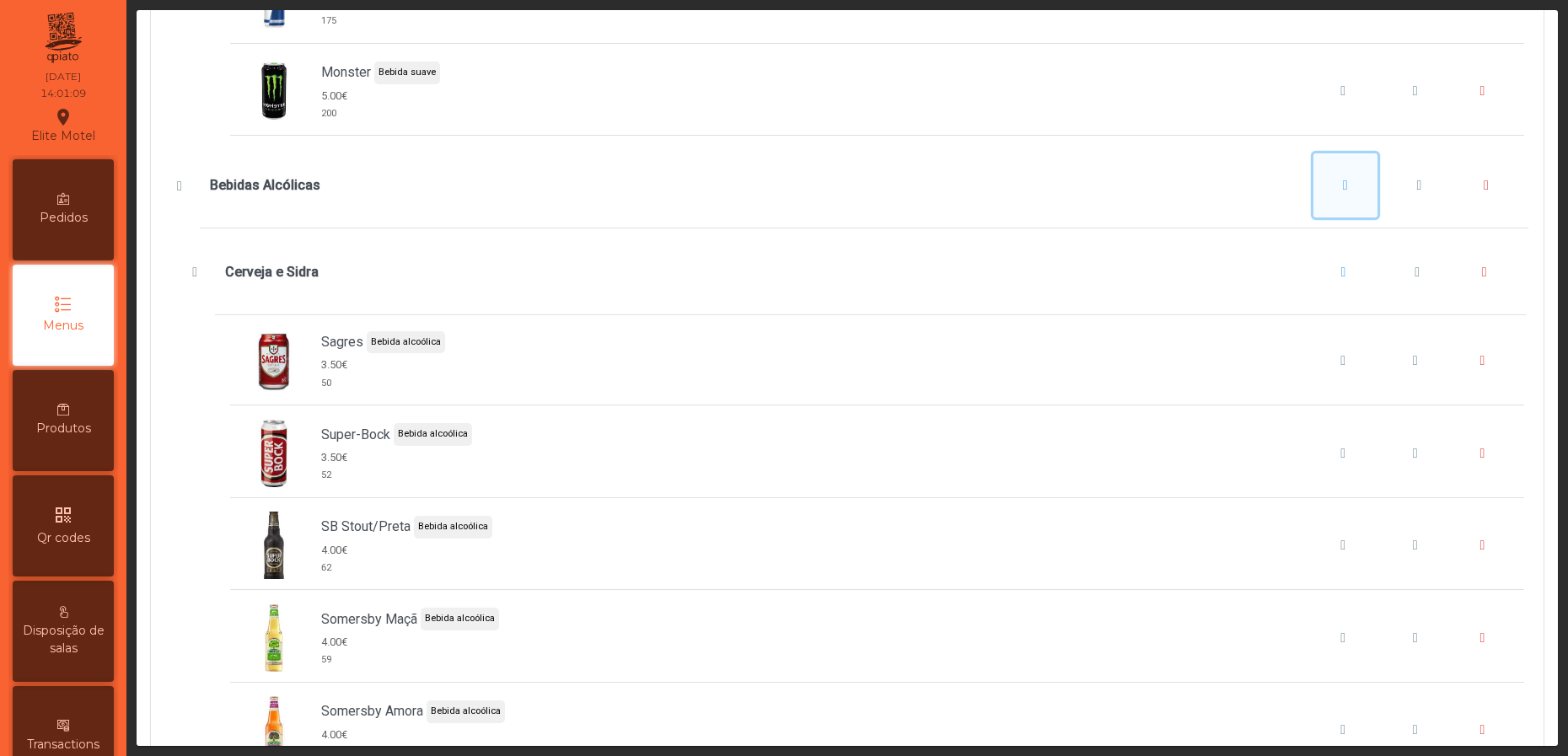
click at [1343, 192] on span "Bebidas Alcólicas" at bounding box center [1345, 186] width 5 height 14
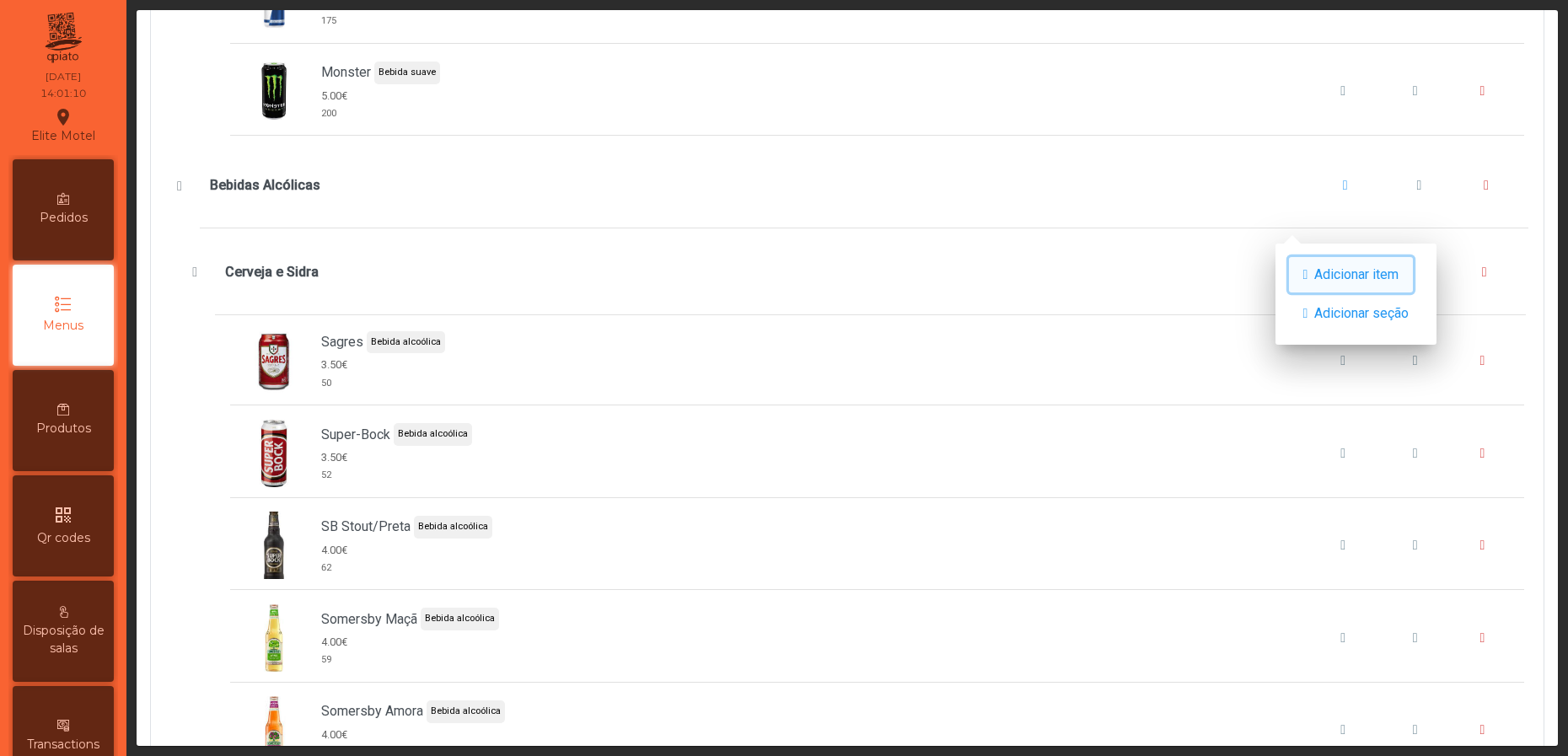
click at [1348, 268] on span "Adicionar item" at bounding box center [1357, 274] width 85 height 21
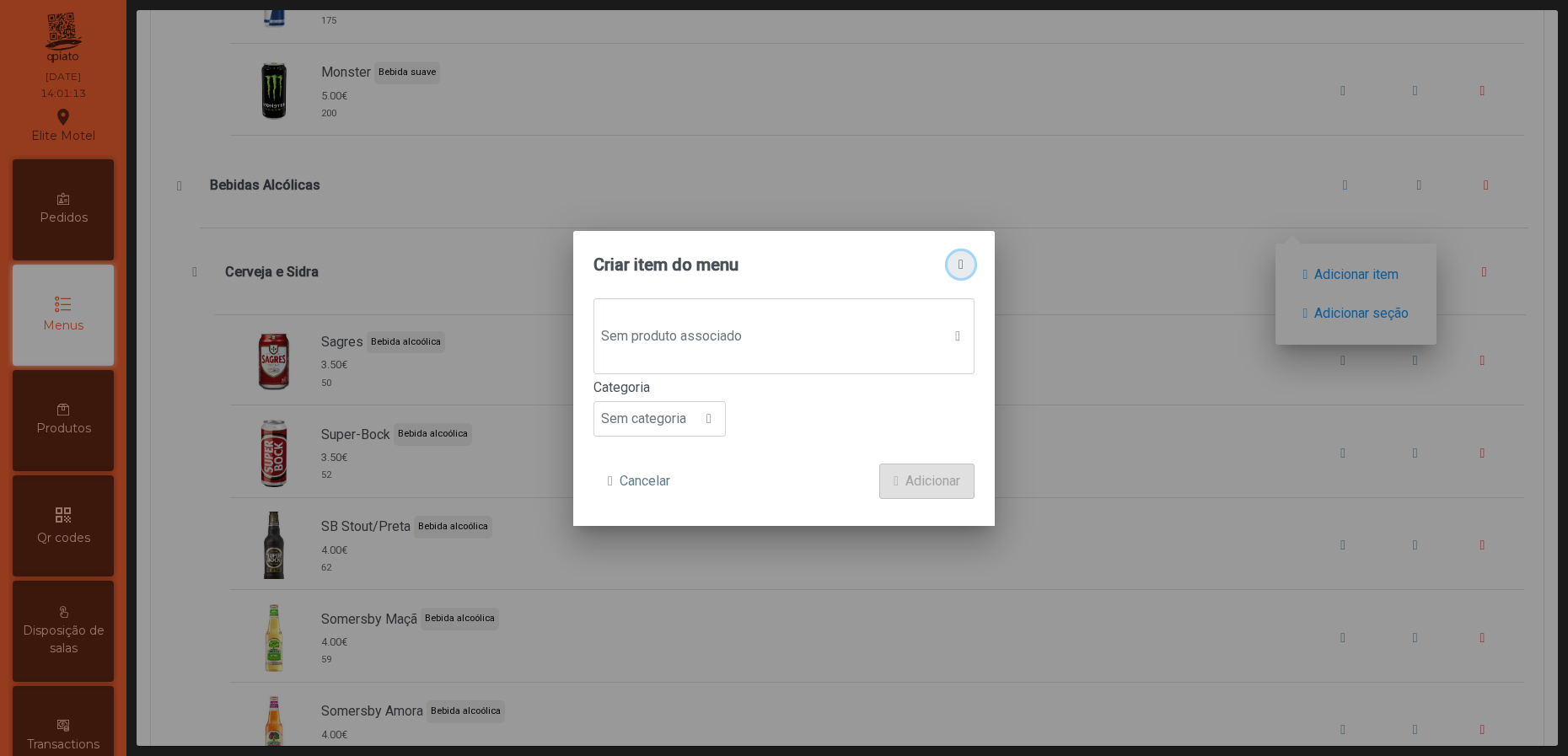
click at [964, 265] on span "button" at bounding box center [960, 264] width 5 height 14
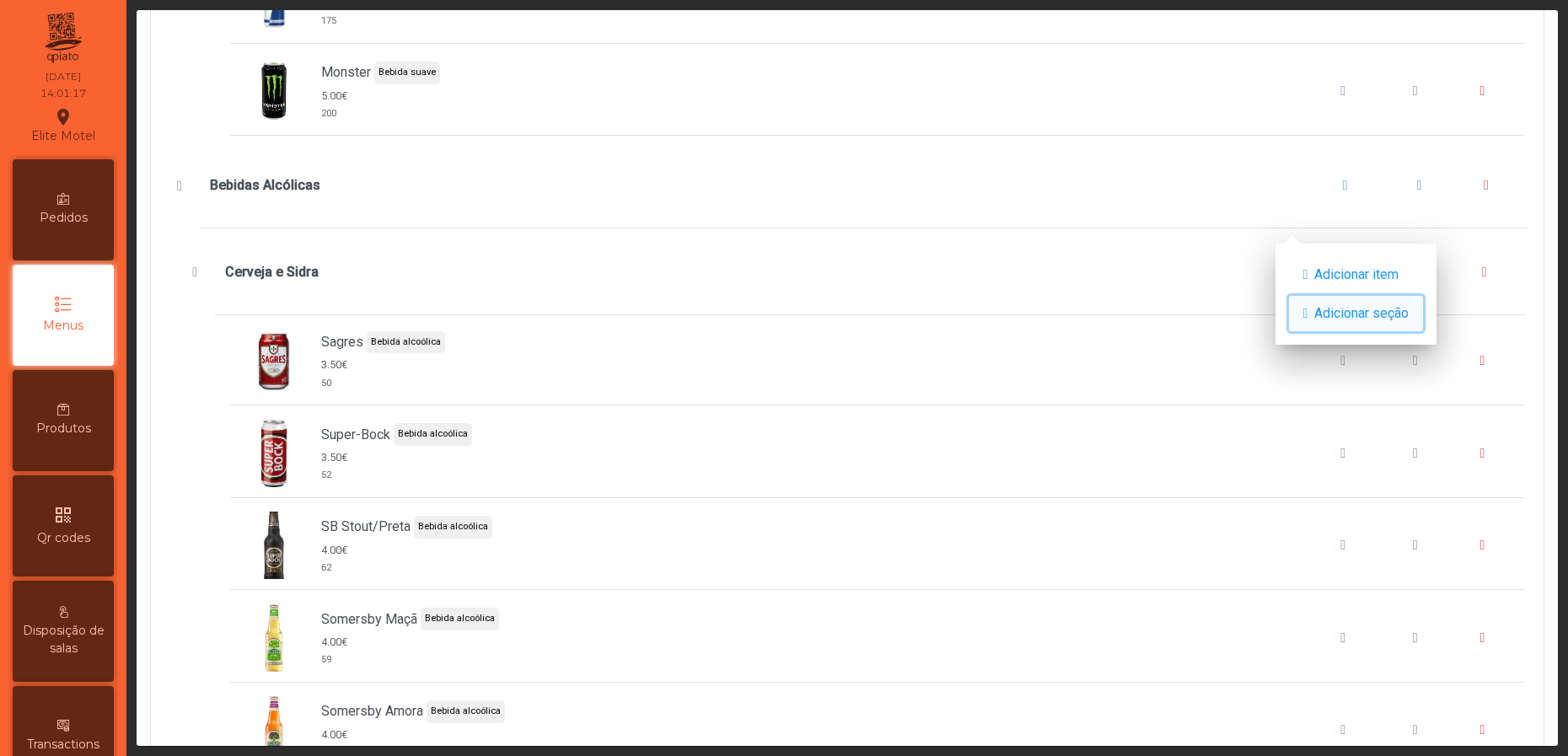
click at [1359, 309] on span "Adicionar seção" at bounding box center [1361, 314] width 94 height 21
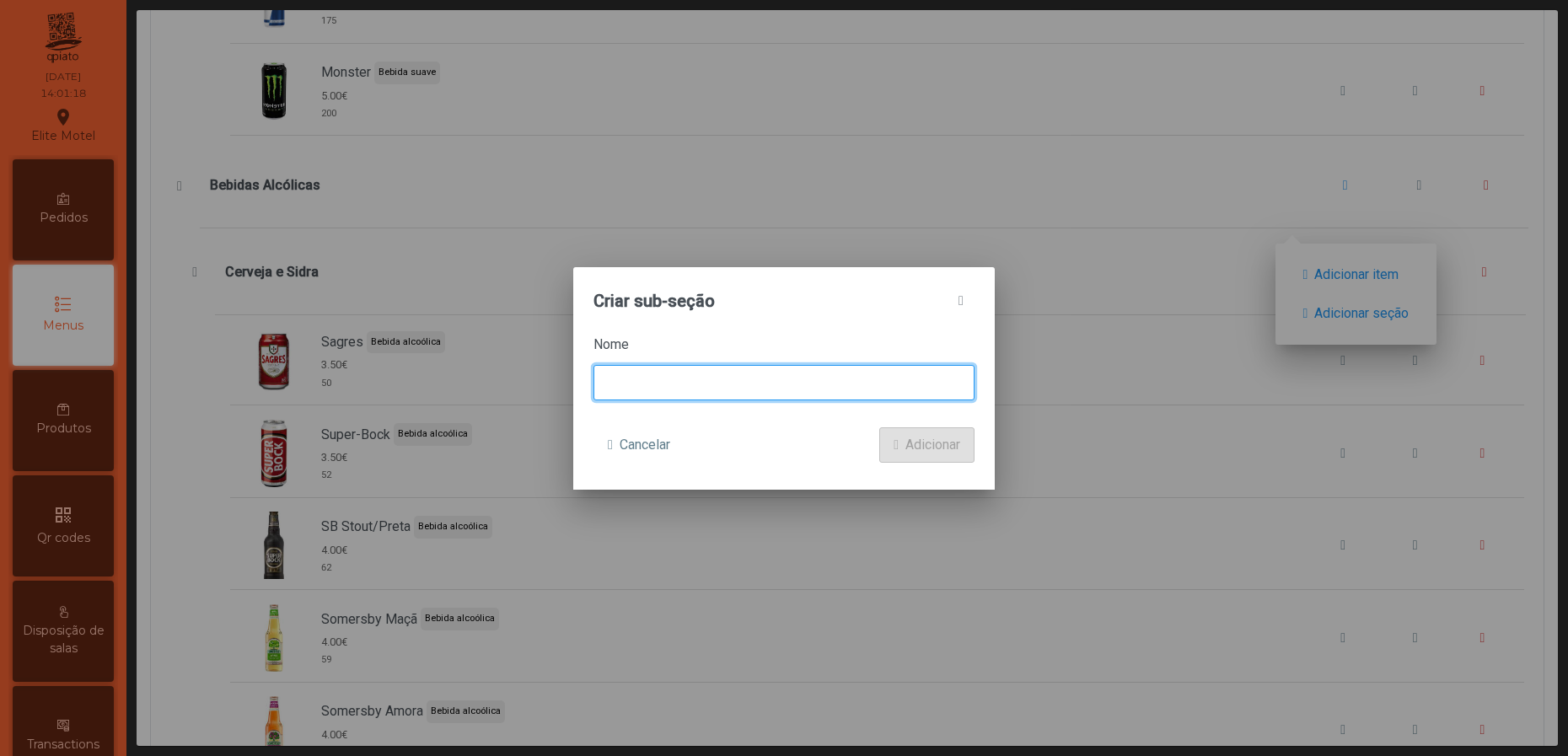
click at [757, 394] on input at bounding box center [783, 382] width 381 height 35
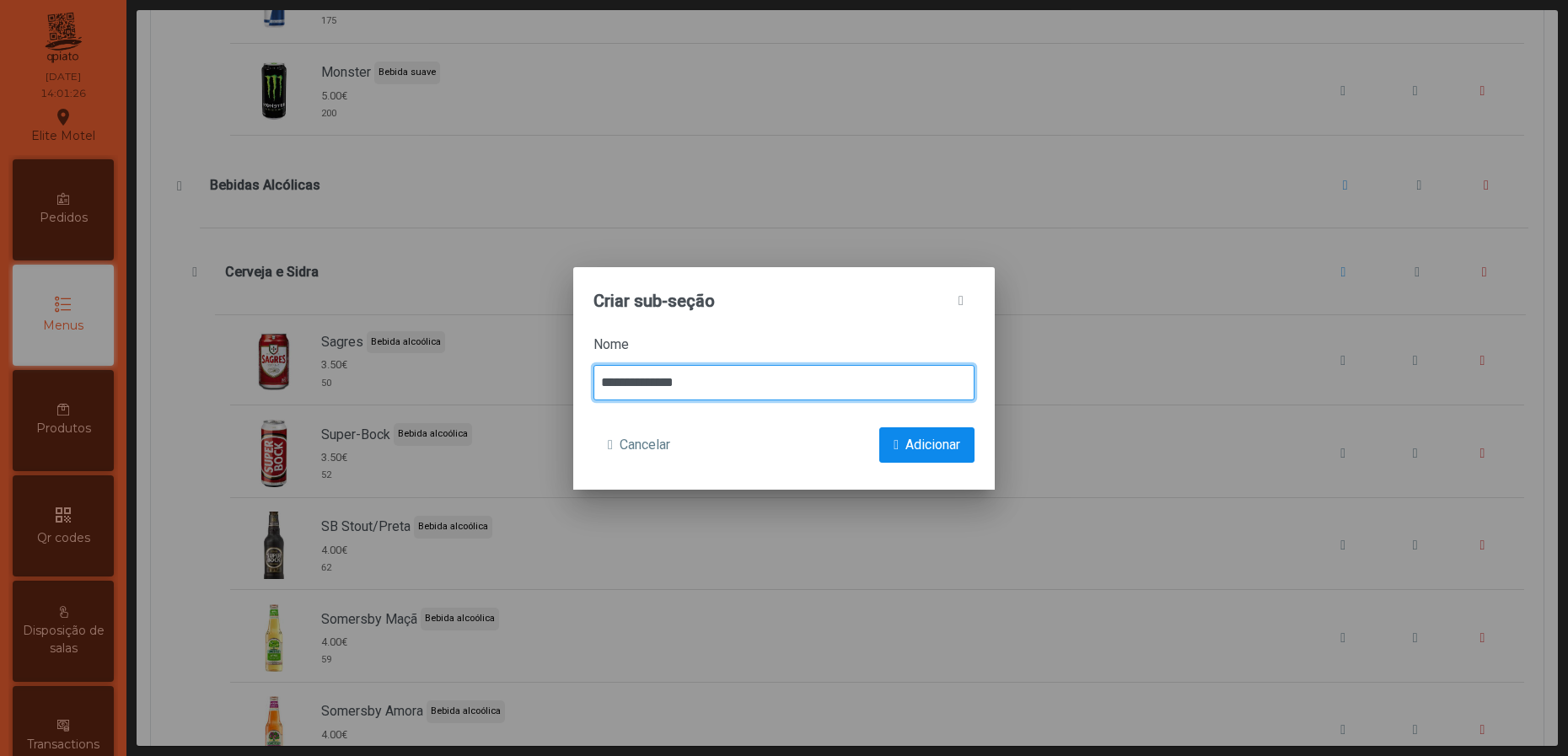
type input "**********"
click at [913, 436] on span "Adicionar" at bounding box center [933, 444] width 55 height 21
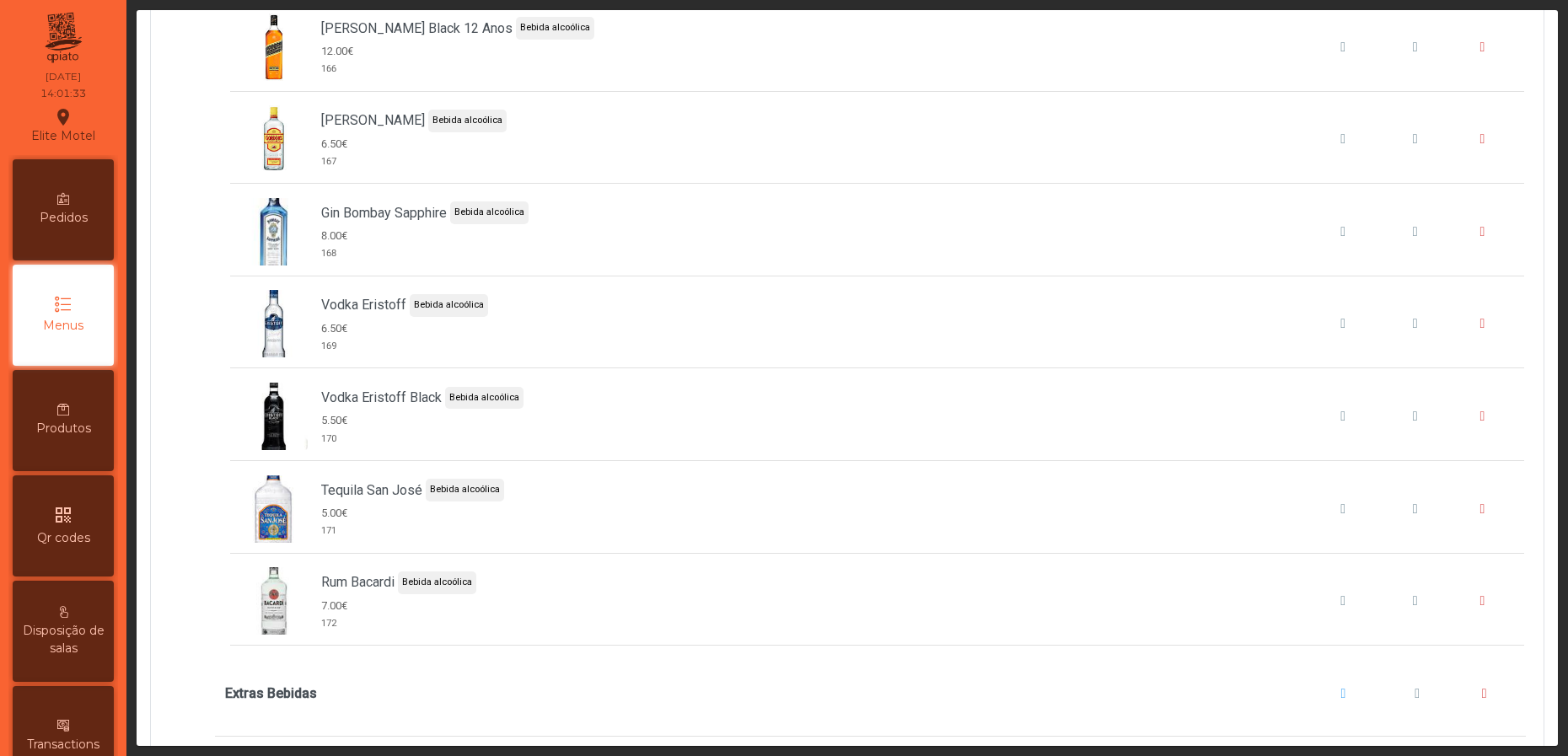
scroll to position [8974, 0]
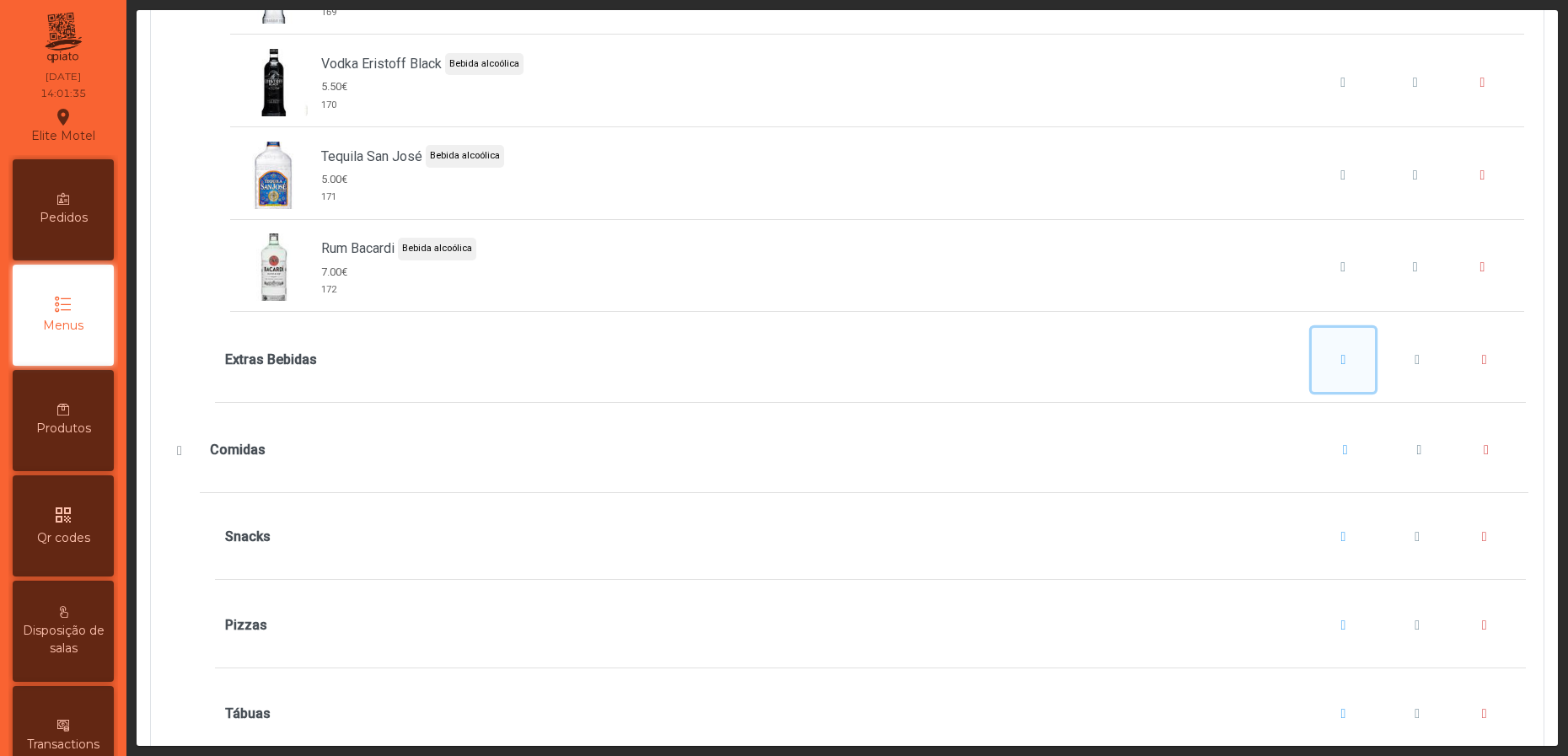
click at [1312, 392] on button "Extras Bebidas" at bounding box center [1344, 359] width 64 height 64
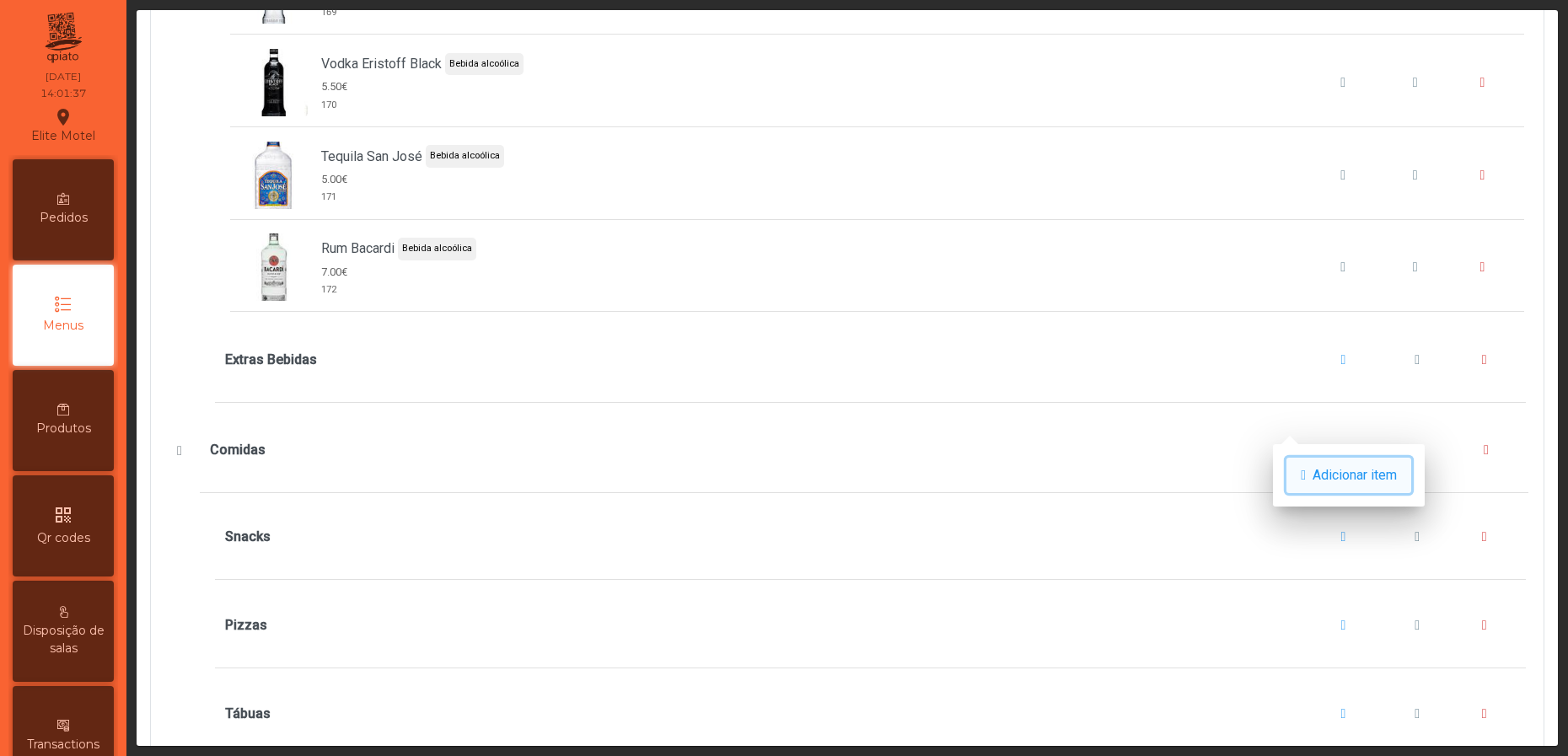
click at [1338, 475] on span "Adicionar item" at bounding box center [1355, 475] width 85 height 21
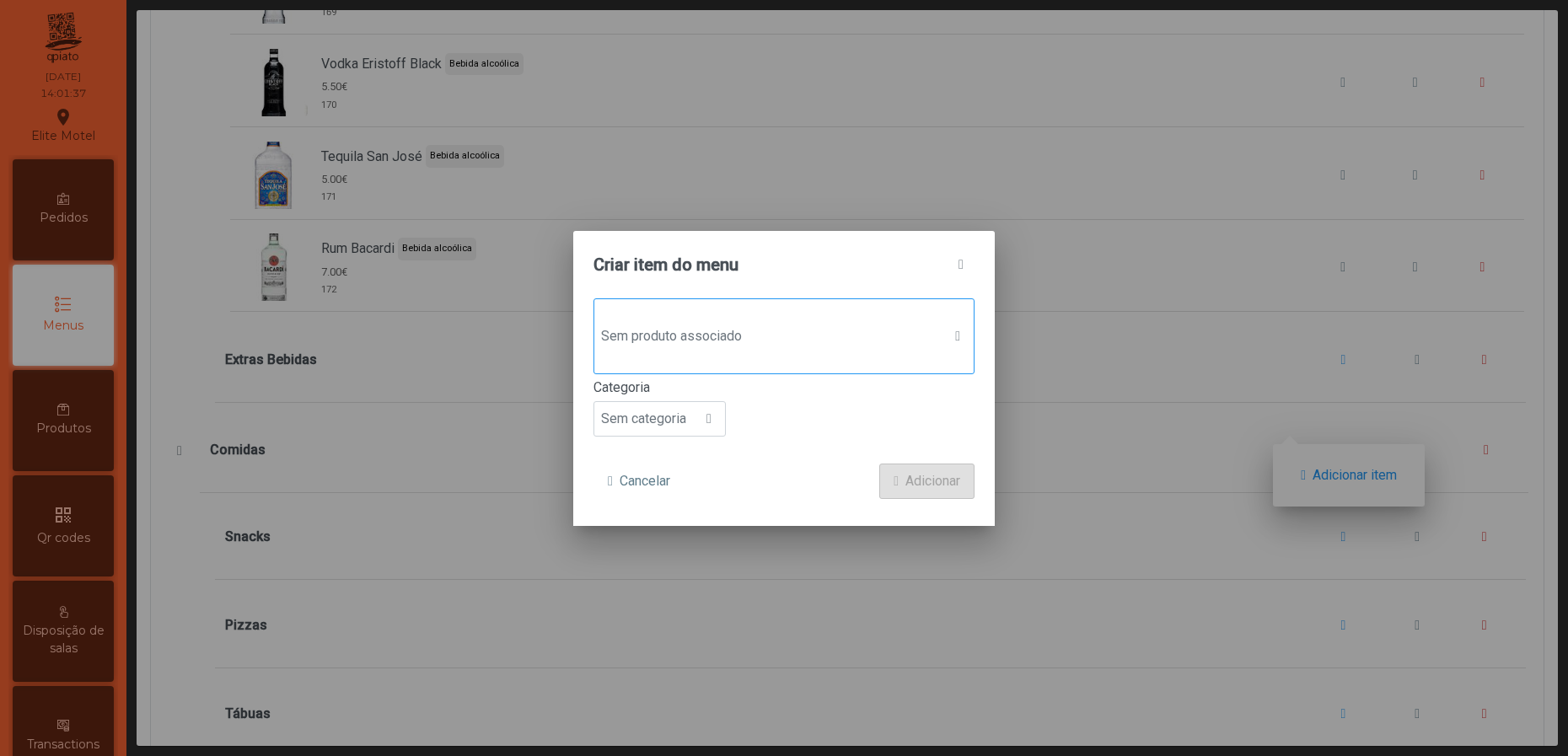
click at [661, 331] on span "Sem produto associado" at bounding box center [767, 336] width 347 height 33
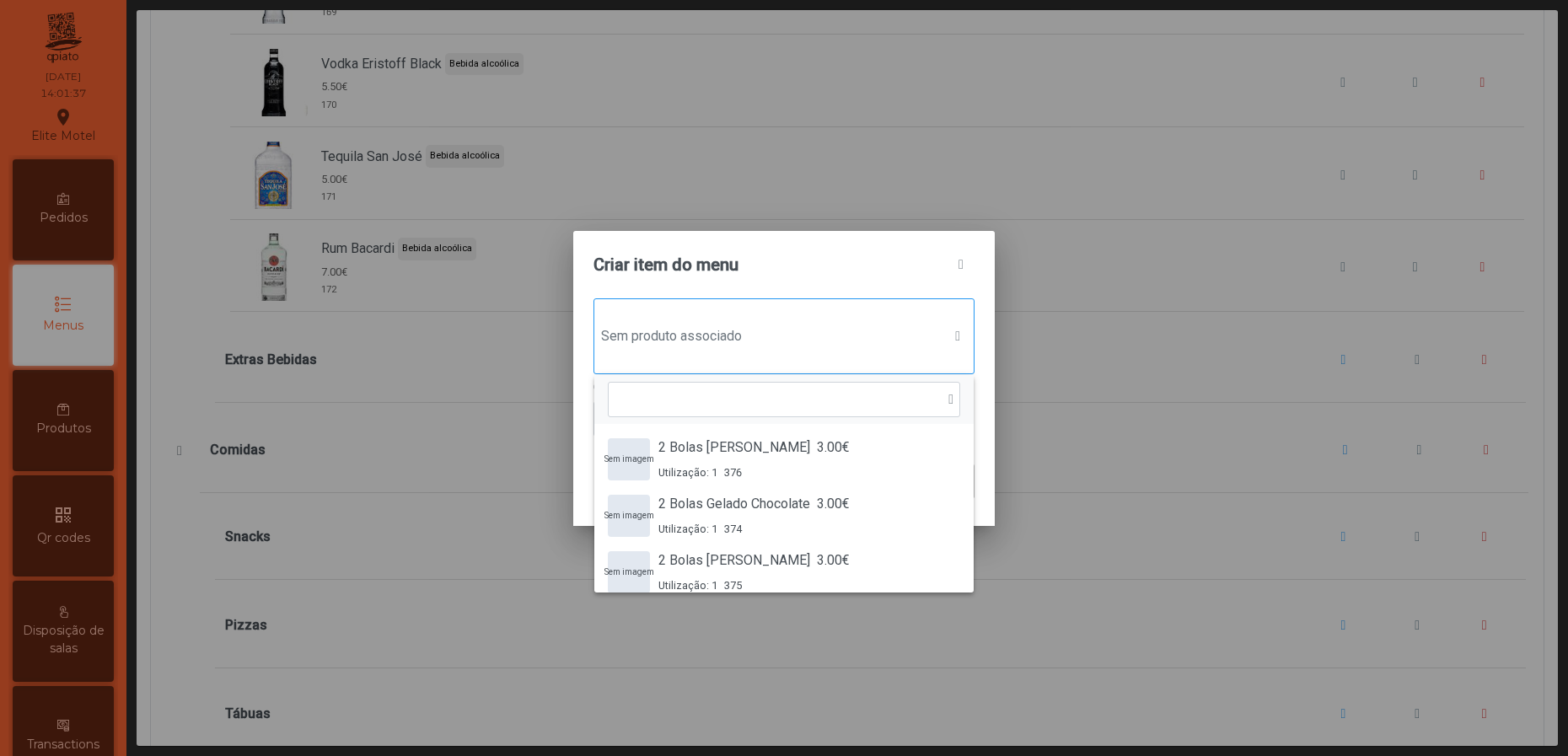
scroll to position [11, 89]
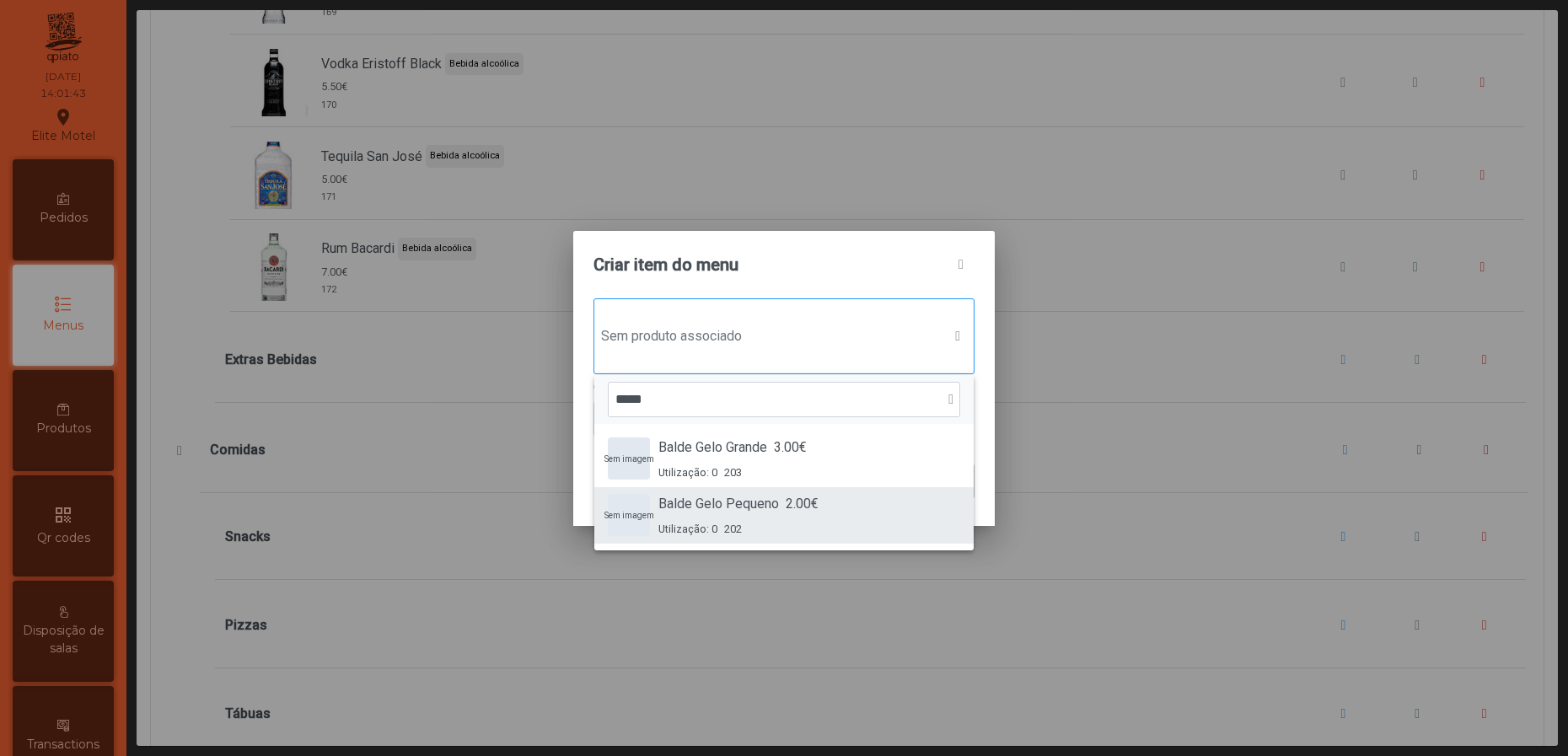
type input "*****"
click at [769, 522] on div "Utilização: 0 202" at bounding box center [738, 529] width 160 height 16
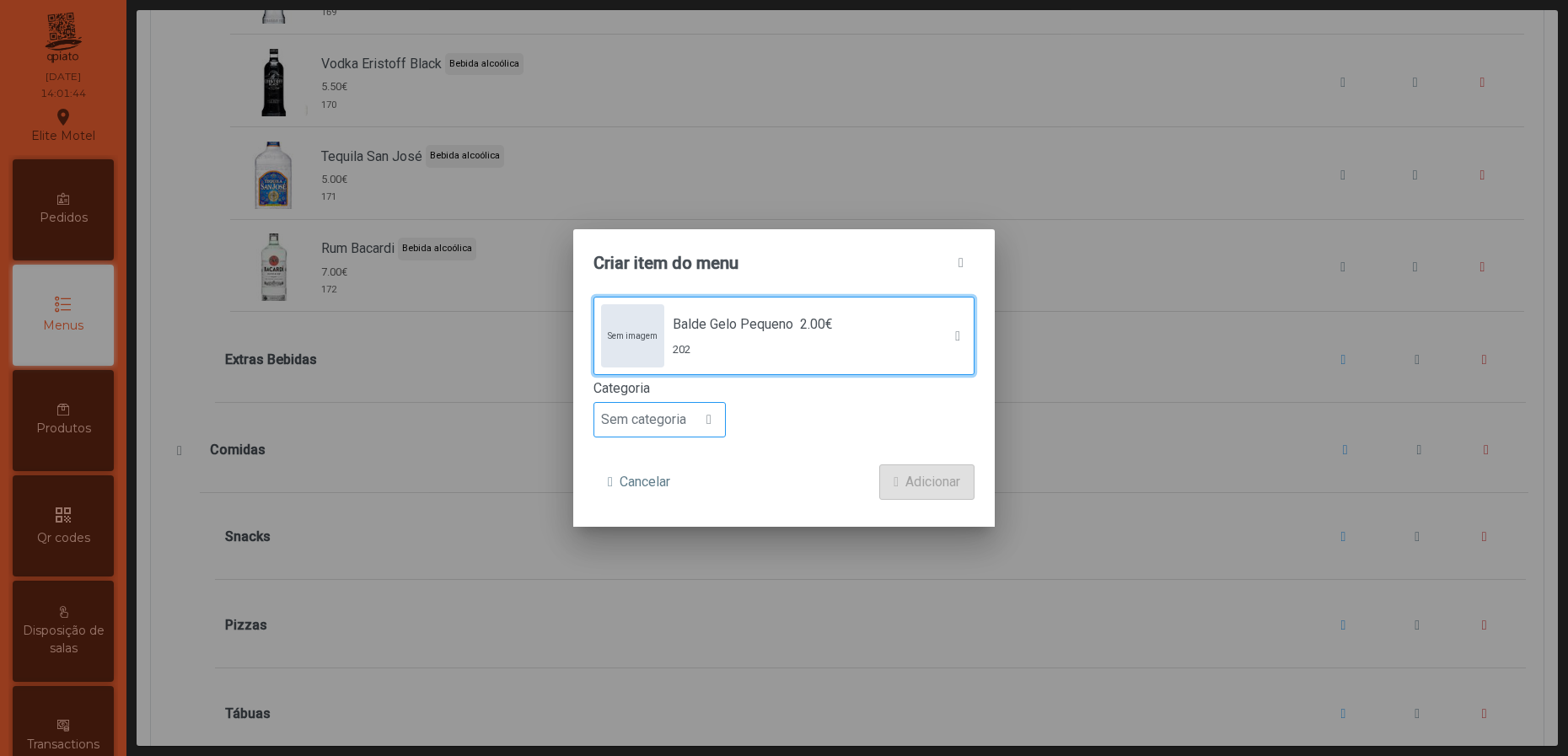
click at [708, 403] on div at bounding box center [709, 420] width 32 height 33
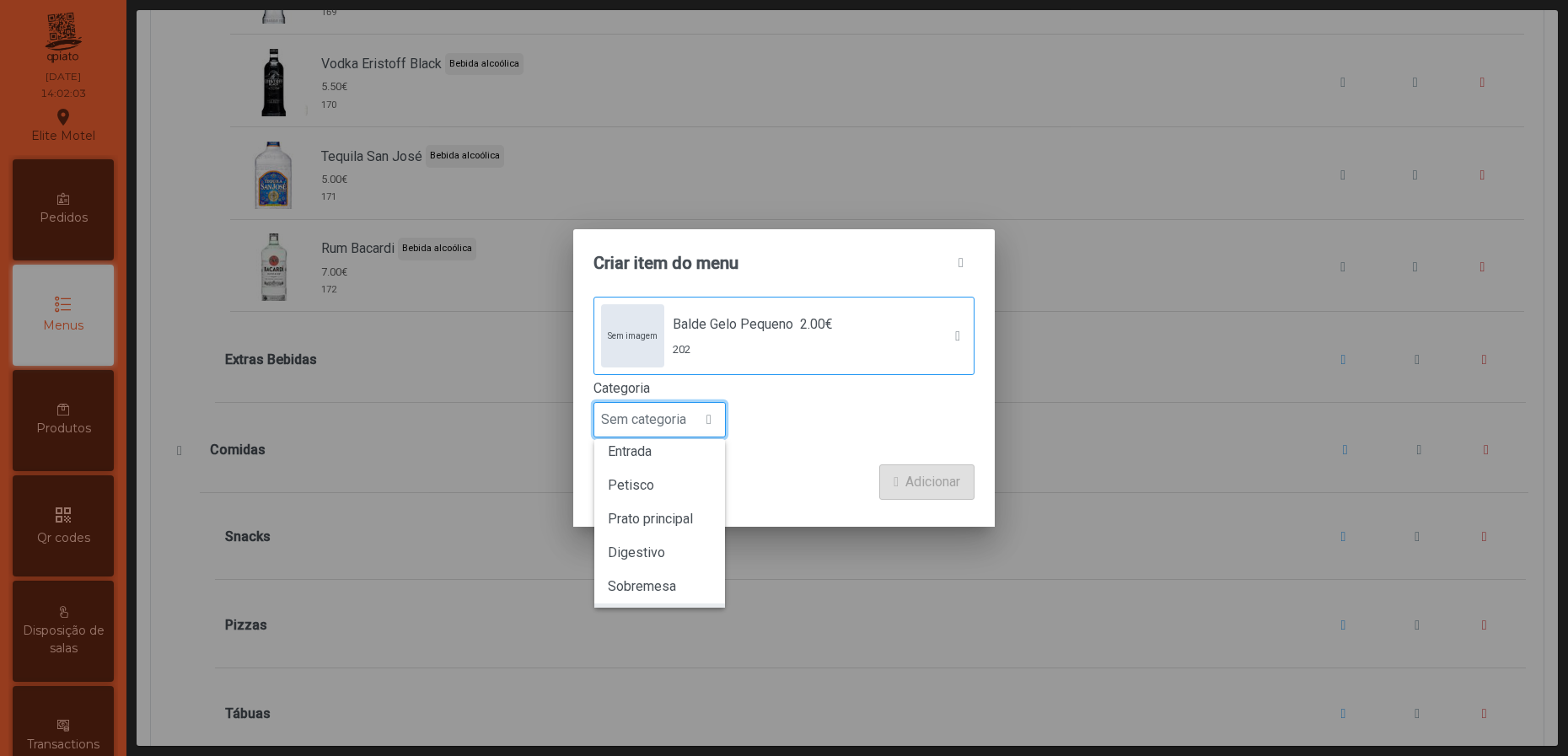
scroll to position [0, 0]
click at [813, 447] on form "Sem imagem Balde Gelo Pequeno 2.00€ 202 Categoria Sem categoria Entrada Petisco…" at bounding box center [783, 398] width 381 height 204
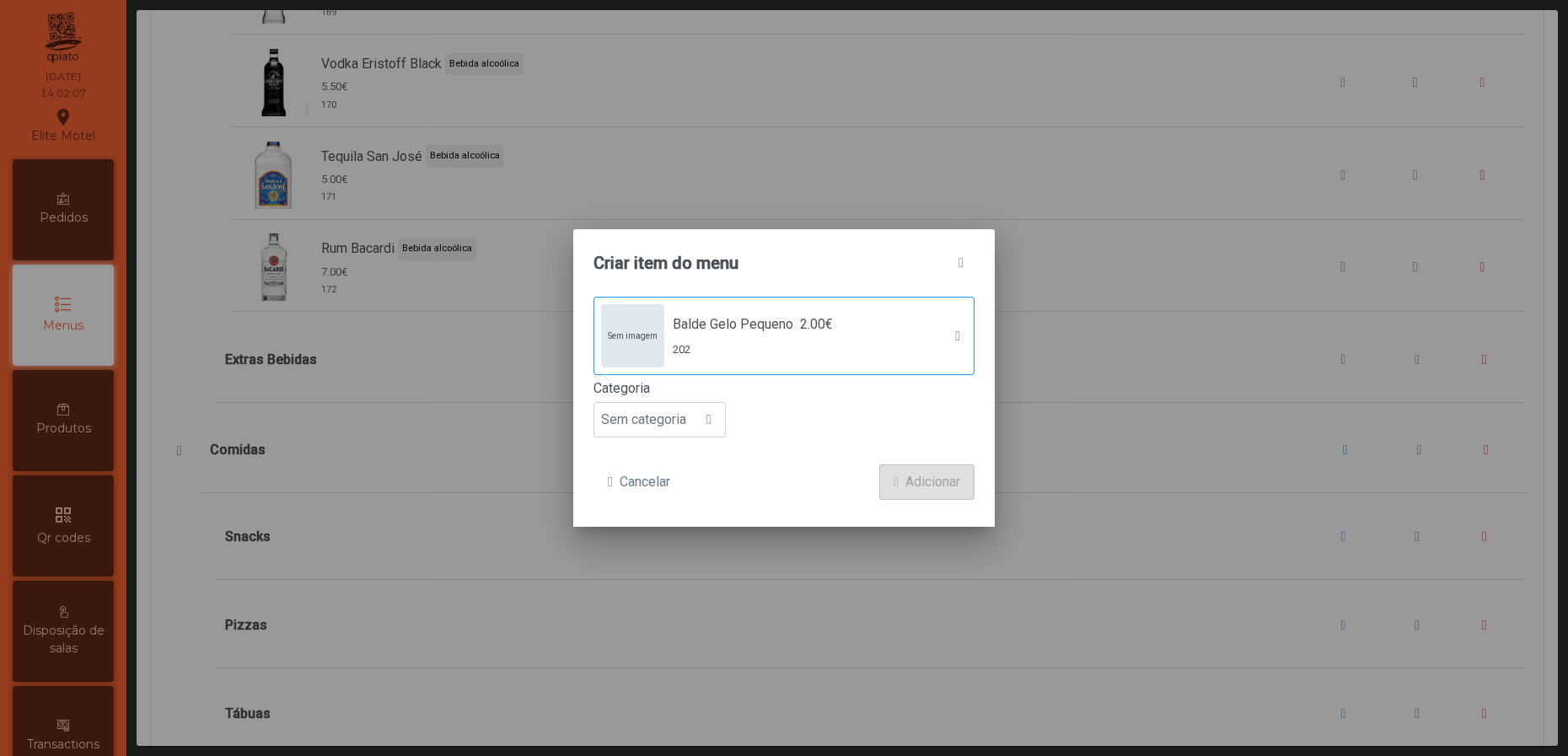
click at [866, 486] on div "Cancelar Adicionar" at bounding box center [783, 482] width 381 height 35
click at [692, 417] on span "Sem categoria" at bounding box center [643, 420] width 98 height 33
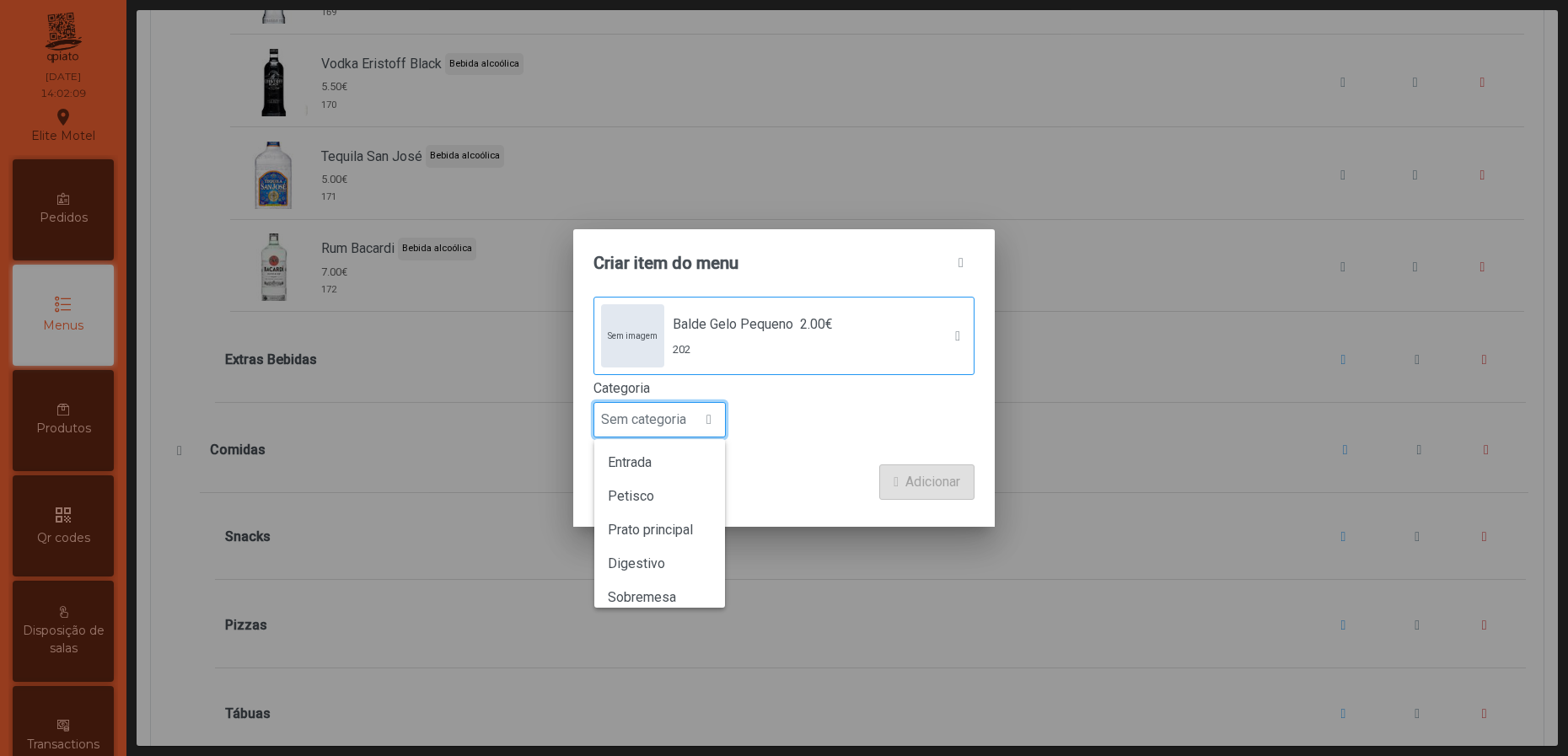
scroll to position [147, 0]
click at [678, 543] on span "Bebida alcoólica" at bounding box center [656, 551] width 97 height 16
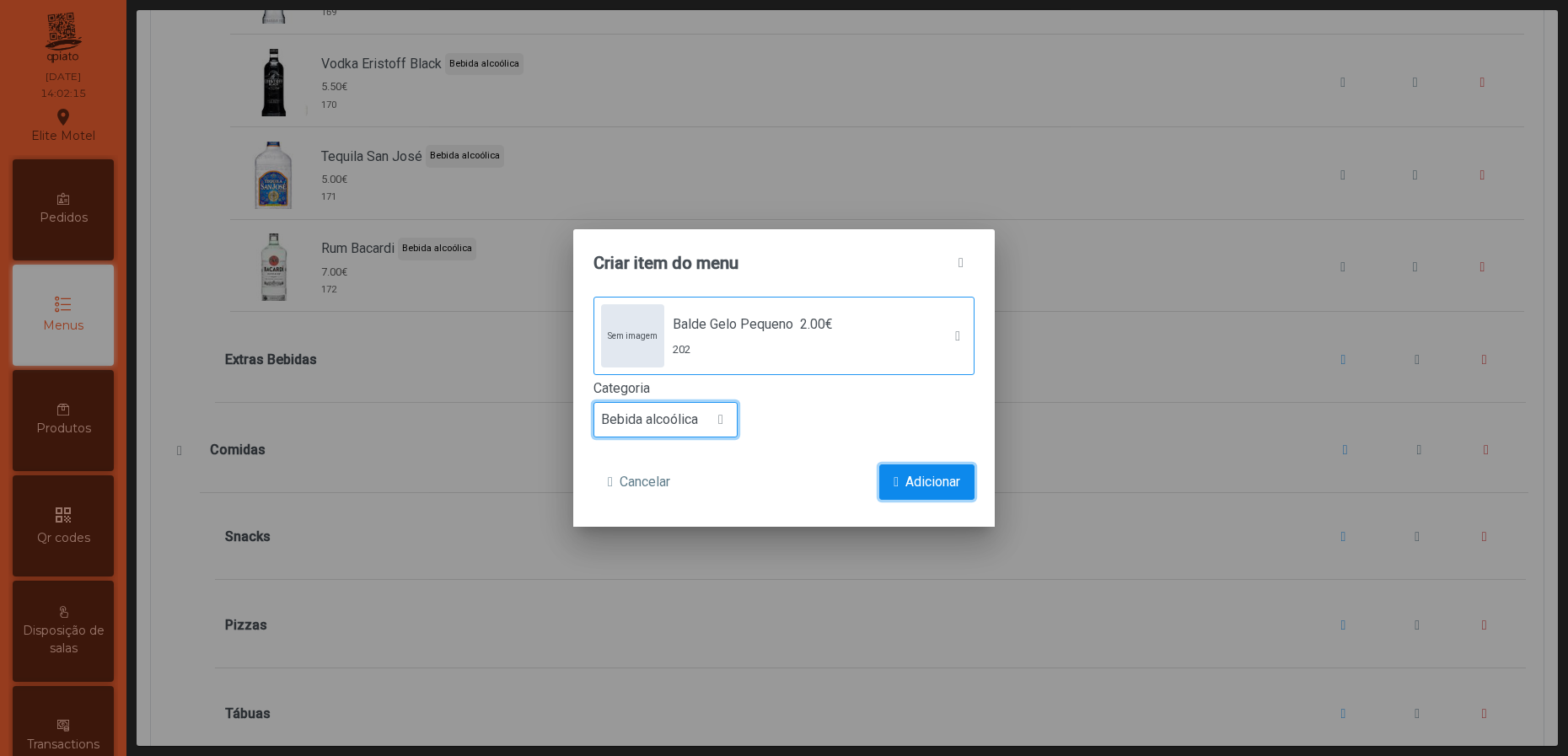
click at [898, 474] on button "Adicionar" at bounding box center [927, 482] width 95 height 35
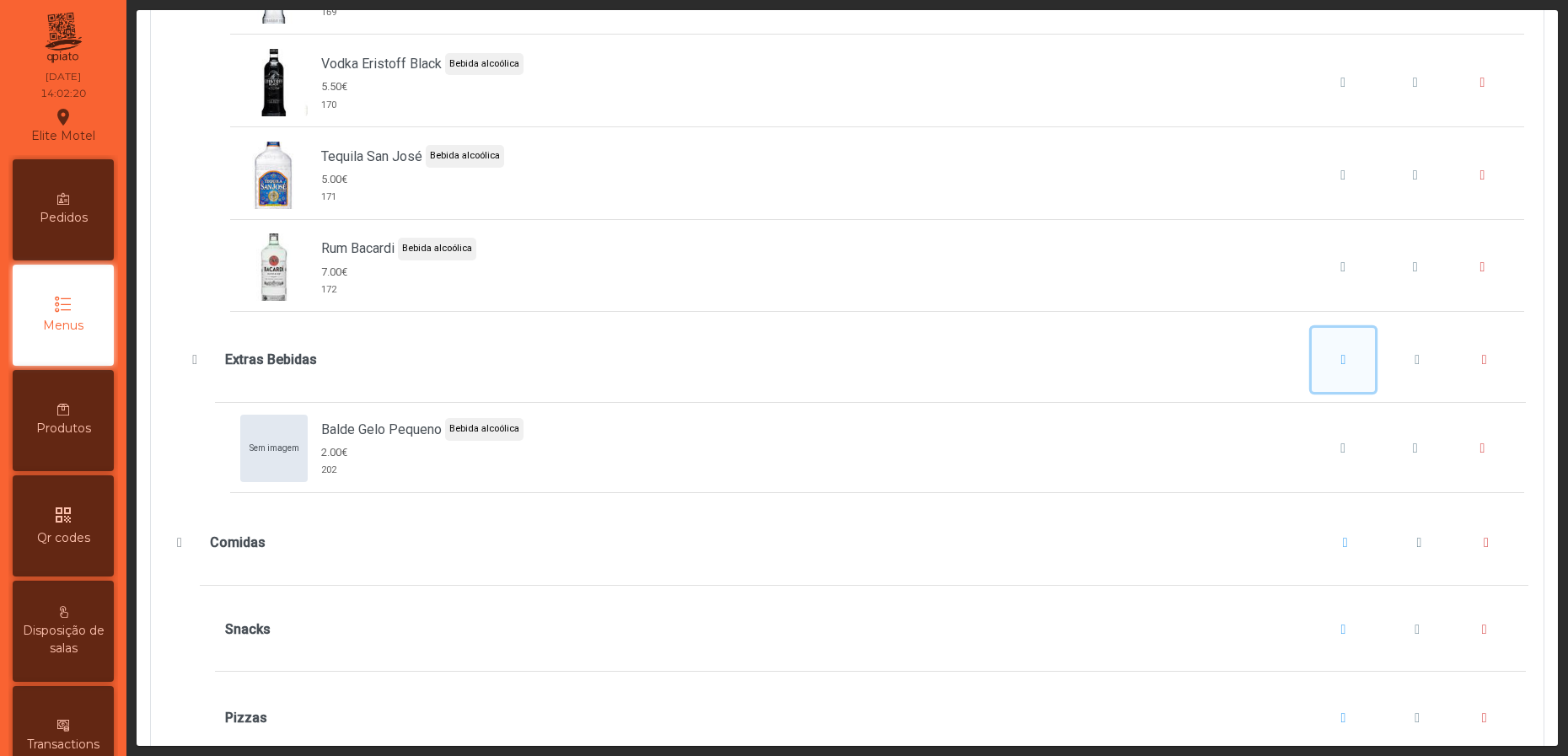
click at [1313, 392] on button "Extras Bebidas" at bounding box center [1344, 359] width 64 height 64
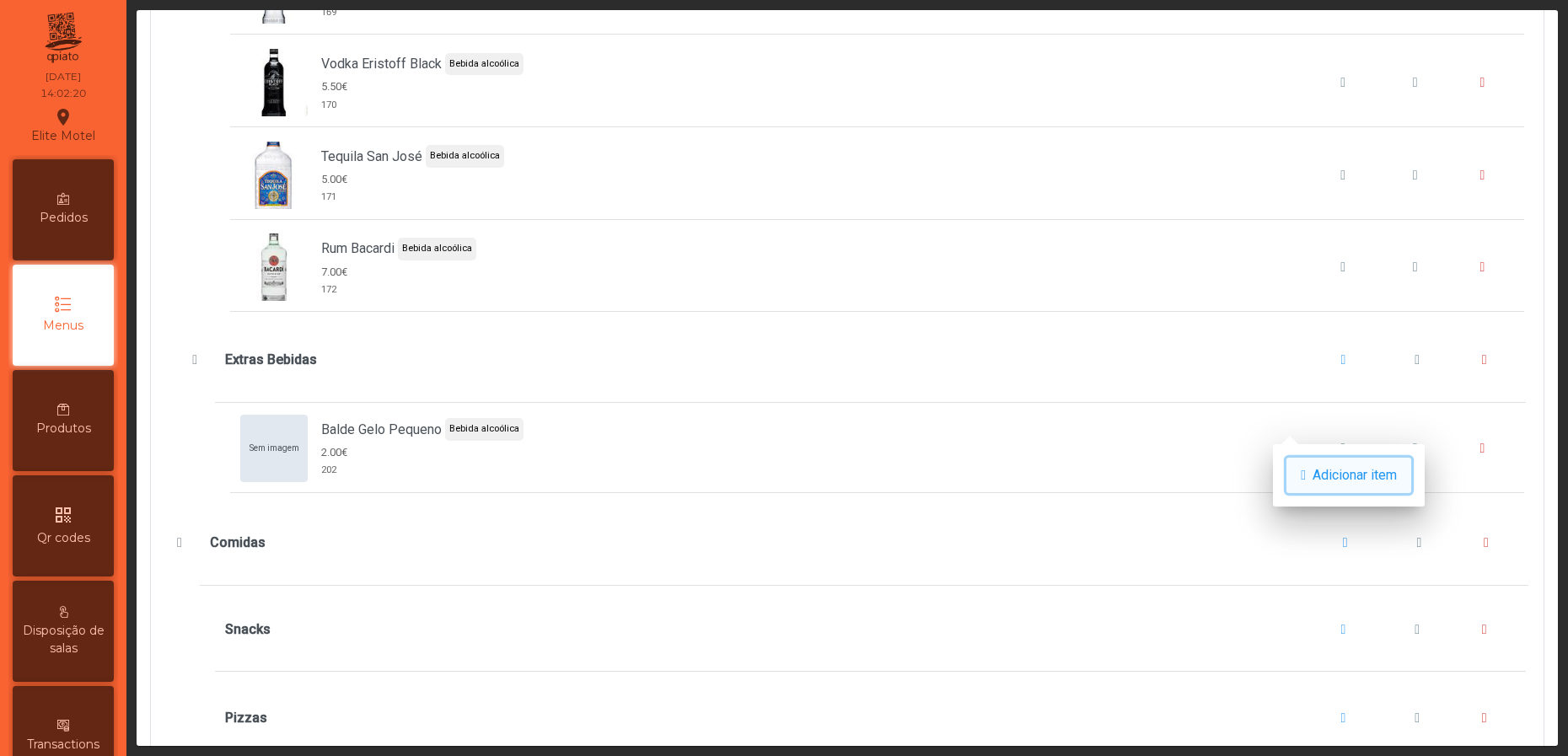
click at [1342, 471] on span "Adicionar item" at bounding box center [1355, 475] width 85 height 21
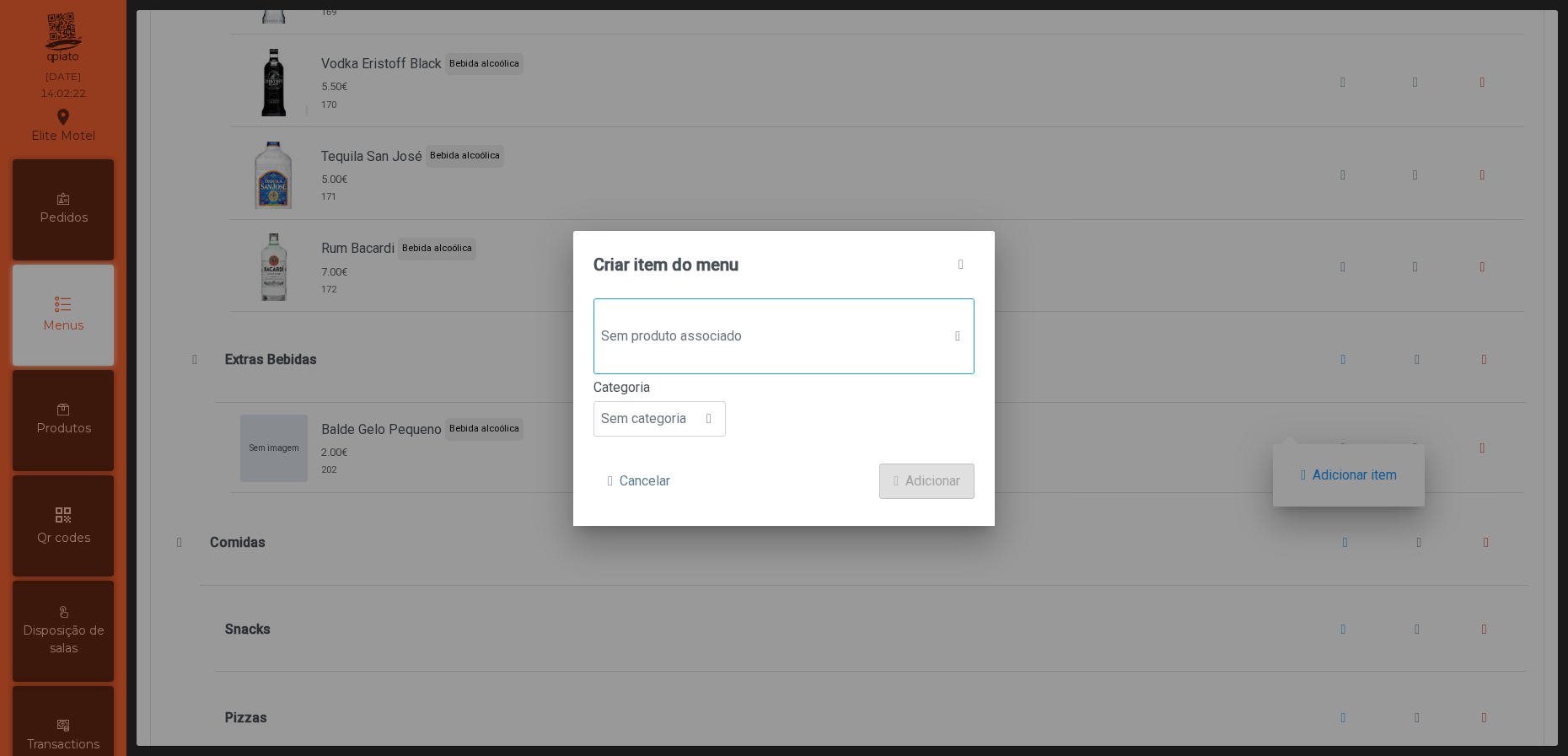
click at [803, 342] on span "Sem produto associado" at bounding box center [767, 336] width 347 height 33
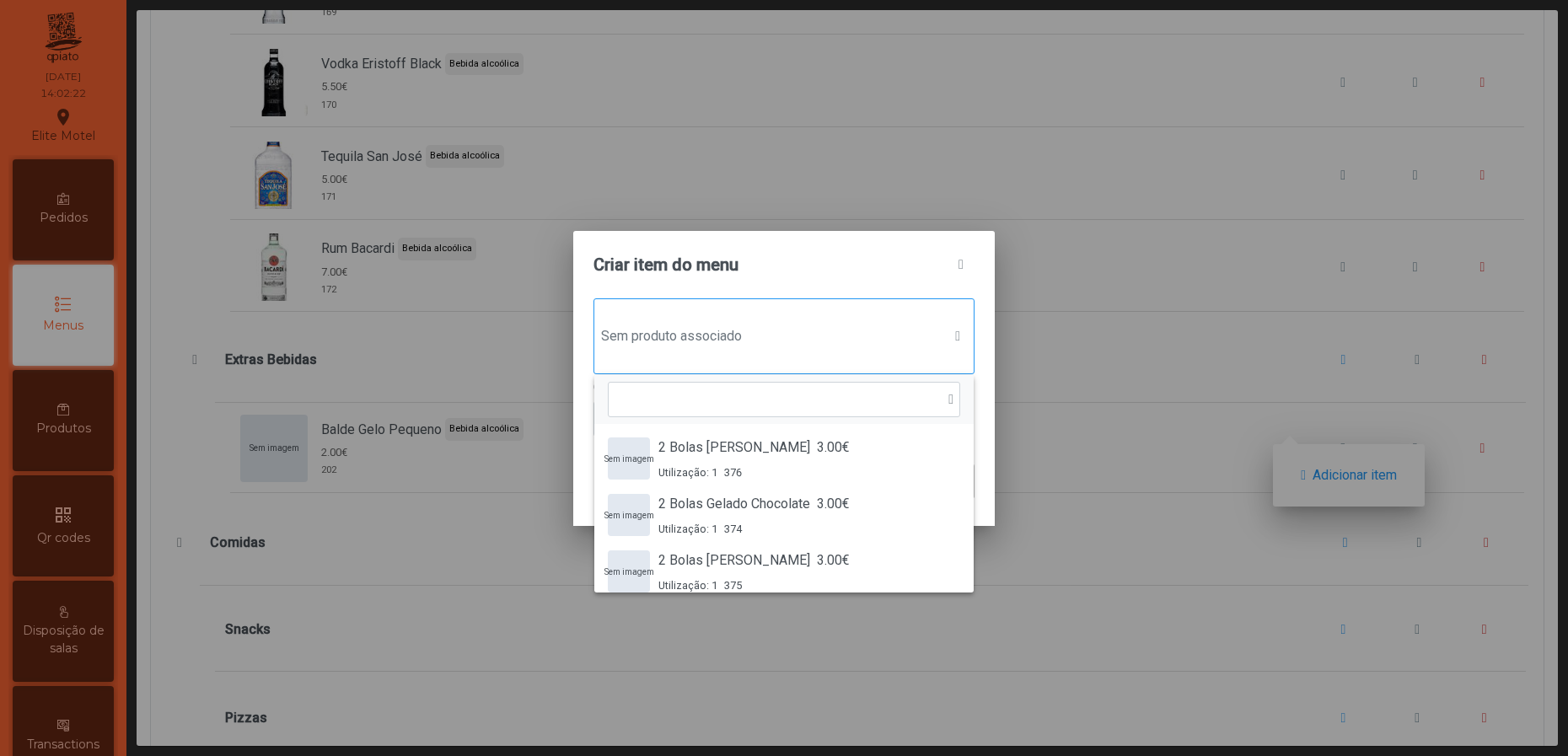
scroll to position [11, 89]
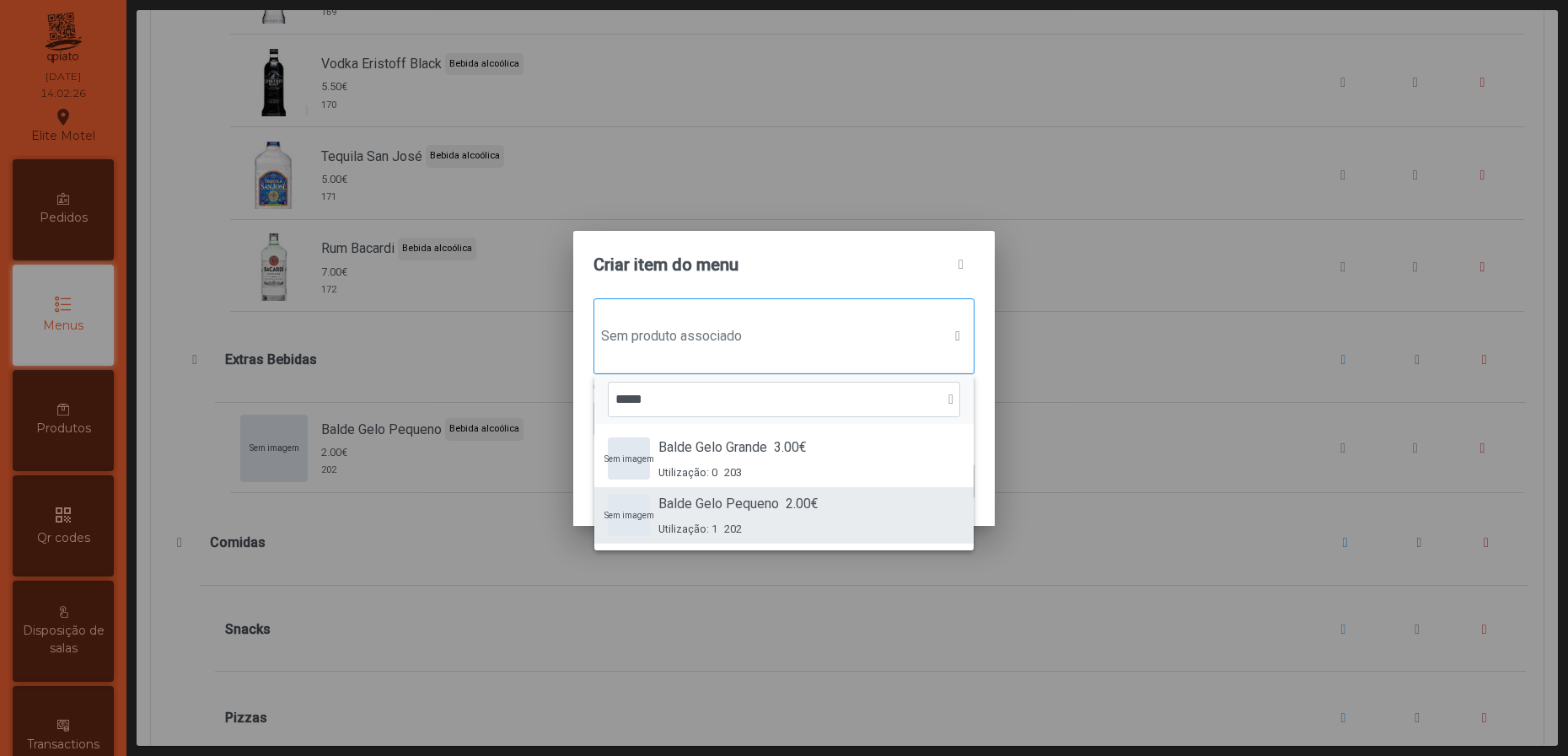
type input "*****"
click at [769, 509] on span "Balde Gelo Pequeno" at bounding box center [718, 503] width 121 height 21
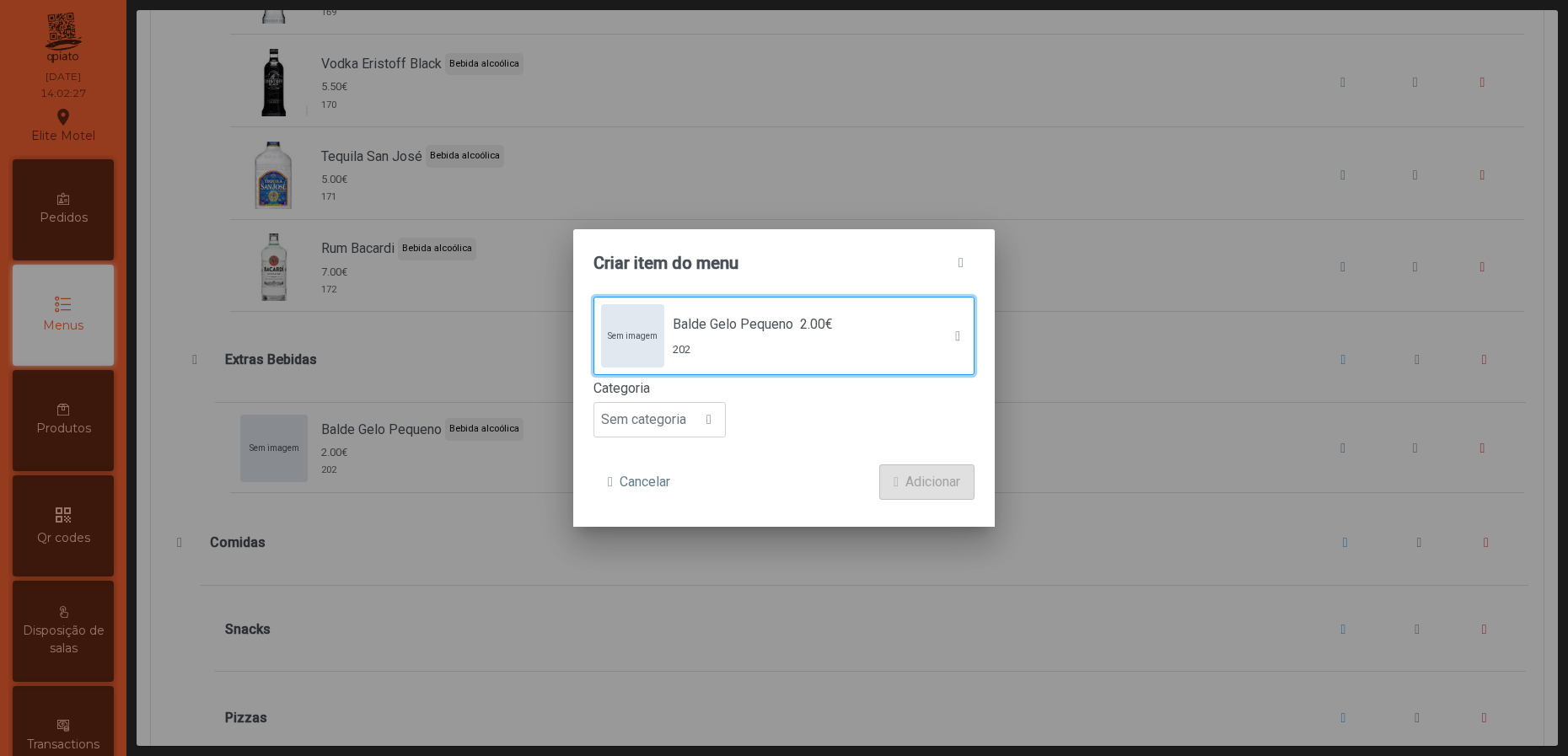
click at [828, 332] on span "2.00€" at bounding box center [815, 324] width 32 height 21
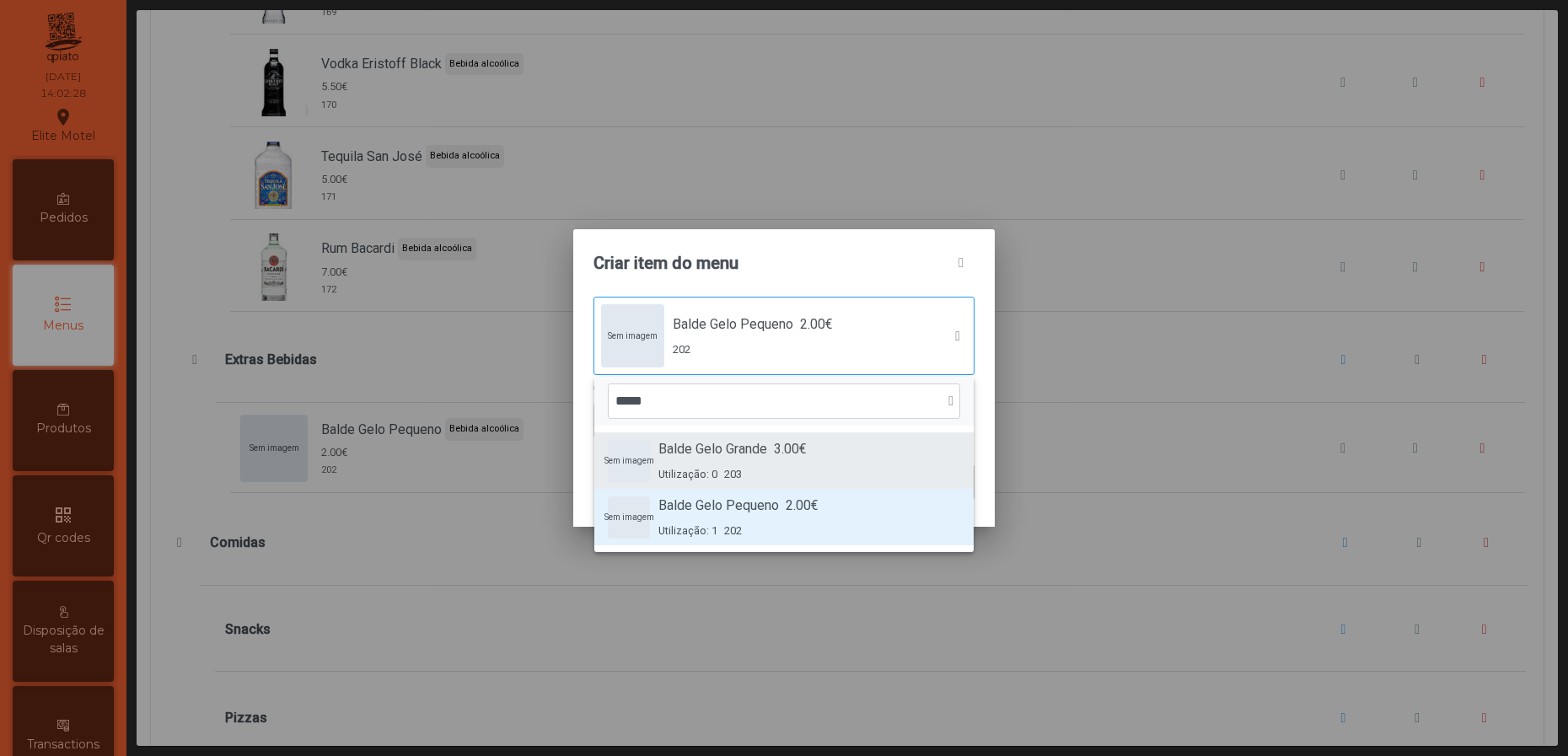
click at [769, 460] on div "Balde Gelo Grande 3.00€ Utilização: 0 203" at bounding box center [732, 461] width 149 height 43
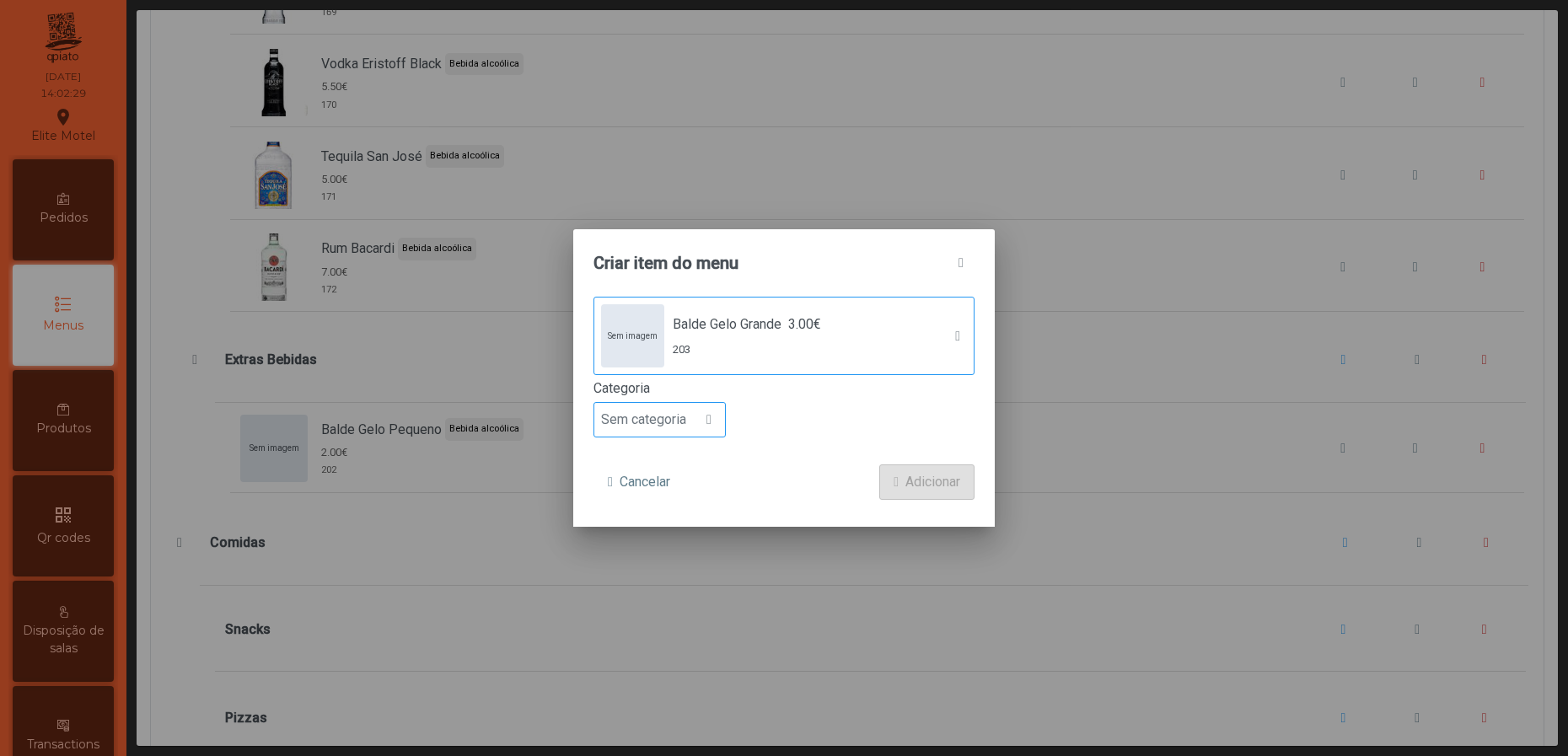
click at [651, 410] on span "Sem categoria" at bounding box center [643, 420] width 98 height 33
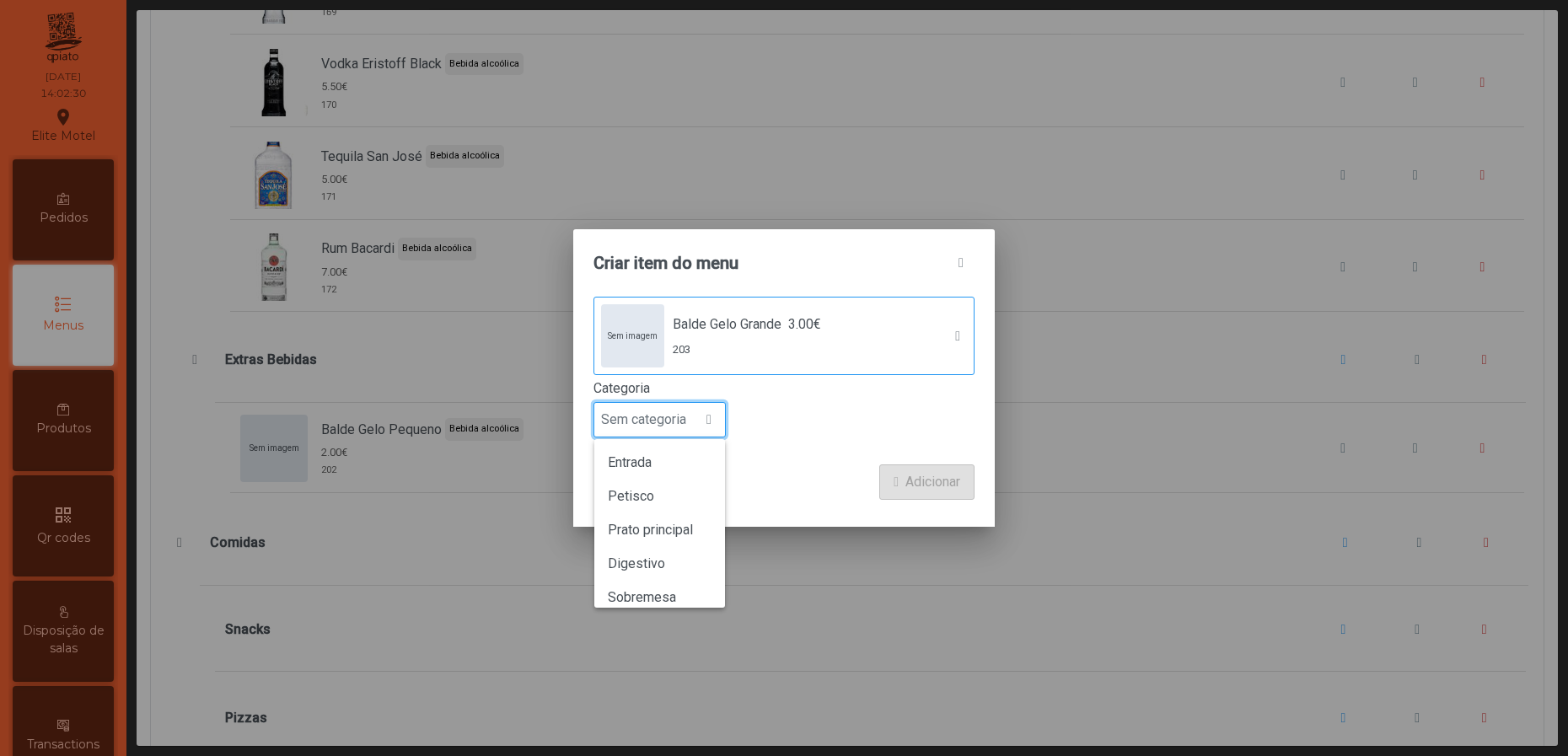
scroll to position [147, 0]
click at [665, 576] on span "Bebida saudável" at bounding box center [656, 584] width 97 height 16
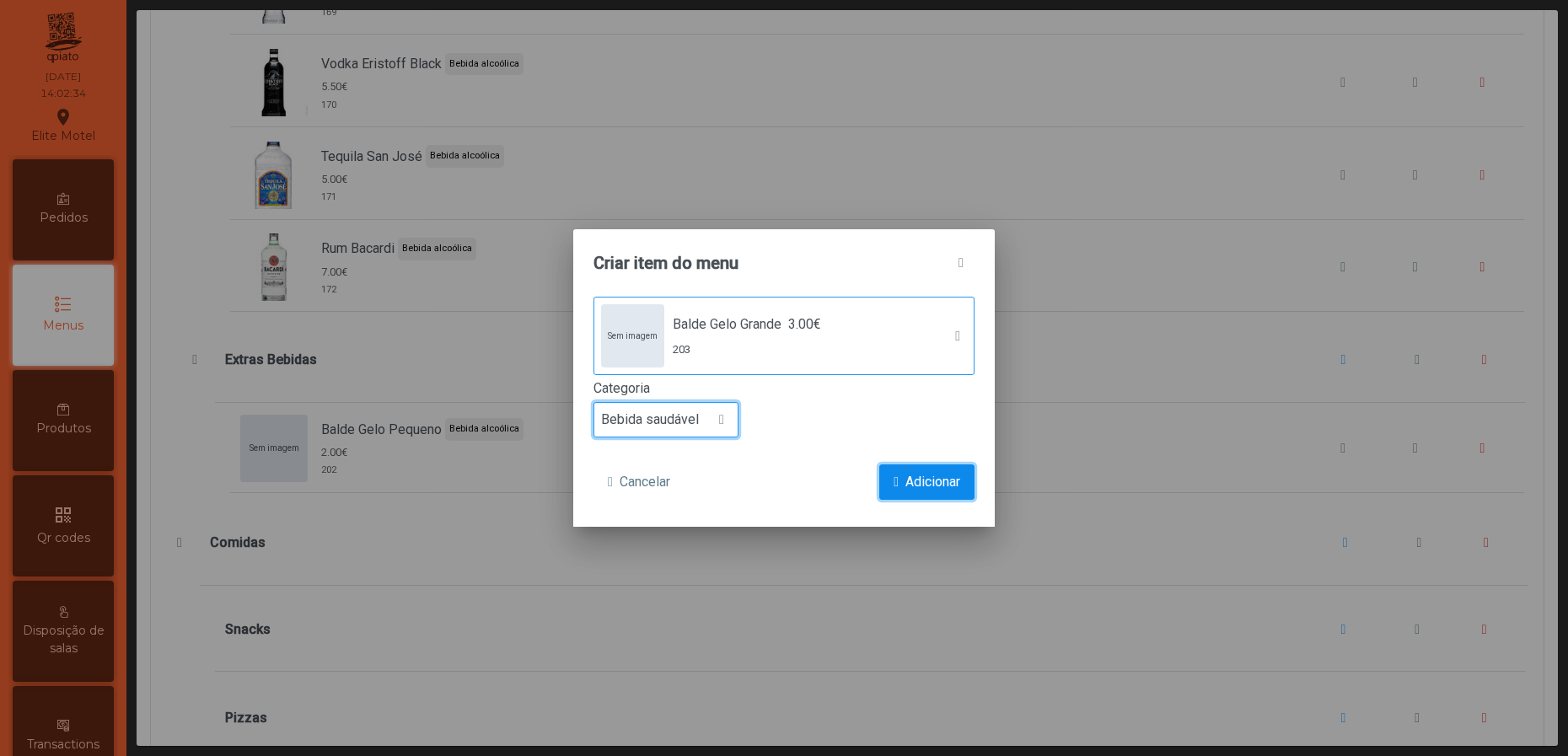
click at [899, 469] on button "Adicionar" at bounding box center [927, 482] width 95 height 35
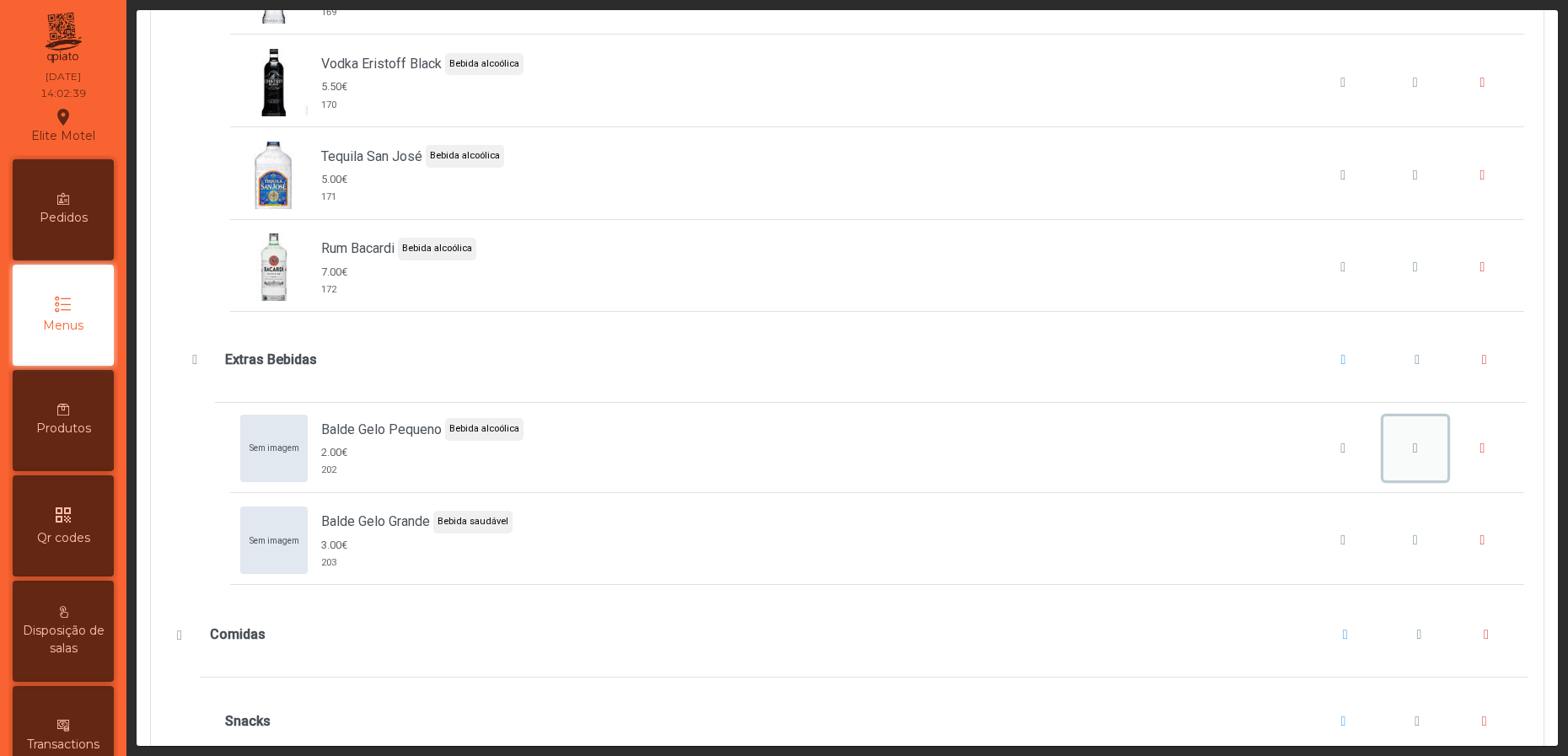
click at [1413, 455] on span "Balde Gelo Pequeno" at bounding box center [1415, 448] width 5 height 14
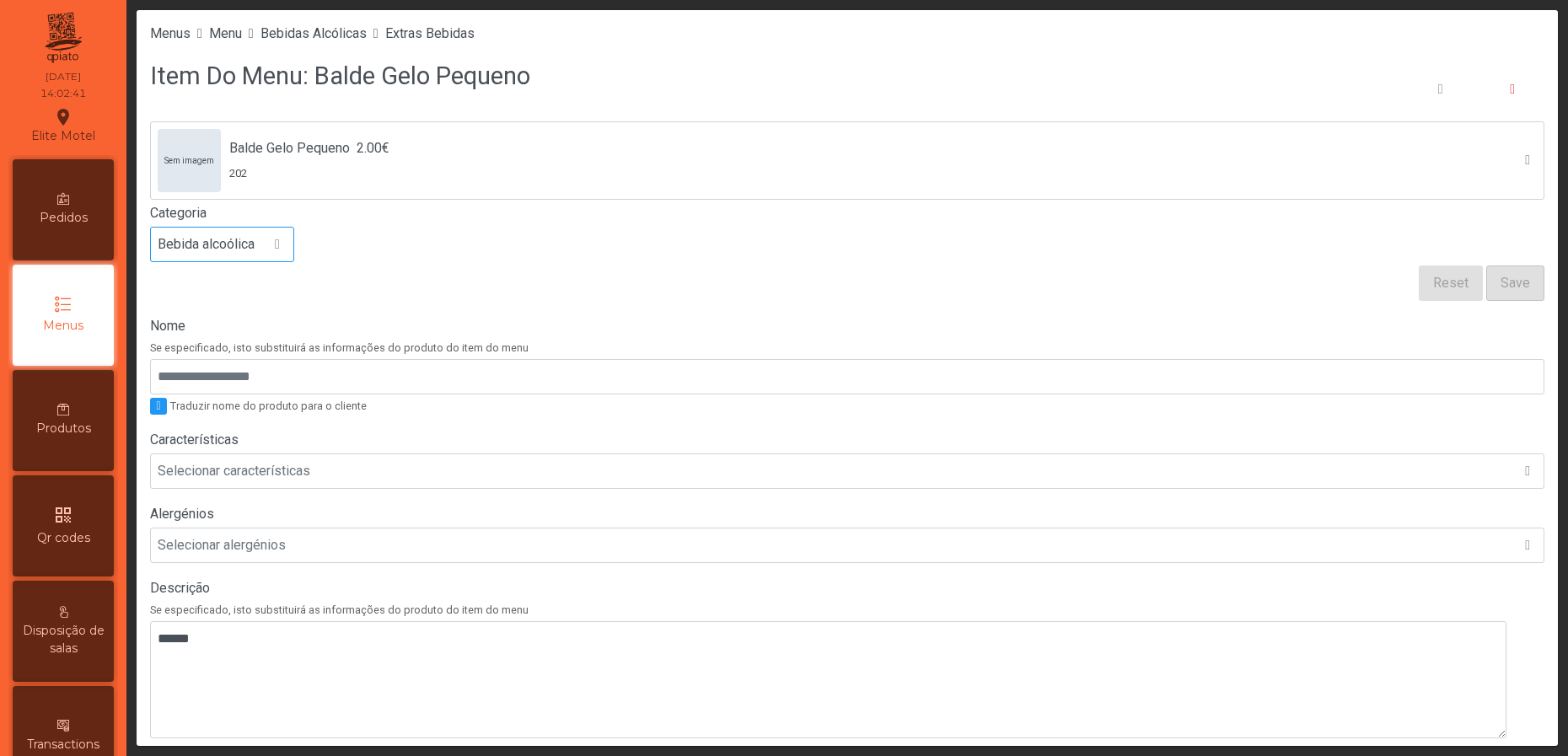
click at [286, 246] on div at bounding box center [277, 244] width 32 height 33
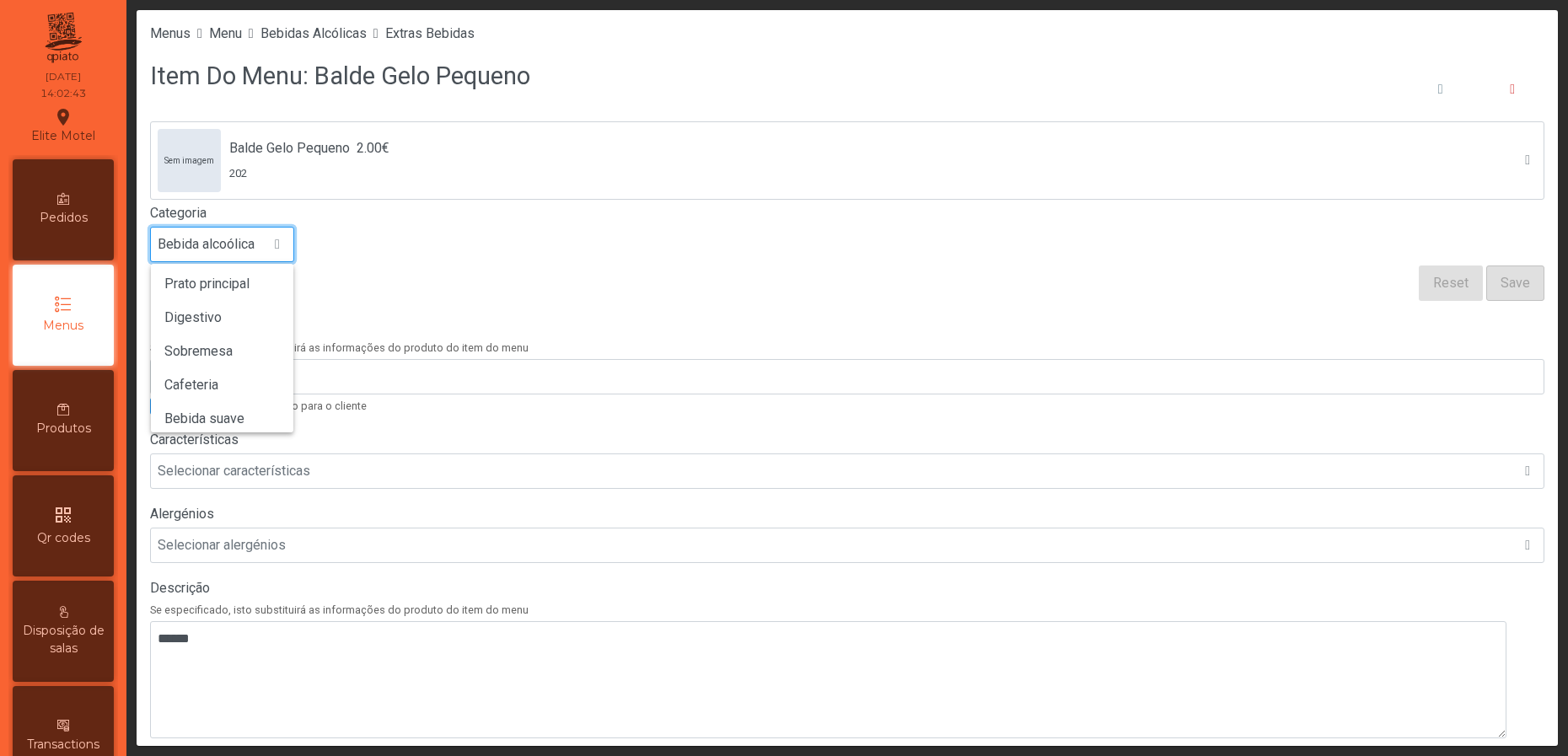
scroll to position [147, 0]
click at [257, 407] on span "Bebida saudável" at bounding box center [212, 409] width 97 height 16
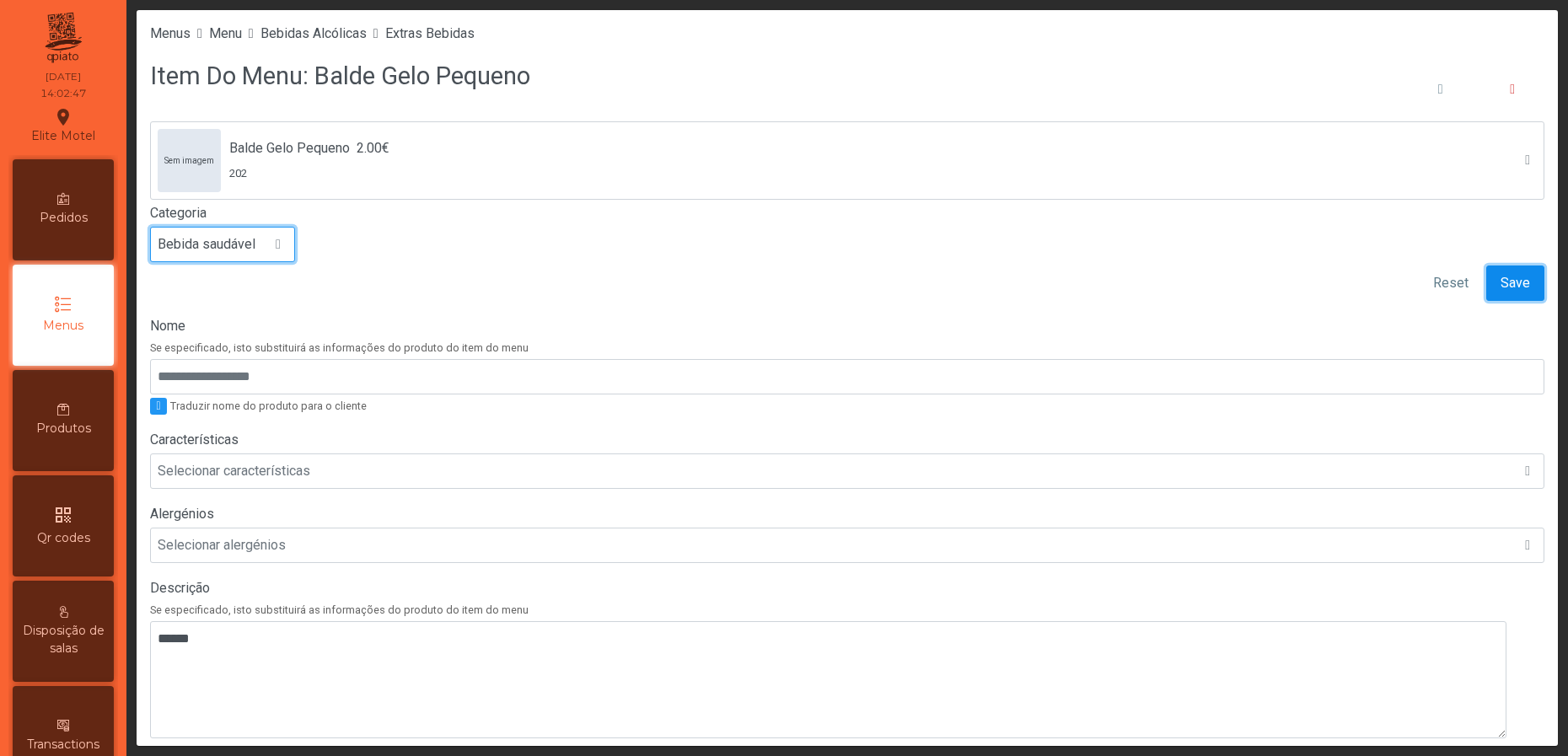
click at [1501, 284] on span "Save" at bounding box center [1516, 283] width 30 height 21
click at [587, 262] on div "Sem imagem Balde Gelo Pequeno 2.00€ 202 Categoria Bebida saudável" at bounding box center [848, 191] width 1395 height 141
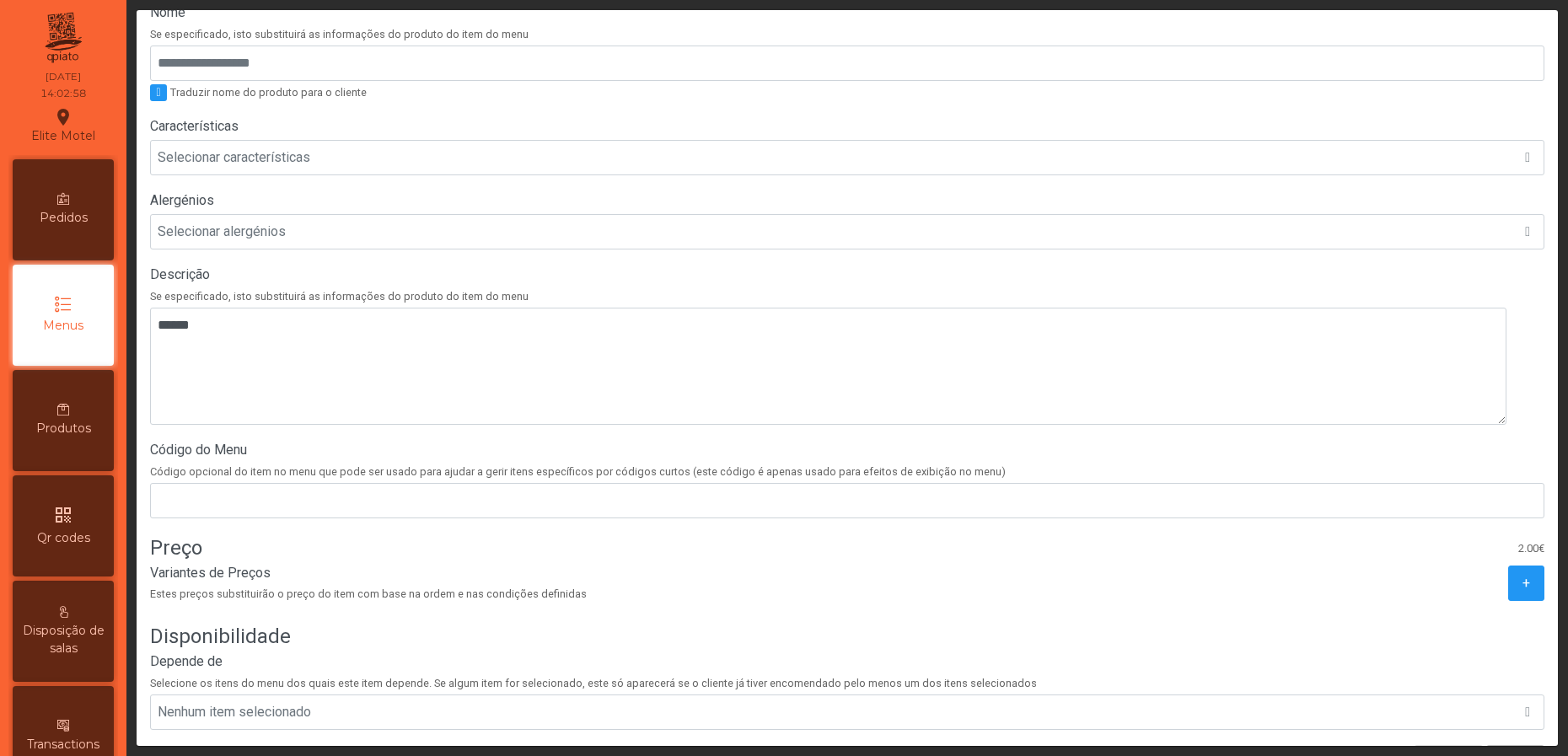
scroll to position [415, 0]
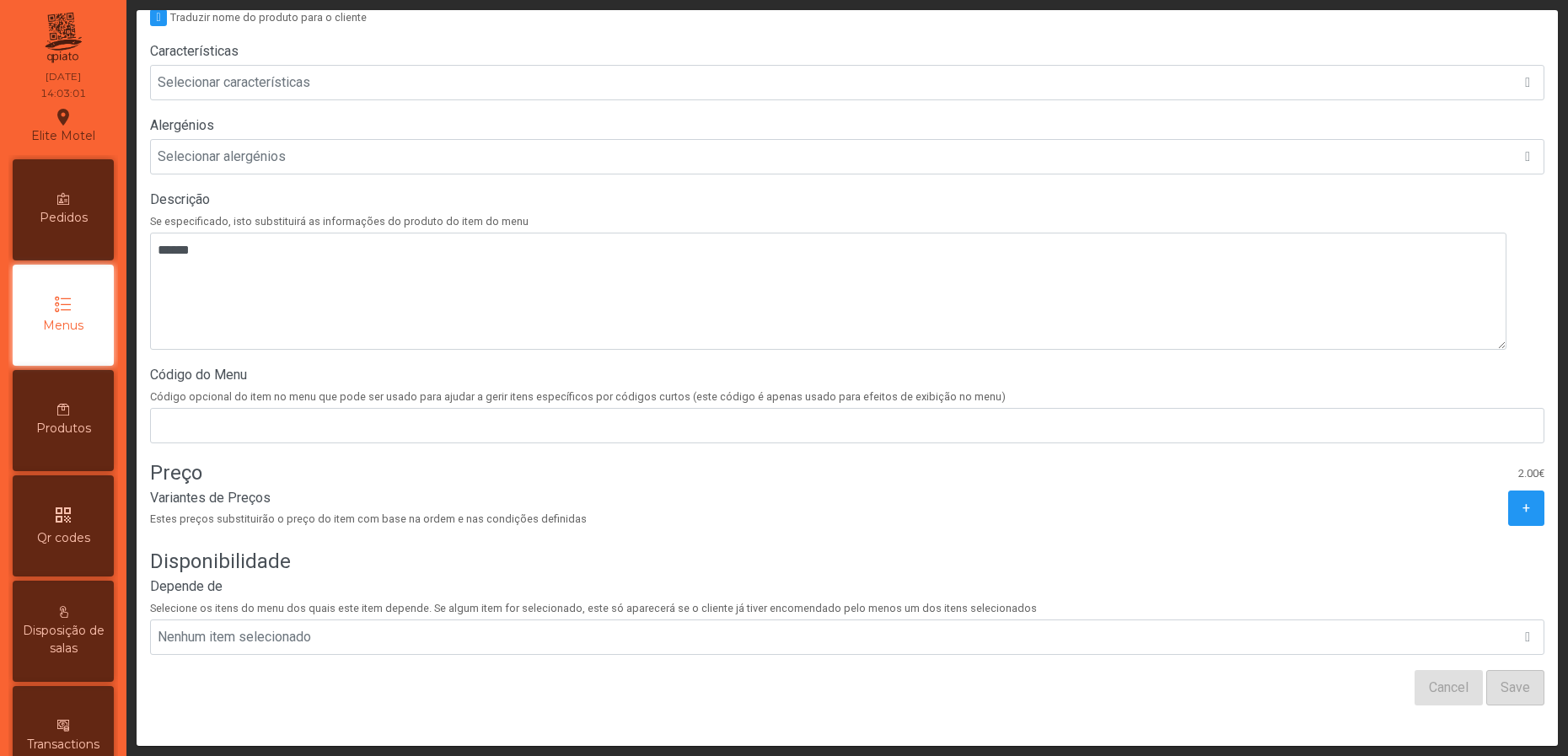
click at [479, 365] on label "Código do Menu" at bounding box center [848, 375] width 1395 height 21
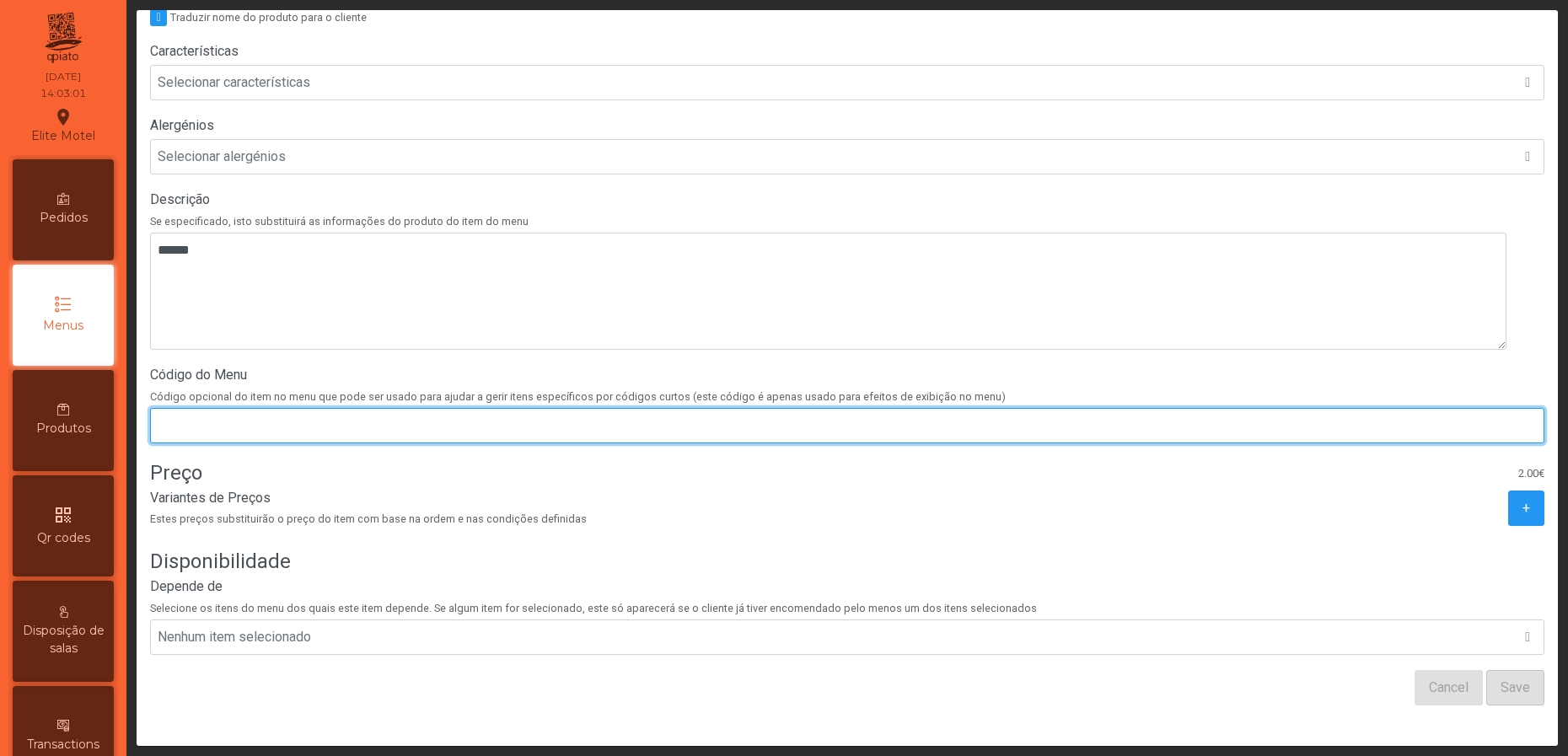
click at [479, 408] on input "Código do Menu" at bounding box center [848, 426] width 1395 height 35
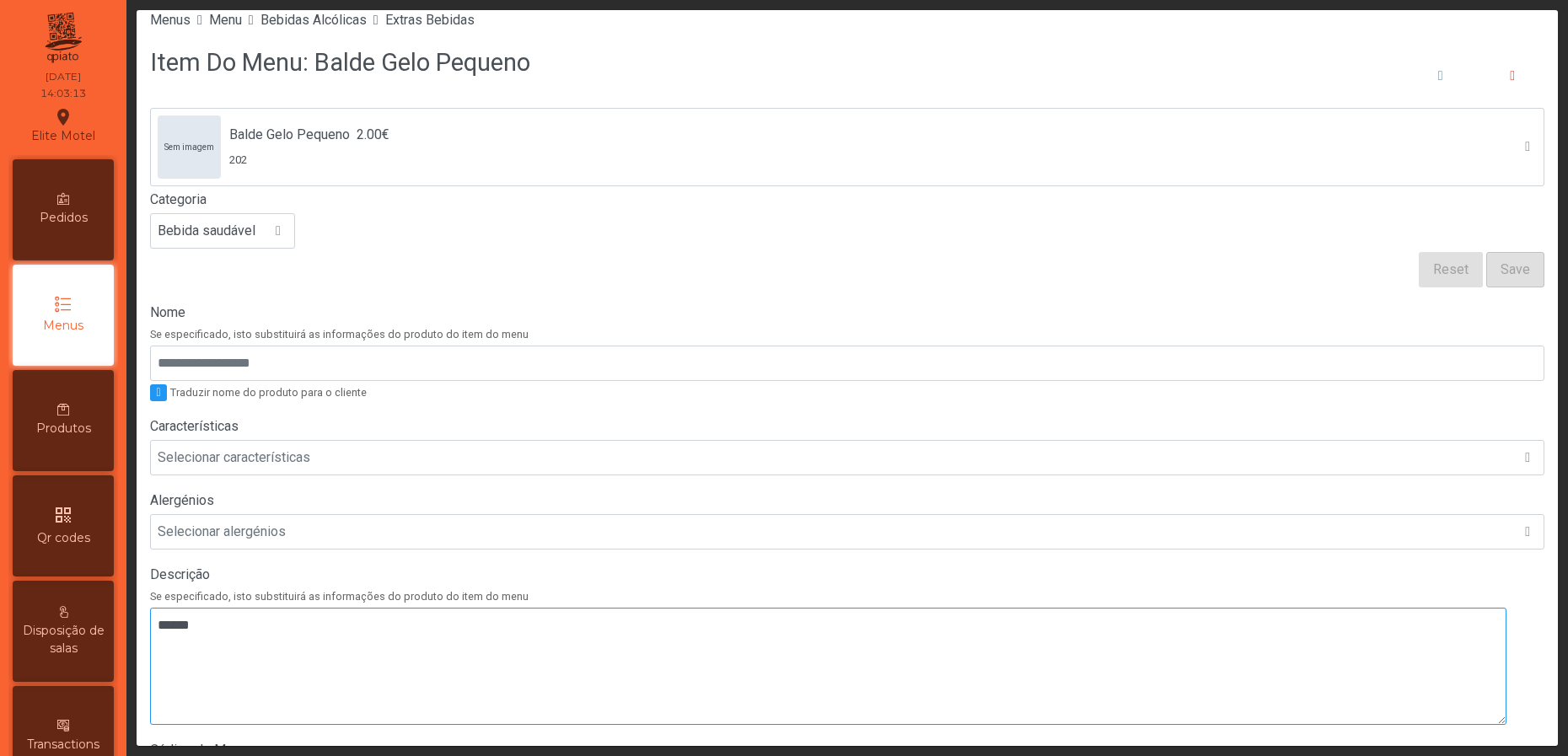
scroll to position [0, 0]
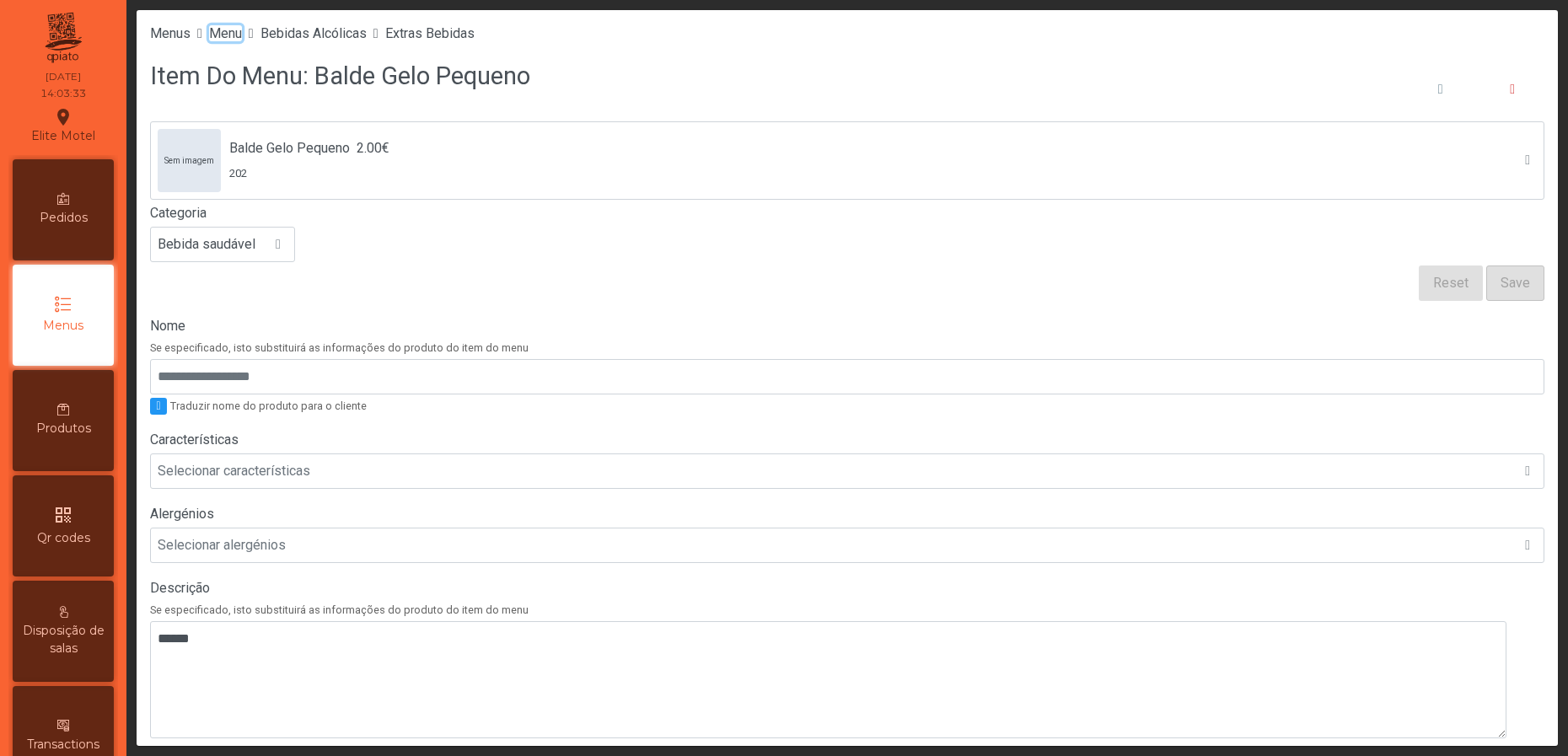
click at [227, 33] on span "Menu" at bounding box center [225, 33] width 32 height 16
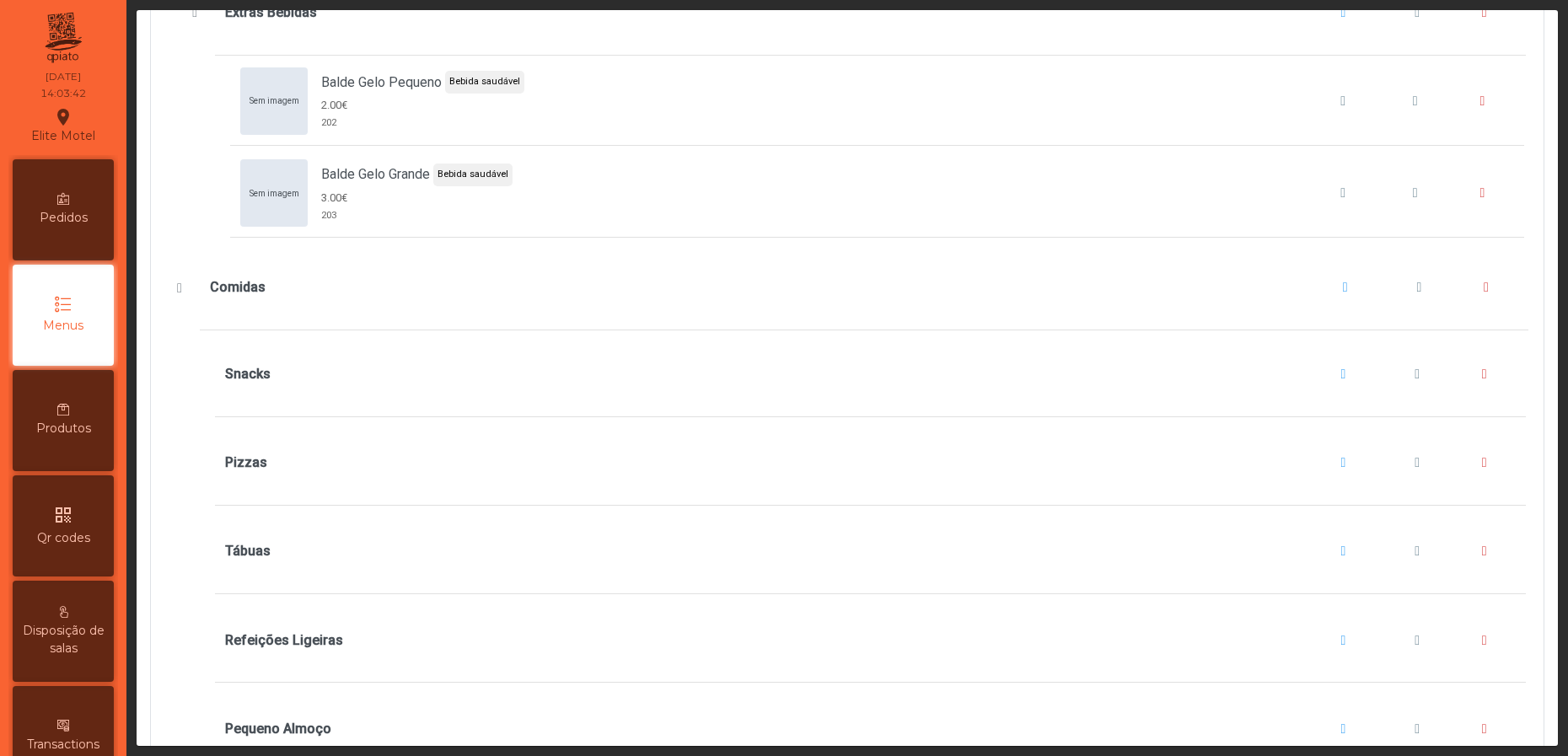
scroll to position [9226, 0]
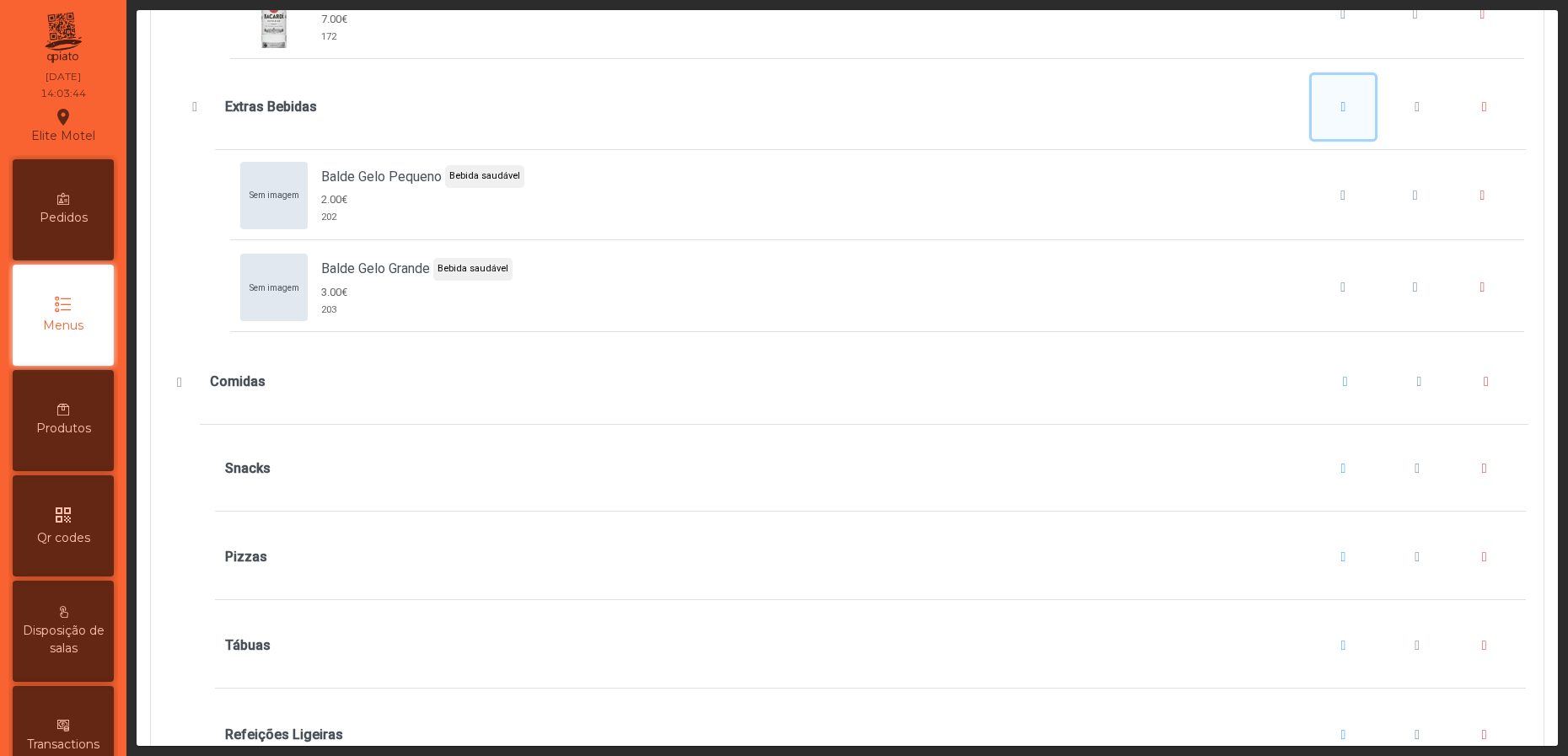
click at [1342, 114] on span "Extras Bebidas" at bounding box center [1344, 107] width 5 height 14
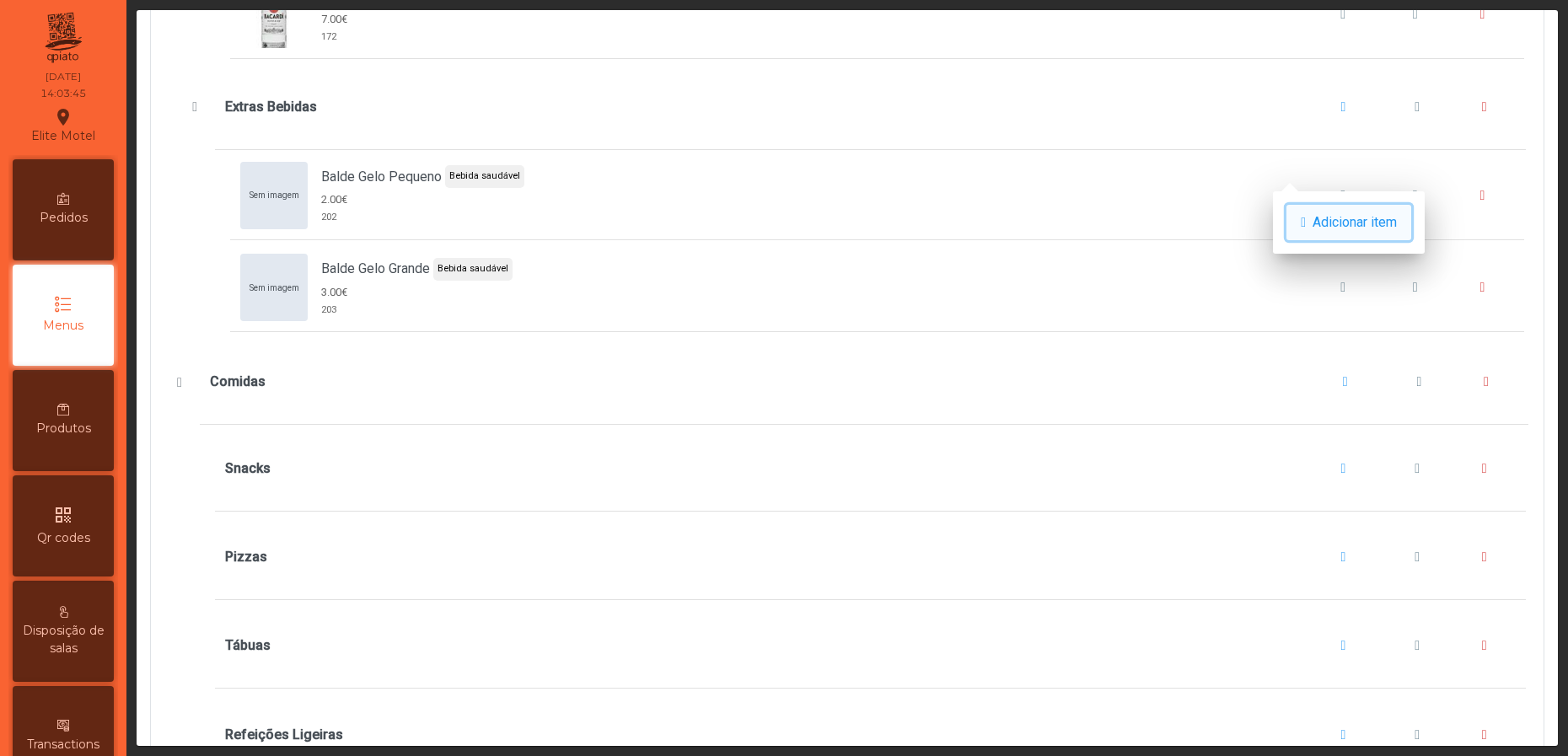
click at [1306, 215] on span "button" at bounding box center [1302, 222] width 5 height 14
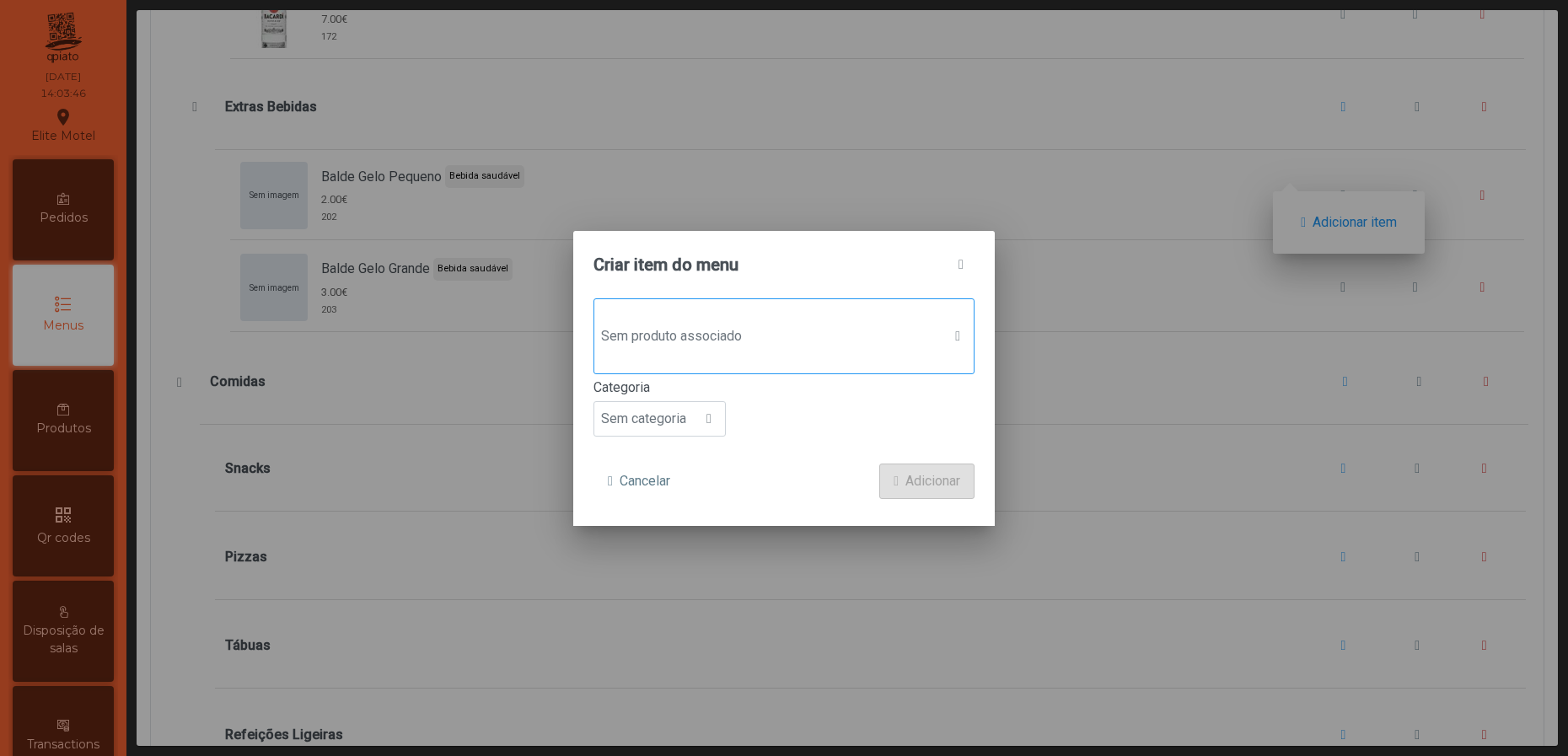
click at [799, 321] on span "Sem produto associado" at bounding box center [767, 336] width 347 height 33
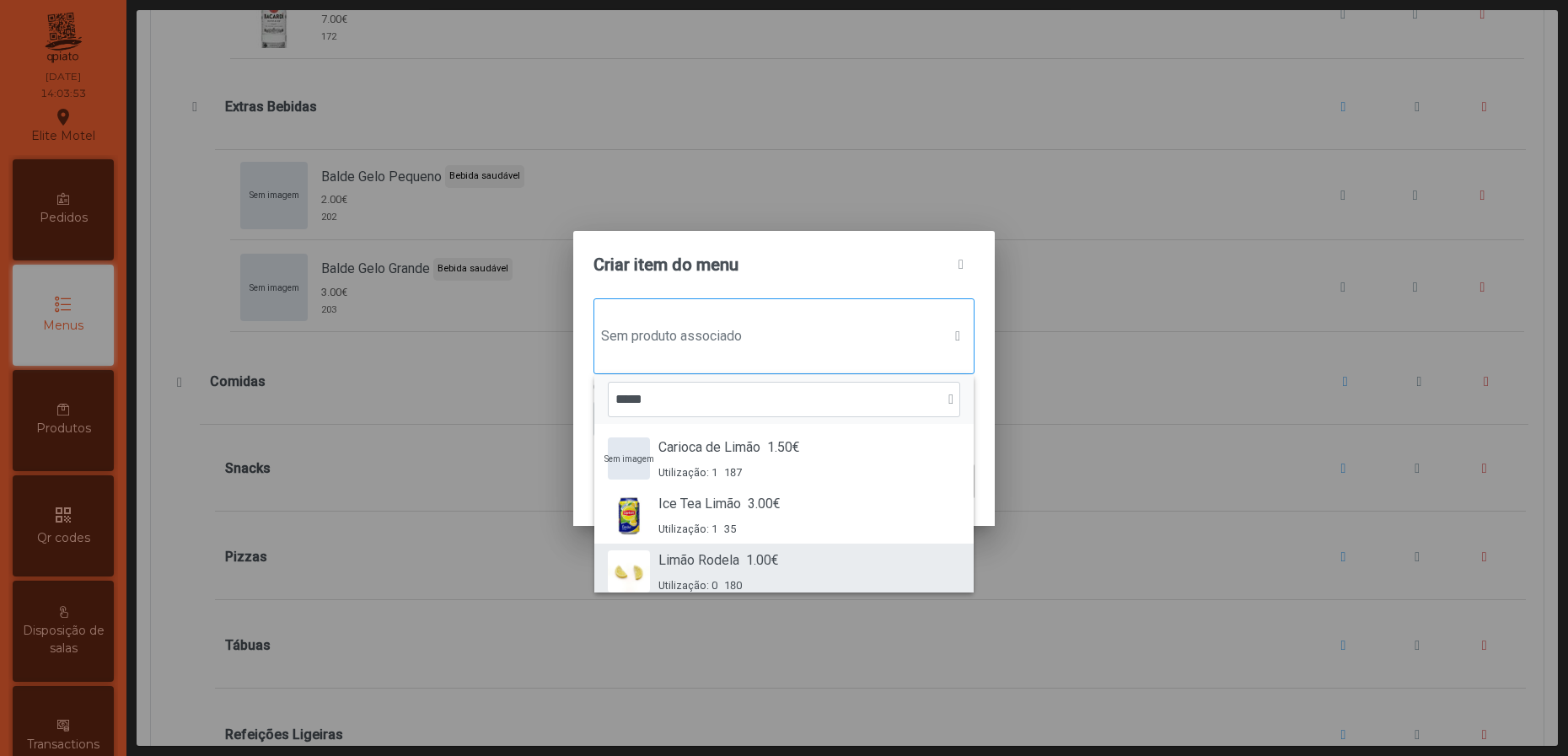
type input "*****"
click at [822, 581] on div "Limão Rodela 1.00€ Utilização: 0 180" at bounding box center [784, 572] width 352 height 43
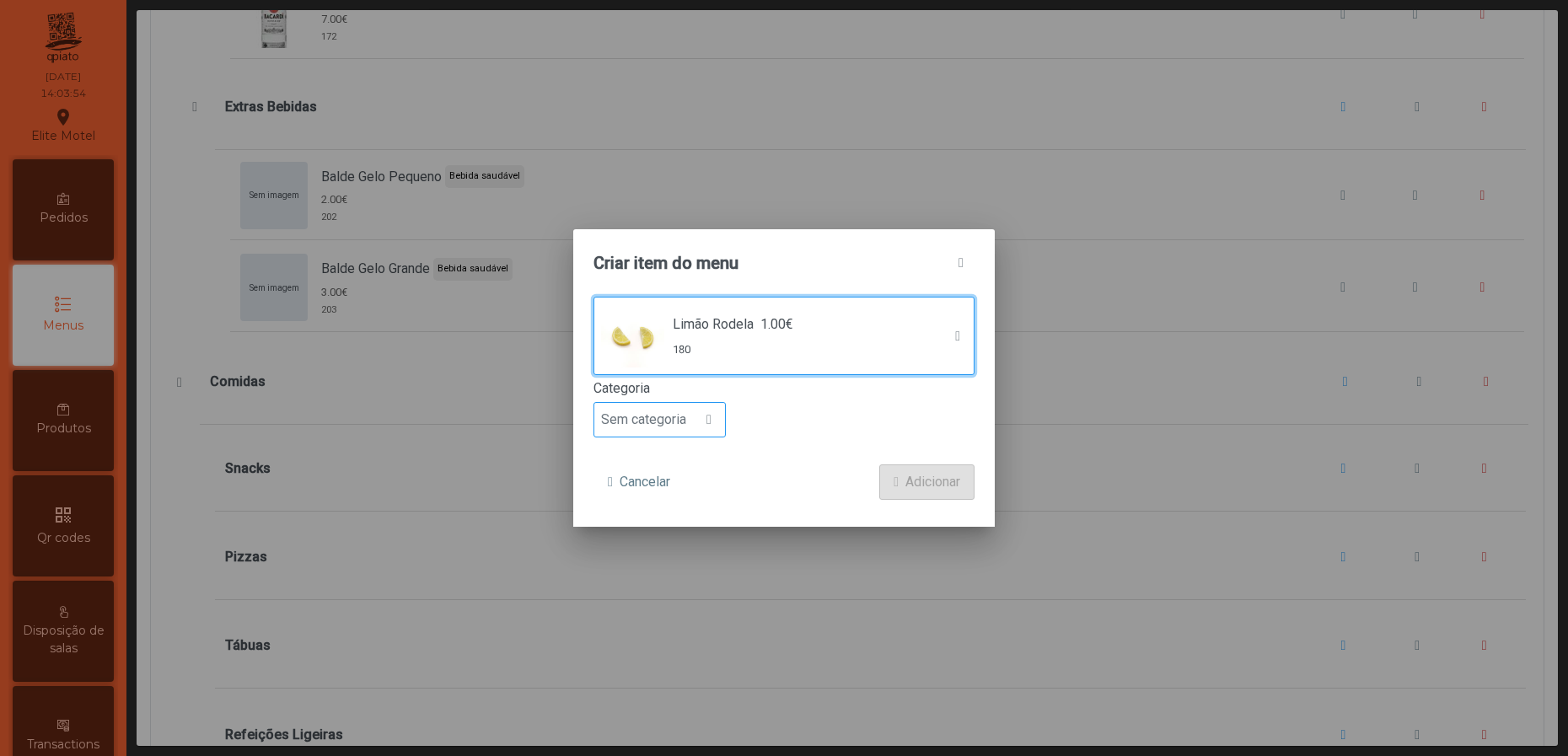
click at [691, 426] on span "Sem categoria" at bounding box center [643, 420] width 98 height 33
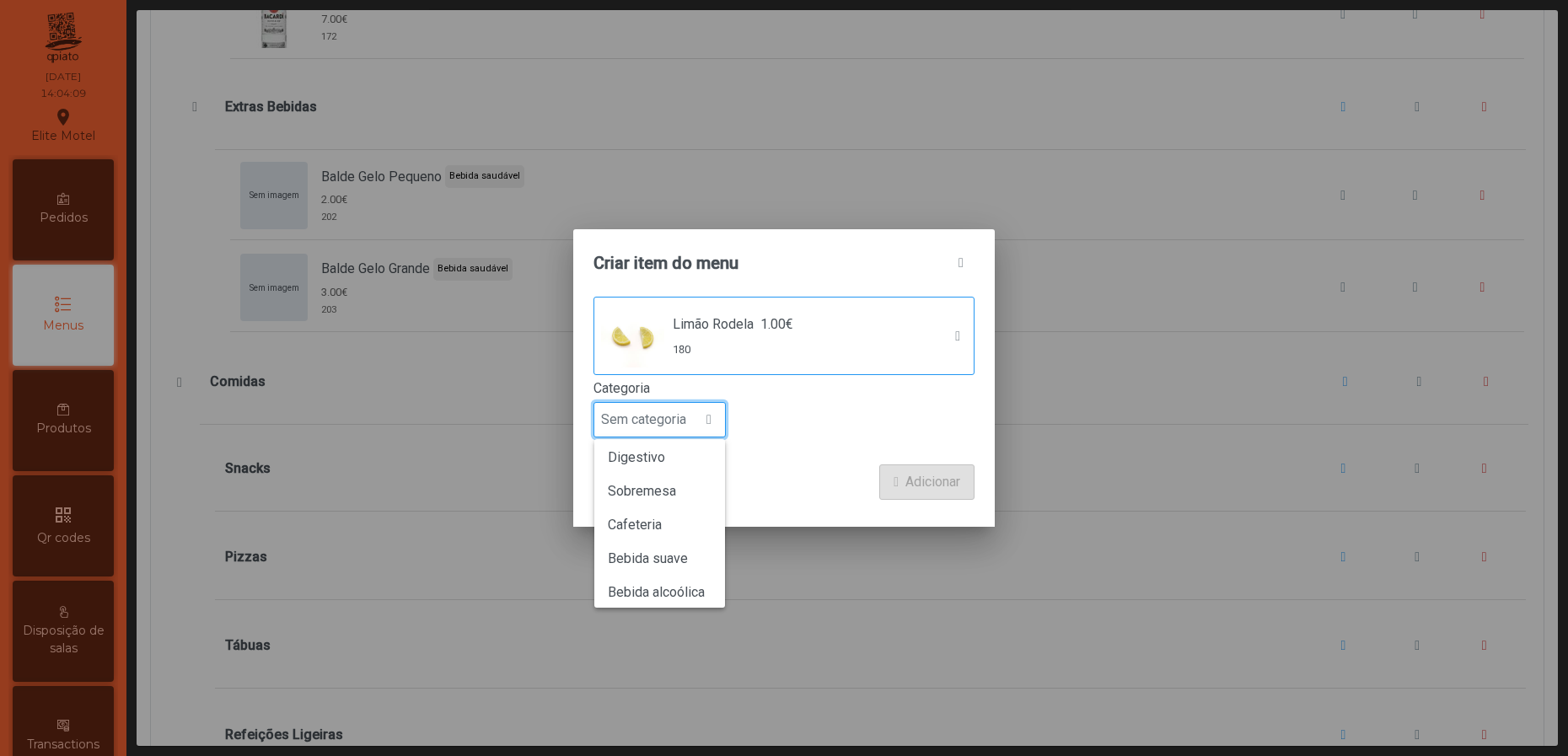
scroll to position [147, 0]
click at [674, 584] on span "Bebida saudável" at bounding box center [656, 584] width 97 height 16
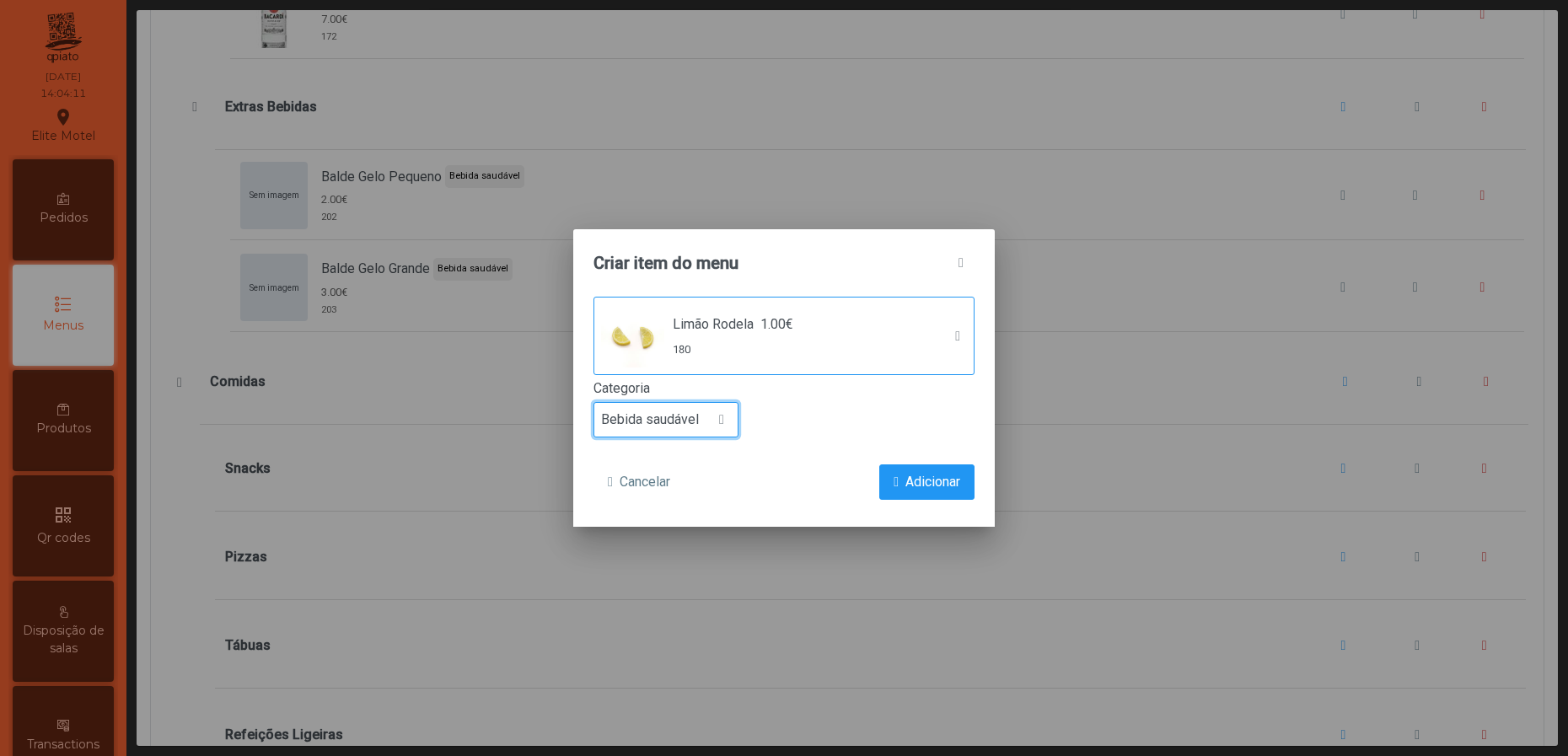
click at [805, 464] on div "Cancelar Adicionar" at bounding box center [783, 482] width 381 height 35
click at [917, 479] on span "Adicionar" at bounding box center [933, 482] width 55 height 21
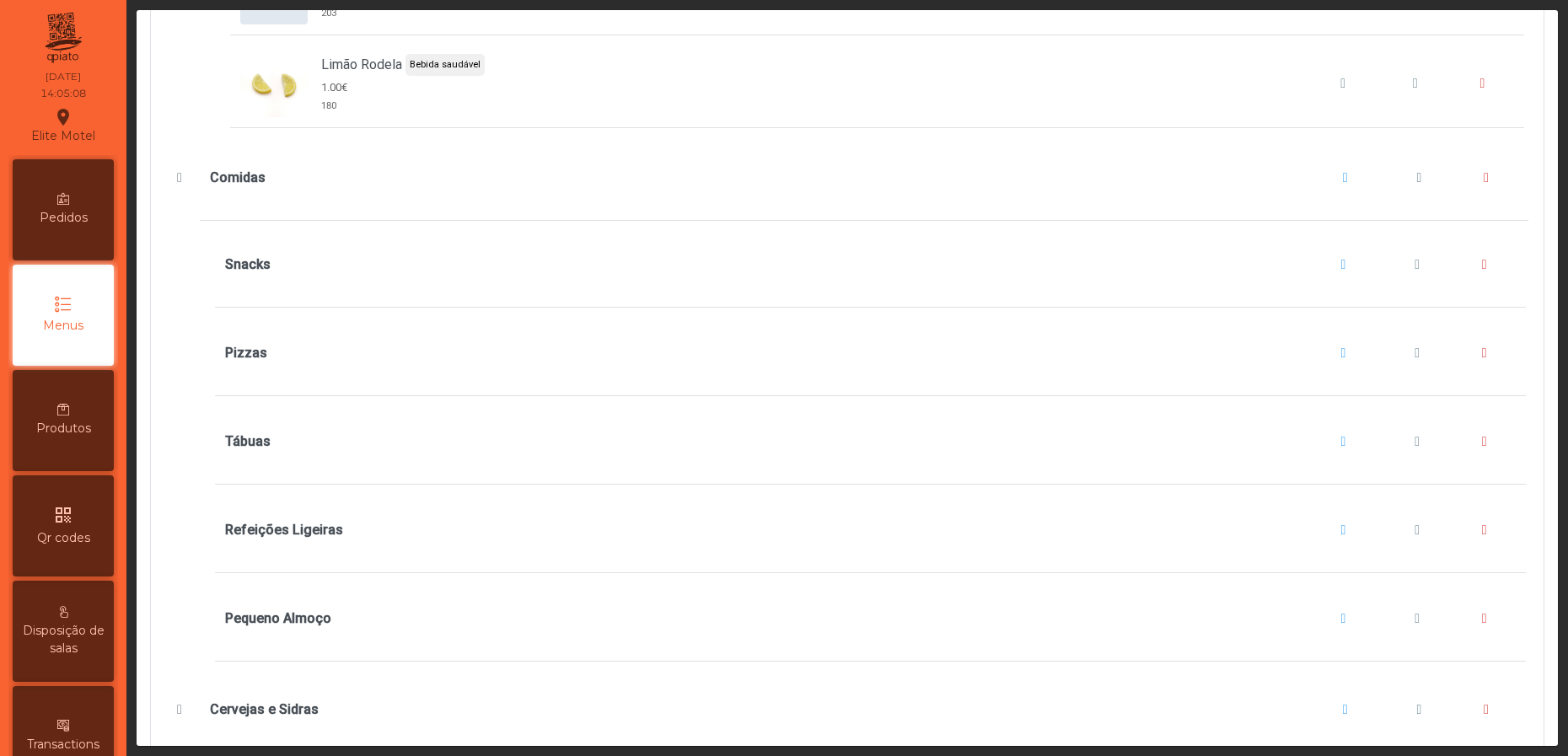
scroll to position [9479, 0]
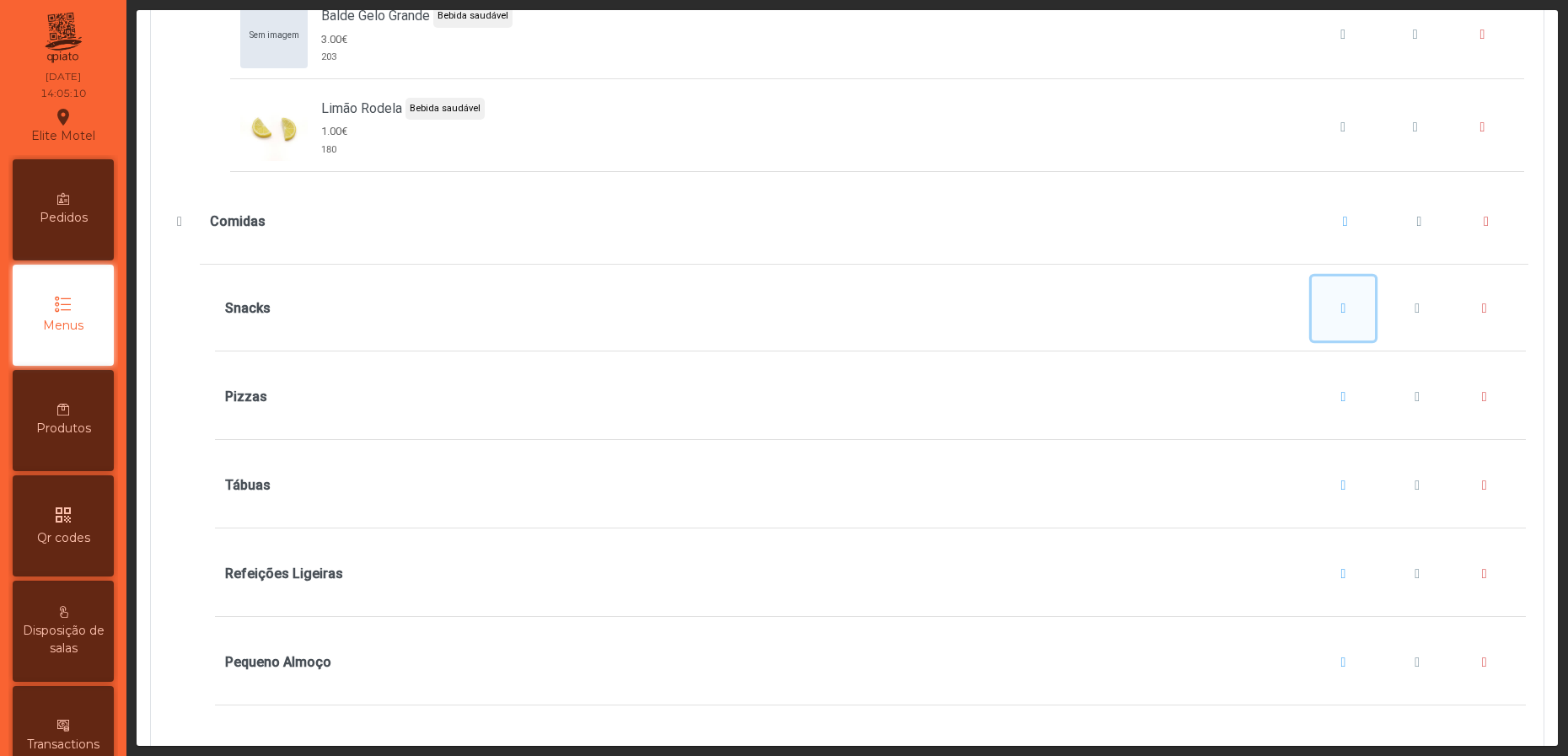
click at [1342, 316] on span "Snacks" at bounding box center [1344, 309] width 5 height 14
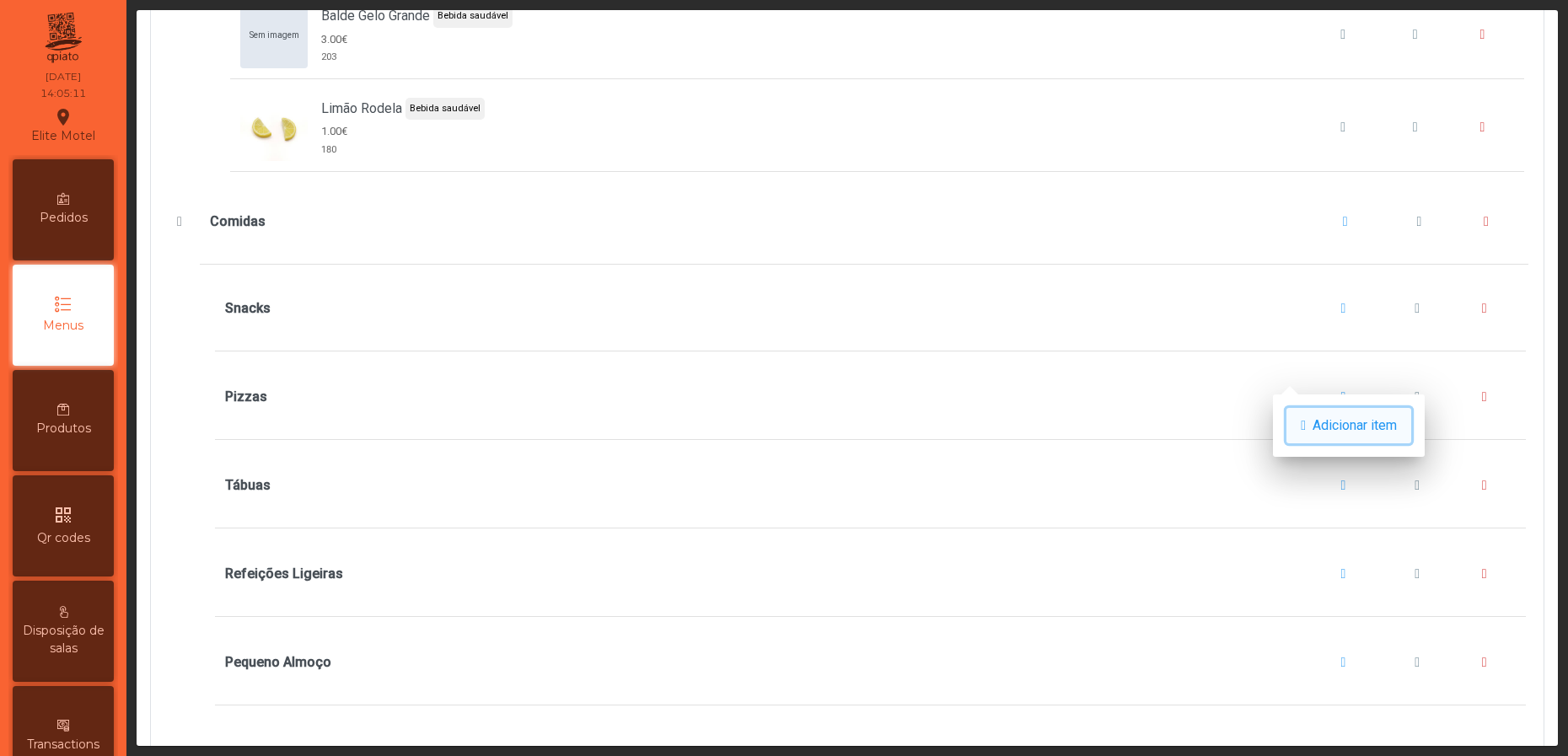
click at [1320, 422] on span "Adicionar item" at bounding box center [1355, 426] width 85 height 21
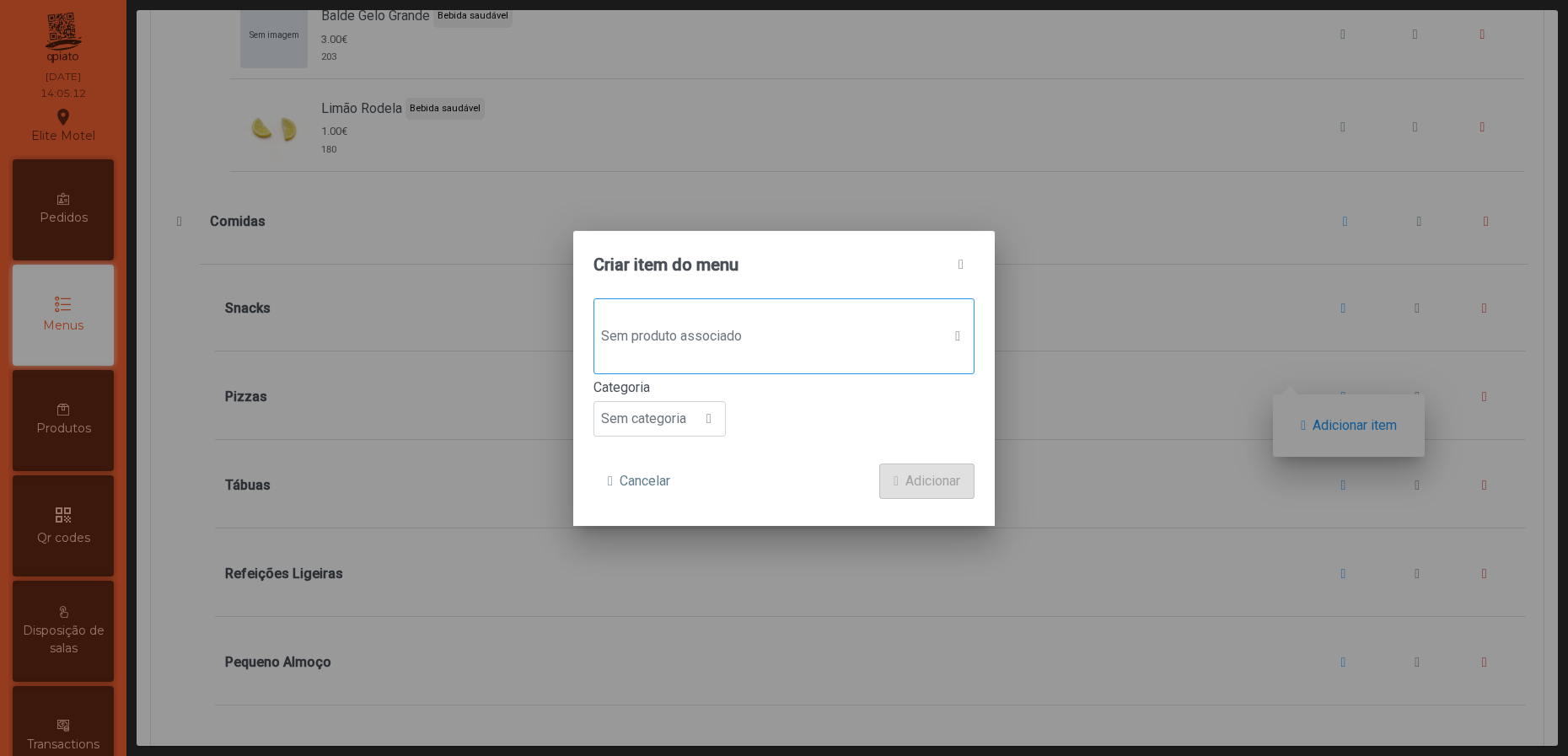
click at [810, 333] on span "Sem produto associado" at bounding box center [767, 336] width 347 height 33
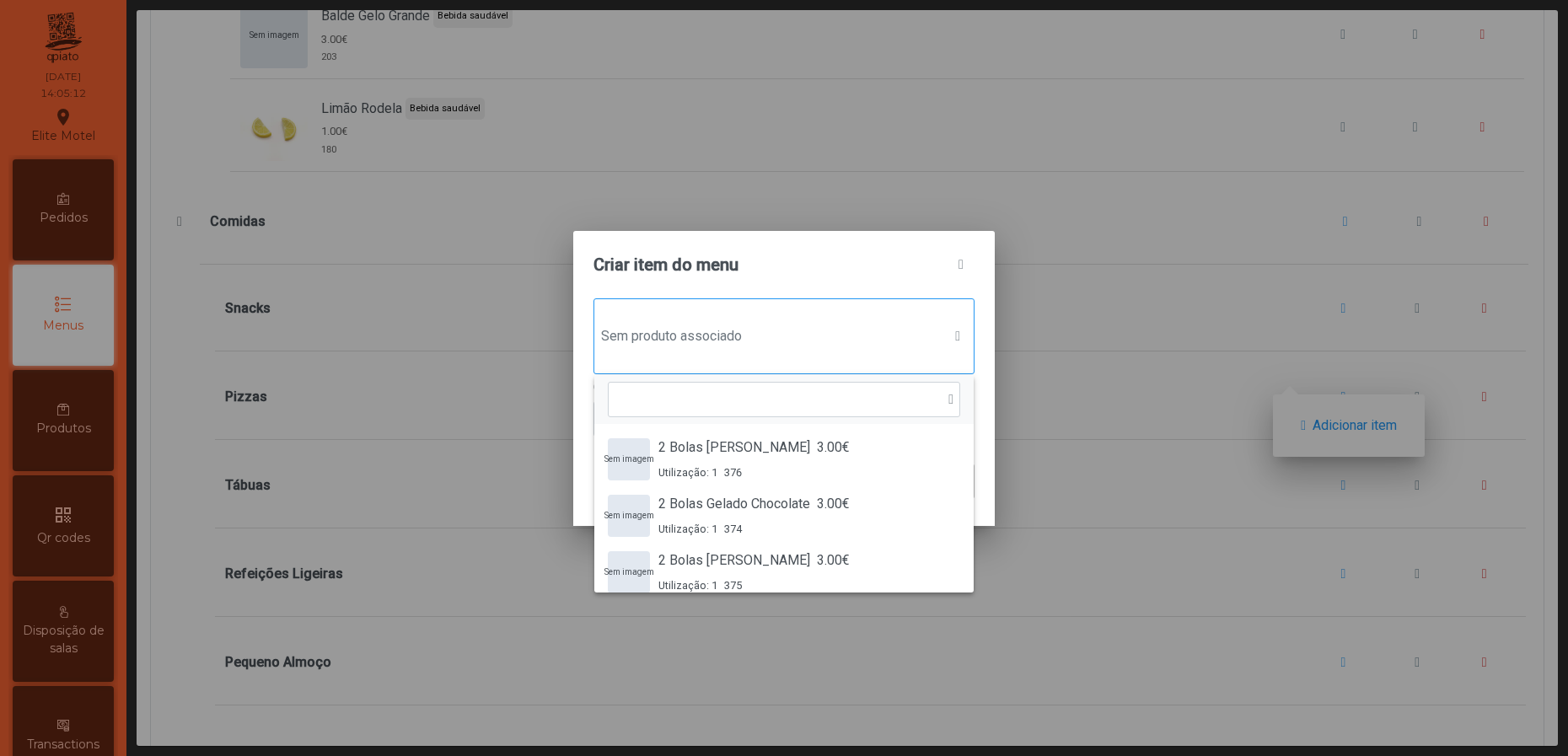
scroll to position [11, 89]
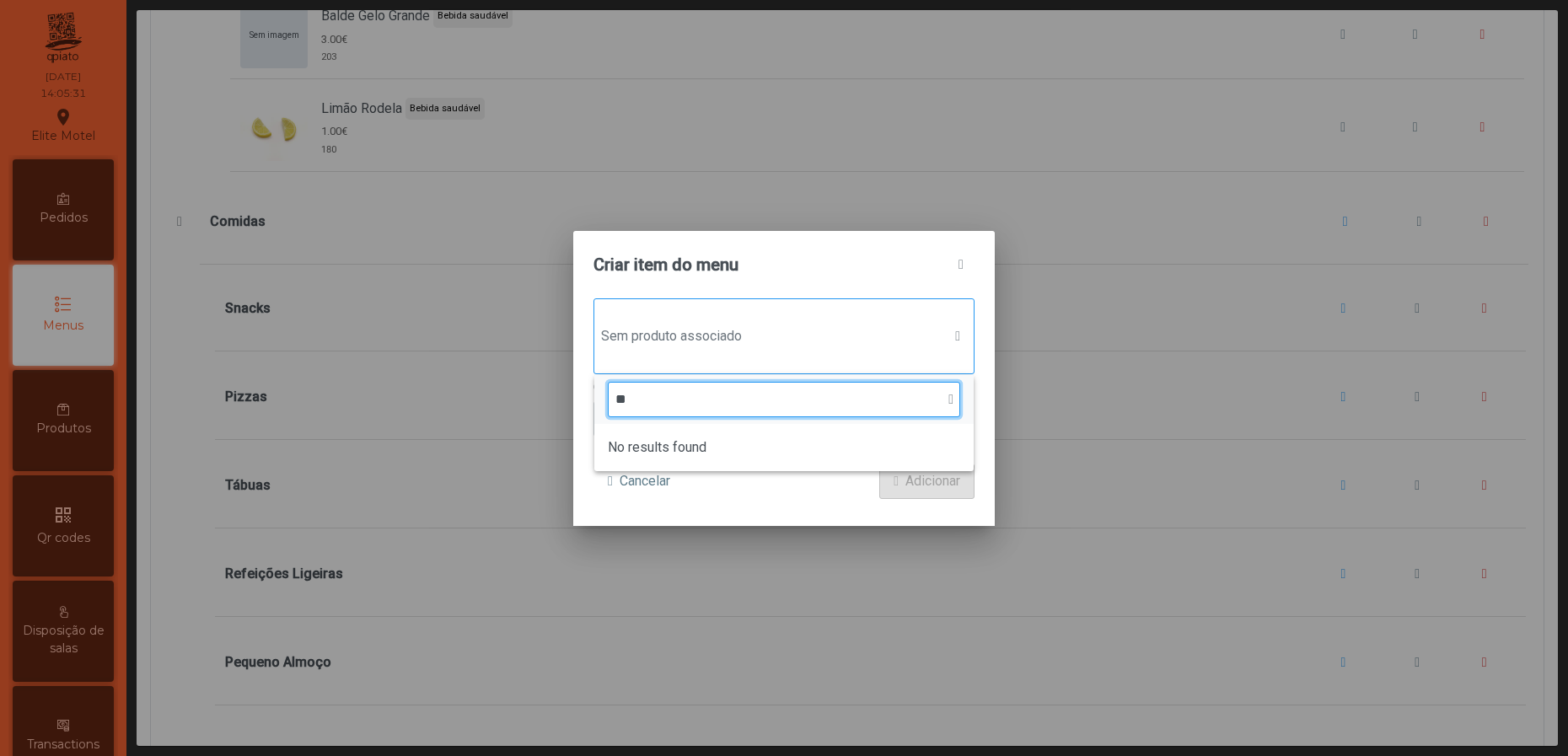
type input "*"
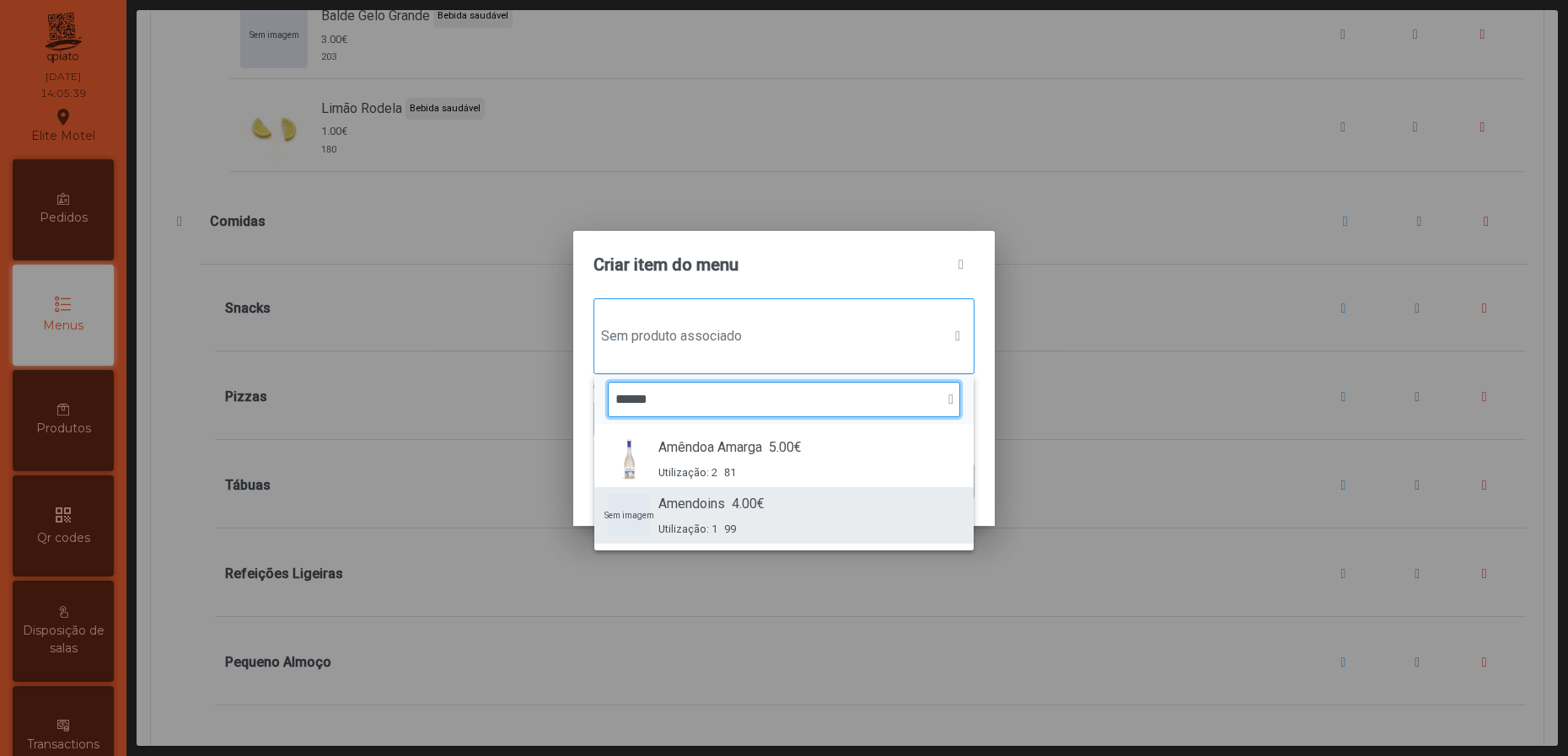
type input "******"
click at [787, 511] on div "Sem imagem Amendoins 4.00€ Utilização: 1 99" at bounding box center [784, 515] width 352 height 43
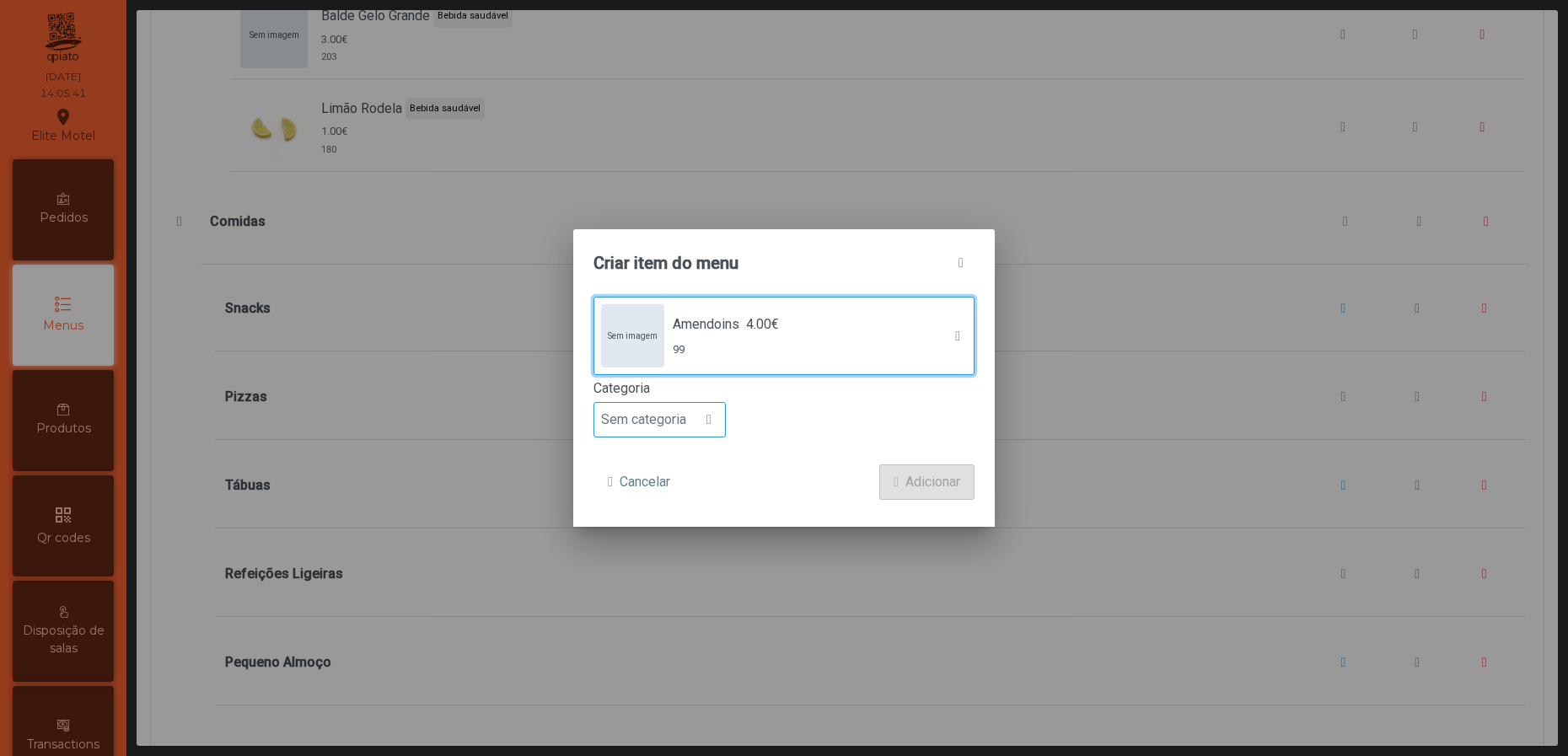
click at [700, 433] on div at bounding box center [709, 420] width 32 height 33
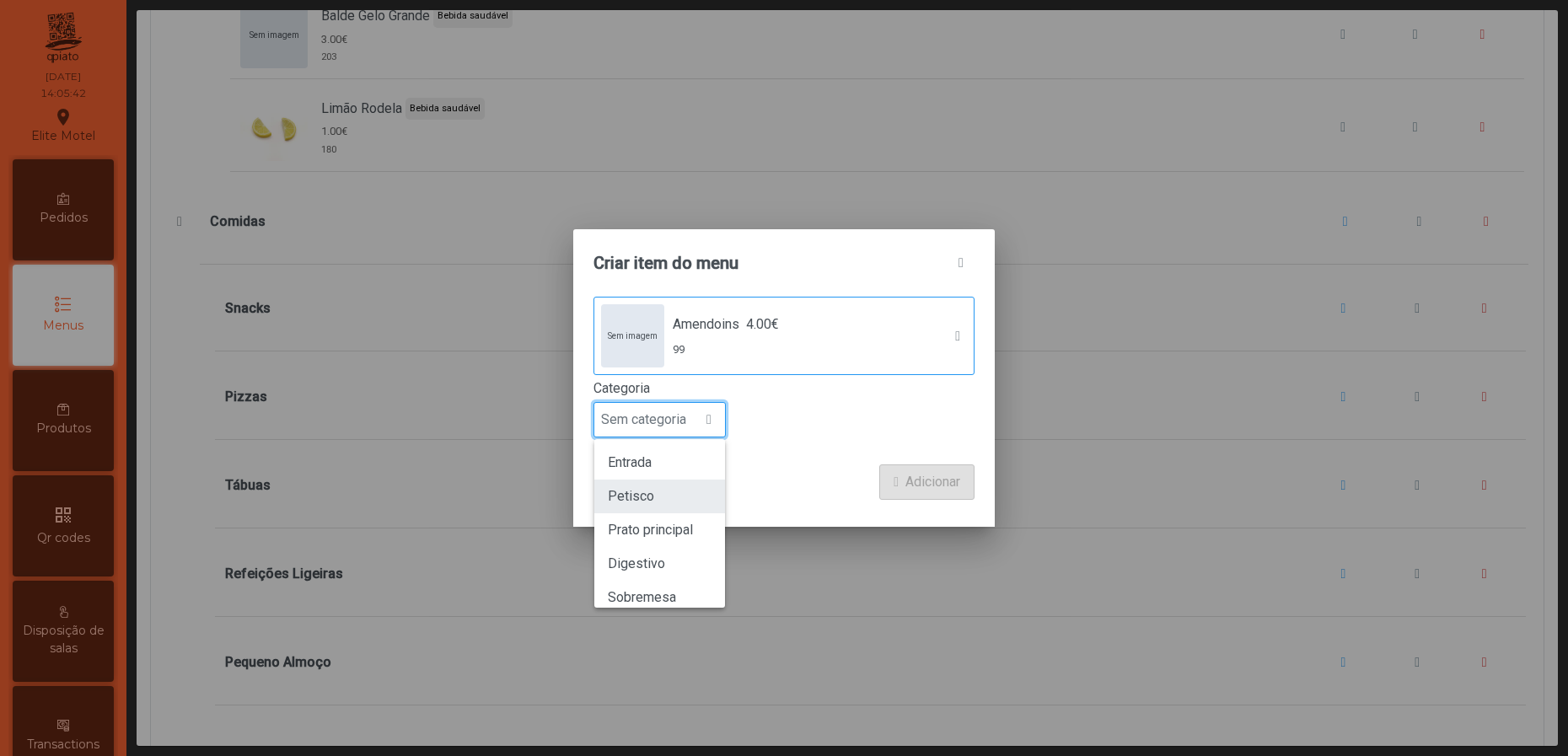
click at [666, 480] on li "Petisco" at bounding box center [659, 496] width 131 height 33
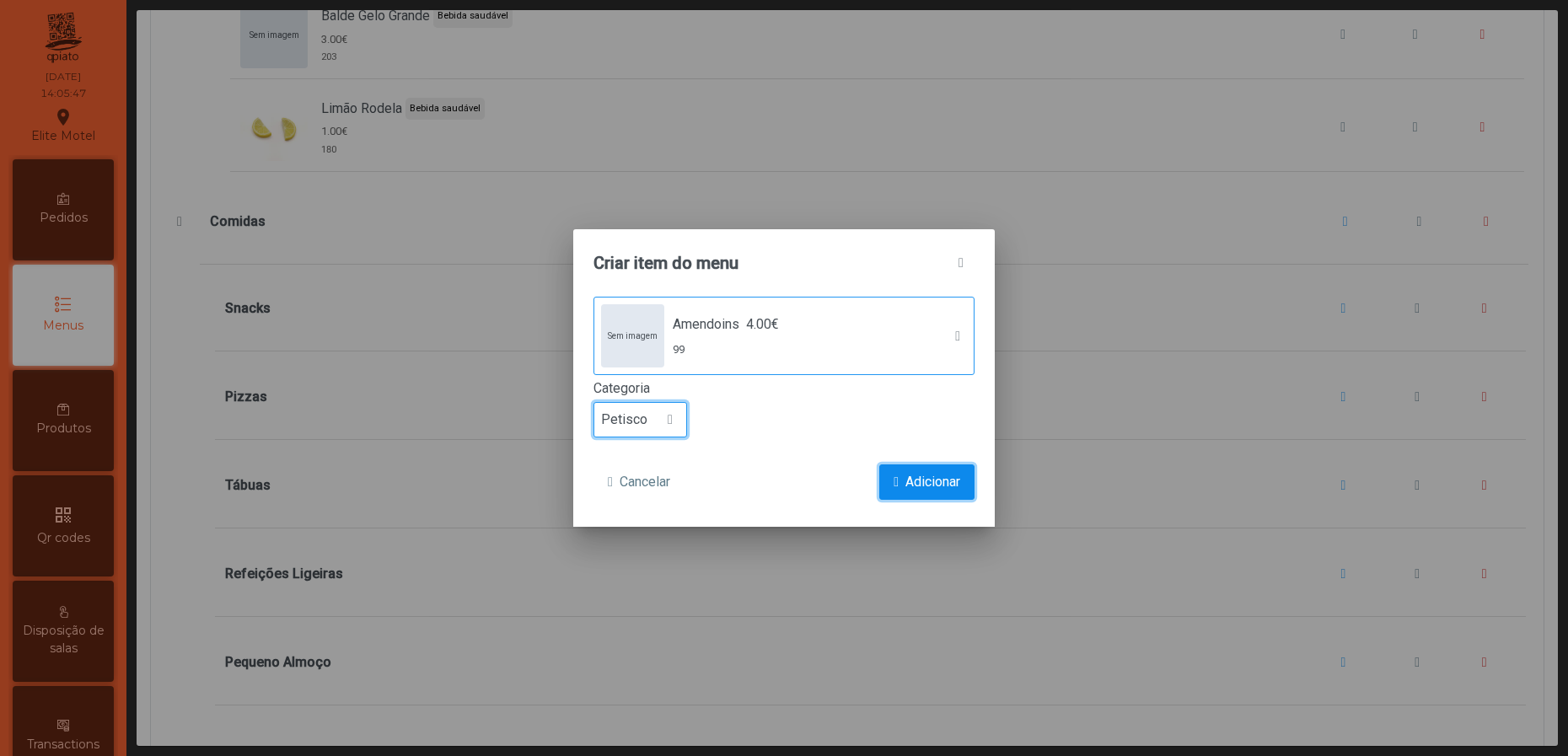
click at [927, 476] on span "Adicionar" at bounding box center [933, 482] width 55 height 21
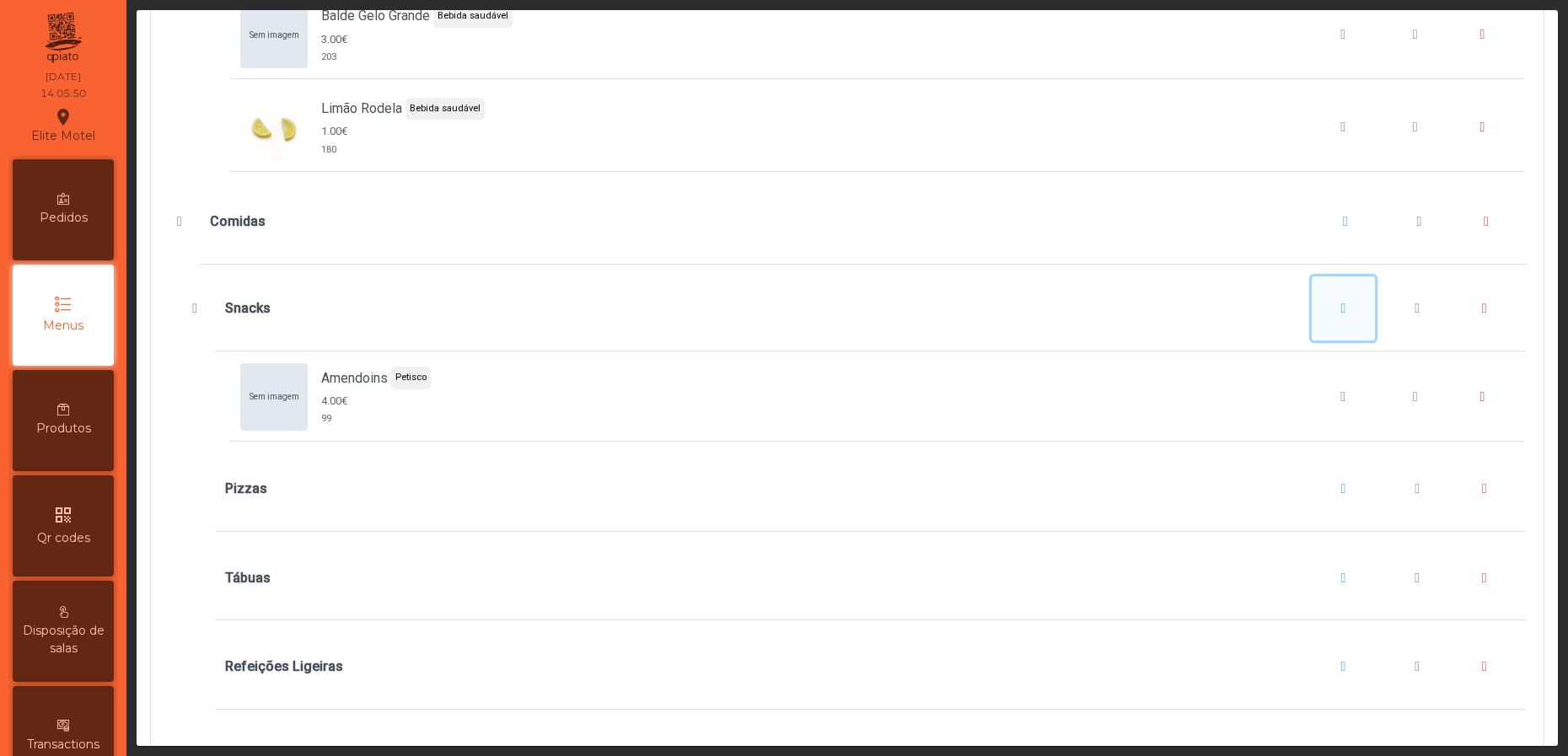
click at [1312, 340] on button "Snacks" at bounding box center [1344, 308] width 64 height 64
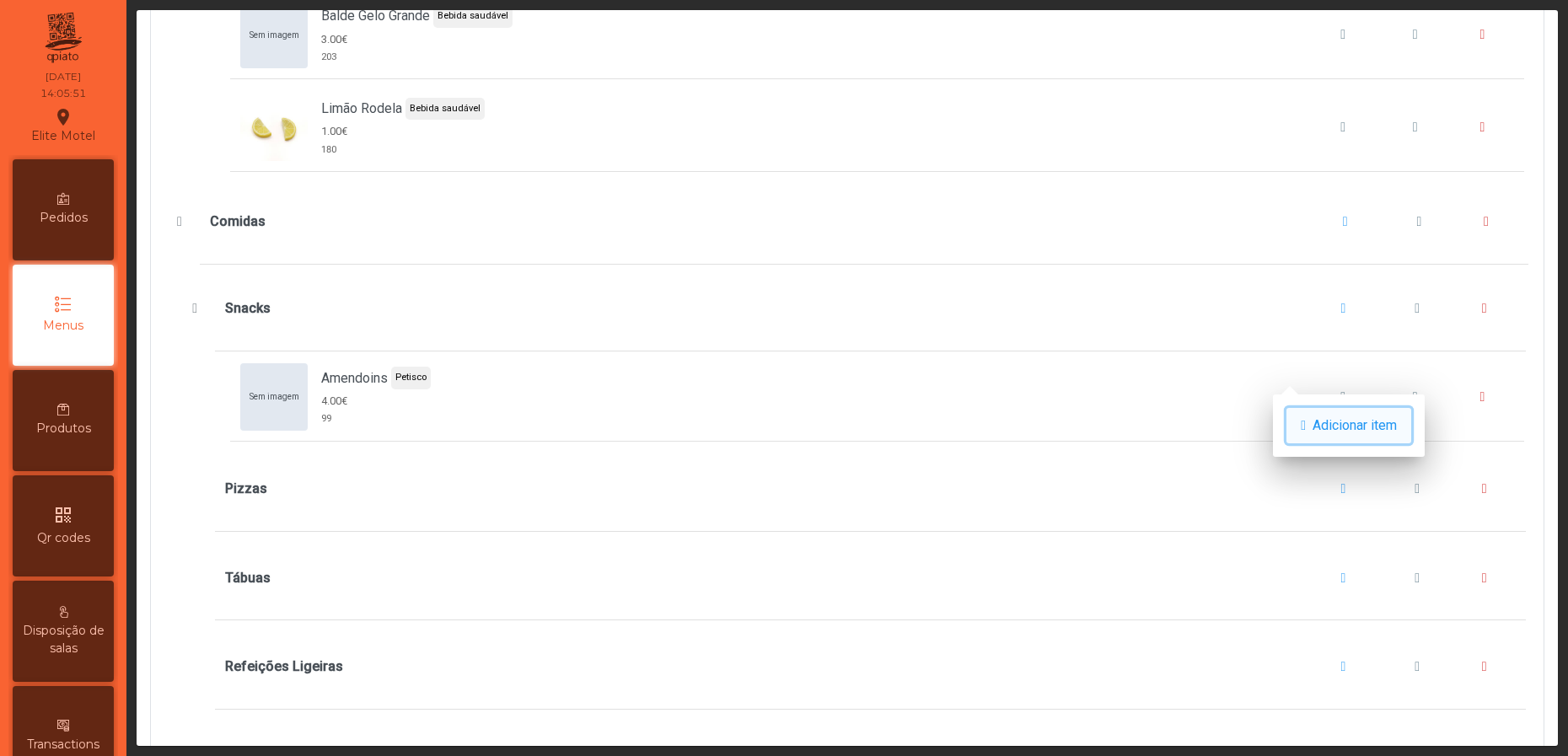
click at [1320, 408] on button "Adicionar item" at bounding box center [1349, 426] width 125 height 35
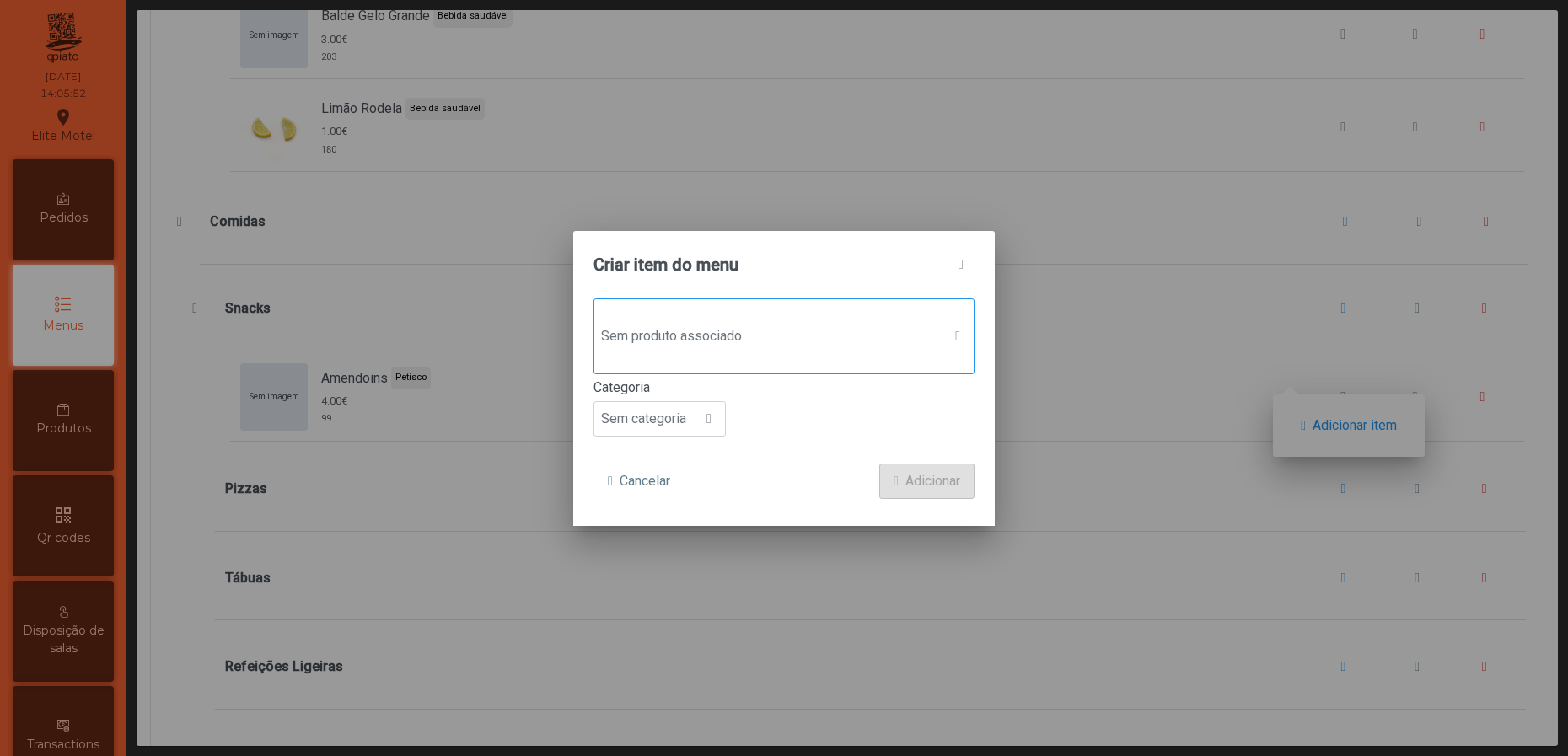
click at [834, 339] on span "Sem produto associado" at bounding box center [767, 336] width 347 height 33
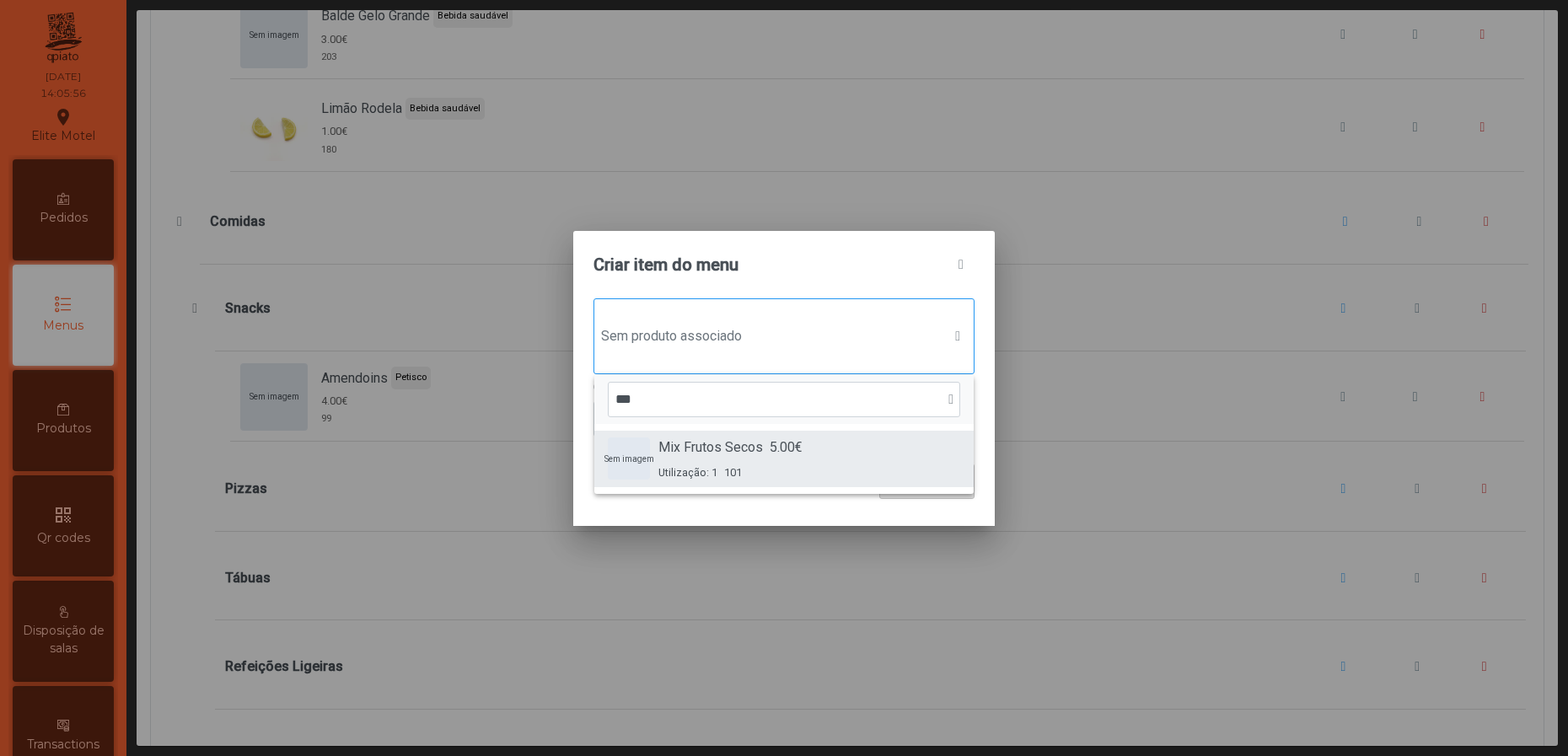
type input "***"
click at [756, 460] on div "Mix Frutos Secos 5.00€ Utilização: 1 101" at bounding box center [730, 459] width 145 height 43
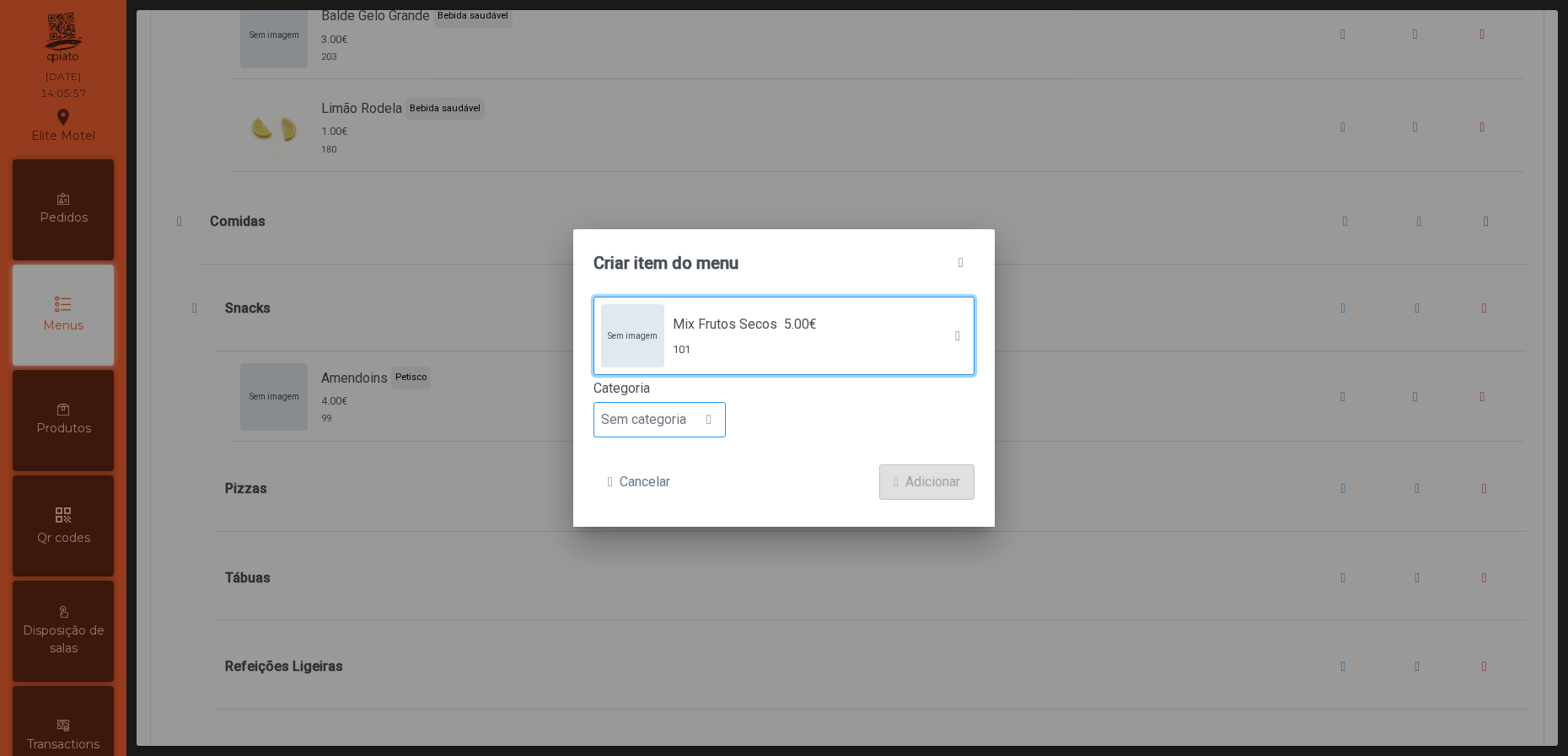
click at [683, 407] on span "Sem categoria" at bounding box center [643, 420] width 98 height 33
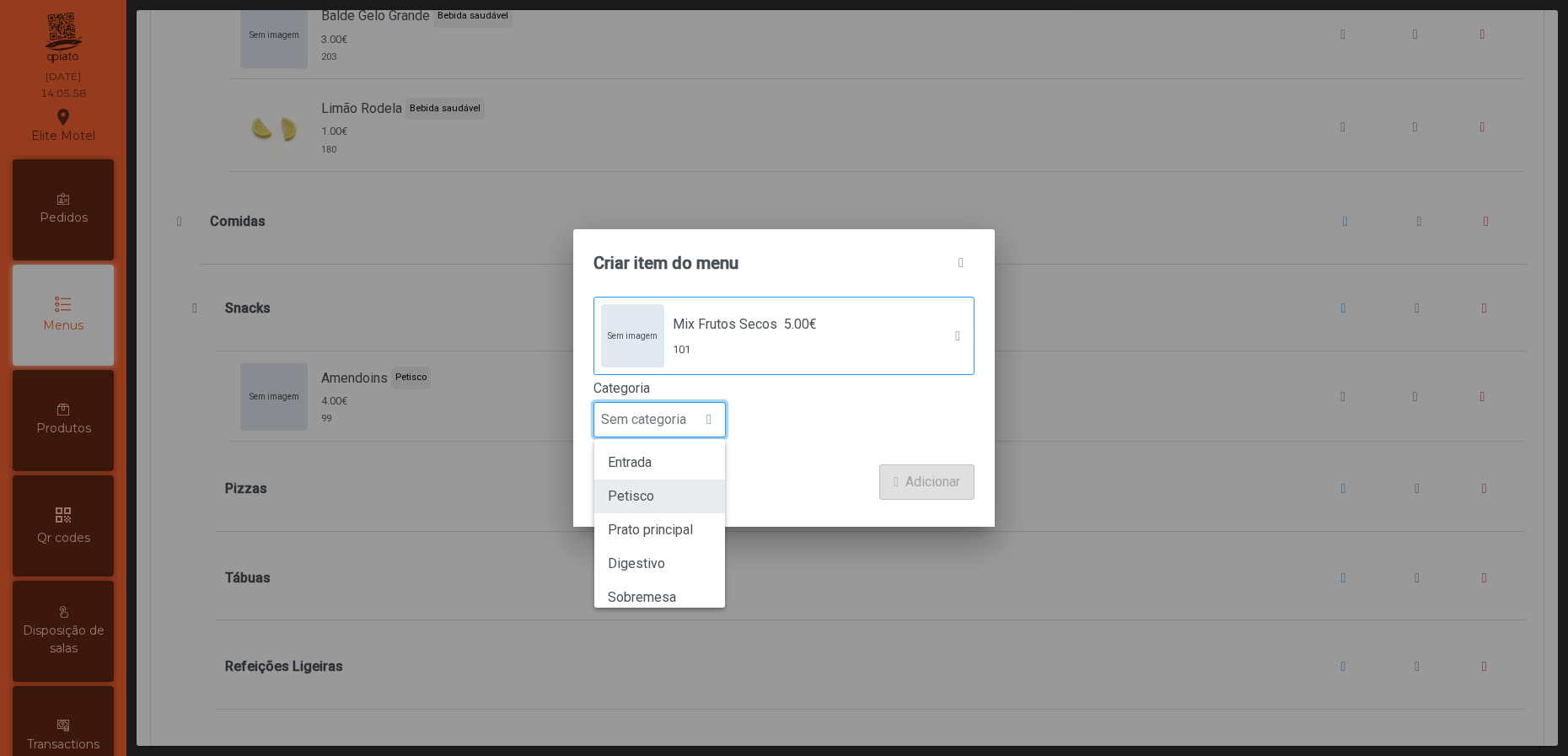
click at [669, 487] on li "Petisco" at bounding box center [659, 496] width 131 height 33
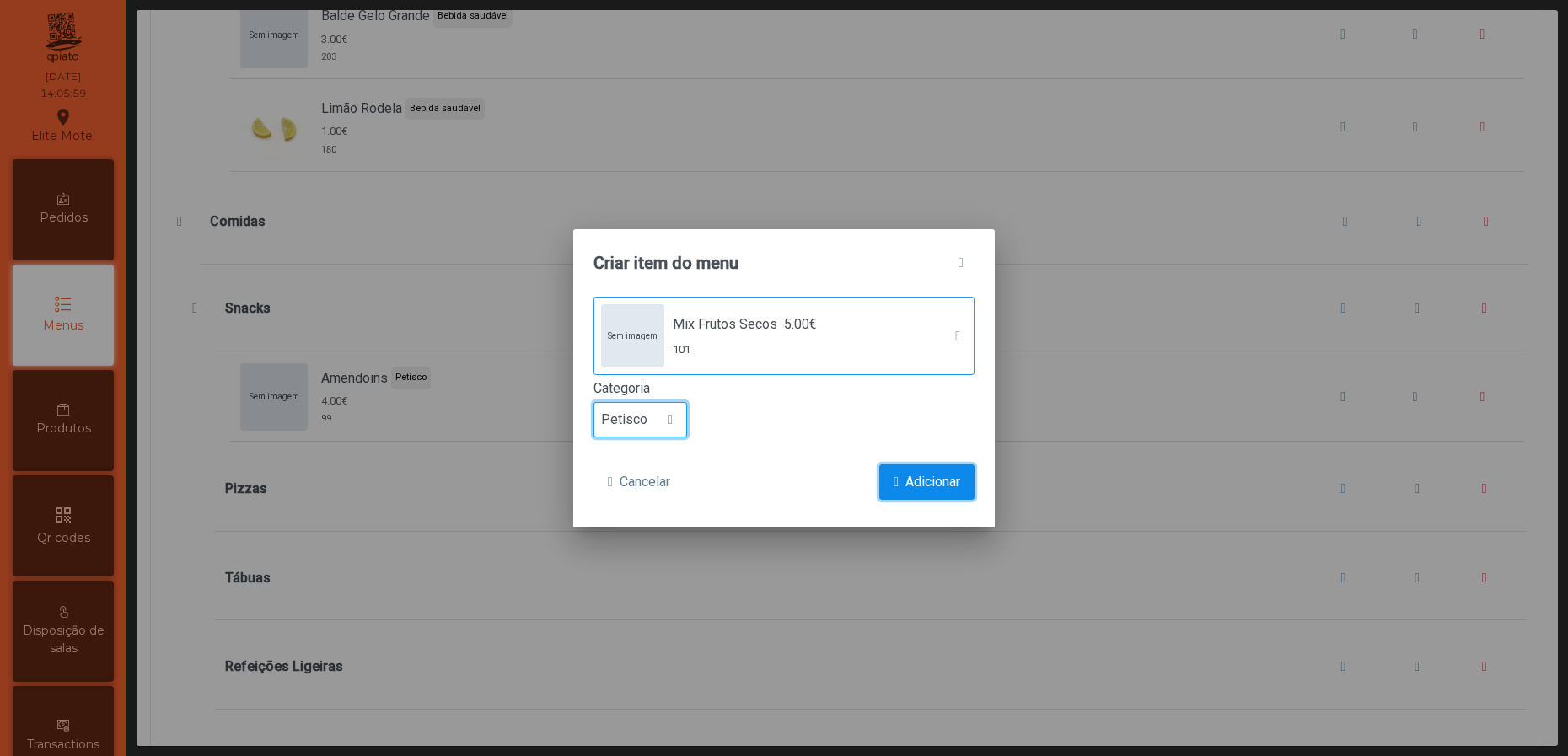
click at [905, 481] on span "Adicionar" at bounding box center [933, 482] width 55 height 21
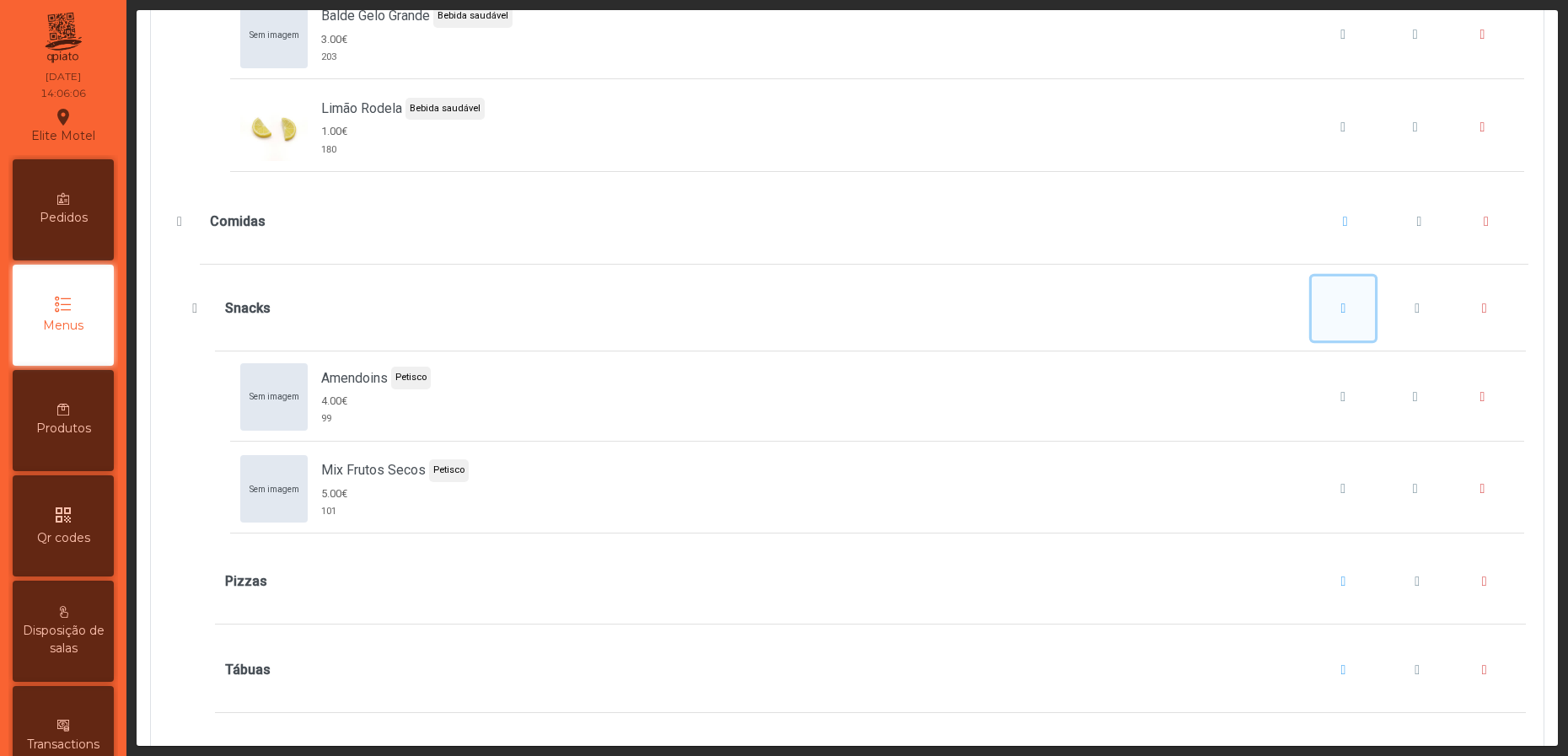
click at [1342, 316] on span "Snacks" at bounding box center [1344, 309] width 5 height 14
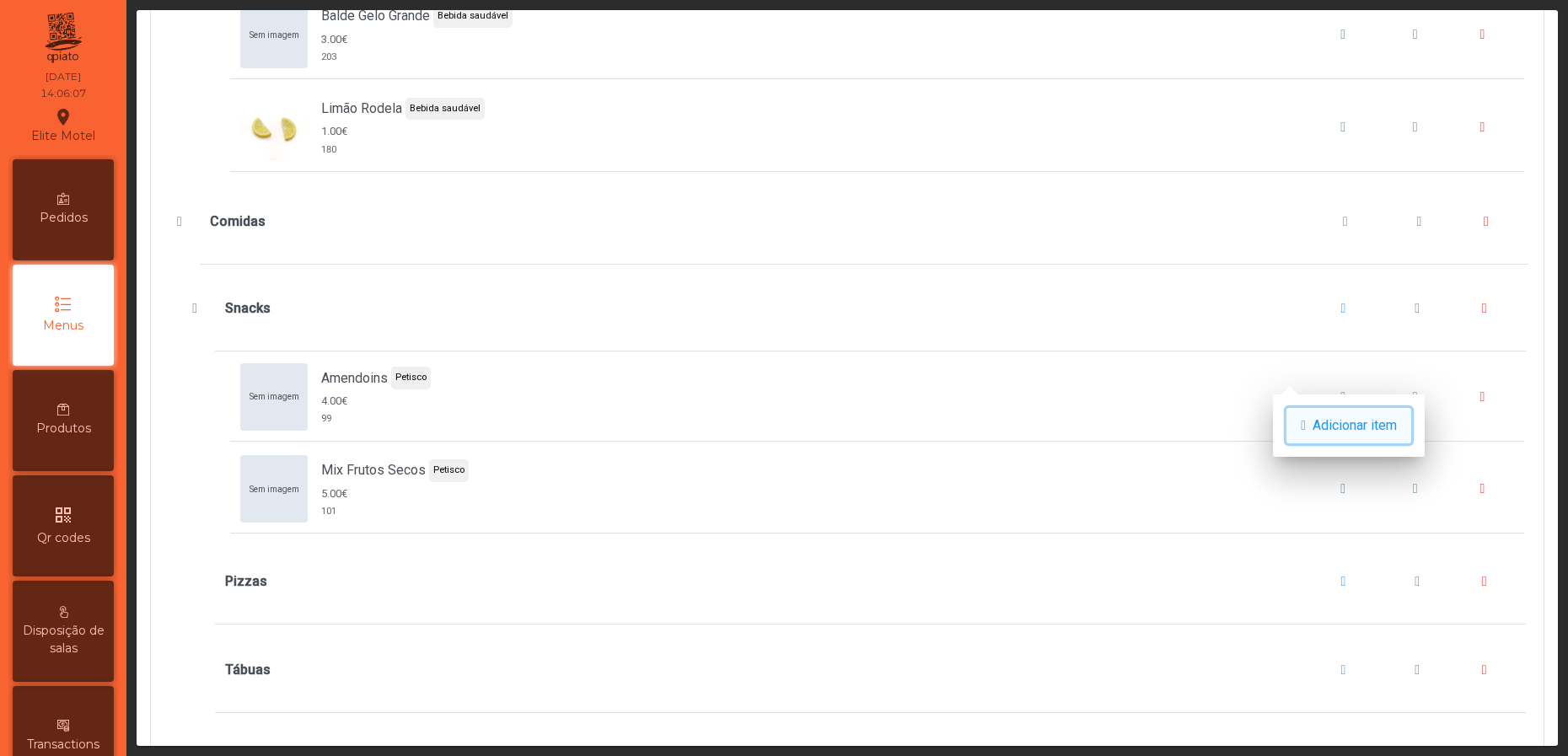
click at [1307, 417] on button "Adicionar item" at bounding box center [1349, 426] width 125 height 35
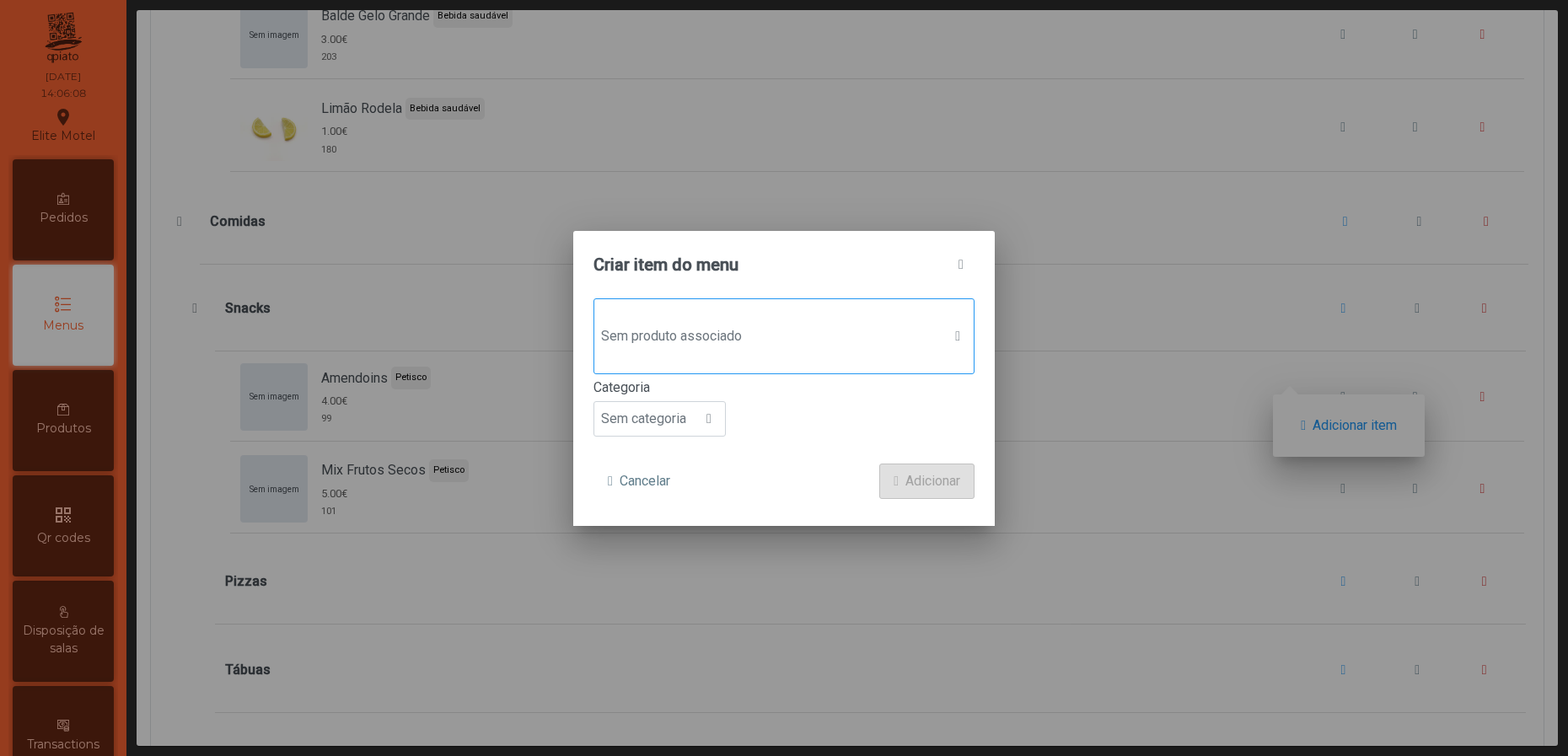
click at [711, 321] on span "Sem produto associado" at bounding box center [767, 336] width 347 height 33
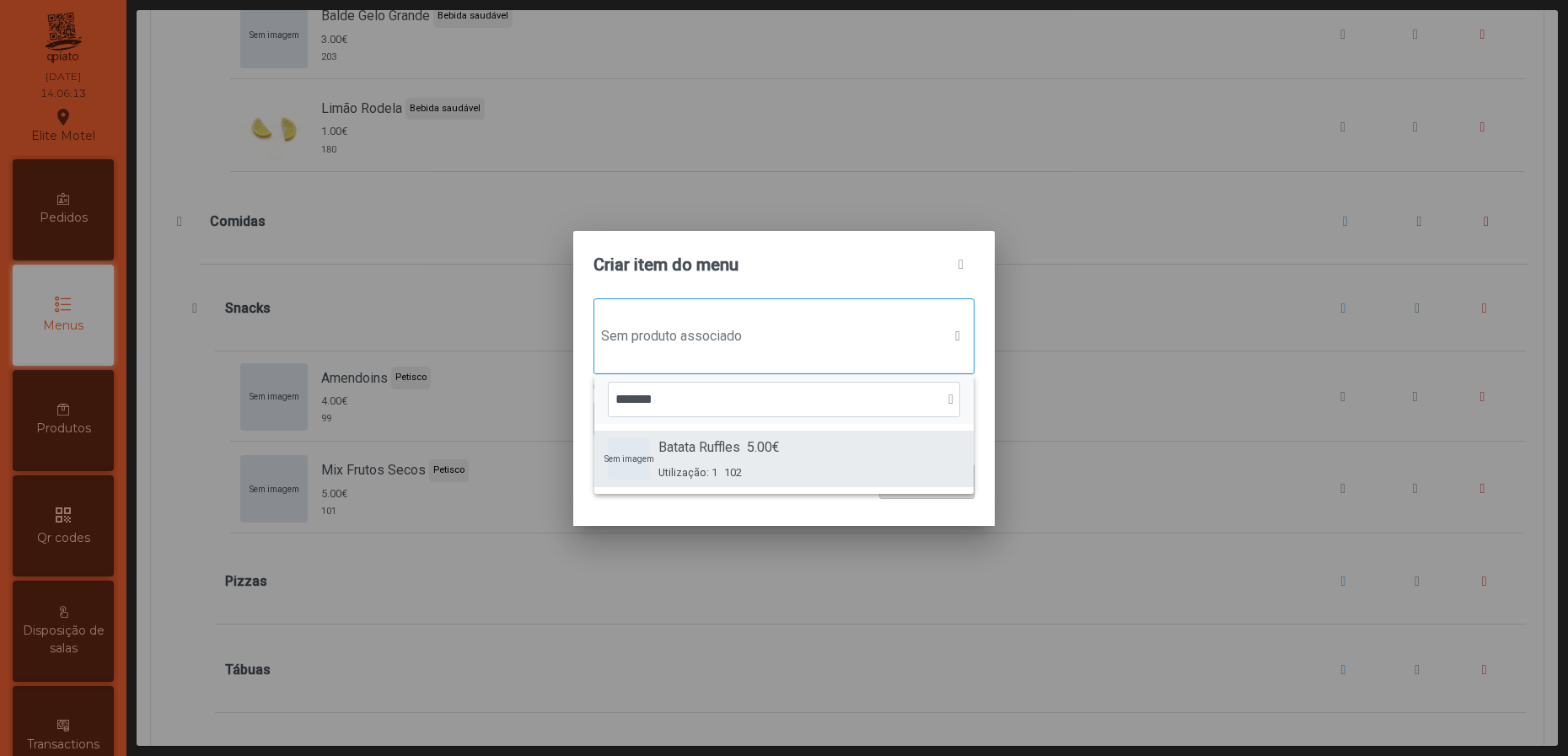
type input "*******"
click at [696, 438] on span "Batata Ruffles" at bounding box center [698, 447] width 82 height 21
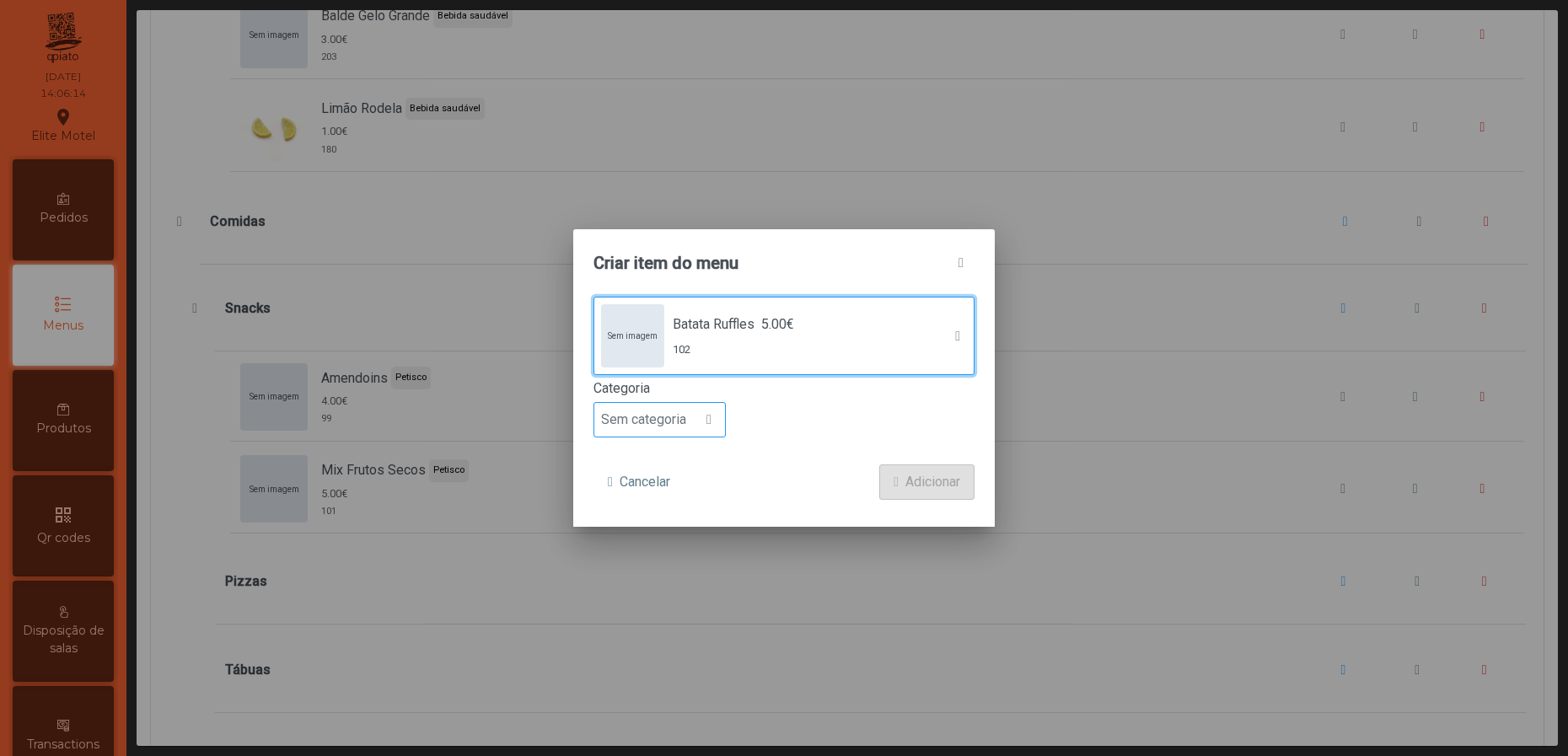
click at [700, 425] on div at bounding box center [709, 420] width 32 height 33
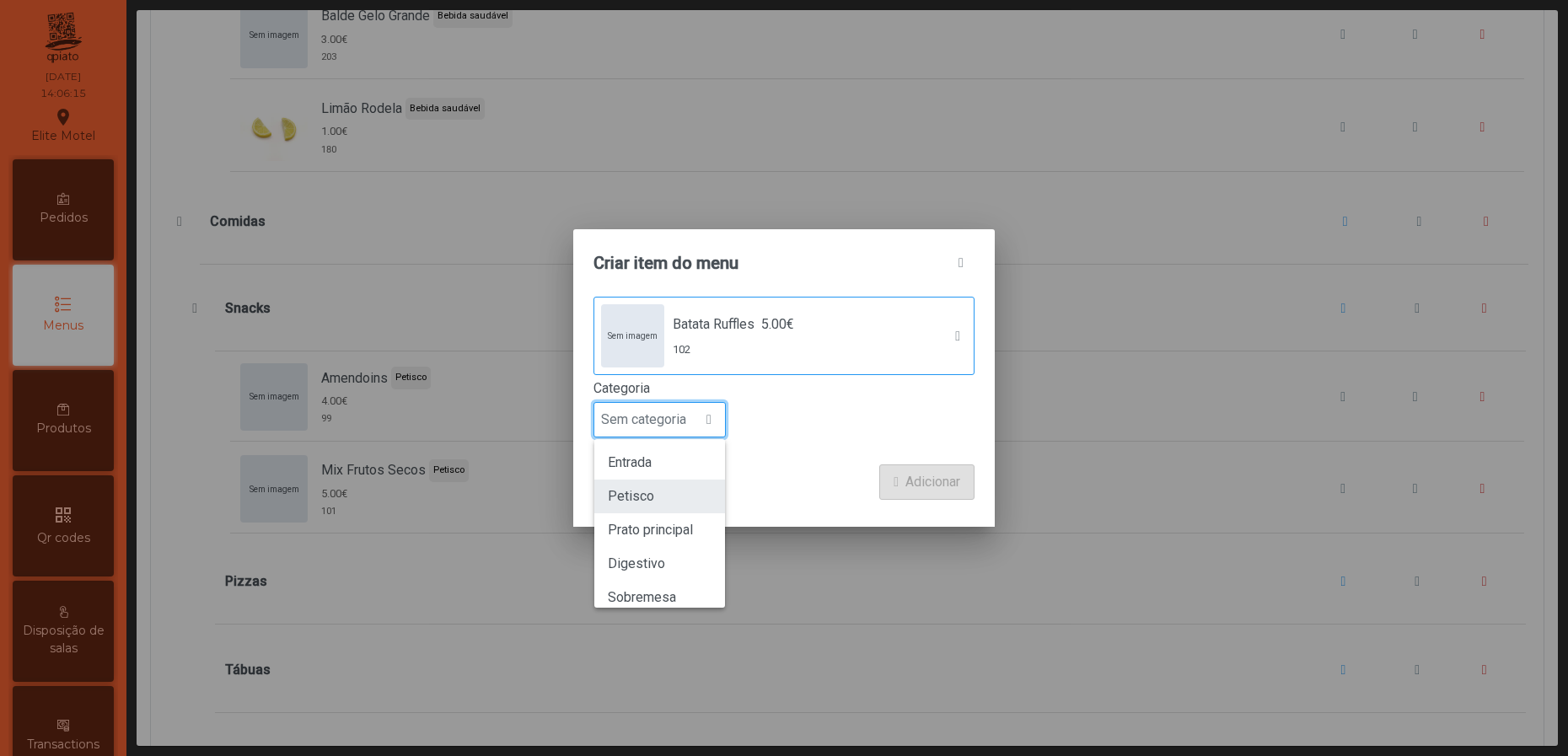
click at [647, 489] on span "Petisco" at bounding box center [631, 495] width 46 height 16
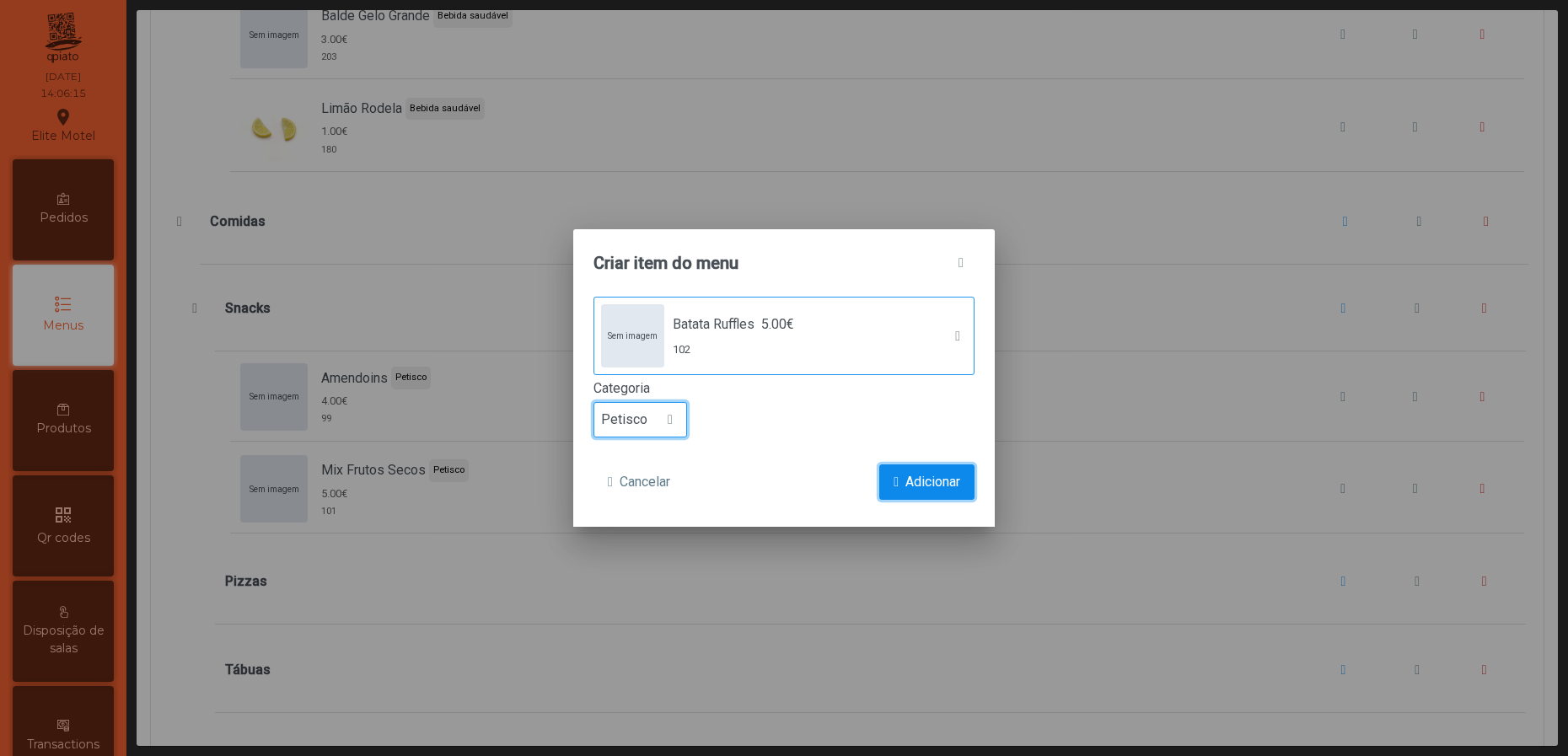
click at [917, 479] on span "Adicionar" at bounding box center [933, 482] width 55 height 21
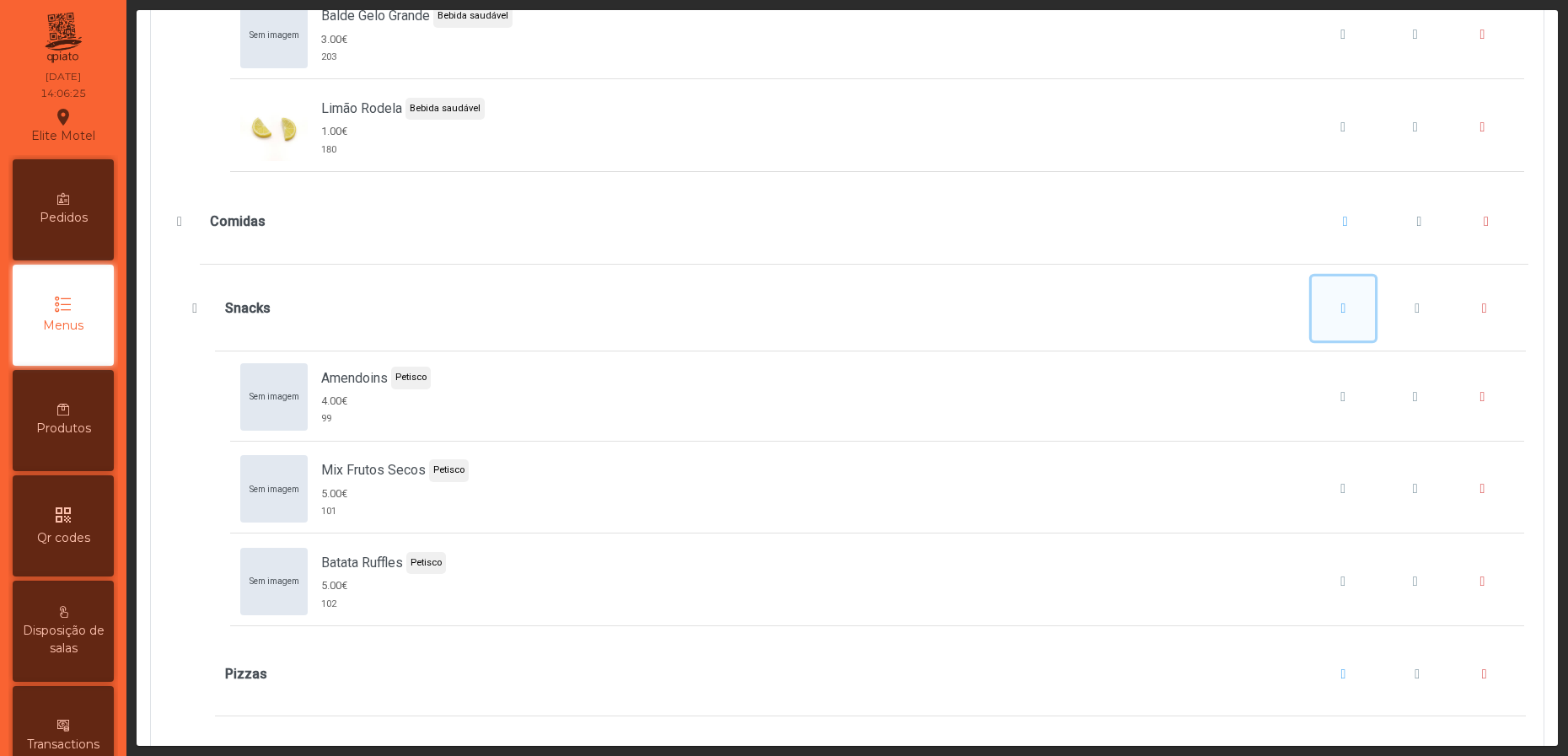
click at [1313, 340] on button "Snacks" at bounding box center [1344, 308] width 64 height 64
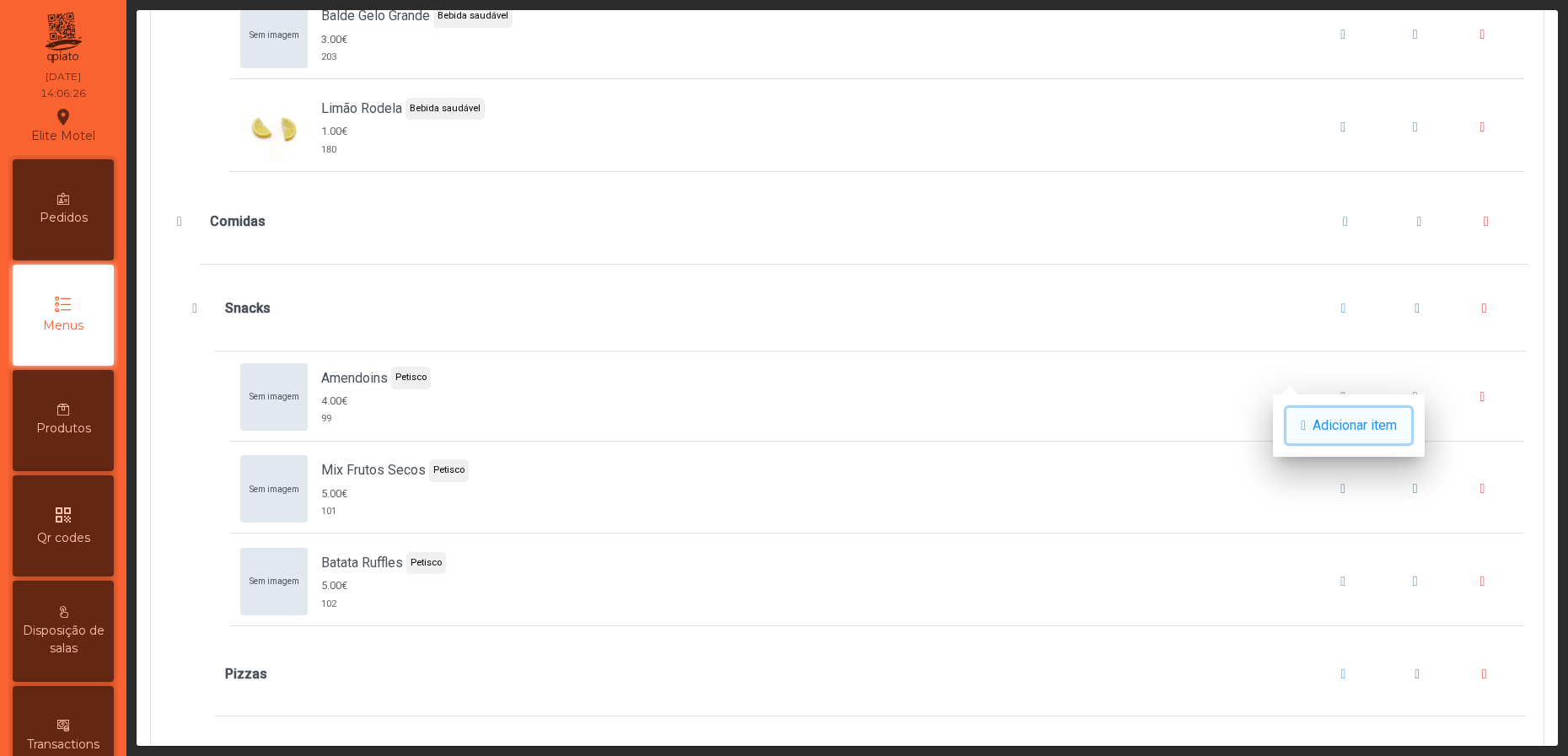
click at [1333, 425] on span "Adicionar item" at bounding box center [1355, 426] width 85 height 21
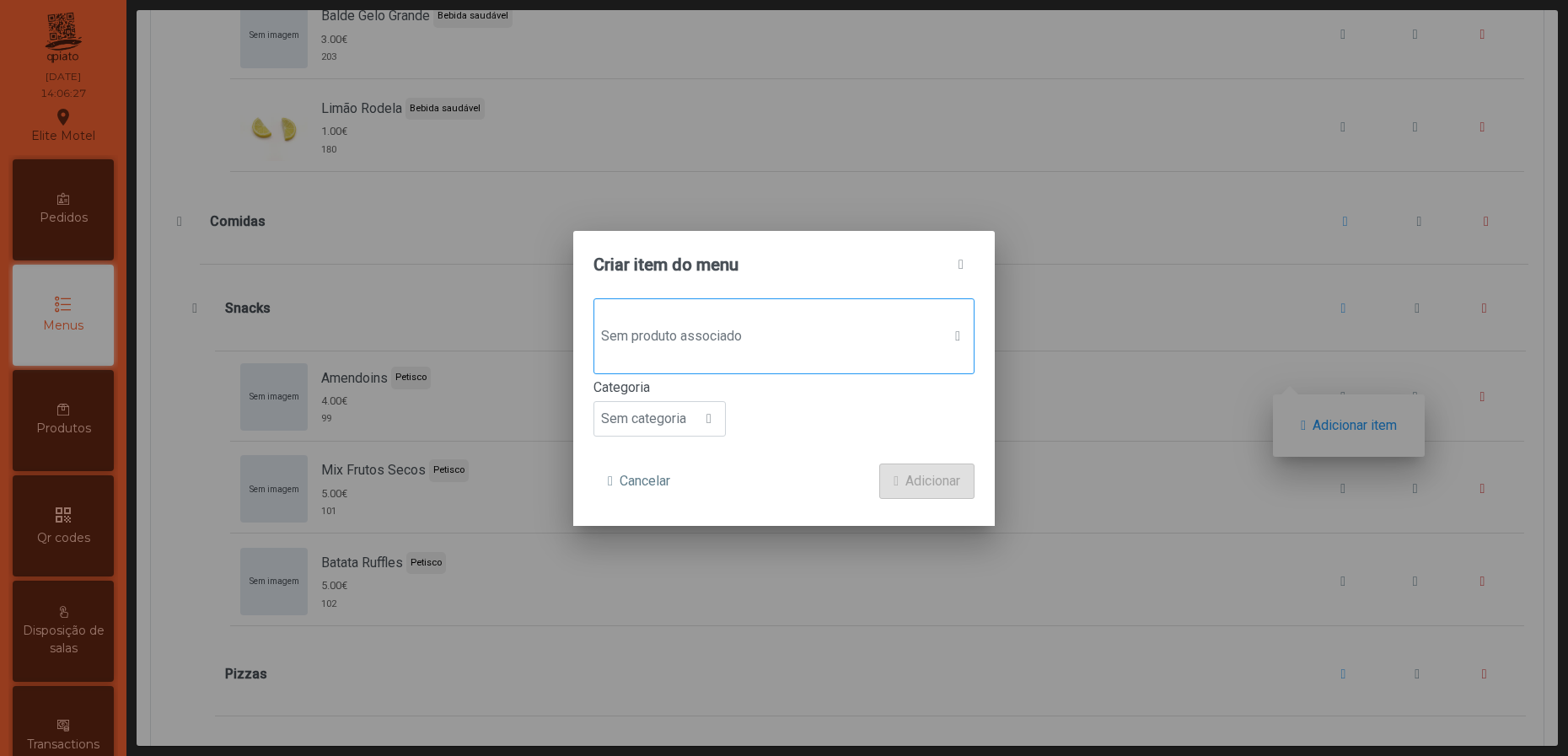
click at [822, 342] on span "Sem produto associado" at bounding box center [767, 336] width 347 height 33
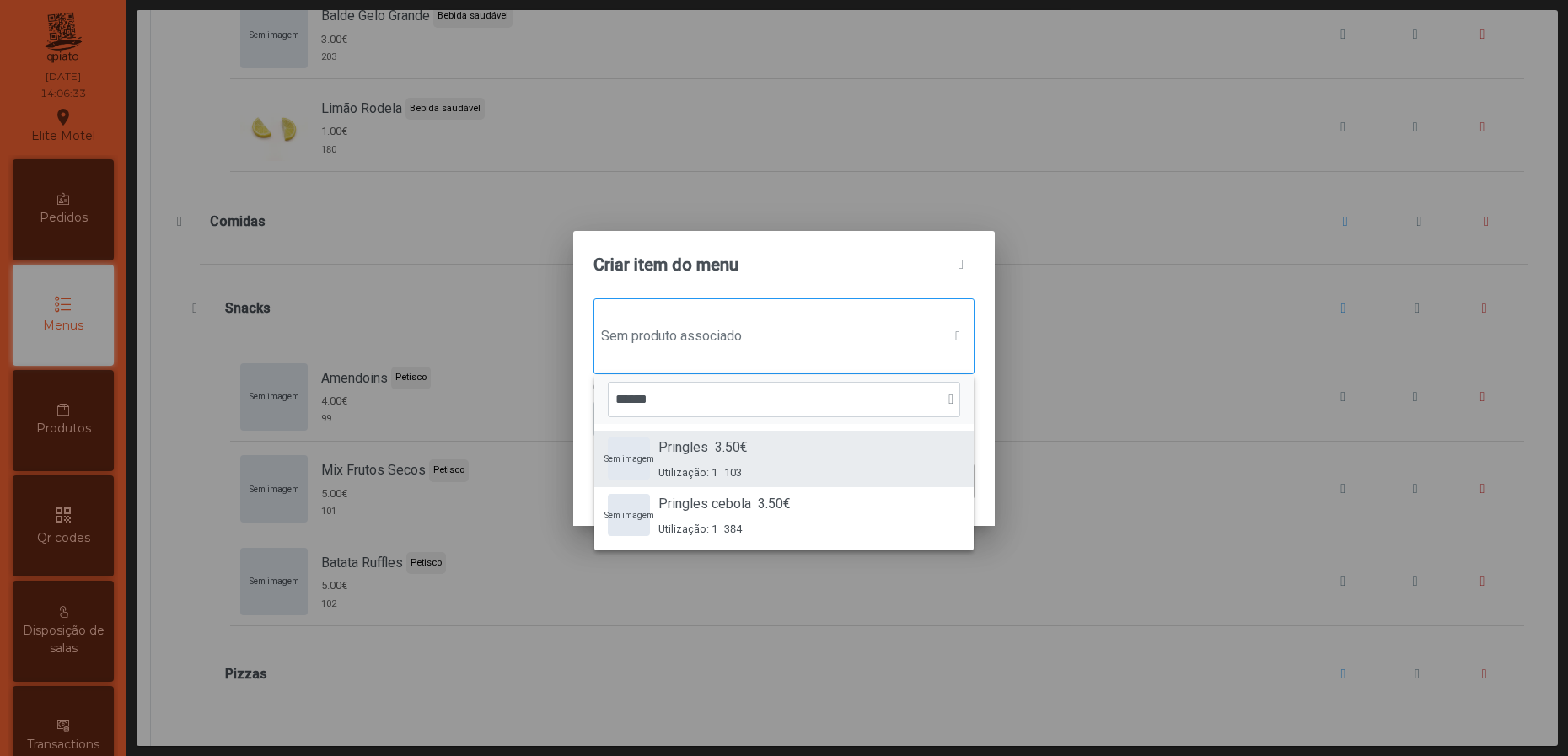
type input "******"
click at [752, 463] on div "Sem imagem Pringles 3.50€ Utilização: 1 103" at bounding box center [784, 459] width 352 height 43
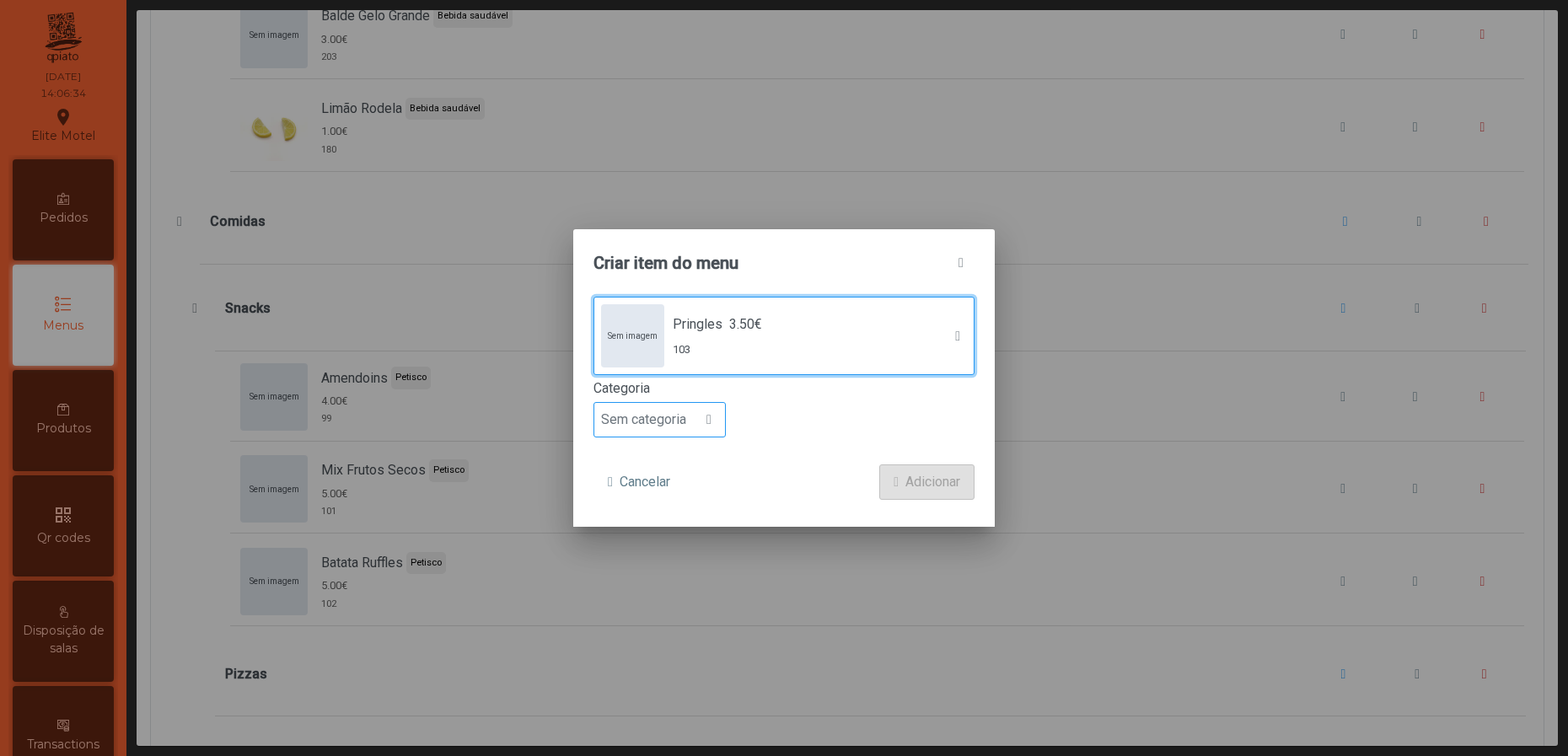
click at [653, 423] on span "Sem categoria" at bounding box center [643, 420] width 98 height 33
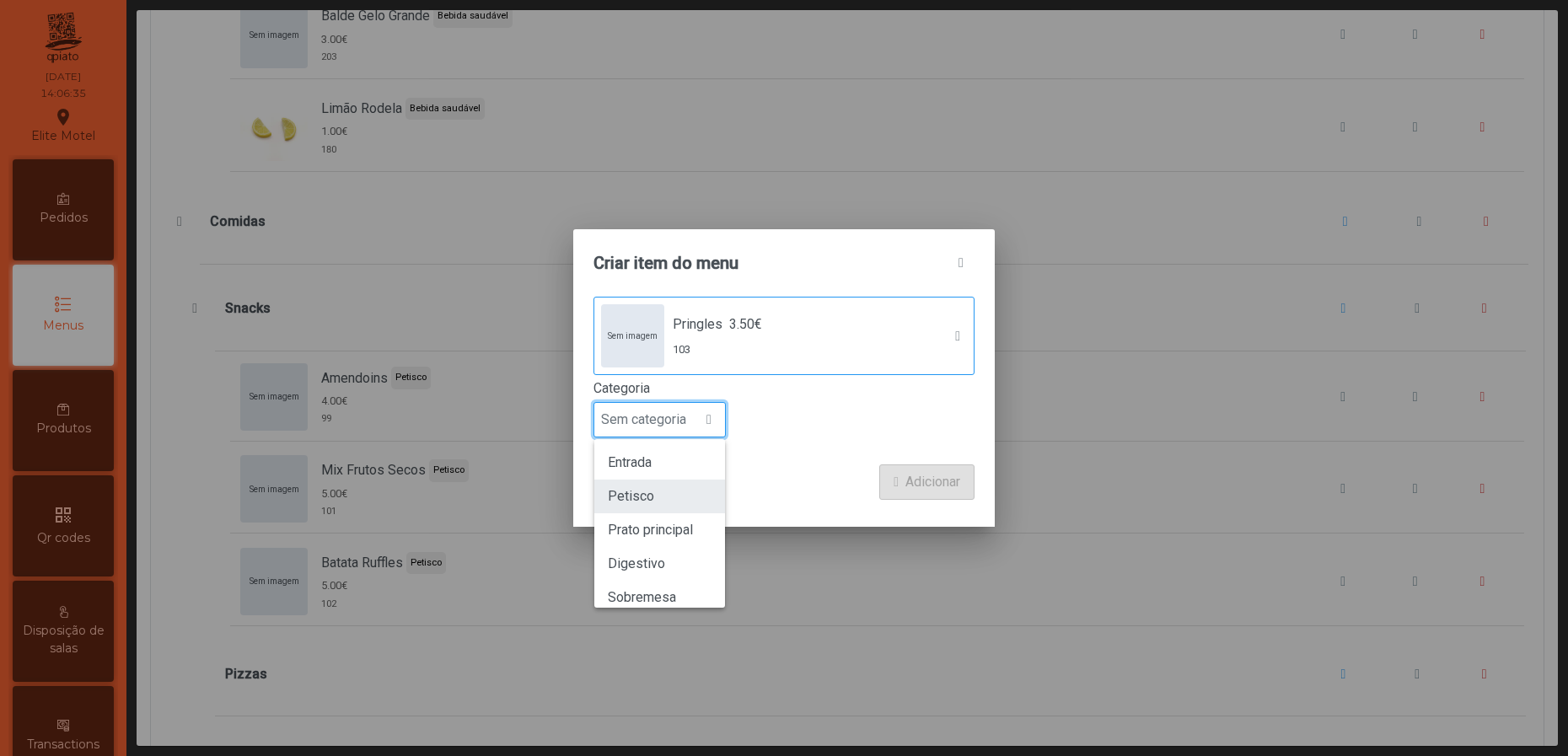
click at [652, 494] on li "Petisco" at bounding box center [659, 496] width 131 height 33
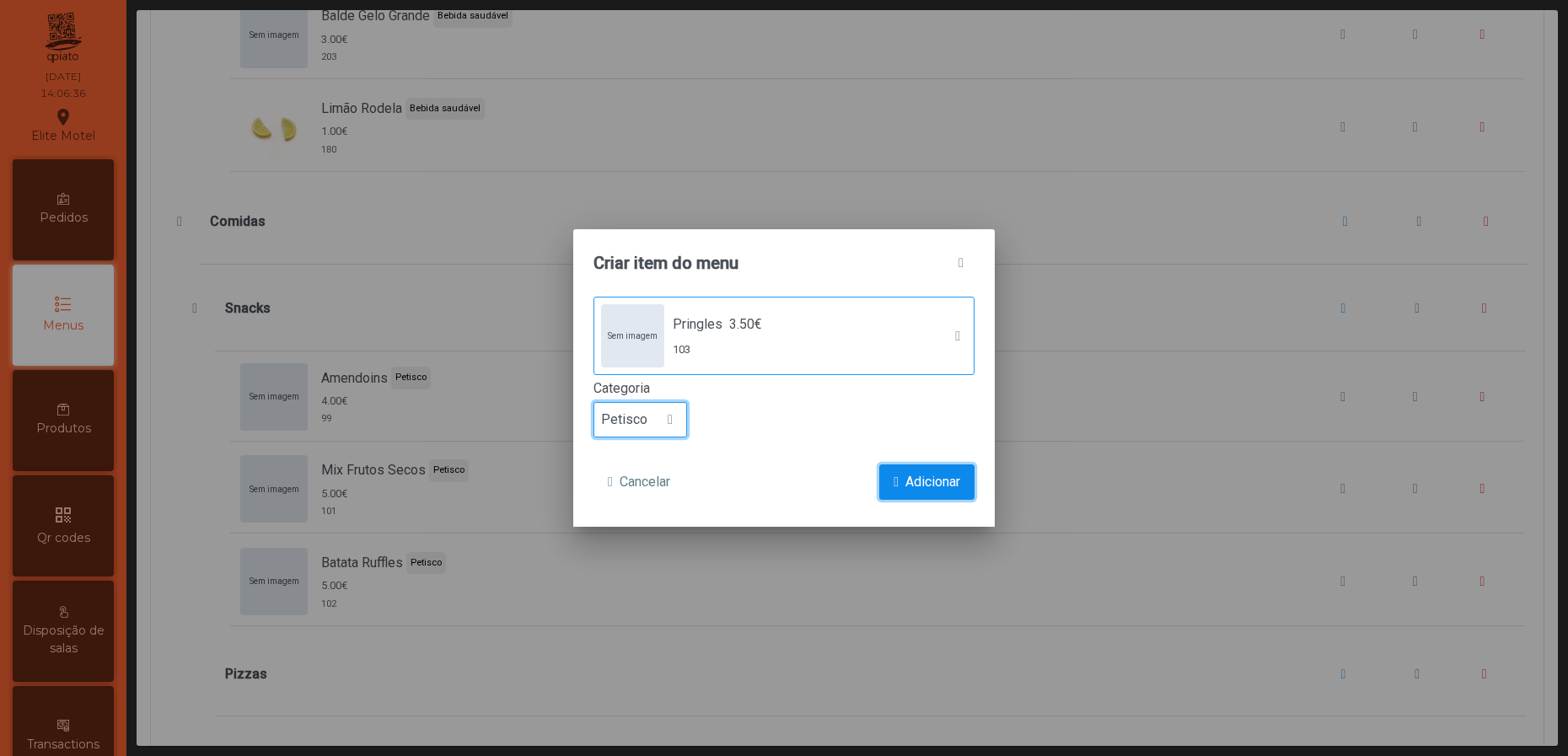
click at [926, 476] on span "Adicionar" at bounding box center [933, 482] width 55 height 21
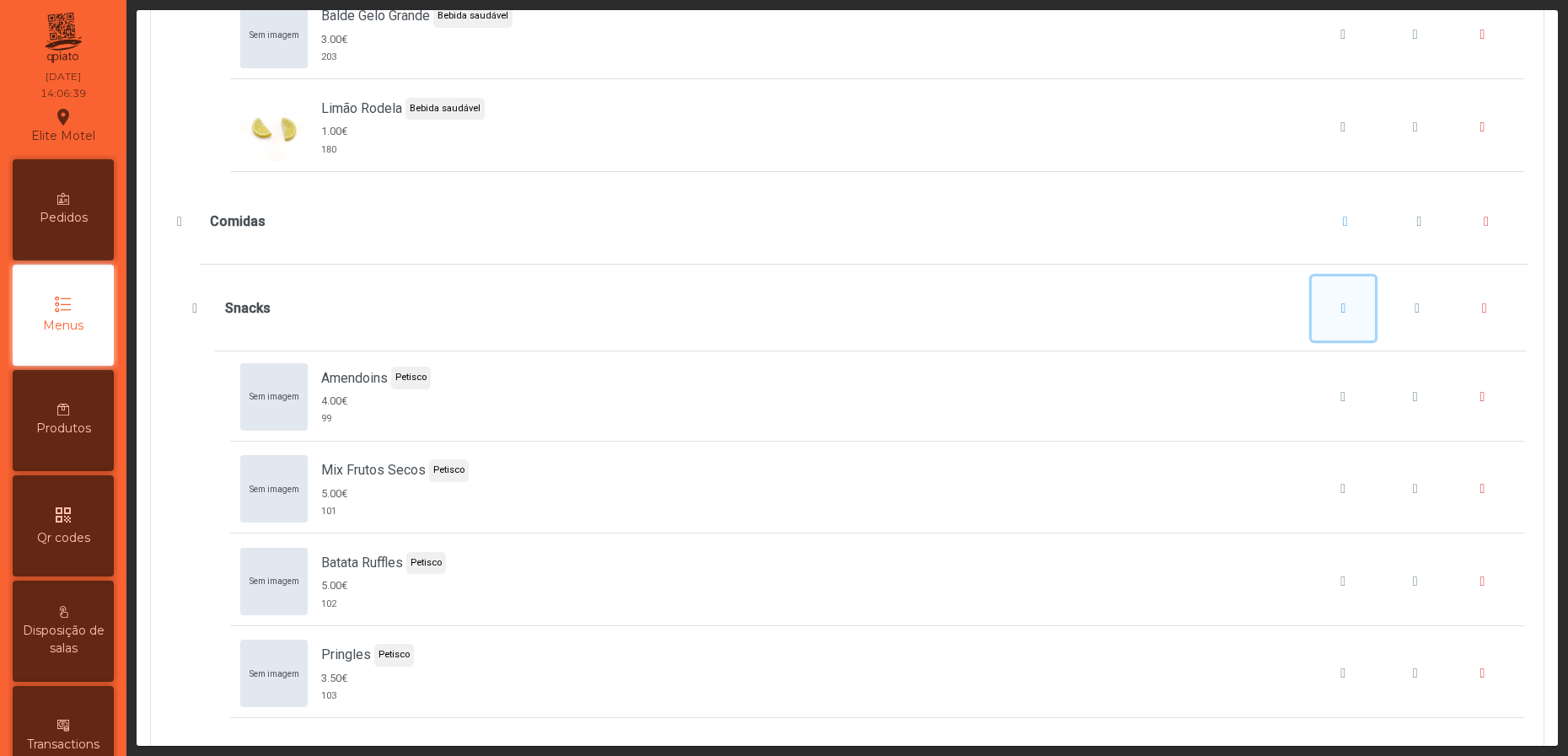
click at [1320, 340] on button "Snacks" at bounding box center [1344, 308] width 64 height 64
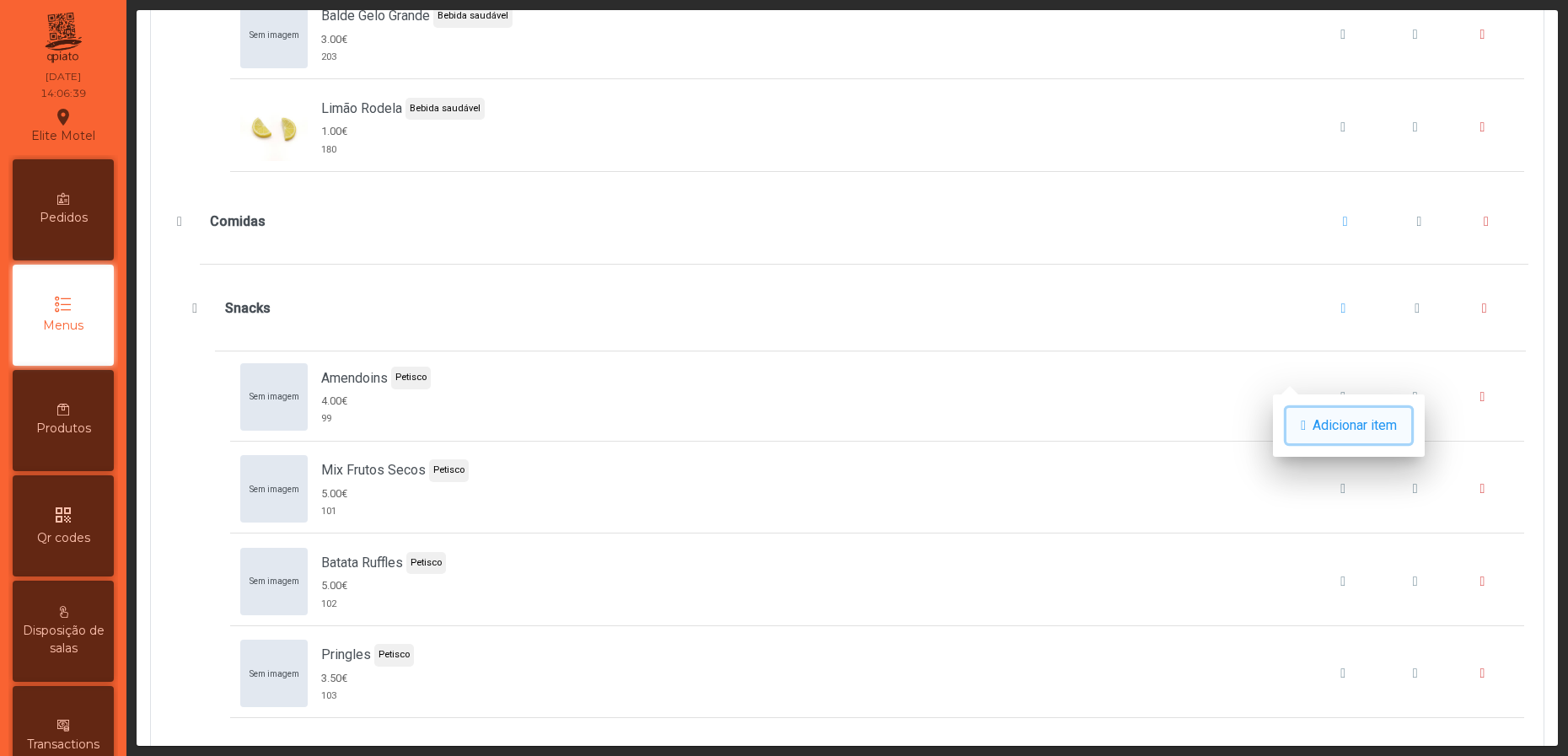
click at [1310, 415] on button "Adicionar item" at bounding box center [1349, 426] width 125 height 35
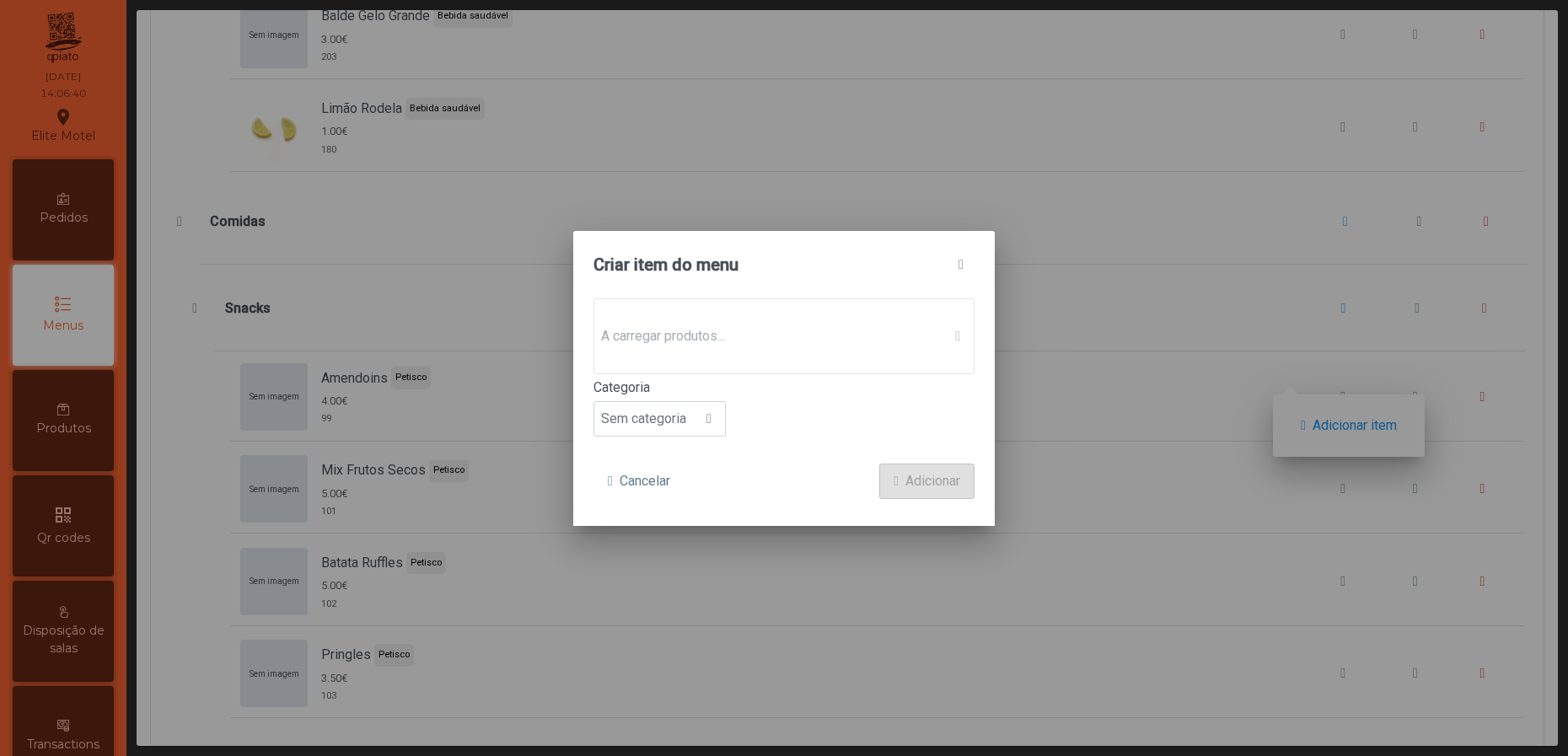
click at [840, 346] on span "A carregar produtos..." at bounding box center [767, 336] width 347 height 33
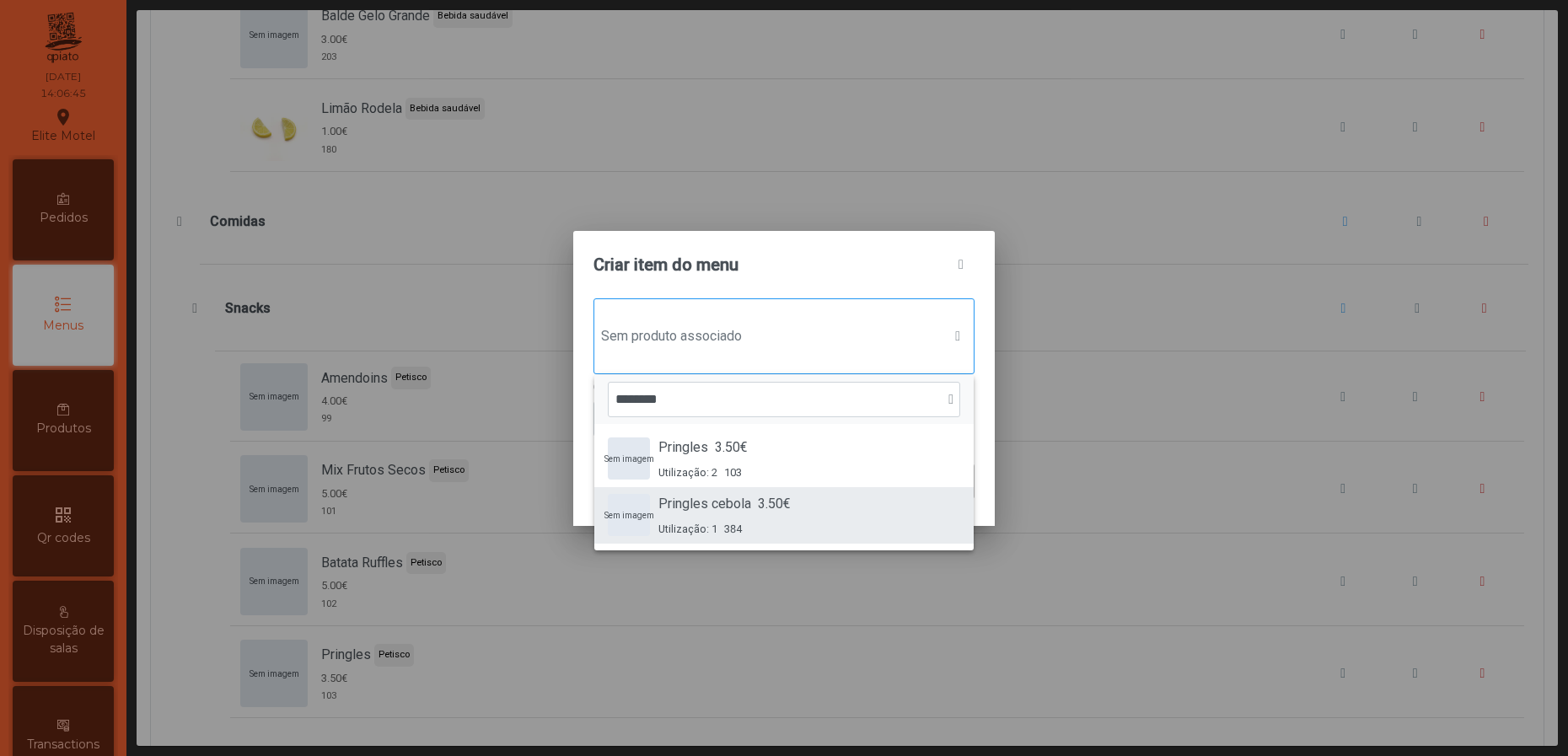
type input "********"
click at [740, 511] on span "Pringles cebola" at bounding box center [704, 503] width 92 height 21
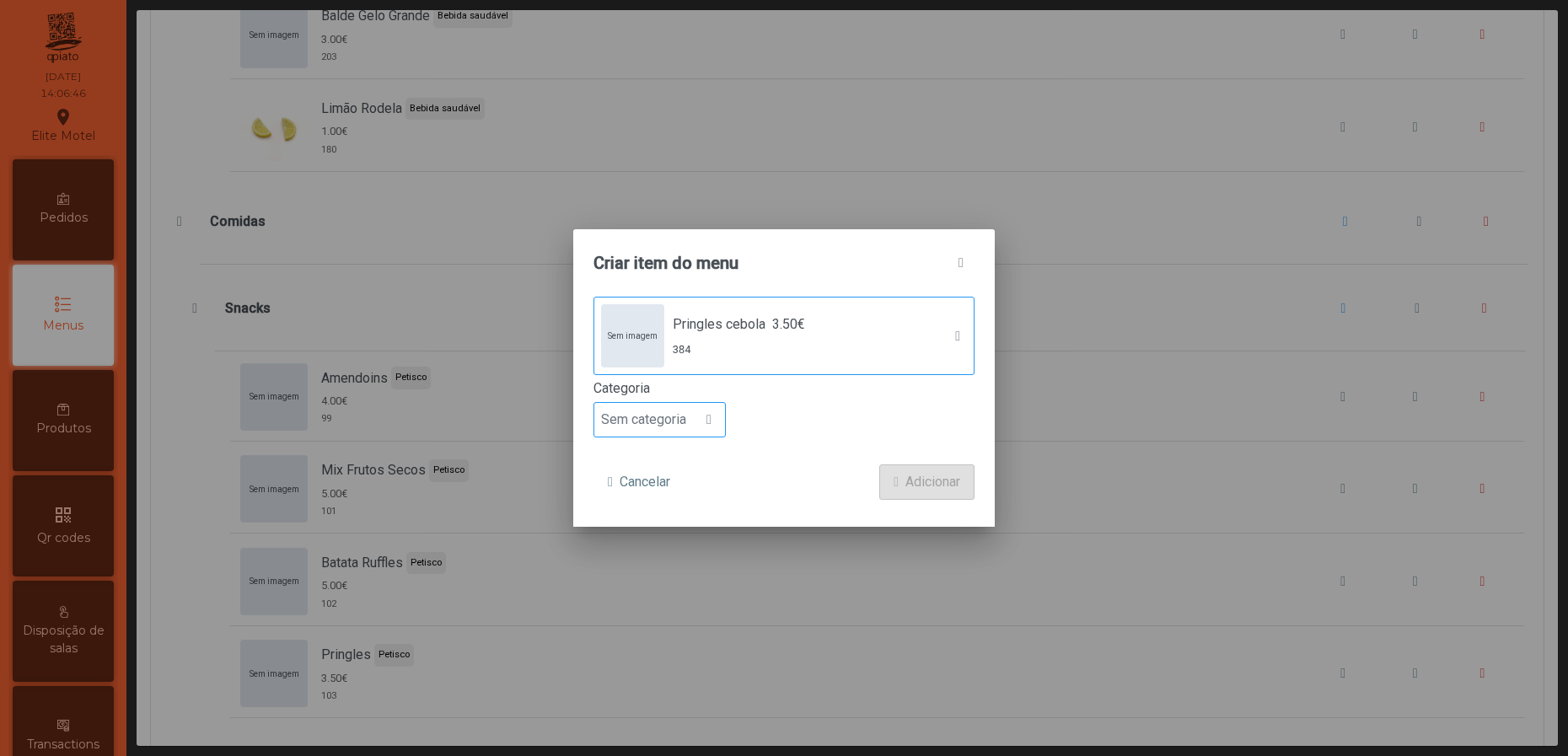
click at [623, 410] on span "Sem categoria" at bounding box center [643, 420] width 98 height 33
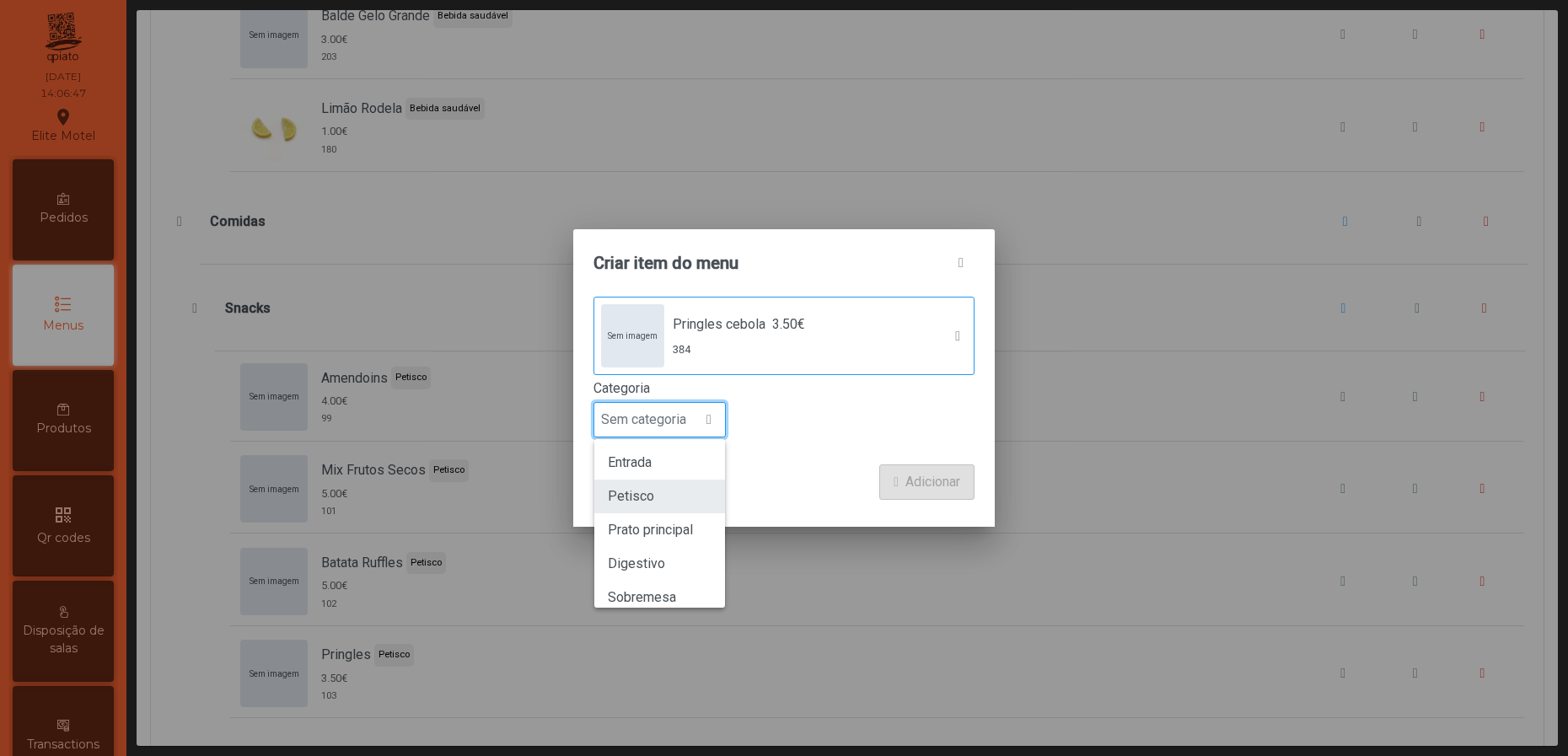
click at [676, 484] on li "Petisco" at bounding box center [659, 496] width 131 height 33
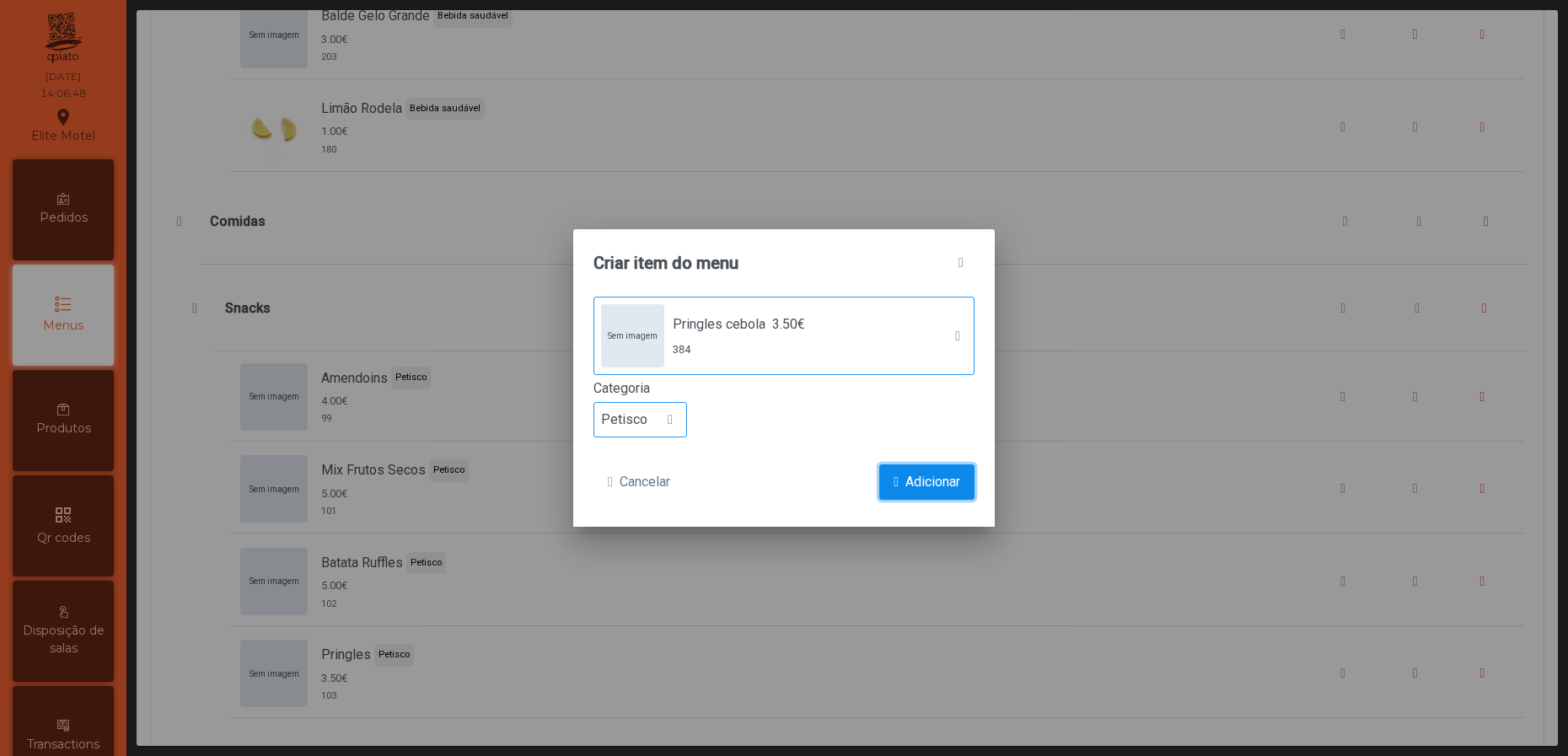
click at [935, 470] on button "Adicionar" at bounding box center [927, 482] width 95 height 35
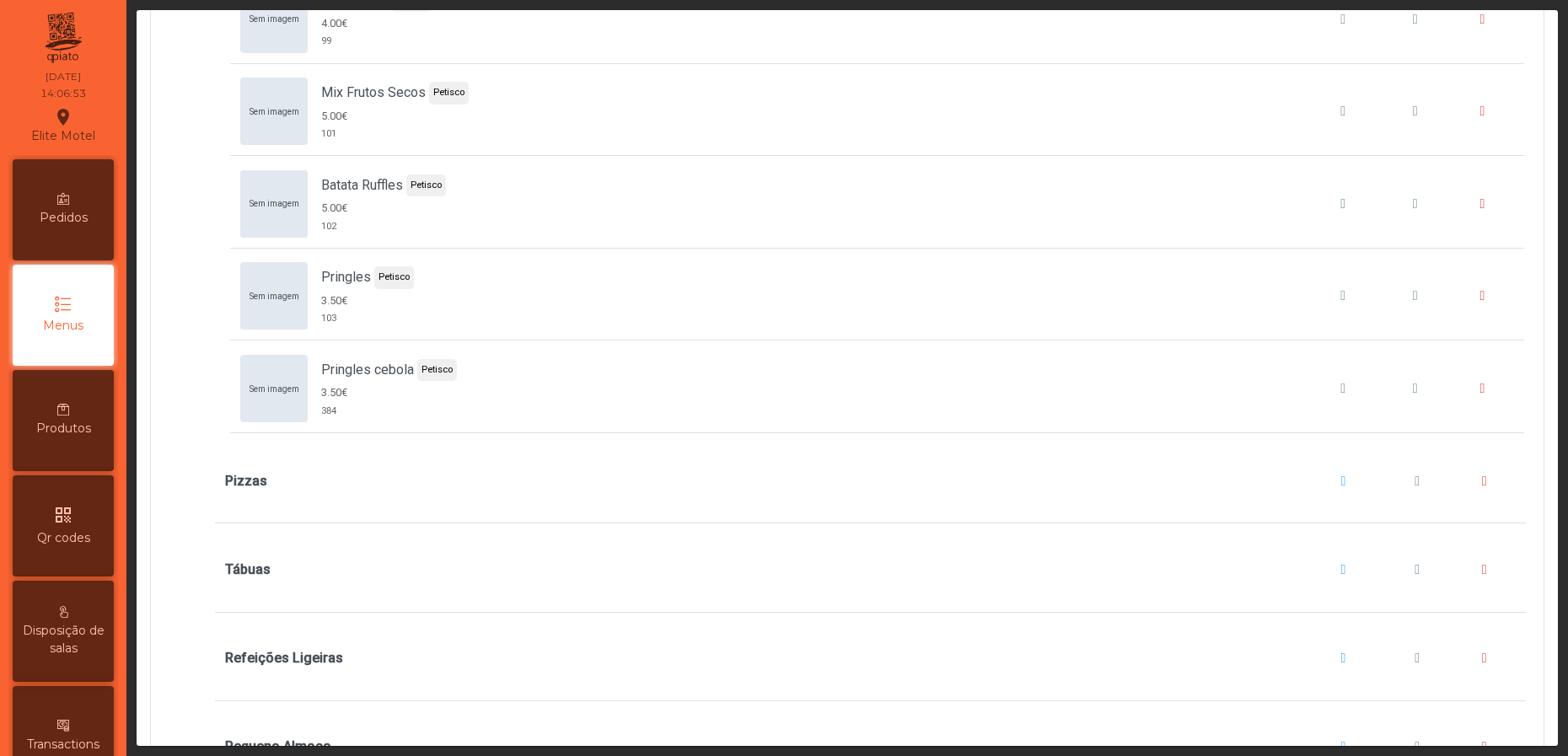
scroll to position [9858, 0]
click at [1312, 511] on button "Pizzas" at bounding box center [1344, 479] width 64 height 64
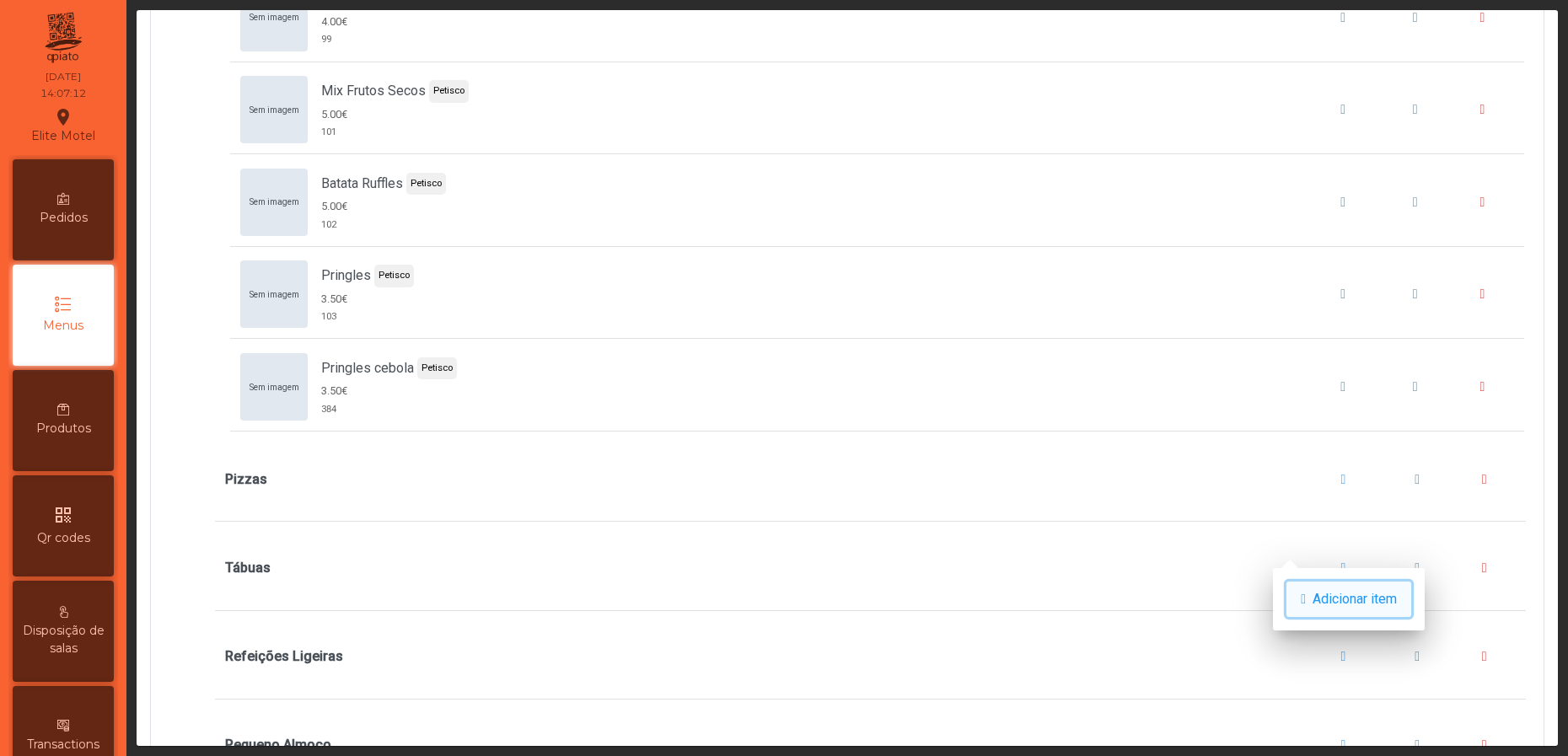
click at [1306, 594] on span "button" at bounding box center [1302, 600] width 5 height 14
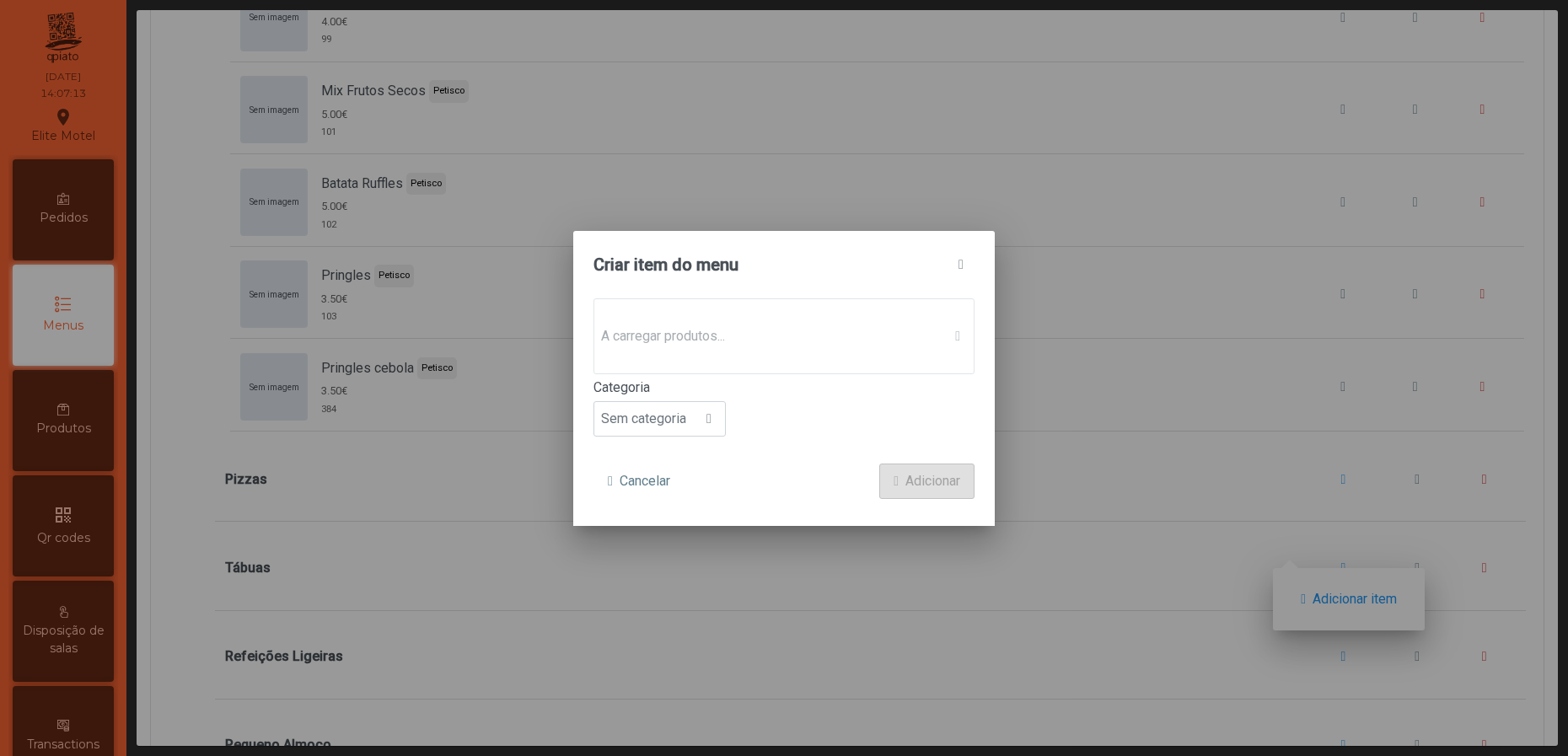
click at [875, 344] on span "A carregar produtos..." at bounding box center [767, 336] width 347 height 33
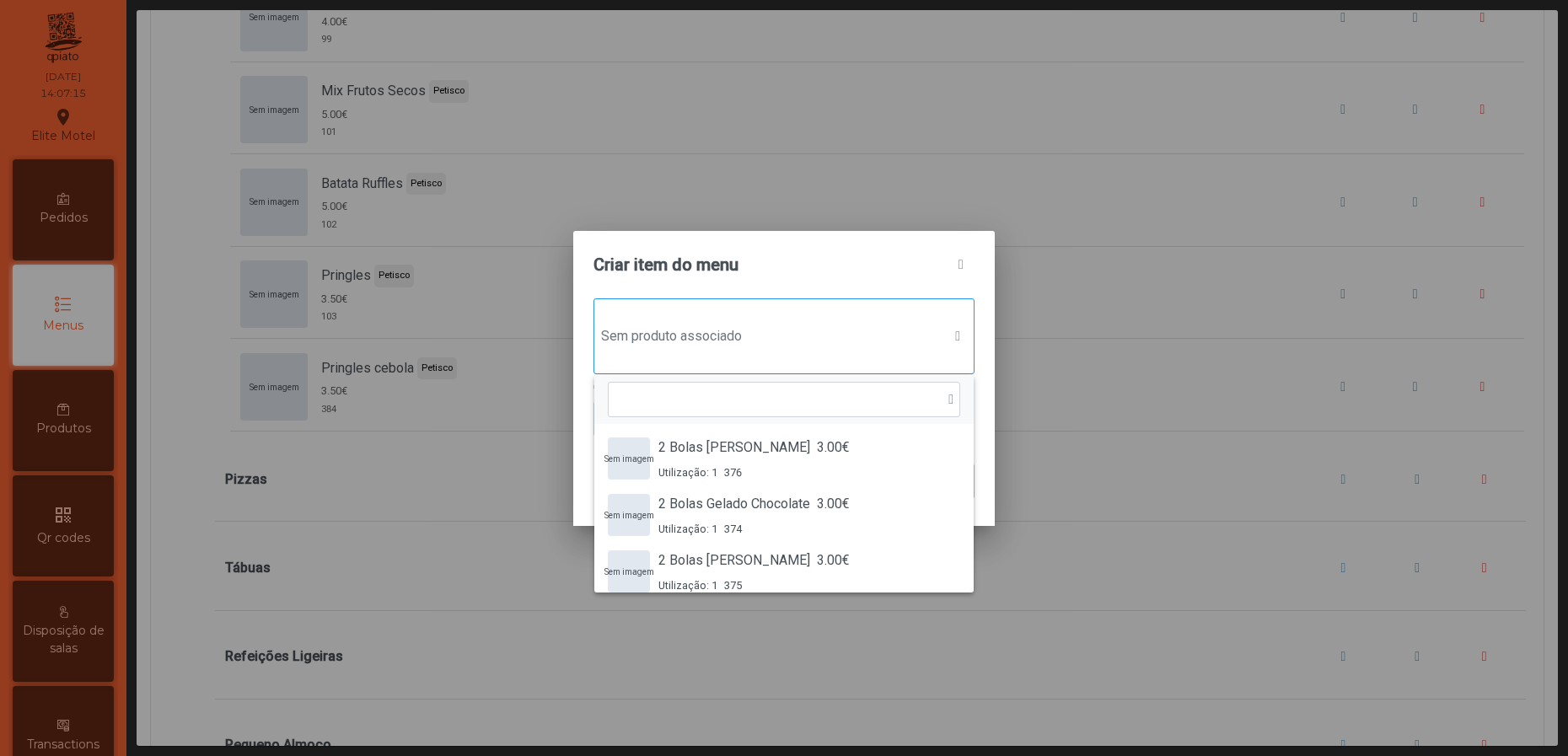
scroll to position [11, 89]
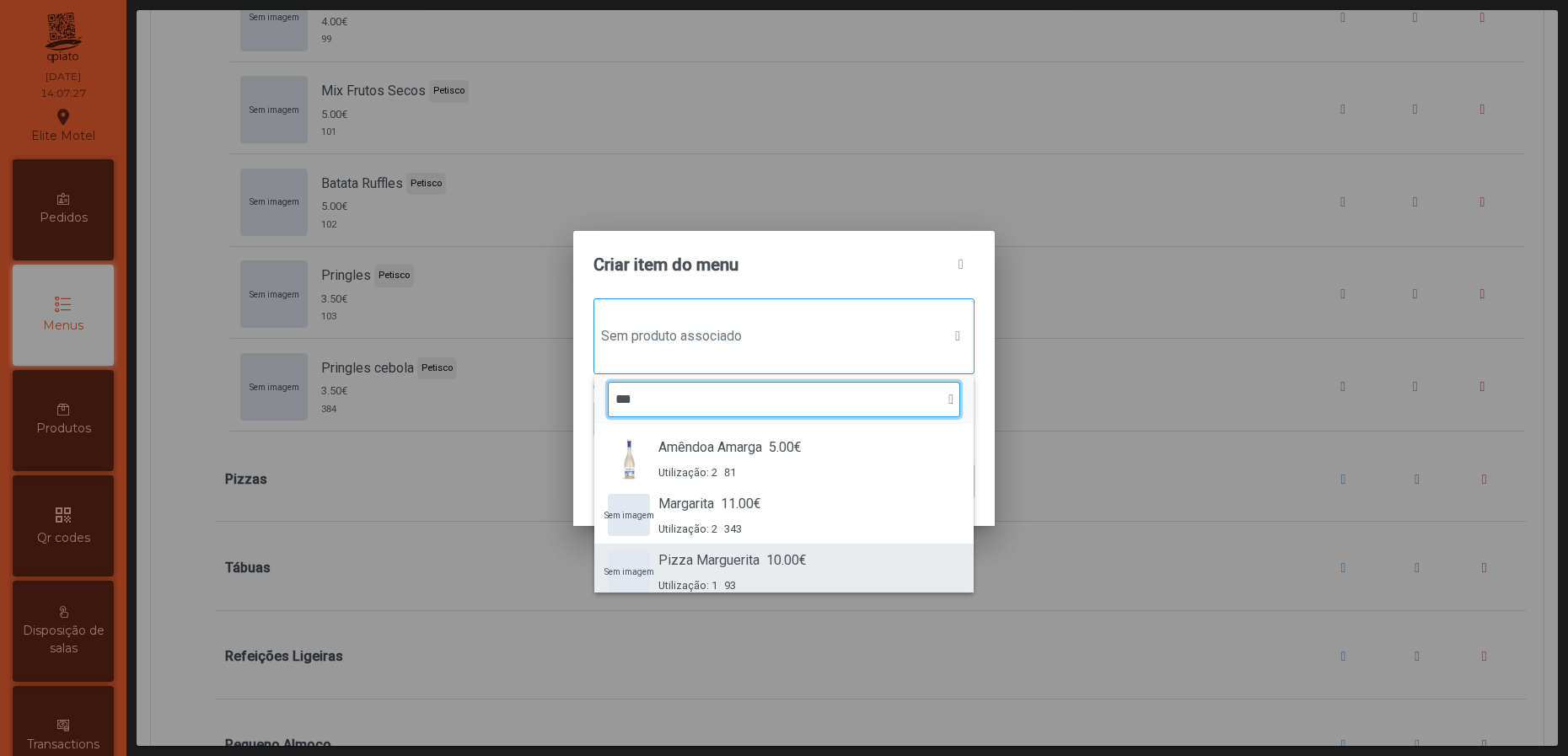
type input "***"
click at [714, 551] on span "Pizza Marguerita" at bounding box center [708, 560] width 101 height 21
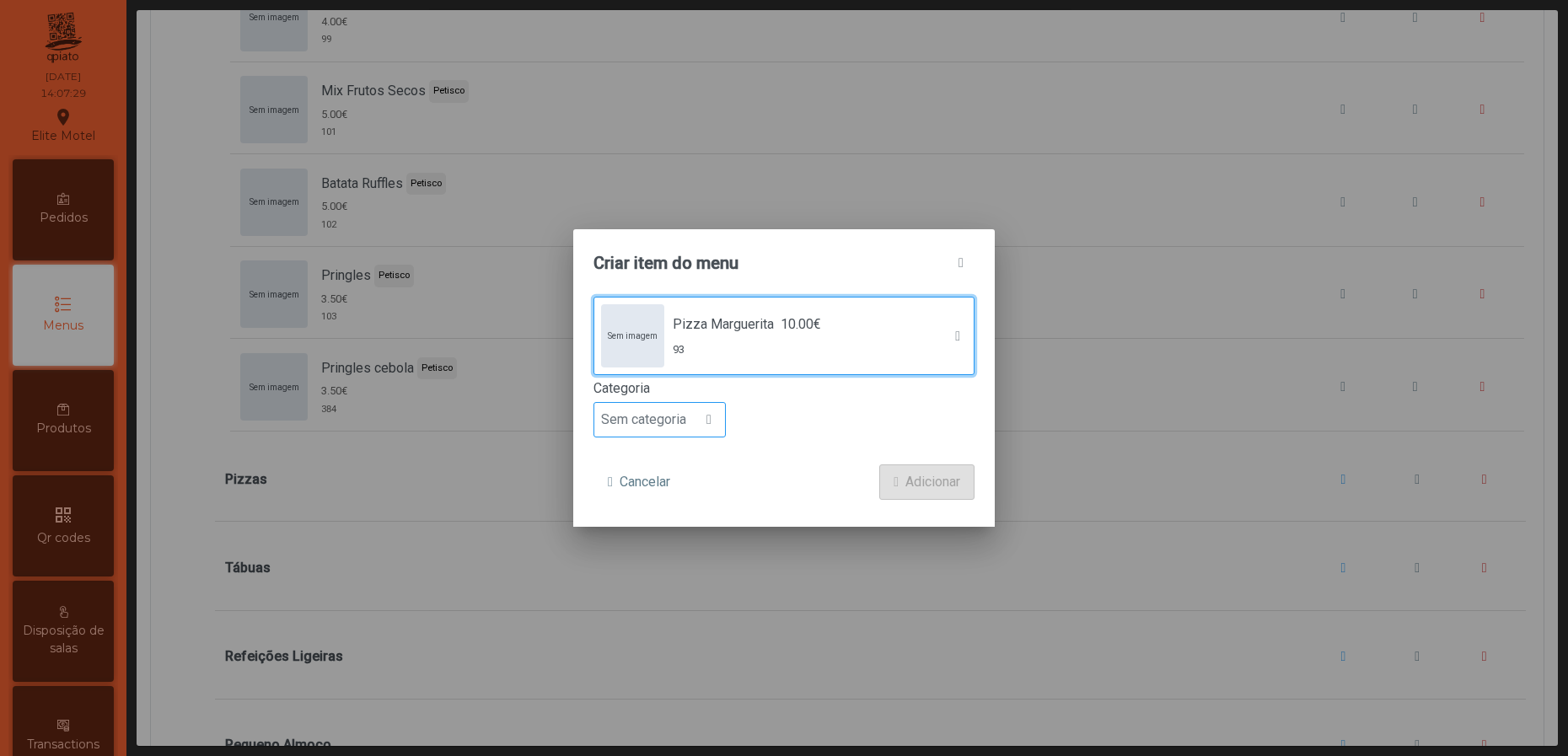
click at [676, 417] on span "Sem categoria" at bounding box center [643, 420] width 98 height 33
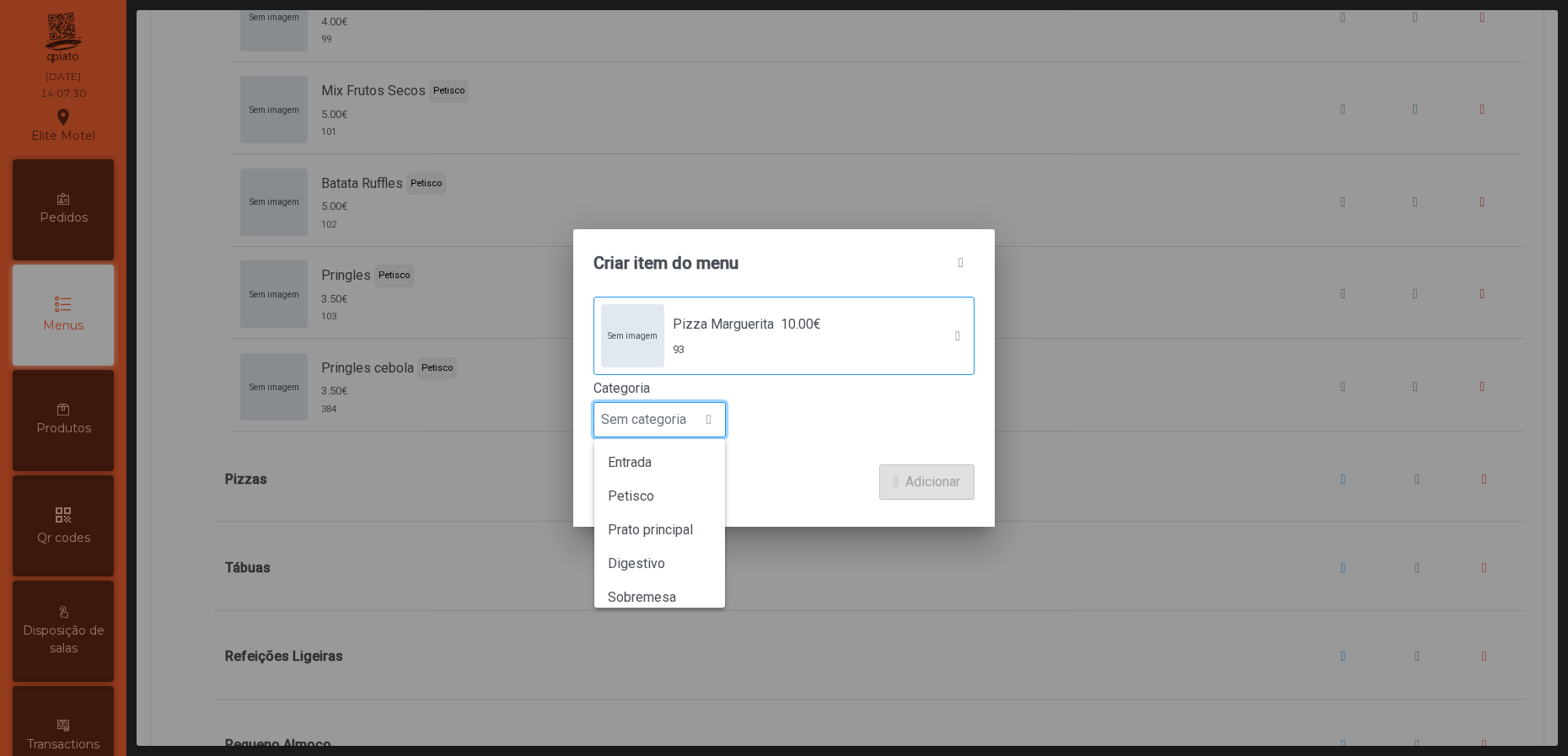
scroll to position [26, 0]
click at [660, 512] on span "Prato principal" at bounding box center [650, 504] width 86 height 16
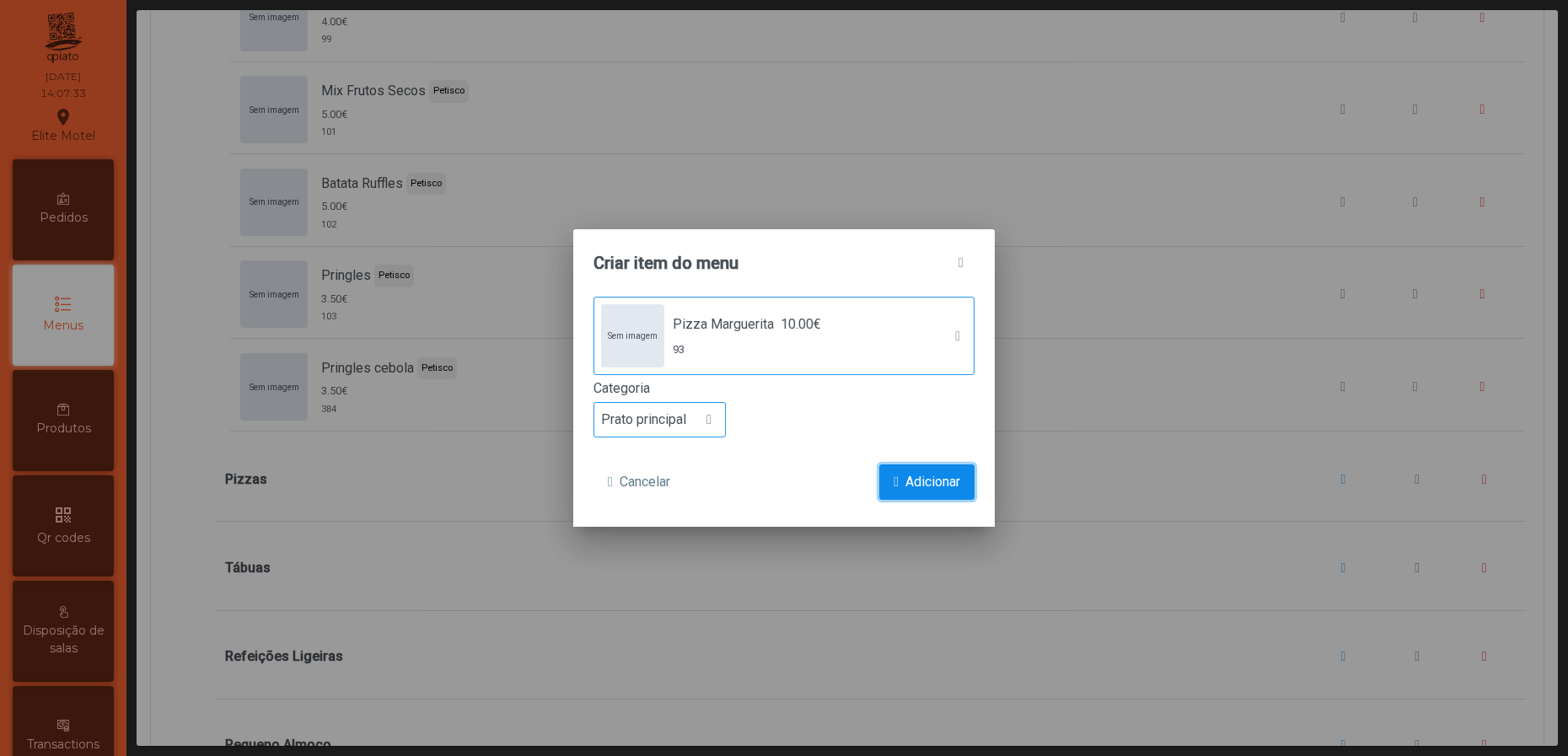
click at [918, 474] on span "Adicionar" at bounding box center [933, 482] width 55 height 21
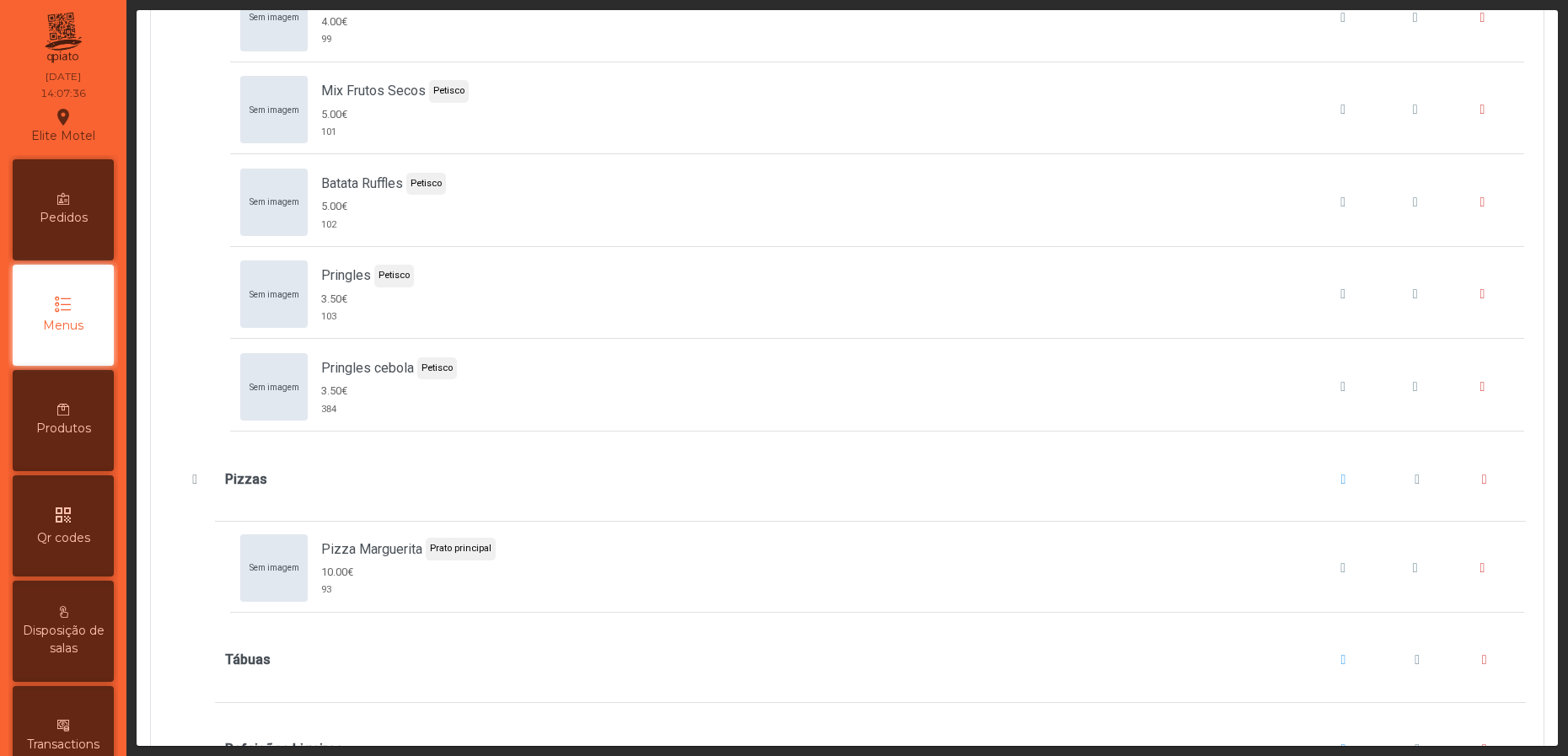
scroll to position [9352, 0]
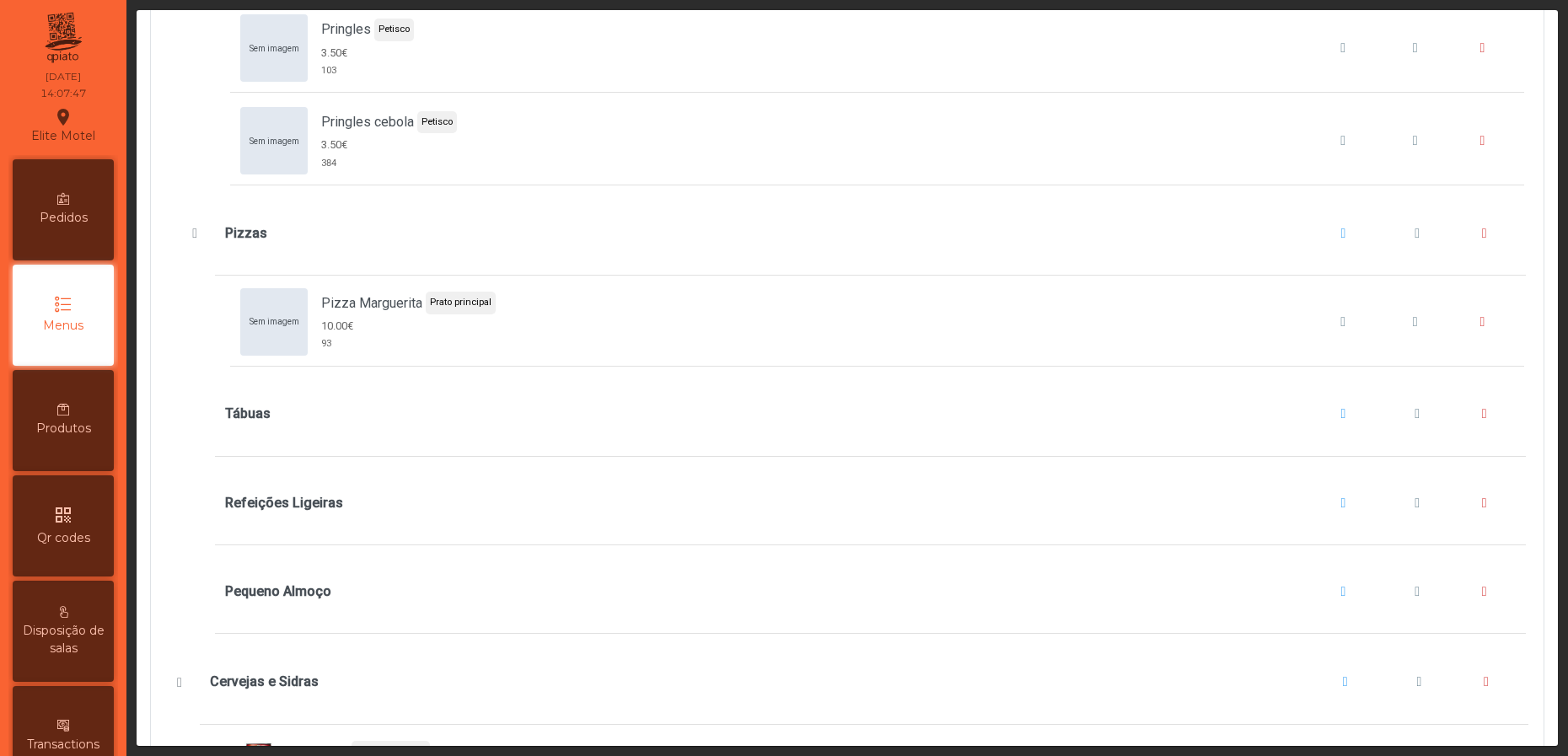
scroll to position [10111, 0]
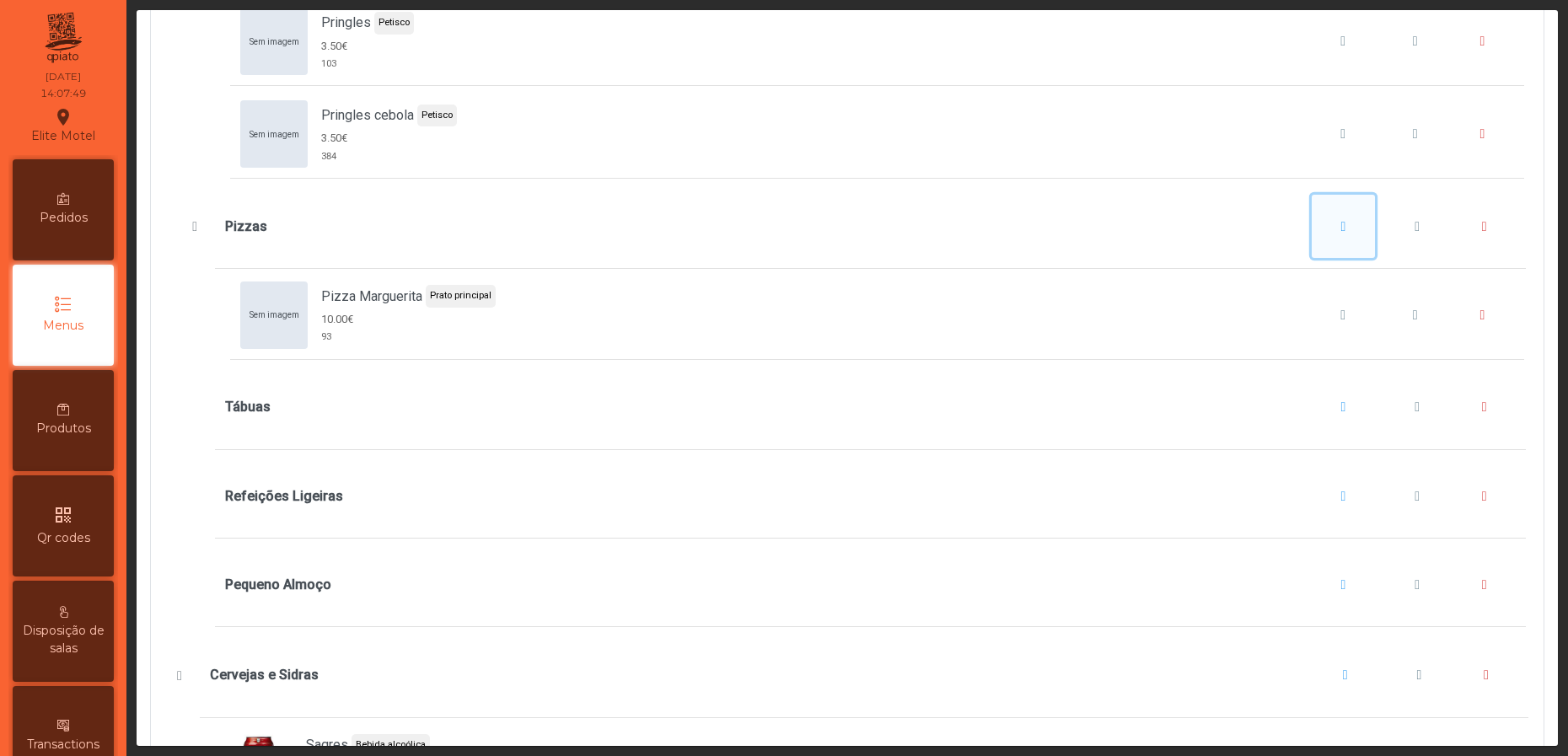
click at [1342, 233] on span "Pizzas" at bounding box center [1344, 227] width 5 height 14
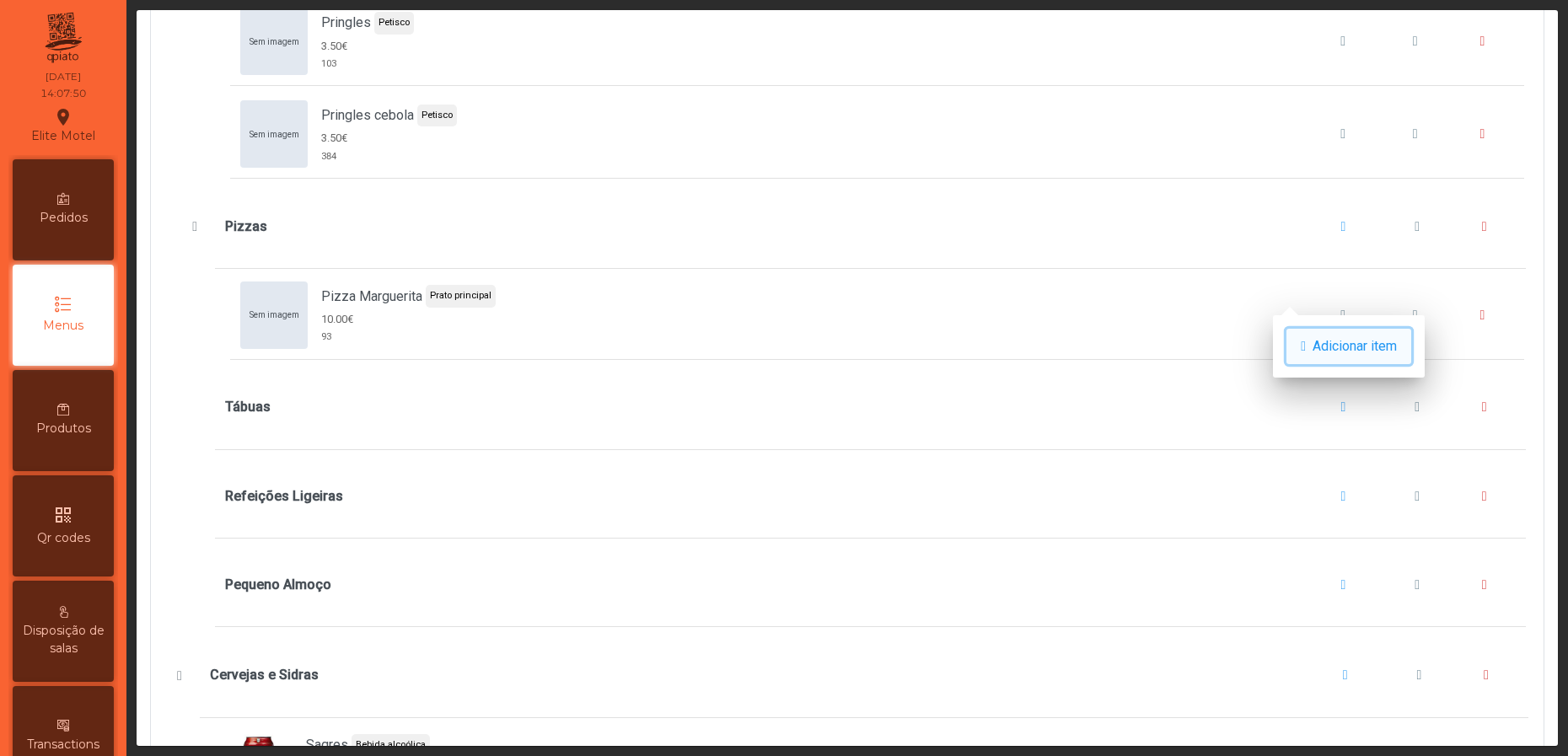
click at [1338, 334] on button "Adicionar item" at bounding box center [1349, 346] width 125 height 35
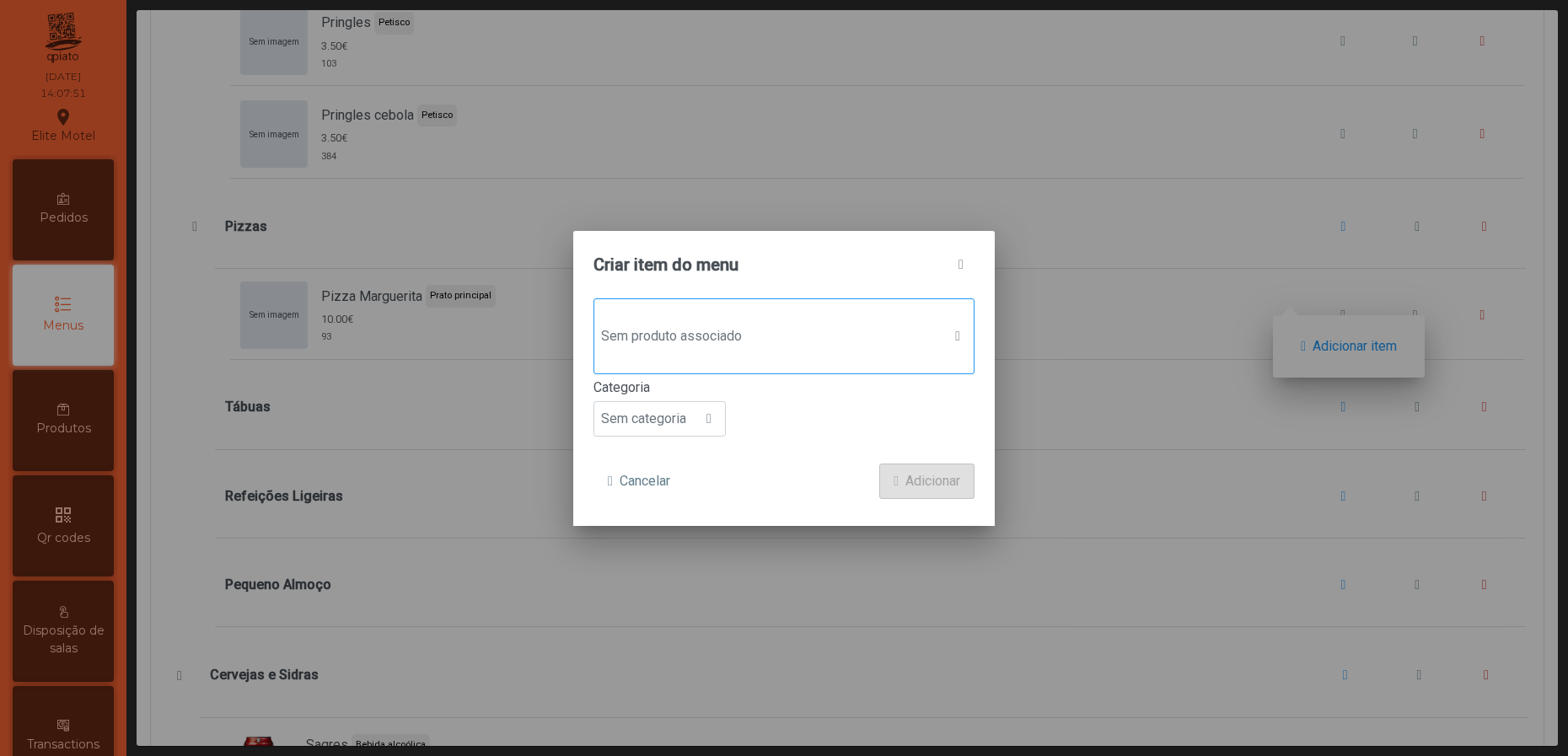
click at [883, 336] on span "Sem produto associado" at bounding box center [767, 336] width 347 height 33
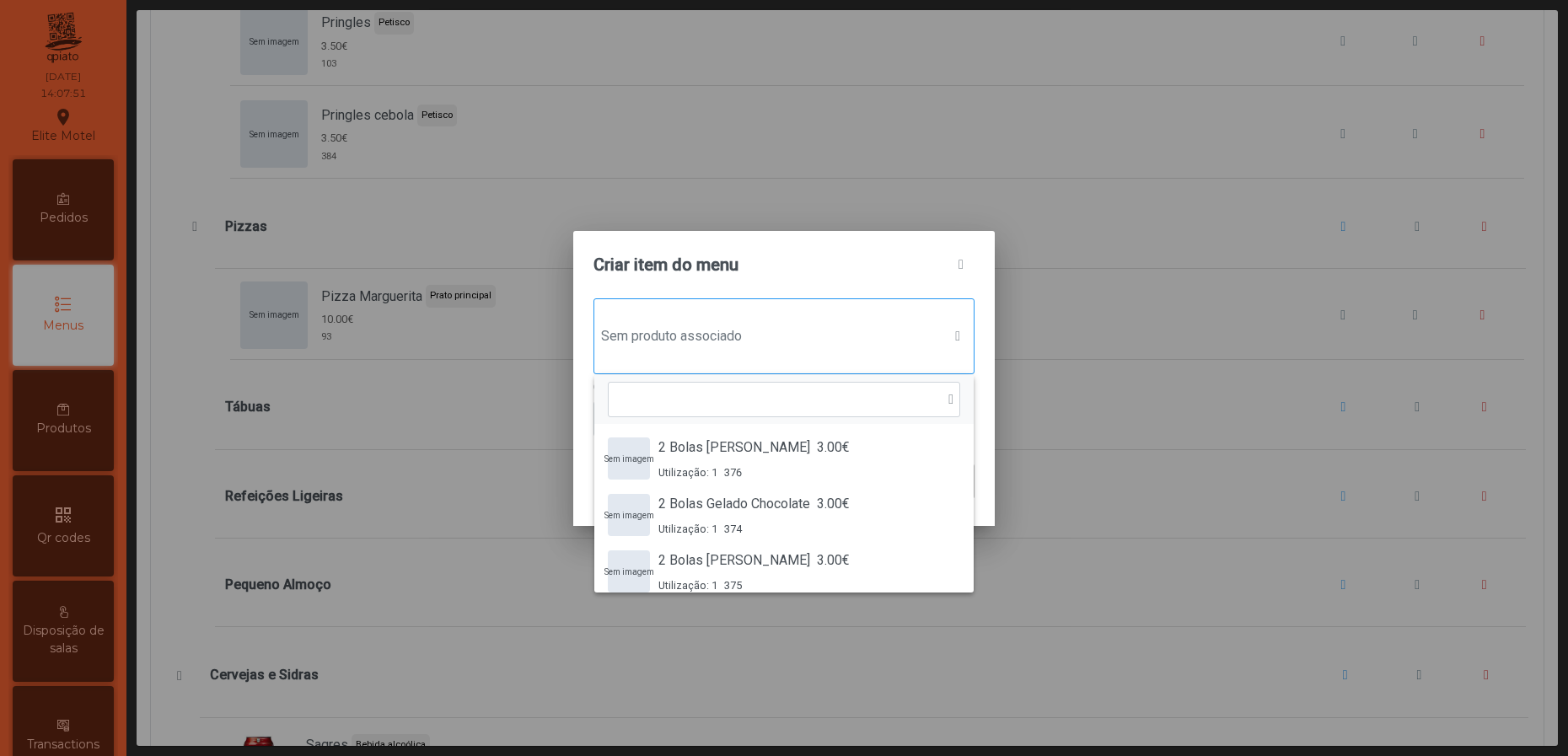
scroll to position [11, 89]
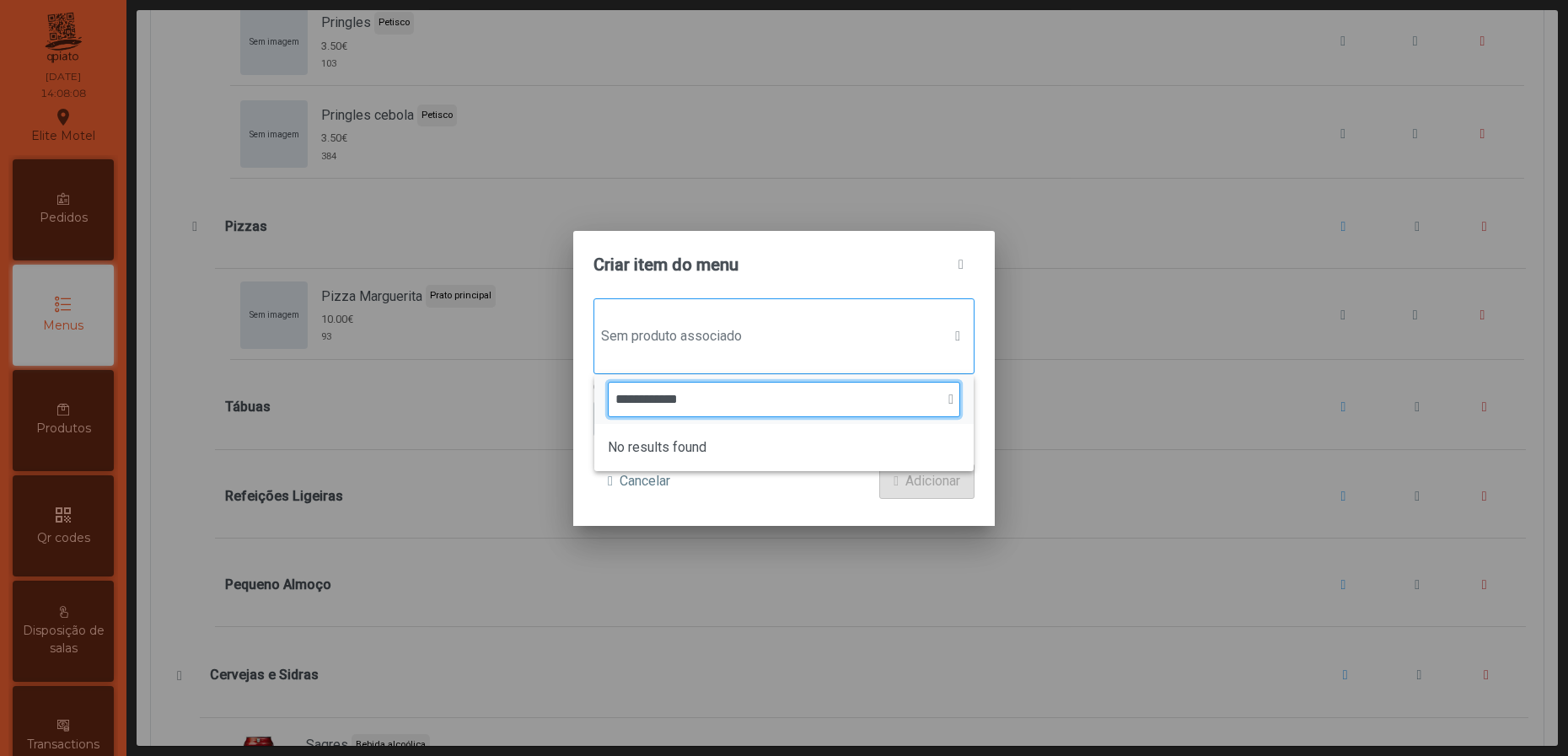
click at [781, 389] on input "**********" at bounding box center [784, 399] width 352 height 35
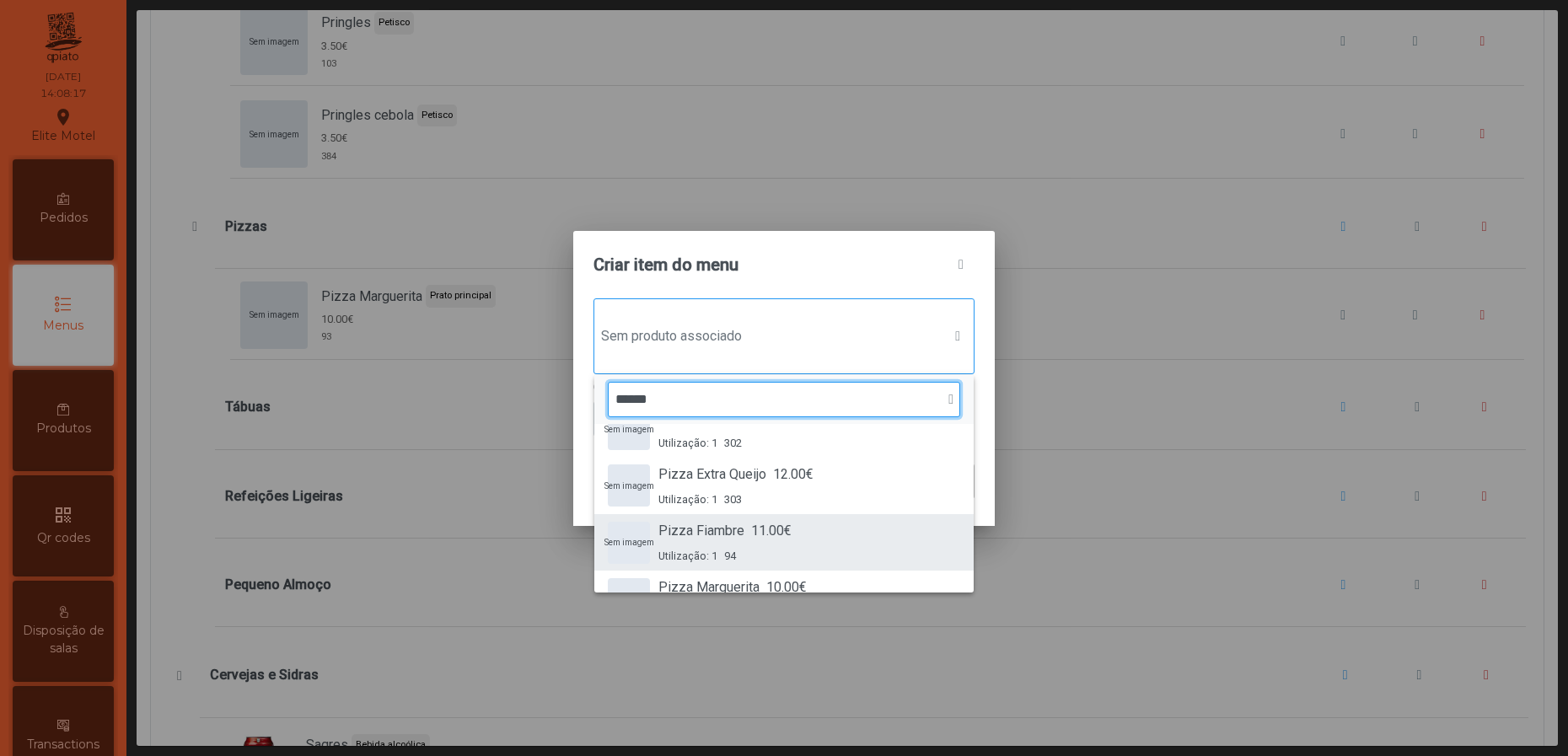
scroll to position [58, 0]
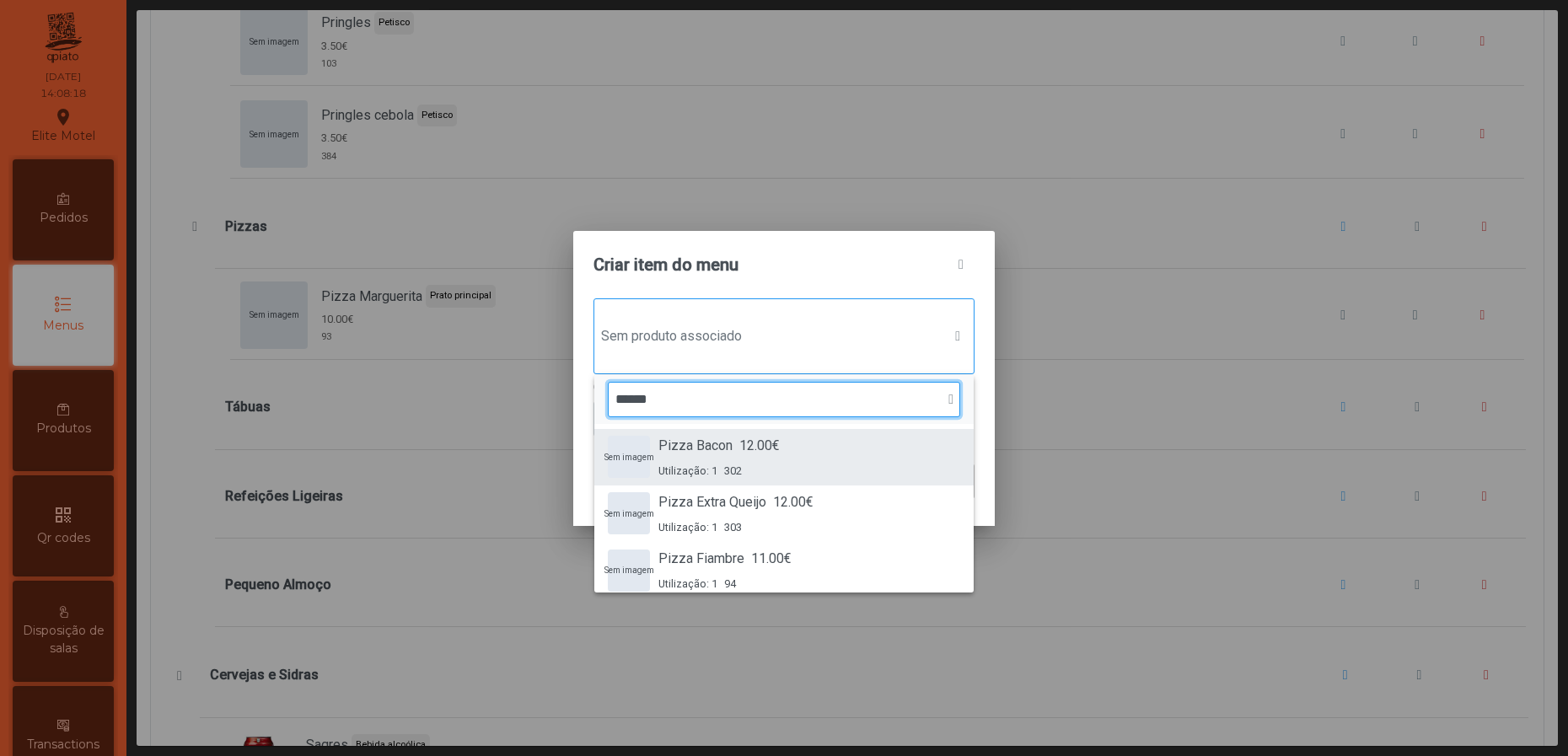
type input "*****"
click at [787, 460] on div "Sem imagem Pizza Bacon 12.00€ Utilização: 1 302" at bounding box center [784, 457] width 352 height 43
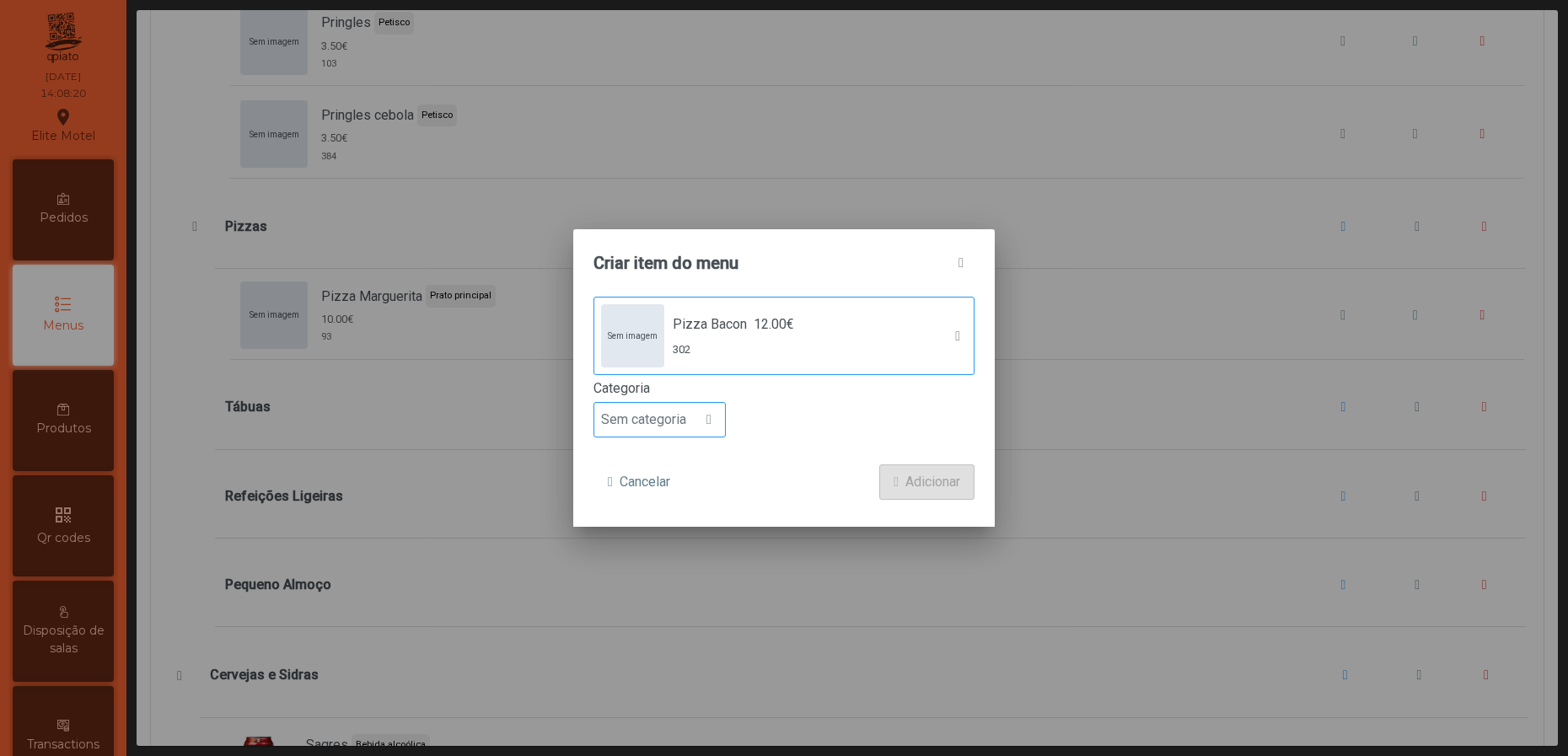
click at [687, 410] on span "Sem categoria" at bounding box center [643, 420] width 98 height 33
click at [678, 522] on span "Prato principal" at bounding box center [650, 530] width 86 height 16
click at [926, 479] on span "Adicionar" at bounding box center [933, 482] width 55 height 21
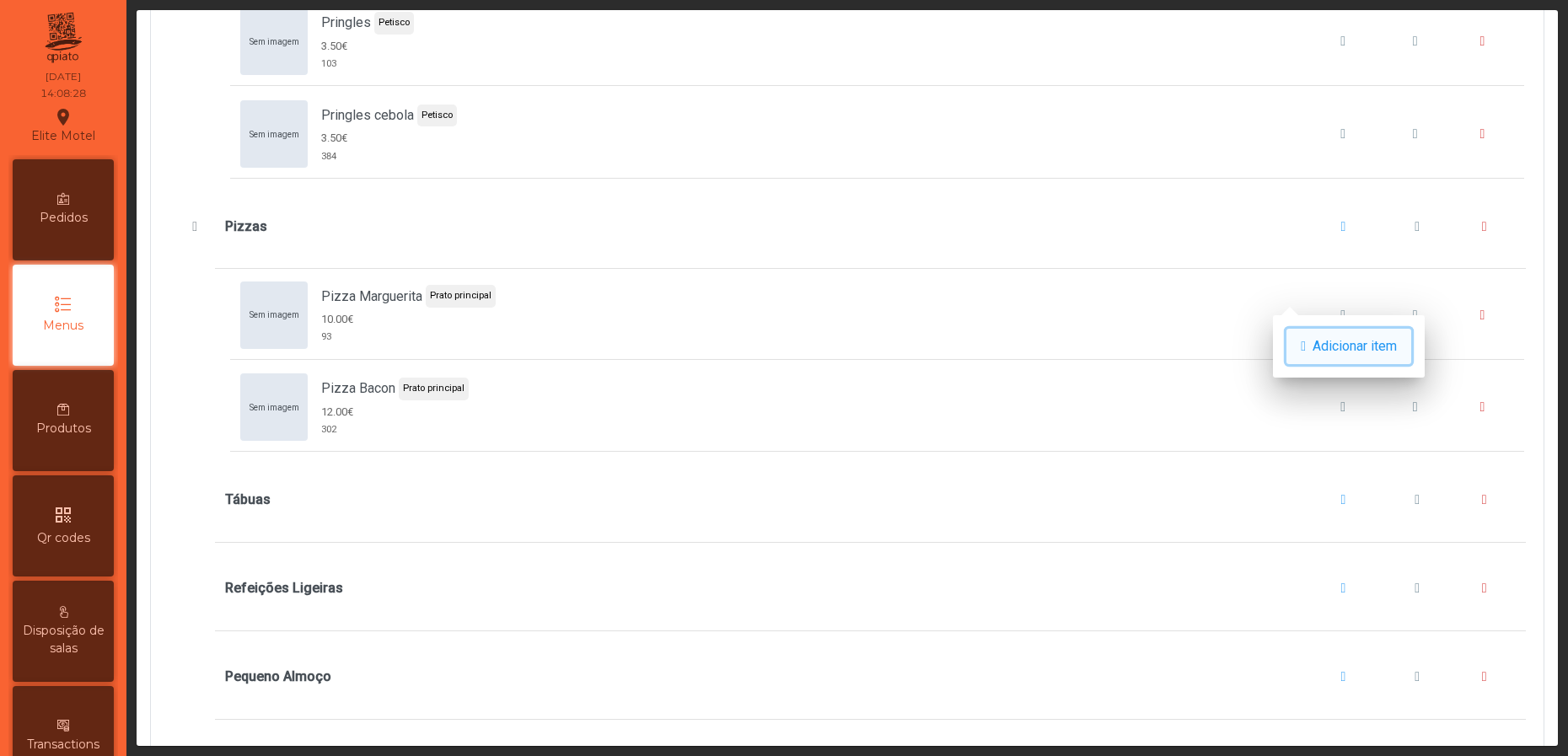
click at [1315, 346] on button "Adicionar item" at bounding box center [1349, 346] width 125 height 35
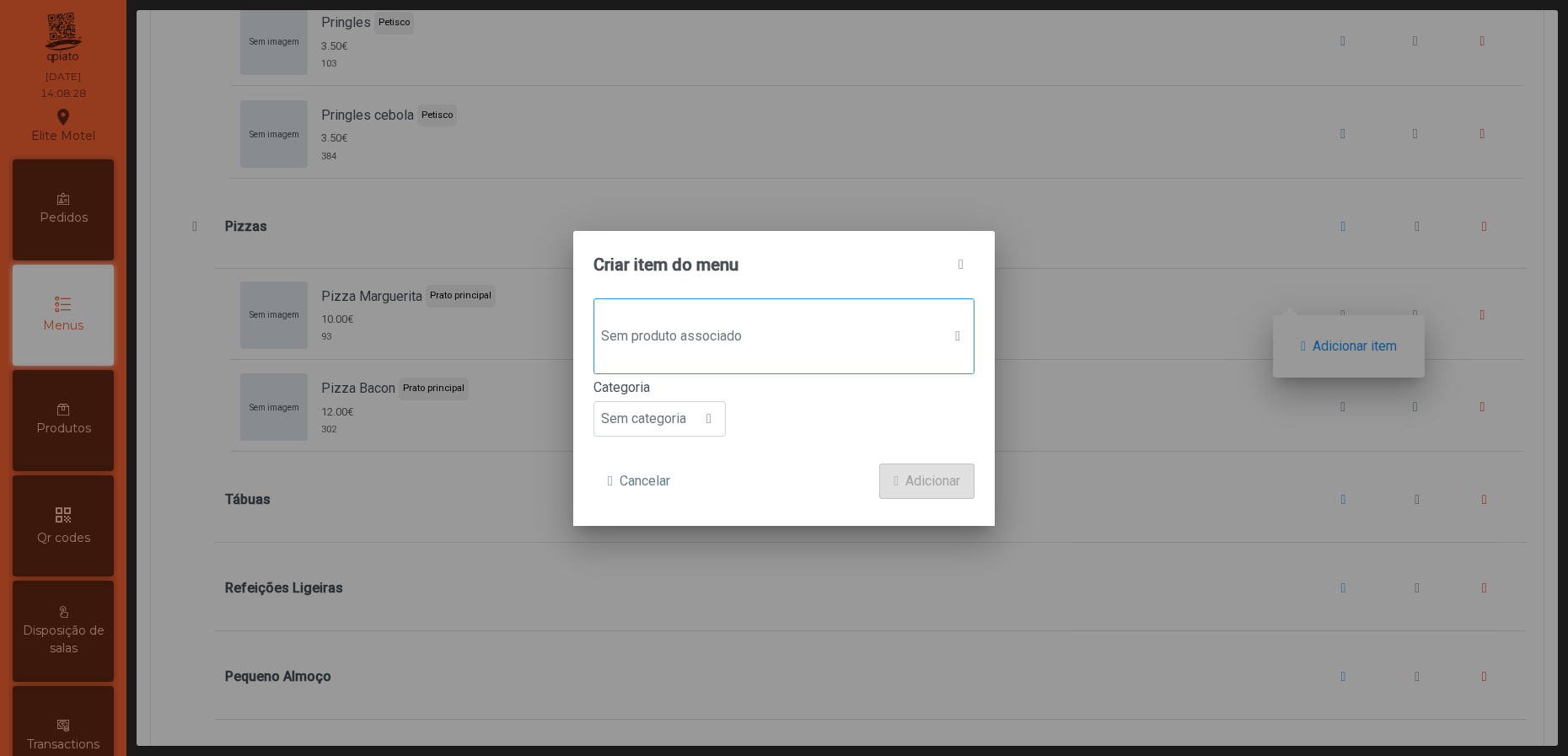
click at [789, 323] on span "Sem produto associado" at bounding box center [767, 336] width 347 height 33
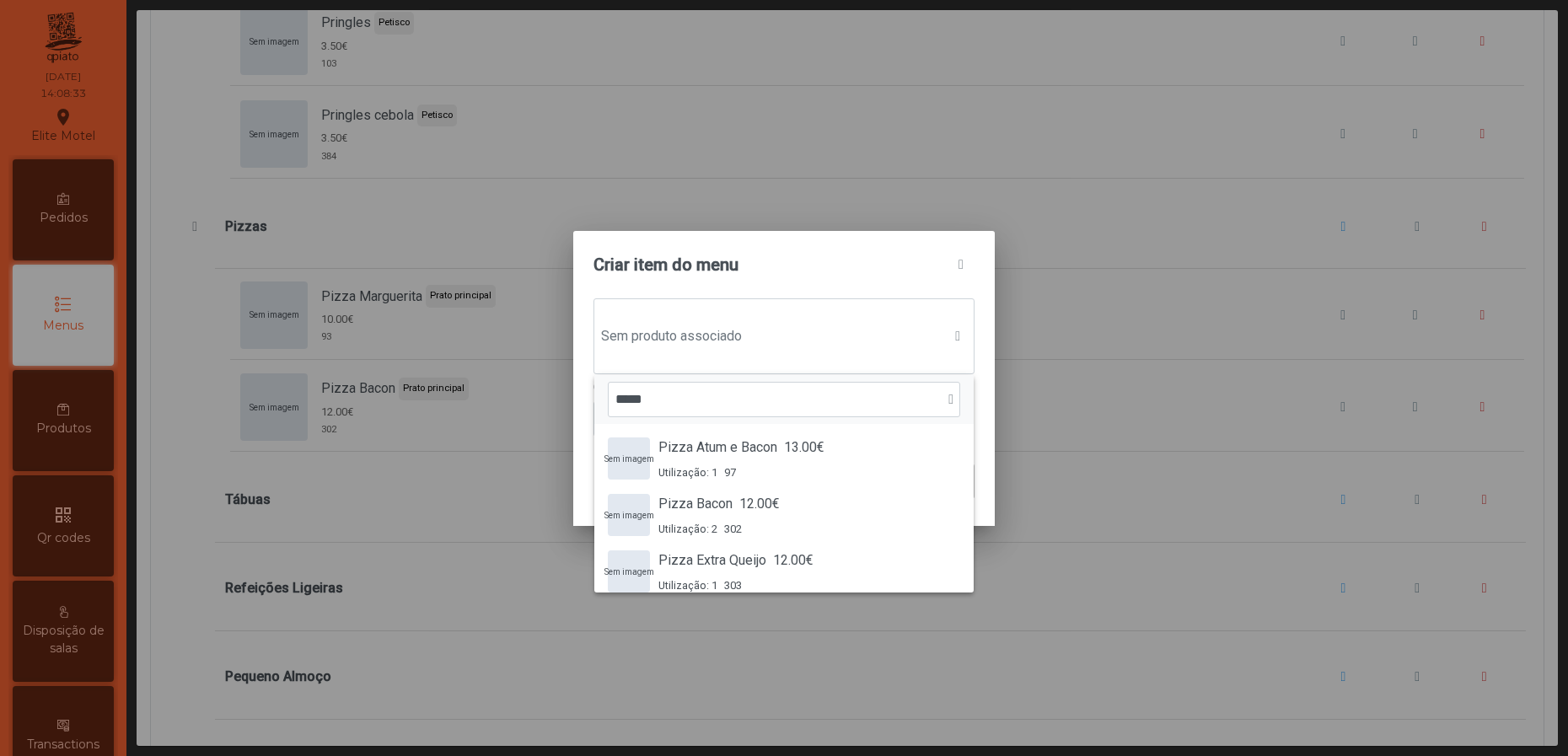
type input "*****"
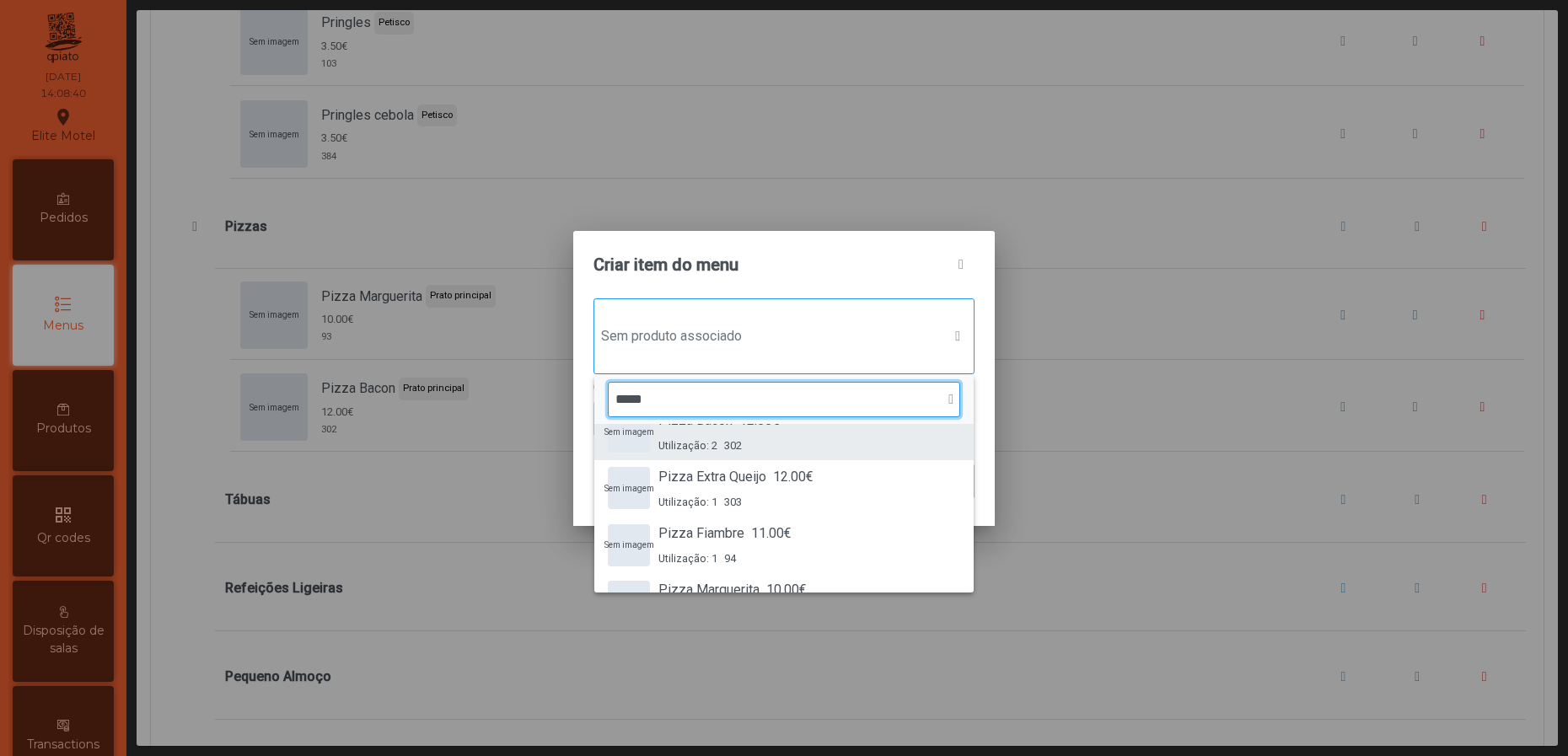
scroll to position [127, 0]
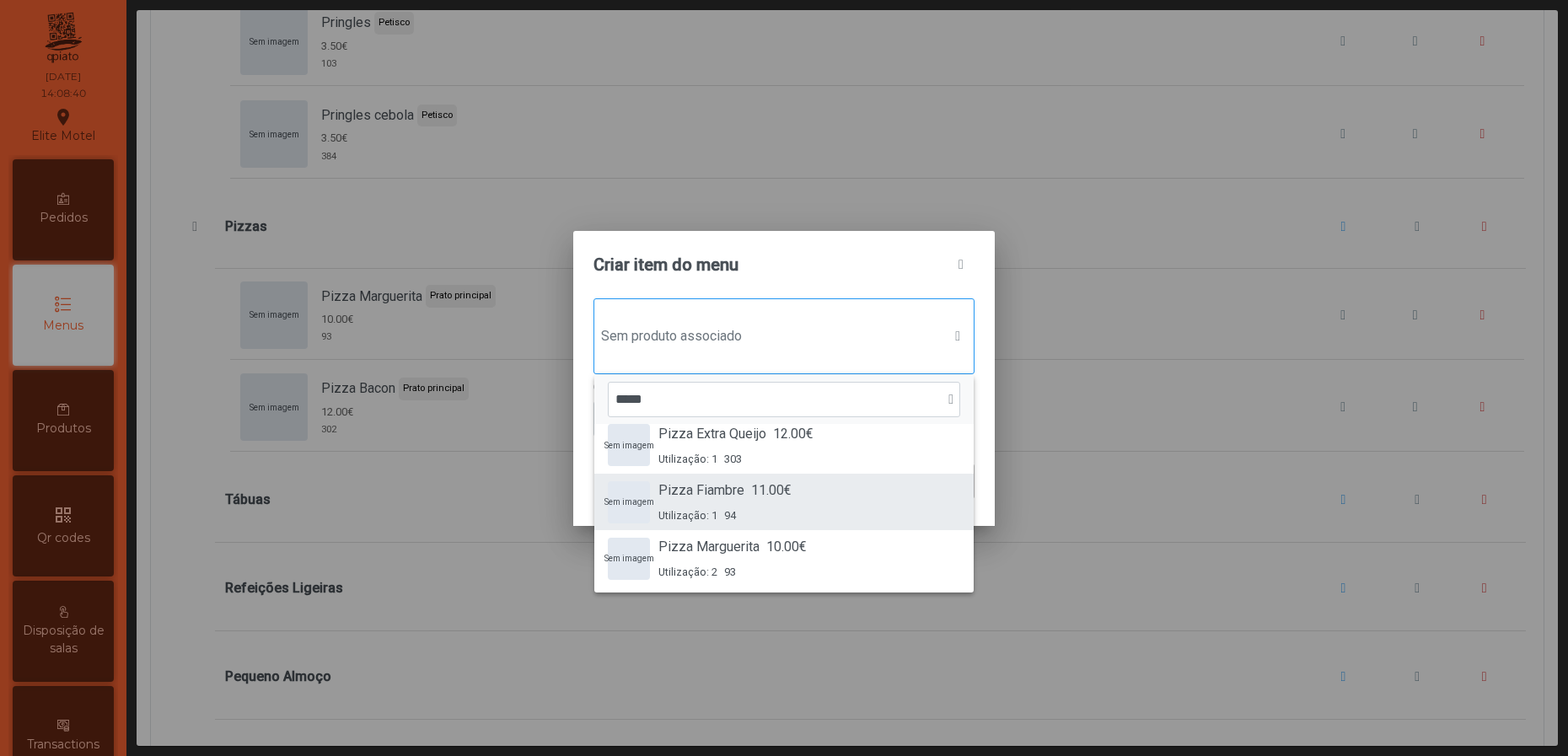
click at [781, 495] on span "11.00€" at bounding box center [771, 491] width 40 height 21
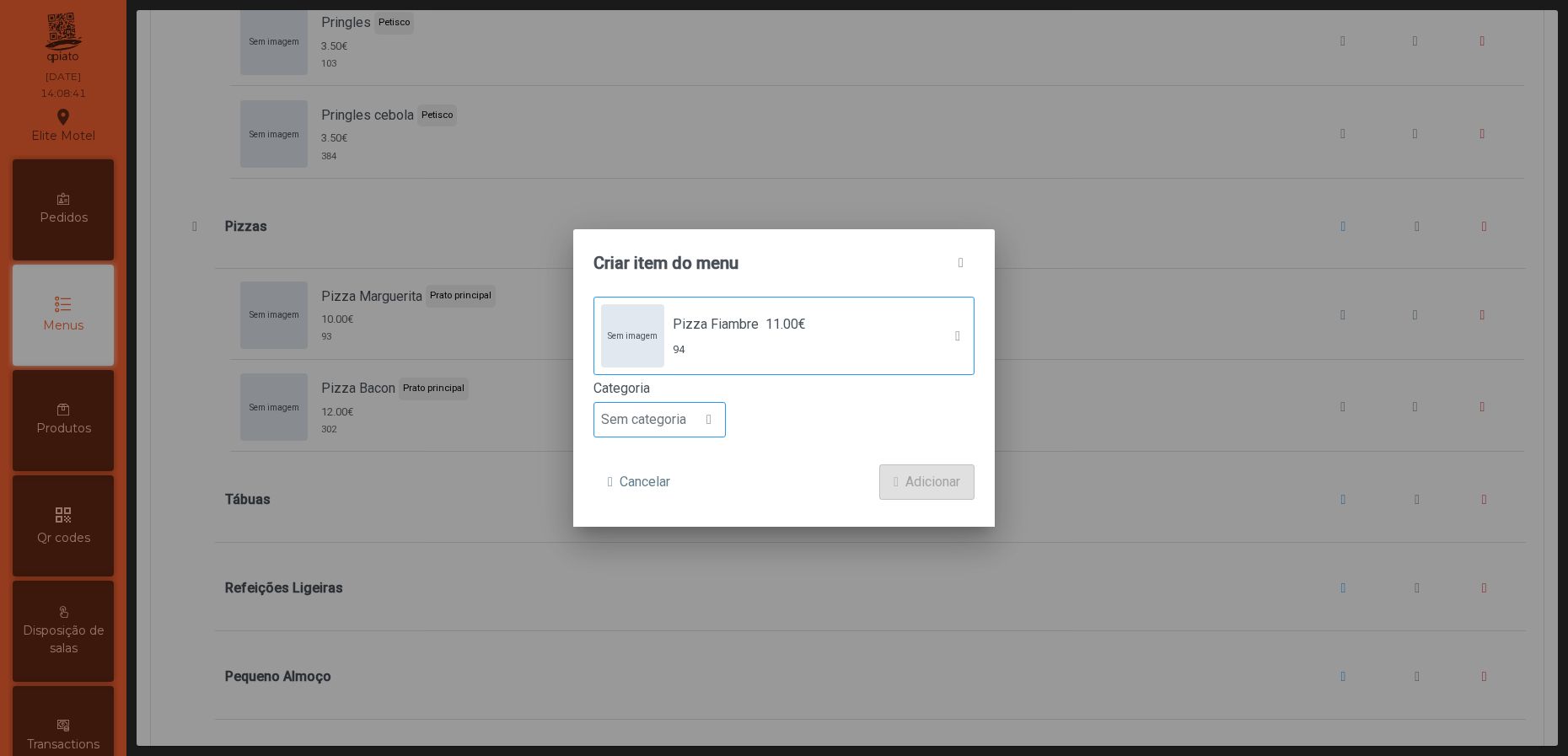
click at [708, 413] on span at bounding box center [708, 420] width 5 height 14
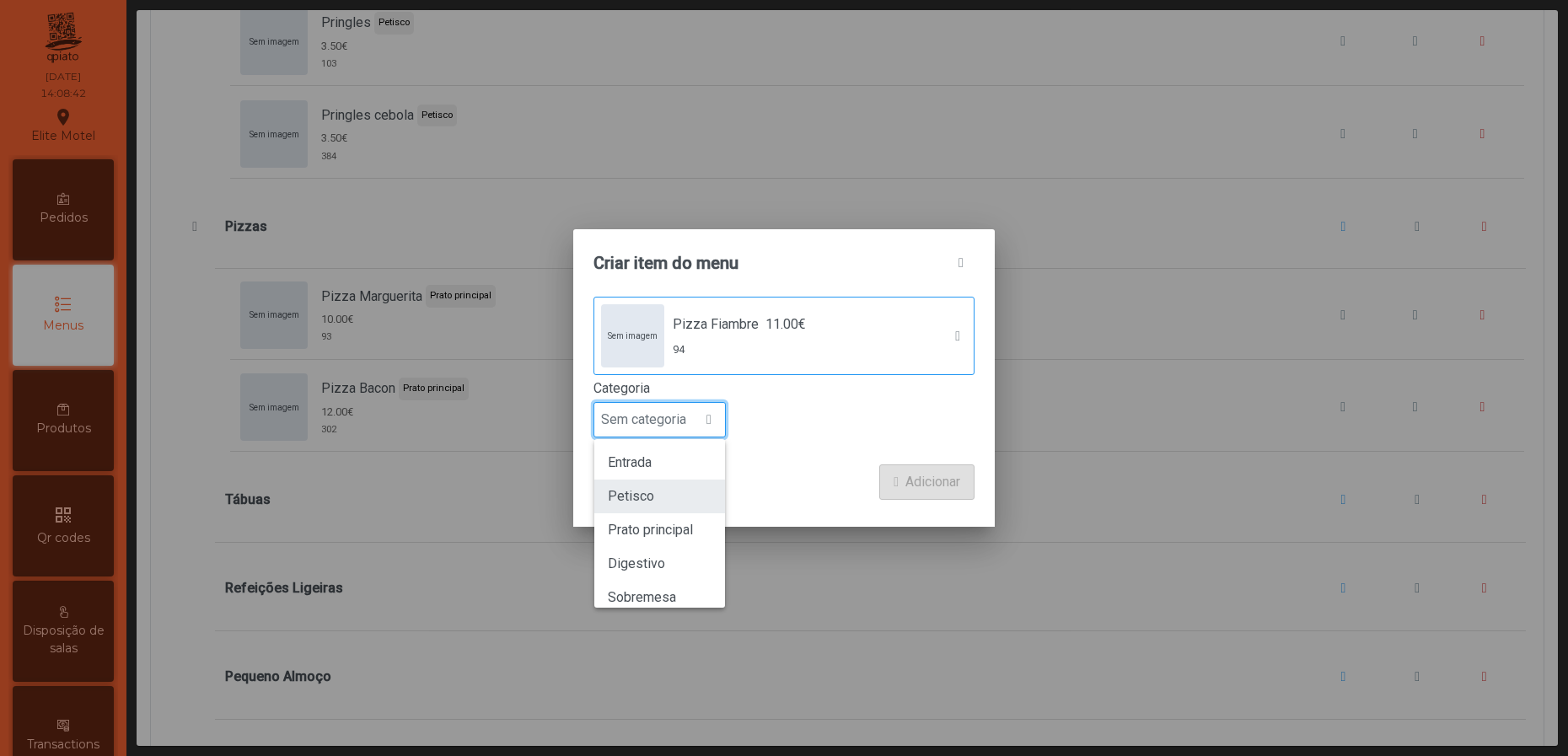
click at [688, 491] on li "Petisco" at bounding box center [659, 496] width 131 height 33
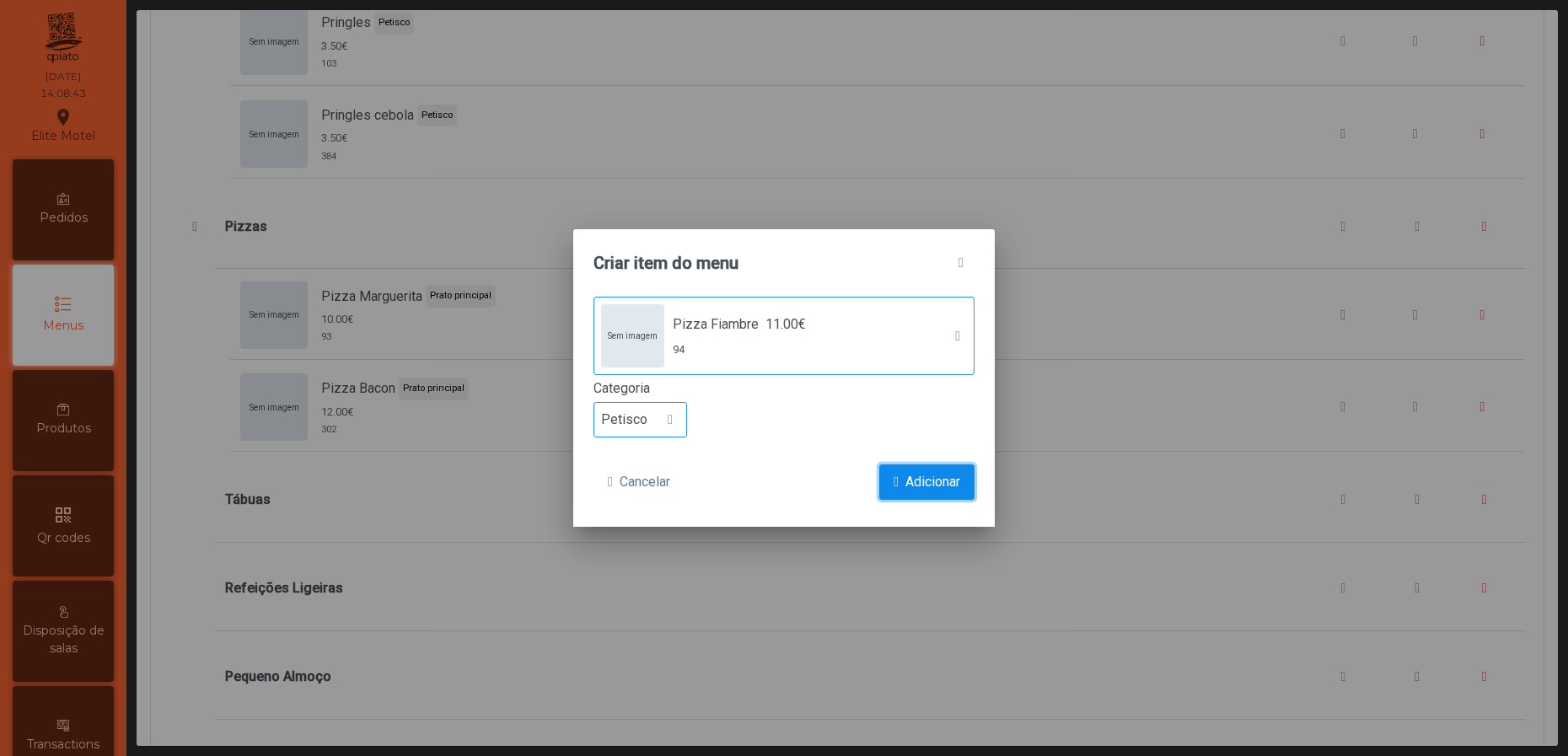
click at [906, 479] on span "Adicionar" at bounding box center [933, 482] width 55 height 21
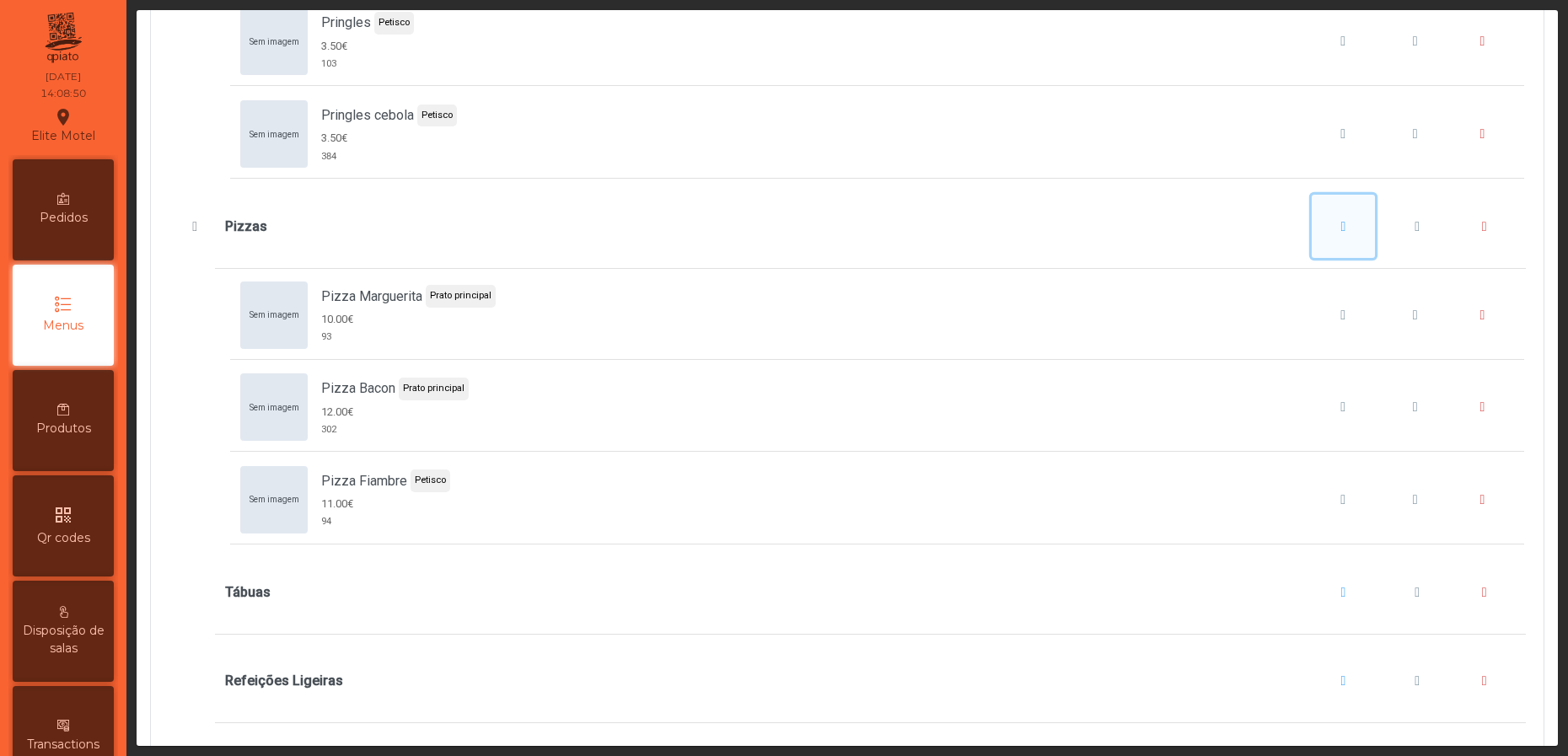
click at [1321, 259] on button "Pizzas" at bounding box center [1344, 226] width 64 height 64
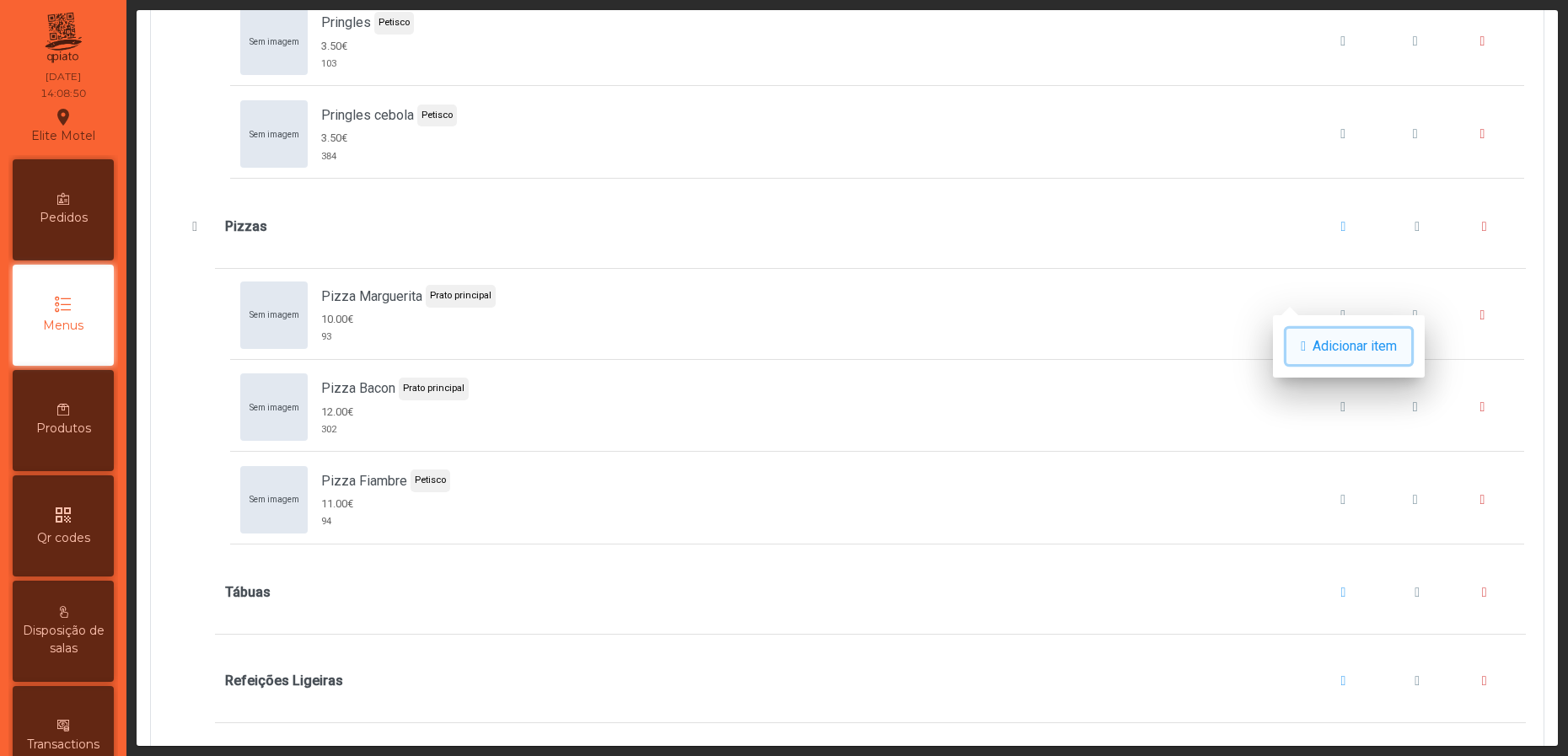
click at [1329, 331] on button "Adicionar item" at bounding box center [1349, 346] width 125 height 35
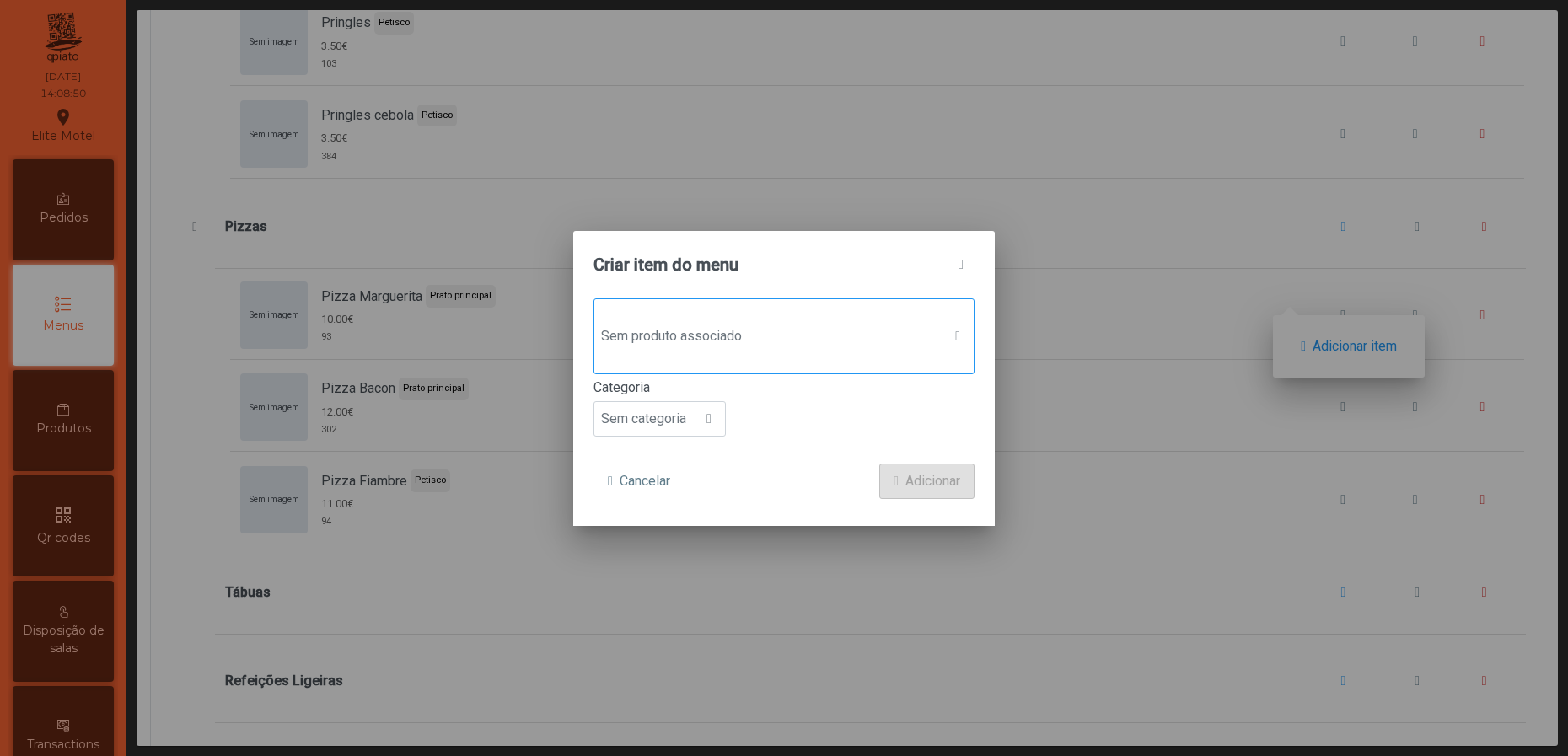
click at [863, 315] on div "Sem produto associado" at bounding box center [783, 335] width 381 height 76
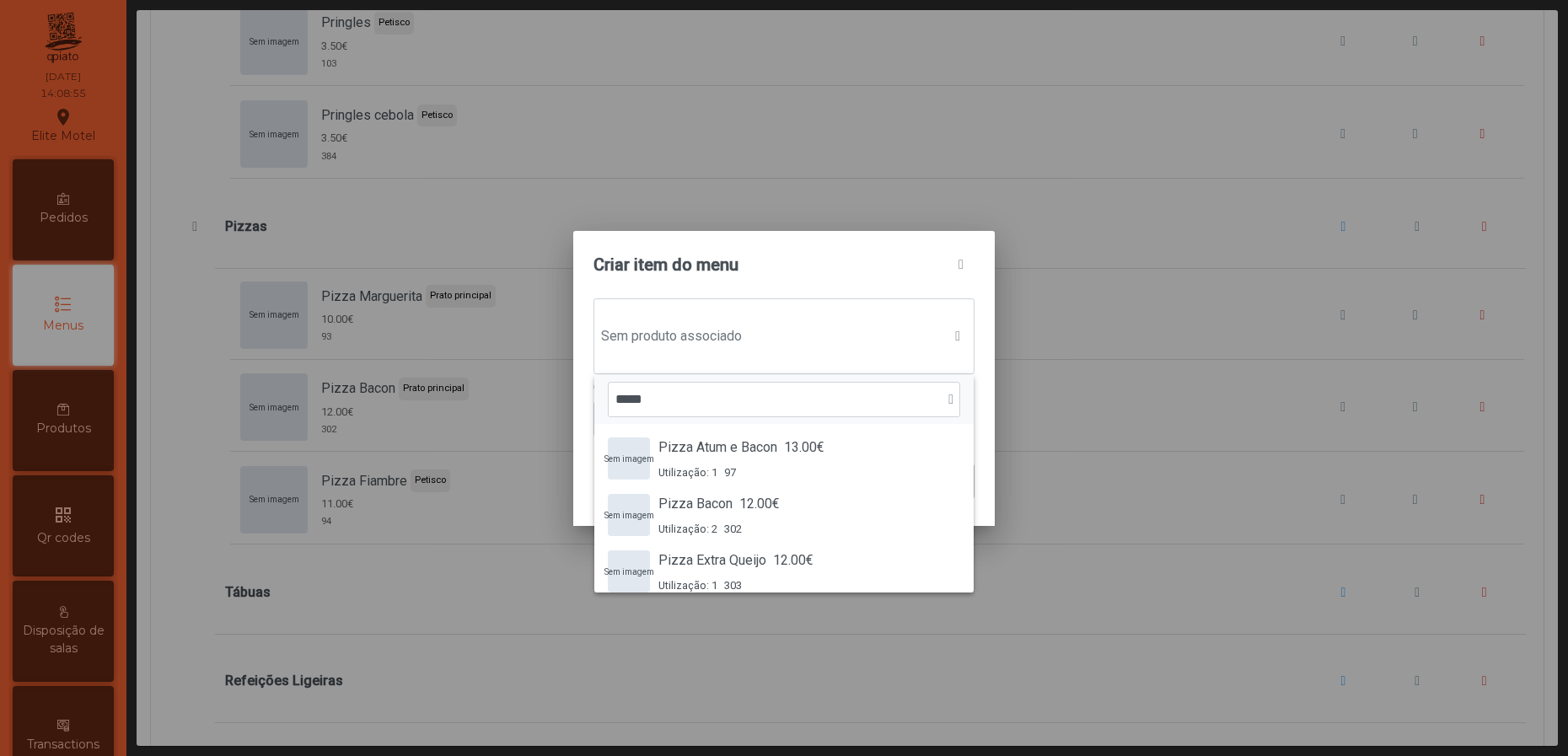
type input "*****"
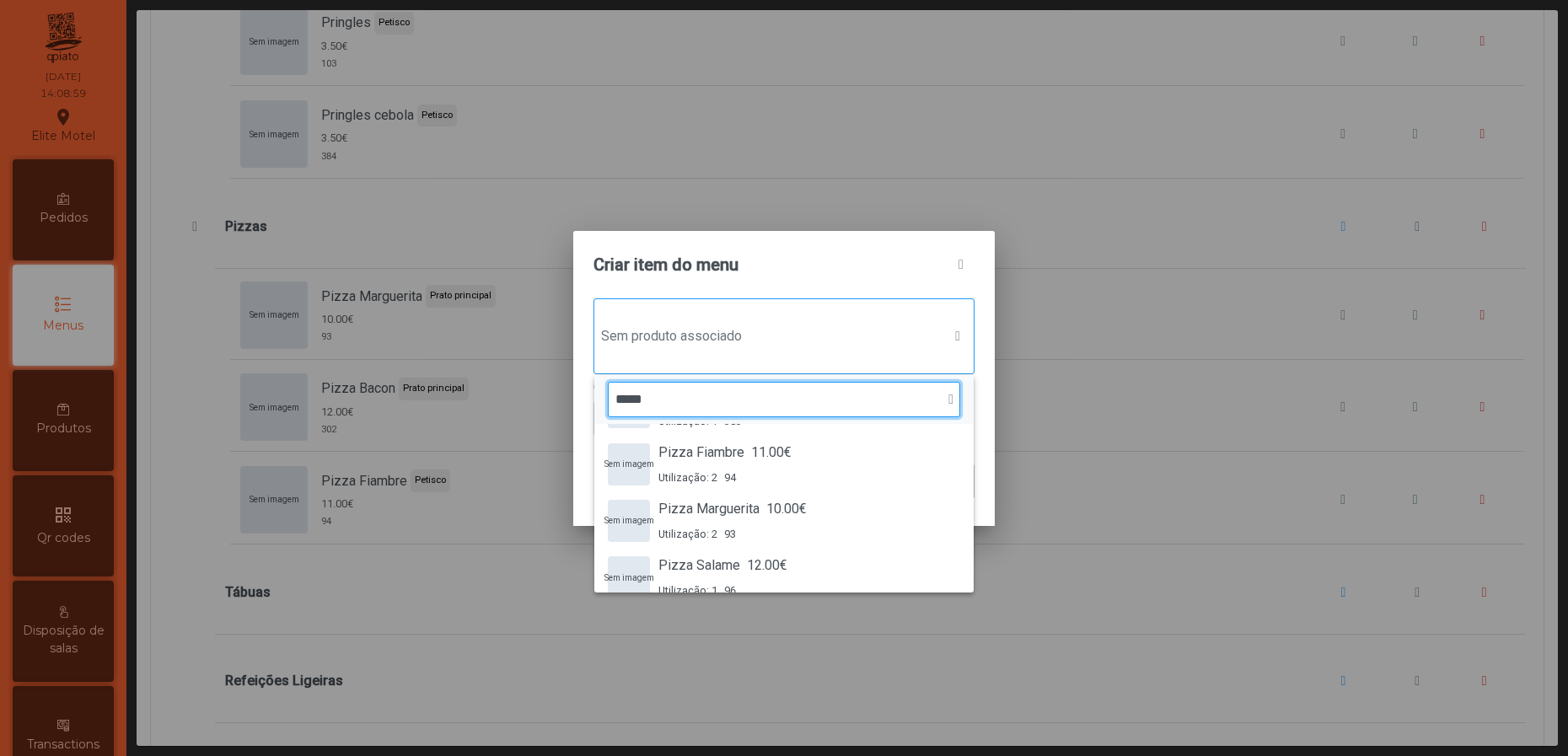
scroll to position [185, 0]
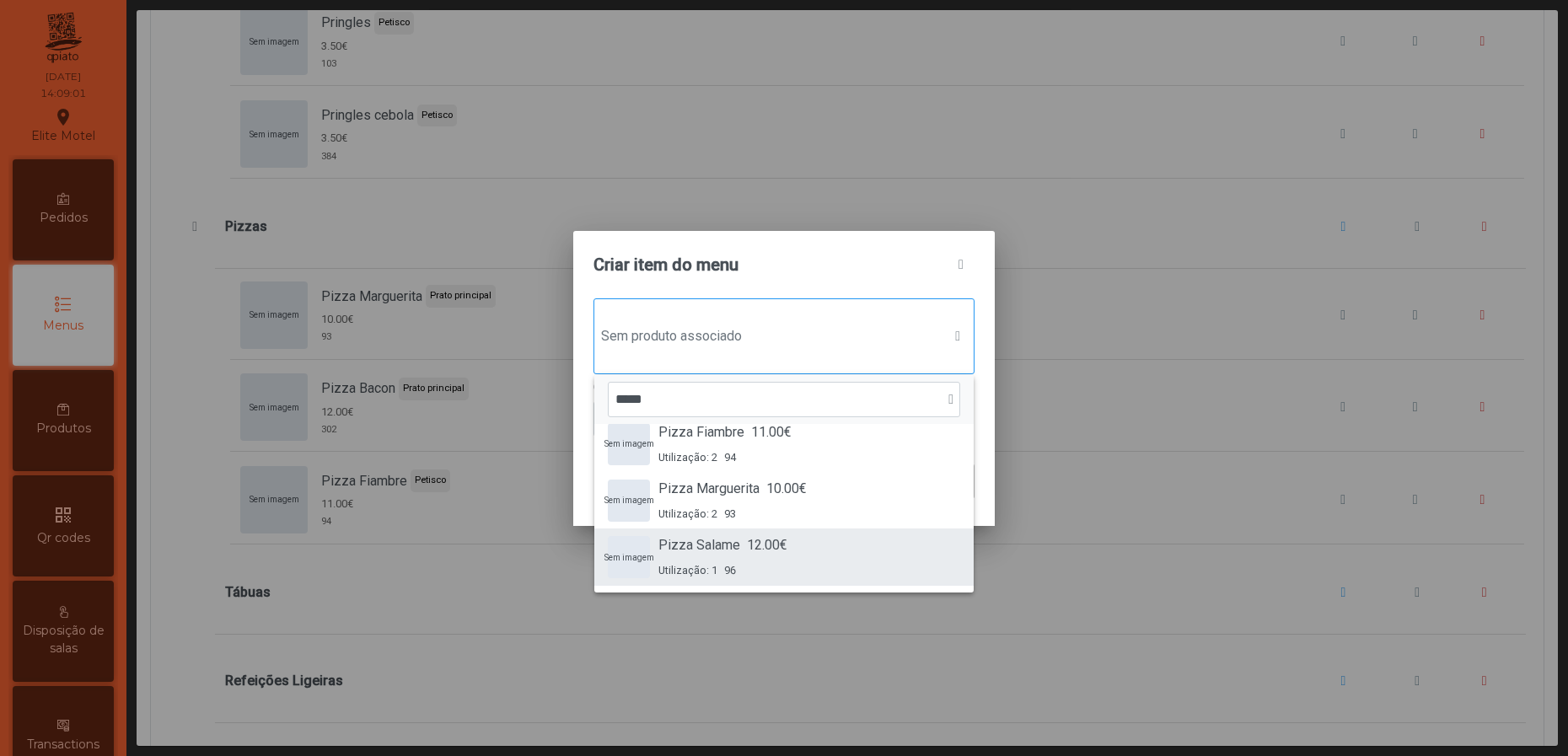
click at [785, 545] on div "Sem imagem Pizza Salame 12.00€ Utilização: 1 96" at bounding box center [784, 556] width 352 height 43
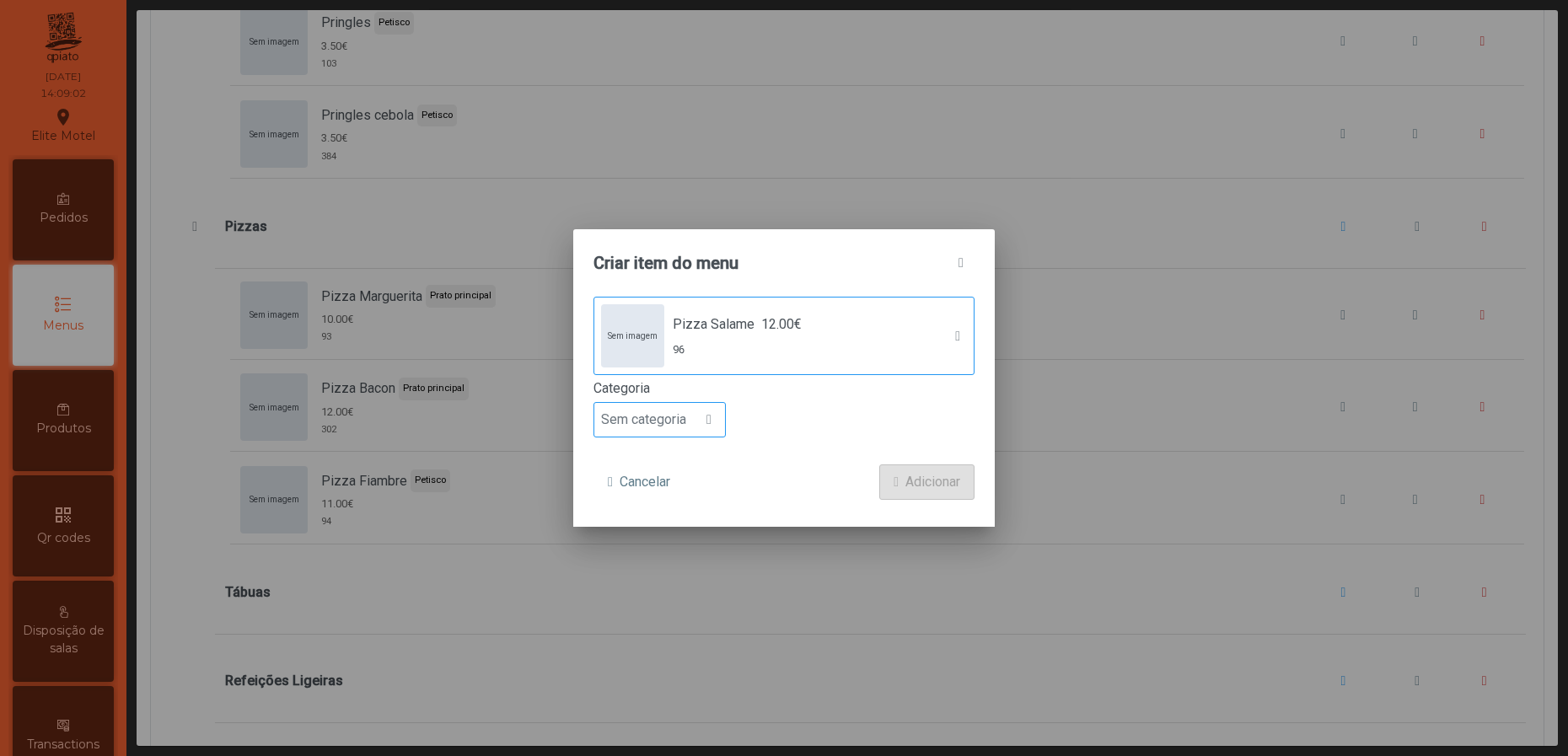
click at [706, 413] on span at bounding box center [708, 420] width 5 height 14
click at [655, 523] on span "Prato principal" at bounding box center [650, 530] width 86 height 16
click at [913, 475] on span "Adicionar" at bounding box center [933, 482] width 55 height 21
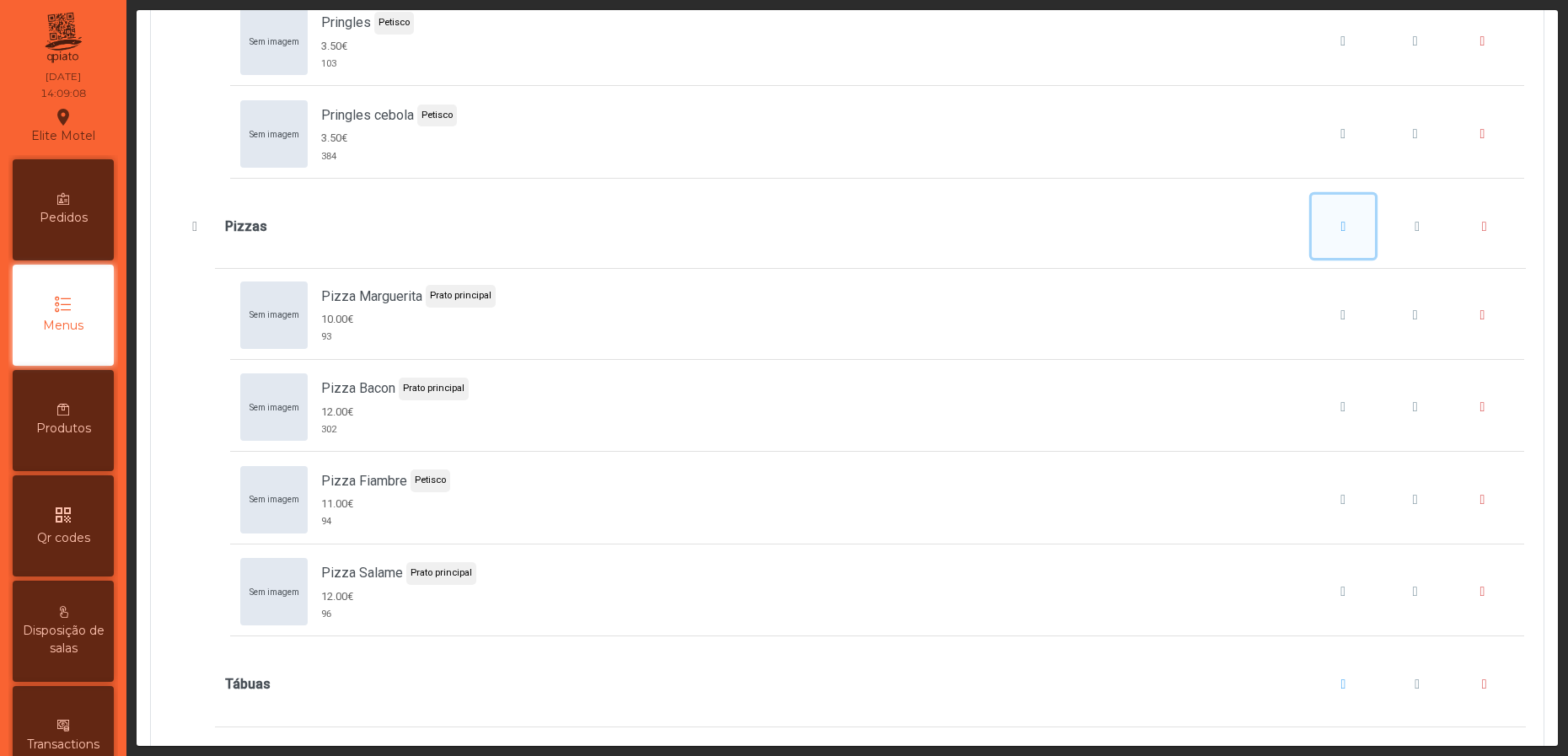
click at [1342, 233] on span "Pizzas" at bounding box center [1344, 227] width 5 height 14
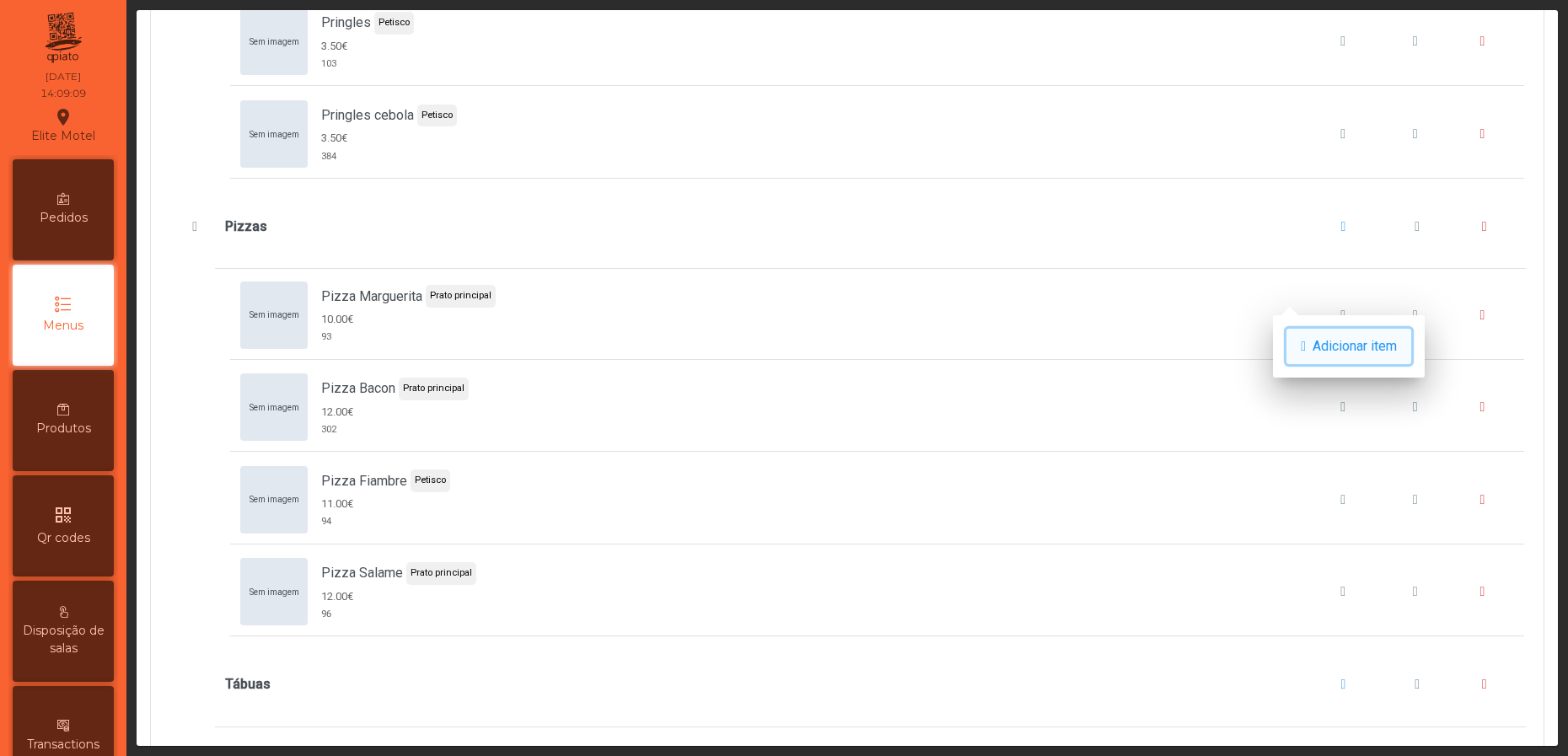
click at [1330, 339] on span "Adicionar item" at bounding box center [1355, 346] width 85 height 21
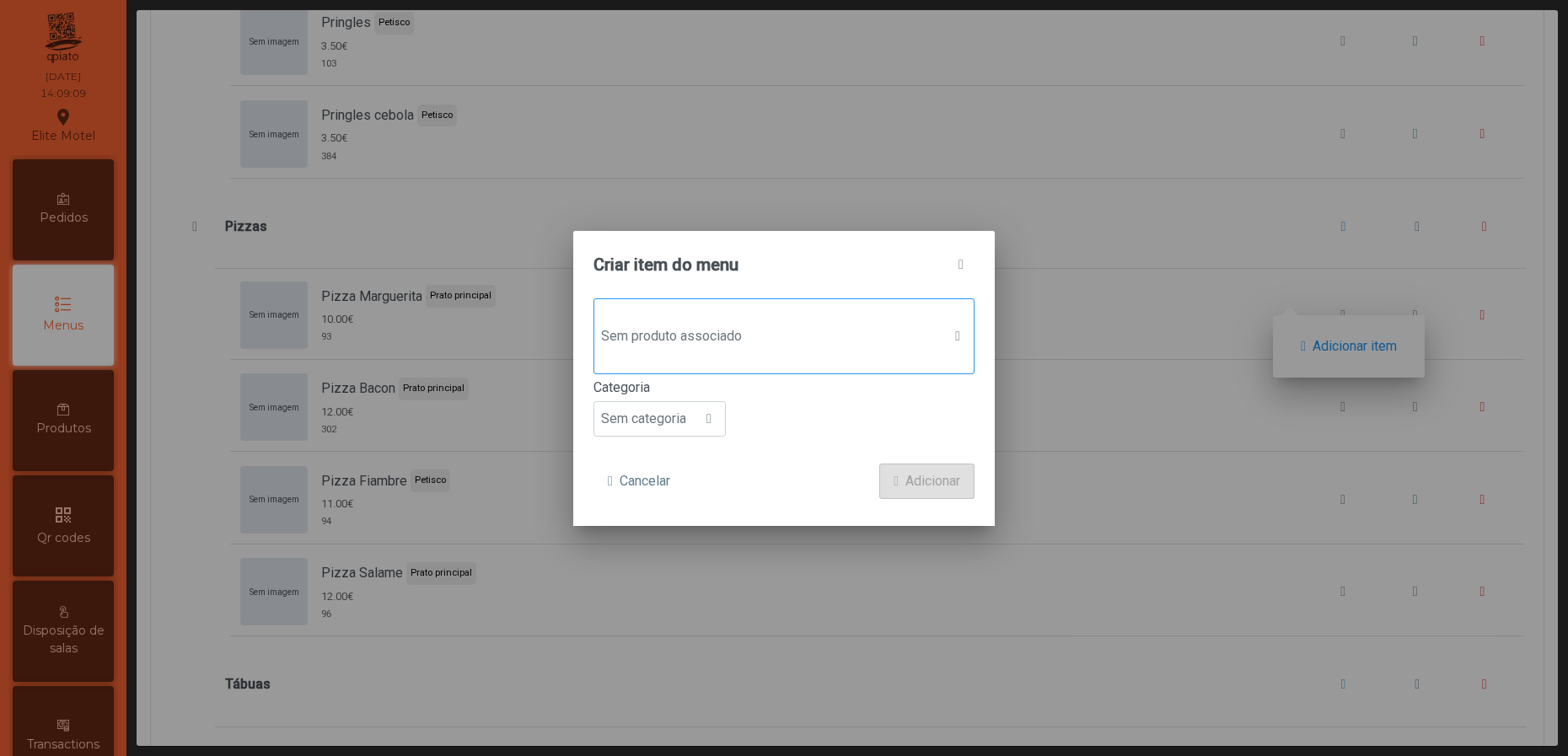
click at [822, 321] on span "Sem produto associado" at bounding box center [767, 336] width 347 height 33
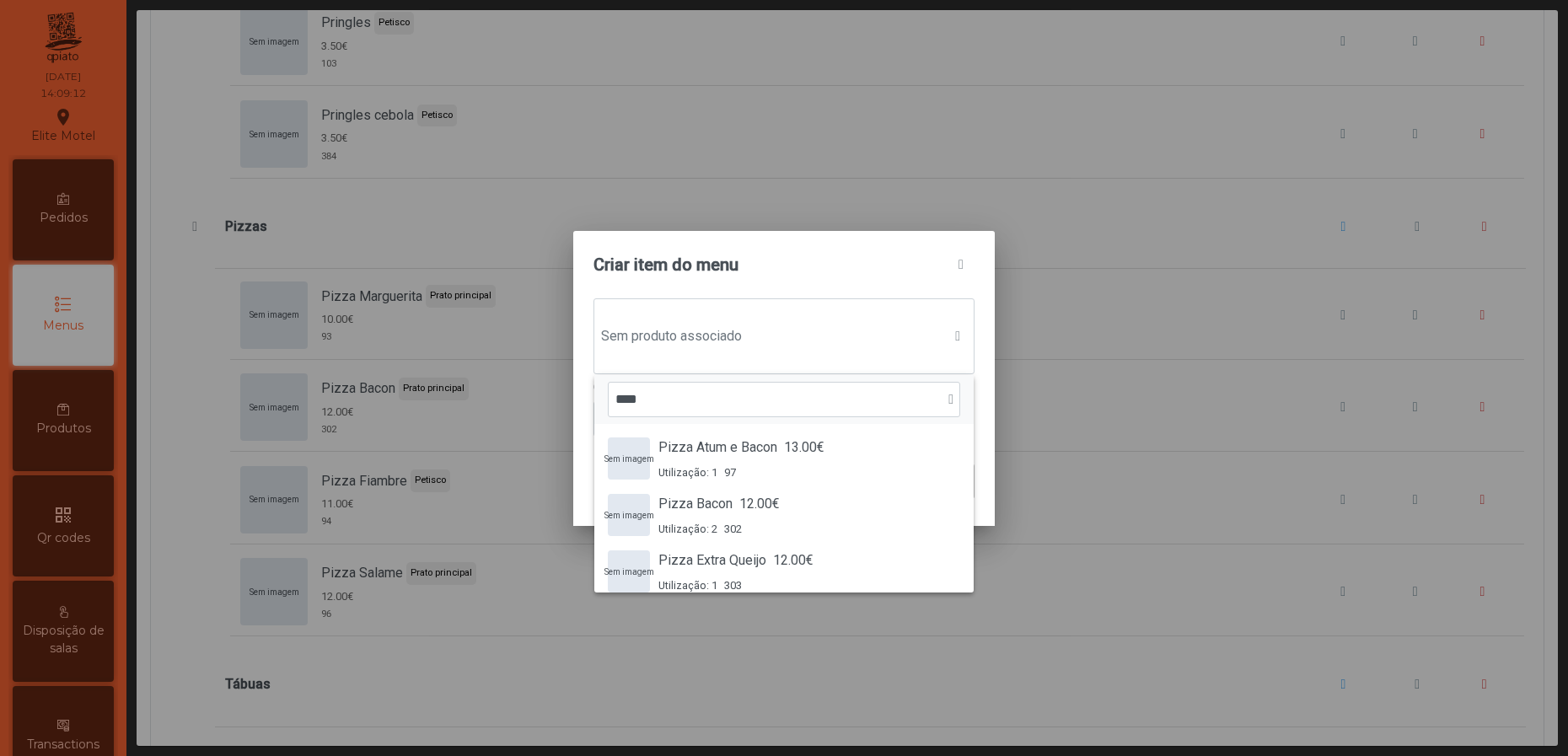
type input "*****"
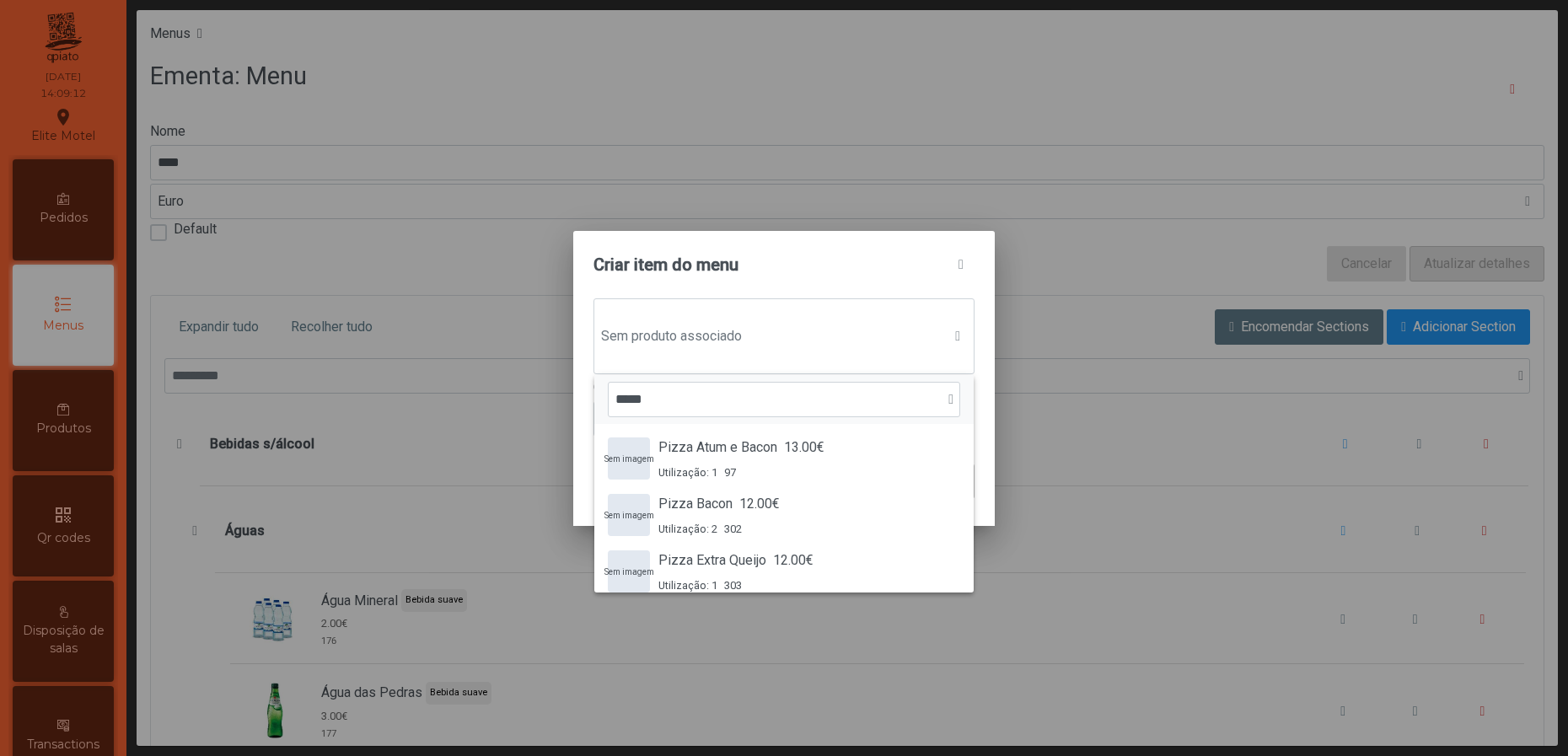
scroll to position [11, 89]
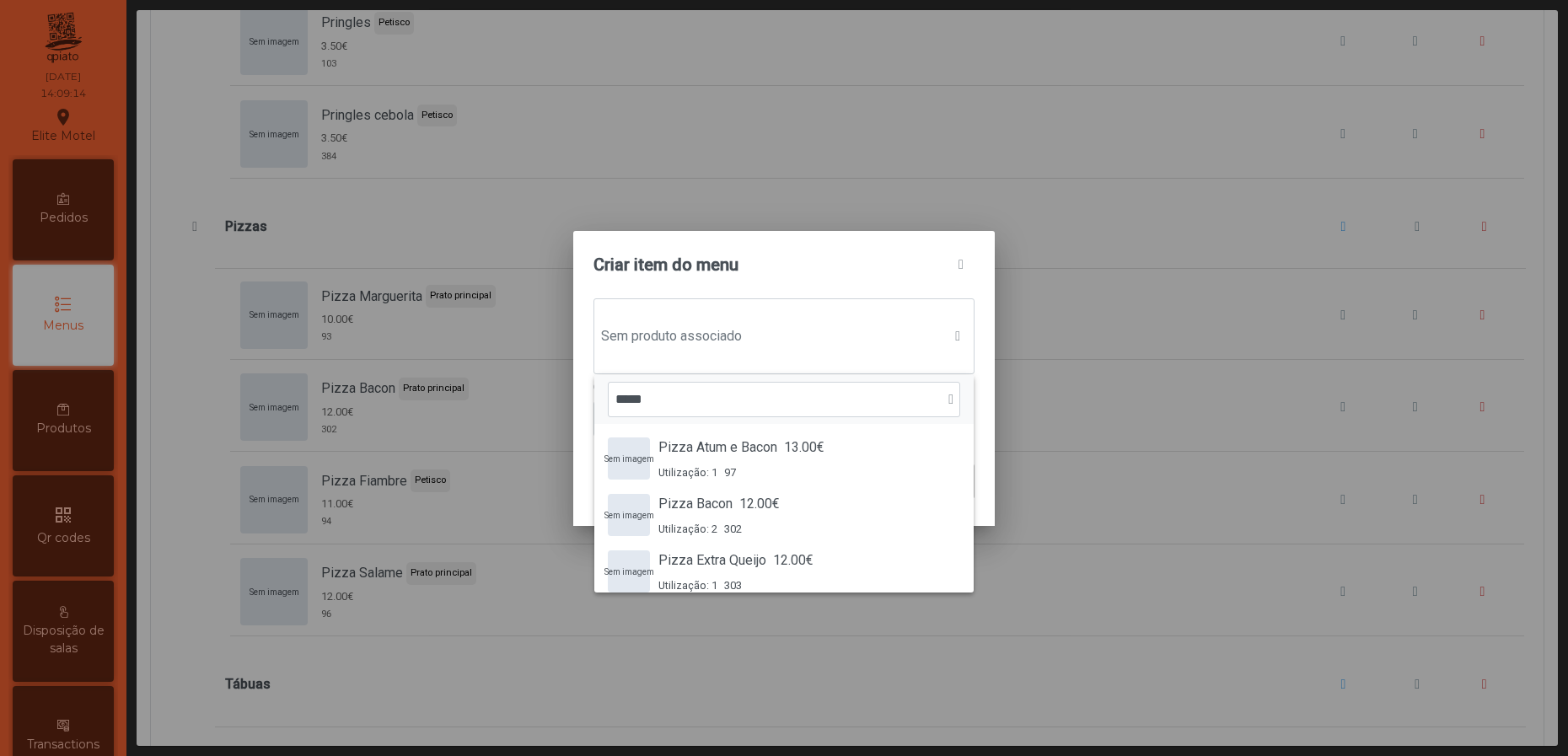
type input "*****"
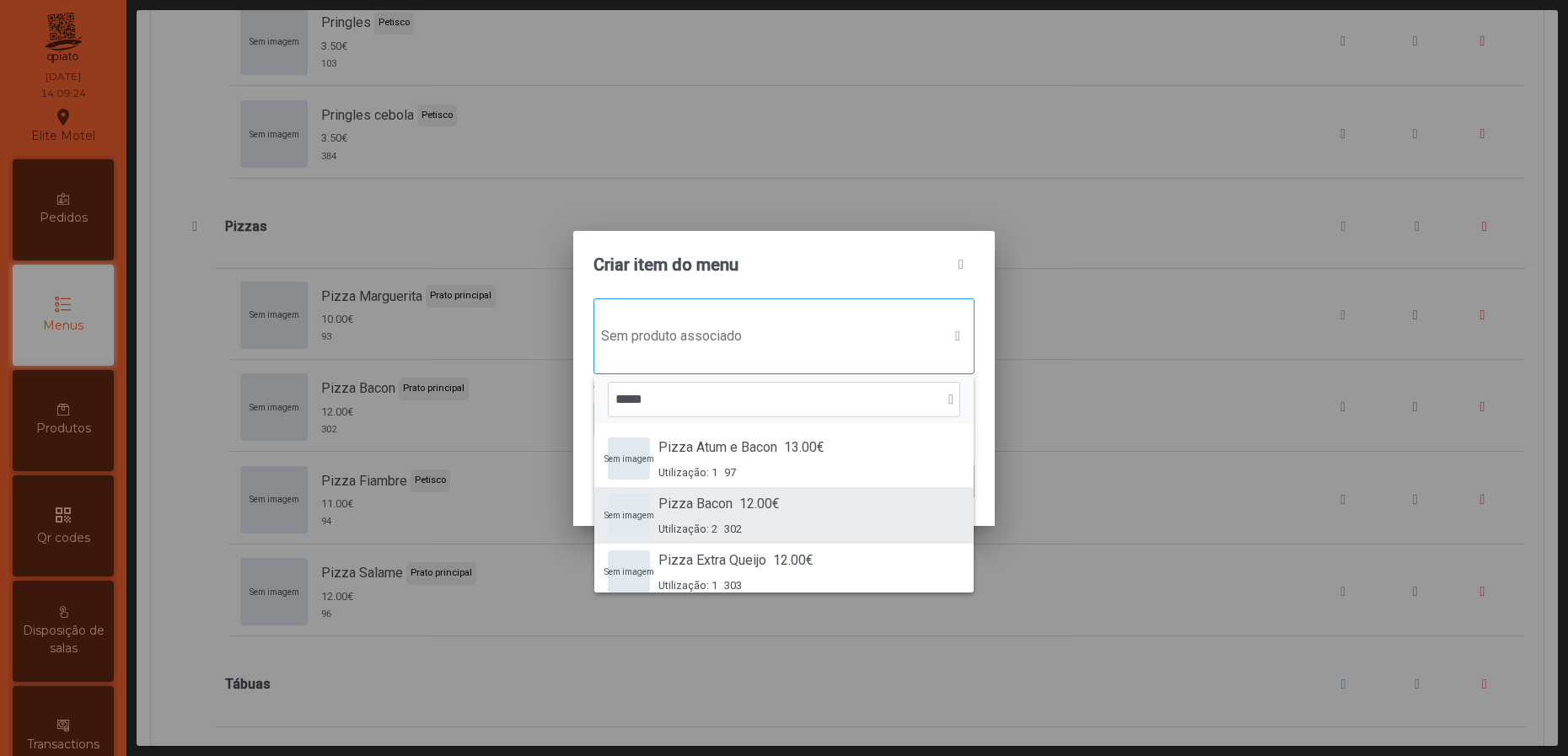
click at [810, 498] on div "Sem imagem Pizza Bacon 12.00€ Utilização: 2 302" at bounding box center [784, 515] width 352 height 43
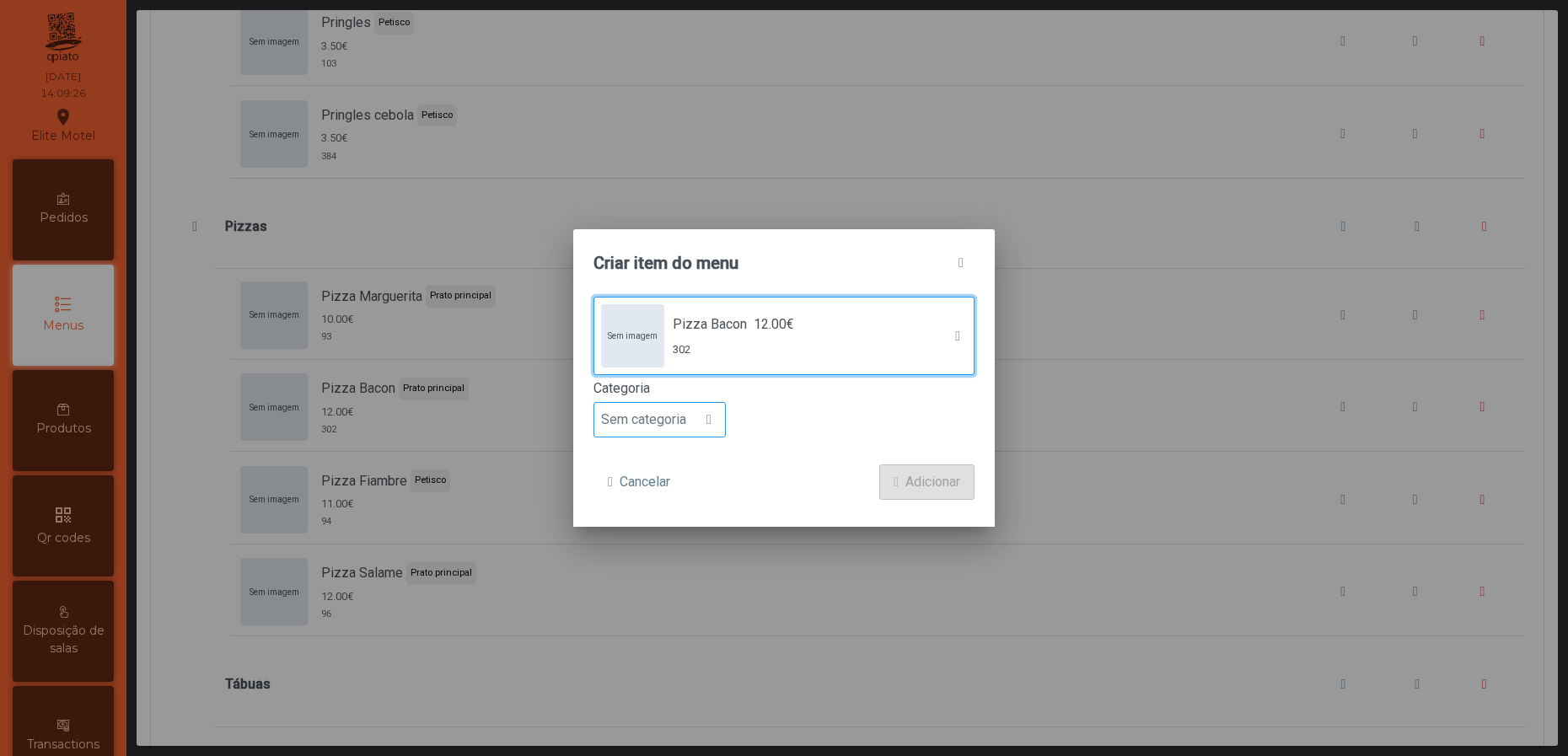
click at [714, 403] on div at bounding box center [709, 420] width 32 height 33
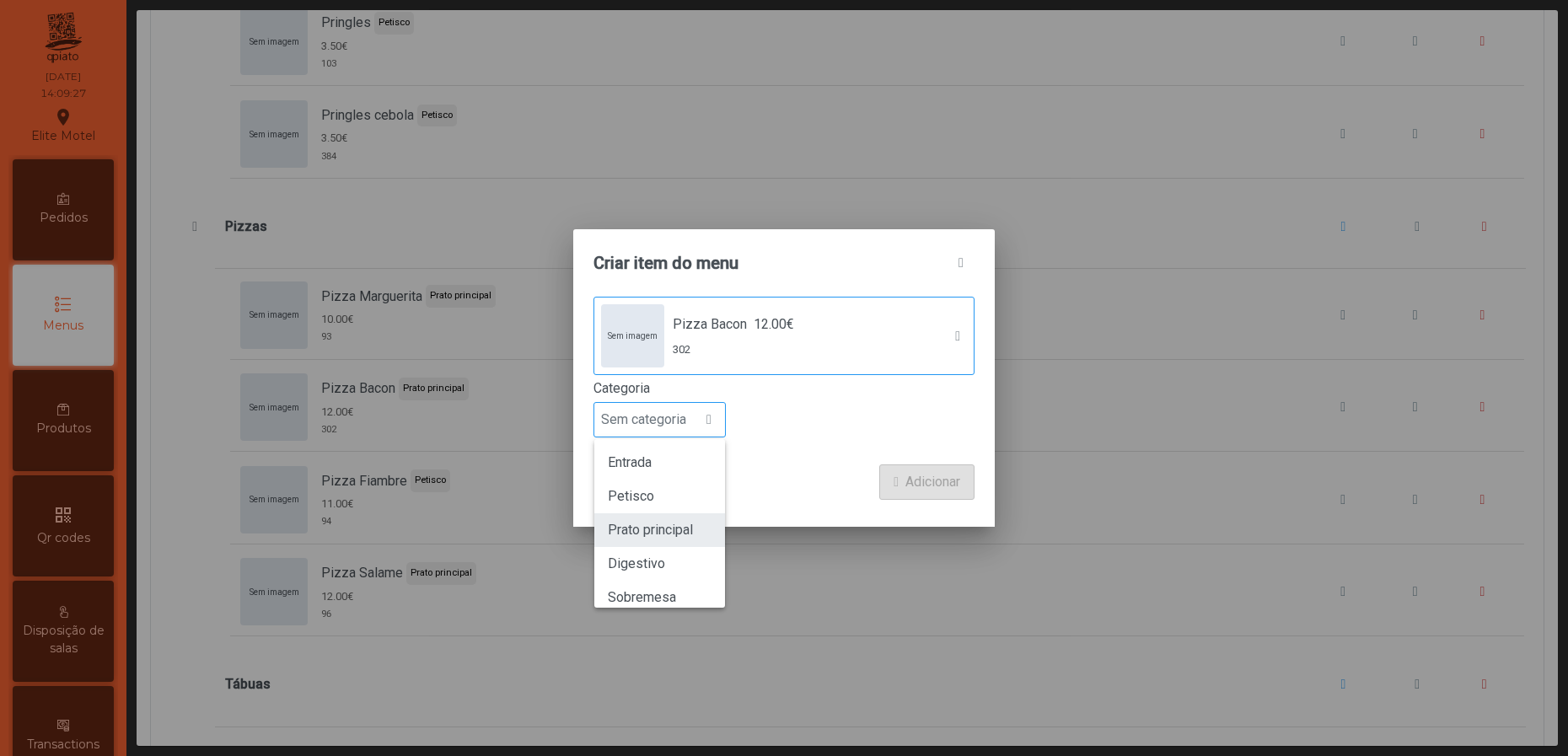
click at [655, 534] on span "Prato principal" at bounding box center [650, 530] width 86 height 16
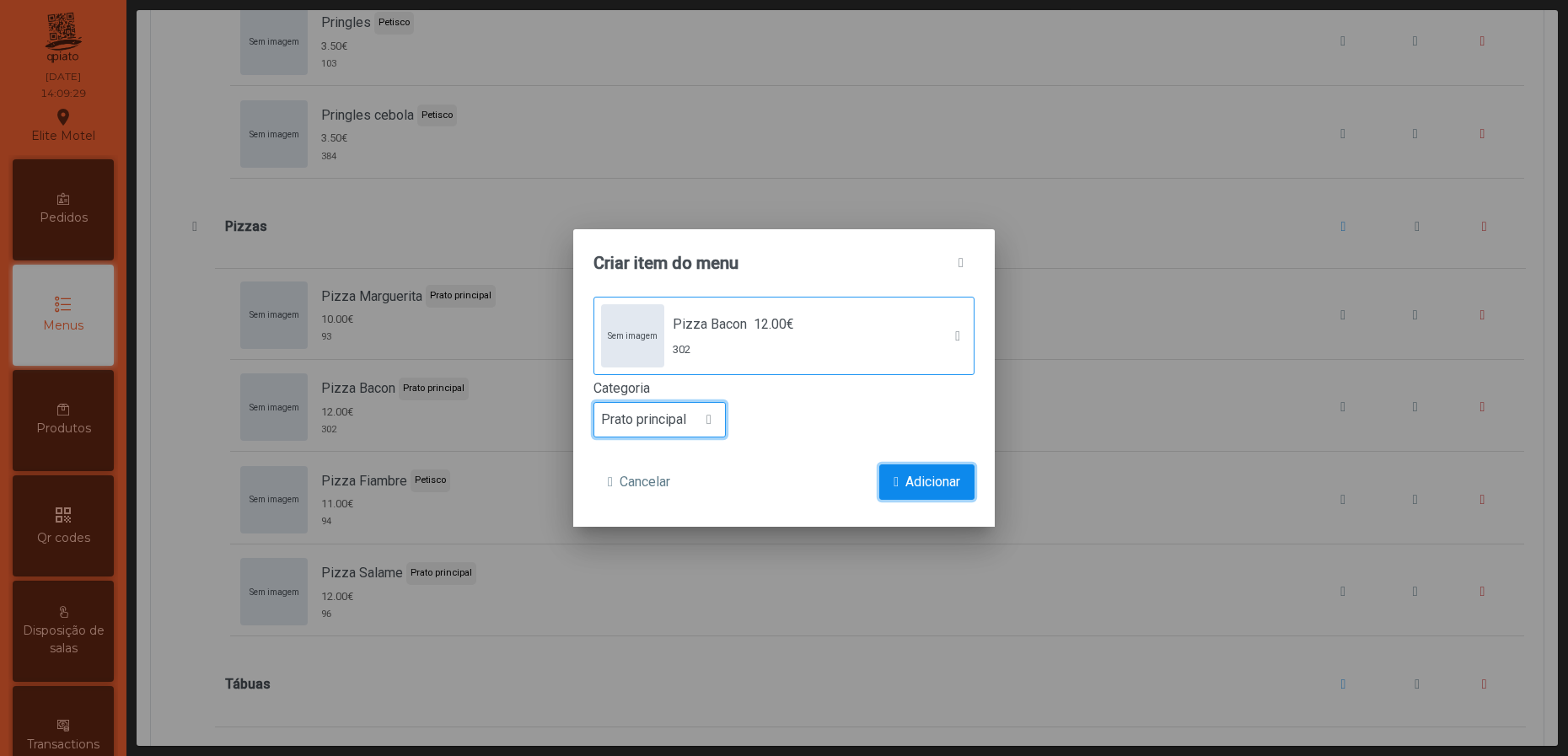
click at [908, 483] on span "Adicionar" at bounding box center [933, 482] width 55 height 21
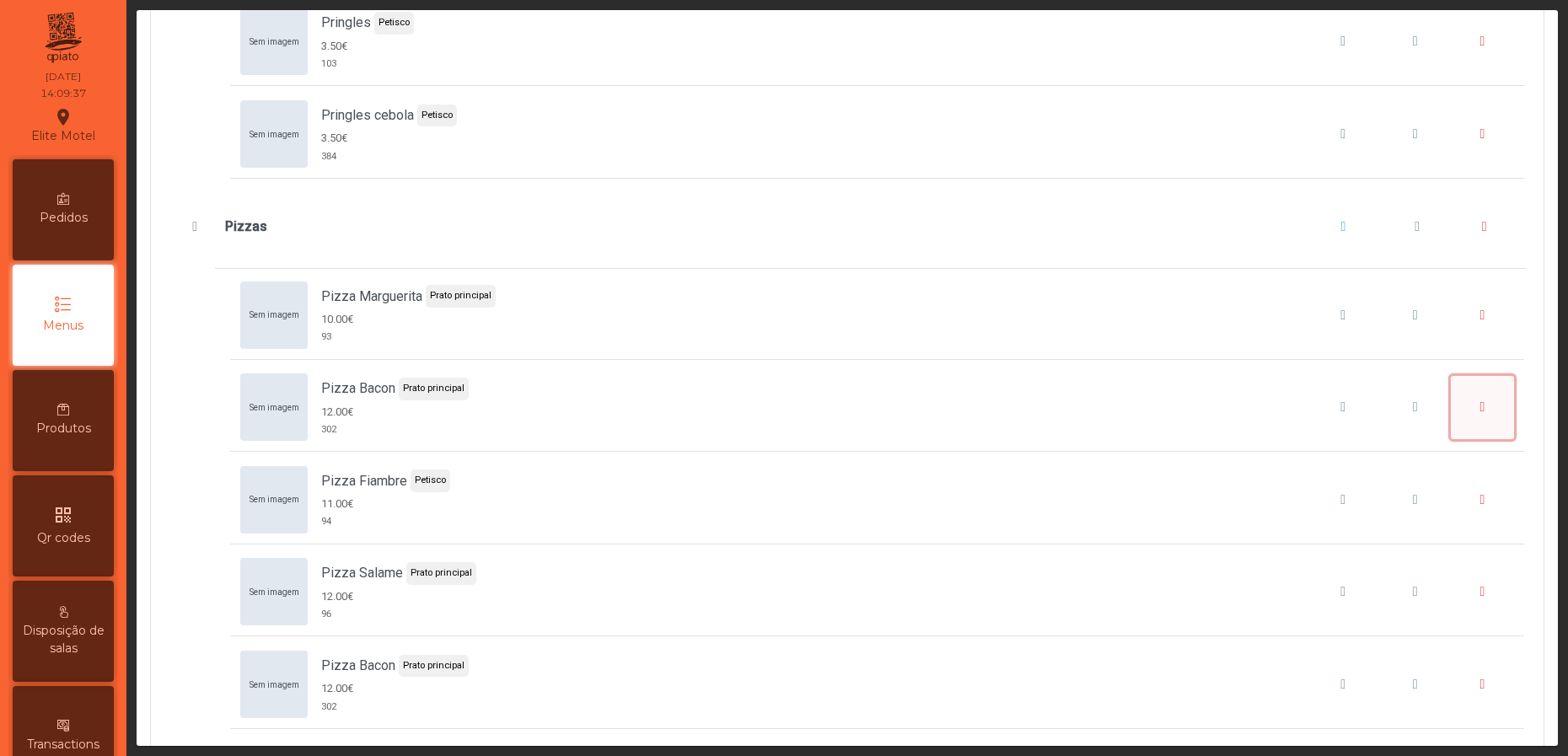
click at [1451, 439] on button "Pizza Bacon" at bounding box center [1482, 407] width 64 height 64
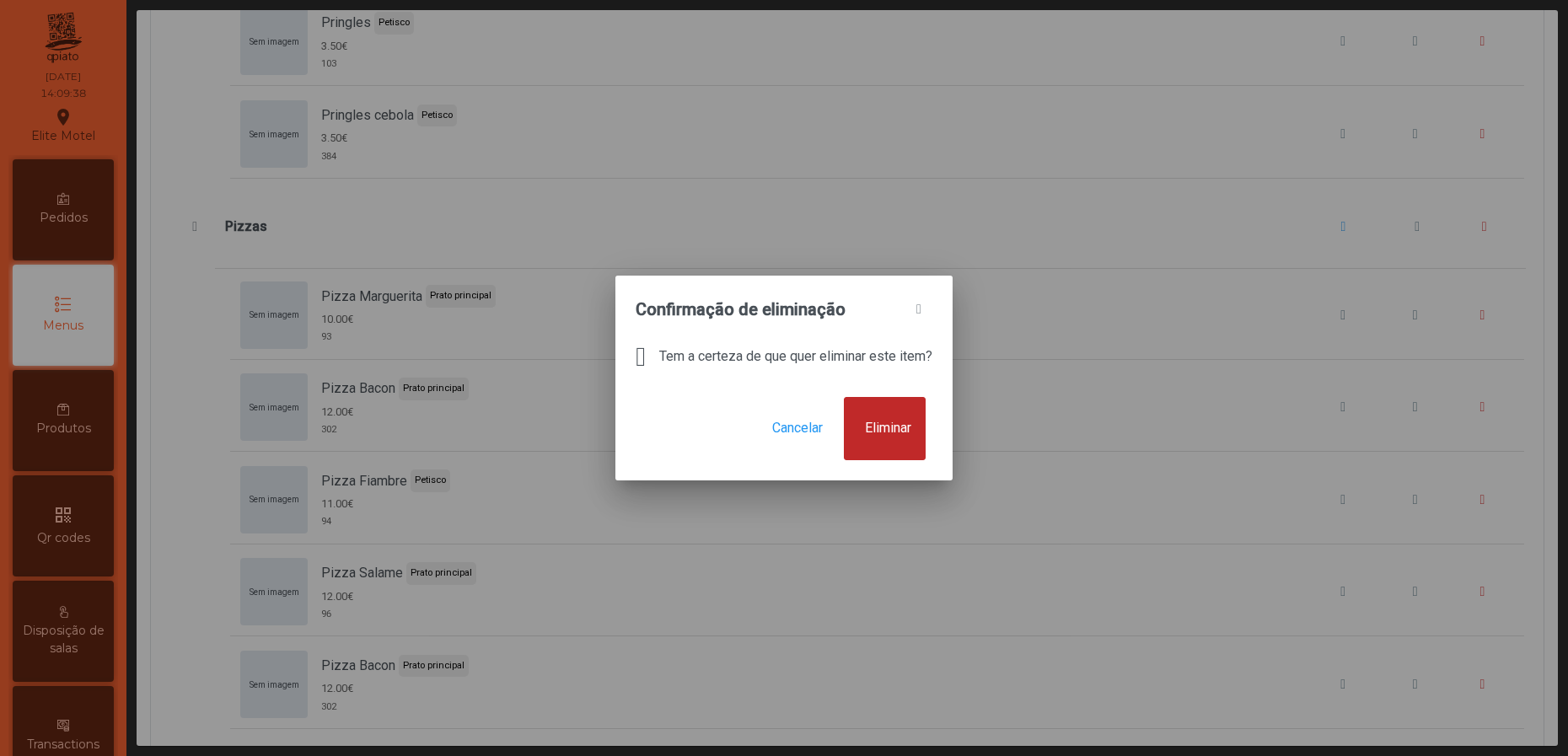
click at [864, 437] on button "Eliminar" at bounding box center [884, 429] width 82 height 64
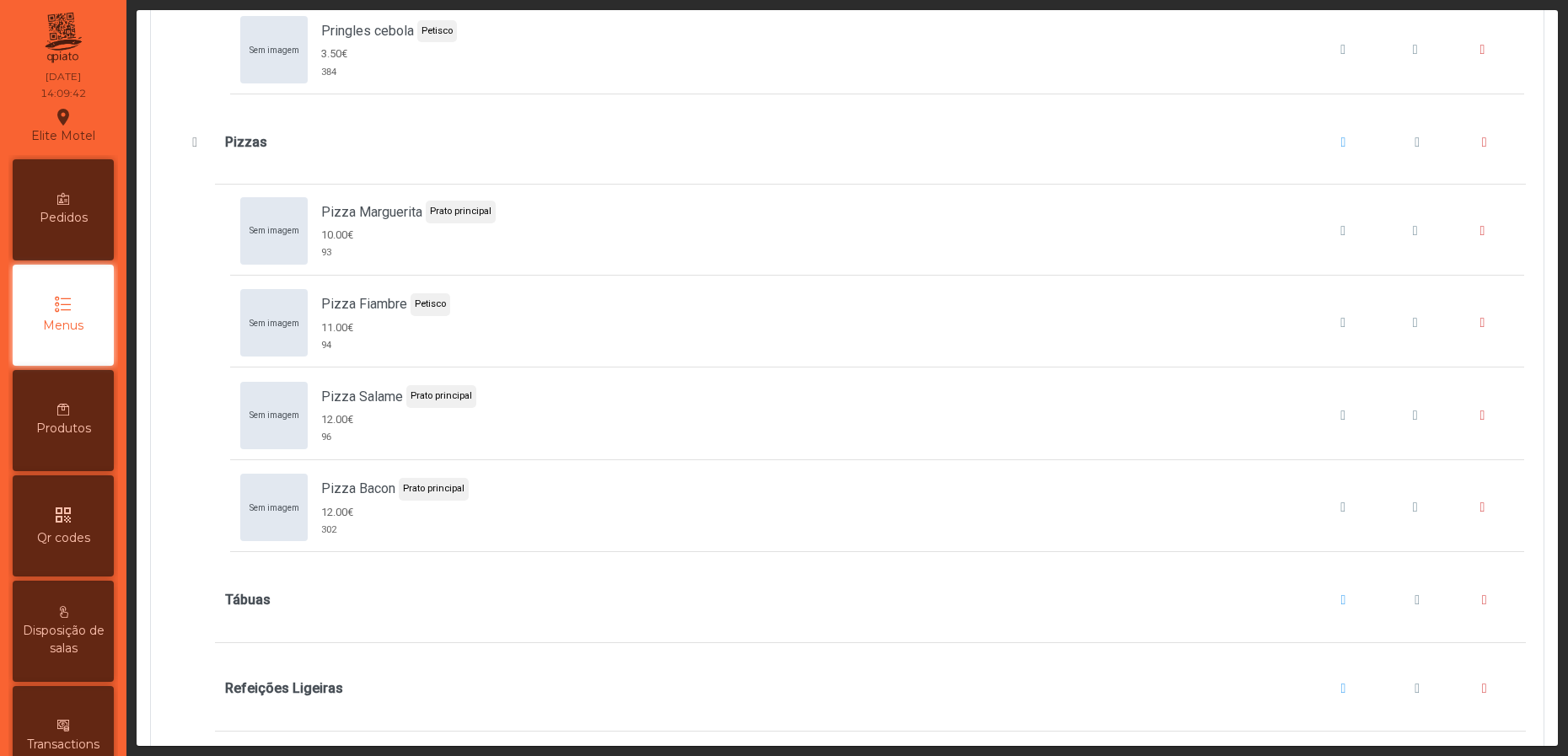
scroll to position [10237, 0]
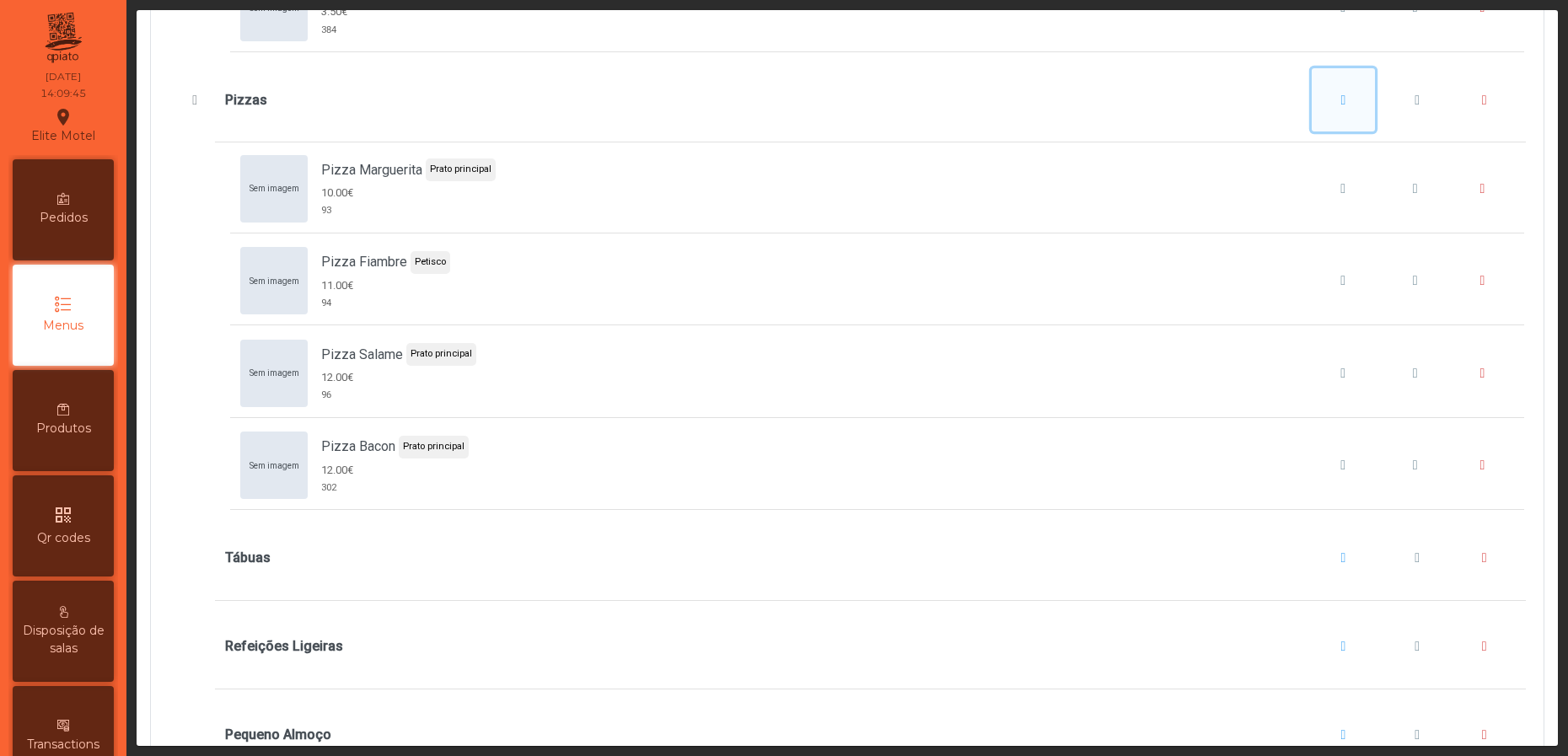
click at [1342, 107] on span "Pizzas" at bounding box center [1344, 100] width 5 height 14
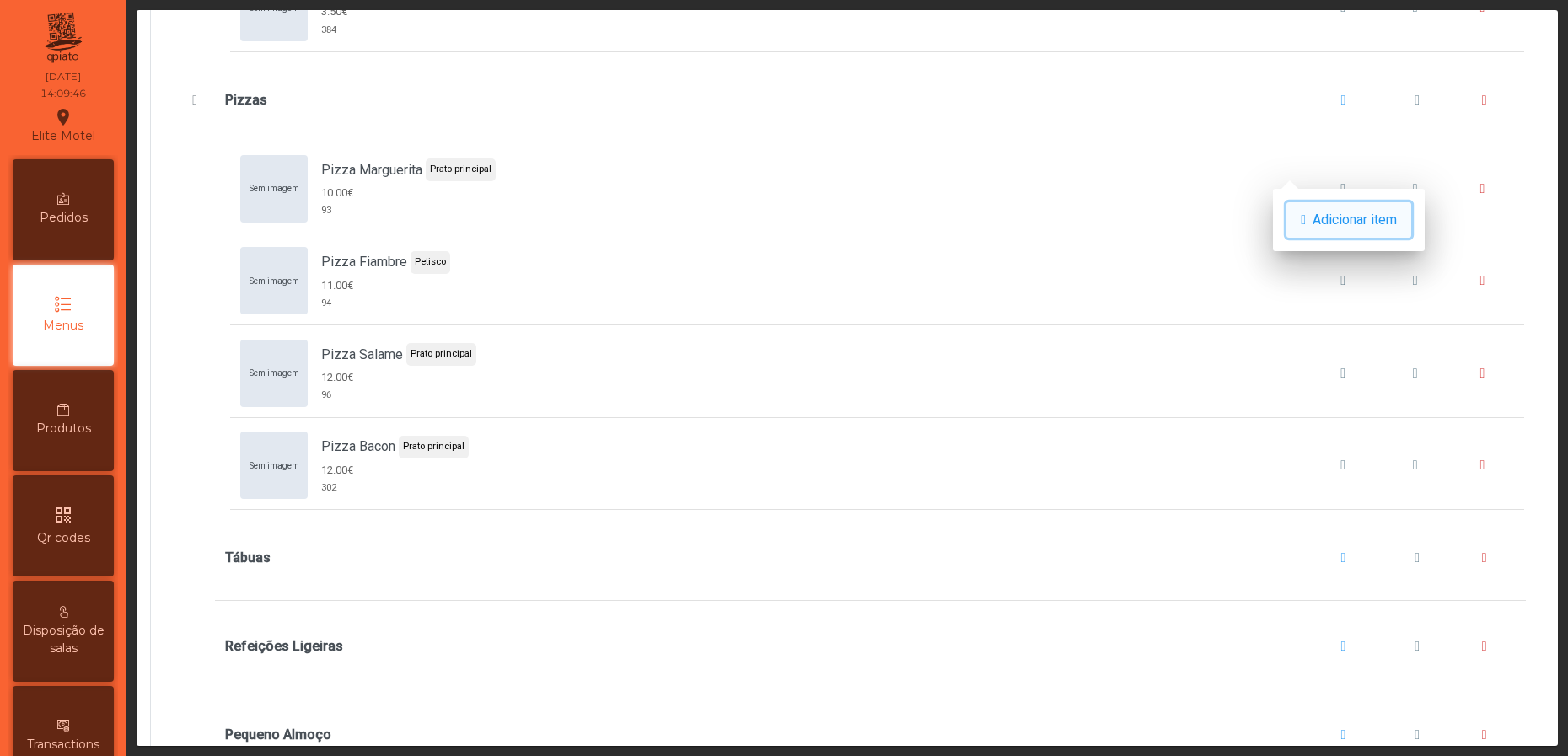
click at [1330, 213] on span "Adicionar item" at bounding box center [1355, 219] width 85 height 21
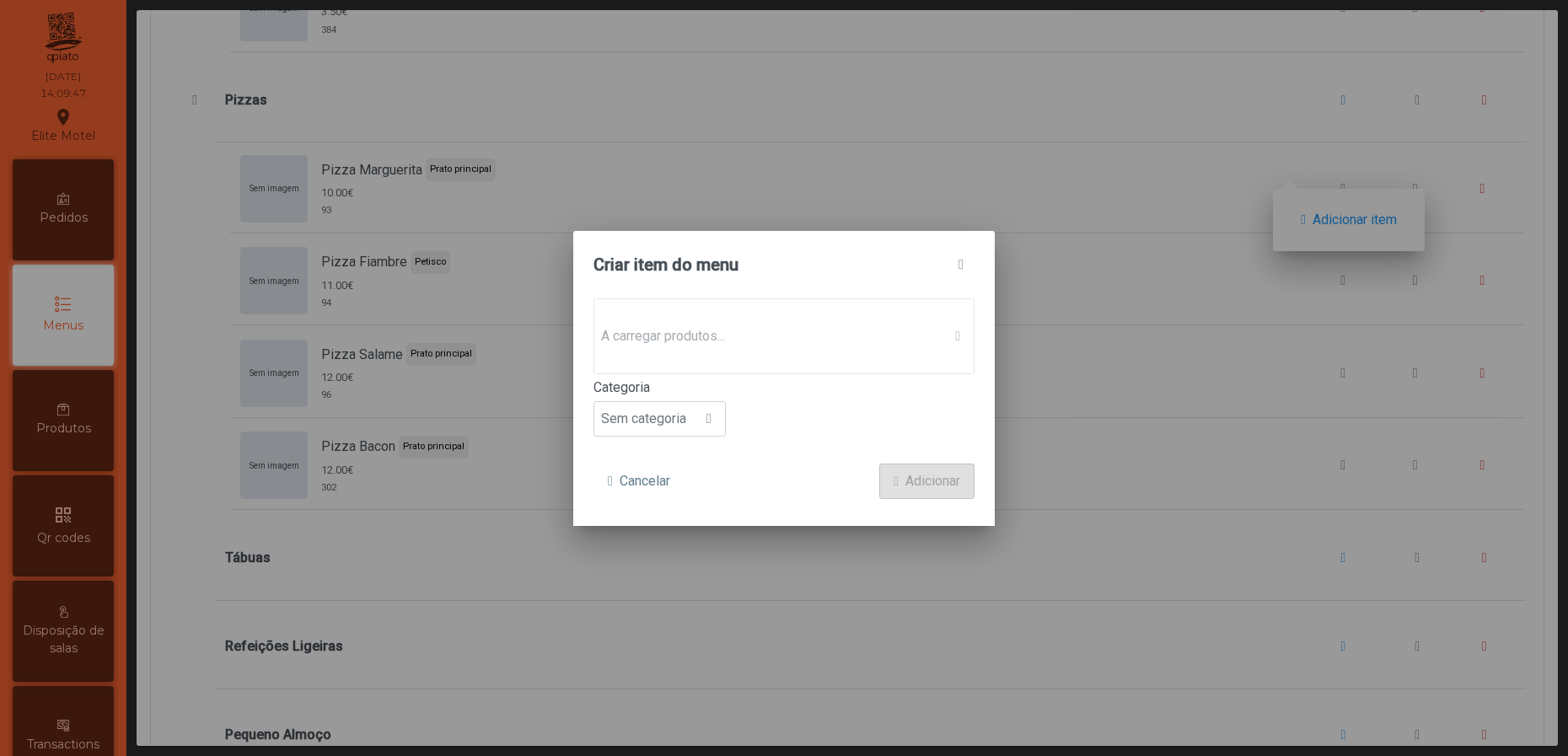
click at [810, 339] on p-dropdown "A carregar produtos..." at bounding box center [783, 335] width 381 height 76
click at [906, 347] on span "Sem produto associado" at bounding box center [767, 336] width 347 height 33
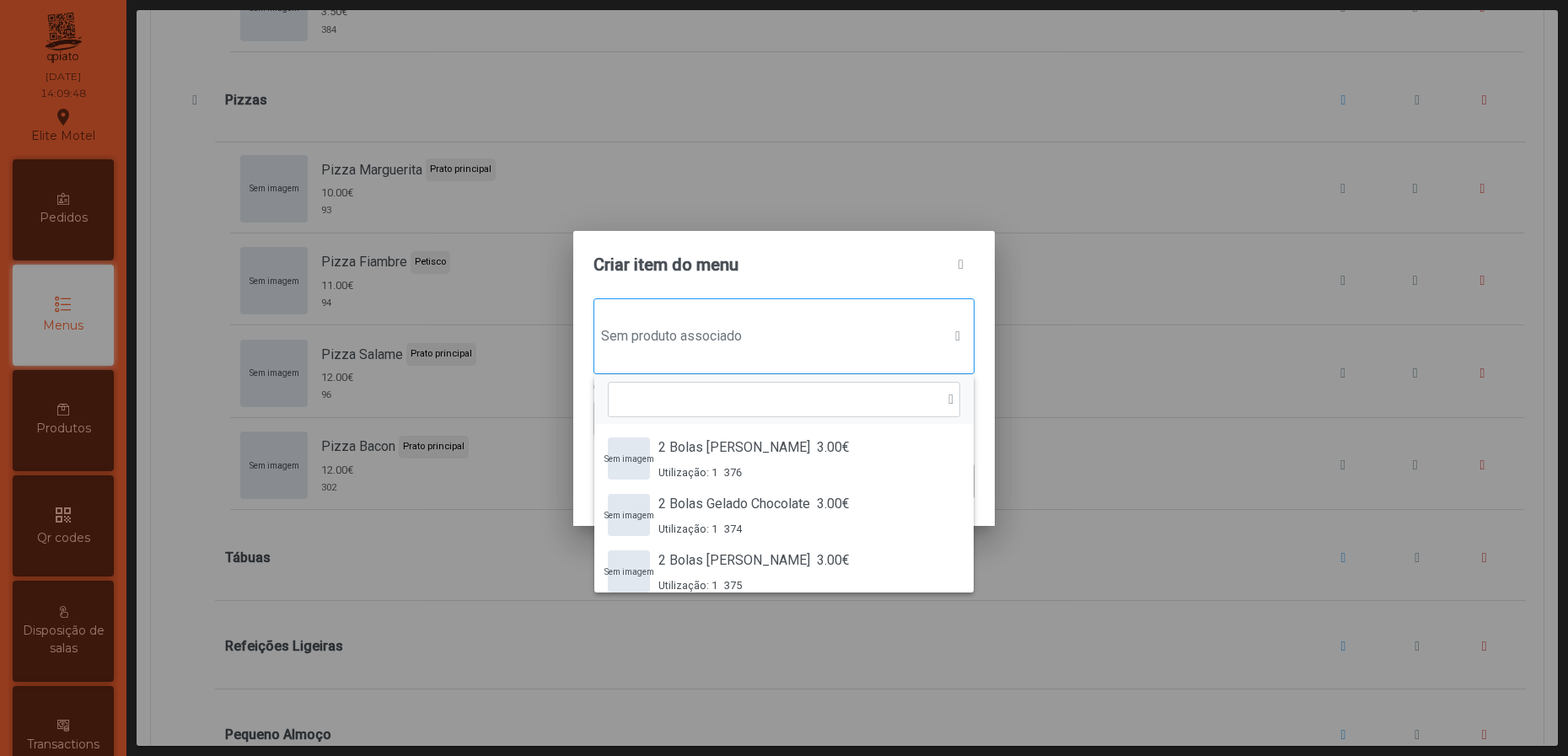
scroll to position [11, 89]
type input "*****"
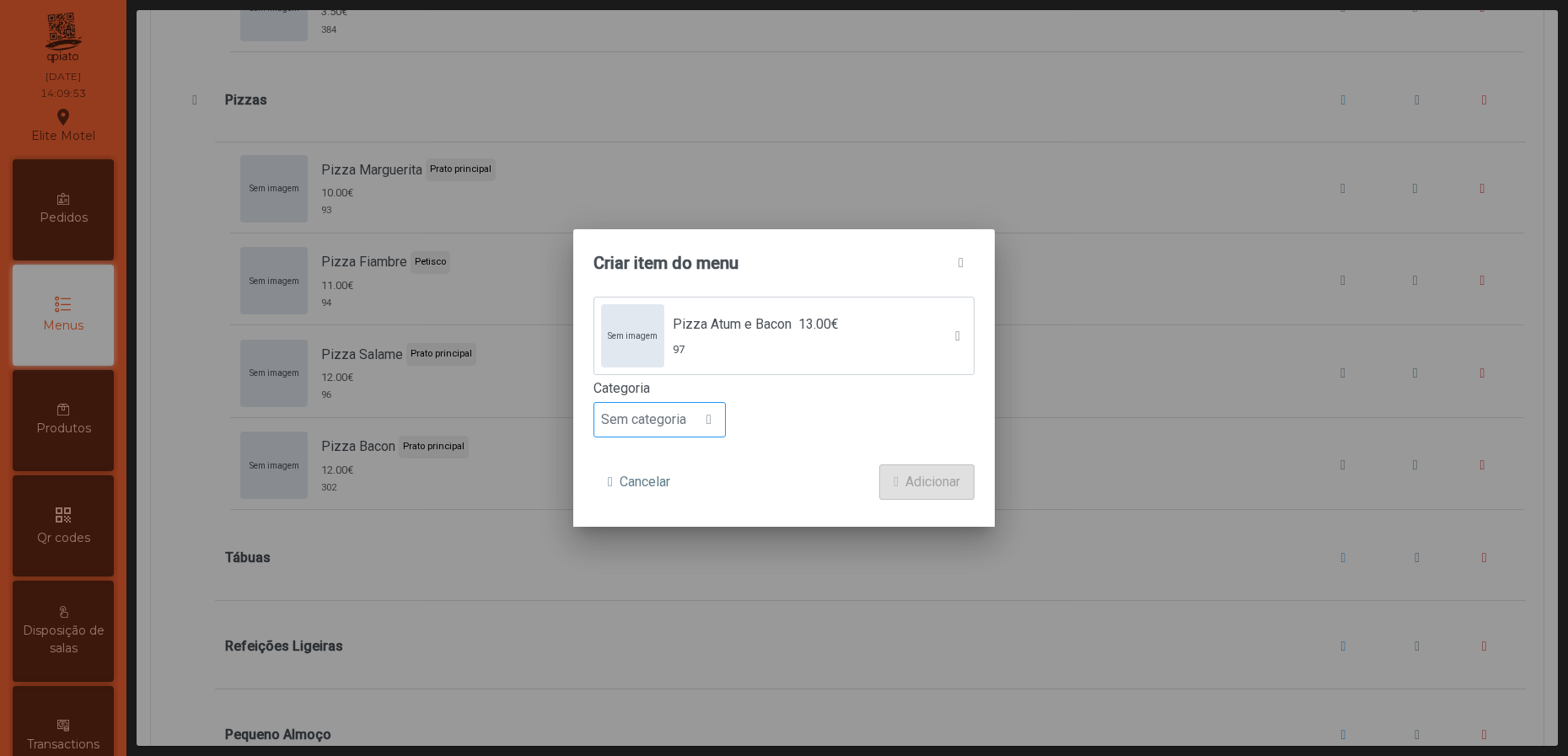
click at [717, 415] on div at bounding box center [709, 420] width 32 height 33
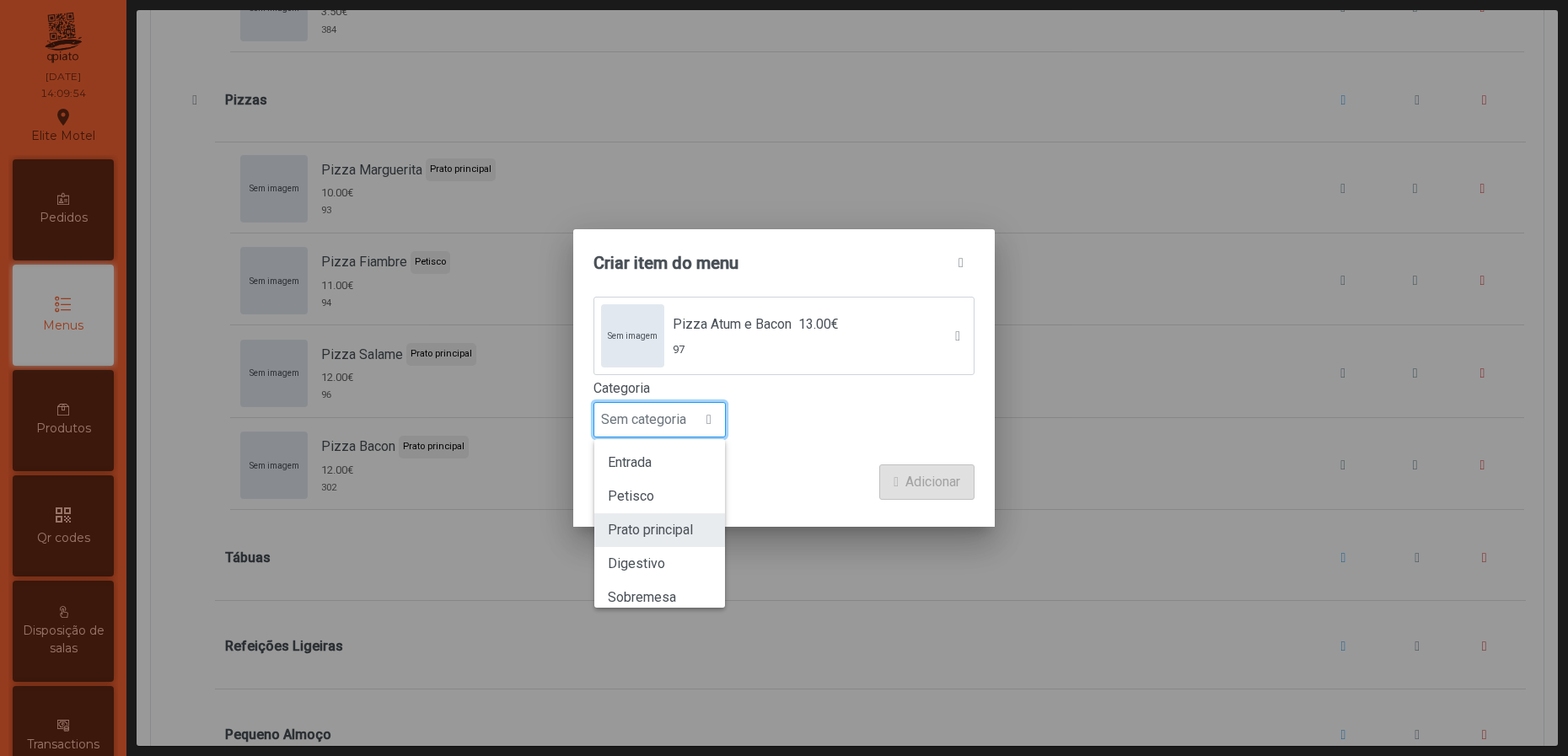
click at [681, 522] on span "Prato principal" at bounding box center [650, 530] width 86 height 16
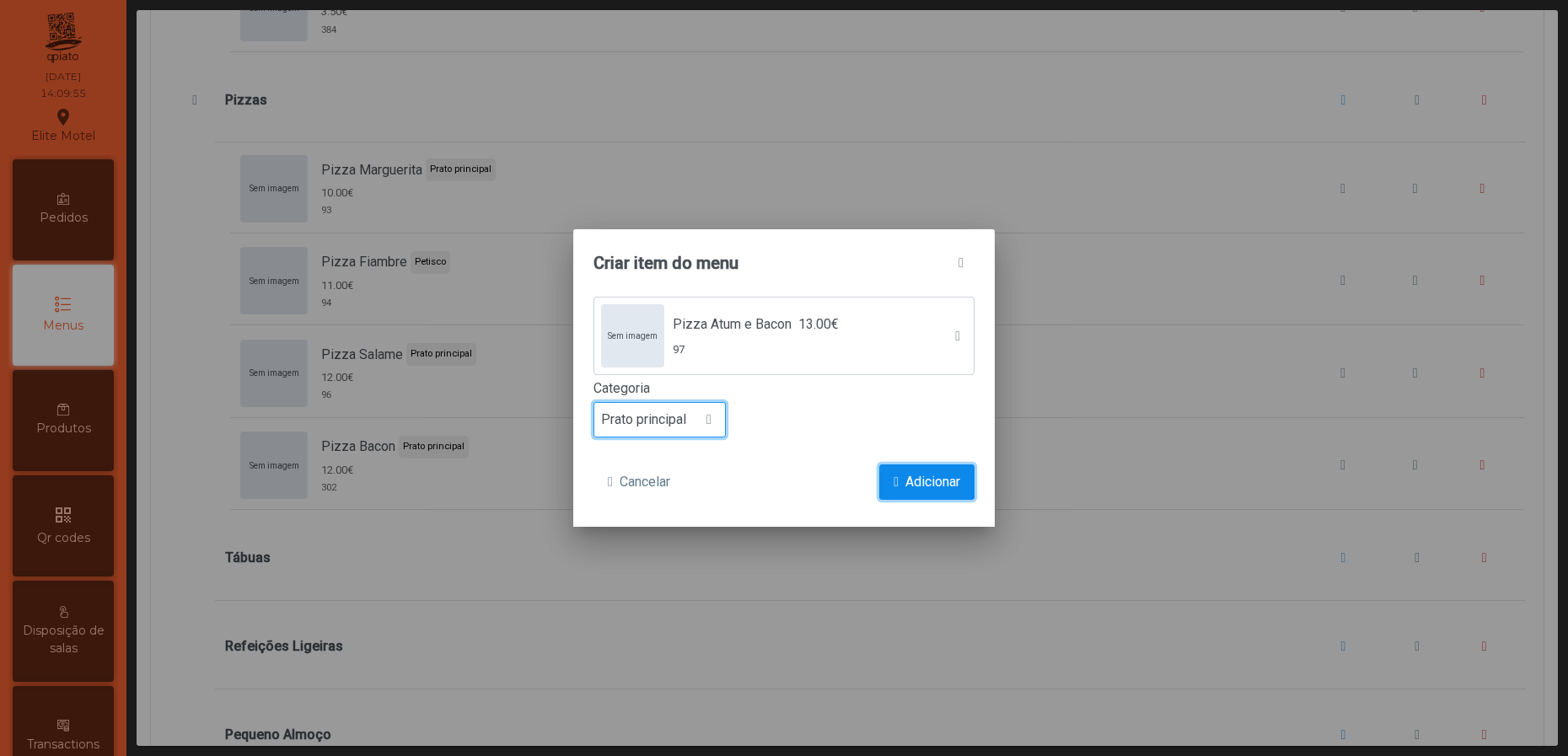
click at [944, 483] on span "Adicionar" at bounding box center [933, 482] width 55 height 21
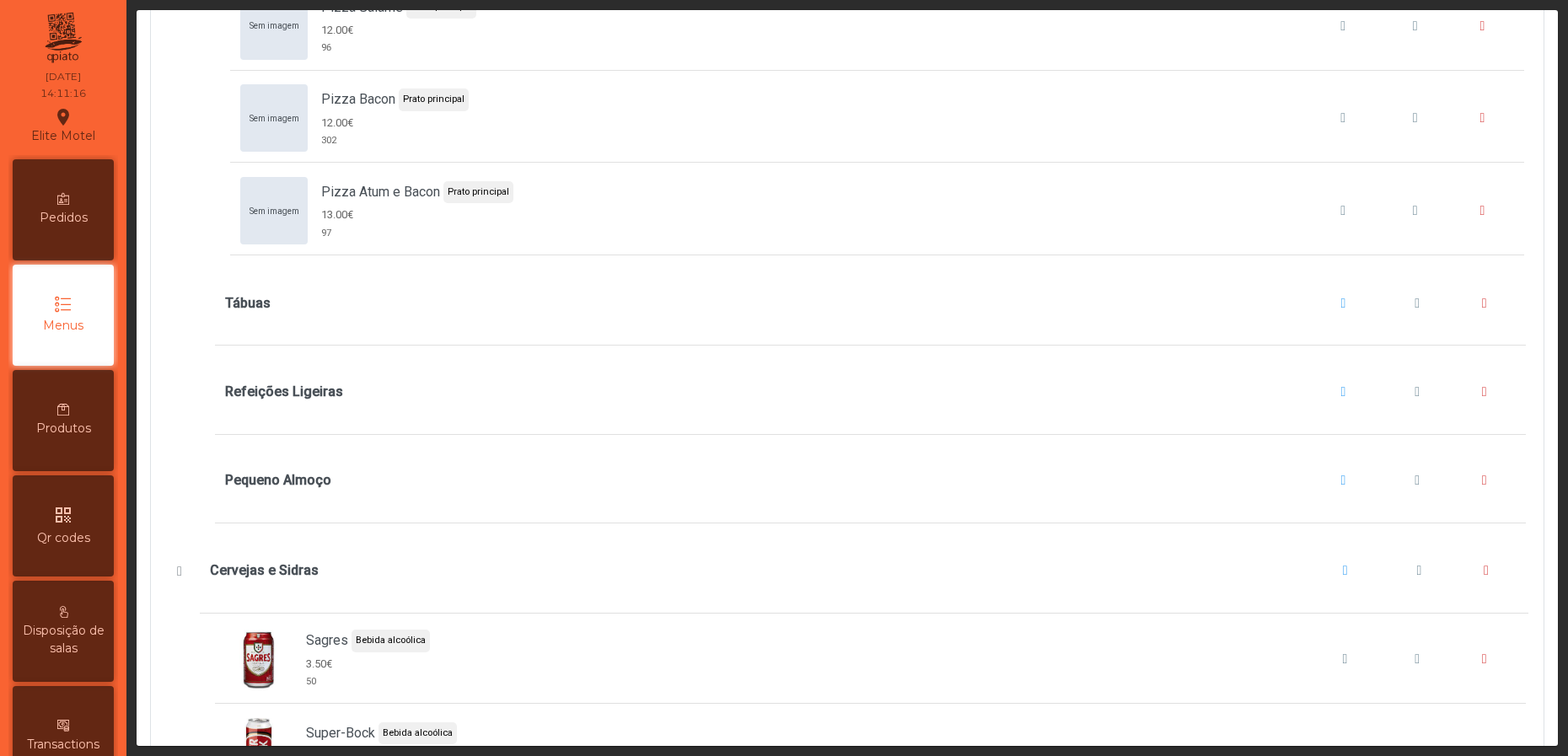
scroll to position [10743, 0]
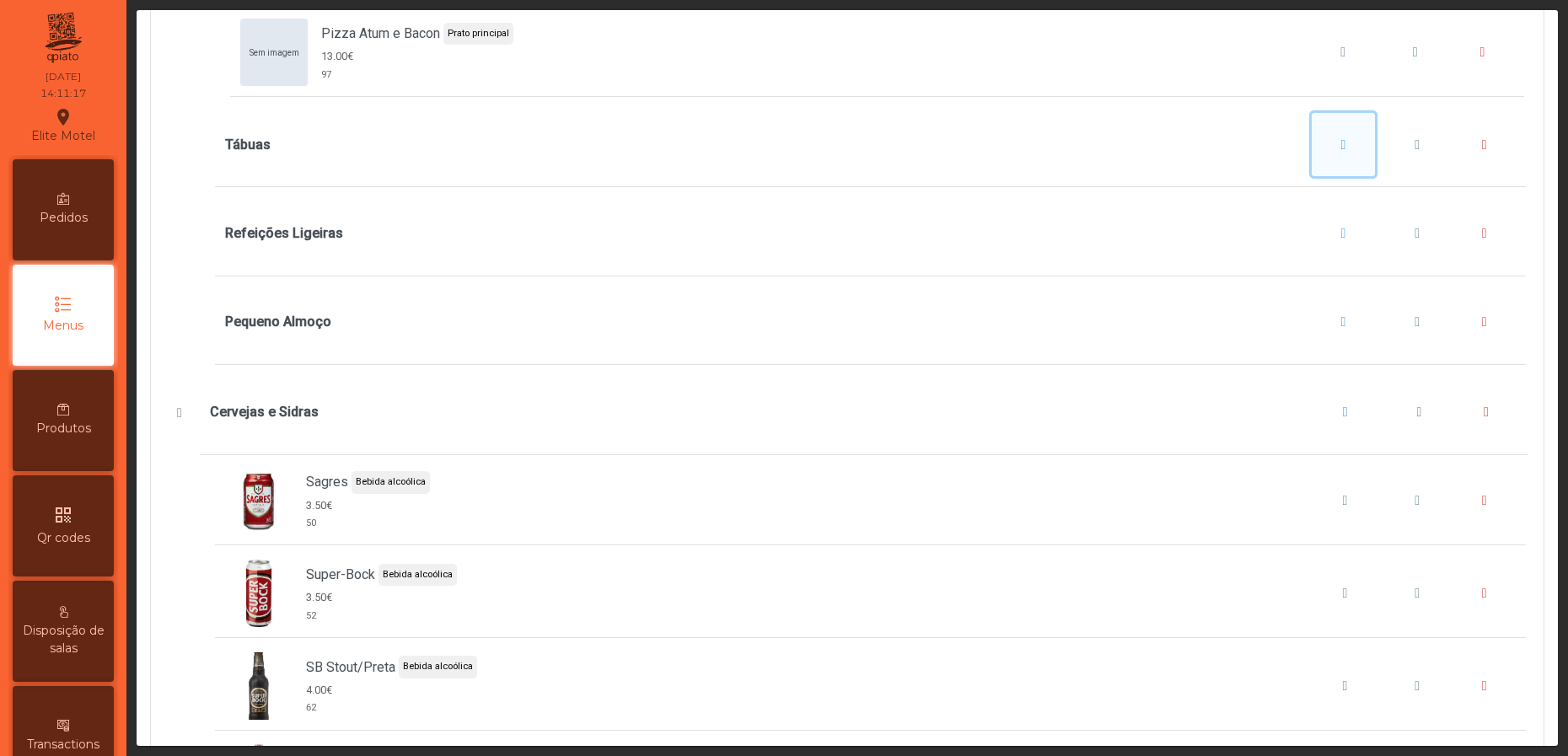
click at [1312, 177] on button "Tábuas" at bounding box center [1344, 145] width 64 height 64
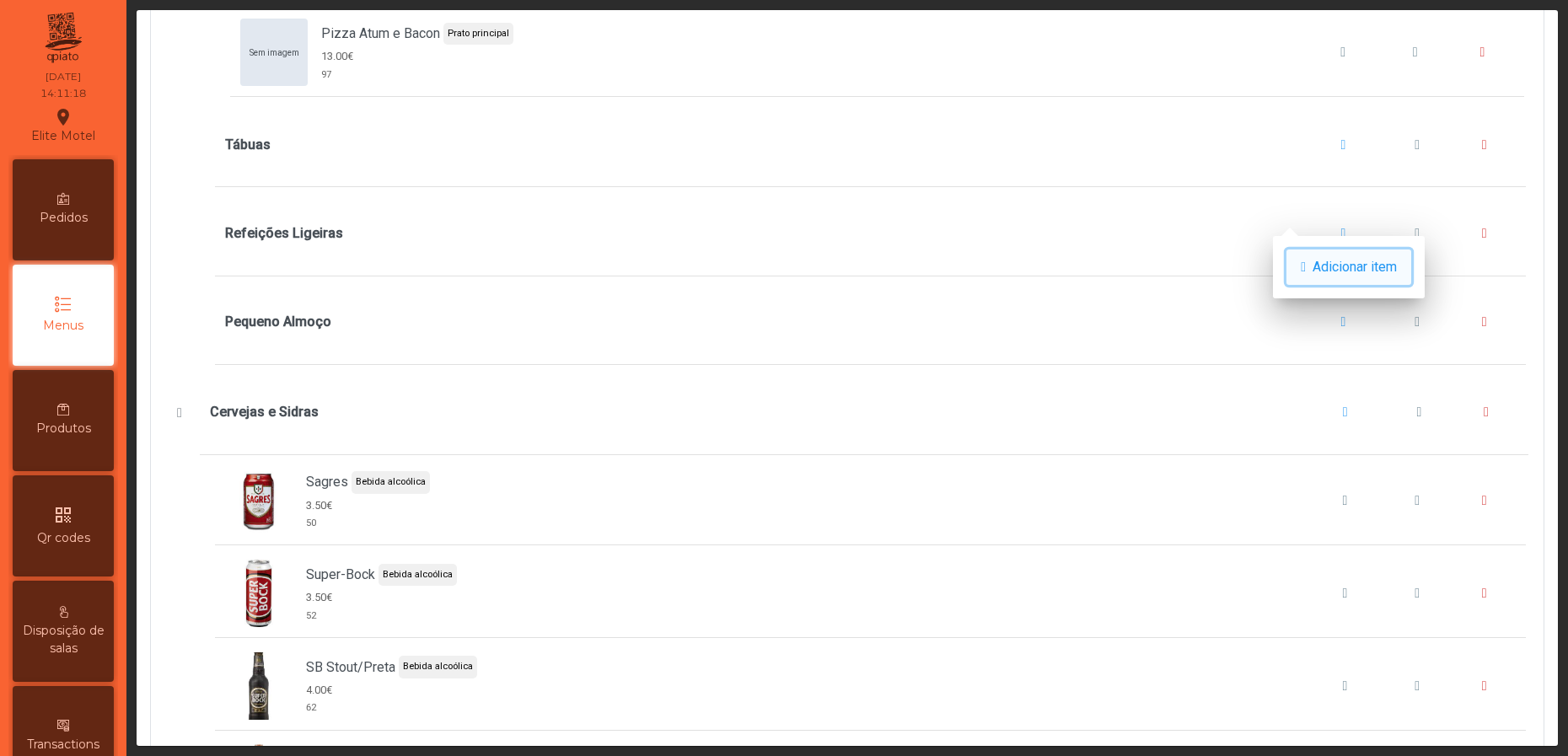
click at [1343, 274] on span "Adicionar item" at bounding box center [1355, 266] width 85 height 21
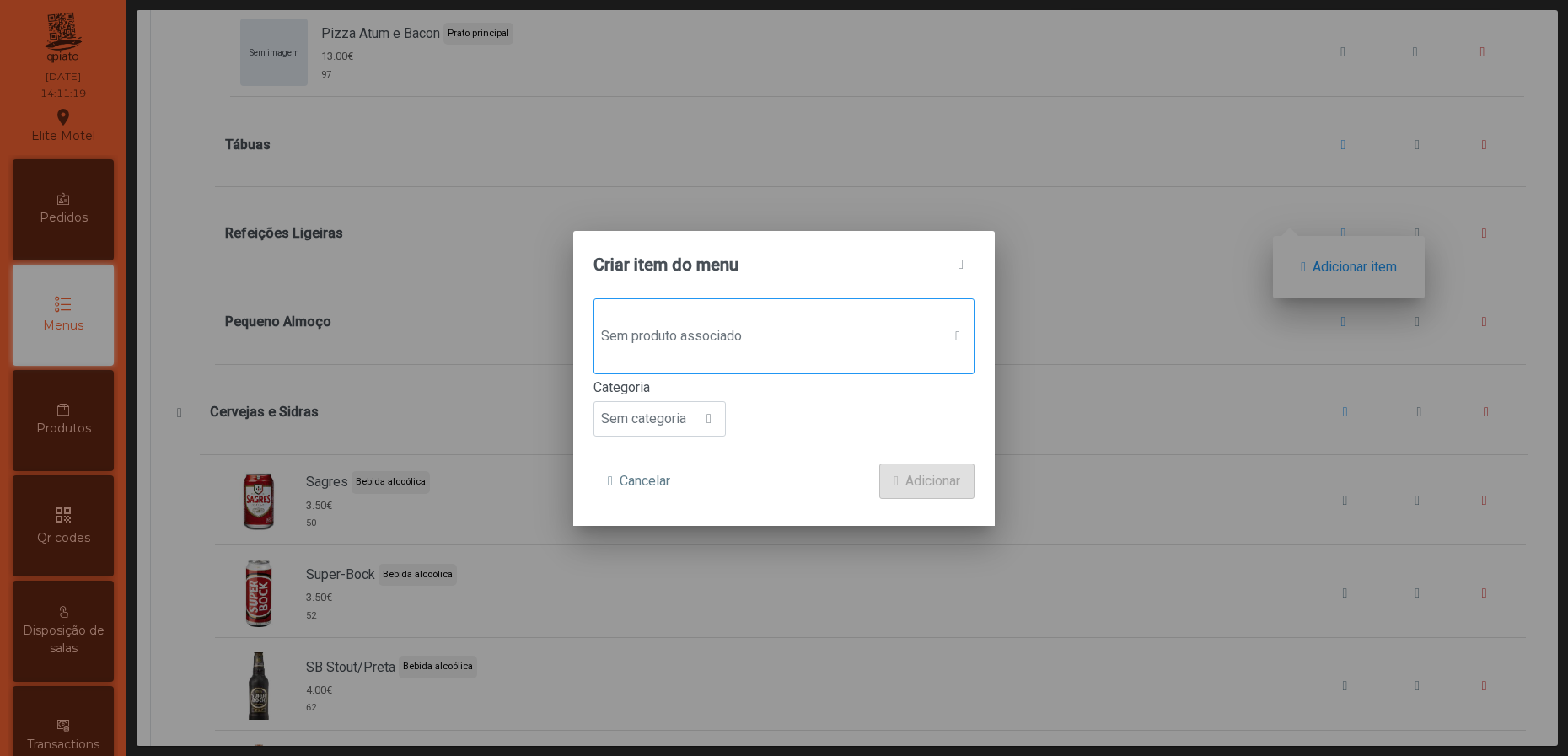
click at [833, 355] on div "Sem produto associado" at bounding box center [783, 335] width 381 height 76
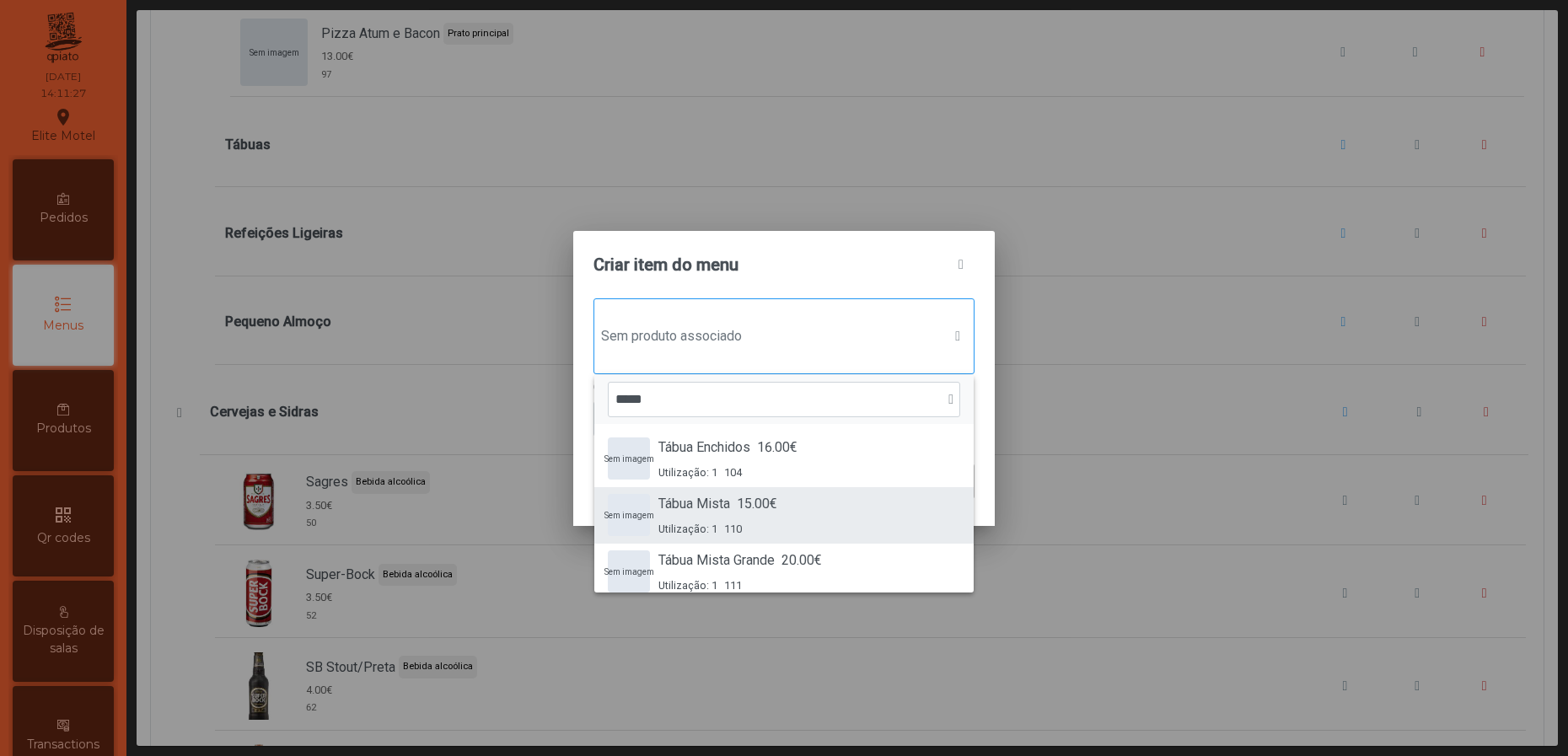
scroll to position [71, 0]
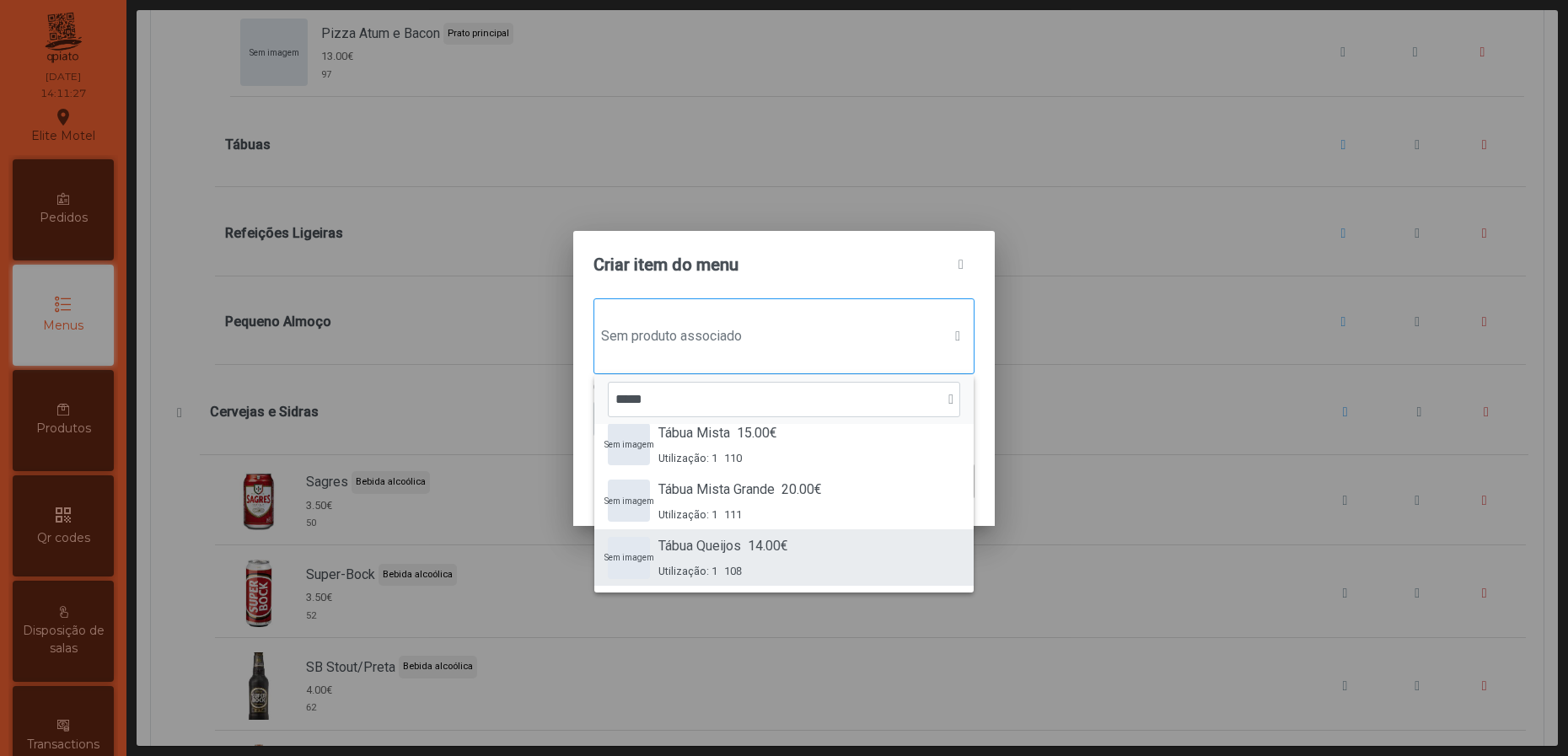
type input "*****"
click at [776, 558] on div "Tábua Queijos 14.00€ Utilização: 1 108" at bounding box center [723, 557] width 130 height 43
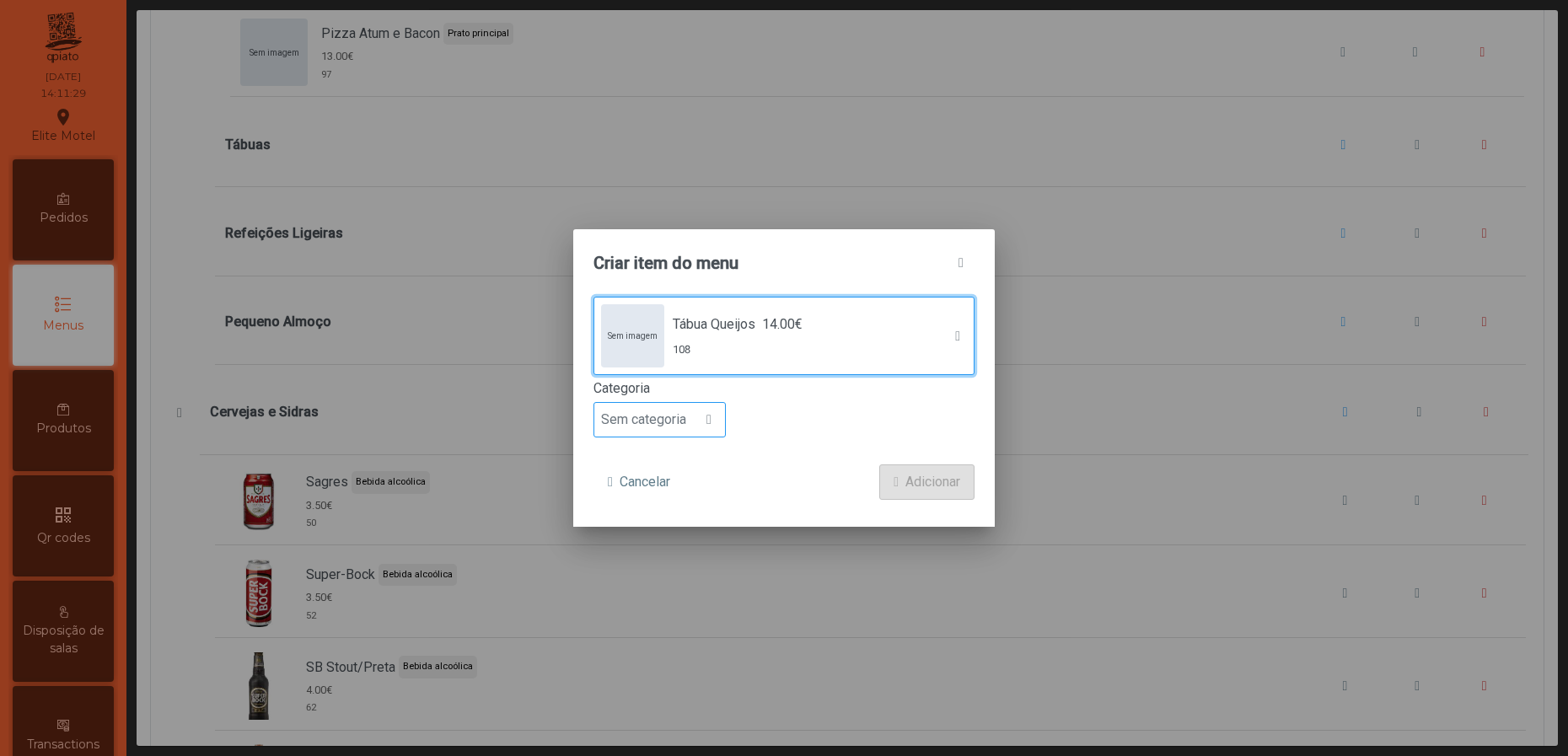
click at [723, 421] on div at bounding box center [709, 420] width 32 height 33
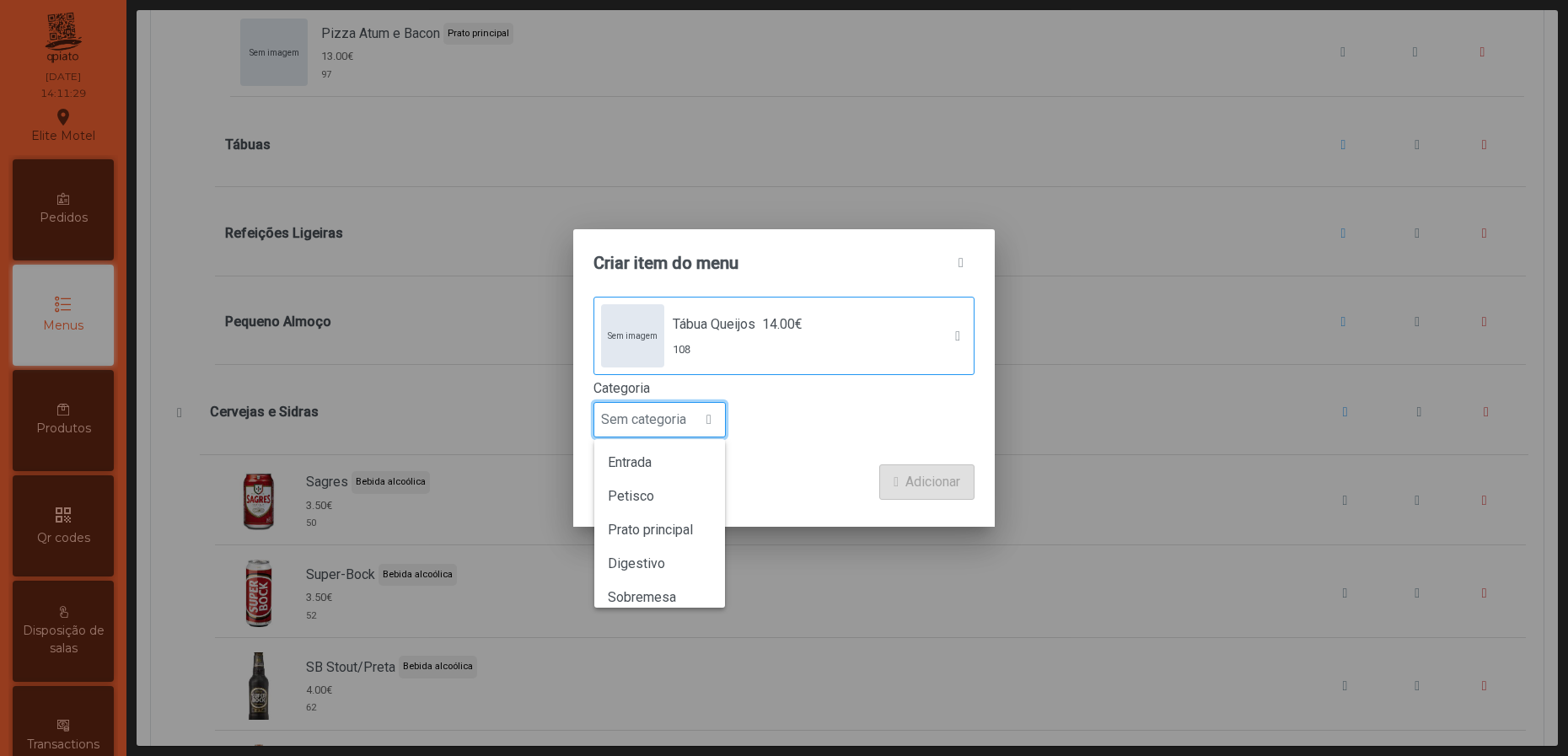
scroll to position [11, 89]
click at [652, 504] on li "Petisco" at bounding box center [659, 496] width 131 height 33
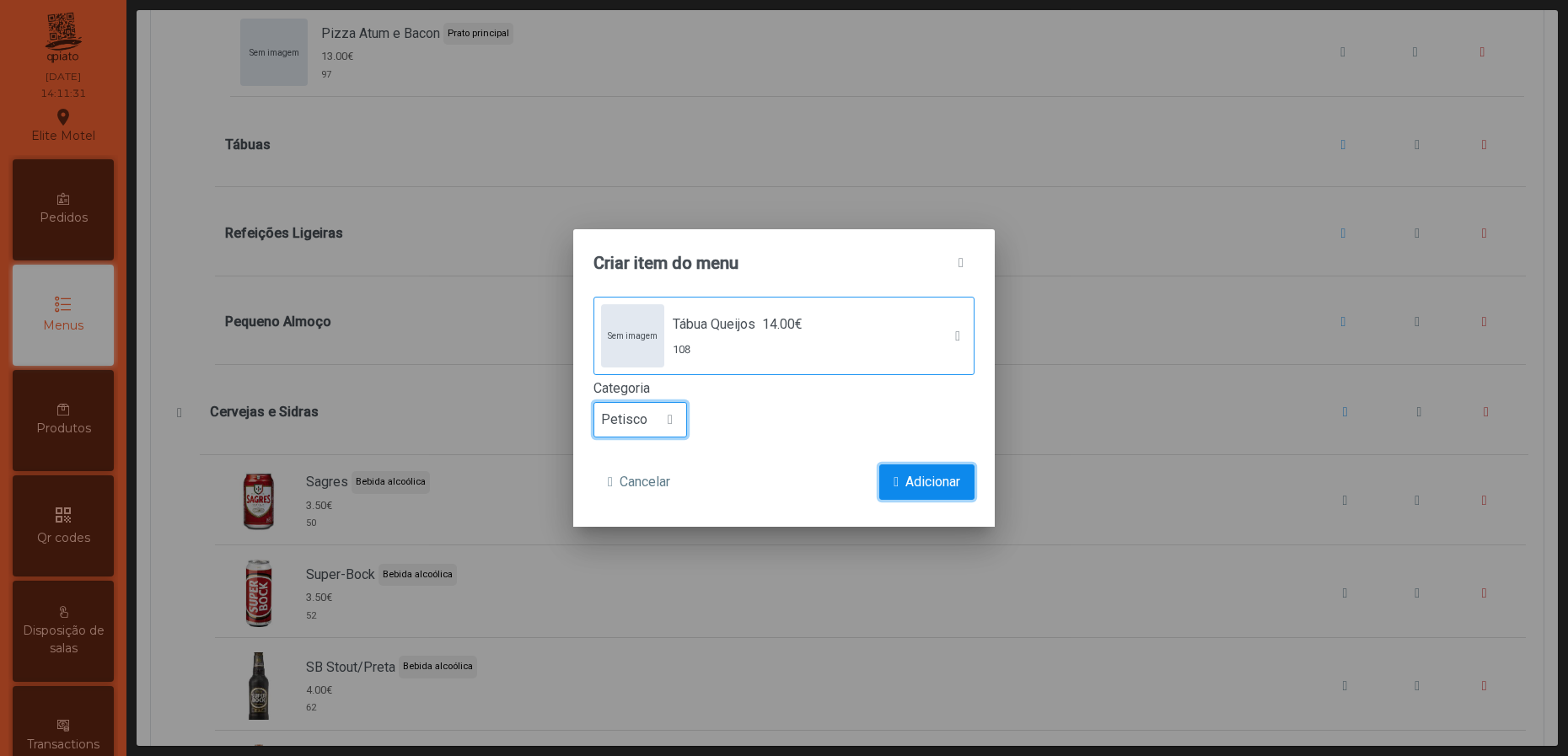
click at [916, 492] on span "Adicionar" at bounding box center [933, 482] width 55 height 21
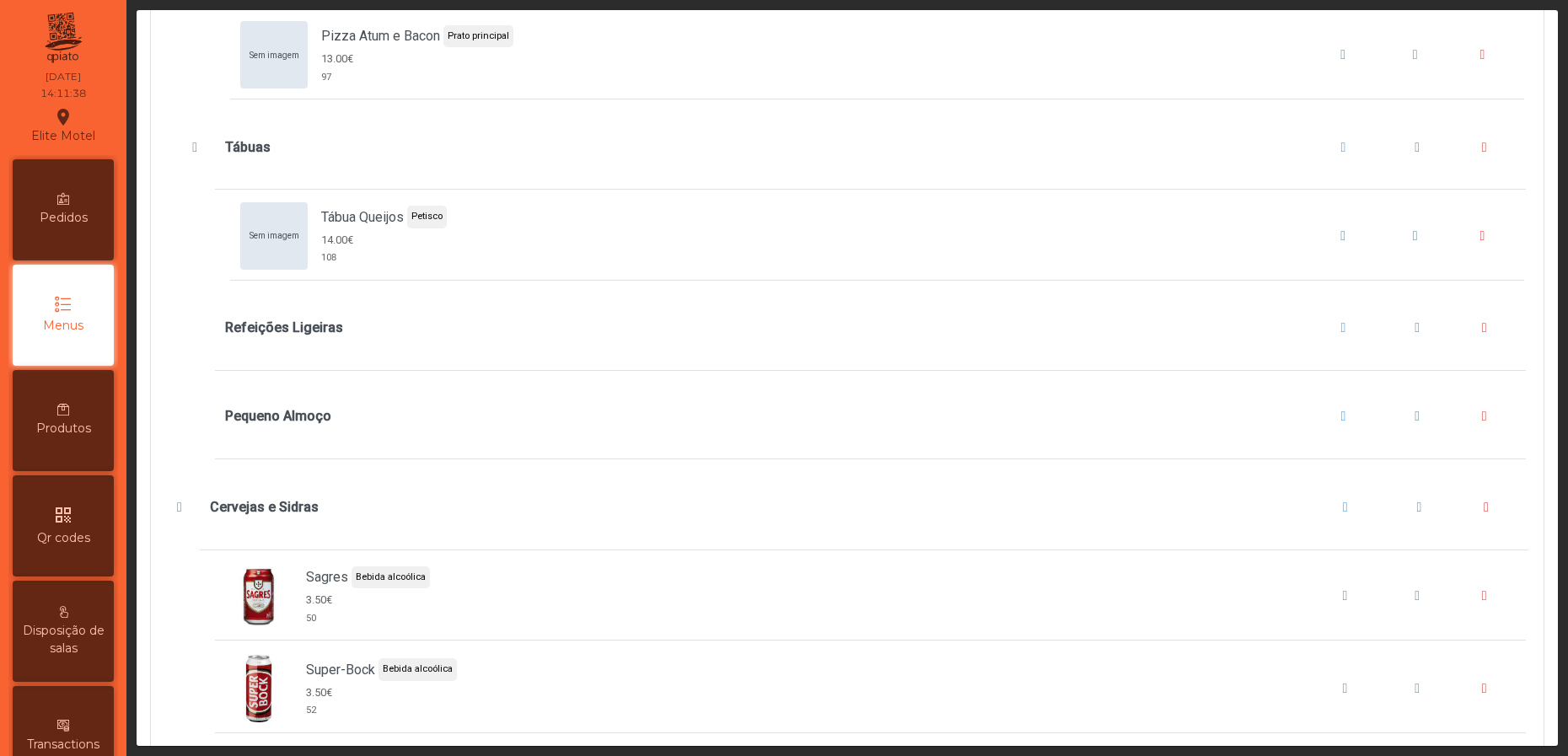
scroll to position [10743, 0]
click at [1318, 177] on button "Tábuas" at bounding box center [1344, 145] width 64 height 64
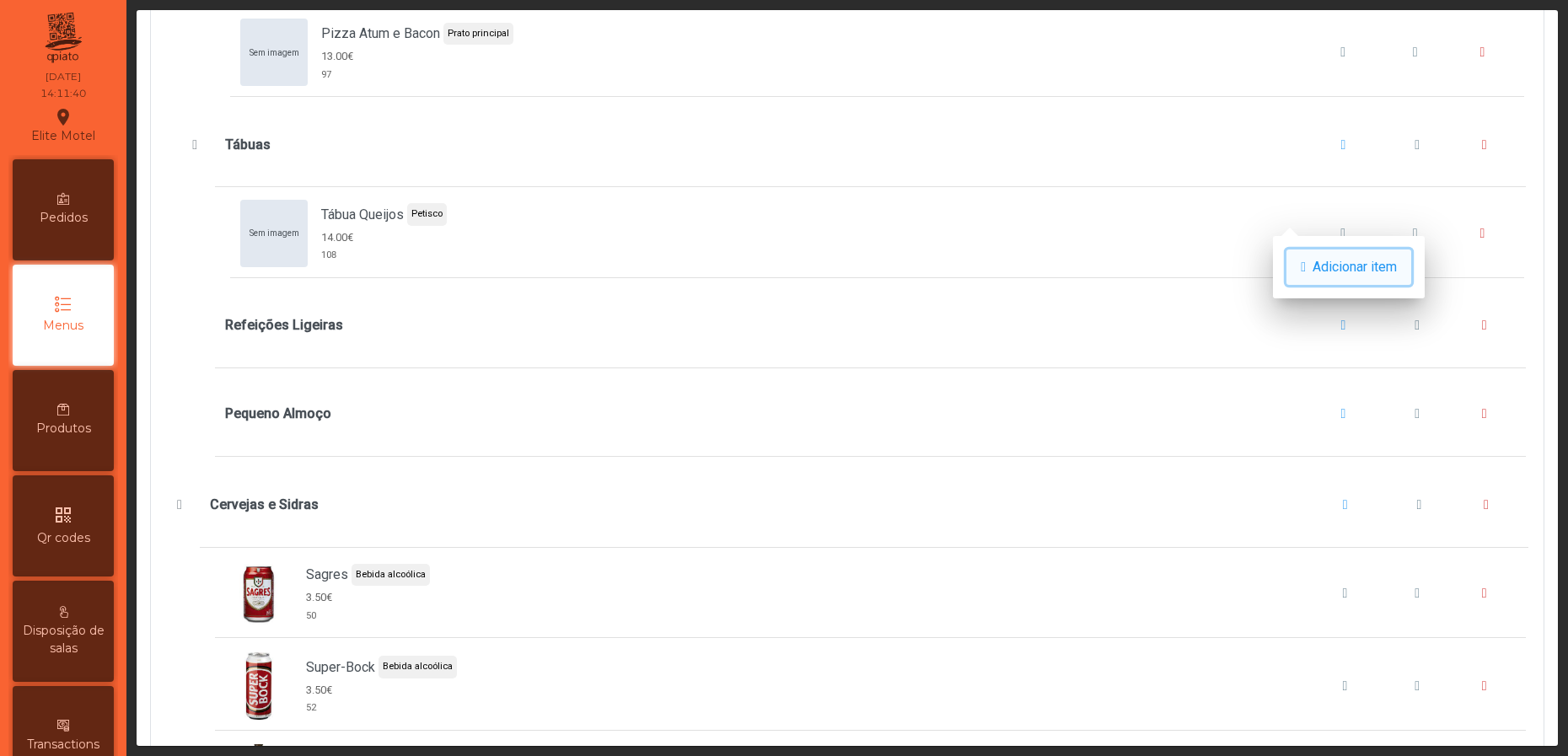
click at [1318, 273] on button "Adicionar item" at bounding box center [1349, 267] width 125 height 35
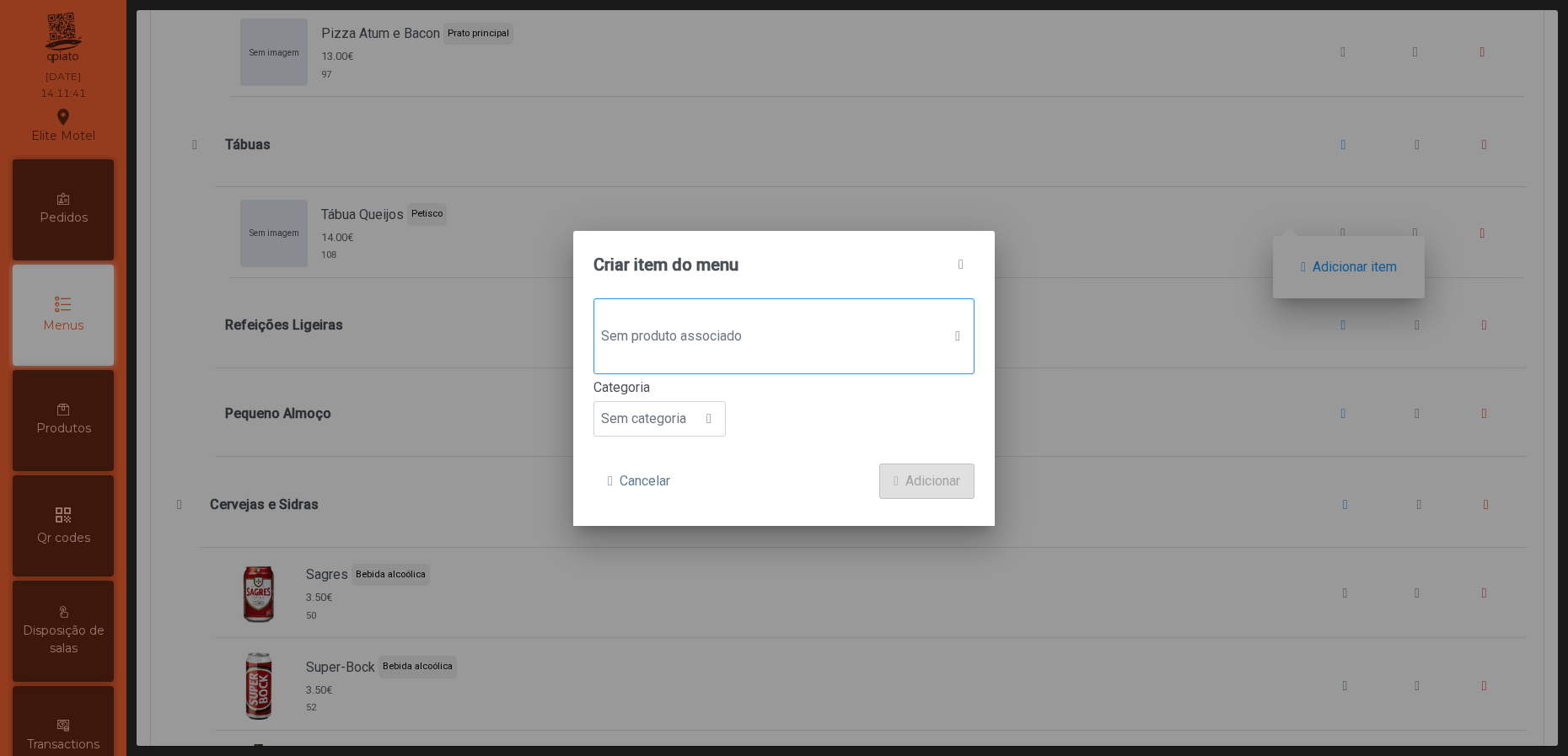
click at [822, 321] on span "Sem produto associado" at bounding box center [767, 336] width 347 height 33
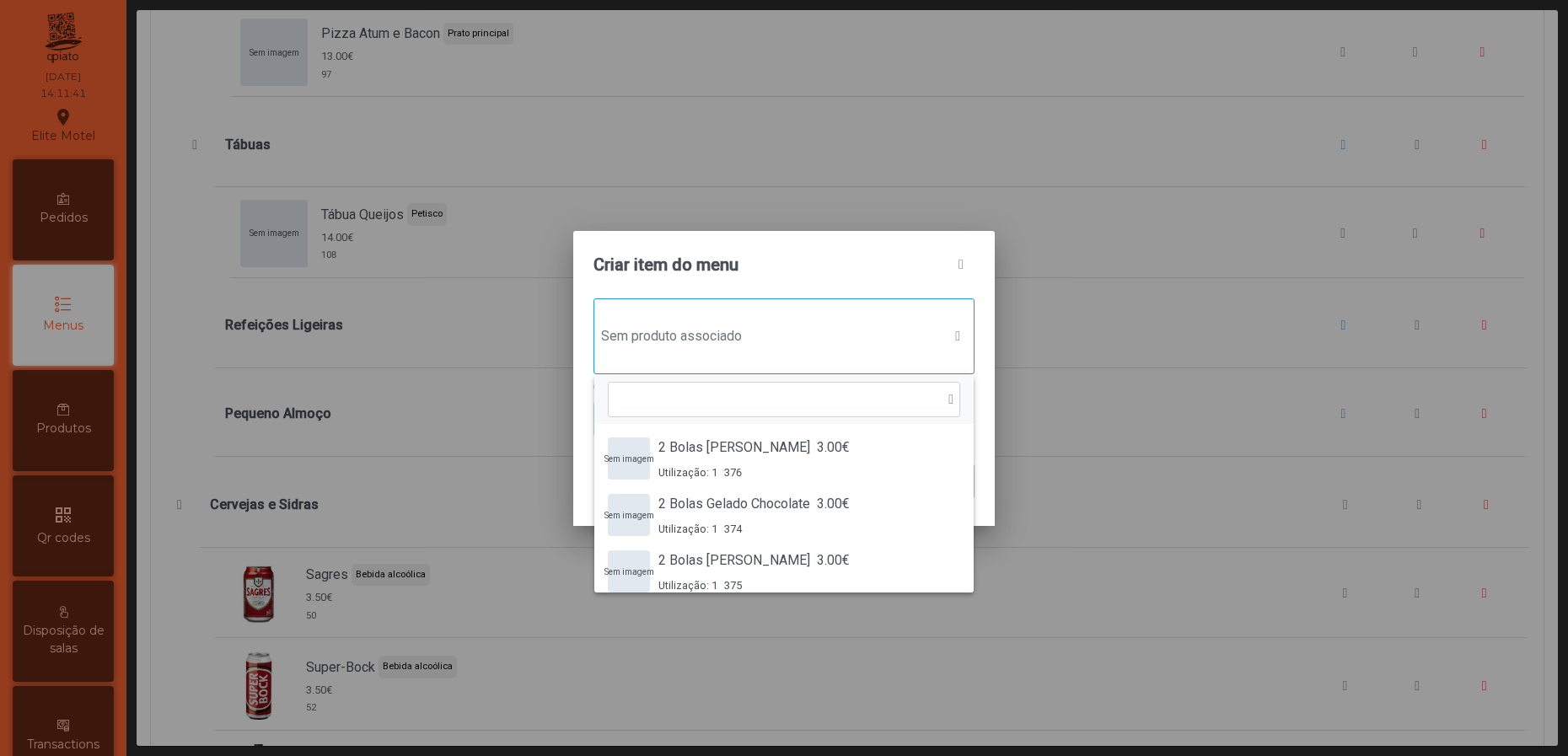
scroll to position [11, 89]
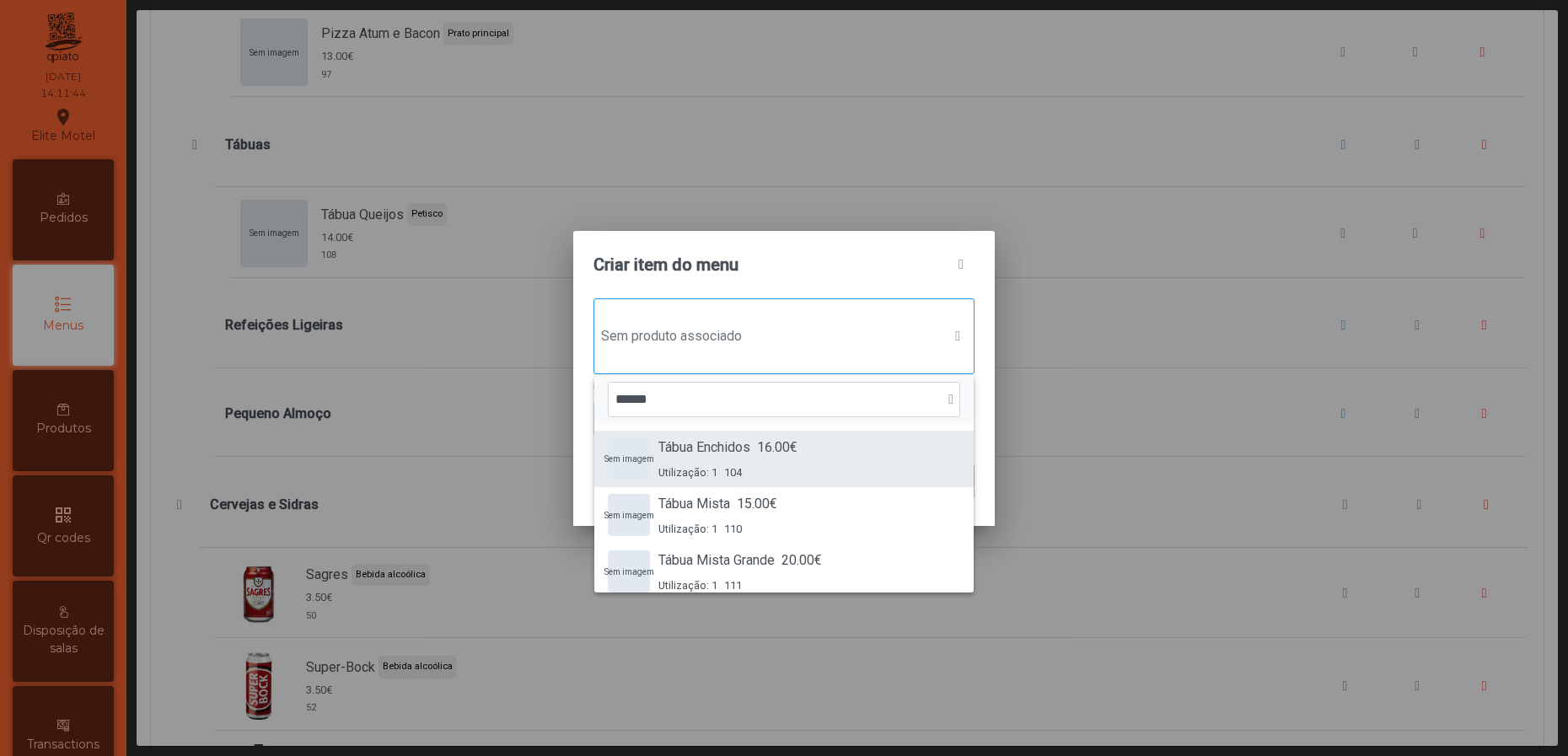
type input "*****"
click at [749, 466] on div "Utilização: 1 104" at bounding box center [727, 472] width 139 height 16
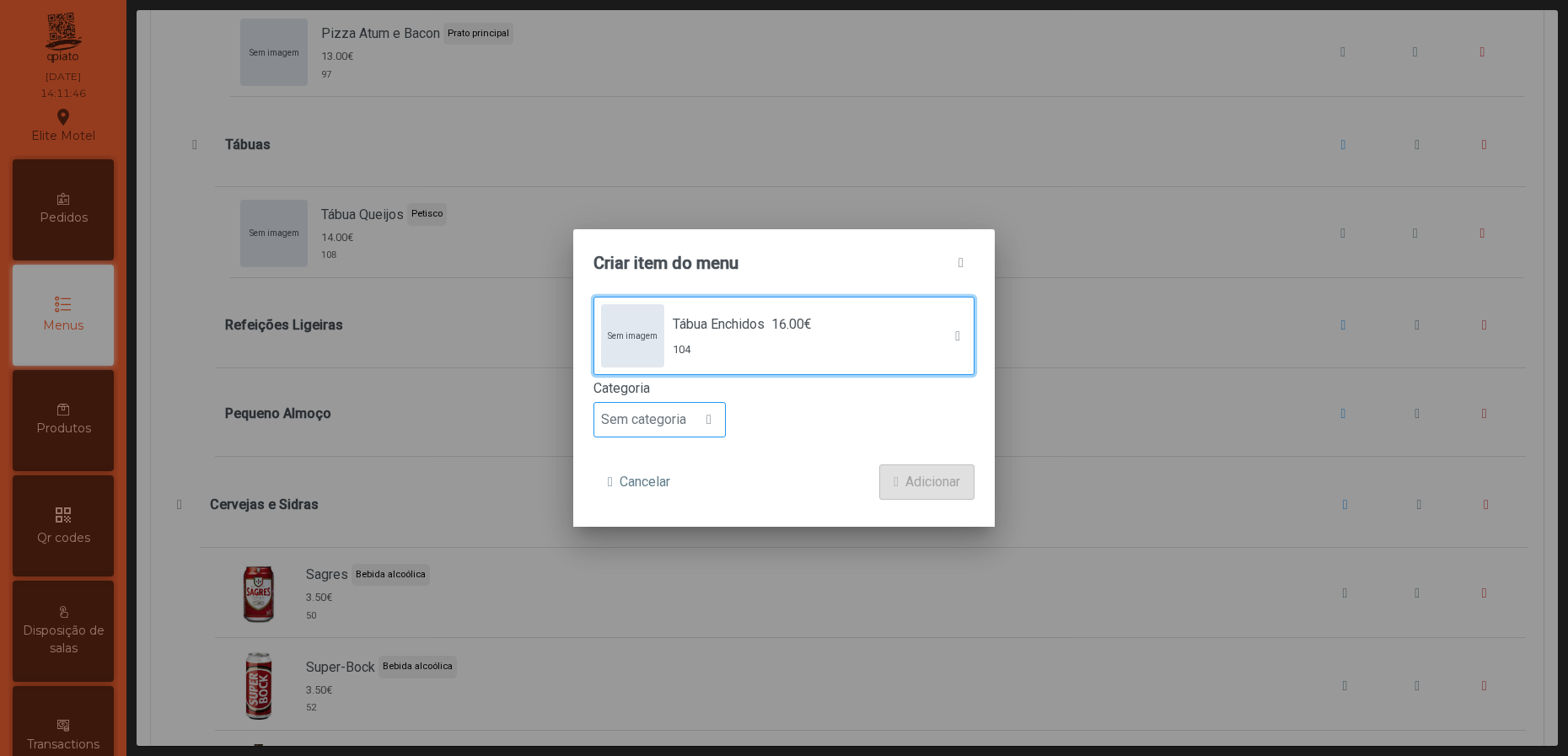
click at [706, 417] on span at bounding box center [708, 420] width 5 height 14
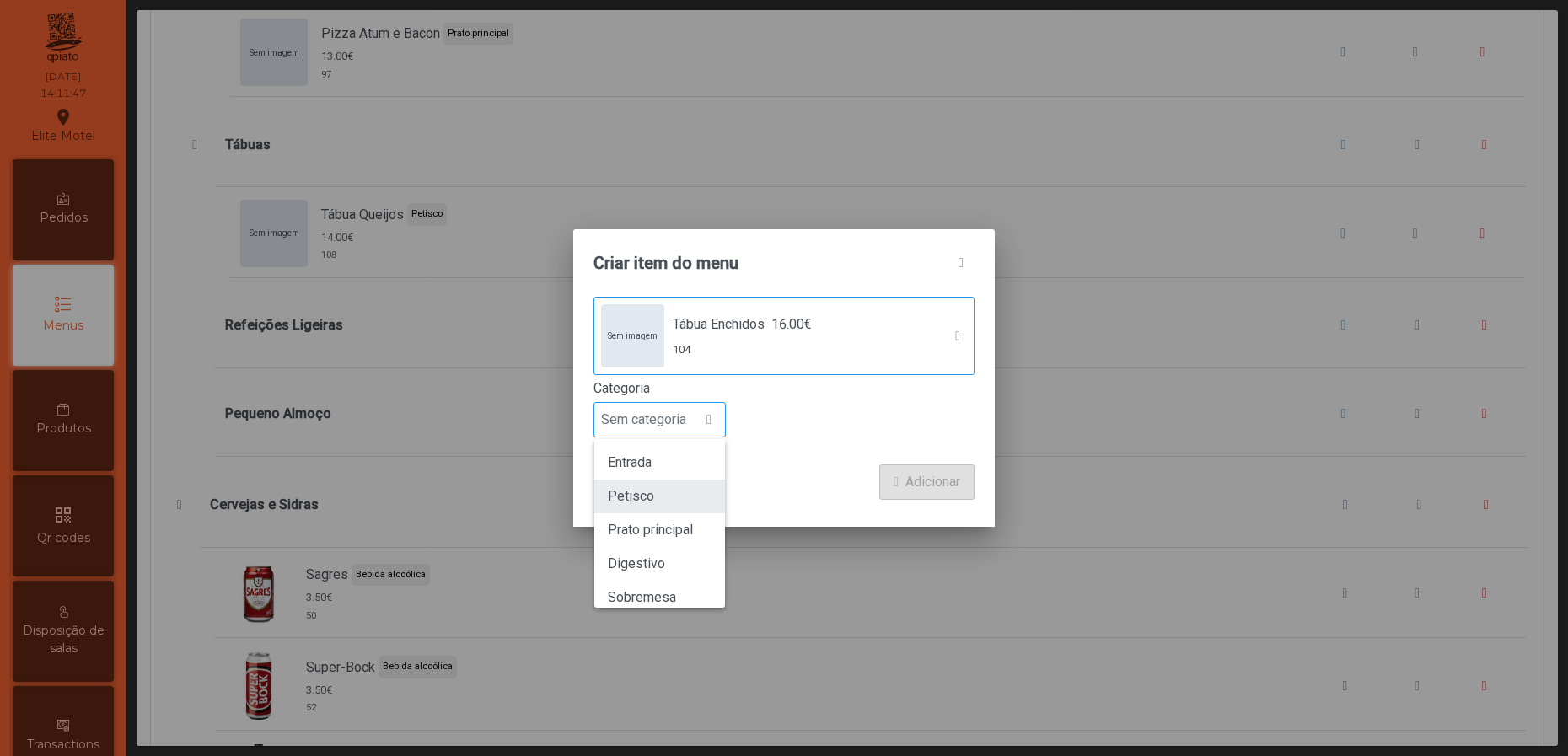
click at [656, 484] on li "Petisco" at bounding box center [659, 496] width 131 height 33
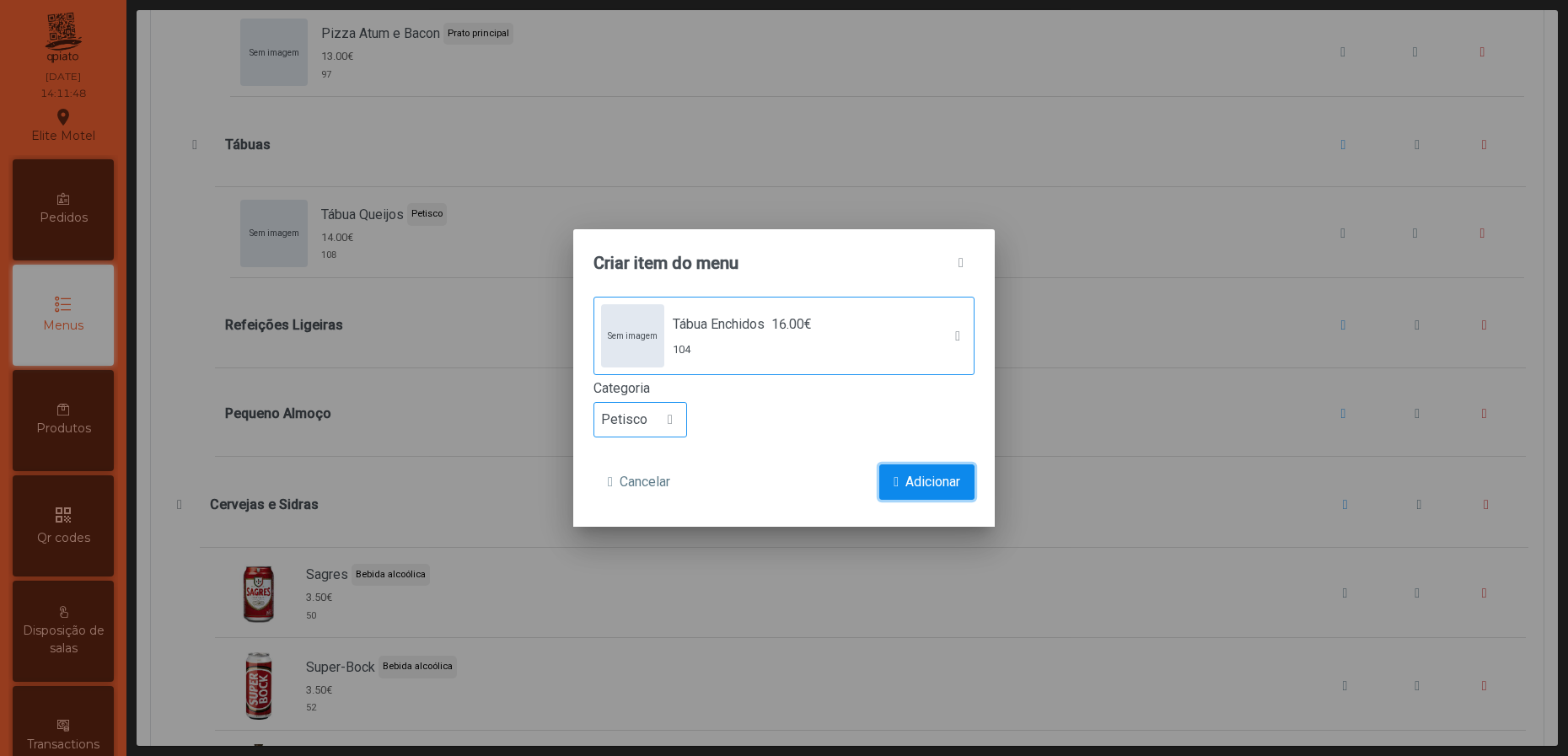
click at [893, 484] on span "submit" at bounding box center [895, 482] width 5 height 14
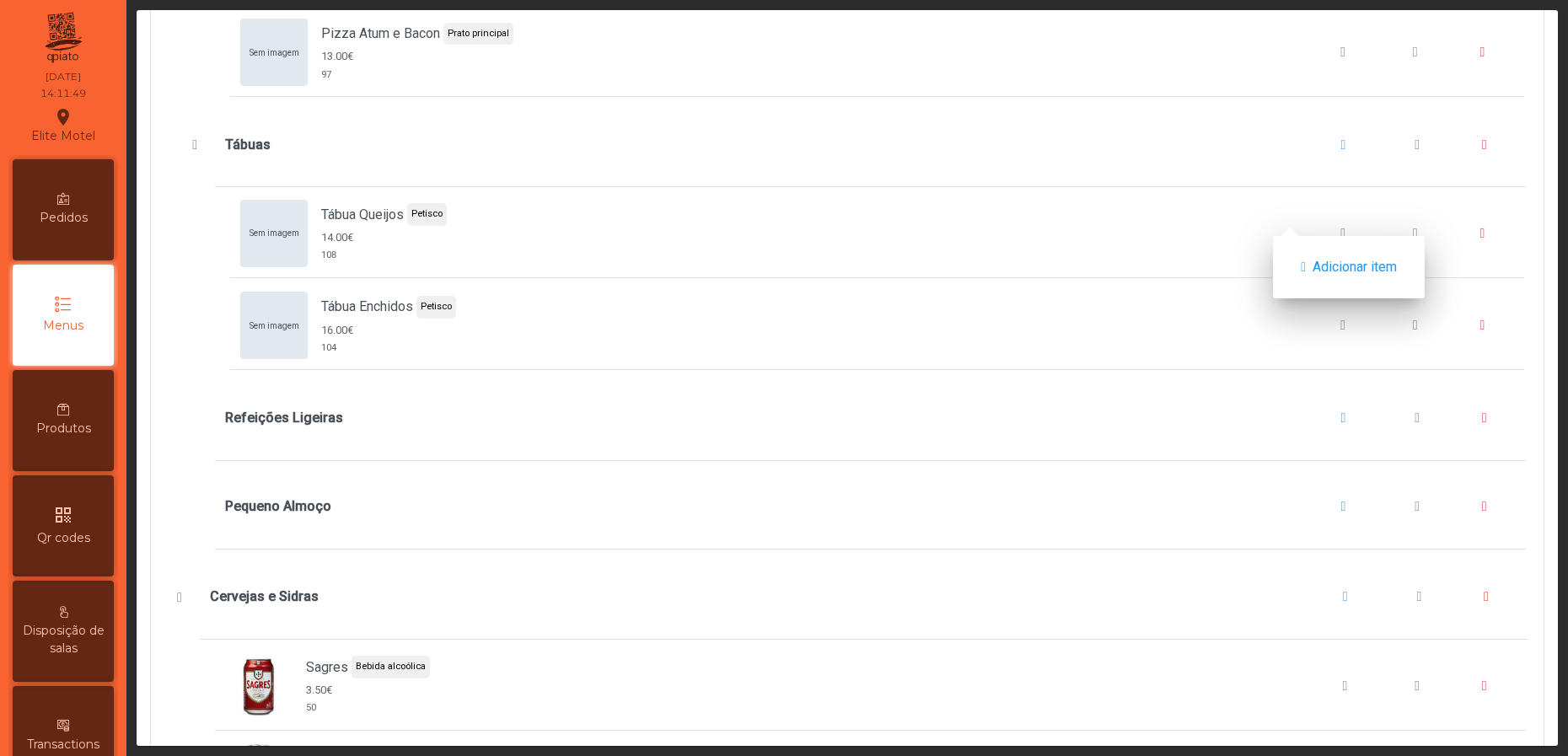
click at [1342, 151] on span "Tábuas" at bounding box center [1344, 145] width 5 height 14
click at [1333, 251] on button "Adicionar item" at bounding box center [1349, 267] width 125 height 35
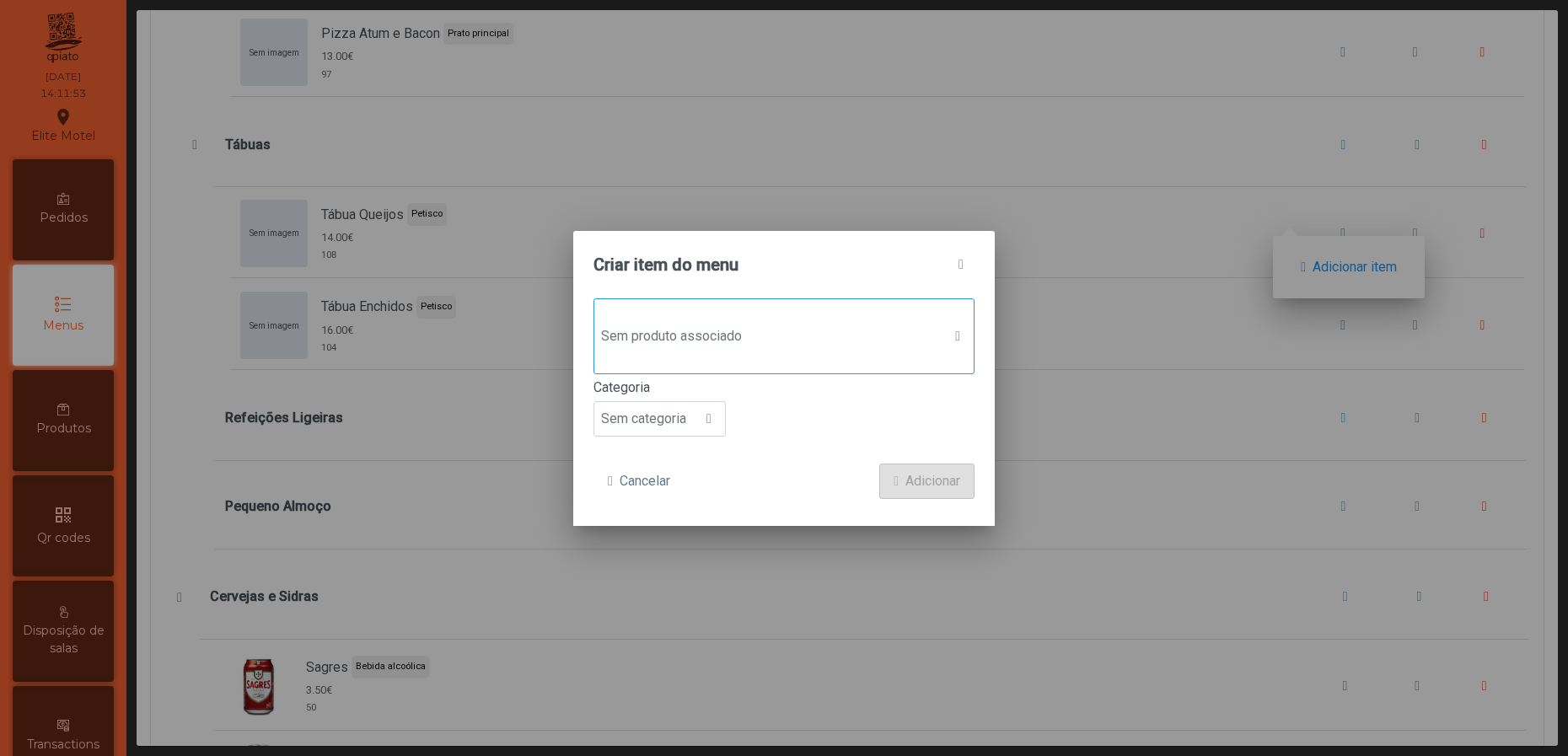
click at [811, 321] on span "Sem produto associado" at bounding box center [767, 336] width 347 height 33
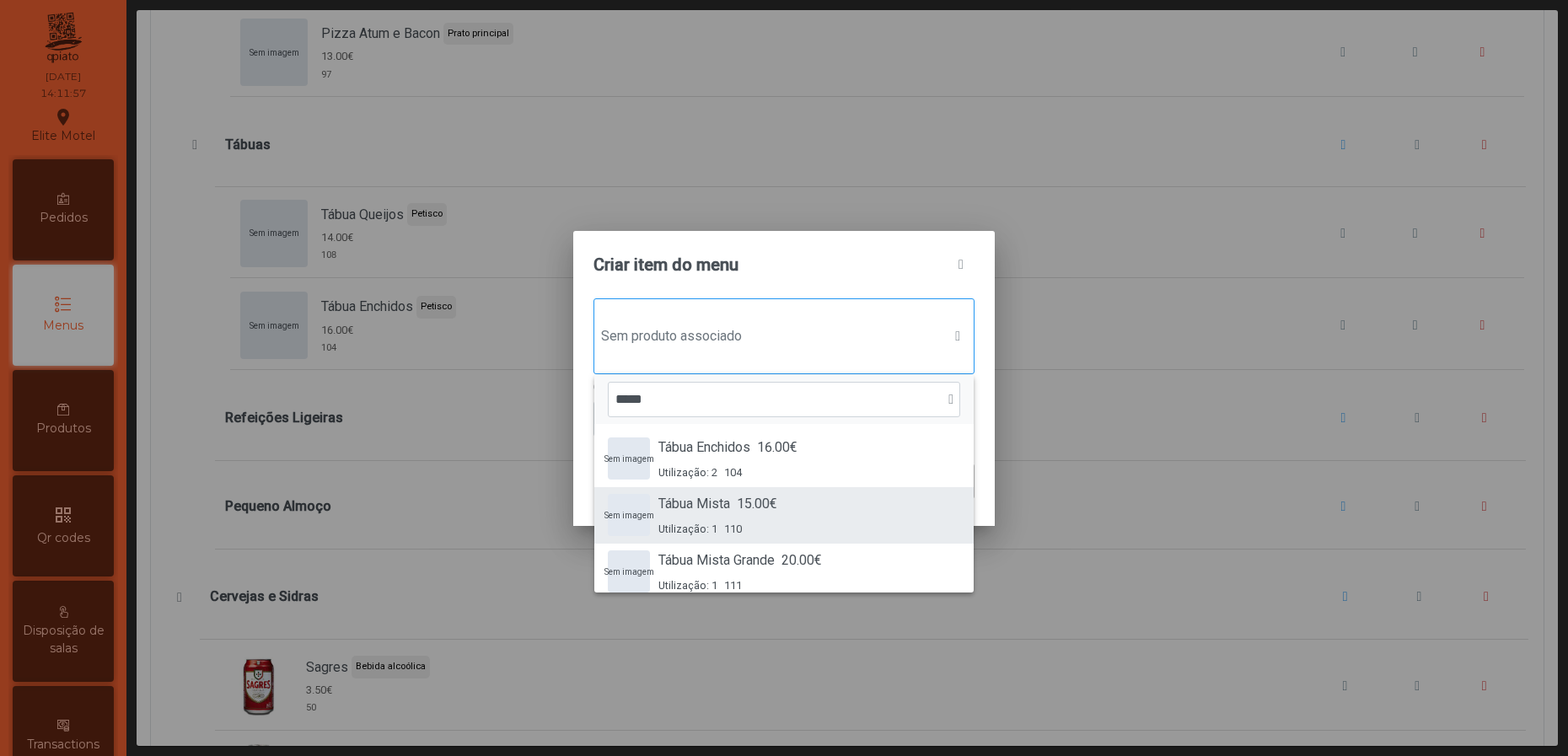
type input "*****"
click at [767, 498] on span "15.00€" at bounding box center [756, 503] width 40 height 21
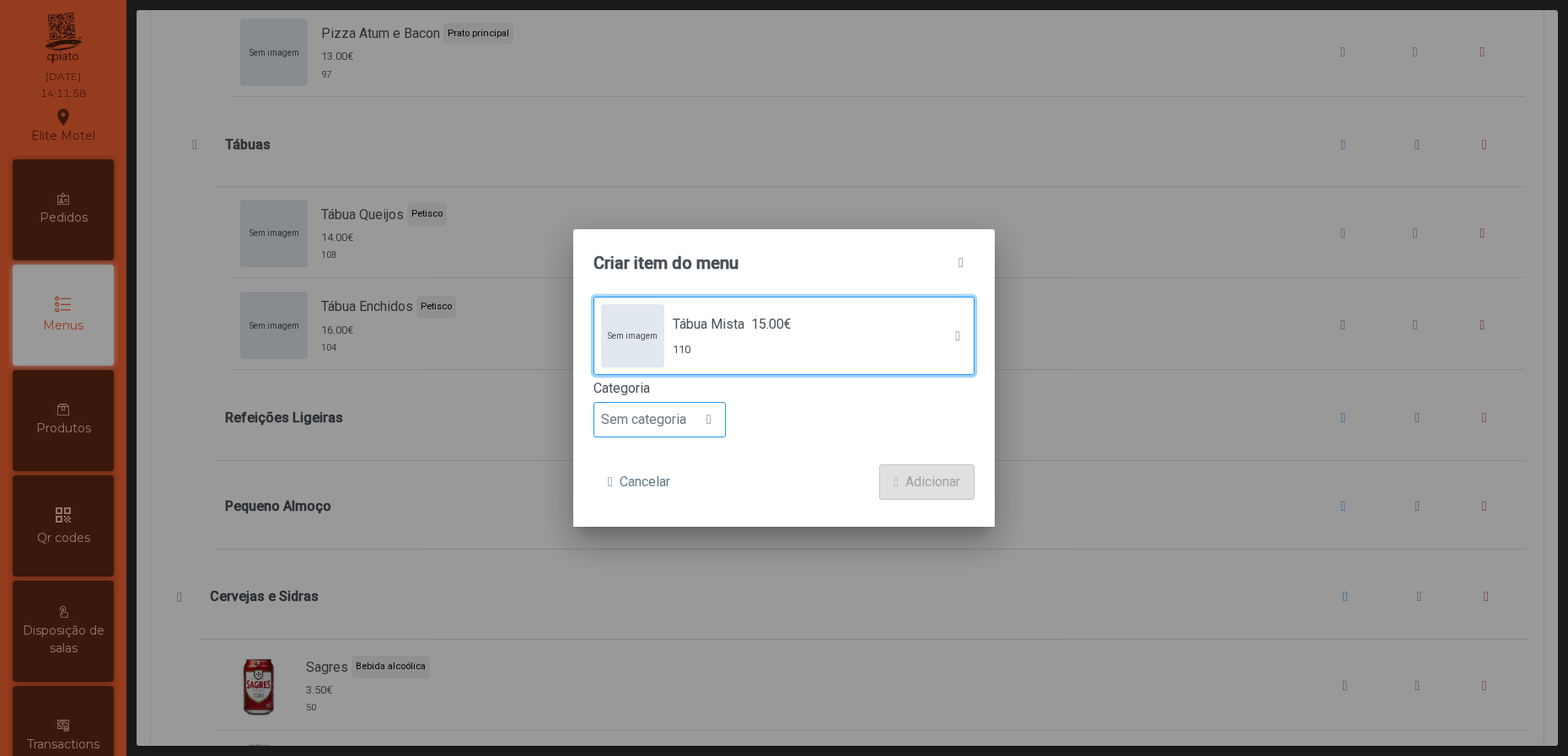
click at [658, 412] on span "Sem categoria" at bounding box center [643, 420] width 98 height 33
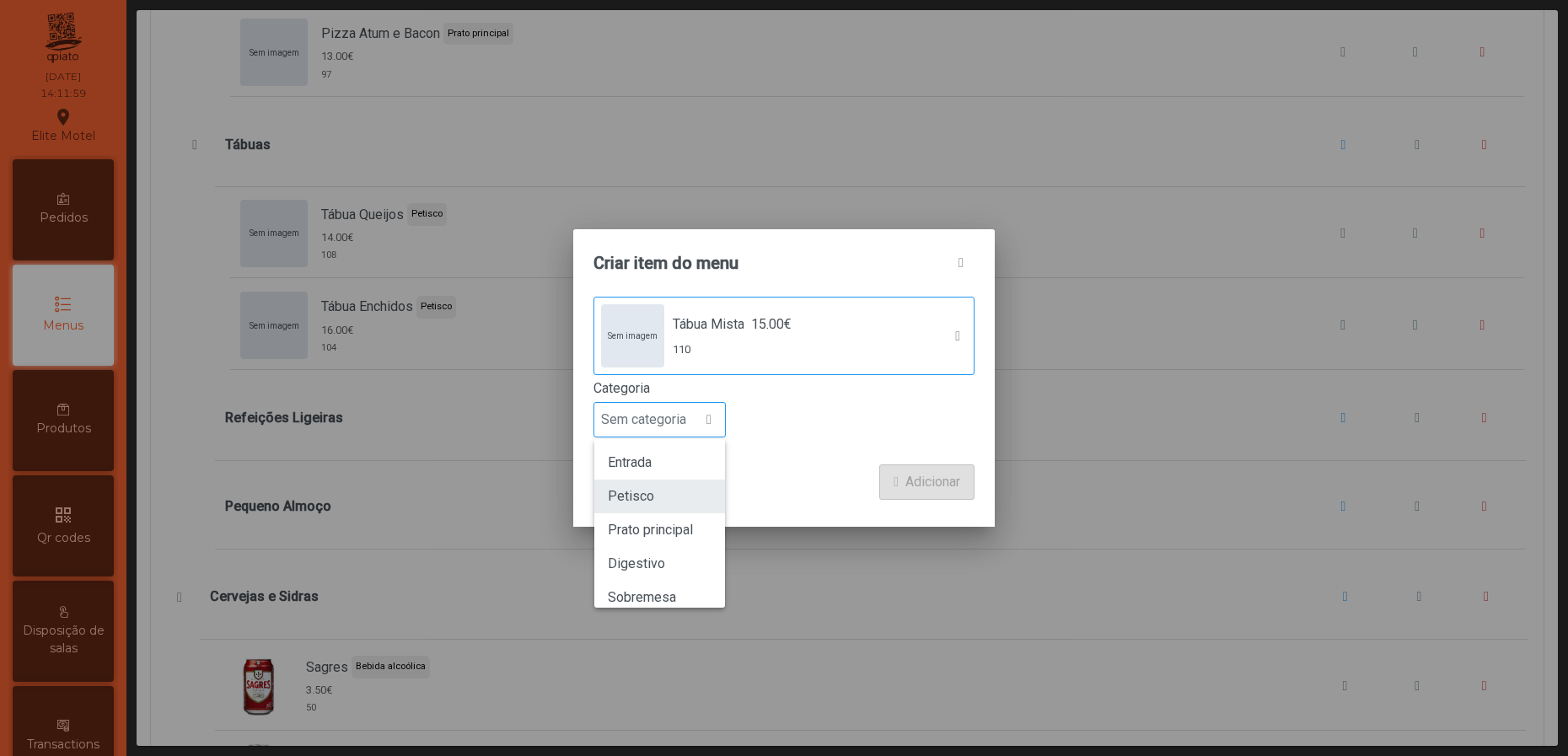
click at [663, 492] on li "Petisco" at bounding box center [659, 496] width 131 height 33
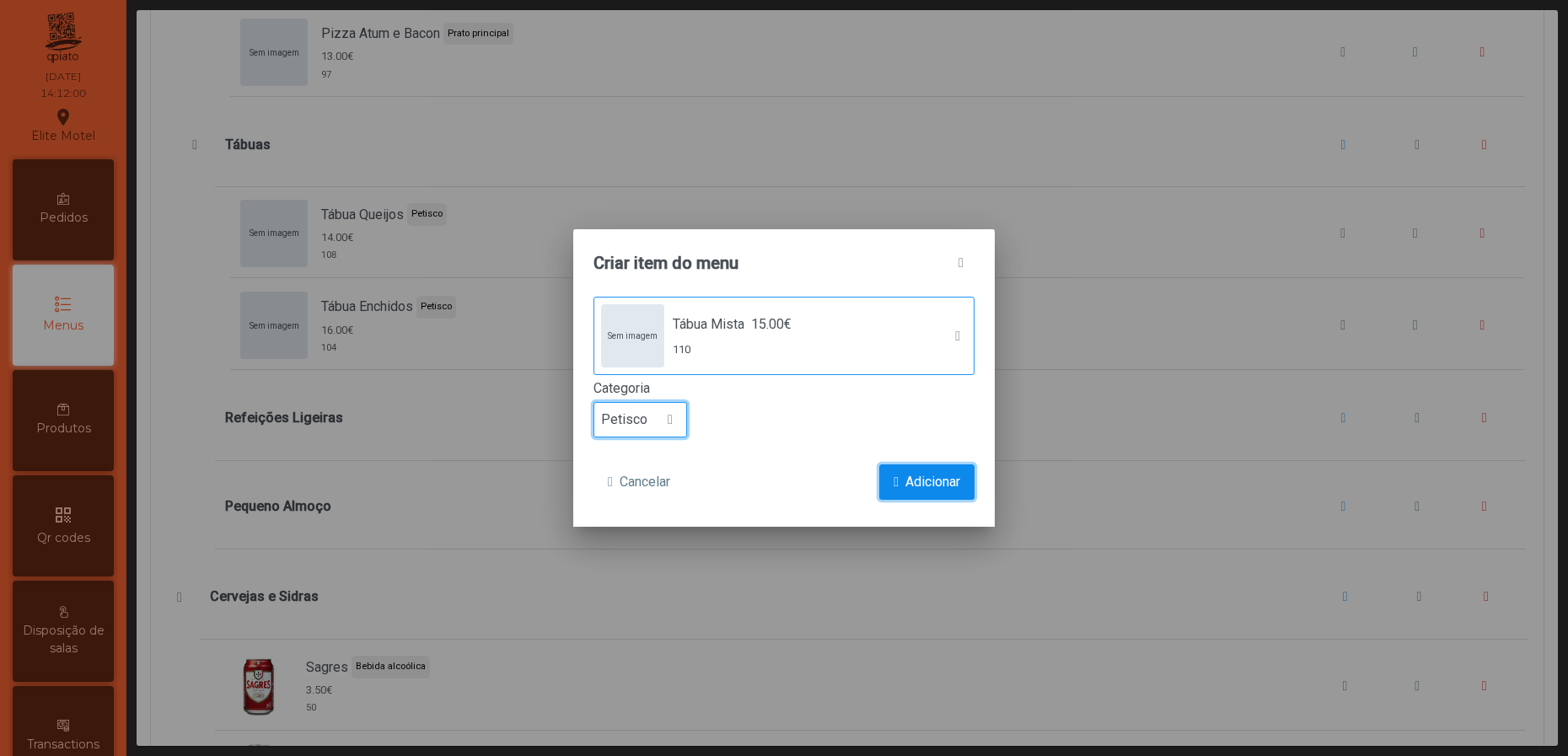
click at [893, 476] on span "submit" at bounding box center [895, 482] width 5 height 14
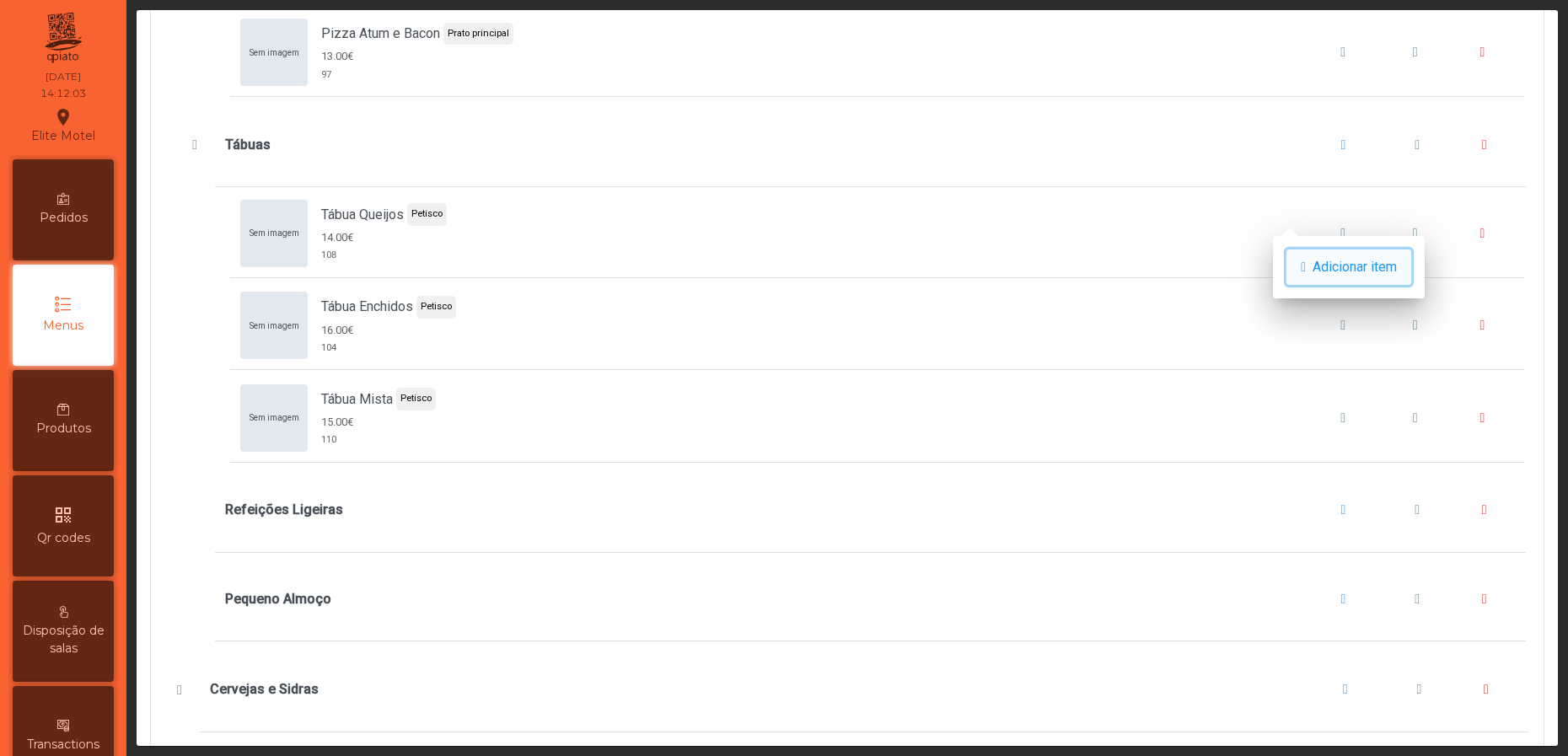
click at [1320, 261] on span "Adicionar item" at bounding box center [1355, 266] width 85 height 21
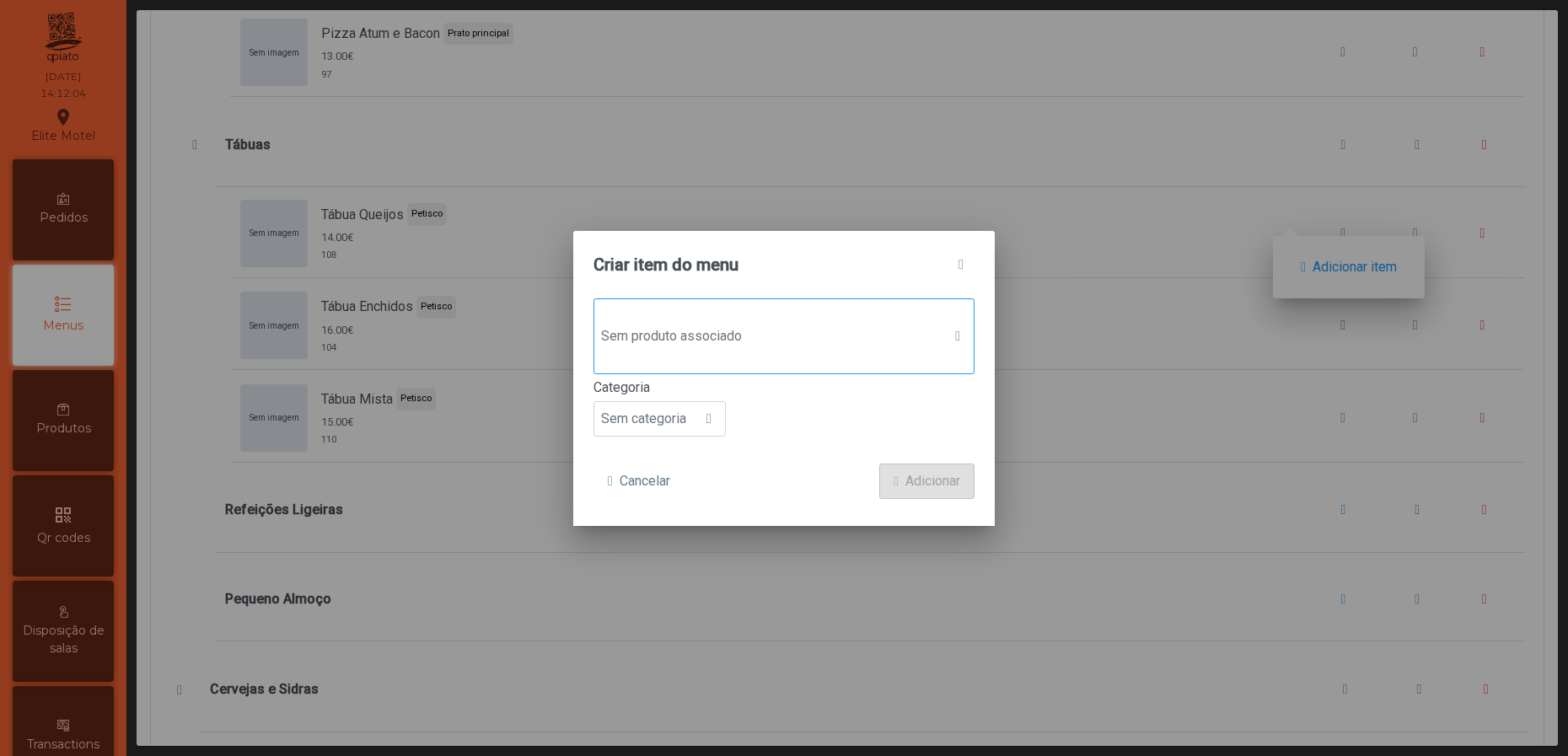
click at [855, 331] on span "Sem produto associado" at bounding box center [767, 336] width 347 height 33
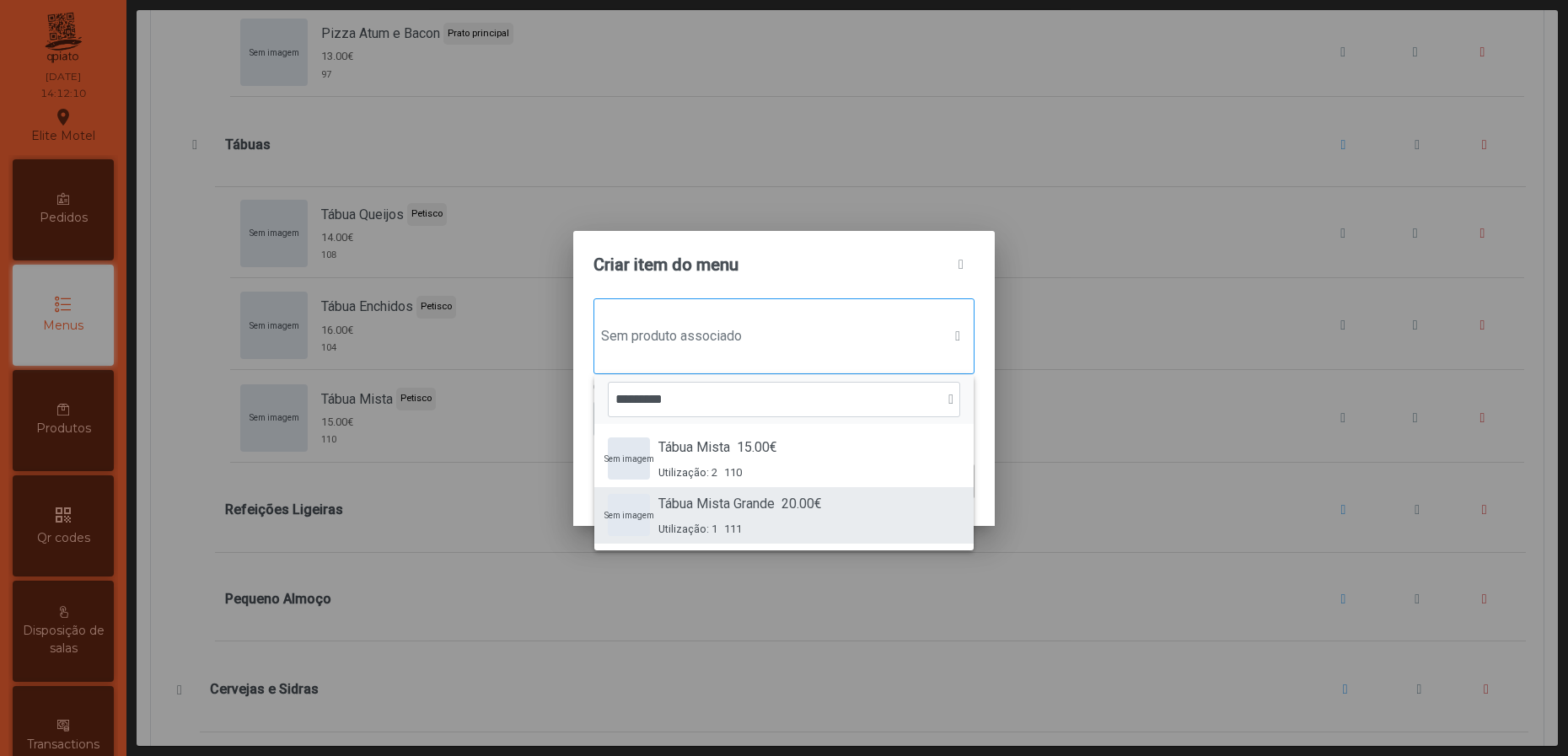
type input "*********"
click at [756, 494] on span "Tábua Mista Grande" at bounding box center [716, 503] width 116 height 21
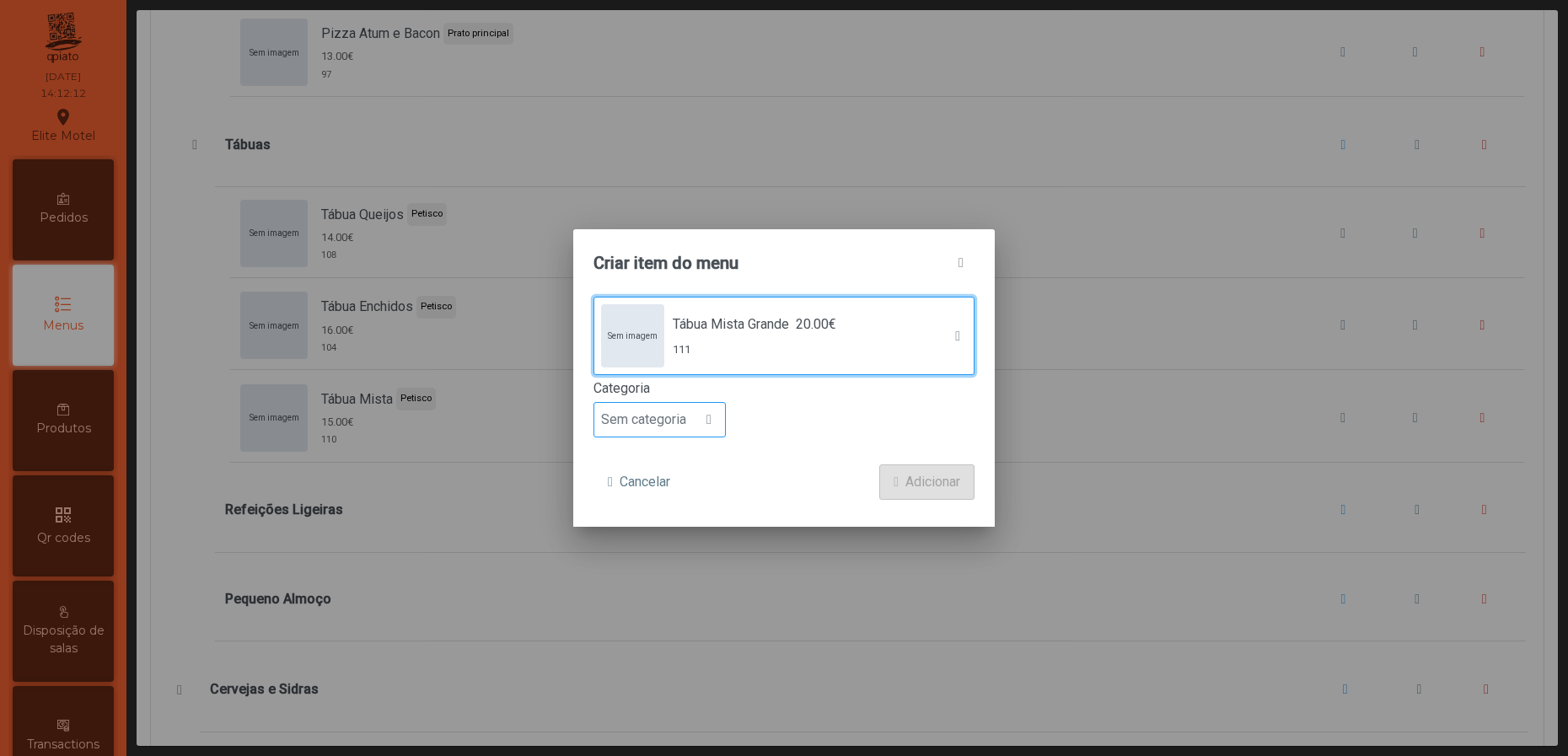
click at [689, 412] on span "Sem categoria" at bounding box center [643, 420] width 98 height 33
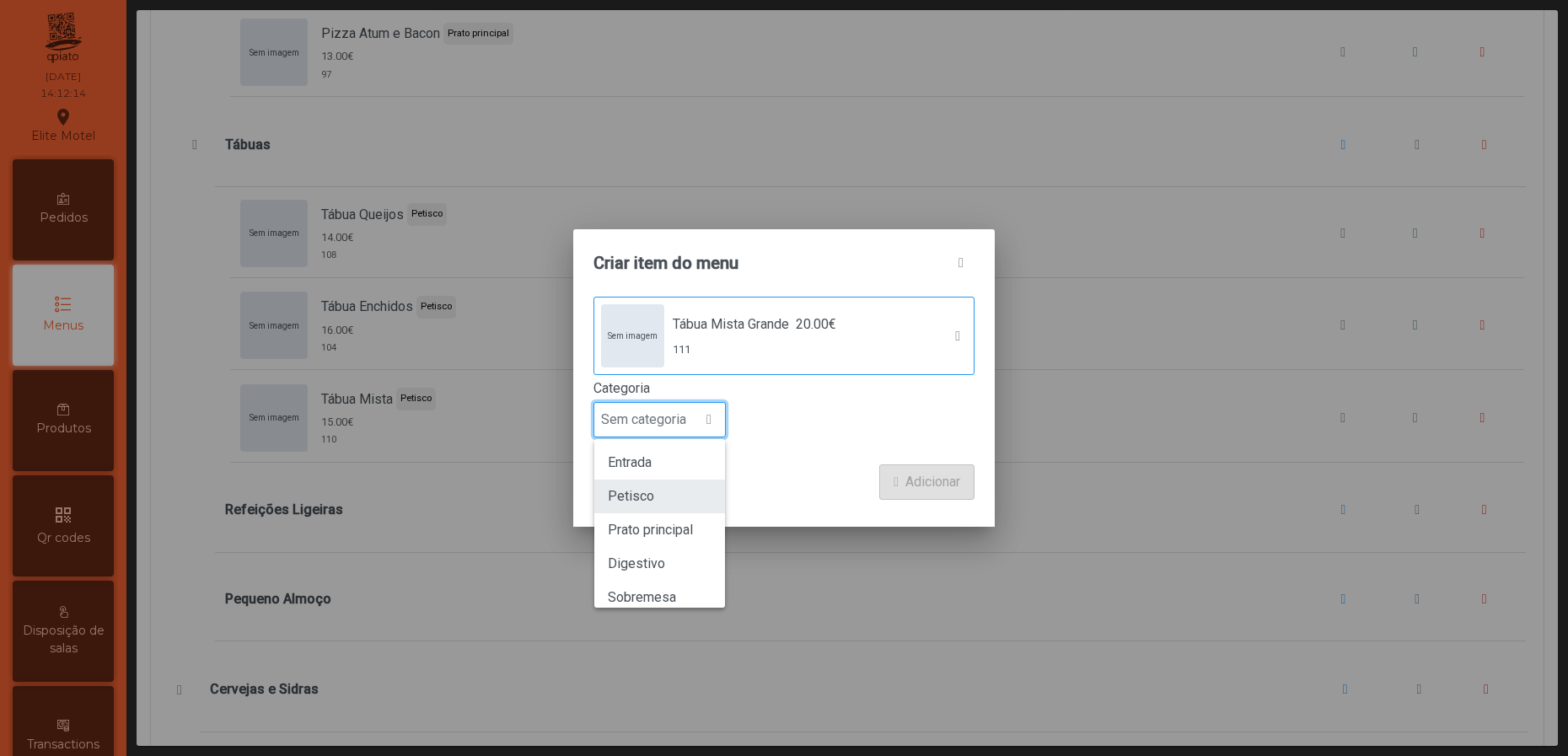
click at [676, 498] on li "Petisco" at bounding box center [659, 496] width 131 height 33
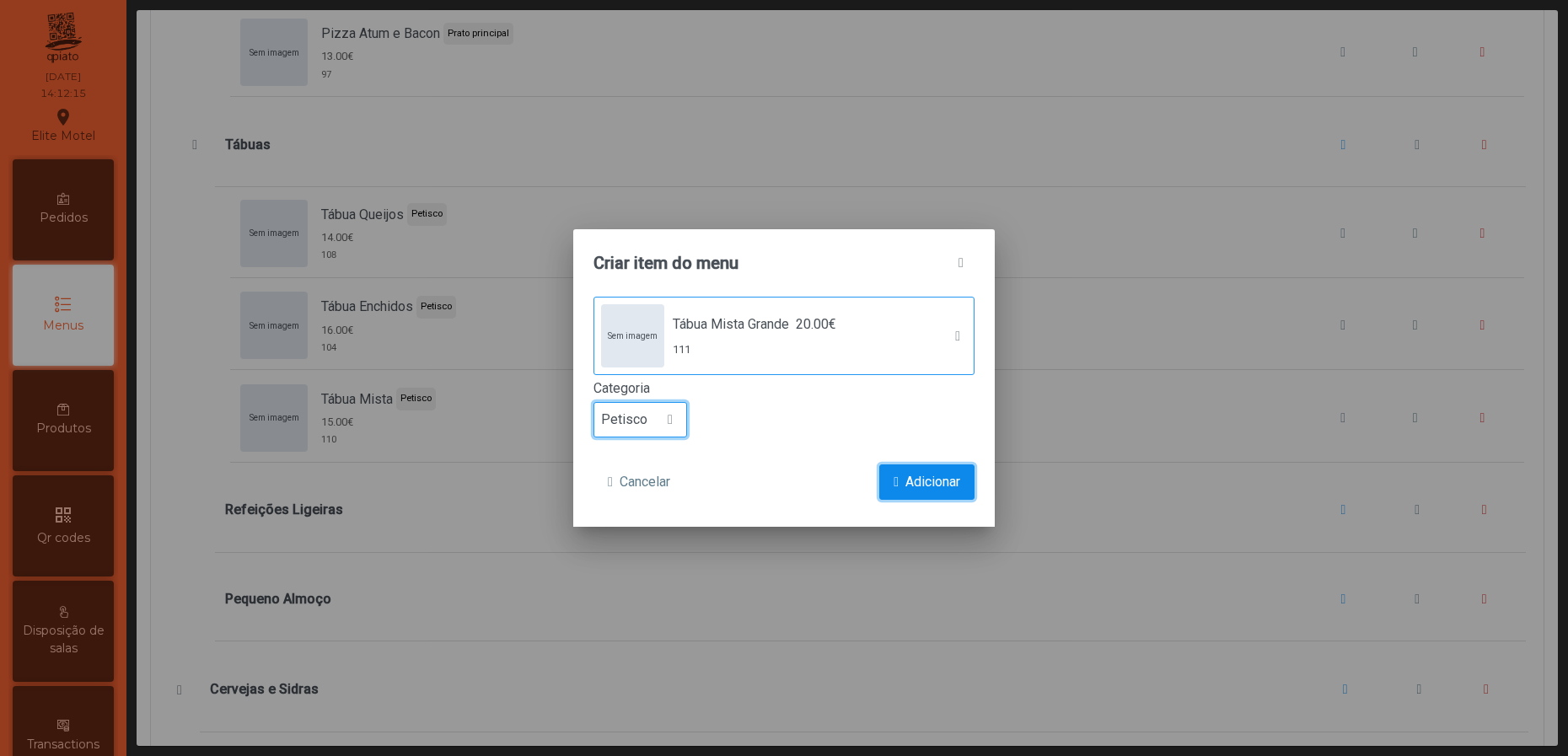
click at [895, 484] on span "submit" at bounding box center [895, 482] width 5 height 14
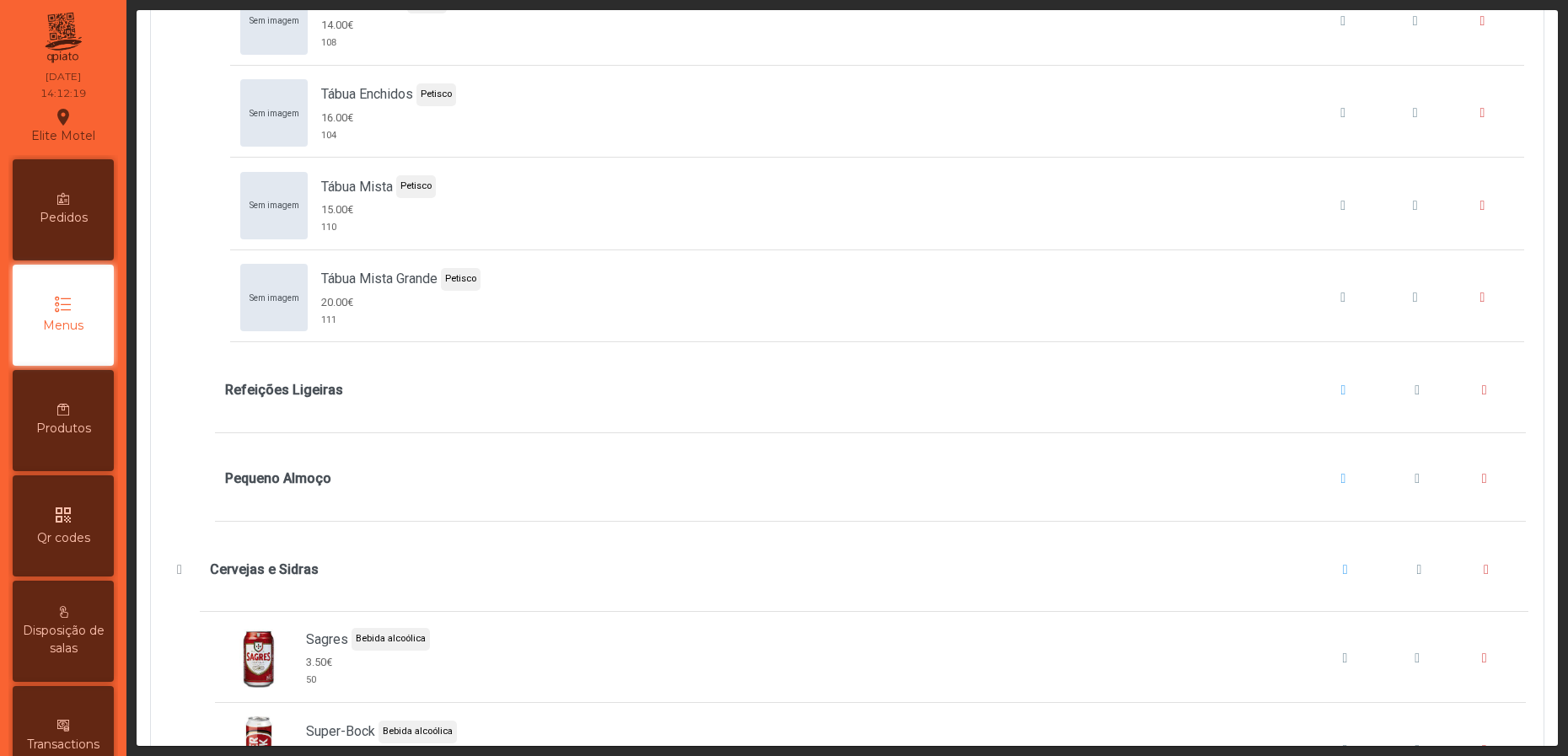
scroll to position [10996, 0]
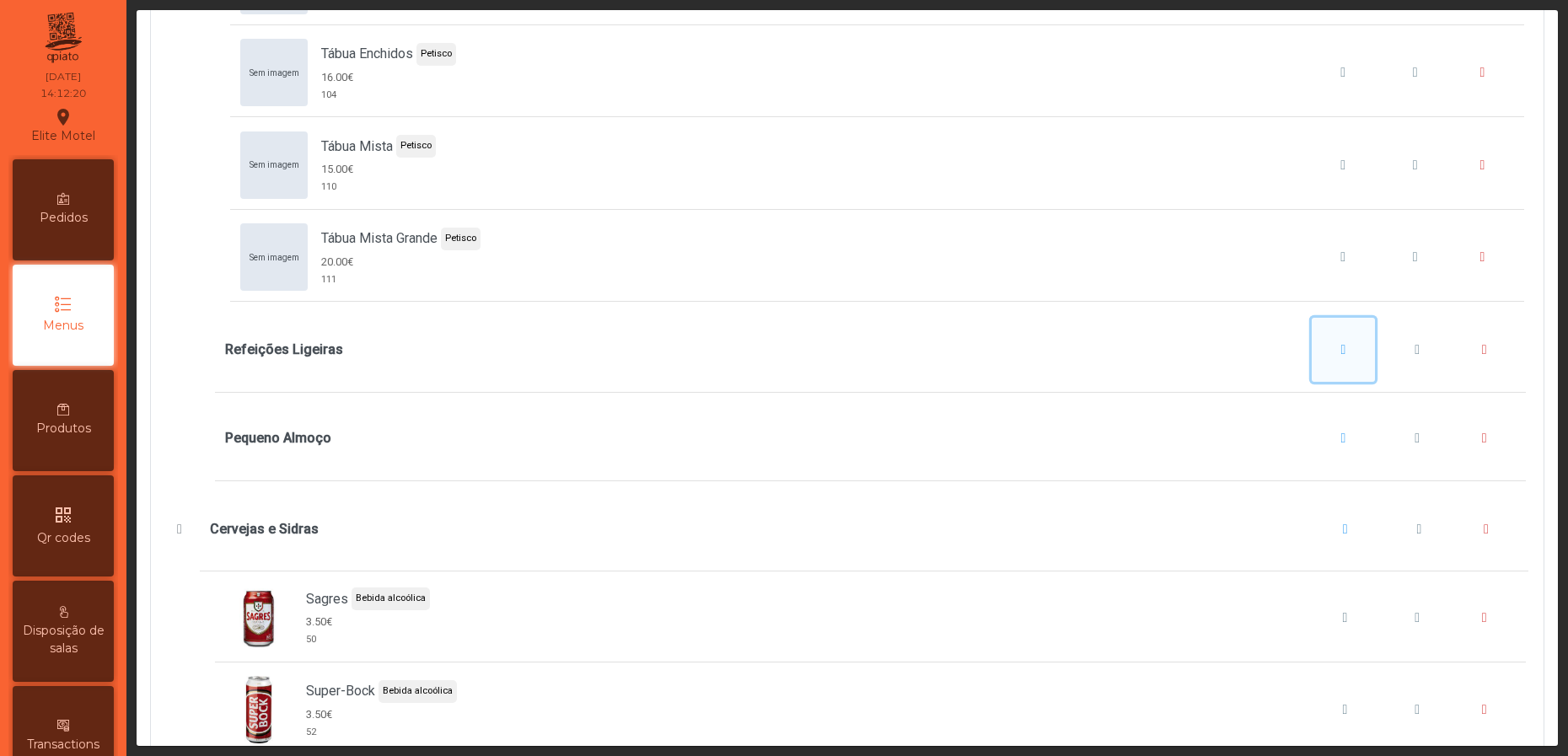
click at [1342, 357] on span "Refeições Ligeiras" at bounding box center [1344, 350] width 5 height 14
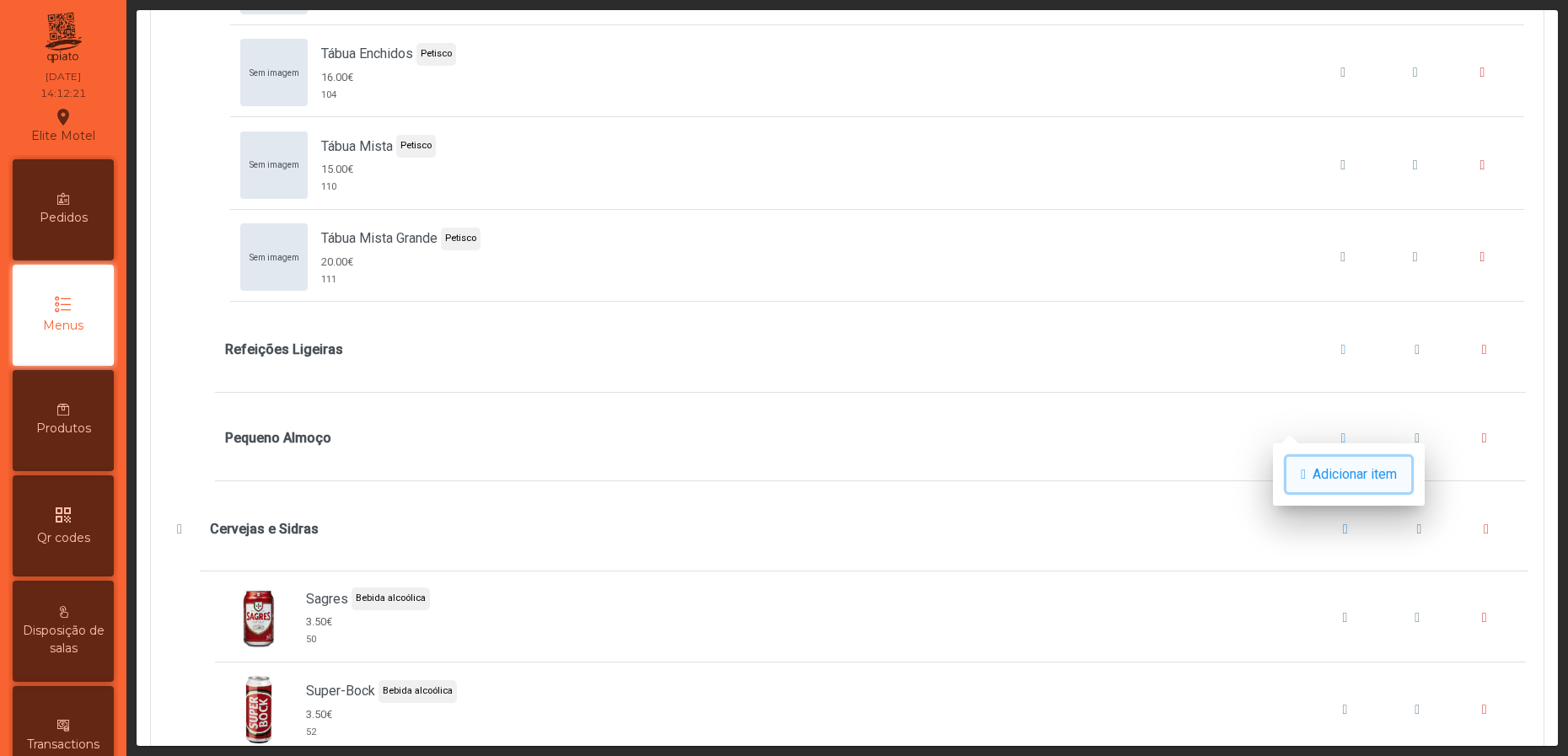
click at [1316, 473] on button "Adicionar item" at bounding box center [1349, 475] width 125 height 35
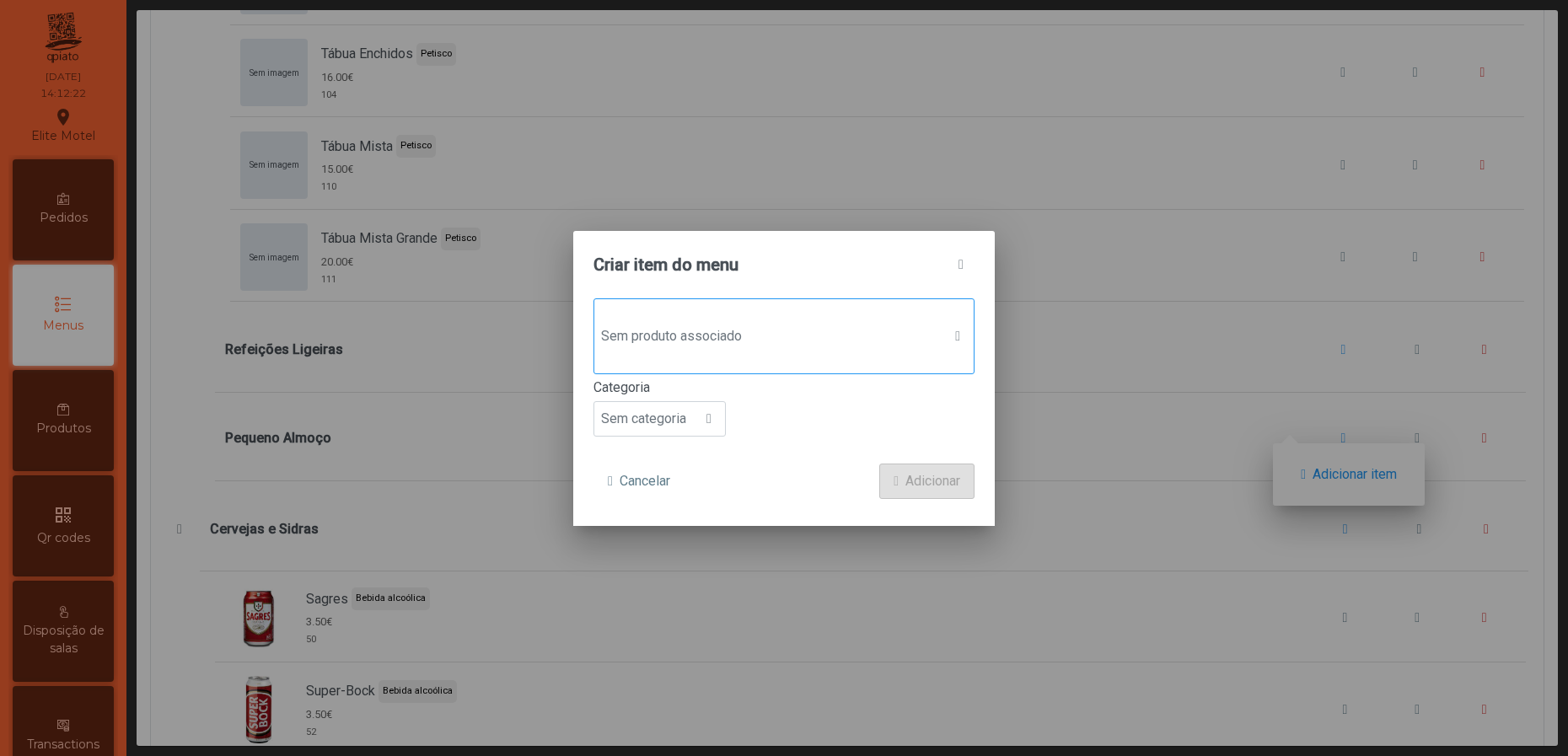
click at [888, 336] on span "Sem produto associado" at bounding box center [767, 336] width 347 height 33
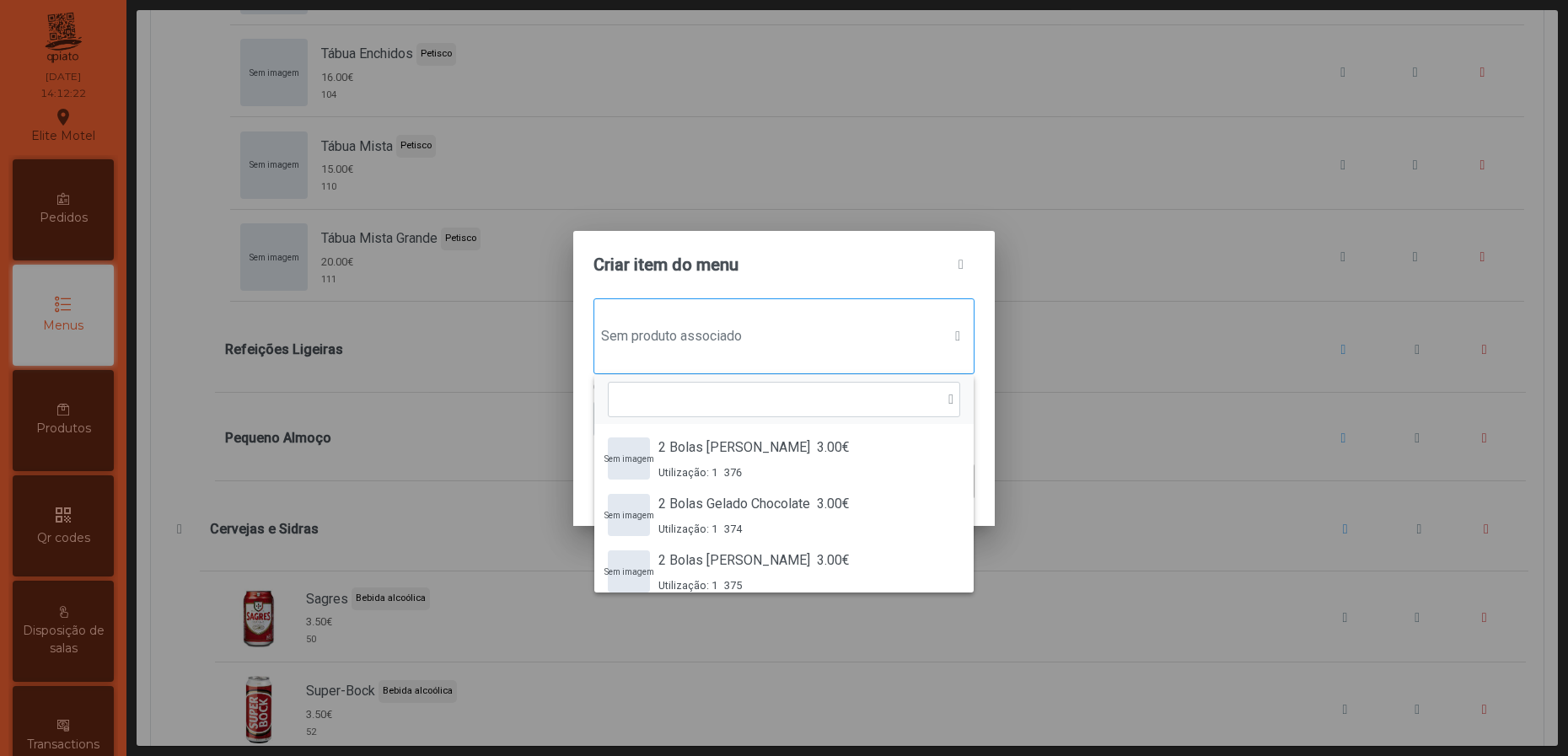
scroll to position [11, 89]
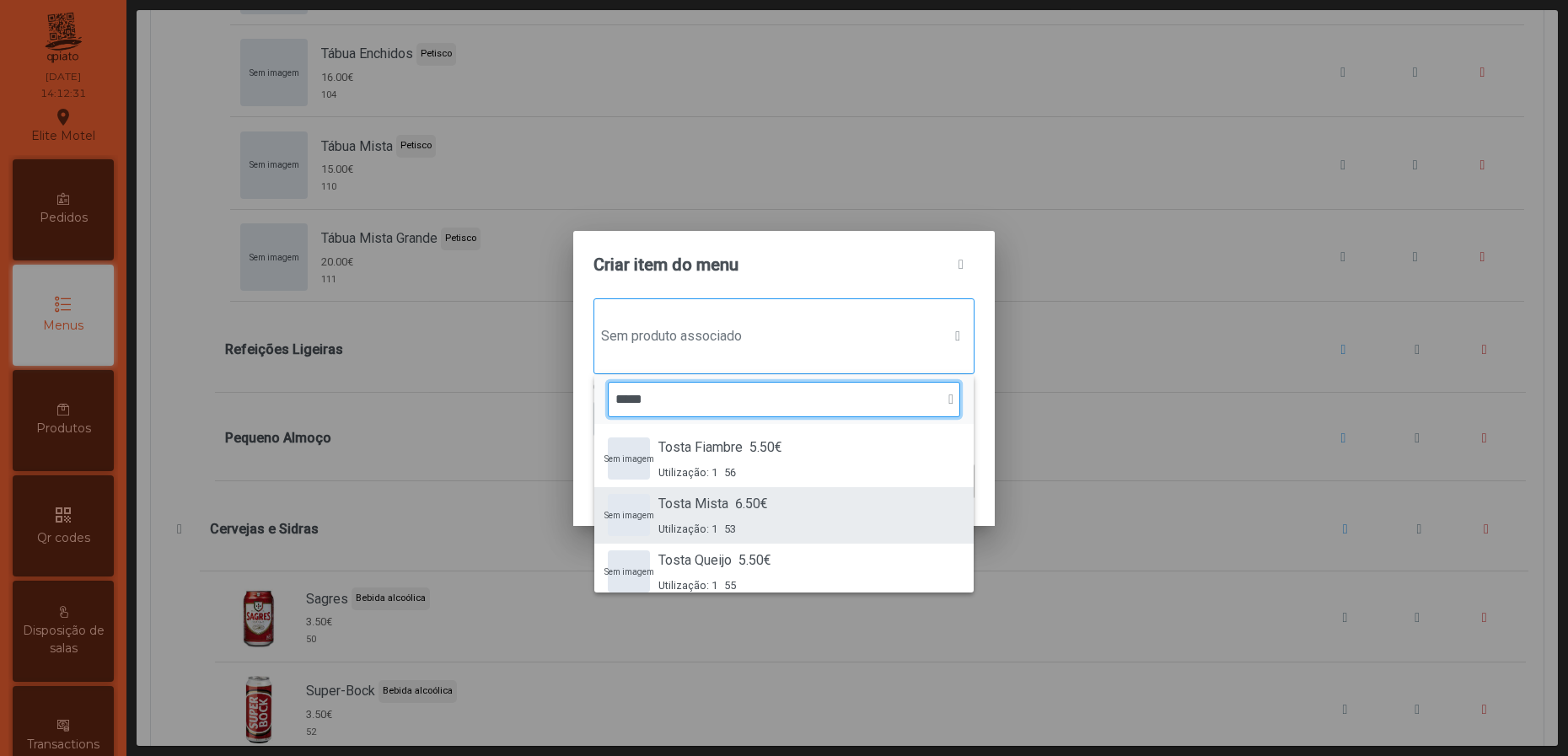
type input "*****"
click at [741, 504] on span "6.50€" at bounding box center [751, 503] width 32 height 21
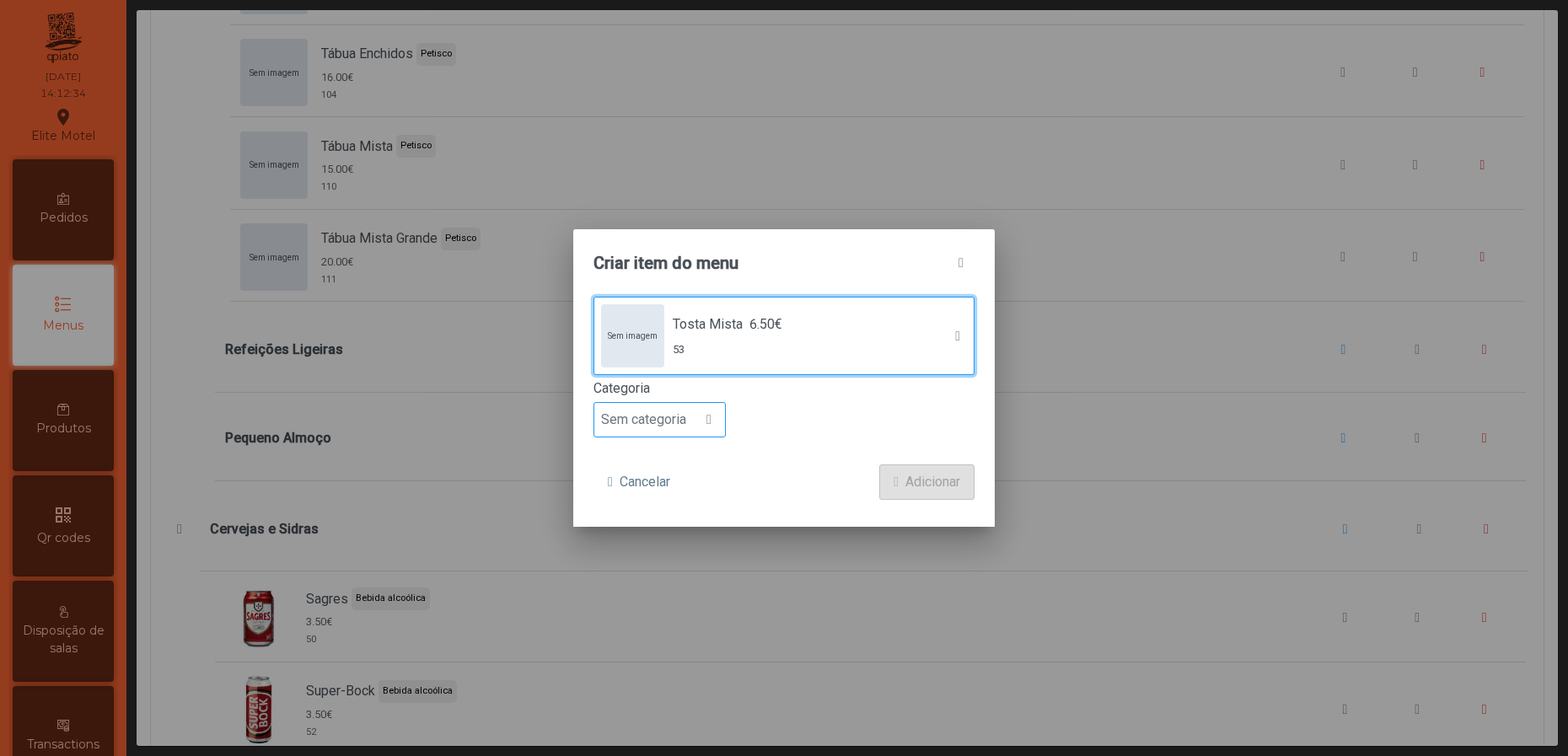
click at [711, 415] on span at bounding box center [708, 420] width 5 height 14
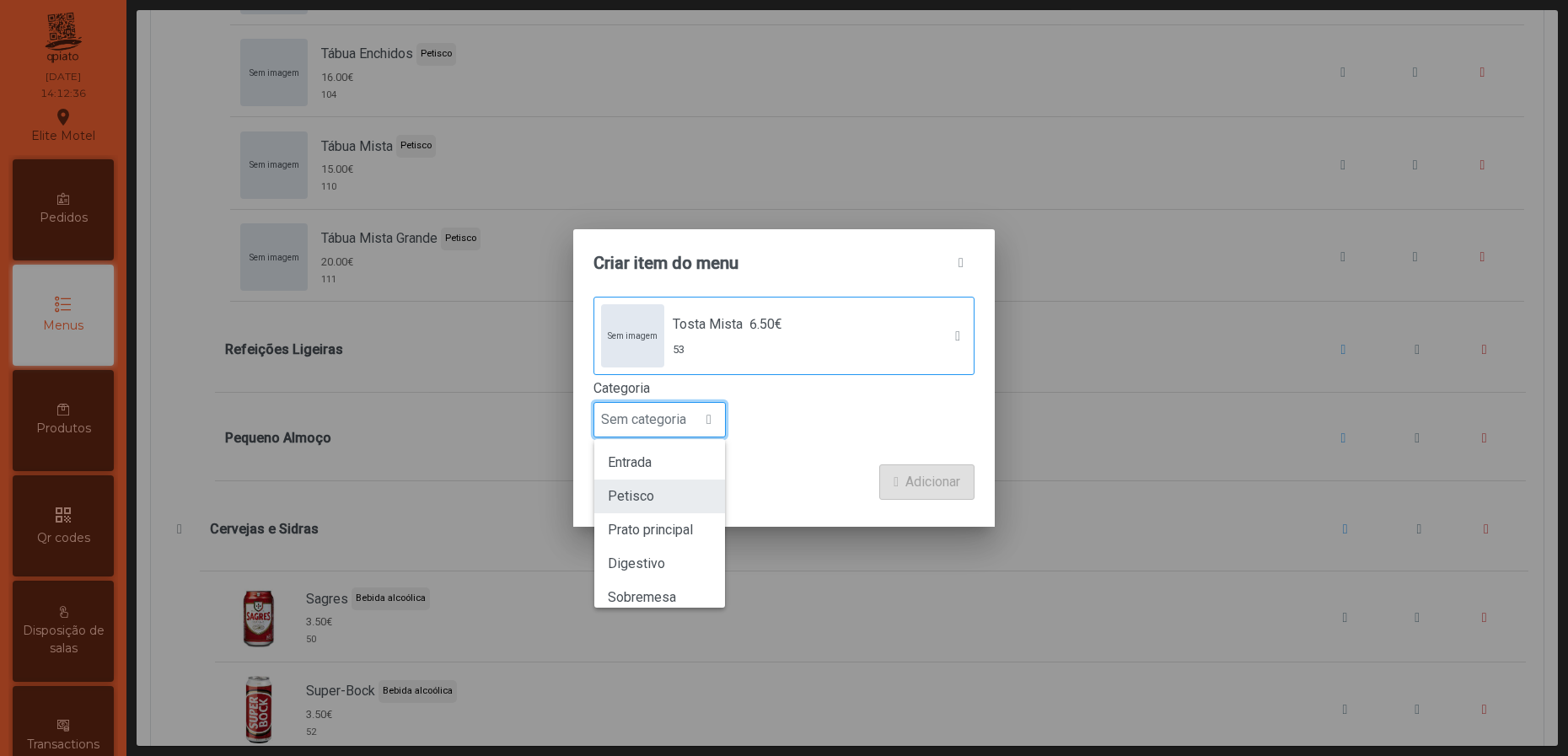
click at [668, 500] on li "Petisco" at bounding box center [659, 496] width 131 height 33
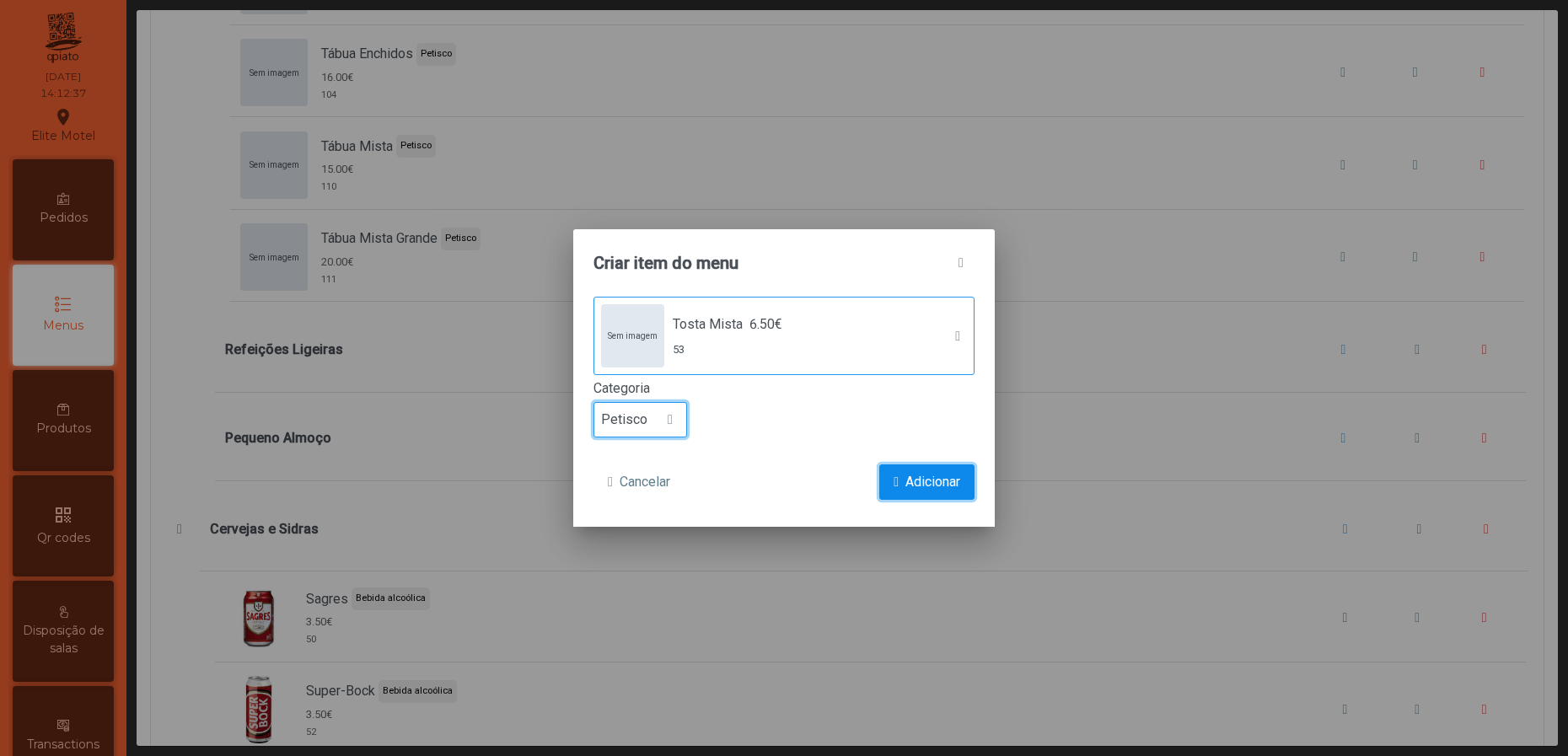
click at [927, 472] on span "Adicionar" at bounding box center [933, 482] width 55 height 21
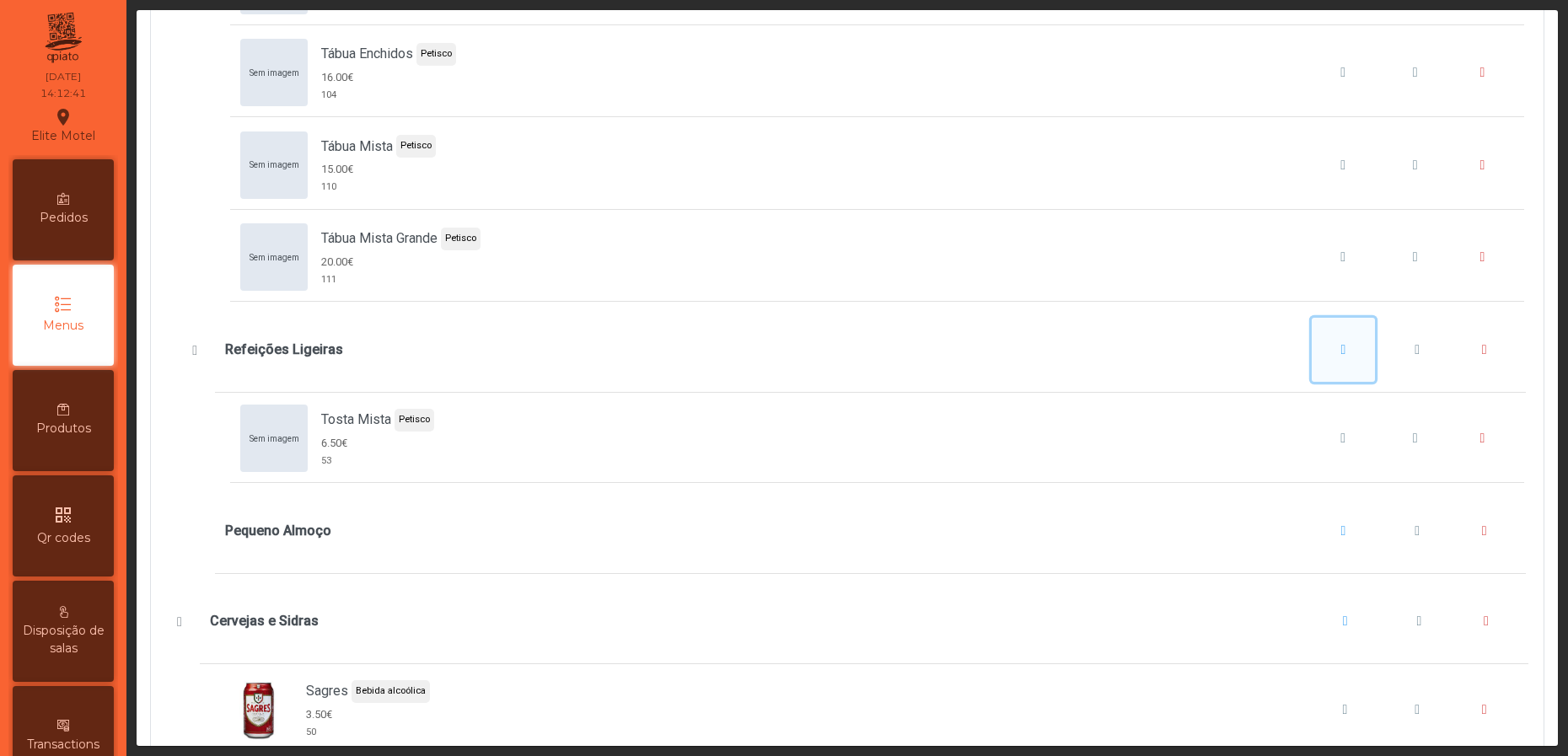
click at [1342, 357] on span "Refeições Ligeiras" at bounding box center [1344, 350] width 5 height 14
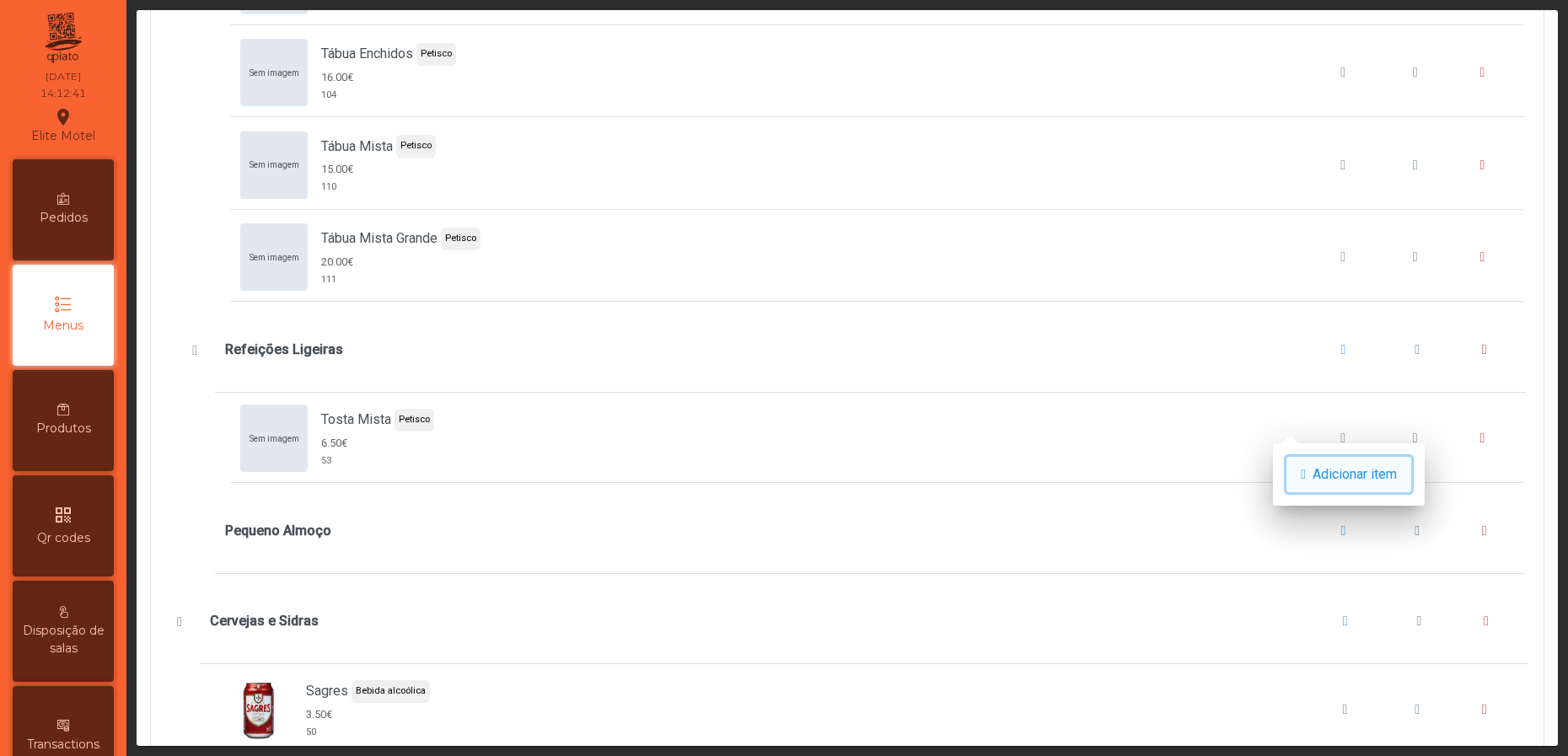
click at [1323, 470] on span "Adicionar item" at bounding box center [1355, 474] width 85 height 21
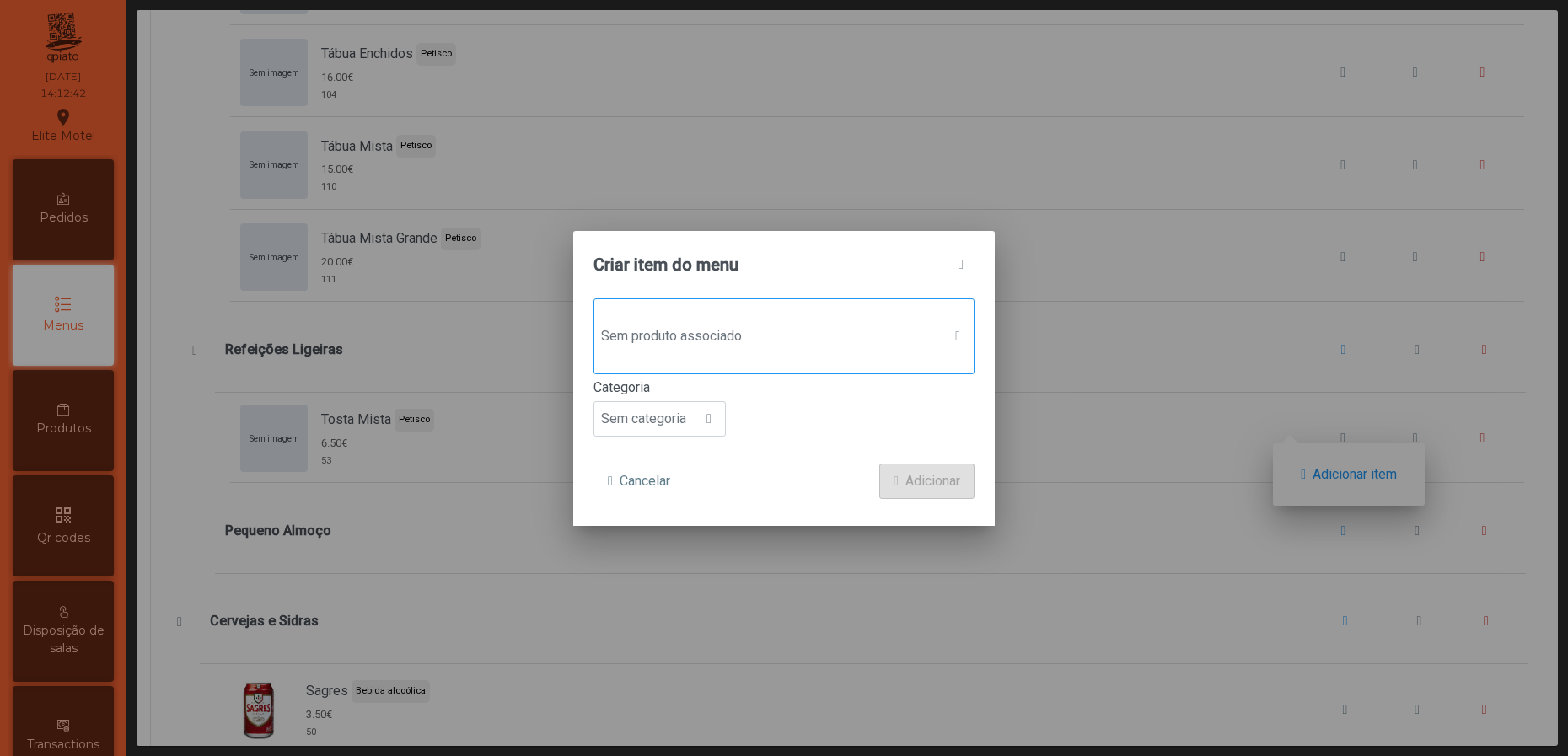
click at [829, 328] on span "Sem produto associado" at bounding box center [767, 336] width 347 height 33
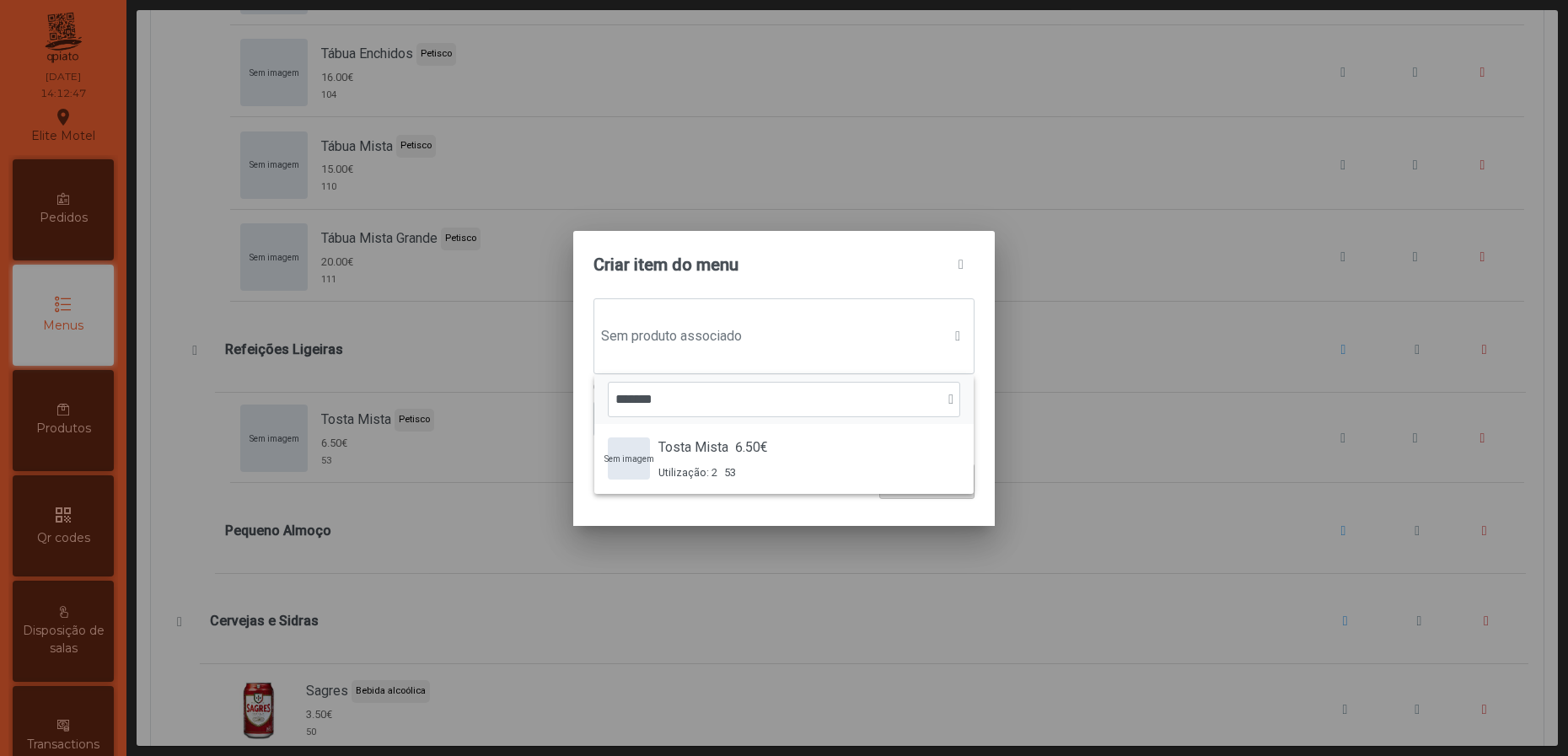
type input "*****"
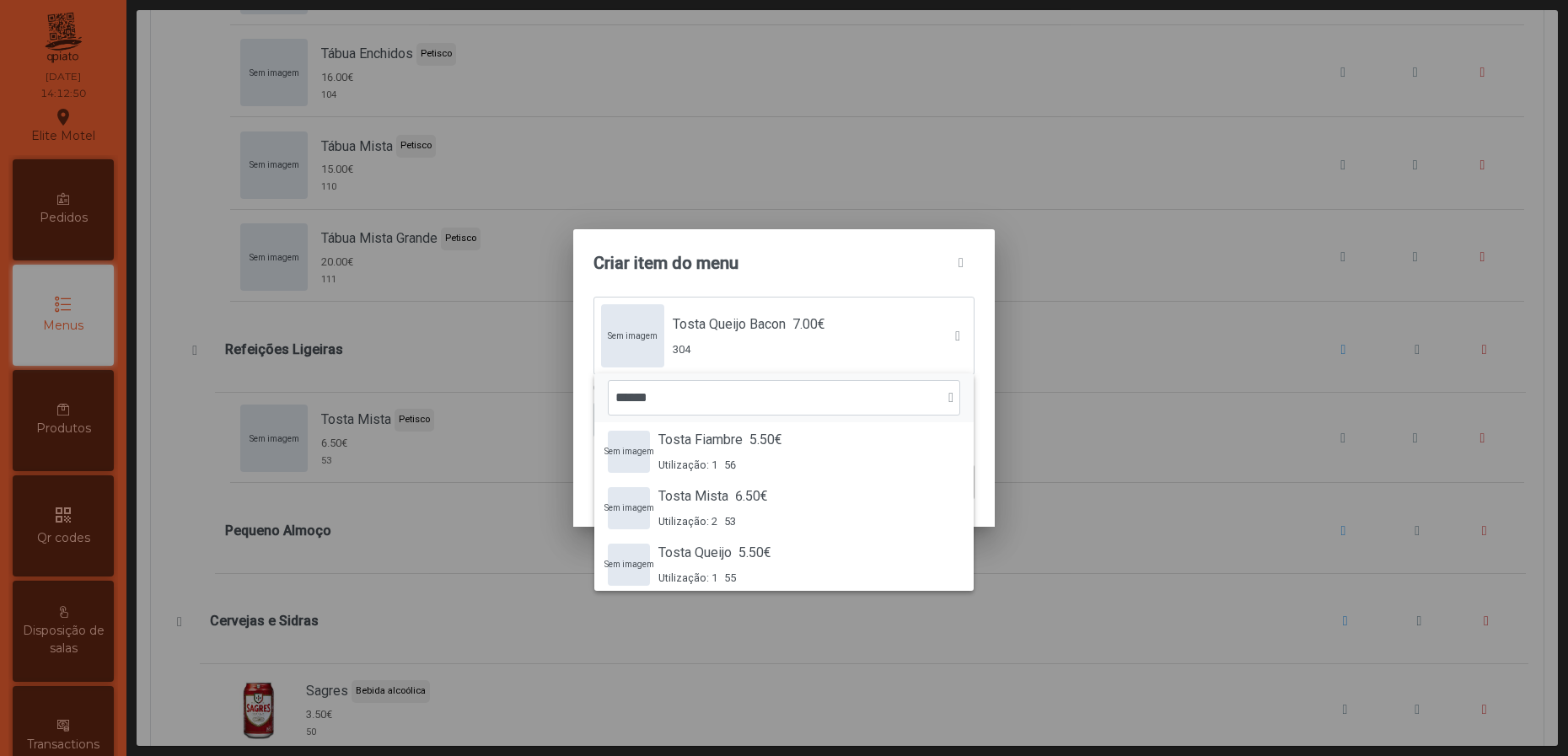
scroll to position [64, 0]
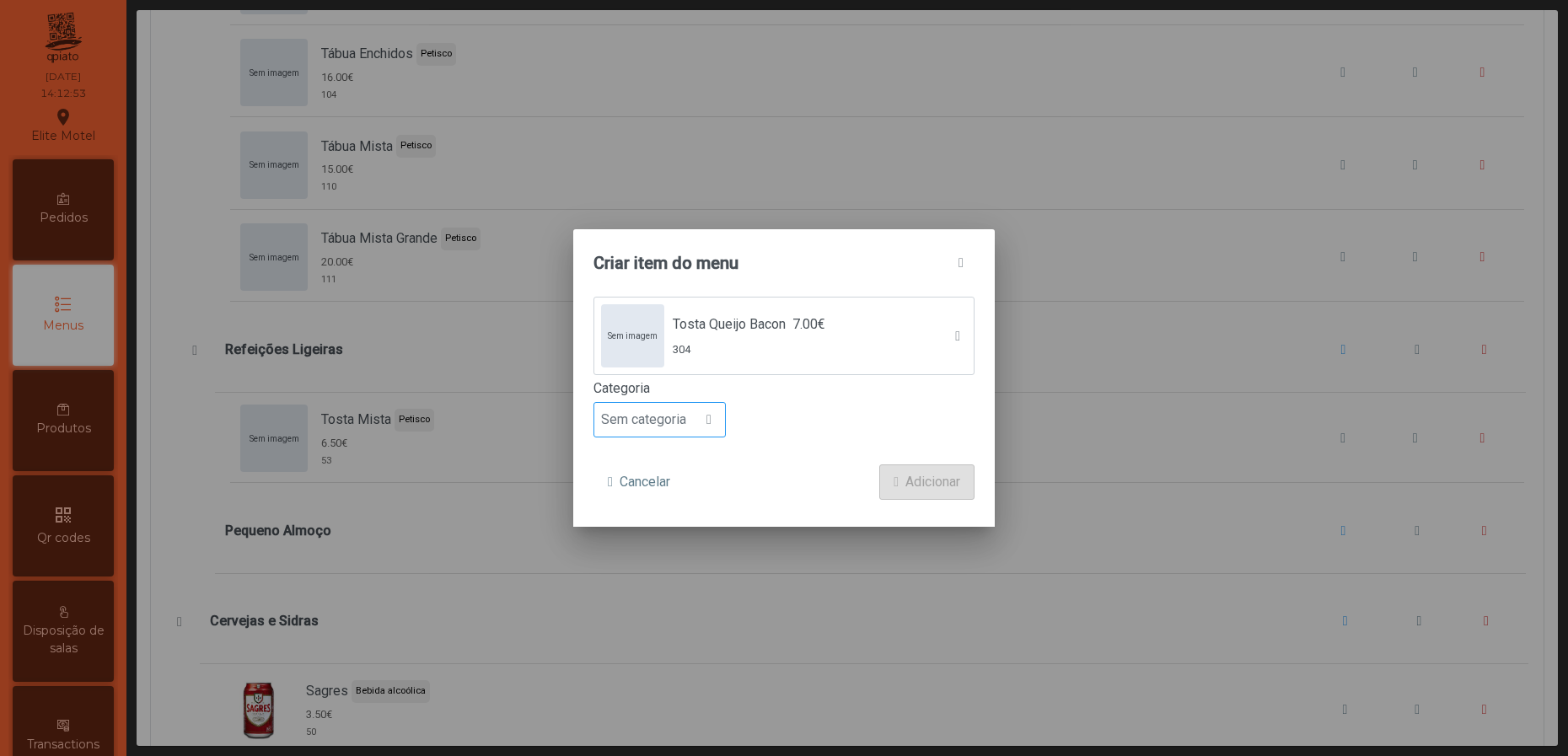
click at [676, 436] on span "Sem categoria" at bounding box center [643, 420] width 98 height 33
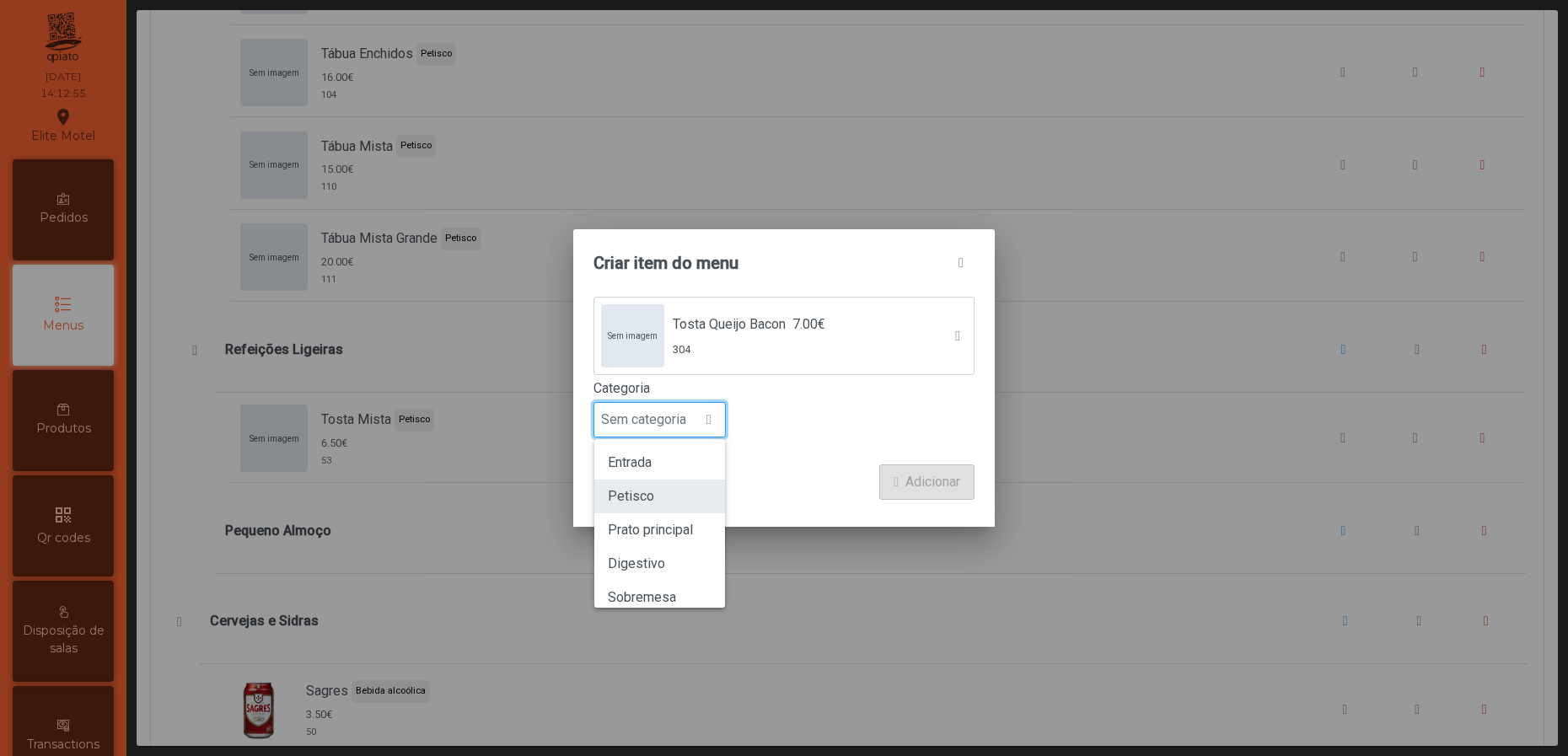
click at [689, 492] on li "Petisco" at bounding box center [659, 496] width 131 height 33
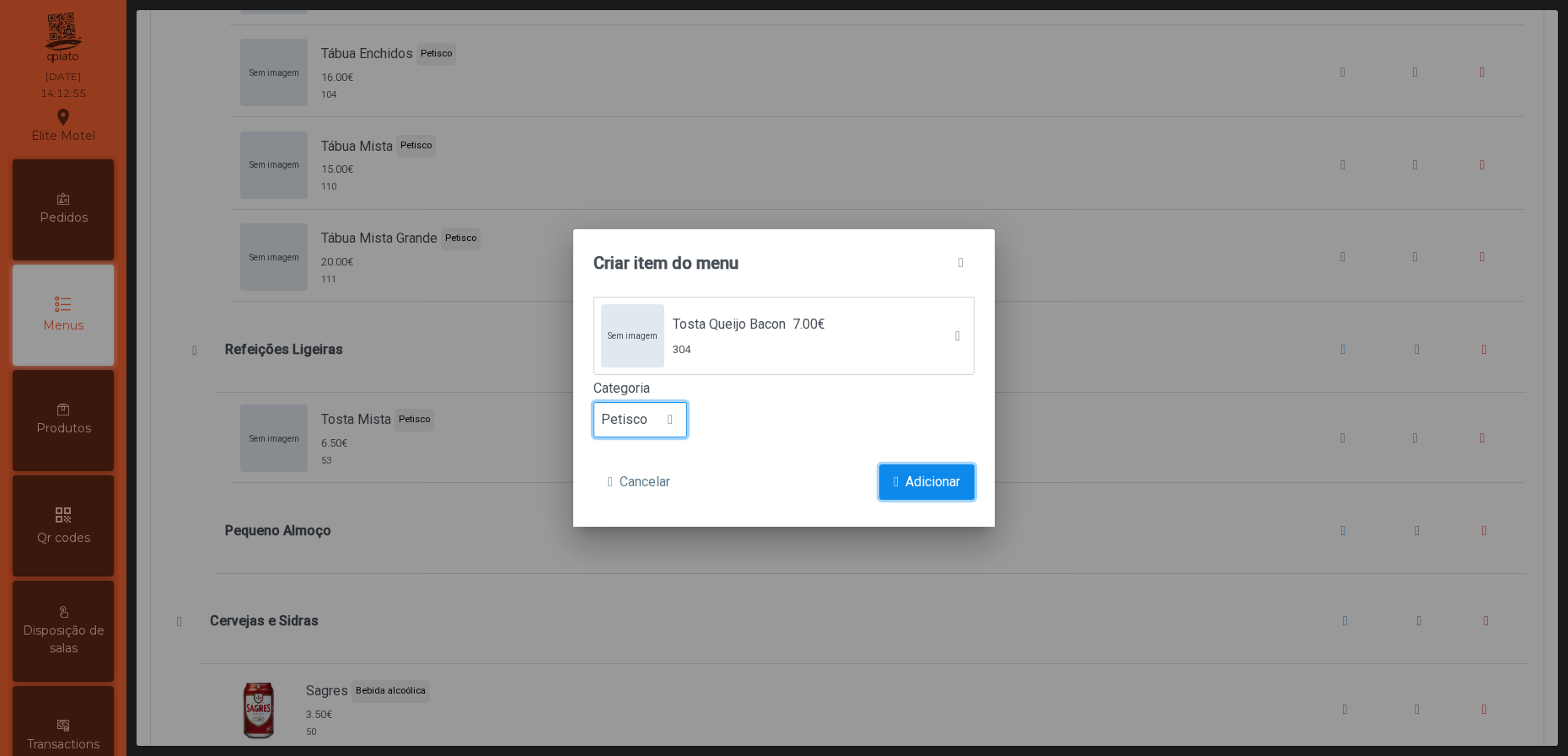
click at [908, 481] on span "Adicionar" at bounding box center [933, 482] width 55 height 21
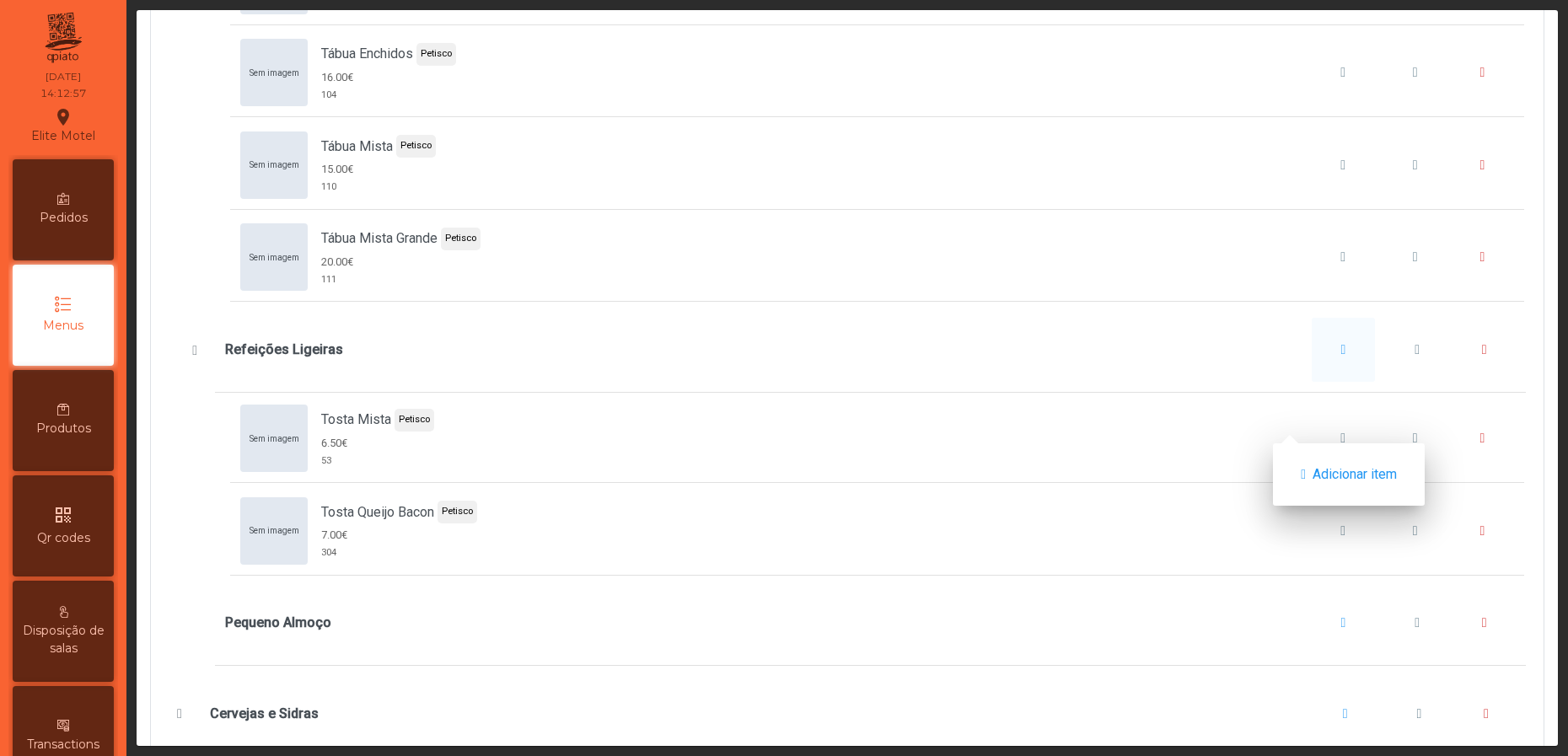
click at [1342, 357] on span "Refeições Ligeiras" at bounding box center [1344, 350] width 5 height 14
click at [1312, 381] on button "Refeições Ligeiras" at bounding box center [1344, 349] width 64 height 64
click at [1305, 478] on span "button" at bounding box center [1302, 475] width 5 height 14
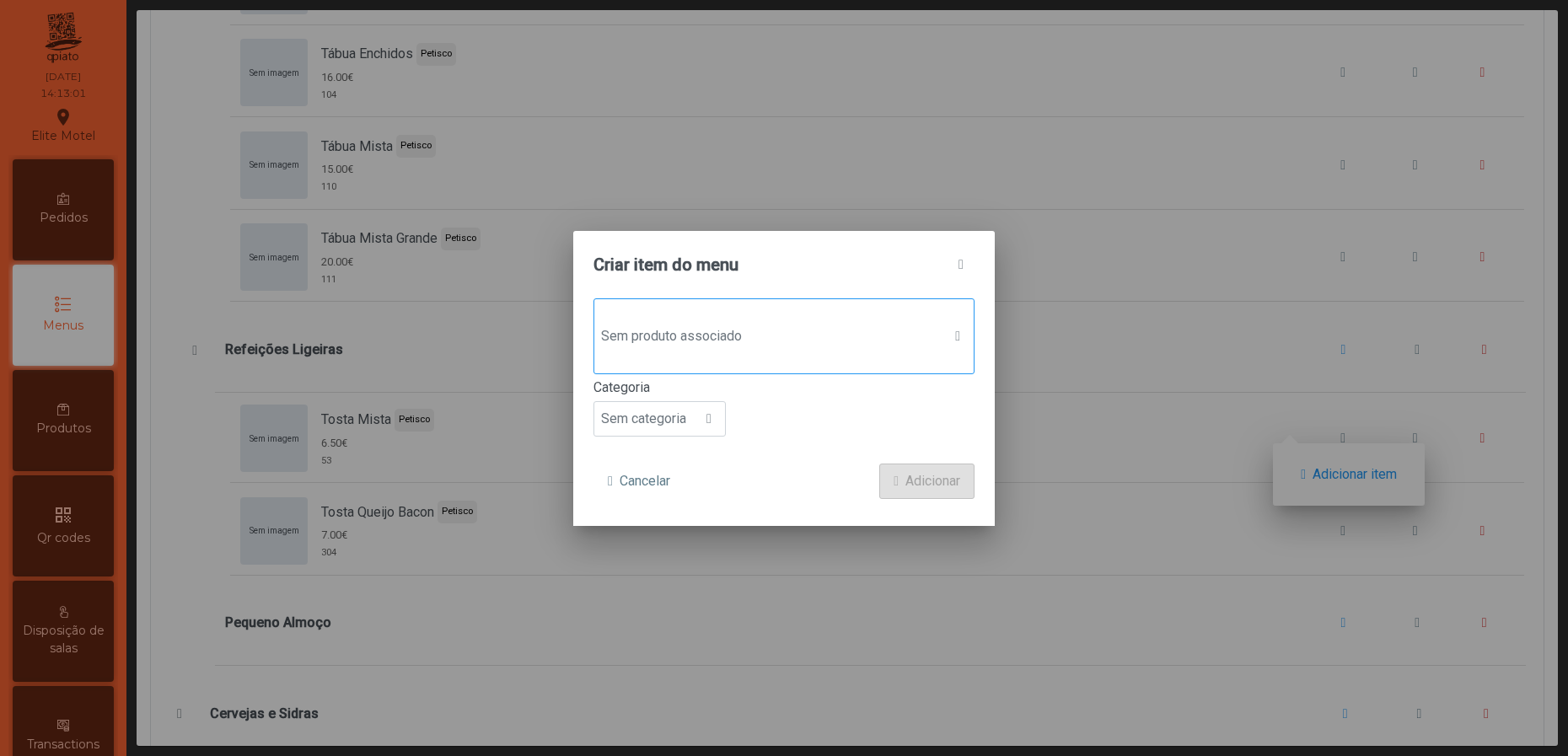
click at [869, 339] on span "Sem produto associado" at bounding box center [767, 336] width 347 height 33
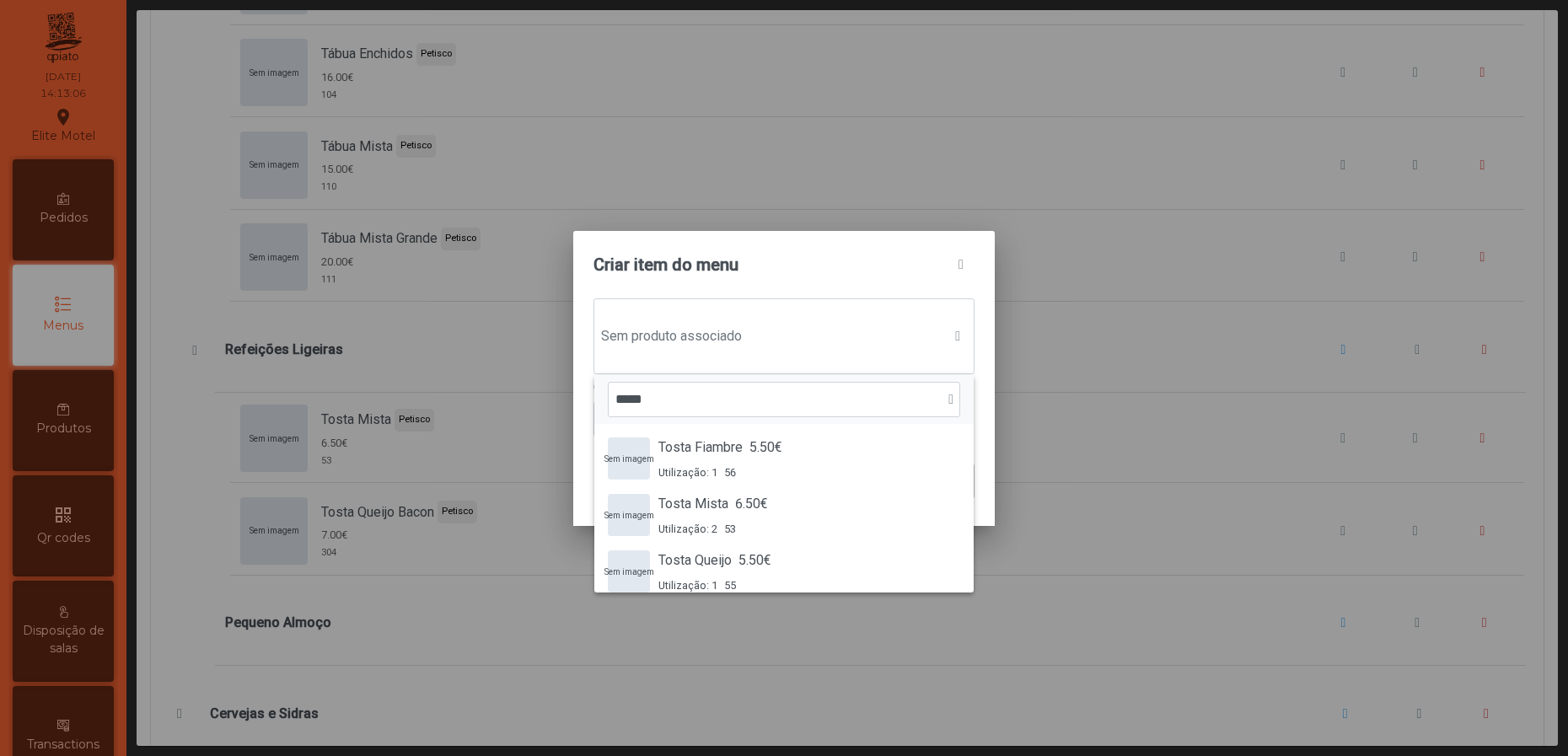
type input "*****"
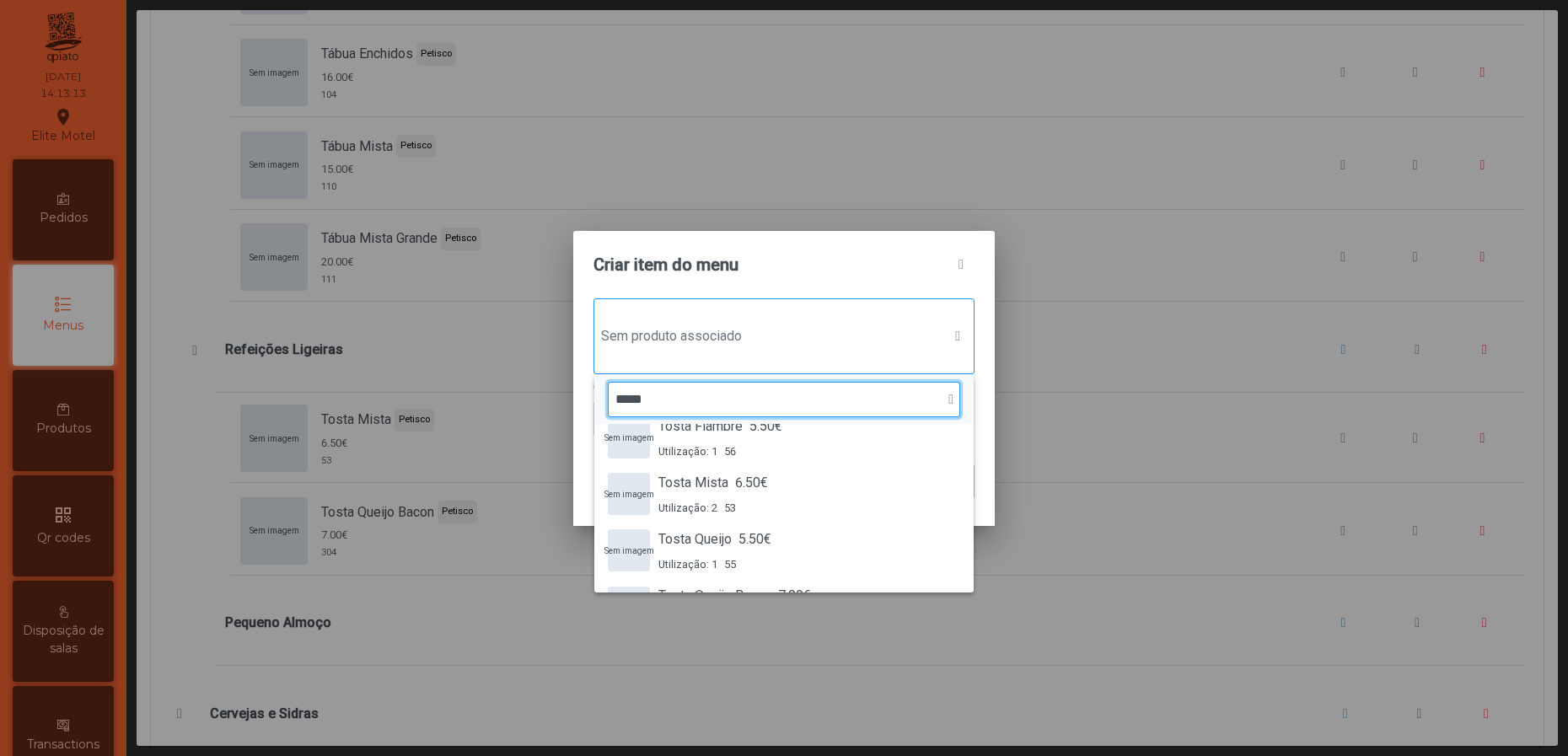
scroll to position [71, 0]
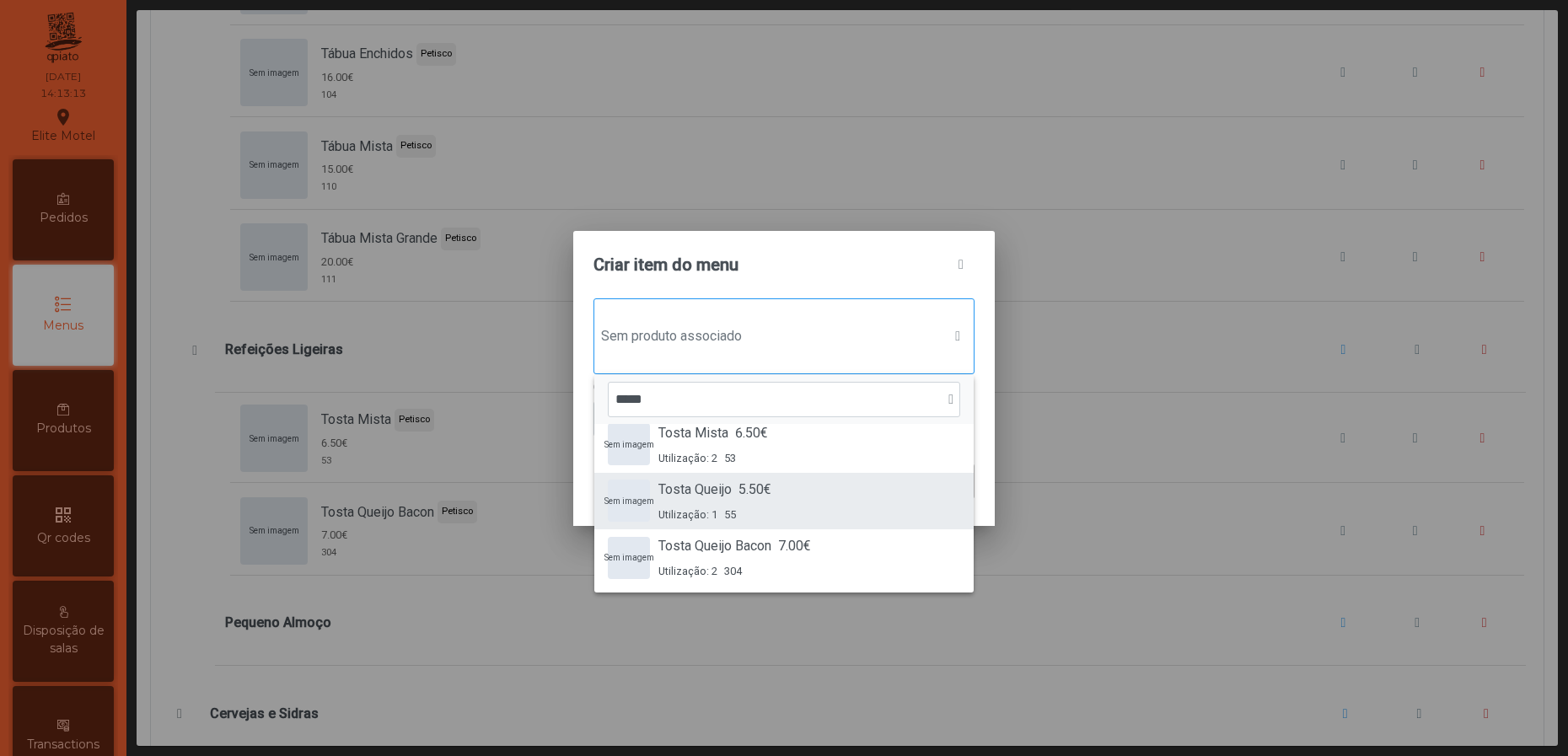
click at [767, 508] on div "Utilização: 1 55" at bounding box center [714, 514] width 113 height 16
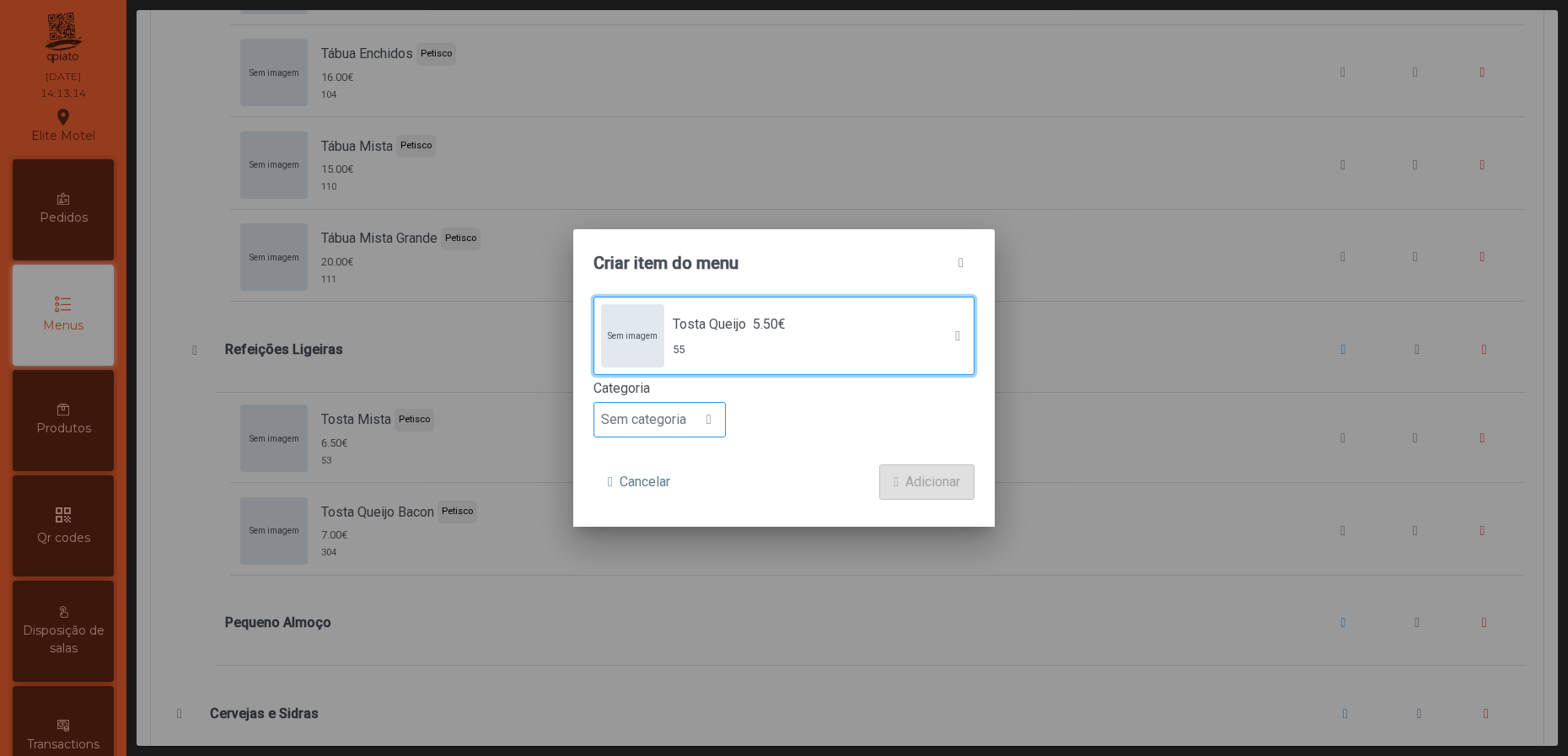
click at [699, 422] on div at bounding box center [709, 420] width 32 height 33
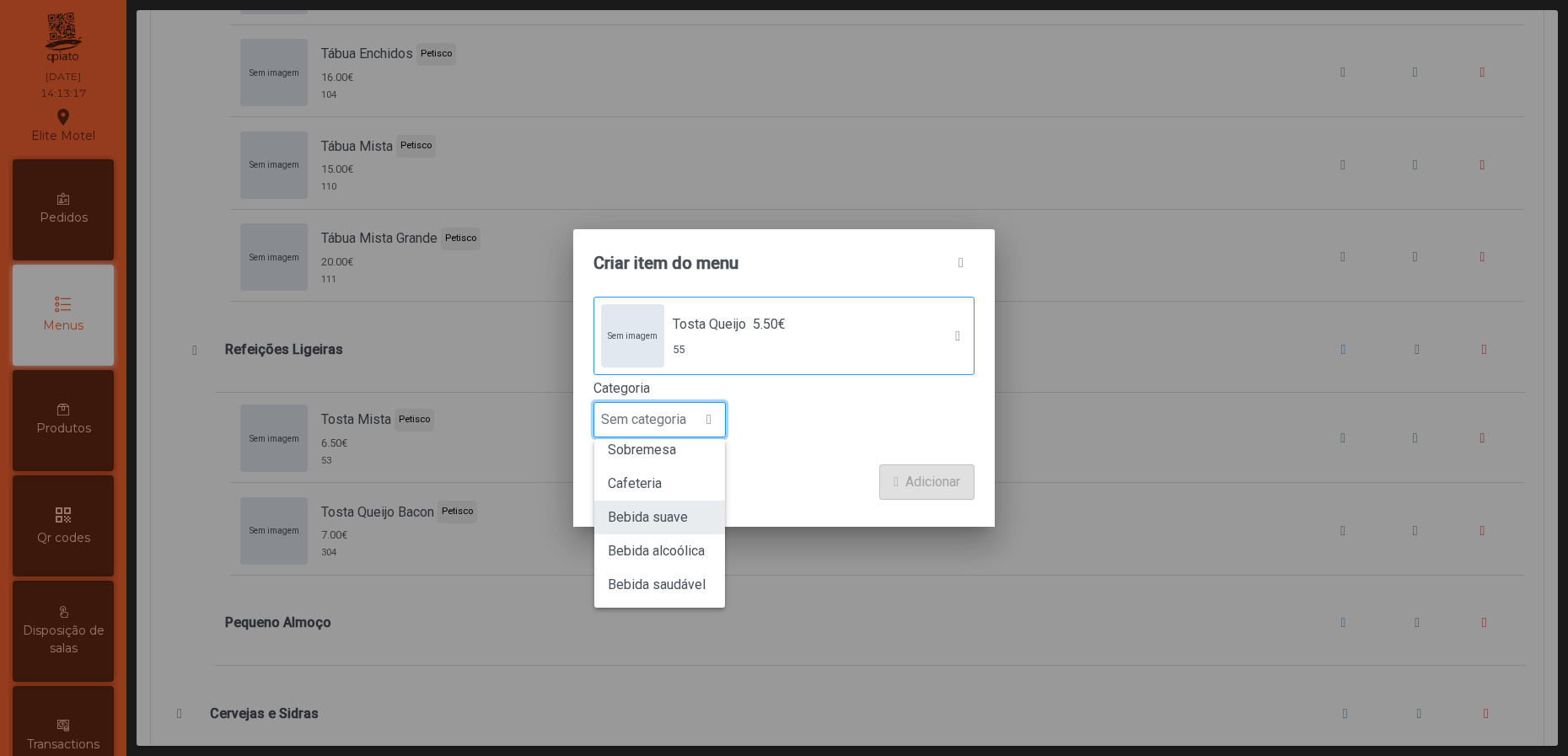
scroll to position [21, 0]
click at [665, 470] on li "Petisco" at bounding box center [659, 475] width 131 height 33
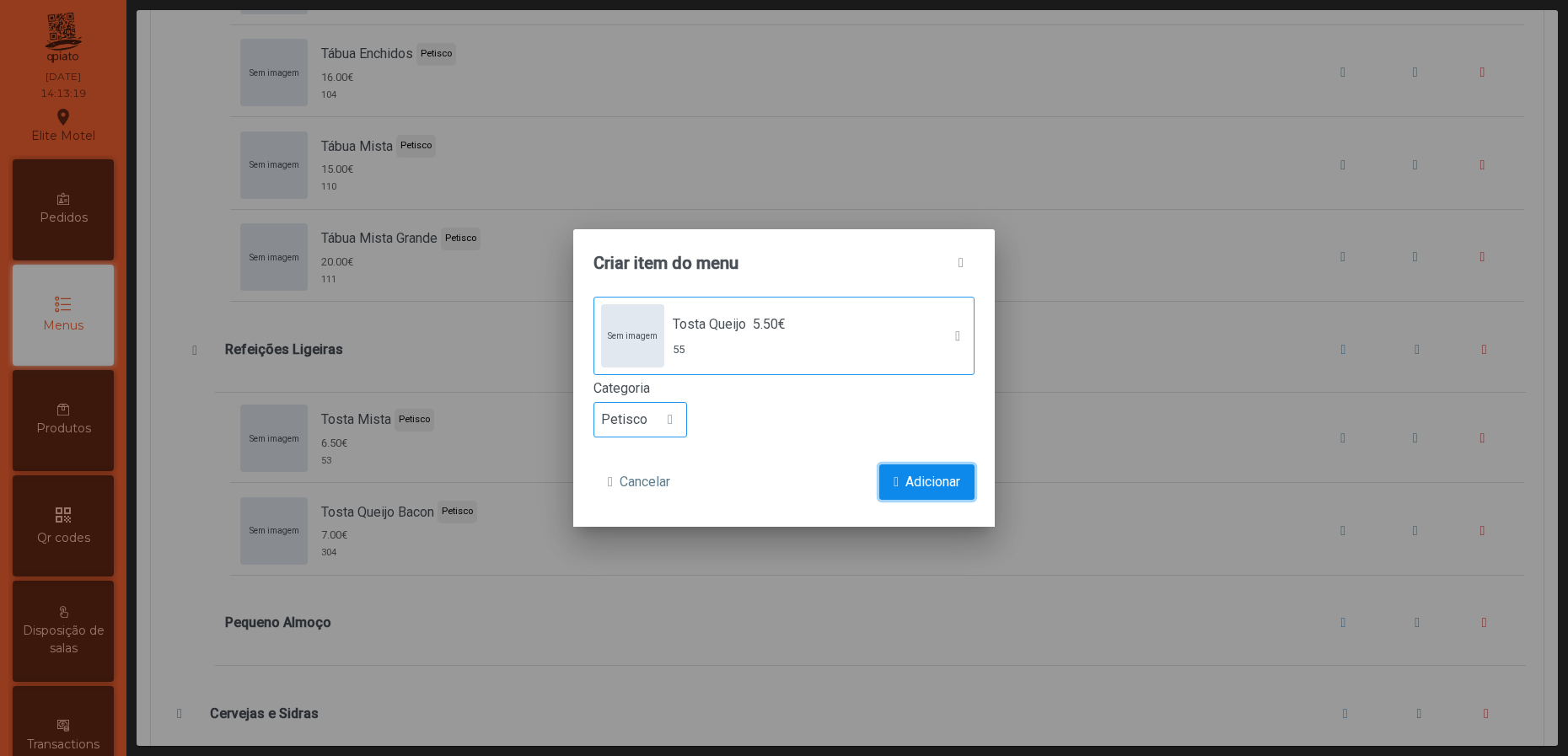
click at [879, 466] on button "Adicionar" at bounding box center [927, 482] width 95 height 35
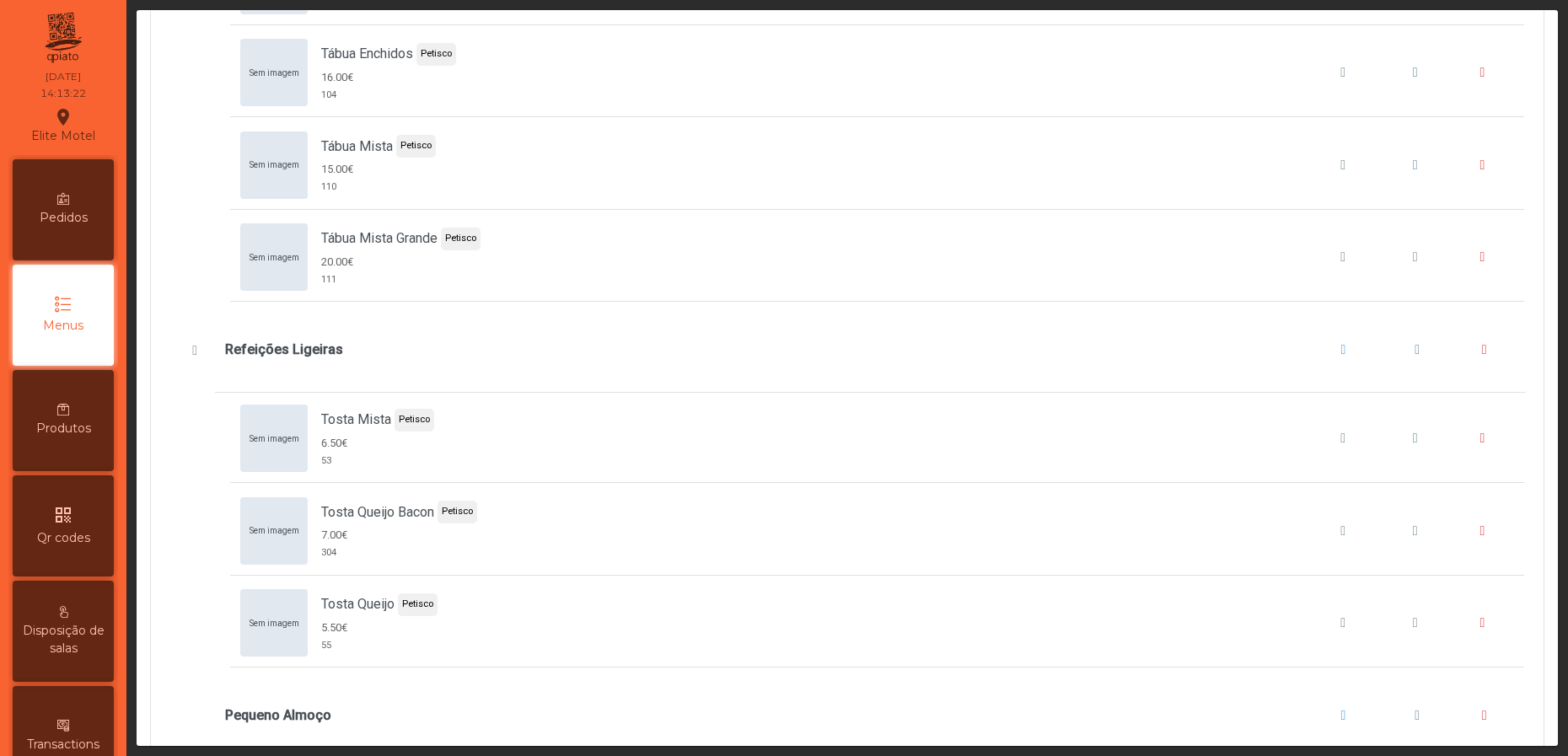
scroll to position [11122, 0]
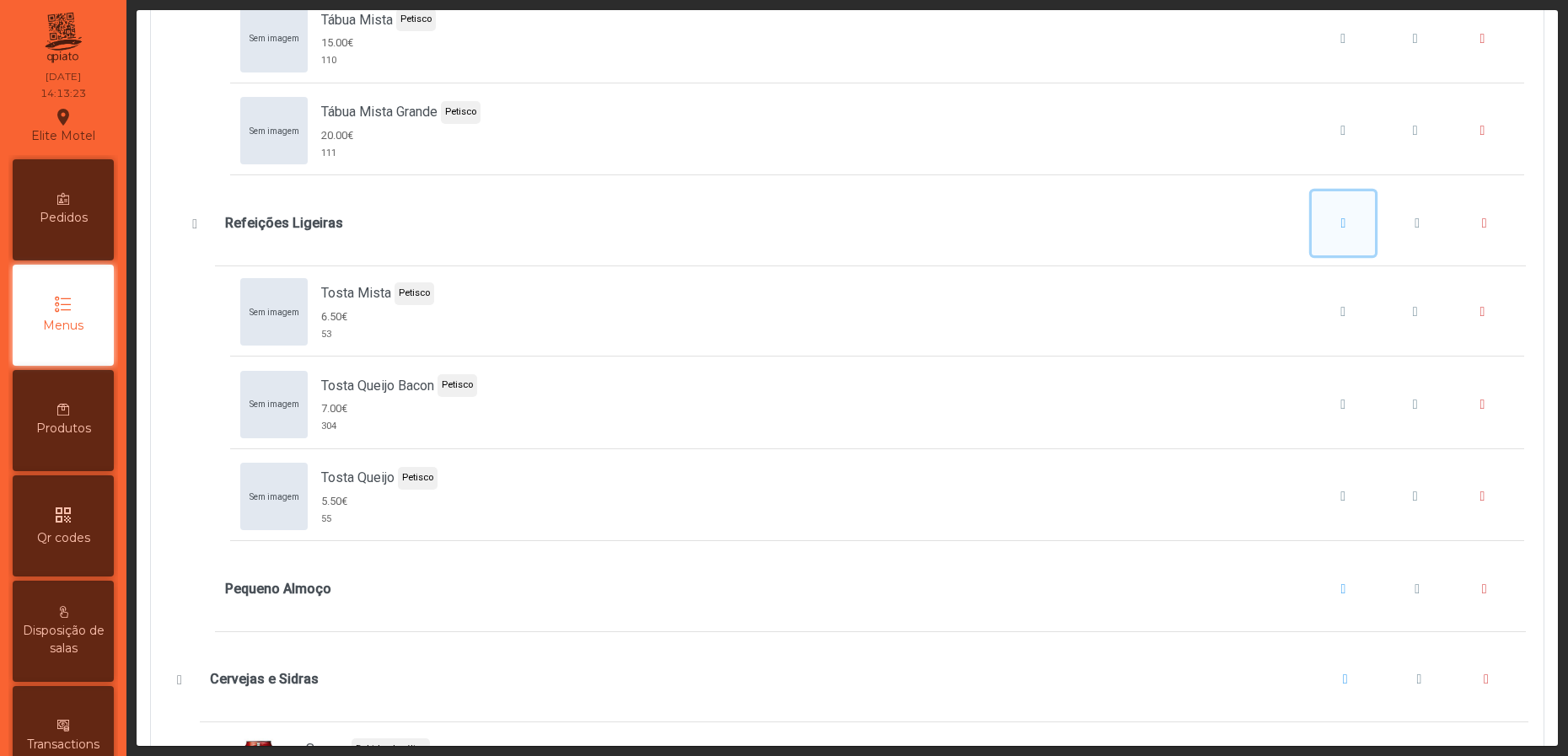
click at [1342, 230] on span "Refeições Ligeiras" at bounding box center [1344, 223] width 5 height 14
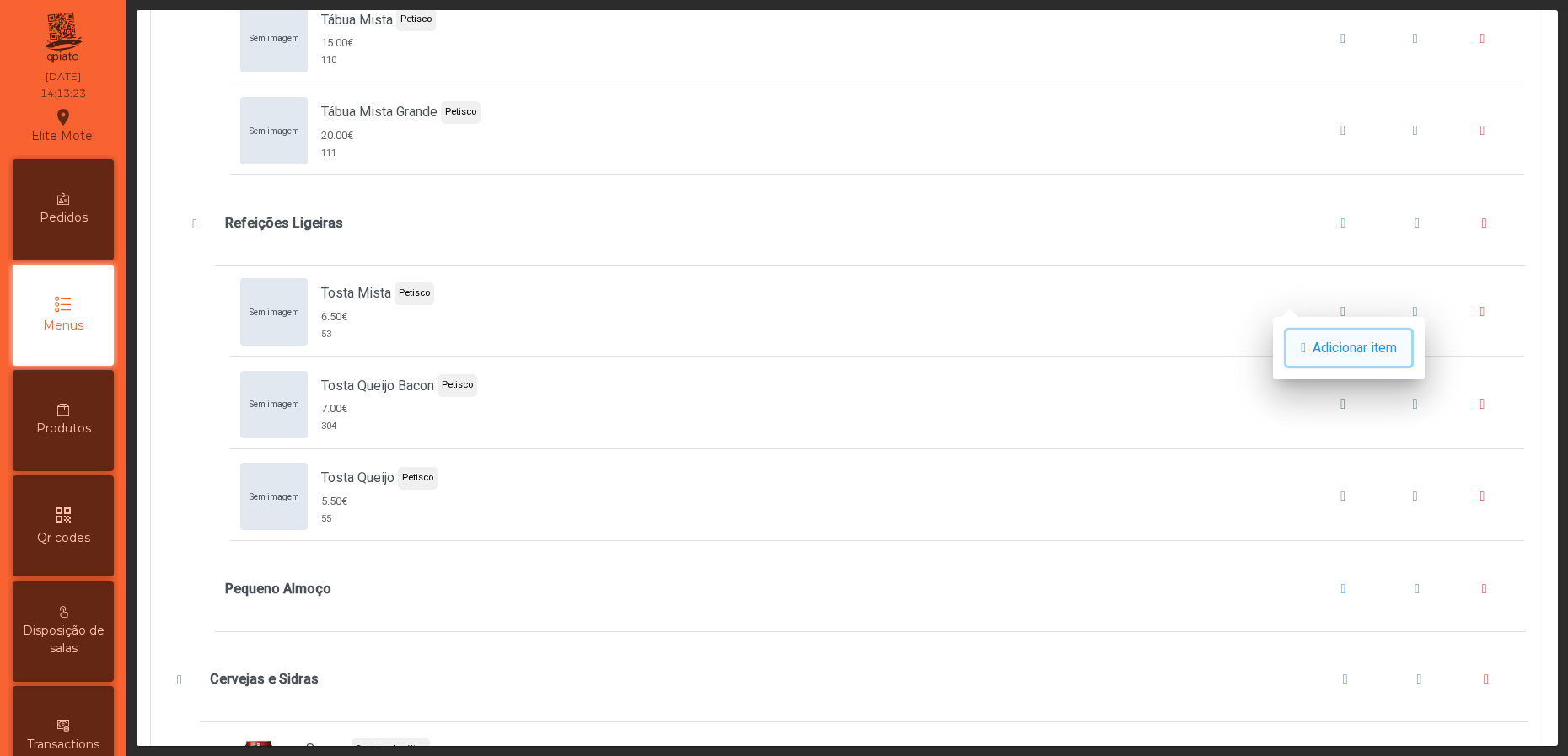
click at [1318, 339] on button "Adicionar item" at bounding box center [1349, 348] width 125 height 35
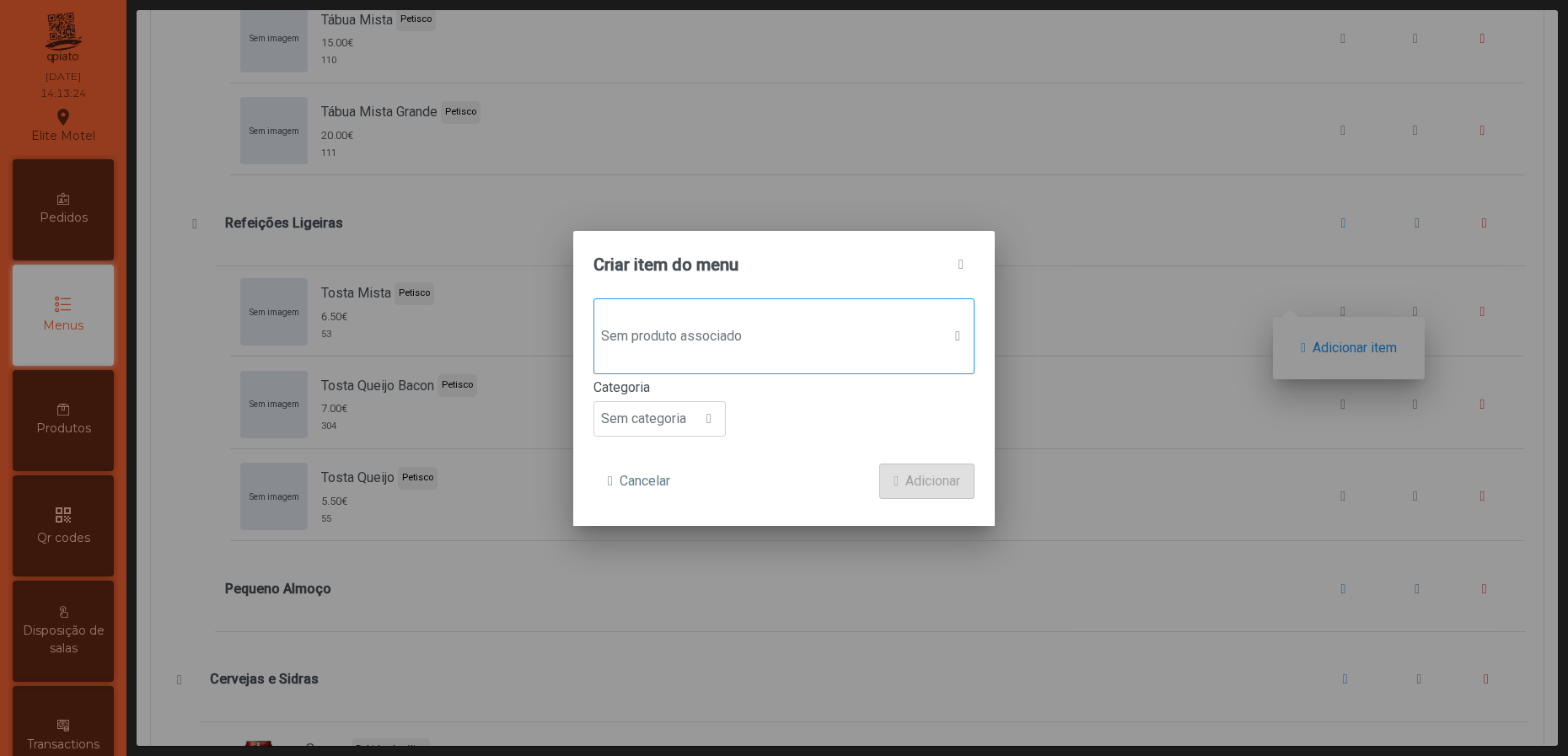
click at [882, 357] on div "Sem produto associado" at bounding box center [783, 335] width 381 height 76
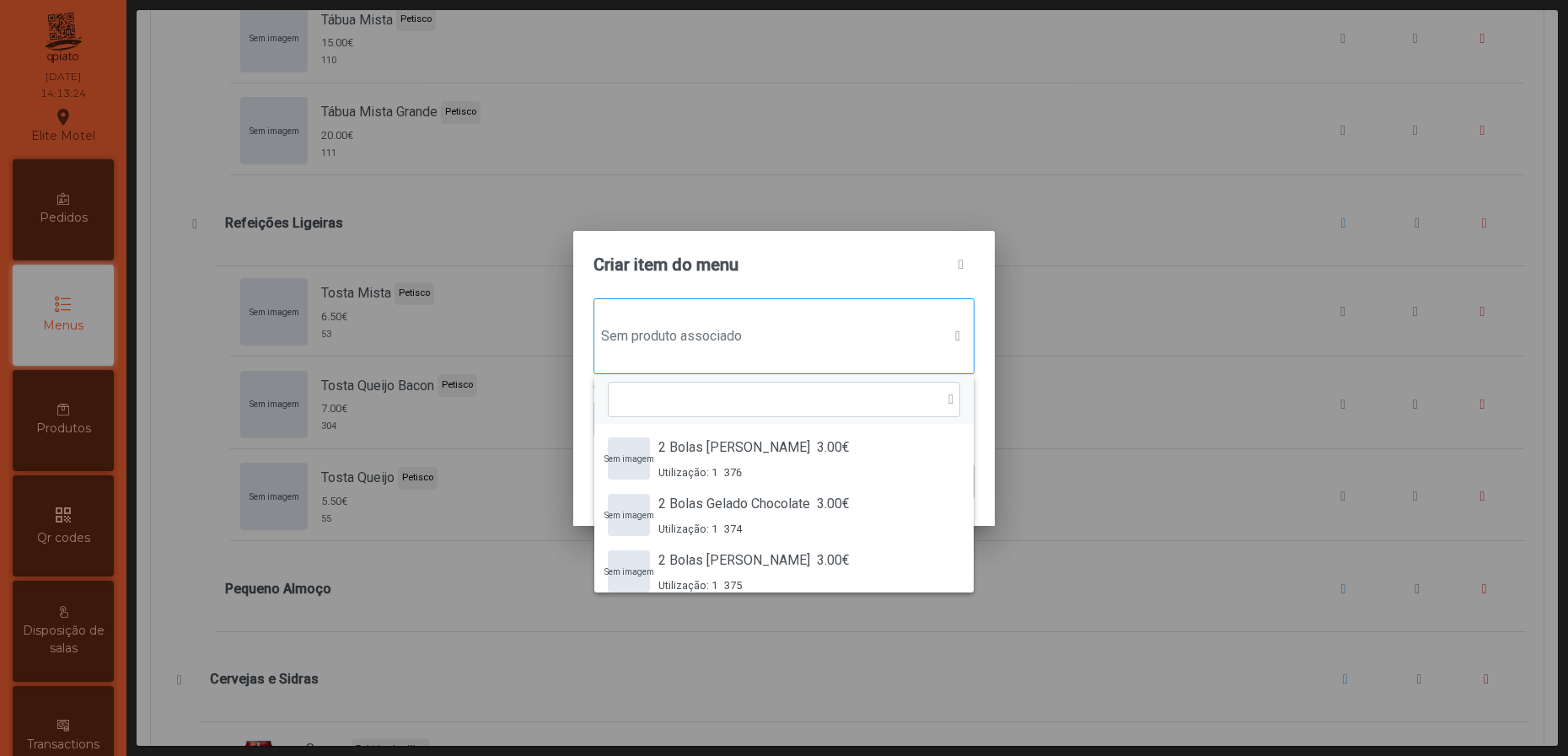
scroll to position [11, 89]
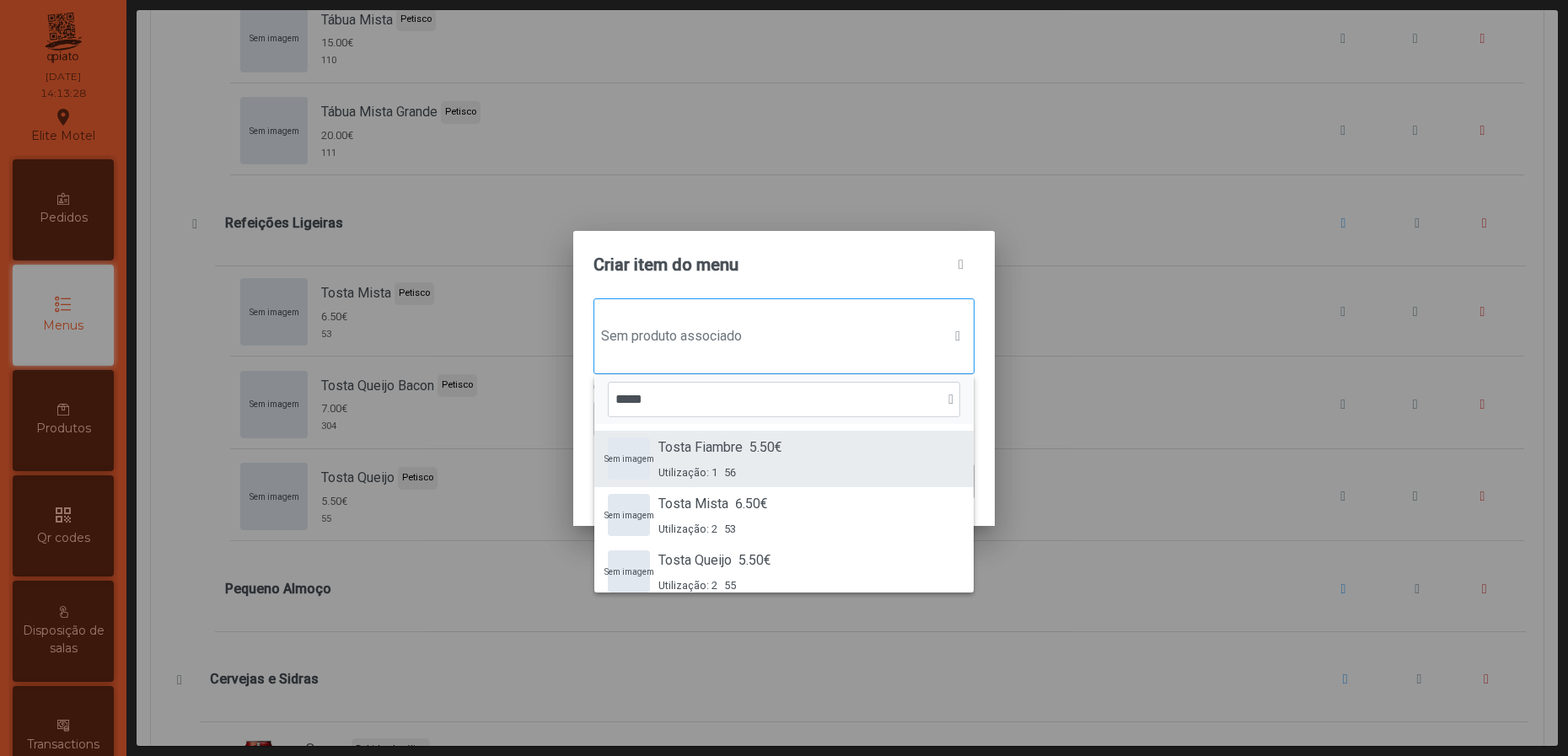
type input "*****"
click at [754, 443] on span "5.50€" at bounding box center [765, 447] width 32 height 21
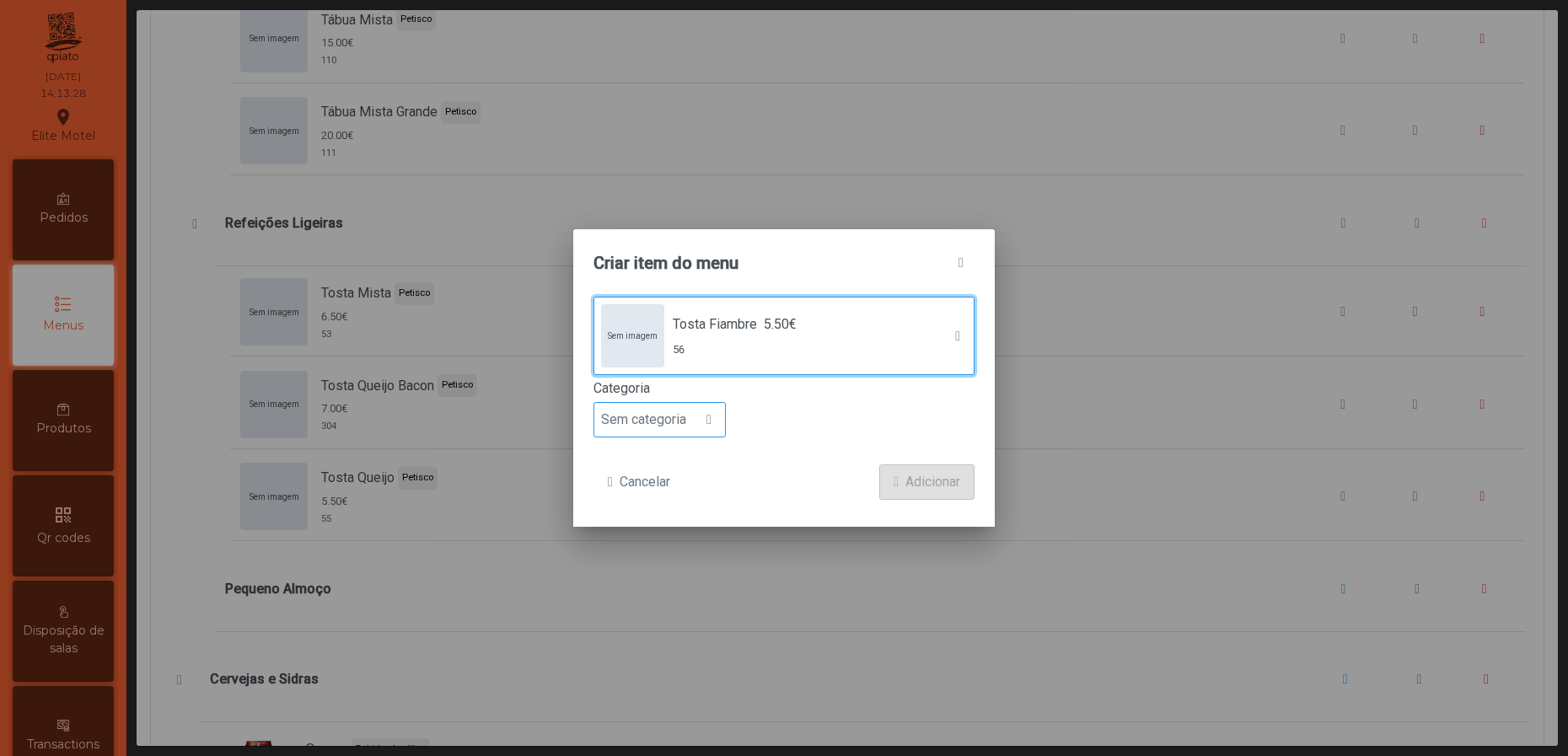
click at [683, 410] on span "Sem categoria" at bounding box center [643, 420] width 98 height 33
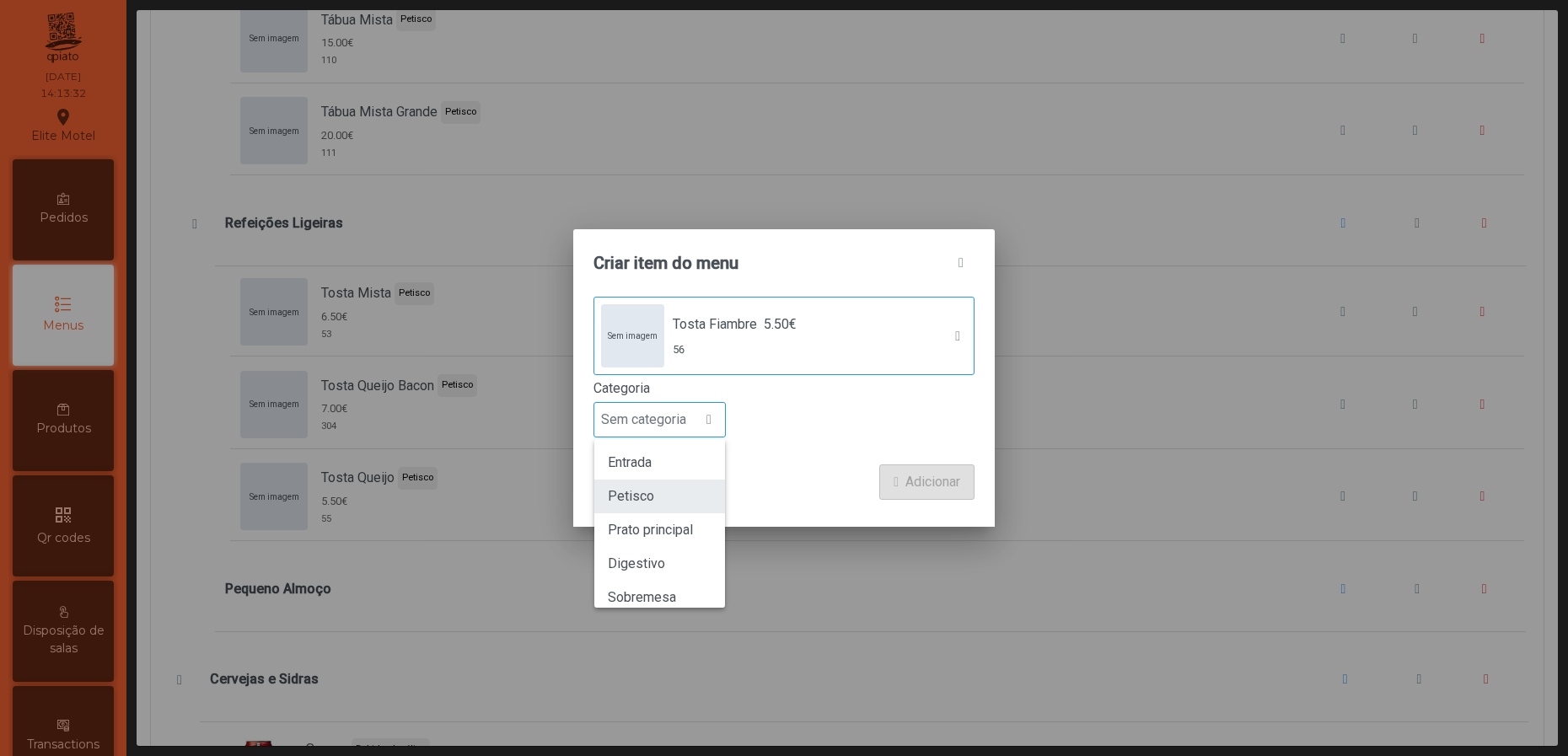
click at [640, 498] on span "Petisco" at bounding box center [631, 495] width 46 height 16
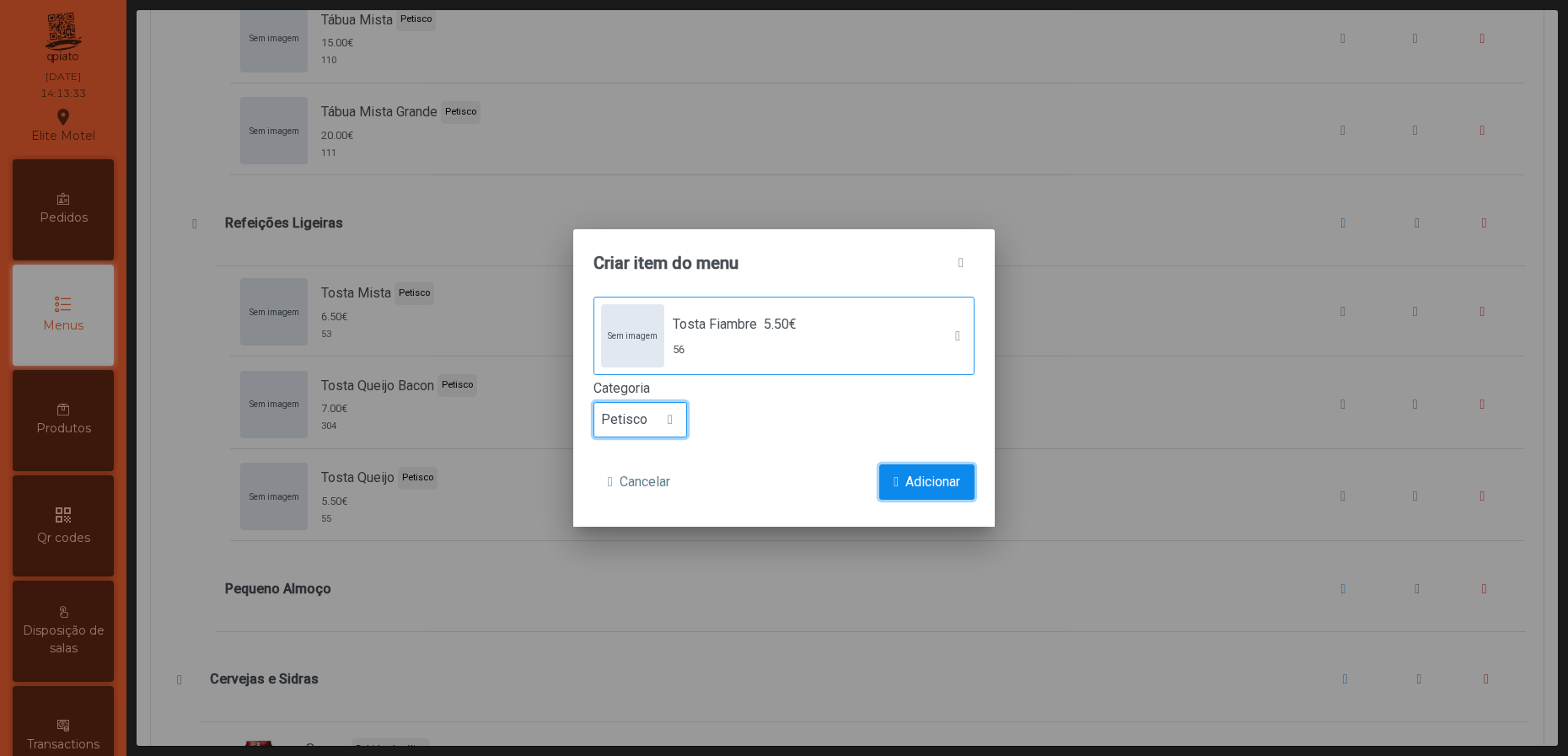
click at [929, 473] on span "Adicionar" at bounding box center [933, 482] width 55 height 21
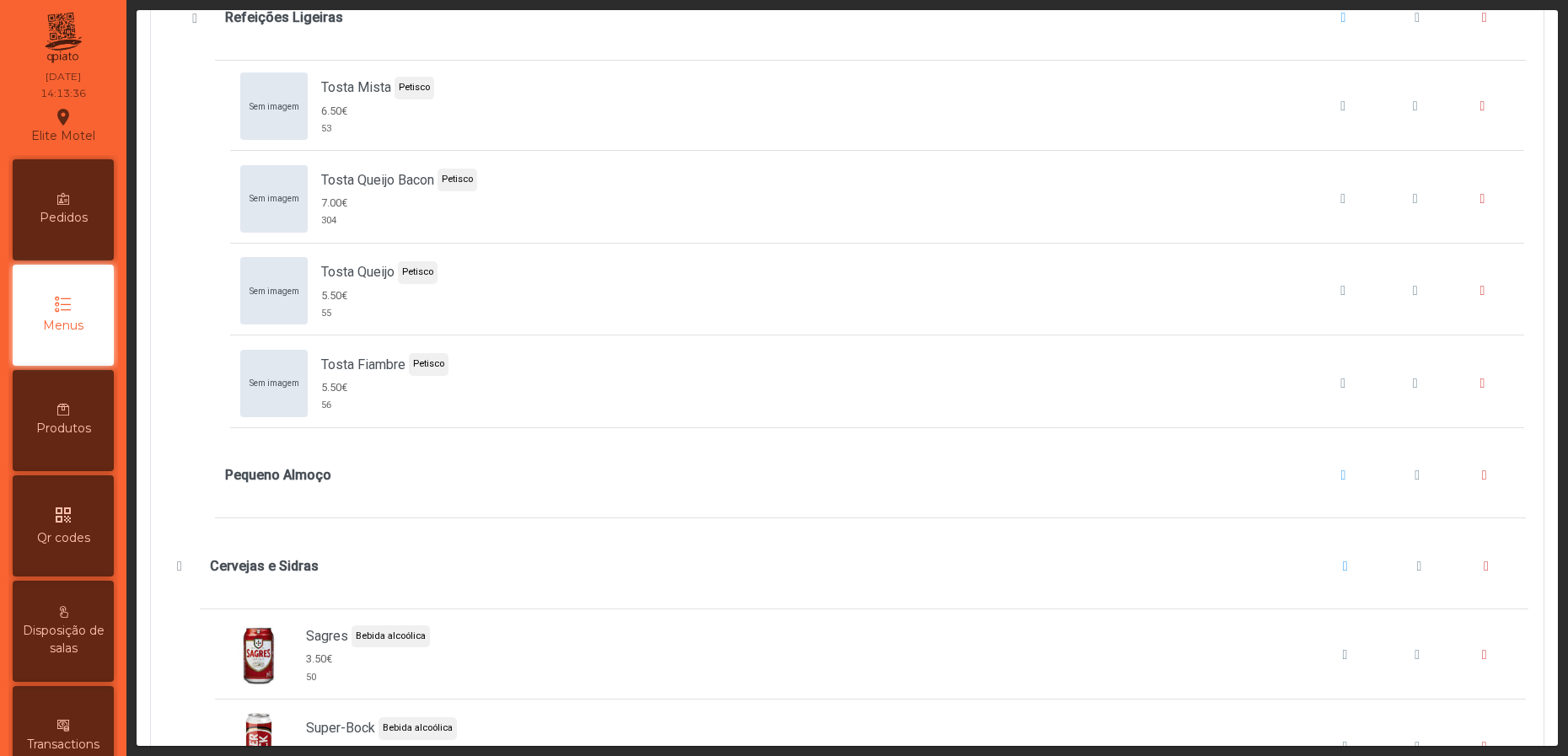
scroll to position [11374, 0]
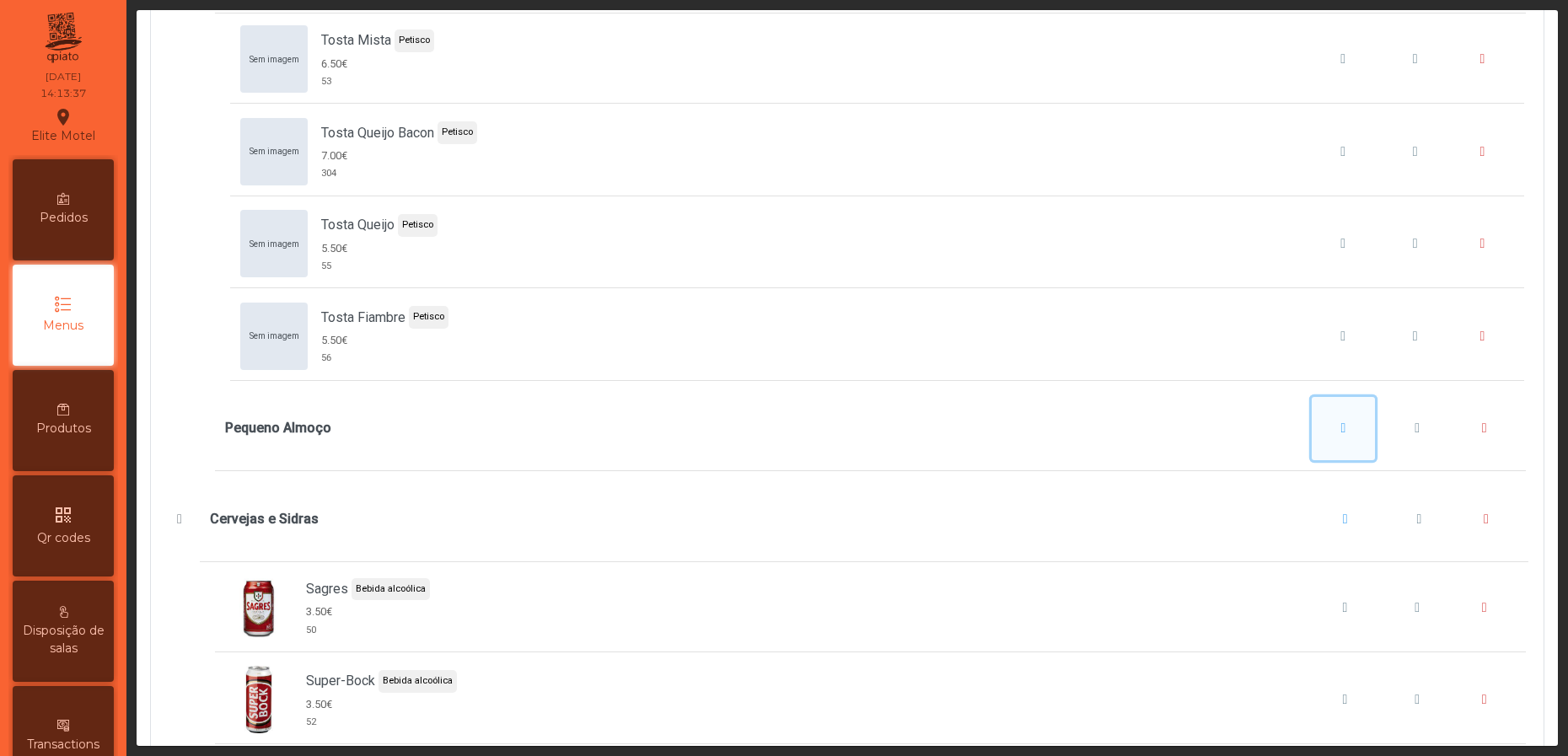
click at [1312, 461] on button "Pequeno Almoço" at bounding box center [1344, 429] width 64 height 64
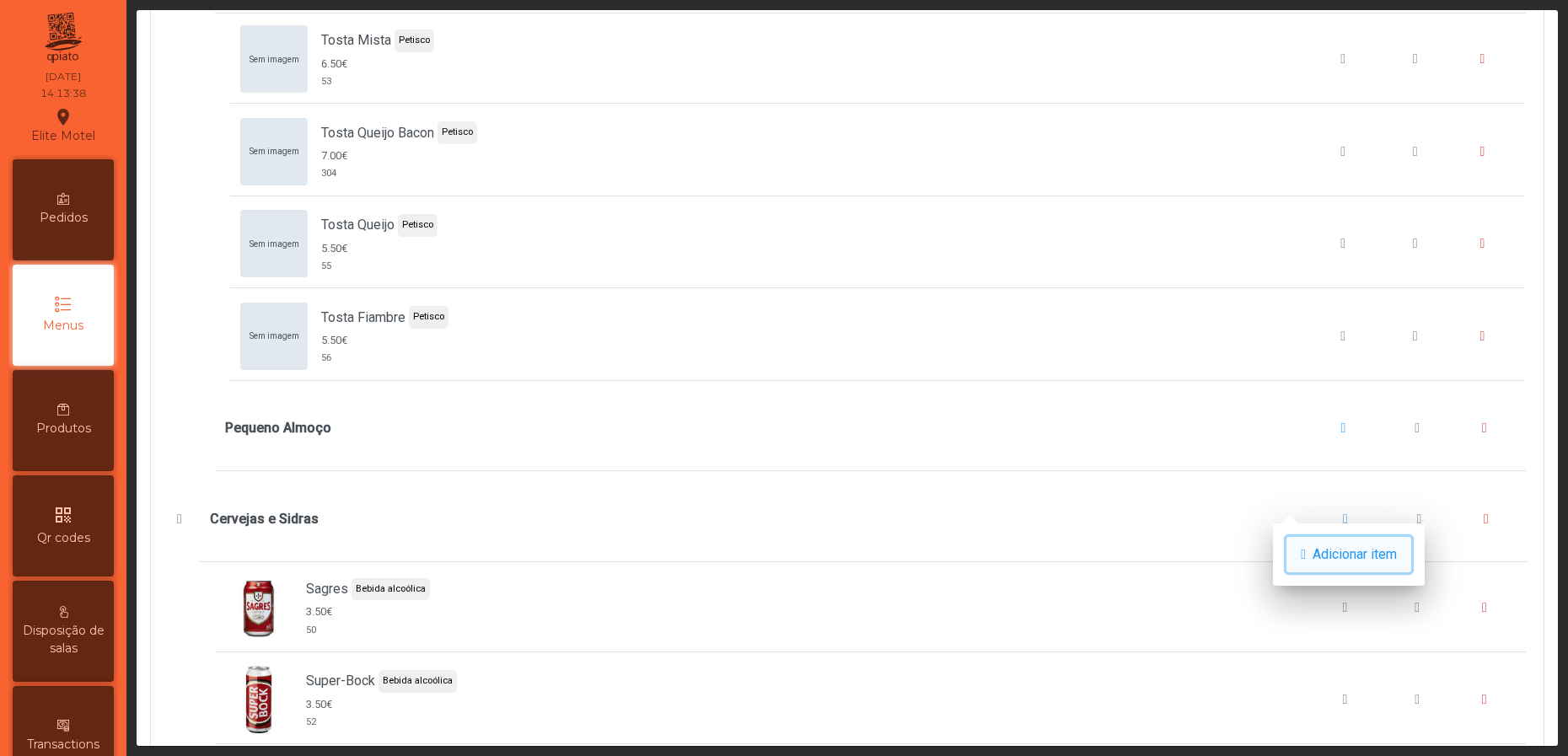
click at [1334, 547] on span "Adicionar item" at bounding box center [1355, 554] width 85 height 21
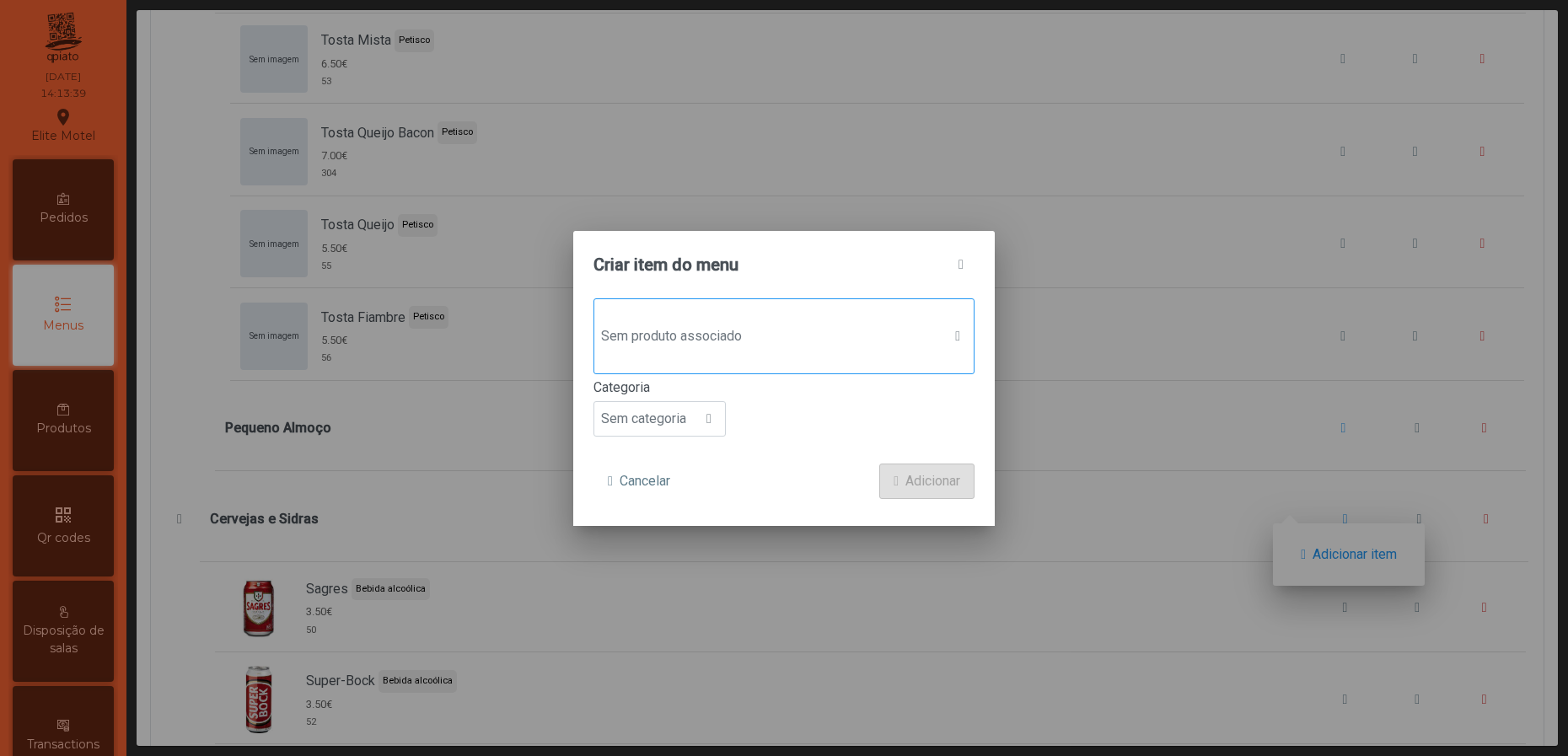
click at [866, 321] on span "Sem produto associado" at bounding box center [767, 336] width 347 height 33
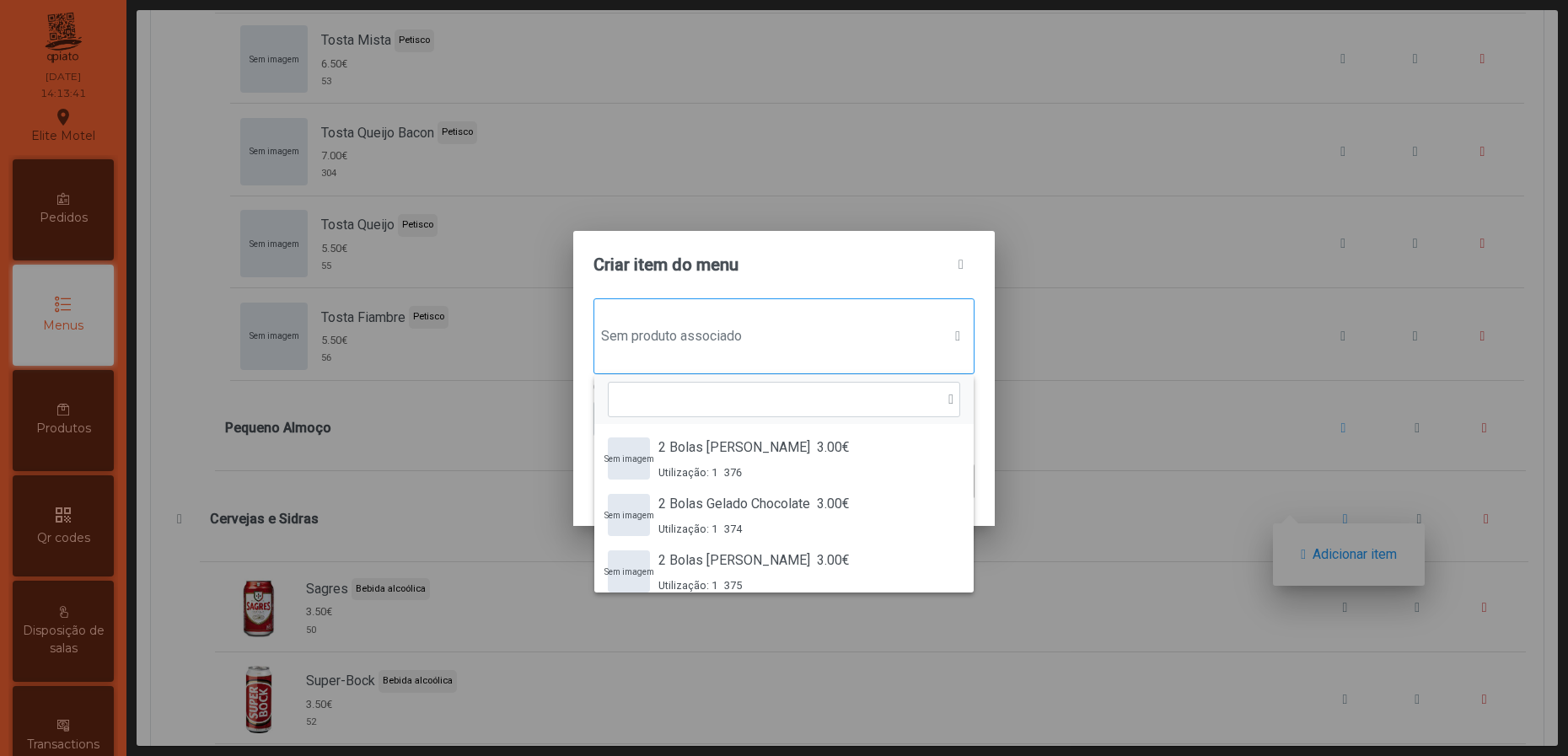
scroll to position [11, 89]
click at [958, 261] on span "button" at bounding box center [960, 264] width 5 height 14
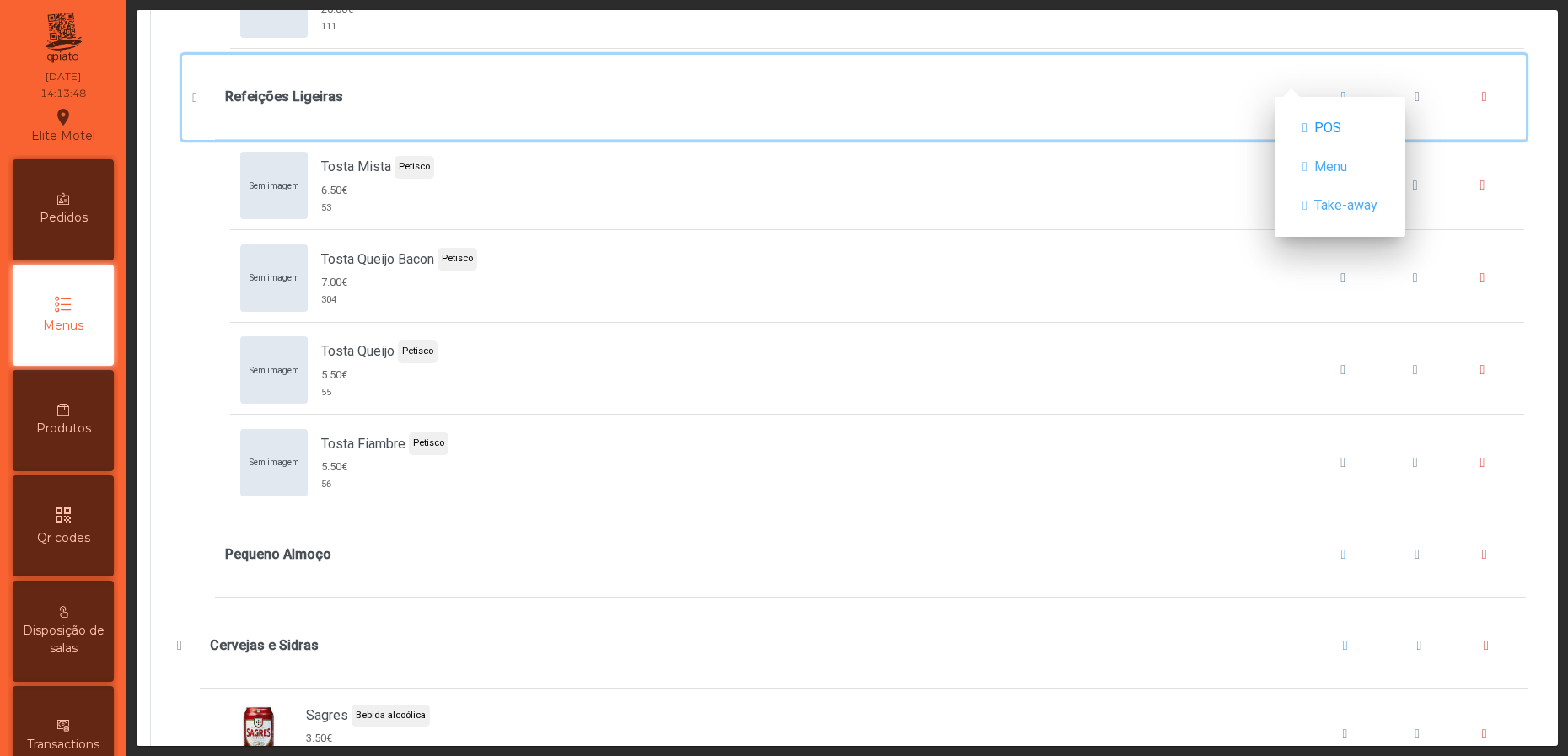
click at [1232, 129] on div "Refeições Ligeiras" at bounding box center [871, 96] width 1292 height 64
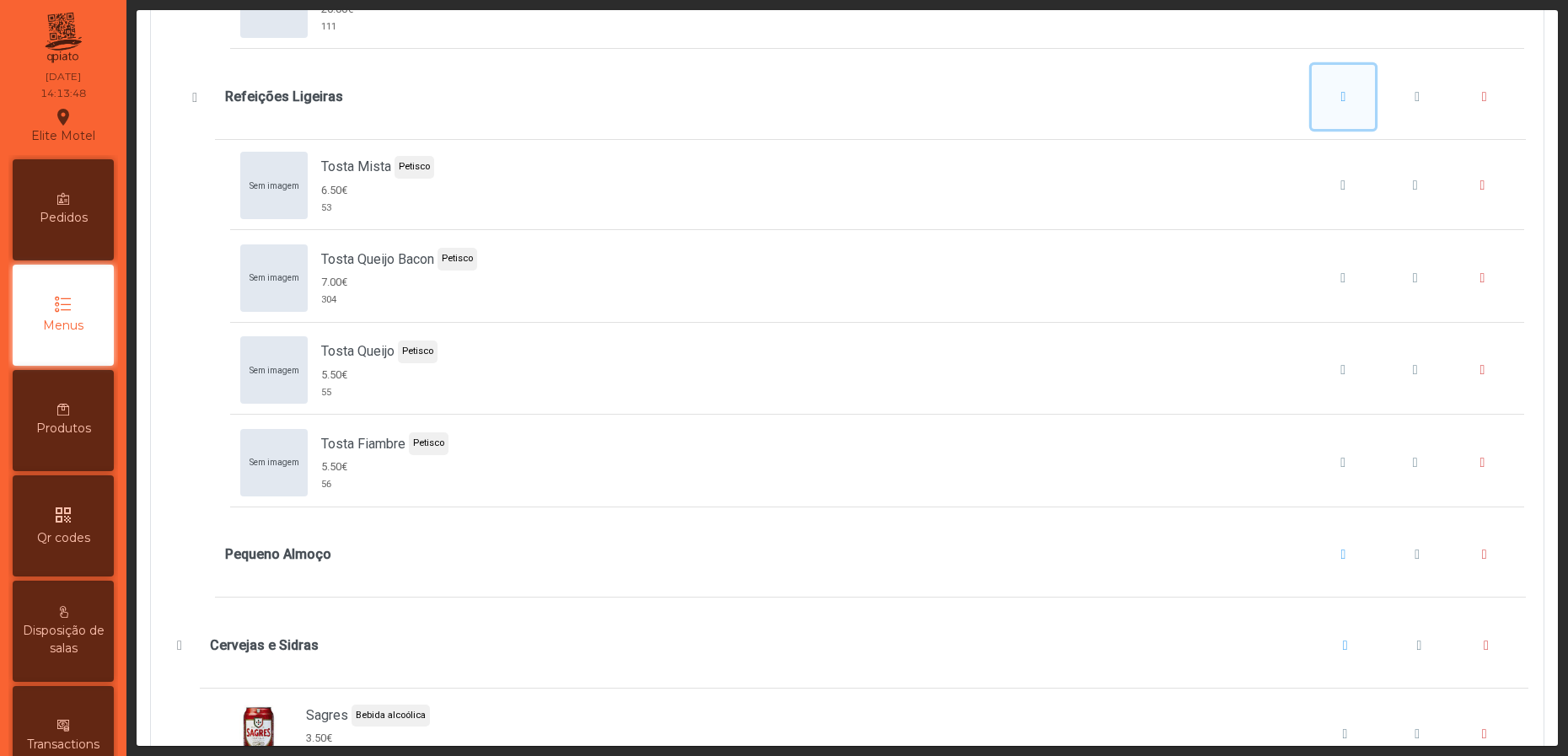
click at [1342, 103] on span "Refeições Ligeiras" at bounding box center [1344, 97] width 5 height 14
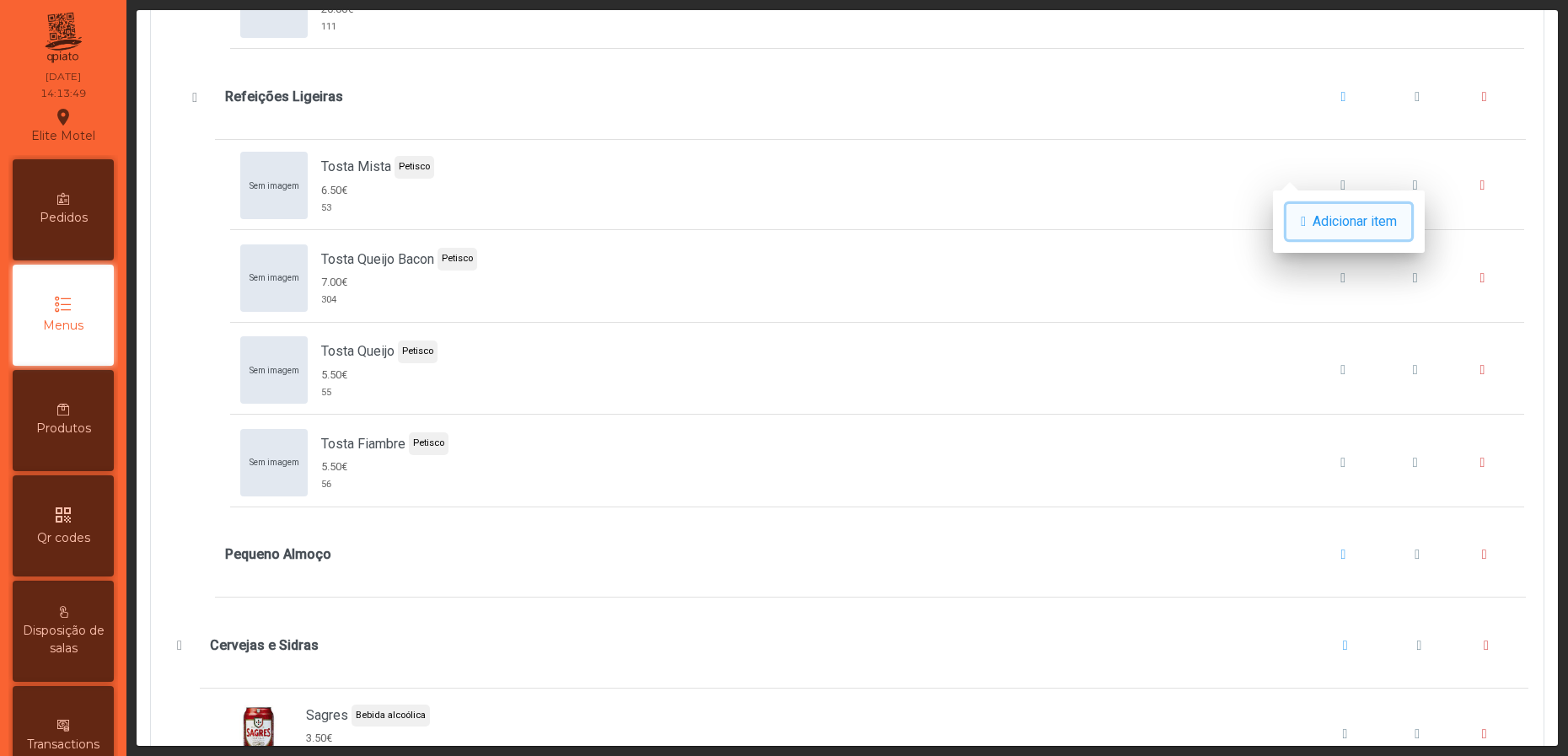
click at [1342, 221] on span "Adicionar item" at bounding box center [1355, 221] width 85 height 21
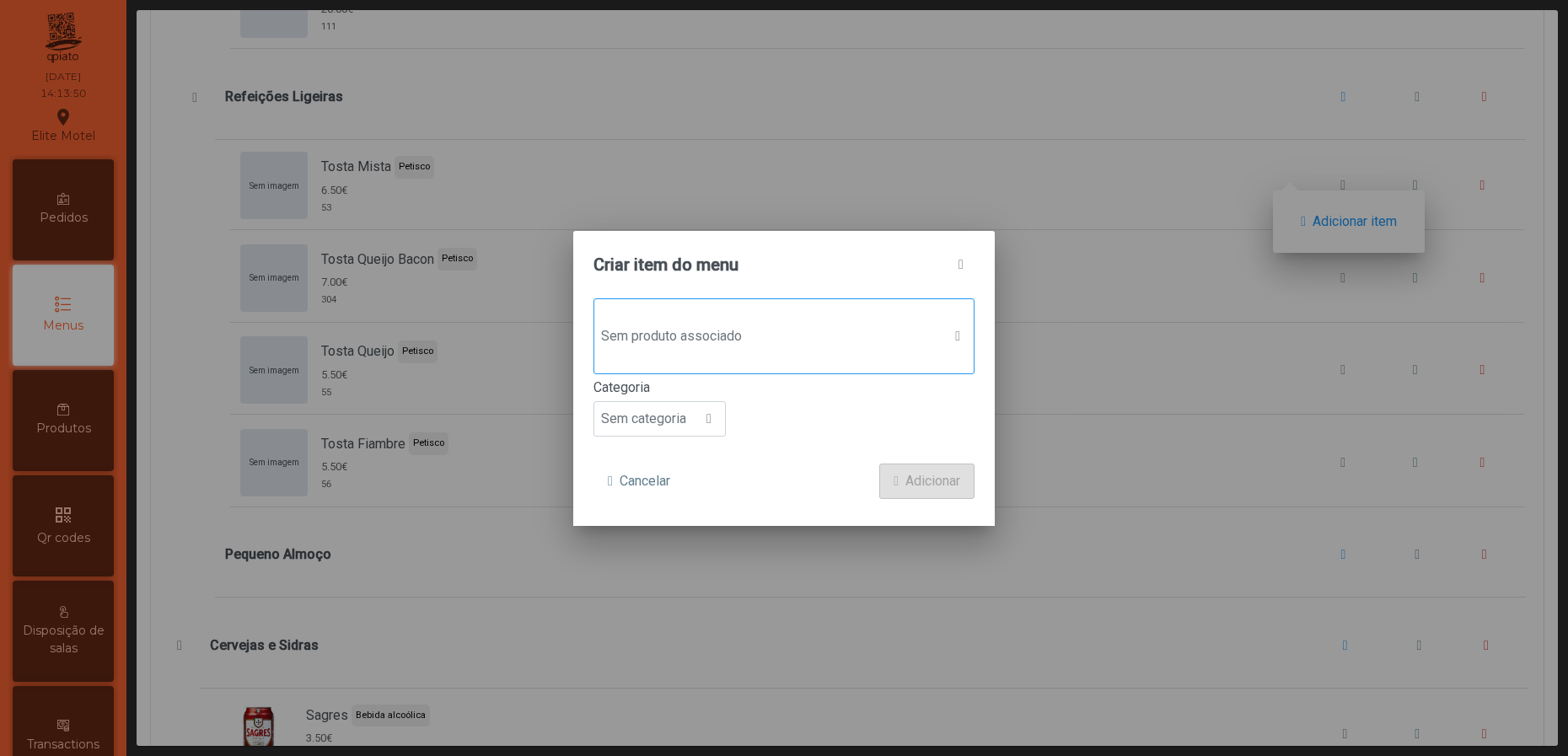
click at [812, 339] on span "Sem produto associado" at bounding box center [767, 336] width 347 height 33
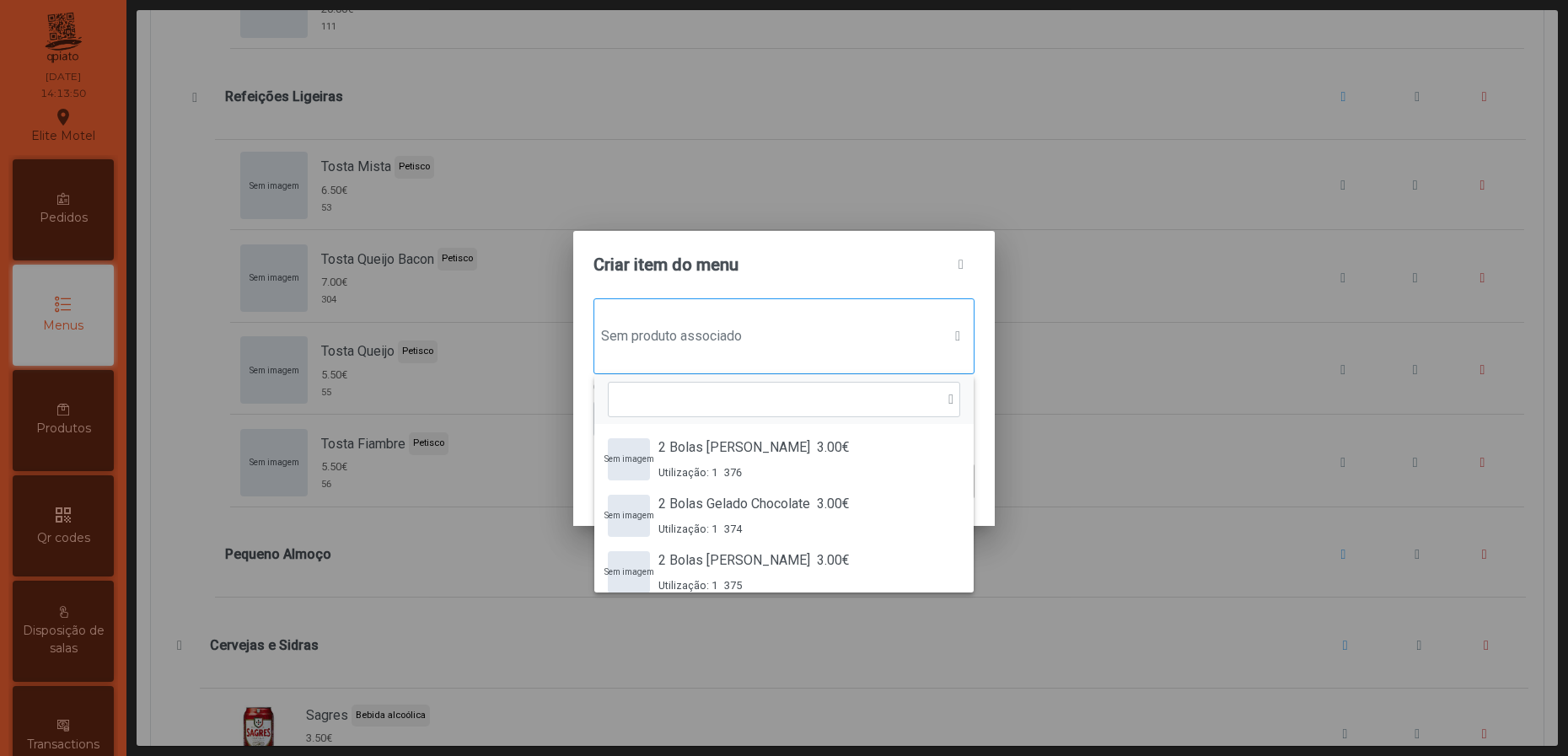
scroll to position [11, 89]
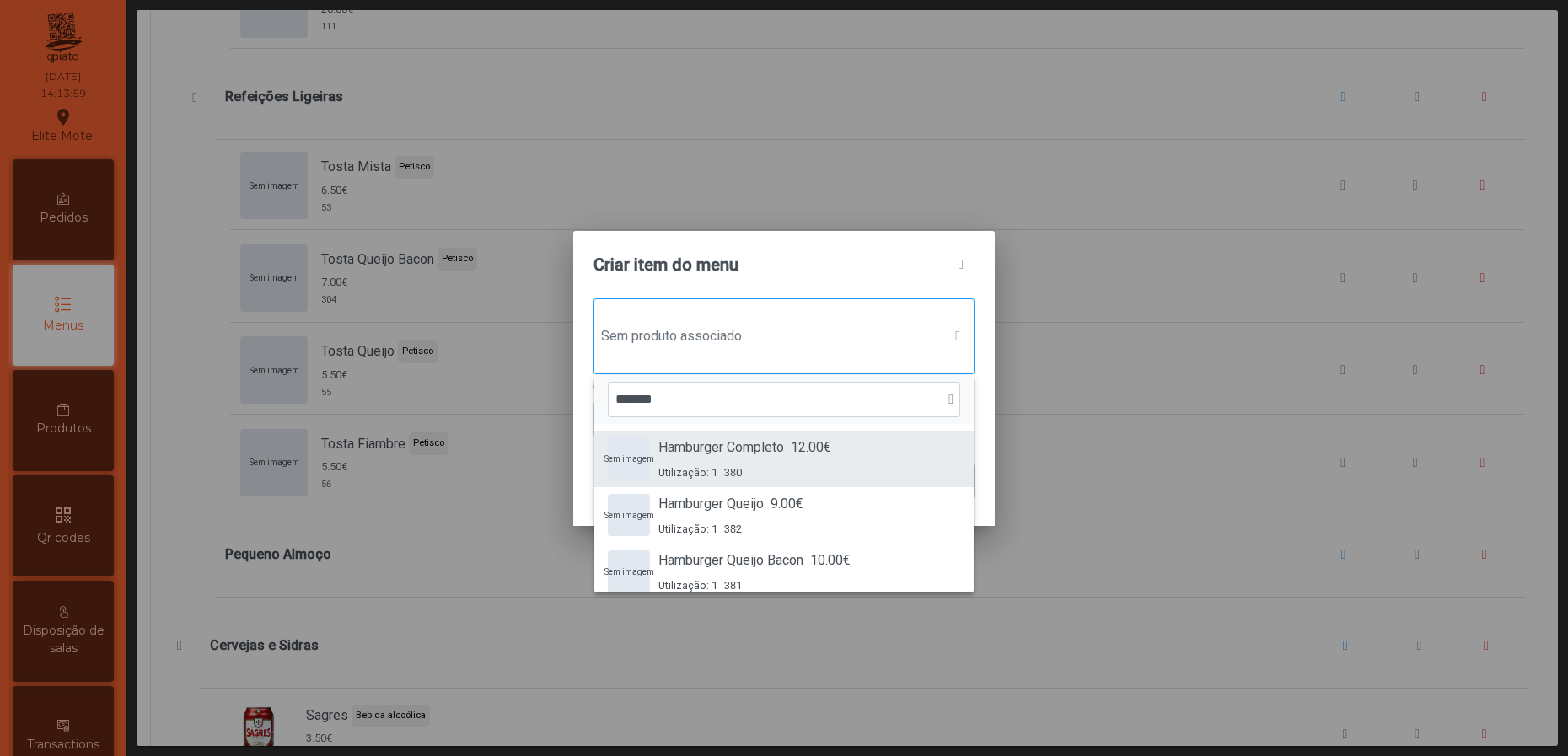
type input "*******"
click at [790, 460] on div "Hamburger Completo 12.00€ Utilização: 1 380" at bounding box center [745, 459] width 173 height 43
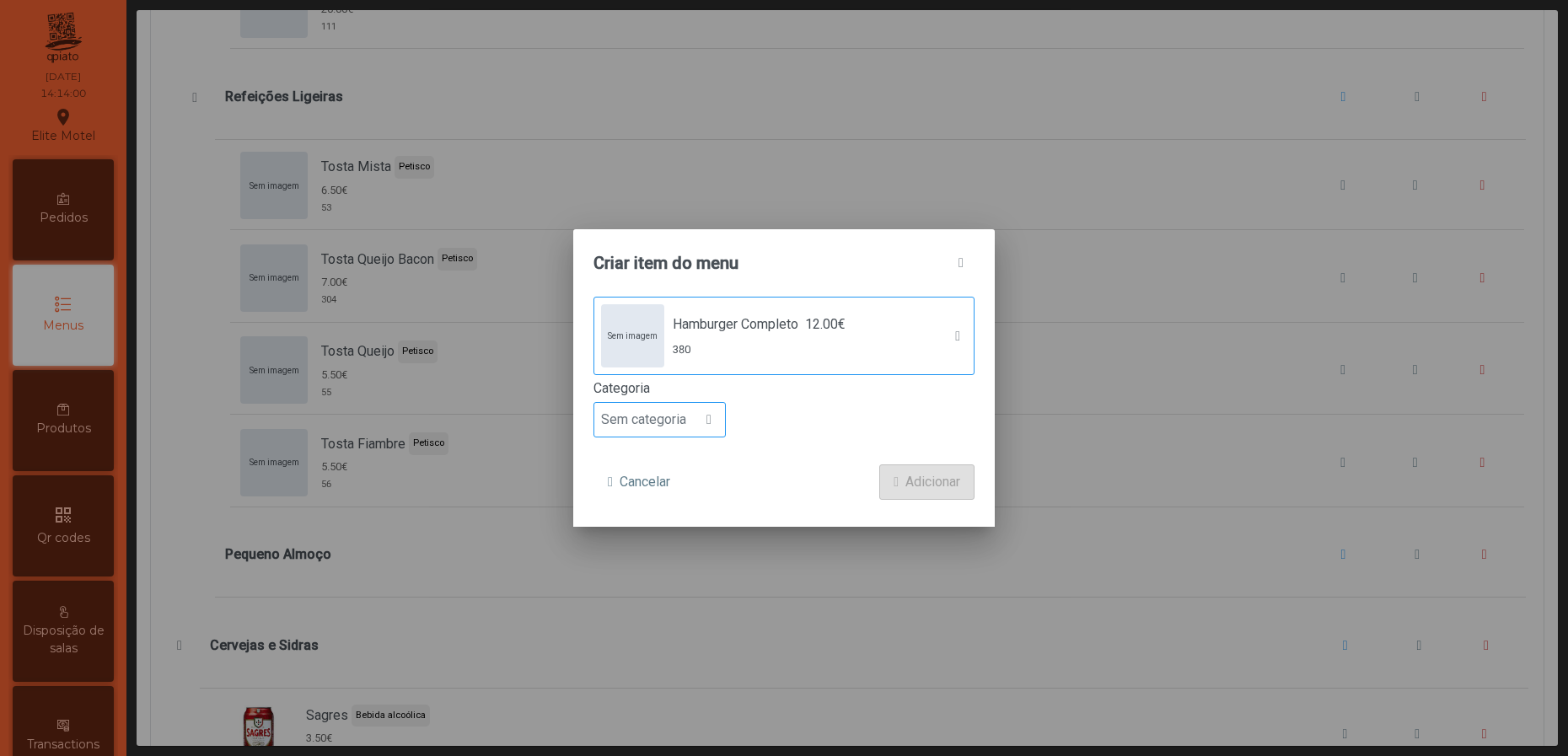
click at [683, 425] on span "Sem categoria" at bounding box center [643, 420] width 98 height 33
click at [655, 522] on span "Prato principal" at bounding box center [650, 530] width 86 height 16
click at [922, 487] on span "Adicionar" at bounding box center [933, 482] width 55 height 21
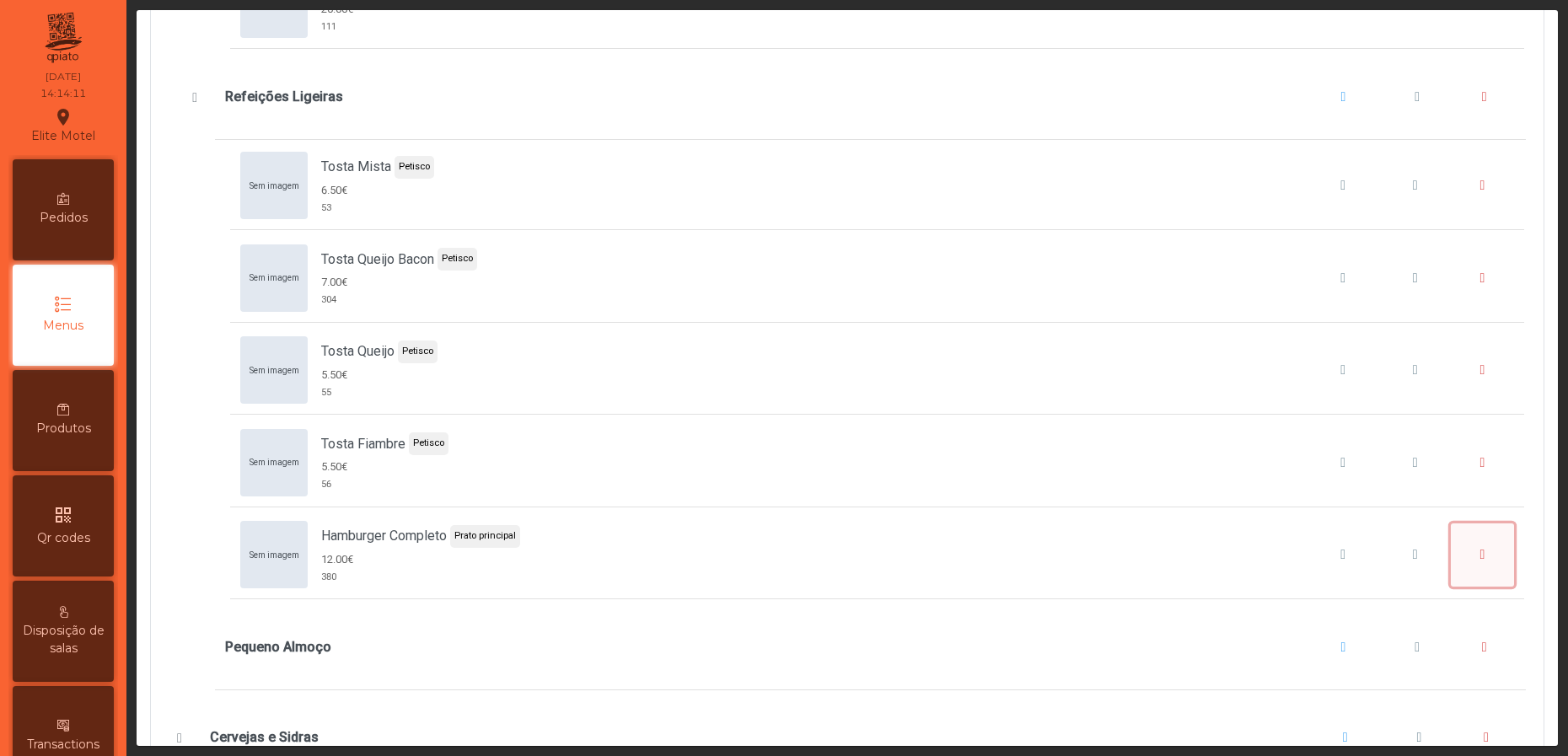
click at [1479, 561] on span "Hamburger Completo" at bounding box center [1481, 554] width 5 height 14
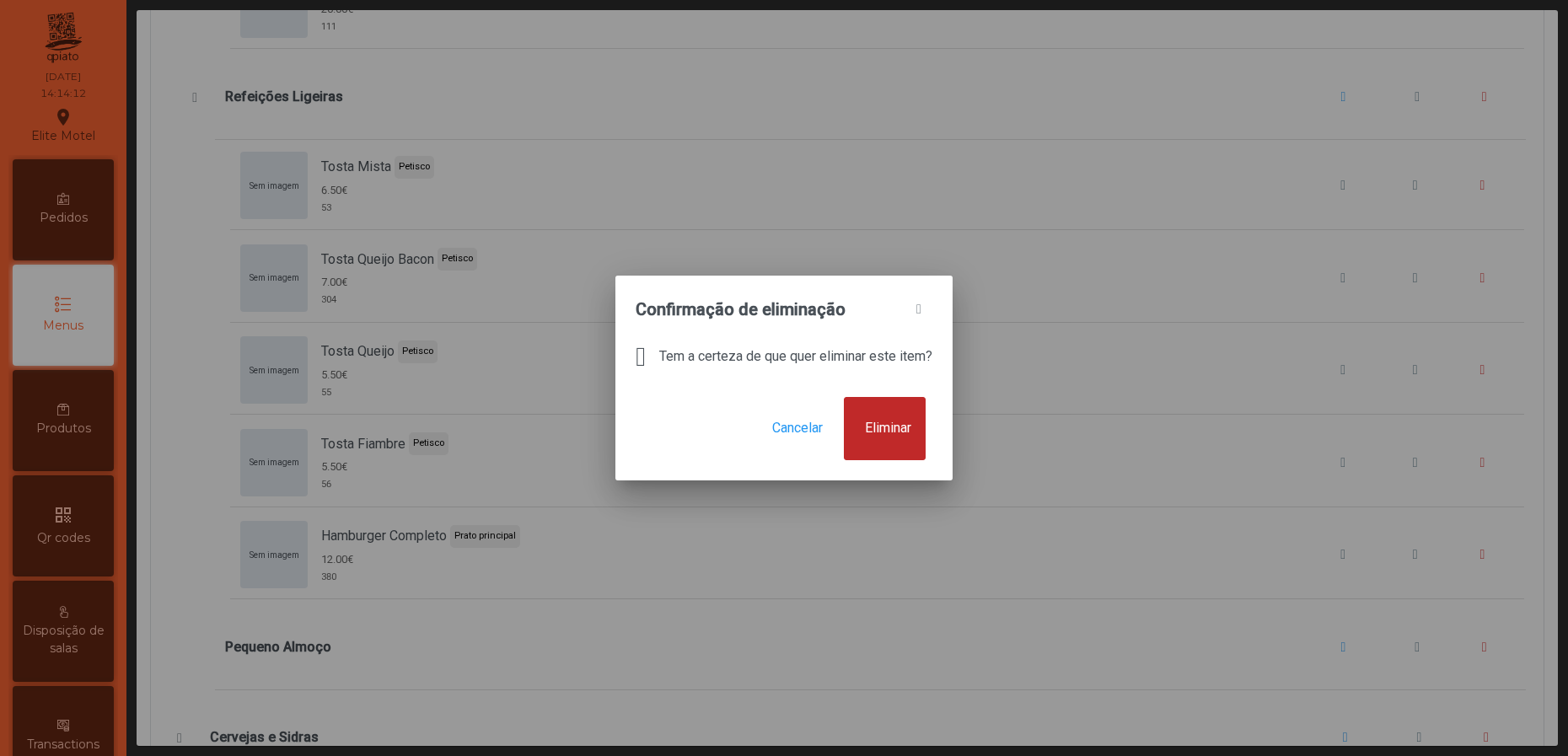
click at [877, 416] on button "Eliminar" at bounding box center [884, 429] width 82 height 64
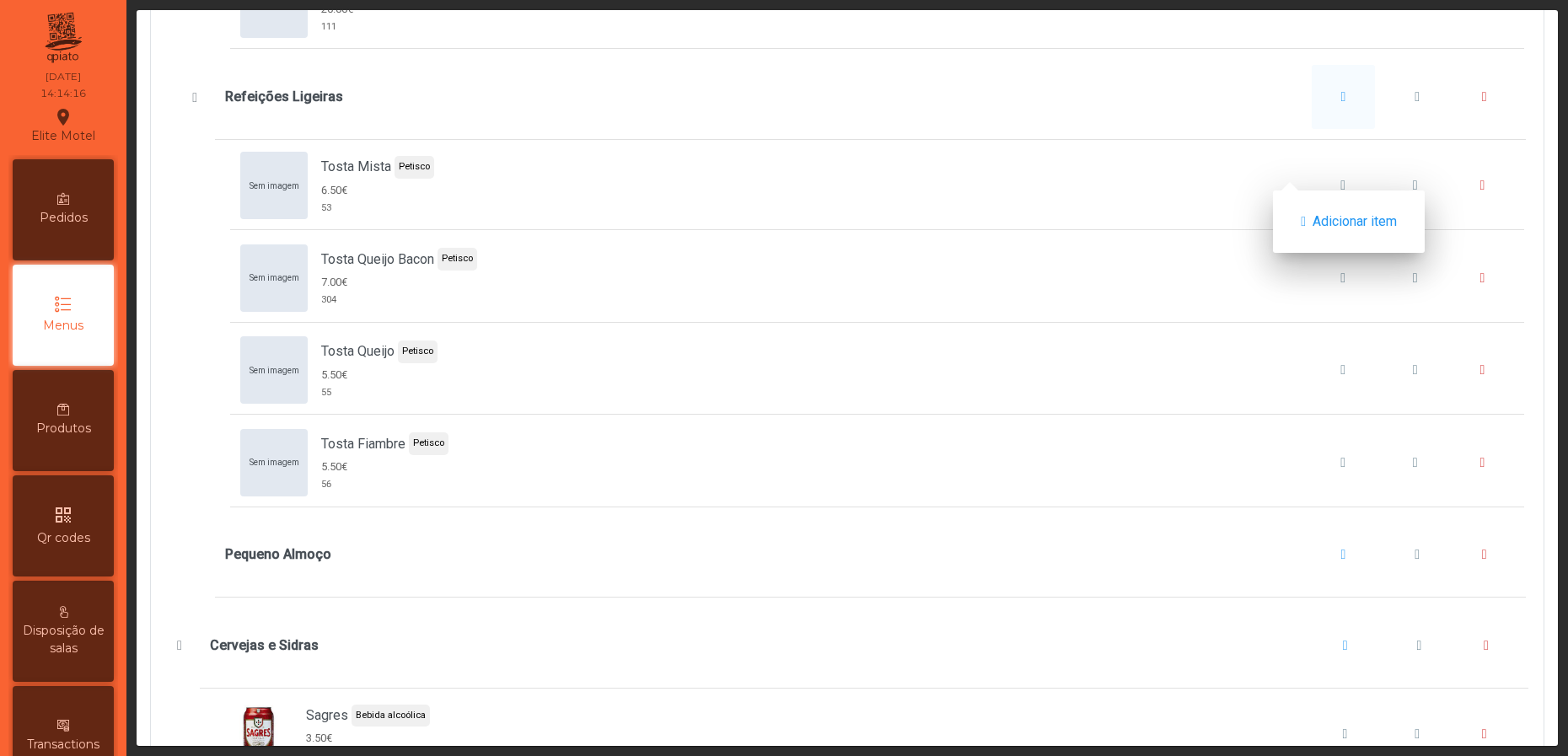
click at [1318, 129] on button "Refeições Ligeiras" at bounding box center [1344, 96] width 64 height 64
click at [1342, 103] on span "Refeições Ligeiras" at bounding box center [1344, 97] width 5 height 14
click at [1323, 215] on span "Adicionar item" at bounding box center [1355, 221] width 85 height 21
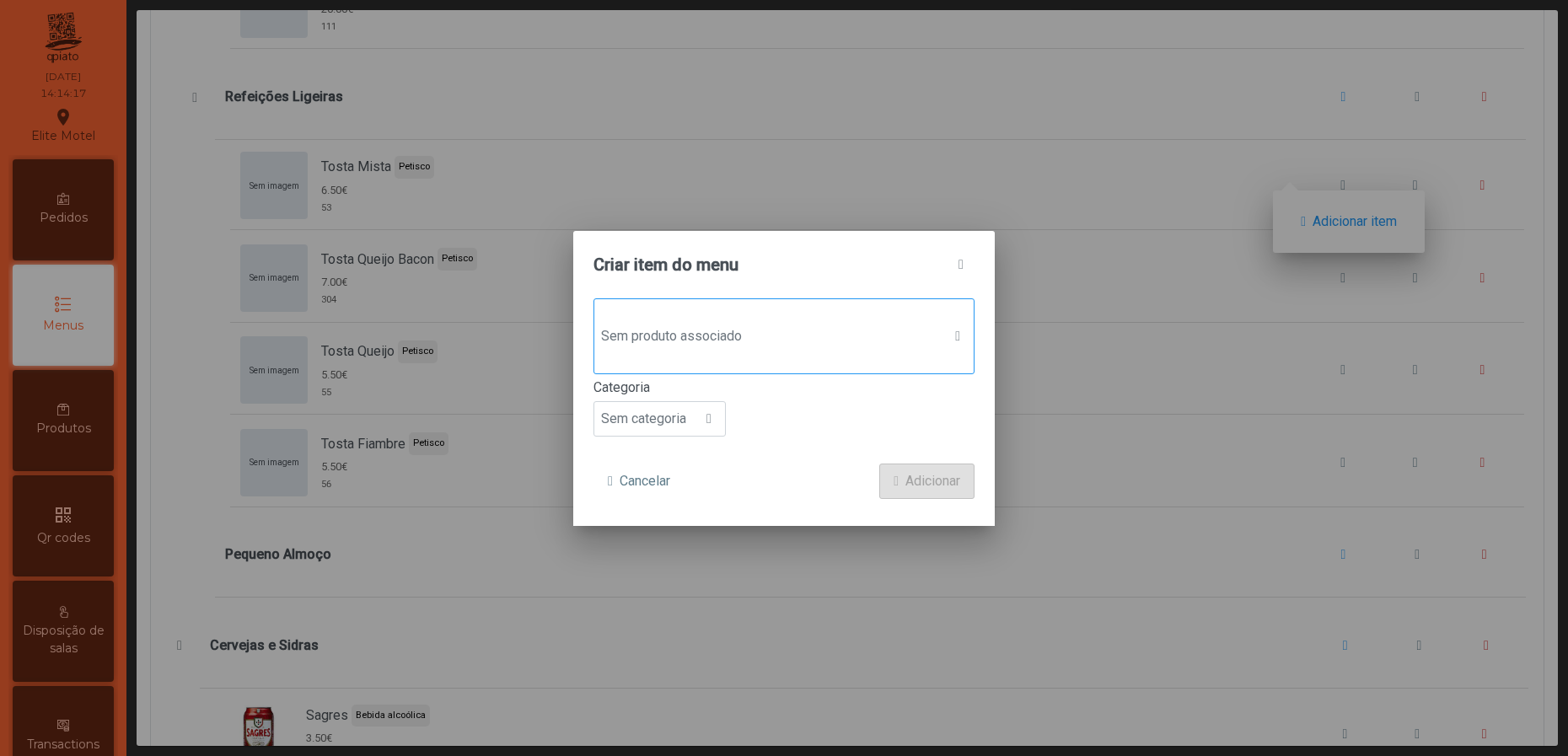
click at [908, 333] on span "Sem produto associado" at bounding box center [767, 336] width 347 height 33
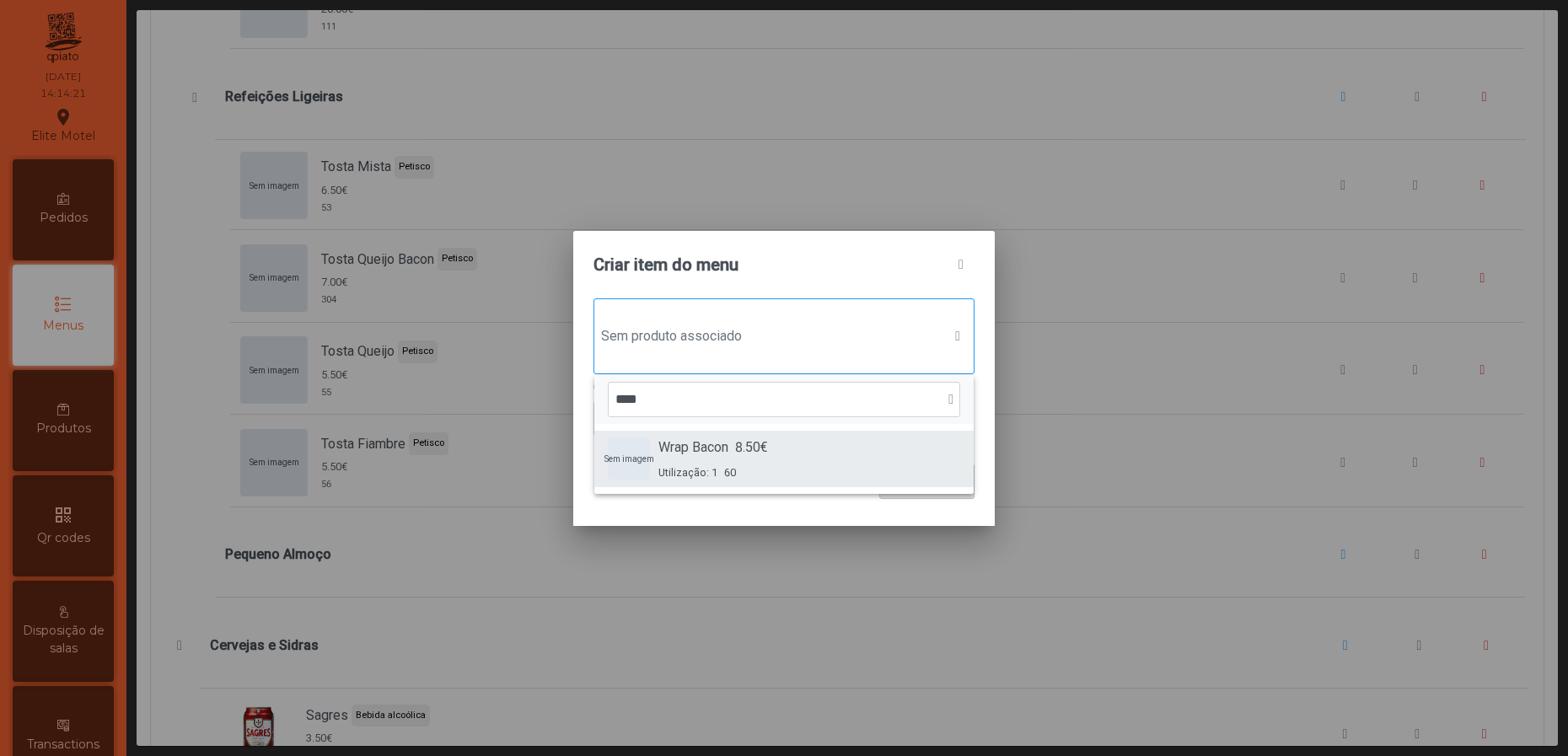
type input "****"
click at [728, 445] on span "Wrap Bacon" at bounding box center [693, 447] width 70 height 21
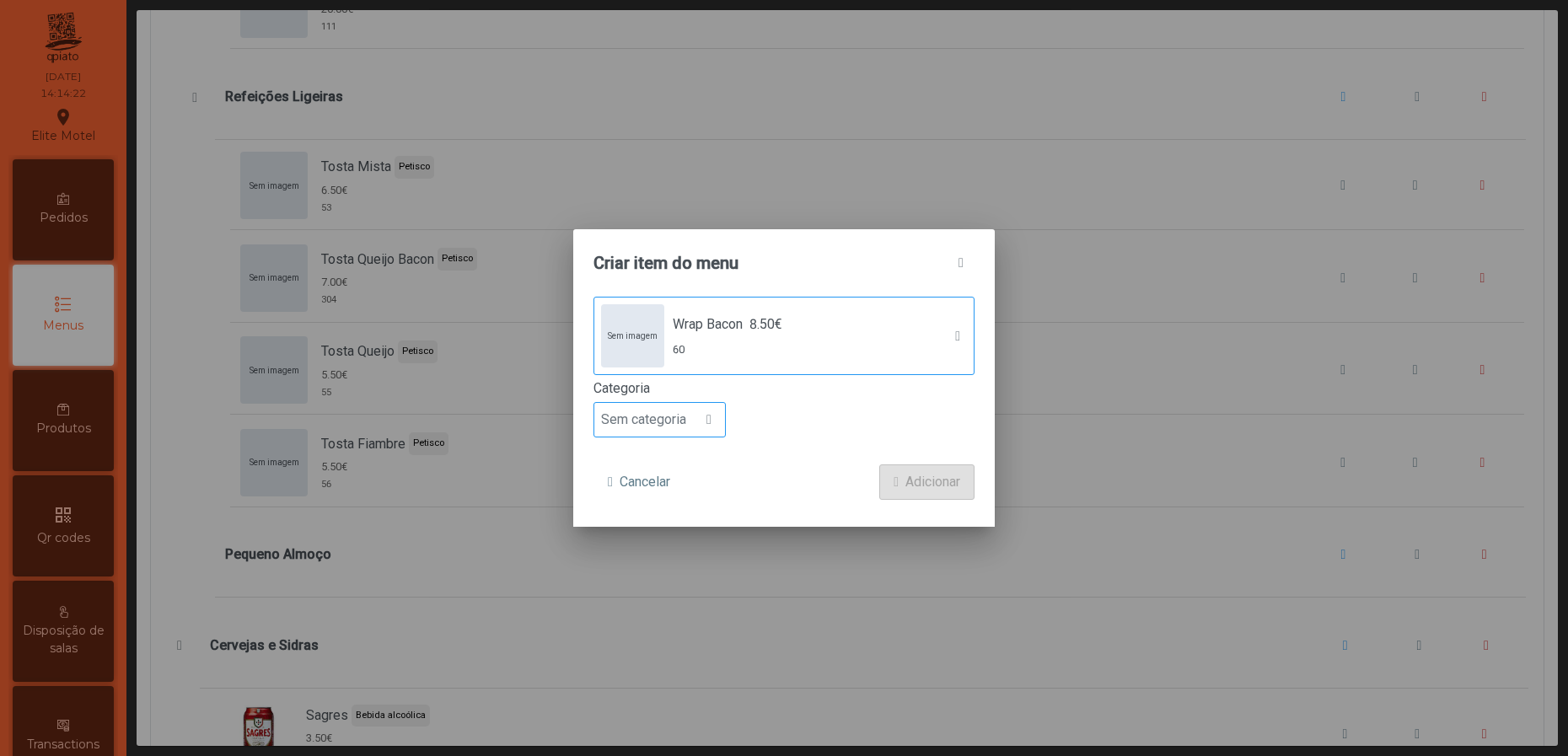
click at [694, 421] on div at bounding box center [709, 420] width 32 height 33
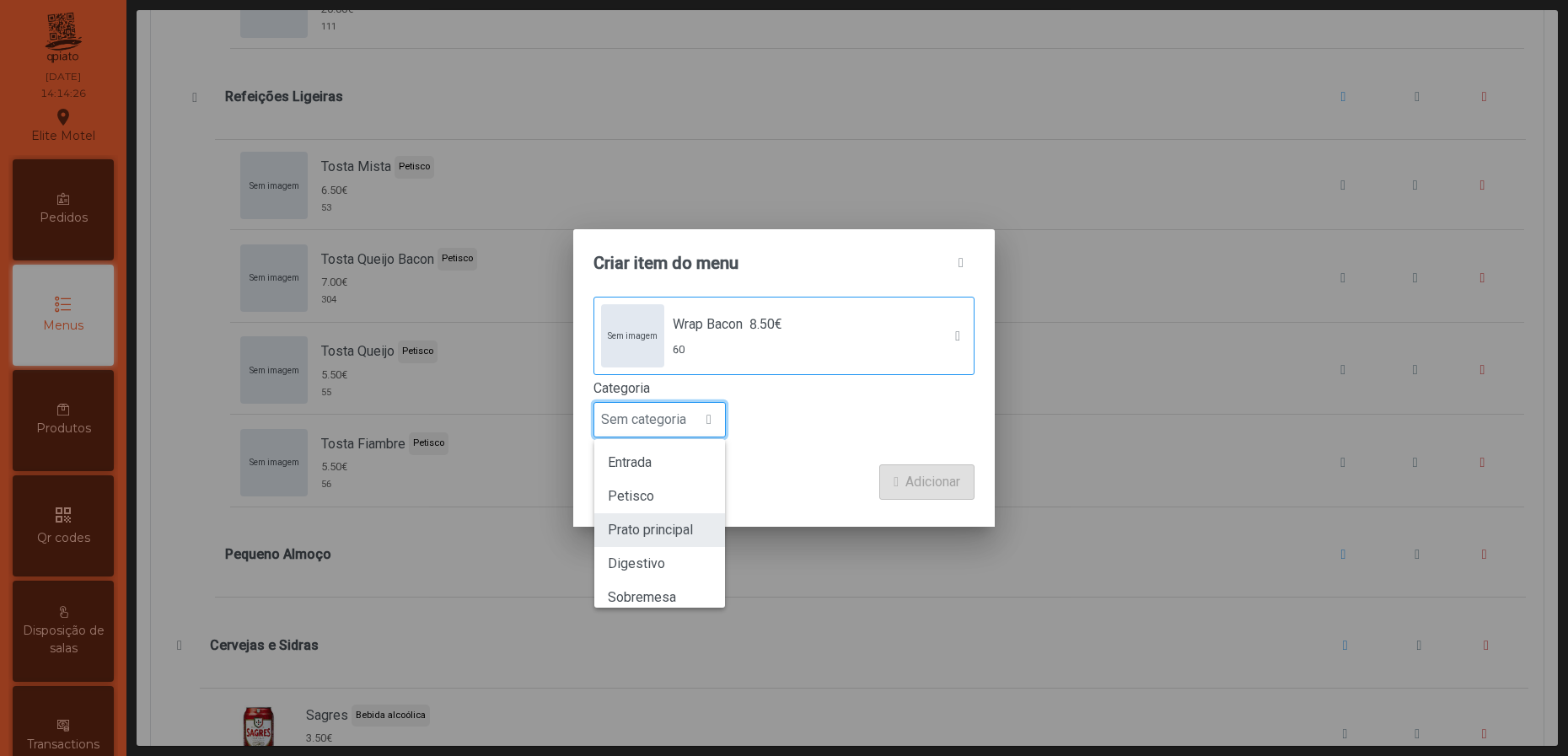
click at [648, 522] on span "Prato principal" at bounding box center [650, 530] width 86 height 16
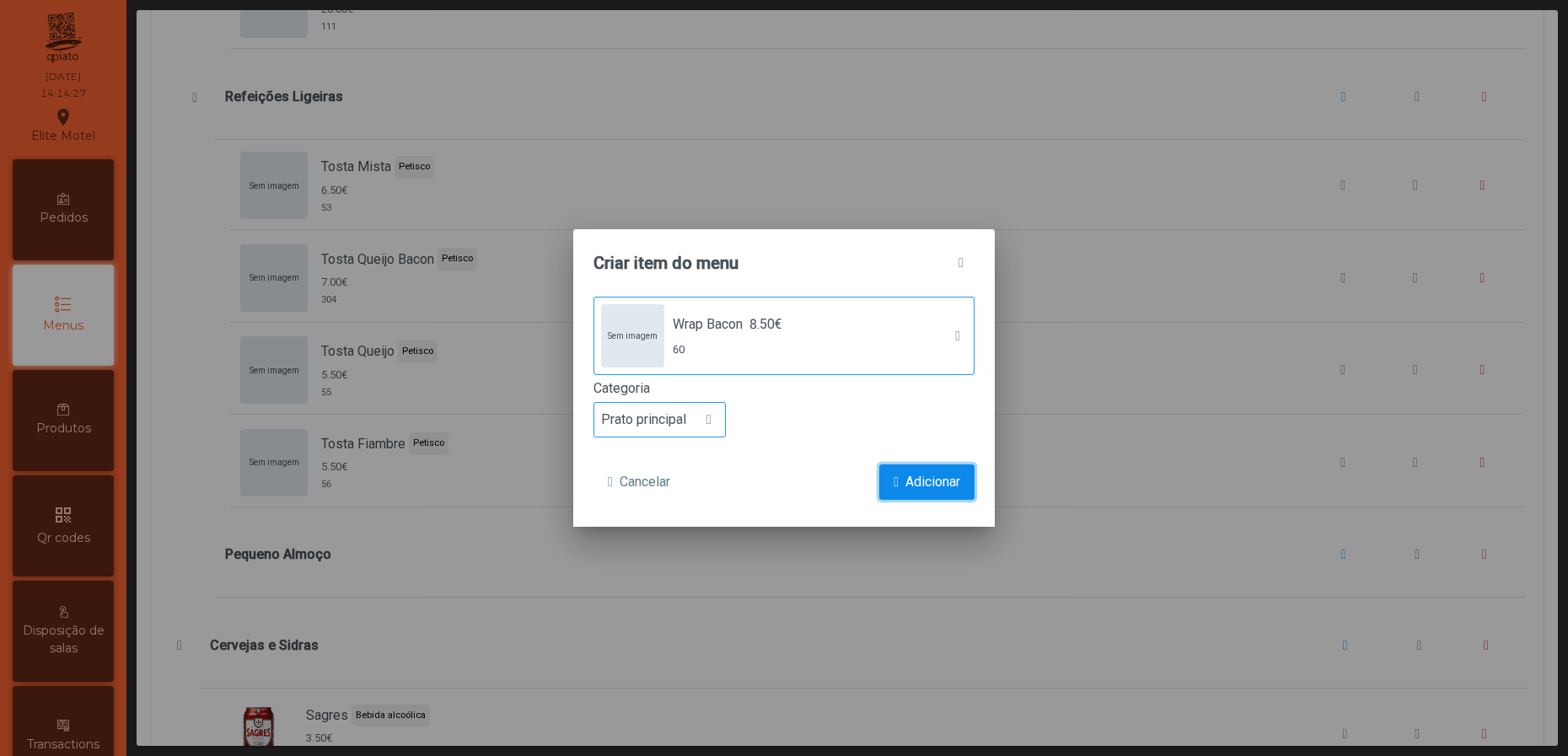
click at [906, 481] on span "Adicionar" at bounding box center [933, 482] width 55 height 21
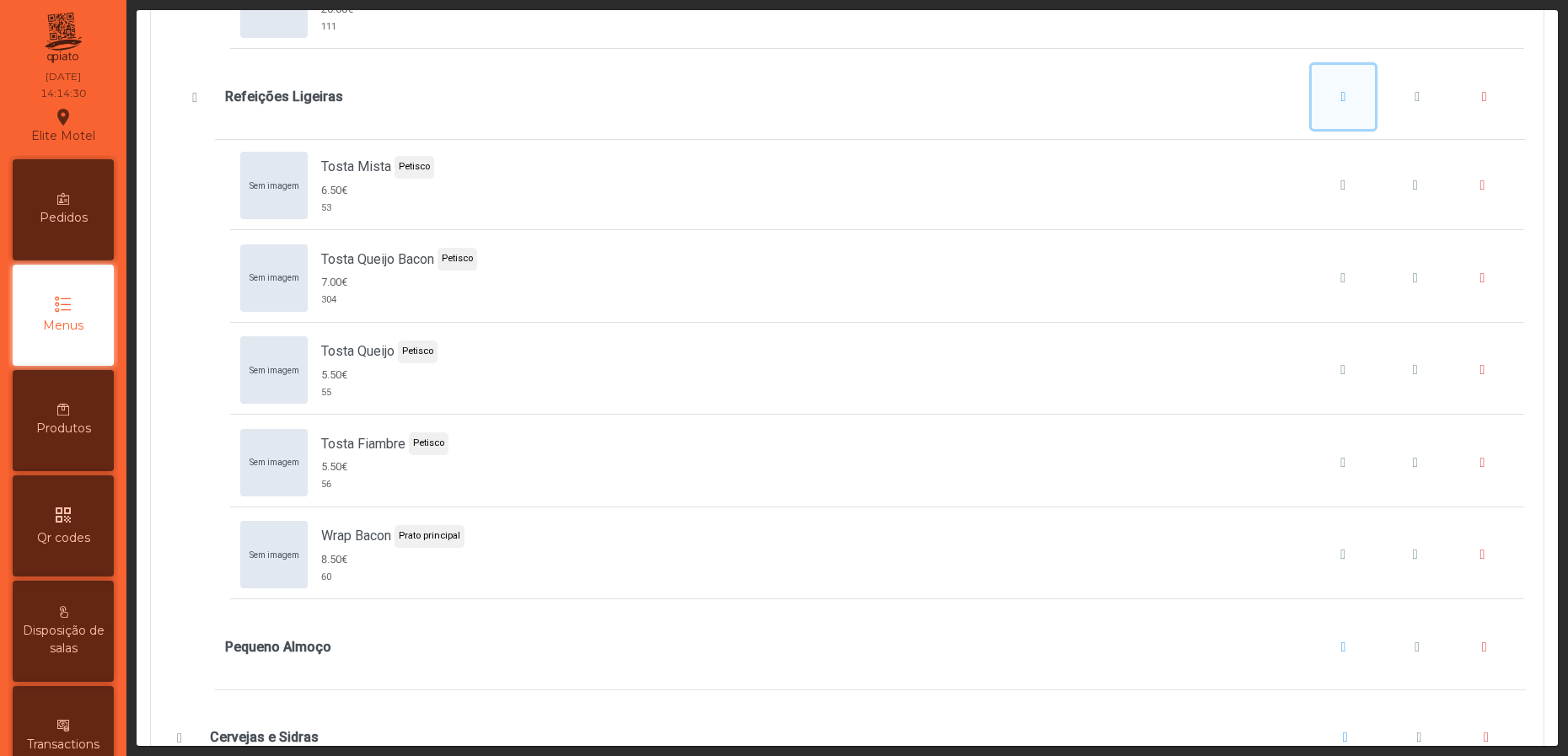
click at [1312, 129] on button "Refeições Ligeiras" at bounding box center [1344, 96] width 64 height 64
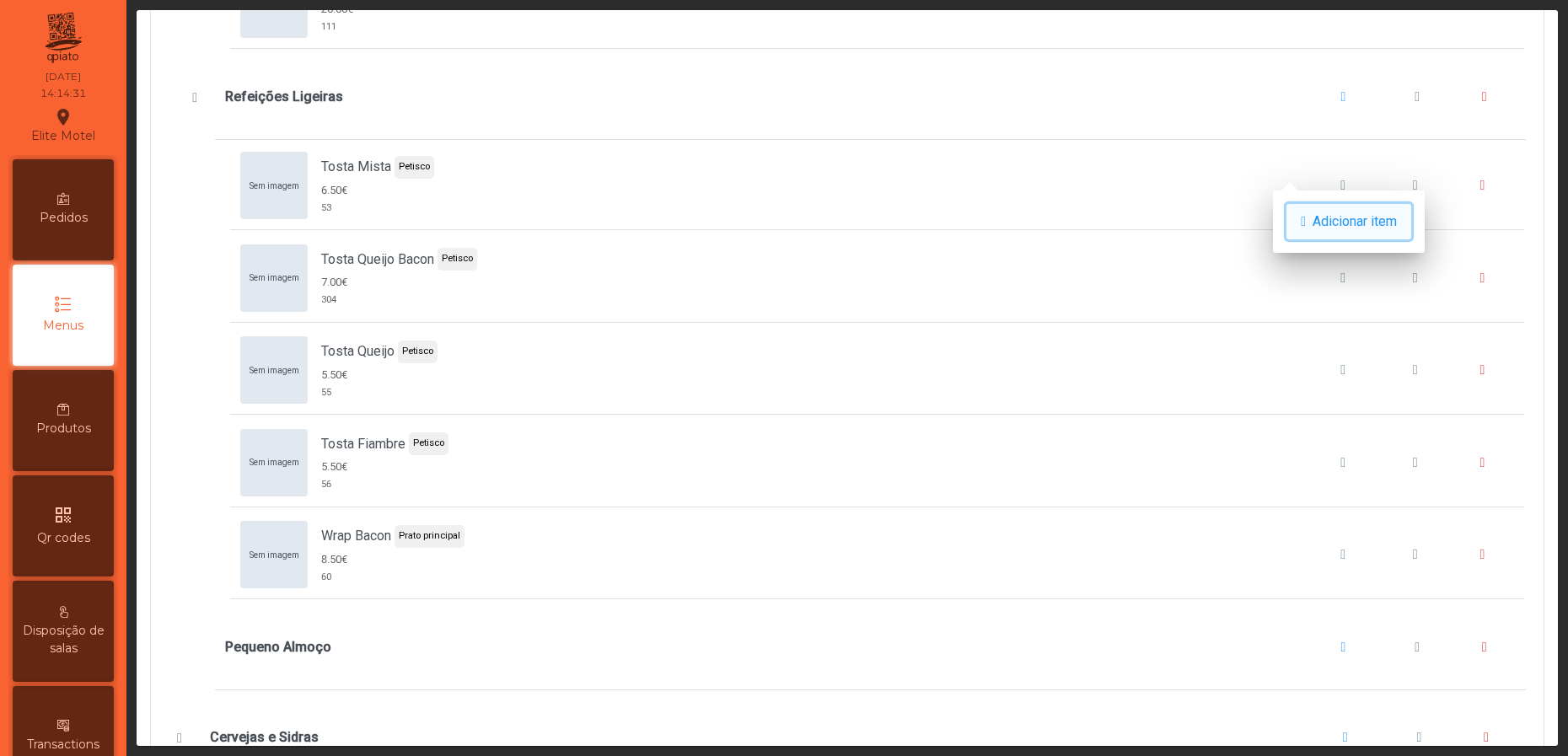
click at [1326, 226] on span "Adicionar item" at bounding box center [1355, 221] width 85 height 21
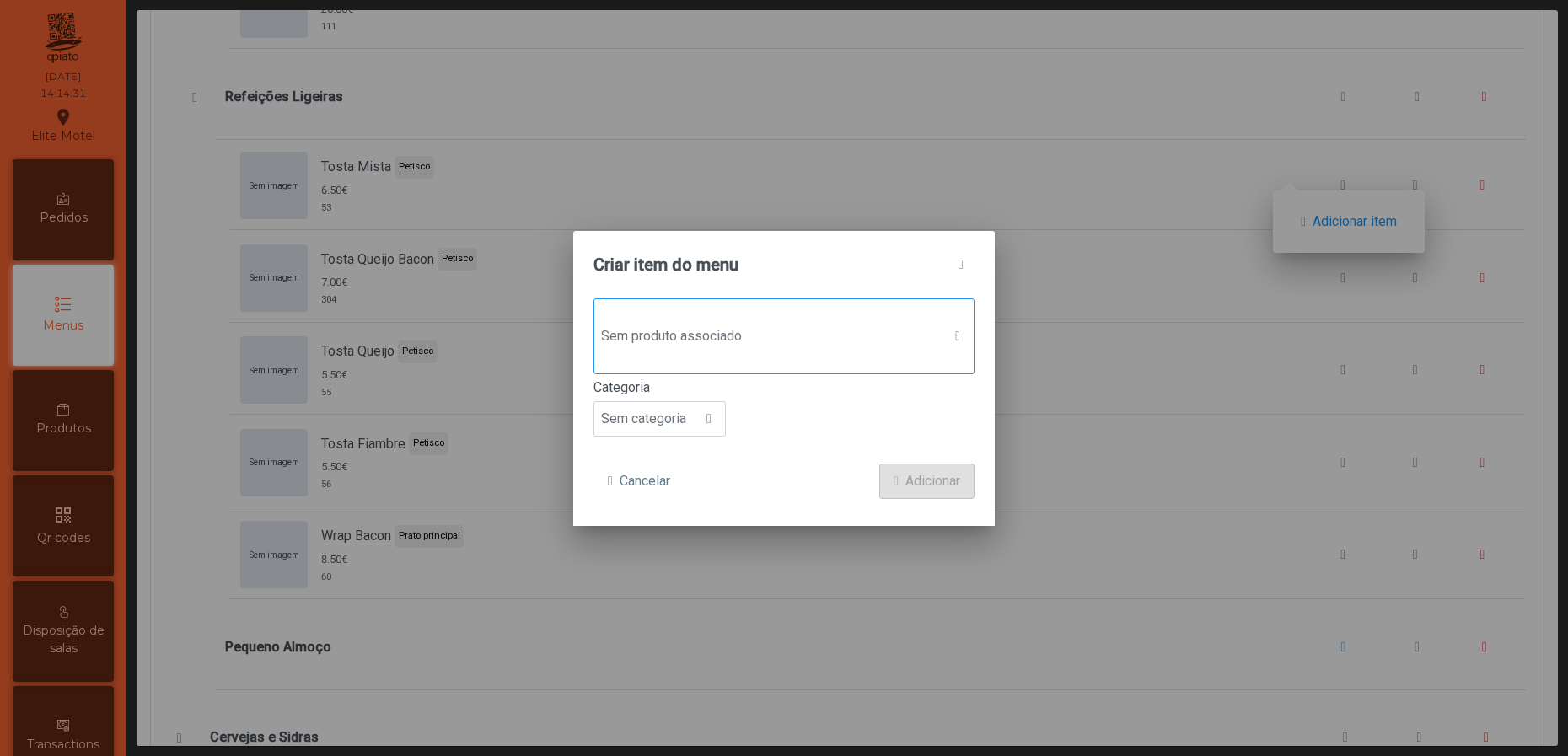
click at [858, 337] on span "Sem produto associado" at bounding box center [767, 336] width 347 height 33
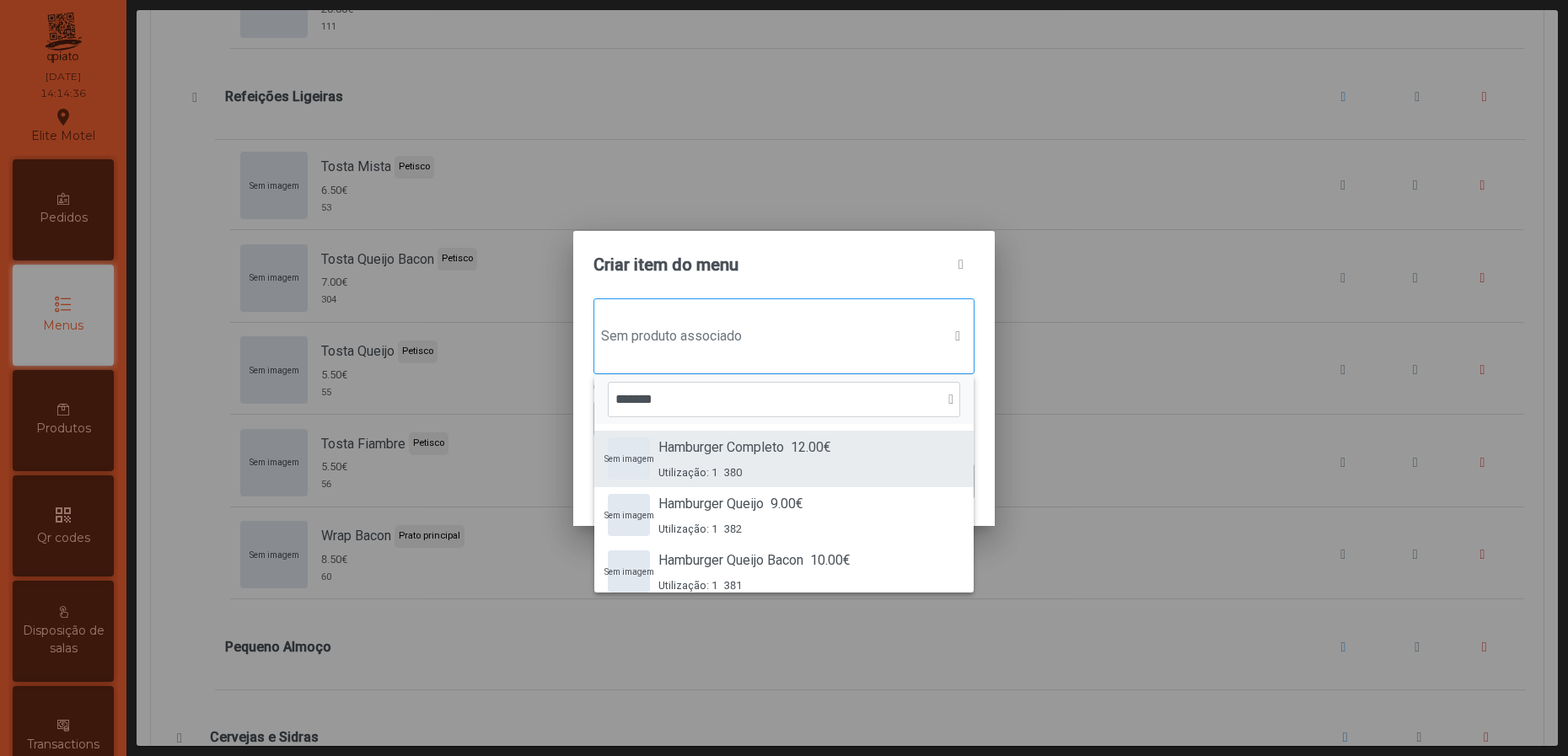
type input "*******"
click at [749, 452] on span "Hamburger Completo" at bounding box center [721, 447] width 126 height 21
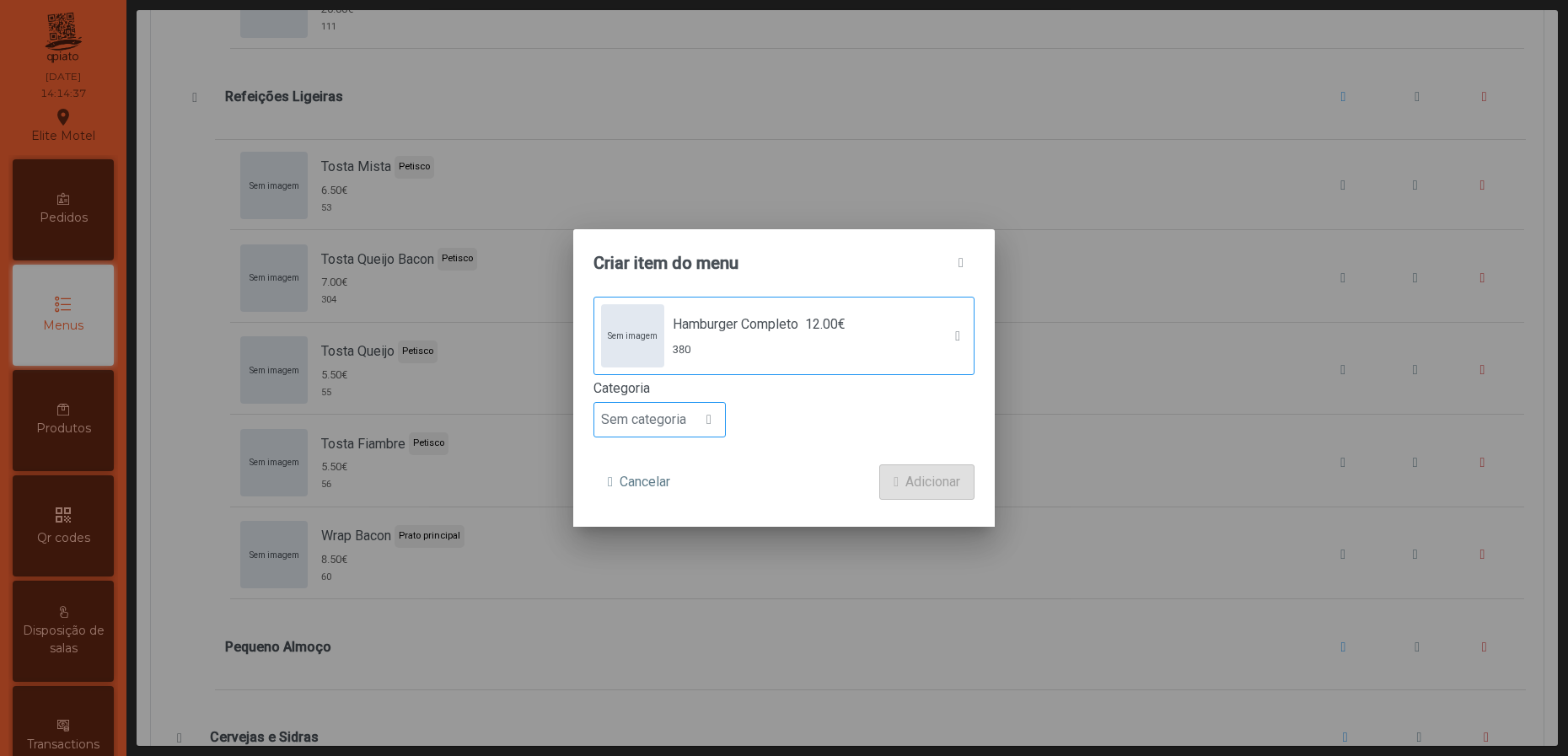
click at [694, 418] on div at bounding box center [709, 420] width 32 height 33
click at [665, 516] on li "Prato principal" at bounding box center [659, 530] width 131 height 33
click at [932, 481] on span "Adicionar" at bounding box center [933, 482] width 55 height 21
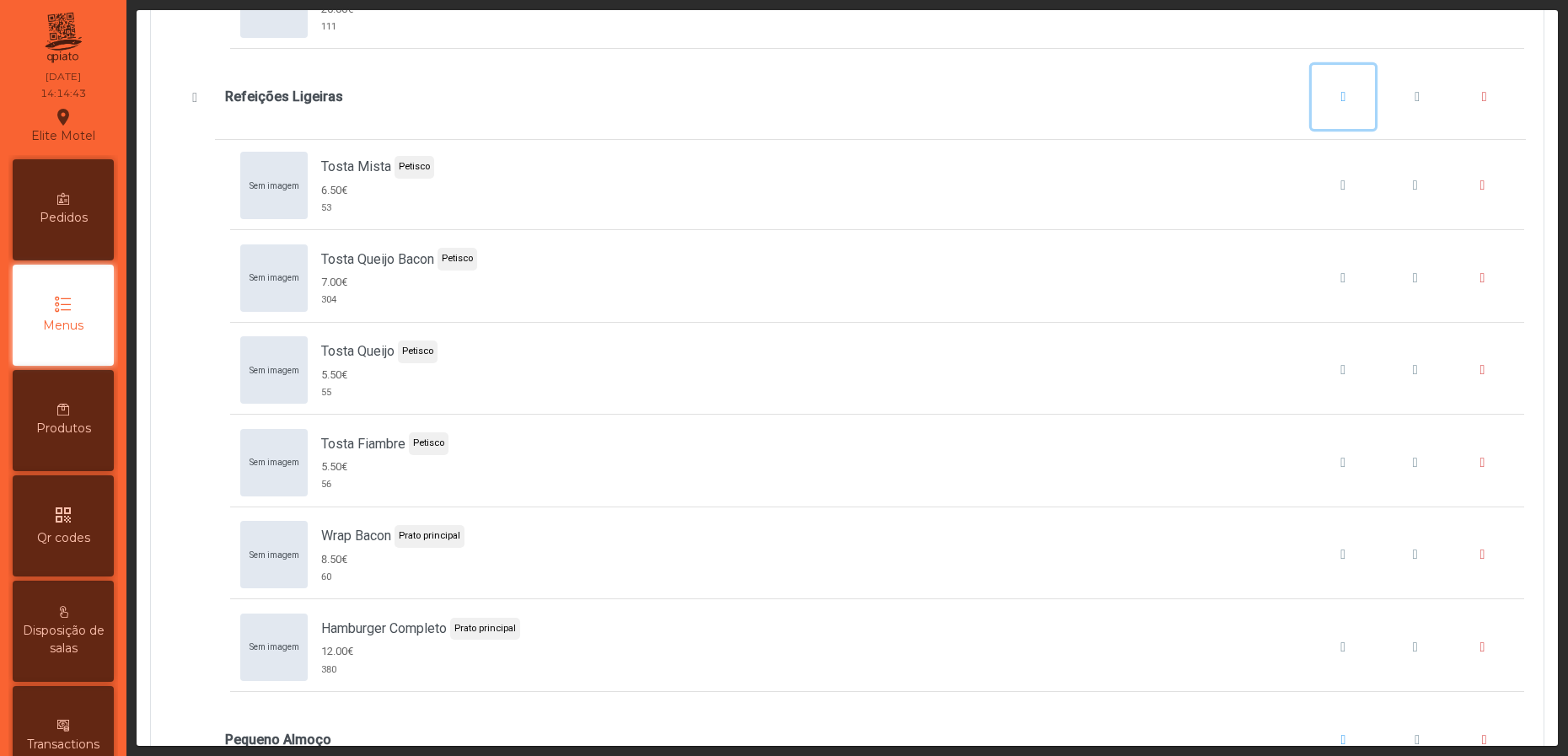
click at [1342, 103] on span "Refeições Ligeiras" at bounding box center [1344, 97] width 5 height 14
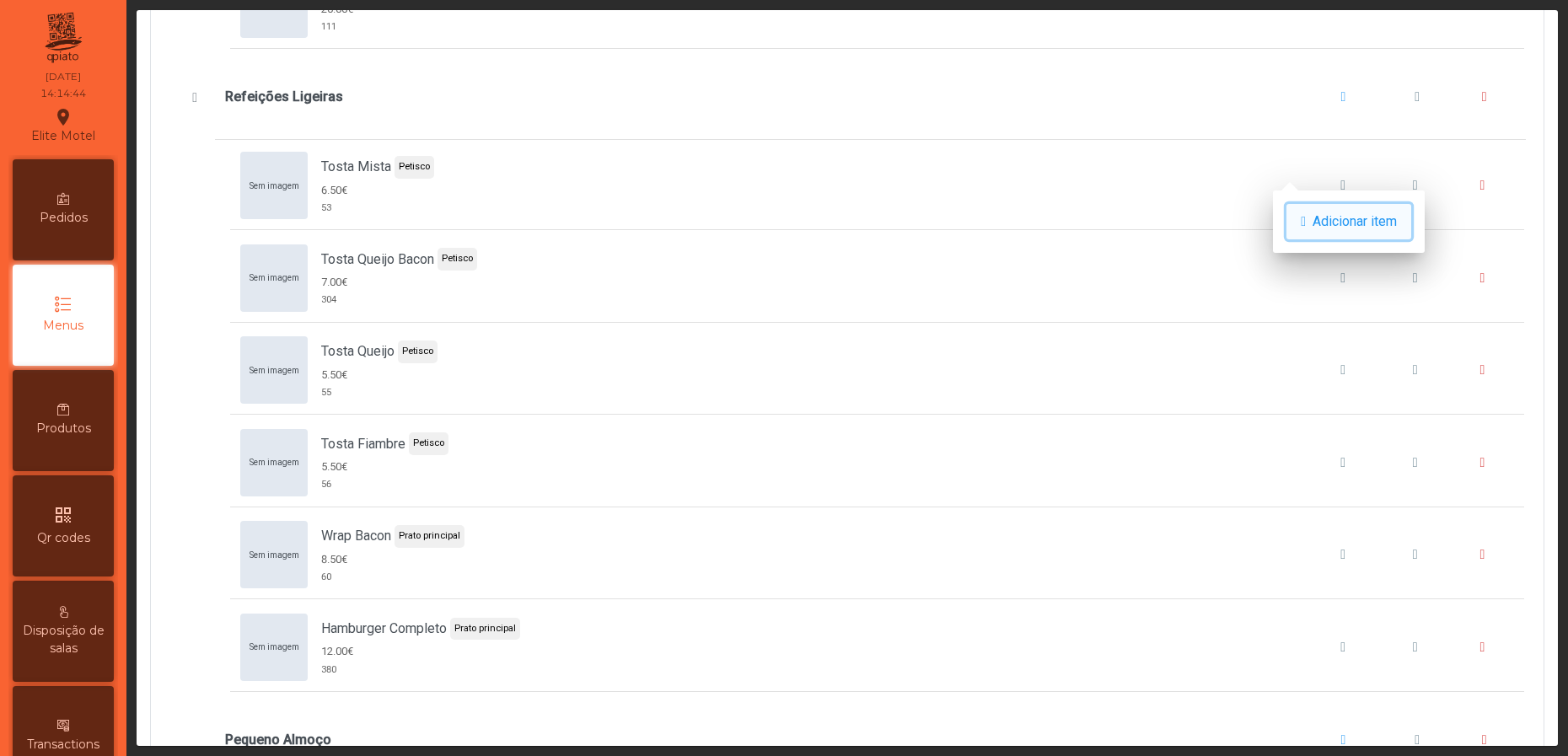
click at [1306, 215] on span "button" at bounding box center [1302, 222] width 5 height 14
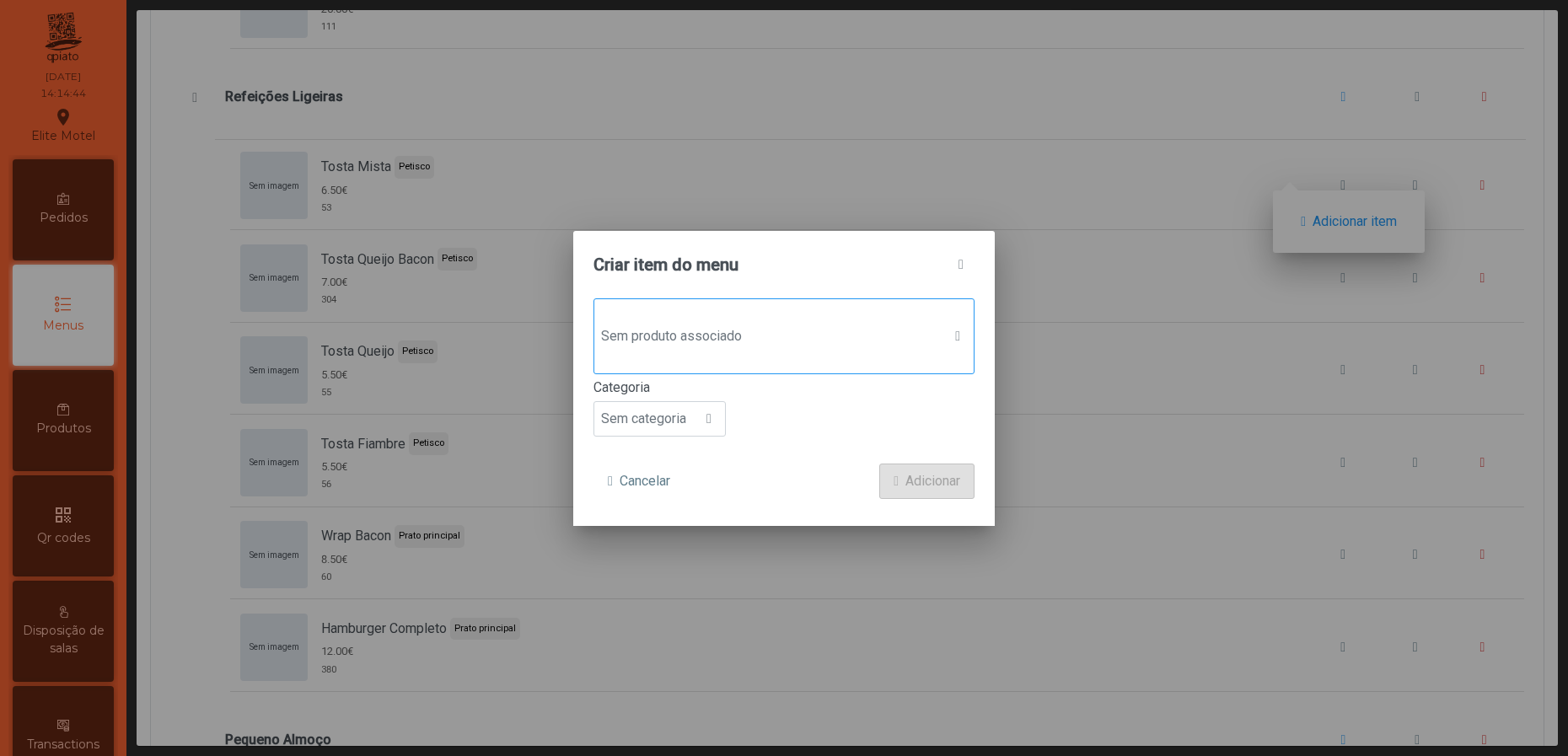
click at [737, 320] on span "Sem produto associado" at bounding box center [767, 336] width 347 height 33
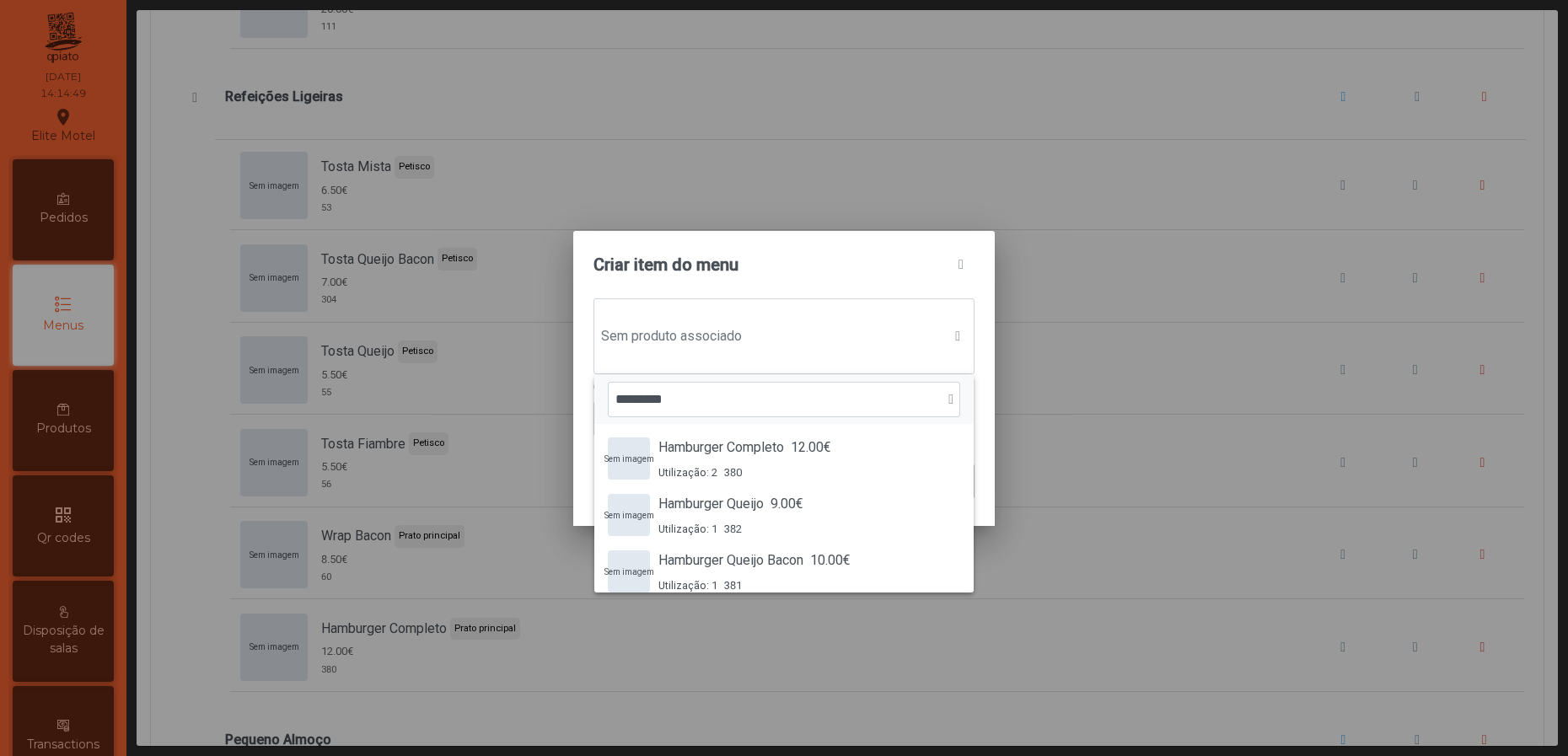
type input "*********"
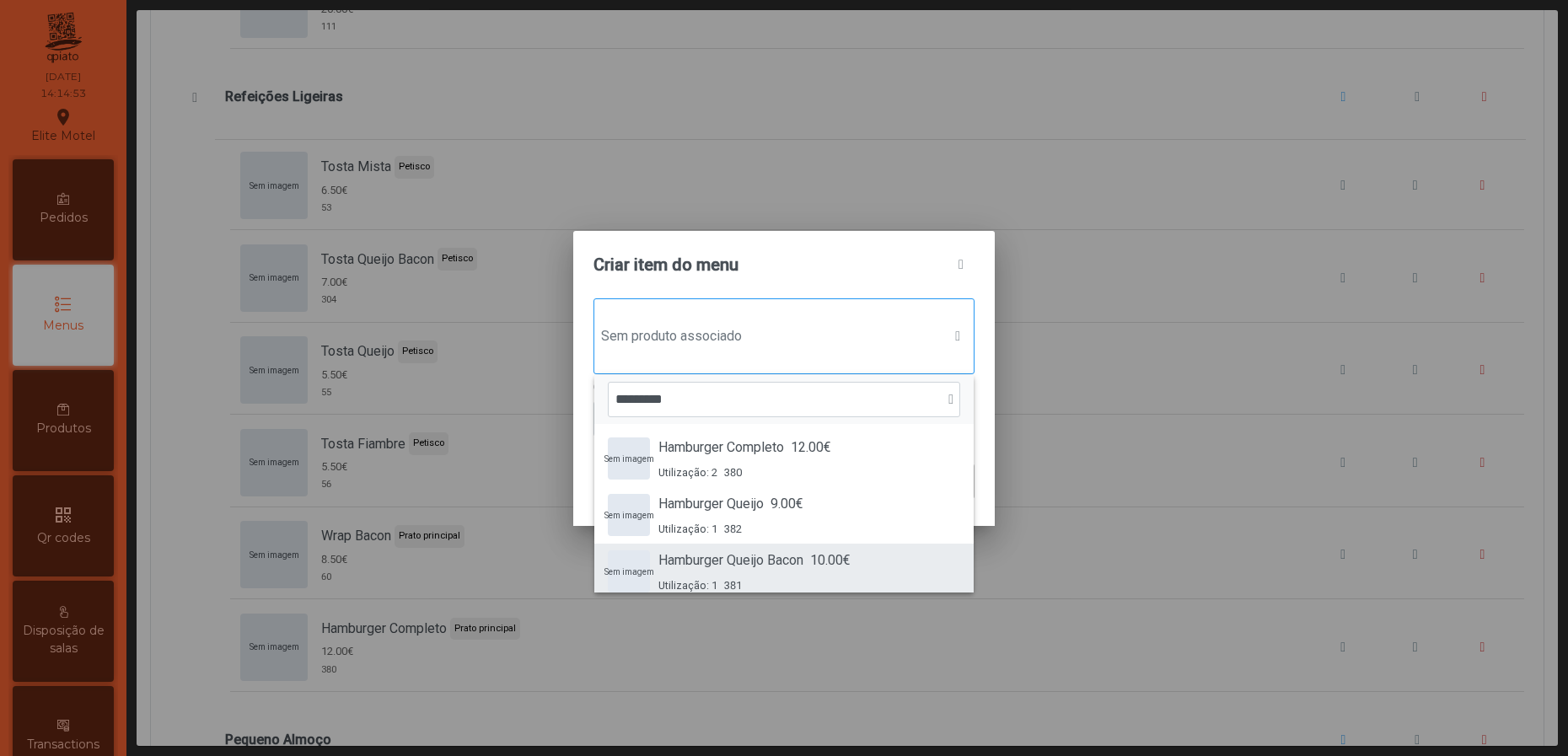
click at [784, 558] on span "Hamburger Queijo Bacon" at bounding box center [730, 560] width 145 height 21
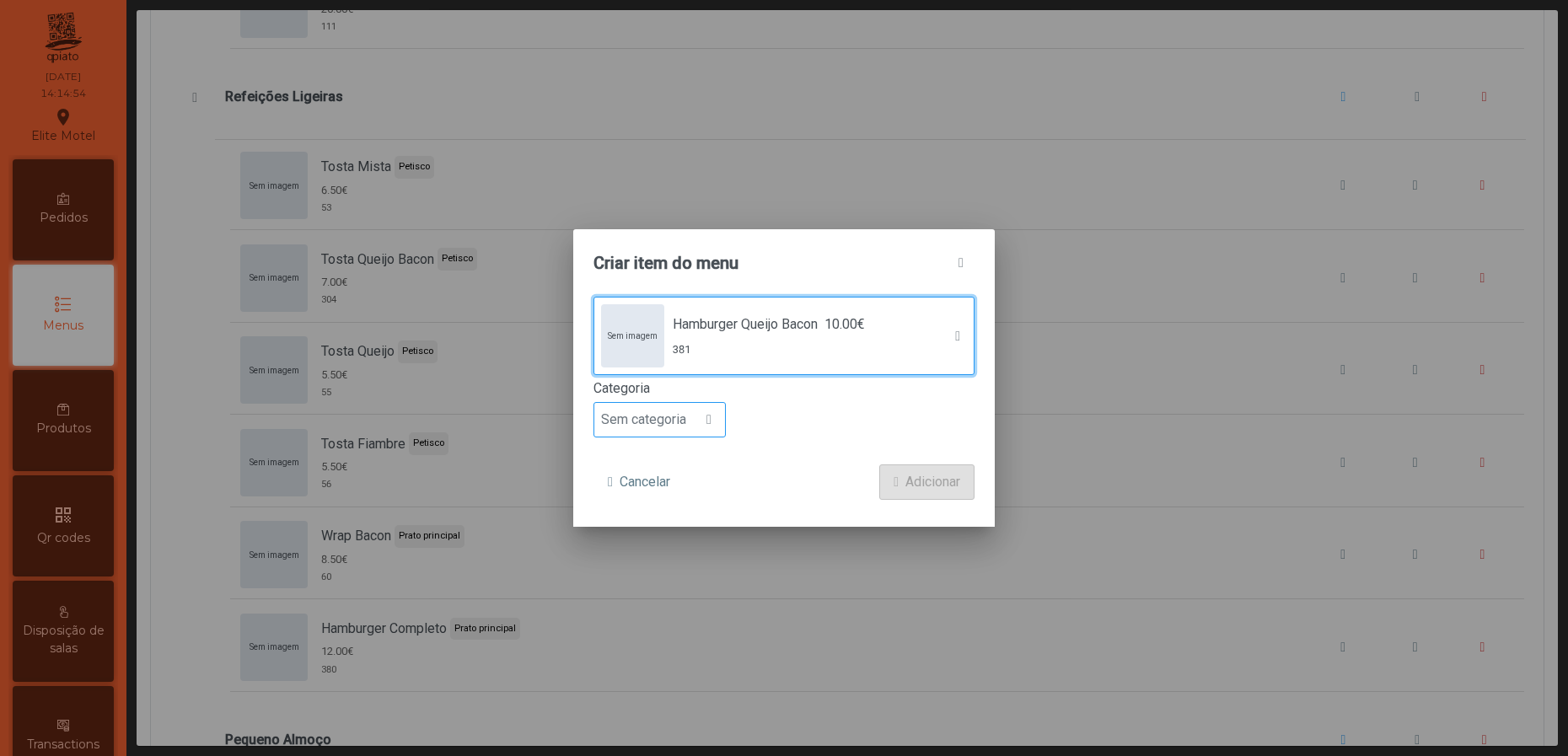
click at [698, 428] on div at bounding box center [709, 420] width 32 height 33
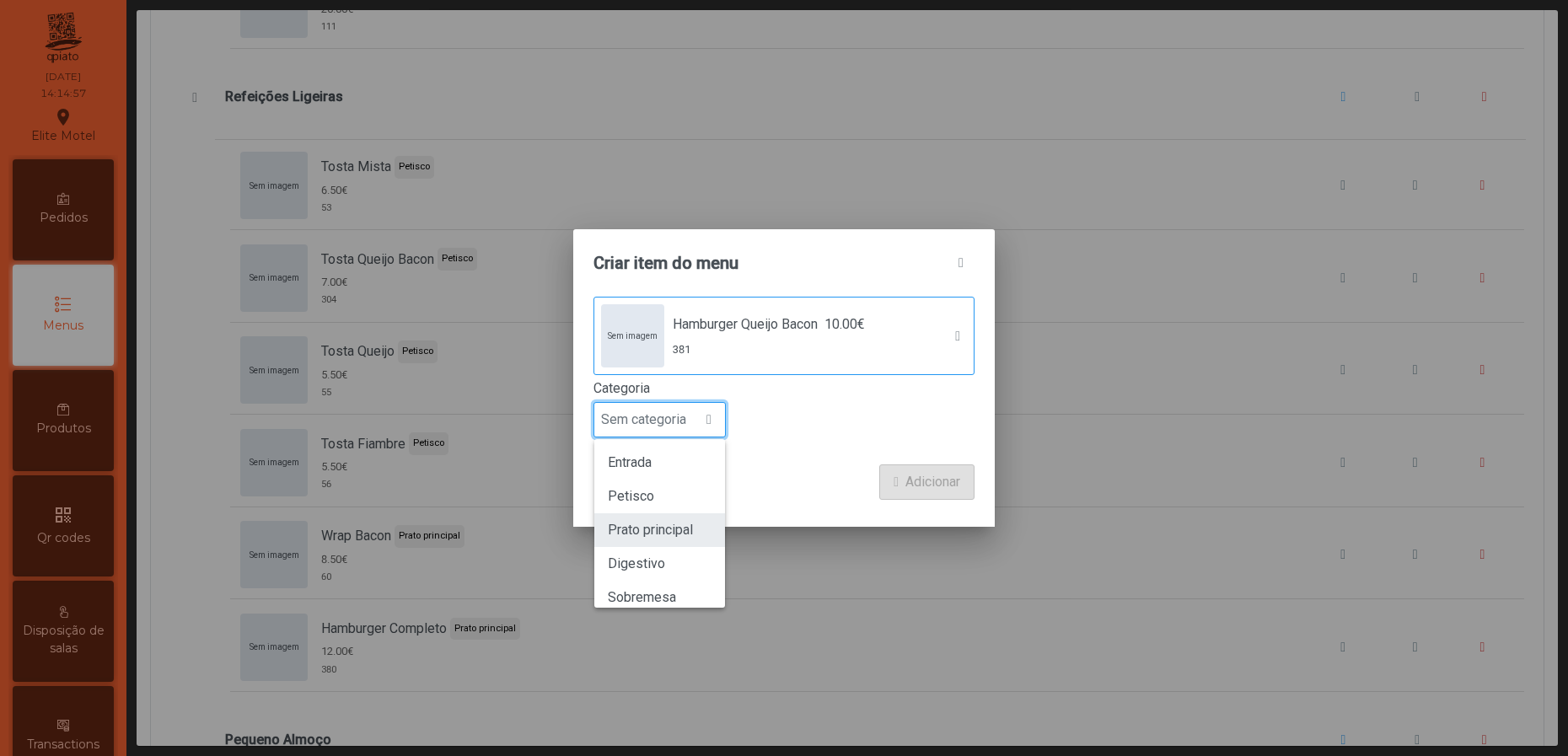
click at [663, 522] on span "Prato principal" at bounding box center [650, 530] width 86 height 16
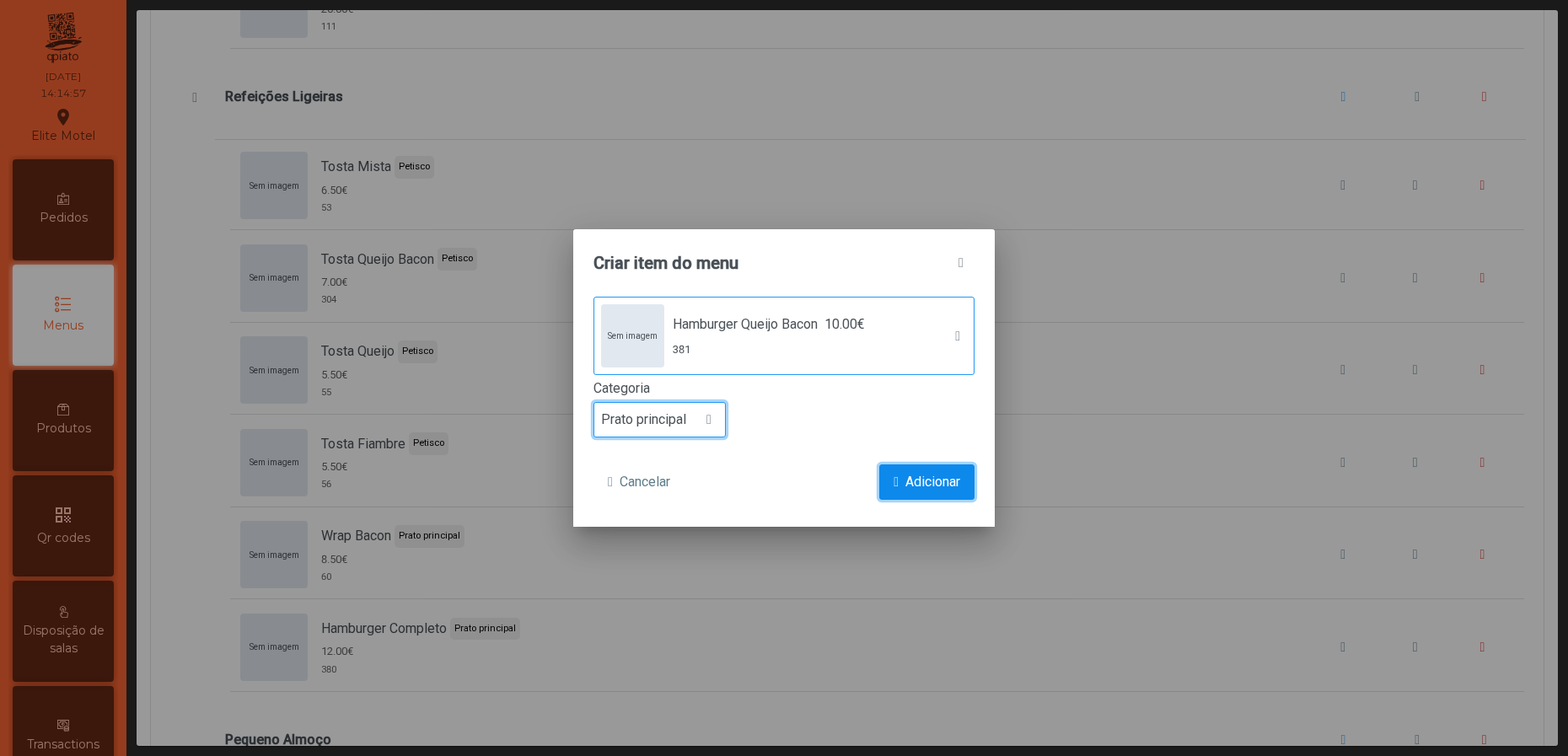
click at [935, 478] on span "Adicionar" at bounding box center [933, 482] width 55 height 21
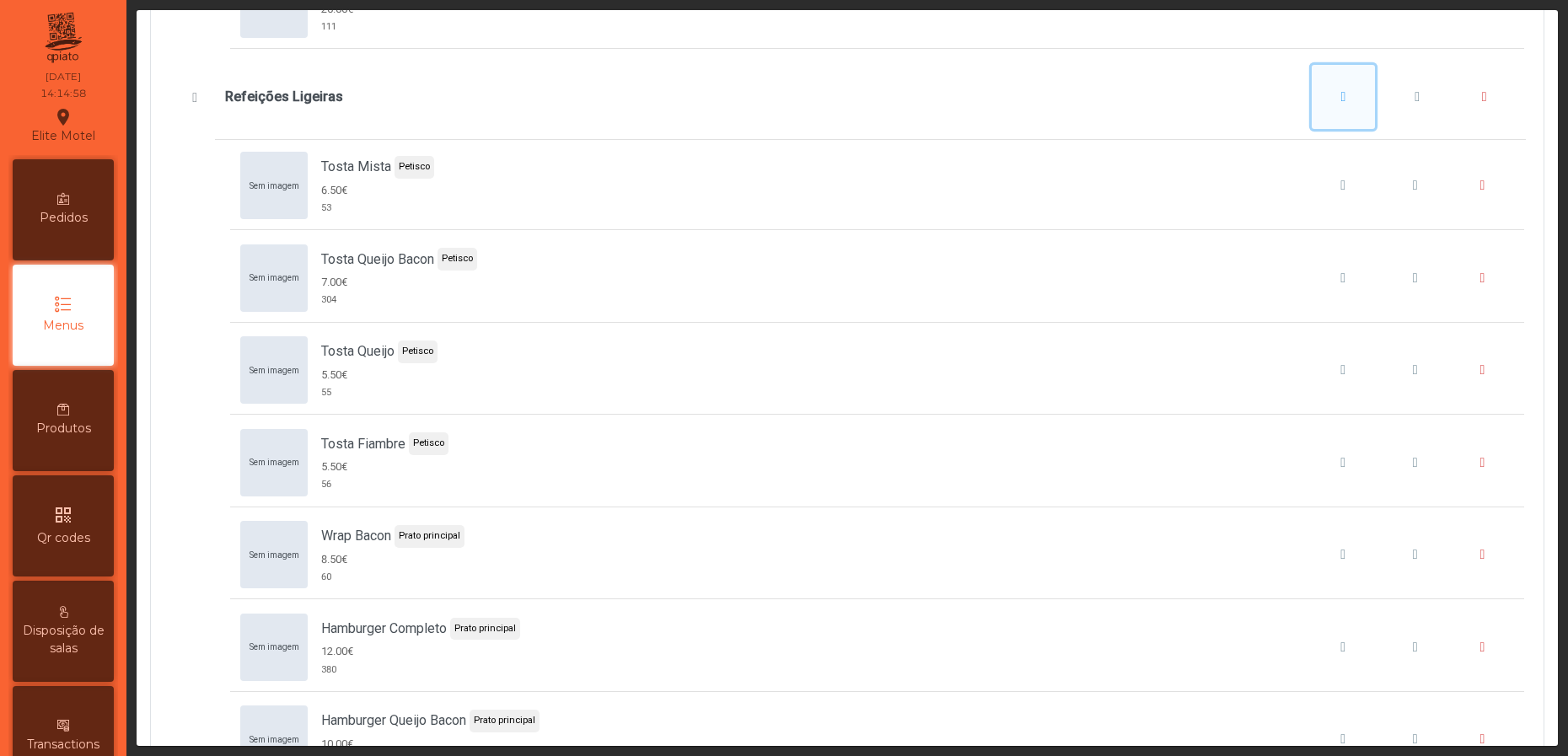
click at [1342, 103] on span "Refeições Ligeiras" at bounding box center [1344, 97] width 5 height 14
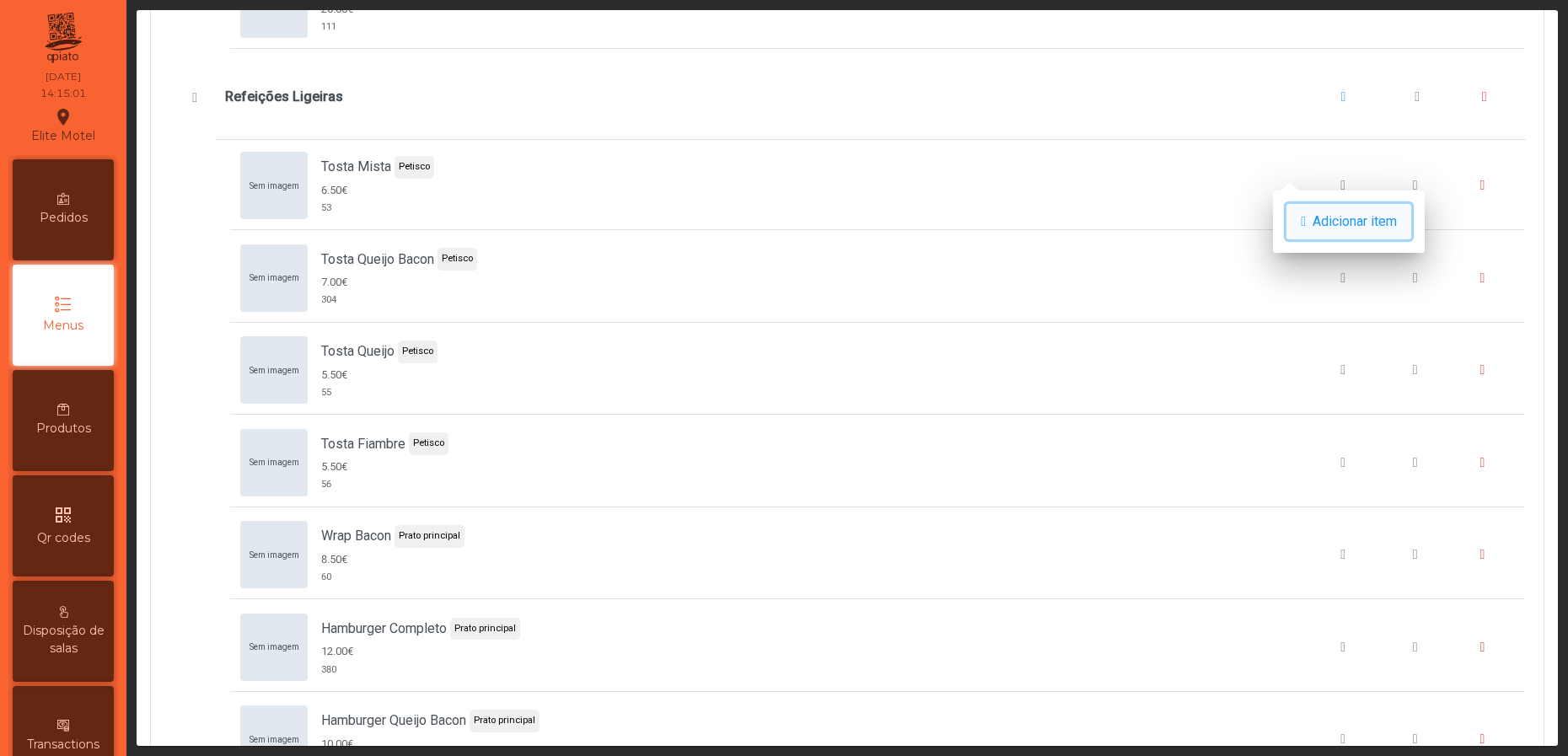
click at [1321, 215] on span "Adicionar item" at bounding box center [1355, 221] width 85 height 21
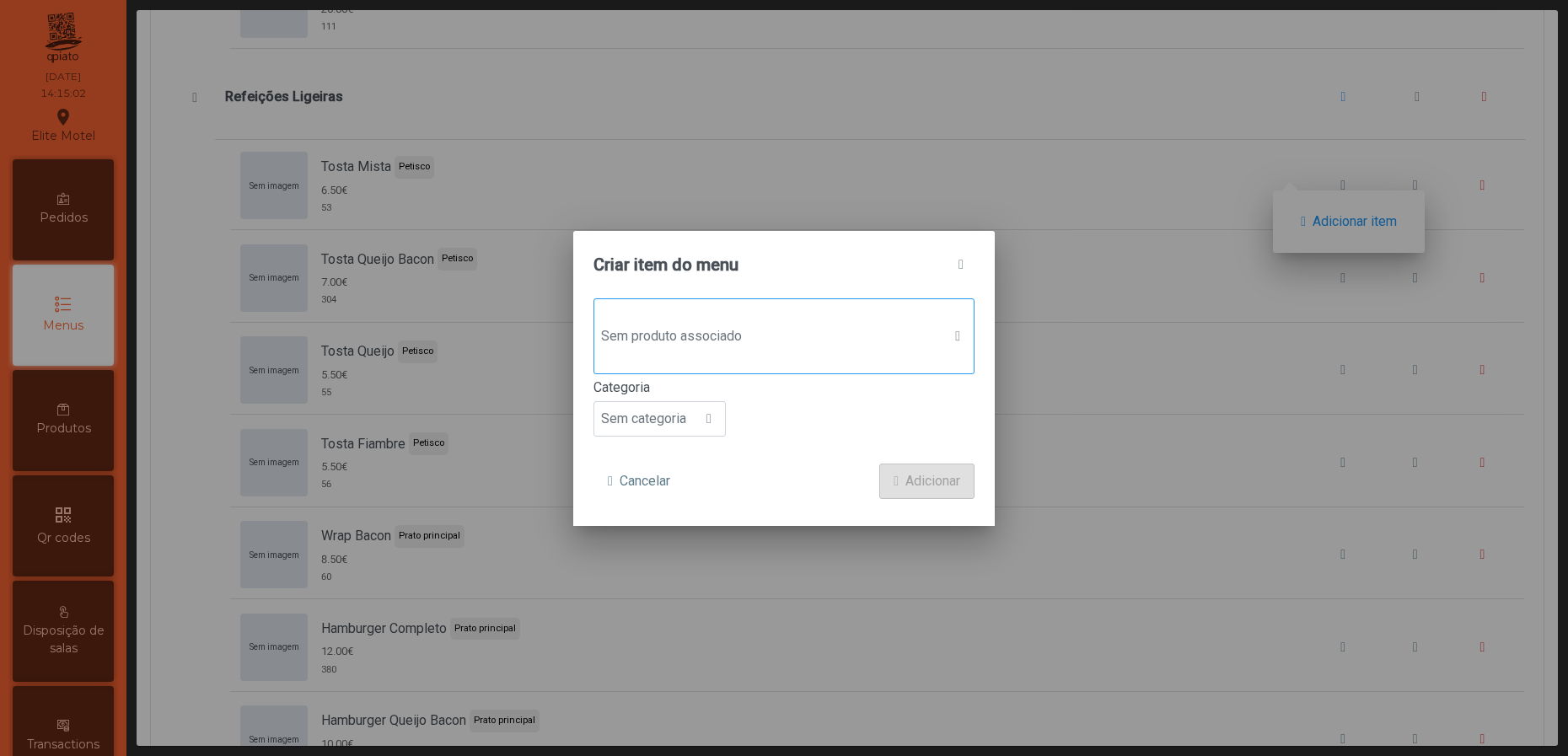
click at [817, 331] on span "Sem produto associado" at bounding box center [767, 336] width 347 height 33
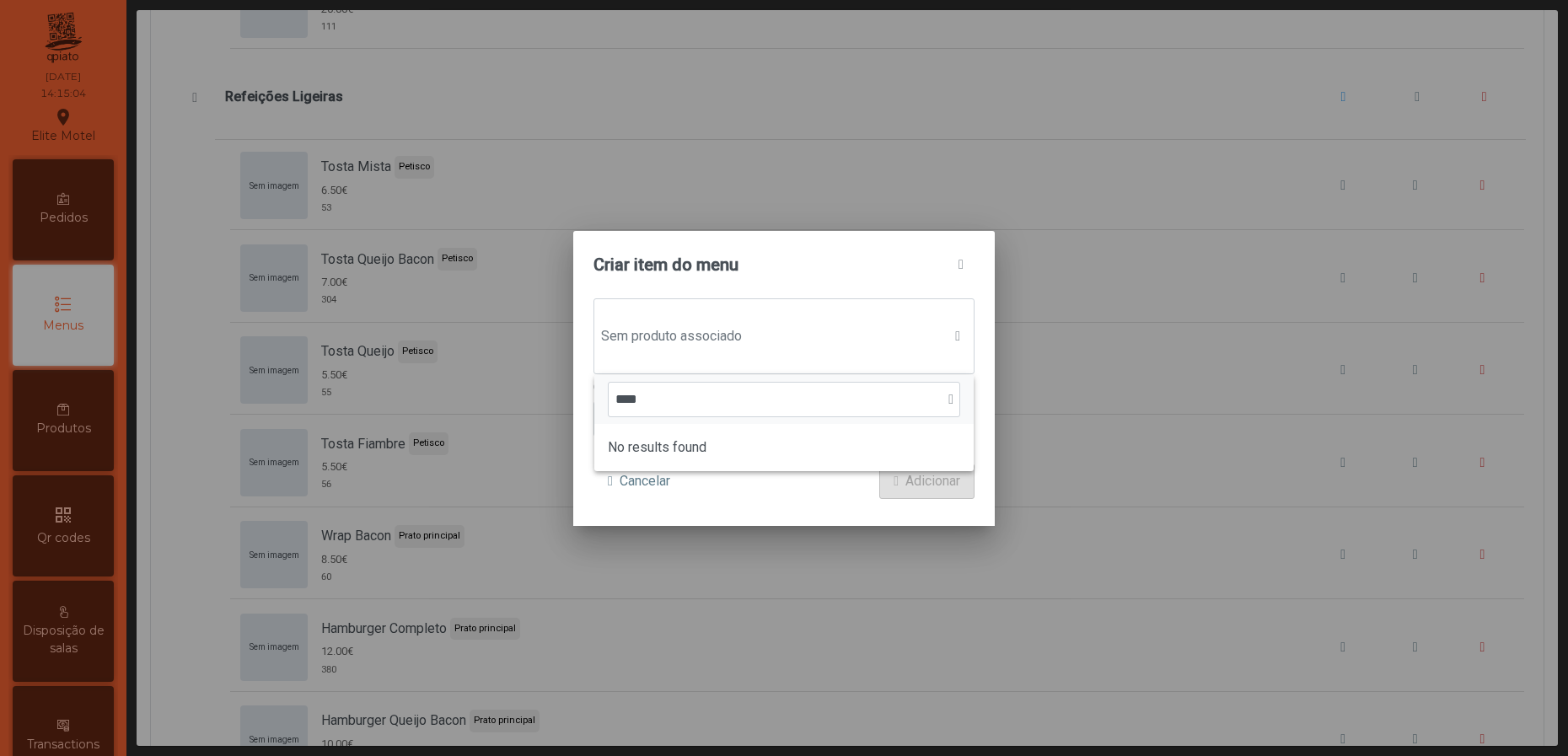
type input "***"
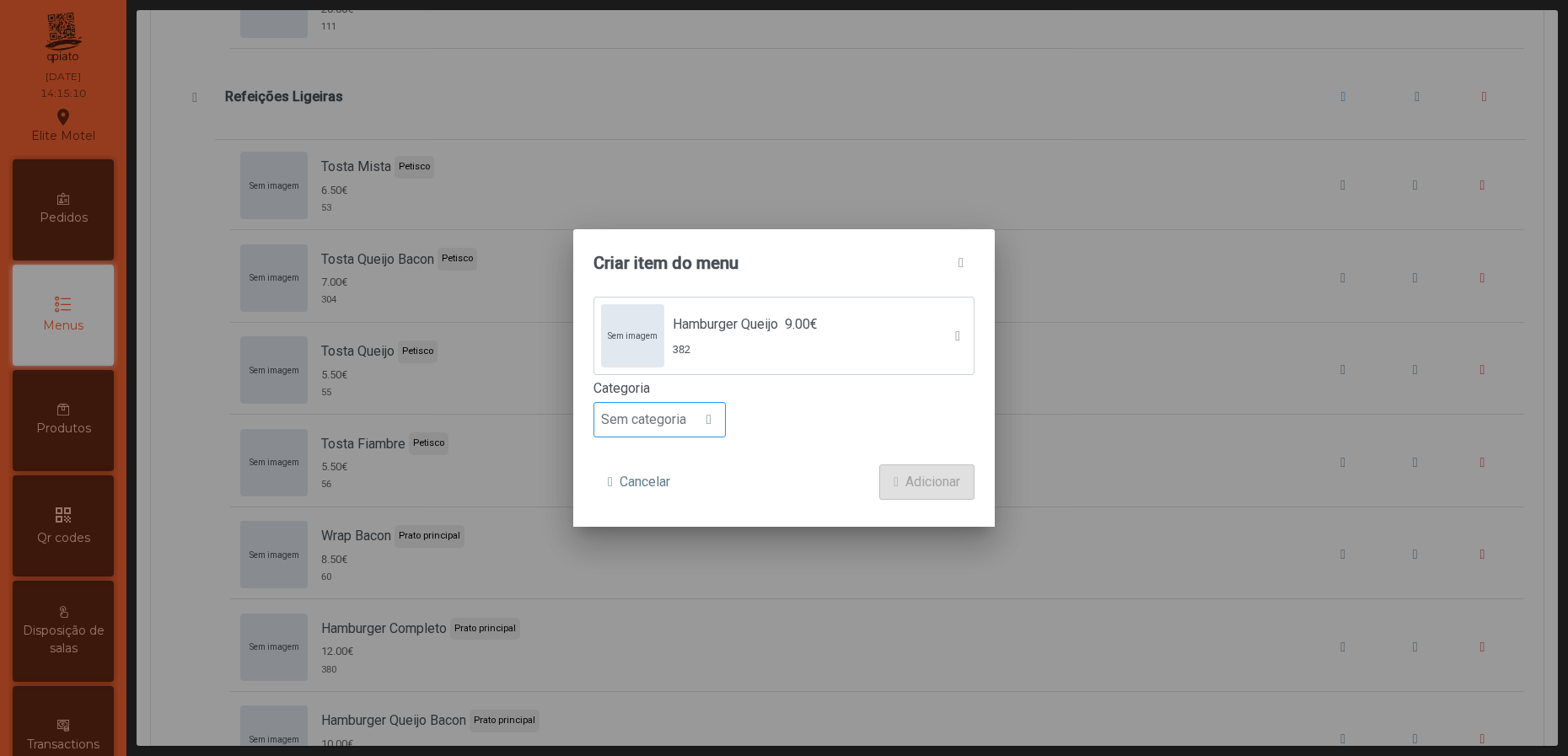
click at [700, 404] on div at bounding box center [709, 420] width 32 height 33
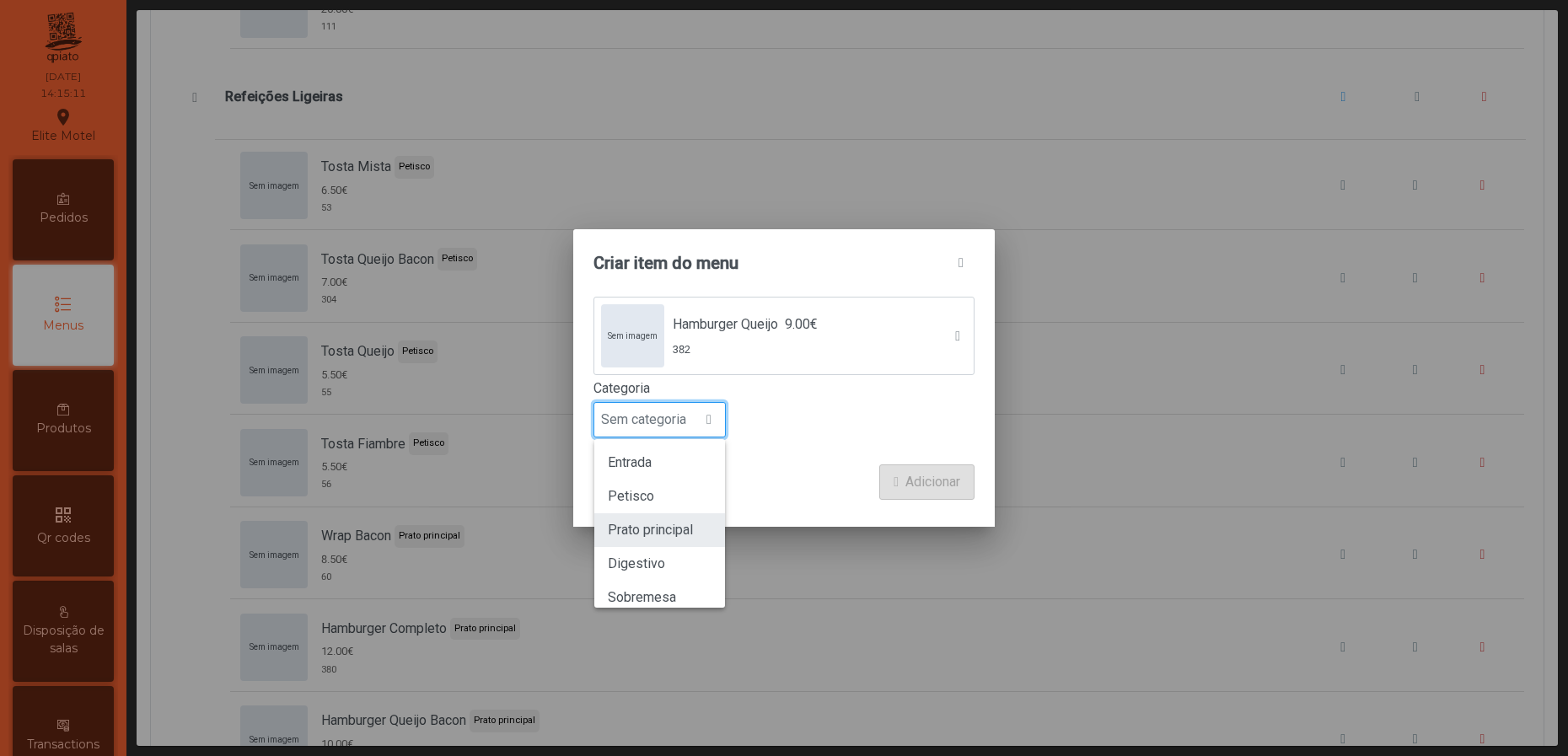
click at [681, 516] on li "Prato principal" at bounding box center [659, 530] width 131 height 33
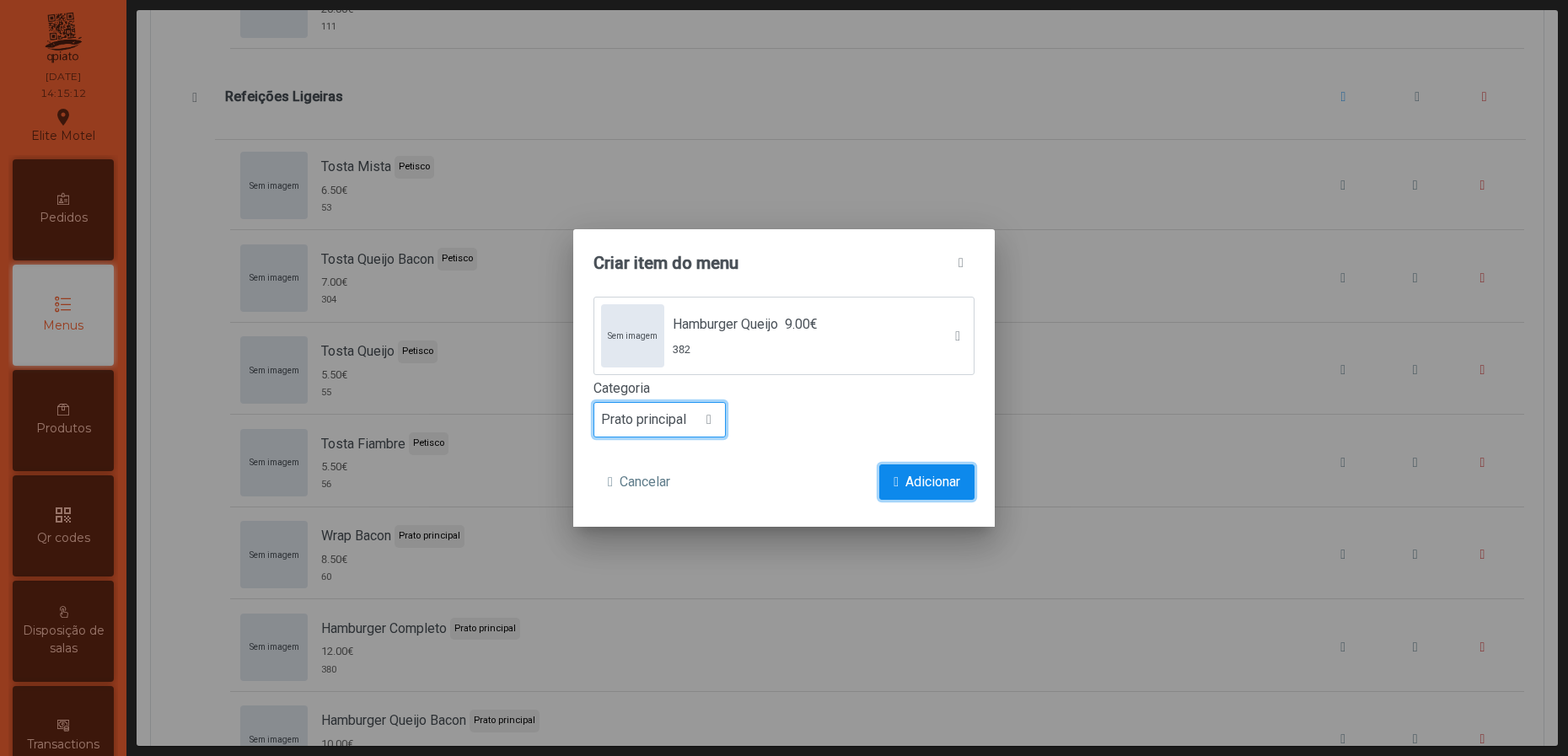
click at [913, 492] on span "Adicionar" at bounding box center [933, 482] width 55 height 21
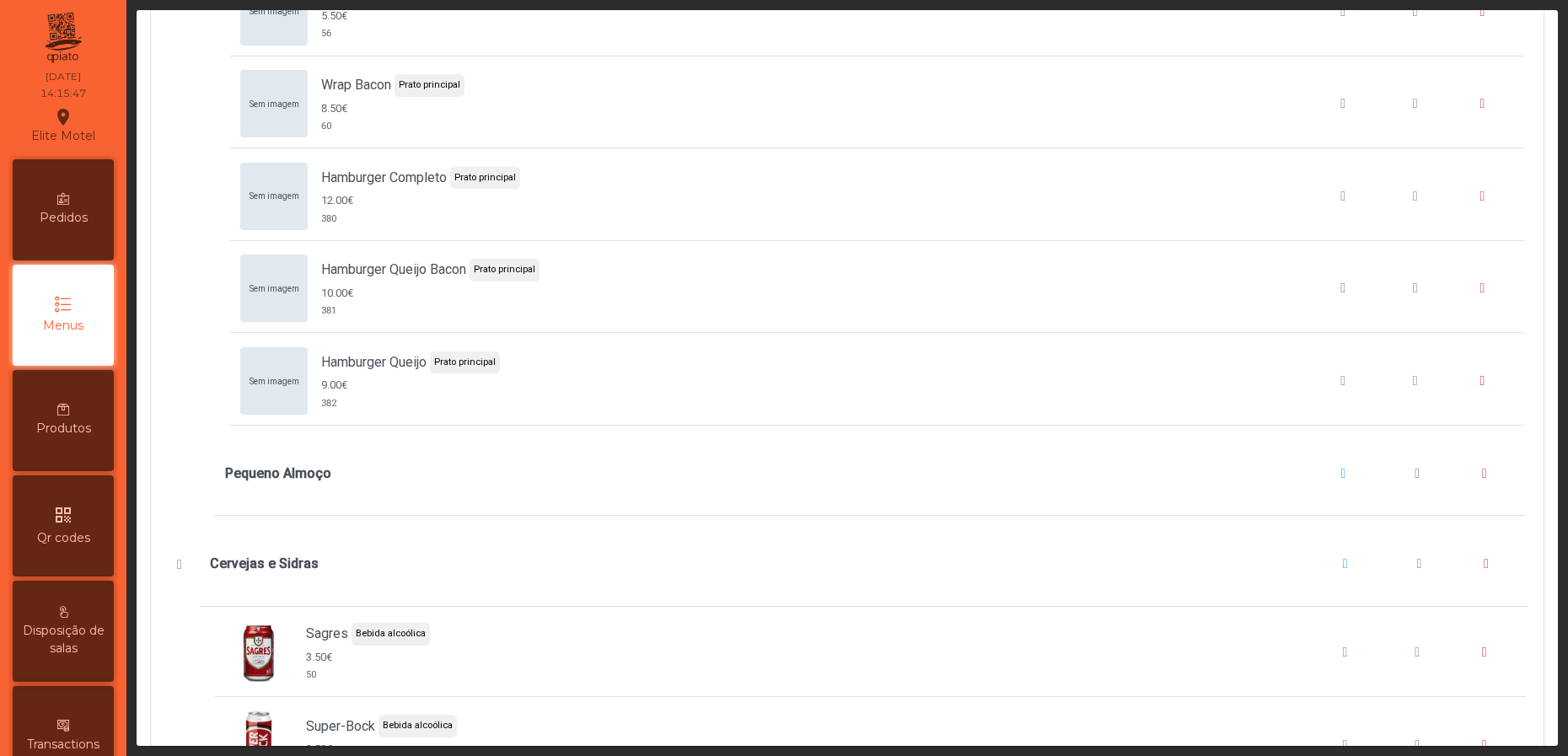
scroll to position [11754, 0]
